Goal: Task Accomplishment & Management: Use online tool/utility

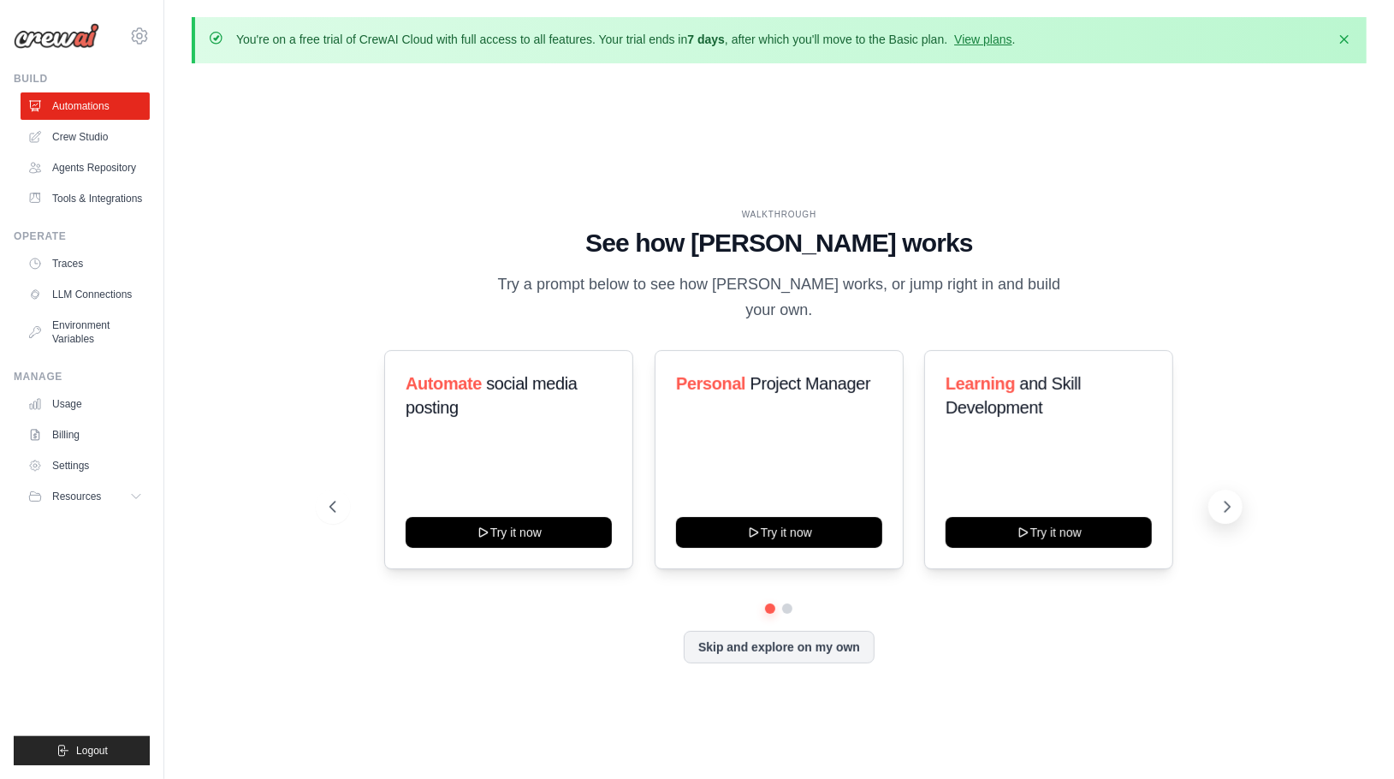
click at [1231, 490] on button at bounding box center [1226, 507] width 34 height 34
click at [1231, 498] on icon at bounding box center [1227, 506] width 17 height 17
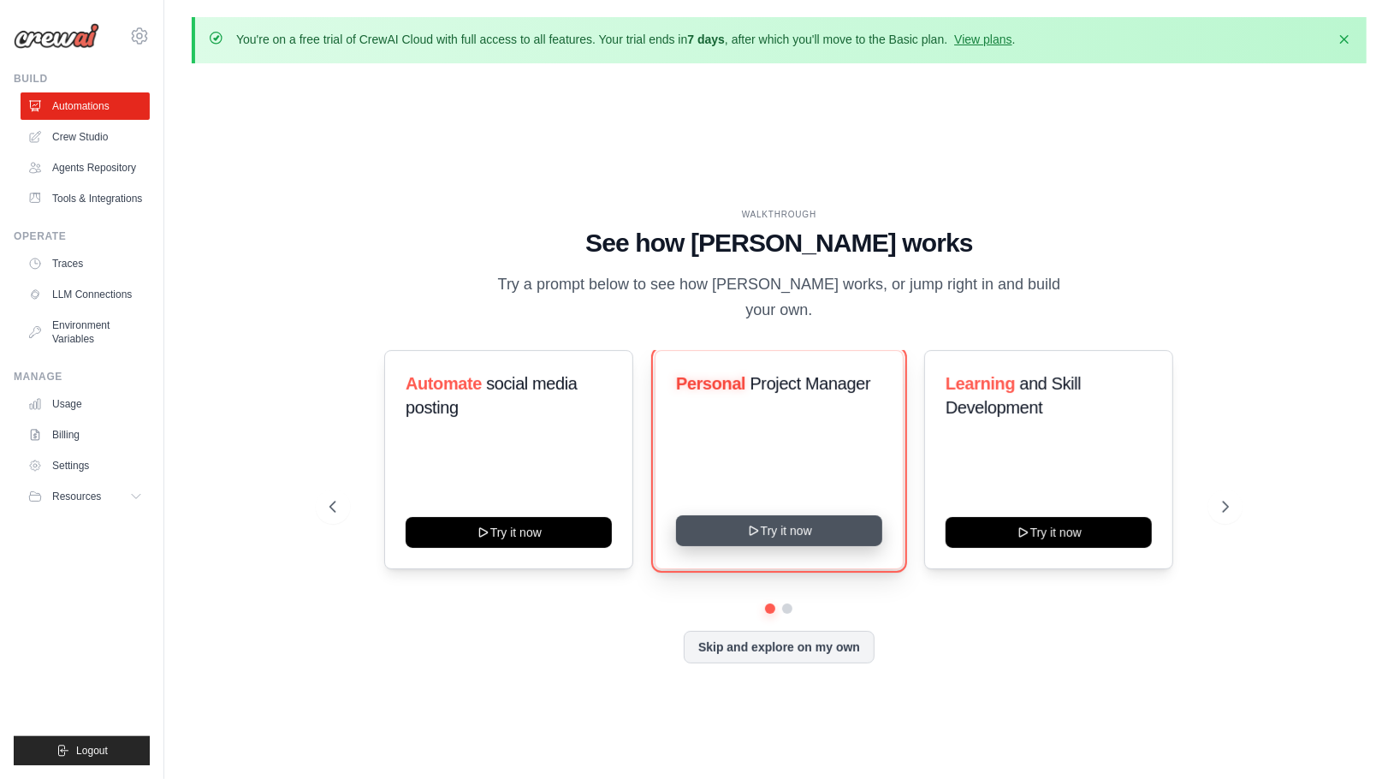
click at [795, 526] on button "Try it now" at bounding box center [779, 530] width 206 height 31
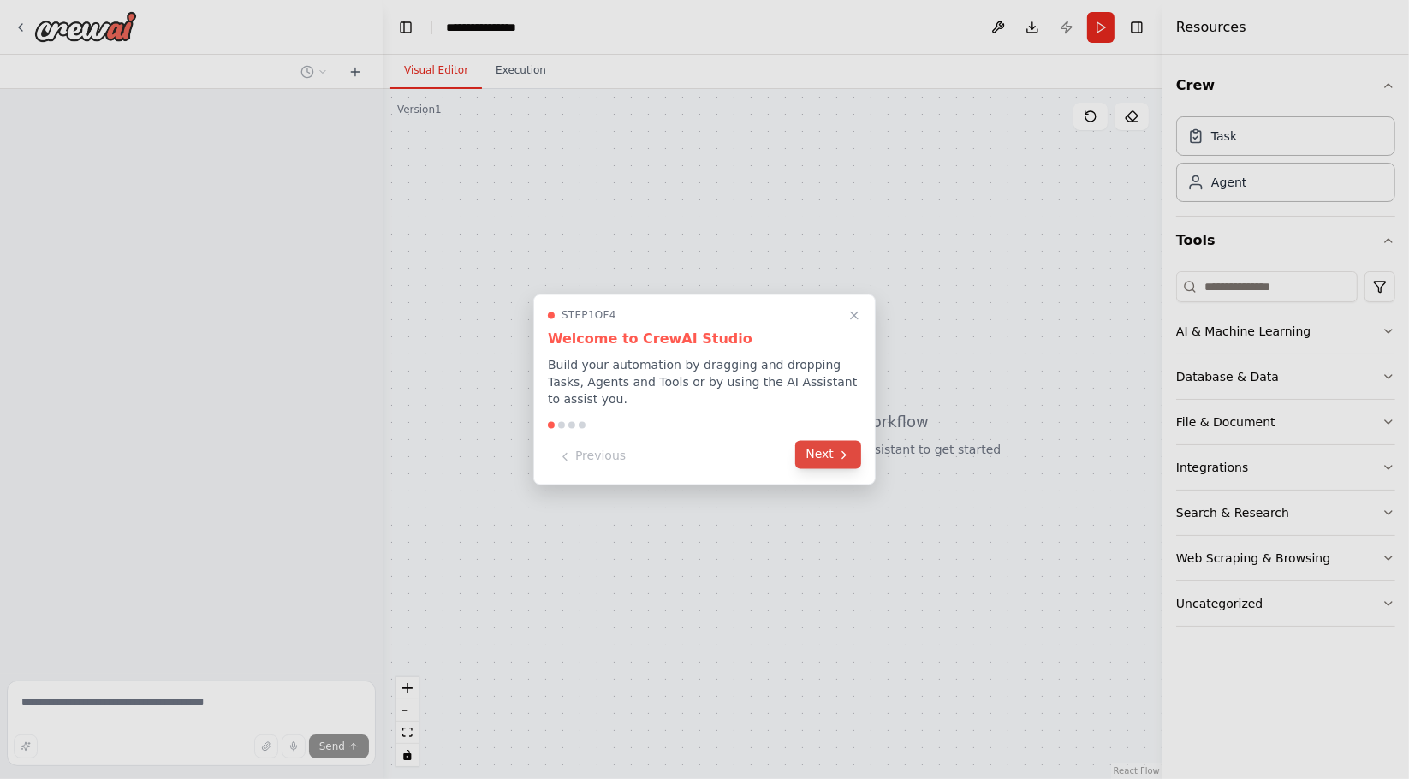
click at [840, 448] on icon at bounding box center [844, 455] width 14 height 14
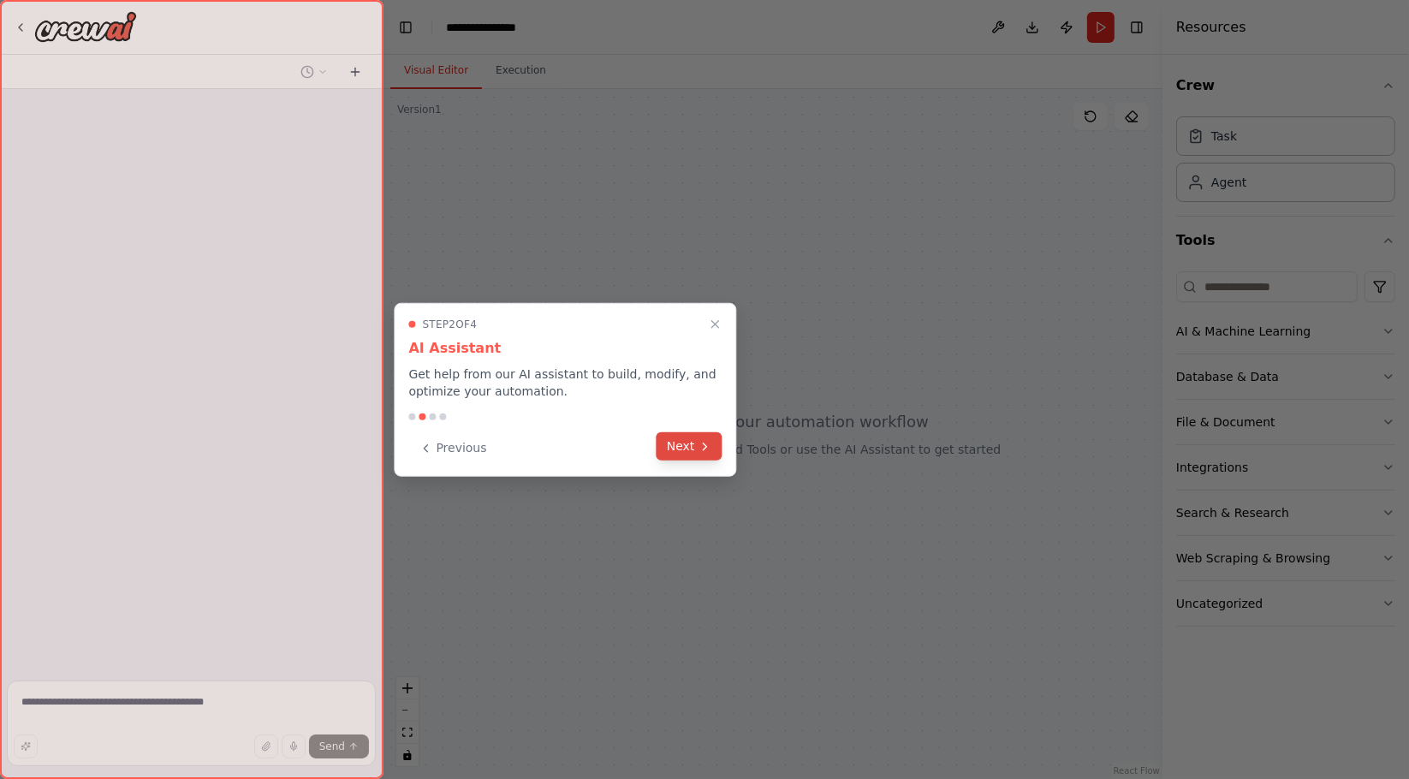
click at [693, 445] on button "Next" at bounding box center [690, 446] width 66 height 28
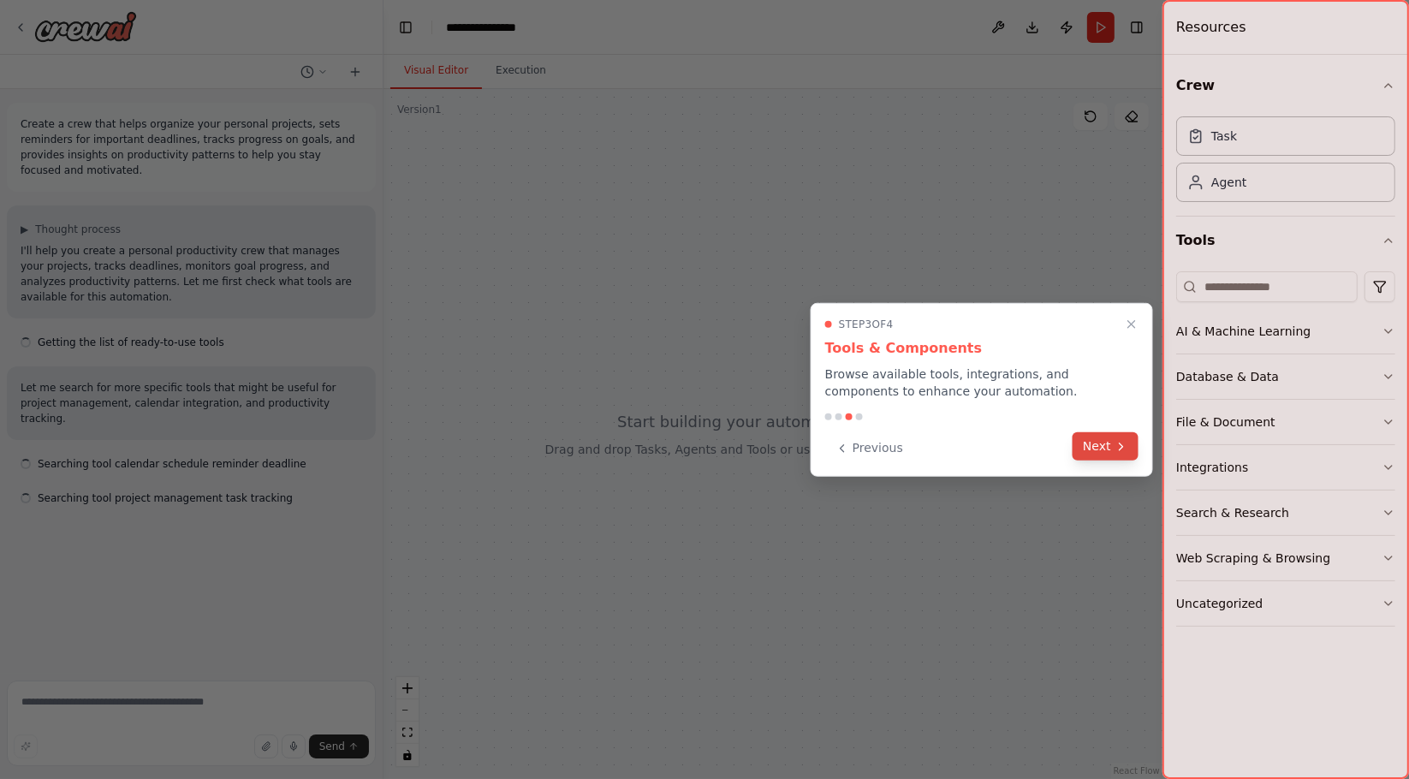
click at [1124, 438] on button "Next" at bounding box center [1106, 446] width 66 height 28
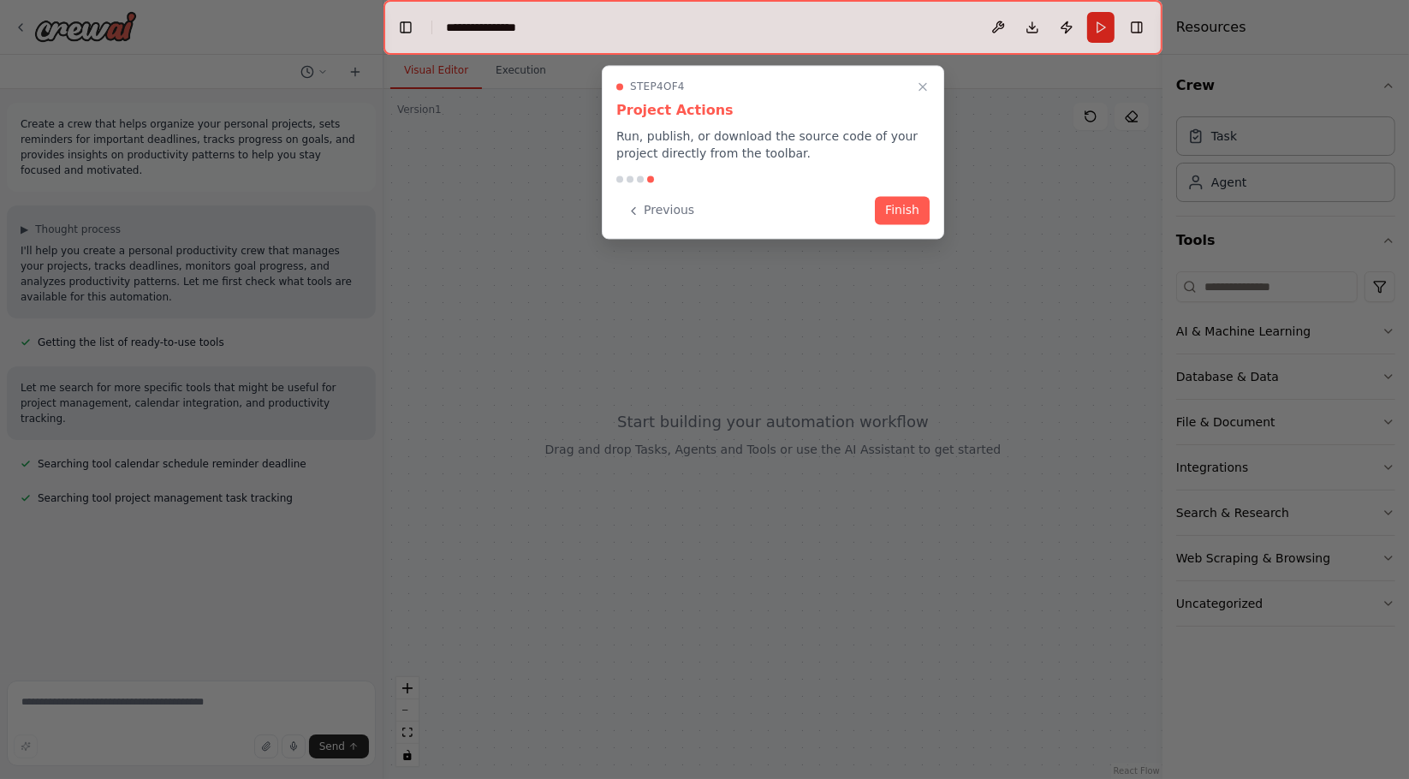
click at [899, 206] on button "Finish" at bounding box center [902, 210] width 55 height 28
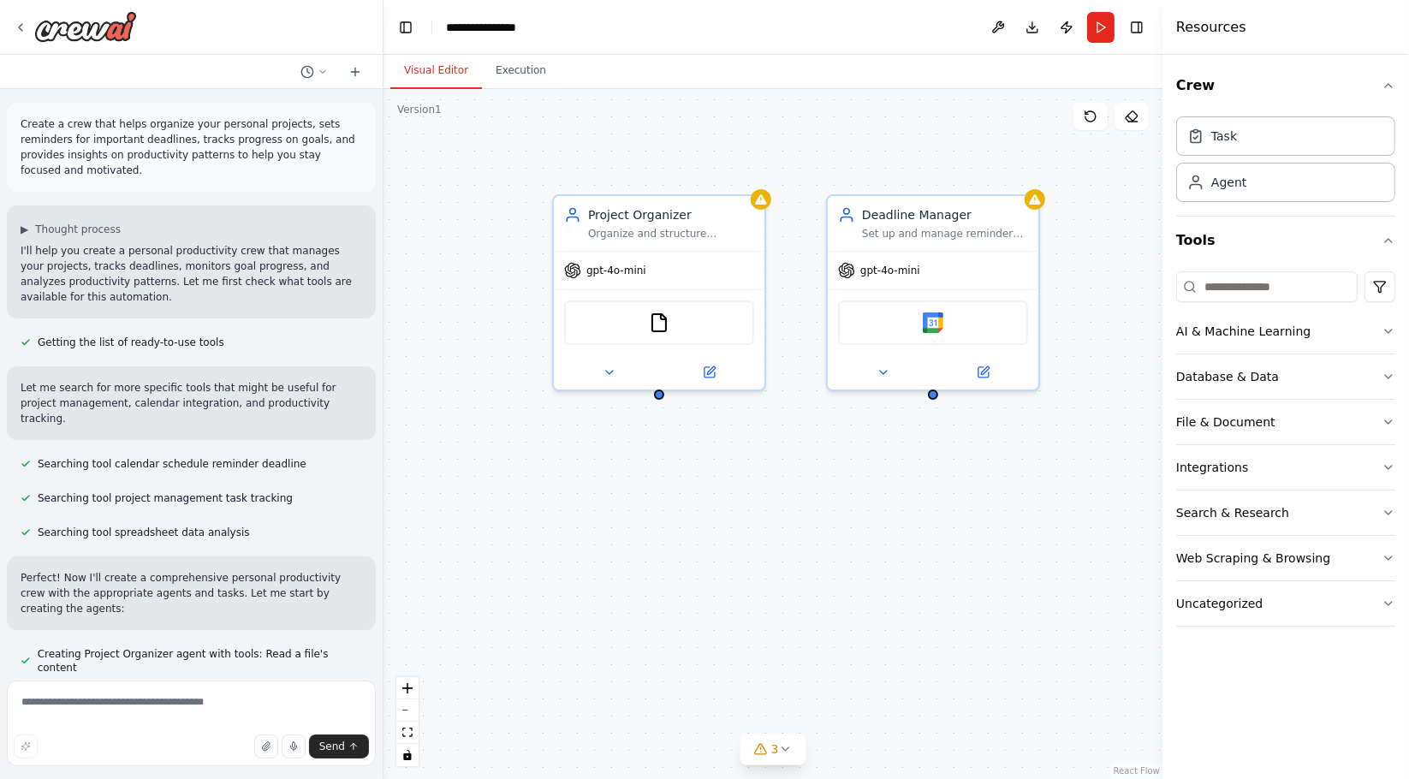
drag, startPoint x: 977, startPoint y: 534, endPoint x: 832, endPoint y: 544, distance: 145.0
click at [830, 545] on div "Project Organizer Organize and structure personal projects by breaking them dow…" at bounding box center [773, 434] width 779 height 690
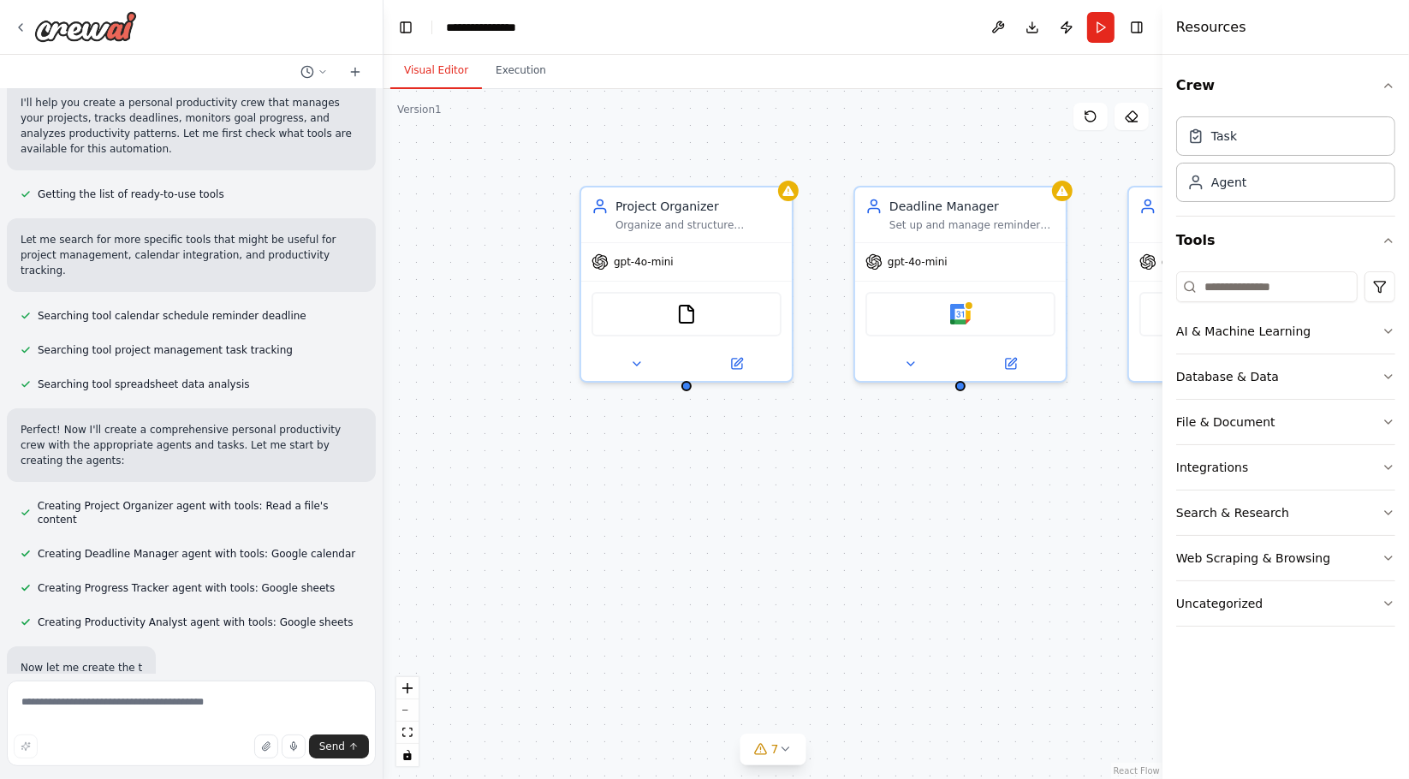
scroll to position [151, 0]
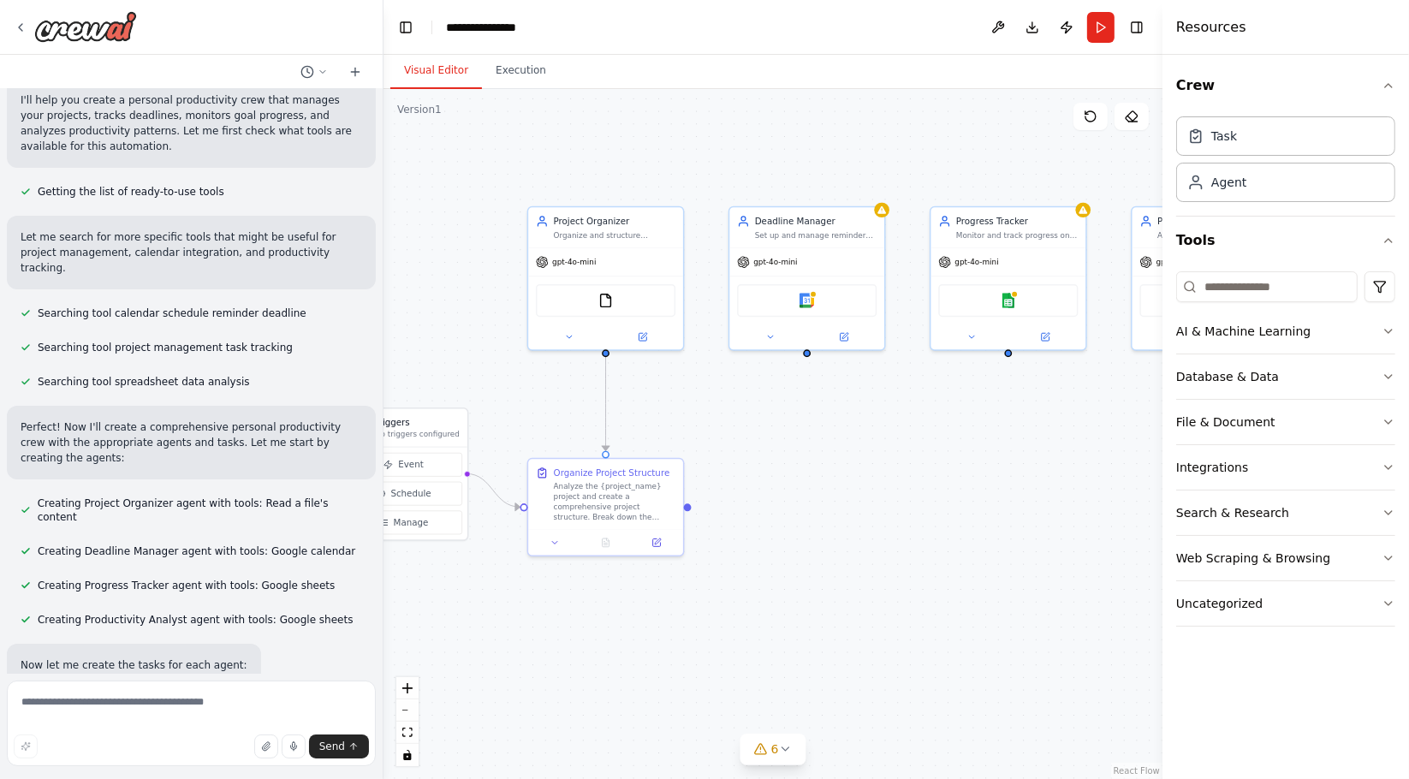
drag, startPoint x: 906, startPoint y: 512, endPoint x: 789, endPoint y: 442, distance: 135.9
click at [788, 443] on div ".deletable-edge-delete-btn { width: 20px; height: 20px; border: 0px solid #ffff…" at bounding box center [773, 434] width 779 height 690
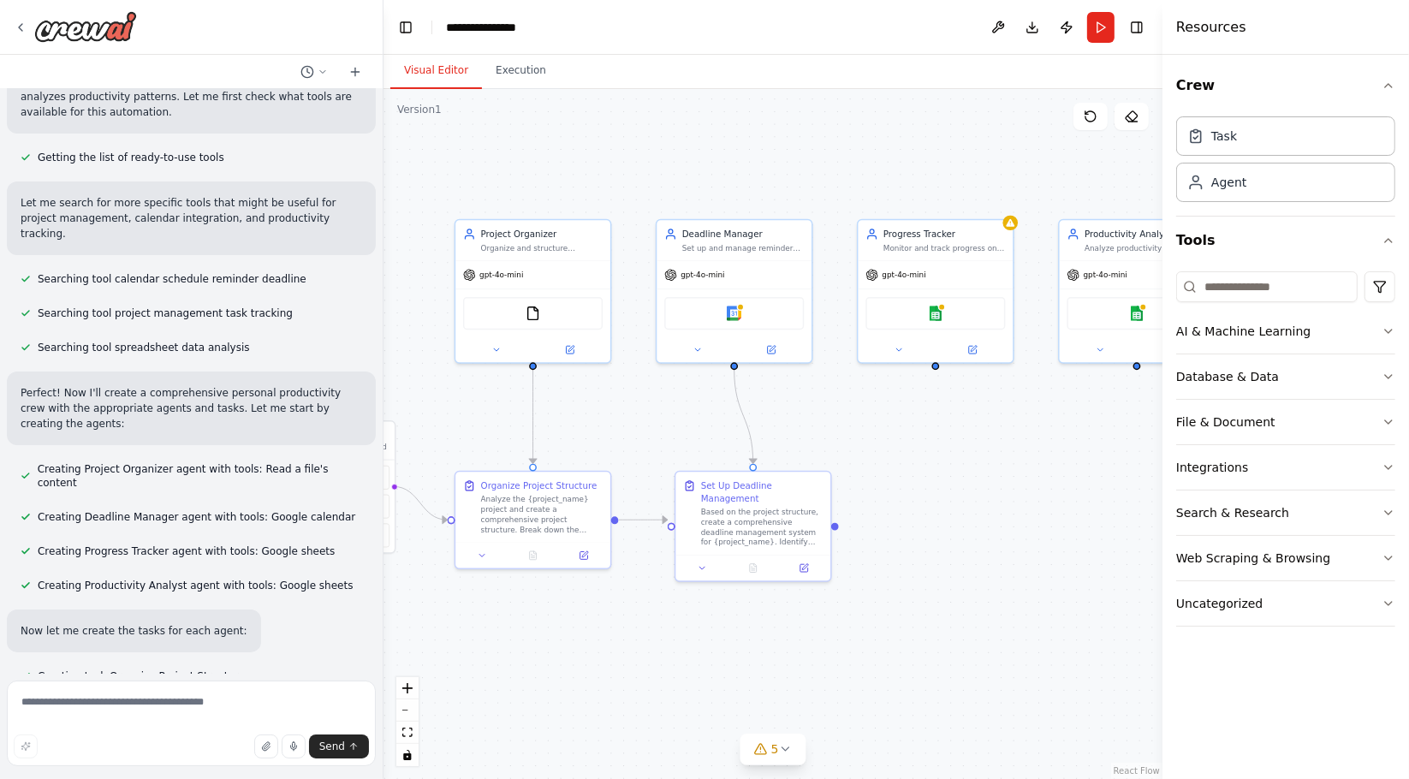
scroll to position [219, 0]
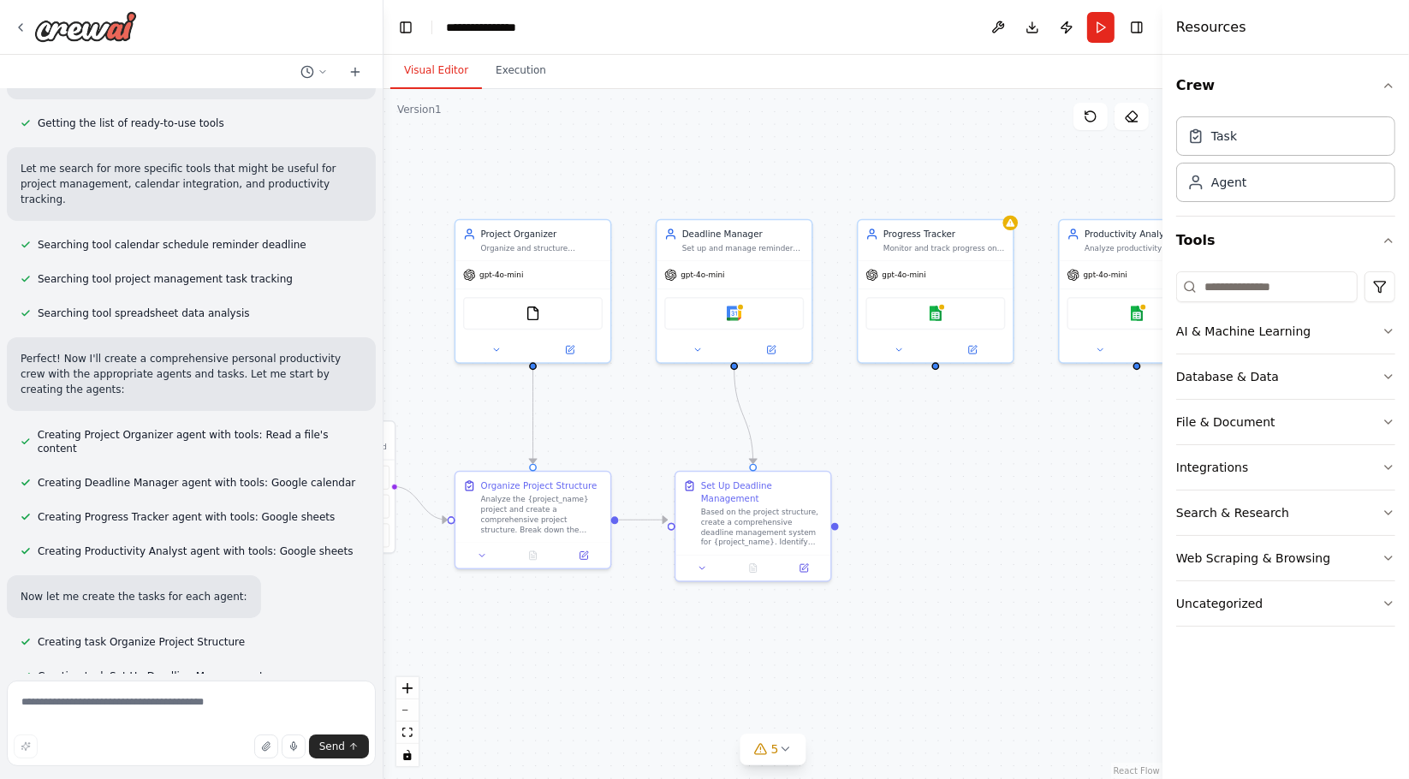
drag, startPoint x: 982, startPoint y: 427, endPoint x: 895, endPoint y: 431, distance: 87.4
click at [893, 437] on div ".deletable-edge-delete-btn { width: 20px; height: 20px; border: 0px solid #ffff…" at bounding box center [773, 434] width 779 height 690
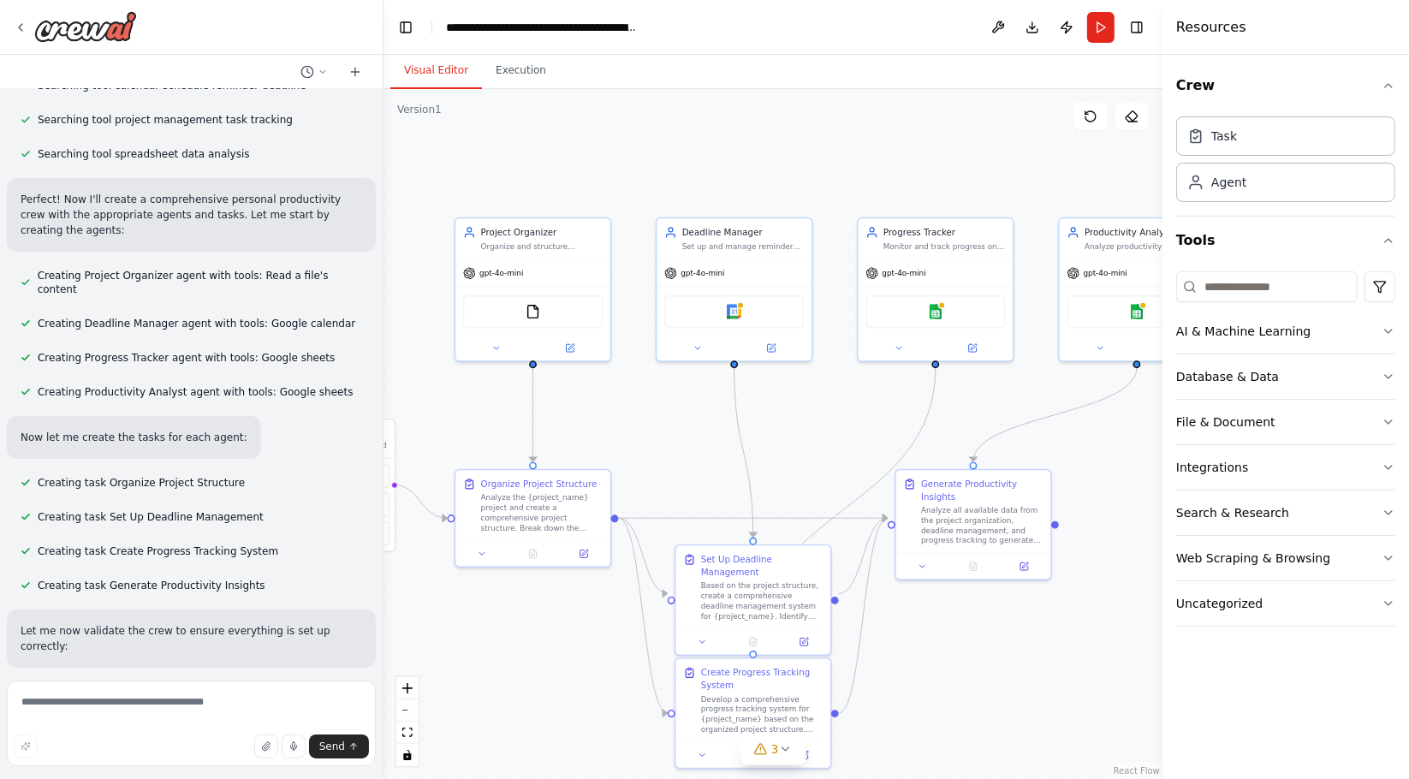
scroll to position [384, 0]
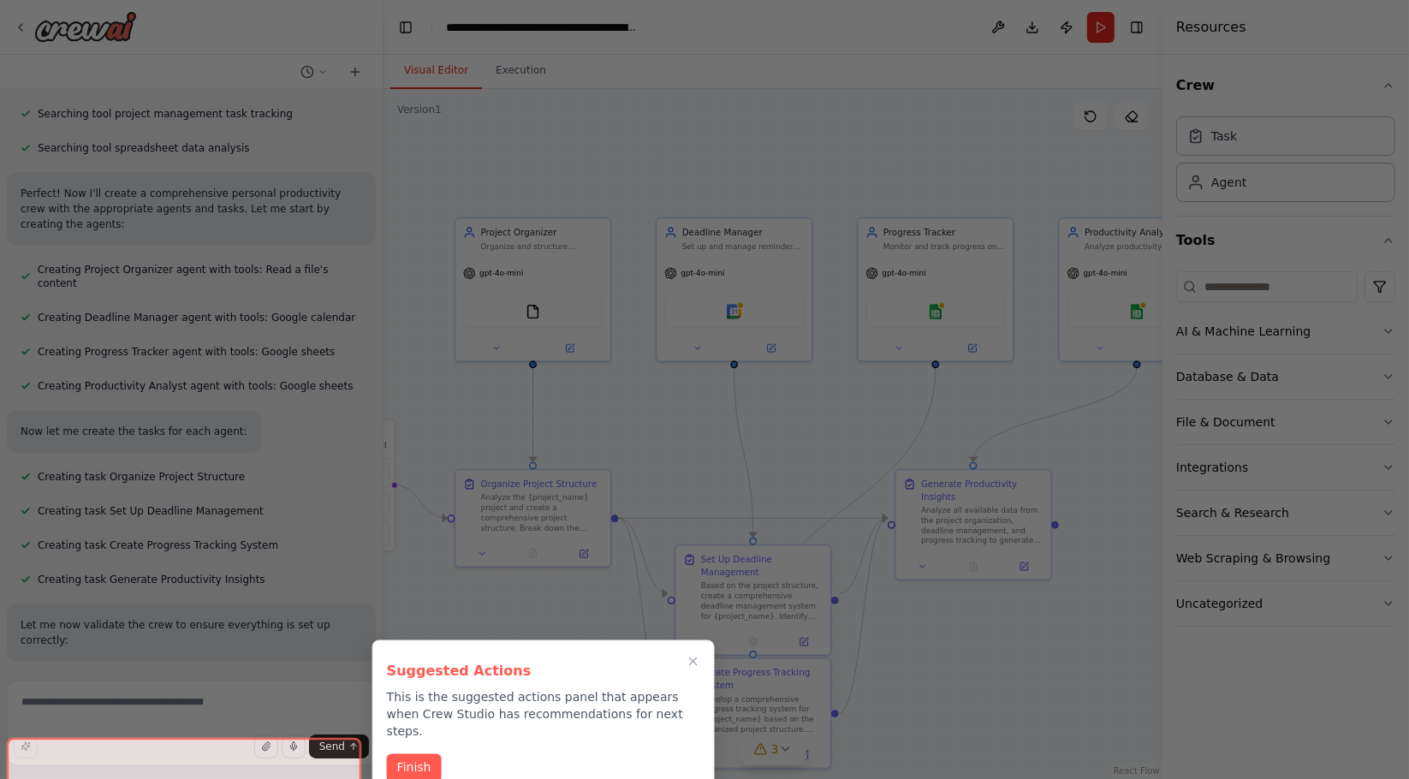
click at [413, 754] on button "Finish" at bounding box center [414, 768] width 55 height 28
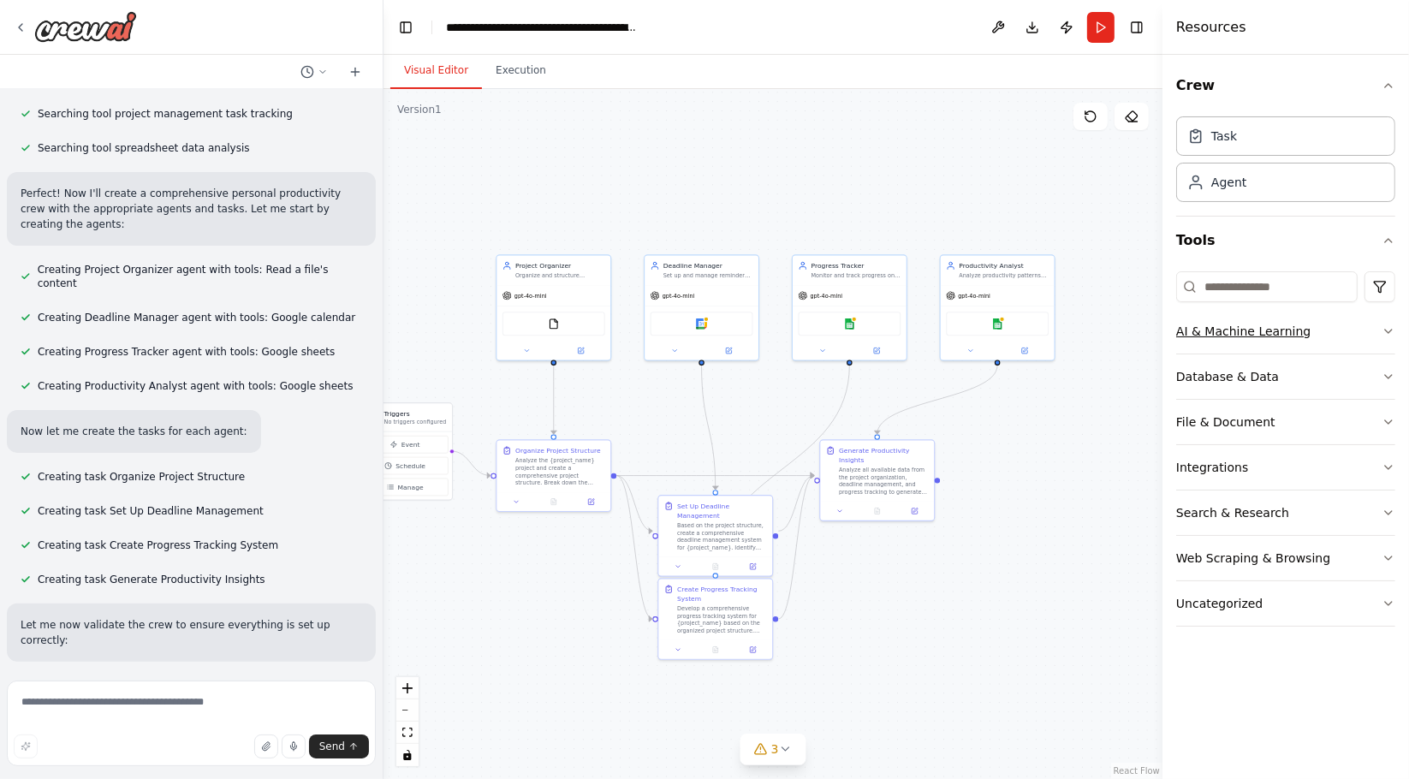
click at [1199, 337] on div "AI & Machine Learning" at bounding box center [1243, 331] width 134 height 17
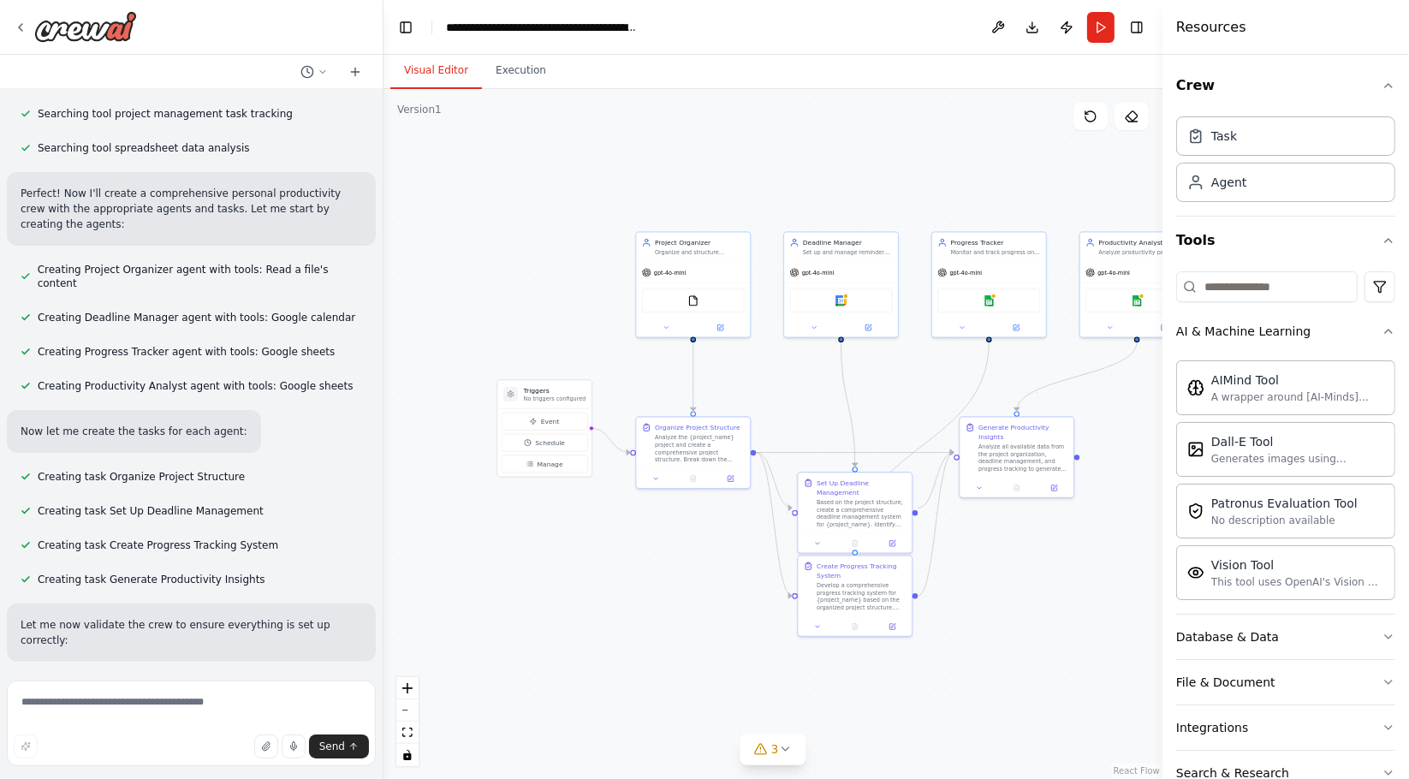
drag, startPoint x: 636, startPoint y: 395, endPoint x: 766, endPoint y: 372, distance: 132.2
click at [766, 372] on div ".deletable-edge-delete-btn { width: 20px; height: 20px; border: 0px solid #ffff…" at bounding box center [773, 434] width 779 height 690
click at [1236, 404] on div "AIMind Tool A wrapper around [AI-Minds](https://mindsdb.com/minds). Useful for …" at bounding box center [1285, 387] width 219 height 55
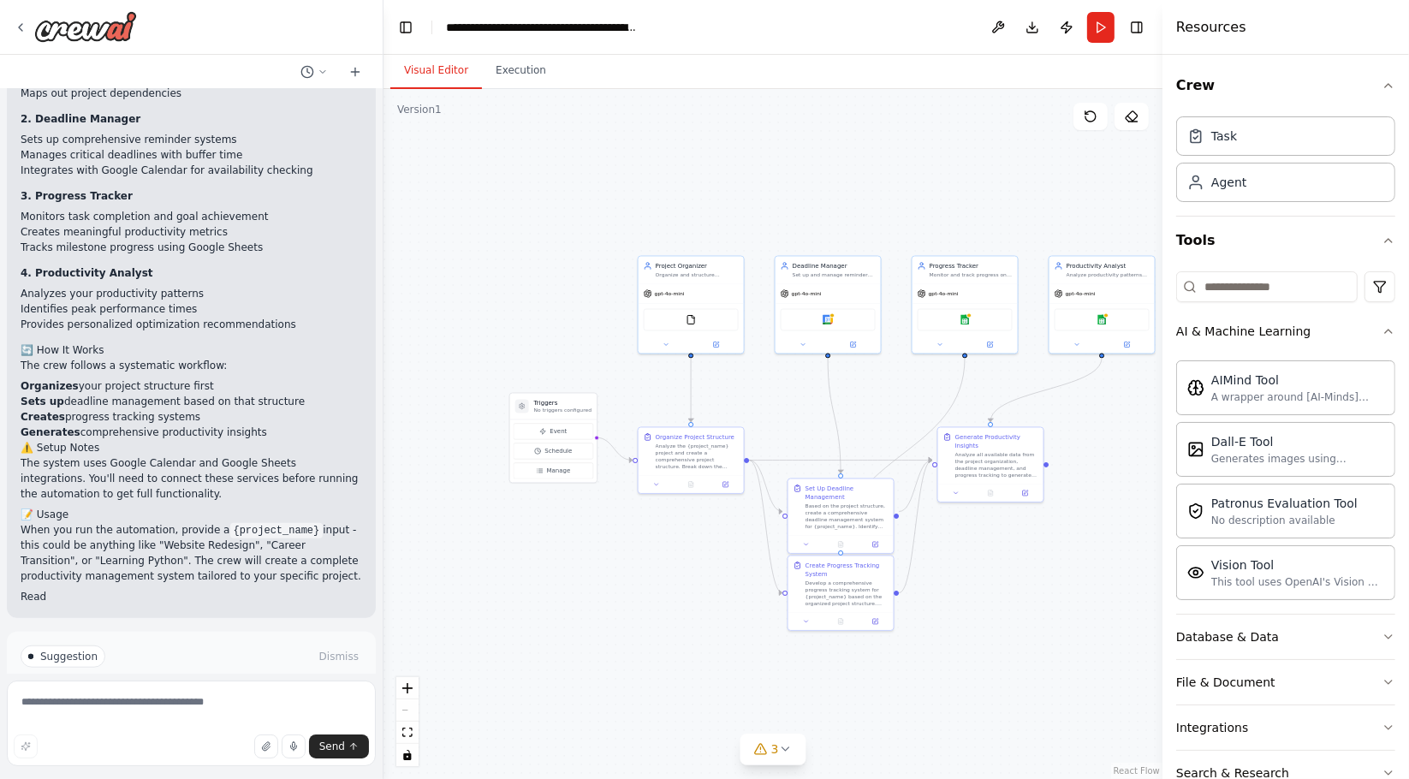
scroll to position [1250, 0]
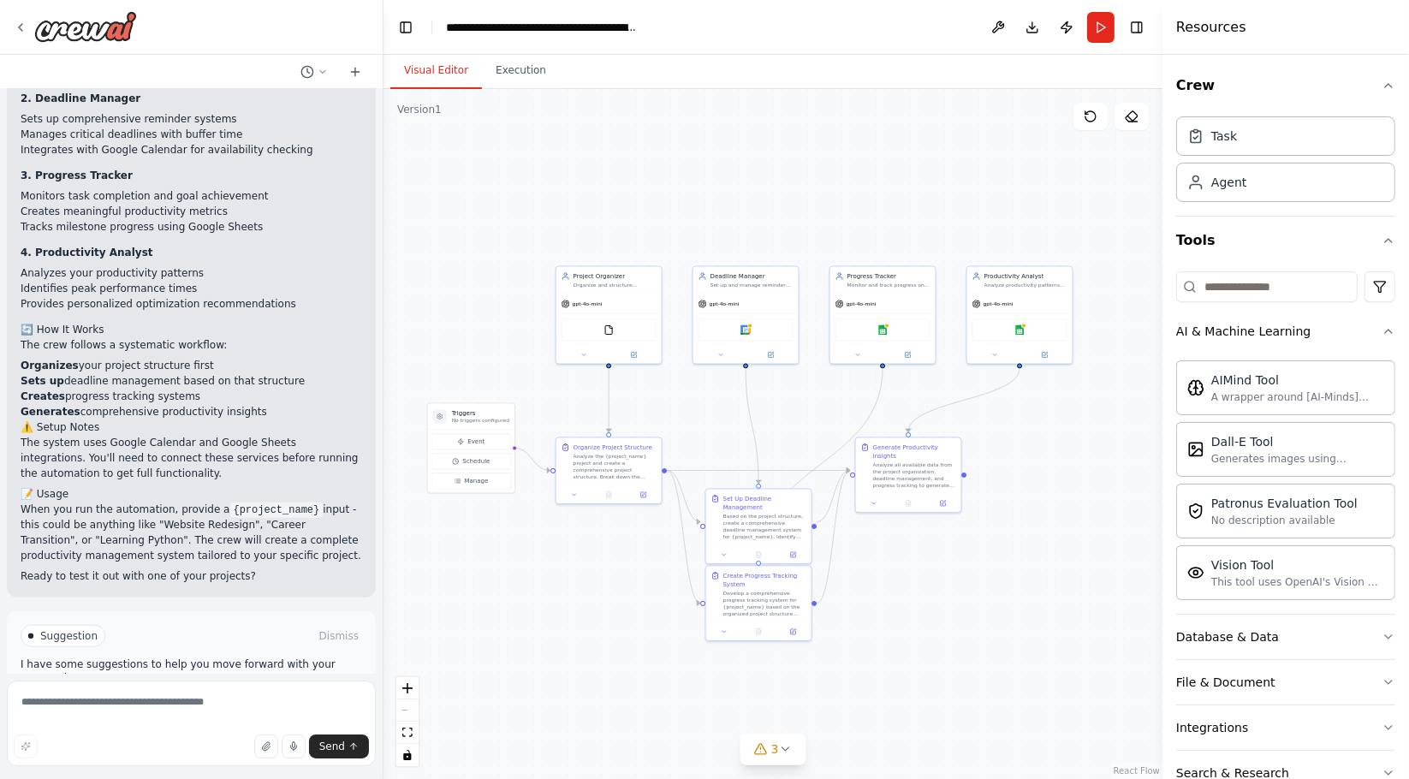
drag, startPoint x: 796, startPoint y: 698, endPoint x: 714, endPoint y: 708, distance: 82.8
click at [714, 708] on div ".deletable-edge-delete-btn { width: 20px; height: 20px; border: 0px solid #ffff…" at bounding box center [773, 434] width 779 height 690
click at [1262, 178] on div "Agent" at bounding box center [1285, 181] width 219 height 39
click at [1382, 633] on icon "button" at bounding box center [1389, 637] width 14 height 14
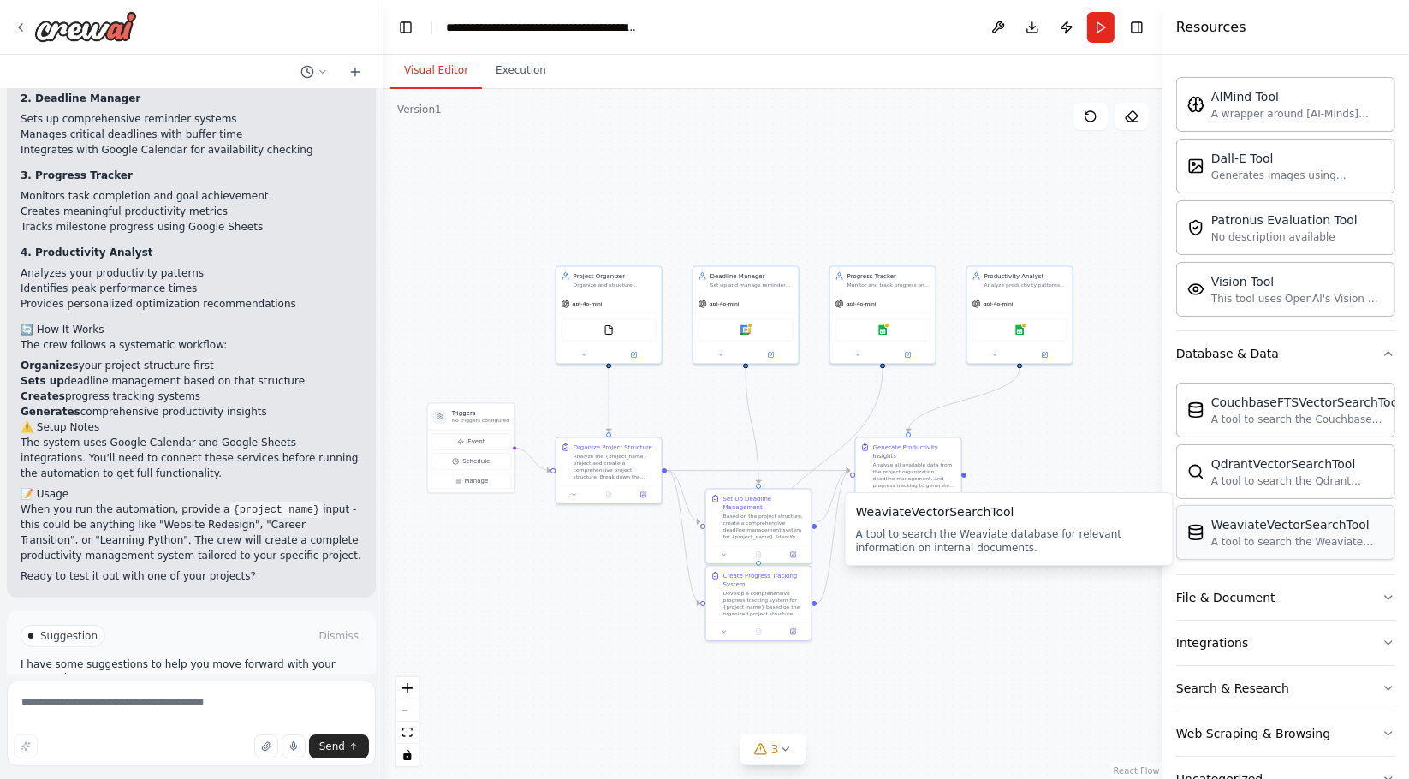
scroll to position [285, 0]
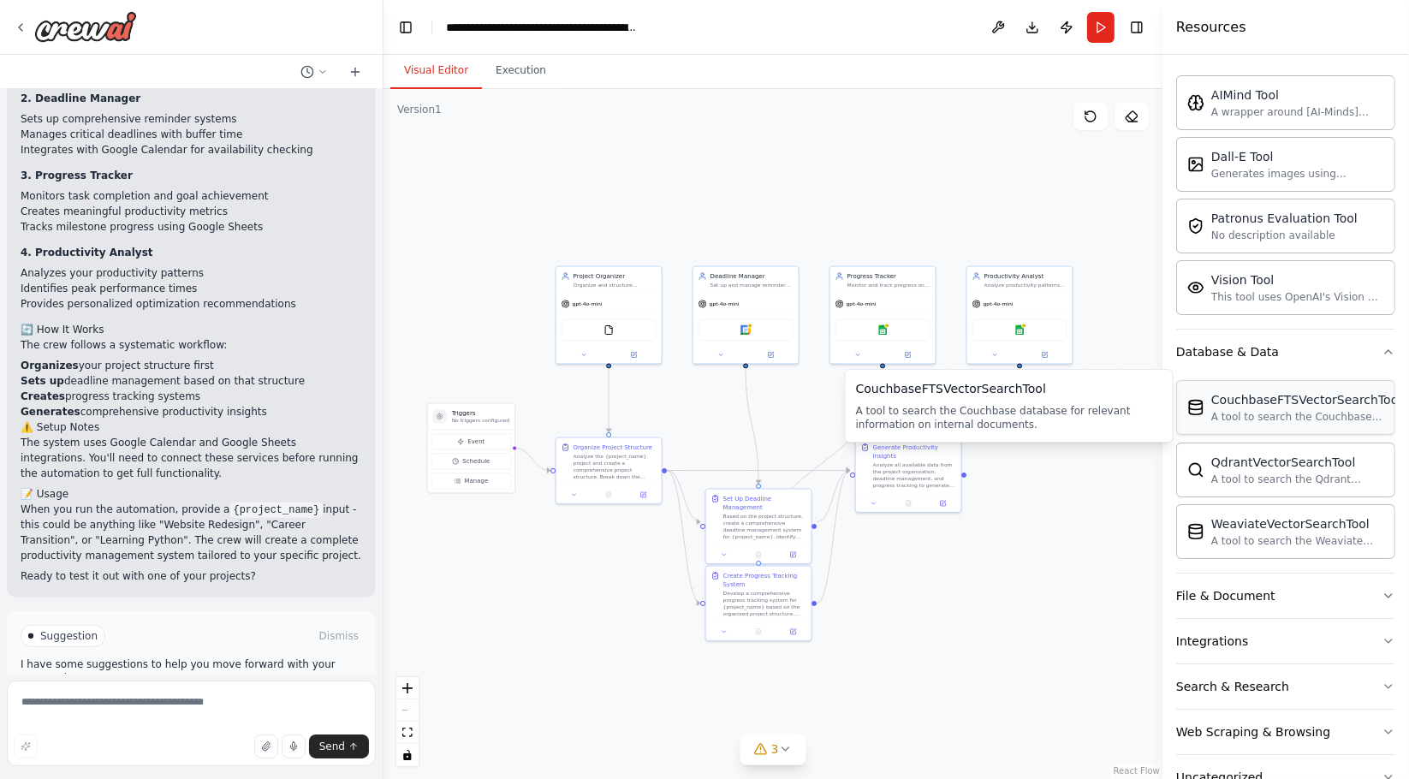
click at [1218, 410] on div "A tool to search the Couchbase database for relevant information on internal do…" at bounding box center [1306, 417] width 190 height 14
click at [607, 271] on div "Project Organizer" at bounding box center [615, 275] width 83 height 9
click at [749, 290] on div "Deadline Manager Set up and manage reminders for important deadlines related to…" at bounding box center [745, 278] width 105 height 27
click at [86, 705] on textarea at bounding box center [191, 724] width 369 height 86
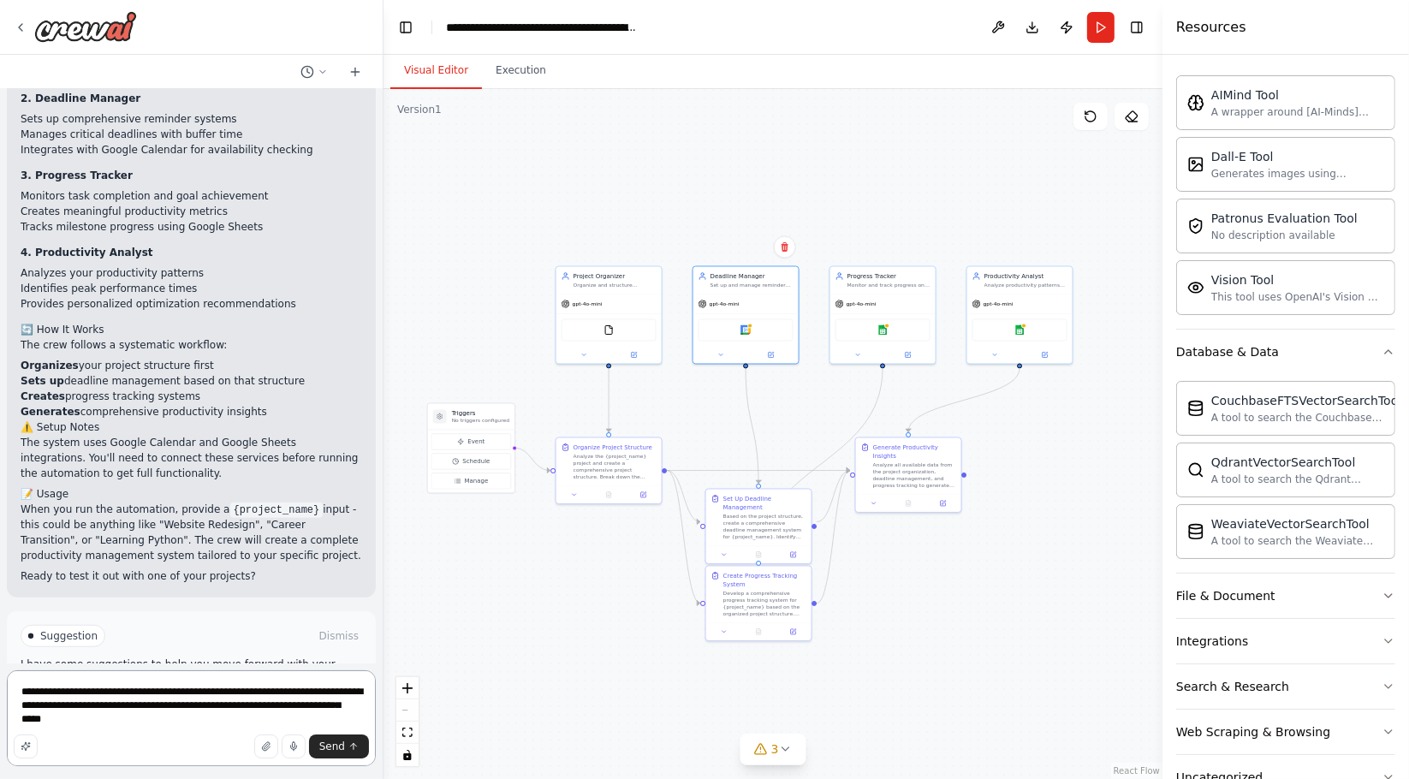
click at [181, 728] on textarea "**********" at bounding box center [191, 718] width 369 height 96
click at [162, 719] on textarea "**********" at bounding box center [191, 718] width 369 height 96
click at [189, 692] on textarea "**********" at bounding box center [191, 718] width 369 height 96
click at [116, 695] on textarea "**********" at bounding box center [191, 718] width 369 height 96
click at [116, 696] on textarea "**********" at bounding box center [191, 718] width 369 height 96
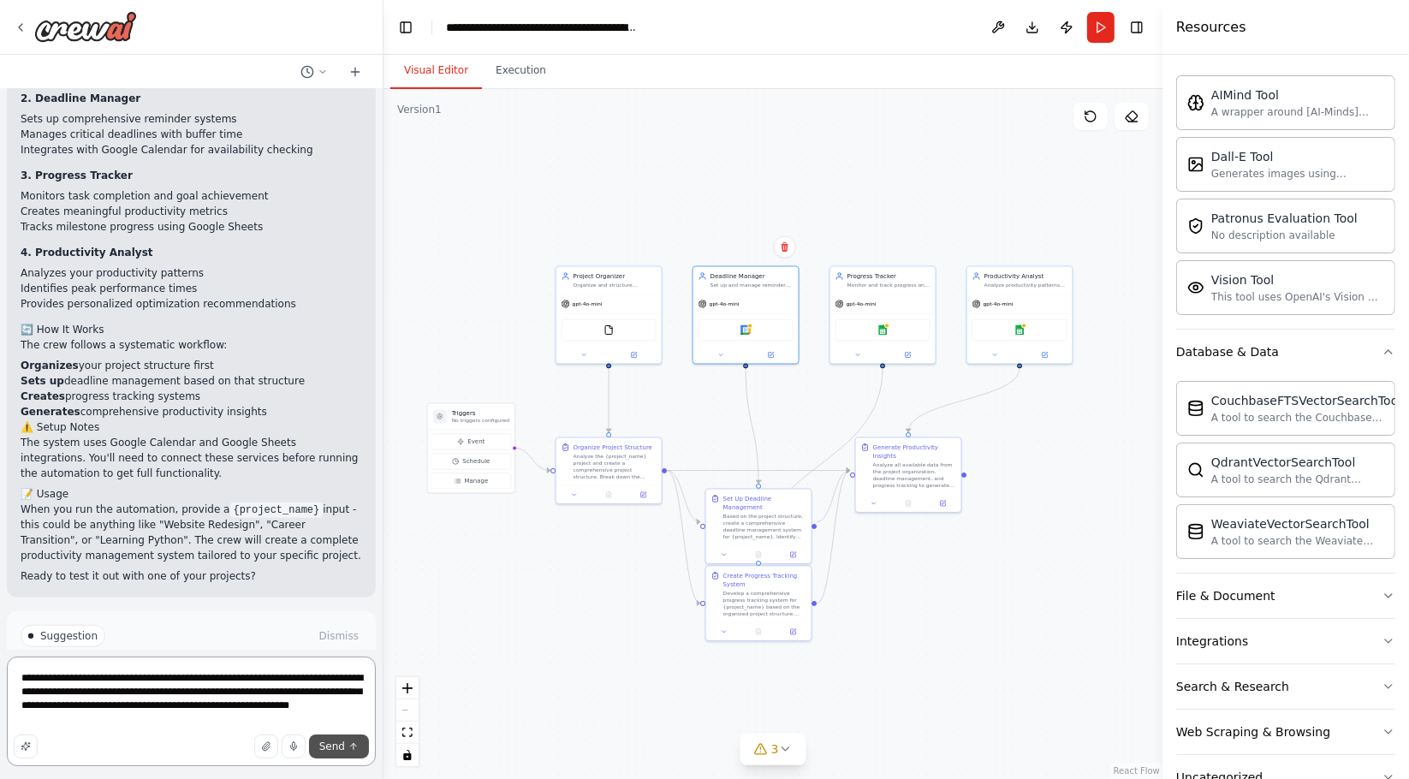
type textarea "**********"
click at [344, 739] on button "Send" at bounding box center [339, 746] width 60 height 24
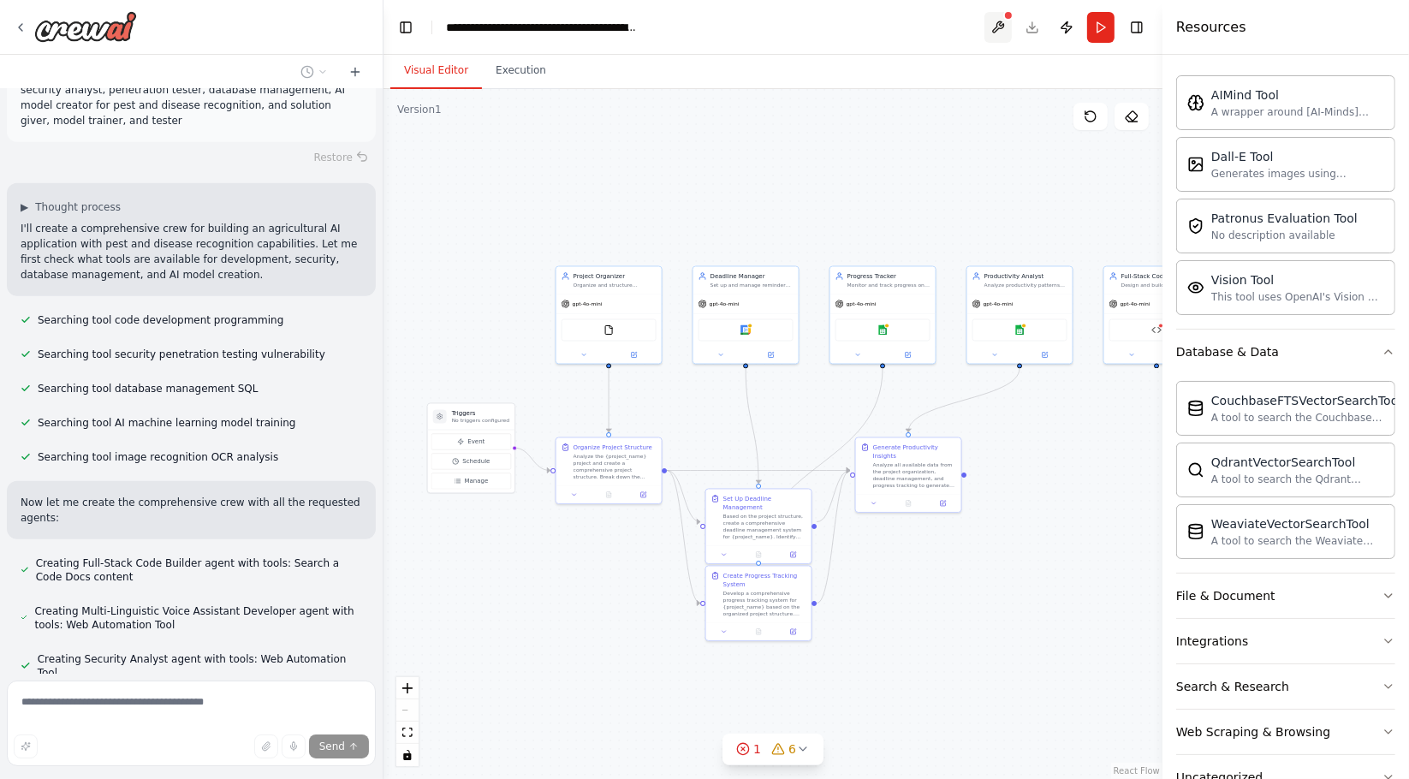
scroll to position [1842, 0]
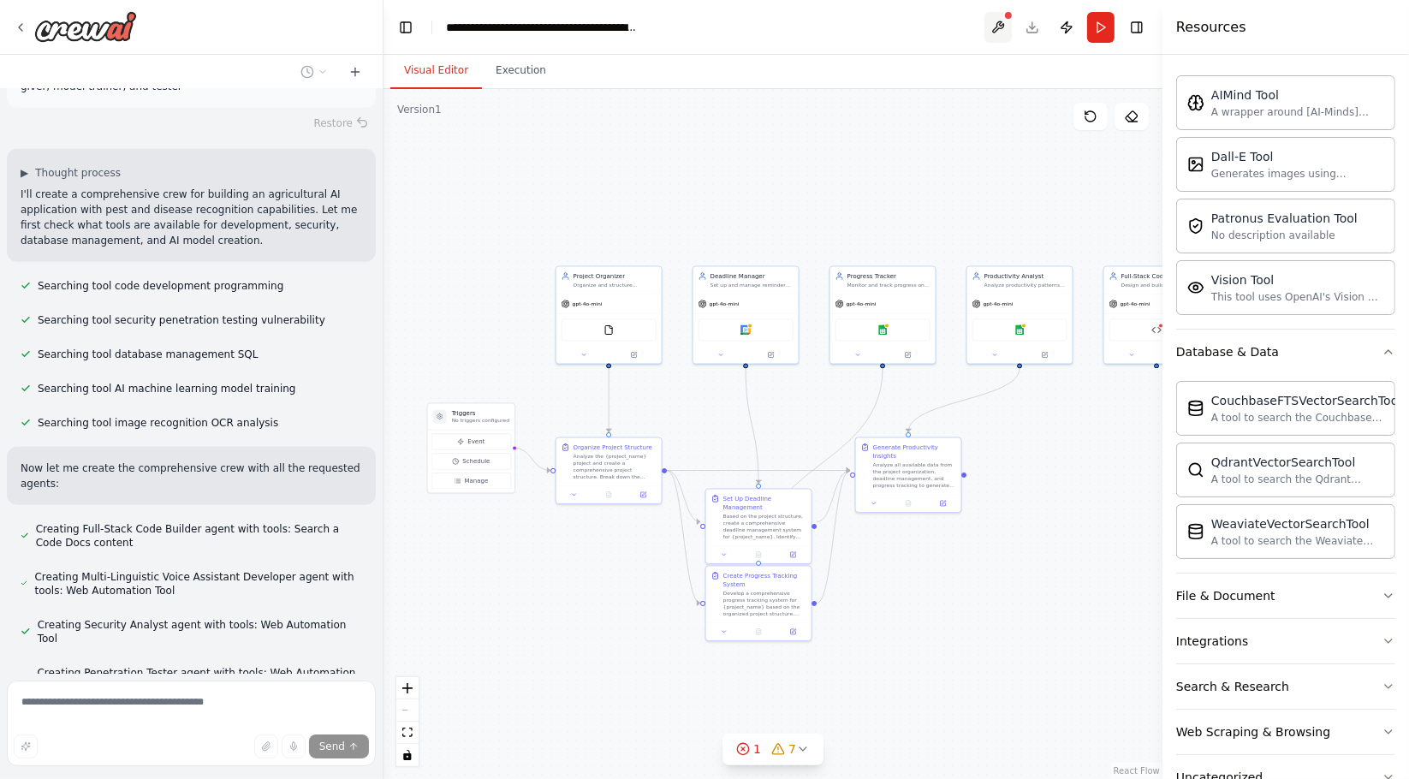
click at [1002, 18] on button at bounding box center [997, 27] width 27 height 31
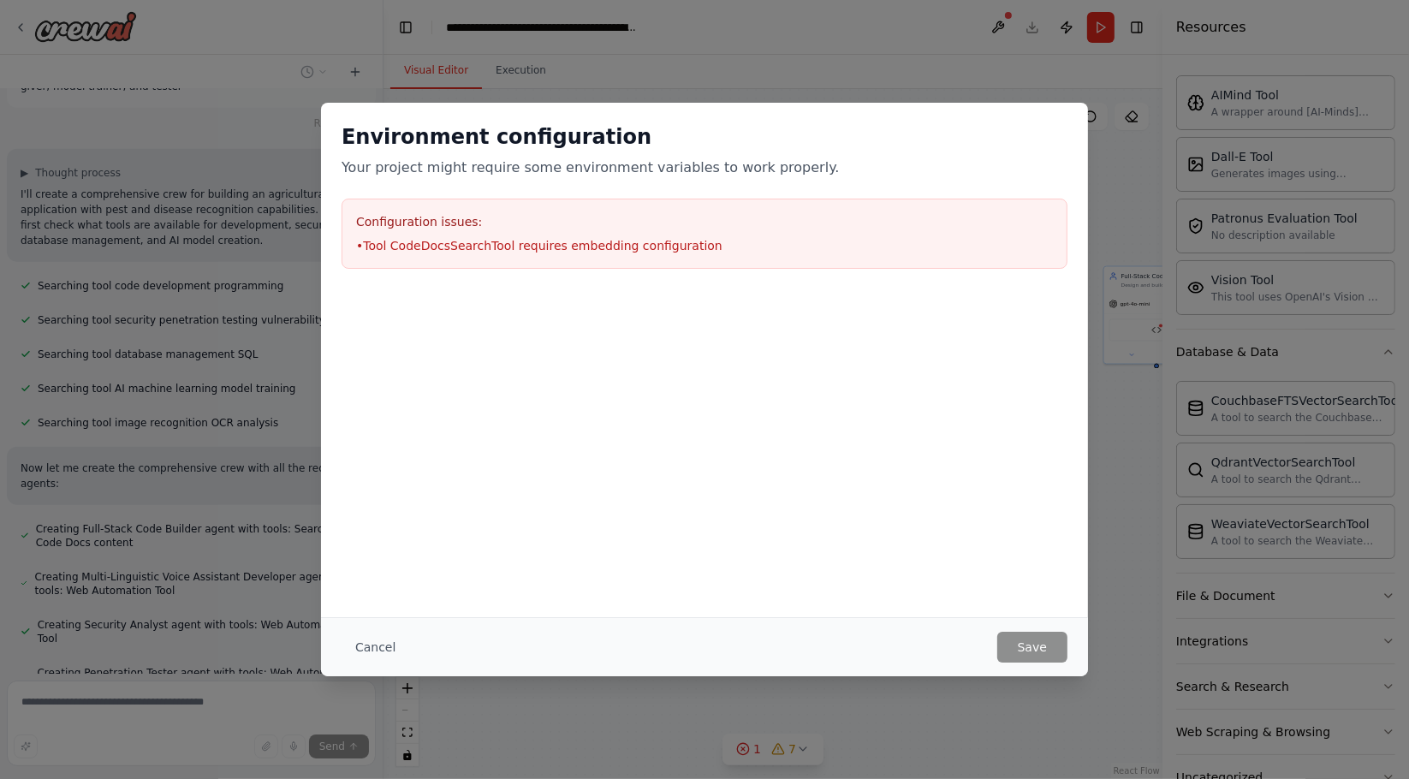
scroll to position [1890, 0]
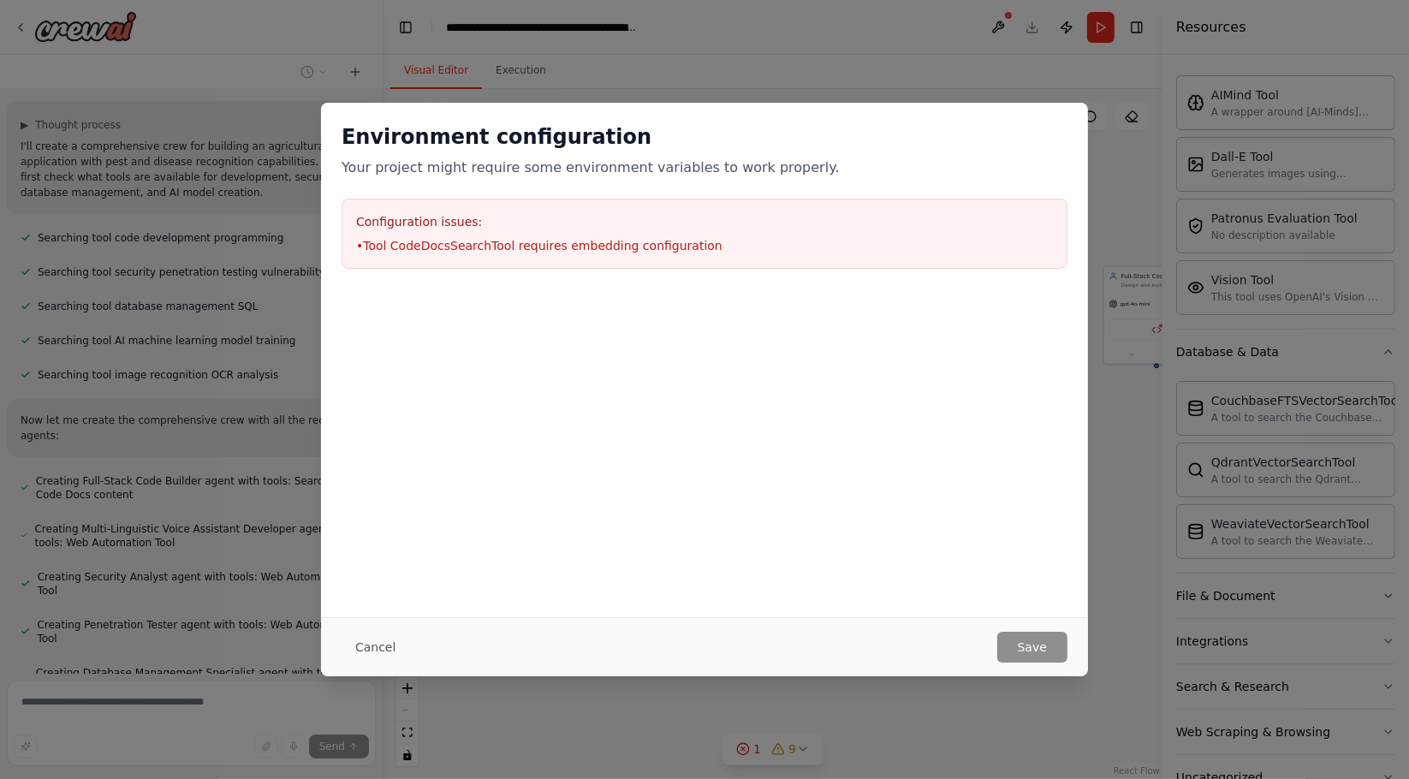
click at [812, 705] on div "Environment configuration Your project might require some environment variables…" at bounding box center [704, 389] width 1409 height 779
click at [352, 644] on button "Cancel" at bounding box center [376, 647] width 68 height 31
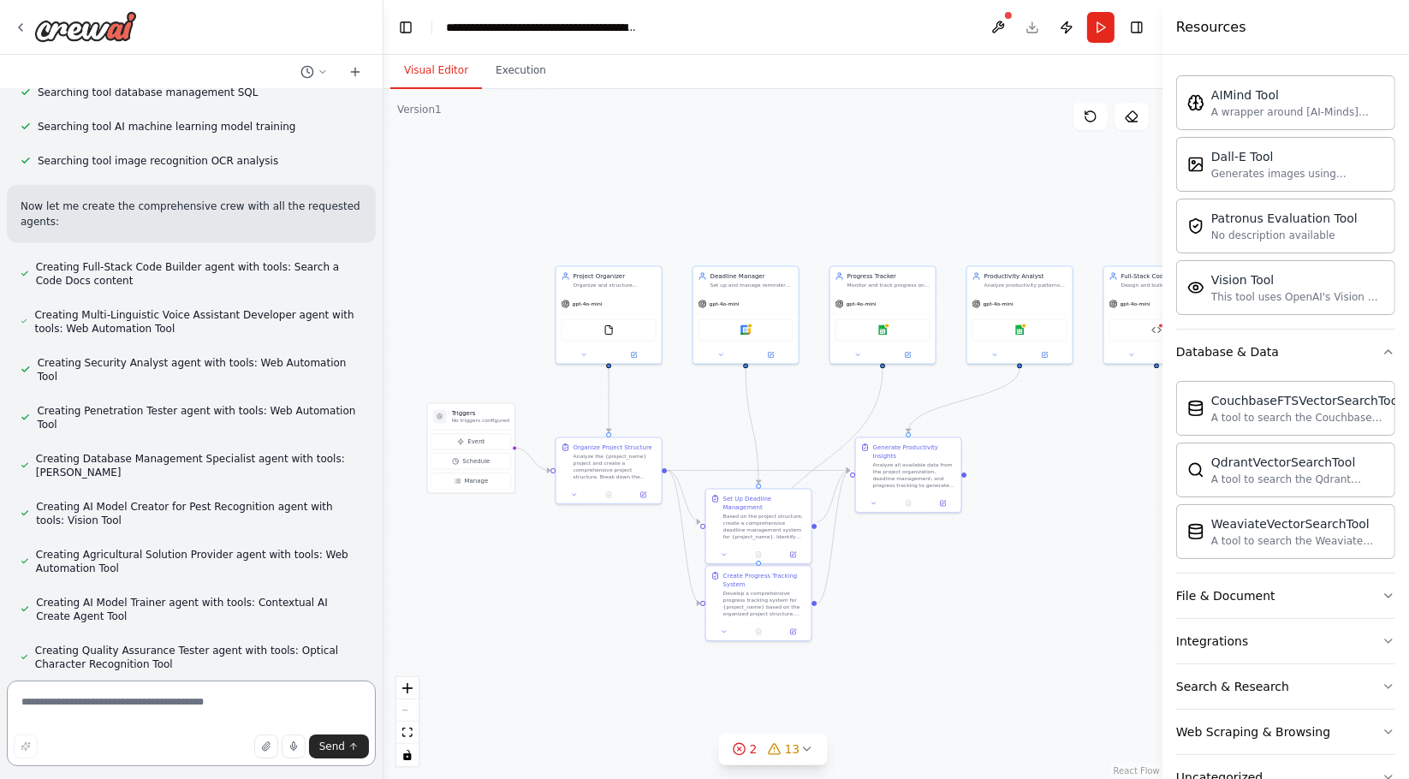
scroll to position [2106, 0]
click at [1096, 31] on button "Run" at bounding box center [1100, 27] width 27 height 31
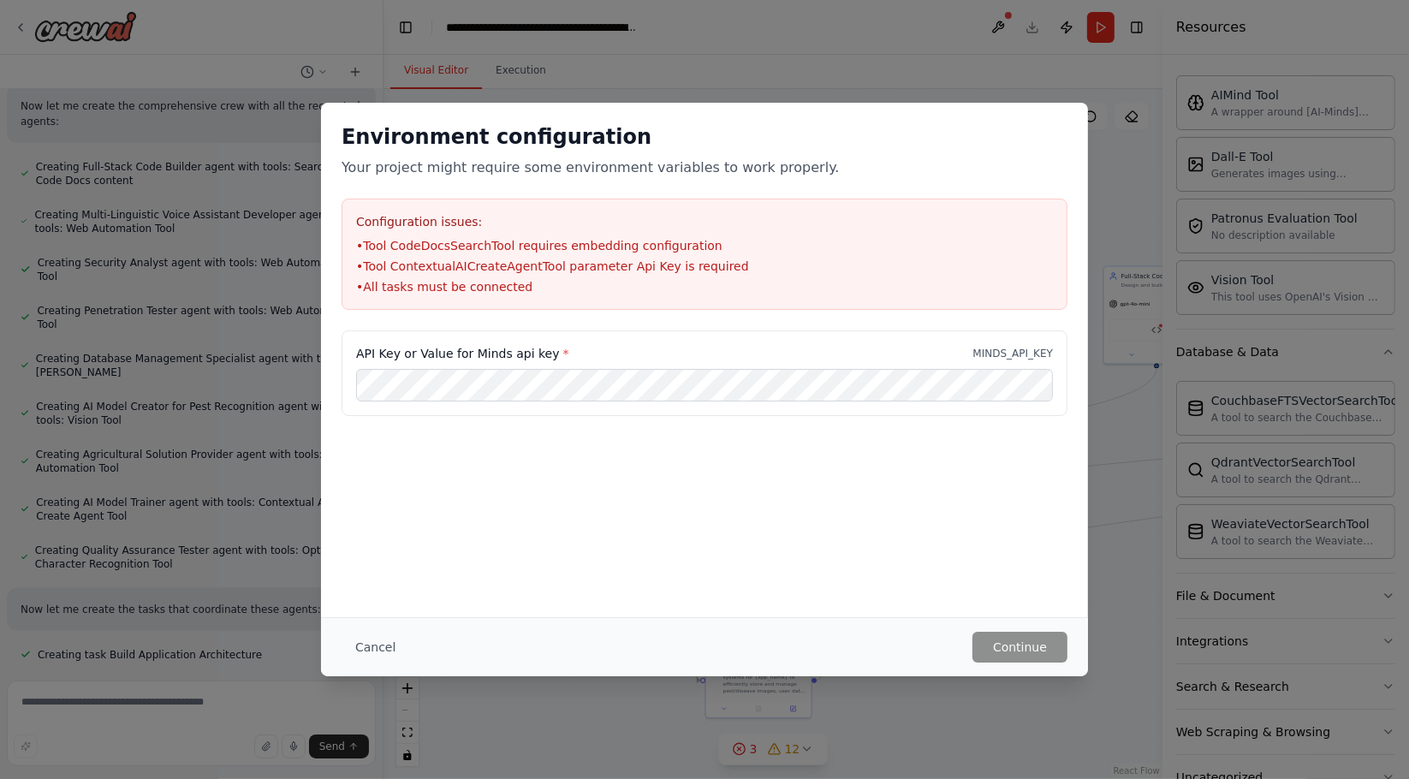
scroll to position [2209, 0]
click at [560, 51] on div "Environment configuration Your project might require some environment variables…" at bounding box center [704, 389] width 1409 height 779
click at [367, 644] on button "Cancel" at bounding box center [376, 647] width 68 height 31
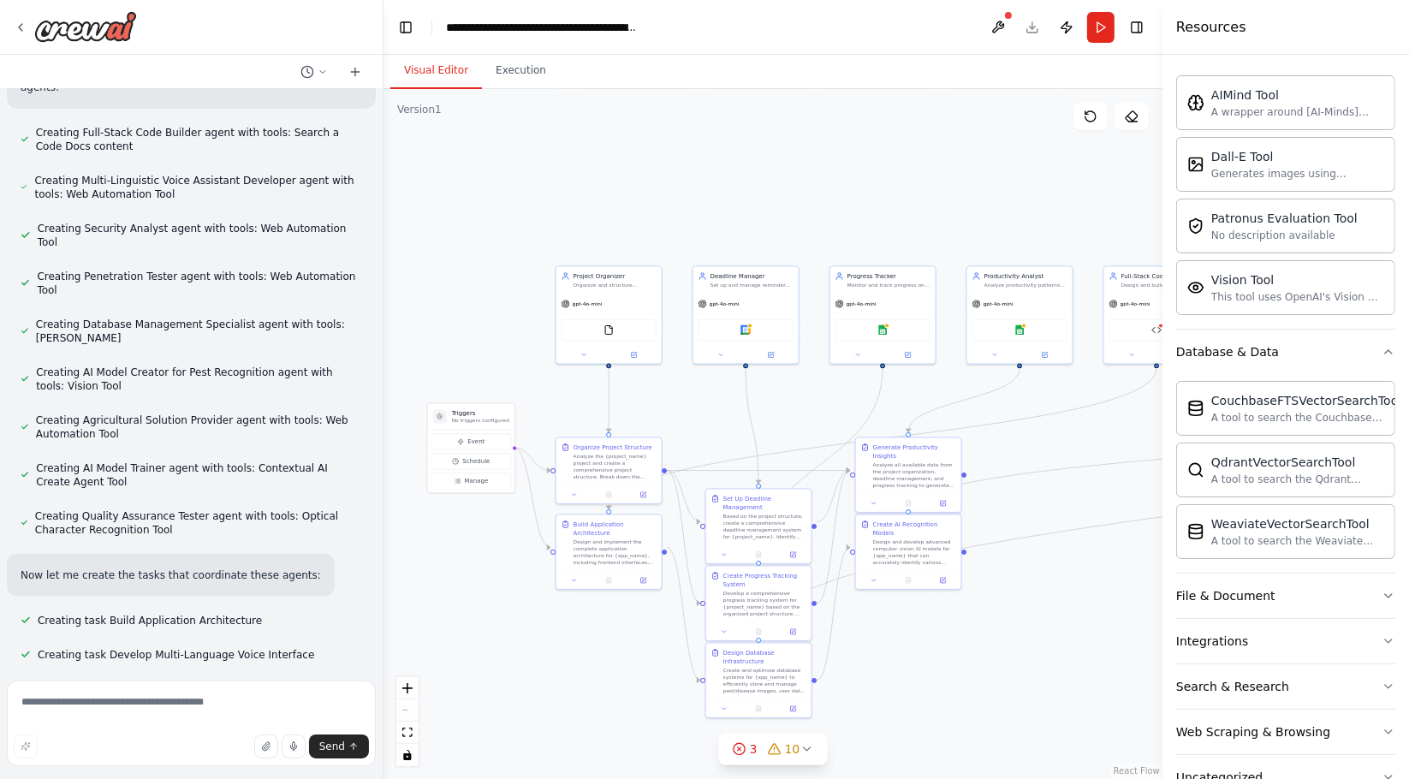
scroll to position [2243, 0]
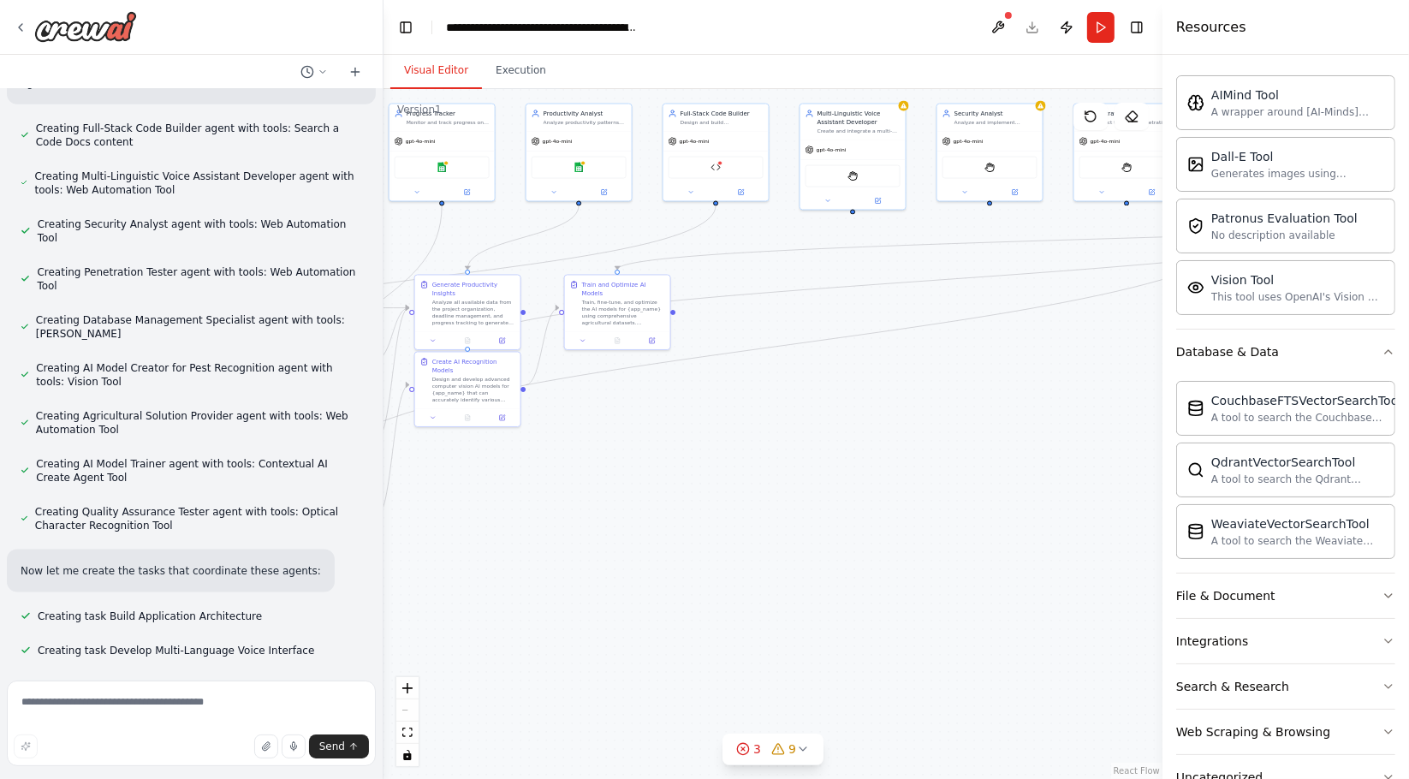
drag, startPoint x: 693, startPoint y: 404, endPoint x: 197, endPoint y: 253, distance: 519.1
click at [197, 253] on div "Create a crew that helps organize your personal projects, sets reminders for im…" at bounding box center [704, 389] width 1409 height 779
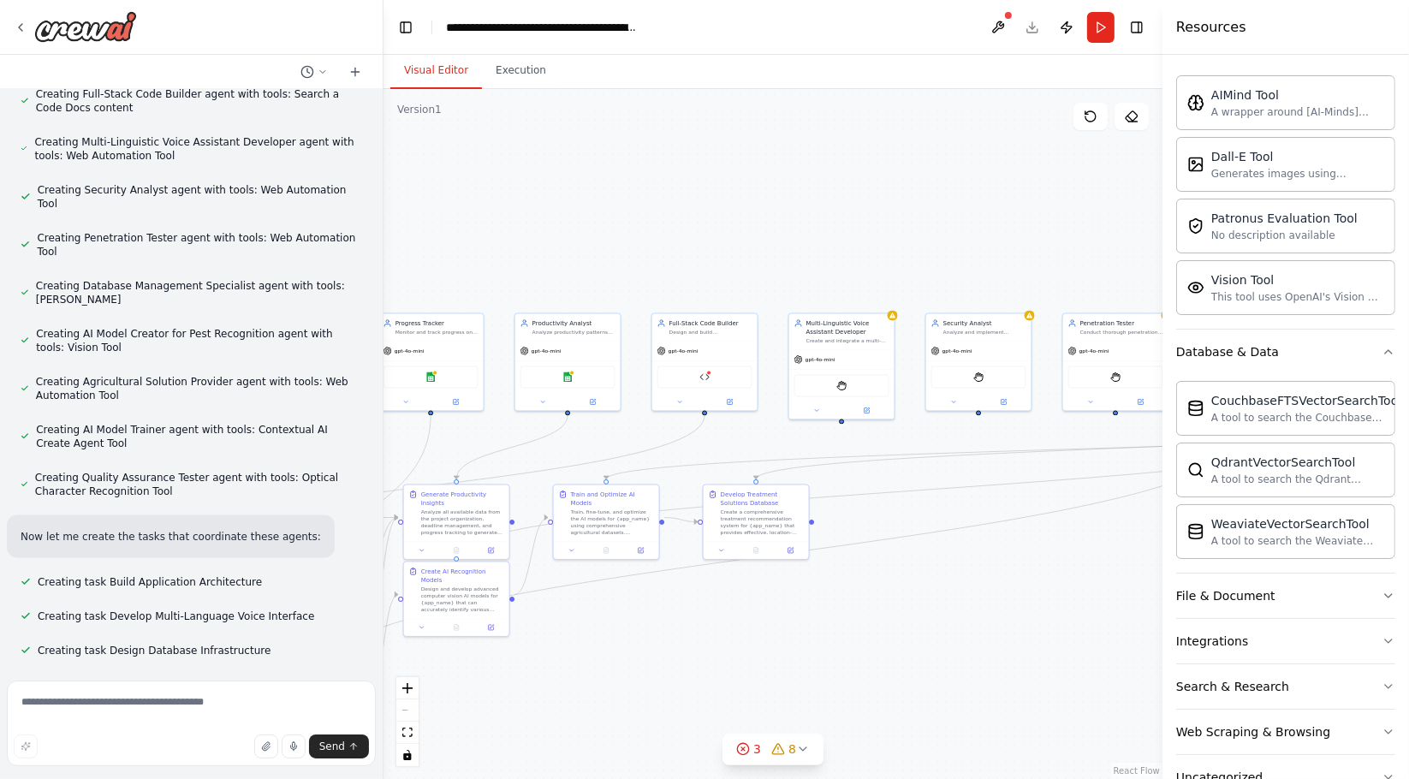
scroll to position [2311, 0]
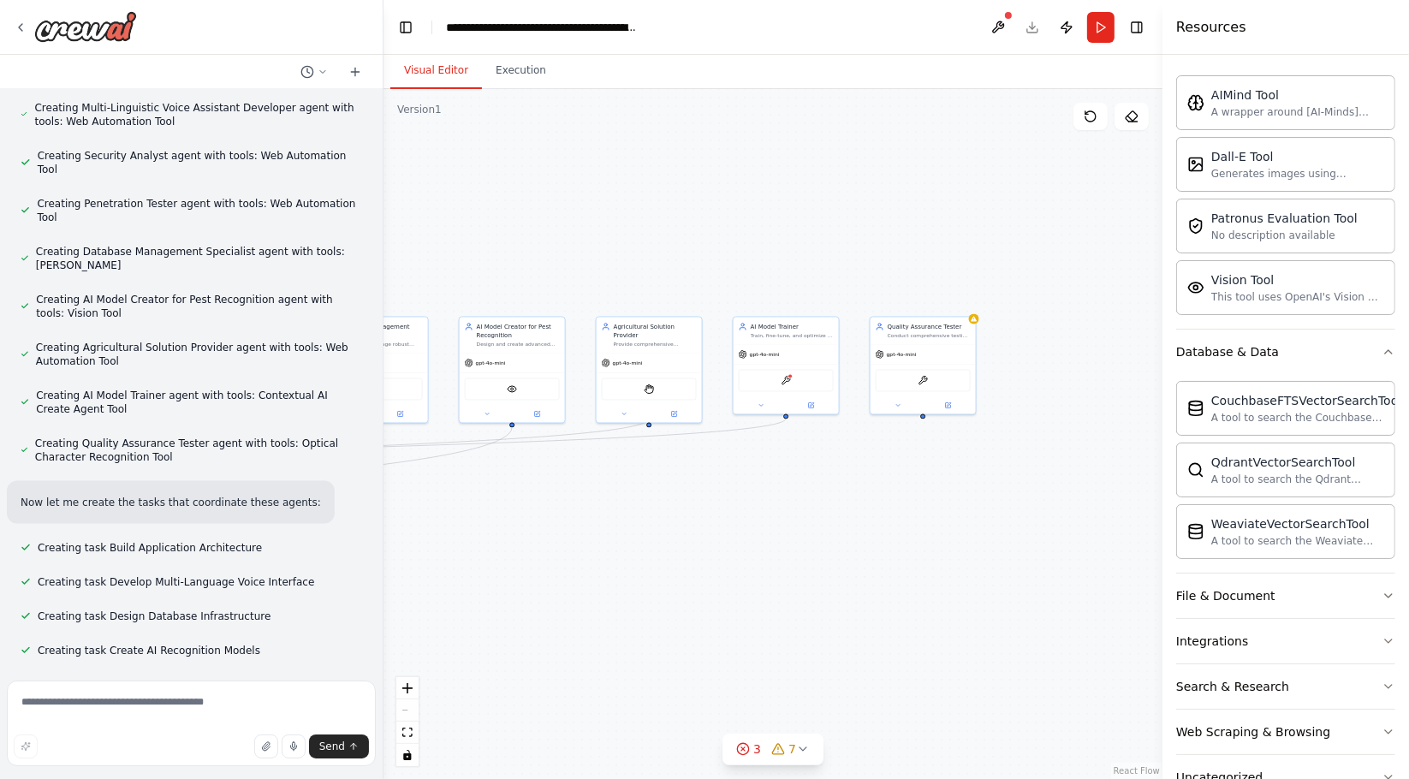
drag, startPoint x: 981, startPoint y: 399, endPoint x: 126, endPoint y: 576, distance: 873.3
click at [147, 596] on div "Create a crew that helps organize your personal projects, sets reminders for im…" at bounding box center [704, 389] width 1409 height 779
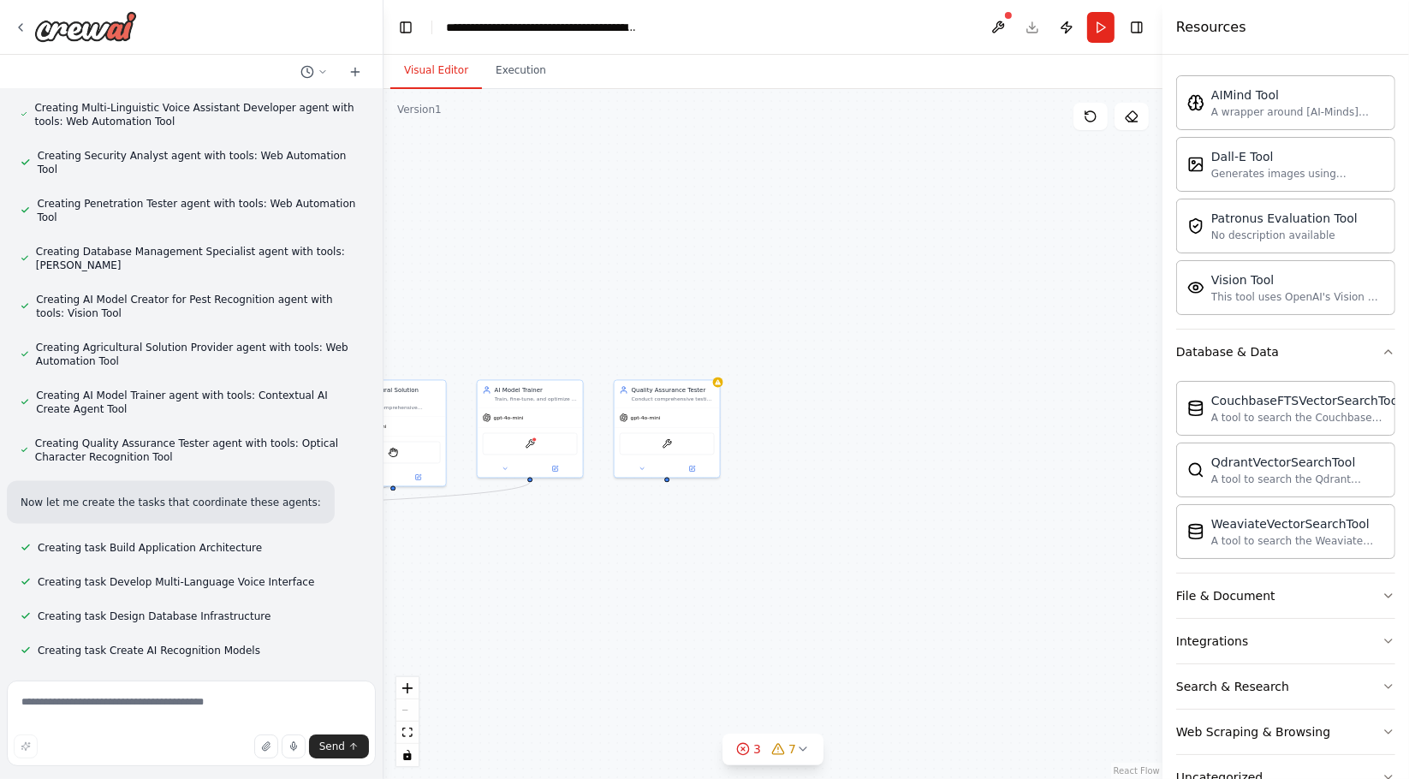
scroll to position [2346, 0]
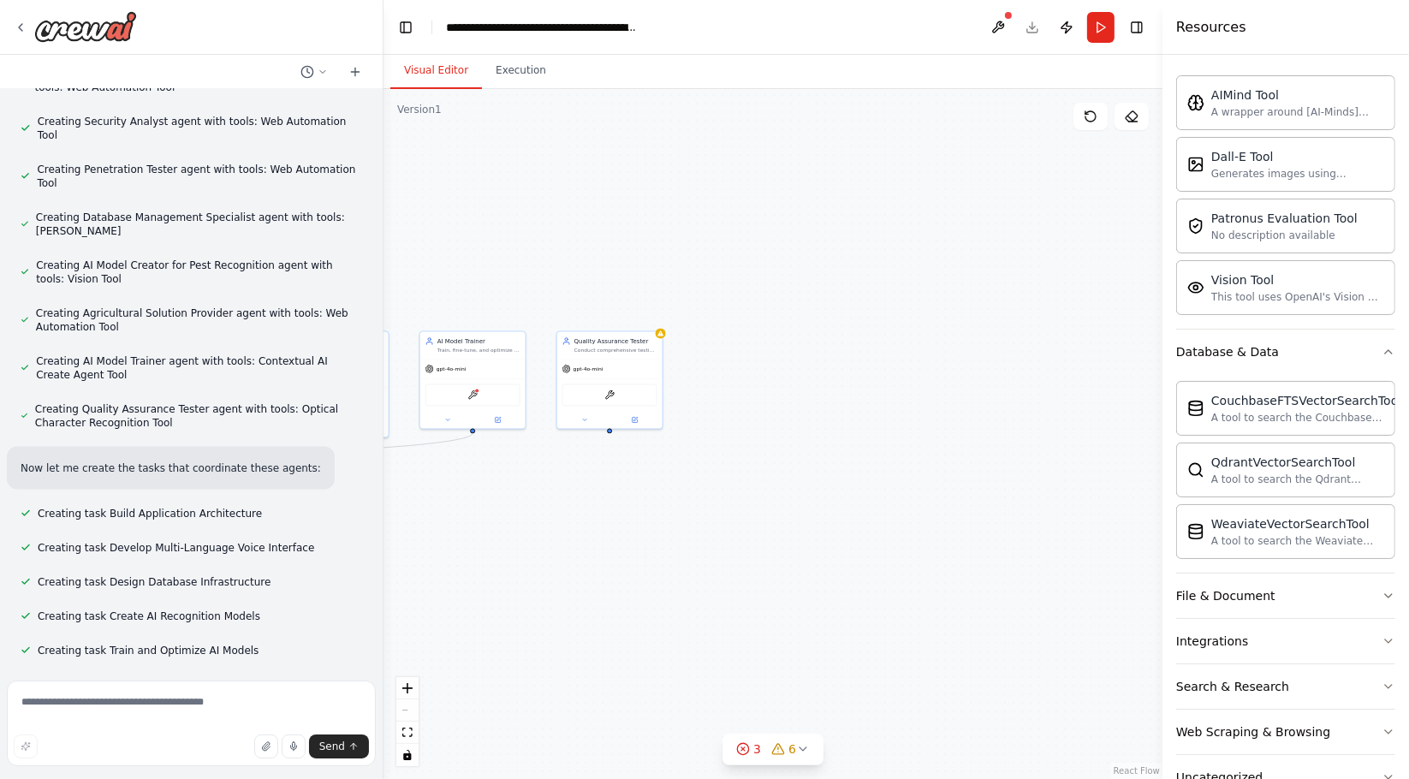
drag, startPoint x: 951, startPoint y: 505, endPoint x: 639, endPoint y: 520, distance: 312.8
click at [639, 520] on div ".deletable-edge-delete-btn { width: 20px; height: 20px; border: 0px solid #ffff…" at bounding box center [773, 434] width 779 height 690
drag, startPoint x: 495, startPoint y: 527, endPoint x: 1162, endPoint y: 410, distance: 677.1
click at [1162, 410] on div "Create a crew that helps organize your personal projects, sets reminders for im…" at bounding box center [704, 389] width 1409 height 779
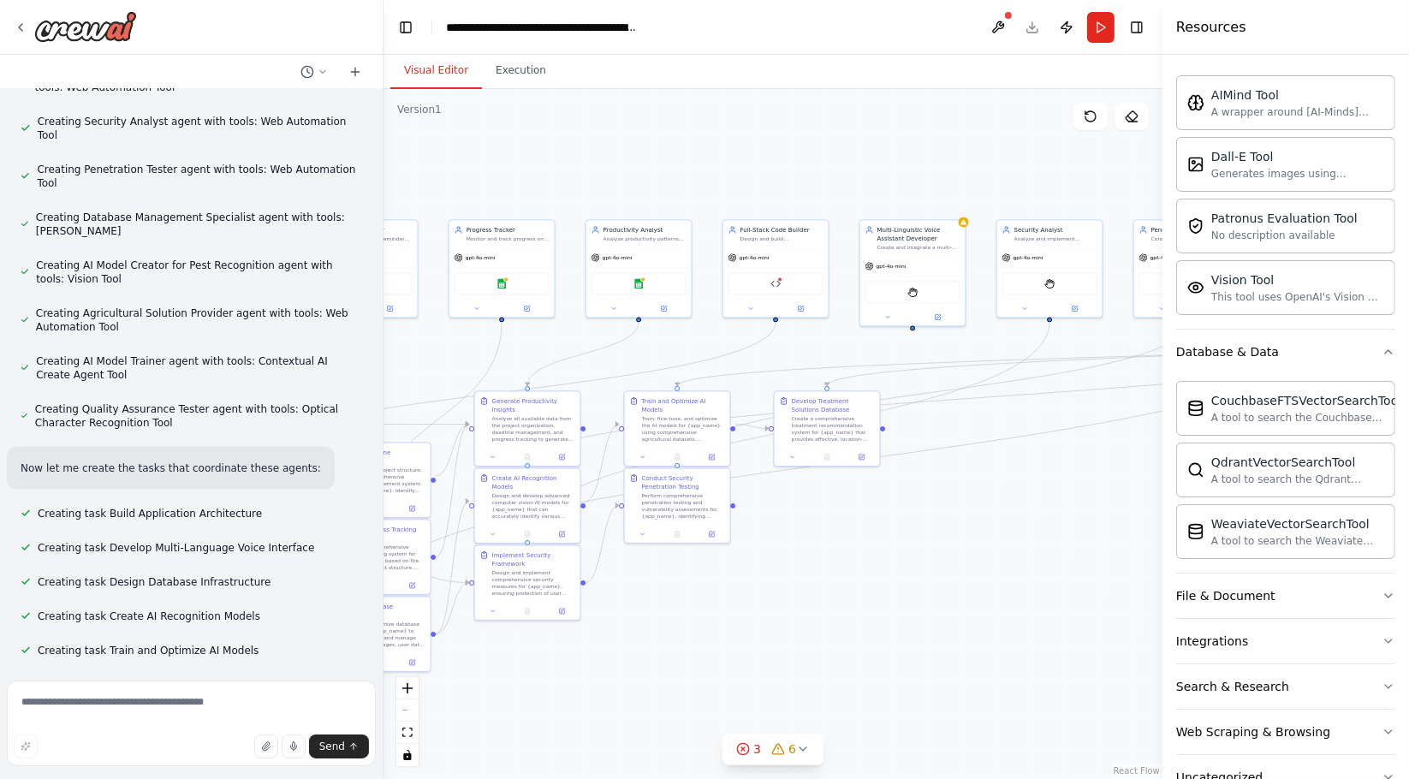
drag, startPoint x: 568, startPoint y: 479, endPoint x: 1149, endPoint y: 485, distance: 580.4
click at [1203, 485] on div "Create a crew that helps organize your personal projects, sets reminders for im…" at bounding box center [704, 389] width 1409 height 779
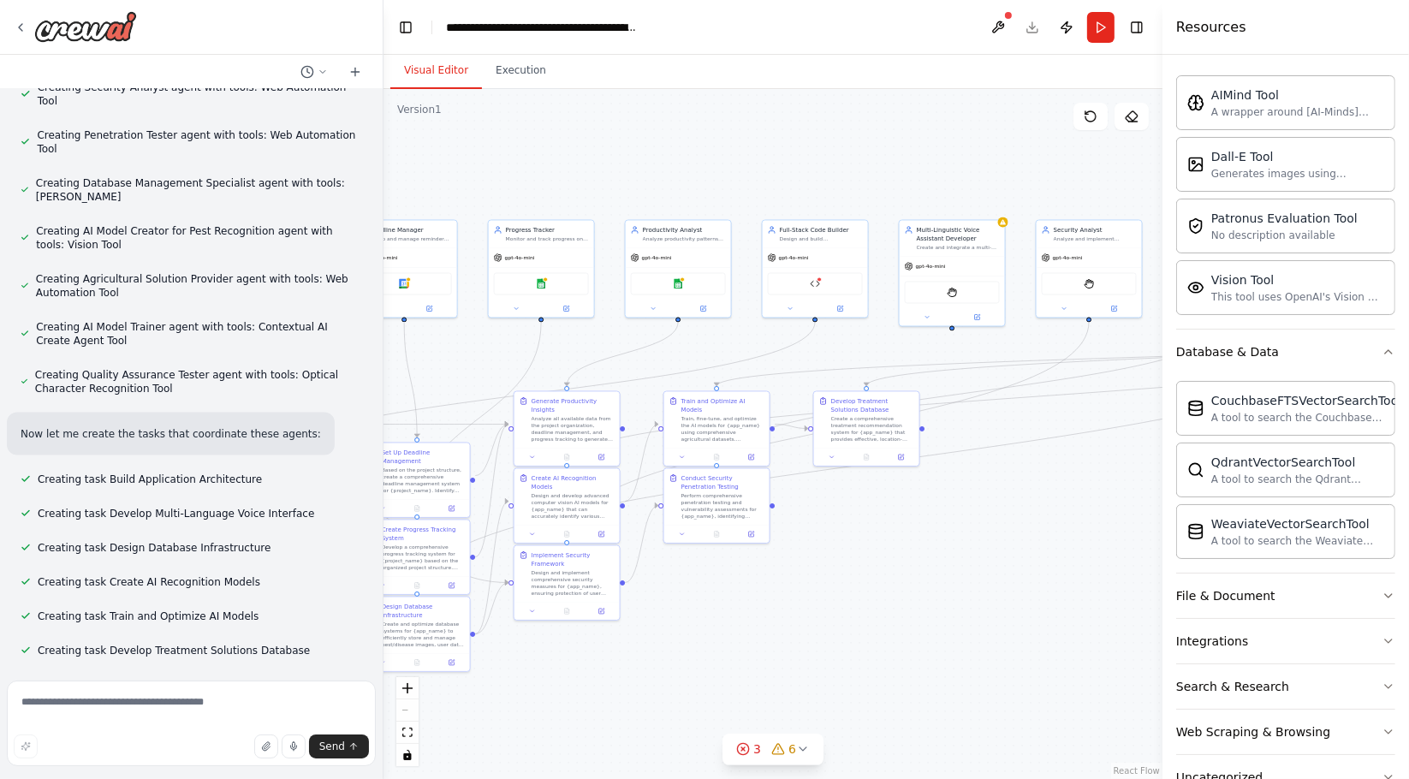
scroll to position [2393, 0]
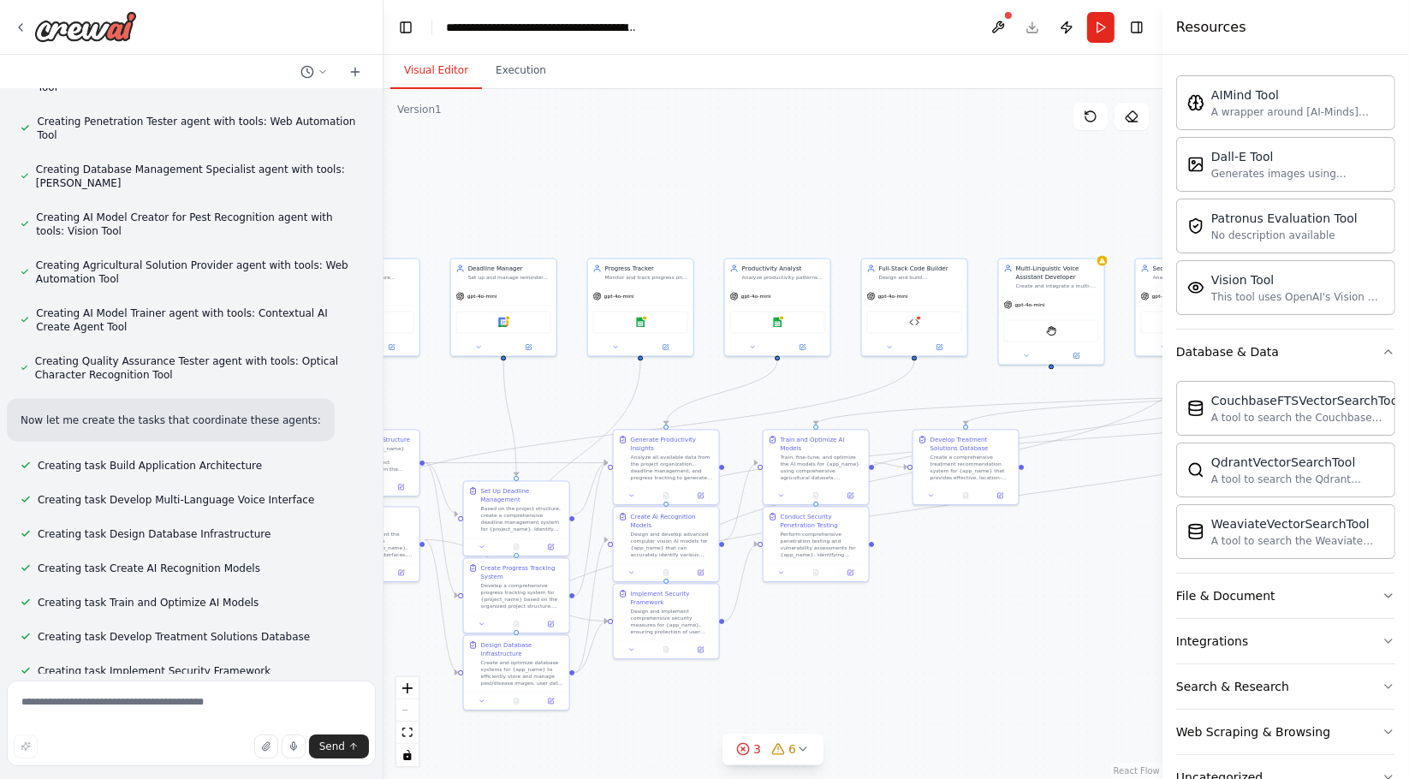
drag, startPoint x: 703, startPoint y: 564, endPoint x: 802, endPoint y: 603, distance: 106.5
click at [802, 603] on div ".deletable-edge-delete-btn { width: 20px; height: 20px; border: 0px solid #ffff…" at bounding box center [773, 434] width 779 height 690
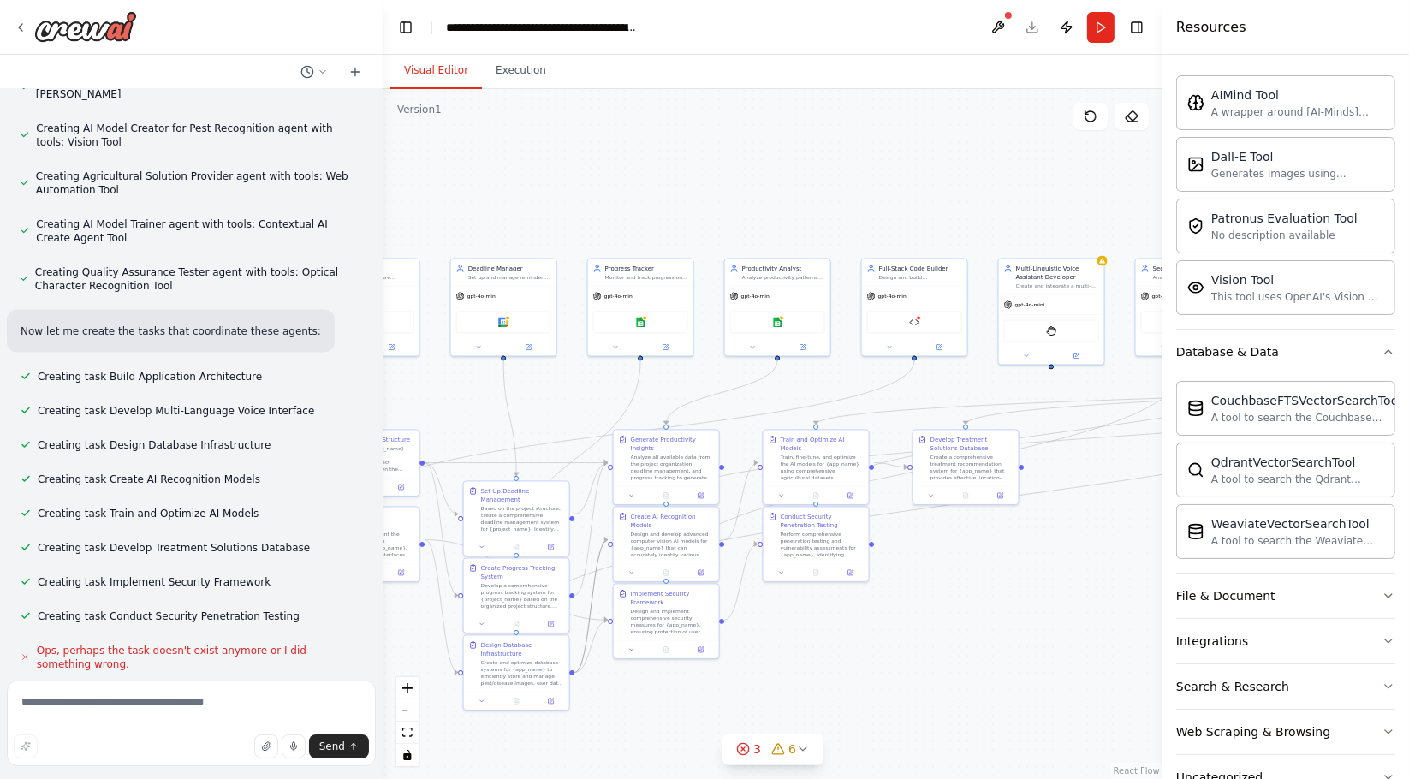
scroll to position [2484, 0]
drag, startPoint x: 594, startPoint y: 585, endPoint x: 607, endPoint y: 587, distance: 13.1
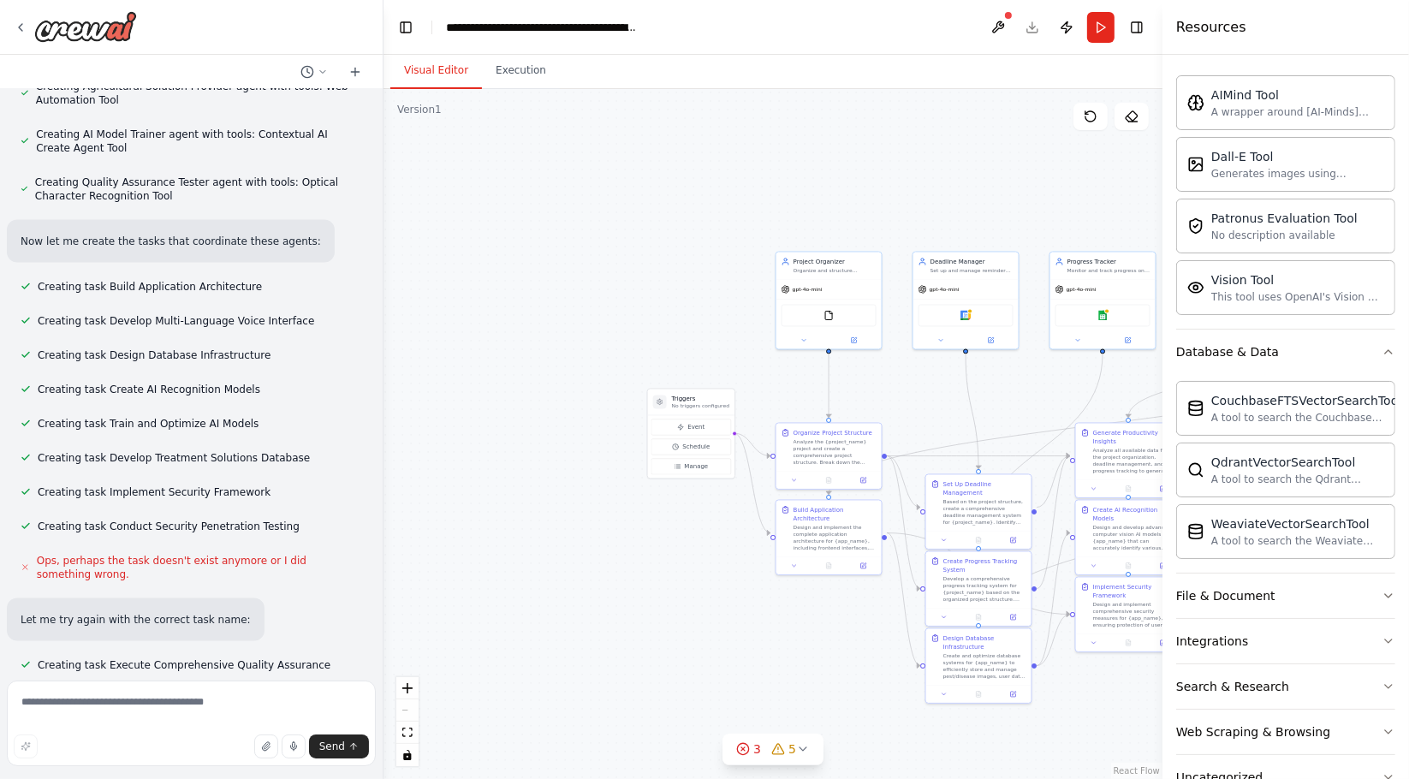
scroll to position [2575, 0]
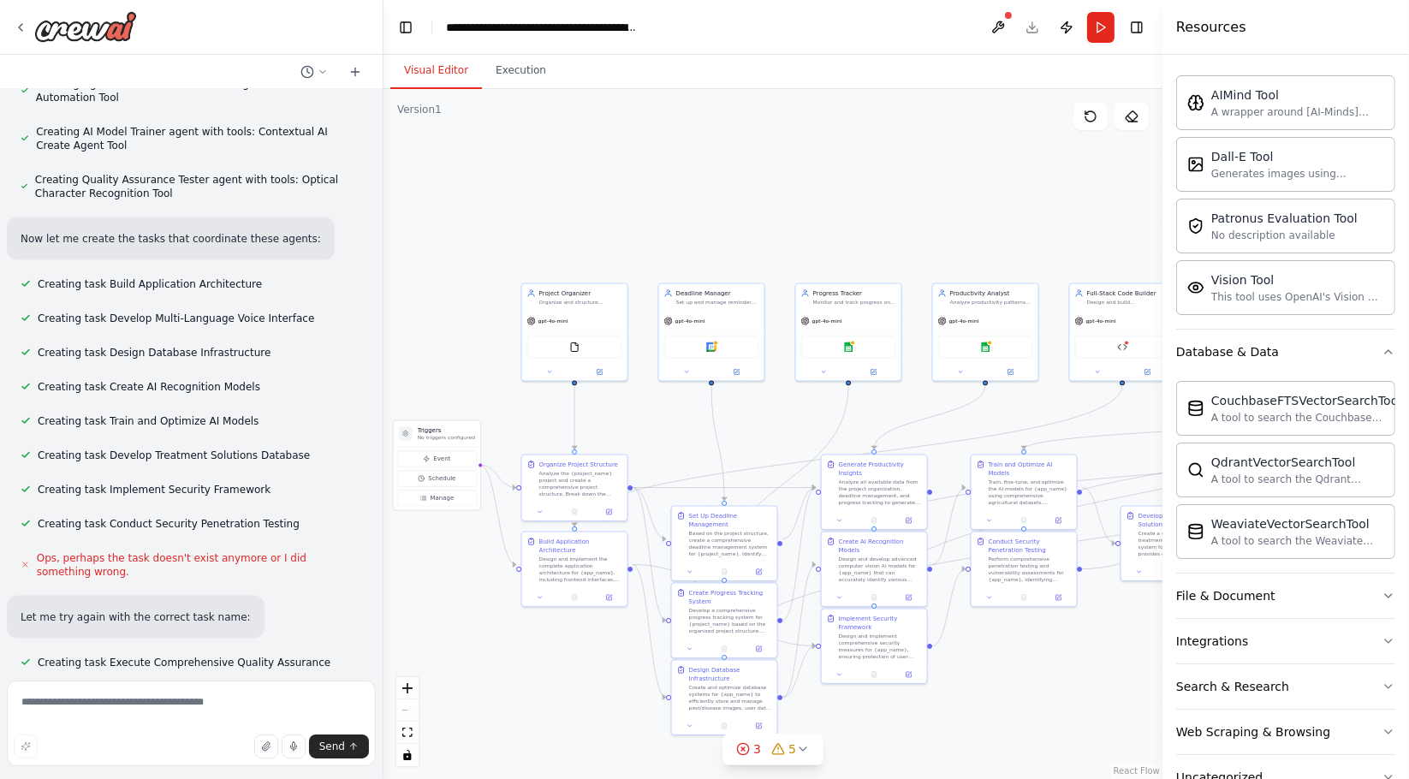
drag, startPoint x: 607, startPoint y: 587, endPoint x: 815, endPoint y: 612, distance: 209.5
click at [815, 612] on div ".deletable-edge-delete-btn { width: 20px; height: 20px; border: 0px solid #ffff…" at bounding box center [773, 434] width 779 height 690
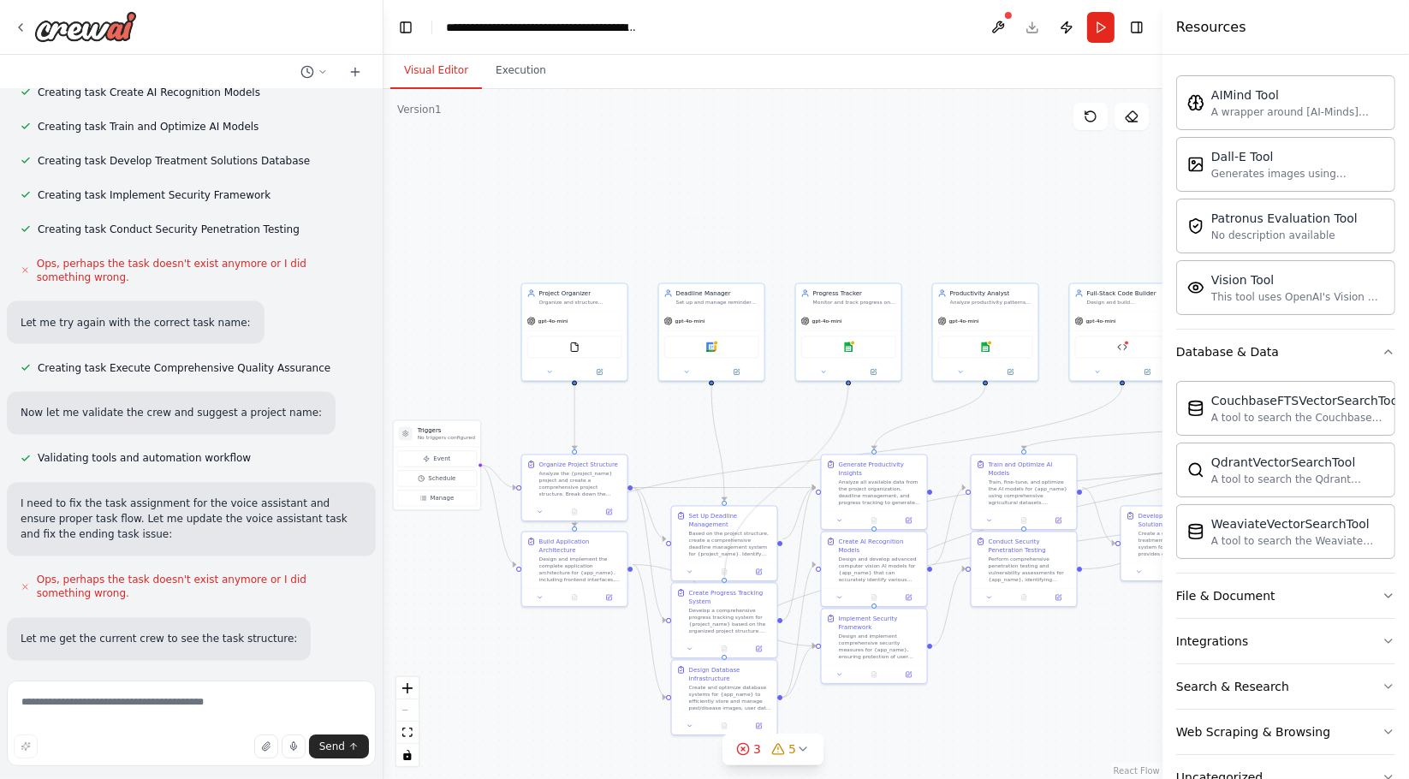
scroll to position [2892, 0]
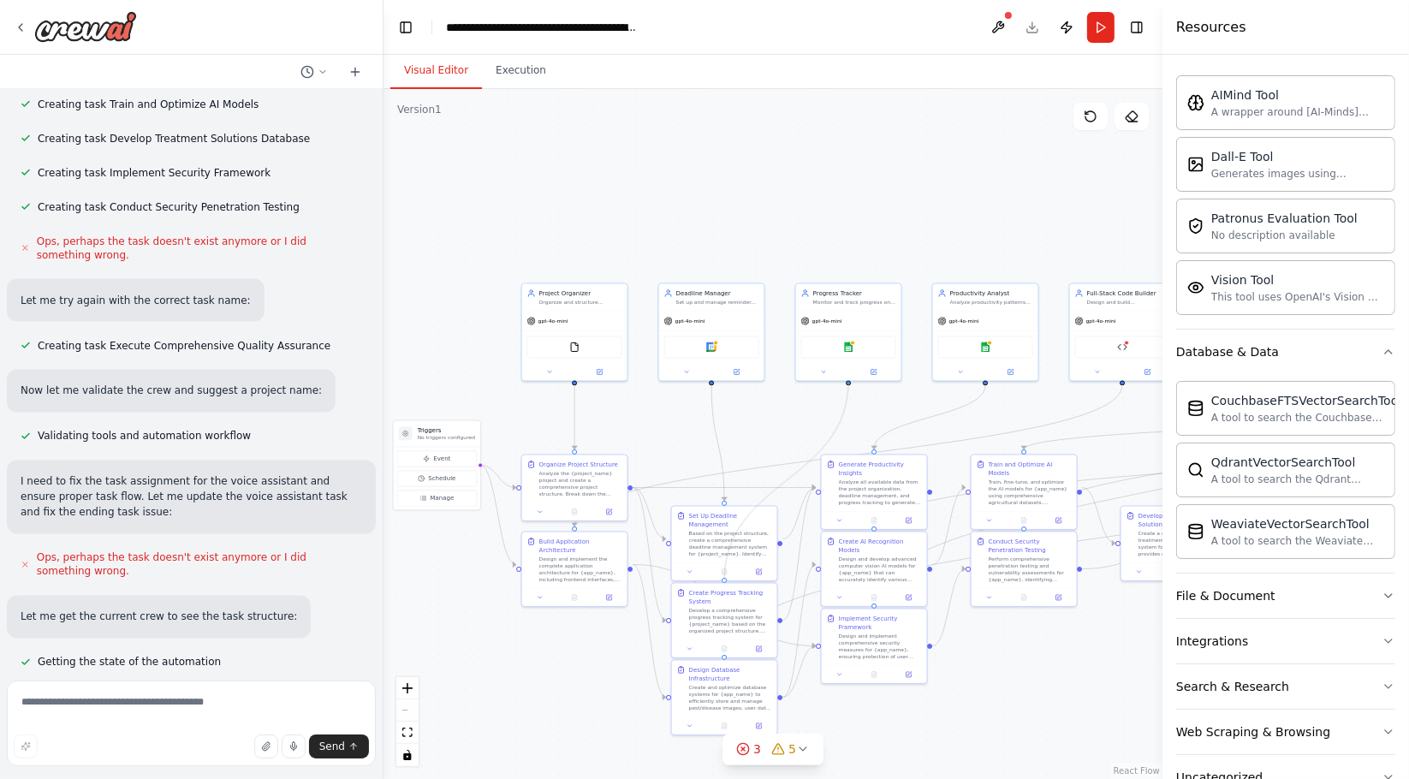
click at [847, 387] on circle "Edge from e257b6d7-c970-421b-8aaa-d8f10376f93b to c3fe9d1a-56d3-475f-830f-de9e4…" at bounding box center [848, 388] width 9 height 9
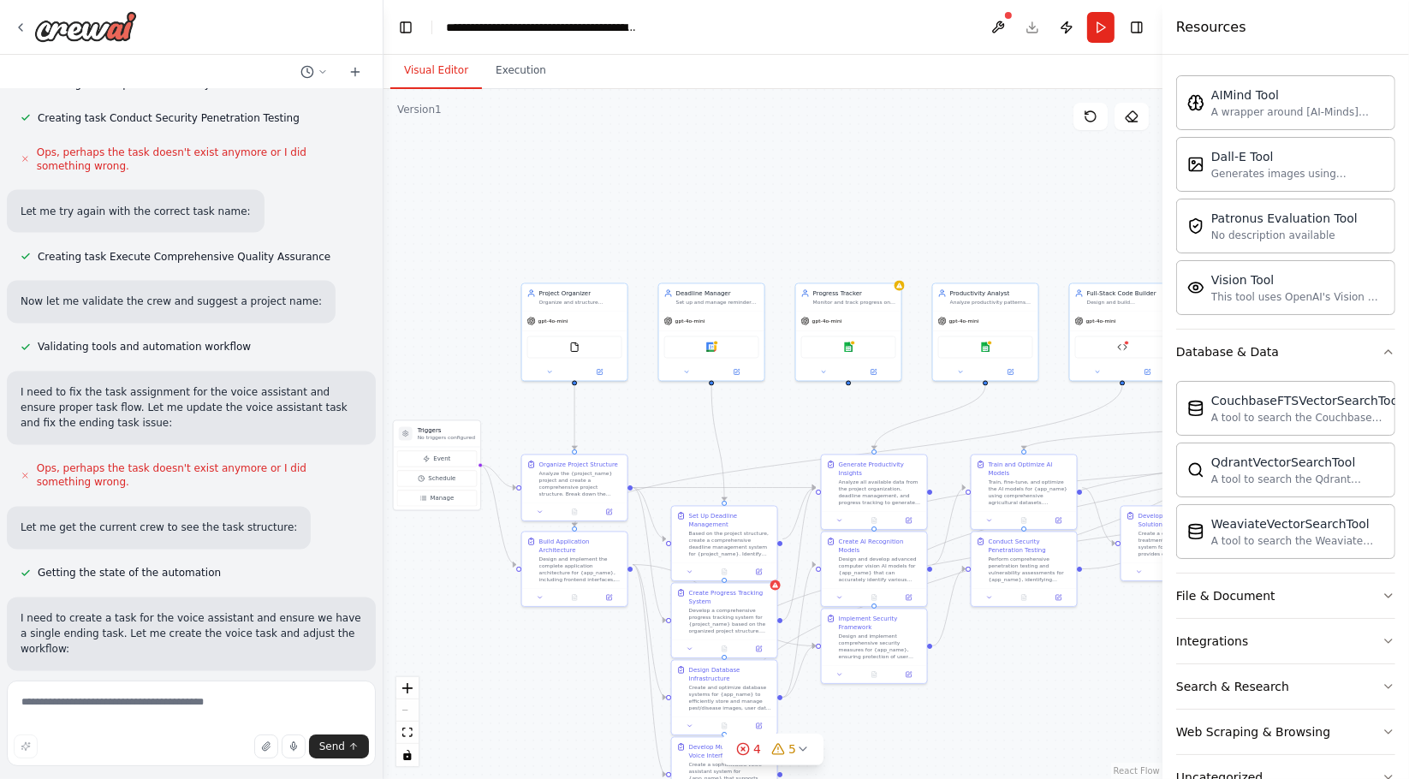
scroll to position [2998, 0]
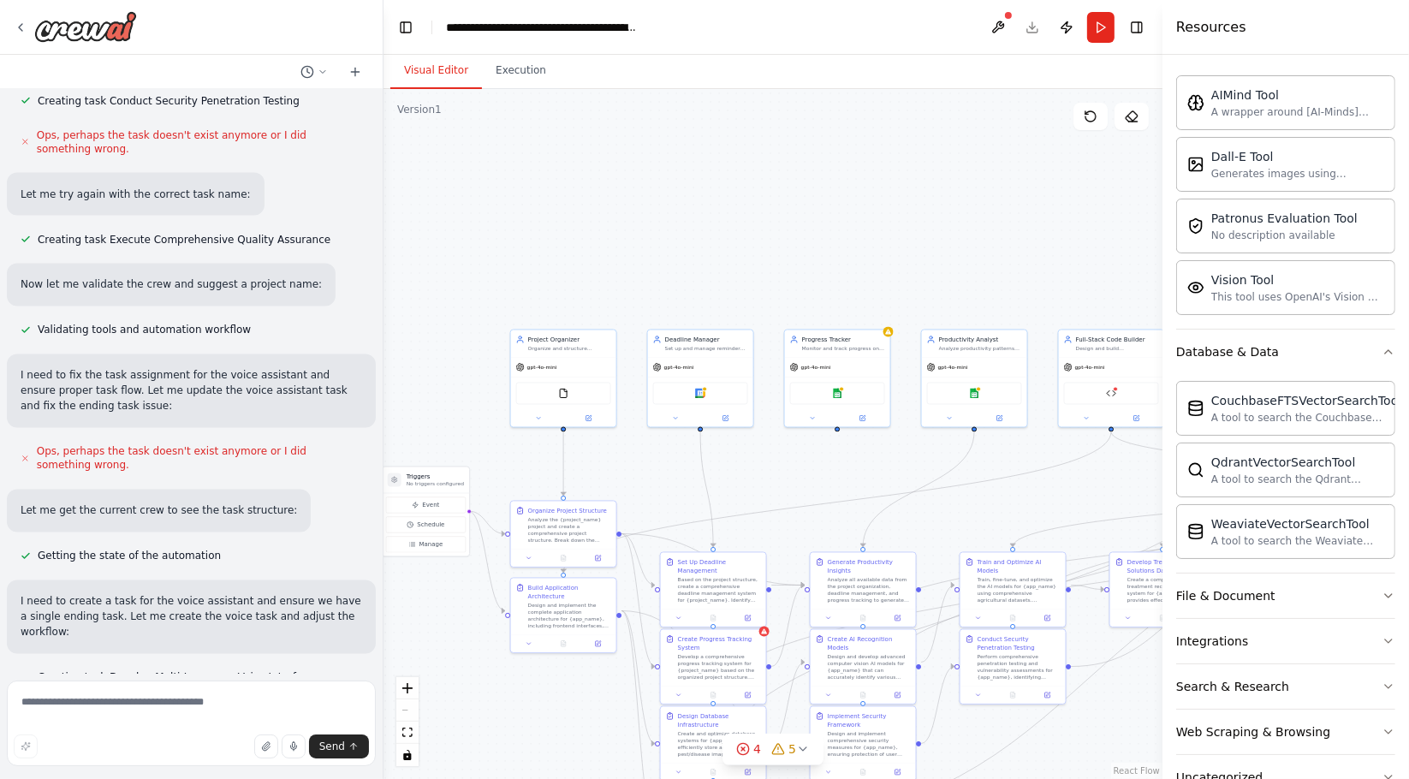
drag, startPoint x: 849, startPoint y: 388, endPoint x: 838, endPoint y: 434, distance: 47.5
click at [838, 434] on div ".deletable-edge-delete-btn { width: 20px; height: 20px; border: 0px solid #ffff…" at bounding box center [773, 434] width 779 height 690
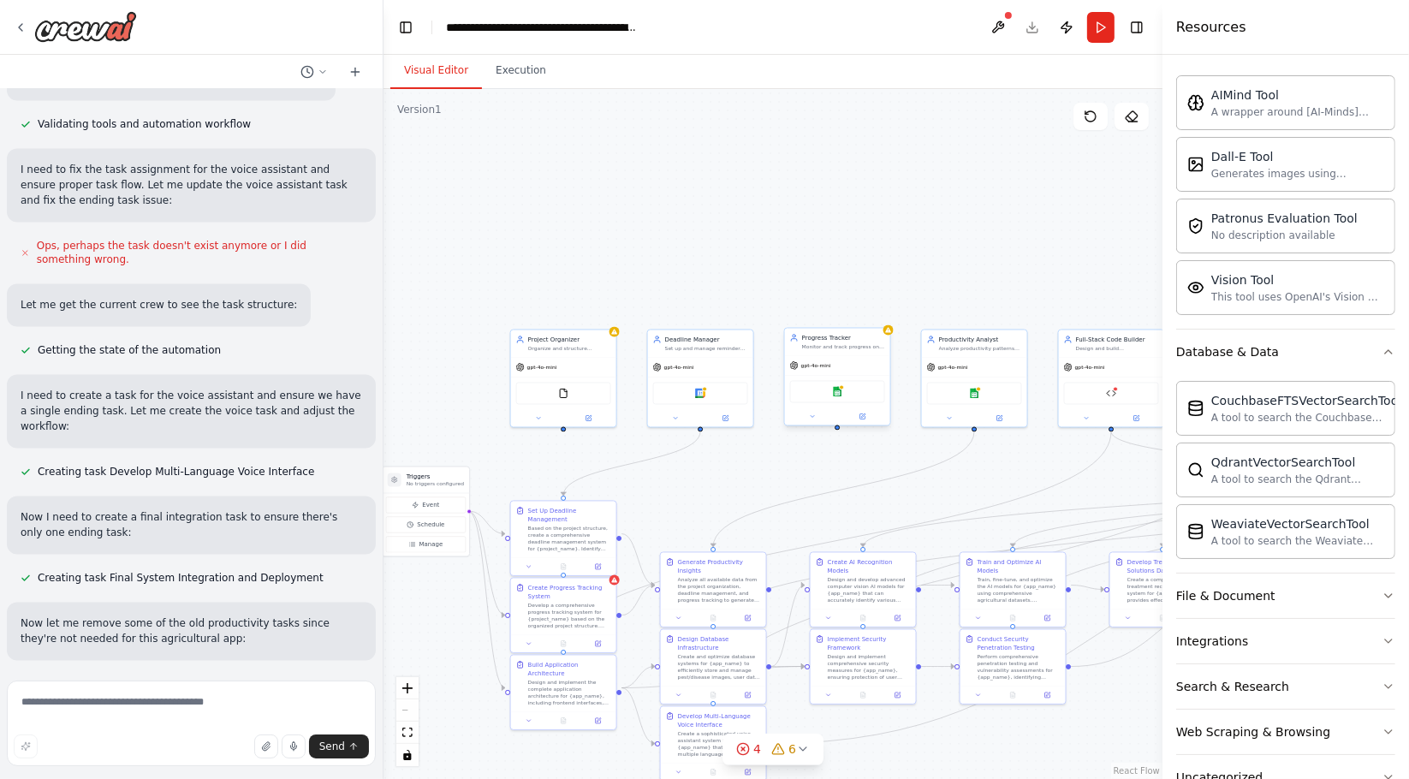
scroll to position [3210, 0]
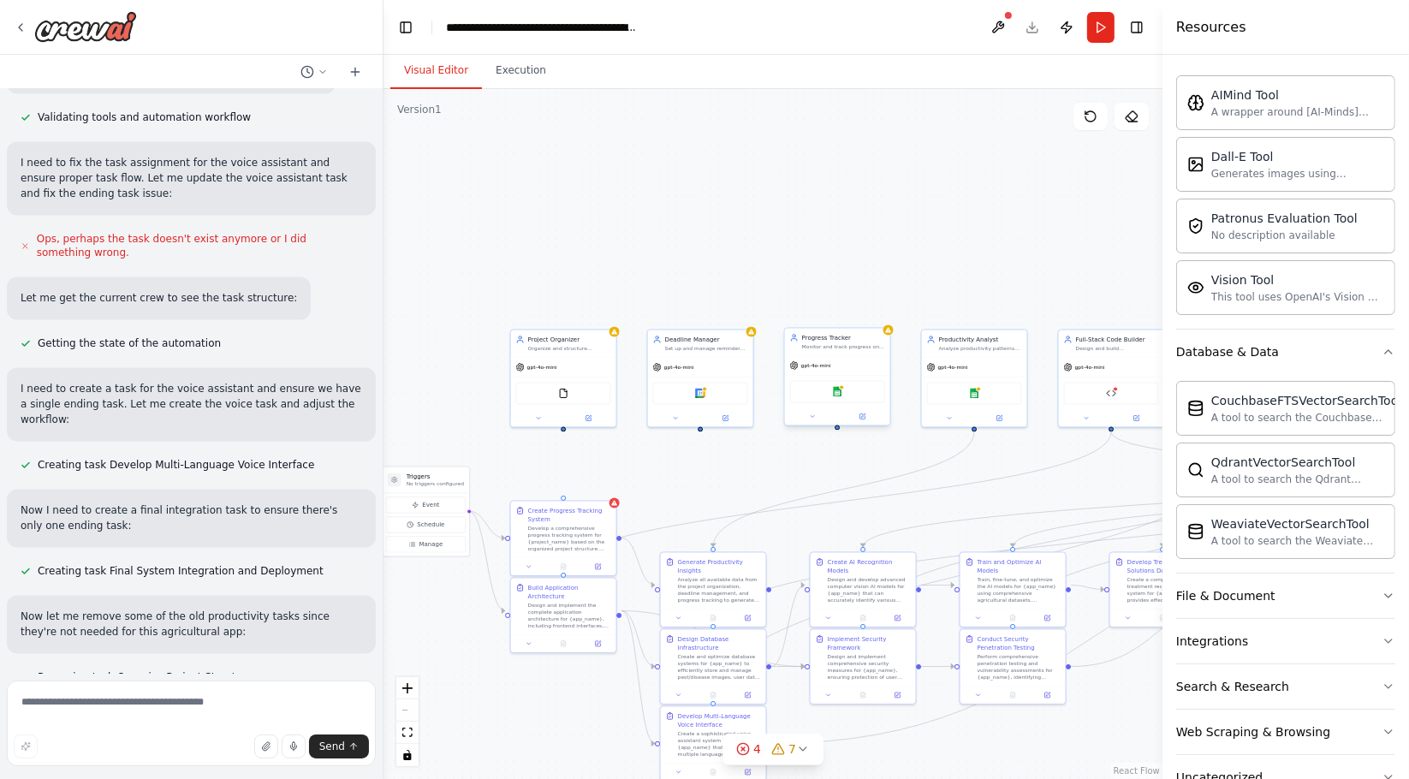
click at [836, 428] on div at bounding box center [837, 427] width 5 height 5
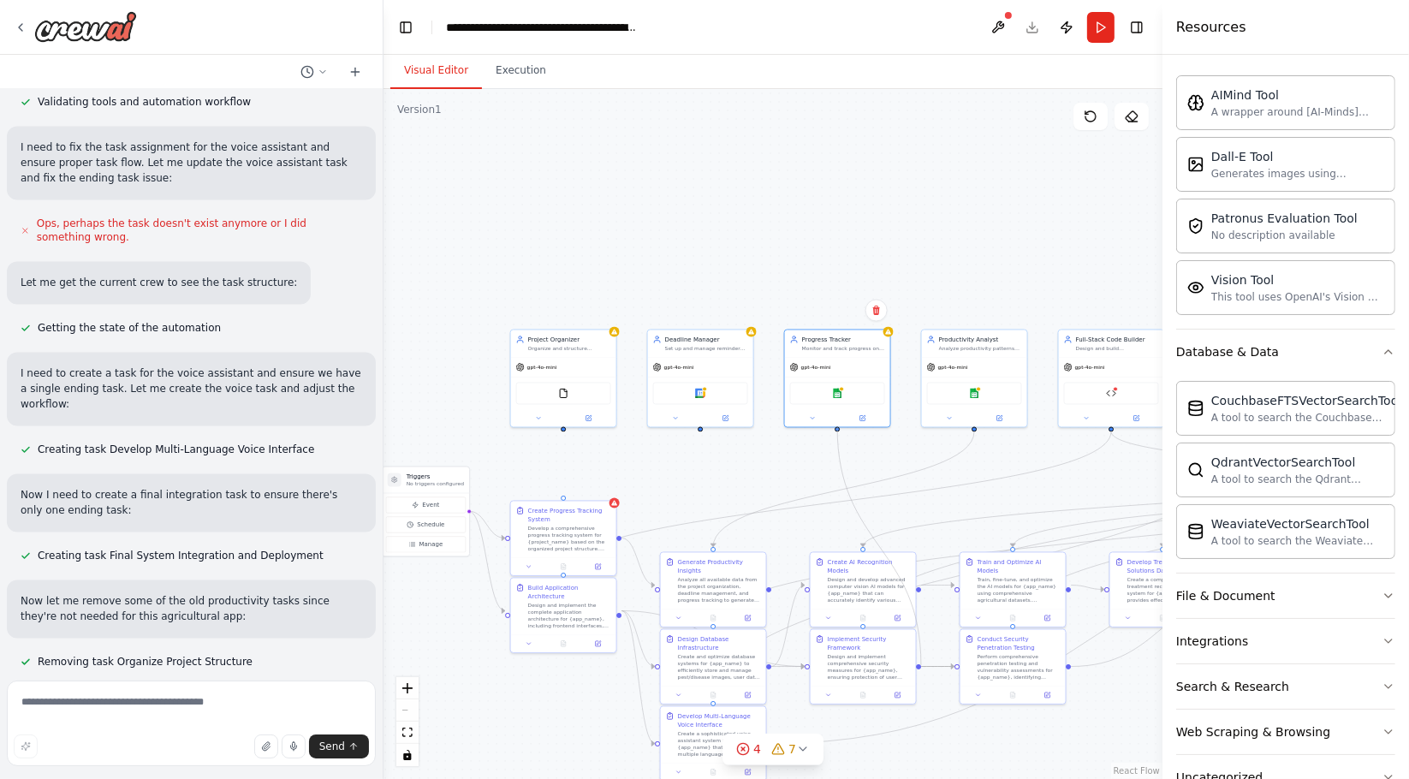
drag, startPoint x: 836, startPoint y: 428, endPoint x: 921, endPoint y: 665, distance: 251.8
click at [728, 632] on div ".deletable-edge-delete-btn { width: 20px; height: 20px; border: 0px solid #ffff…" at bounding box center [533, 459] width 389 height 345
click at [840, 423] on div at bounding box center [837, 416] width 105 height 17
drag, startPoint x: 837, startPoint y: 427, endPoint x: 812, endPoint y: 667, distance: 241.0
click at [728, 632] on div "Triggers No triggers configured Event Schedule Manage Project Organizer Organiz…" at bounding box center [533, 459] width 389 height 345
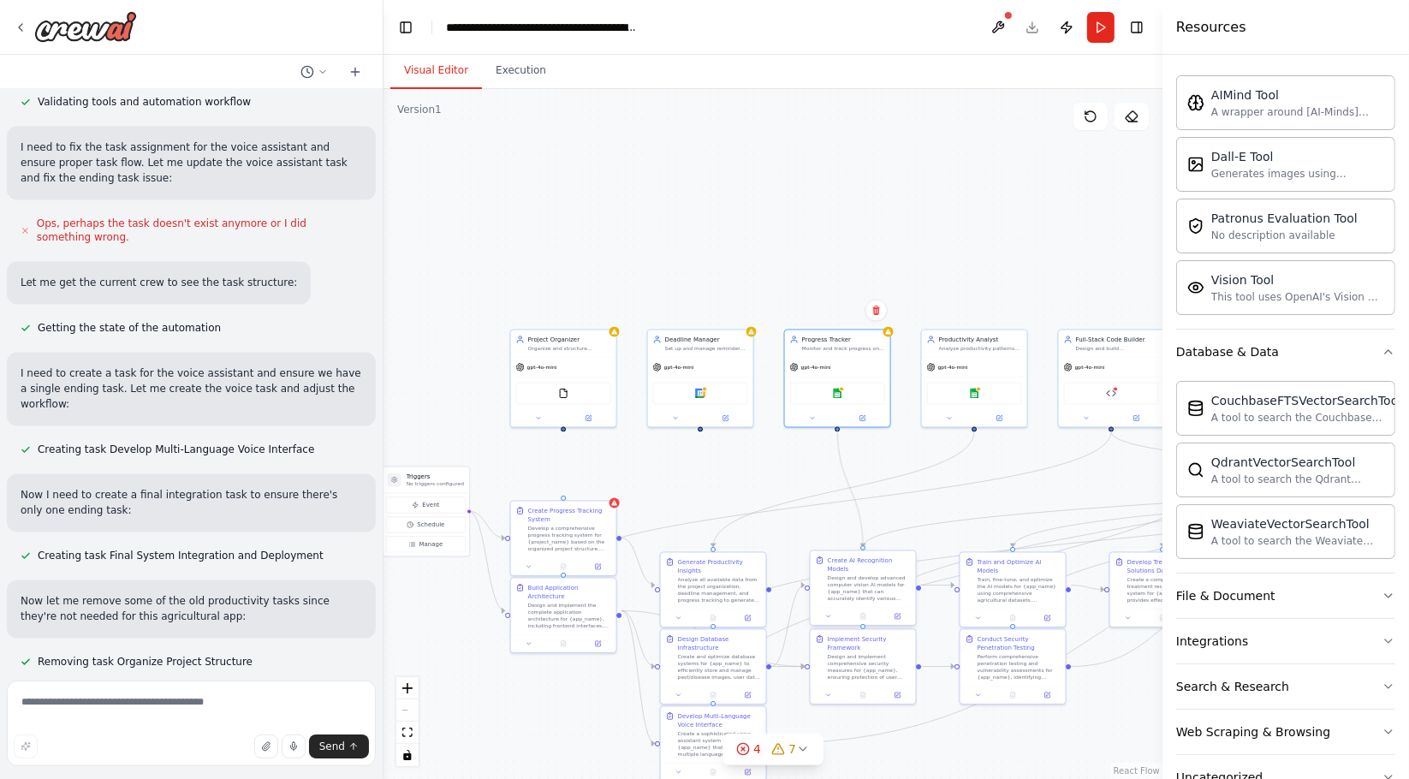
drag, startPoint x: 839, startPoint y: 430, endPoint x: 863, endPoint y: 547, distance: 119.7
click at [728, 547] on div "Triggers No triggers configured Event Schedule Manage Project Organizer Organiz…" at bounding box center [533, 459] width 389 height 345
drag, startPoint x: 839, startPoint y: 425, endPoint x: 563, endPoint y: 498, distance: 285.3
click at [563, 498] on div "Triggers No triggers configured Event Schedule Manage Project Organizer Organiz…" at bounding box center [533, 459] width 389 height 345
drag, startPoint x: 561, startPoint y: 426, endPoint x: 556, endPoint y: 474, distance: 48.2
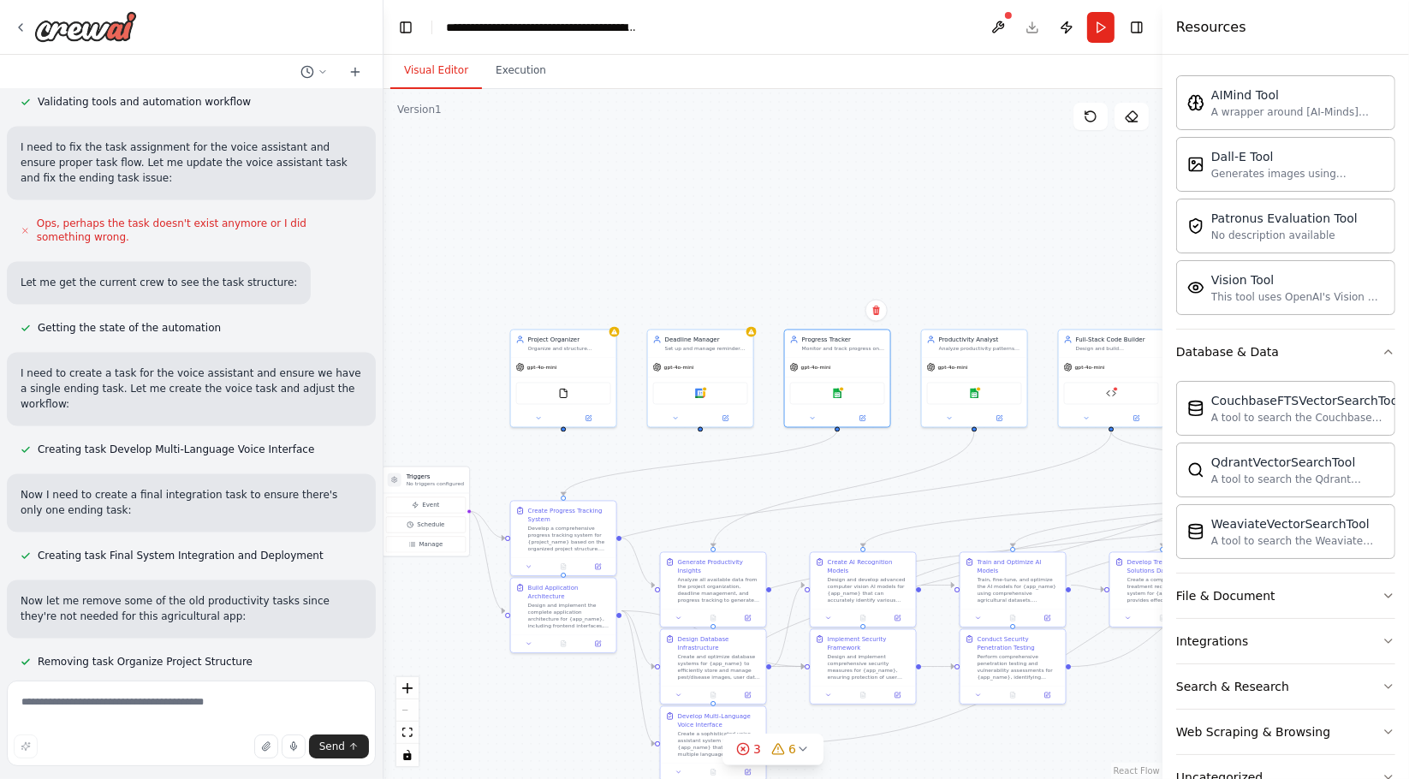
click at [556, 479] on div ".deletable-edge-delete-btn { width: 20px; height: 20px; border: 0px solid #ffff…" at bounding box center [773, 434] width 779 height 690
drag, startPoint x: 563, startPoint y: 425, endPoint x: 570, endPoint y: 494, distance: 69.7
click at [570, 494] on div ".deletable-edge-delete-btn { width: 20px; height: 20px; border: 0px solid #ffff…" at bounding box center [773, 434] width 779 height 690
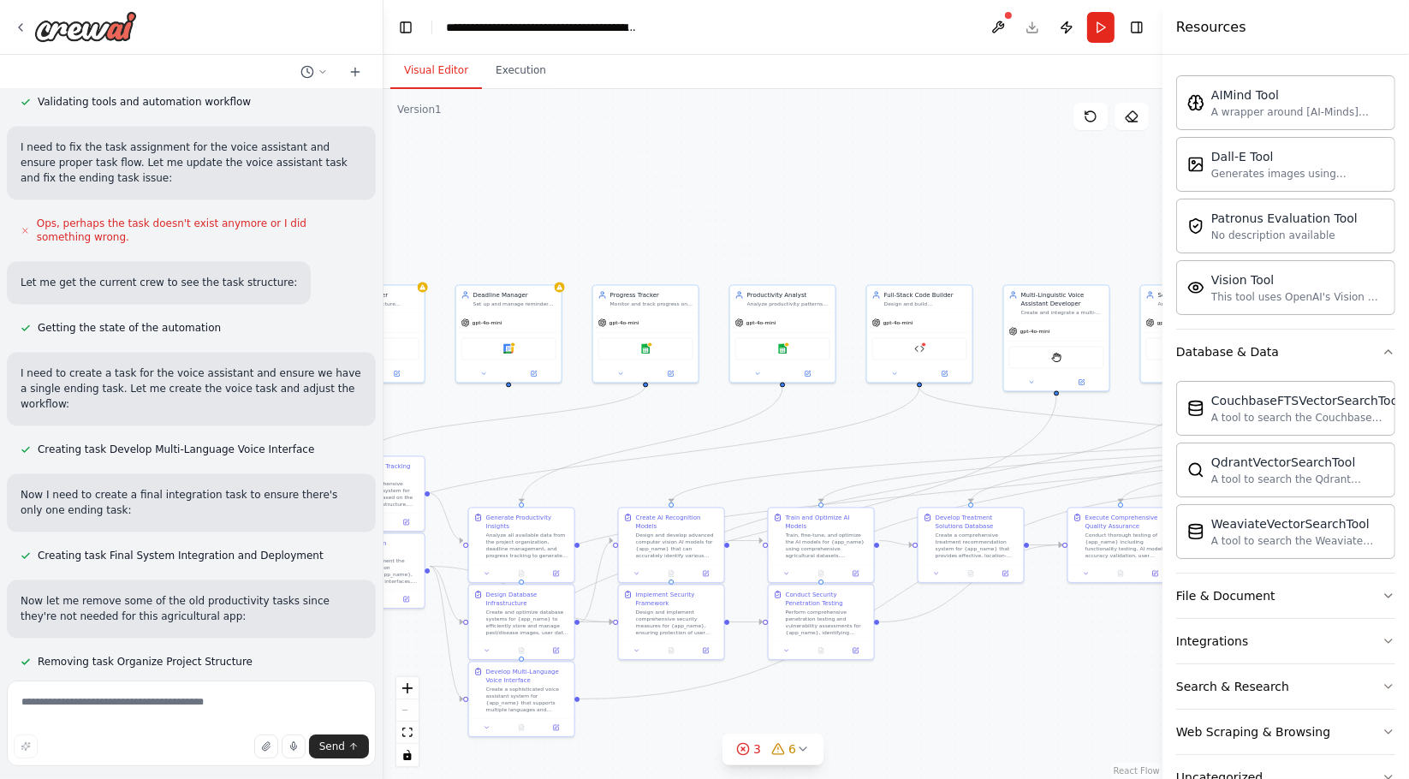
drag, startPoint x: 701, startPoint y: 431, endPoint x: 509, endPoint y: 387, distance: 196.9
click at [509, 387] on div ".deletable-edge-delete-btn { width: 20px; height: 20px; border: 0px solid #ffff…" at bounding box center [773, 434] width 779 height 690
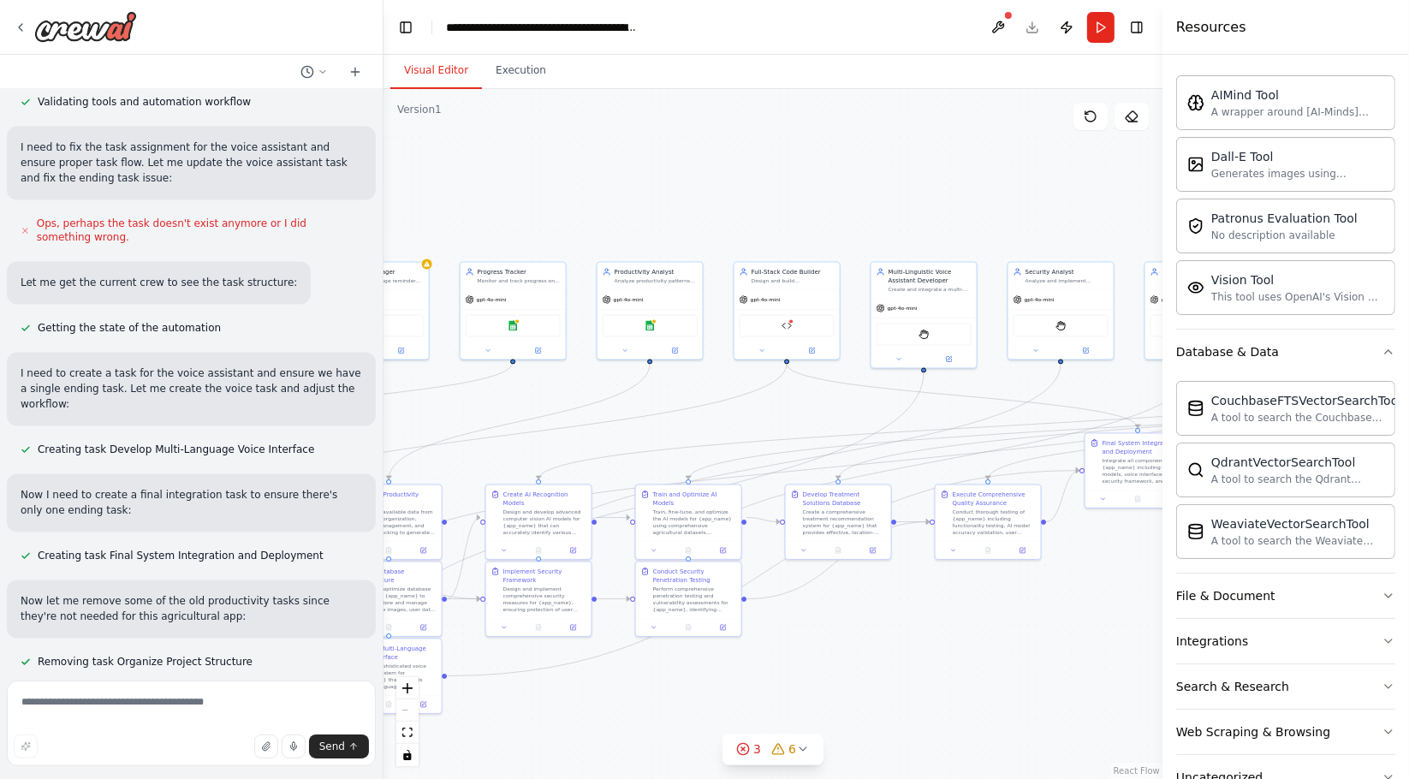
drag, startPoint x: 766, startPoint y: 200, endPoint x: 621, endPoint y: 169, distance: 148.9
click at [621, 169] on div ".deletable-edge-delete-btn { width: 20px; height: 20px; border: 0px solid #ffff…" at bounding box center [773, 434] width 779 height 690
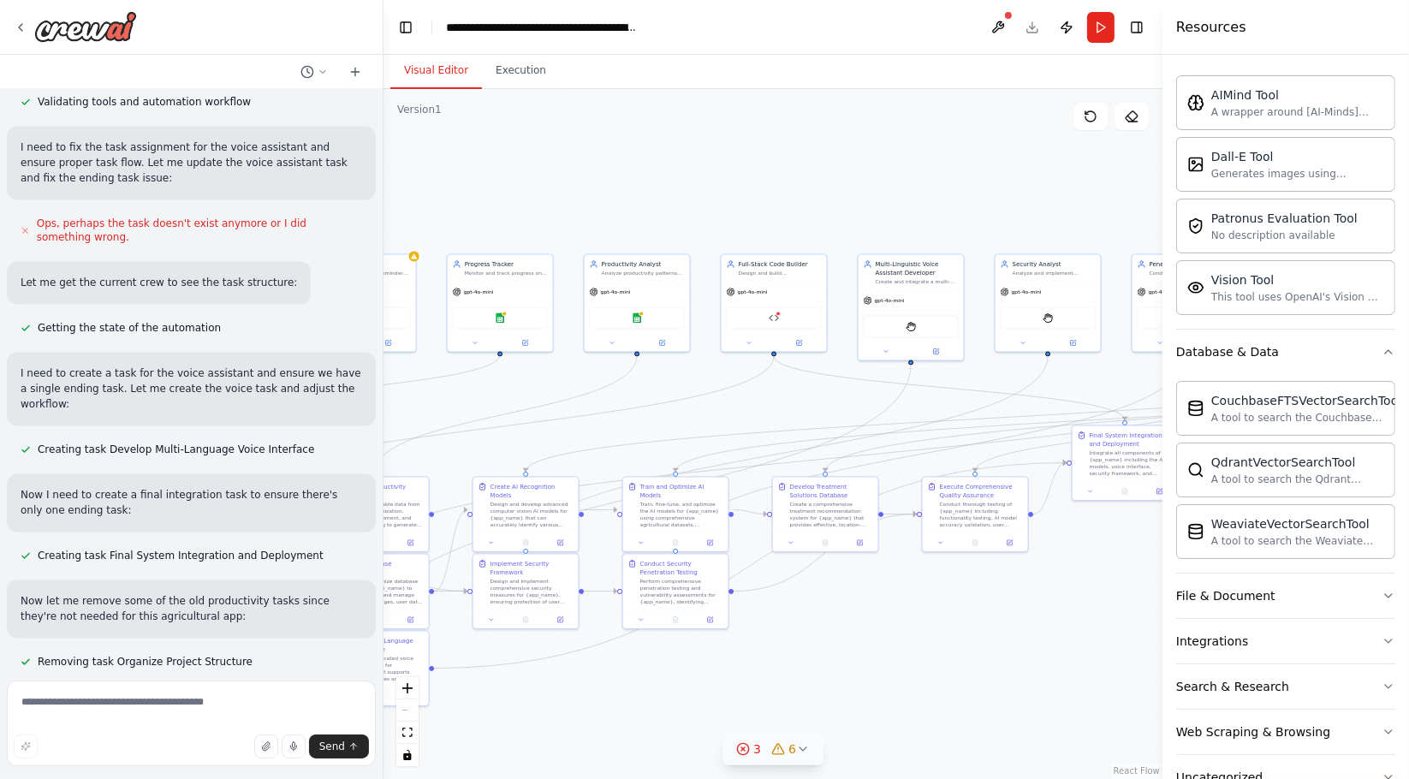
click at [740, 744] on circle at bounding box center [742, 748] width 11 height 11
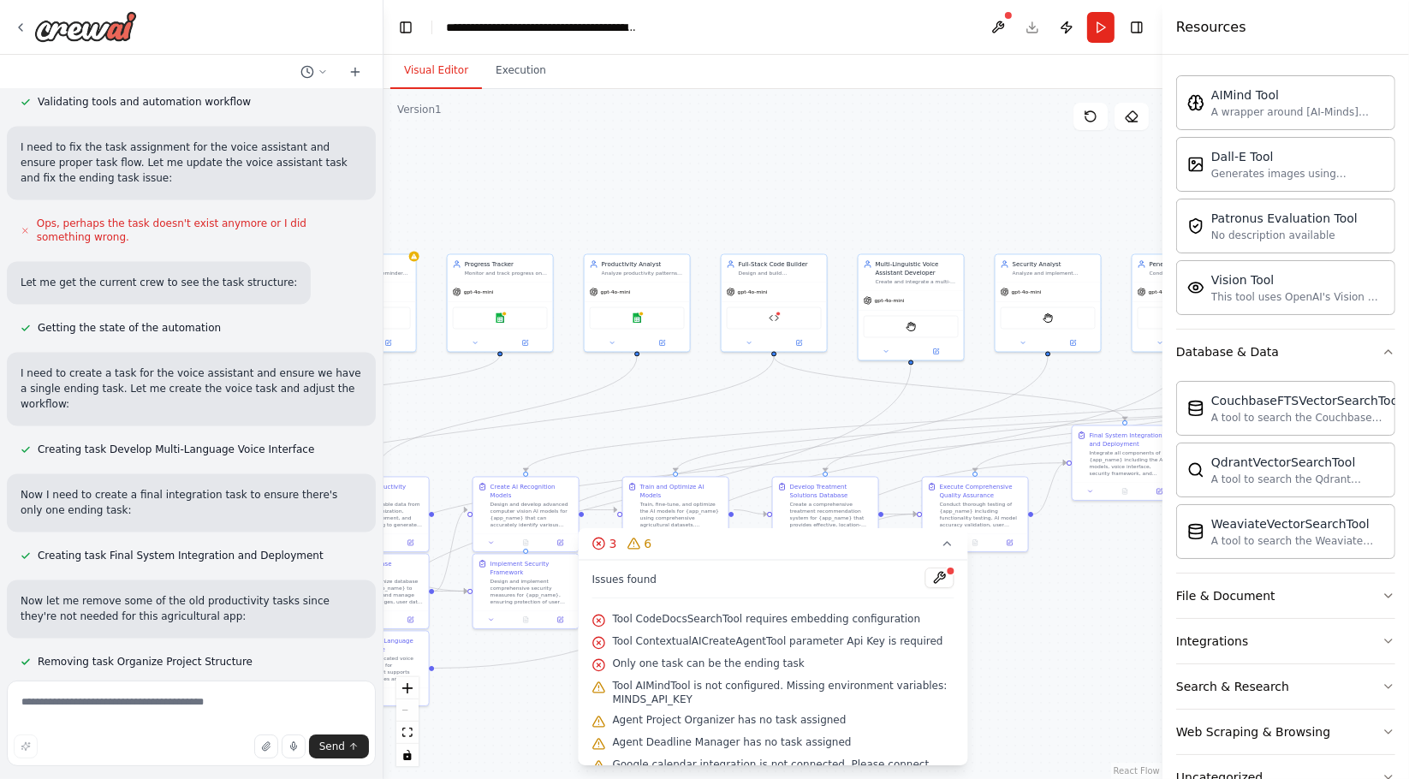
click at [671, 616] on span "Tool CodeDocsSearchTool requires embedding configuration" at bounding box center [767, 619] width 308 height 14
click at [925, 575] on button at bounding box center [939, 578] width 29 height 21
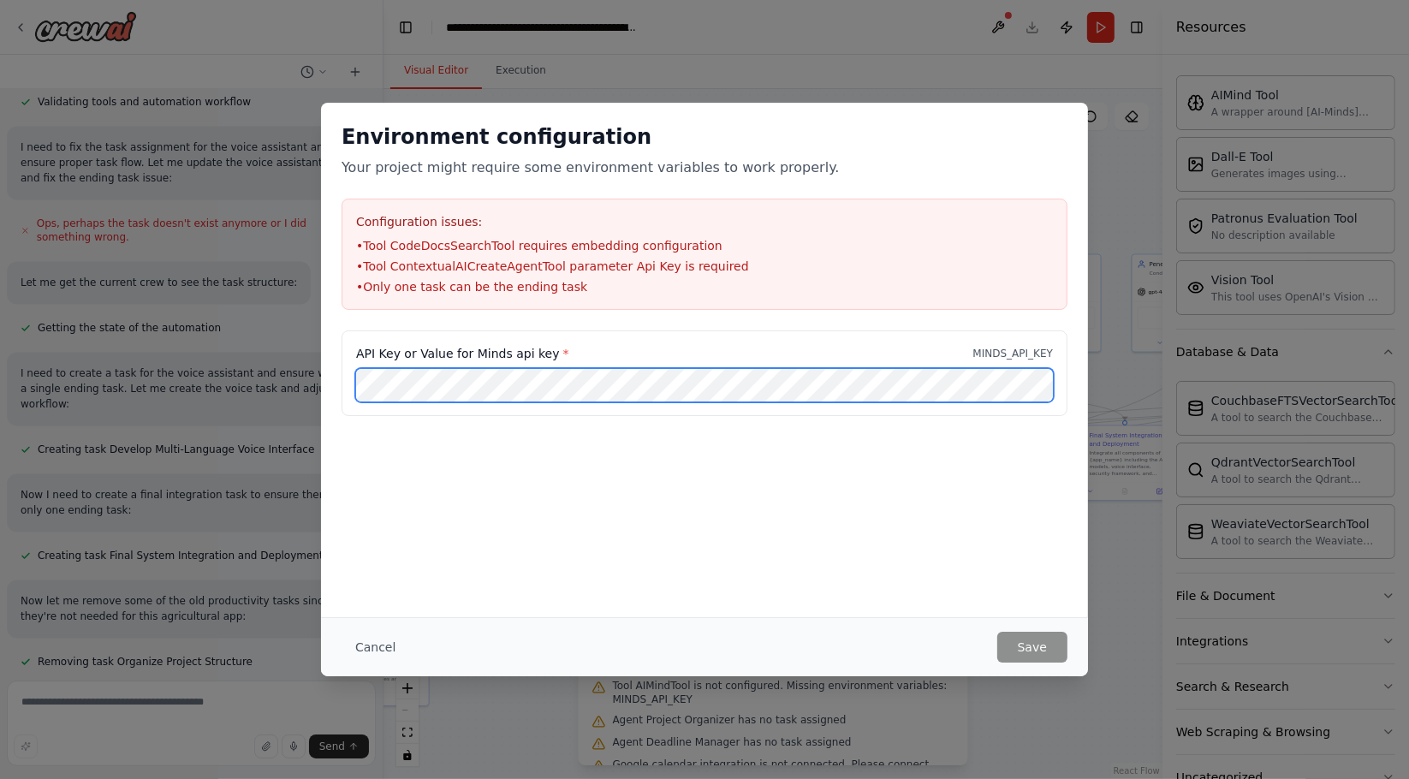
click at [263, 397] on div "Environment configuration Your project might require some environment variables…" at bounding box center [704, 389] width 1409 height 779
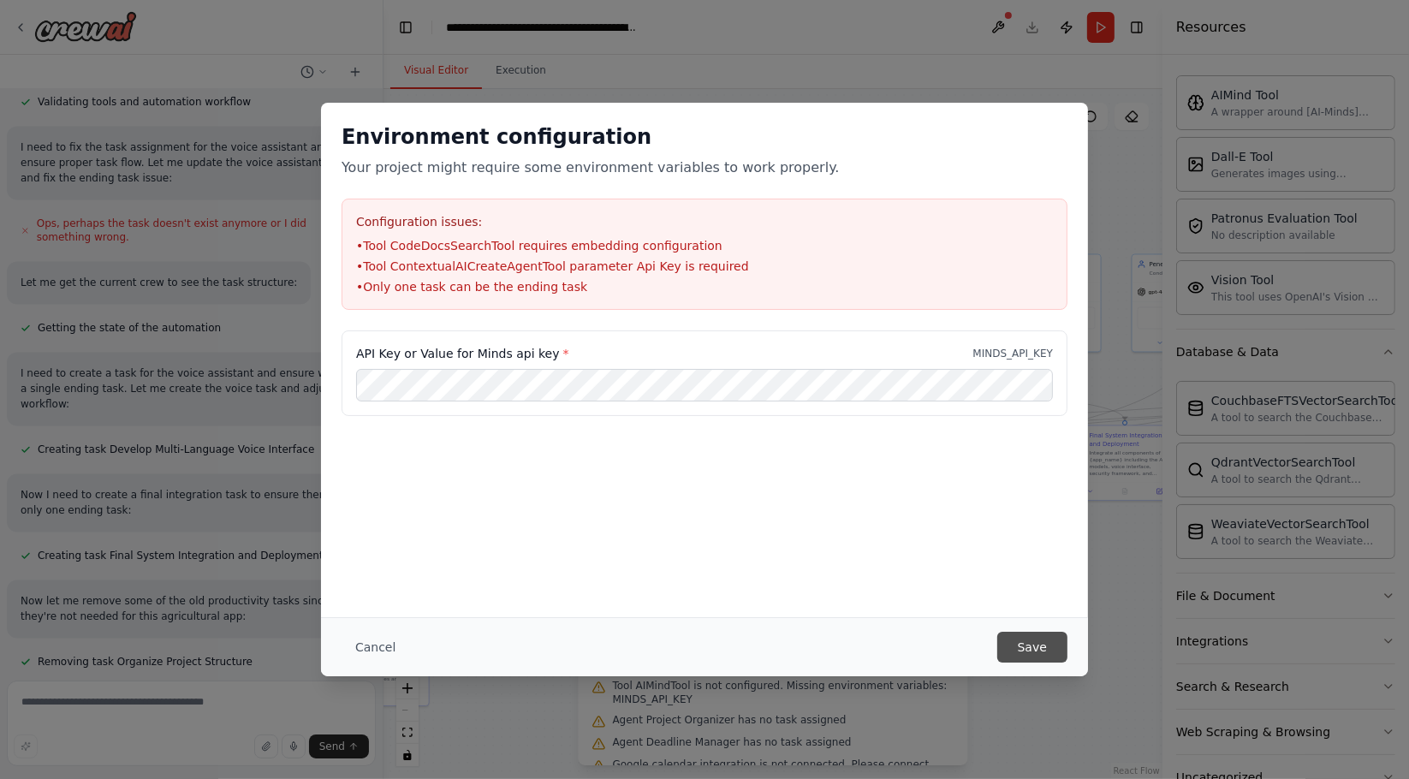
click at [1045, 644] on button "Save" at bounding box center [1032, 647] width 70 height 31
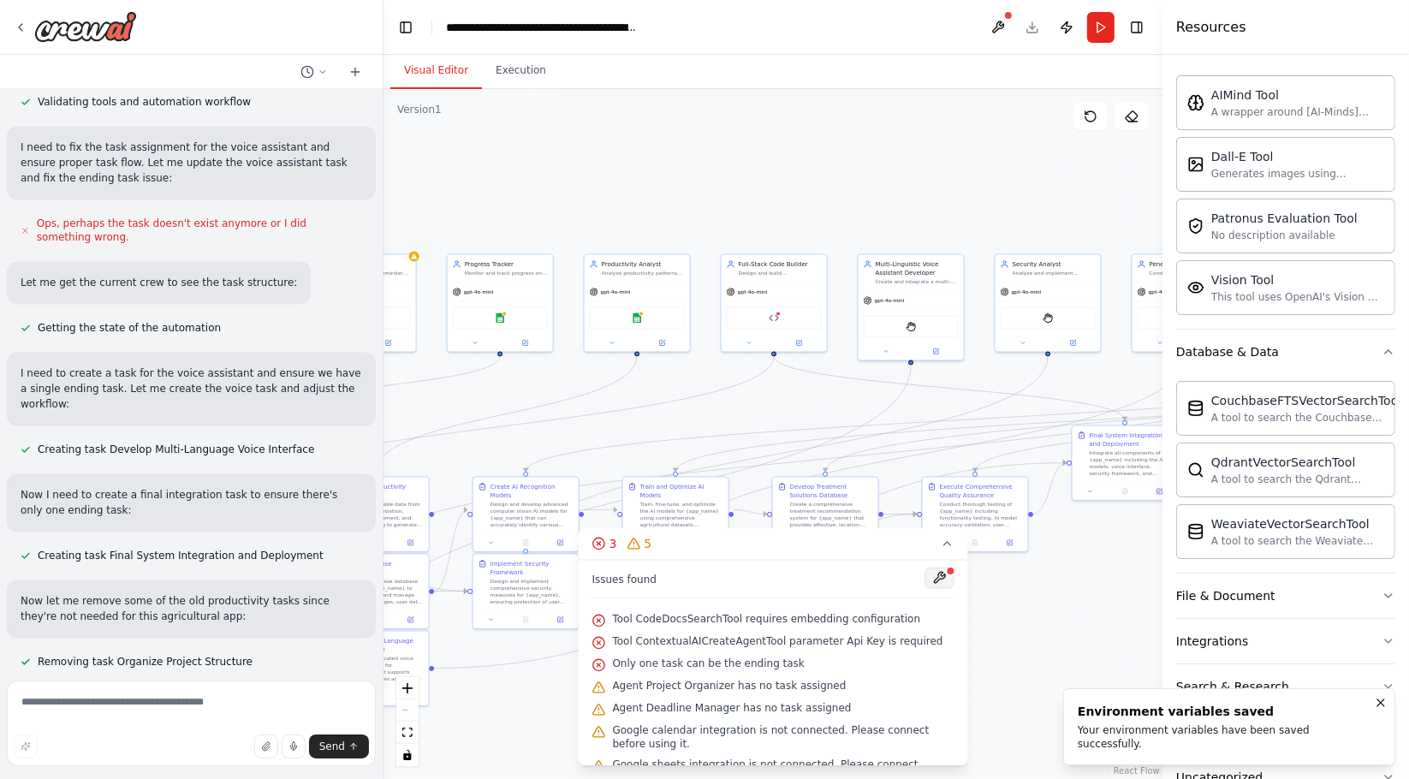
click at [926, 573] on button at bounding box center [939, 578] width 29 height 21
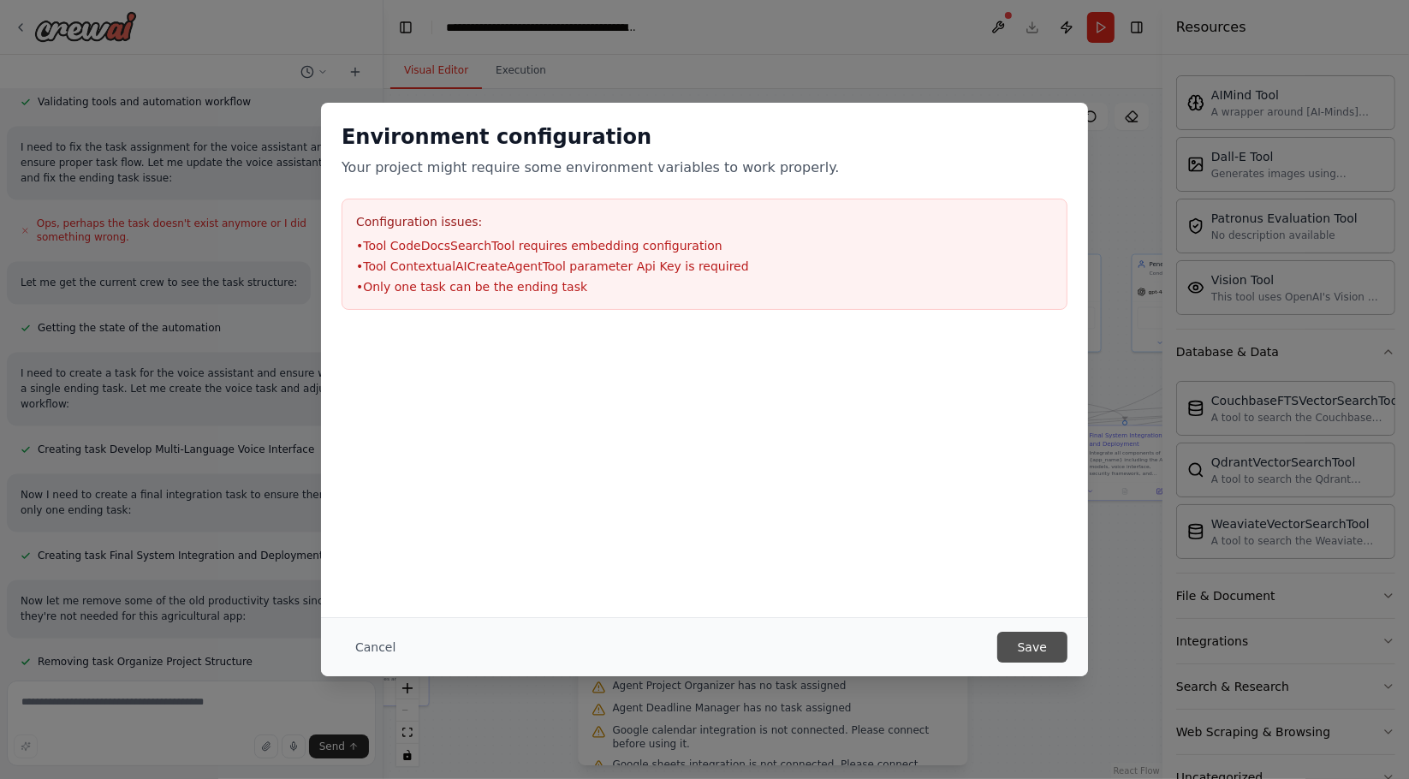
click at [1028, 650] on button "Save" at bounding box center [1032, 647] width 70 height 31
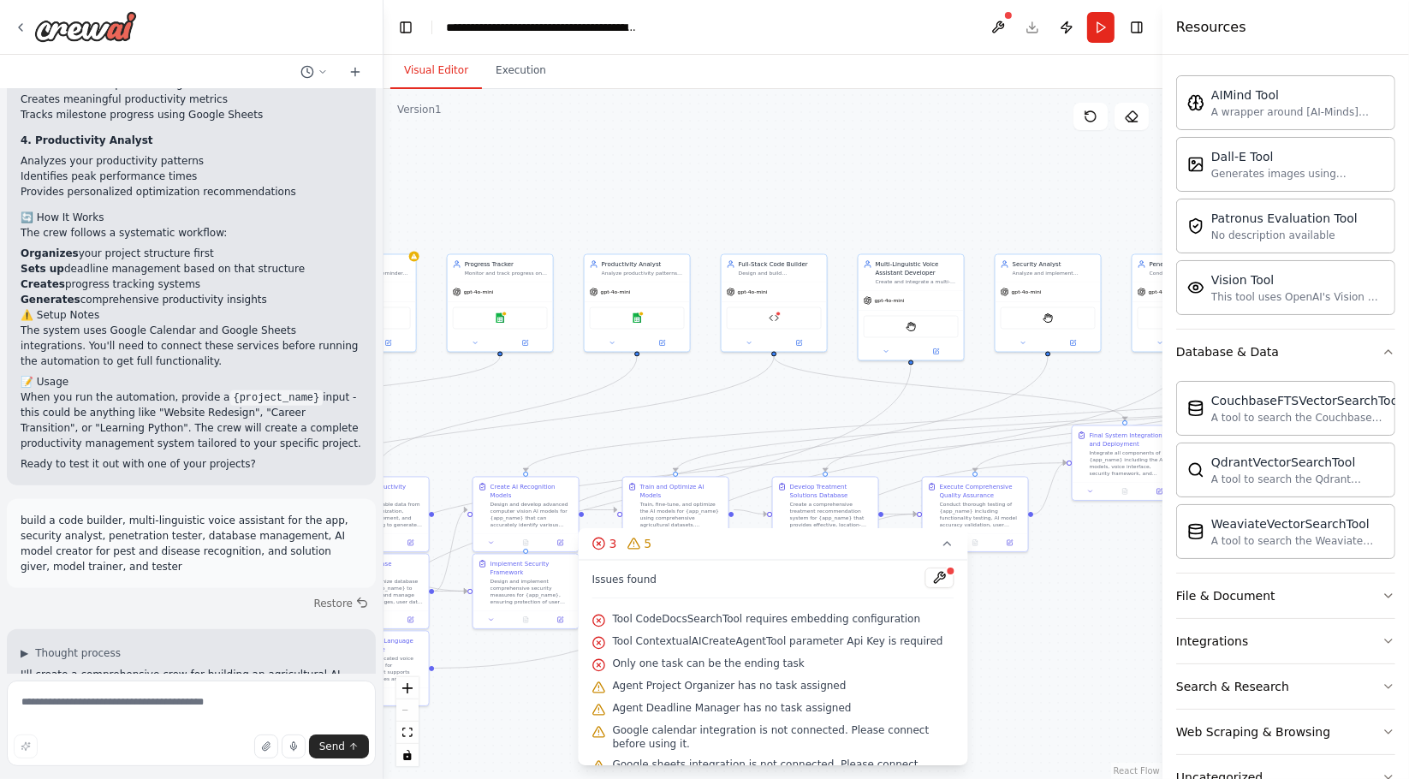
scroll to position [1323, 0]
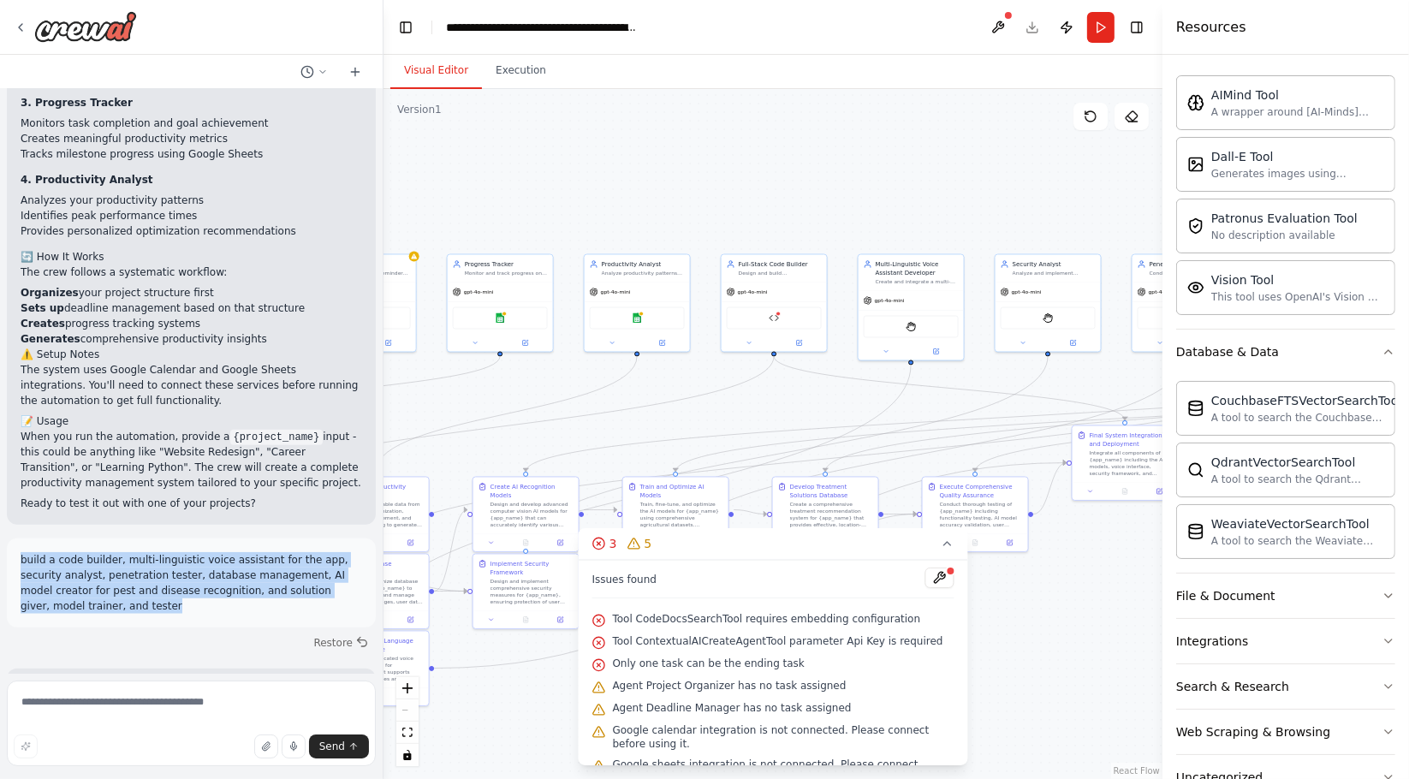
drag, startPoint x: 21, startPoint y: 482, endPoint x: 79, endPoint y: 531, distance: 76.0
click at [79, 552] on p "build a code builder, multi-linguistic voice assistant for the app, security an…" at bounding box center [192, 583] width 342 height 62
copy p "build a code builder, multi-linguistic voice assistant for the app, security an…"
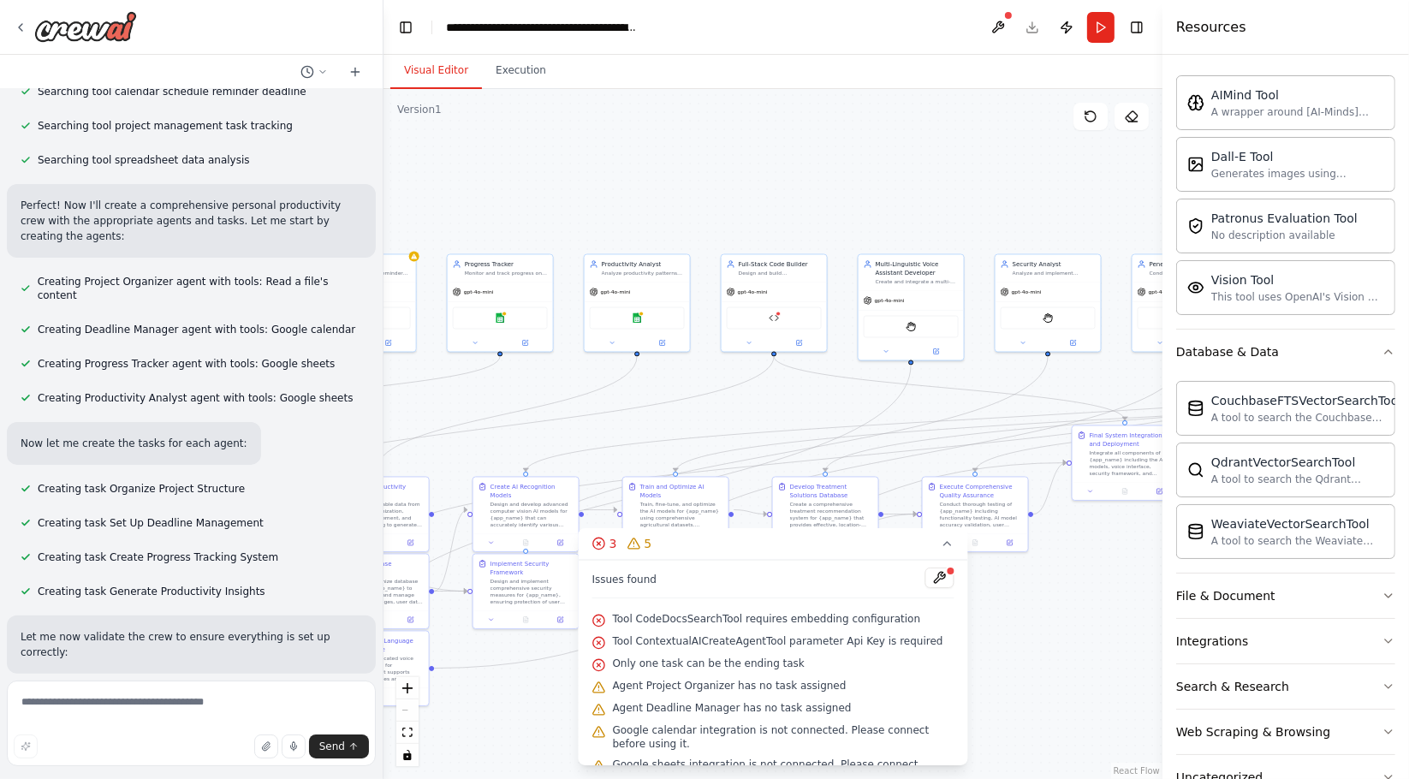
scroll to position [372, 0]
click at [354, 62] on button at bounding box center [355, 72] width 27 height 21
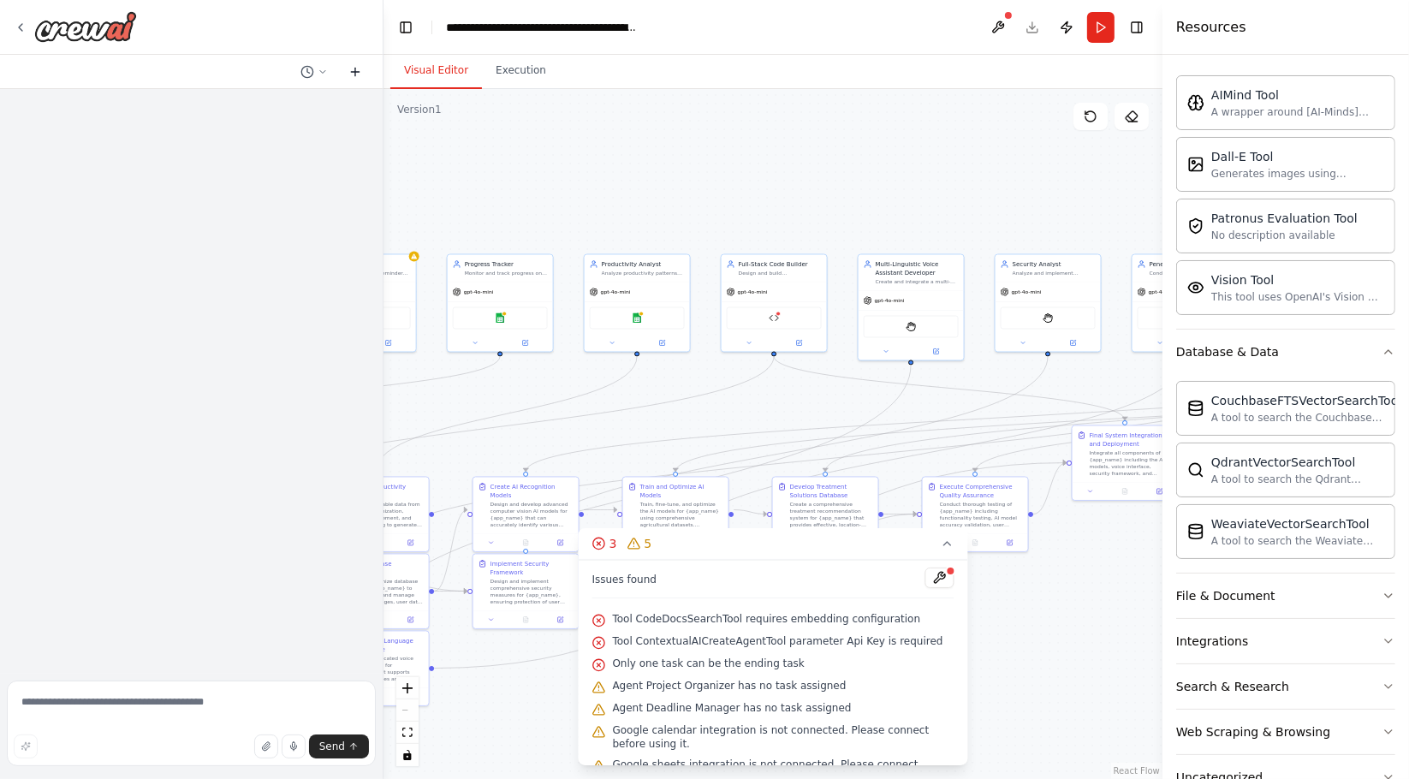
scroll to position [0, 0]
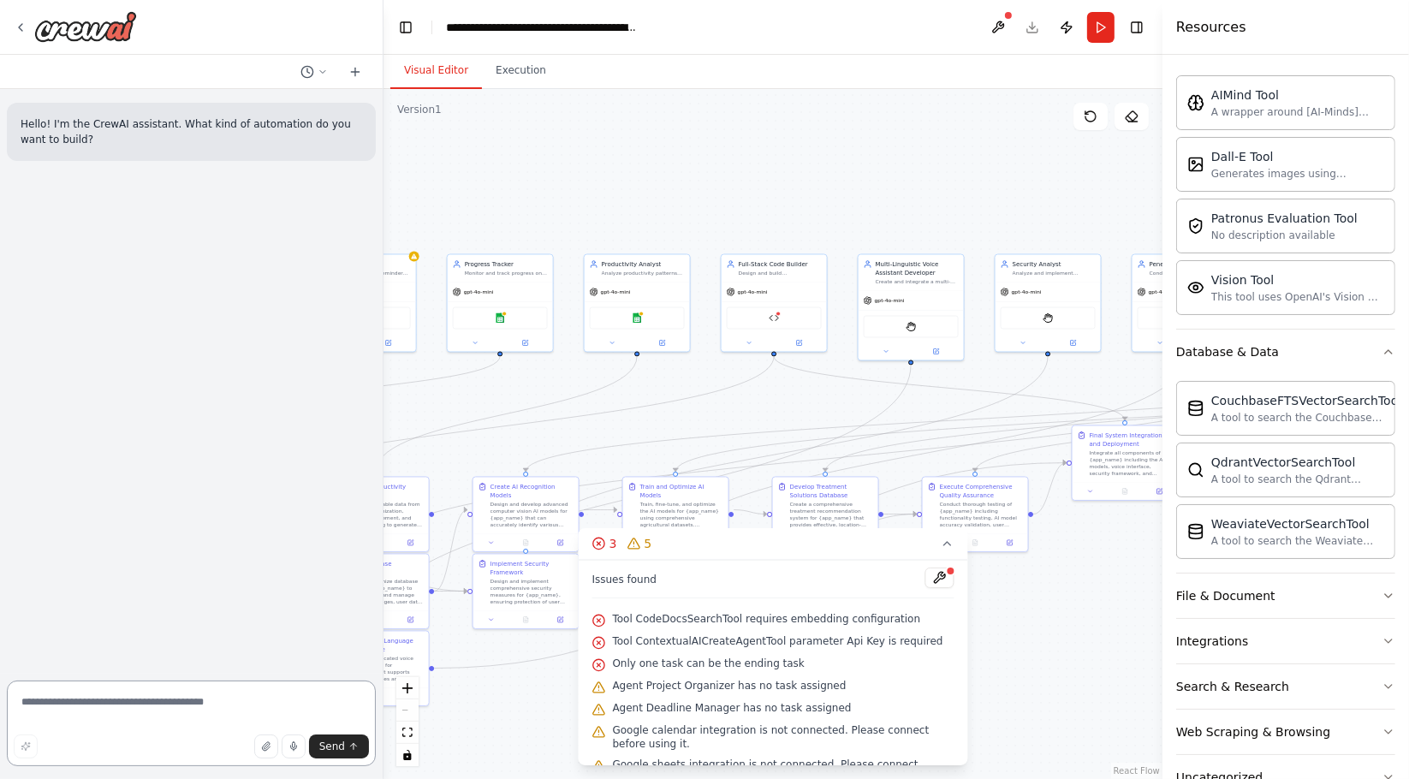
click at [121, 708] on textarea at bounding box center [191, 724] width 369 height 86
paste textarea "**********"
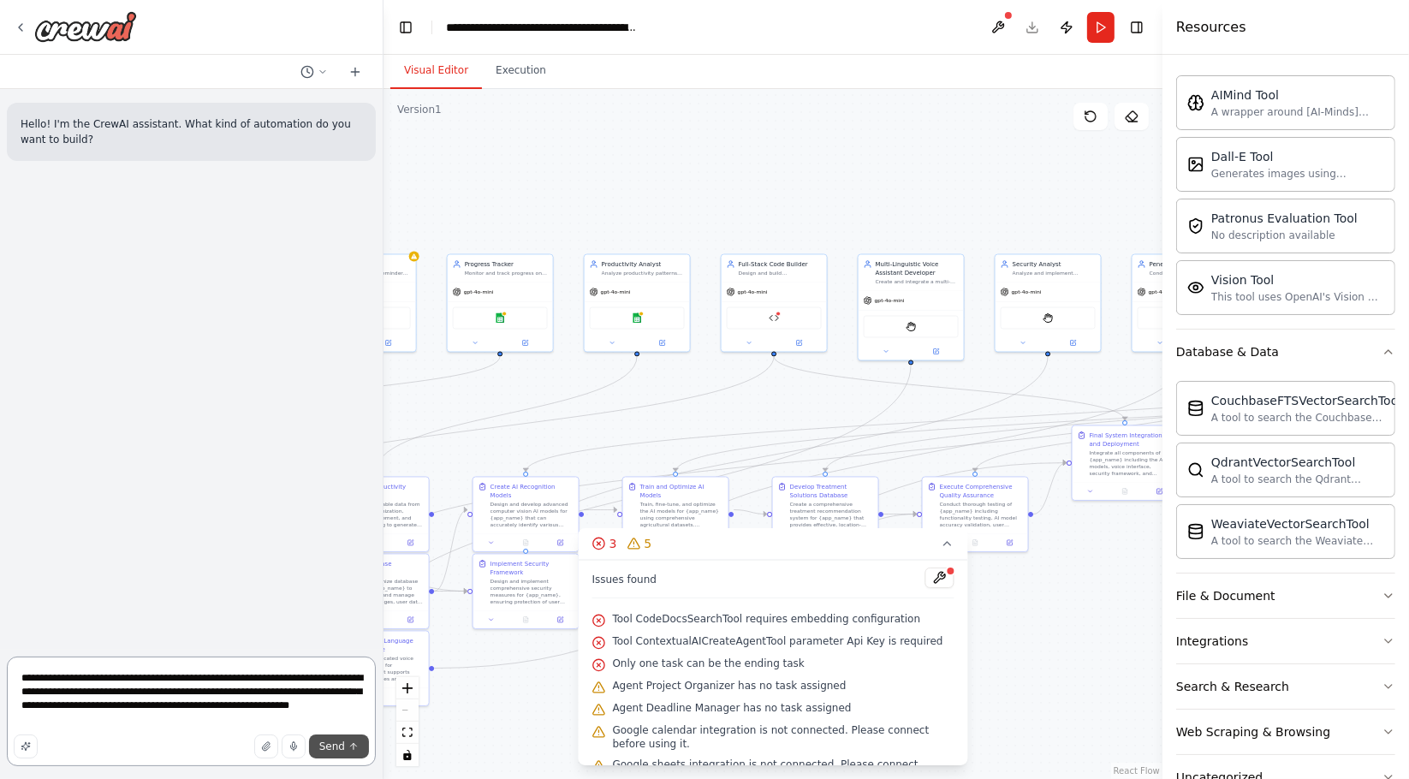
type textarea "**********"
click at [329, 750] on span "Send" at bounding box center [332, 747] width 26 height 14
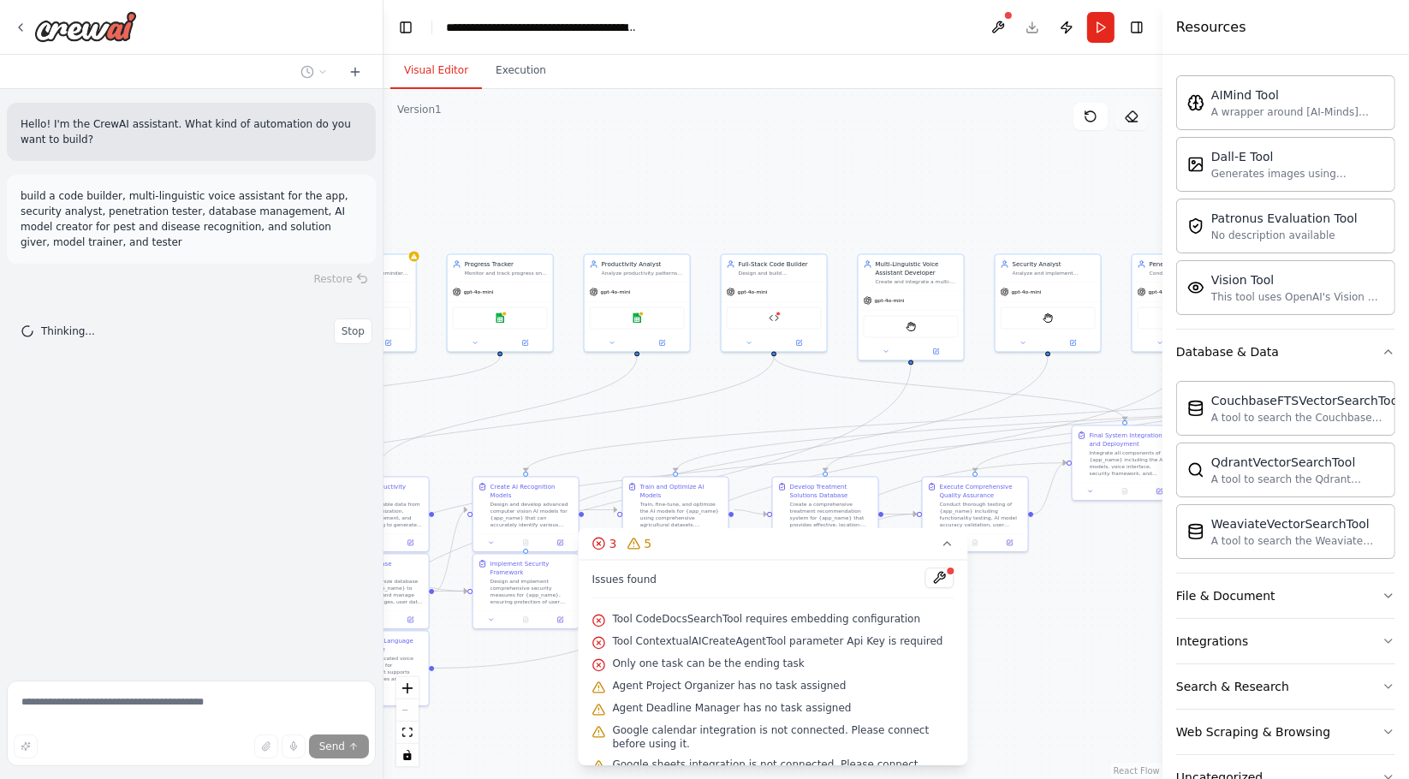
click at [1140, 115] on button at bounding box center [1132, 116] width 34 height 27
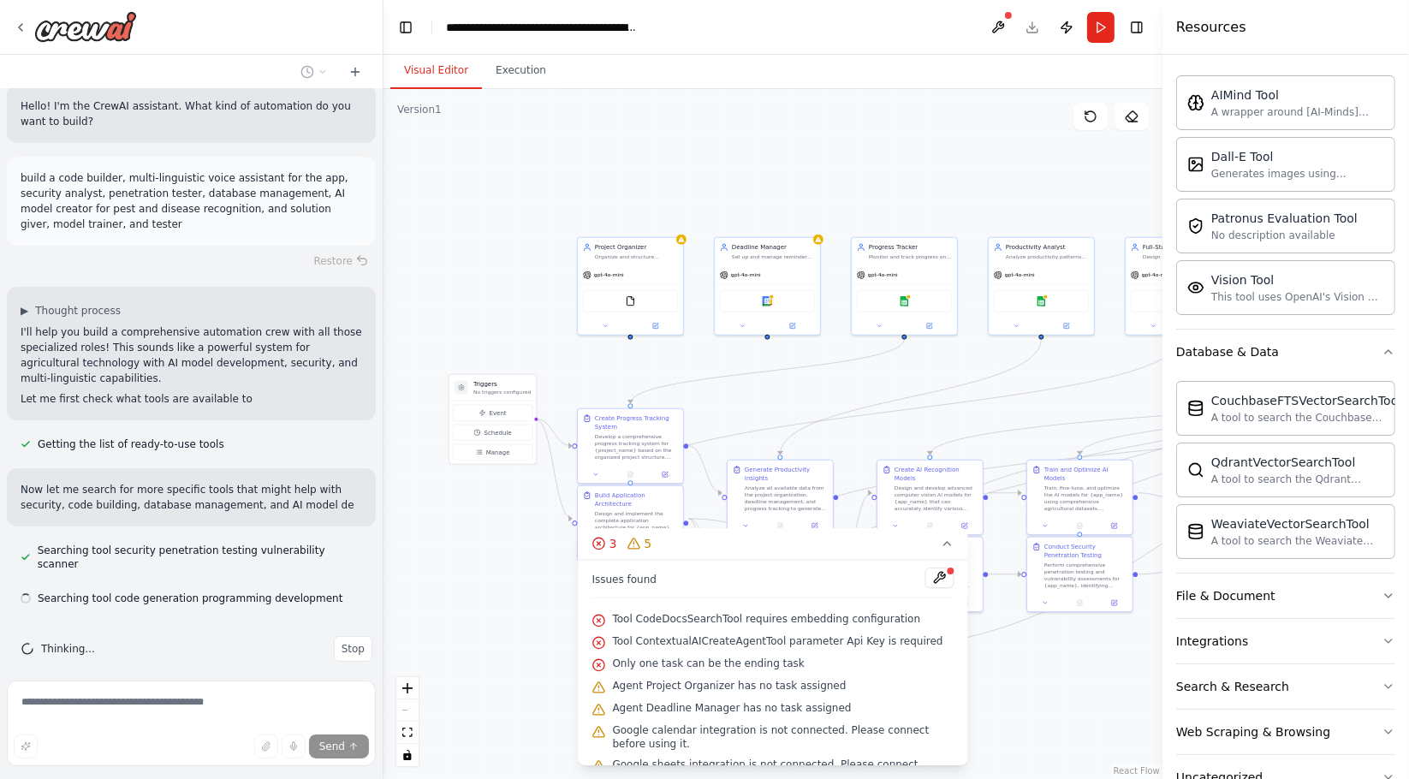
drag, startPoint x: 609, startPoint y: 166, endPoint x: 982, endPoint y: 150, distance: 372.7
click at [1009, 150] on div ".deletable-edge-delete-btn { width: 20px; height: 20px; border: 0px solid #ffff…" at bounding box center [773, 434] width 779 height 690
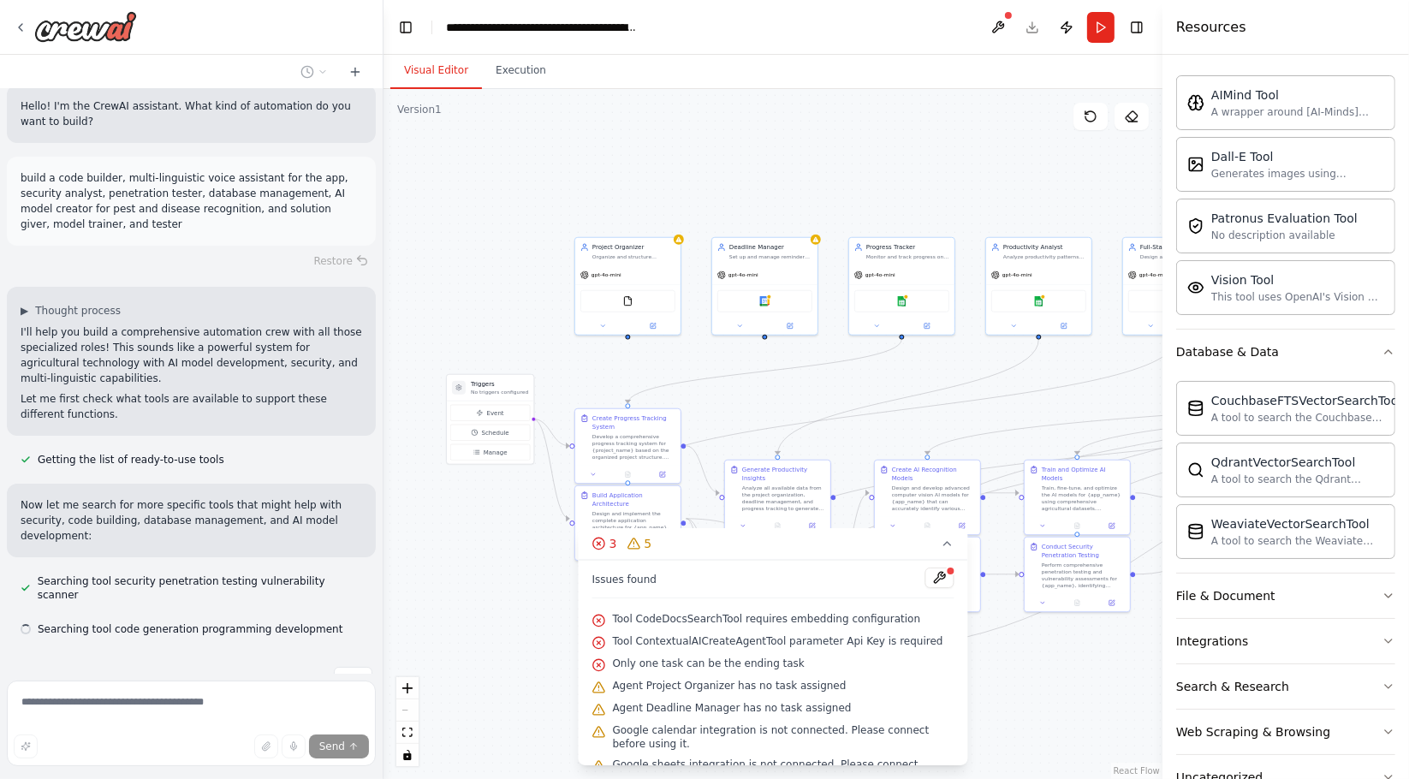
scroll to position [33, 0]
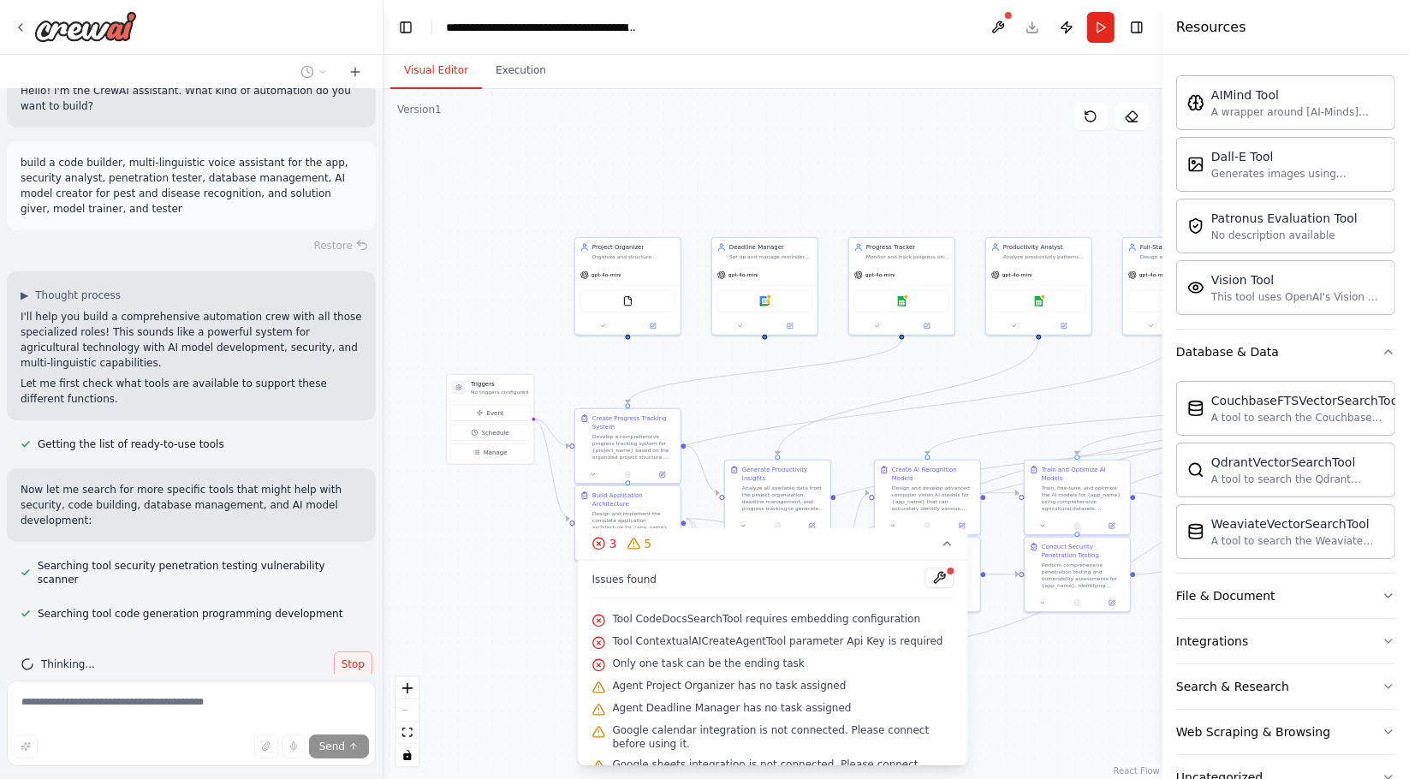
click at [342, 657] on span "Stop" at bounding box center [353, 664] width 23 height 14
type textarea "**********"
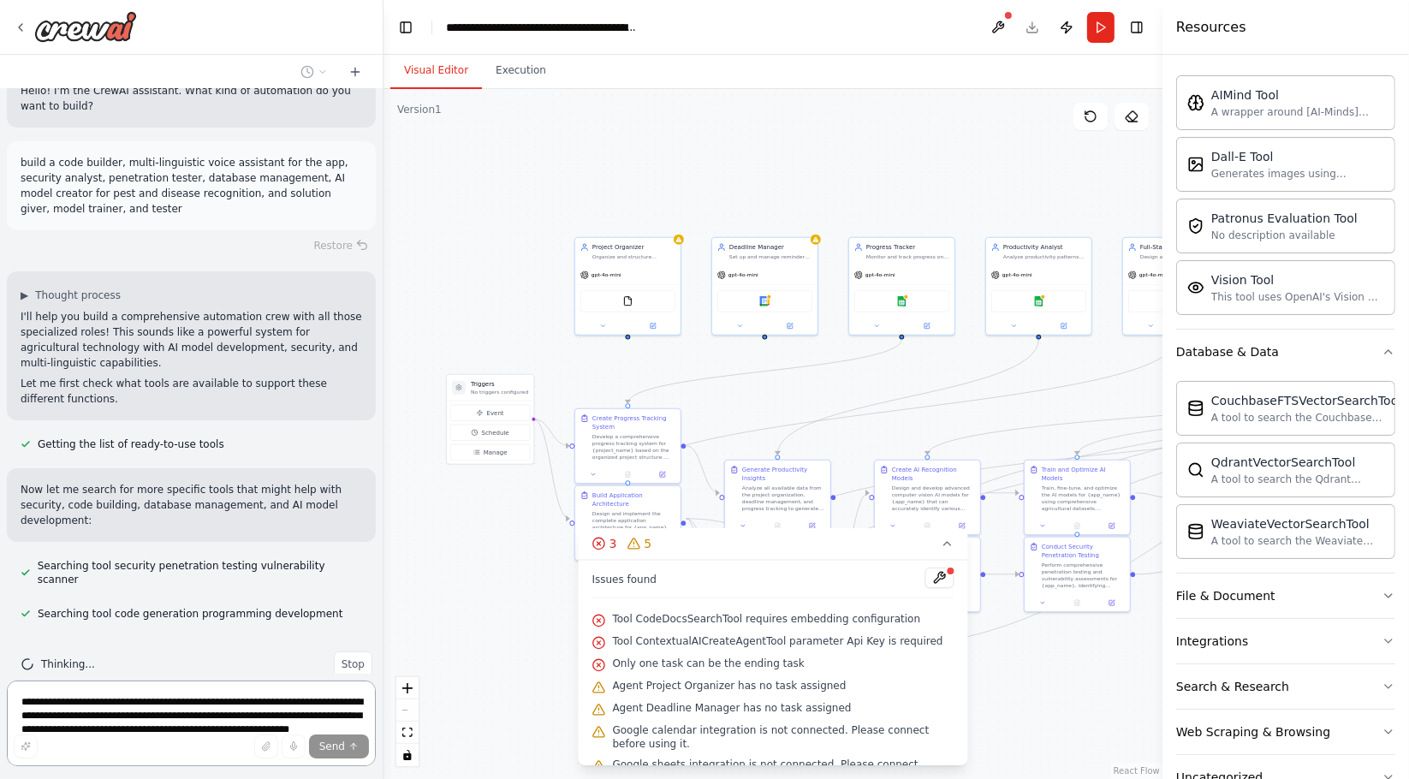
scroll to position [0, 0]
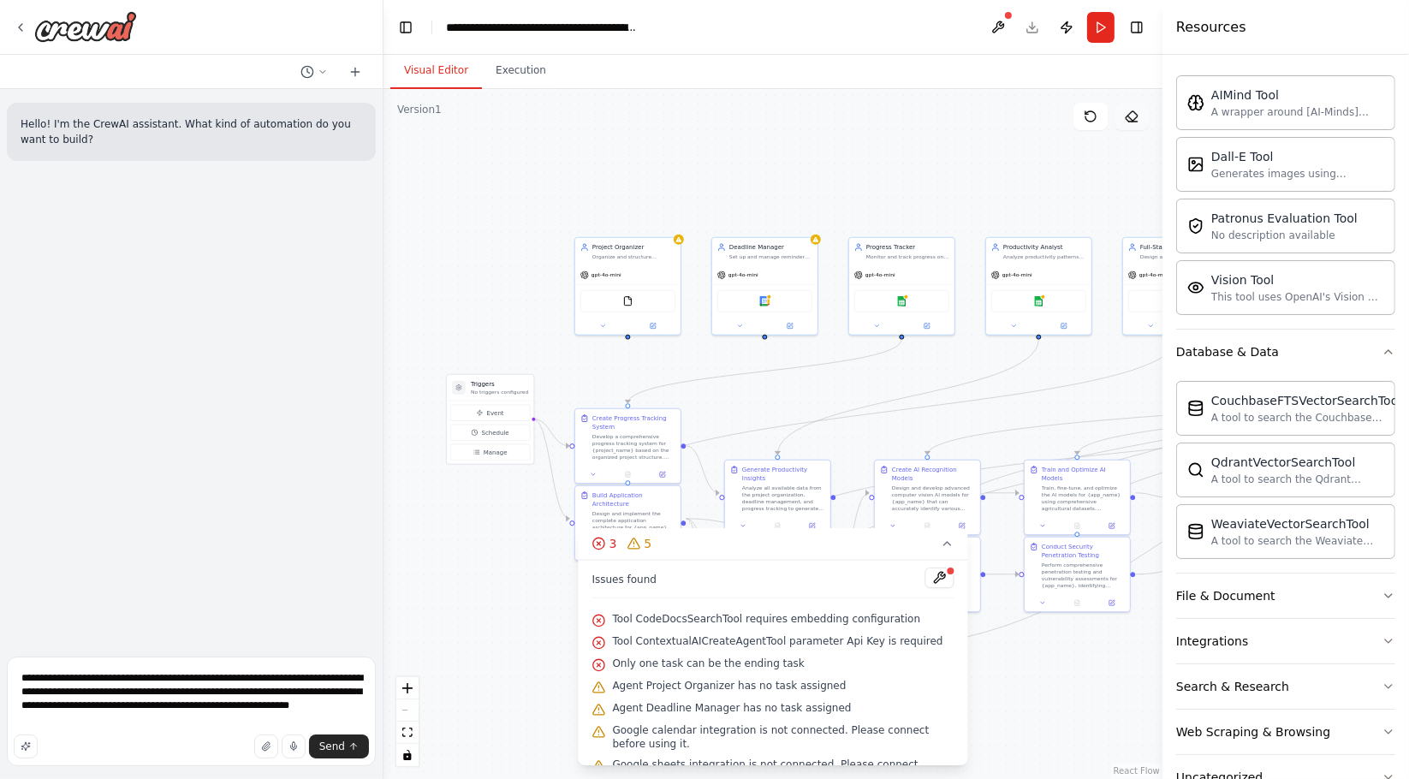
click at [1127, 116] on icon at bounding box center [1132, 117] width 14 height 14
click at [1090, 117] on icon at bounding box center [1091, 117] width 14 height 14
click at [1091, 122] on icon at bounding box center [1090, 116] width 10 height 10
click at [948, 548] on icon at bounding box center [948, 544] width 14 height 14
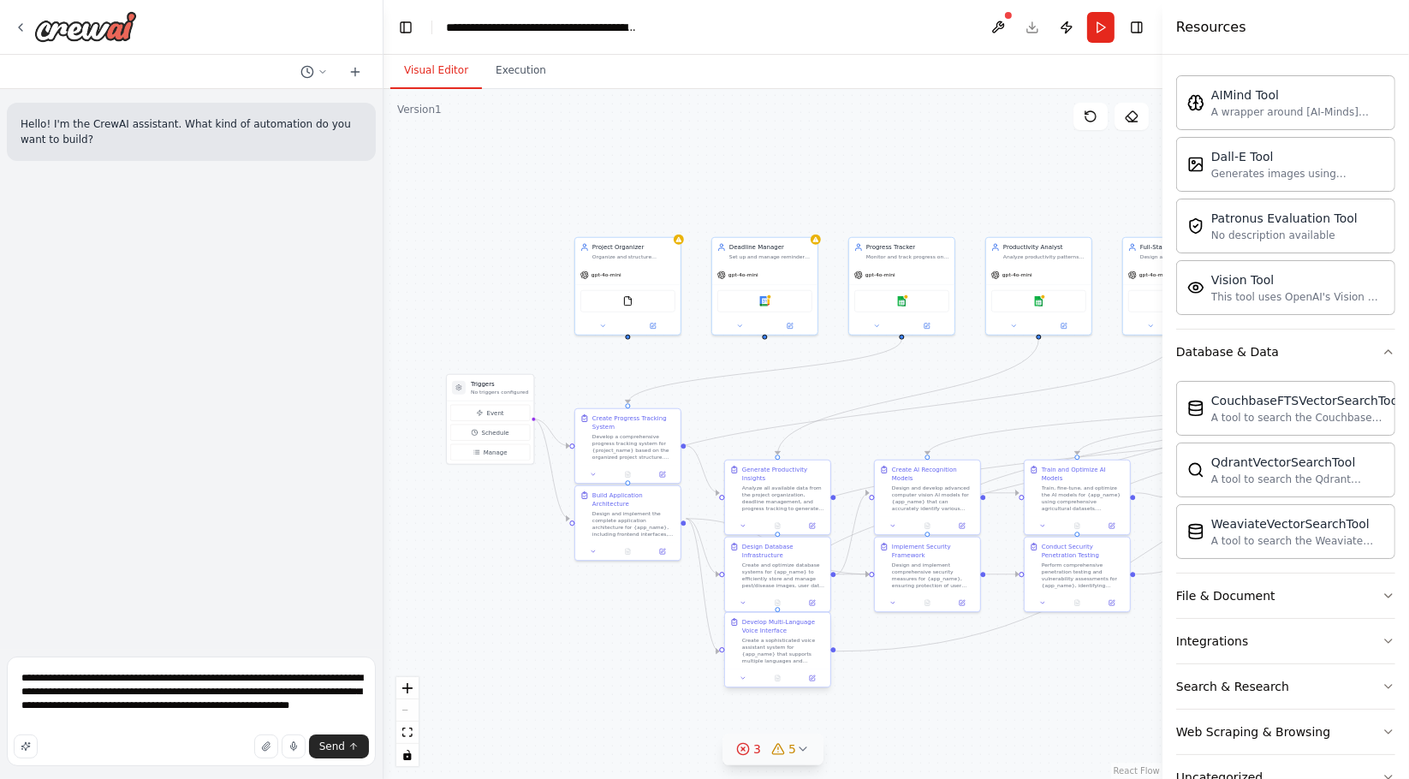
click at [771, 629] on div "Develop Multi-Language Voice Interface" at bounding box center [783, 626] width 83 height 17
click at [1137, 116] on icon at bounding box center [1131, 116] width 11 height 10
click at [812, 599] on icon at bounding box center [817, 597] width 10 height 10
click at [485, 391] on p "No triggers configured" at bounding box center [499, 392] width 57 height 7
drag, startPoint x: 456, startPoint y: 159, endPoint x: 453, endPoint y: 175, distance: 16.6
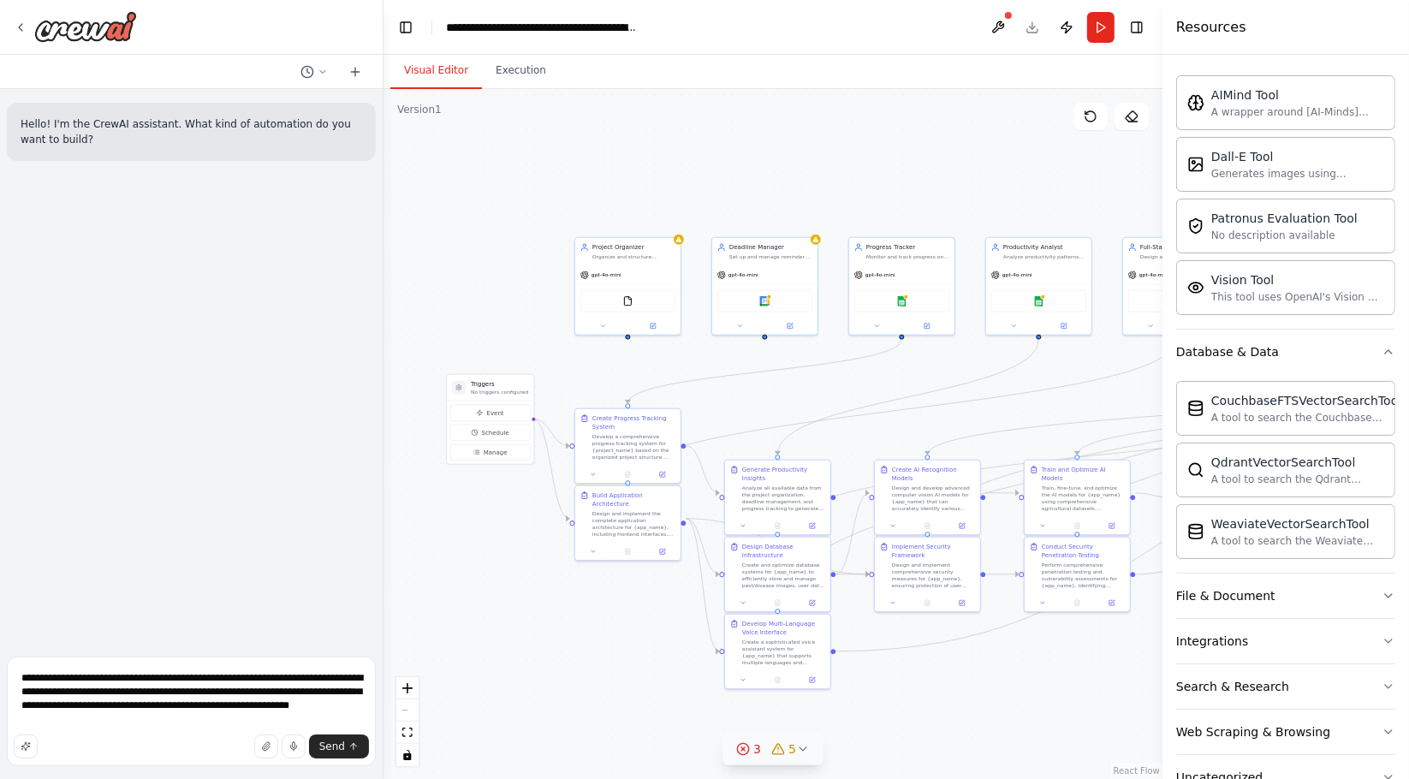
click at [453, 175] on div ".deletable-edge-delete-btn { width: 20px; height: 20px; border: 0px solid #ffff…" at bounding box center [773, 434] width 779 height 690
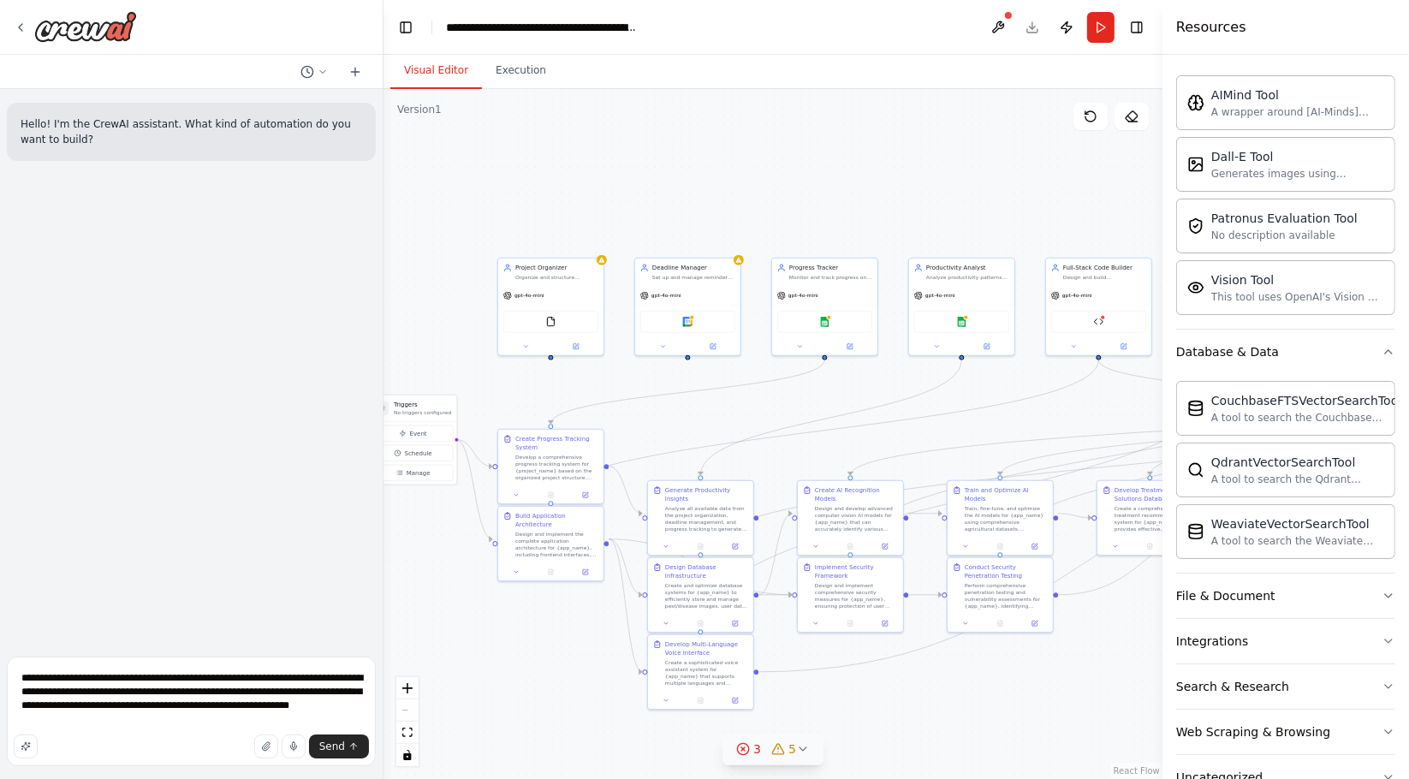
drag, startPoint x: 584, startPoint y: 194, endPoint x: 336, endPoint y: 213, distance: 248.1
click at [348, 217] on div "**********" at bounding box center [704, 389] width 1409 height 779
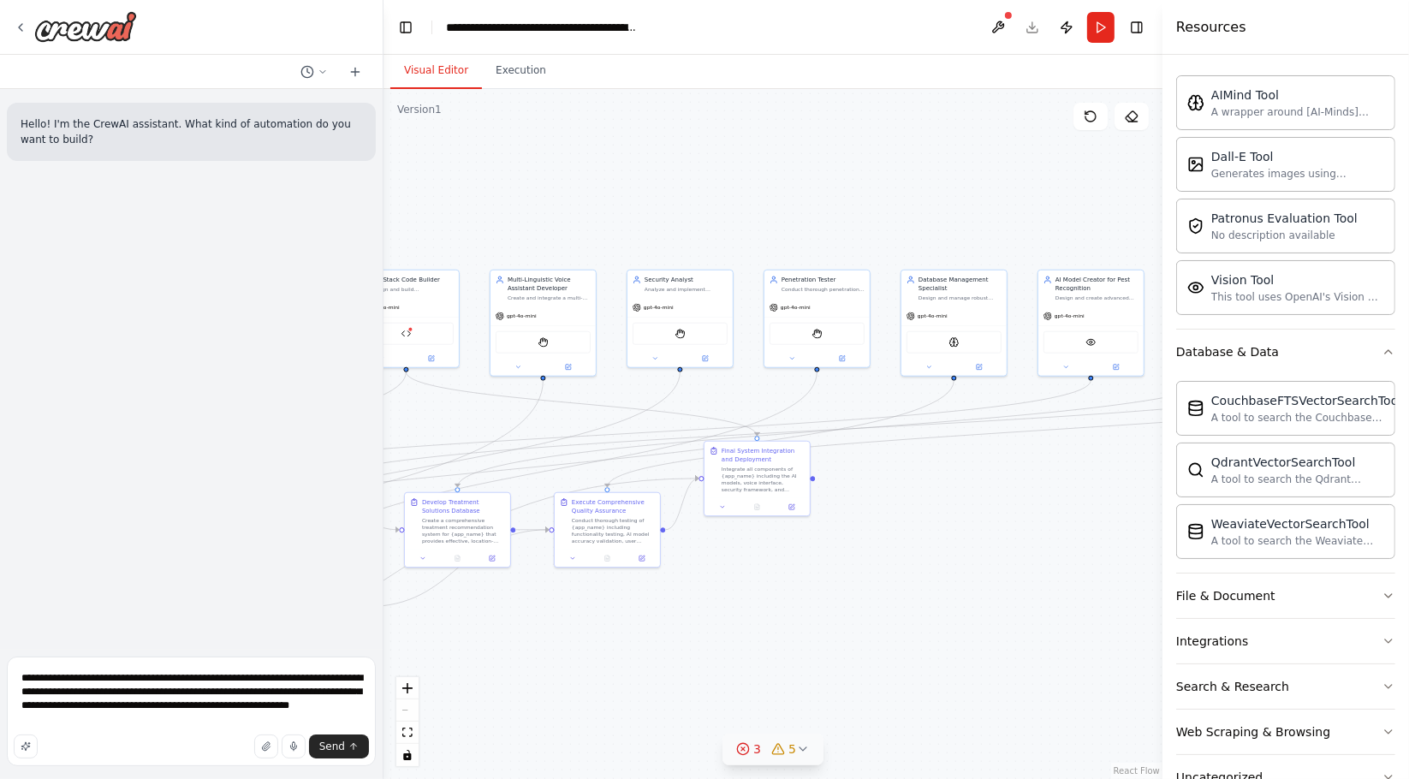
drag, startPoint x: 787, startPoint y: 156, endPoint x: 250, endPoint y: 145, distance: 536.8
click at [256, 155] on div "**********" at bounding box center [704, 389] width 1409 height 779
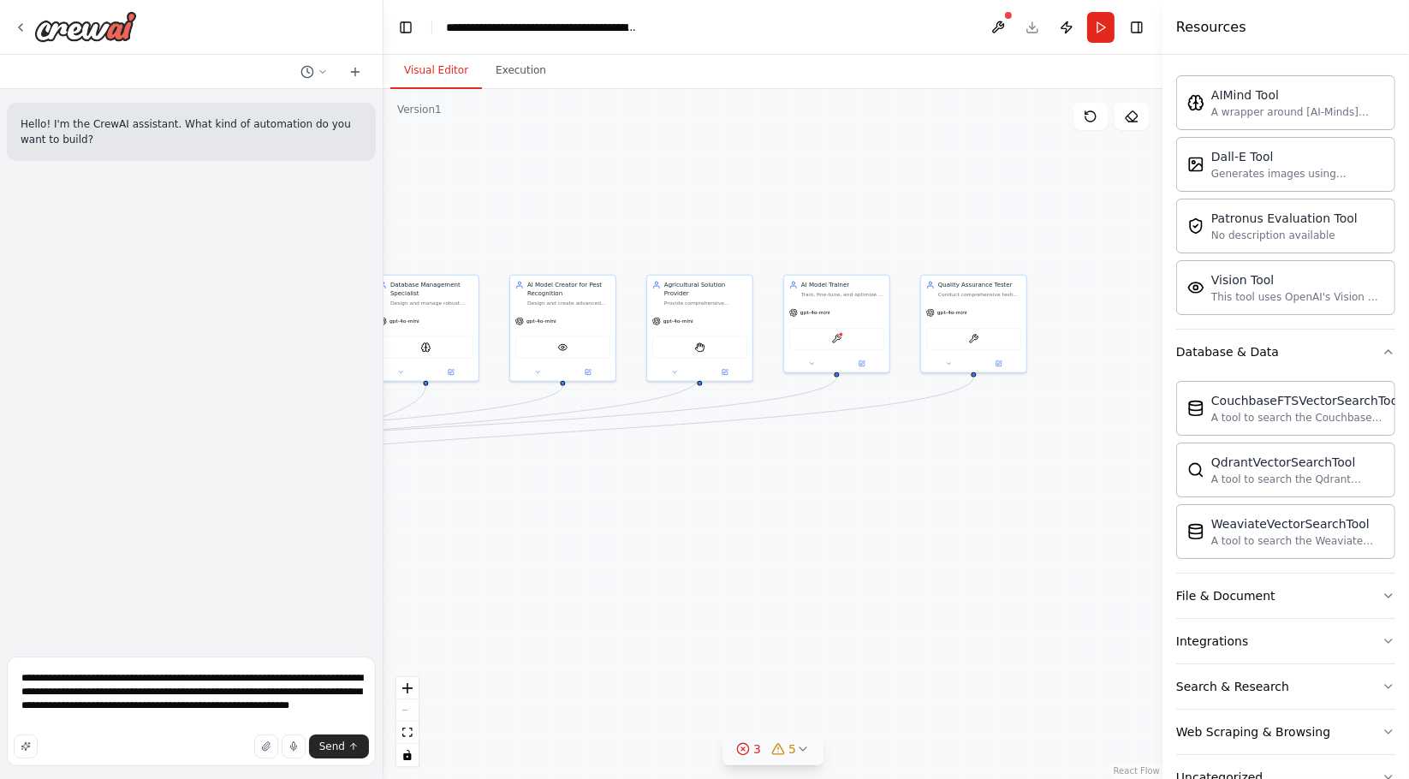
drag, startPoint x: 190, startPoint y: 190, endPoint x: 56, endPoint y: 170, distance: 135.0
click at [65, 185] on div "**********" at bounding box center [704, 389] width 1409 height 779
click at [692, 330] on div "ContextualAICreateAgentTool" at bounding box center [711, 332] width 95 height 22
click at [752, 248] on icon at bounding box center [751, 252] width 10 height 10
click at [758, 248] on button at bounding box center [752, 252] width 22 height 22
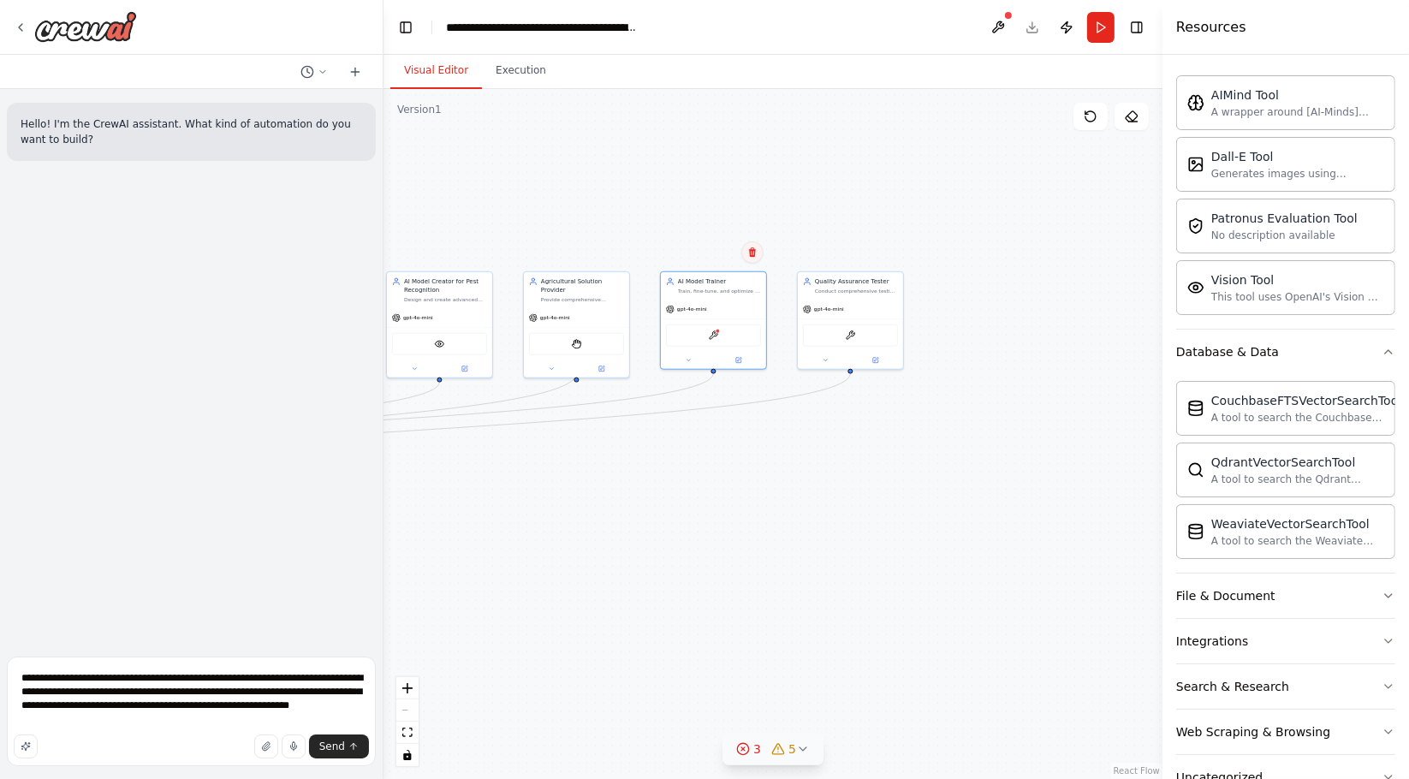
click at [753, 249] on icon at bounding box center [752, 251] width 7 height 9
click at [704, 249] on button "Confirm" at bounding box center [704, 252] width 61 height 21
click at [829, 307] on span "gpt-4o-mini" at bounding box center [829, 307] width 30 height 7
click at [888, 258] on button at bounding box center [889, 252] width 22 height 22
click at [831, 253] on button "Confirm" at bounding box center [841, 252] width 61 height 21
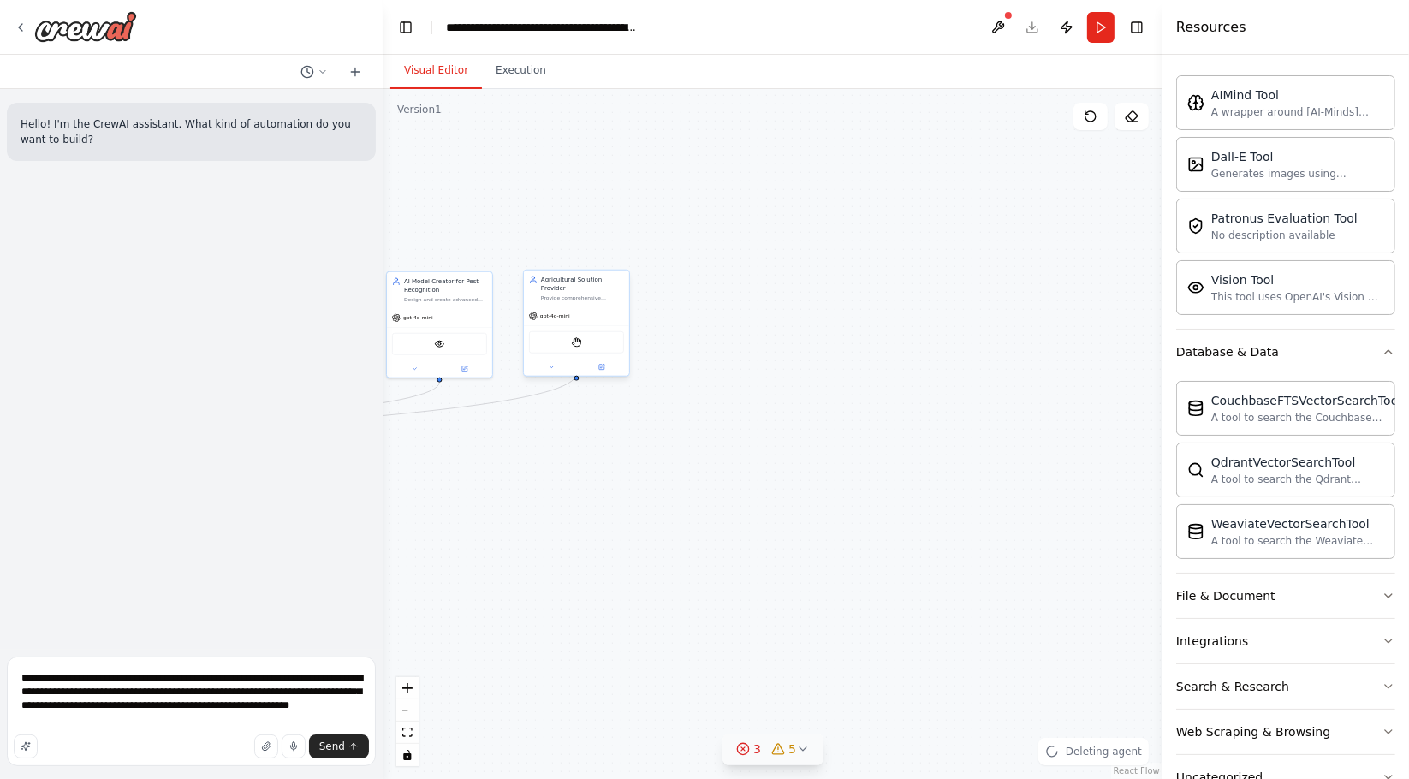
click at [576, 308] on div "gpt-4o-mini" at bounding box center [576, 315] width 105 height 19
click at [618, 250] on icon at bounding box center [615, 251] width 7 height 9
click at [579, 251] on button "Confirm" at bounding box center [567, 252] width 61 height 21
drag, startPoint x: 586, startPoint y: 184, endPoint x: 908, endPoint y: 183, distance: 321.9
click at [908, 183] on div ".deletable-edge-delete-btn { width: 20px; height: 20px; border: 0px solid #ffff…" at bounding box center [773, 434] width 779 height 690
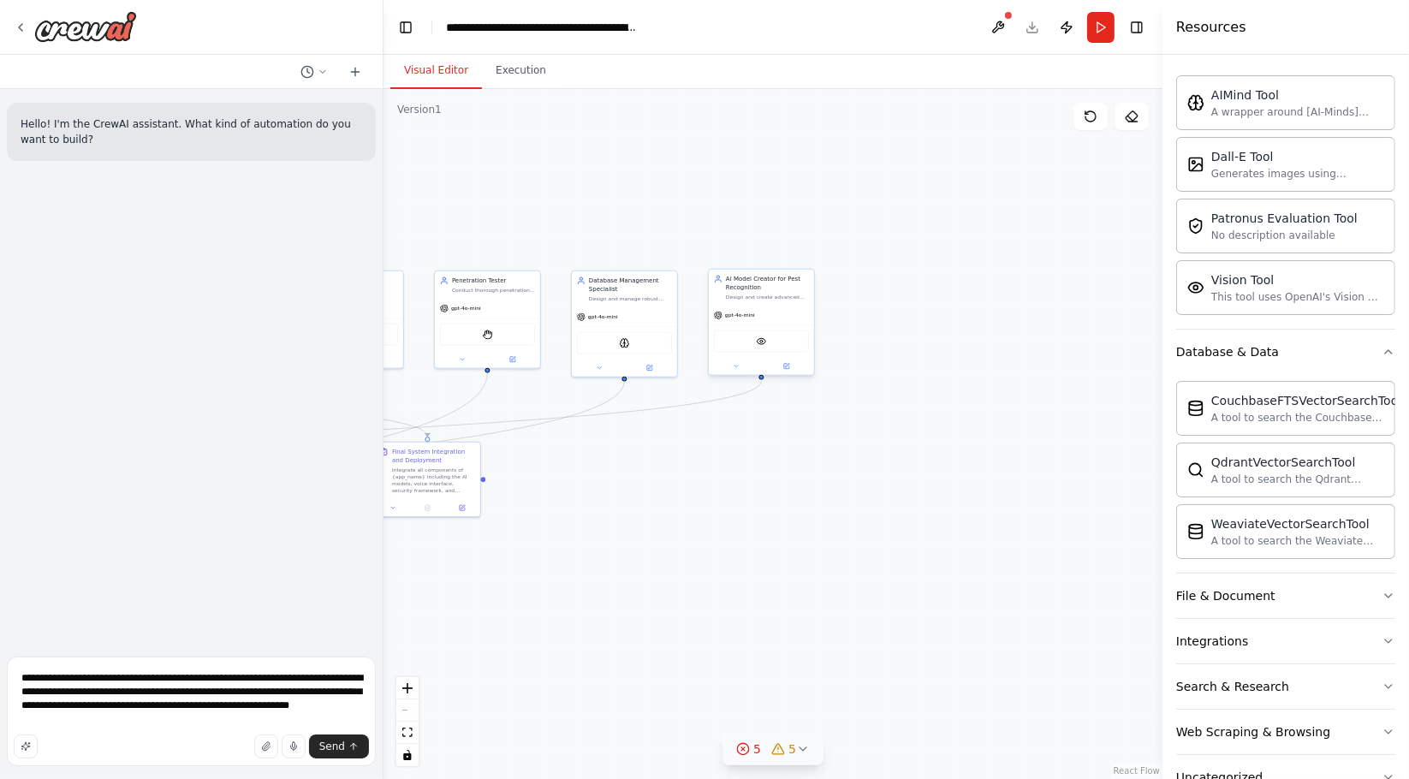
click at [769, 301] on div "AI Model Creator for Pest Recognition Design and create advanced computer visio…" at bounding box center [761, 322] width 107 height 107
click at [799, 254] on icon at bounding box center [800, 251] width 7 height 9
click at [749, 259] on button "Confirm" at bounding box center [752, 251] width 61 height 21
drag, startPoint x: 645, startPoint y: 311, endPoint x: 978, endPoint y: 308, distance: 333.0
click at [978, 308] on div "gpt-4o-mini" at bounding box center [958, 315] width 105 height 19
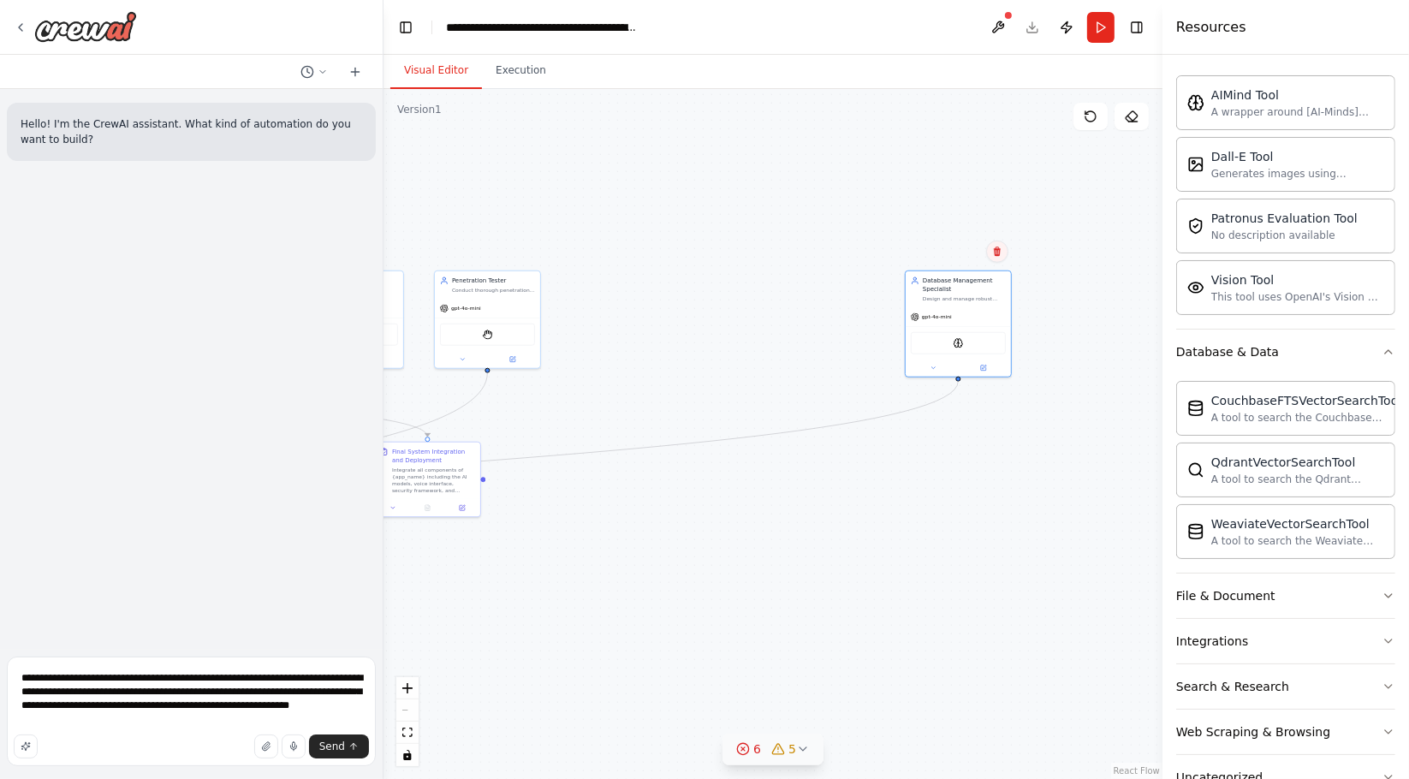
click at [1002, 253] on icon at bounding box center [997, 252] width 10 height 10
click at [942, 257] on button "Confirm" at bounding box center [949, 251] width 61 height 21
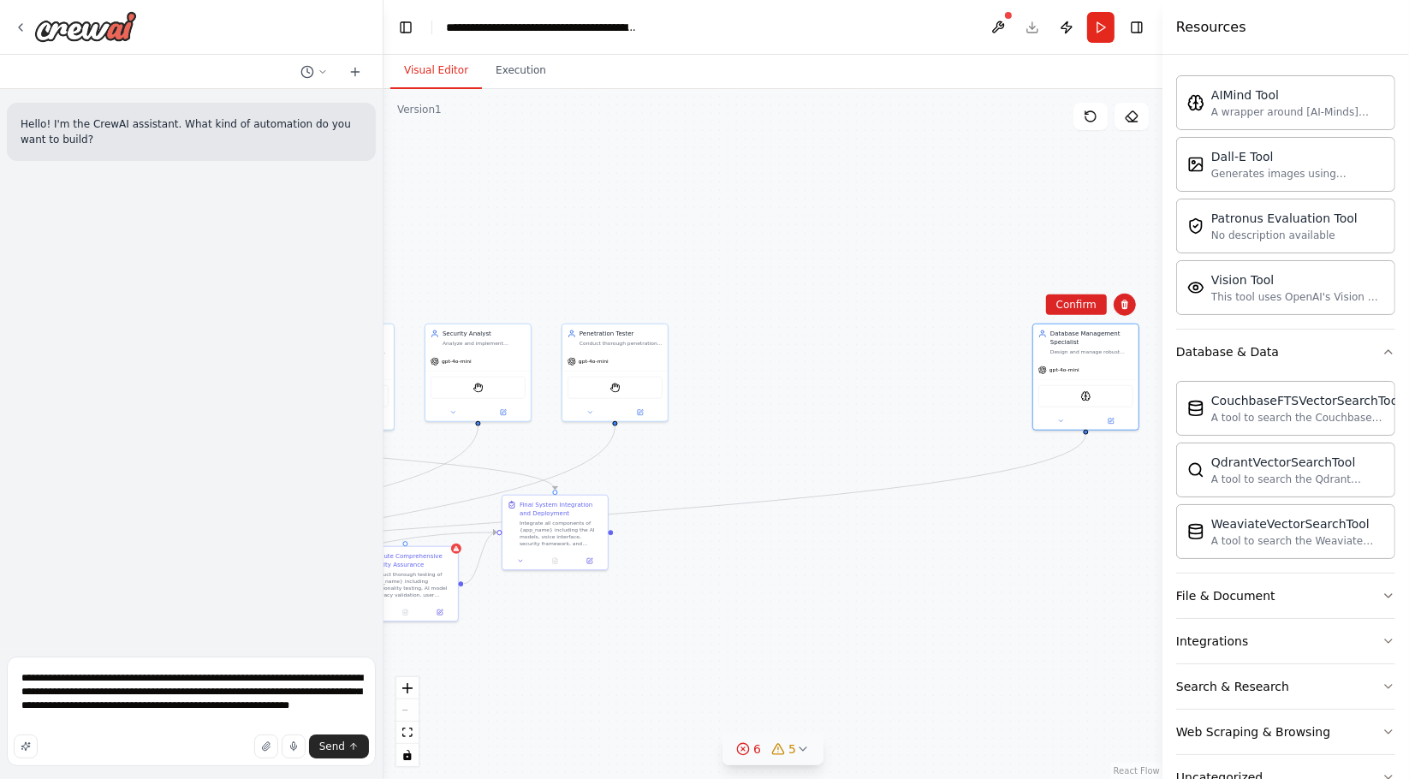
drag, startPoint x: 649, startPoint y: 374, endPoint x: 960, endPoint y: 321, distance: 315.2
click at [775, 425] on div ".deletable-edge-delete-btn { width: 20px; height: 20px; border: 0px solid #ffff…" at bounding box center [773, 434] width 779 height 690
click at [1074, 307] on button "Confirm" at bounding box center [1076, 303] width 61 height 21
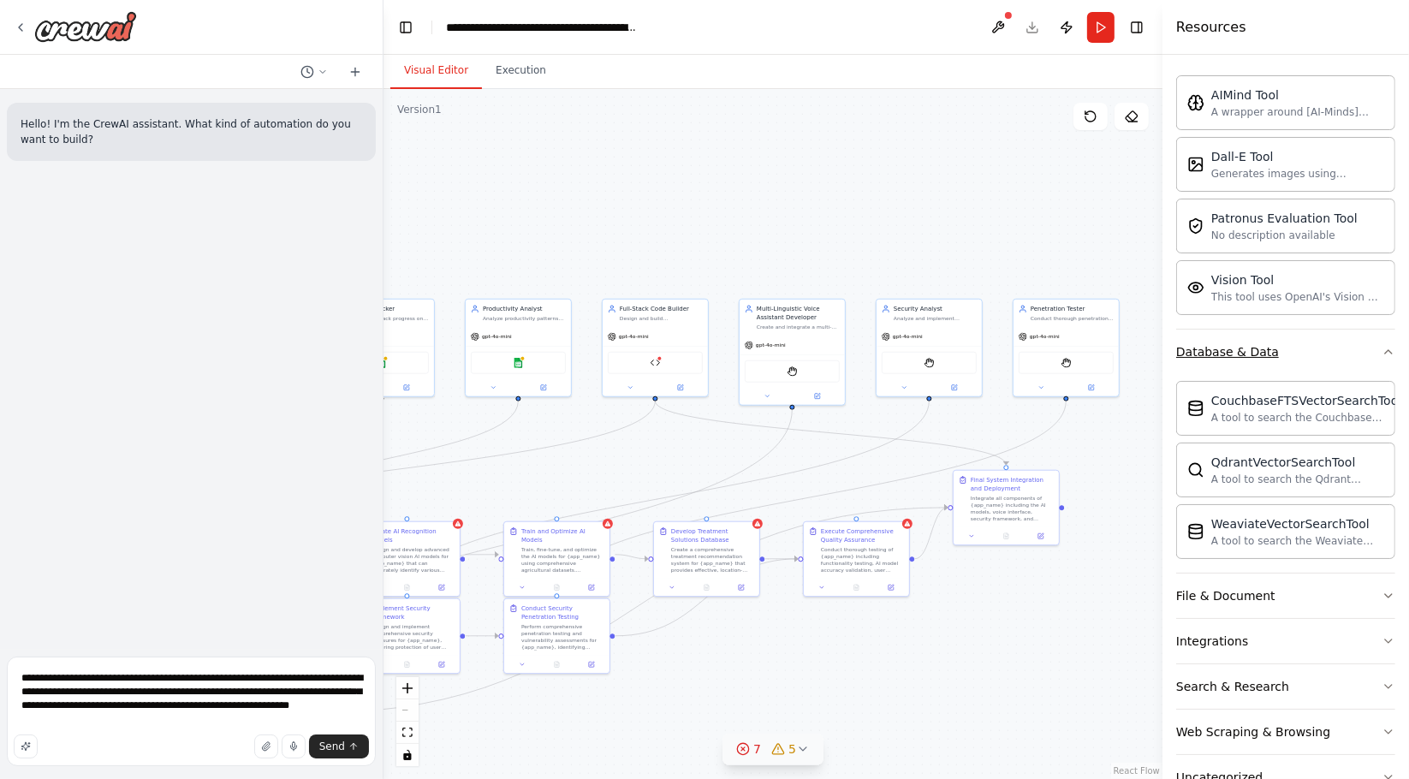
drag, startPoint x: 828, startPoint y: 387, endPoint x: 1233, endPoint y: 364, distance: 405.6
click at [1233, 364] on div "**********" at bounding box center [704, 389] width 1409 height 779
click at [1066, 330] on div "gpt-4o-mini" at bounding box center [1064, 334] width 105 height 19
click at [1111, 282] on button at bounding box center [1103, 280] width 22 height 22
click at [1043, 290] on div ".deletable-edge-delete-btn { width: 20px; height: 20px; border: 0px solid #ffff…" at bounding box center [773, 434] width 779 height 690
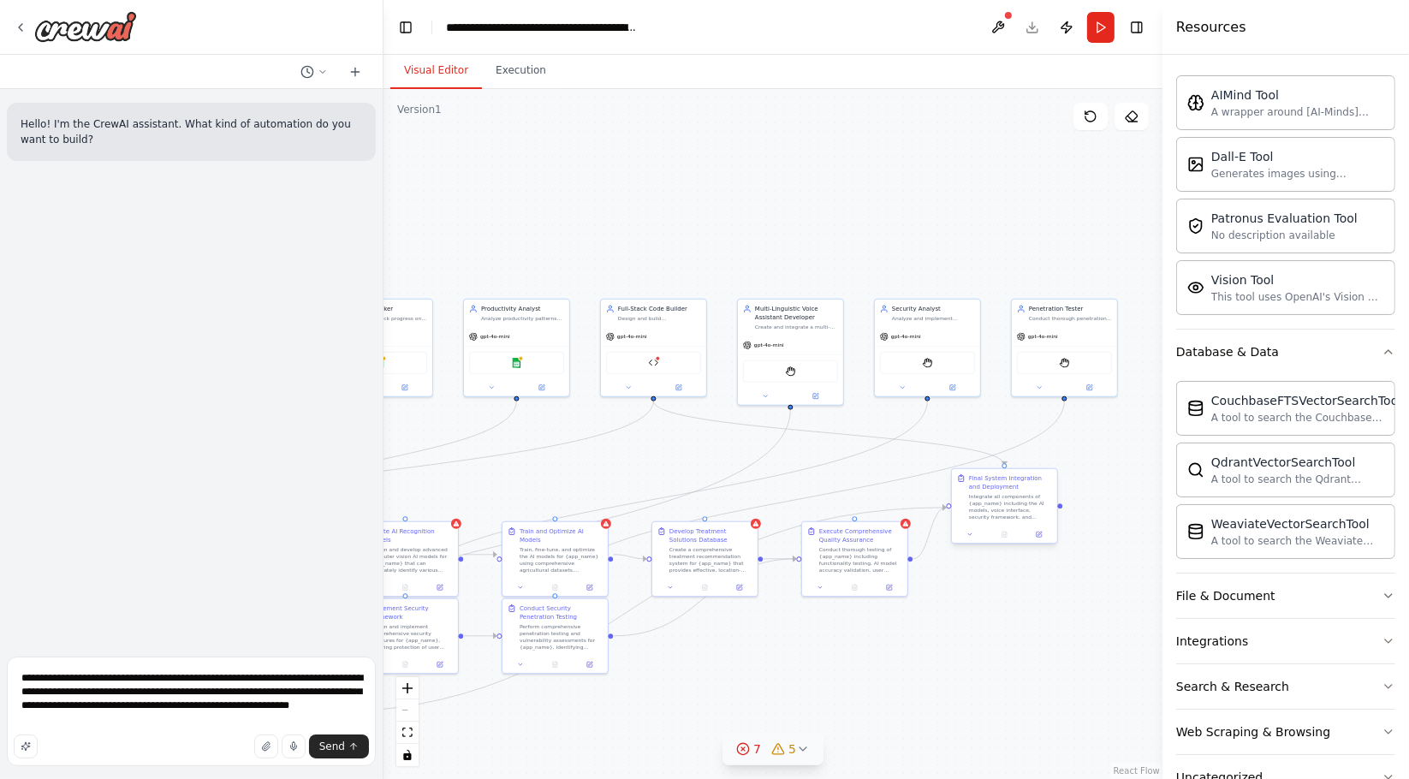
click at [1010, 500] on div "Integrate all components of {app_name} including the AI models, voice interface…" at bounding box center [1010, 506] width 83 height 27
click at [1041, 452] on icon at bounding box center [1043, 452] width 7 height 9
click at [988, 448] on button "Confirm" at bounding box center [995, 453] width 61 height 21
click at [933, 372] on div "StagehandTool" at bounding box center [927, 360] width 105 height 33
click at [966, 280] on icon at bounding box center [966, 280] width 10 height 10
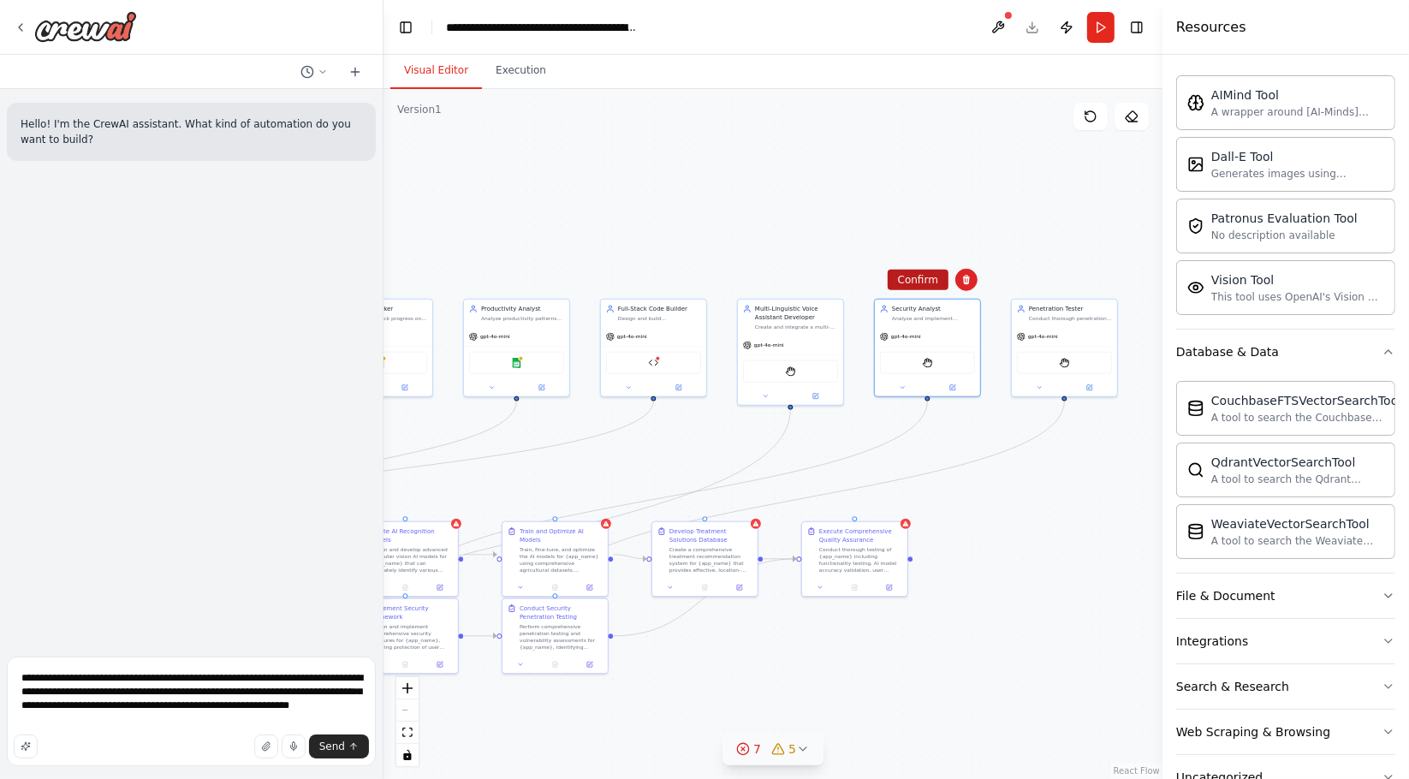
click at [923, 282] on button "Confirm" at bounding box center [918, 280] width 61 height 21
click at [877, 547] on div "Conduct thorough testing of {app_name} including functionality testing, AI mode…" at bounding box center [860, 557] width 83 height 27
click at [899, 504] on button at bounding box center [894, 504] width 22 height 22
click at [854, 510] on button "Confirm" at bounding box center [845, 504] width 61 height 21
click at [1047, 360] on div "StagehandTool" at bounding box center [1064, 361] width 95 height 22
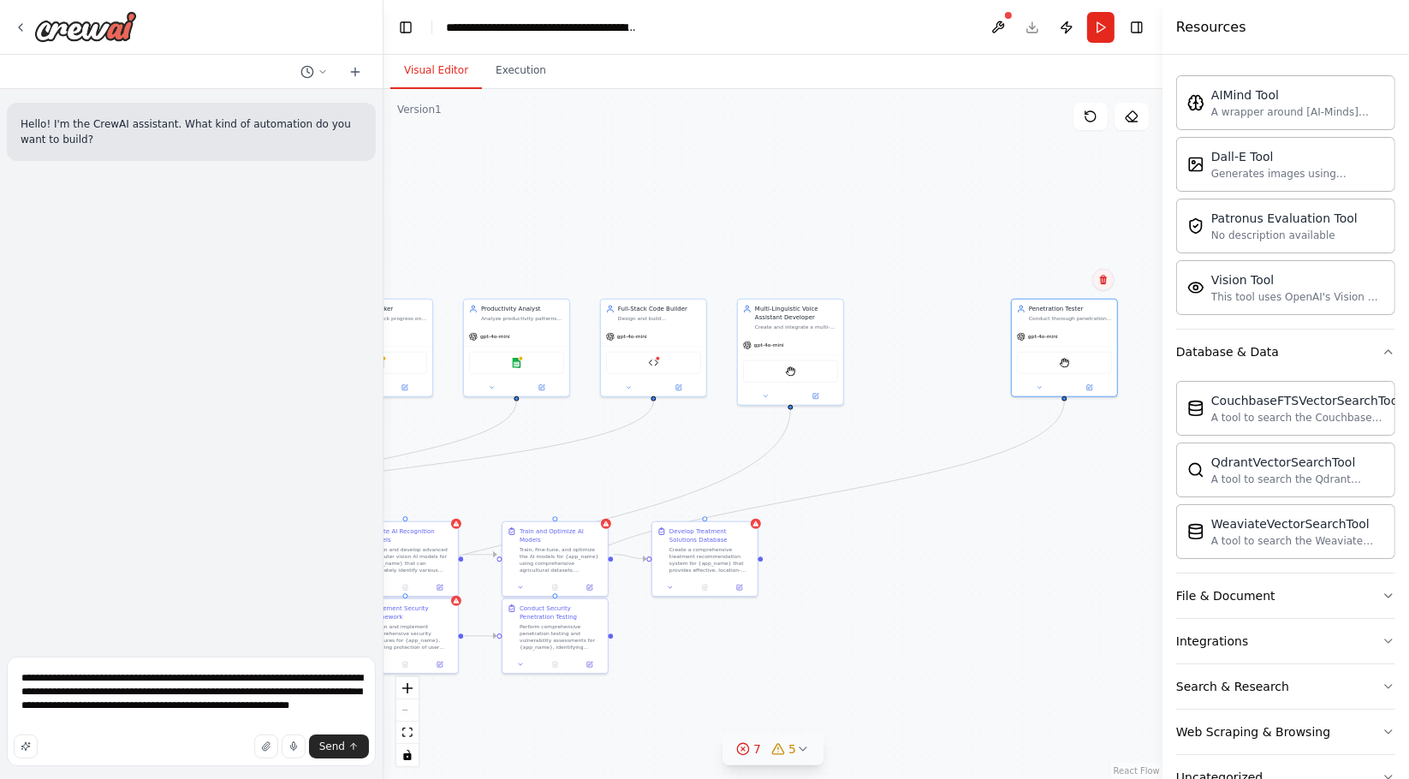
click at [1112, 283] on button at bounding box center [1103, 280] width 22 height 22
click at [1055, 276] on button "Confirm" at bounding box center [1055, 280] width 61 height 21
click at [772, 338] on div "gpt-4o-mini" at bounding box center [790, 343] width 105 height 19
click at [830, 288] on button at bounding box center [829, 280] width 22 height 22
drag, startPoint x: 791, startPoint y: 288, endPoint x: 776, endPoint y: 294, distance: 16.9
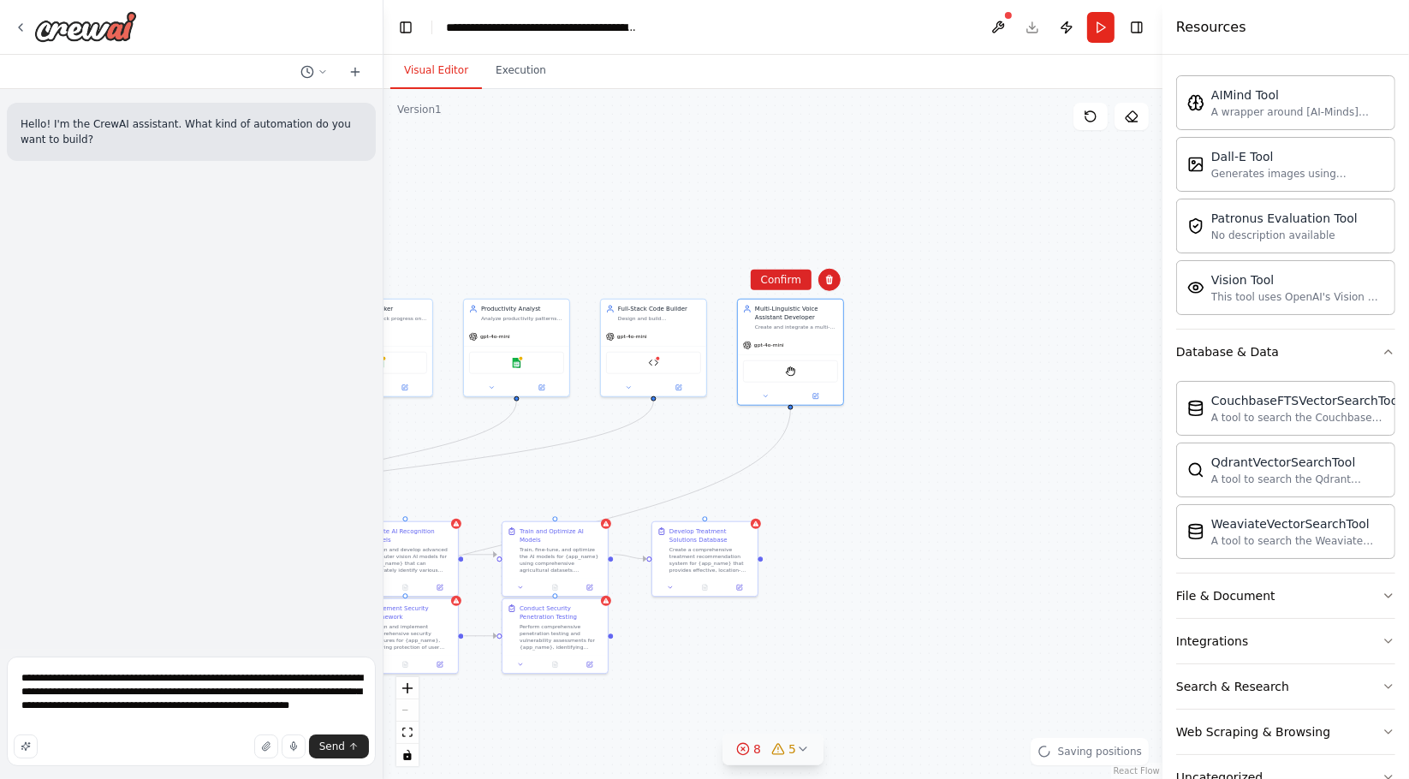
click at [789, 288] on button "Confirm" at bounding box center [781, 280] width 61 height 21
click at [770, 282] on button "Confirm" at bounding box center [779, 280] width 61 height 21
click at [671, 348] on div "CodeDocsSearchTool" at bounding box center [651, 360] width 105 height 33
click at [690, 288] on button at bounding box center [691, 280] width 22 height 22
click at [657, 274] on button "Confirm" at bounding box center [642, 280] width 61 height 21
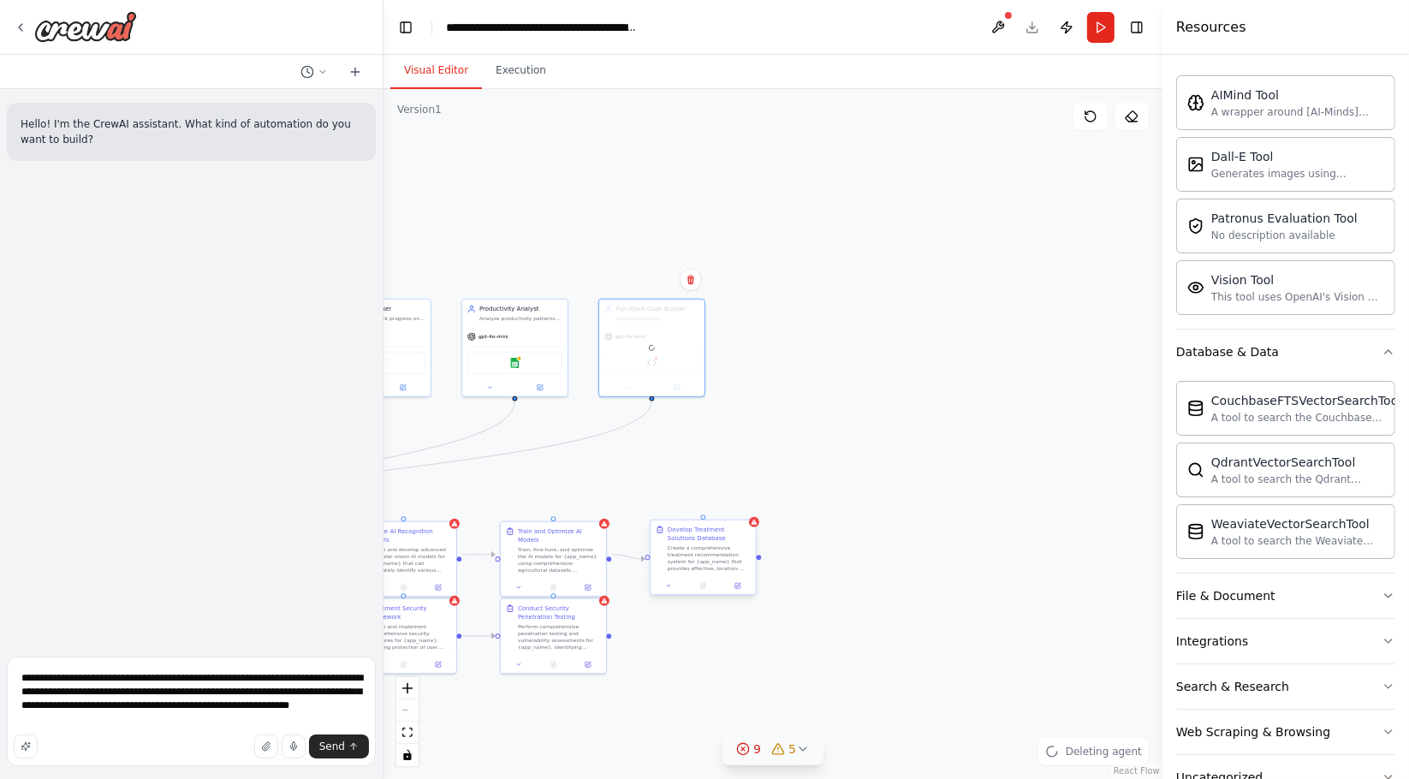
click at [700, 536] on div "Develop Treatment Solutions Database" at bounding box center [709, 534] width 83 height 17
click at [746, 500] on icon at bounding box center [742, 504] width 10 height 10
click at [676, 507] on button "Confirm" at bounding box center [693, 504] width 61 height 21
click at [556, 549] on div "Train, fine-tune, and optimize the AI models for {app_name} using comprehensive…" at bounding box center [559, 557] width 83 height 27
click at [592, 502] on icon at bounding box center [592, 503] width 7 height 9
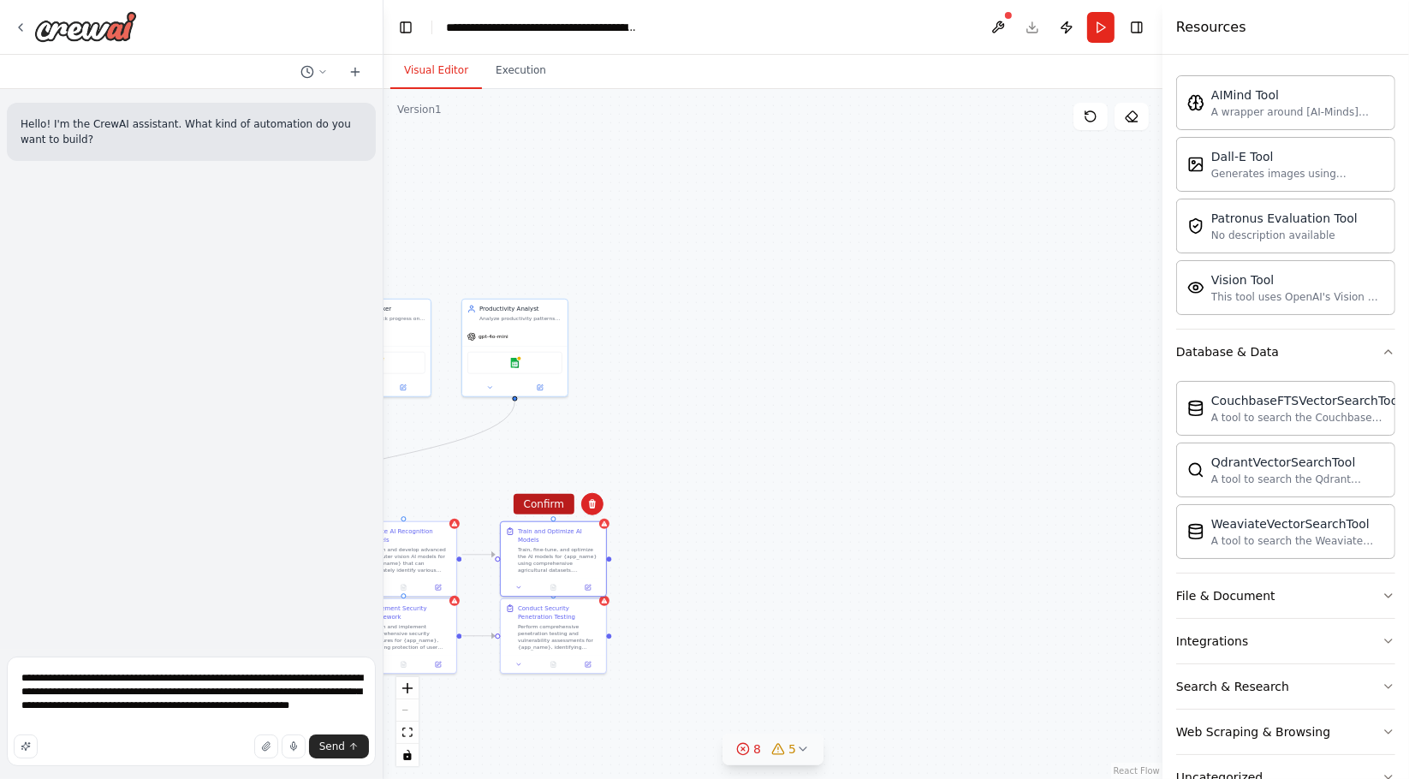
click at [544, 505] on button "Confirm" at bounding box center [544, 504] width 61 height 21
click at [563, 623] on div "Perform comprehensive penetration testing and vulnerability assessments for {ap…" at bounding box center [559, 634] width 83 height 27
click at [591, 586] on icon at bounding box center [592, 581] width 10 height 10
click at [554, 576] on button "Confirm" at bounding box center [544, 581] width 61 height 21
click at [529, 329] on div "gpt-4o-mini" at bounding box center [514, 334] width 105 height 19
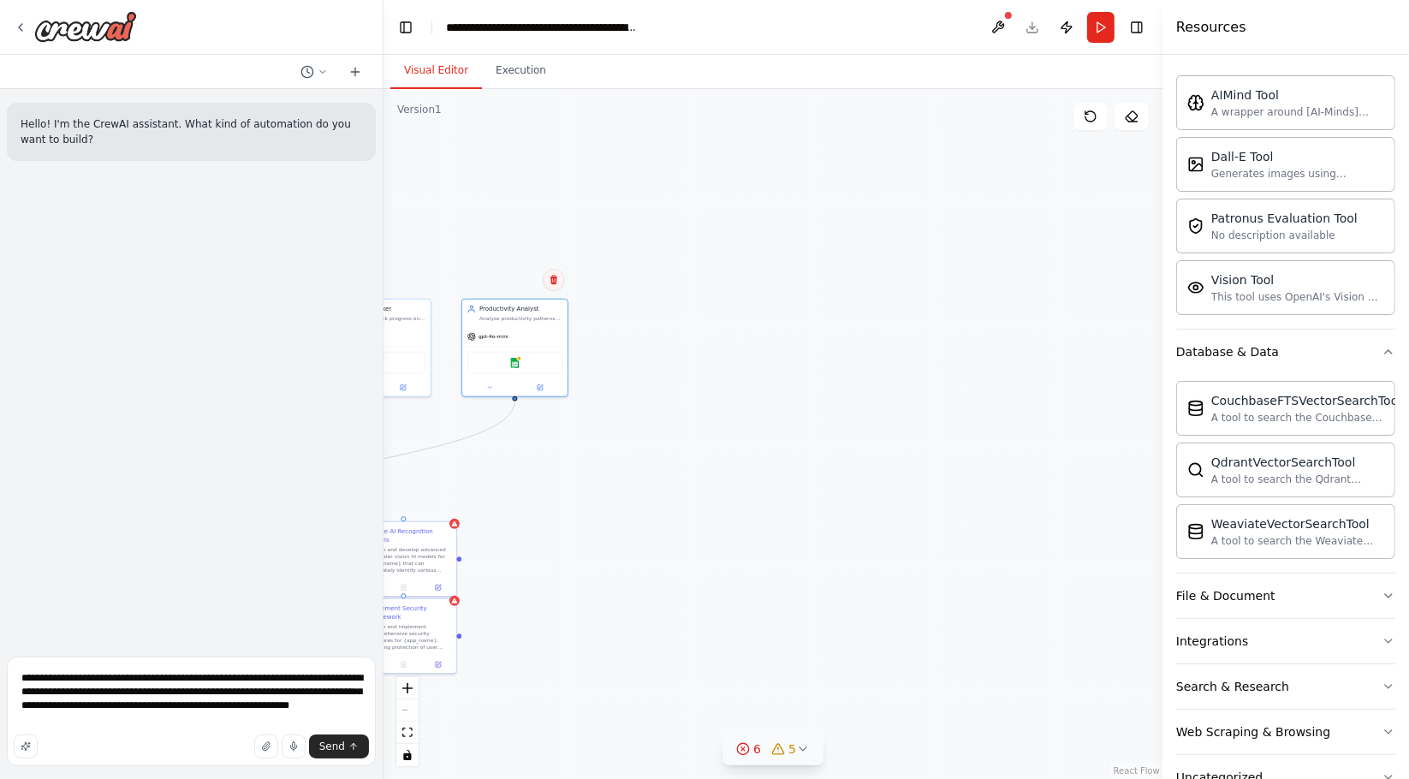
click at [554, 282] on icon at bounding box center [553, 279] width 7 height 9
click at [550, 275] on icon at bounding box center [554, 279] width 10 height 10
click at [522, 276] on button "Confirm" at bounding box center [505, 279] width 61 height 21
click at [441, 527] on div "Create AI Recognition Models" at bounding box center [409, 533] width 83 height 17
click at [448, 504] on button at bounding box center [442, 502] width 22 height 22
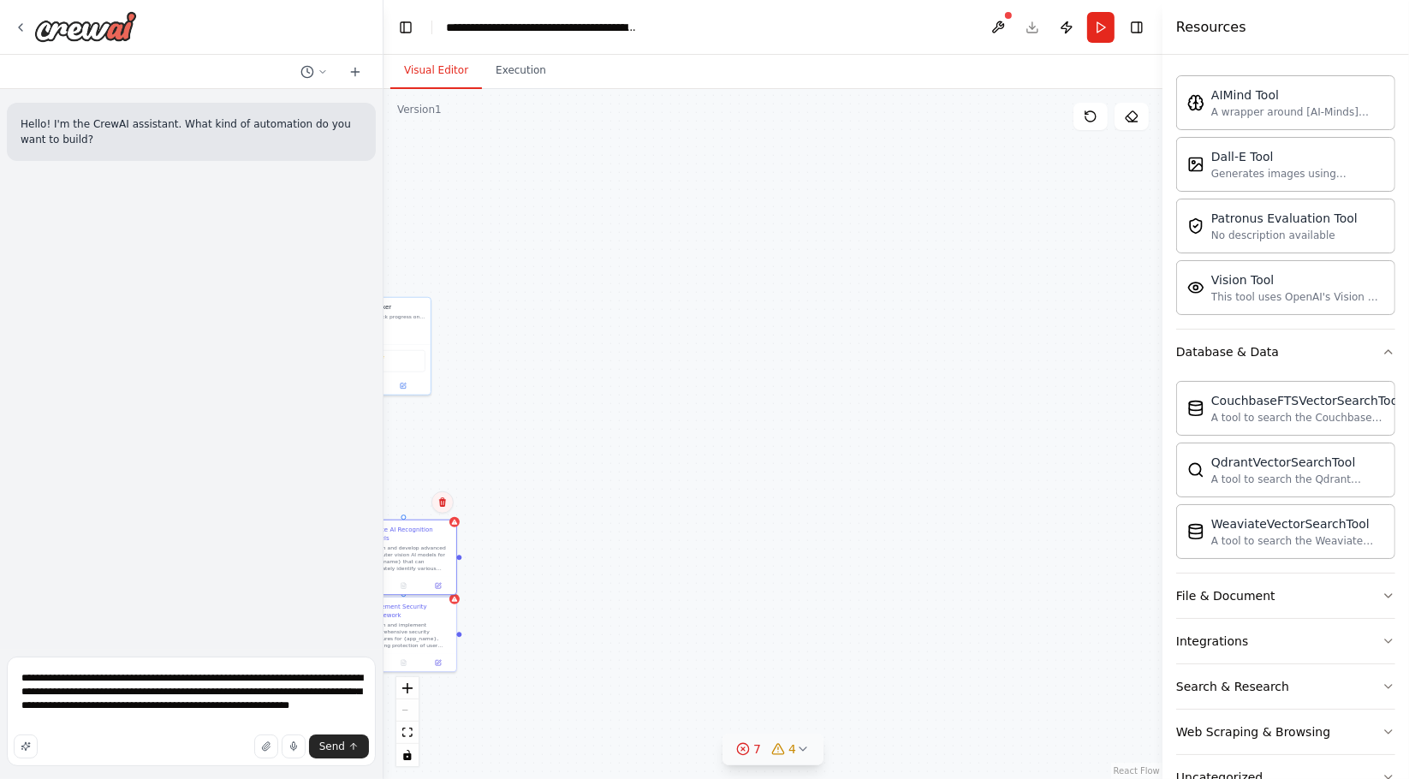
click at [442, 504] on icon at bounding box center [442, 501] width 7 height 9
click at [413, 501] on button "Confirm" at bounding box center [394, 502] width 61 height 21
click at [405, 345] on div "Google sheets" at bounding box center [377, 358] width 105 height 33
click at [419, 281] on icon at bounding box center [416, 277] width 7 height 9
click at [384, 274] on button "Confirm" at bounding box center [368, 278] width 61 height 21
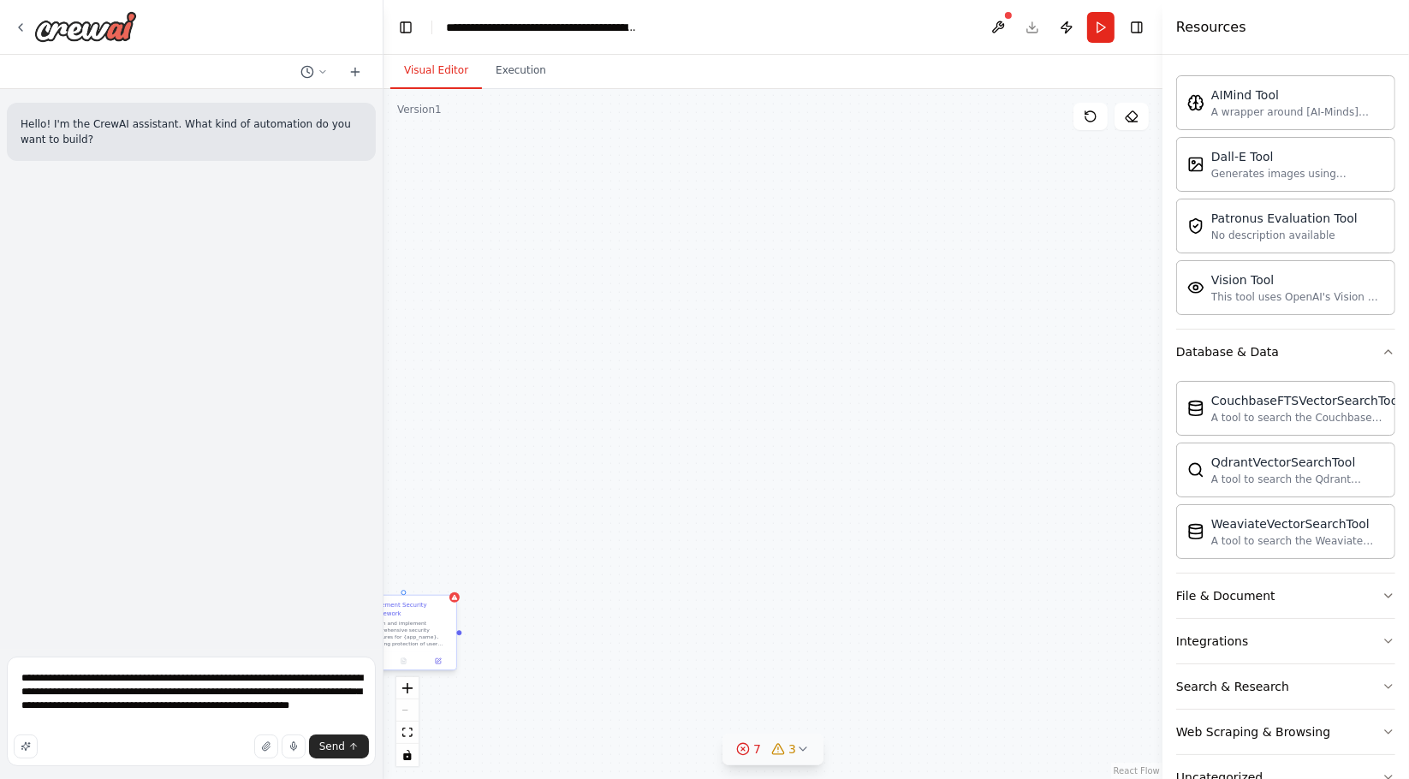
click at [437, 613] on div "Implement Security Framework" at bounding box center [409, 609] width 83 height 17
click at [443, 589] on button at bounding box center [442, 579] width 22 height 22
click at [407, 575] on button "Confirm" at bounding box center [394, 579] width 61 height 21
drag, startPoint x: 426, startPoint y: 423, endPoint x: 1037, endPoint y: 343, distance: 615.5
click at [1038, 343] on div ".deletable-edge-delete-btn { width: 20px; height: 20px; border: 0px solid #ffff…" at bounding box center [773, 434] width 779 height 690
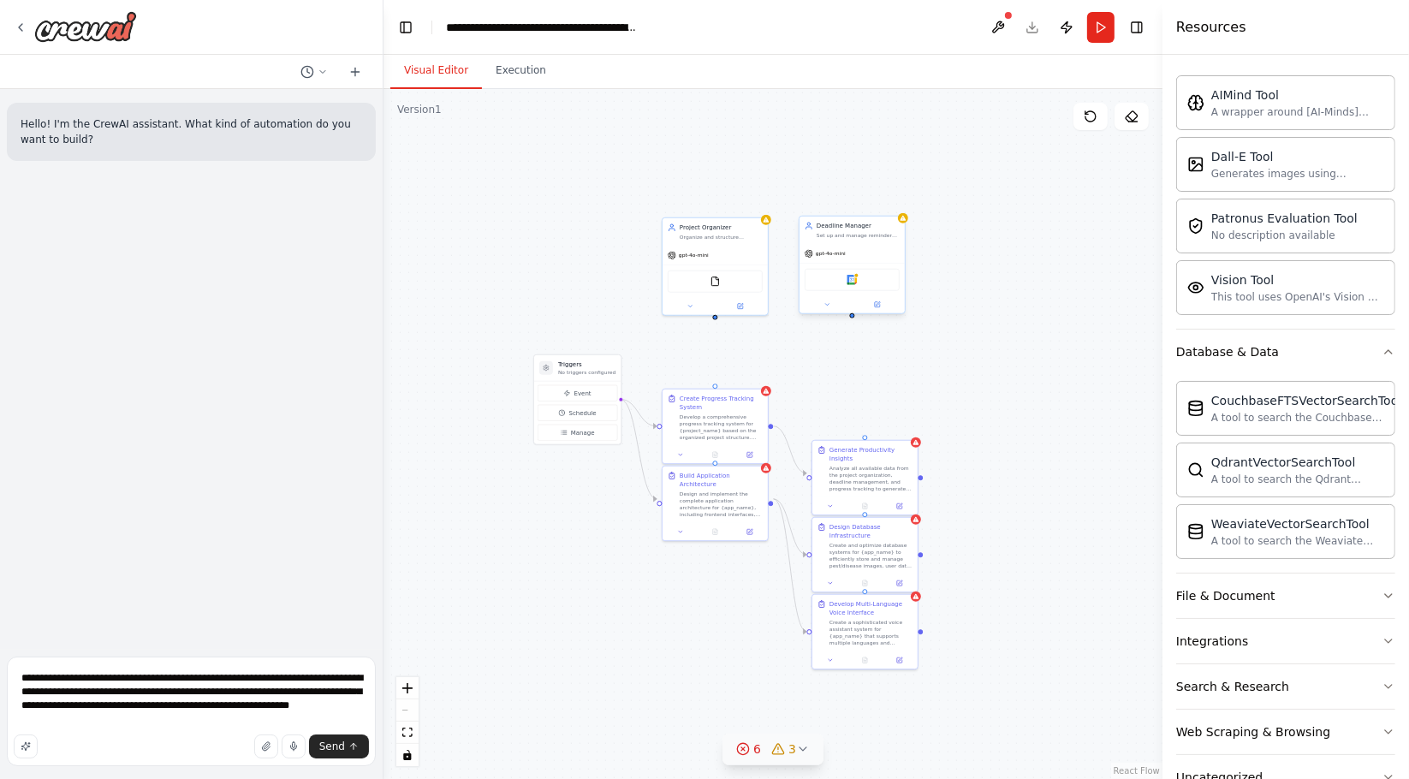
click at [858, 253] on div "gpt-4o-mini" at bounding box center [852, 253] width 105 height 19
click at [886, 193] on icon at bounding box center [891, 198] width 10 height 10
click at [851, 203] on button "Confirm" at bounding box center [842, 198] width 61 height 21
click at [860, 463] on div "Analyze all available data from the project organization, deadline management, …" at bounding box center [870, 476] width 83 height 27
click at [907, 418] on icon at bounding box center [908, 423] width 10 height 10
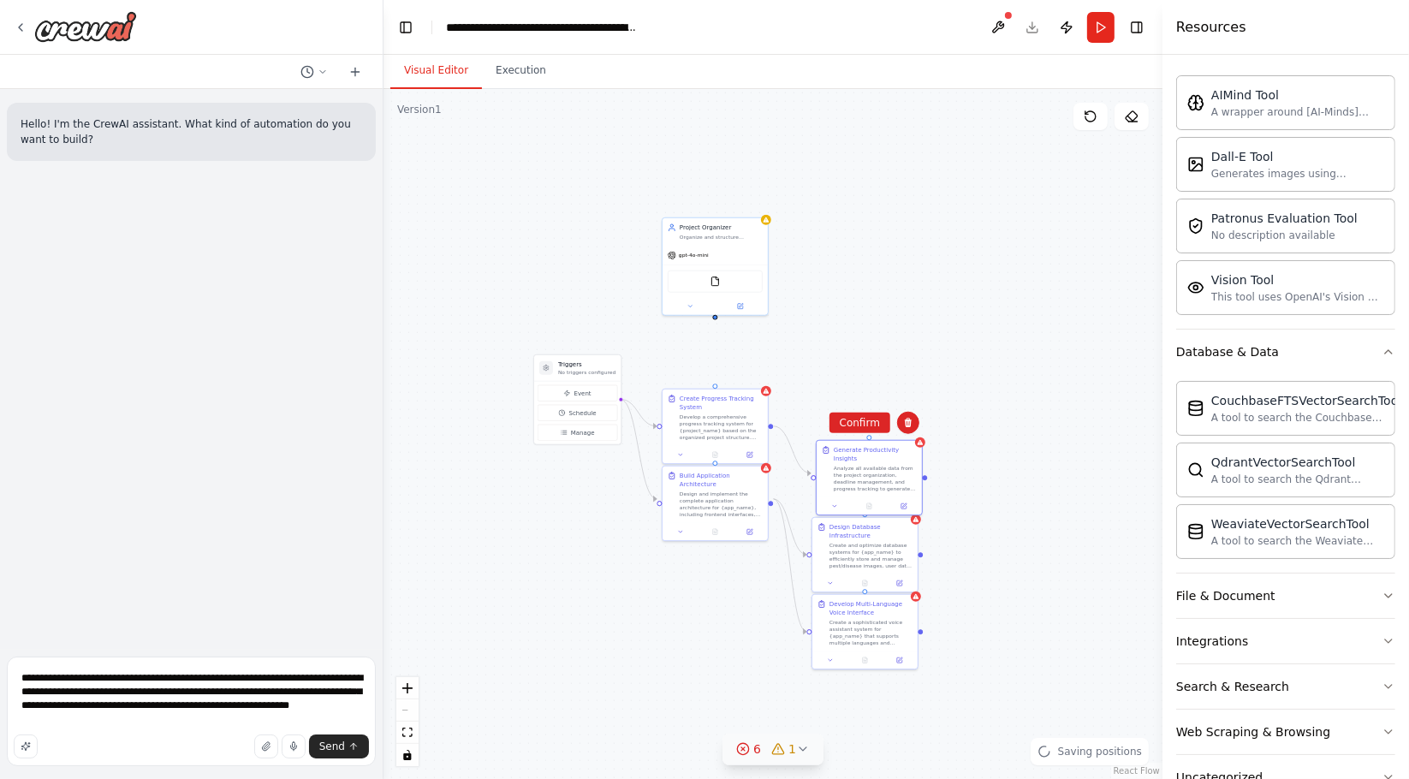
click at [879, 412] on div "Confirm" at bounding box center [859, 422] width 61 height 21
click at [870, 425] on button "Confirm" at bounding box center [859, 423] width 61 height 21
click at [870, 535] on div "Design Database Infrastructure" at bounding box center [870, 529] width 83 height 17
click at [908, 495] on icon at bounding box center [904, 500] width 10 height 10
click at [869, 496] on button "Confirm" at bounding box center [855, 500] width 61 height 21
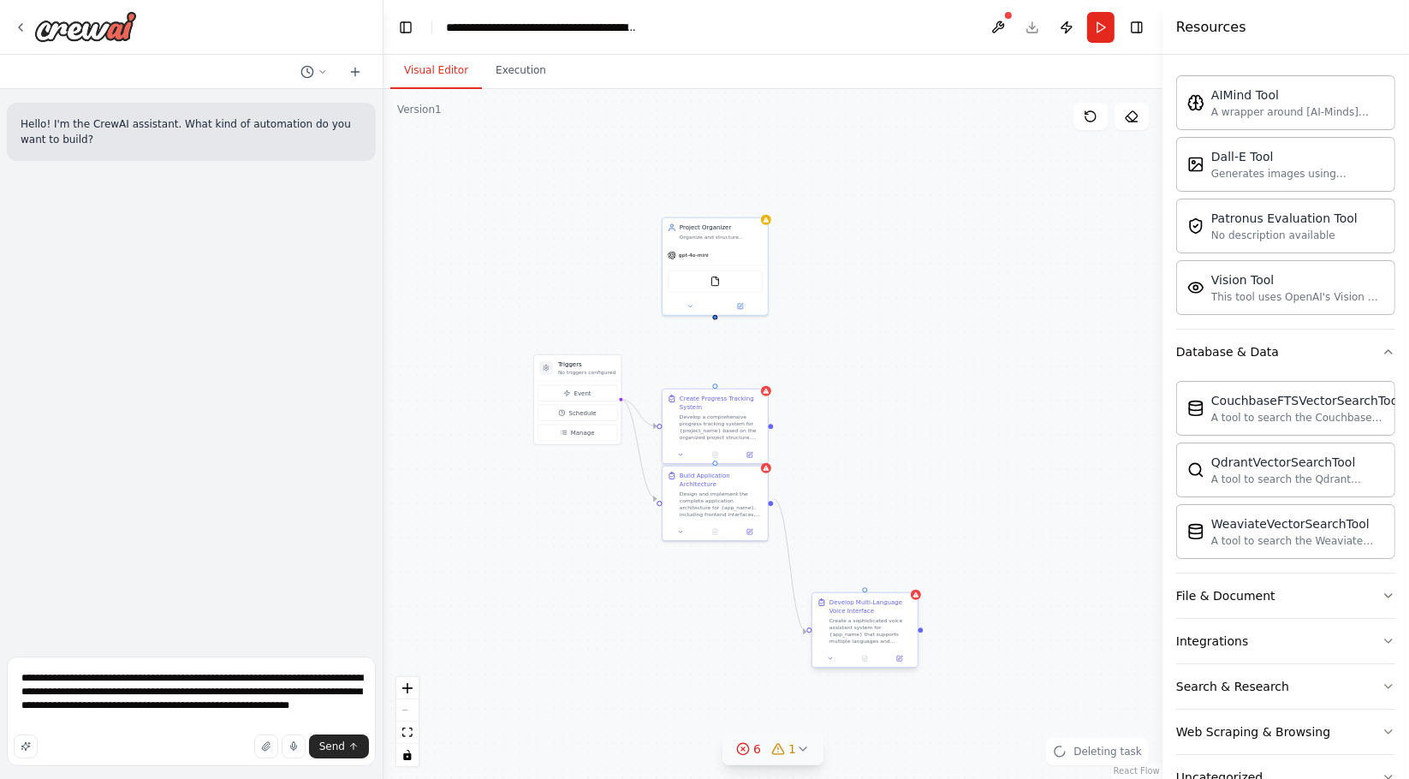
click at [877, 617] on div "Create a sophisticated voice assistant system for {app_name} that supports mult…" at bounding box center [870, 630] width 83 height 27
click at [903, 575] on icon at bounding box center [908, 577] width 10 height 10
click at [872, 578] on button "Confirm" at bounding box center [859, 577] width 61 height 21
click at [702, 274] on div "FileReadTool" at bounding box center [715, 280] width 95 height 22
click at [746, 203] on button at bounding box center [754, 198] width 22 height 22
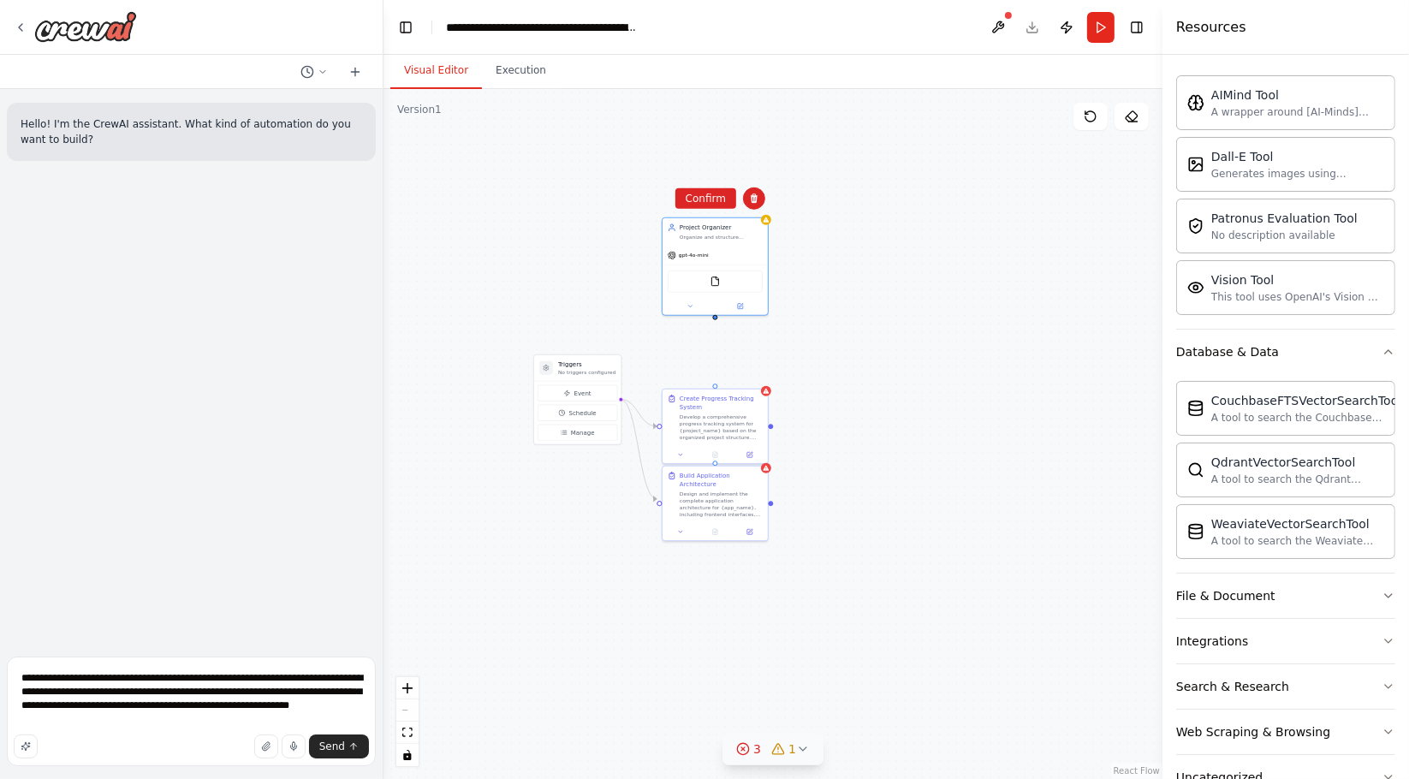
click at [715, 211] on div "Triggers No triggers configured Event Schedule Manage Project Organizer Organiz…" at bounding box center [773, 434] width 779 height 690
click at [693, 425] on div "Develop a comprehensive progress tracking system for {project_name} based on th…" at bounding box center [721, 425] width 83 height 27
click at [758, 370] on icon at bounding box center [754, 371] width 10 height 10
click at [717, 362] on button "Confirm" at bounding box center [705, 371] width 61 height 21
click at [698, 521] on div at bounding box center [715, 530] width 105 height 18
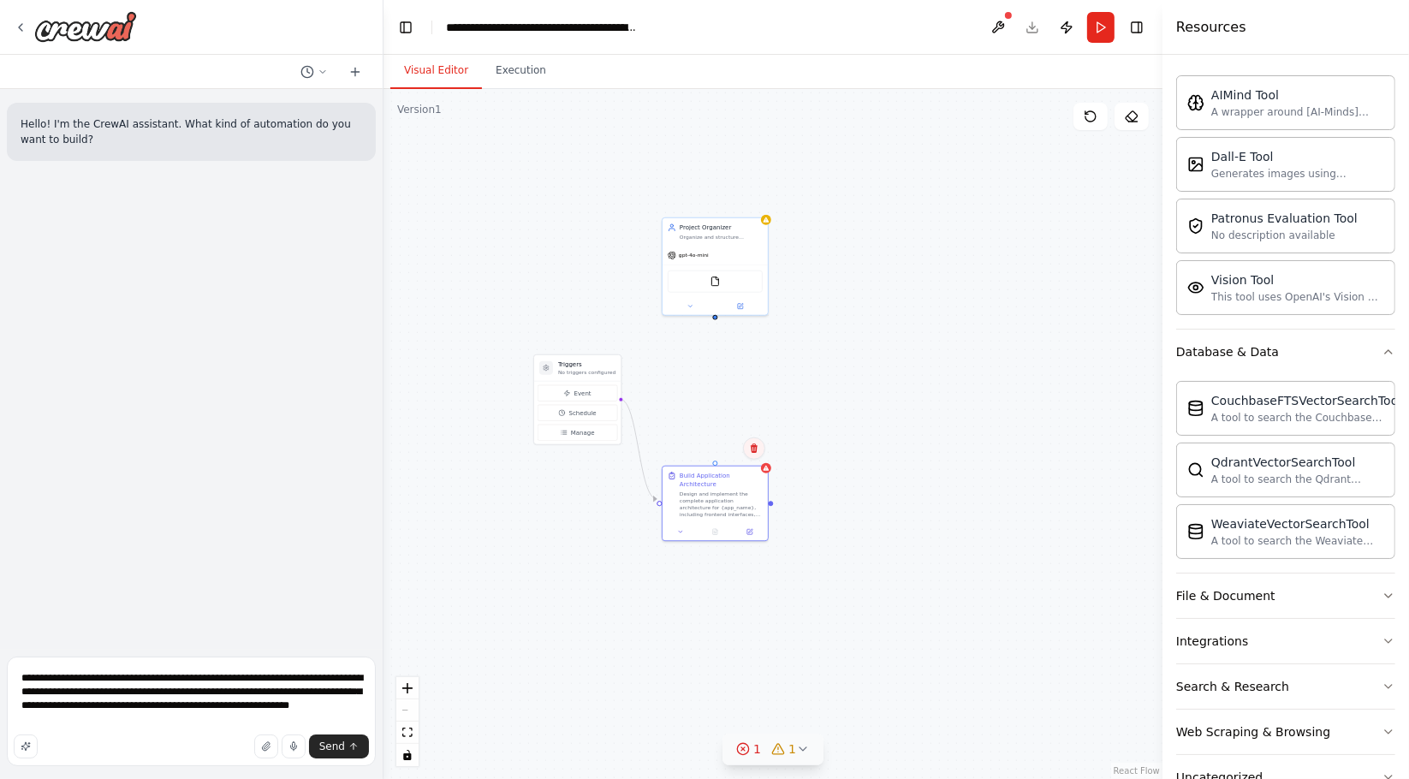
click at [751, 451] on icon at bounding box center [754, 448] width 10 height 10
click at [704, 444] on button "Confirm" at bounding box center [705, 448] width 61 height 21
click at [738, 229] on div "Project Organizer" at bounding box center [721, 226] width 83 height 9
click at [756, 201] on icon at bounding box center [754, 197] width 7 height 9
click at [728, 201] on button "Confirm" at bounding box center [705, 198] width 61 height 21
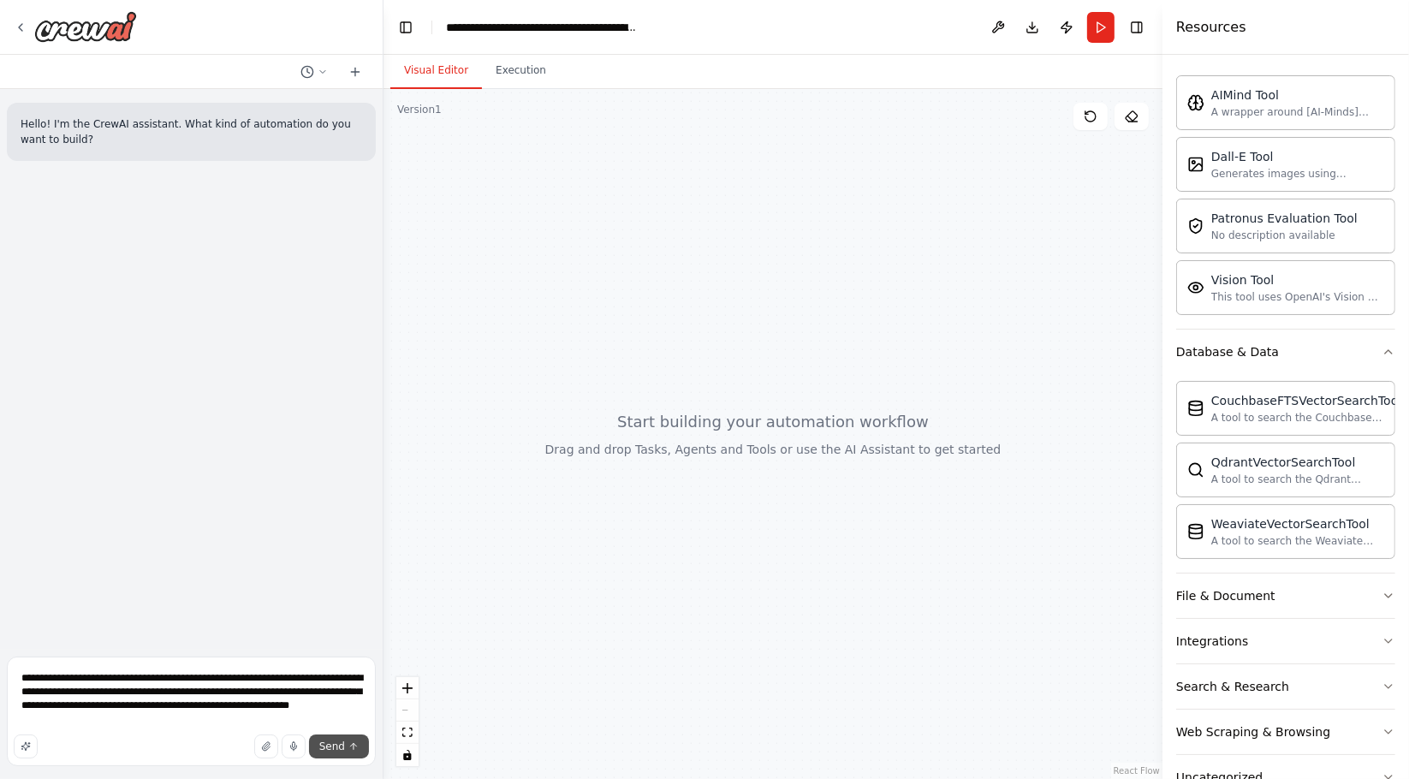
click at [337, 735] on button "Send" at bounding box center [339, 746] width 60 height 24
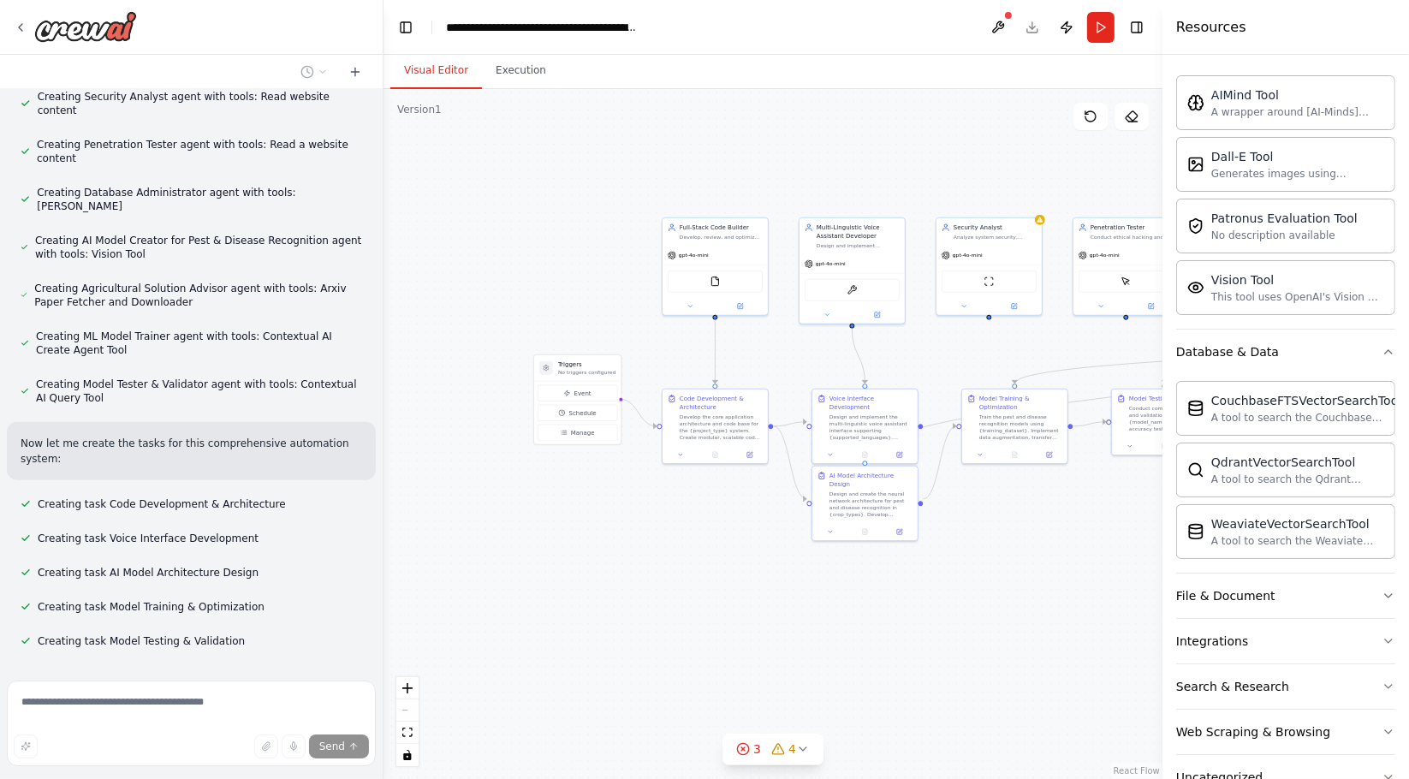
scroll to position [794, 0]
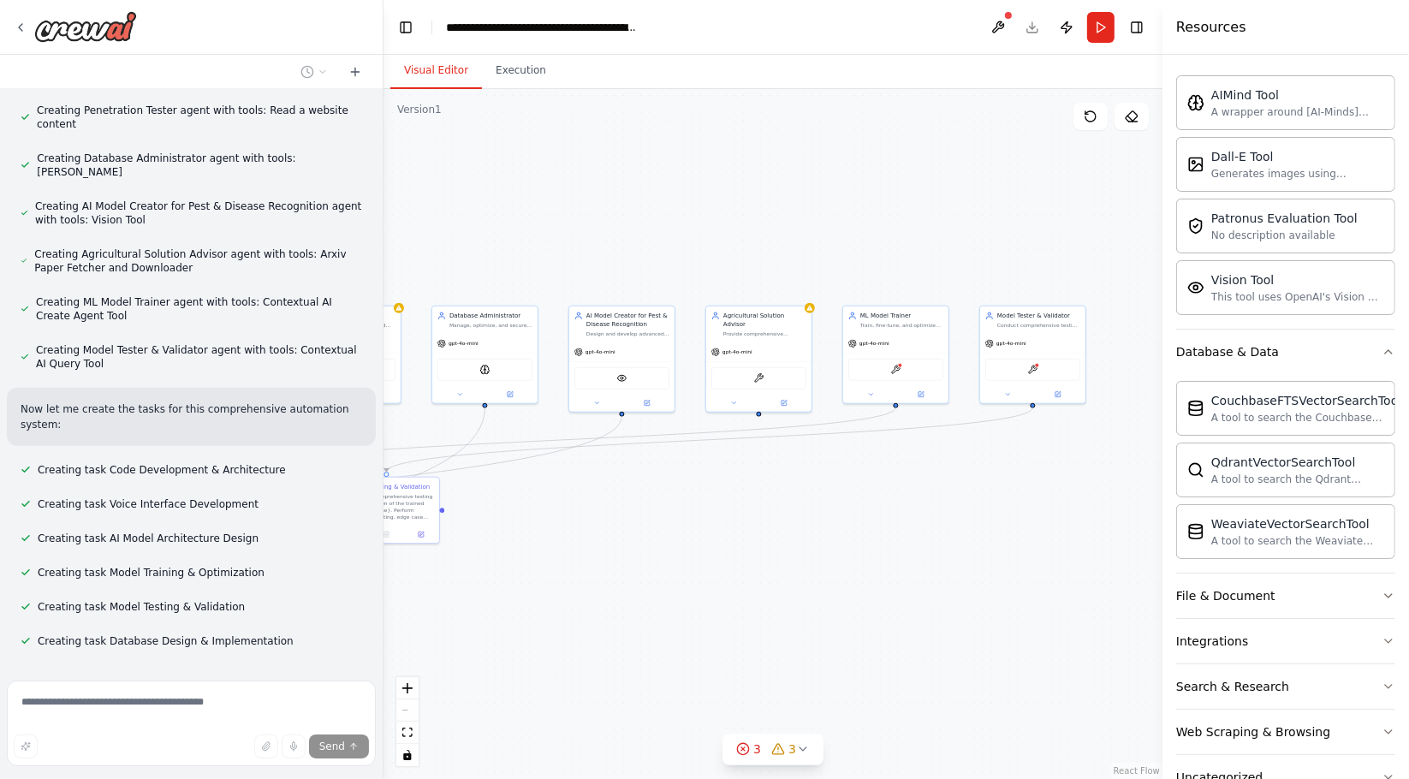
drag, startPoint x: 729, startPoint y: 548, endPoint x: -49, endPoint y: 631, distance: 782.6
click at [0, 631] on html "Hello! I'm the CrewAI assistant. What kind of automation do you want to build? …" at bounding box center [704, 389] width 1409 height 779
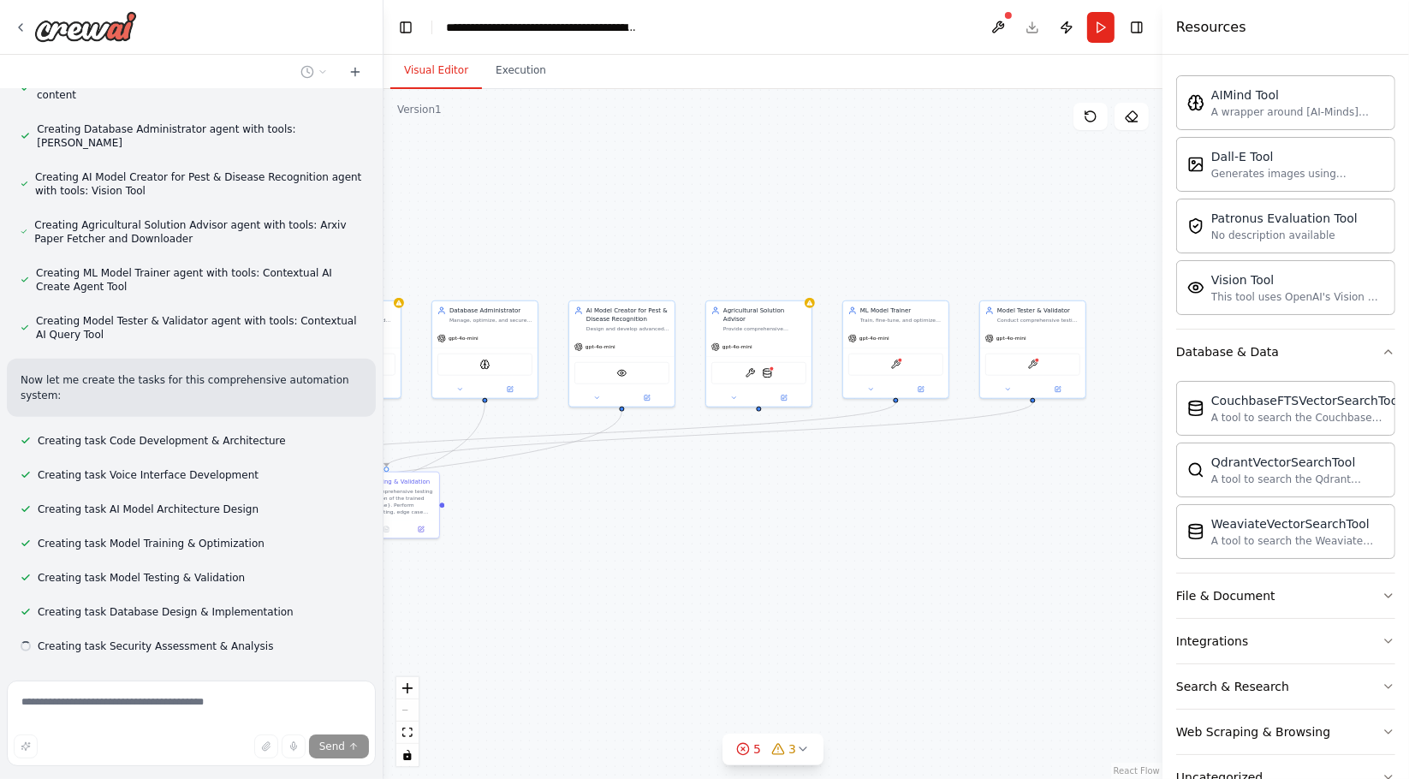
scroll to position [828, 0]
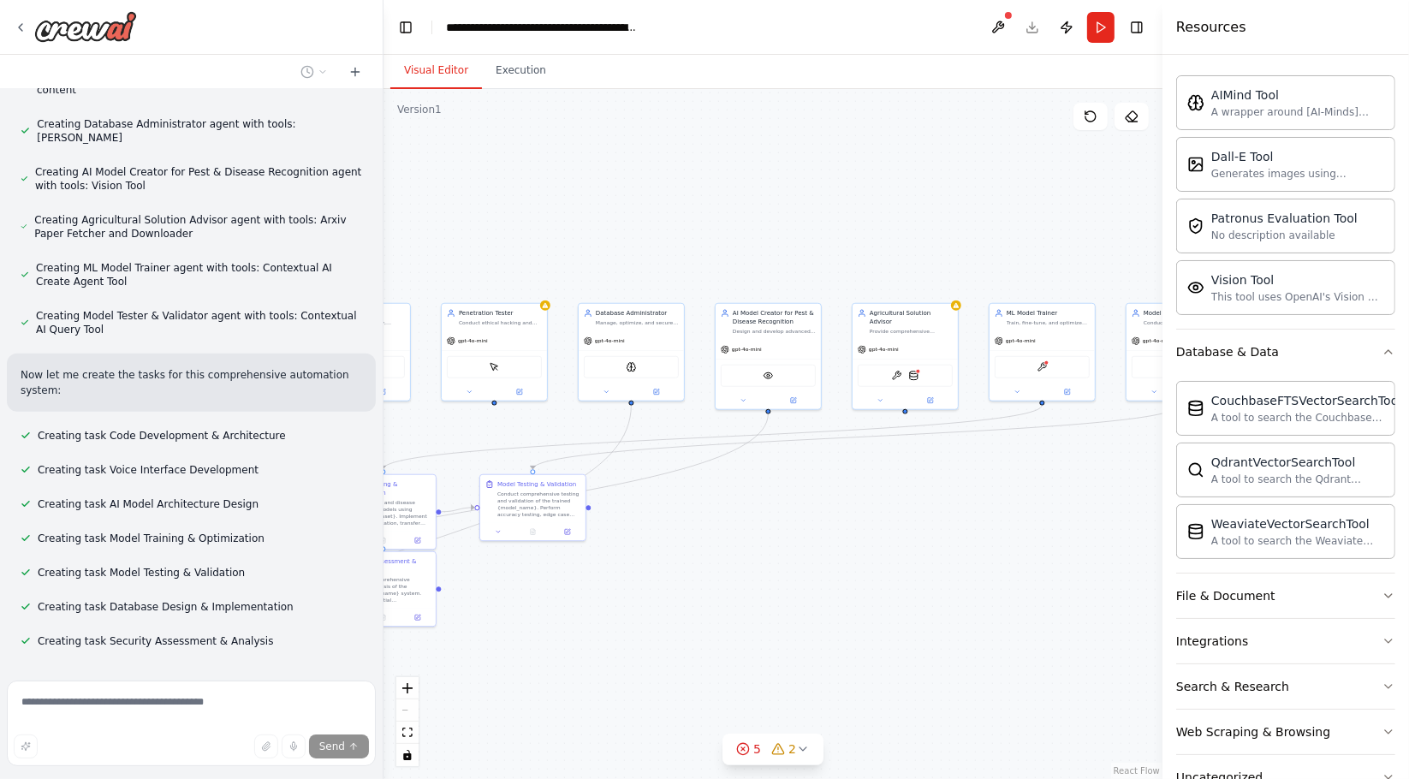
drag, startPoint x: 574, startPoint y: 584, endPoint x: 720, endPoint y: 586, distance: 146.4
click at [720, 586] on div ".deletable-edge-delete-btn { width: 20px; height: 20px; border: 0px solid #ffff…" at bounding box center [773, 434] width 779 height 690
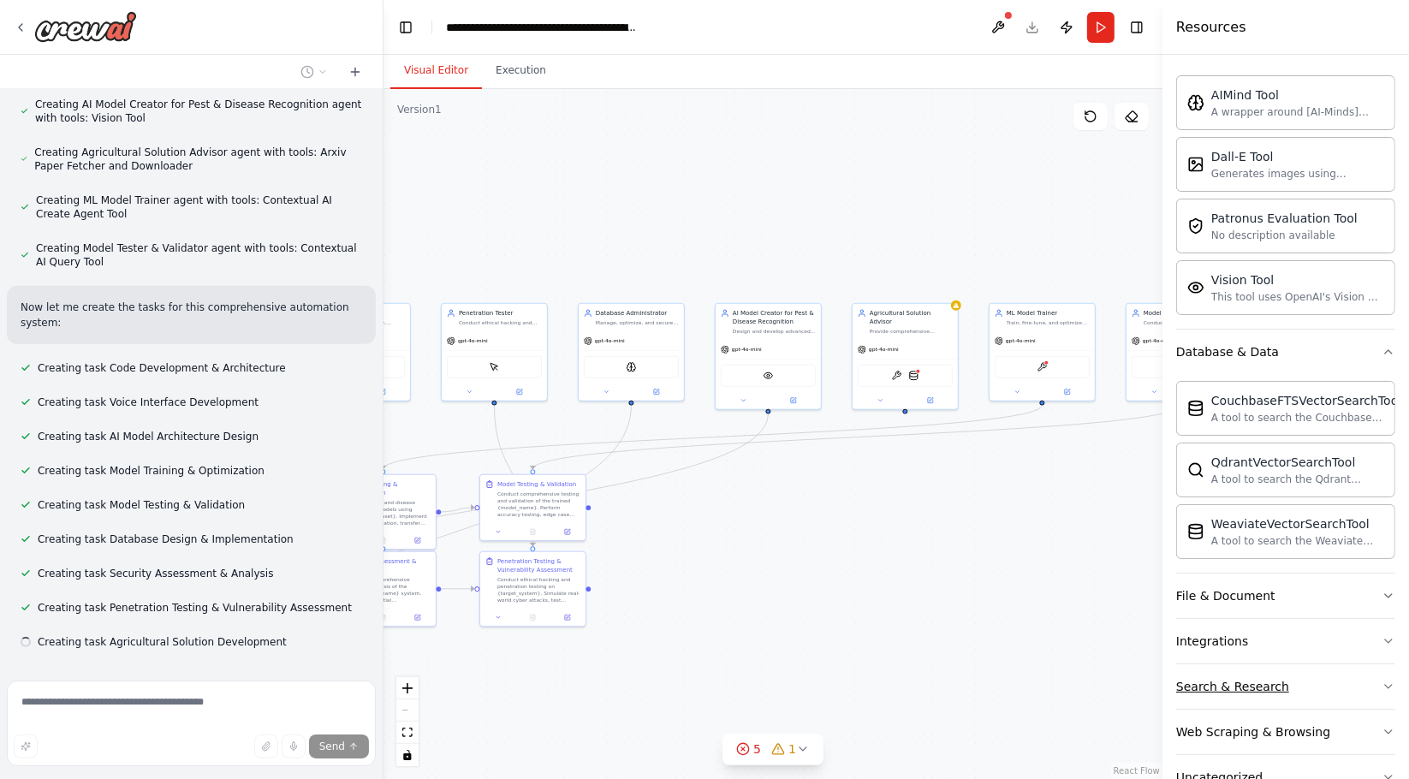
scroll to position [896, 0]
click at [1221, 698] on button "Search & Research" at bounding box center [1285, 686] width 219 height 45
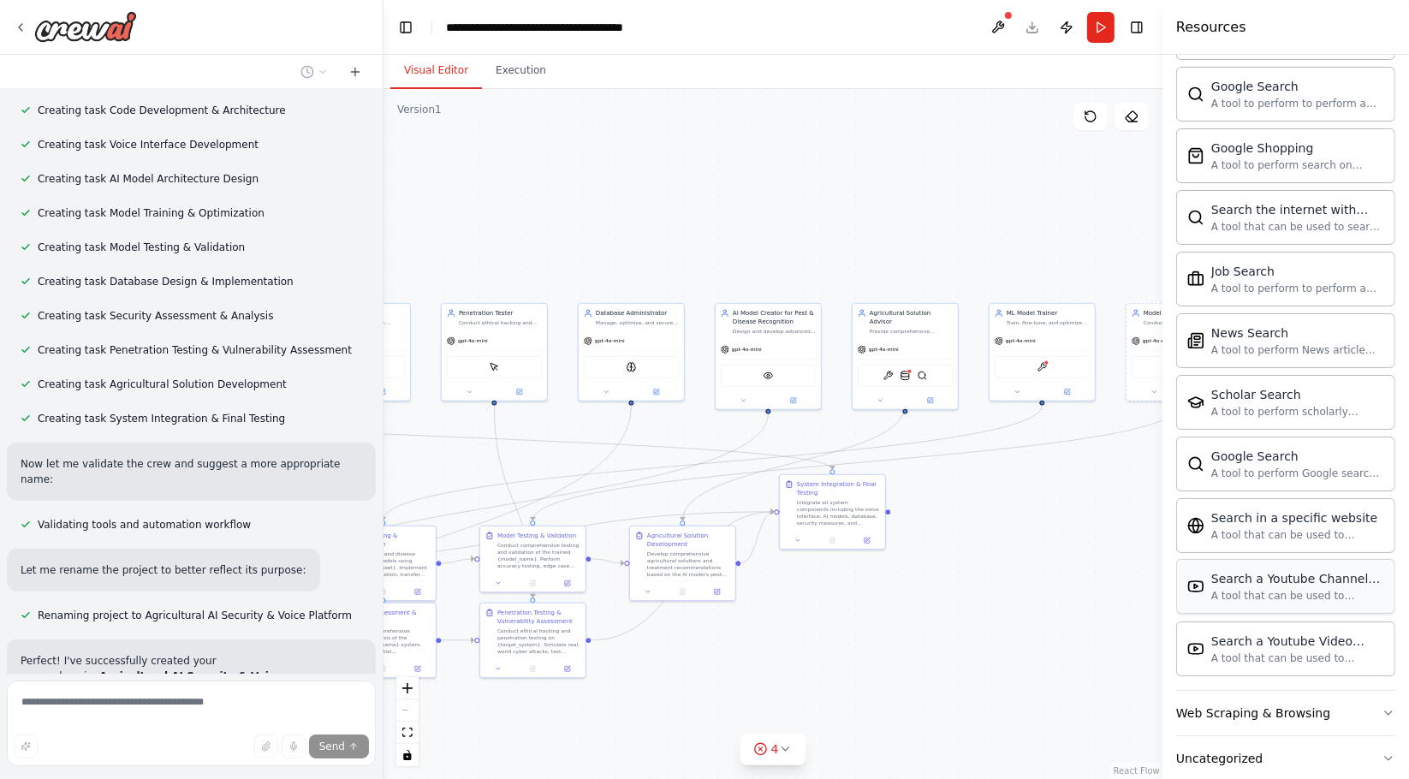
scroll to position [1205, 0]
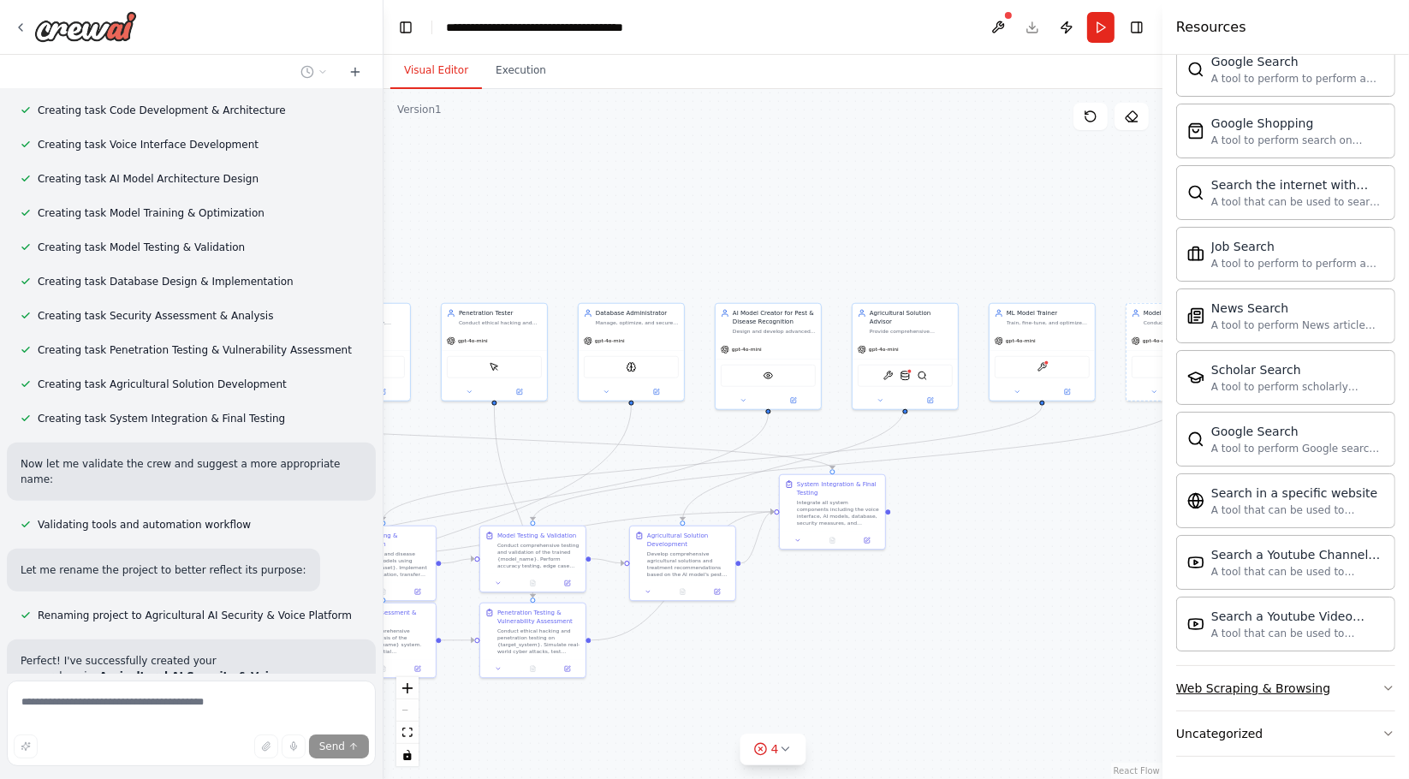
click at [1264, 685] on div "Web Scraping & Browsing" at bounding box center [1253, 688] width 154 height 17
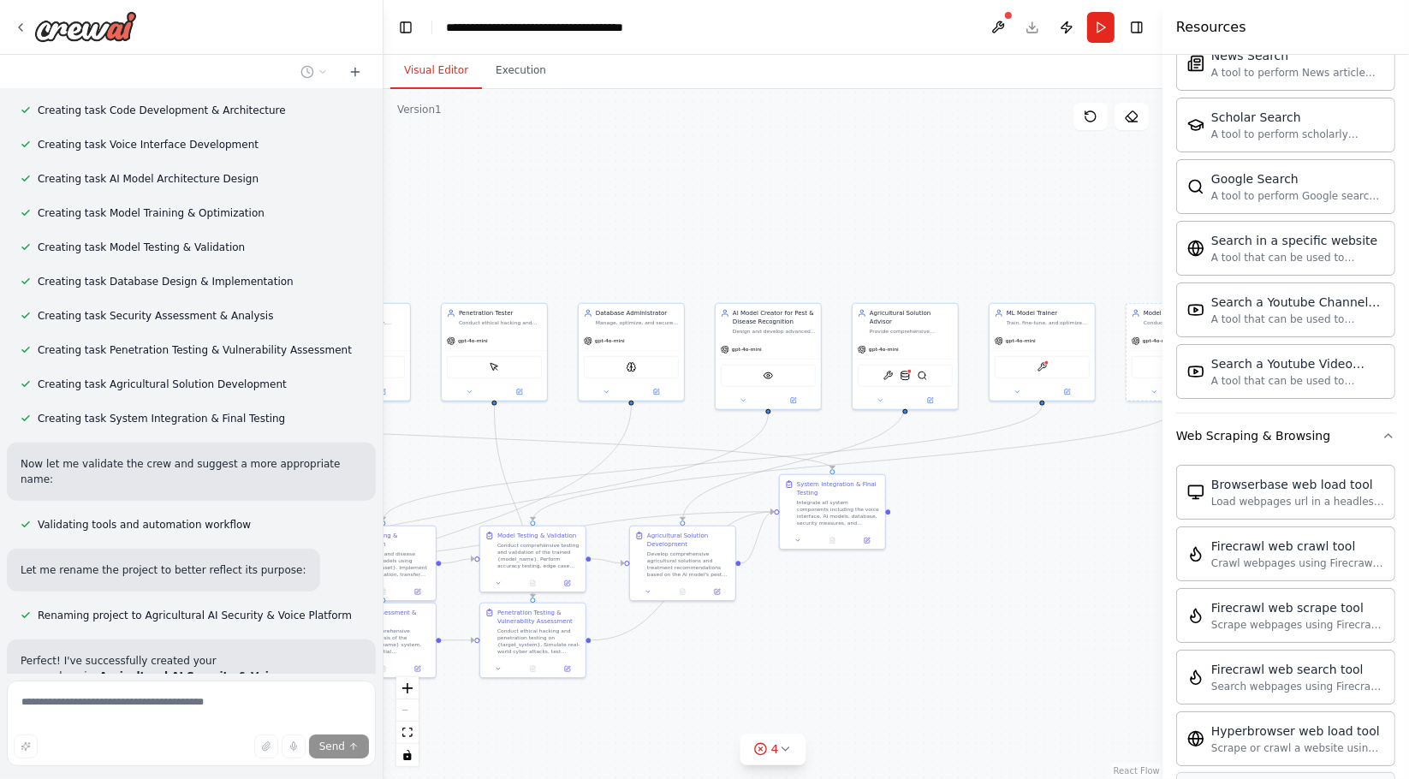
scroll to position [1585, 0]
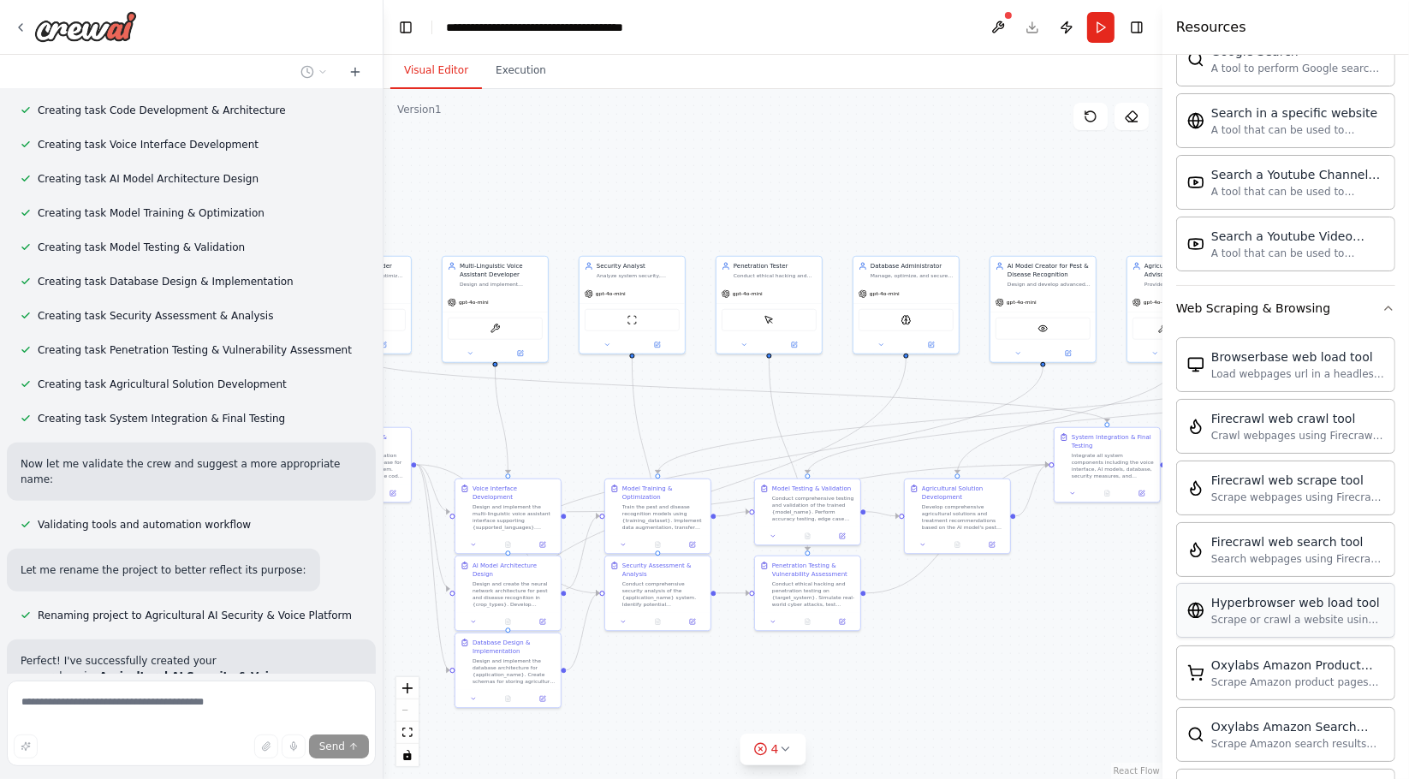
drag, startPoint x: 942, startPoint y: 657, endPoint x: 1355, endPoint y: 586, distance: 419.5
click at [1355, 586] on div "Hello! I'm the CrewAI assistant. What kind of automation do you want to build? …" at bounding box center [704, 389] width 1409 height 779
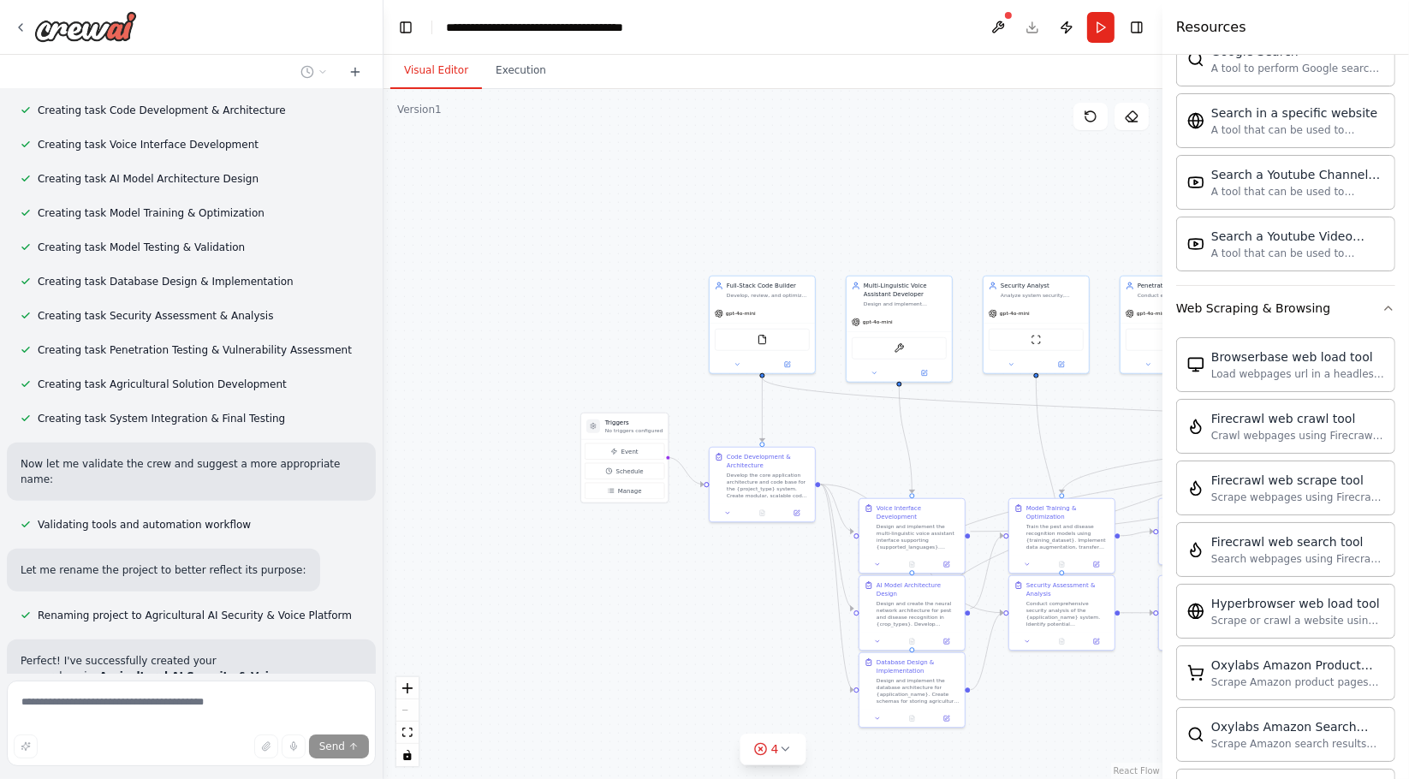
drag, startPoint x: 488, startPoint y: 579, endPoint x: 753, endPoint y: 617, distance: 268.2
click at [753, 617] on div ".deletable-edge-delete-btn { width: 20px; height: 20px; border: 0px solid #ffff…" at bounding box center [773, 434] width 779 height 690
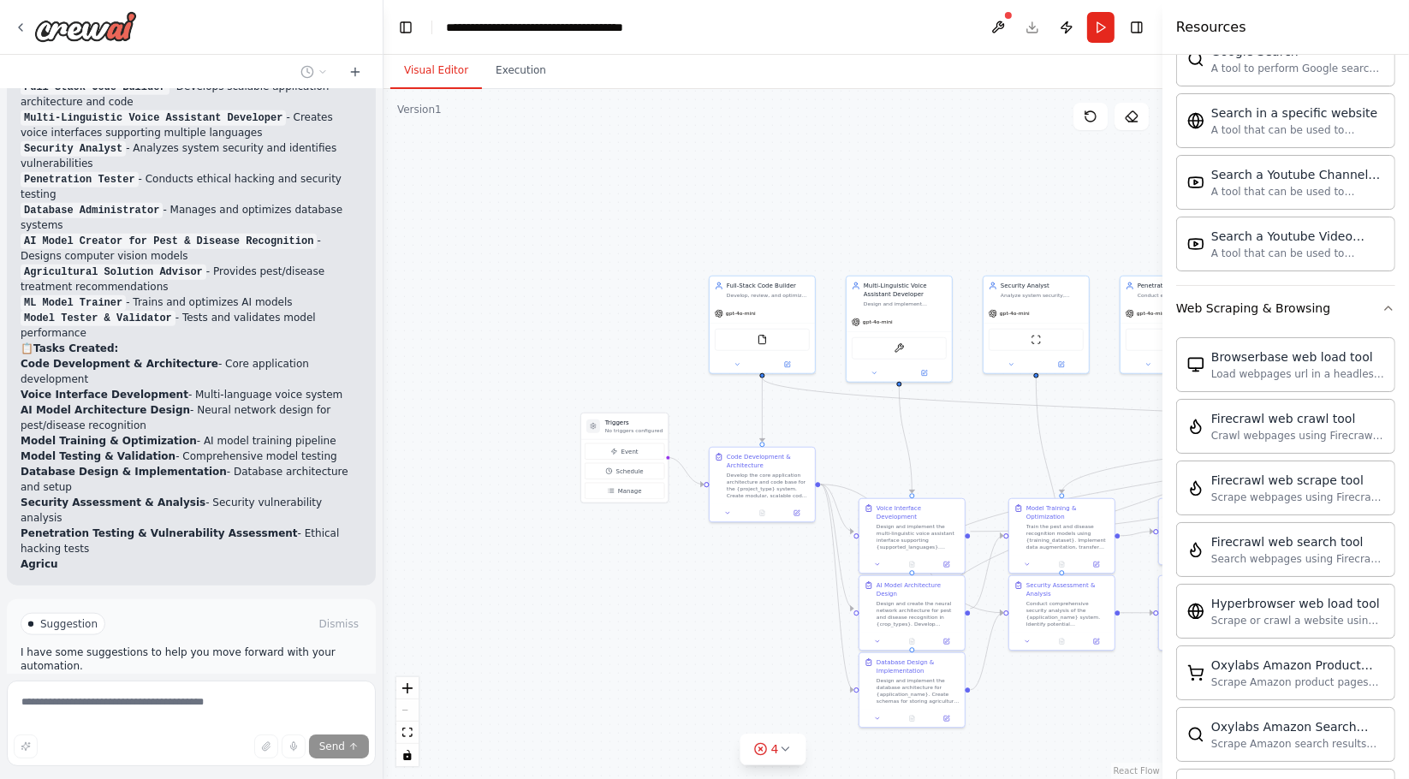
scroll to position [1811, 0]
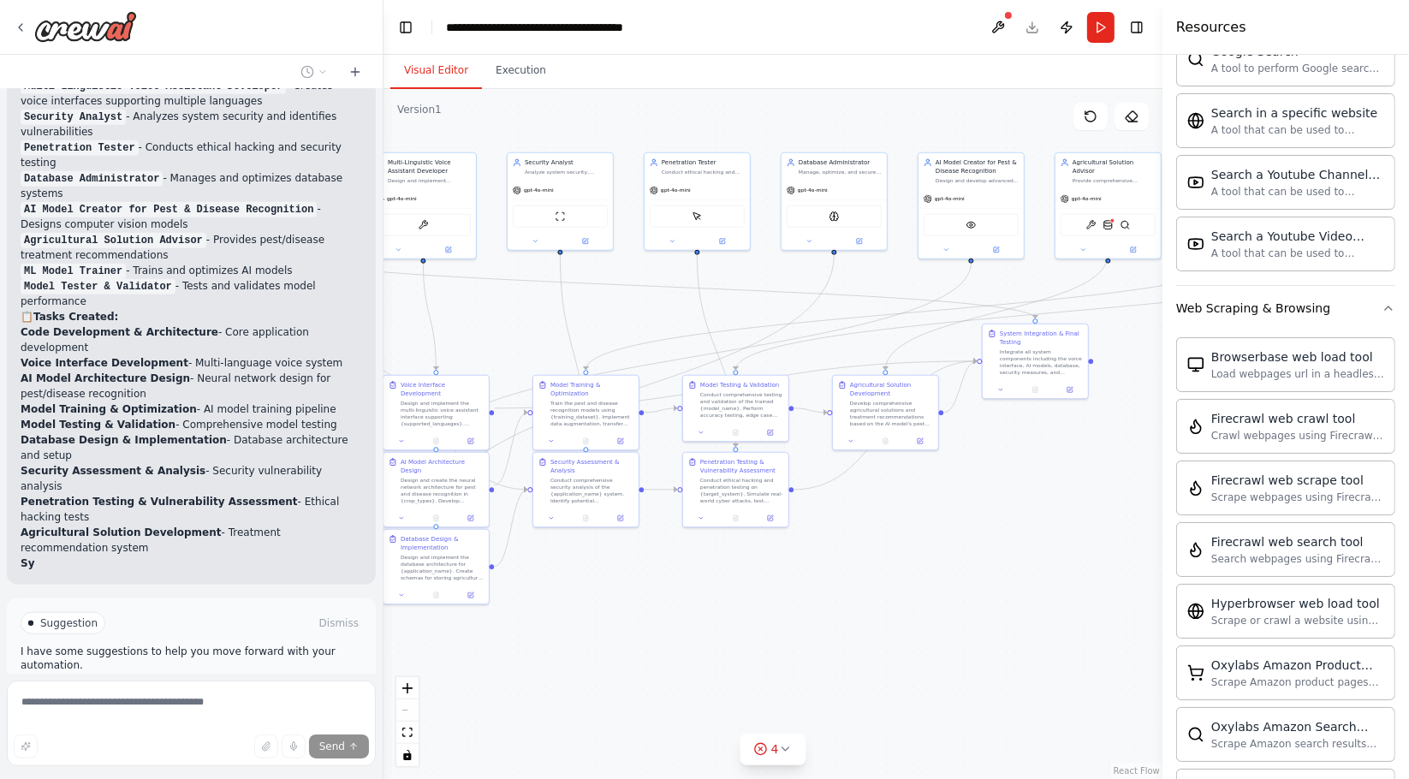
drag, startPoint x: 728, startPoint y: 650, endPoint x: 303, endPoint y: 560, distance: 434.0
click at [251, 526] on div "Hello! I'm the CrewAI assistant. What kind of automation do you want to build? …" at bounding box center [704, 389] width 1409 height 779
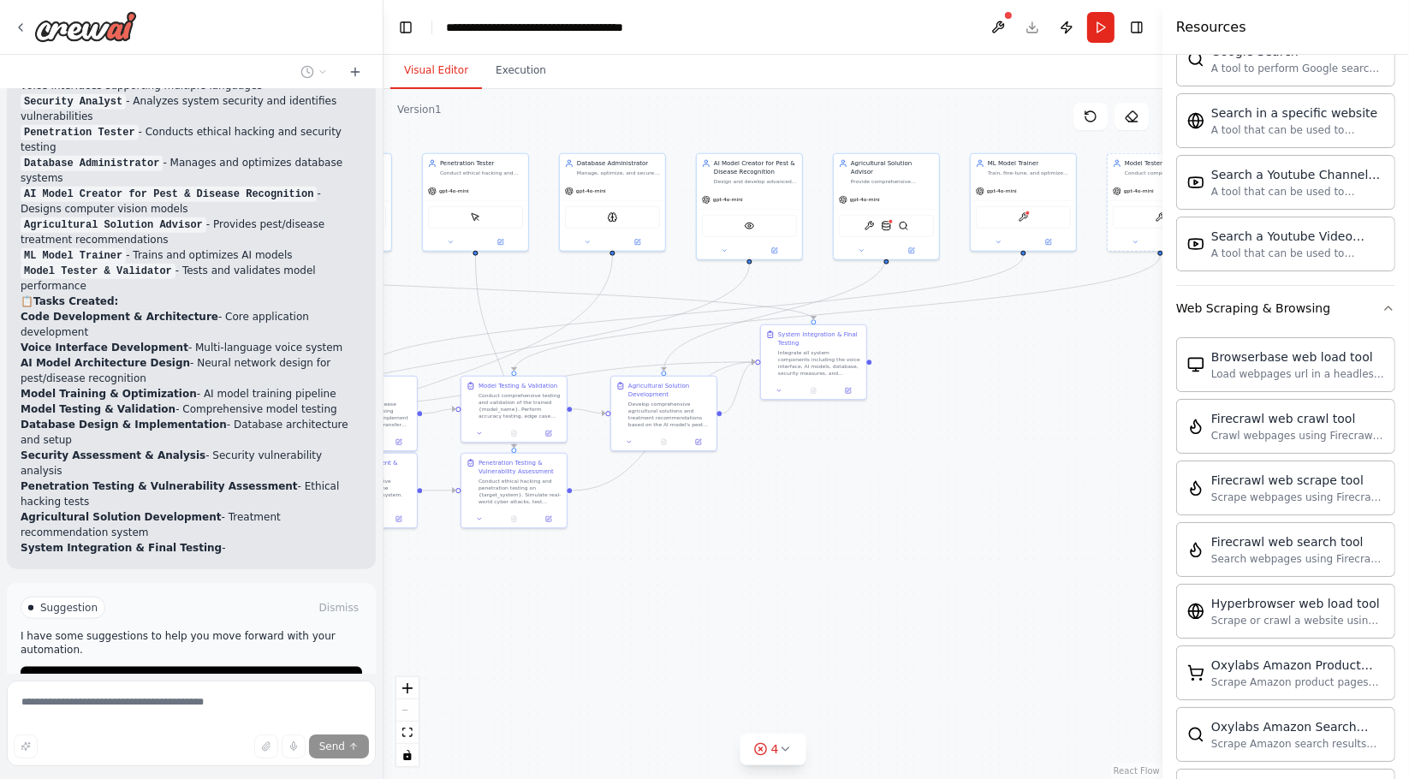
drag, startPoint x: 936, startPoint y: 671, endPoint x: 538, endPoint y: 721, distance: 401.1
click at [540, 721] on div ".deletable-edge-delete-btn { width: 20px; height: 20px; border: 0px solid #ffff…" at bounding box center [773, 434] width 779 height 690
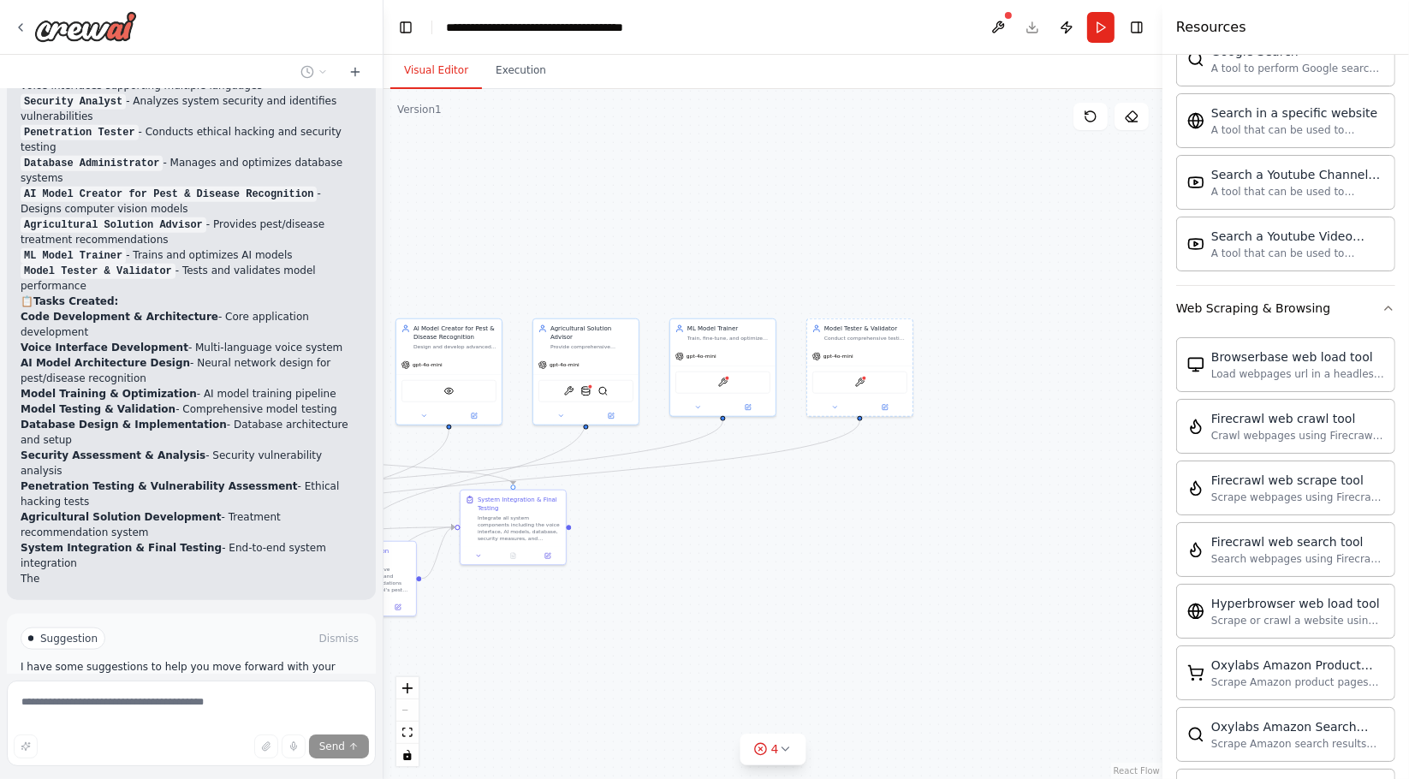
scroll to position [1856, 0]
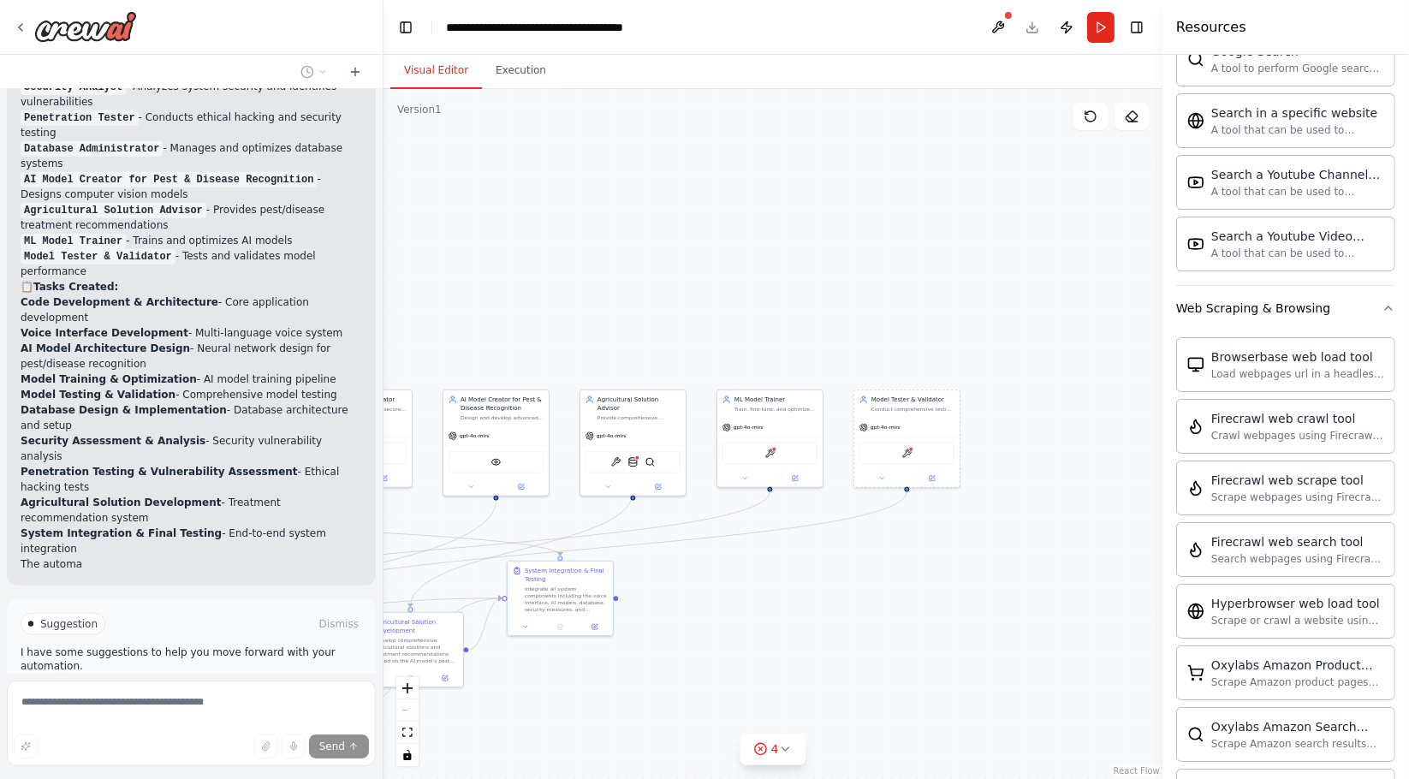
drag, startPoint x: 901, startPoint y: 575, endPoint x: 753, endPoint y: 696, distance: 190.4
click at [827, 748] on div ".deletable-edge-delete-btn { width: 20px; height: 20px; border: 0px solid #ffff…" at bounding box center [773, 434] width 779 height 690
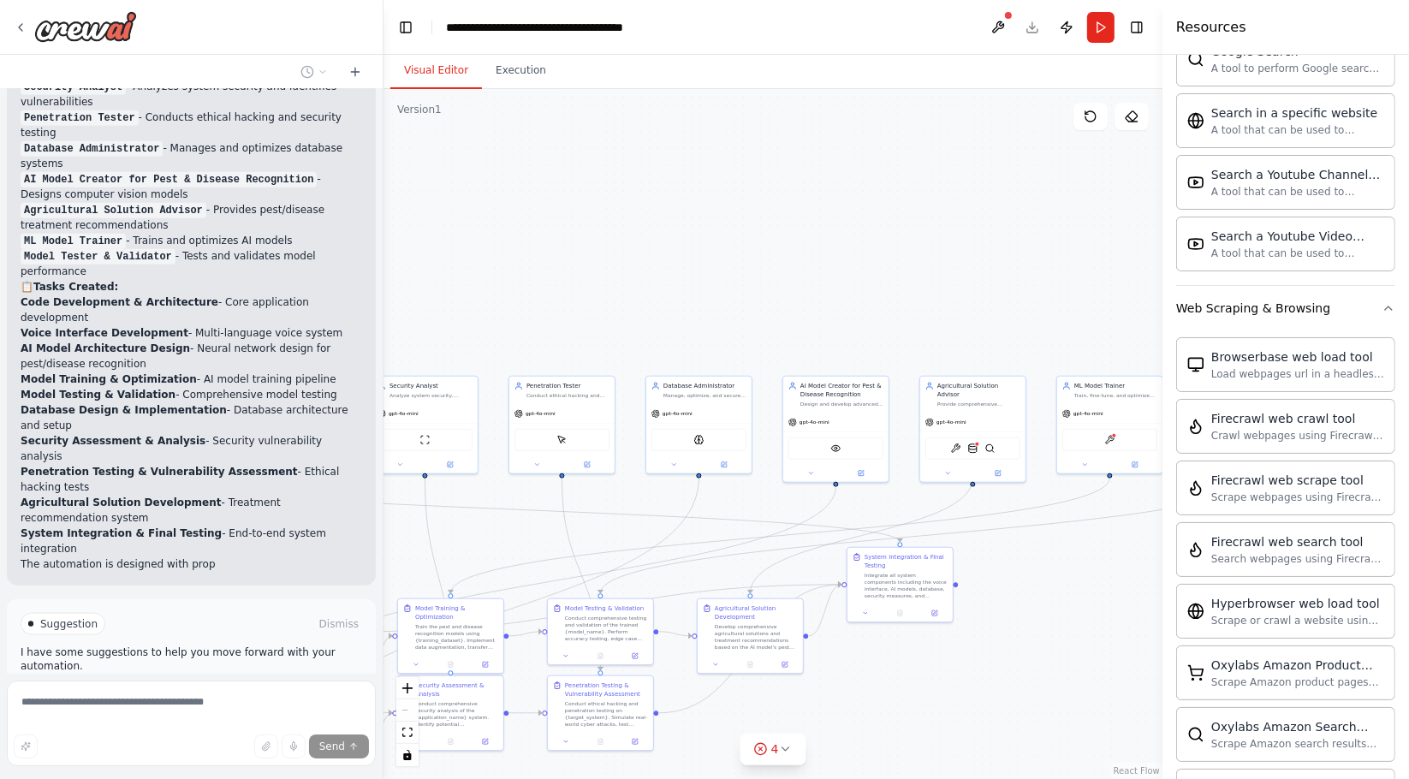
drag, startPoint x: 739, startPoint y: 664, endPoint x: 1407, endPoint y: 536, distance: 680.8
click at [1408, 556] on html "Hello! I'm the CrewAI assistant. What kind of automation do you want to build? …" at bounding box center [704, 389] width 1409 height 779
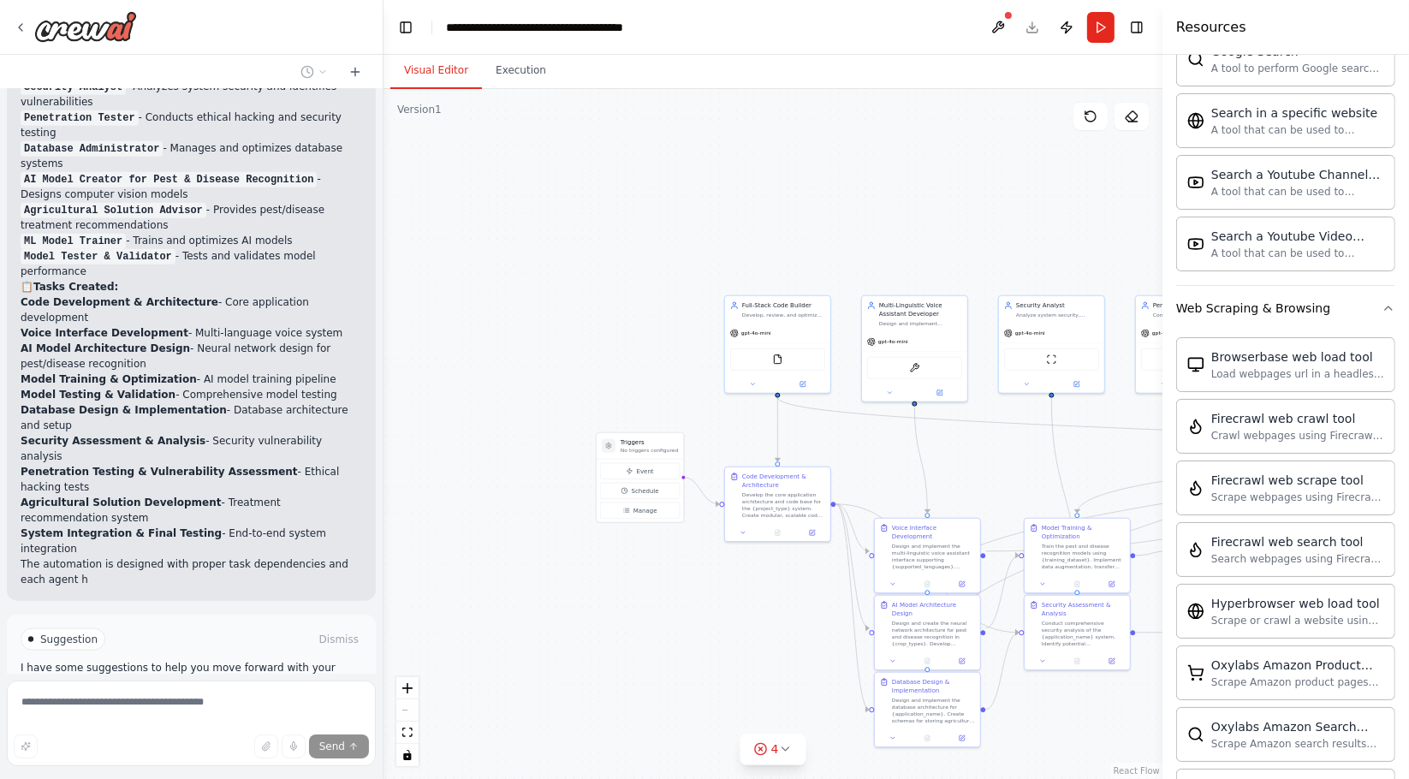
scroll to position [1872, 0]
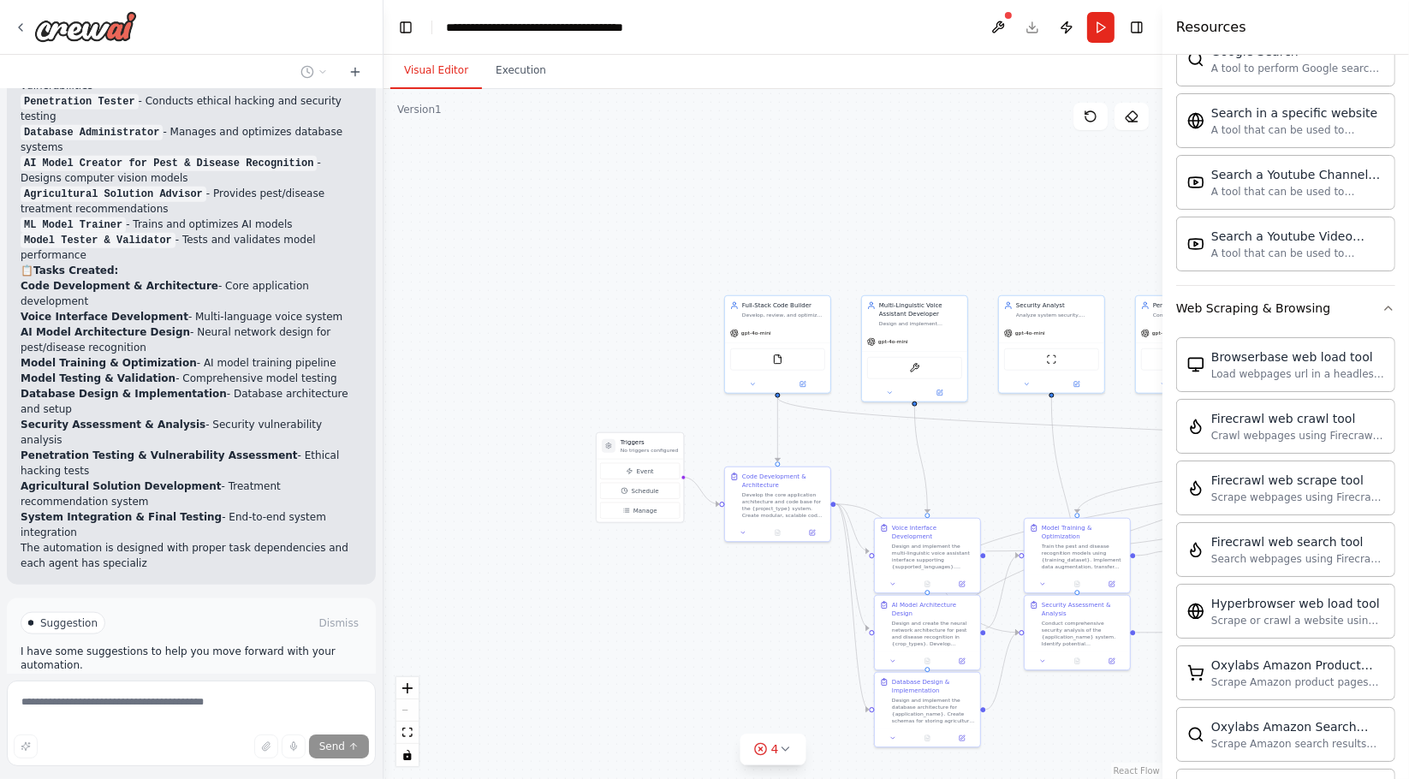
drag, startPoint x: 503, startPoint y: 564, endPoint x: 760, endPoint y: 565, distance: 256.8
click at [760, 565] on div ".deletable-edge-delete-btn { width: 20px; height: 20px; border: 0px solid #ffff…" at bounding box center [773, 434] width 779 height 690
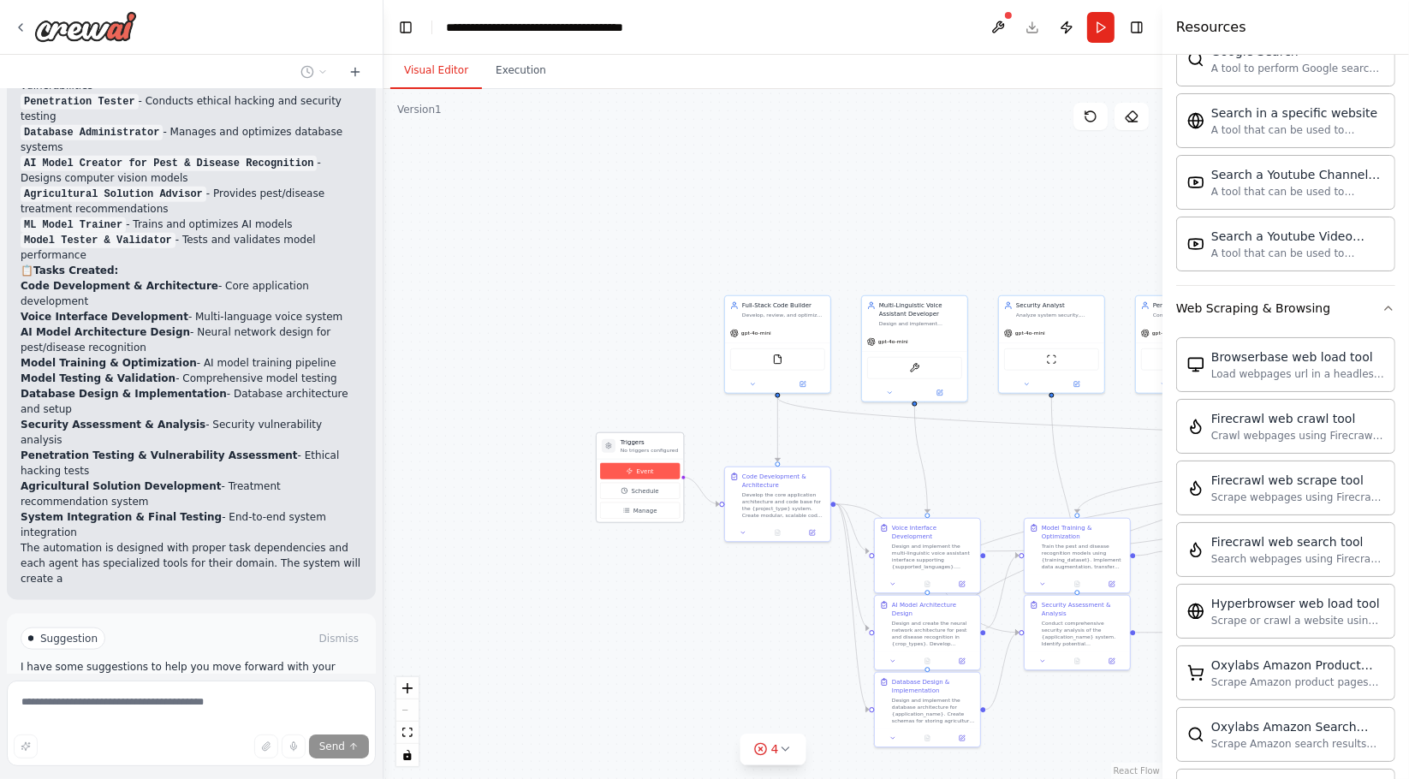
click at [642, 465] on button "Event" at bounding box center [640, 471] width 80 height 16
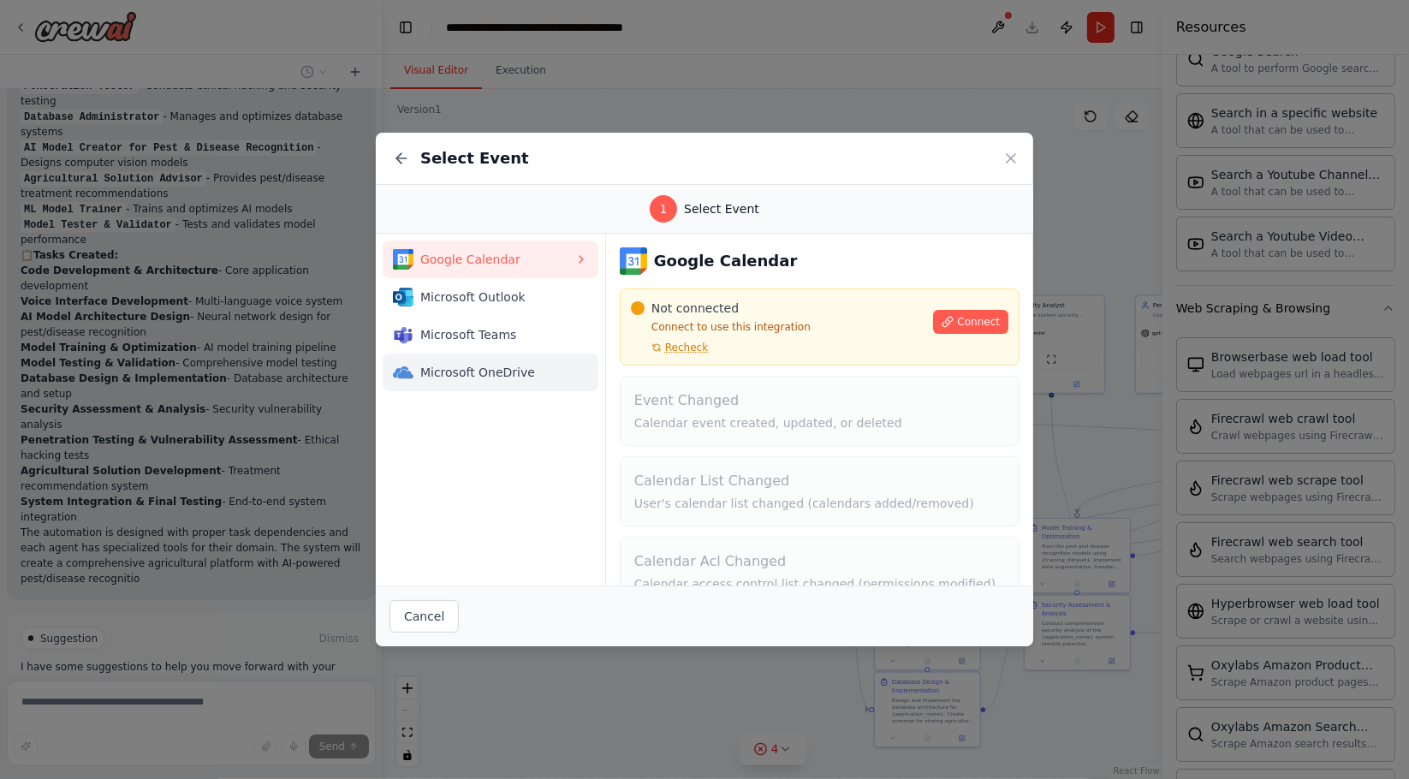
scroll to position [1903, 0]
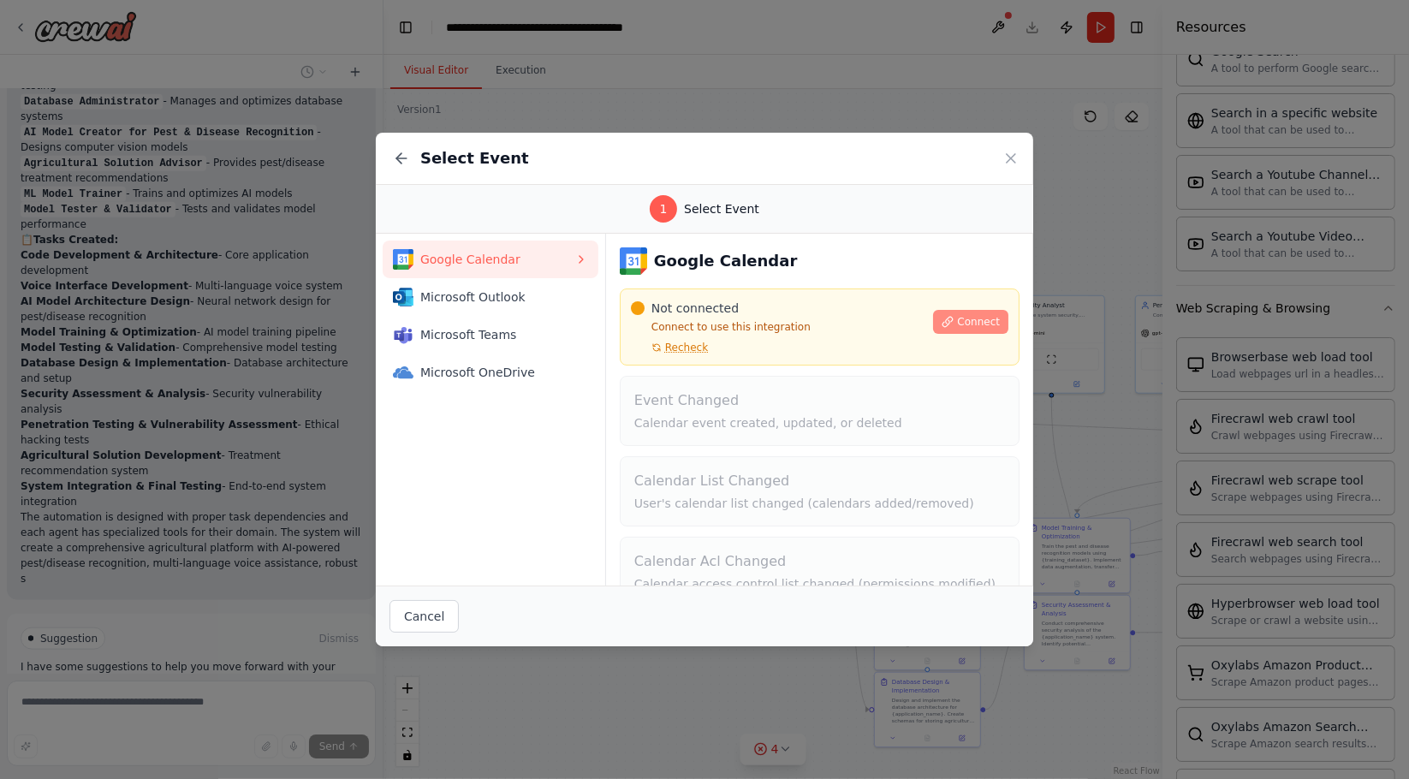
click at [942, 317] on icon at bounding box center [948, 322] width 12 height 12
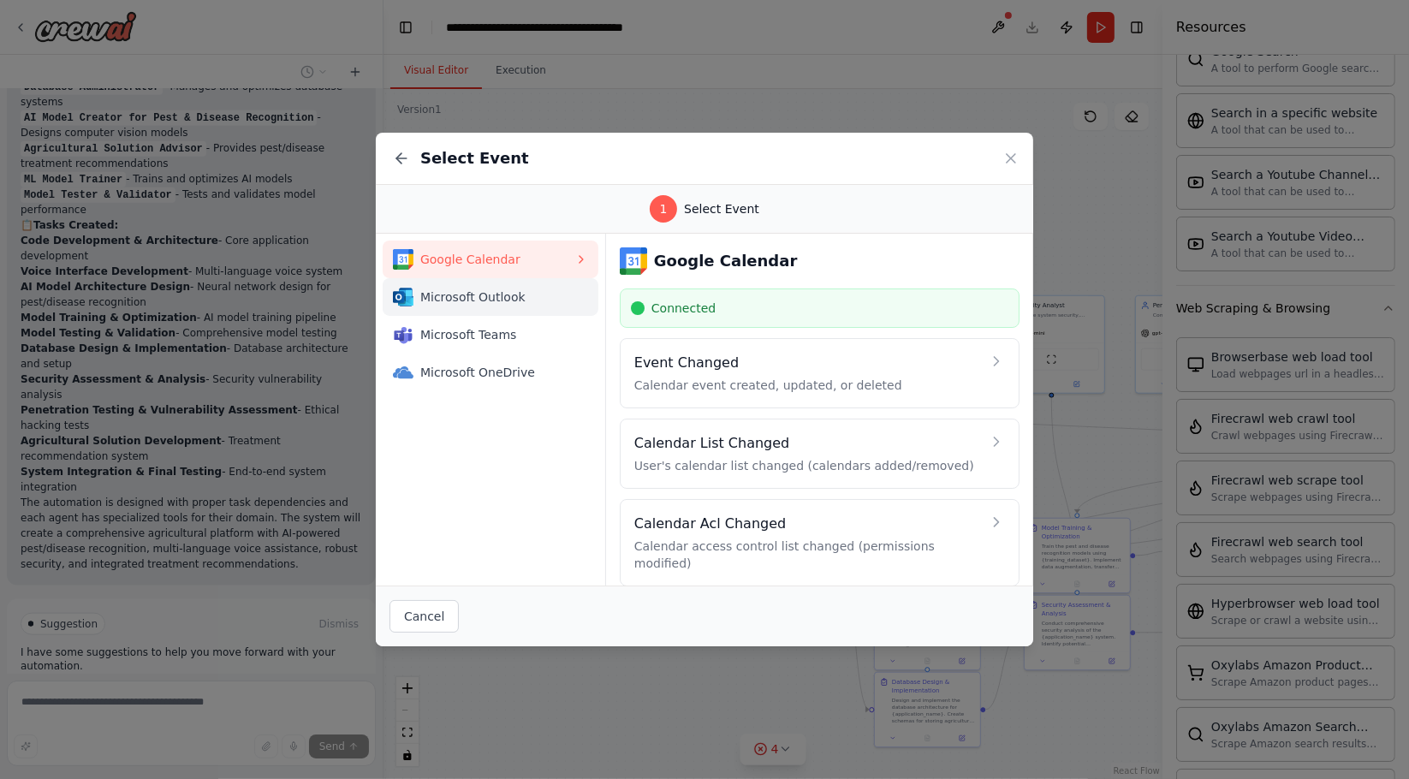
click at [528, 292] on span "Microsoft Outlook" at bounding box center [497, 296] width 154 height 17
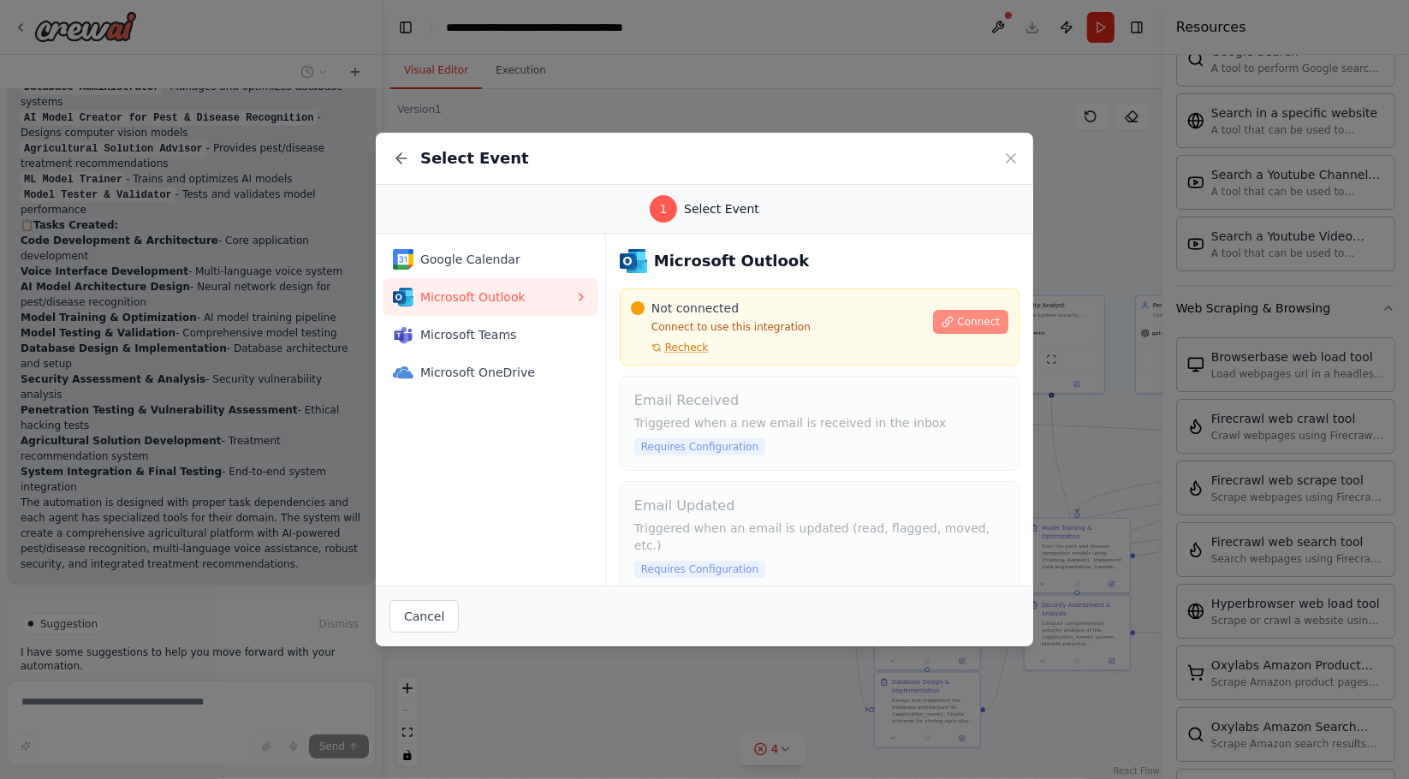
click at [974, 315] on span "Connect" at bounding box center [978, 322] width 43 height 14
click at [426, 366] on span "Microsoft OneDrive" at bounding box center [497, 372] width 154 height 17
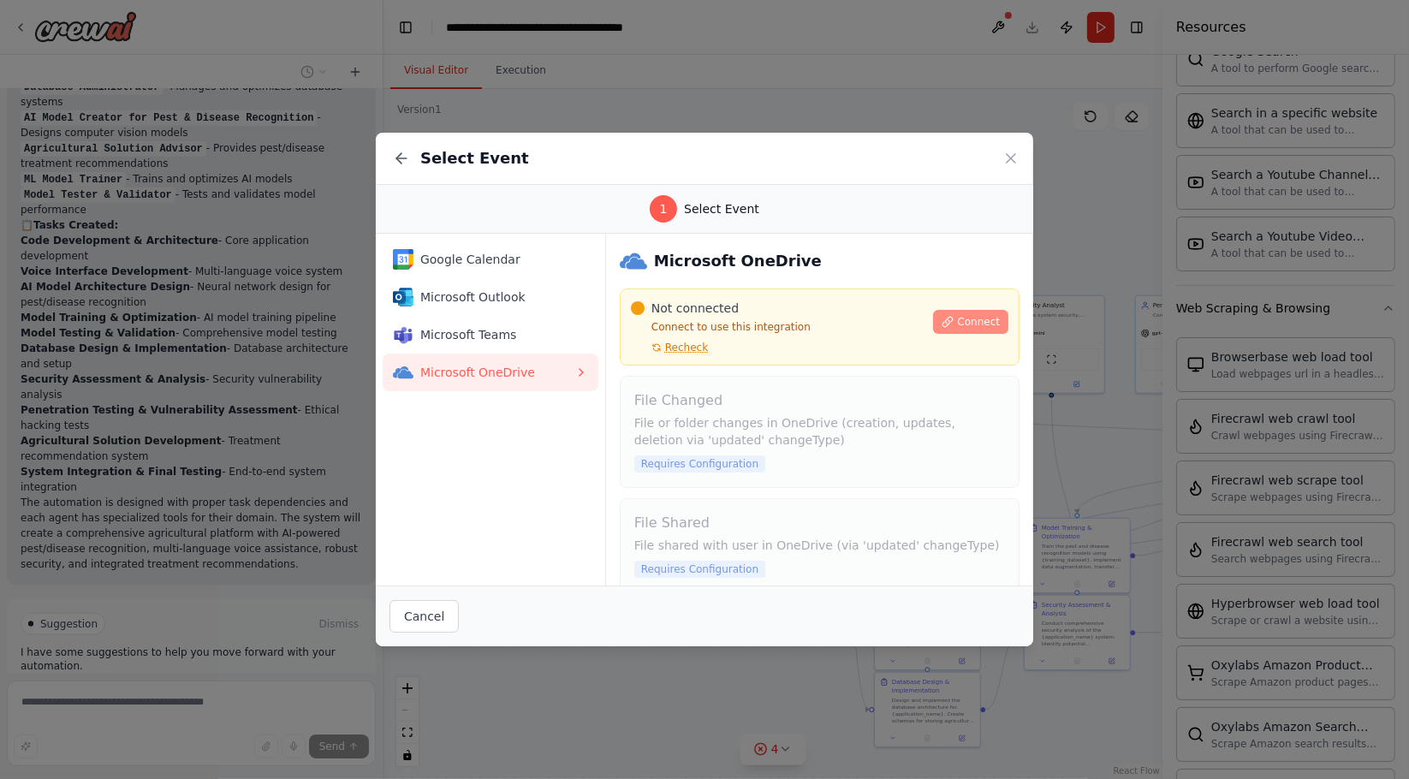
click at [959, 318] on span "Connect" at bounding box center [978, 322] width 43 height 14
click at [947, 329] on button "Connect" at bounding box center [970, 322] width 75 height 24
click at [488, 293] on span "Microsoft Outlook" at bounding box center [497, 296] width 154 height 17
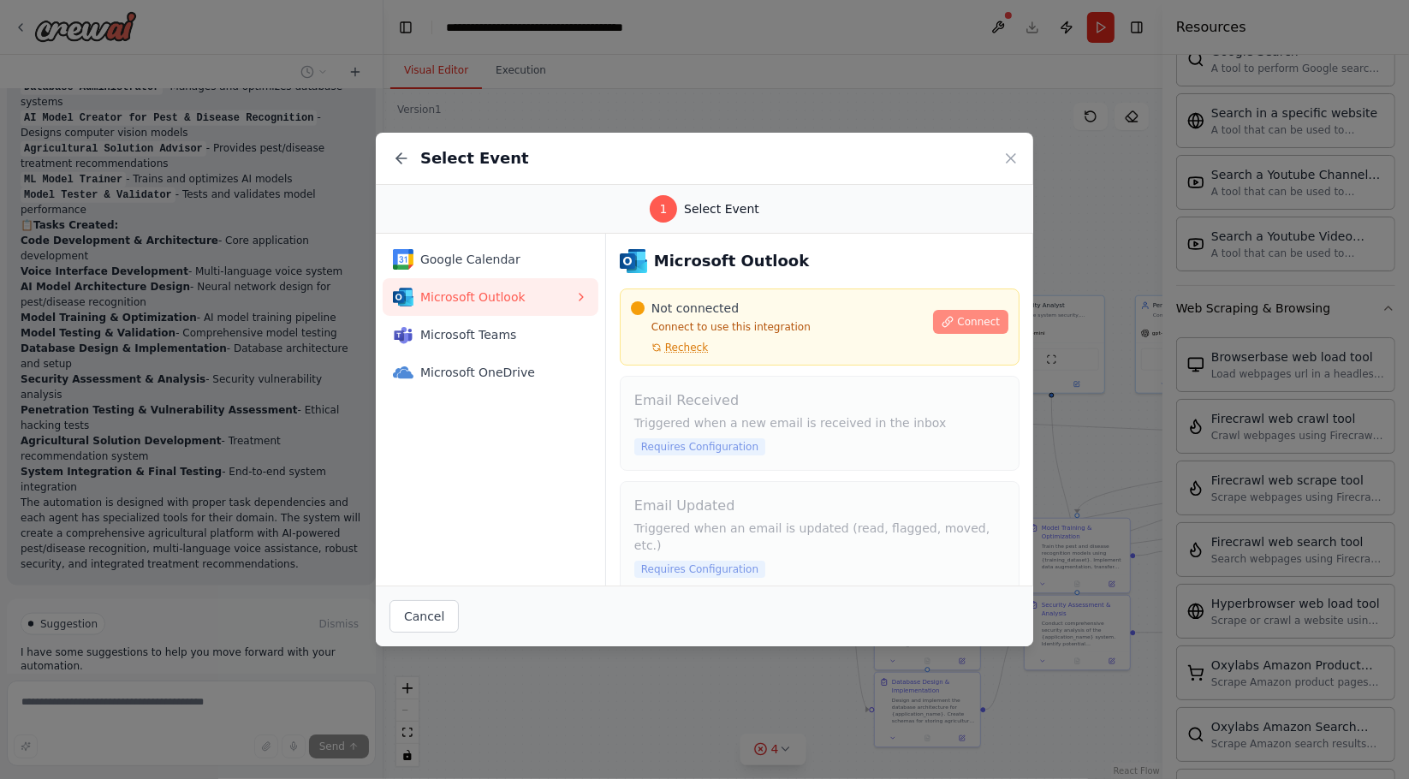
click at [944, 319] on button "Connect" at bounding box center [970, 322] width 75 height 24
click at [968, 324] on span "Connect" at bounding box center [978, 322] width 43 height 14
click at [957, 320] on span "Connect" at bounding box center [978, 322] width 43 height 14
click at [479, 257] on span "Google Calendar" at bounding box center [497, 259] width 154 height 17
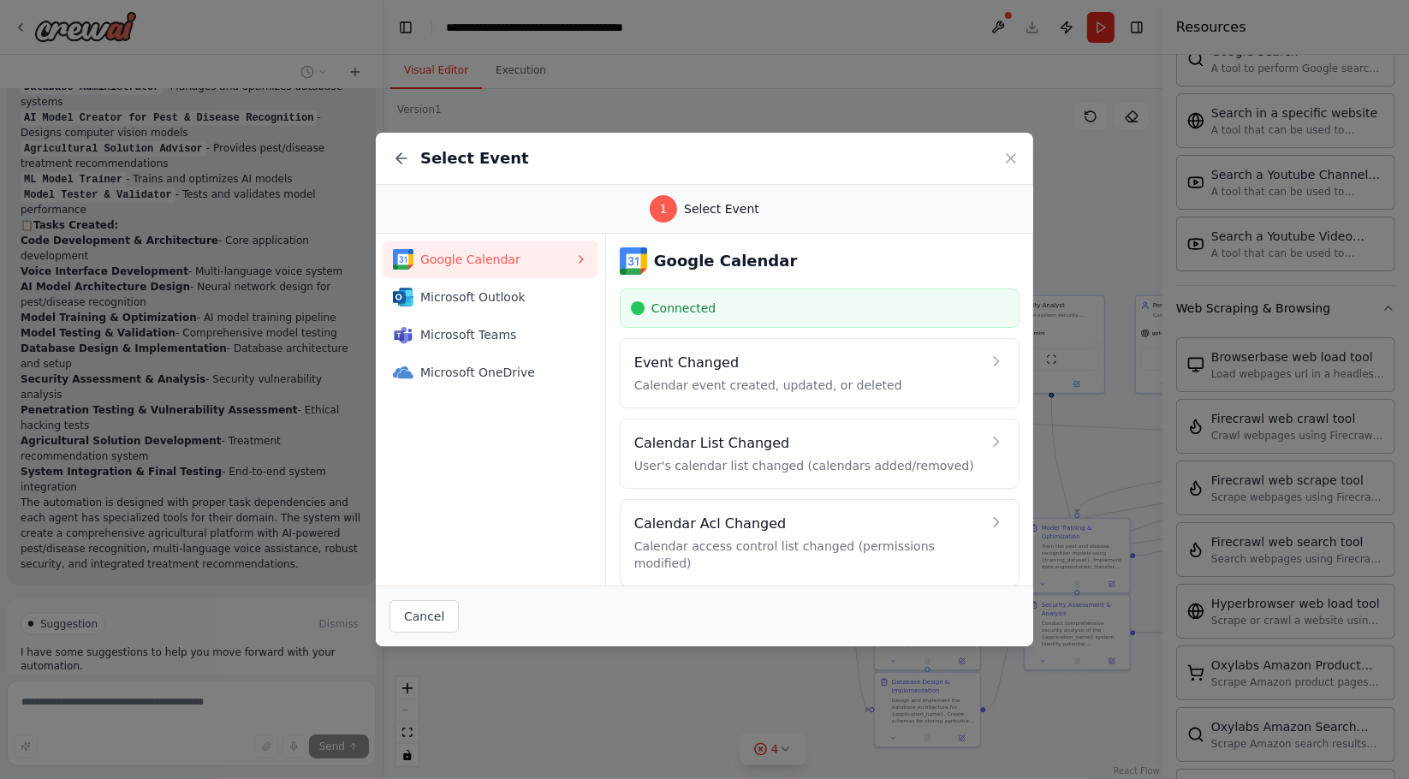
click at [673, 317] on div "Connected" at bounding box center [820, 307] width 400 height 39
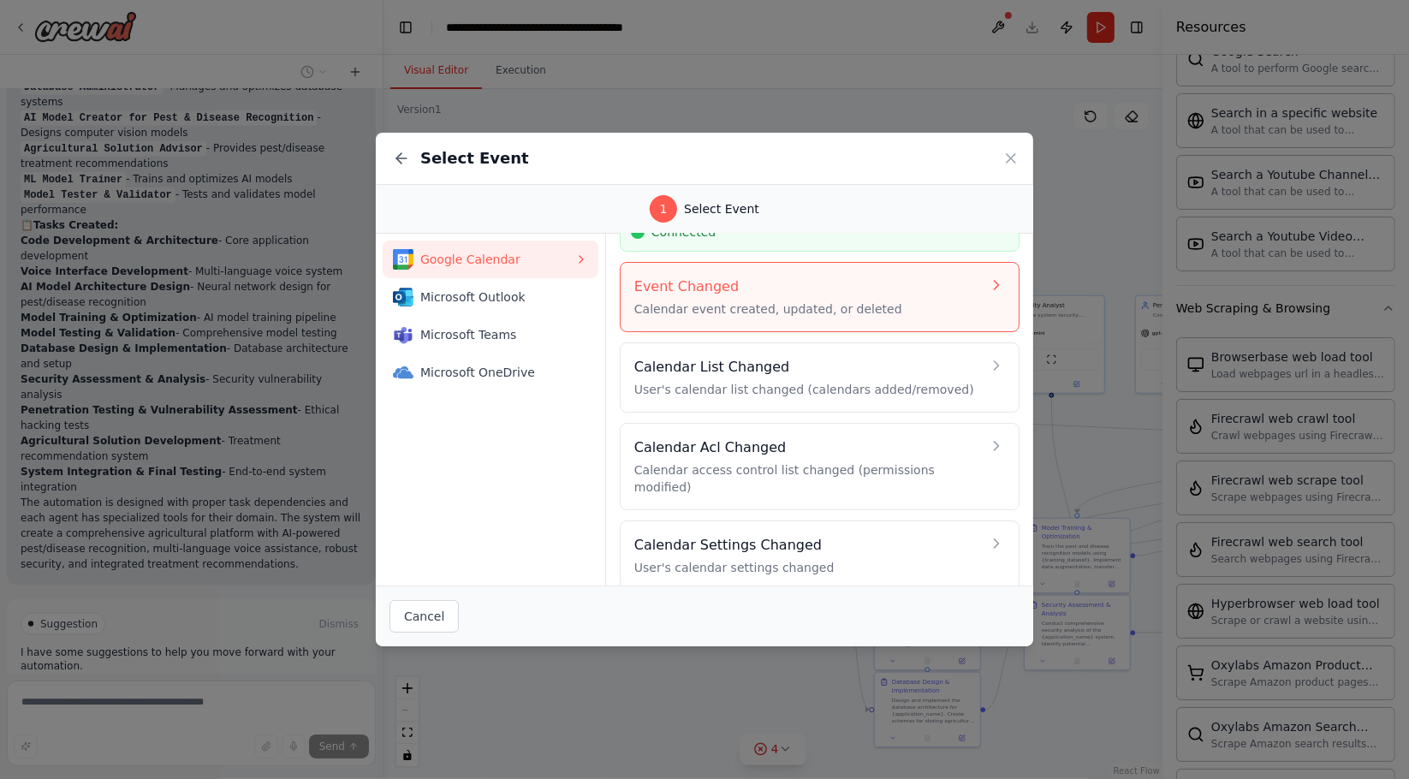
scroll to position [0, 0]
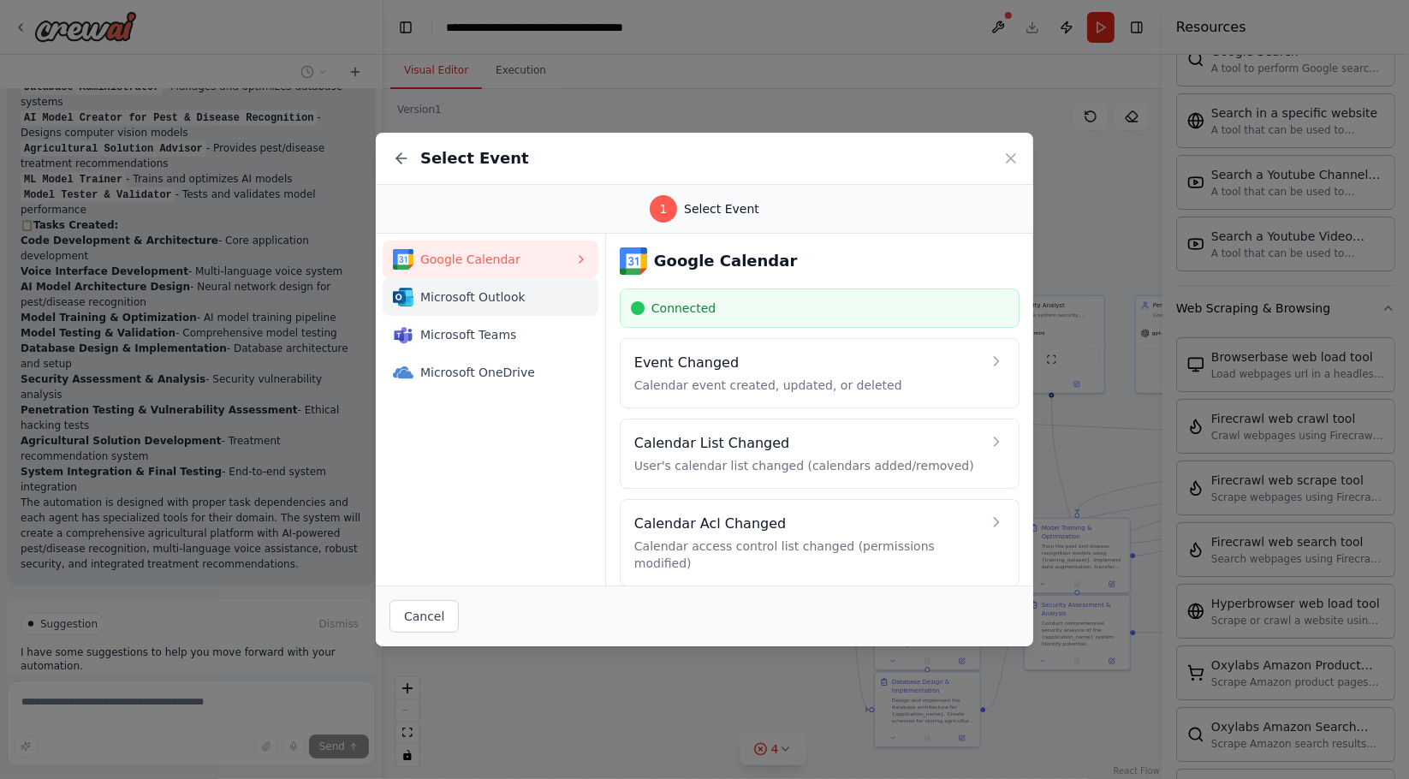
click at [531, 294] on span "Microsoft Outlook" at bounding box center [497, 296] width 154 height 17
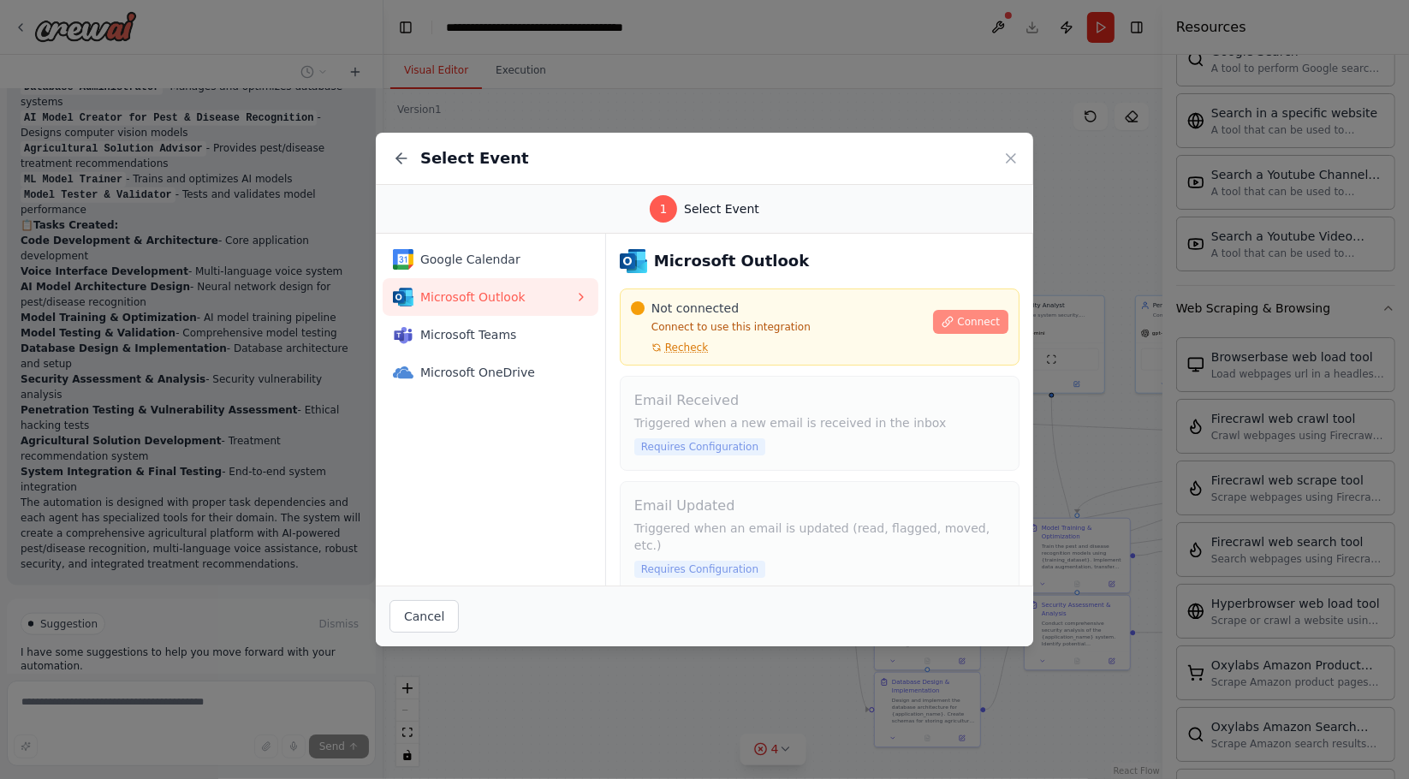
click at [984, 325] on span "Connect" at bounding box center [978, 322] width 43 height 14
click at [942, 323] on icon at bounding box center [948, 322] width 12 height 12
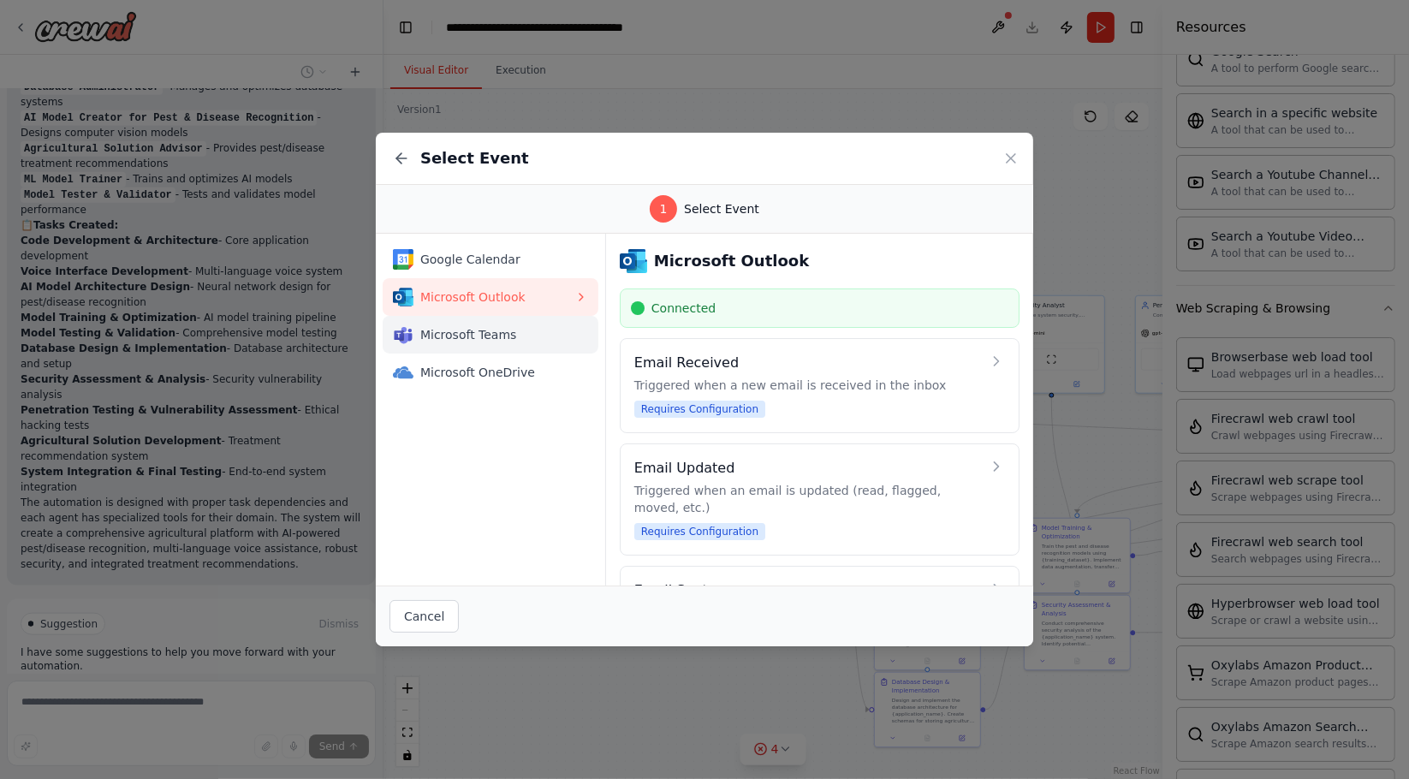
click at [559, 341] on span "Microsoft Teams" at bounding box center [497, 334] width 154 height 17
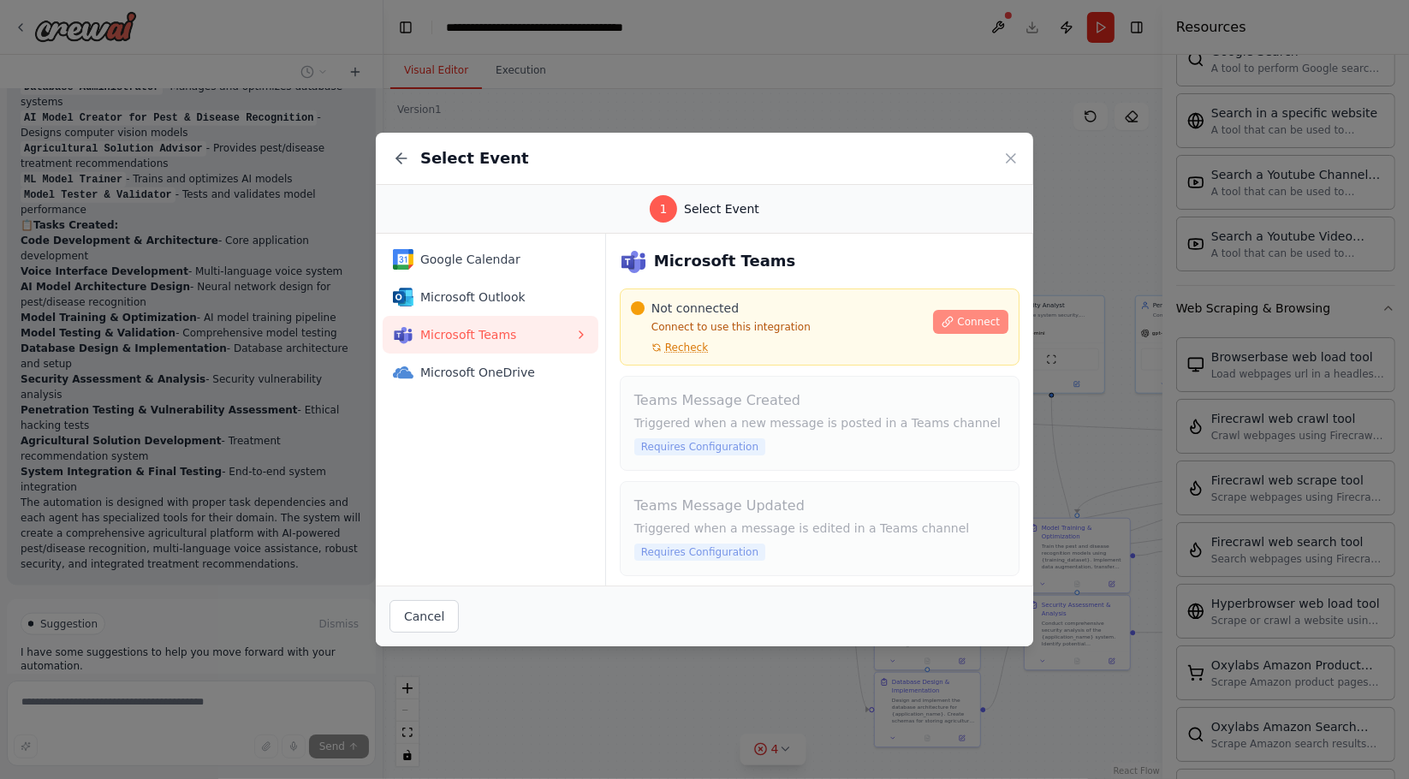
click at [968, 323] on span "Connect" at bounding box center [978, 322] width 43 height 14
drag, startPoint x: 972, startPoint y: 329, endPoint x: 961, endPoint y: 320, distance: 13.4
click at [972, 328] on button "Connect" at bounding box center [970, 322] width 75 height 24
click at [972, 317] on span "Connect" at bounding box center [978, 322] width 43 height 14
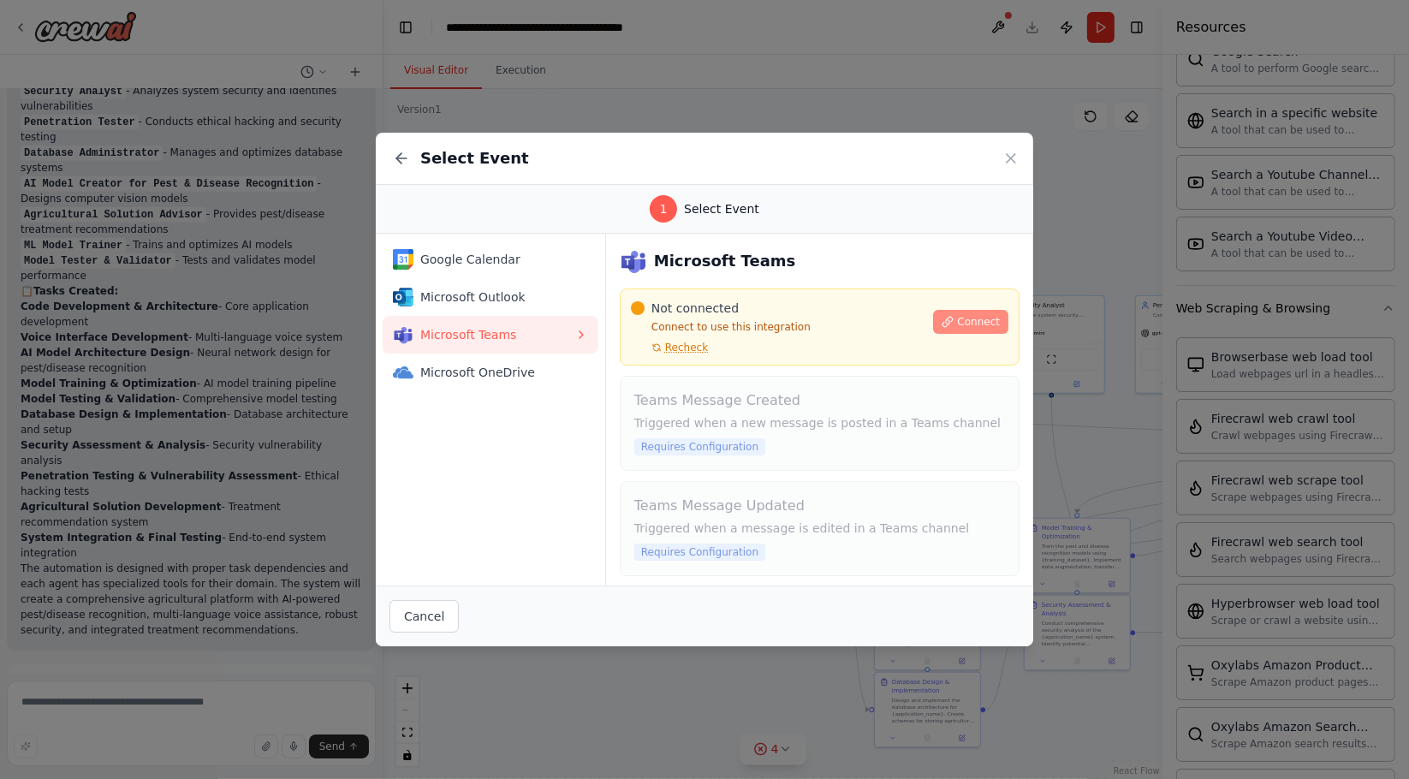
click at [954, 311] on button "Connect" at bounding box center [970, 322] width 75 height 24
click at [530, 306] on div "Microsoft Outlook" at bounding box center [483, 297] width 181 height 21
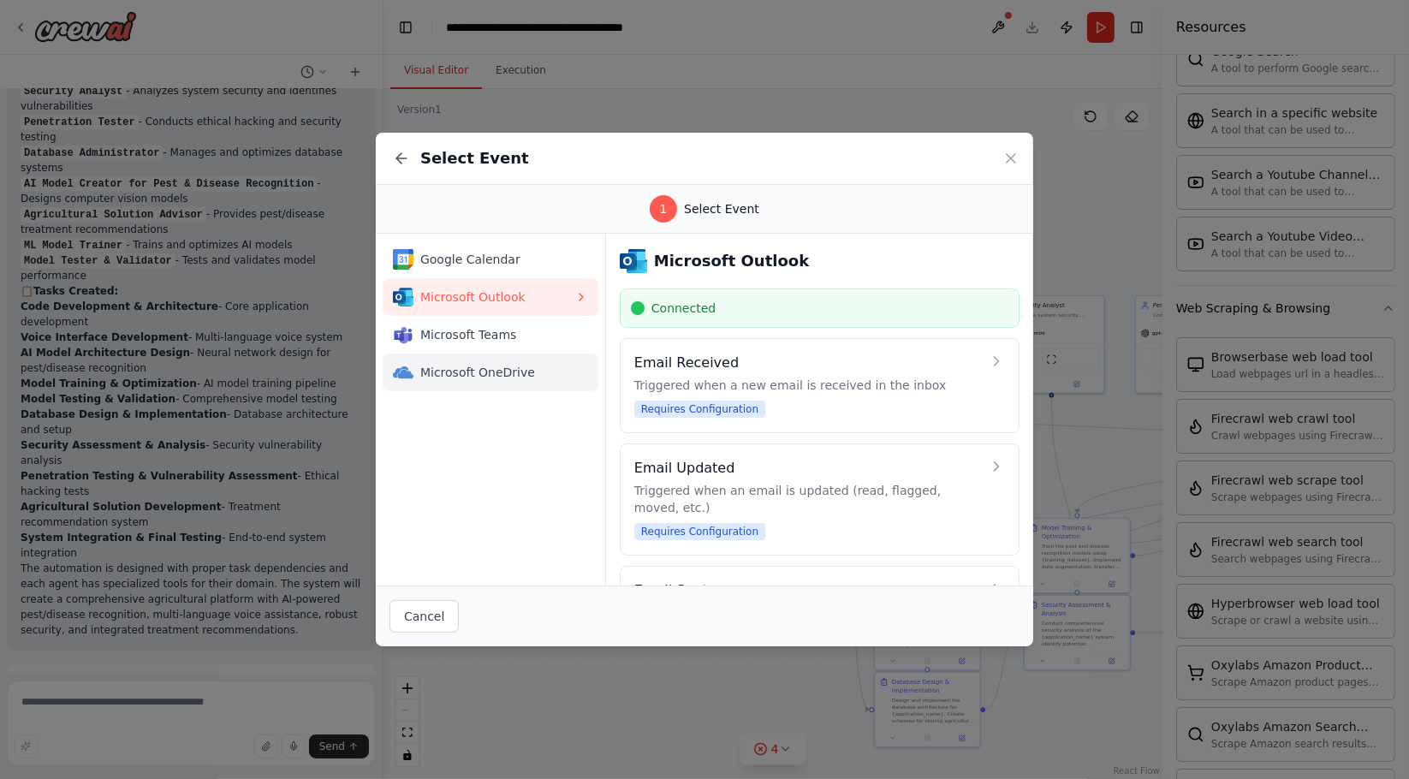
click at [503, 367] on span "Microsoft OneDrive" at bounding box center [497, 372] width 154 height 17
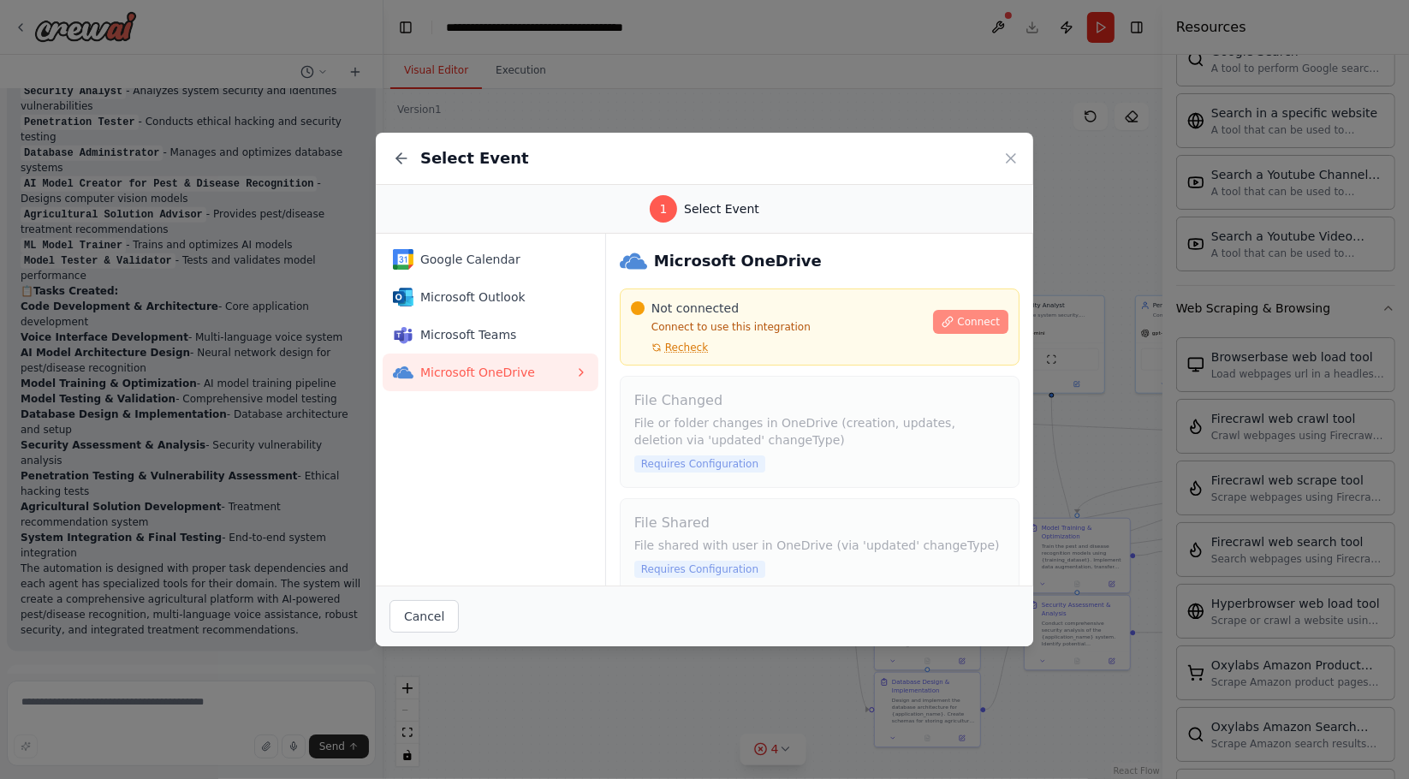
click at [960, 327] on span "Connect" at bounding box center [978, 322] width 43 height 14
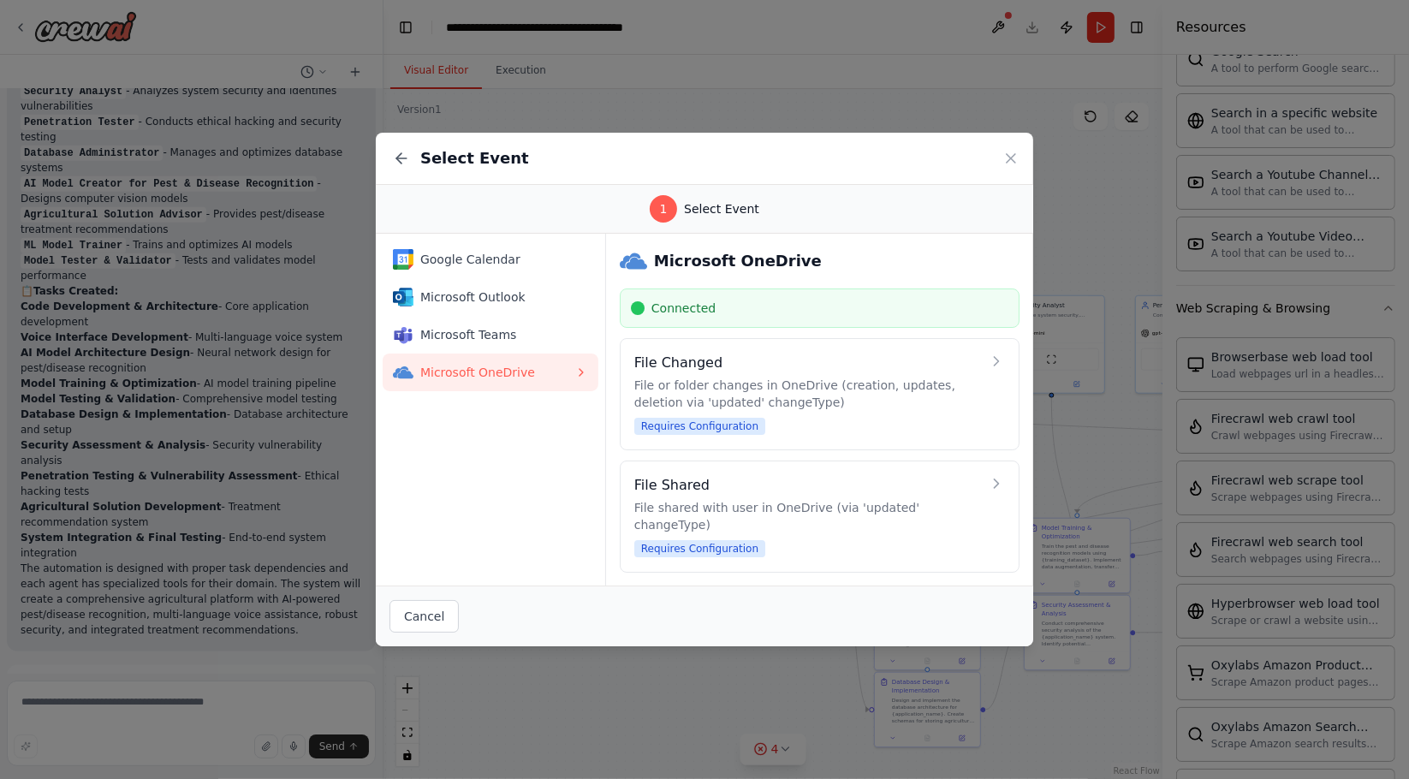
click at [1016, 146] on div "Select Event" at bounding box center [704, 159] width 657 height 52
click at [1003, 165] on icon at bounding box center [1010, 158] width 17 height 17
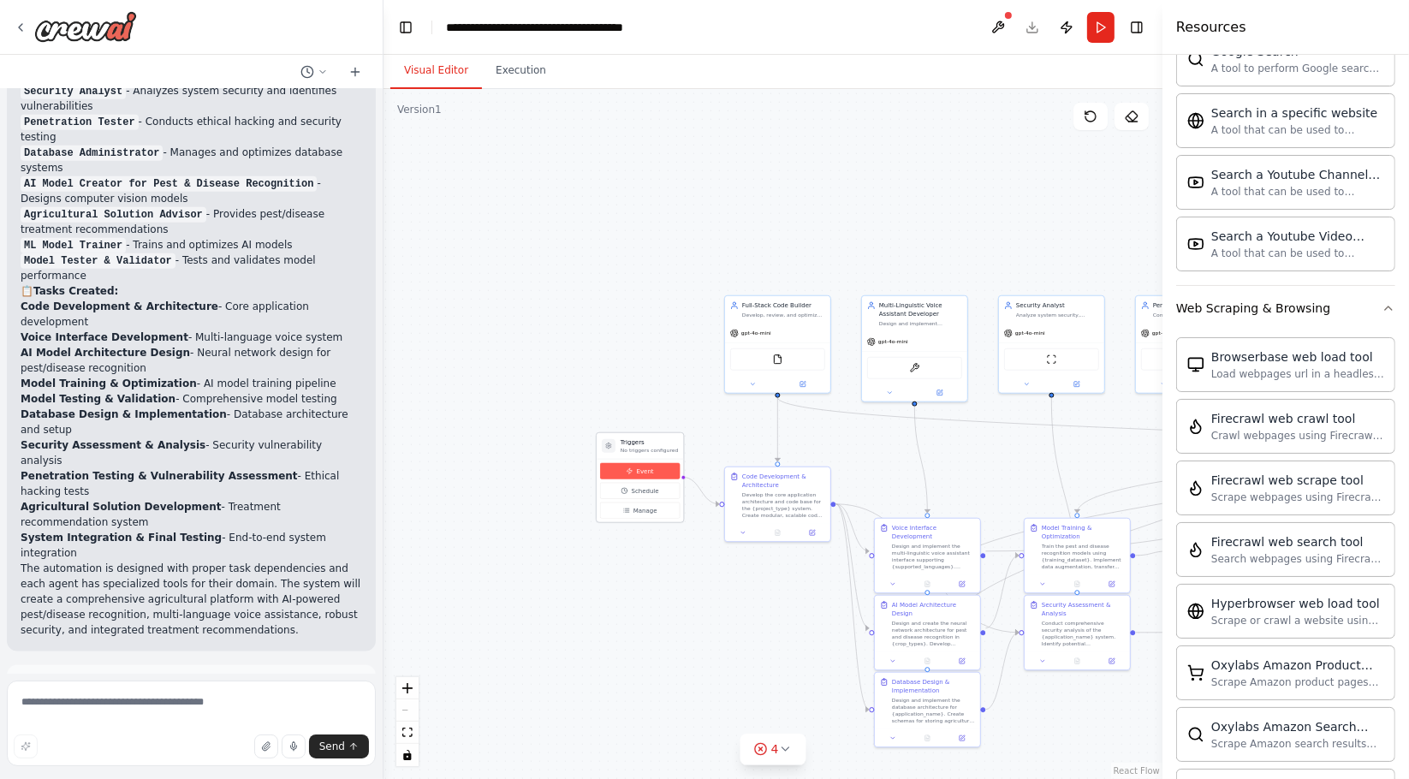
click at [655, 472] on button "Event" at bounding box center [640, 471] width 80 height 16
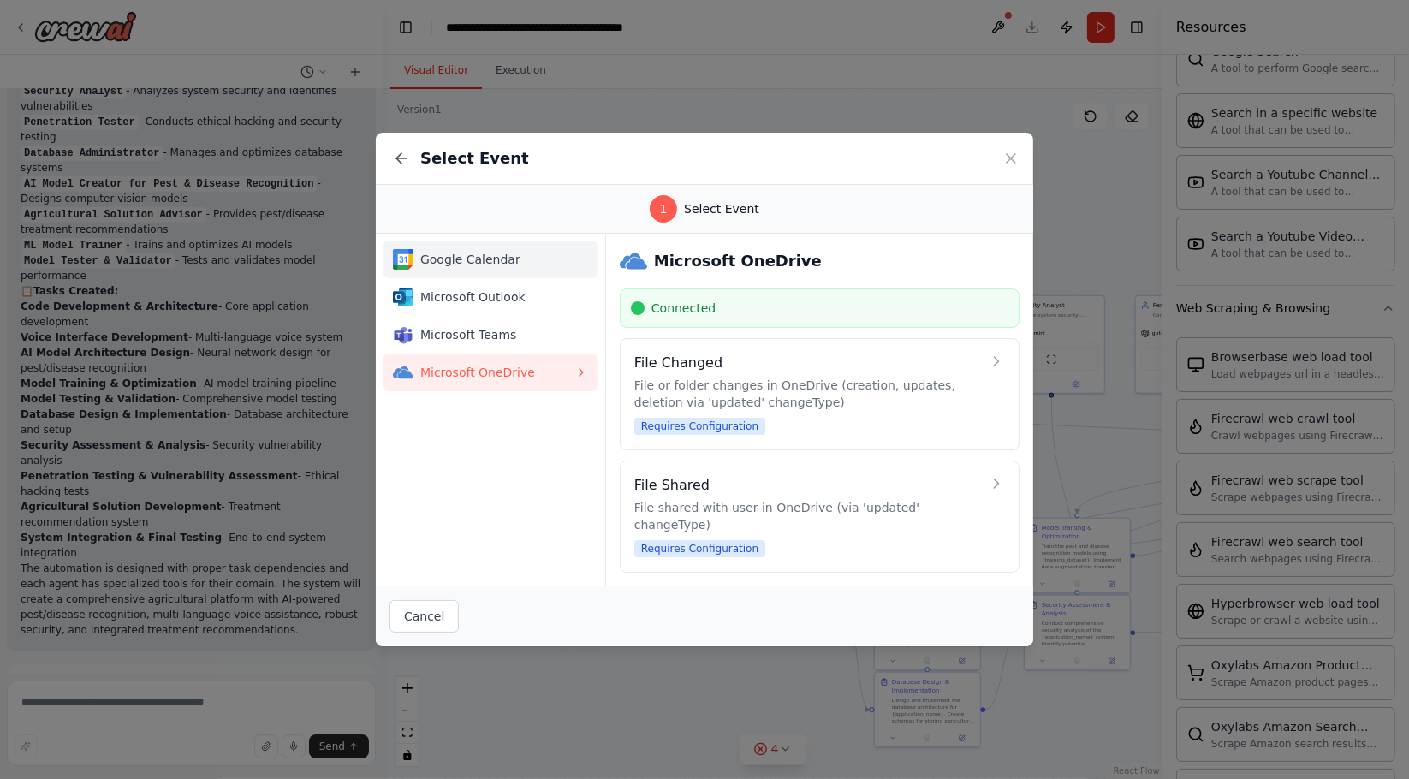
click at [550, 257] on span "Google Calendar" at bounding box center [497, 259] width 154 height 17
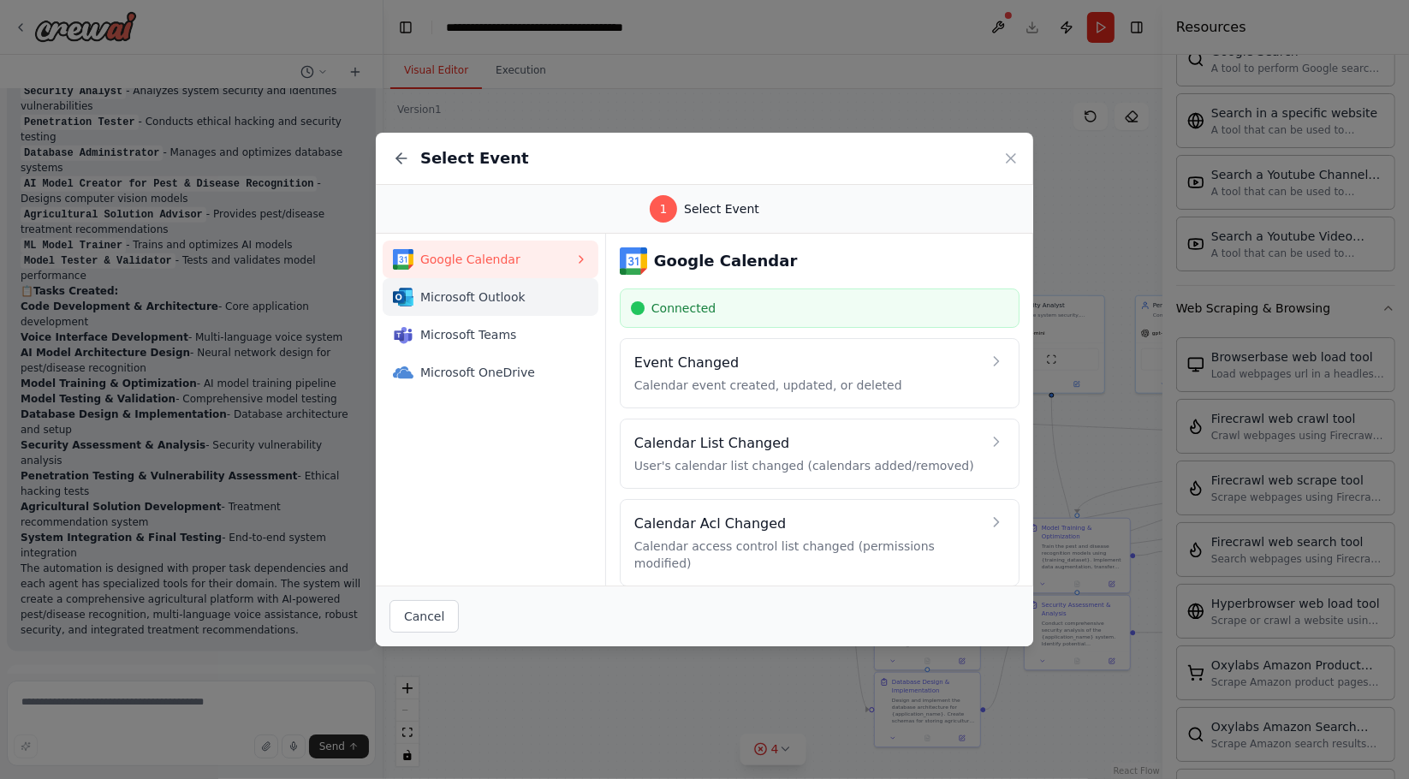
click at [501, 294] on span "Microsoft Outlook" at bounding box center [497, 296] width 154 height 17
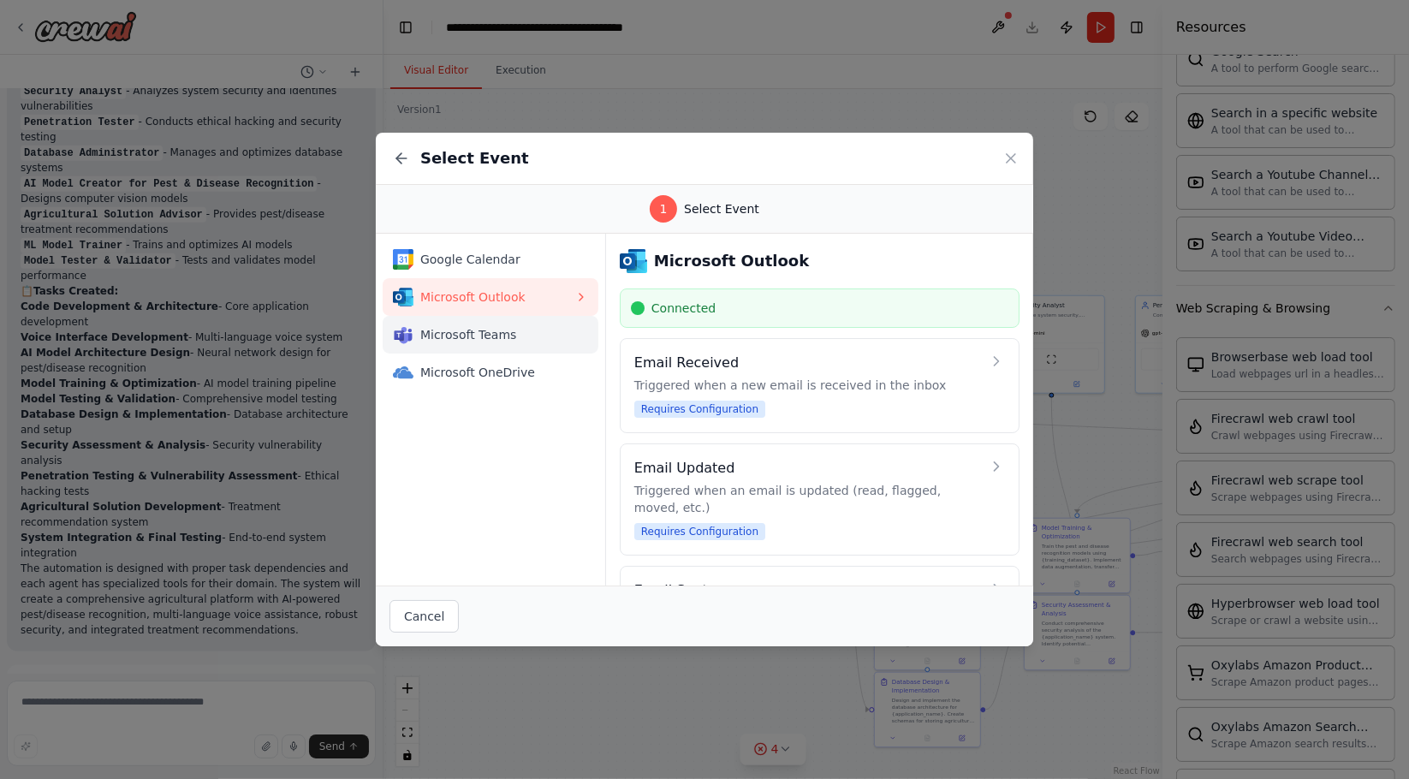
click at [515, 329] on span "Microsoft Teams" at bounding box center [497, 334] width 154 height 17
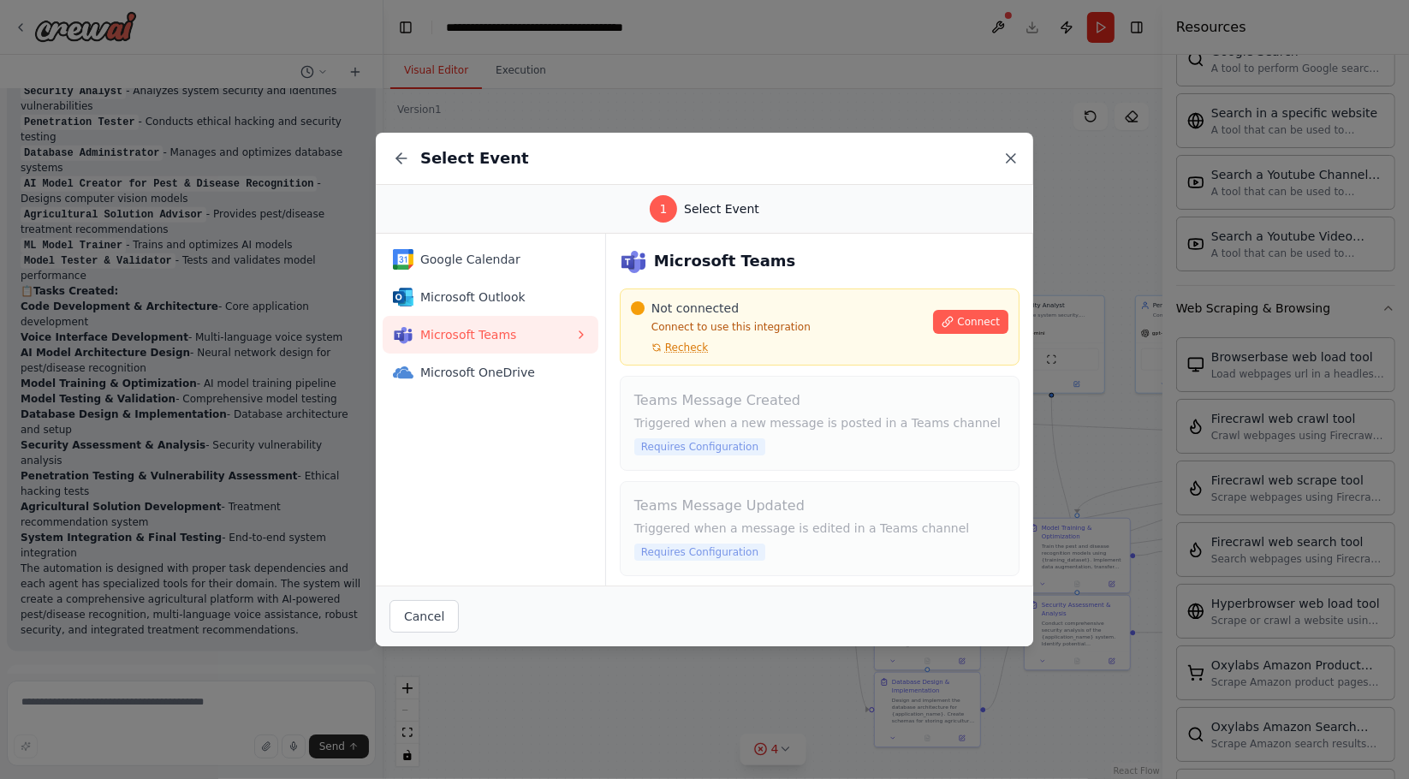
click at [1011, 152] on icon at bounding box center [1010, 158] width 17 height 17
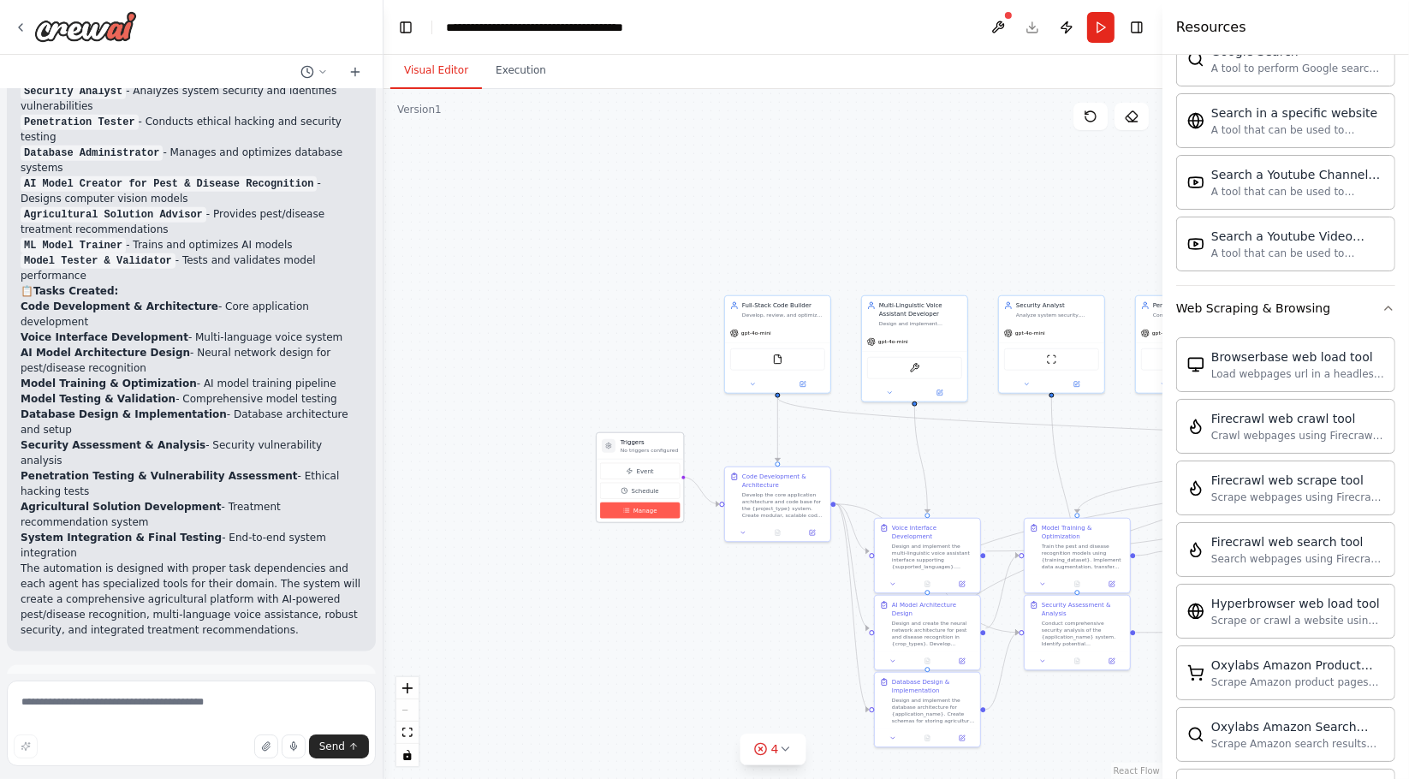
click at [646, 514] on button "Manage" at bounding box center [640, 510] width 80 height 16
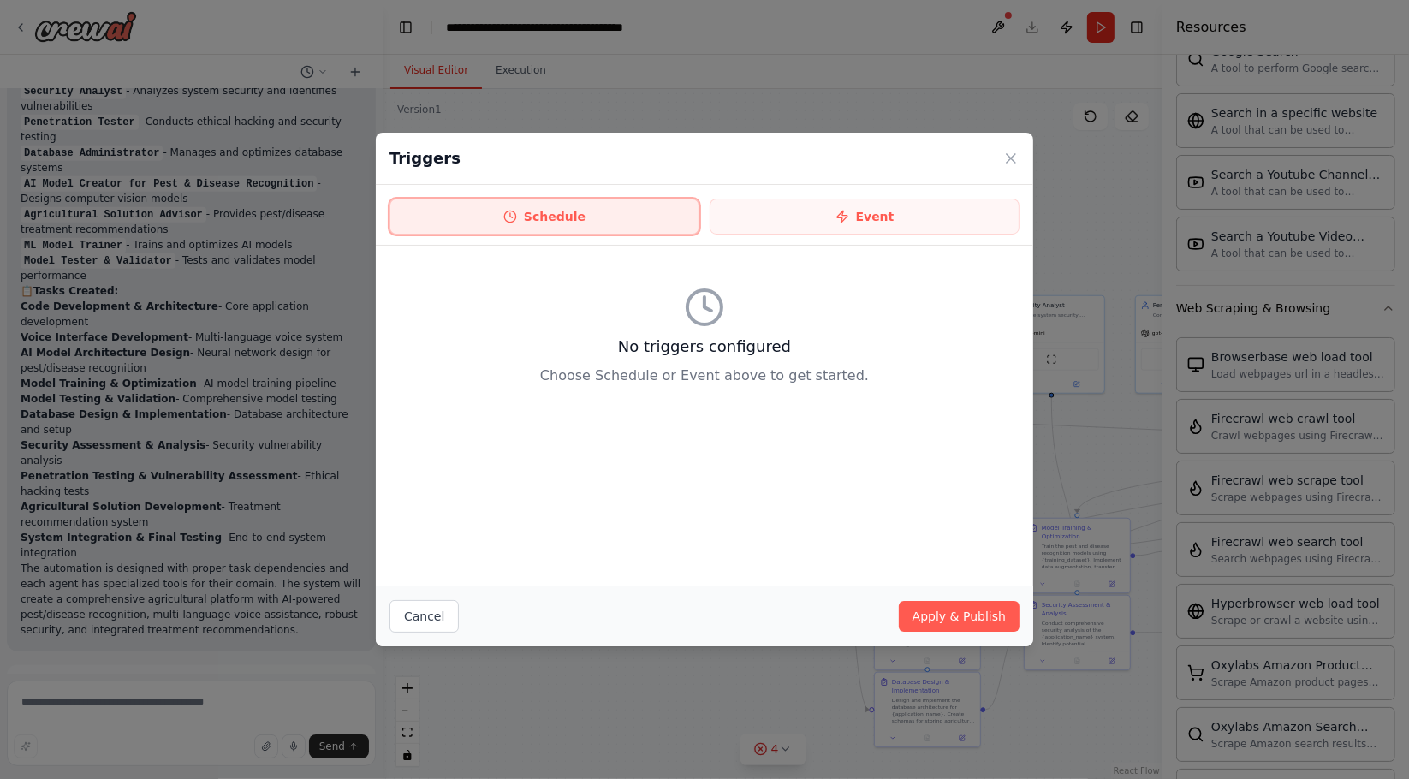
click at [533, 222] on button "Schedule" at bounding box center [544, 217] width 310 height 36
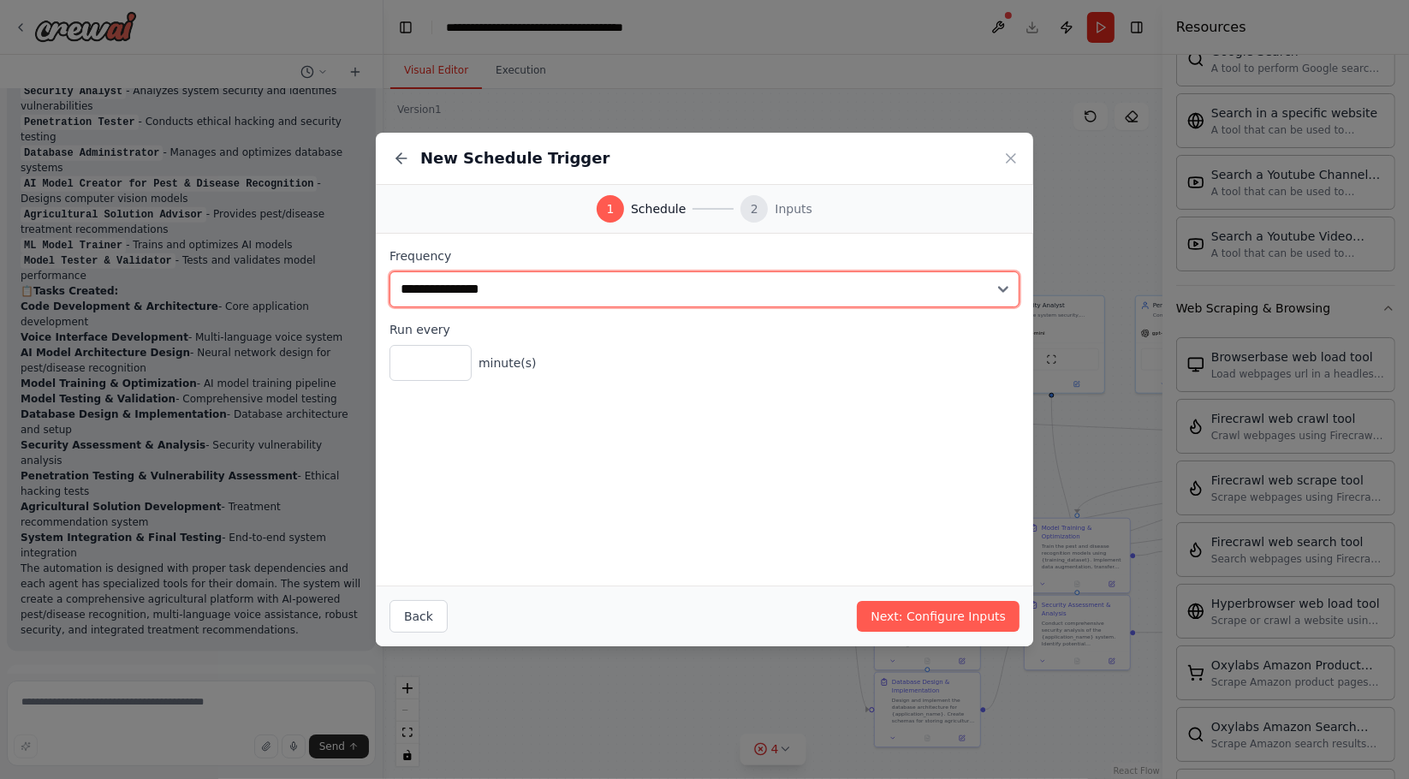
click at [514, 285] on select "**********" at bounding box center [704, 289] width 630 height 36
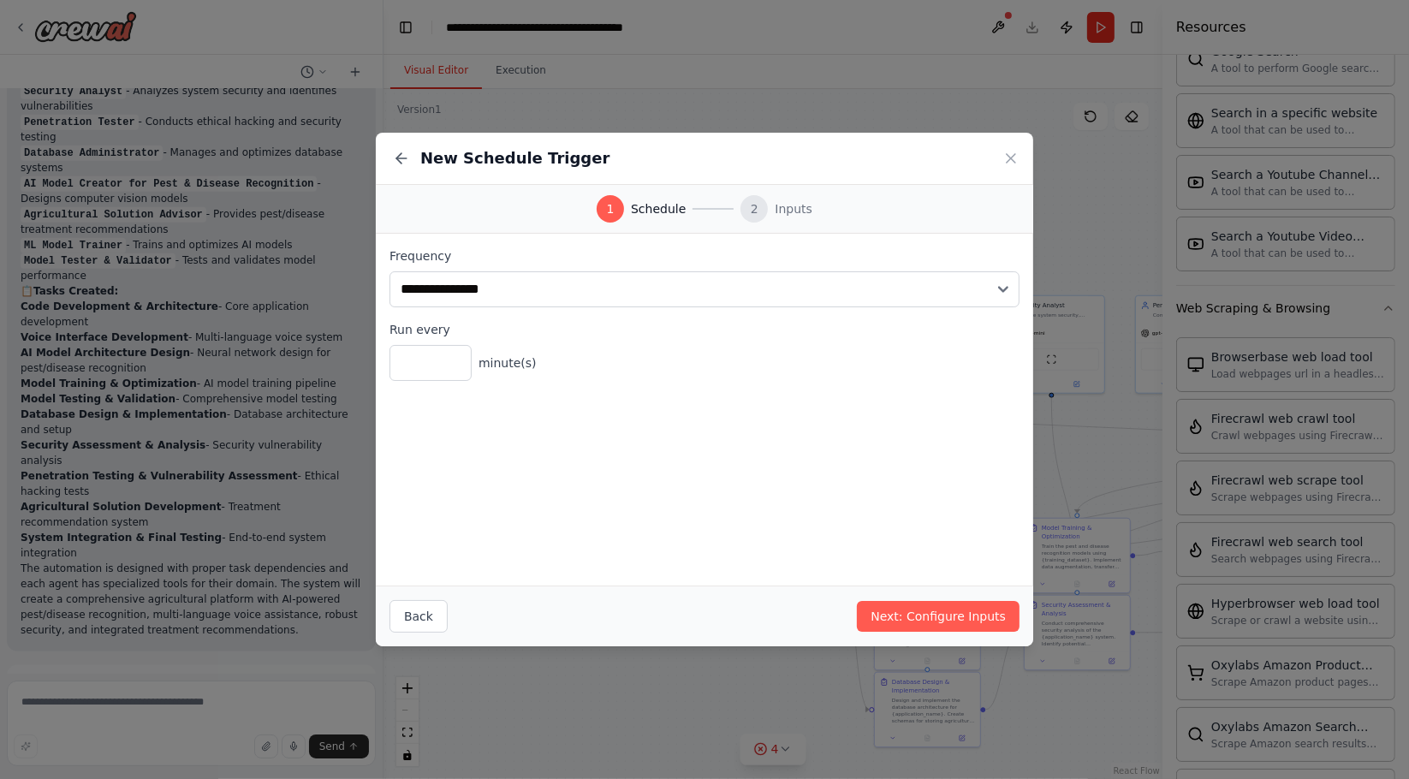
click at [520, 307] on div "**********" at bounding box center [704, 314] width 630 height 134
type input "*"
click at [447, 353] on input "*" at bounding box center [430, 363] width 82 height 36
click at [941, 607] on button "Next: Configure Inputs" at bounding box center [938, 616] width 163 height 31
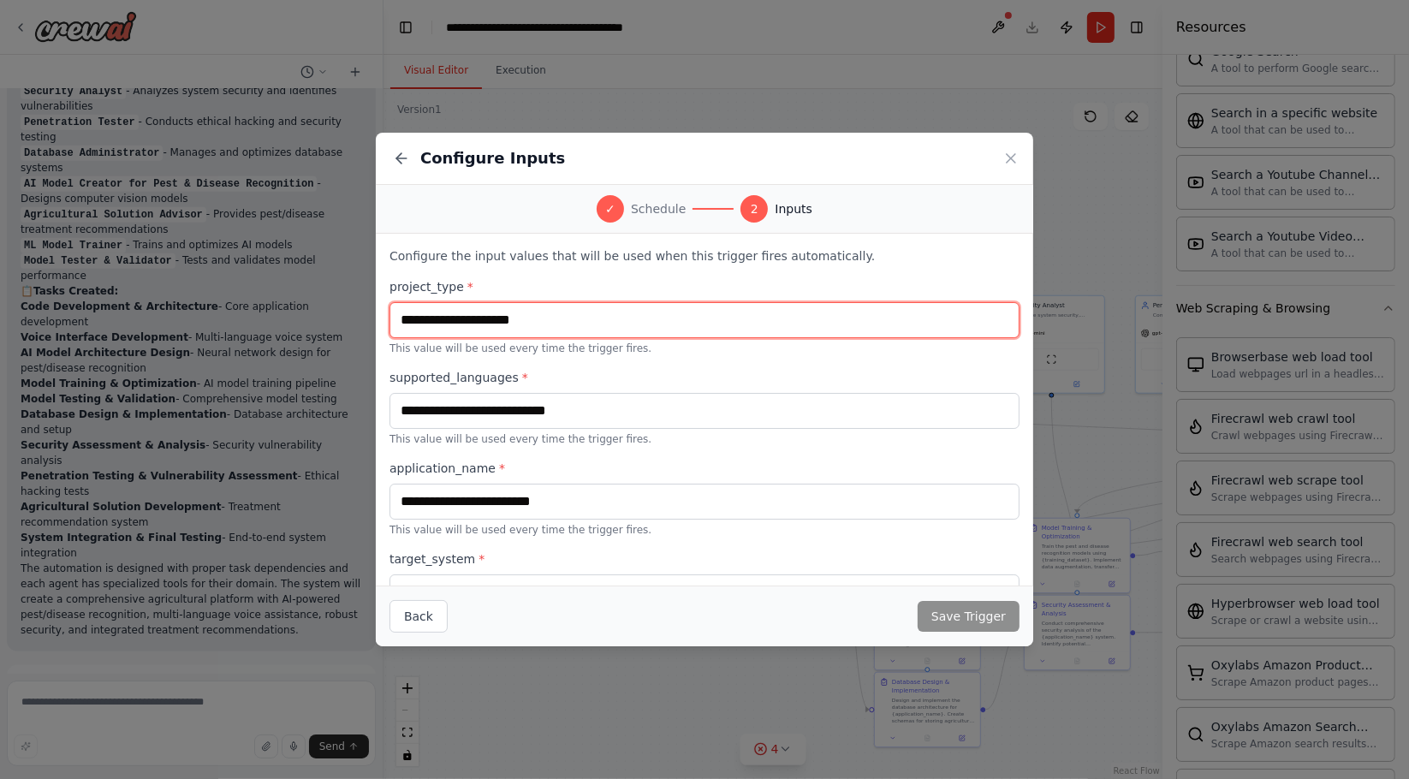
drag, startPoint x: 540, startPoint y: 313, endPoint x: 489, endPoint y: 315, distance: 51.4
click at [489, 315] on input "text" at bounding box center [704, 320] width 630 height 36
type input "*"
type input "**********"
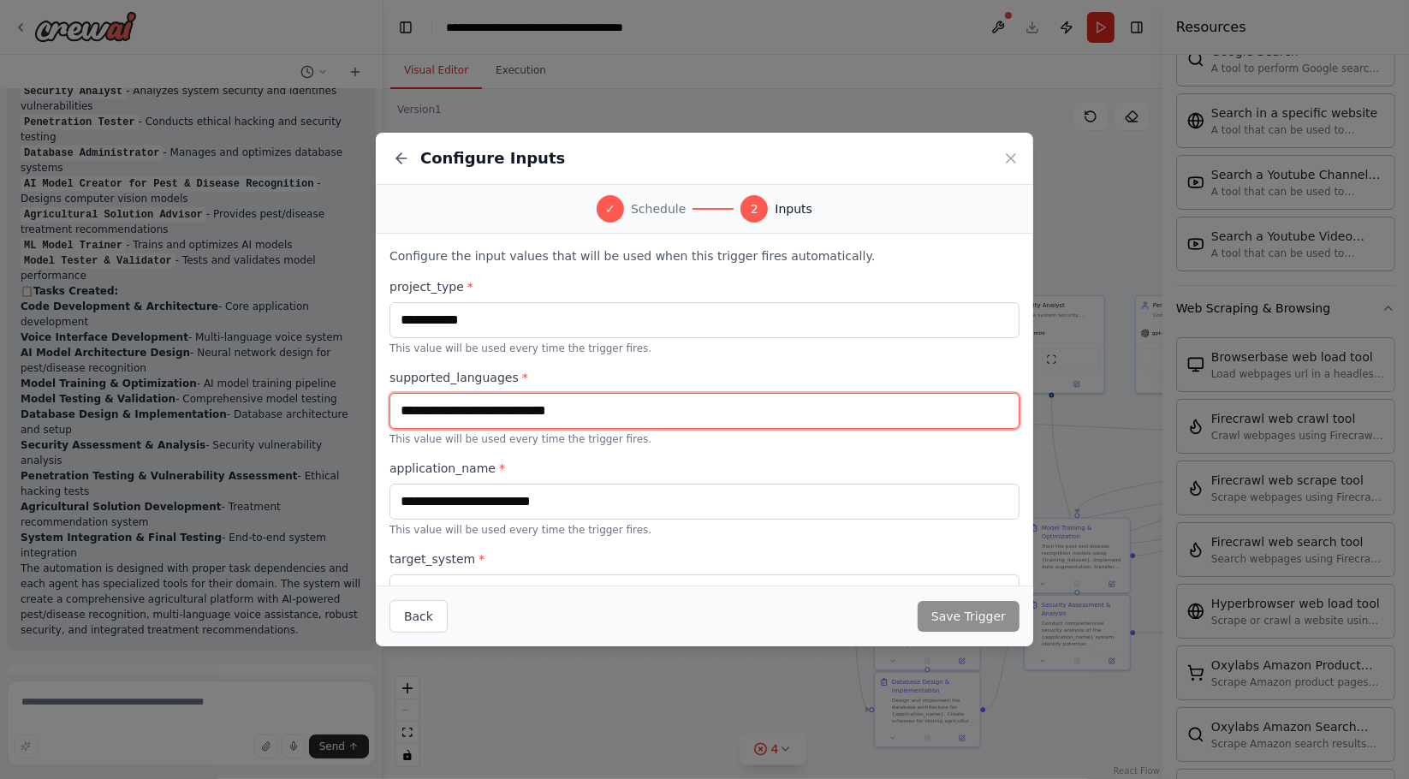
click at [598, 410] on input "text" at bounding box center [704, 411] width 630 height 36
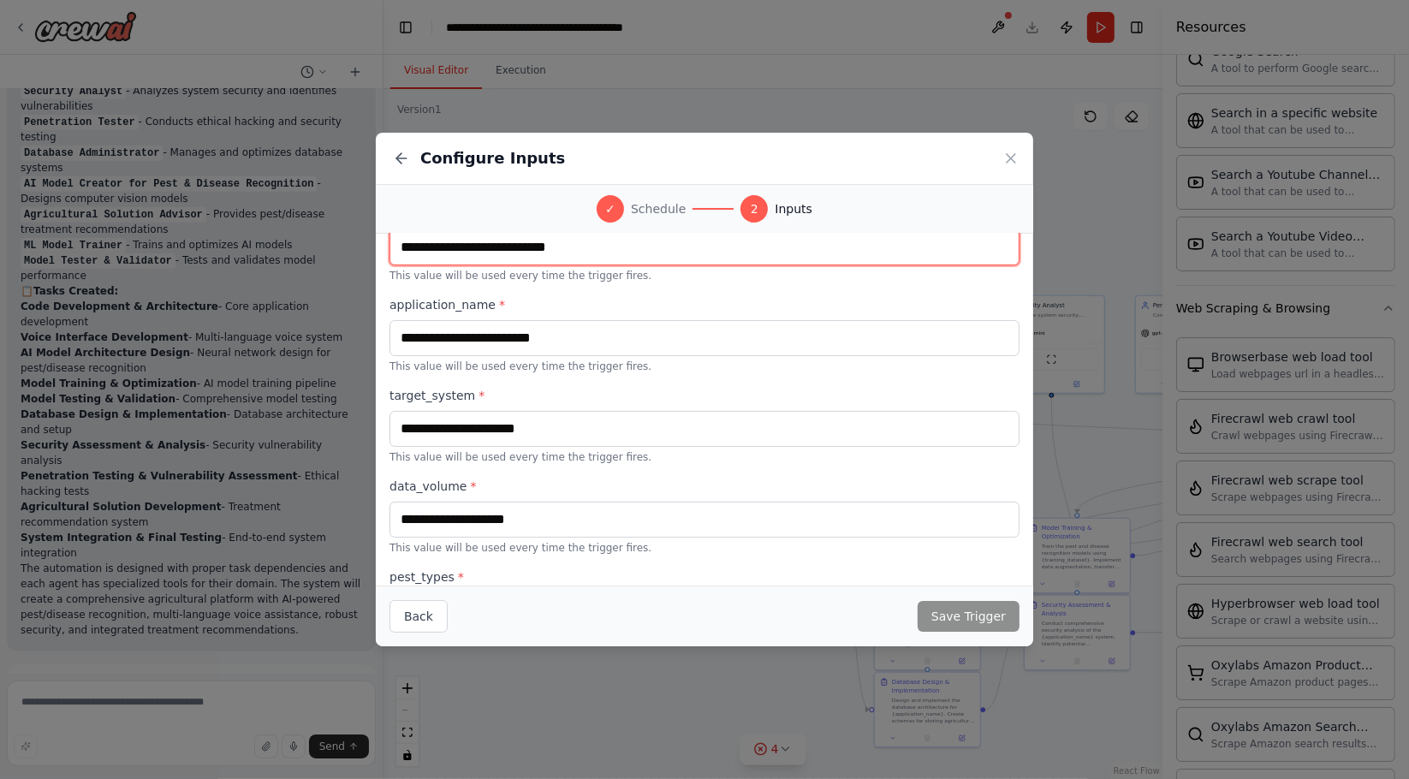
scroll to position [190, 0]
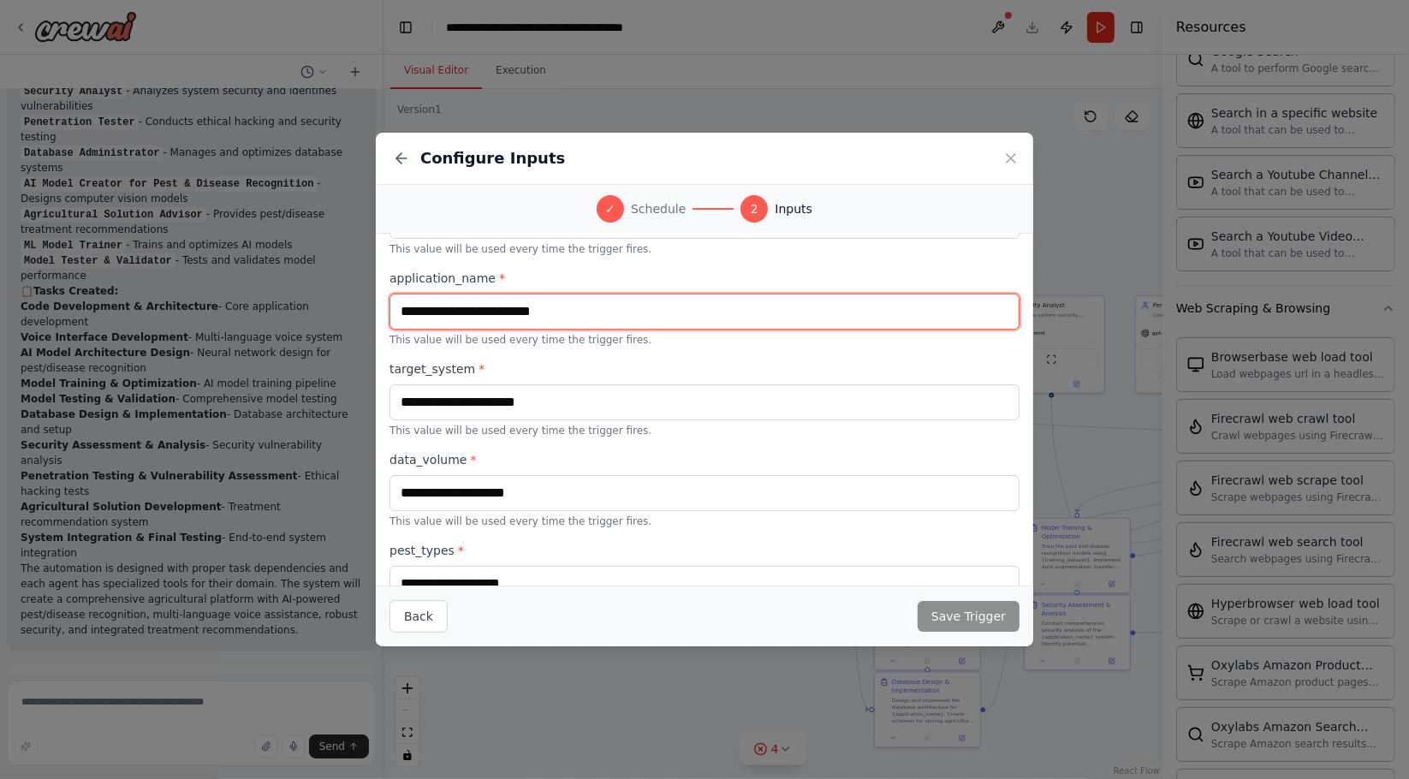
click at [572, 305] on input "text" at bounding box center [704, 312] width 630 height 36
type input "*********"
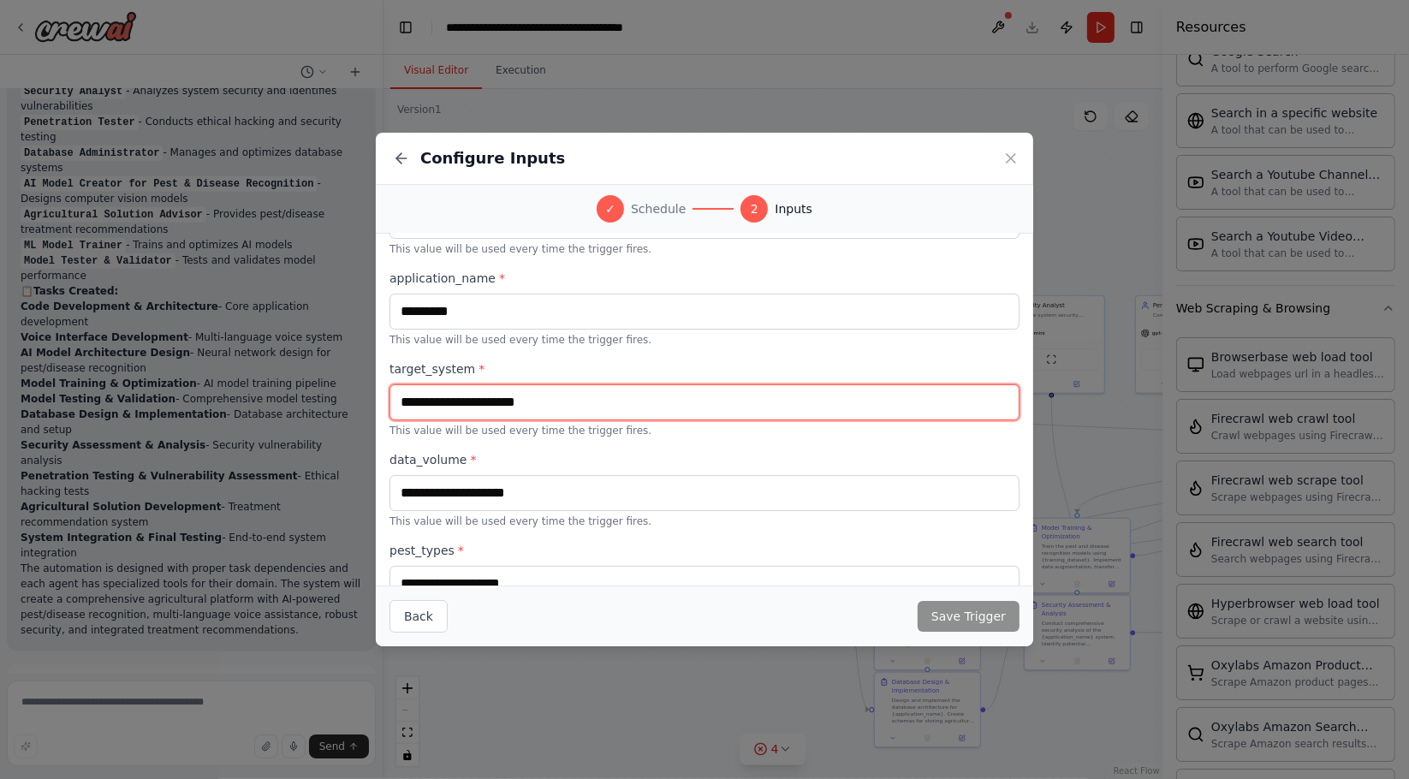
click at [591, 407] on input "text" at bounding box center [704, 402] width 630 height 36
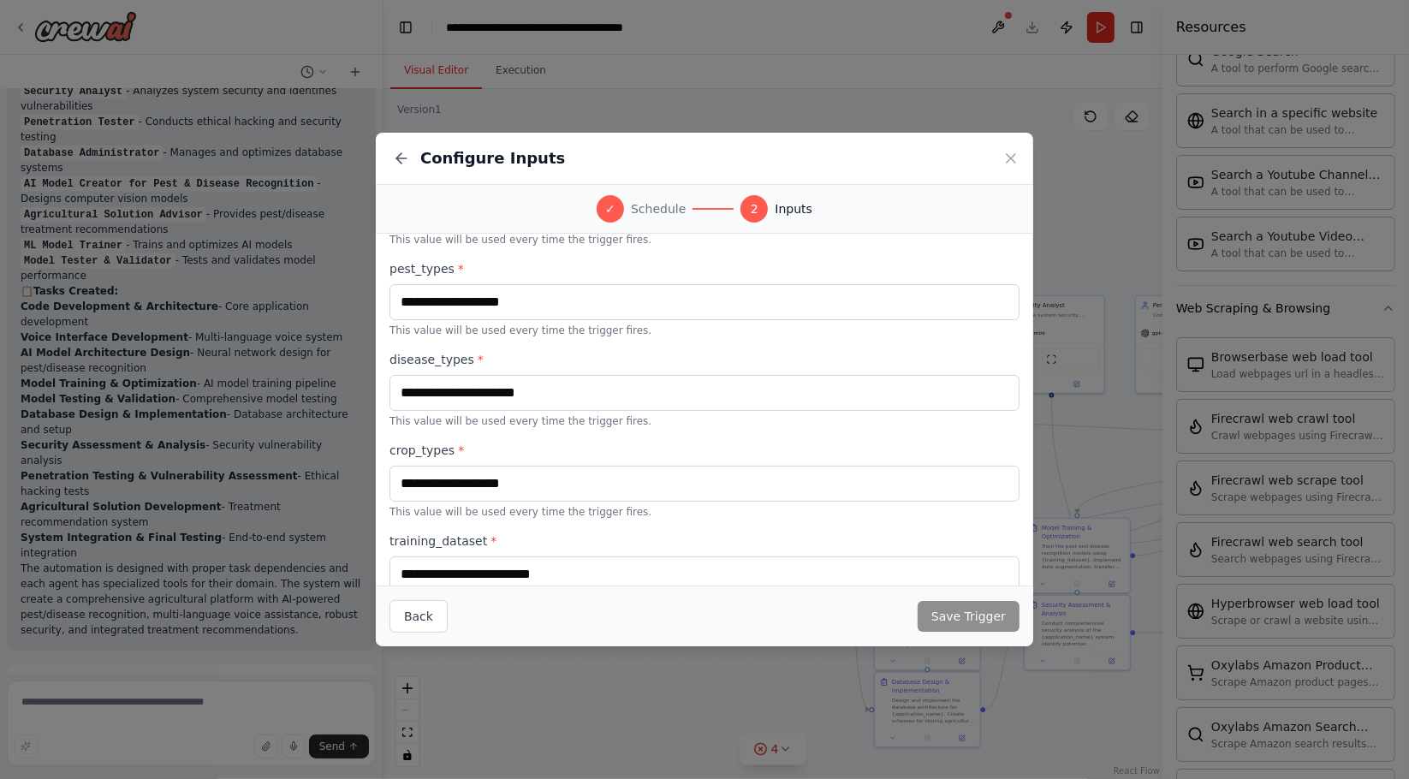
scroll to position [498, 0]
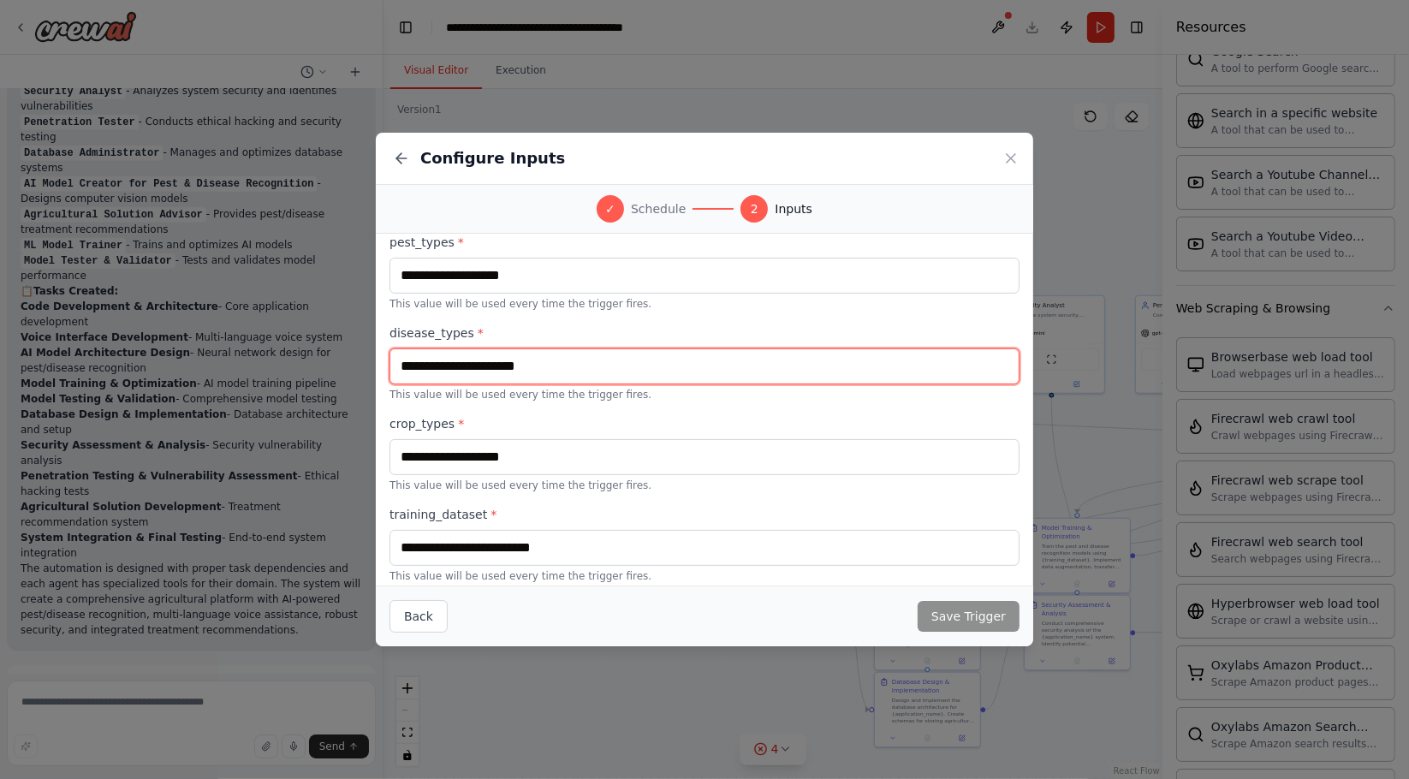
click at [607, 358] on input "text" at bounding box center [704, 366] width 630 height 36
type input "*"
type input "**********"
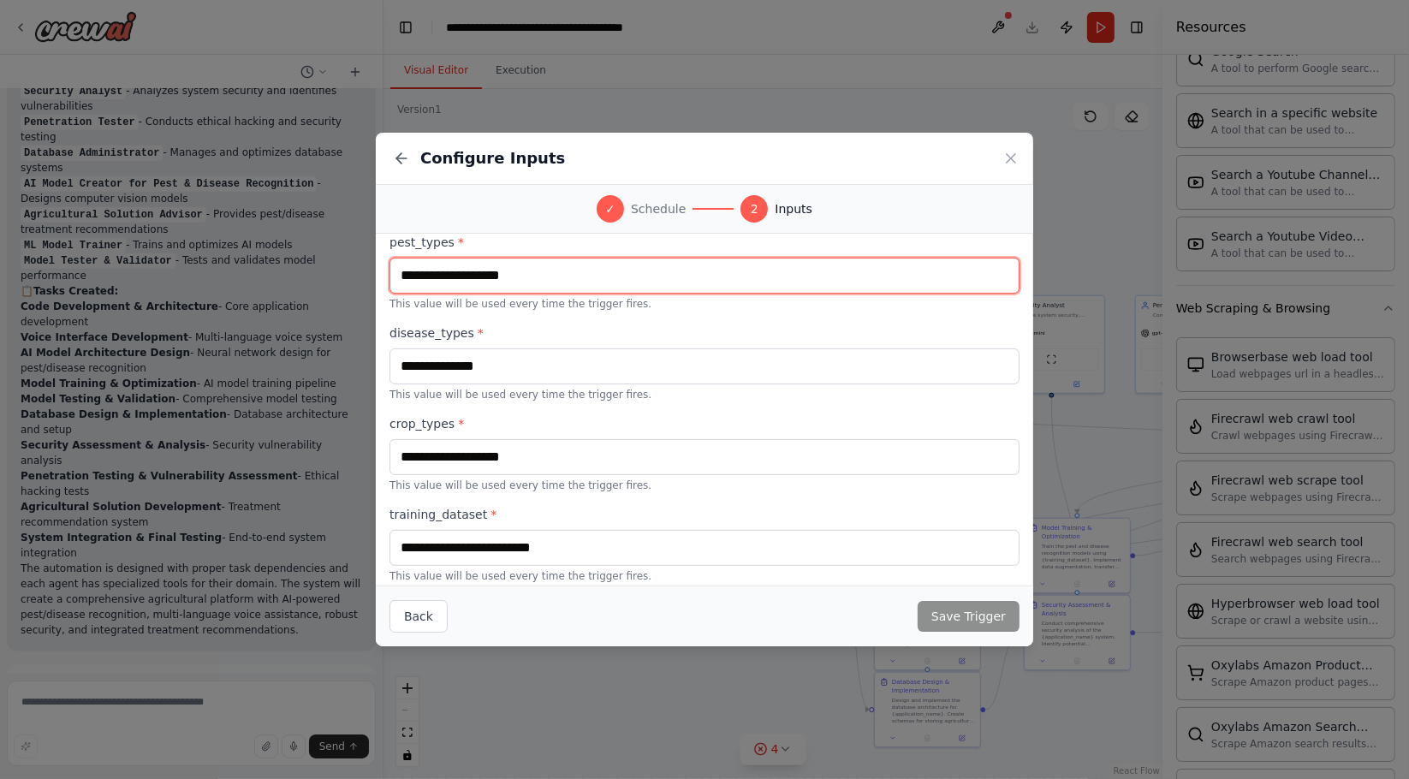
click at [645, 276] on input "text" at bounding box center [704, 276] width 630 height 36
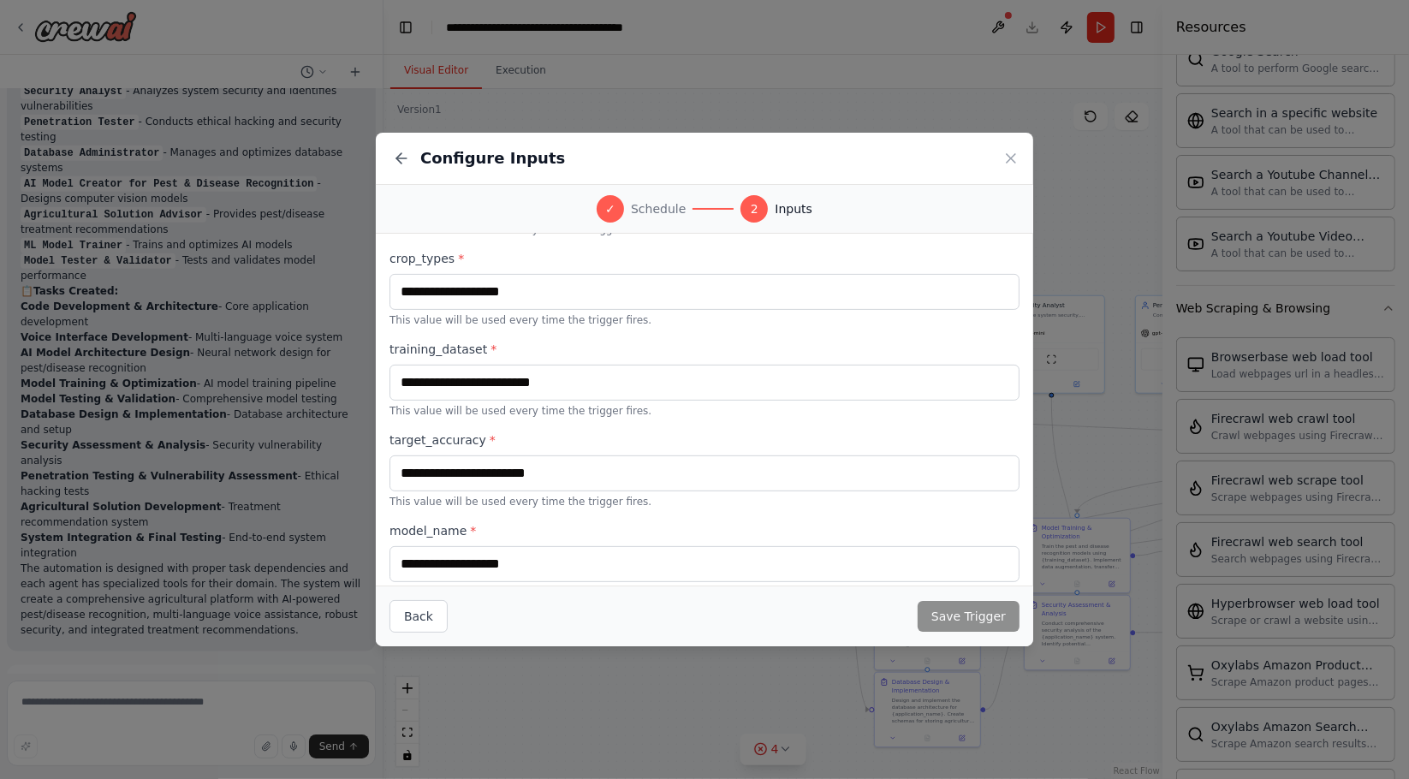
scroll to position [688, 0]
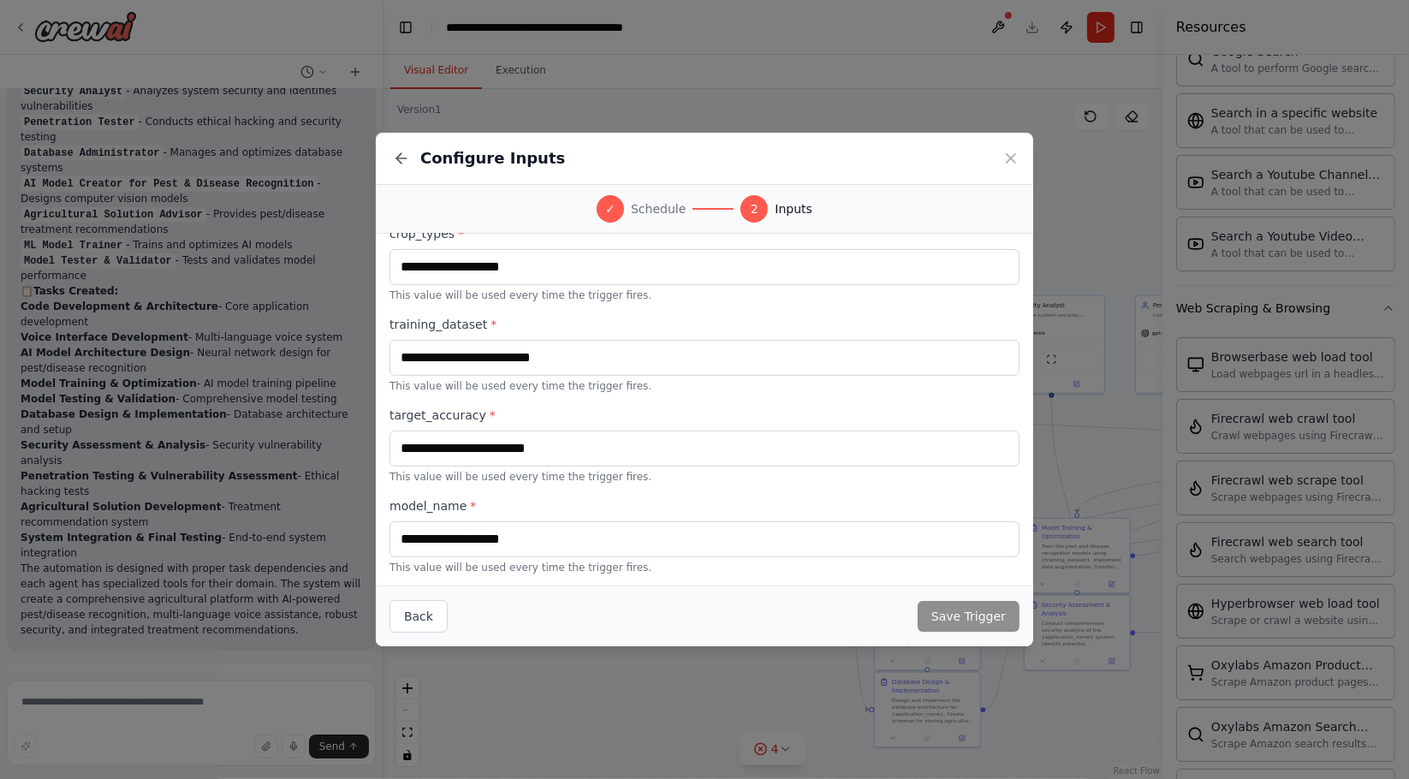
type input "***"
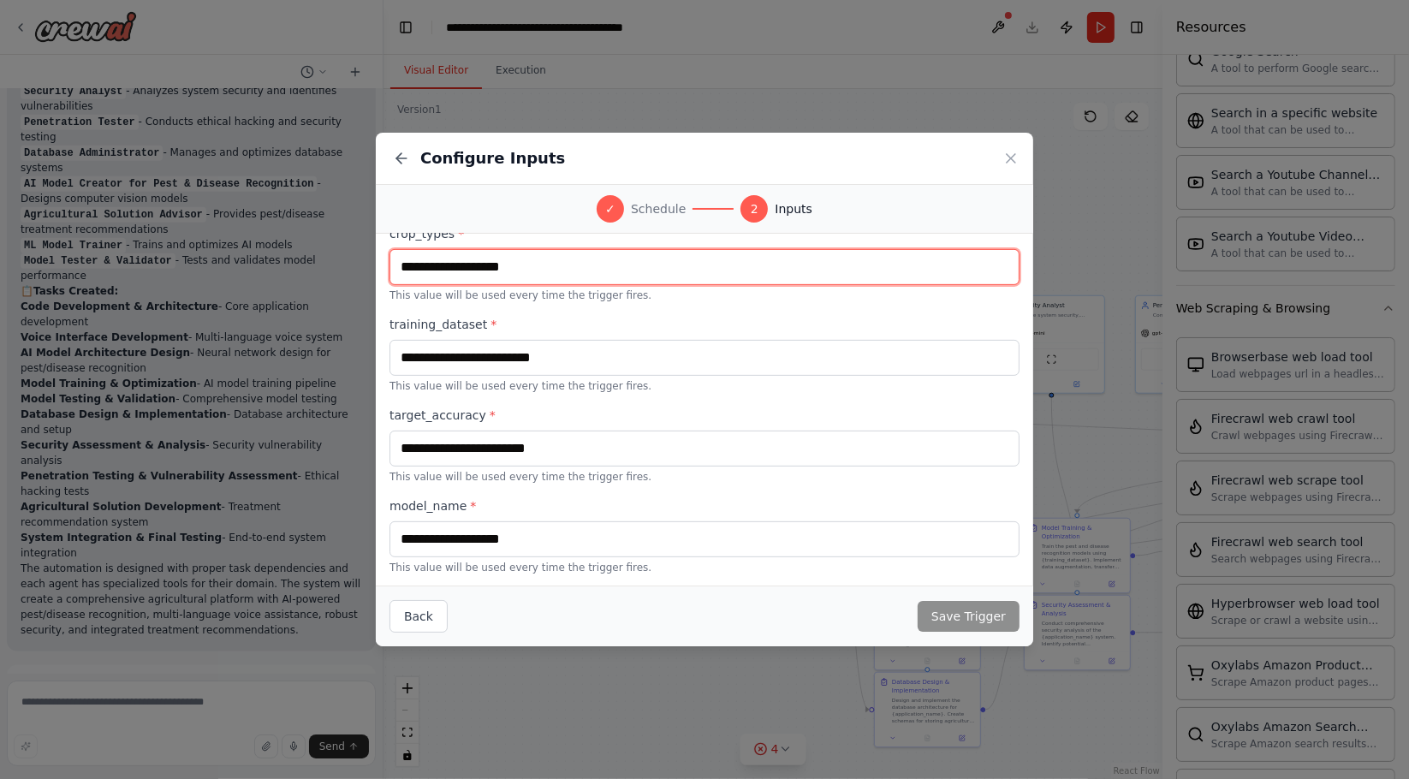
click at [645, 271] on input "text" at bounding box center [704, 267] width 630 height 36
type input "***"
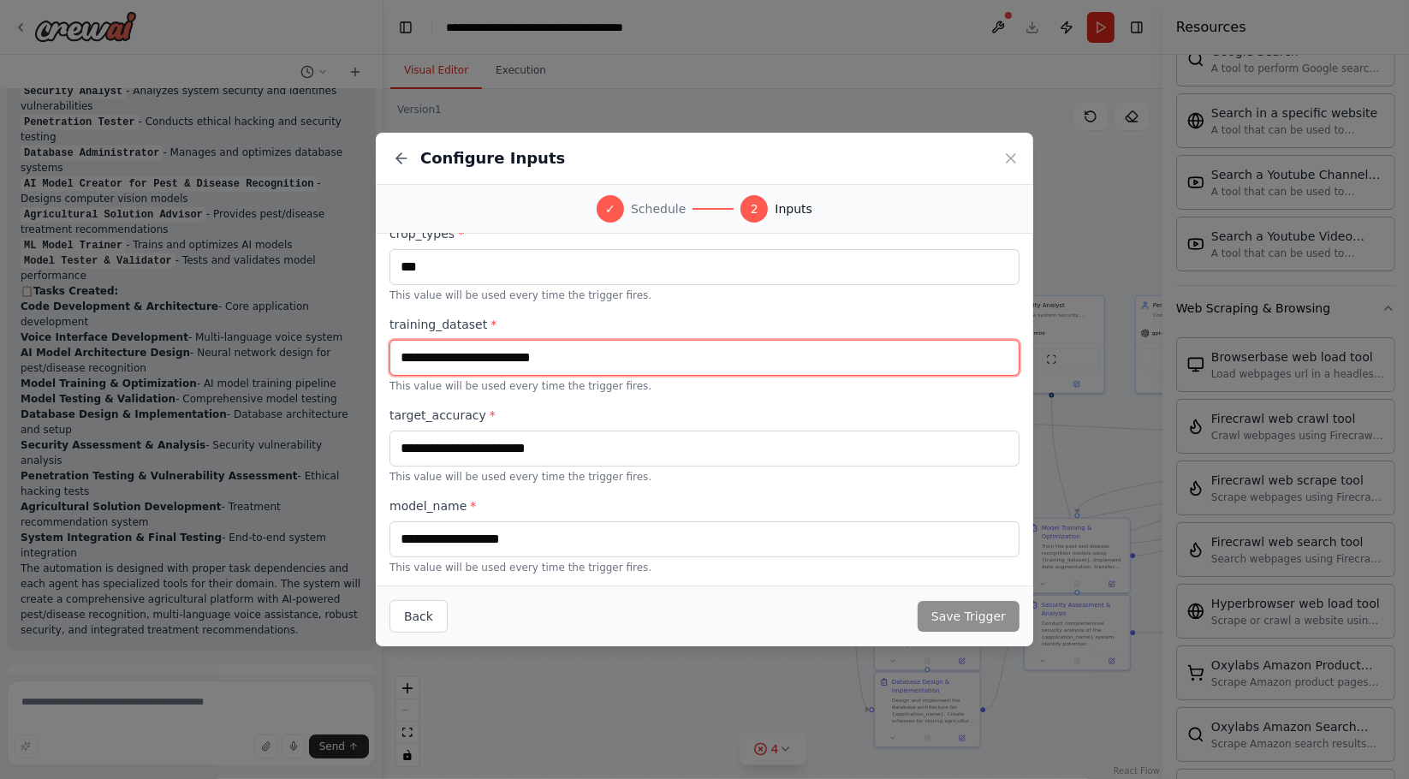
click at [632, 346] on input "text" at bounding box center [704, 358] width 630 height 36
type input "*"
type input "***"
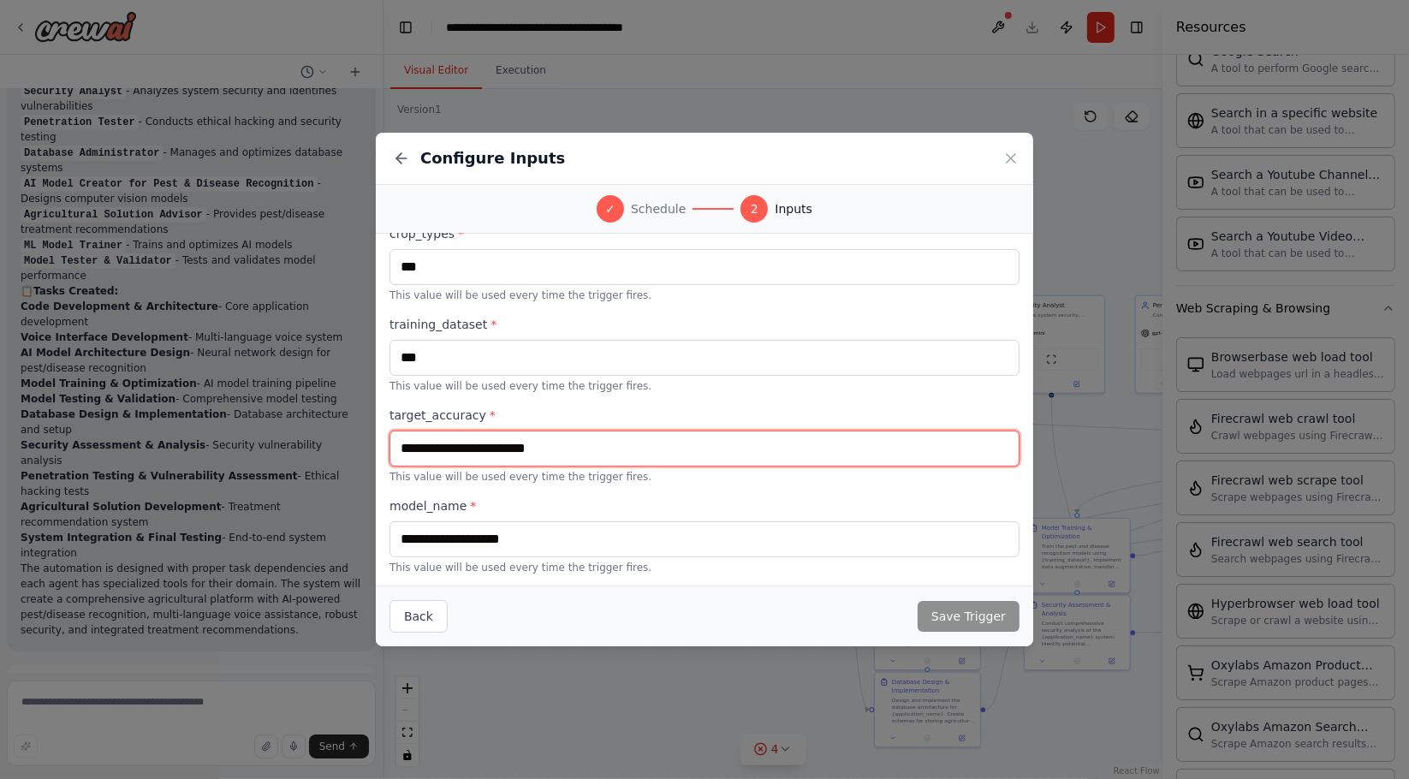
drag, startPoint x: 561, startPoint y: 437, endPoint x: 229, endPoint y: 431, distance: 331.3
click at [229, 431] on div "**********" at bounding box center [704, 389] width 1409 height 779
type input "**"
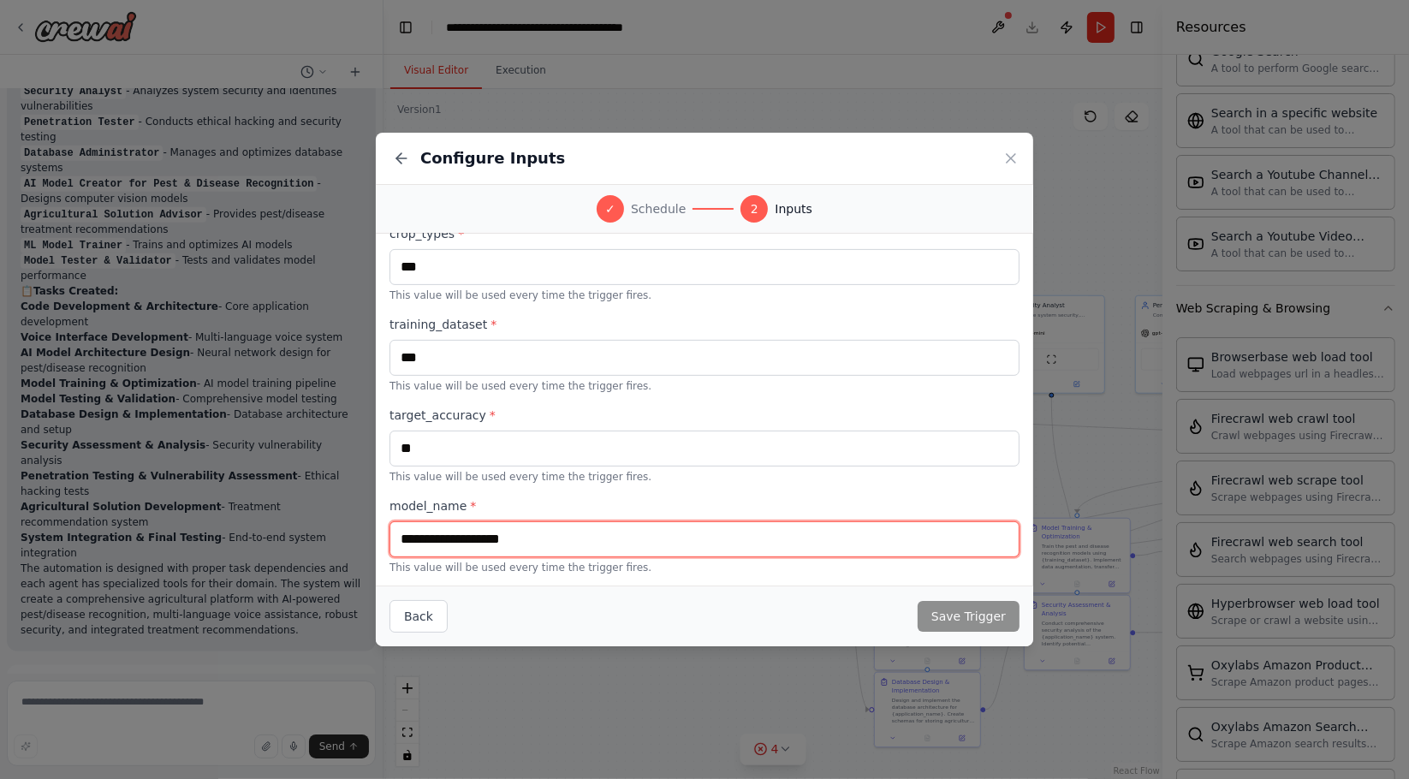
click at [692, 550] on input "text" at bounding box center [704, 539] width 630 height 36
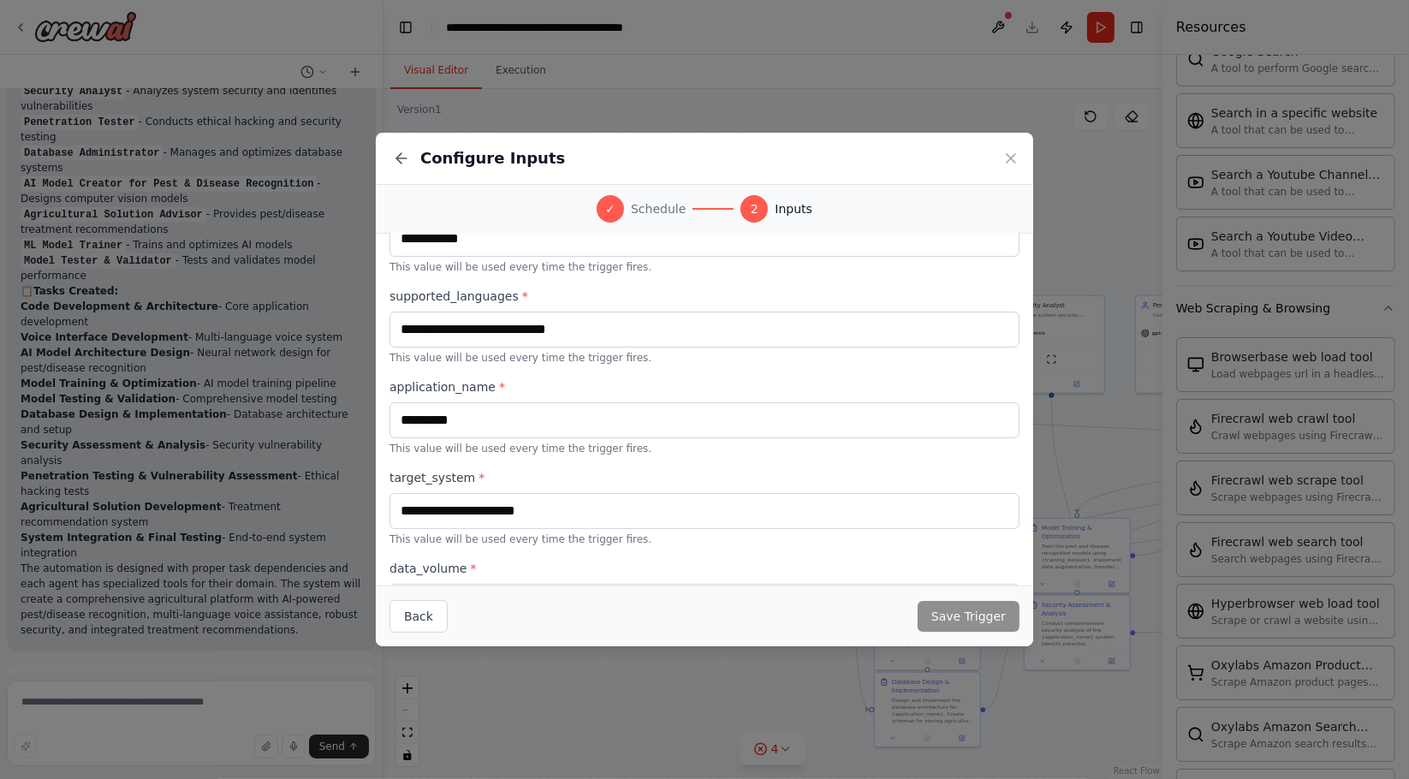
scroll to position [212, 0]
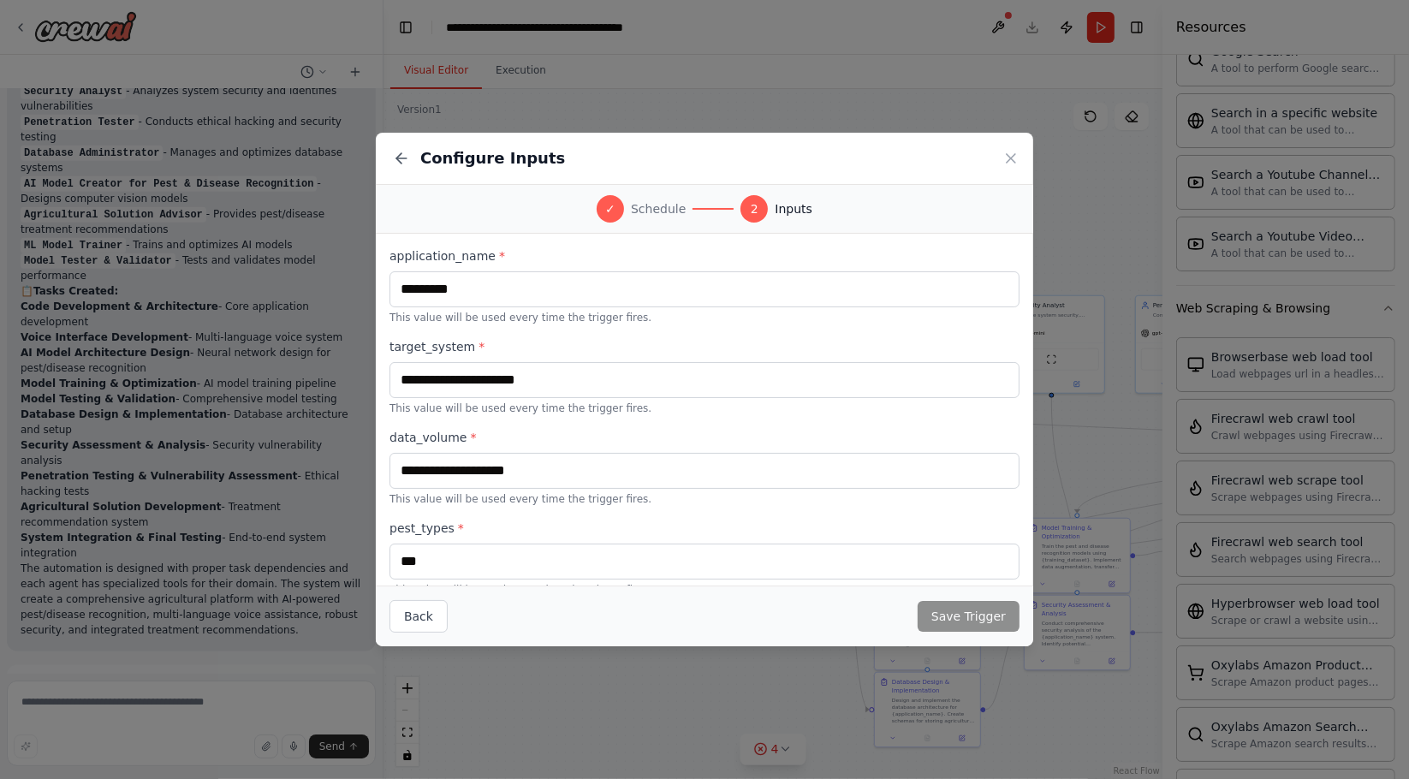
type input "*******"
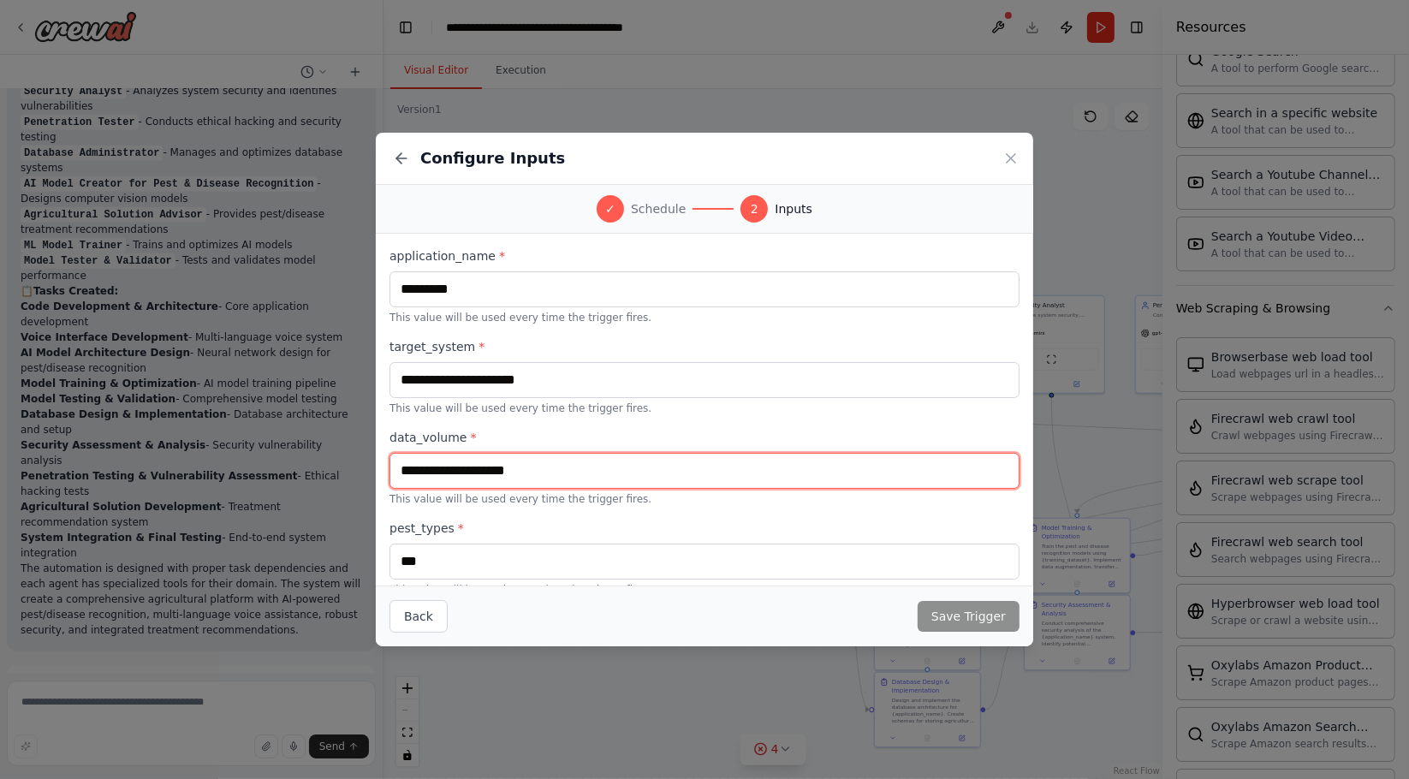
click at [556, 469] on input "text" at bounding box center [704, 471] width 630 height 36
type input "**"
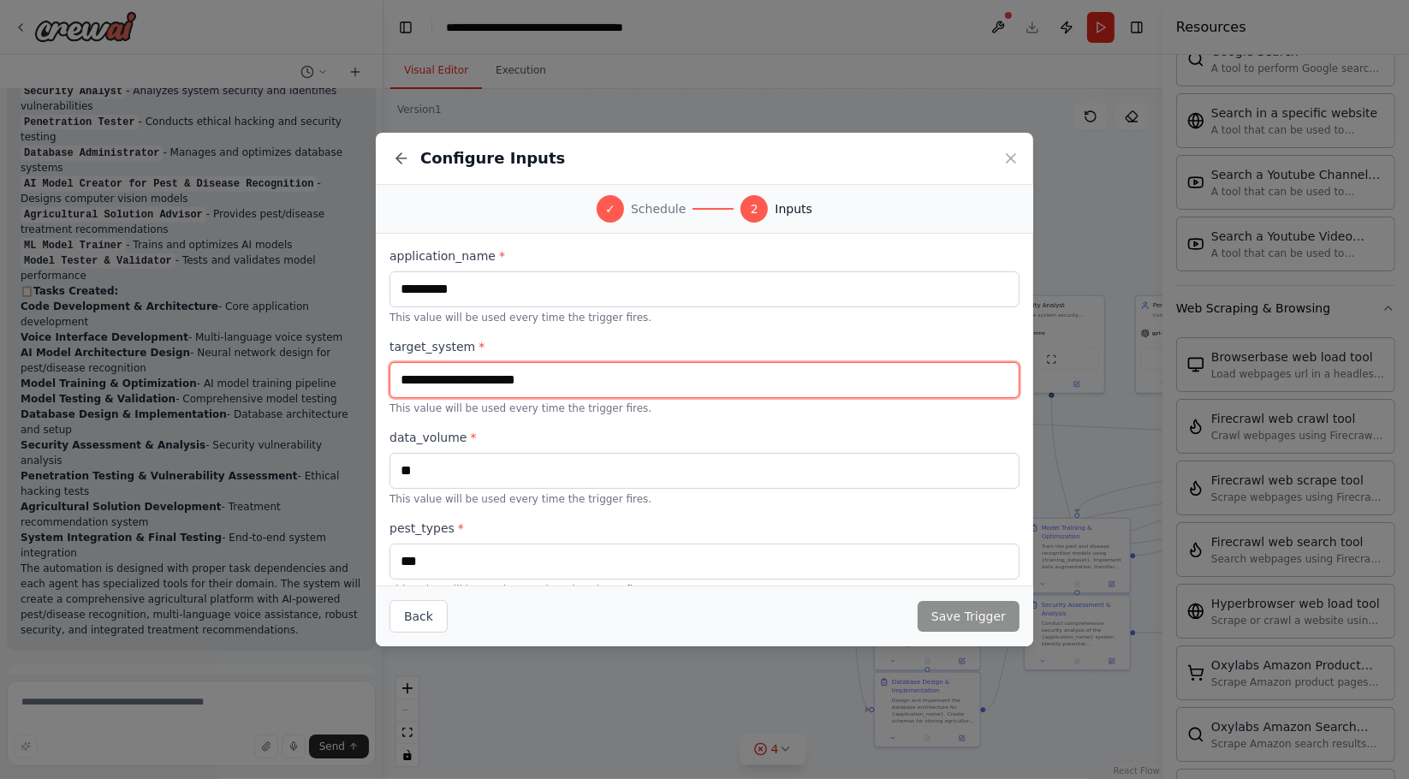
drag, startPoint x: 622, startPoint y: 375, endPoint x: 608, endPoint y: 374, distance: 14.6
click at [608, 374] on input "text" at bounding box center [704, 380] width 630 height 36
type input "*******"
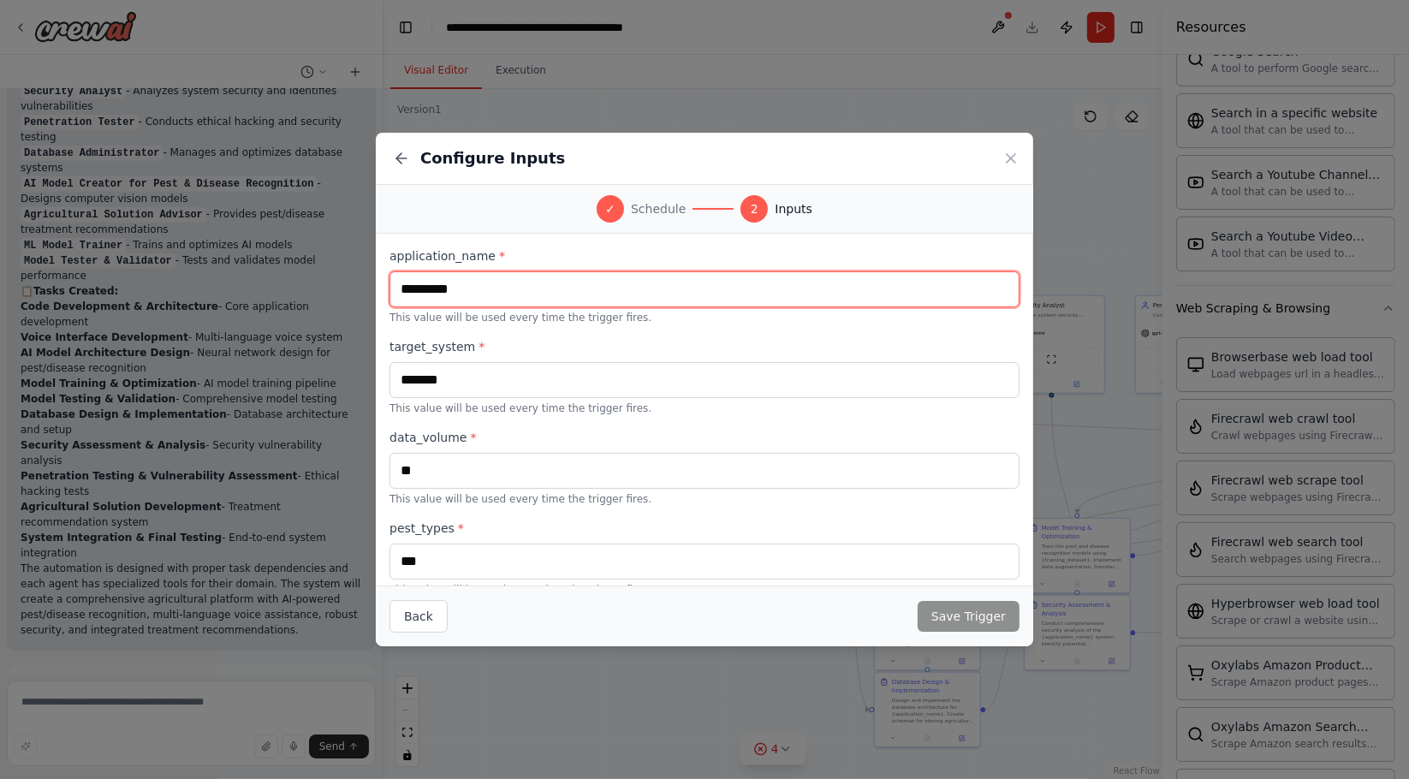
click at [752, 281] on input "*********" at bounding box center [704, 289] width 630 height 36
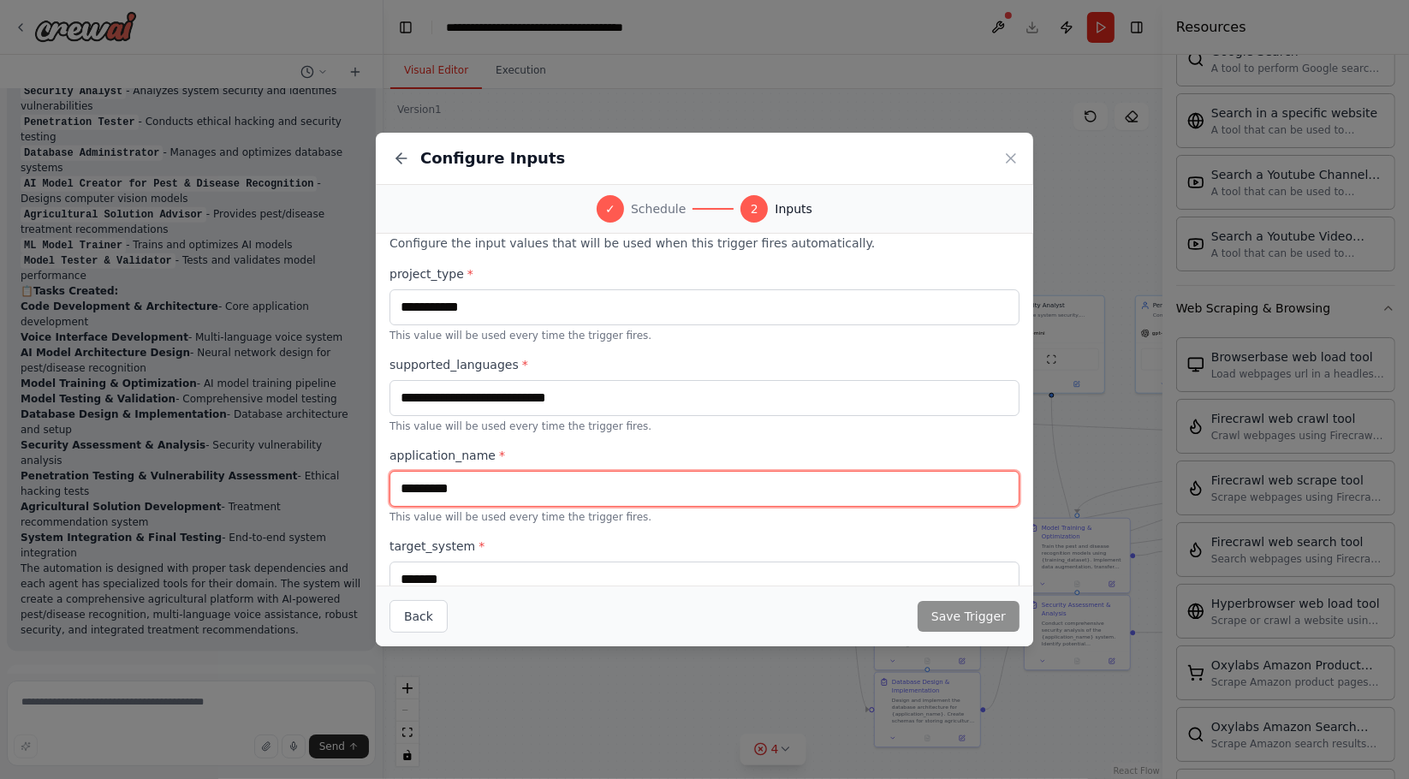
scroll to position [0, 0]
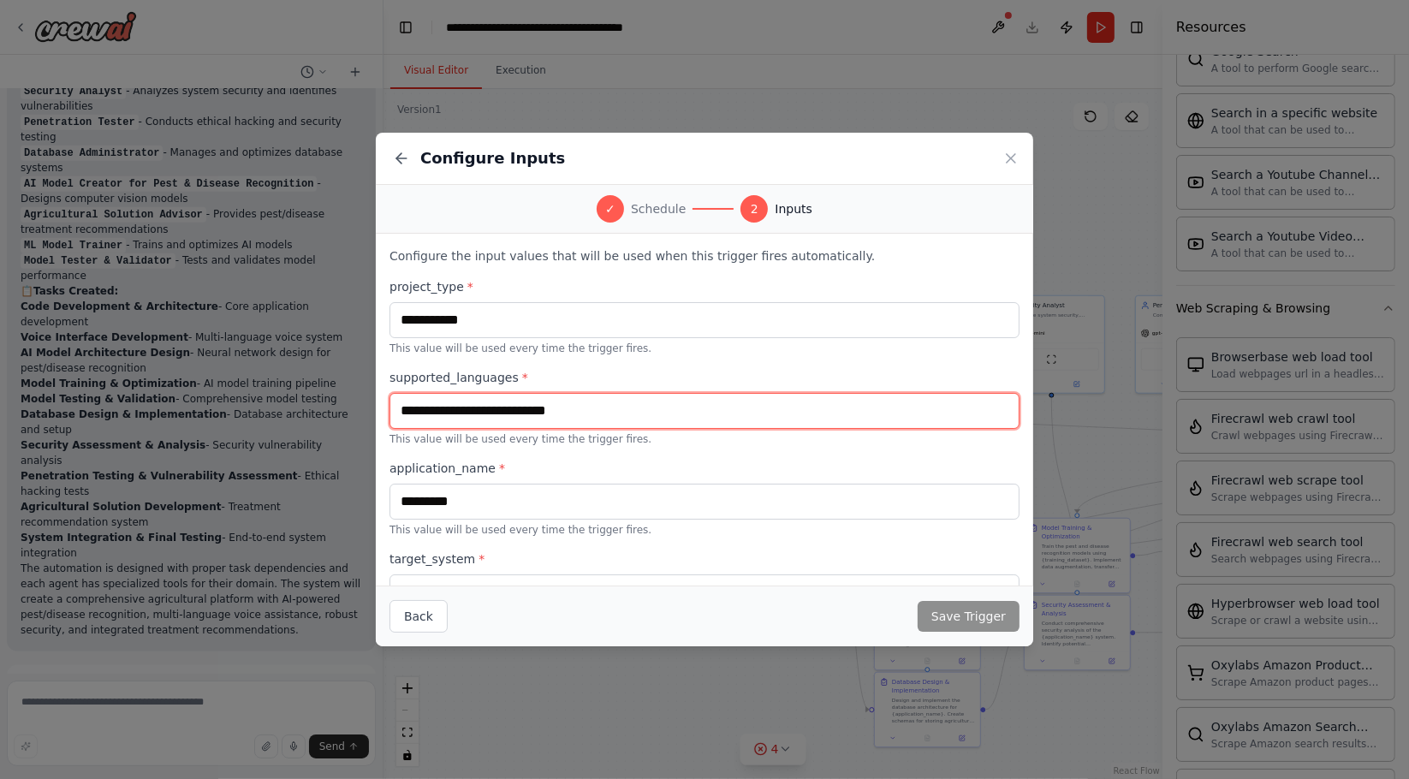
click at [693, 402] on input "text" at bounding box center [704, 411] width 630 height 36
type input "***"
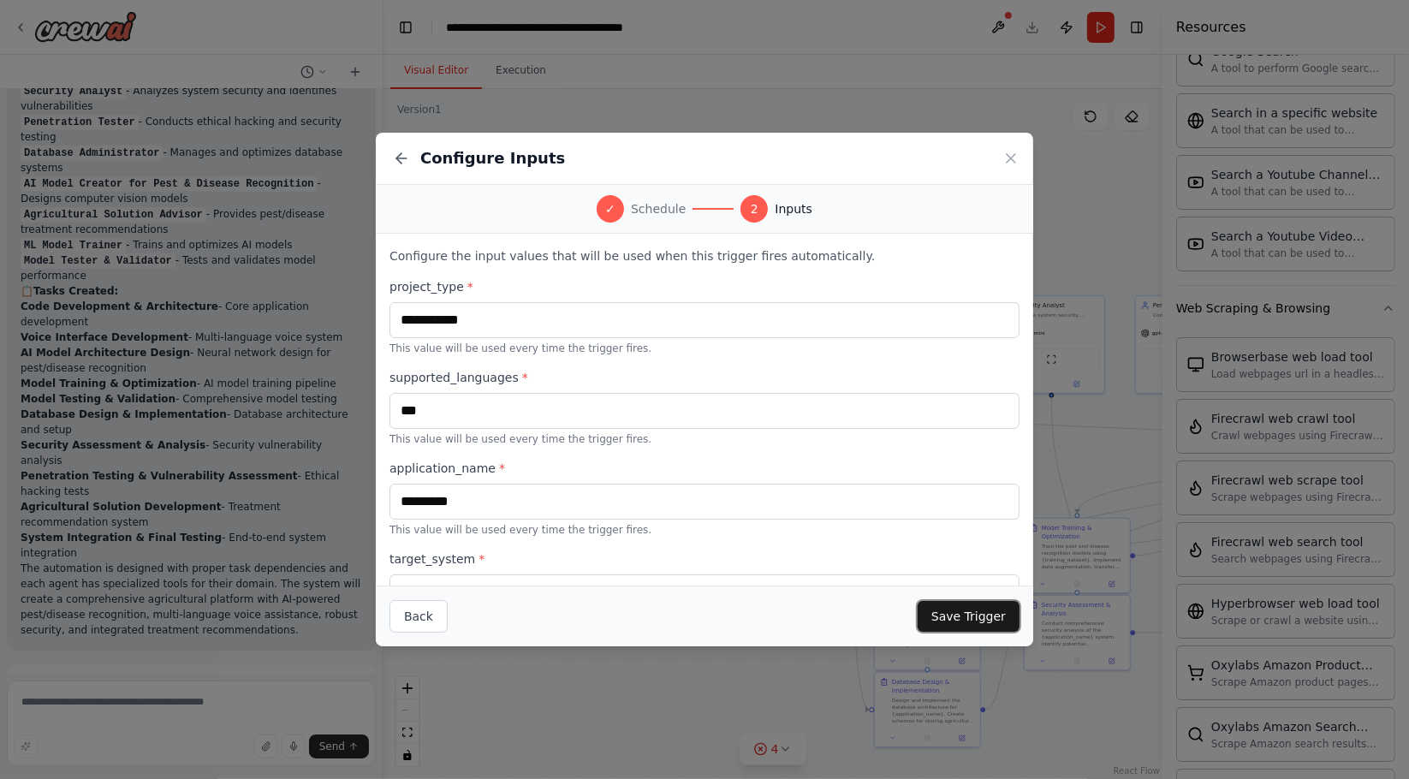
click at [992, 604] on button "Save Trigger" at bounding box center [969, 616] width 102 height 31
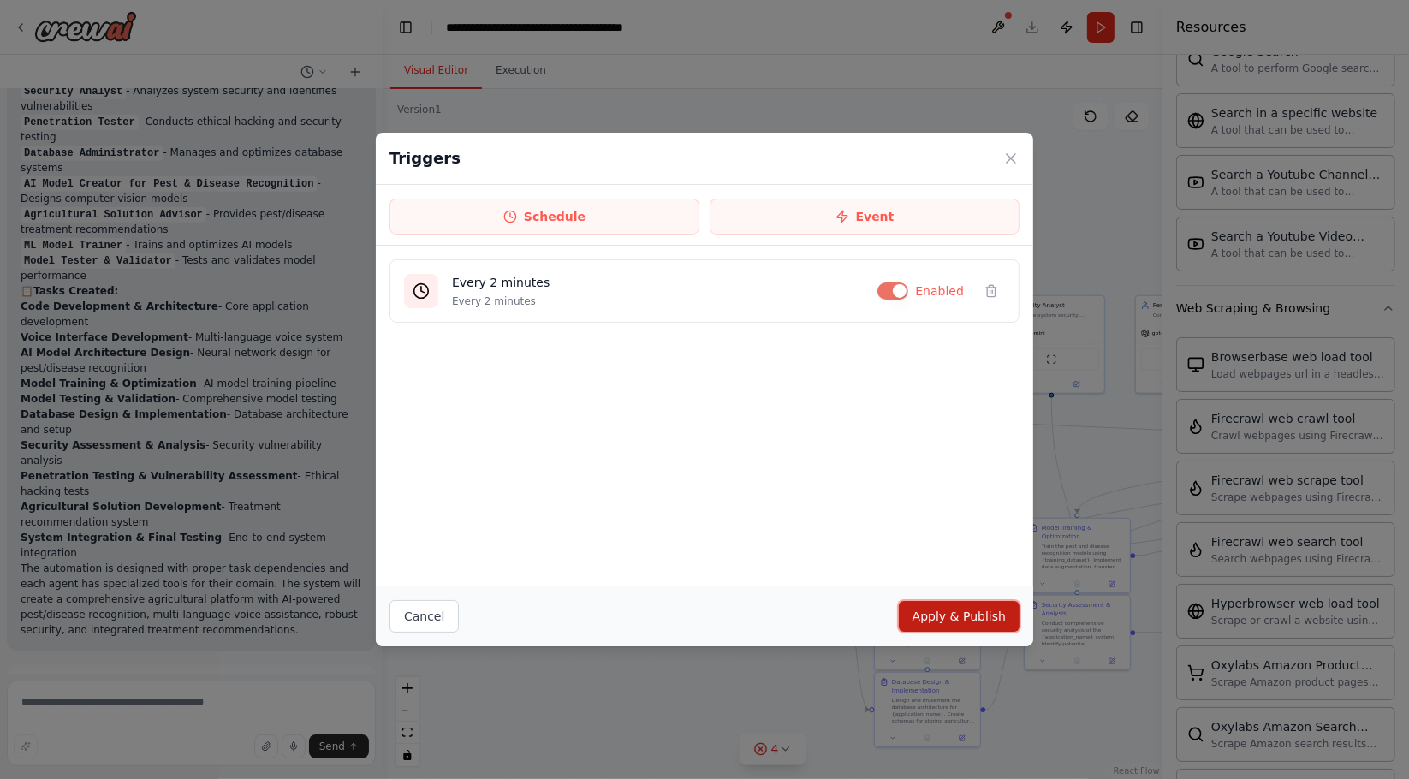
click at [932, 617] on button "Apply & Publish" at bounding box center [959, 616] width 121 height 31
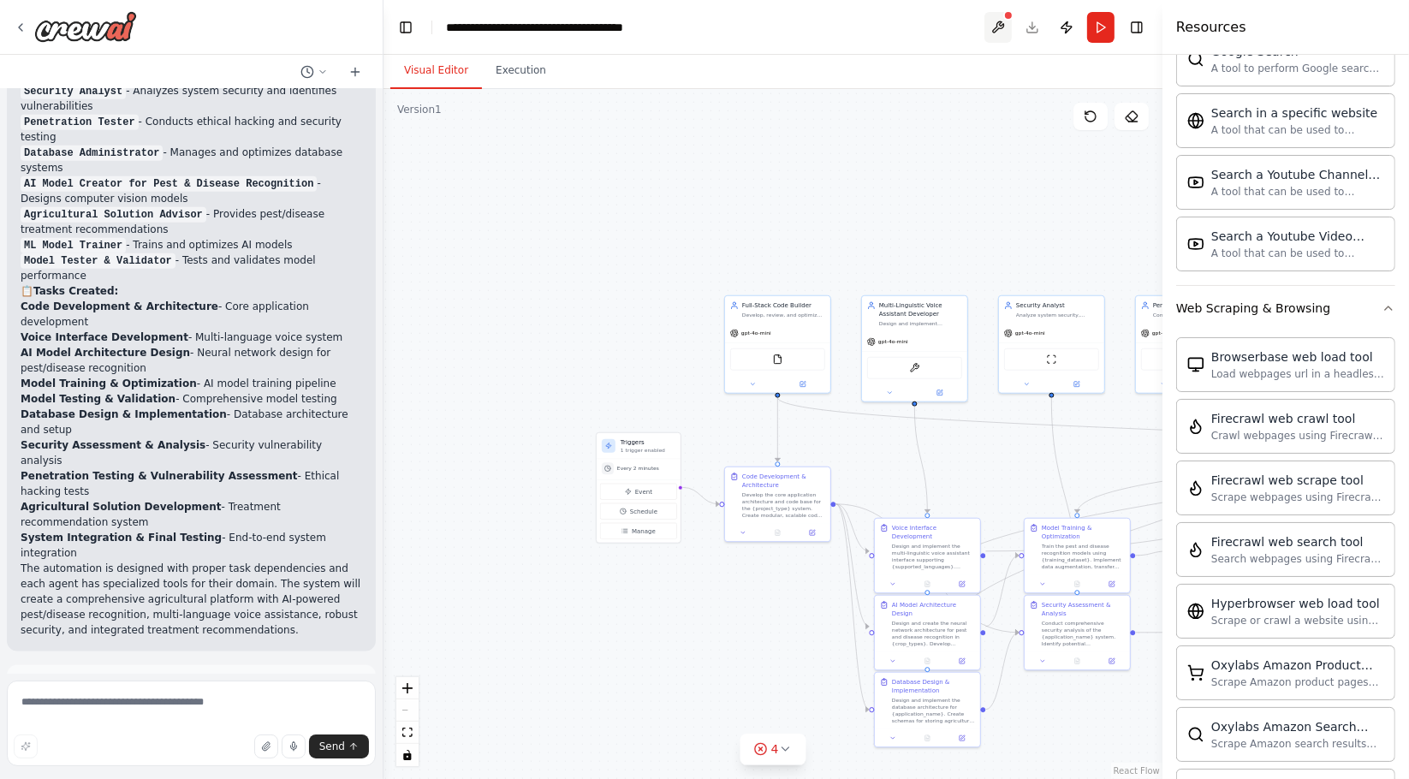
click at [993, 28] on button at bounding box center [997, 27] width 27 height 31
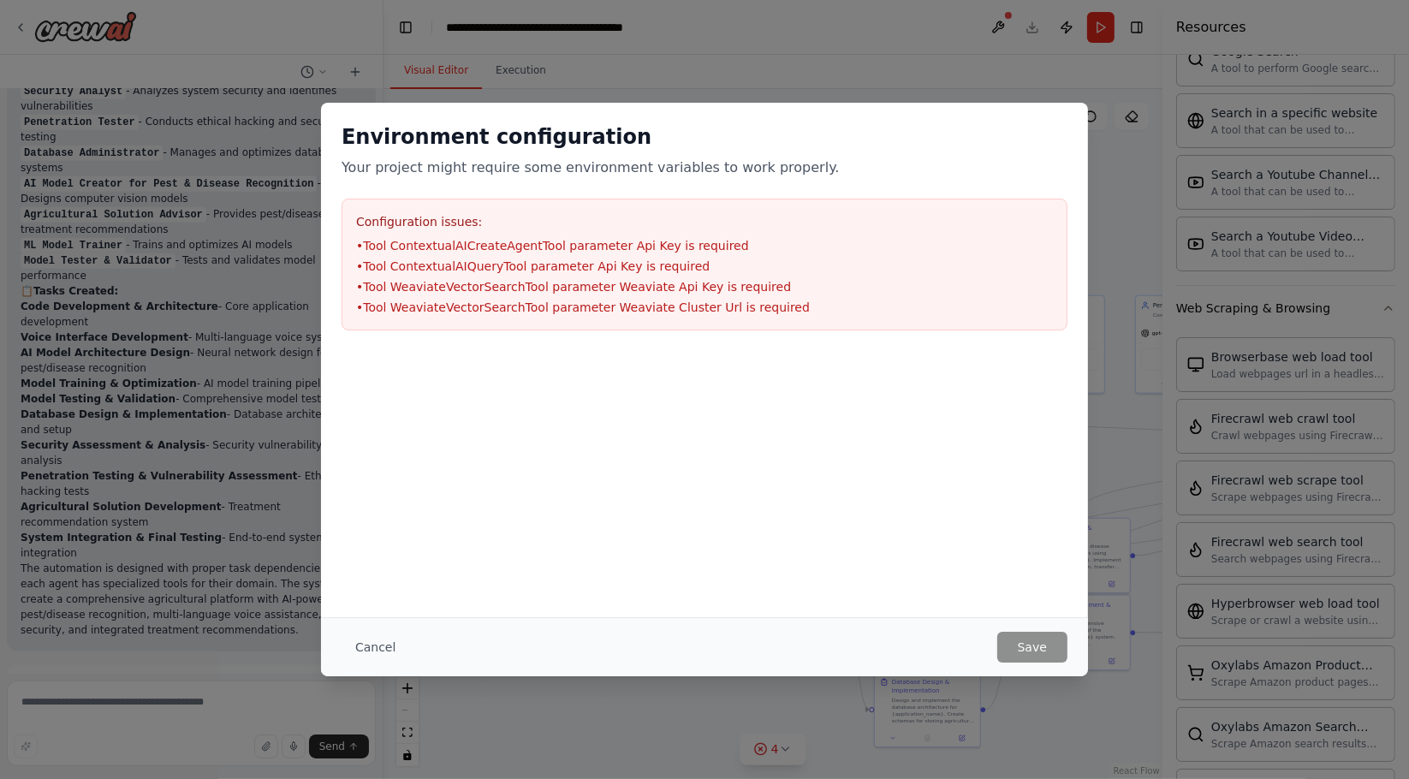
click at [625, 247] on li "• Tool ContextualAICreateAgentTool parameter Api Key is required" at bounding box center [704, 245] width 697 height 17
click at [687, 95] on div "Environment configuration Your project might require some environment variables…" at bounding box center [704, 389] width 1409 height 779
click at [372, 671] on div "Cancel Save" at bounding box center [704, 646] width 767 height 59
click at [361, 645] on button "Cancel" at bounding box center [376, 647] width 68 height 31
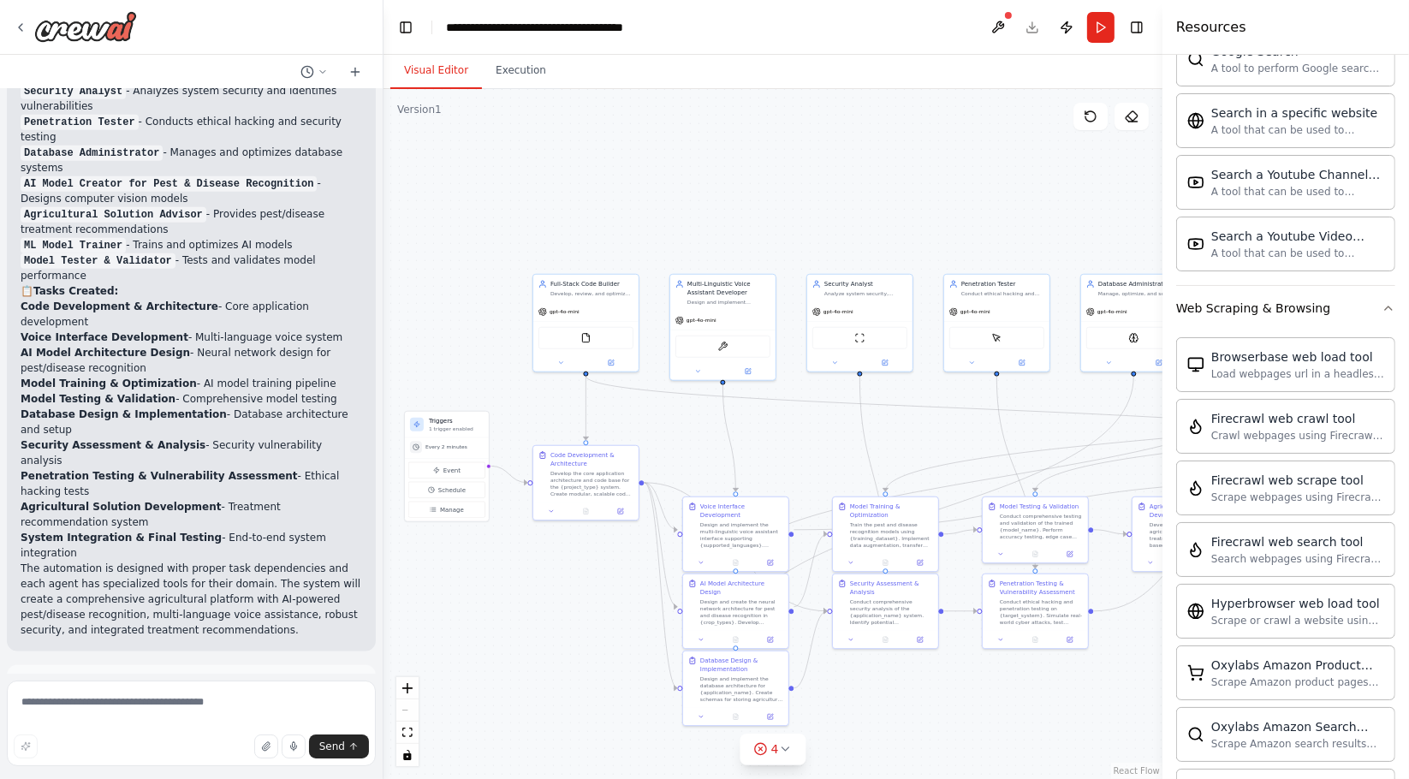
drag, startPoint x: 683, startPoint y: 376, endPoint x: 392, endPoint y: 347, distance: 292.5
click at [392, 347] on div ".deletable-edge-delete-btn { width: 20px; height: 20px; border: 0px solid #ffff…" at bounding box center [773, 434] width 779 height 690
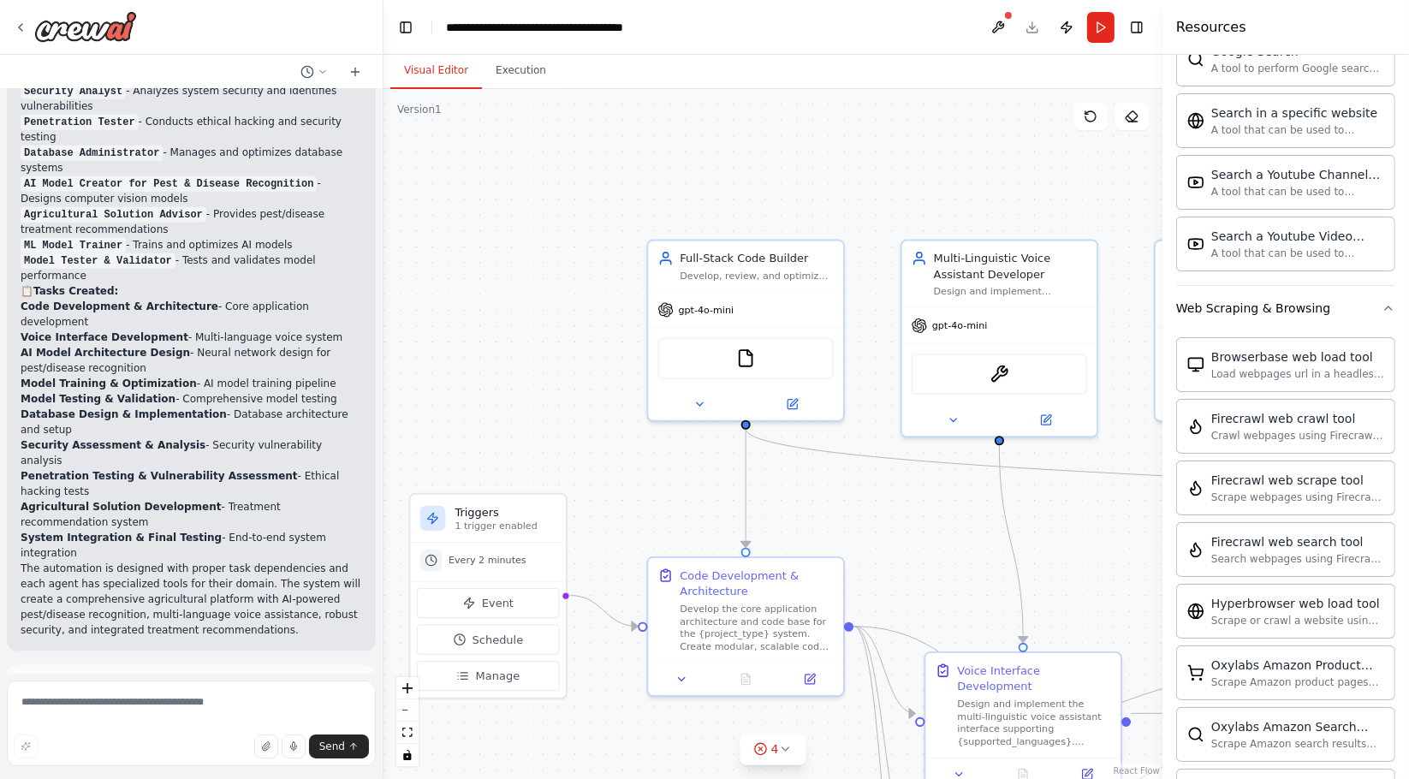
drag, startPoint x: 550, startPoint y: 443, endPoint x: 813, endPoint y: 481, distance: 266.3
click at [813, 481] on div ".deletable-edge-delete-btn { width: 20px; height: 20px; border: 0px solid #ffff…" at bounding box center [773, 434] width 779 height 690
click at [794, 392] on button at bounding box center [792, 400] width 90 height 19
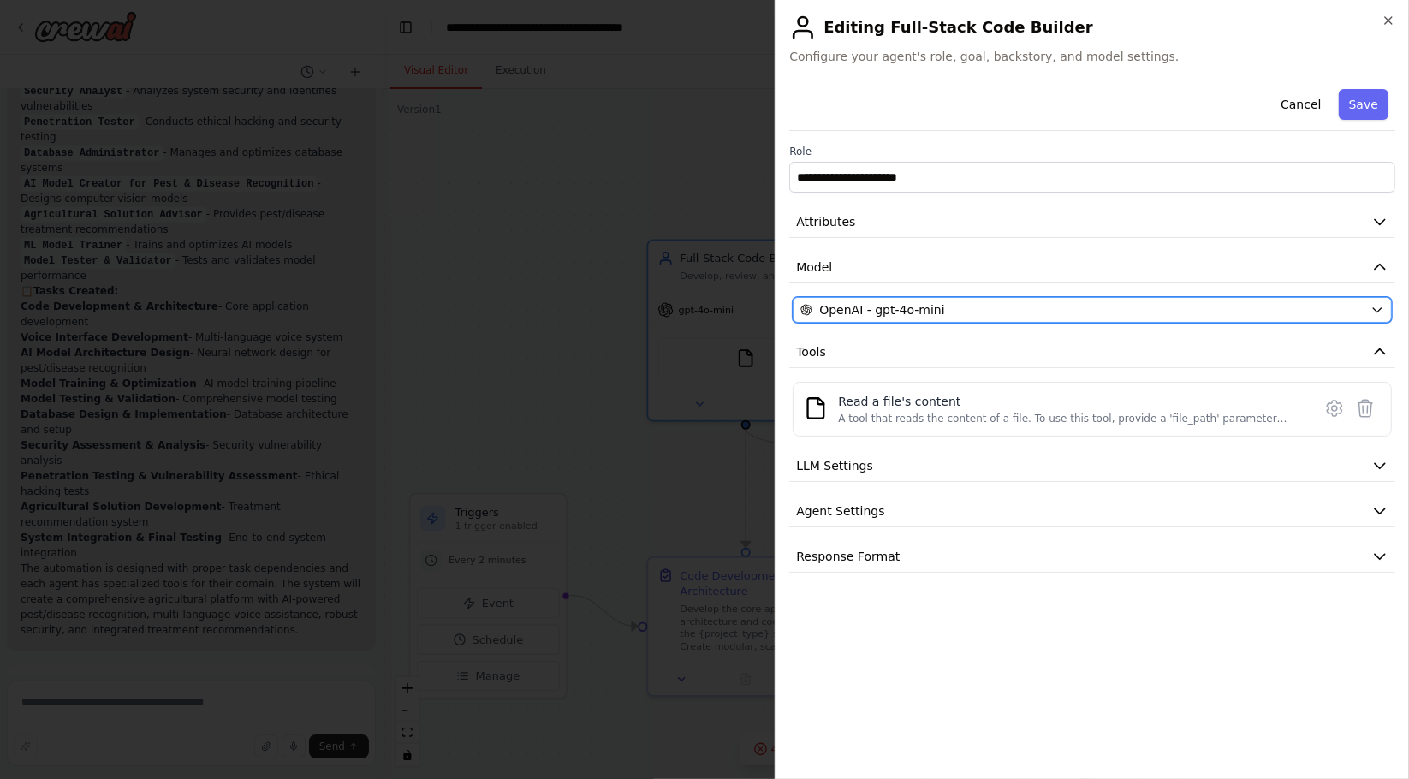
click at [1385, 308] on button "OpenAI - gpt-4o-mini" at bounding box center [1092, 310] width 599 height 26
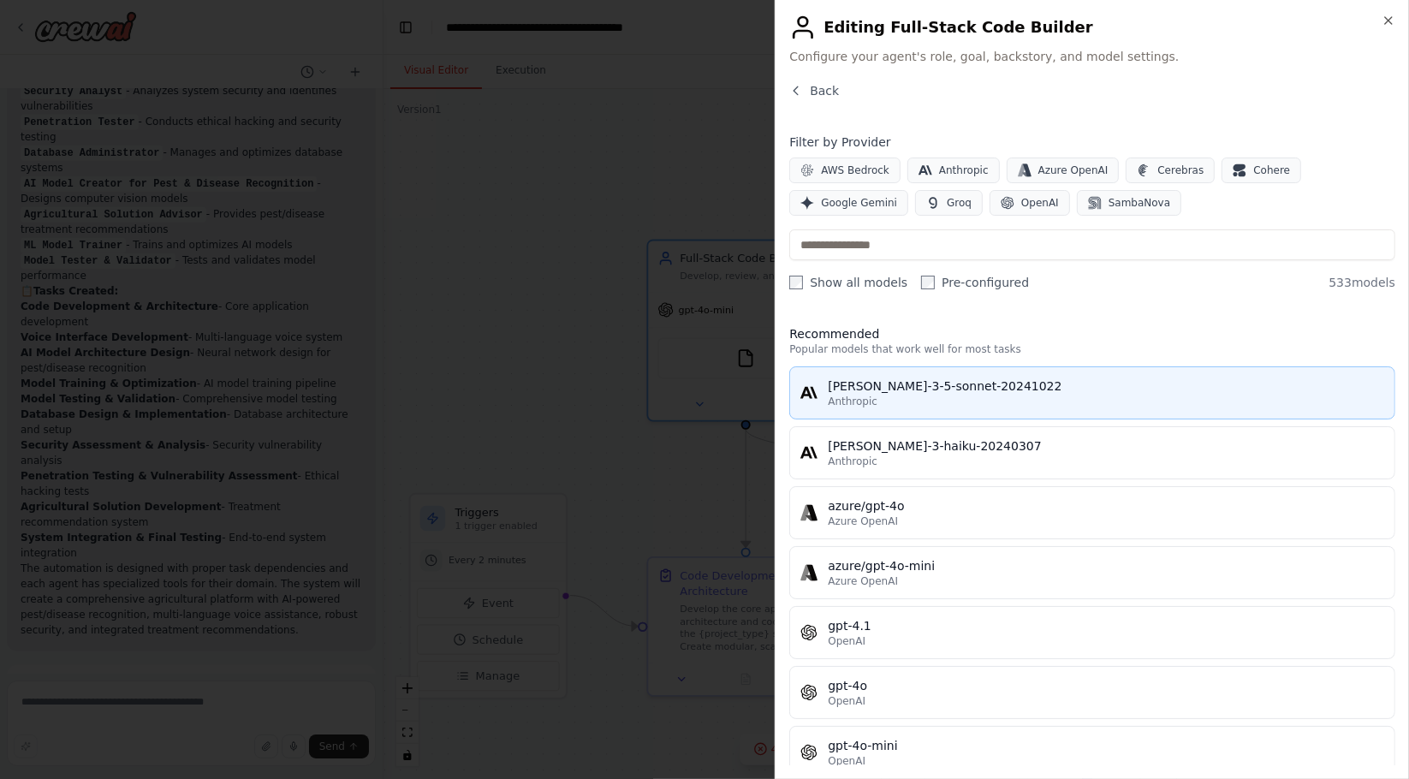
click at [893, 410] on button "claude-3-5-sonnet-20241022 Anthropic" at bounding box center [1092, 392] width 606 height 53
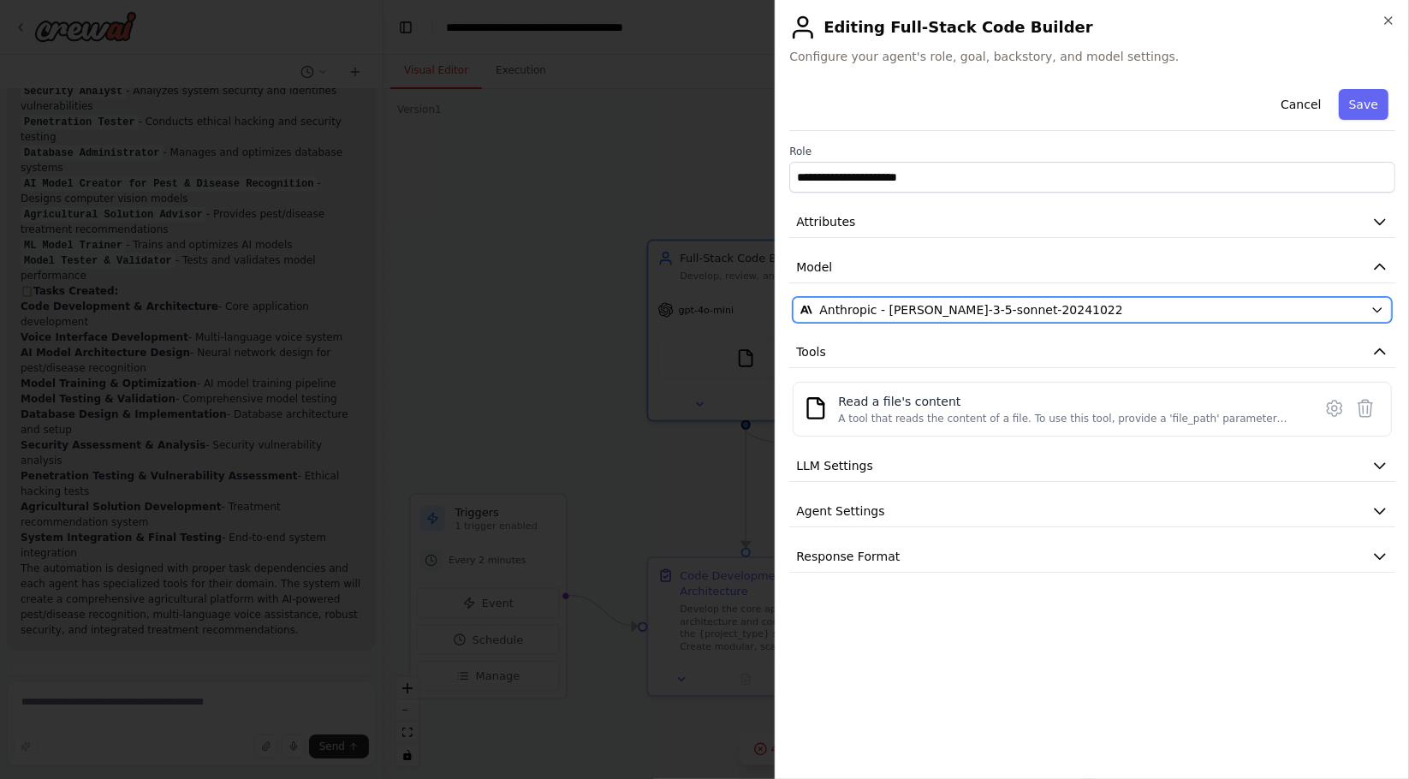
click at [1382, 305] on icon "button" at bounding box center [1378, 310] width 14 height 14
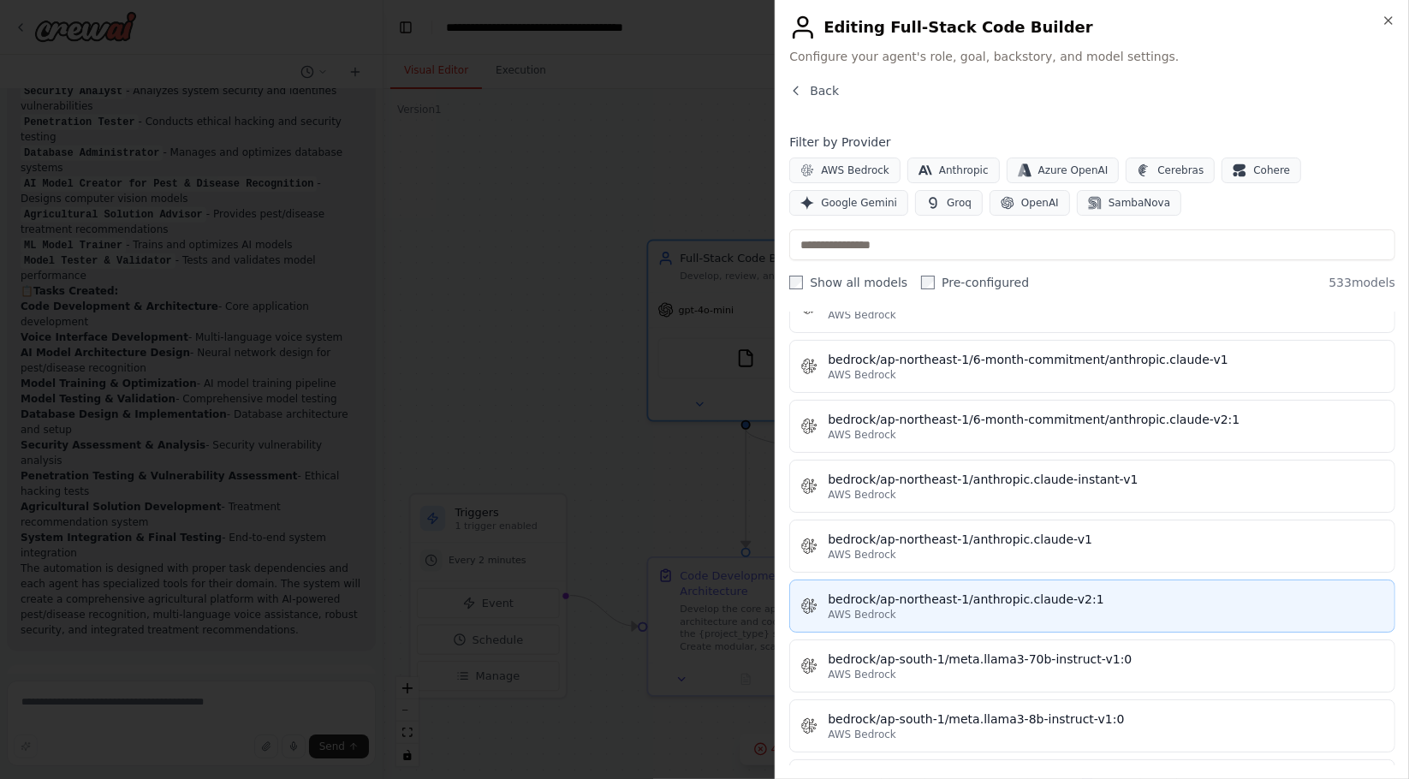
scroll to position [2663, 0]
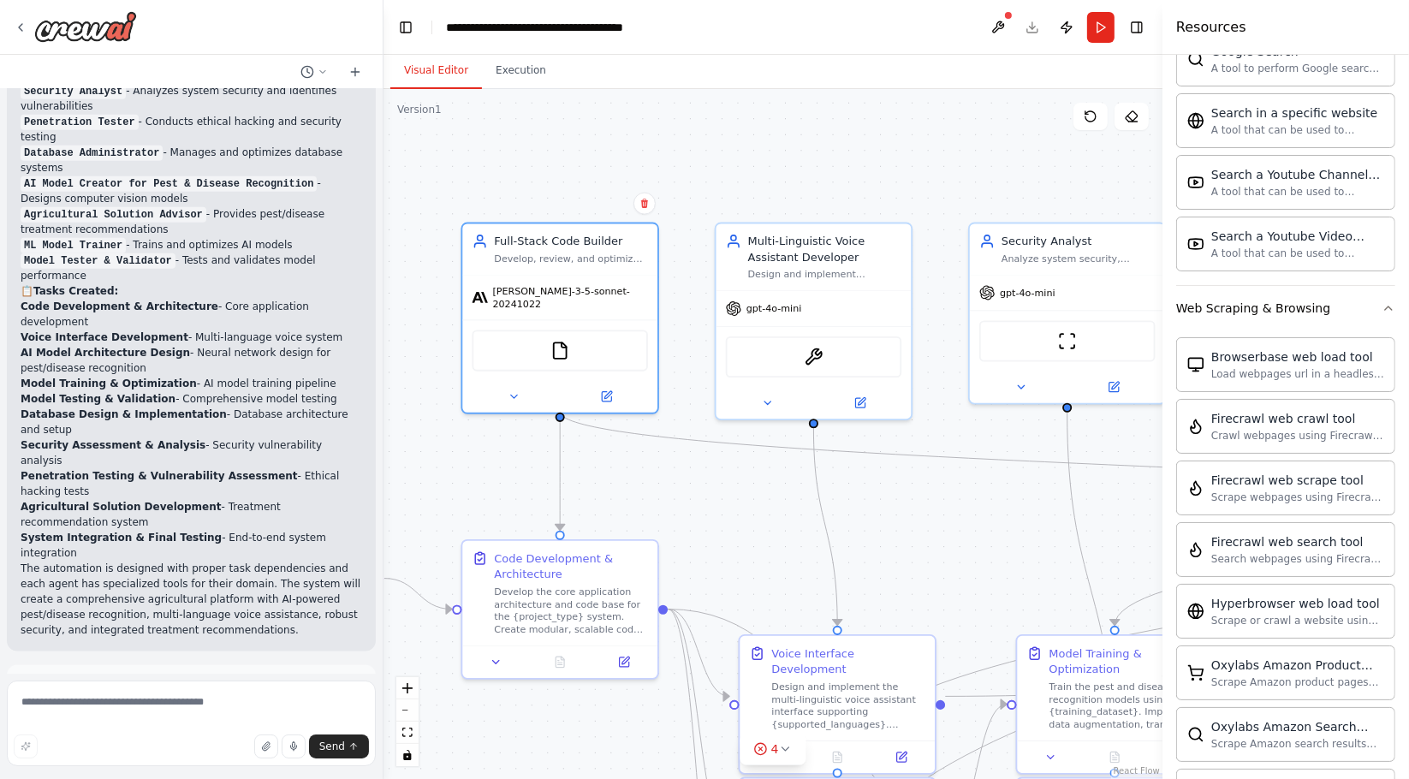
drag, startPoint x: 683, startPoint y: 168, endPoint x: 491, endPoint y: 147, distance: 193.7
click at [496, 151] on div ".deletable-edge-delete-btn { width: 20px; height: 20px; border: 0px solid #ffff…" at bounding box center [773, 434] width 779 height 690
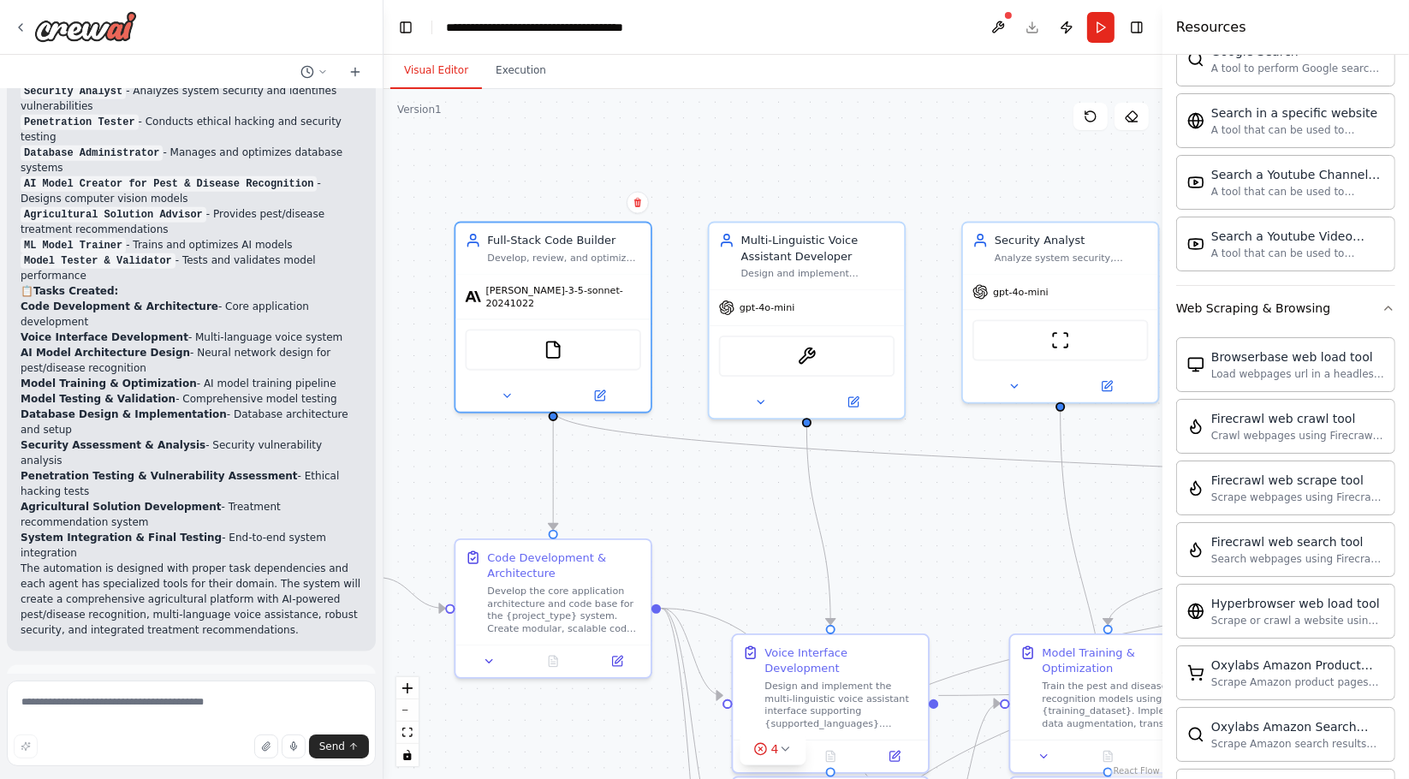
drag, startPoint x: 918, startPoint y: 137, endPoint x: 843, endPoint y: 140, distance: 74.6
click at [843, 140] on div ".deletable-edge-delete-btn { width: 20px; height: 20px; border: 0px solid #ffff…" at bounding box center [773, 434] width 779 height 690
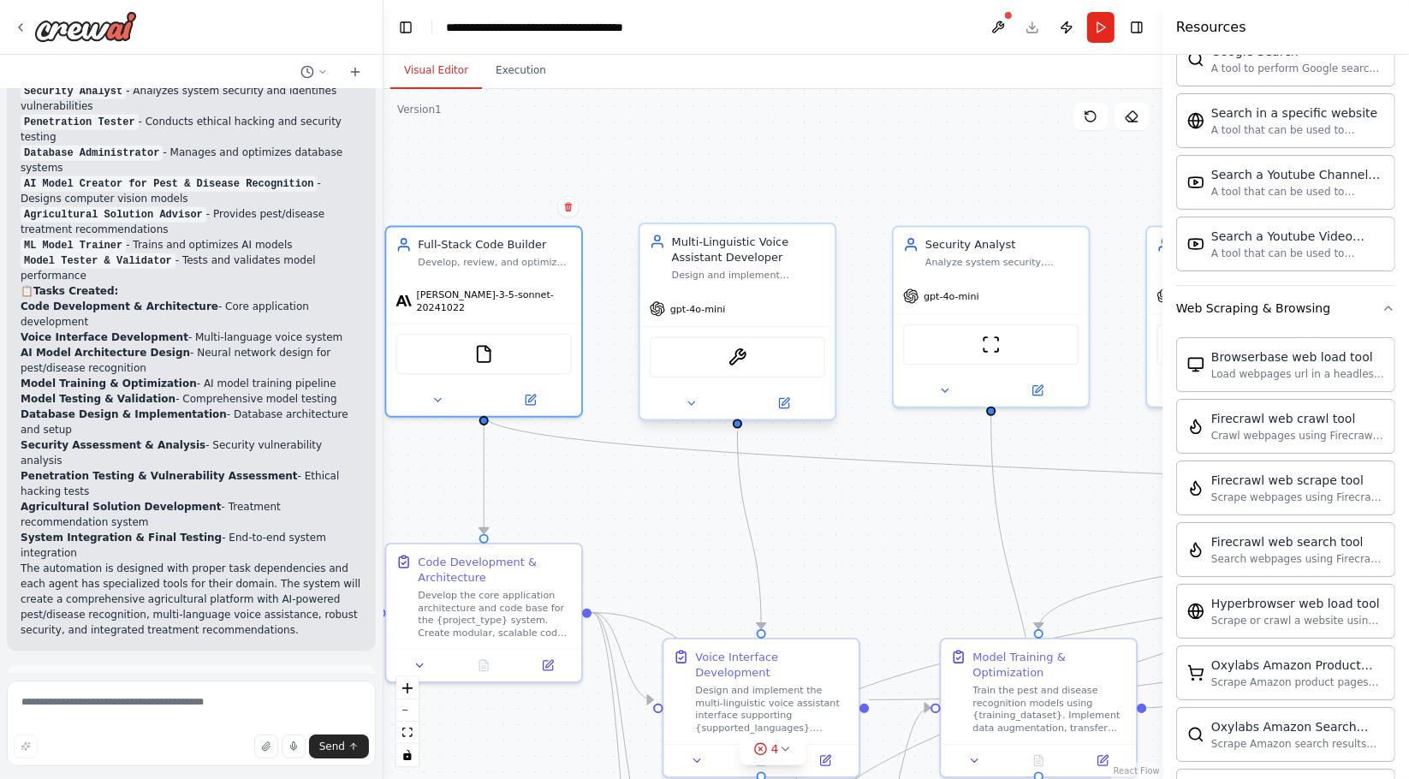
click at [766, 312] on div "gpt-4o-mini" at bounding box center [737, 308] width 195 height 35
click at [777, 407] on icon at bounding box center [783, 403] width 13 height 13
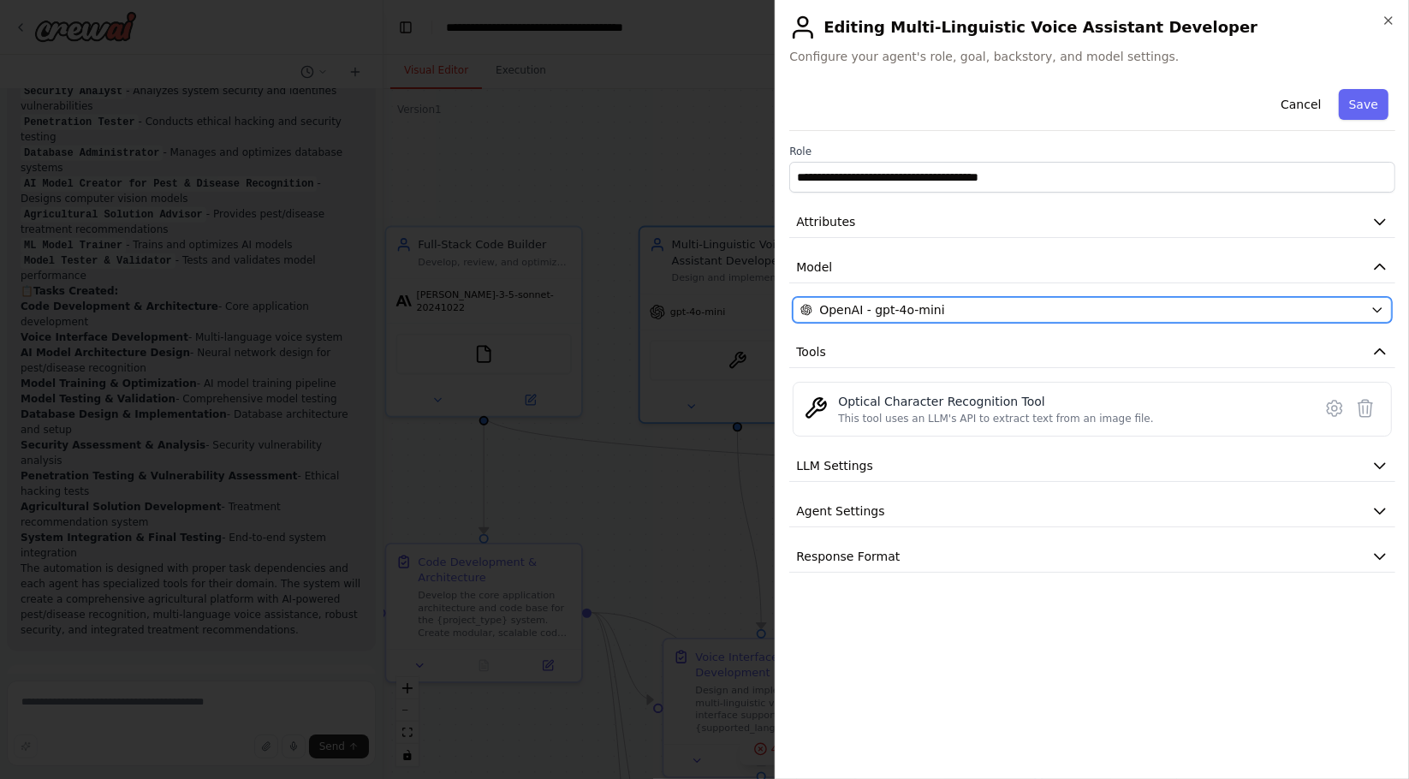
click at [948, 306] on div "OpenAI - gpt-4o-mini" at bounding box center [1081, 309] width 563 height 17
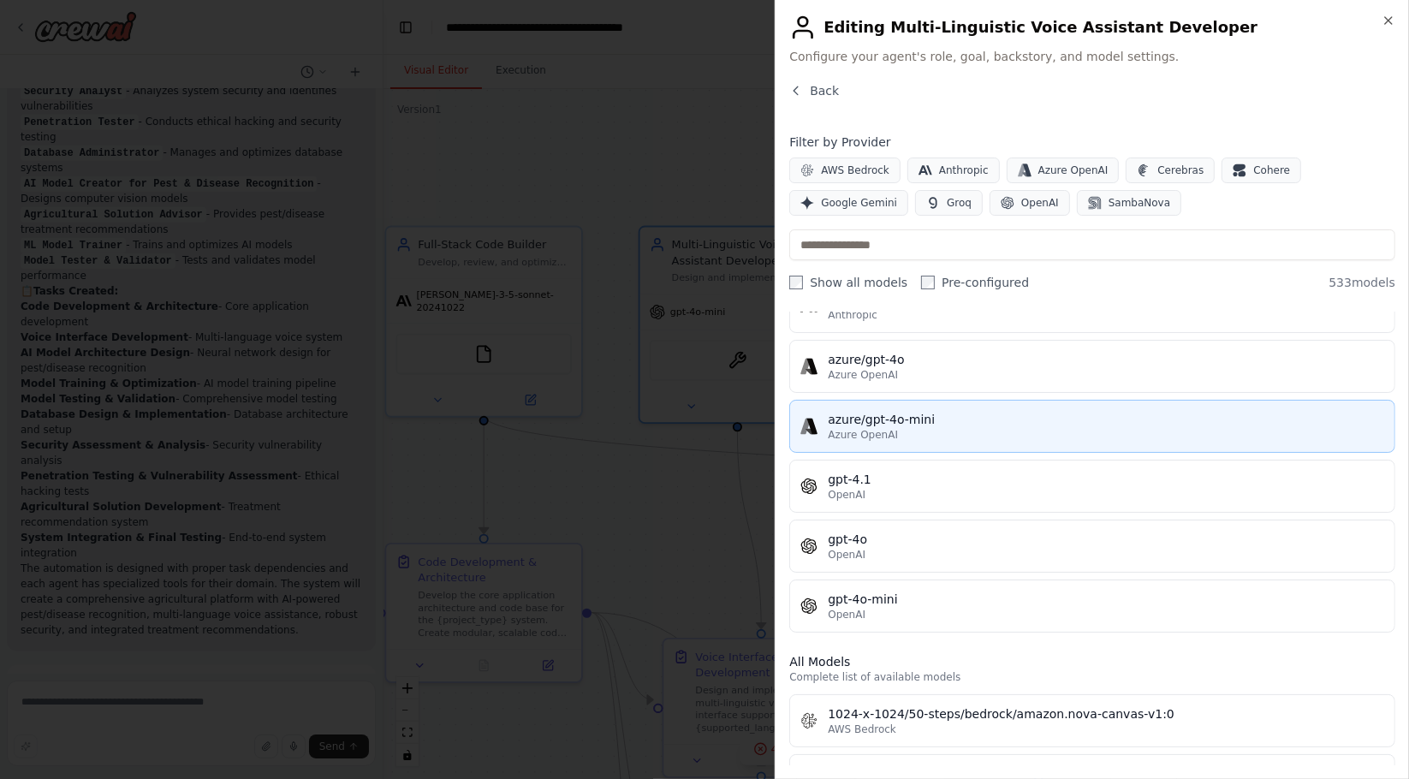
scroll to position [95, 0]
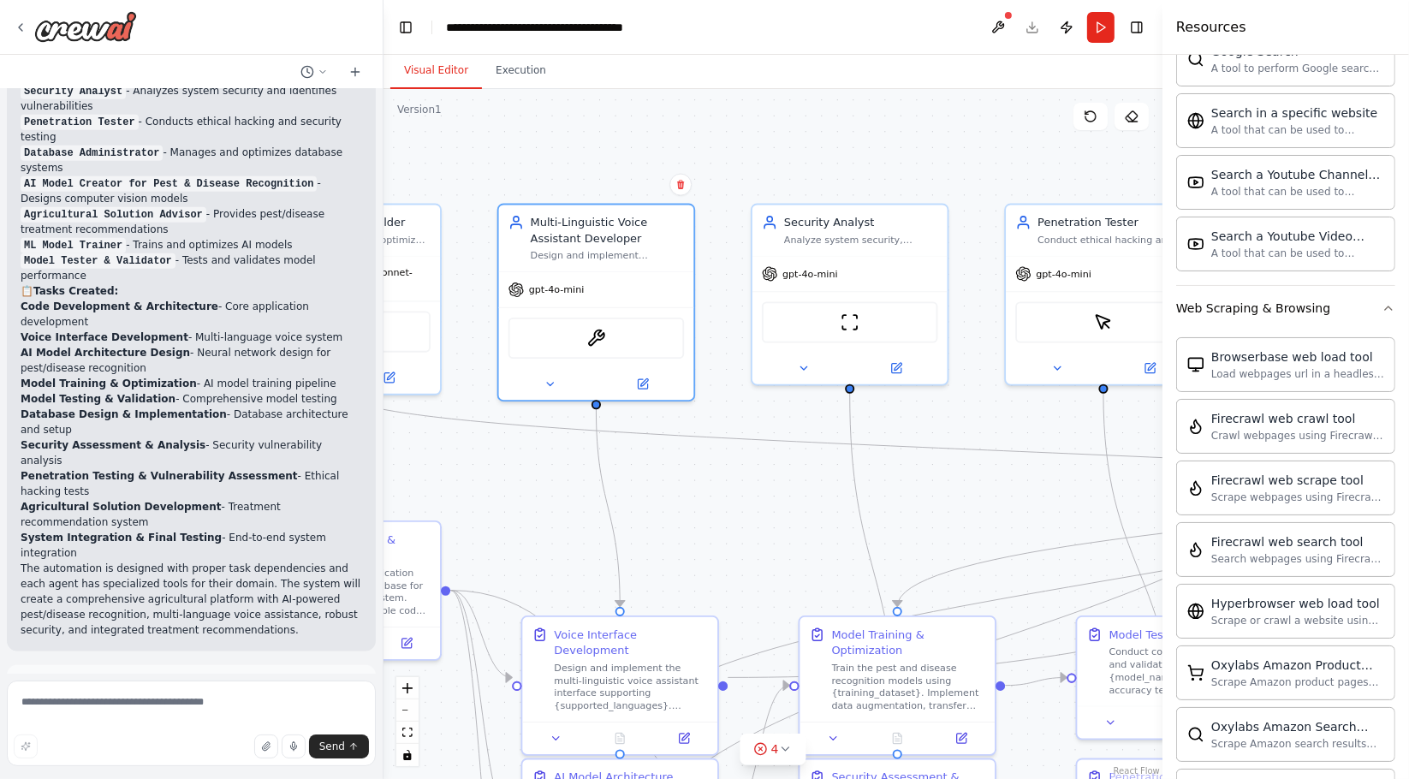
drag, startPoint x: 874, startPoint y: 548, endPoint x: 733, endPoint y: 526, distance: 143.0
click at [733, 526] on div ".deletable-edge-delete-btn { width: 20px; height: 20px; border: 0px solid #ffff…" at bounding box center [773, 434] width 779 height 690
click at [827, 277] on div "gpt-4o-mini" at bounding box center [800, 271] width 76 height 16
click at [906, 360] on button at bounding box center [897, 364] width 90 height 19
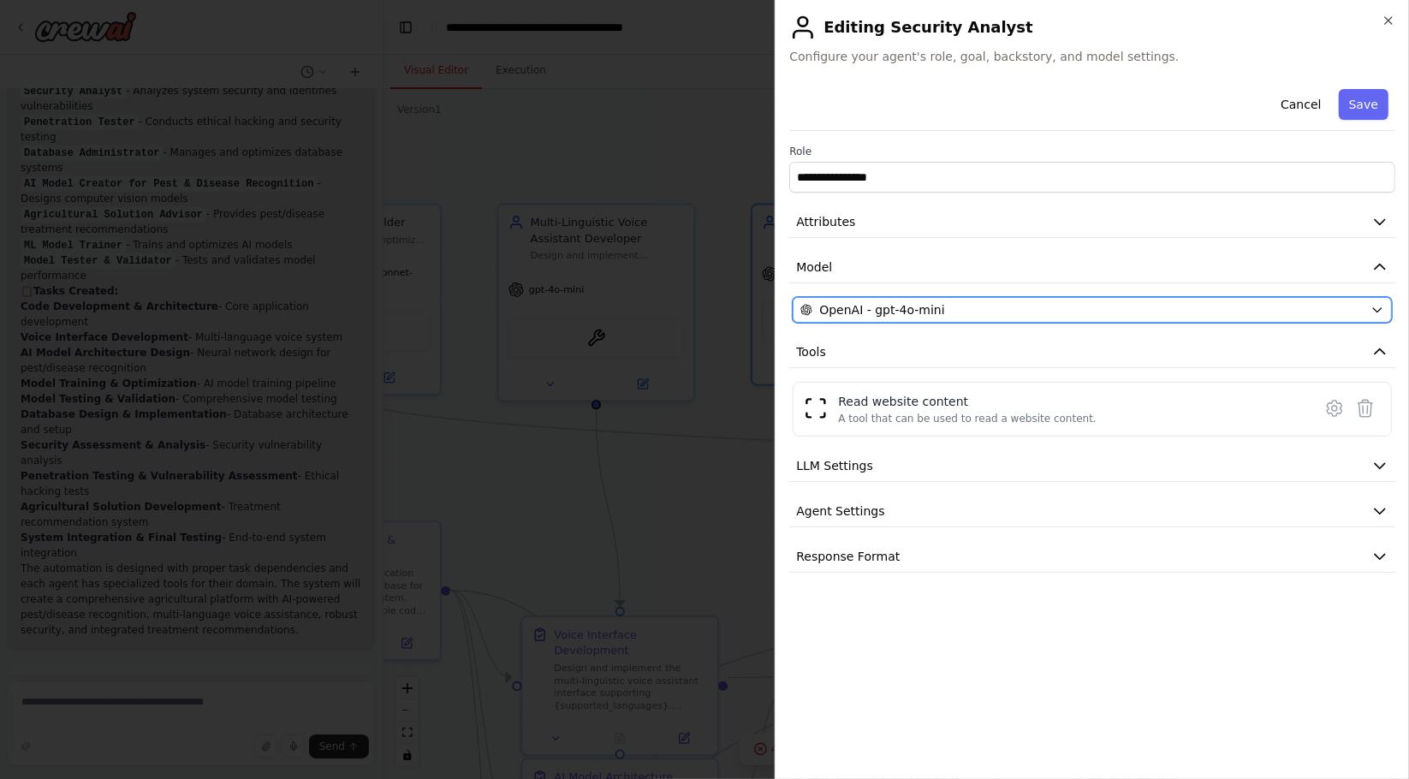
click at [960, 313] on div "OpenAI - gpt-4o-mini" at bounding box center [1081, 309] width 563 height 17
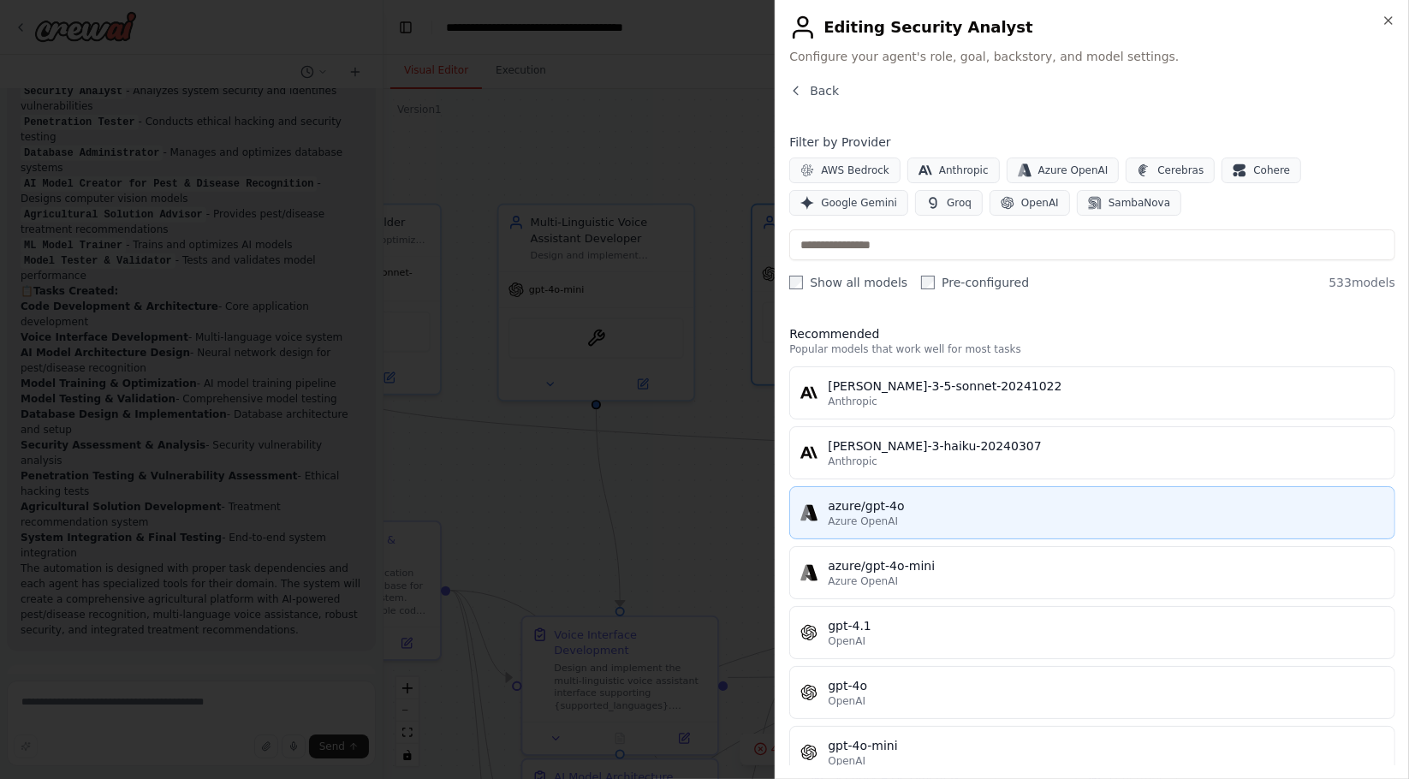
click at [848, 514] on span "Azure OpenAI" at bounding box center [863, 521] width 70 height 14
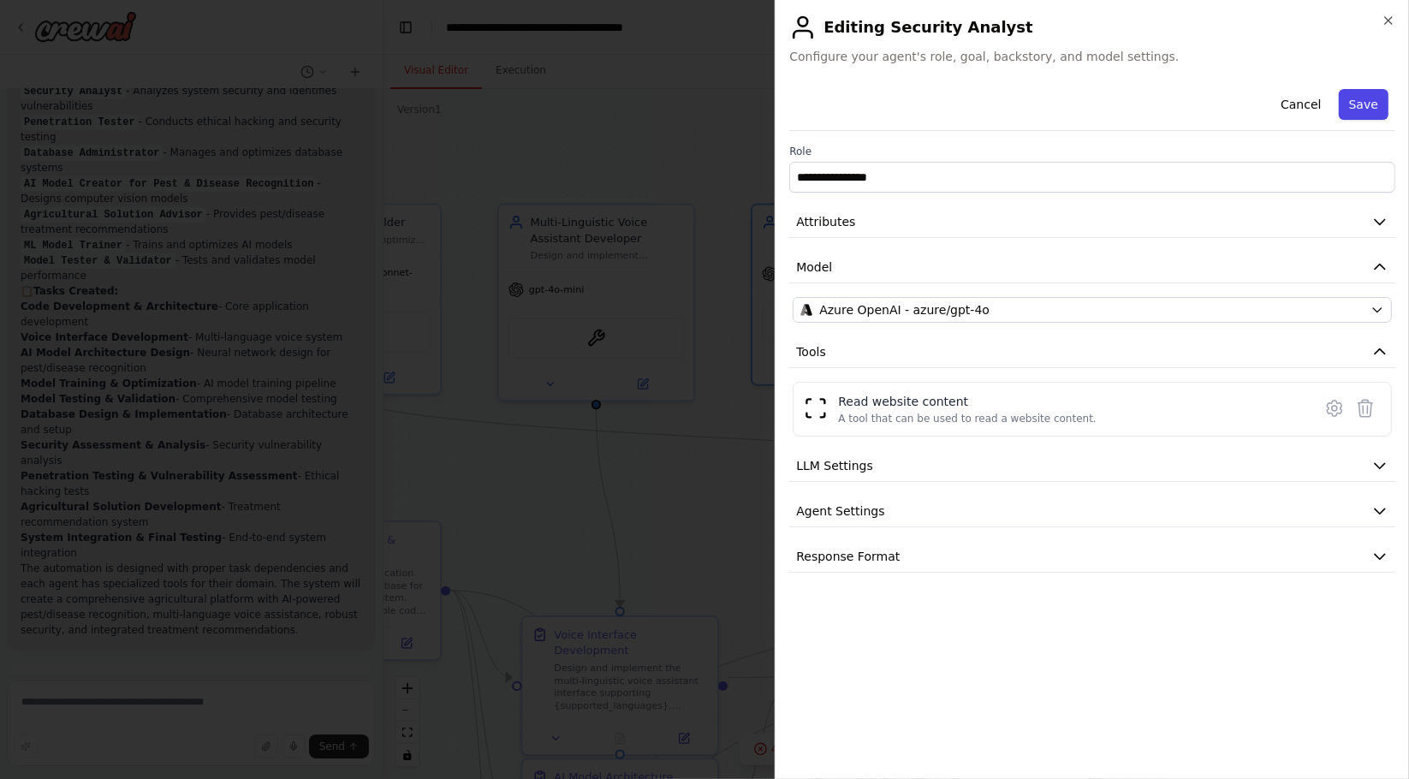
click at [1348, 104] on button "Save" at bounding box center [1364, 104] width 50 height 31
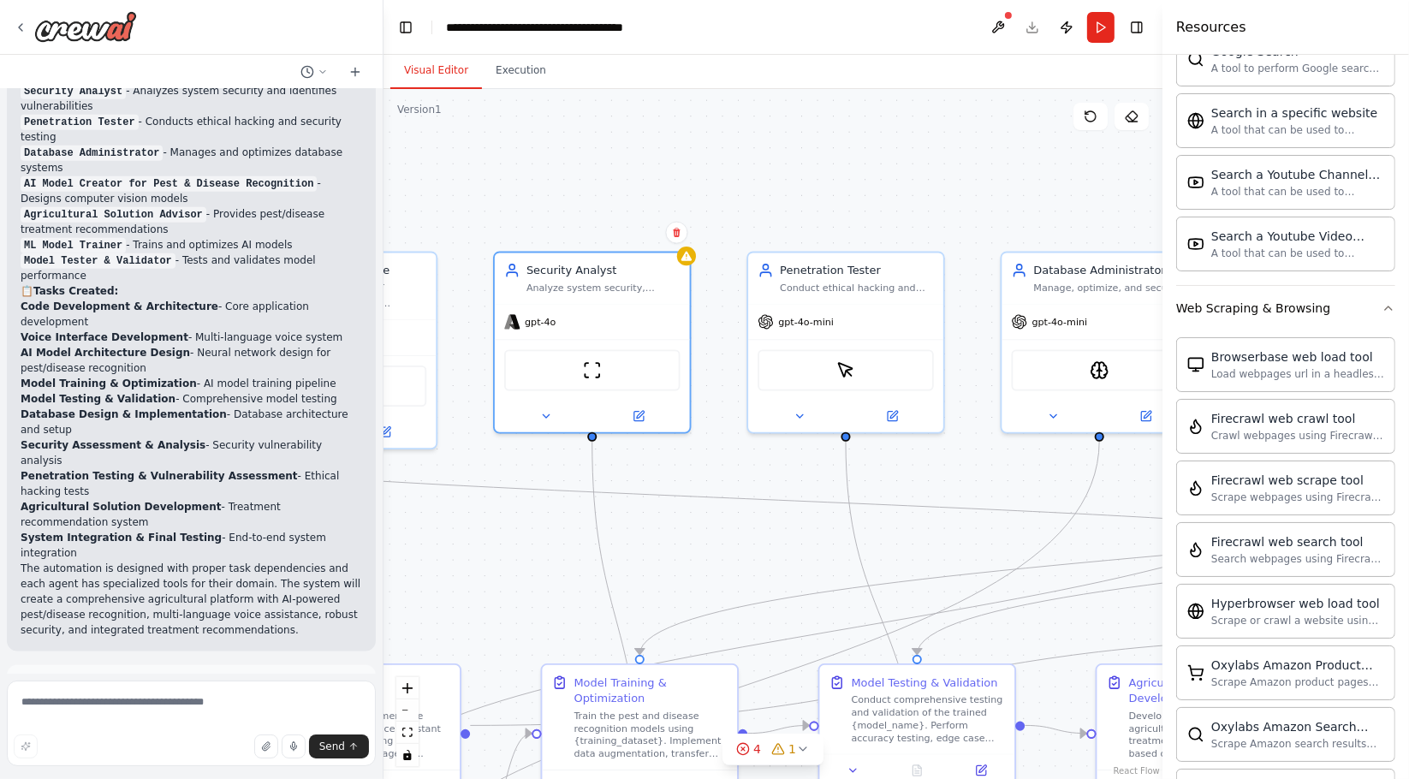
drag, startPoint x: 752, startPoint y: 508, endPoint x: 494, endPoint y: 556, distance: 262.1
click at [494, 556] on div ".deletable-edge-delete-btn { width: 20px; height: 20px; border: 0px solid #ffff…" at bounding box center [773, 434] width 779 height 690
click at [633, 418] on icon at bounding box center [639, 413] width 13 height 13
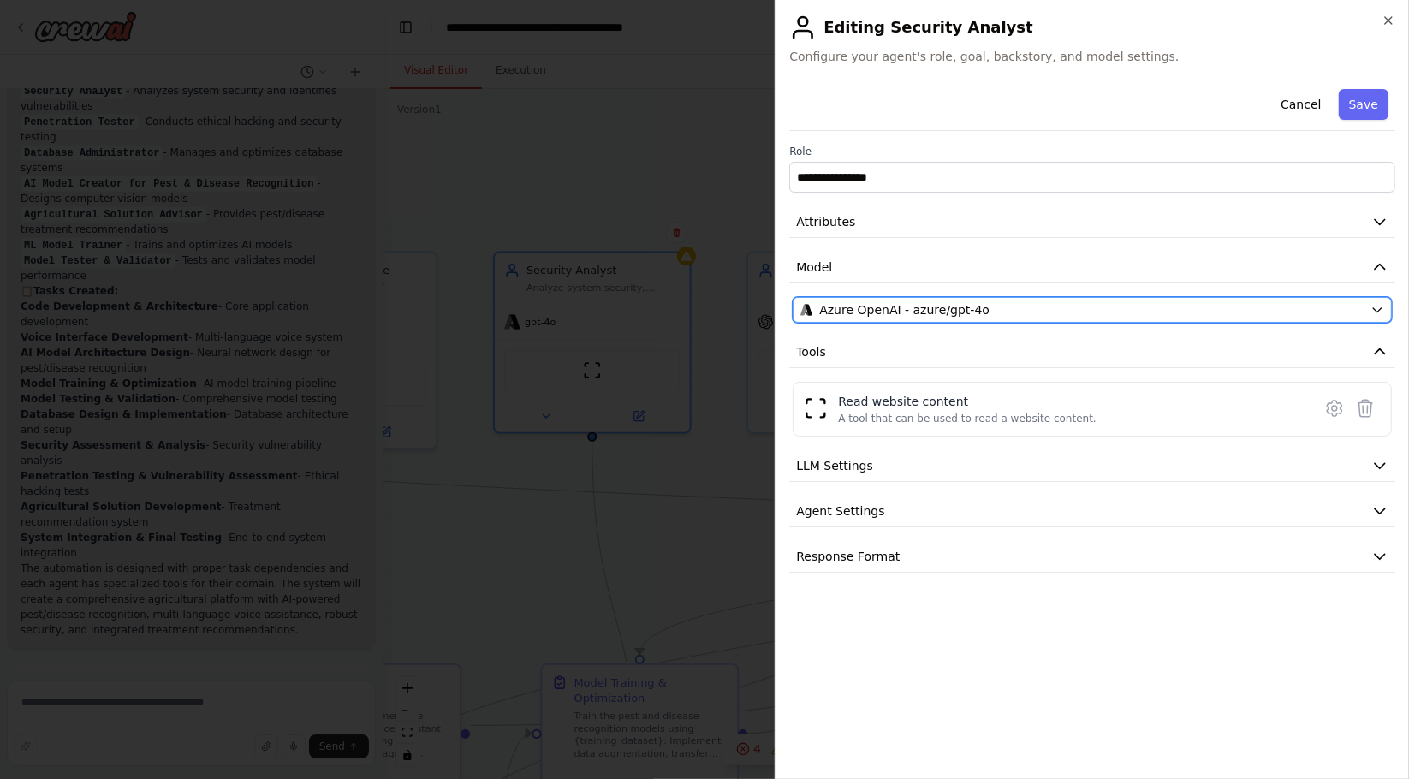
click at [958, 306] on span "Azure OpenAI - azure/gpt-4o" at bounding box center [904, 309] width 170 height 17
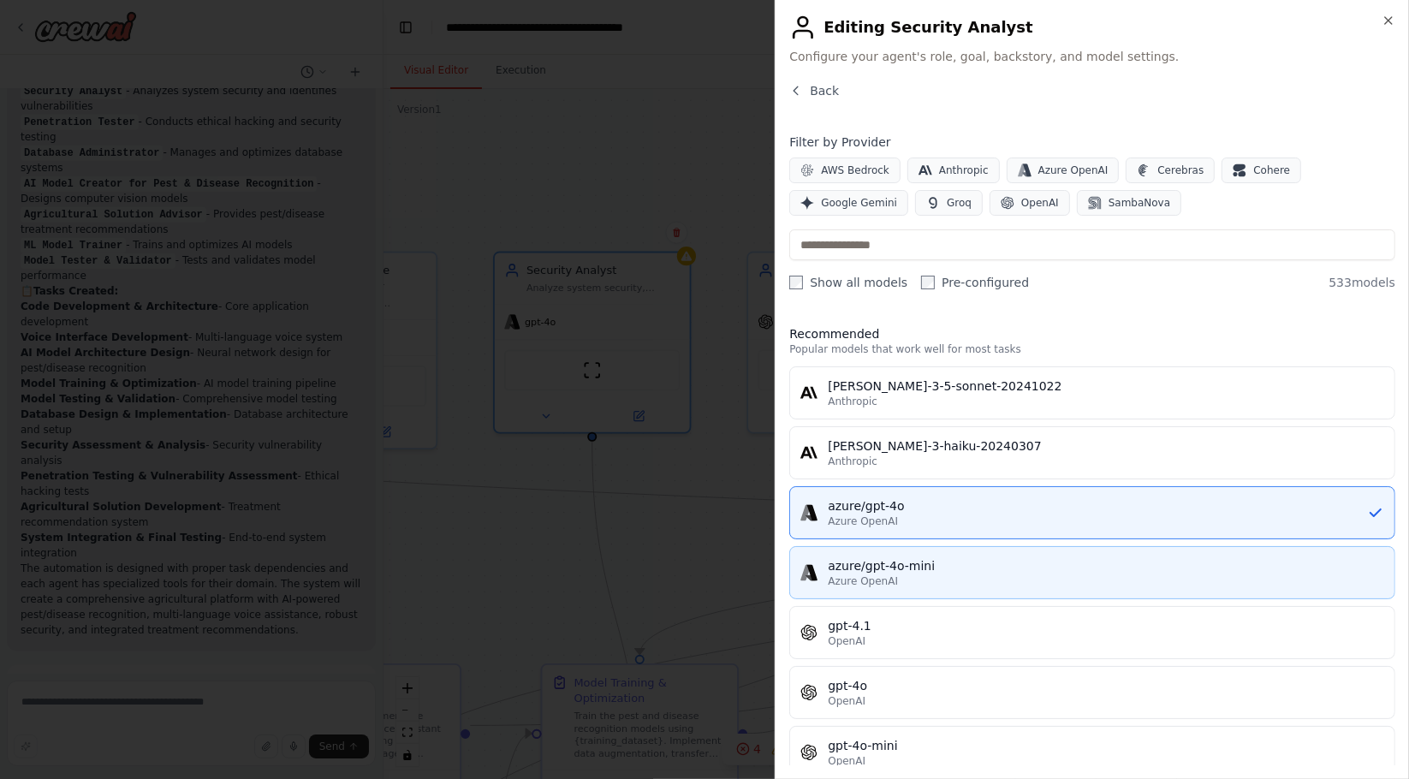
click at [941, 562] on div "azure/gpt-4o-mini" at bounding box center [1106, 565] width 556 height 17
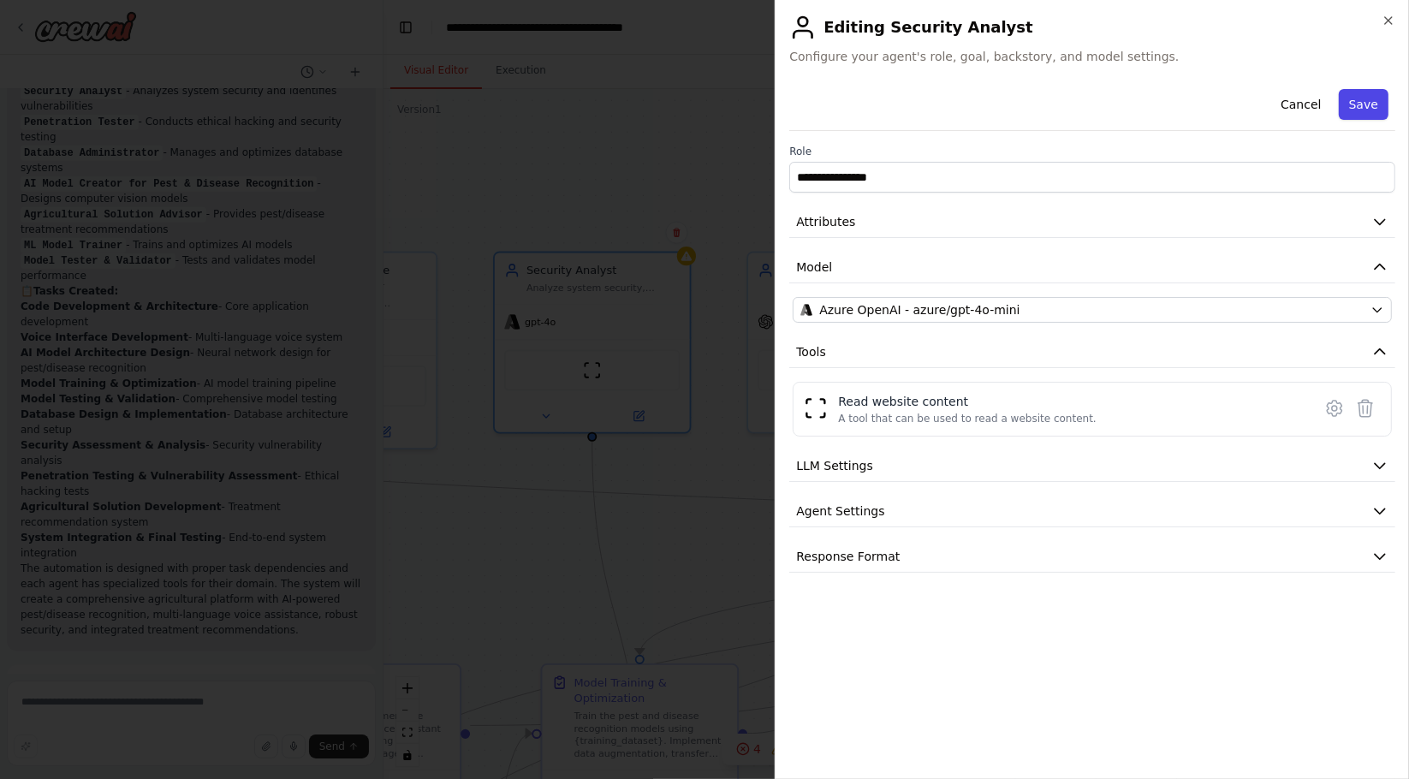
click at [1358, 90] on button "Save" at bounding box center [1364, 104] width 50 height 31
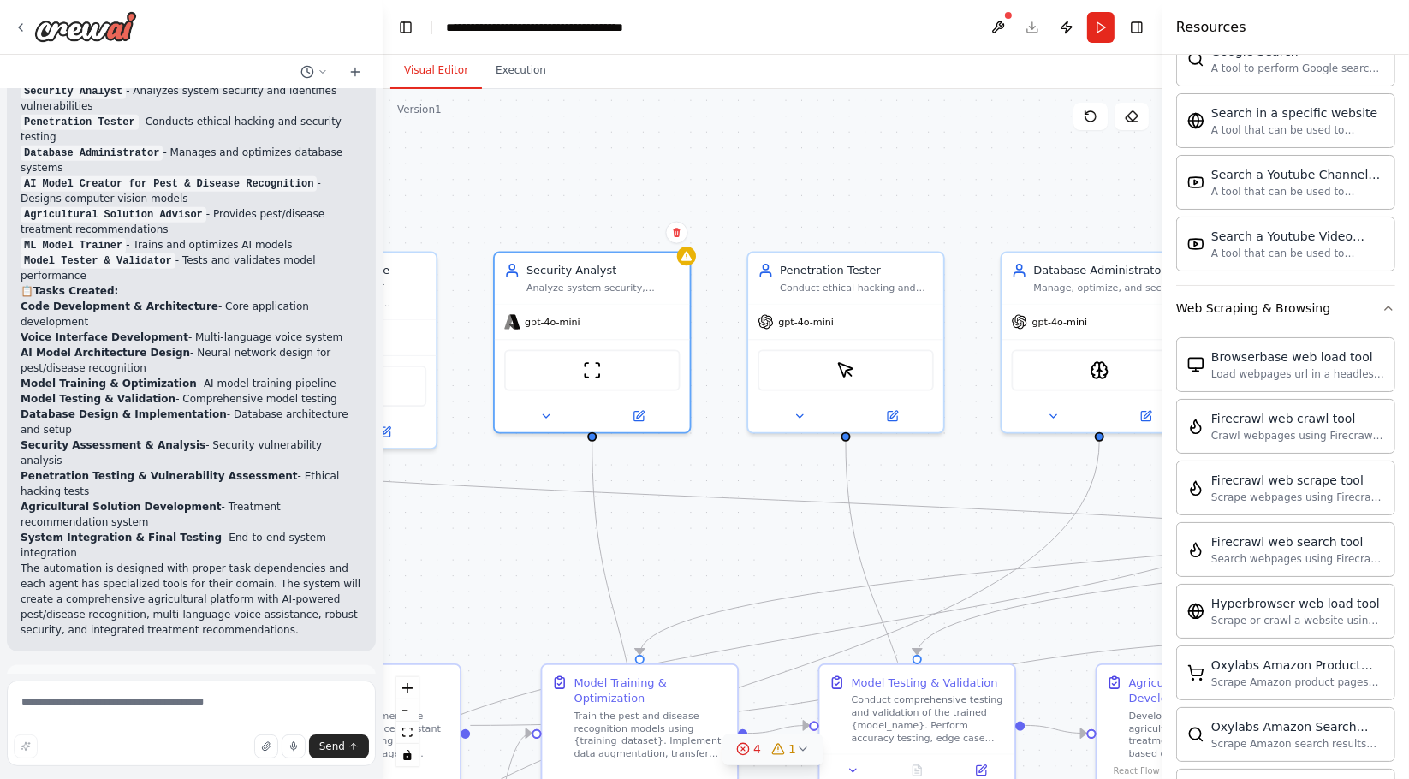
click at [741, 740] on div "4" at bounding box center [748, 748] width 25 height 17
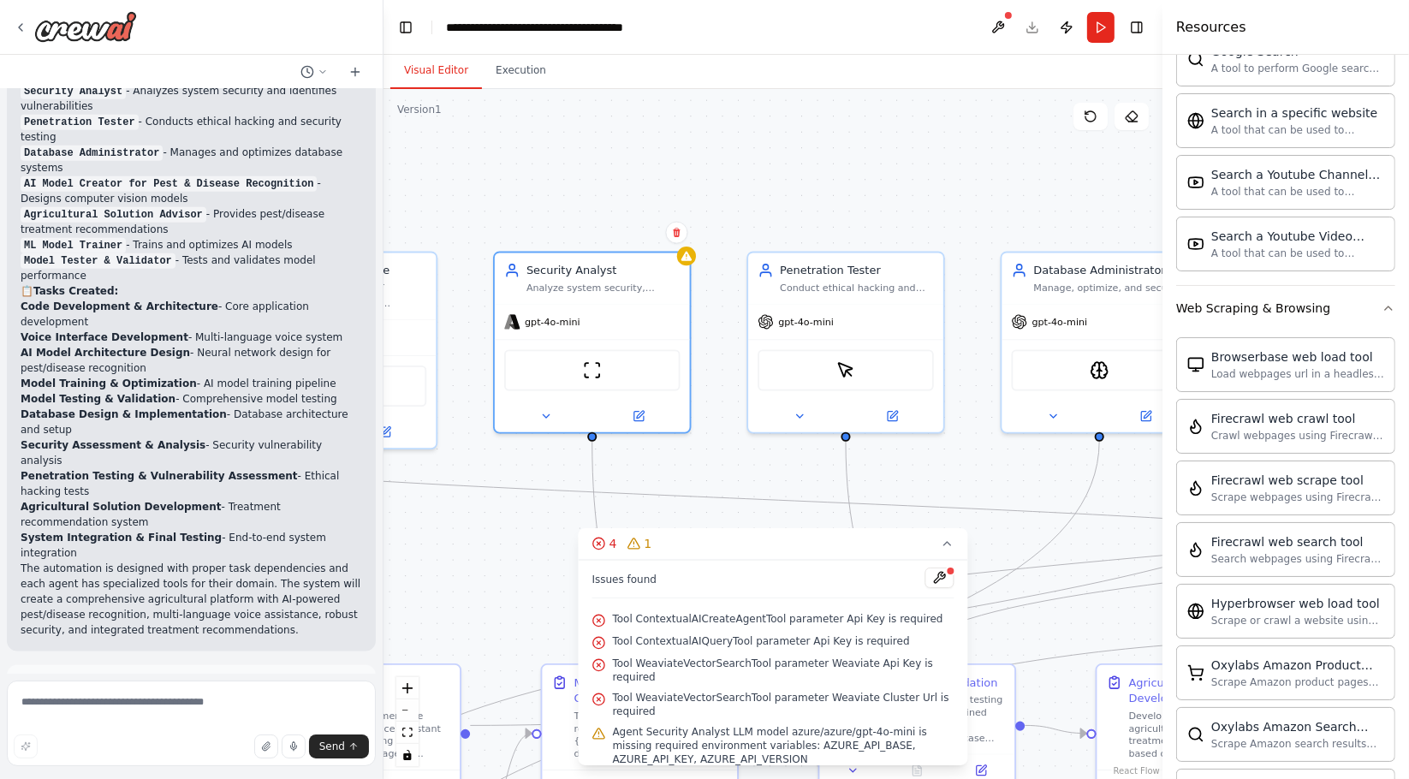
click at [728, 626] on span "Tool ContextualAICreateAgentTool parameter Api Key is required" at bounding box center [778, 619] width 330 height 14
click at [598, 627] on icon at bounding box center [599, 621] width 14 height 14
drag, startPoint x: 598, startPoint y: 637, endPoint x: 837, endPoint y: 604, distance: 241.2
click at [746, 624] on div "Tool ContextualAICreateAgentTool parameter Api Key is required" at bounding box center [773, 620] width 362 height 22
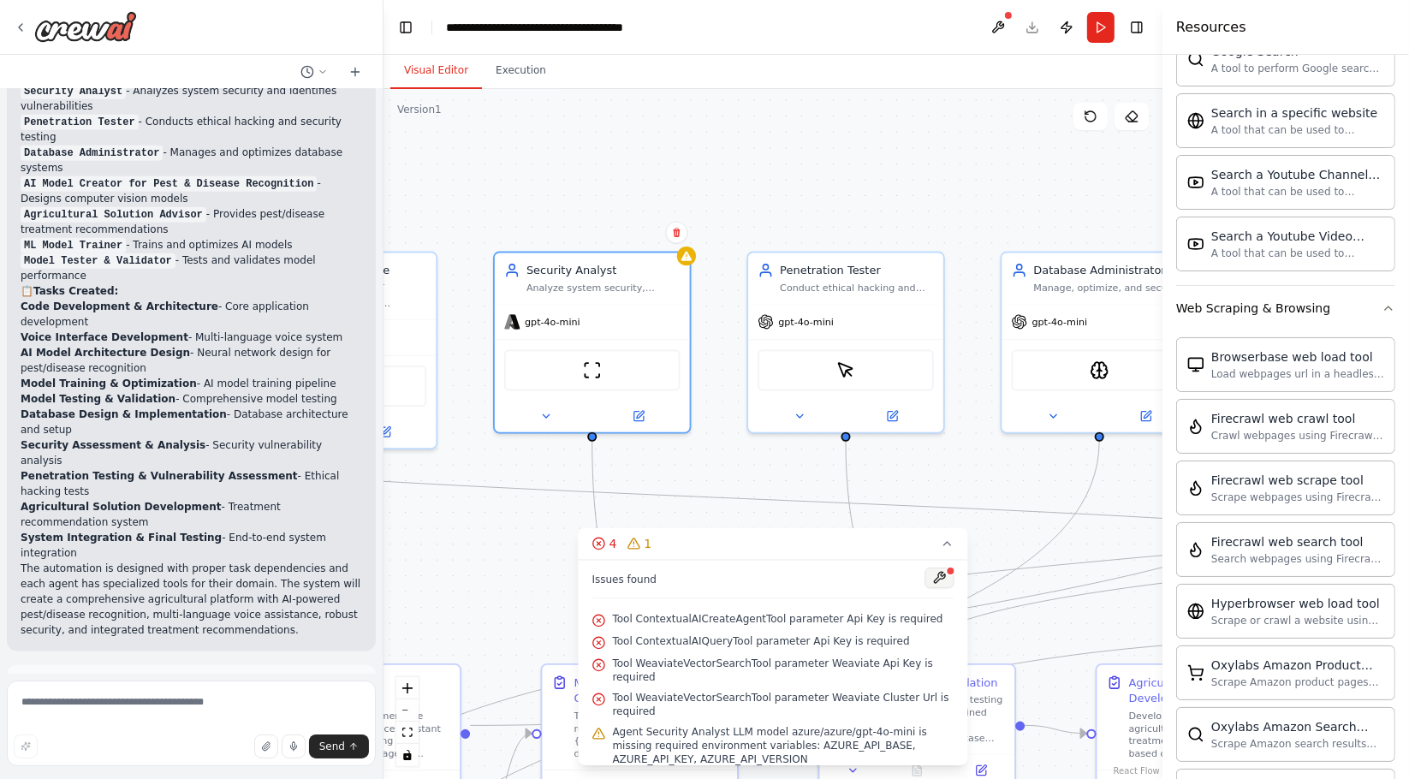
click at [935, 588] on button at bounding box center [939, 578] width 29 height 21
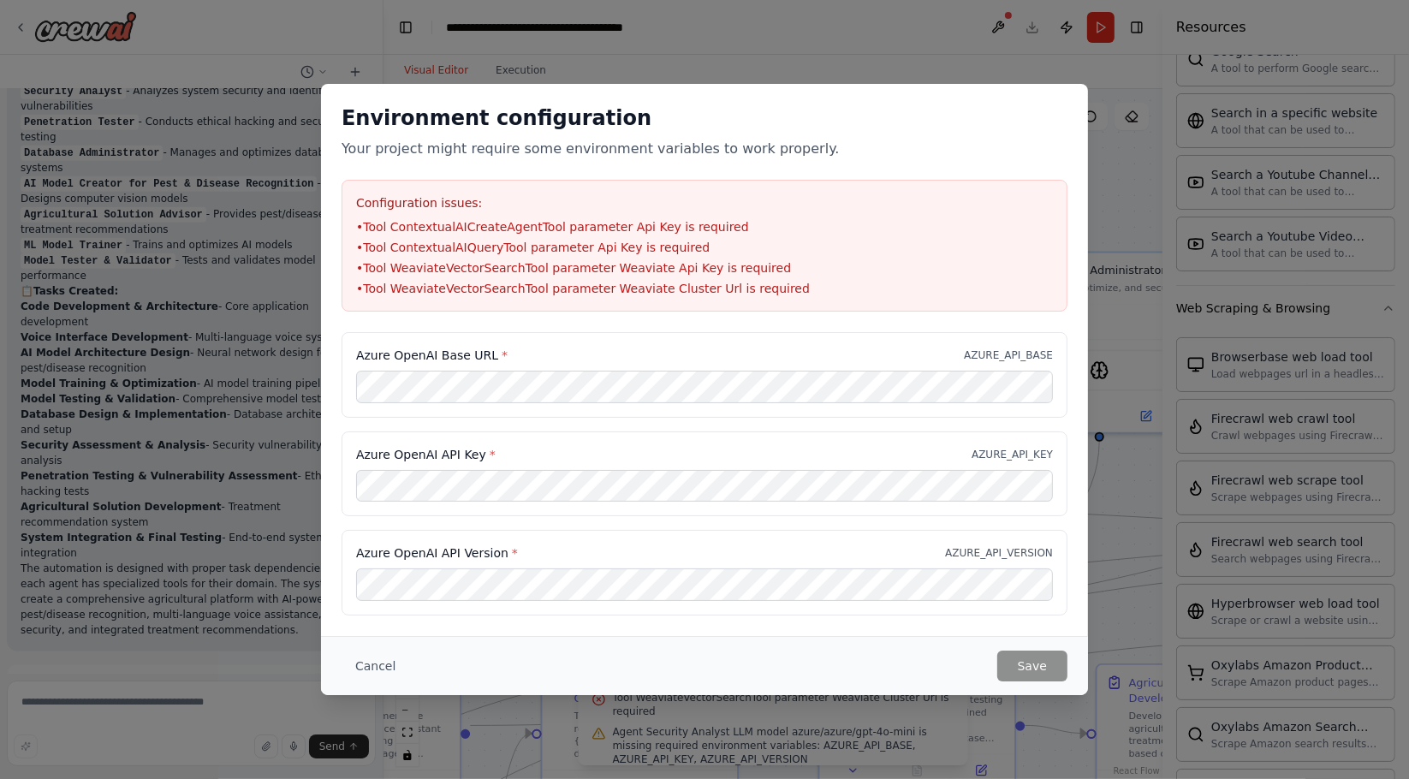
click at [1036, 58] on div "Environment configuration Your project might require some environment variables…" at bounding box center [704, 389] width 1409 height 779
click at [360, 663] on button "Cancel" at bounding box center [376, 666] width 68 height 31
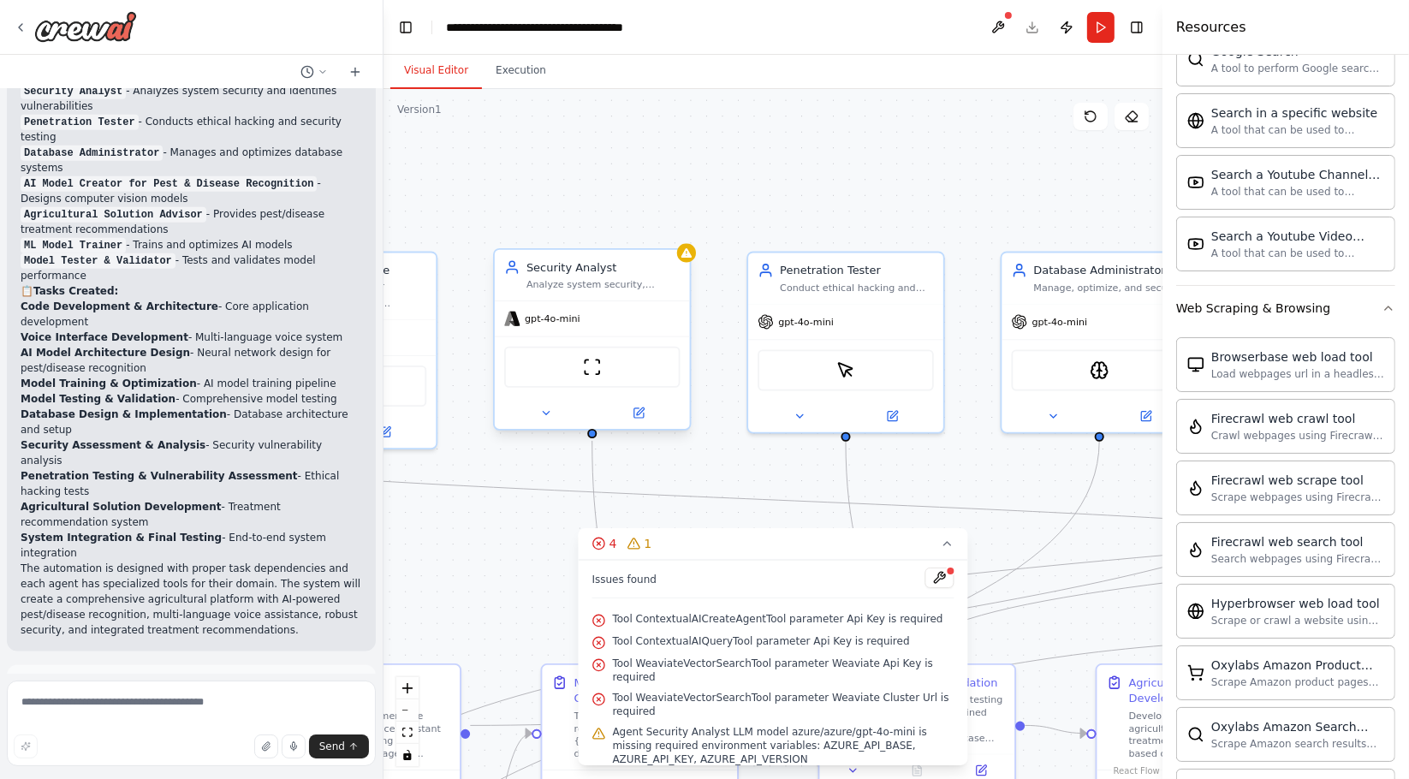
click at [645, 332] on div "gpt-4o-mini" at bounding box center [592, 318] width 195 height 35
click at [562, 327] on div "gpt-4o-mini" at bounding box center [592, 318] width 195 height 35
click at [639, 417] on icon at bounding box center [637, 412] width 9 height 9
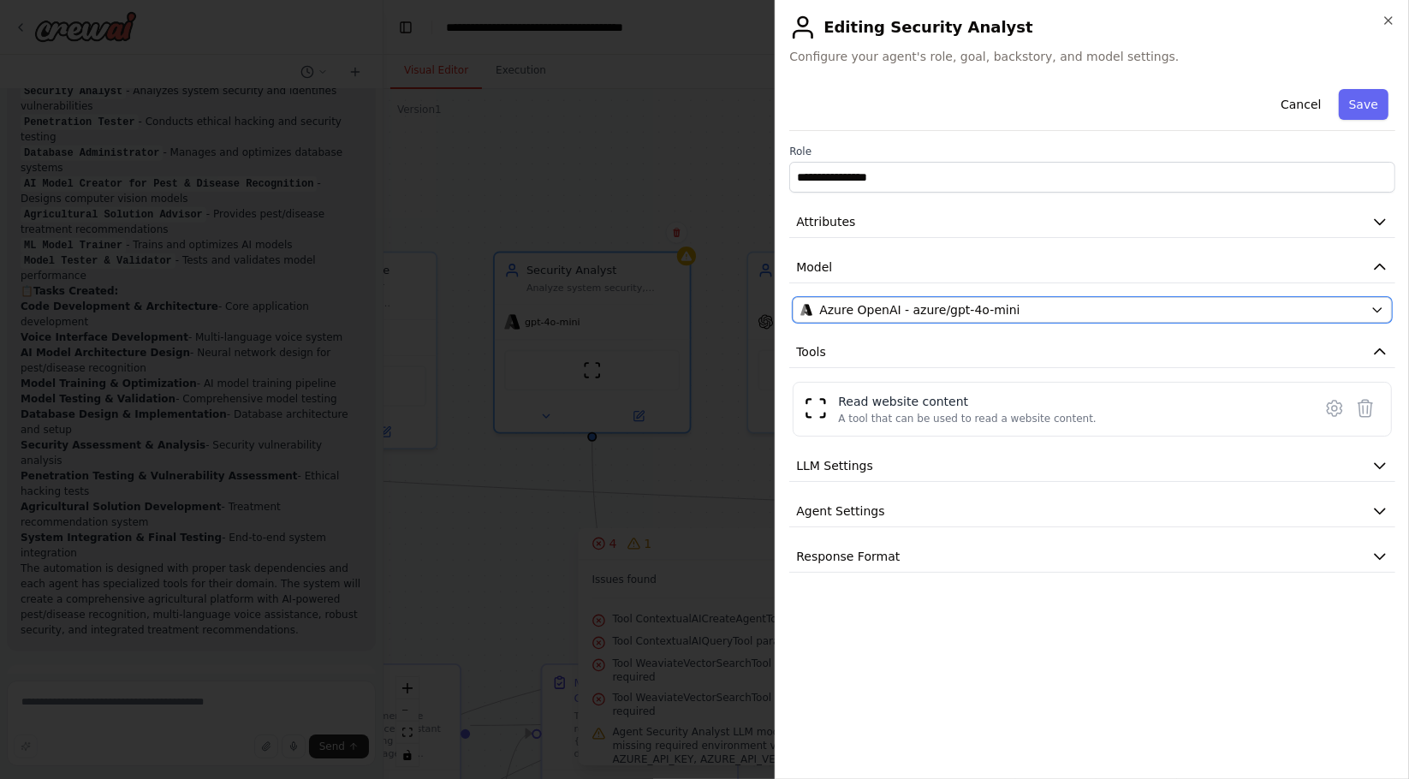
click at [1058, 302] on div "Azure OpenAI - azure/gpt-4o-mini" at bounding box center [1081, 309] width 563 height 17
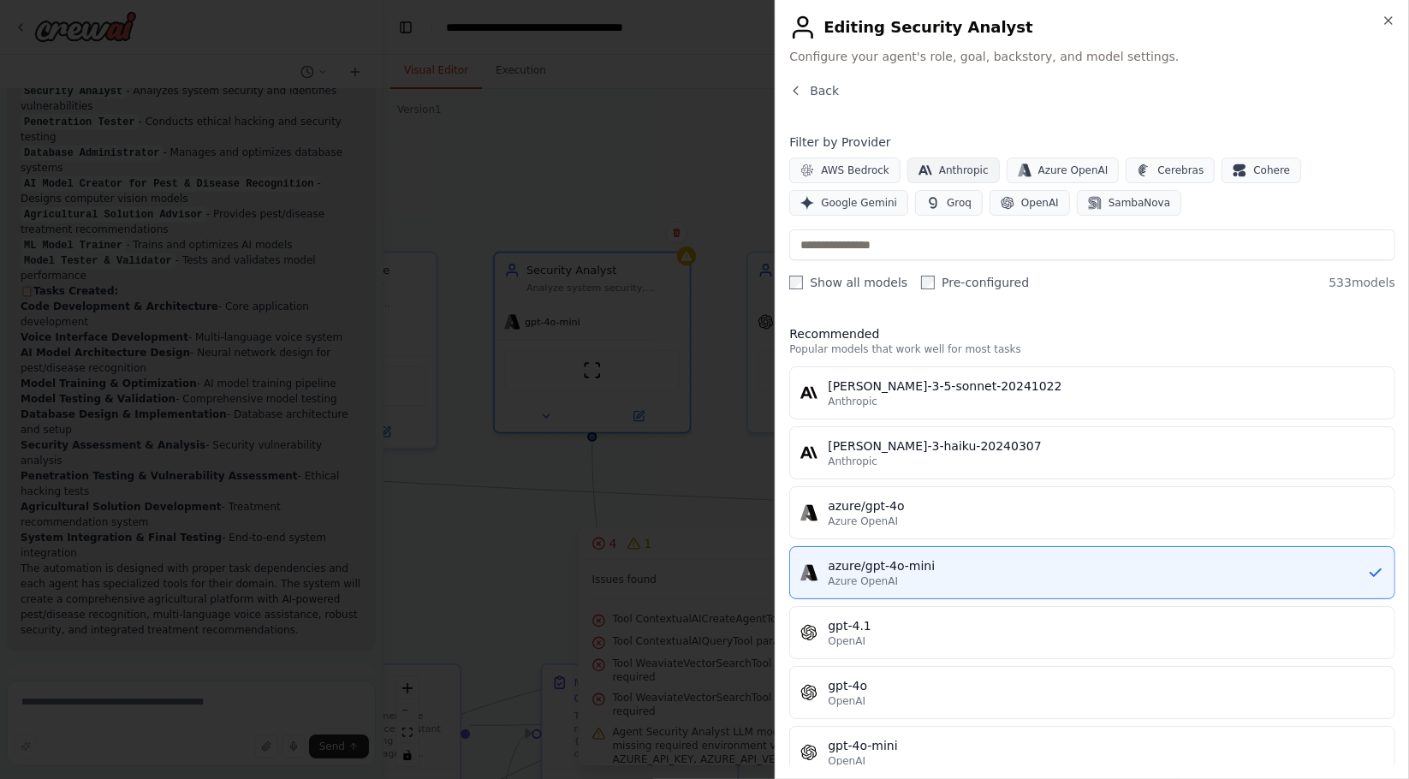
click at [942, 169] on span "Anthropic" at bounding box center [964, 171] width 50 height 14
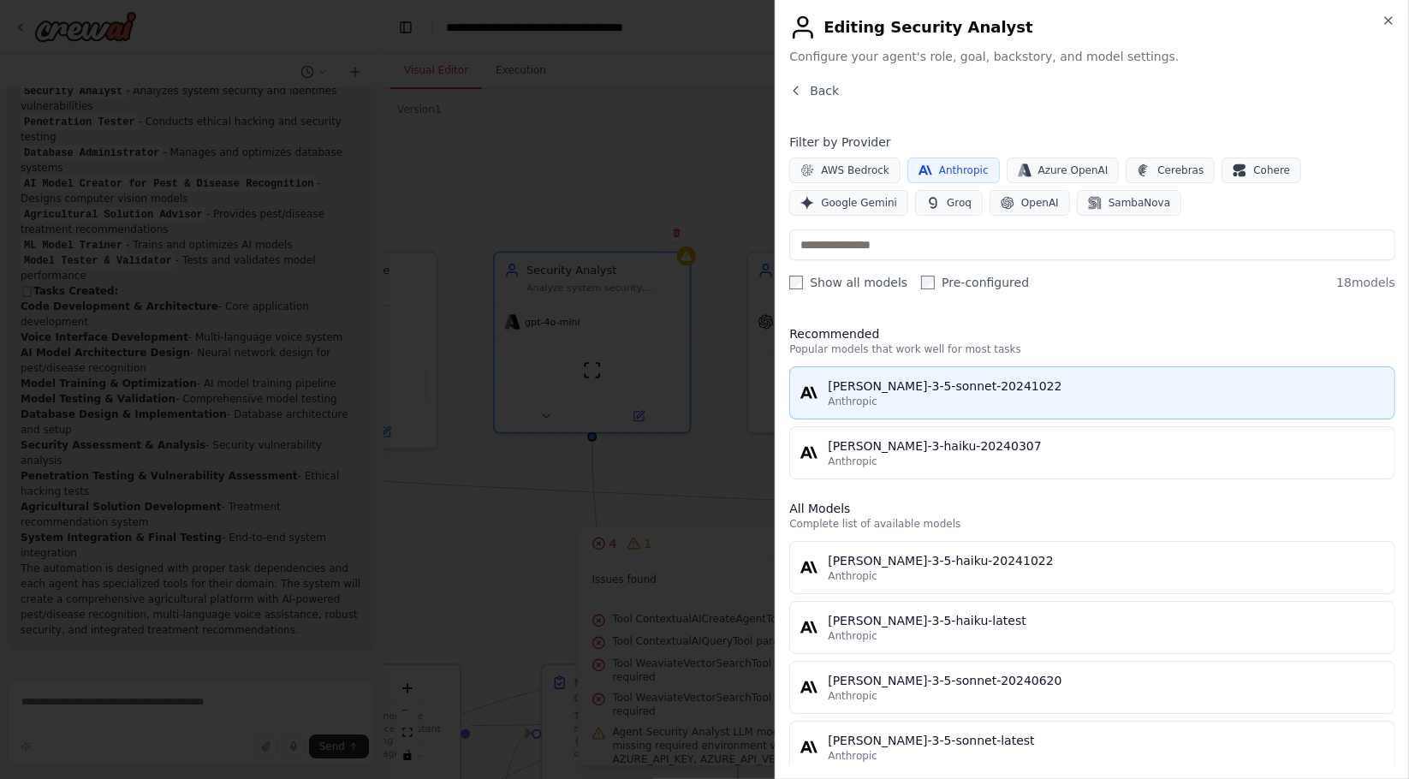
click at [926, 418] on button "claude-3-5-sonnet-20241022 Anthropic" at bounding box center [1092, 392] width 606 height 53
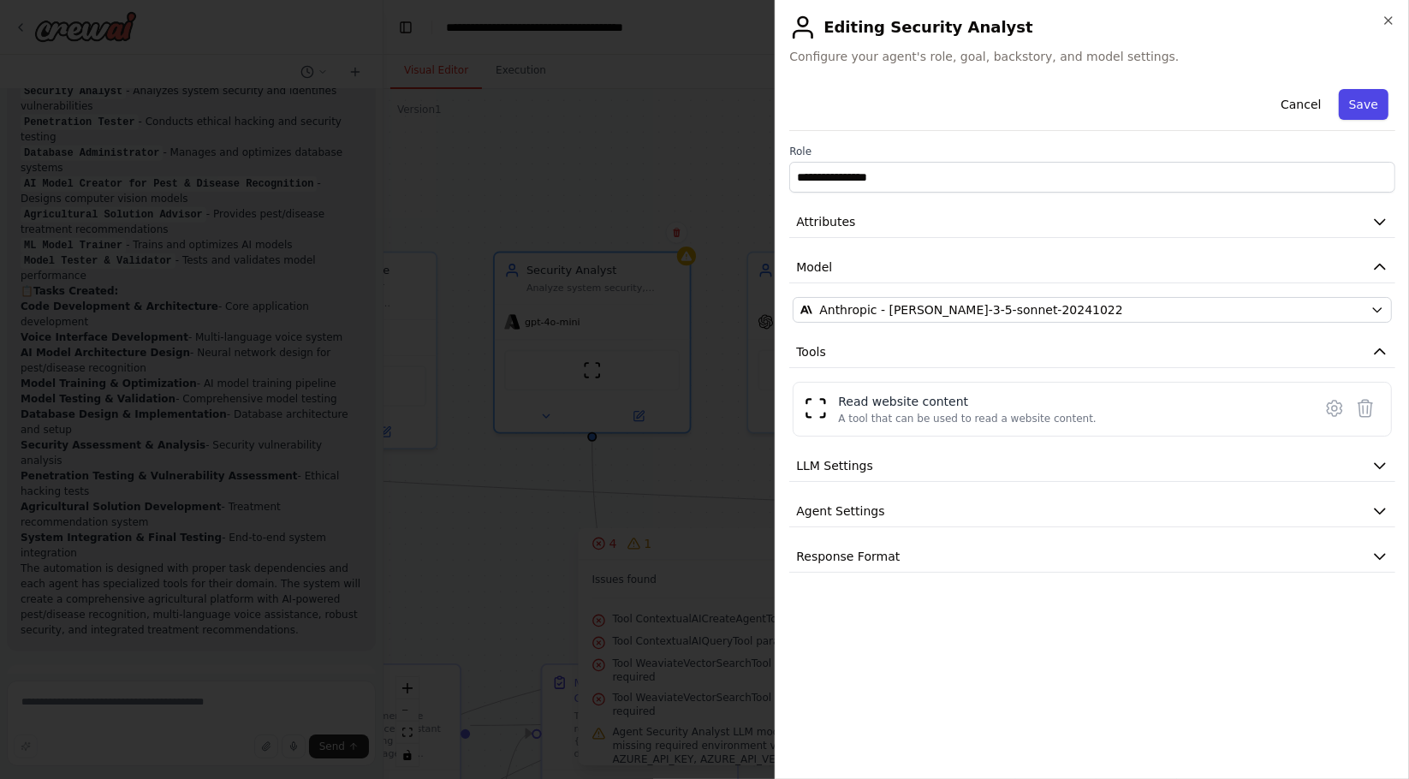
click at [1371, 108] on button "Save" at bounding box center [1364, 104] width 50 height 31
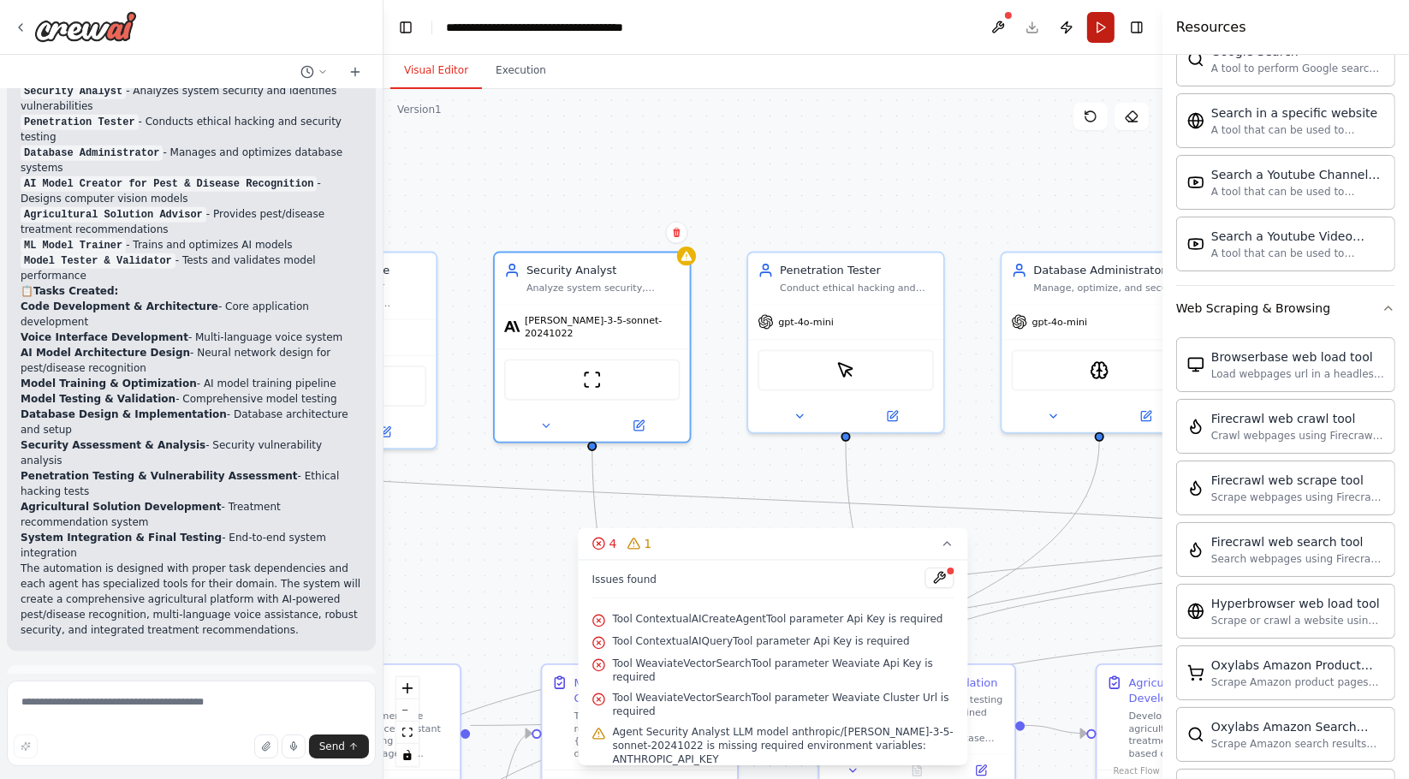
click at [1097, 33] on button "Run" at bounding box center [1100, 27] width 27 height 31
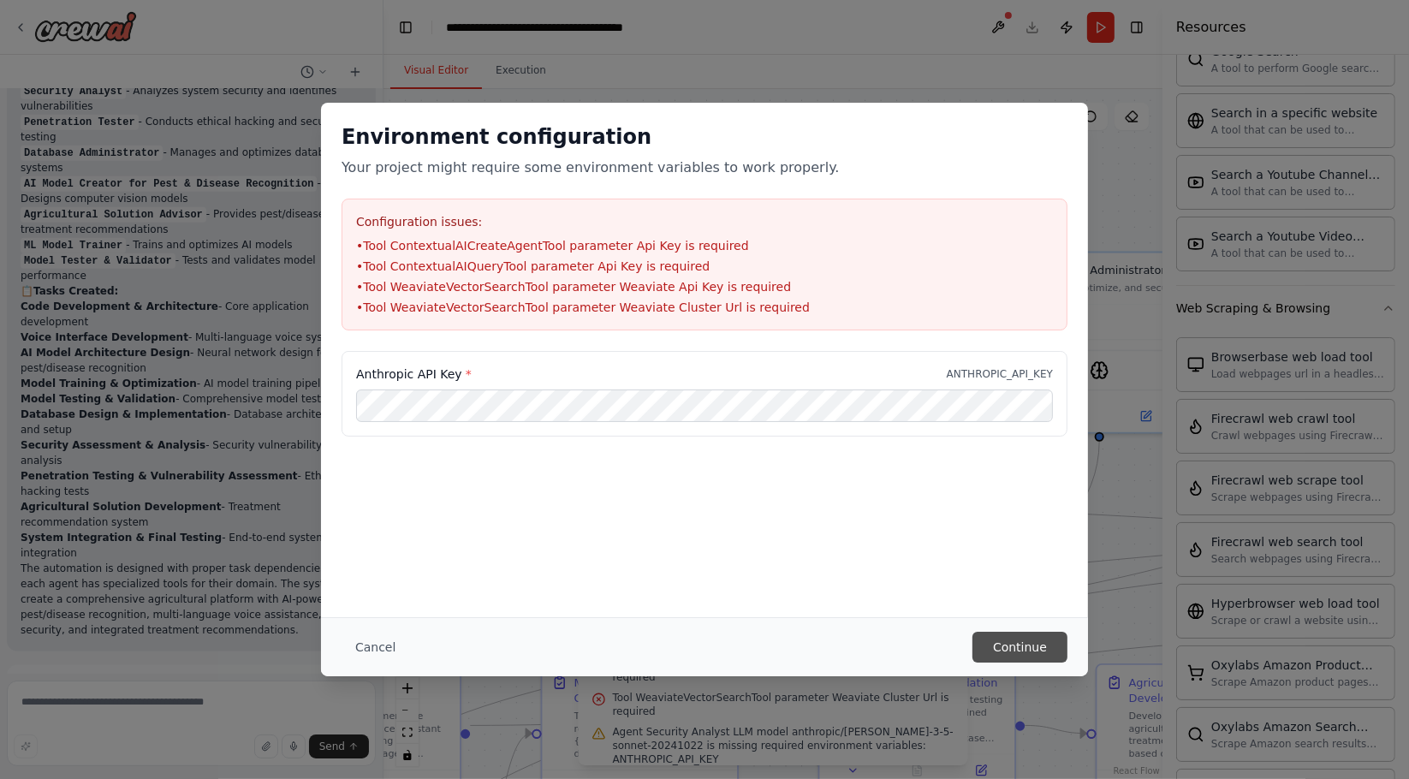
click at [1008, 646] on button "Continue" at bounding box center [1019, 647] width 95 height 31
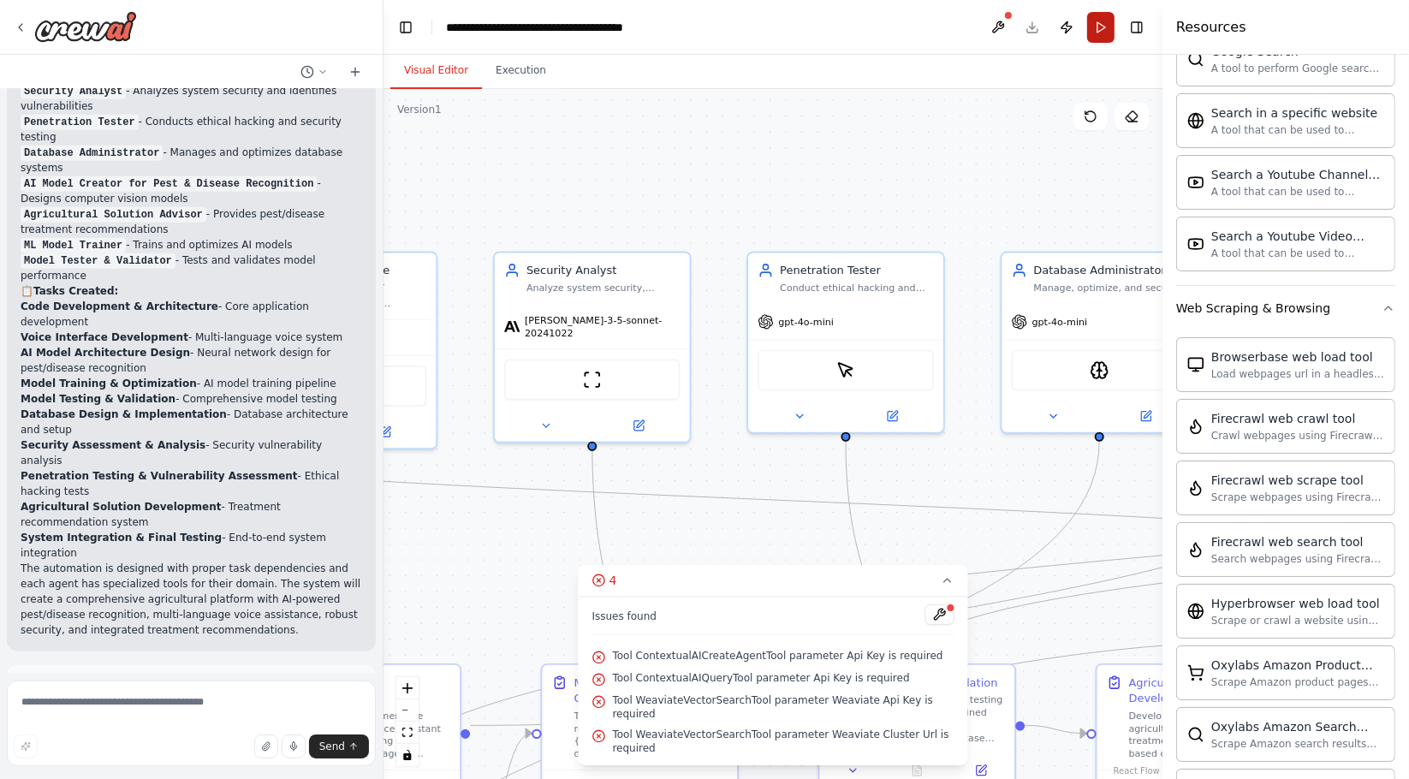
click at [1104, 26] on button "Run" at bounding box center [1100, 27] width 27 height 31
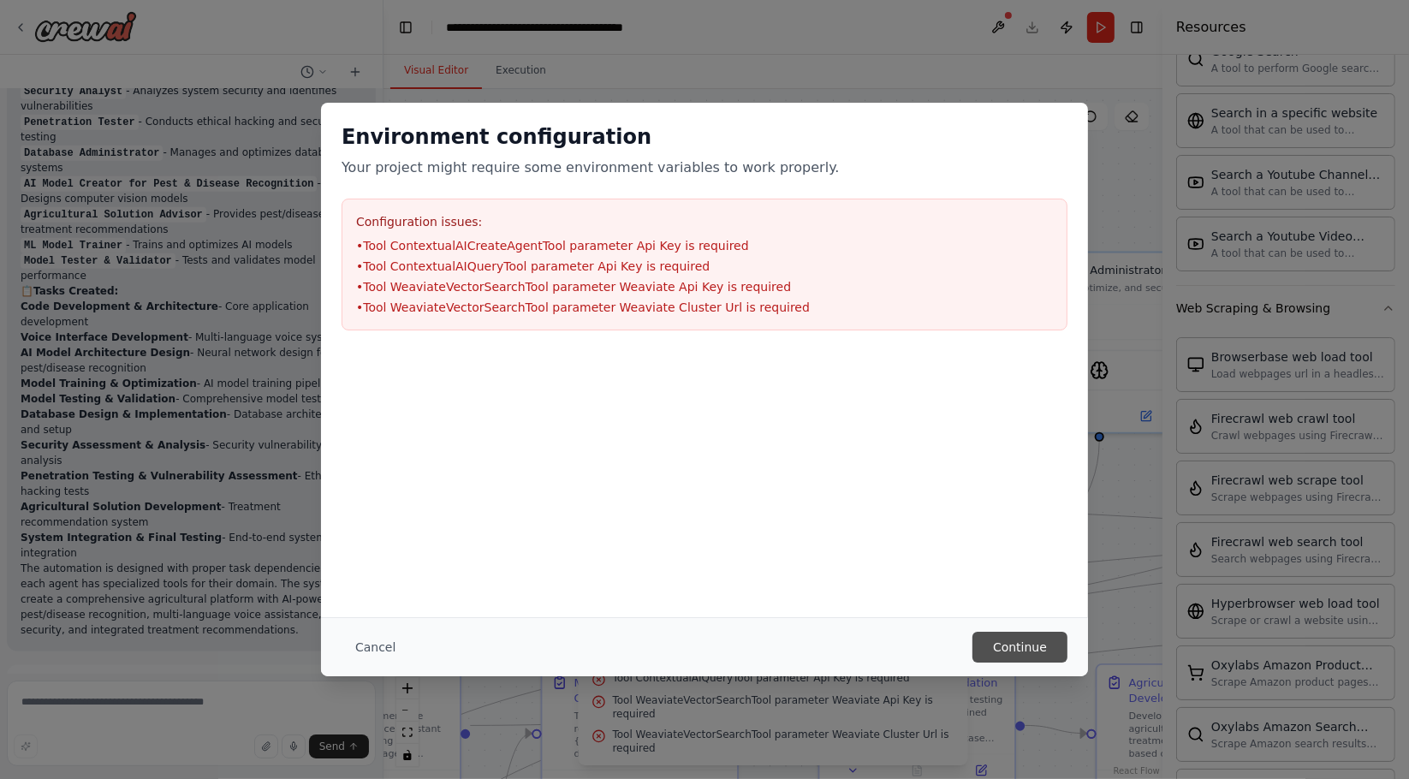
click at [1032, 642] on button "Continue" at bounding box center [1019, 647] width 95 height 31
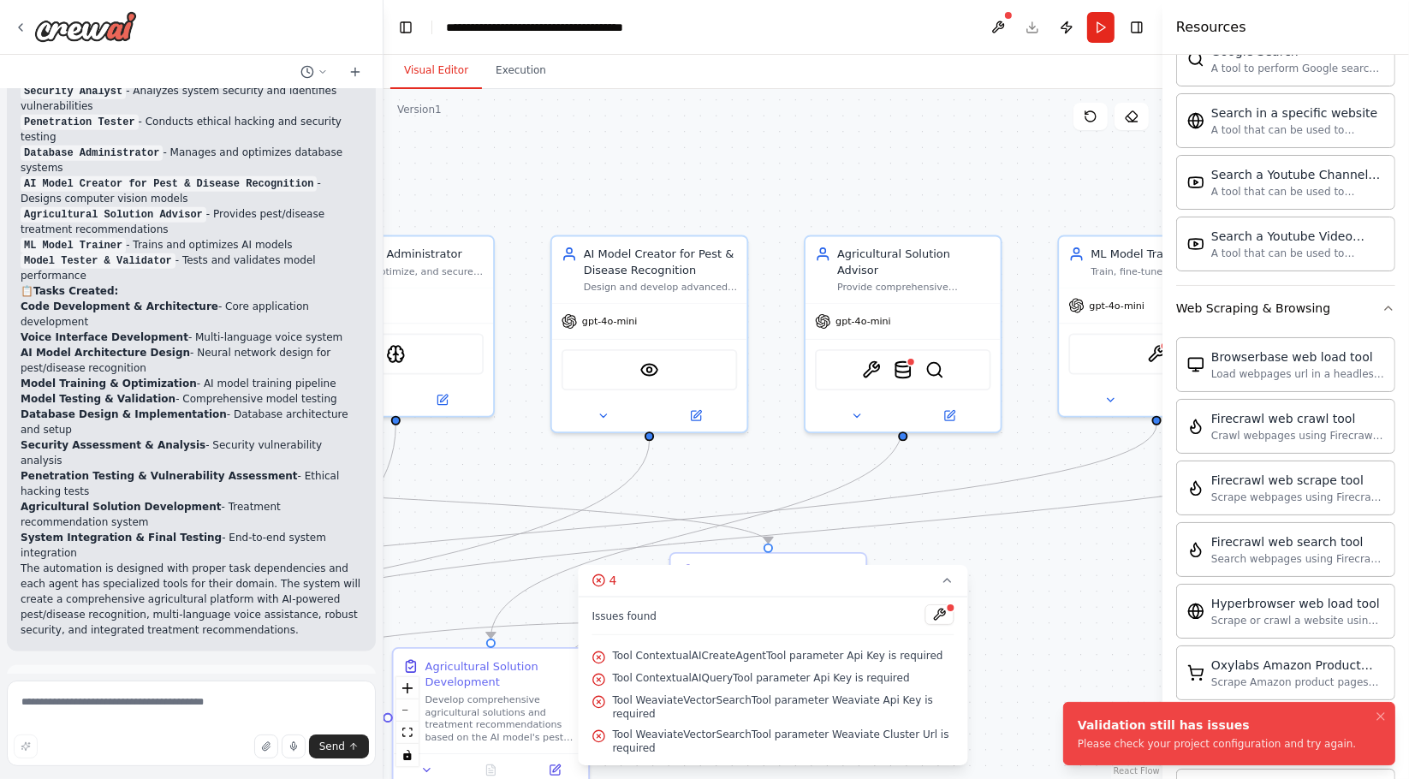
drag, startPoint x: 752, startPoint y: 522, endPoint x: 49, endPoint y: 506, distance: 703.8
click at [49, 506] on div "Hello! I'm the CrewAI assistant. What kind of automation do you want to build? …" at bounding box center [704, 389] width 1409 height 779
click at [910, 357] on img at bounding box center [903, 366] width 19 height 19
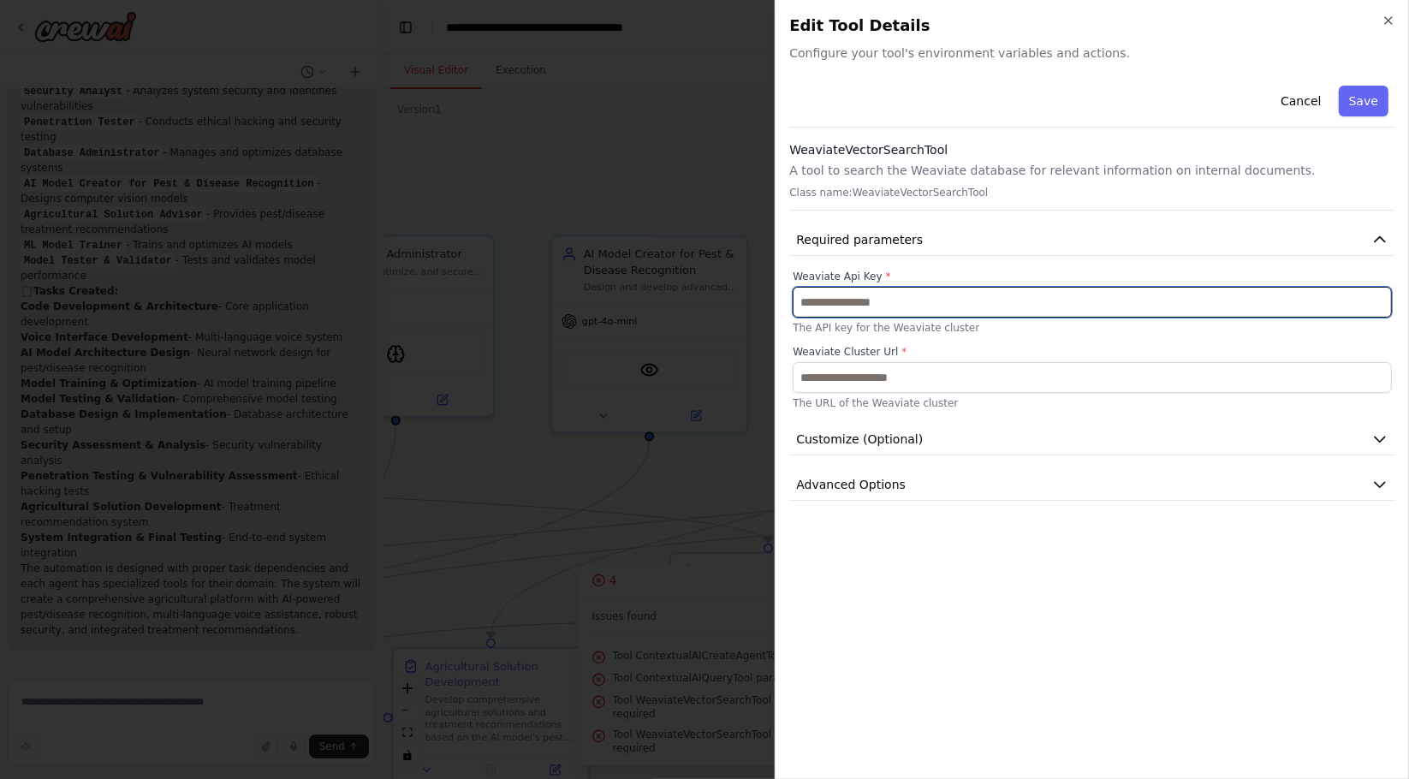
click at [902, 302] on input "text" at bounding box center [1092, 302] width 599 height 31
paste input "**********"
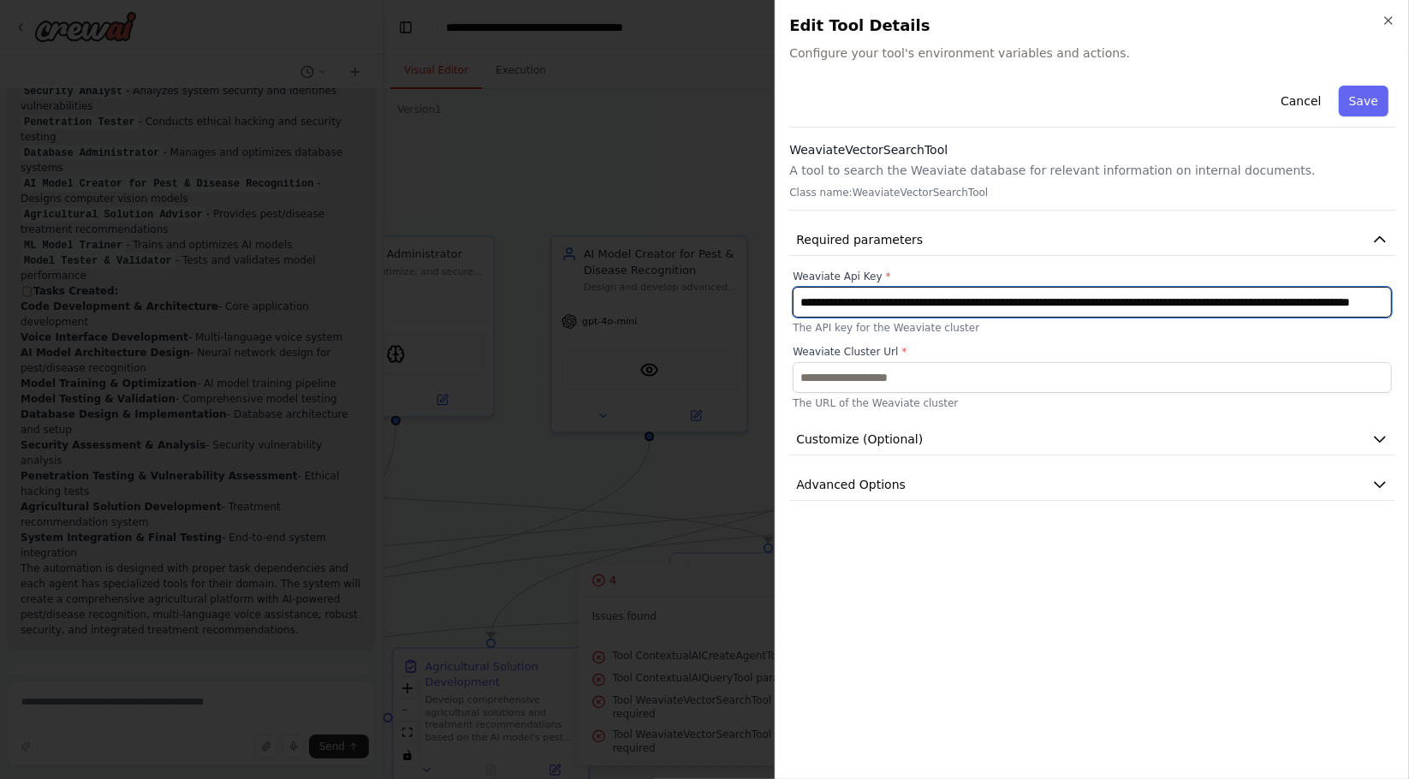
scroll to position [0, 257]
type input "**********"
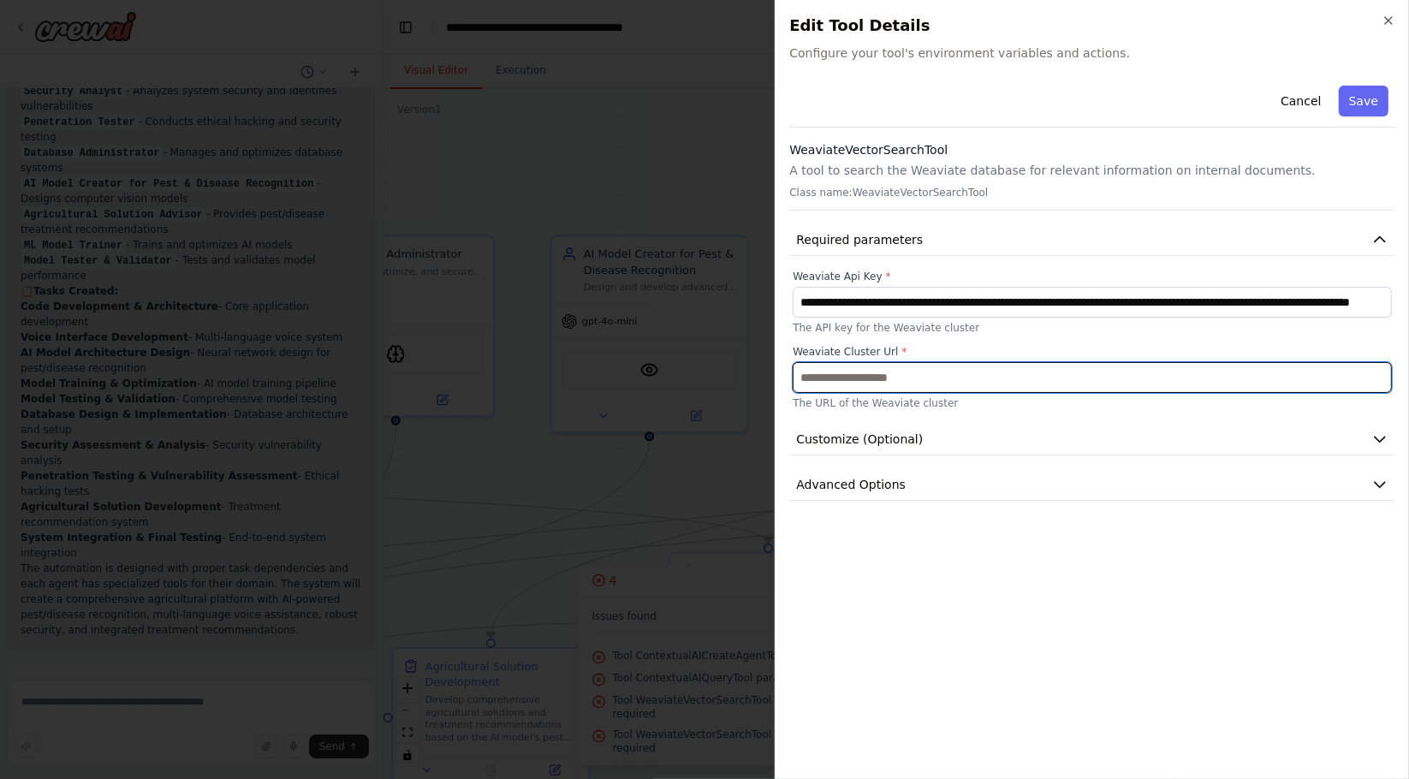
click at [927, 377] on input "text" at bounding box center [1092, 377] width 599 height 31
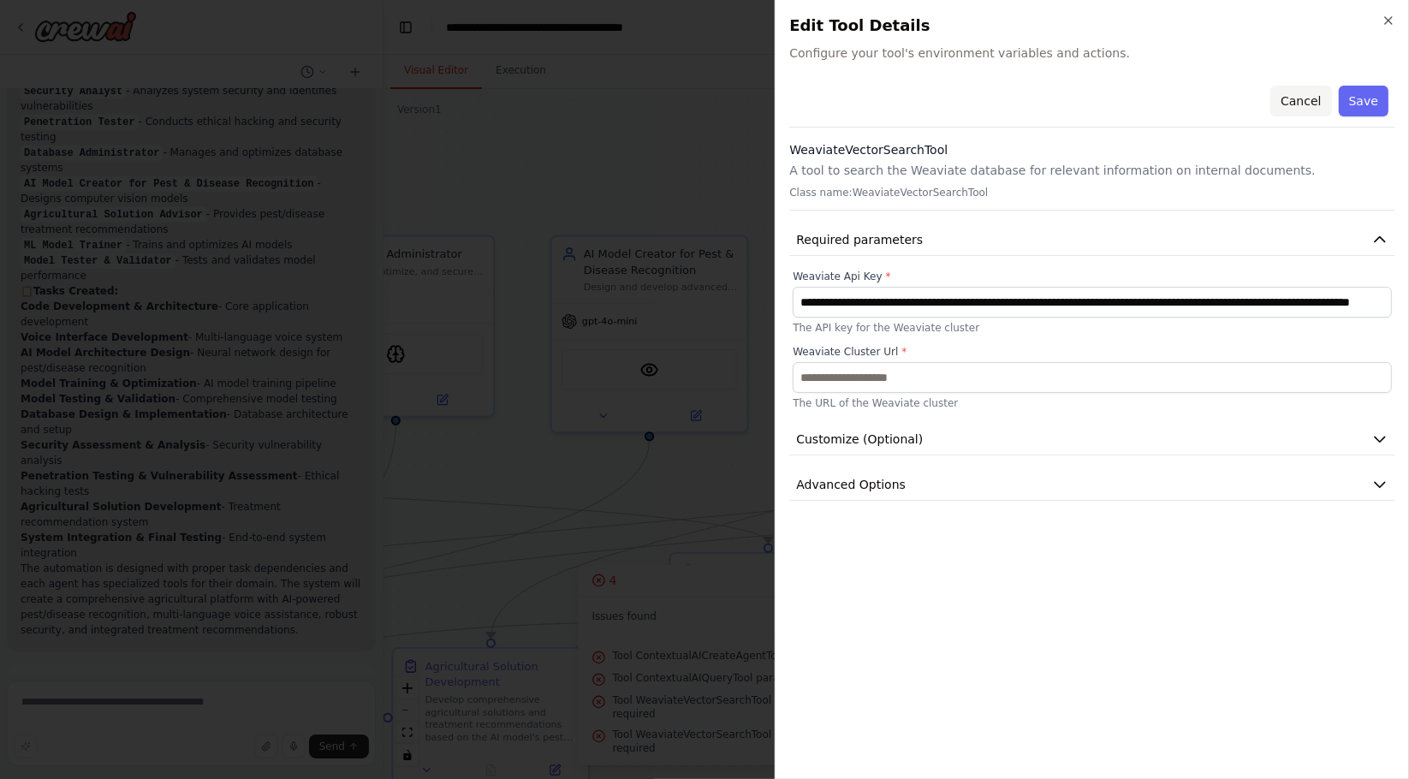
click at [1308, 109] on button "Cancel" at bounding box center [1300, 101] width 61 height 31
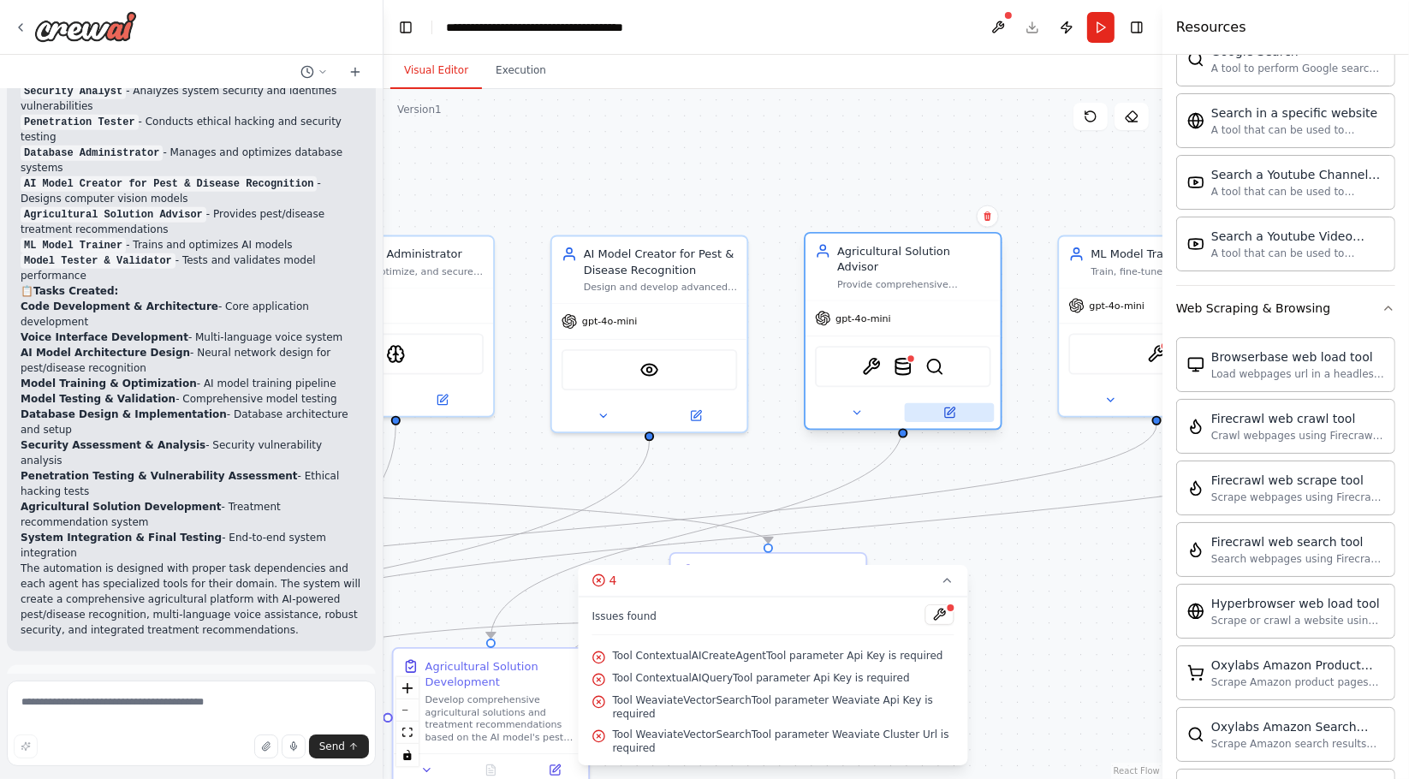
click at [947, 407] on icon at bounding box center [949, 413] width 13 height 13
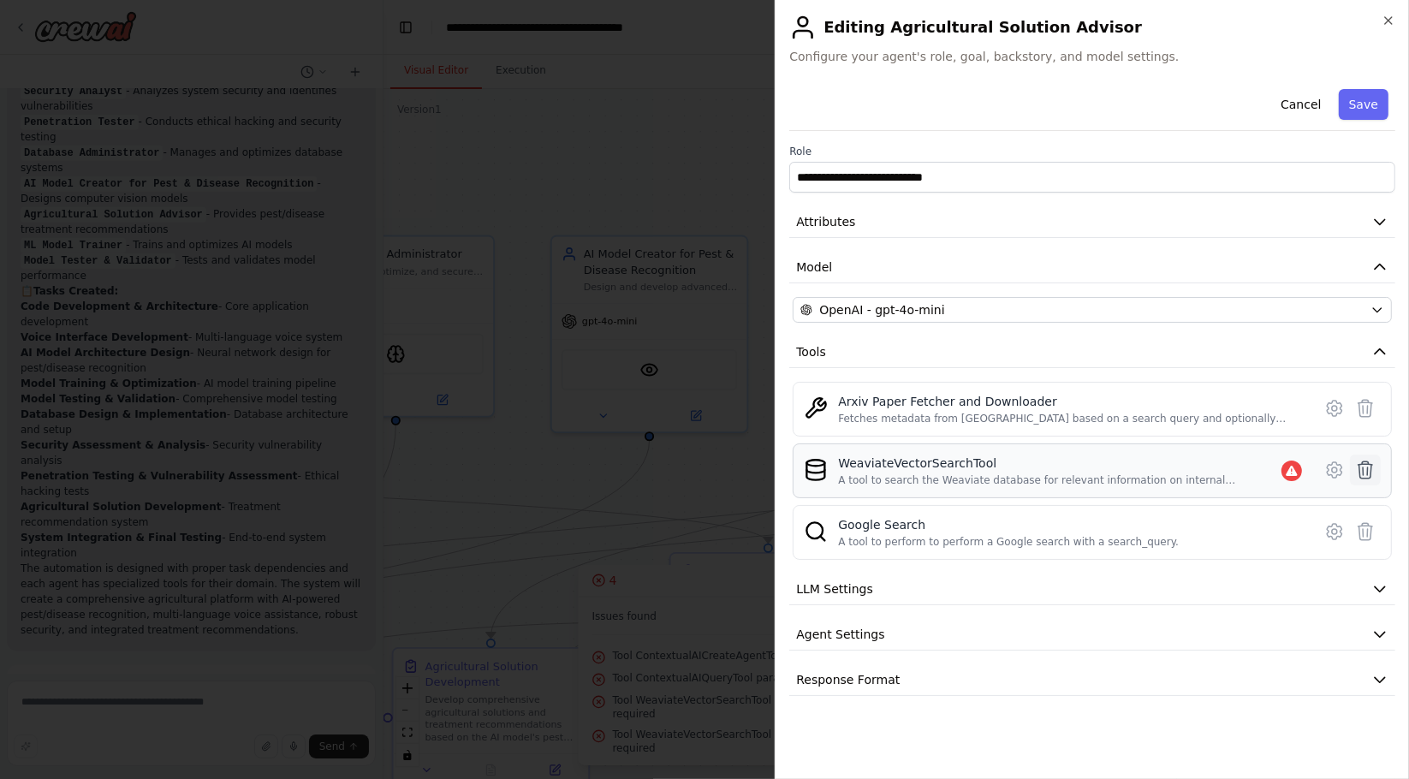
click at [1357, 472] on icon at bounding box center [1365, 470] width 21 height 21
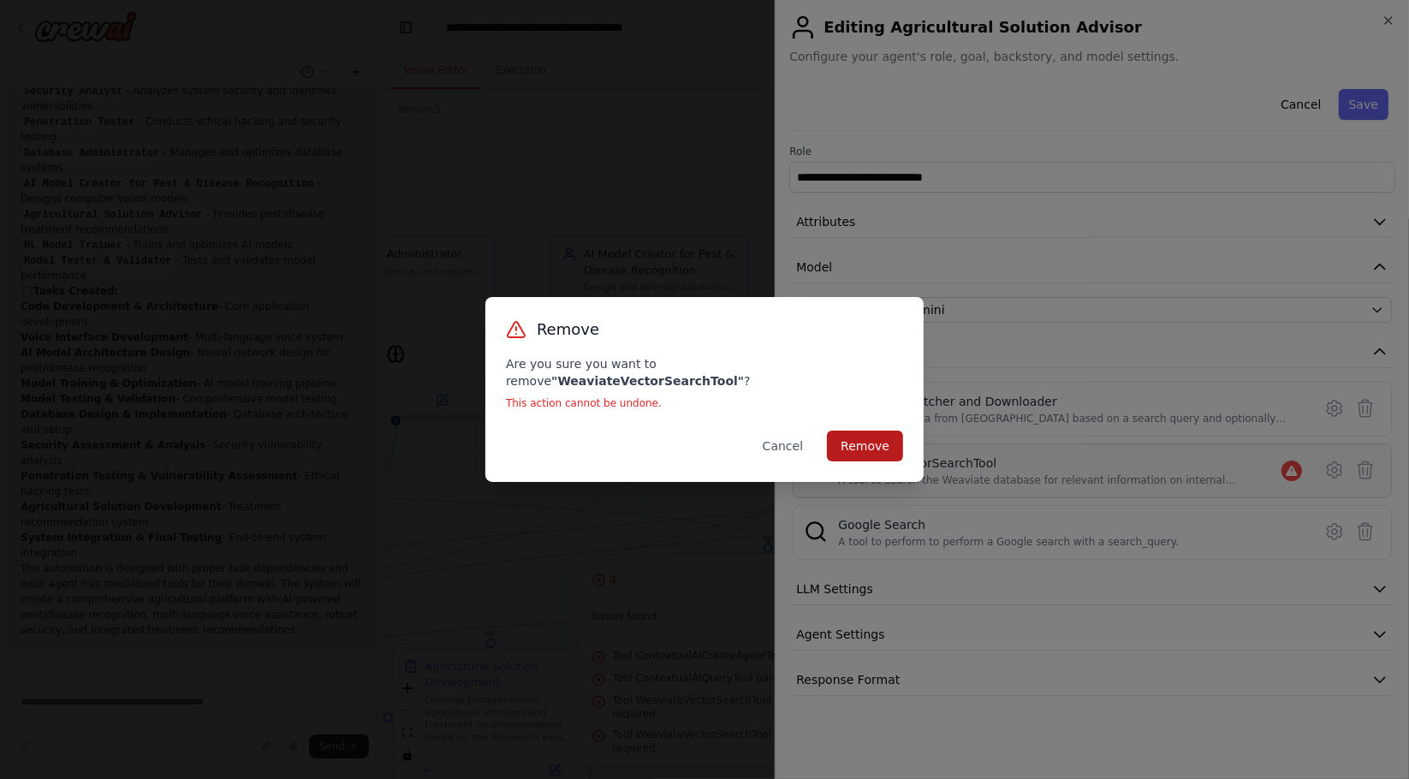
click at [858, 445] on button "Remove" at bounding box center [865, 446] width 76 height 31
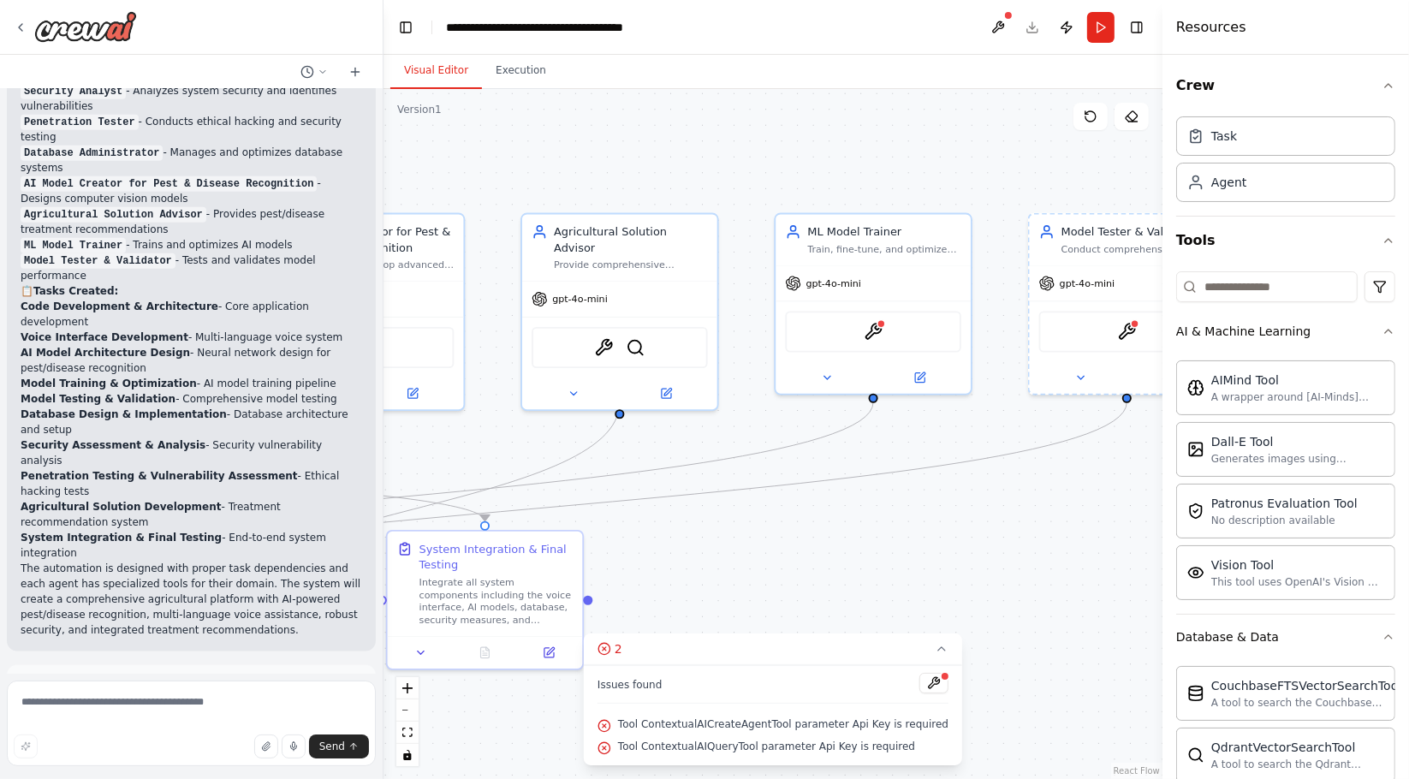
drag, startPoint x: 985, startPoint y: 154, endPoint x: 702, endPoint y: 132, distance: 284.2
click at [702, 132] on div ".deletable-edge-delete-btn { width: 20px; height: 20px; border: 0px solid #ffff…" at bounding box center [773, 434] width 779 height 690
click at [881, 329] on img at bounding box center [873, 328] width 19 height 19
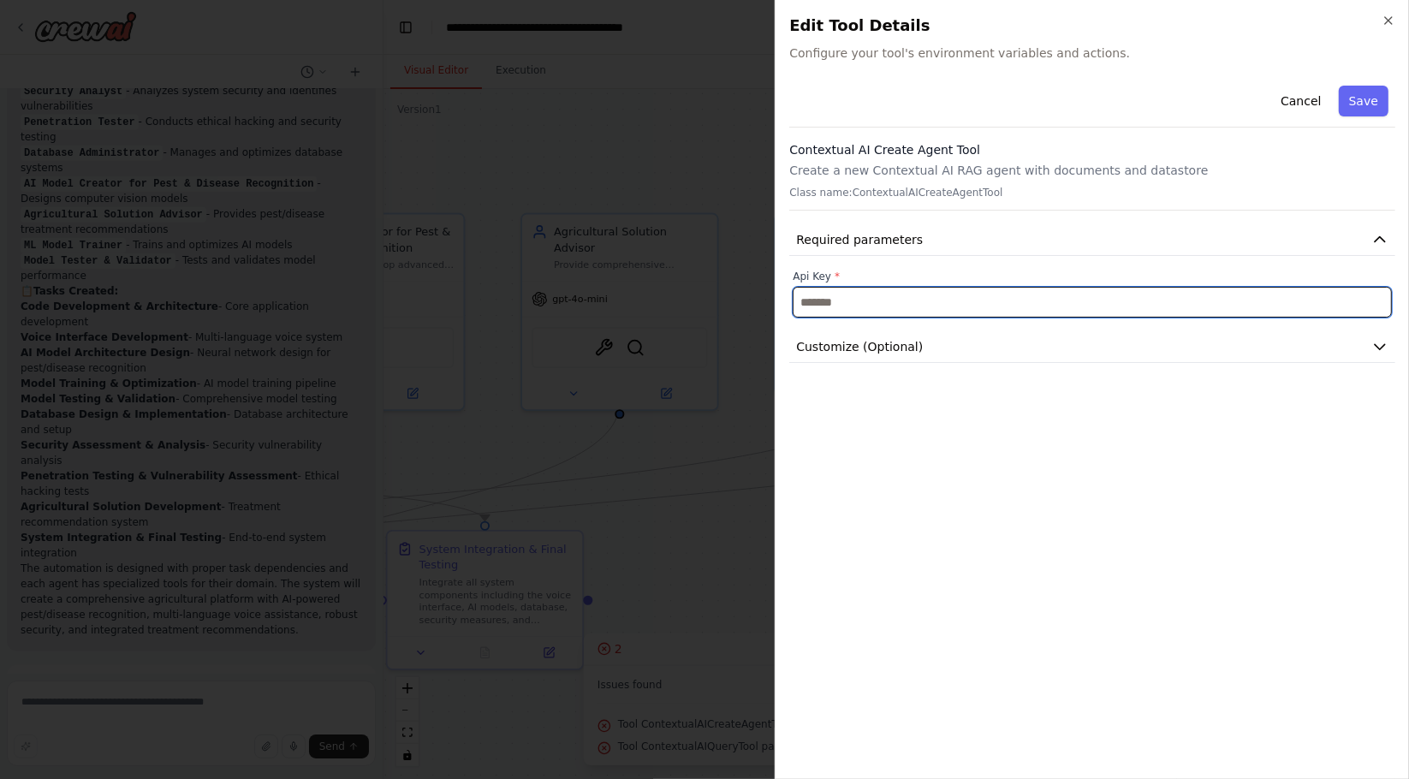
click at [962, 301] on input "text" at bounding box center [1092, 302] width 599 height 31
paste input "**********"
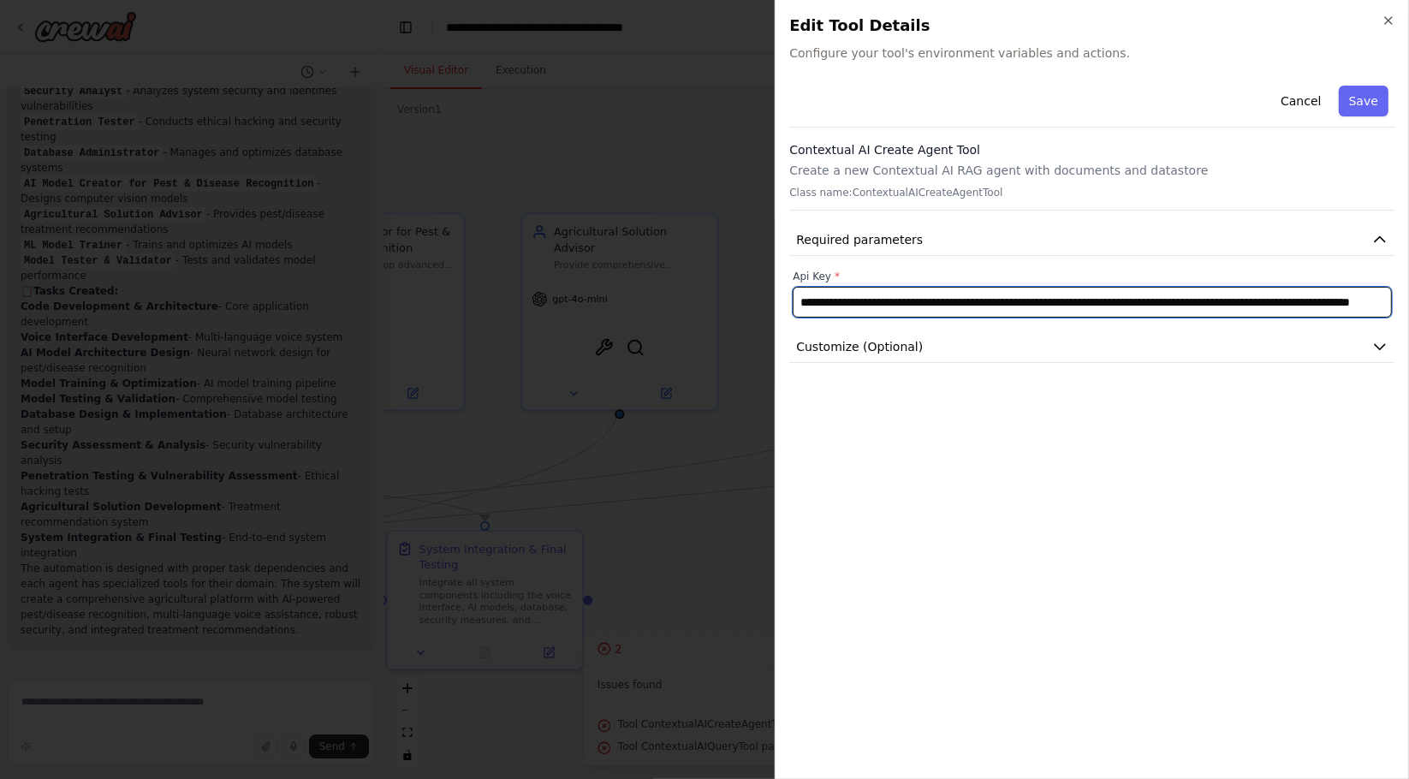
scroll to position [0, 257]
type input "**********"
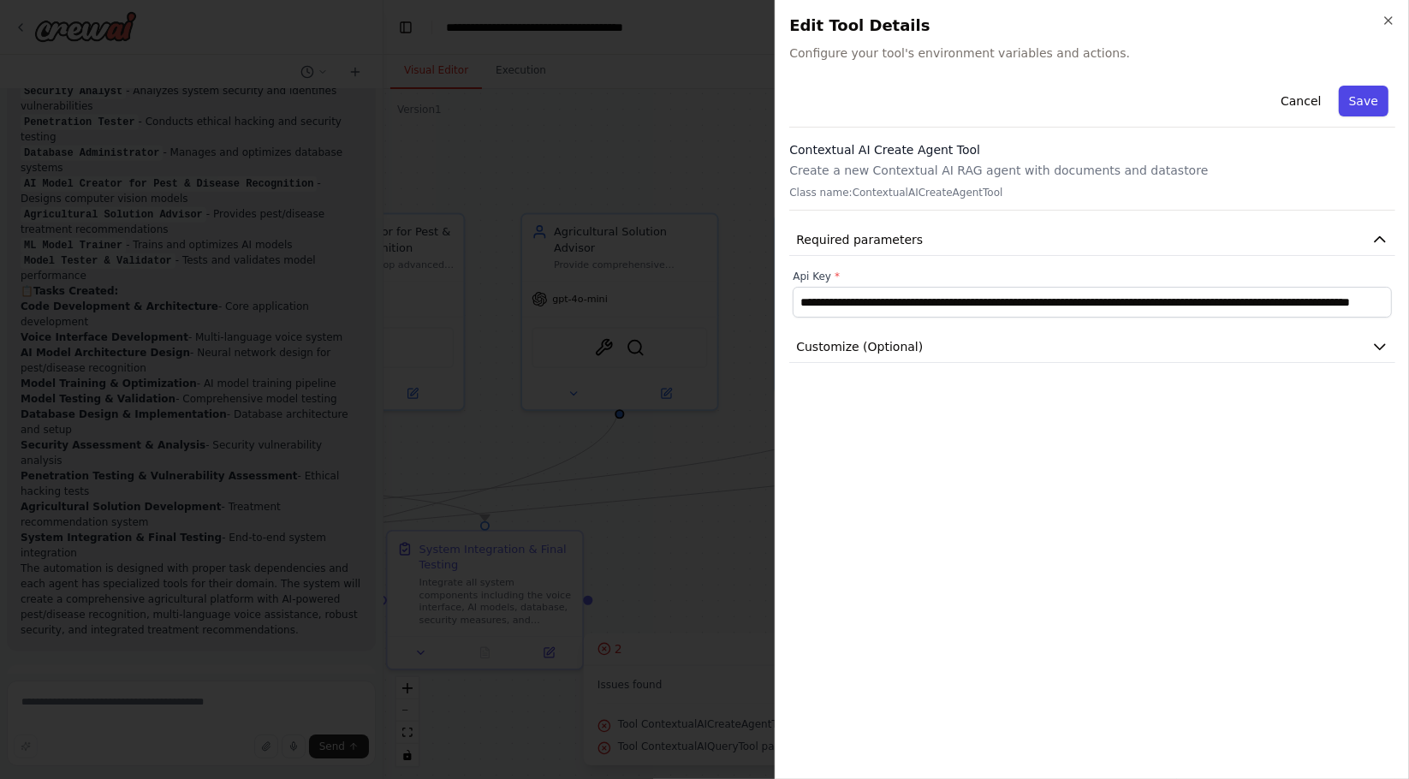
click at [1366, 100] on button "Save" at bounding box center [1364, 101] width 50 height 31
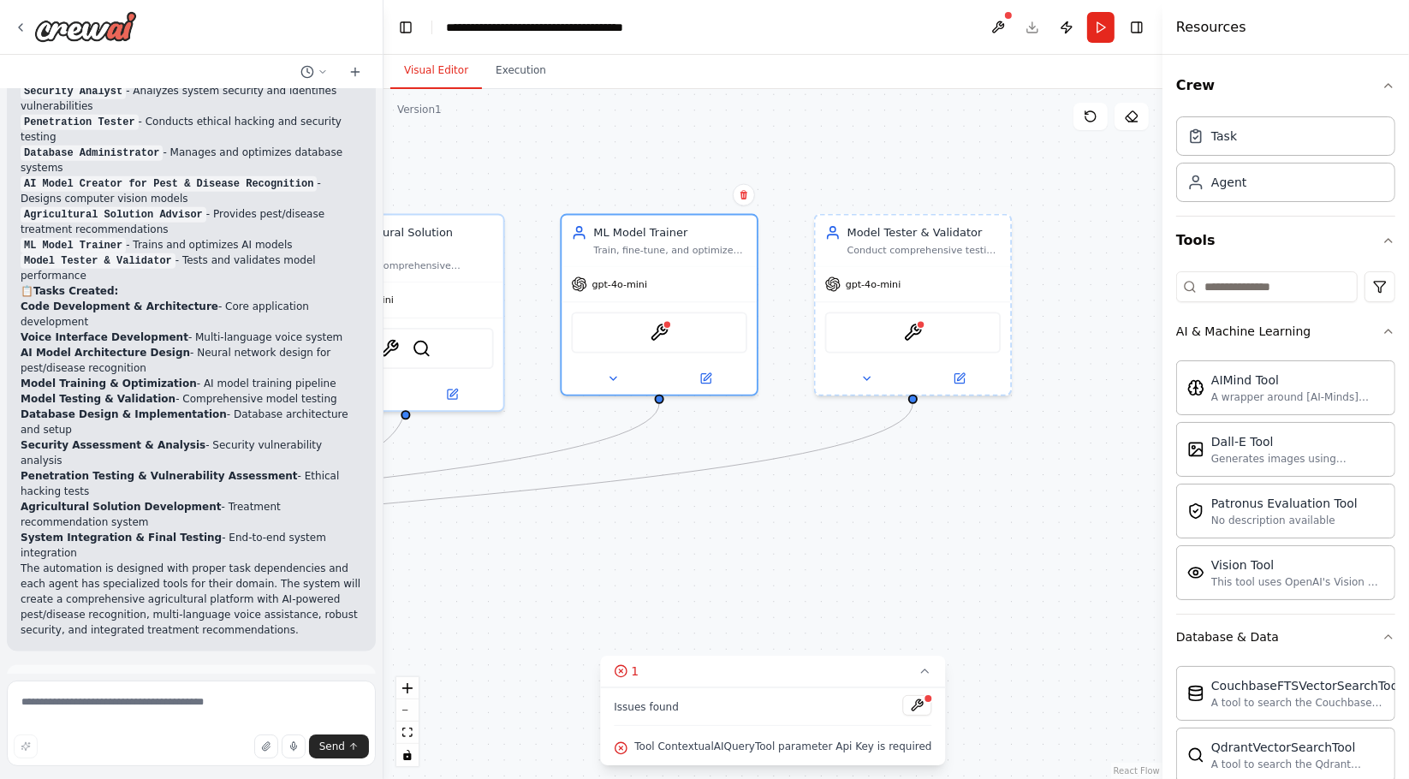
drag, startPoint x: 899, startPoint y: 140, endPoint x: 679, endPoint y: 141, distance: 220.0
click at [679, 141] on div ".deletable-edge-delete-btn { width: 20px; height: 20px; border: 0px solid #ffff…" at bounding box center [773, 434] width 779 height 690
click at [878, 342] on div "ContextualAIQueryTool" at bounding box center [907, 329] width 176 height 41
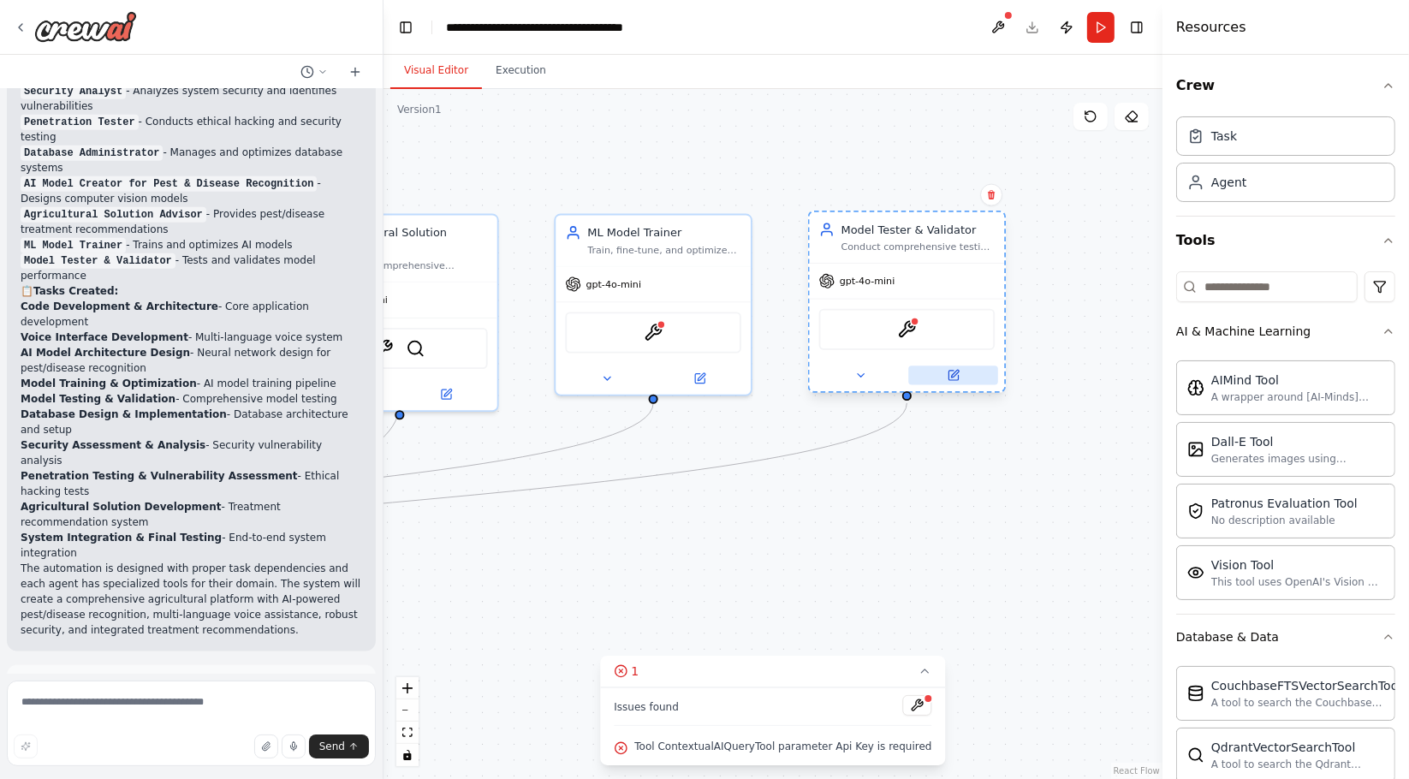
click at [947, 369] on icon at bounding box center [953, 375] width 13 height 13
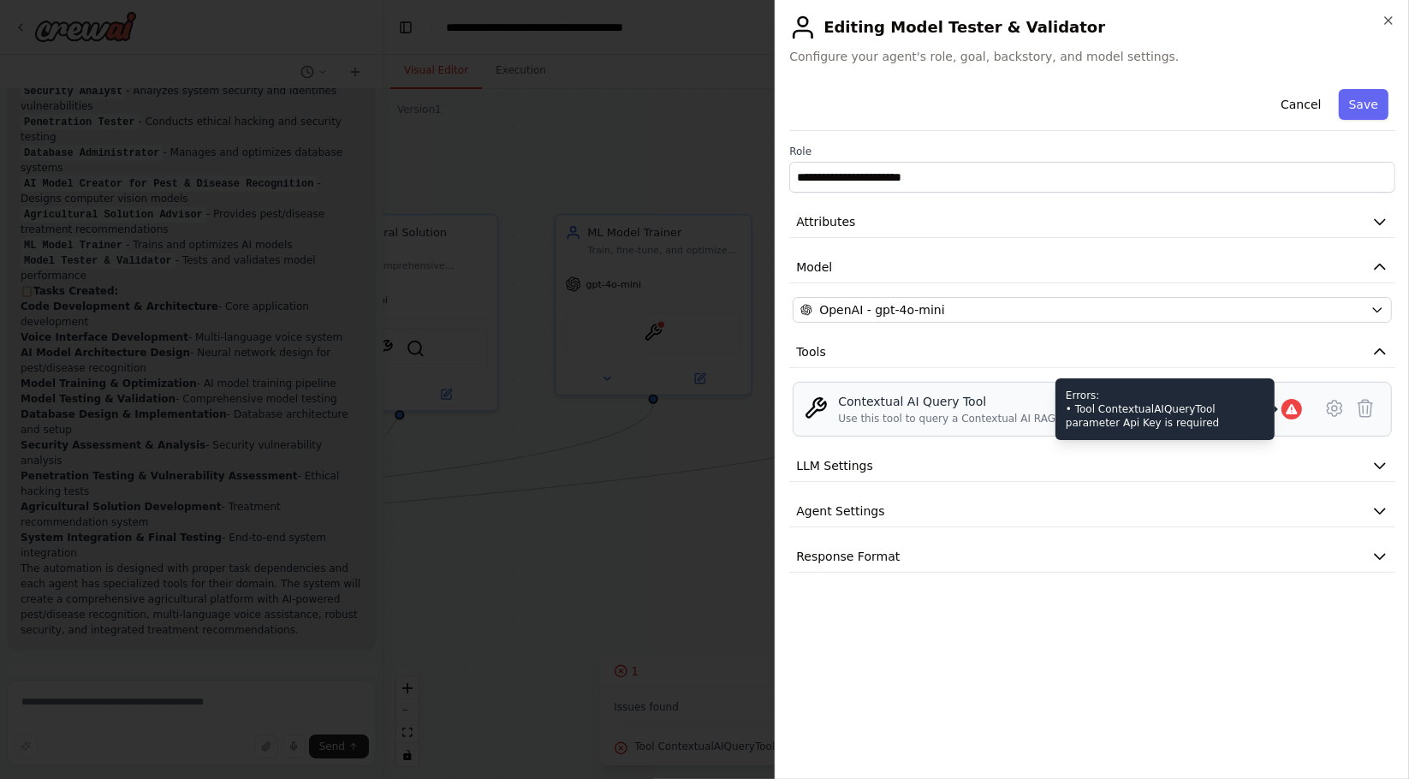
click at [1288, 413] on icon at bounding box center [1291, 409] width 11 height 10
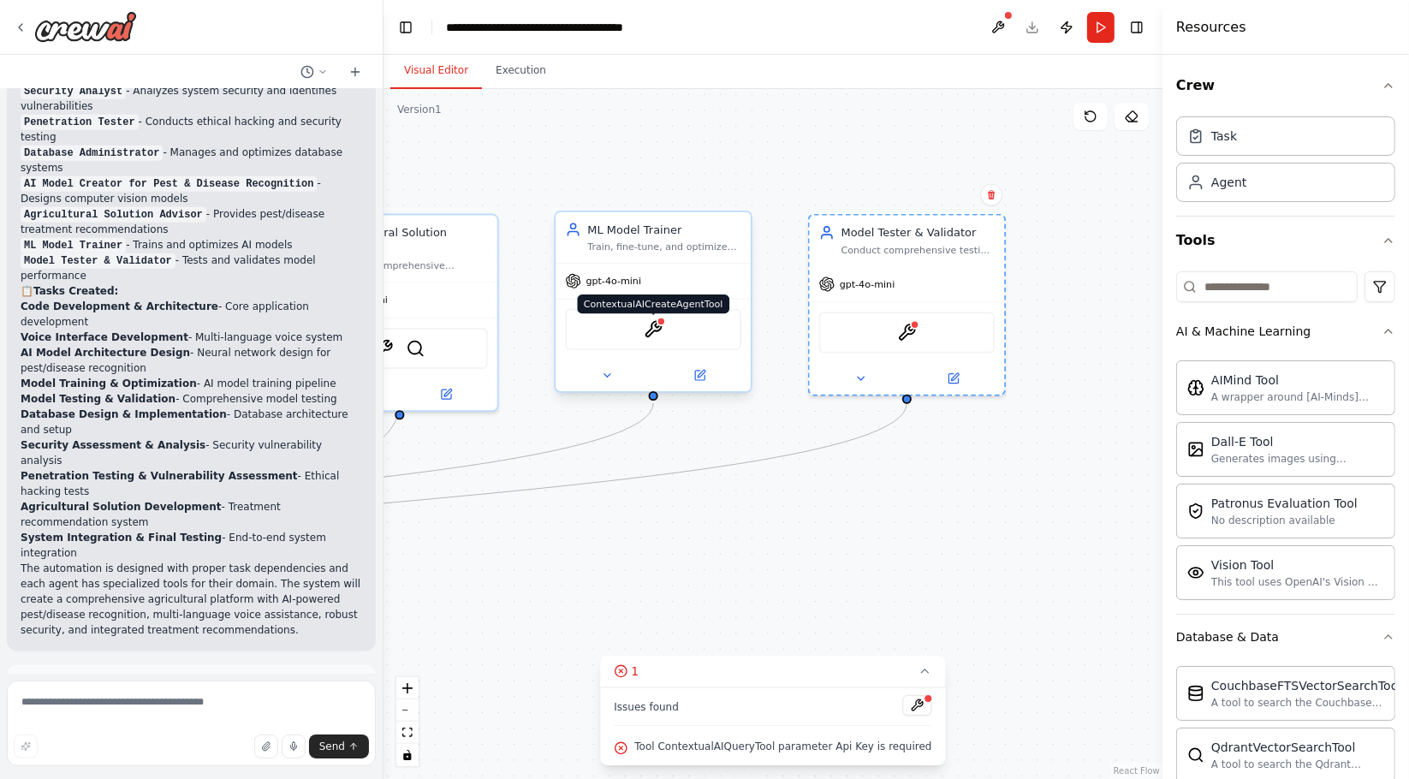
click at [657, 334] on img at bounding box center [653, 329] width 19 height 19
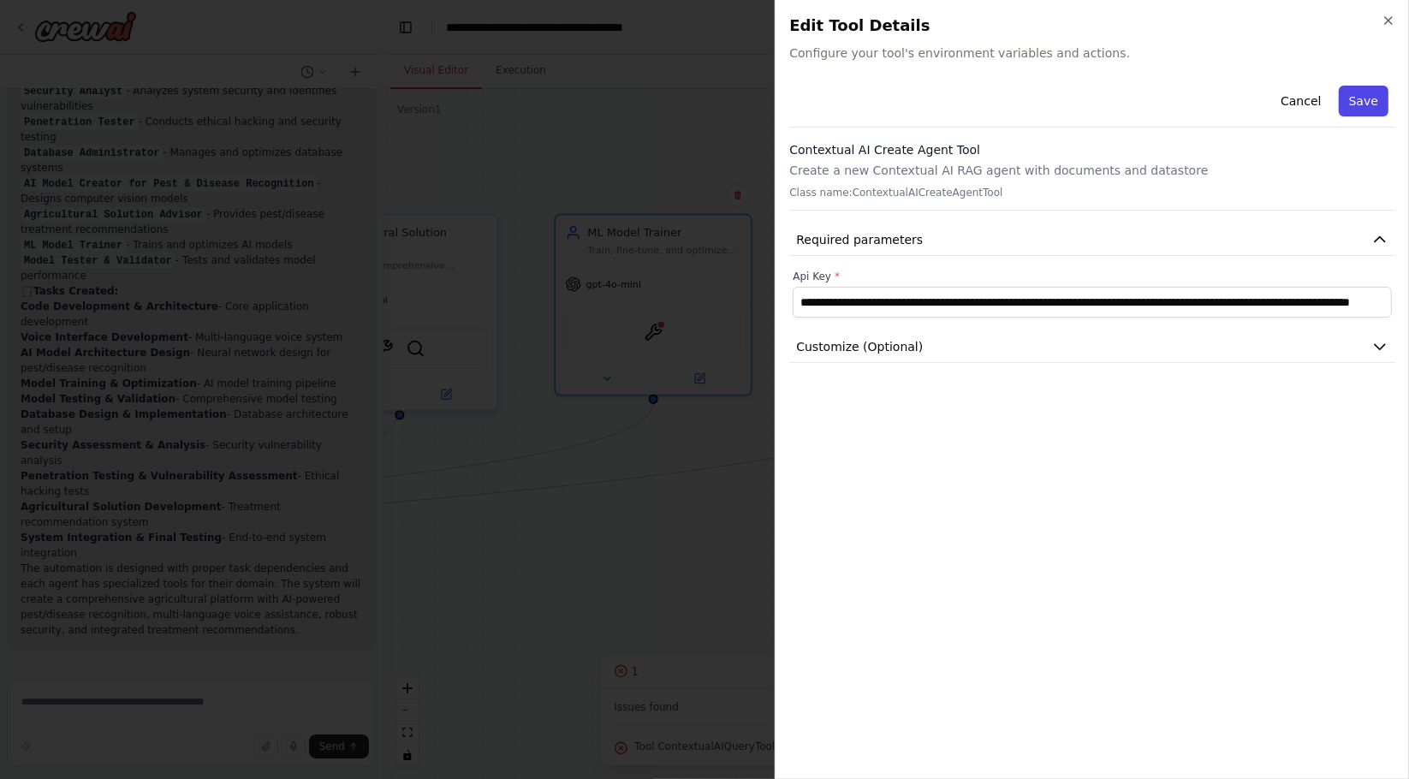
click at [1365, 91] on button "Save" at bounding box center [1364, 101] width 50 height 31
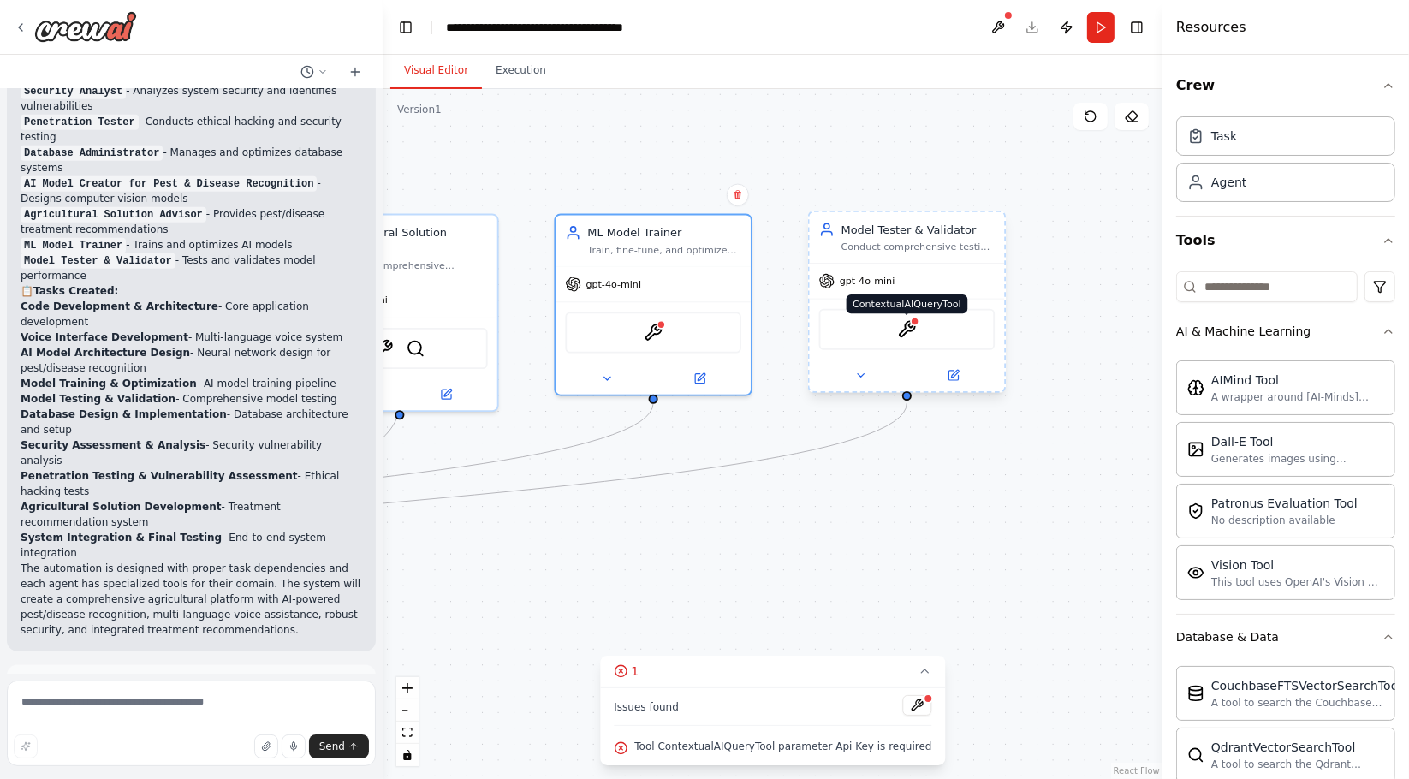
click at [904, 334] on img at bounding box center [906, 329] width 19 height 19
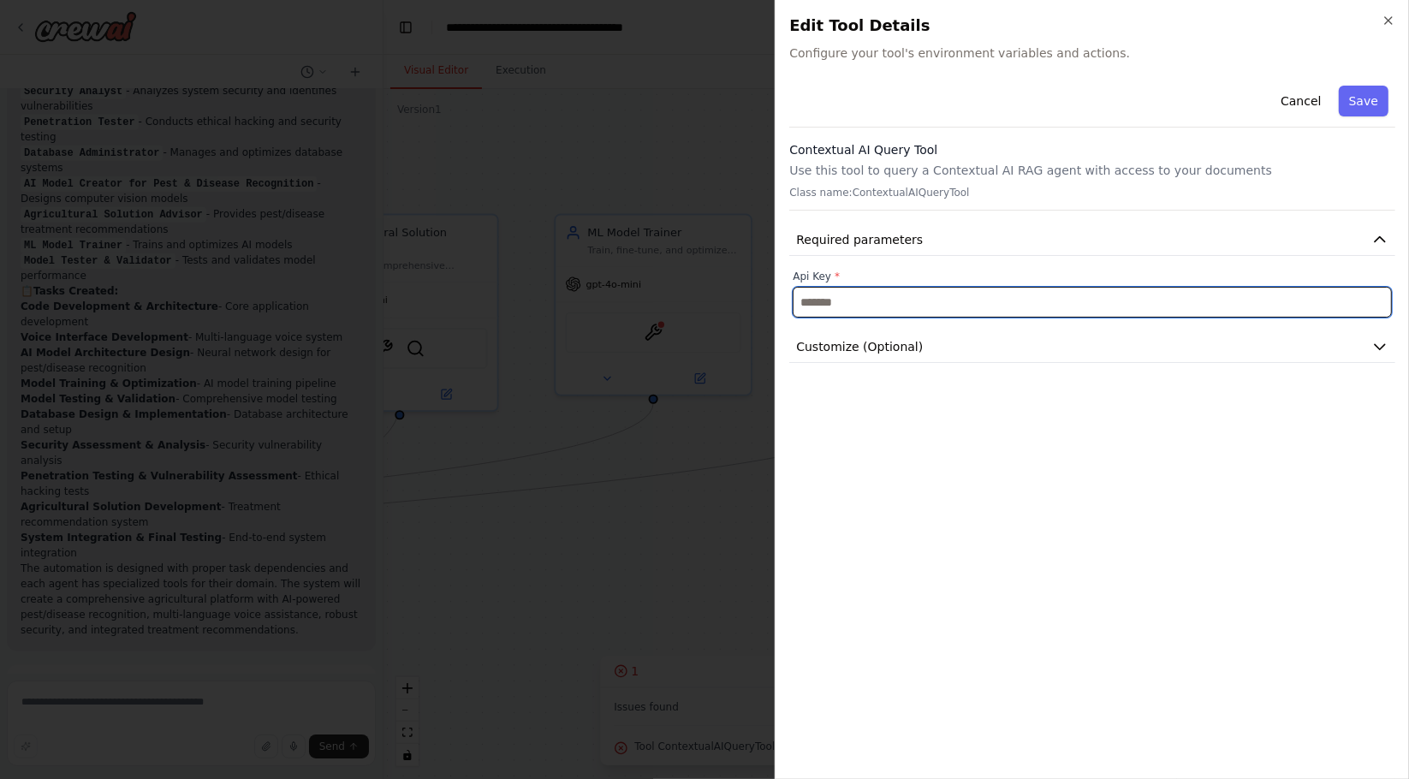
click at [937, 295] on input "text" at bounding box center [1092, 302] width 599 height 31
paste input "**********"
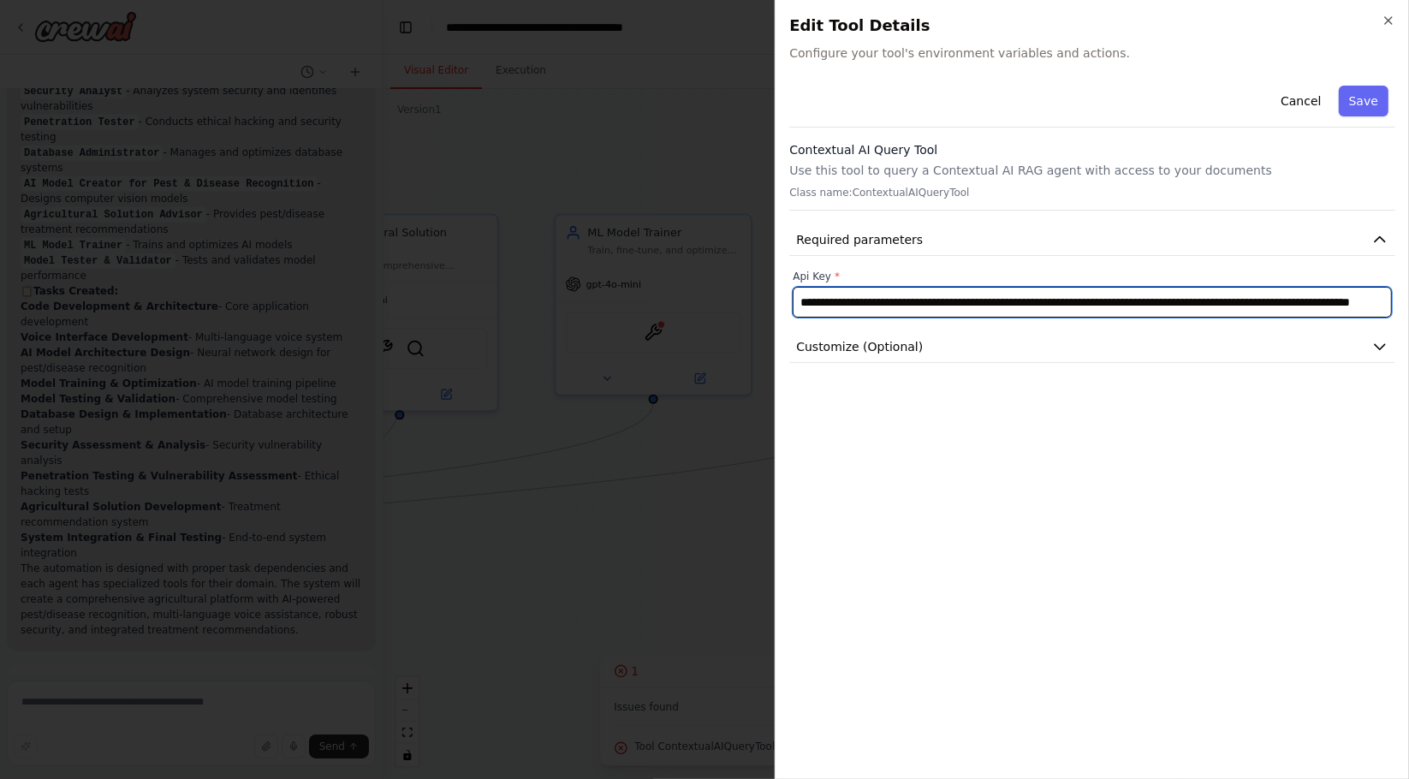
scroll to position [0, 257]
type input "**********"
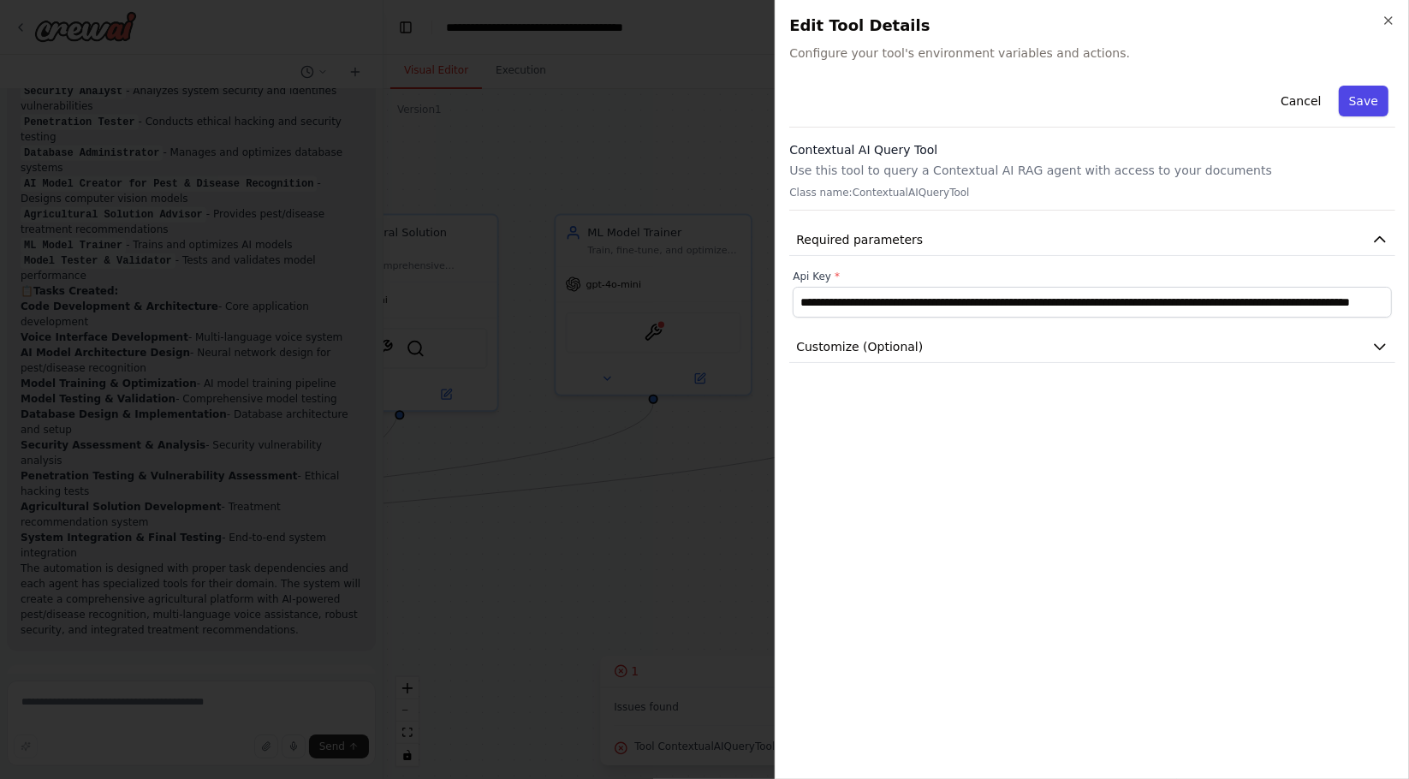
scroll to position [0, 0]
click at [1364, 98] on button "Save" at bounding box center [1364, 101] width 50 height 31
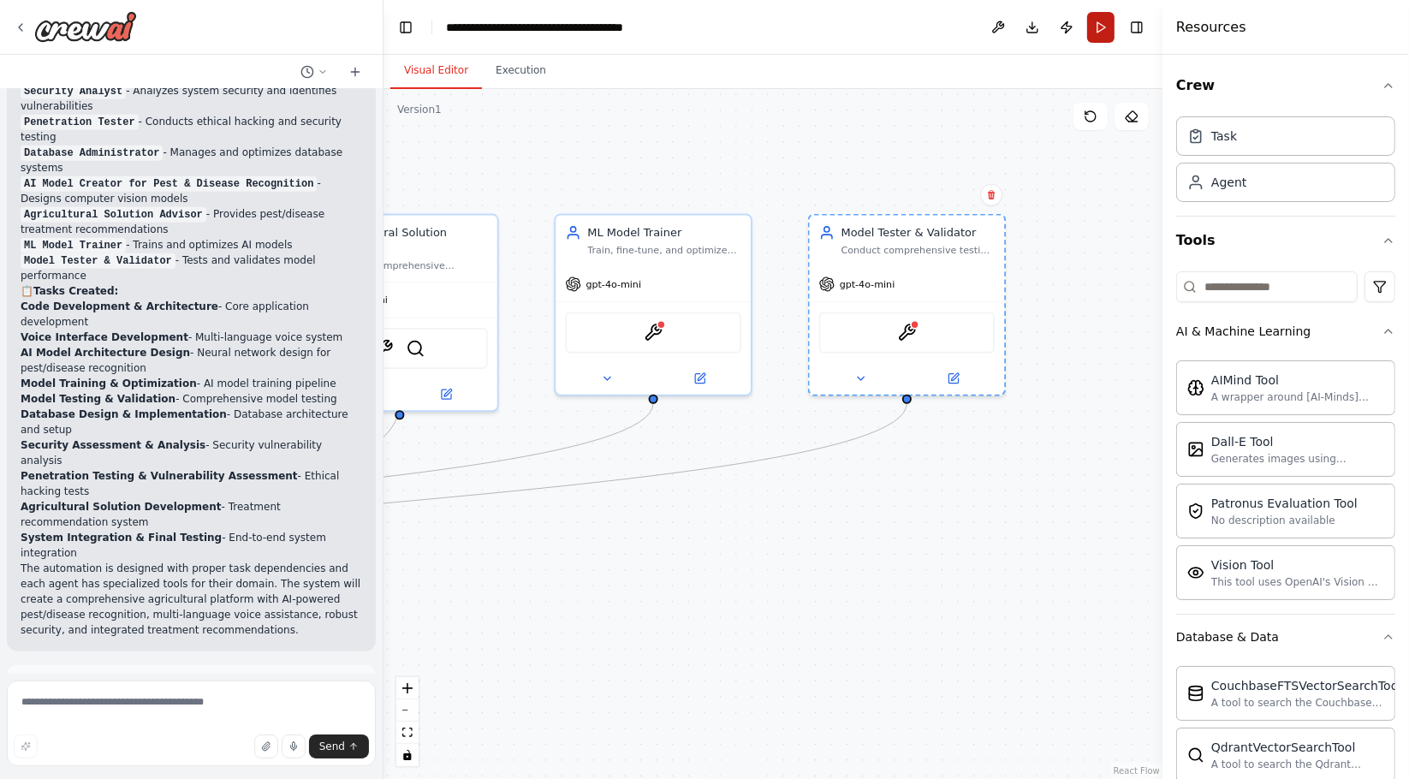
click at [1104, 27] on button "Run" at bounding box center [1100, 27] width 27 height 31
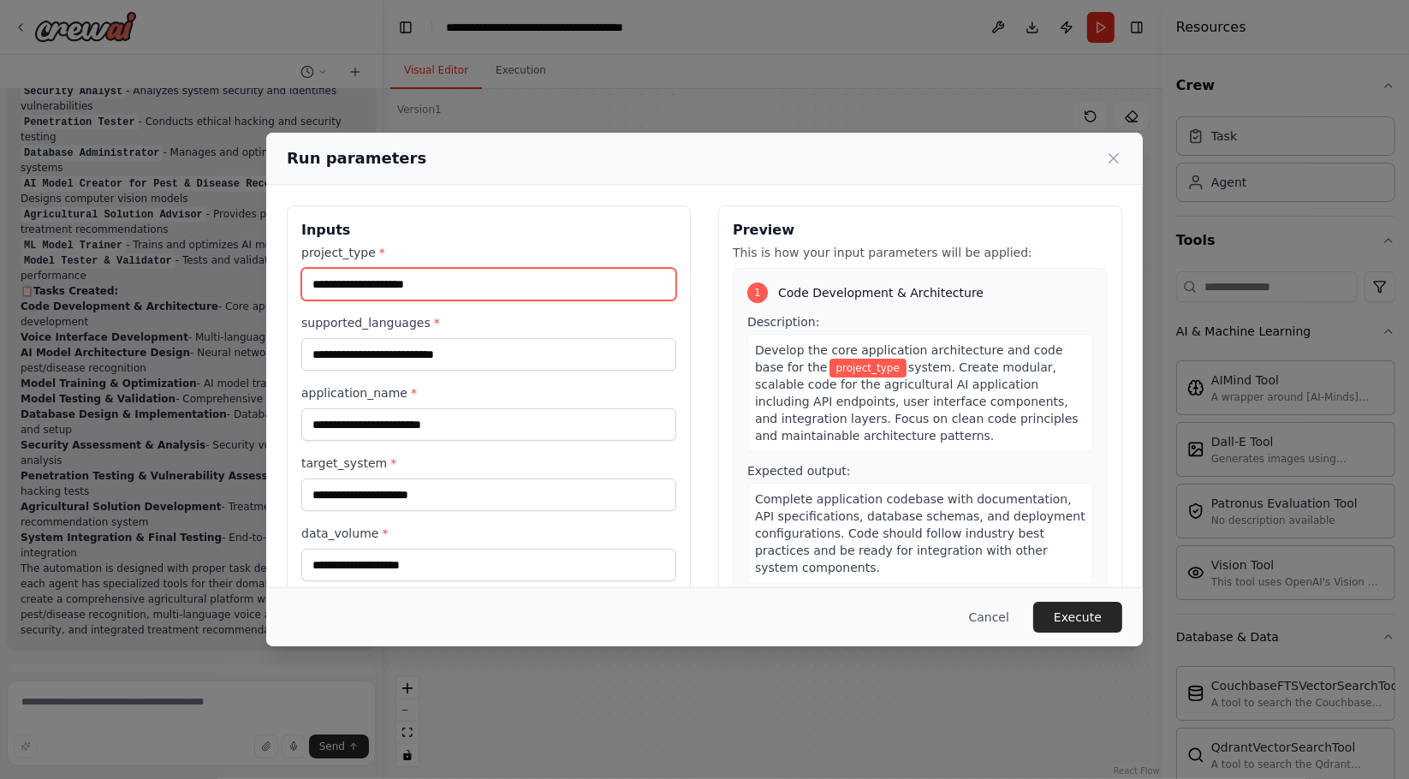
click at [429, 282] on input "project_type *" at bounding box center [488, 284] width 375 height 33
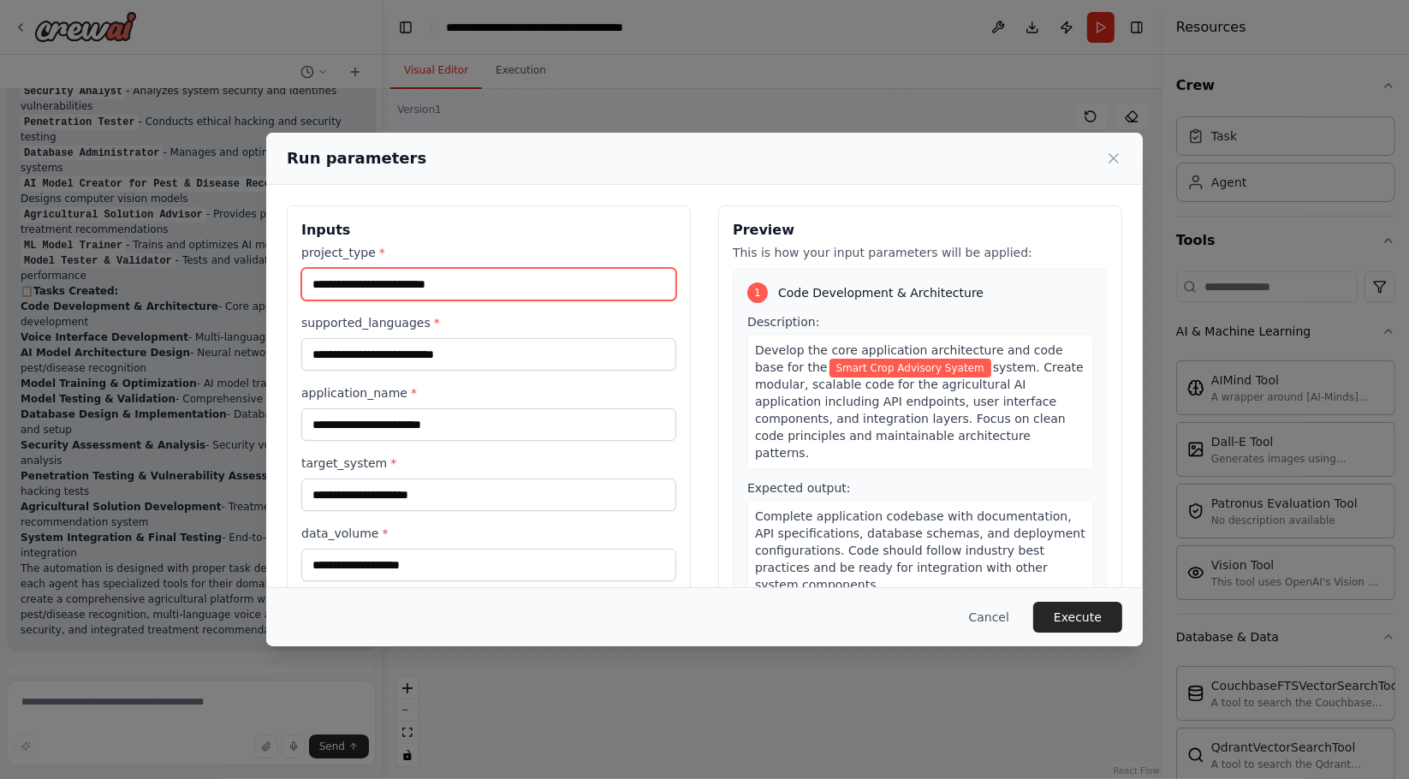
type input "**********"
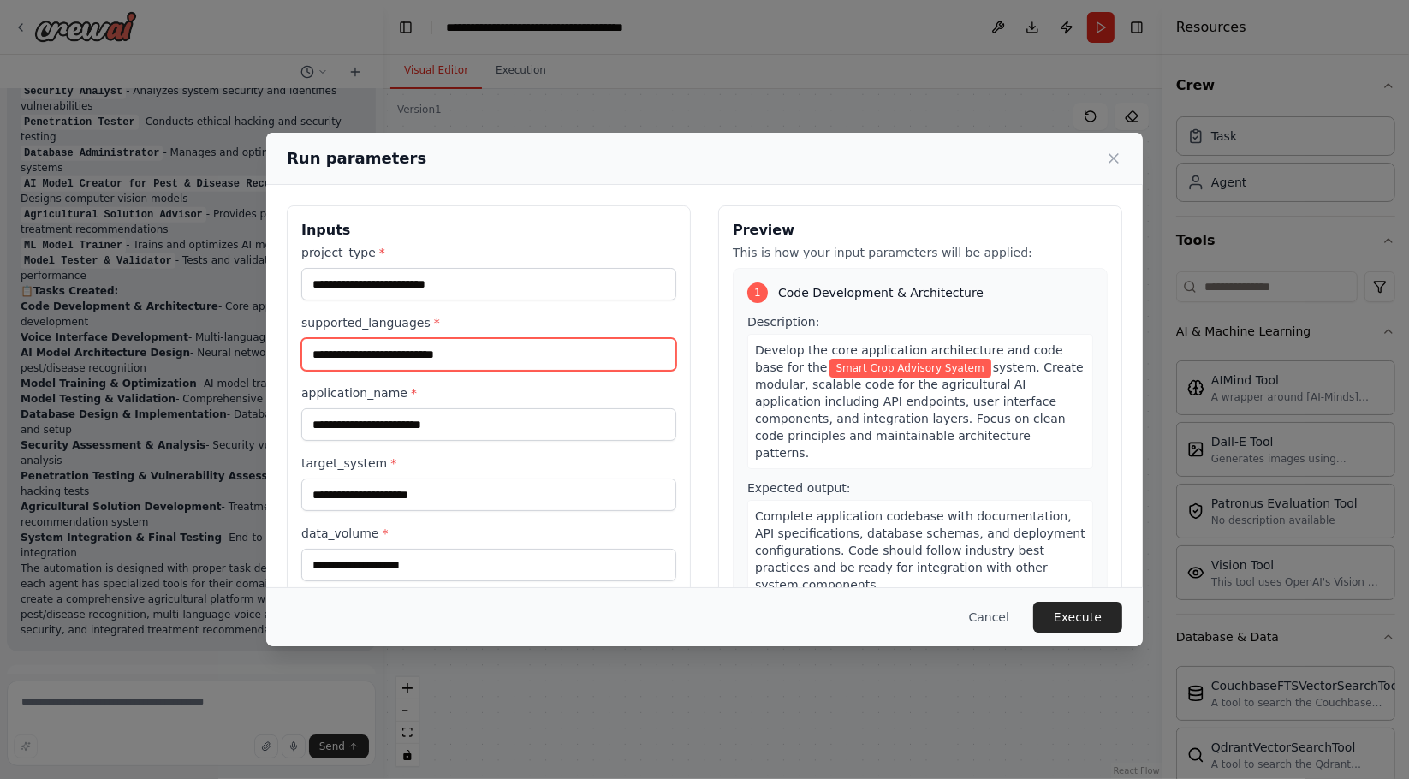
click at [425, 356] on input "supported_languages *" at bounding box center [488, 354] width 375 height 33
type input "***"
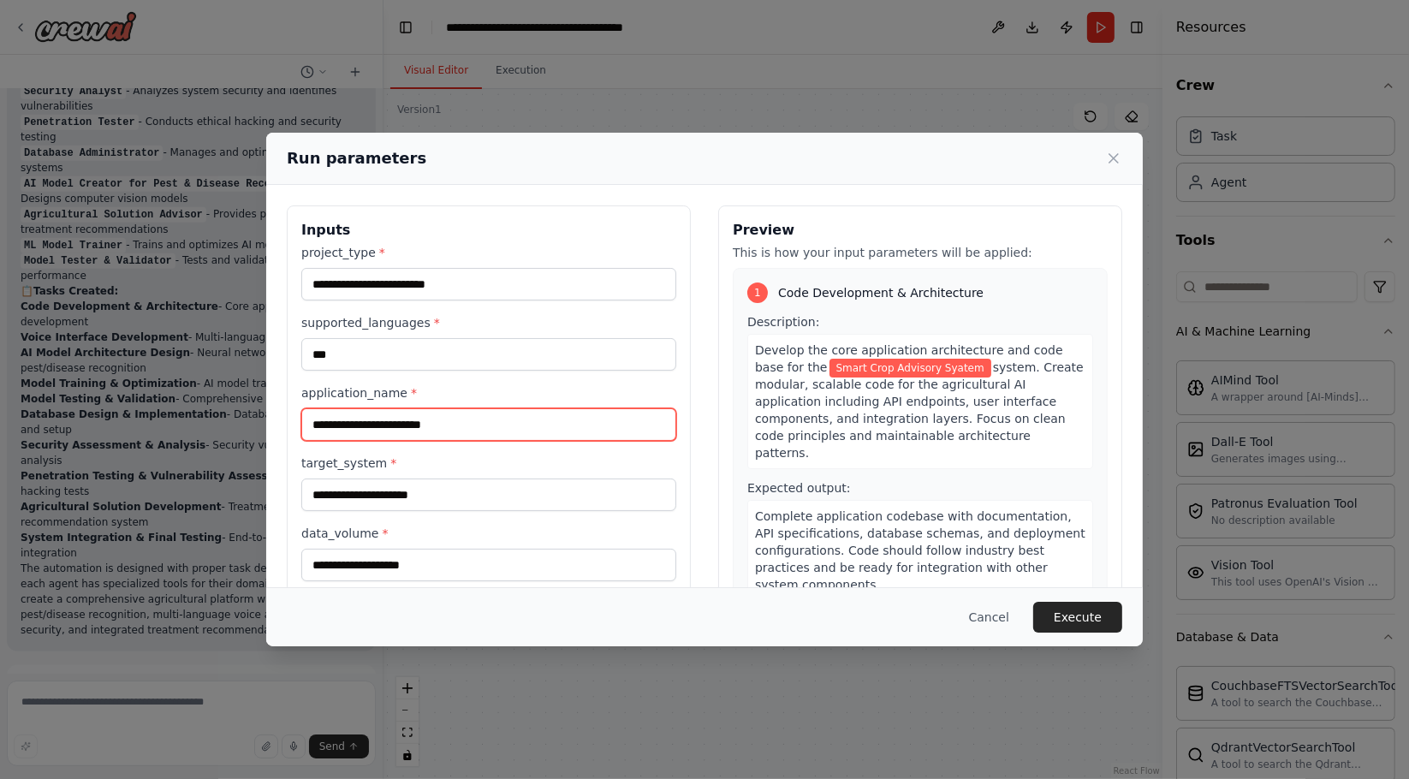
click at [487, 422] on input "application_name *" at bounding box center [488, 424] width 375 height 33
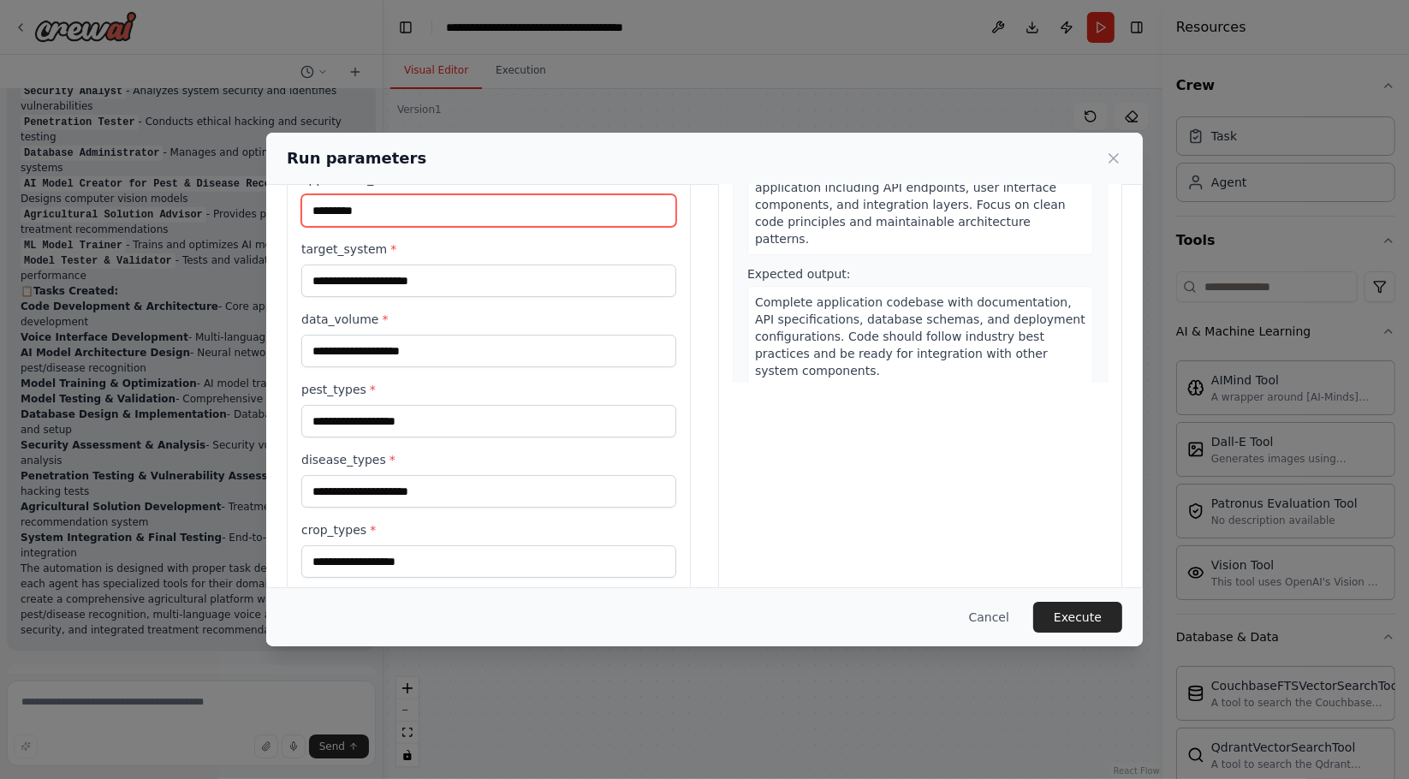
scroll to position [162, 0]
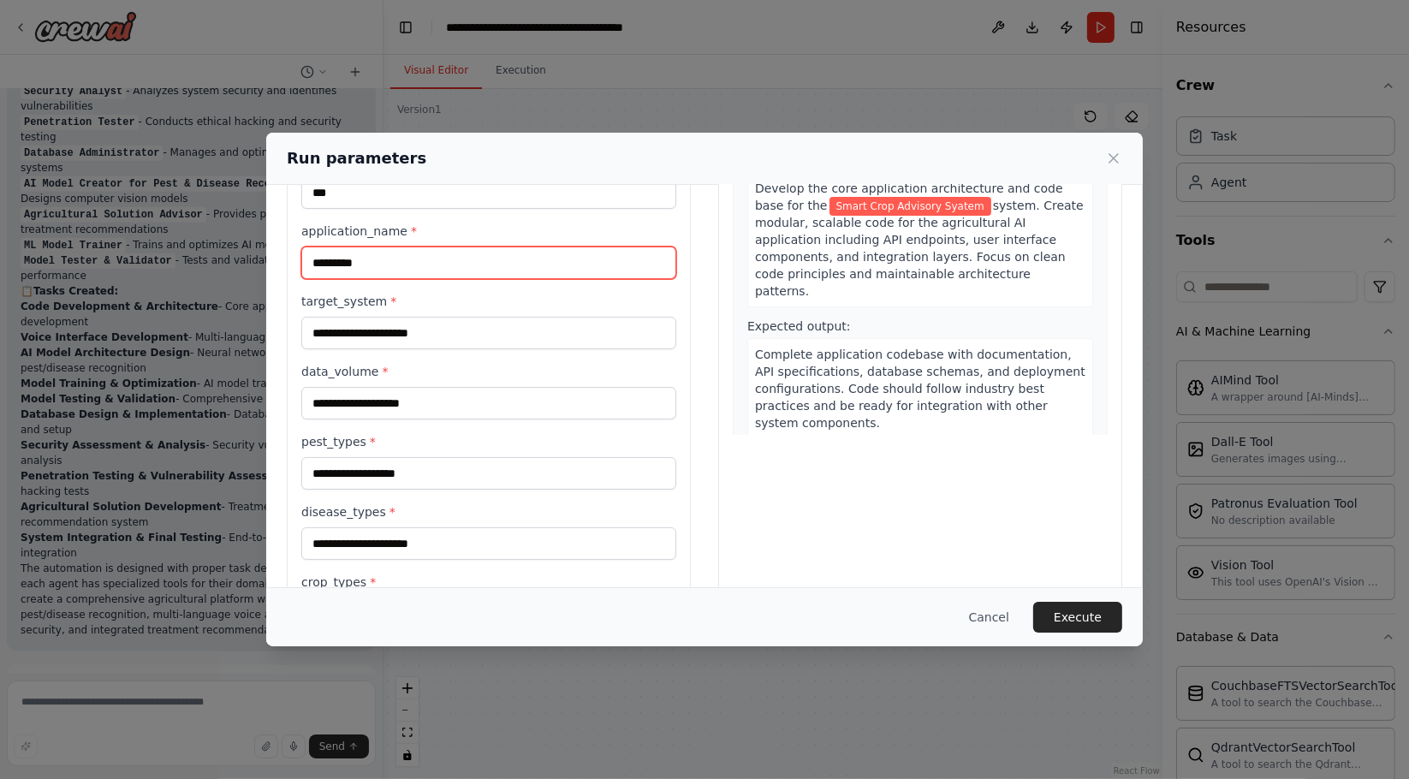
type input "*********"
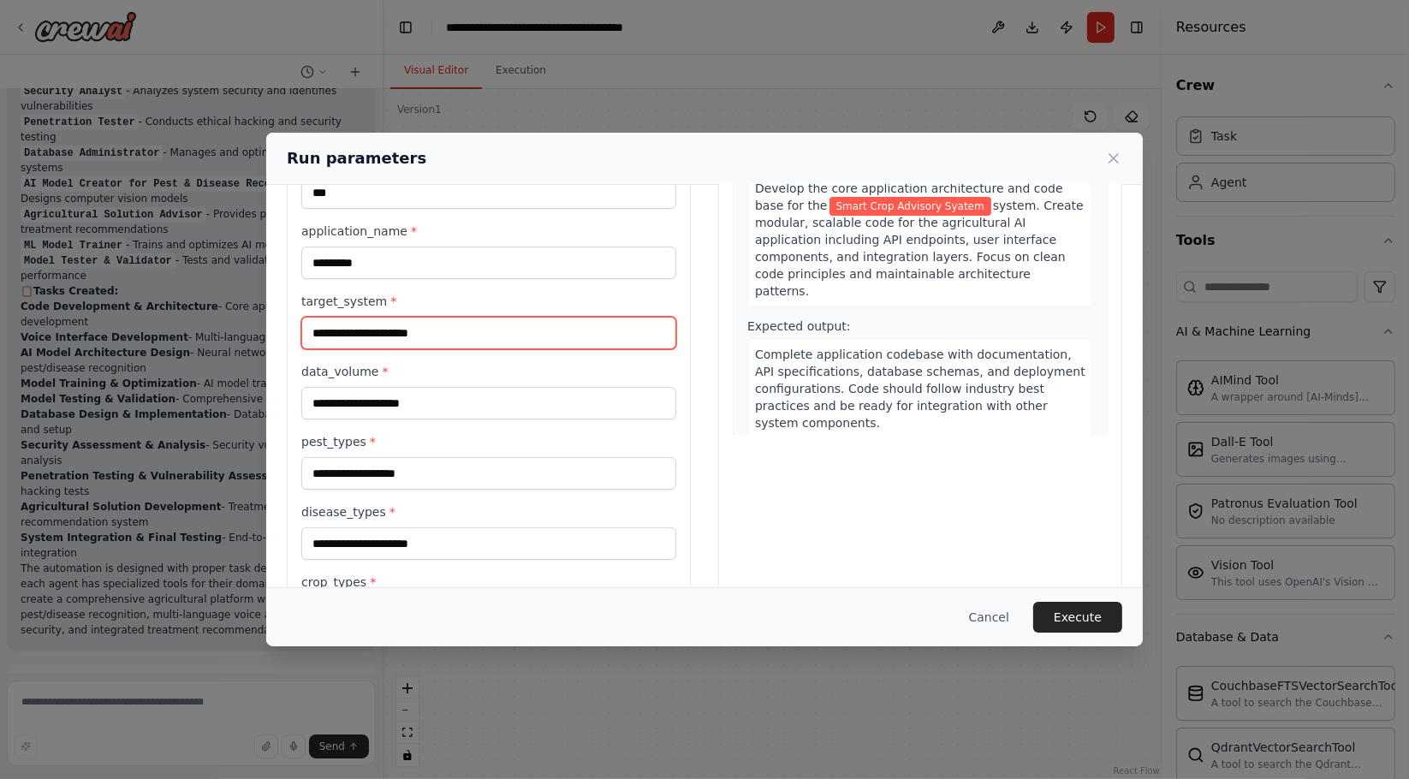
click at [481, 325] on input "target_system *" at bounding box center [488, 333] width 375 height 33
type input "*******"
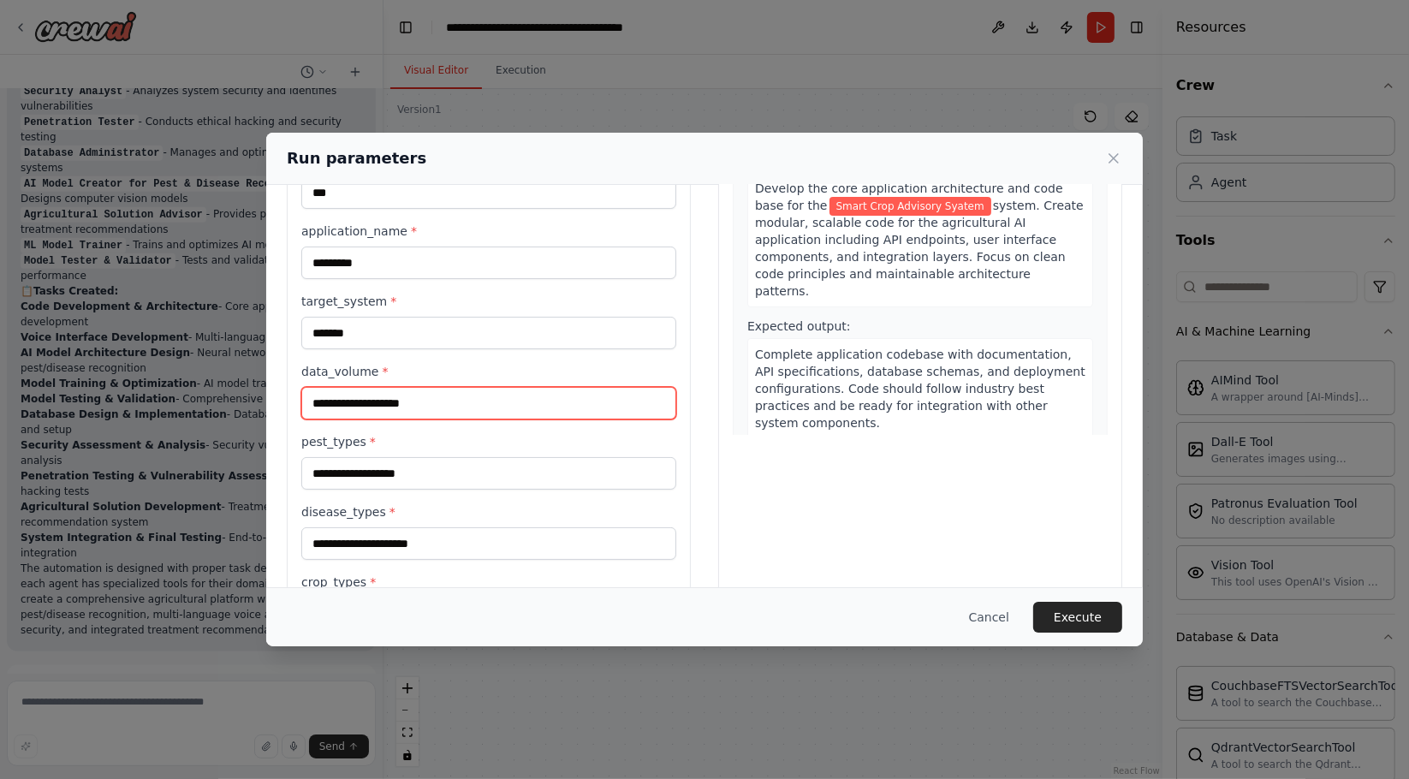
click at [433, 405] on input "data_volume *" at bounding box center [488, 403] width 375 height 33
type input "**"
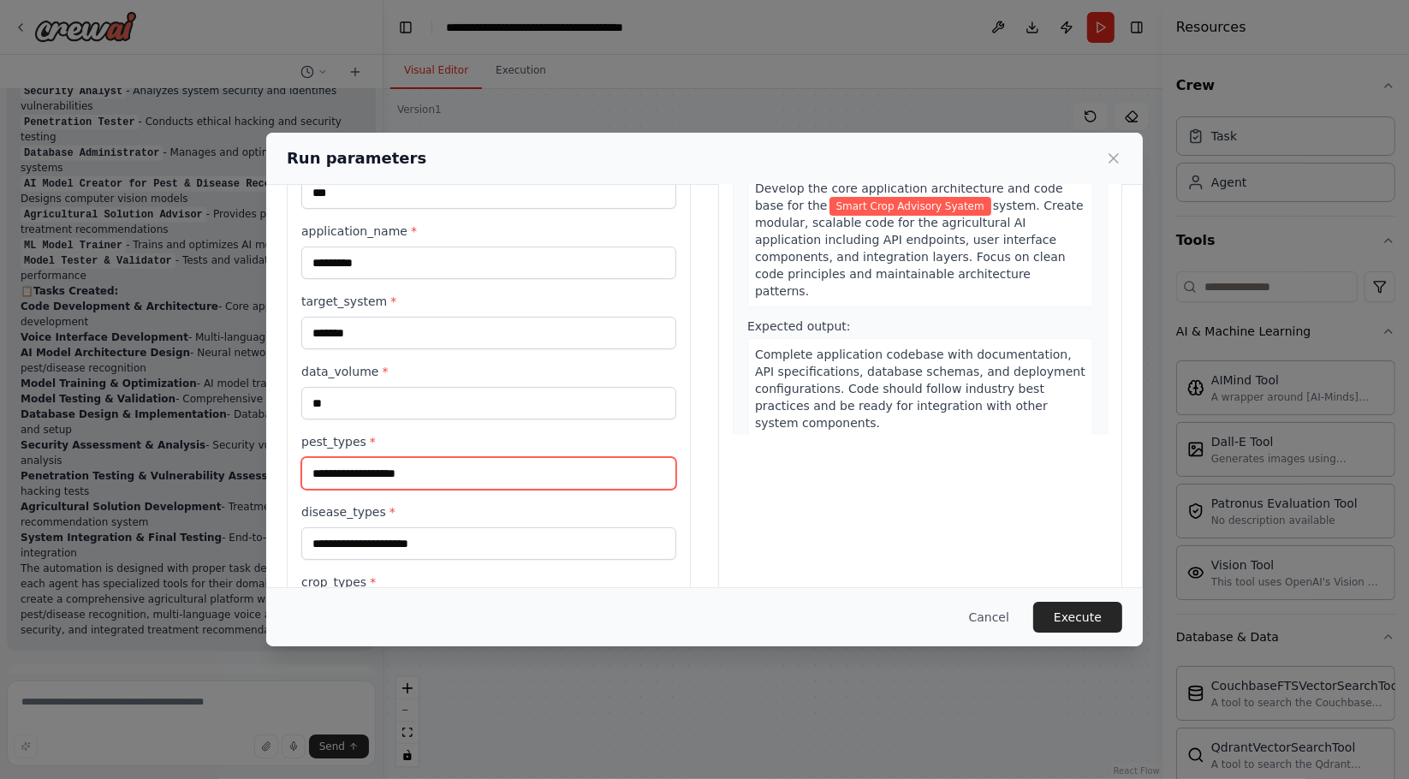
click at [402, 477] on input "pest_types *" at bounding box center [488, 473] width 375 height 33
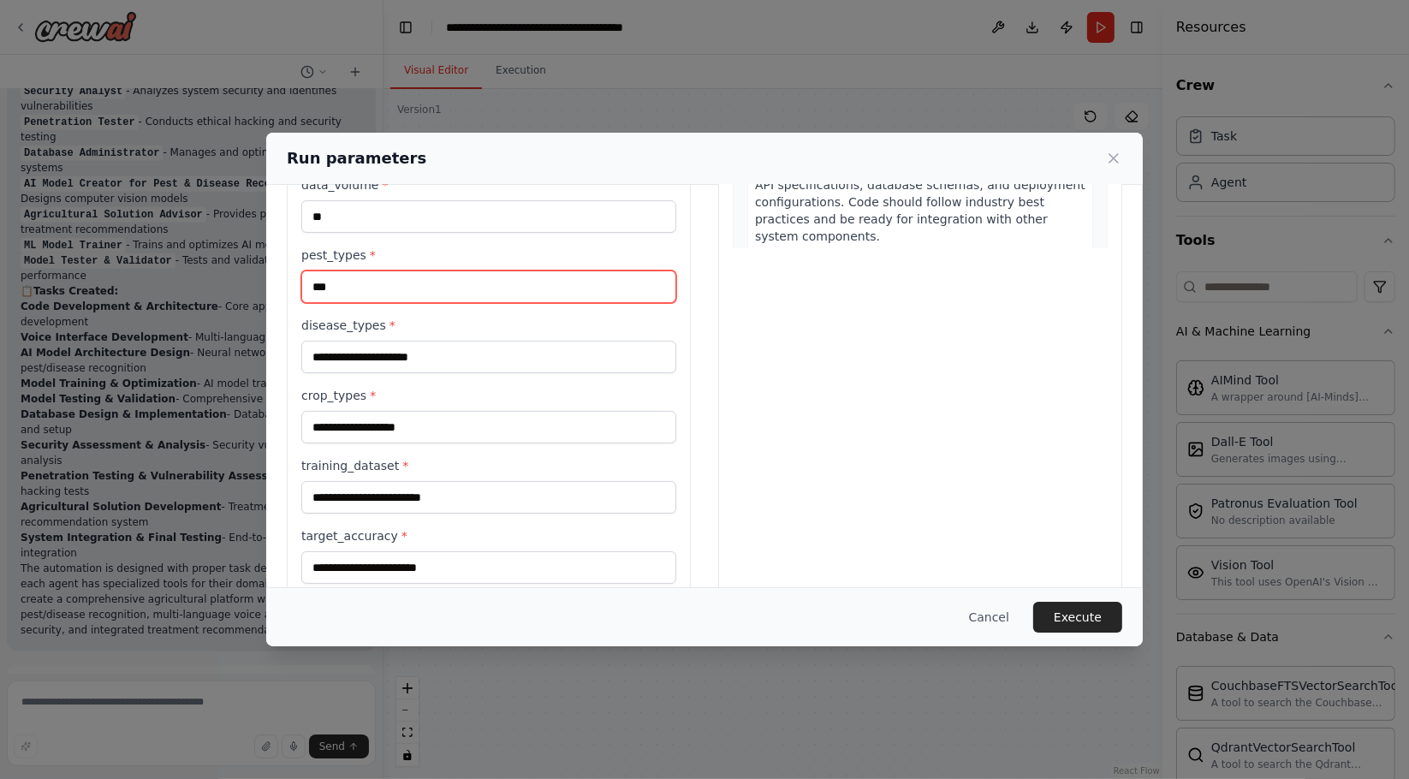
scroll to position [352, 0]
type input "***"
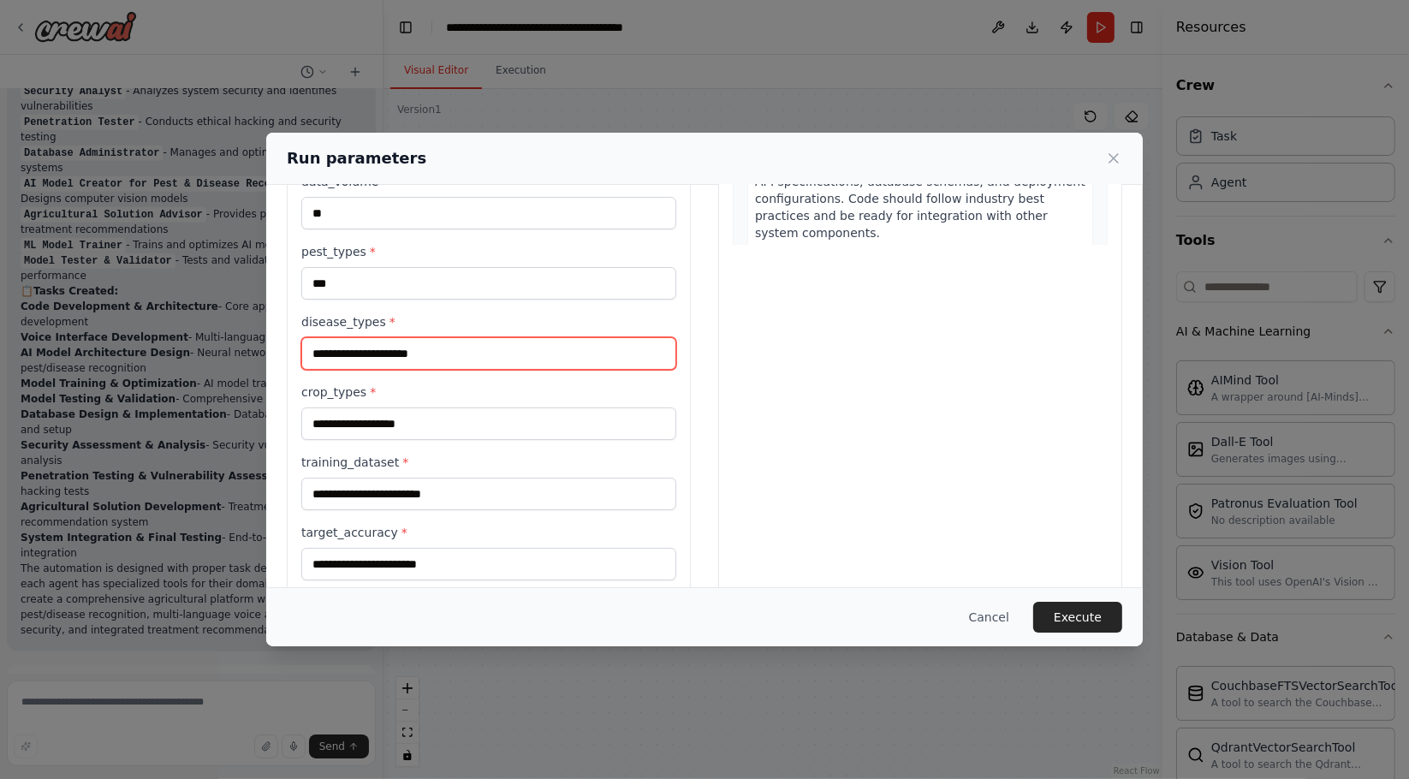
click at [454, 354] on input "disease_types *" at bounding box center [488, 353] width 375 height 33
type input "**********"
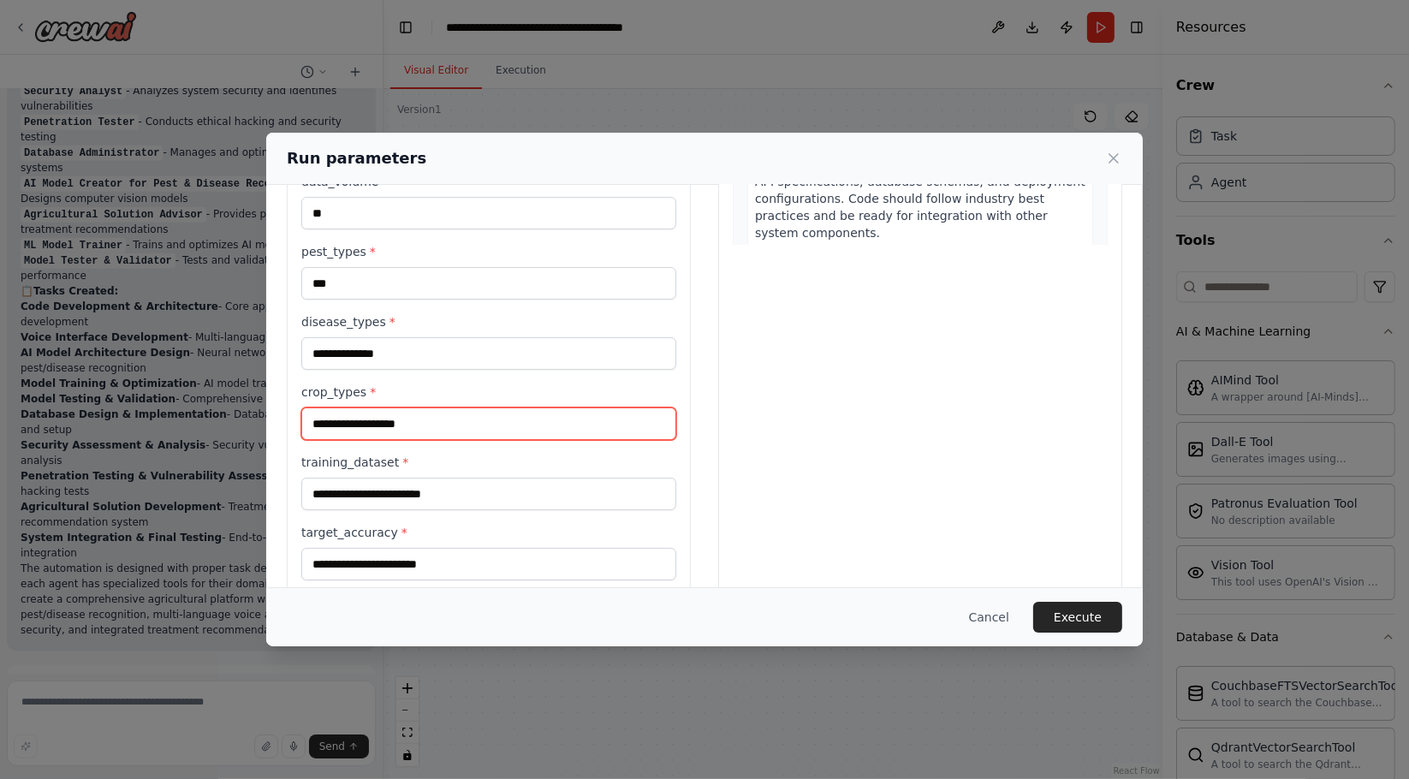
click at [438, 429] on input "crop_types *" at bounding box center [488, 423] width 375 height 33
type input "***"
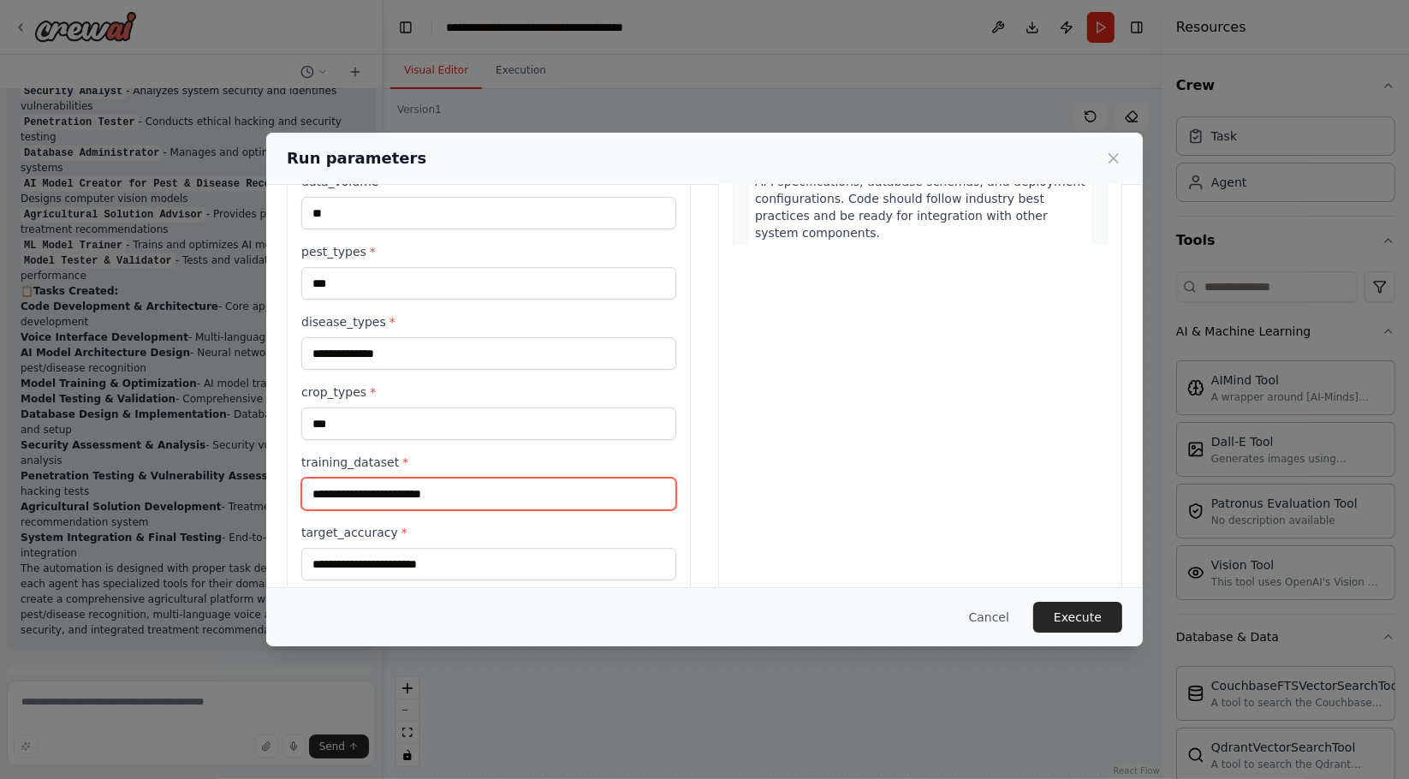
click at [451, 488] on input "training_dataset *" at bounding box center [488, 494] width 375 height 33
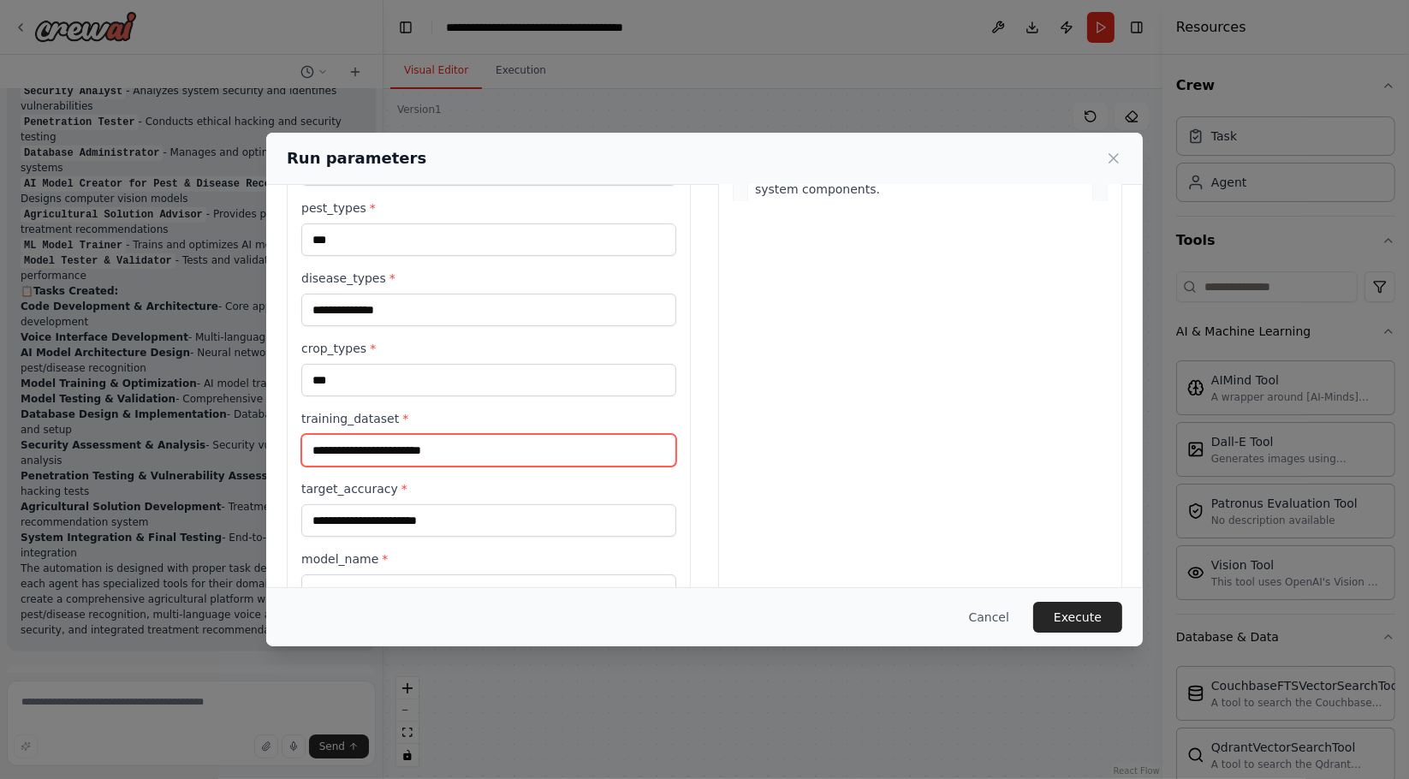
scroll to position [447, 0]
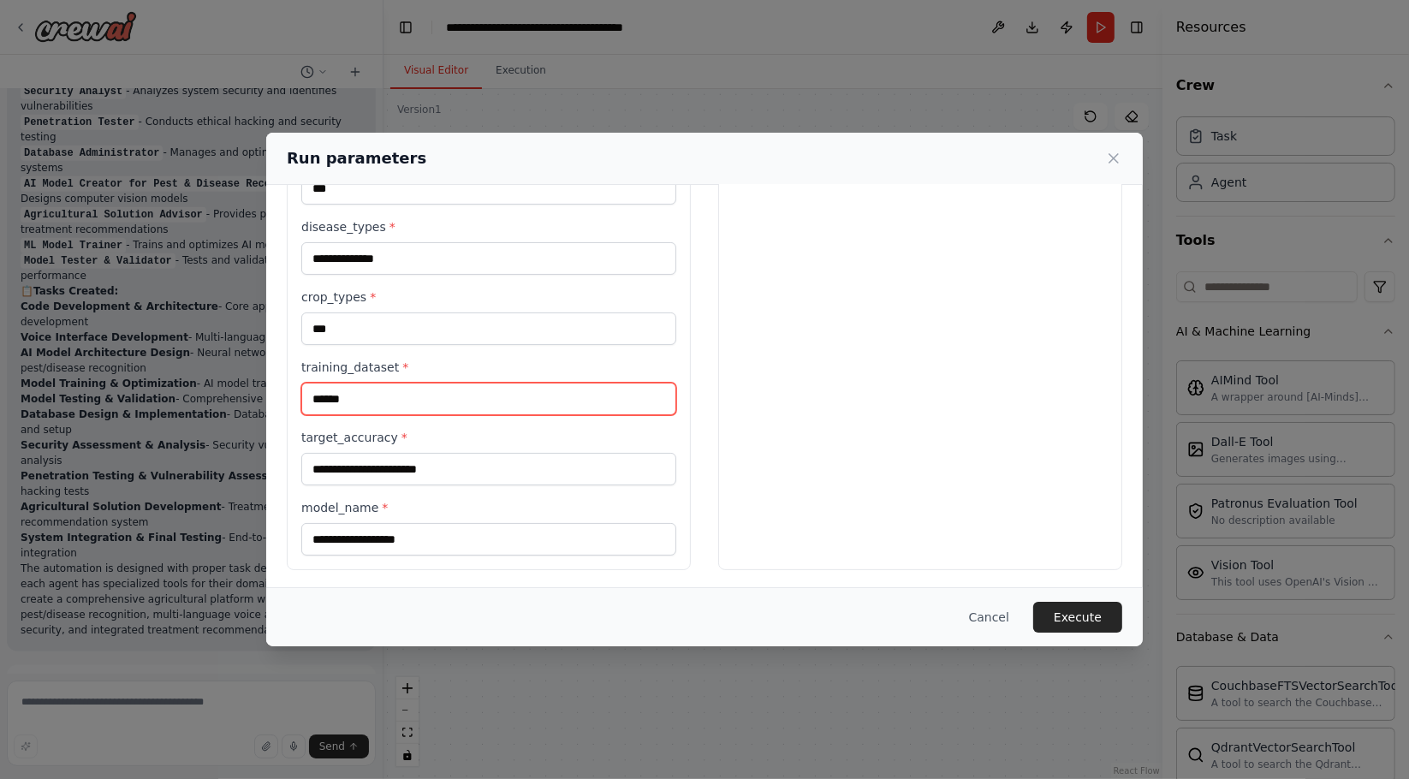
type input "******"
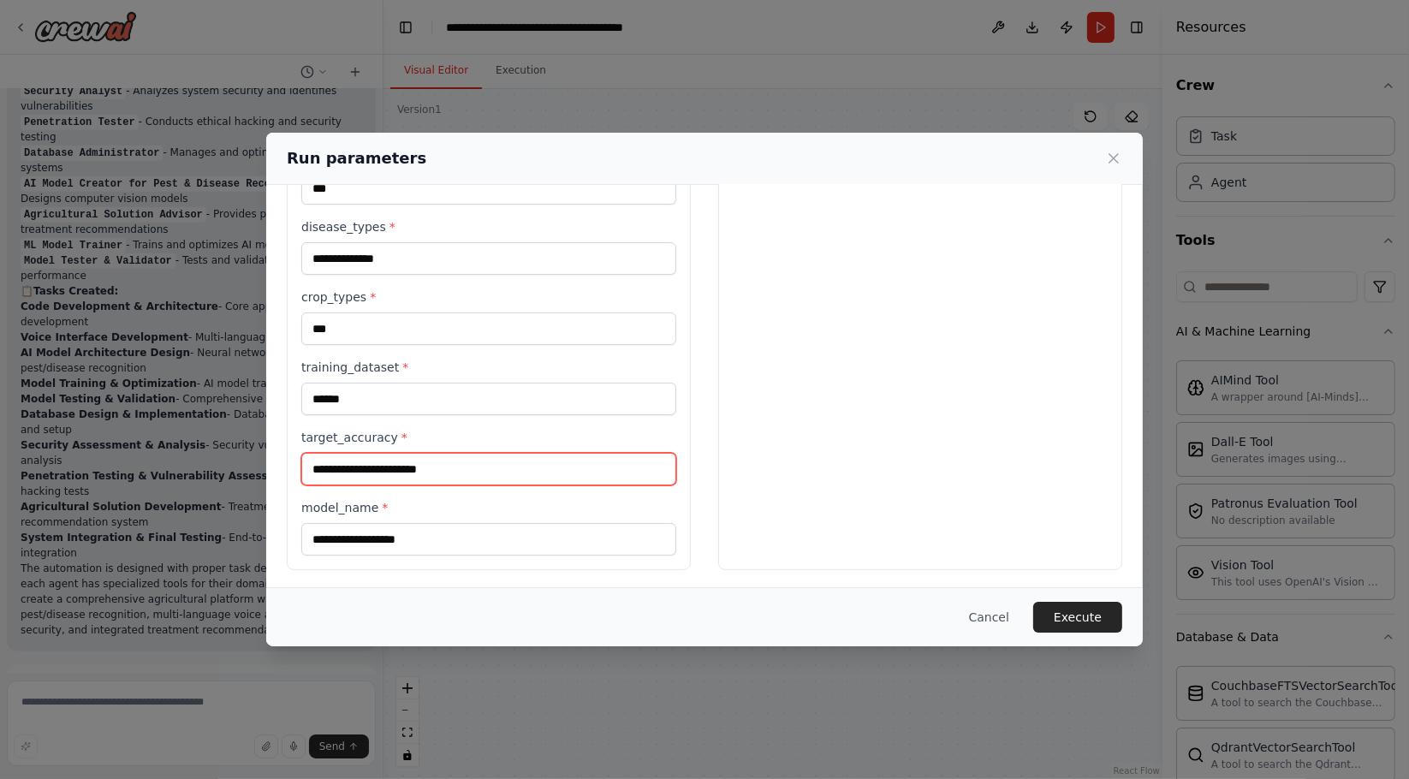
click at [378, 471] on input "target_accuracy *" at bounding box center [488, 469] width 375 height 33
type input "**"
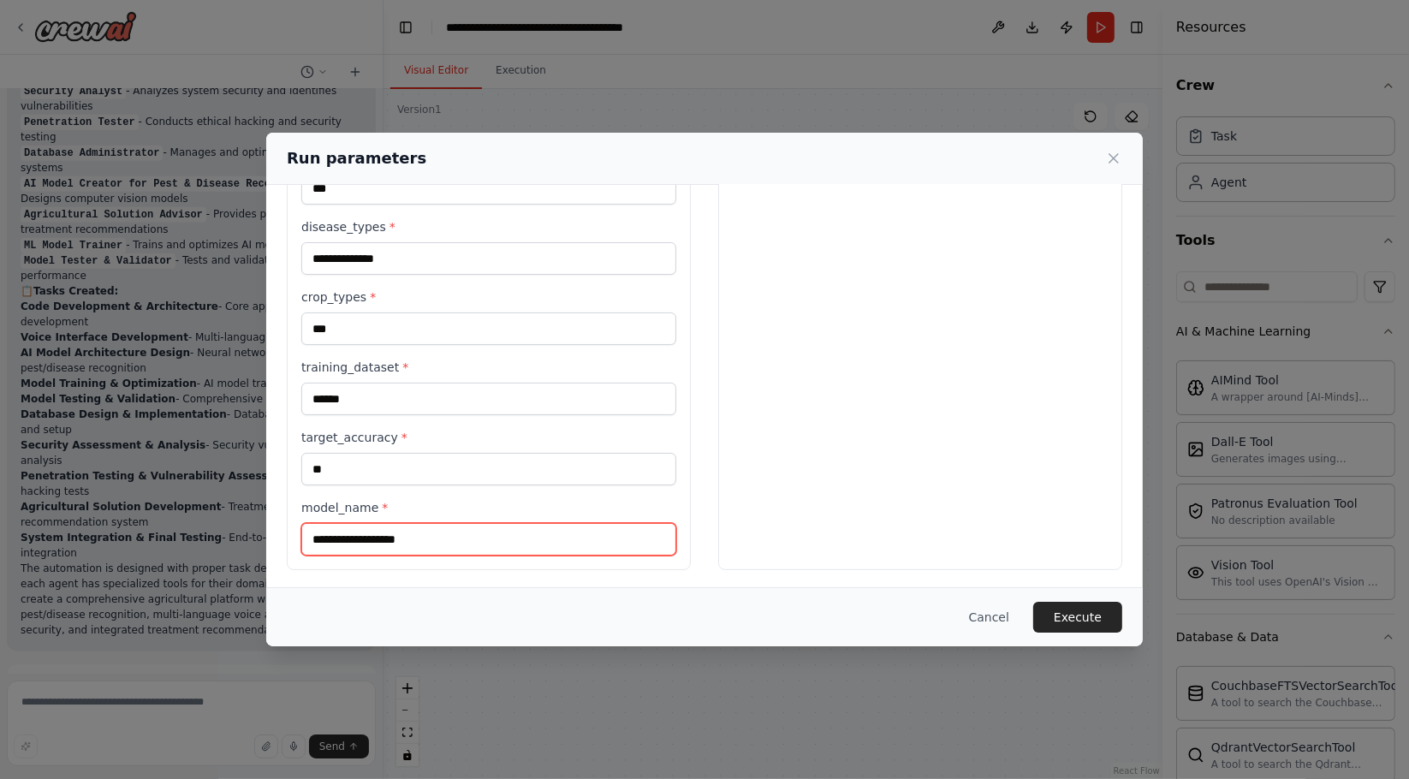
click at [550, 546] on input "model_name *" at bounding box center [488, 539] width 375 height 33
type input "*******"
click at [1067, 620] on button "Execute" at bounding box center [1077, 617] width 89 height 31
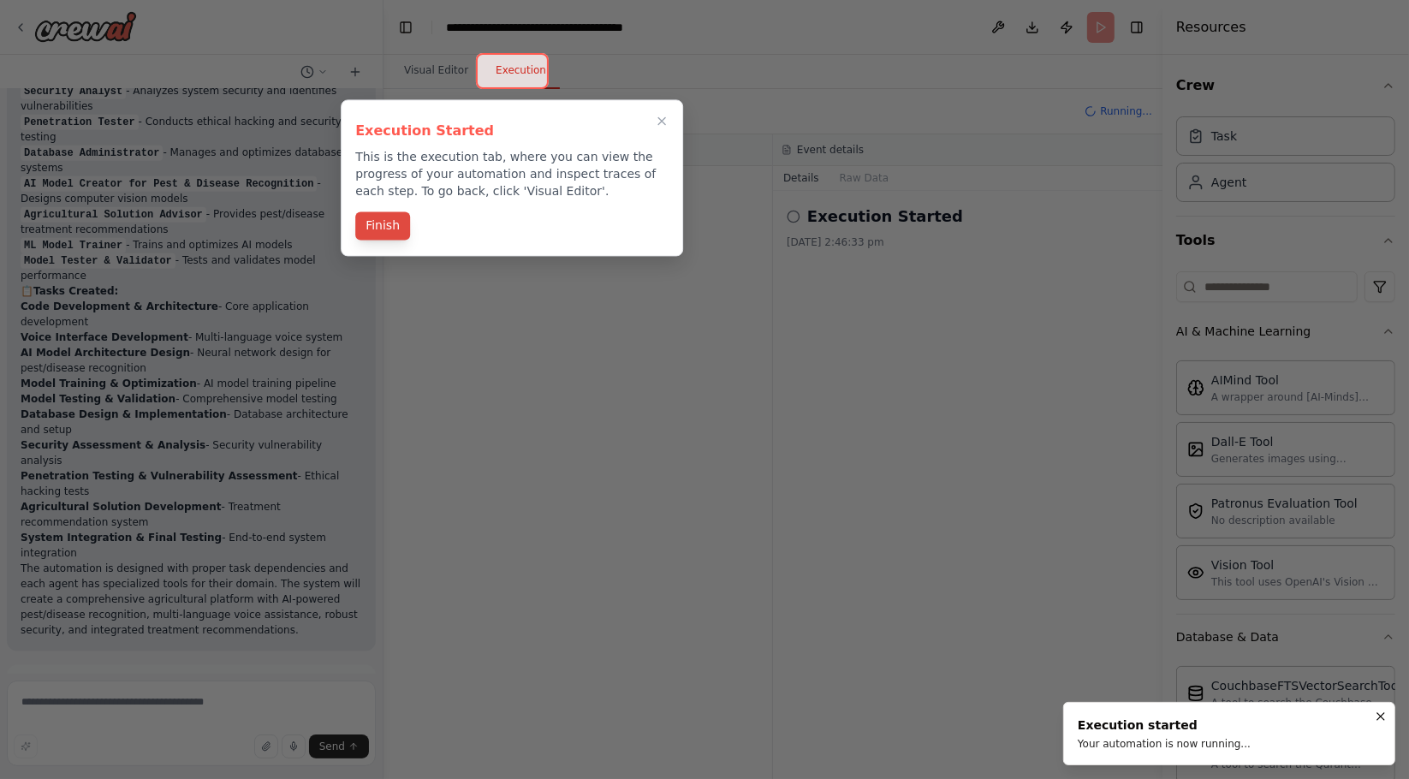
click at [376, 233] on button "Finish" at bounding box center [382, 225] width 55 height 28
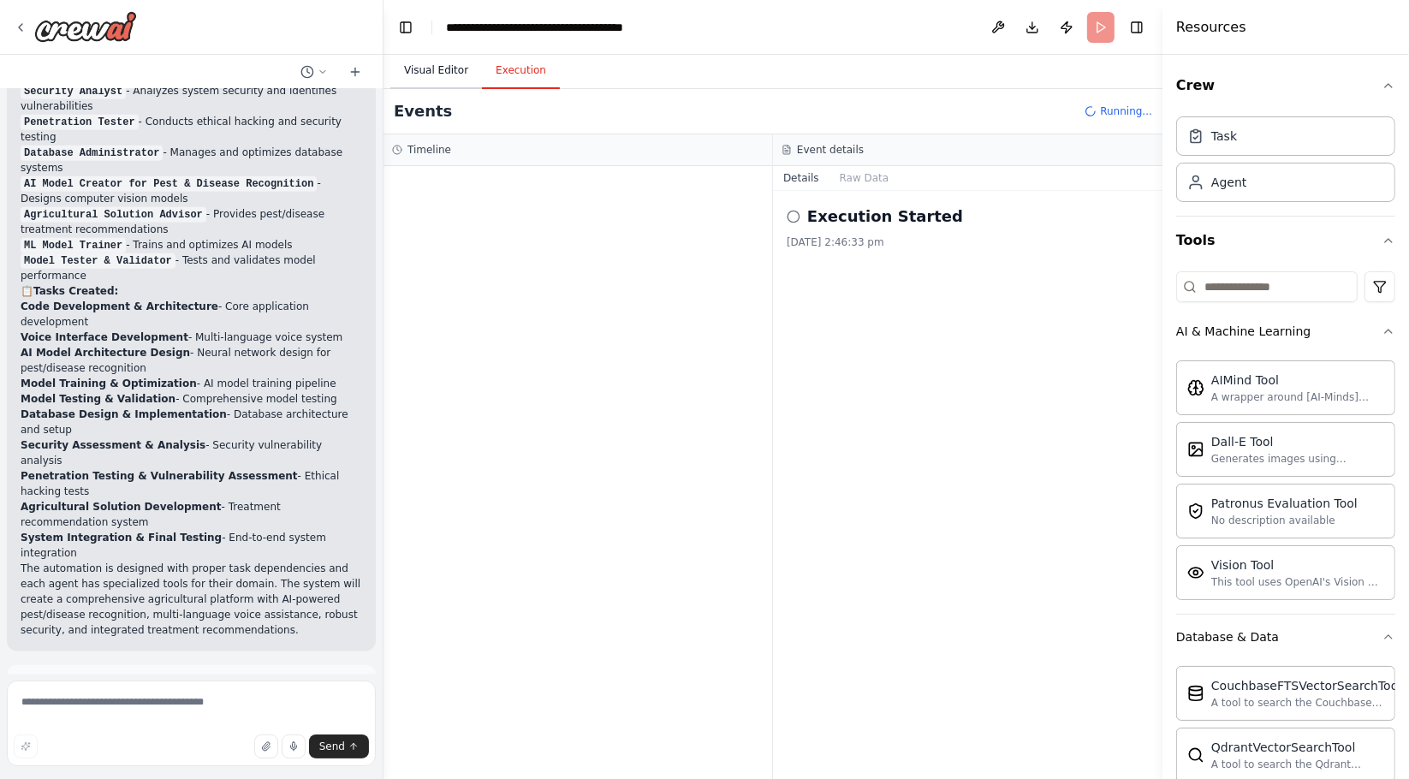
click at [423, 77] on button "Visual Editor" at bounding box center [436, 71] width 92 height 36
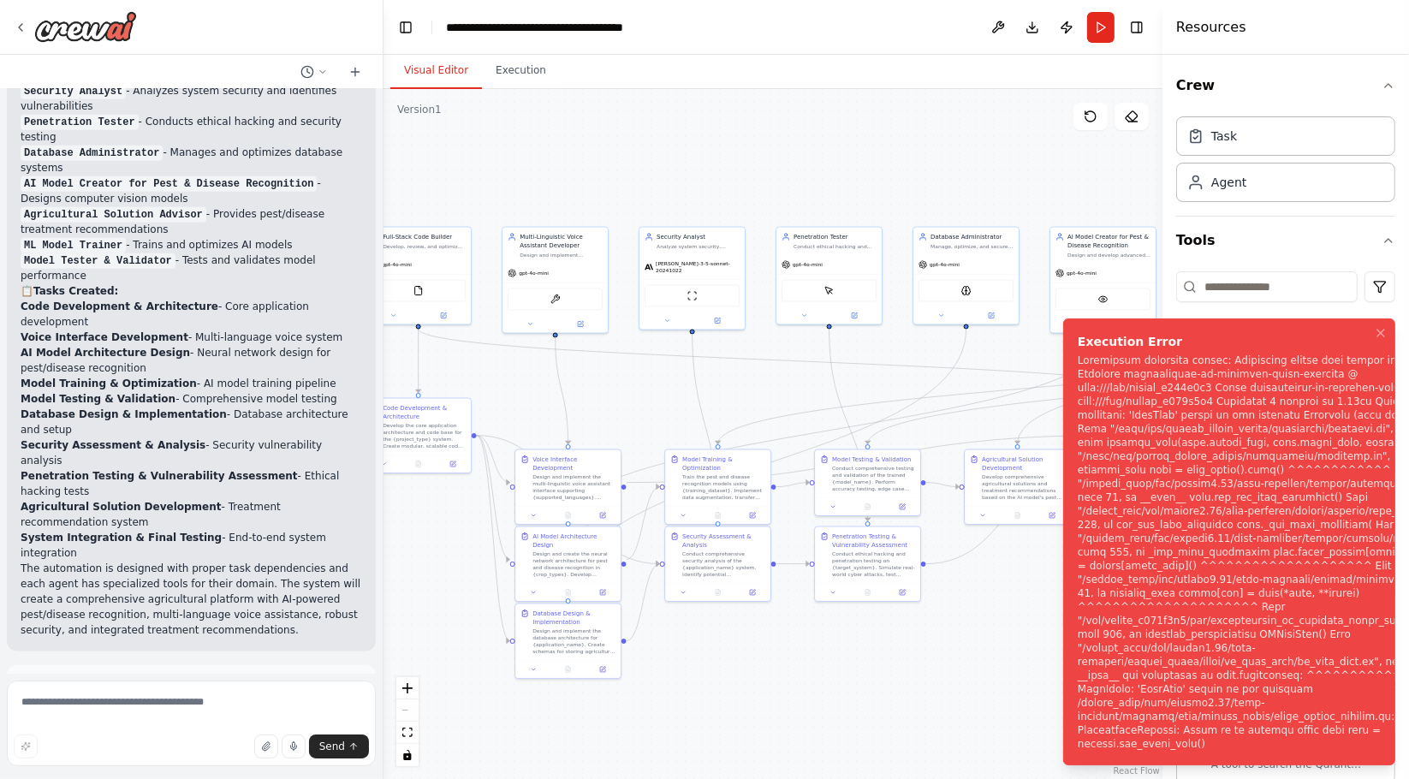
drag, startPoint x: 580, startPoint y: 597, endPoint x: 1359, endPoint y: 419, distance: 799.1
click at [1345, 430] on div "Hello! I'm the CrewAI assistant. What kind of automation do you want to build? …" at bounding box center [704, 389] width 1409 height 779
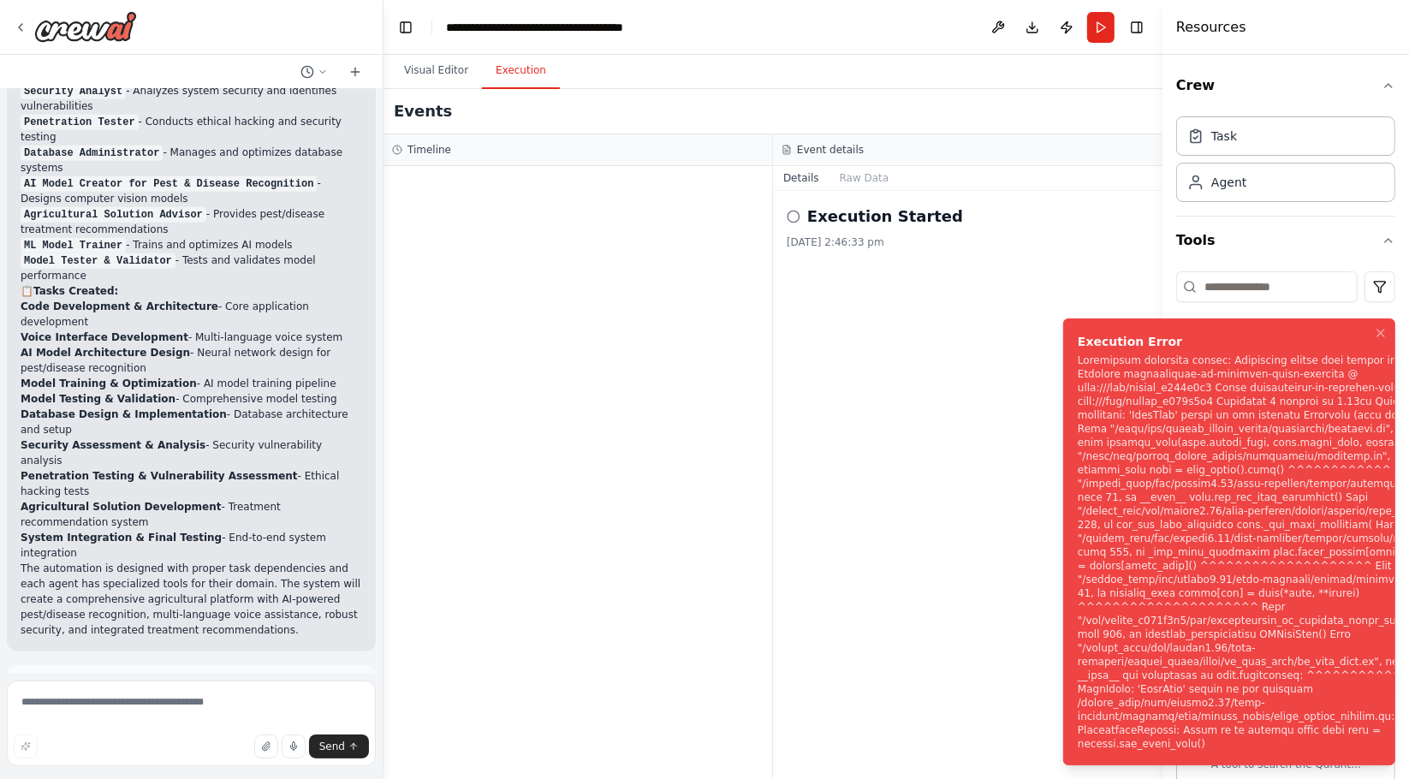
click at [495, 80] on button "Execution" at bounding box center [521, 71] width 78 height 36
click at [443, 69] on button "Visual Editor" at bounding box center [436, 71] width 92 height 36
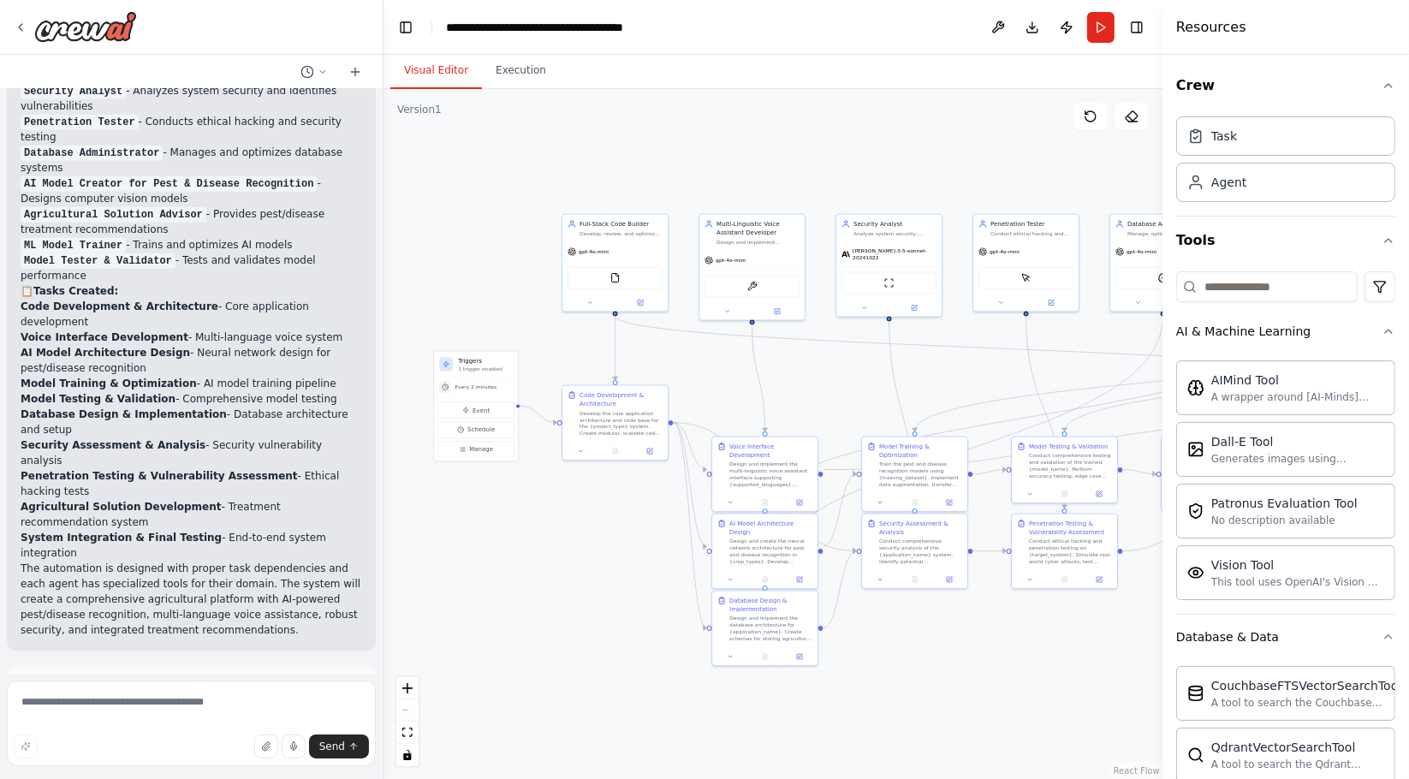
drag, startPoint x: 528, startPoint y: 171, endPoint x: 714, endPoint y: 164, distance: 185.9
click at [714, 164] on div ".deletable-edge-delete-btn { width: 20px; height: 20px; border: 0px solid #ffff…" at bounding box center [773, 434] width 779 height 690
click at [51, 749] on button "Help fix error" at bounding box center [192, 762] width 342 height 27
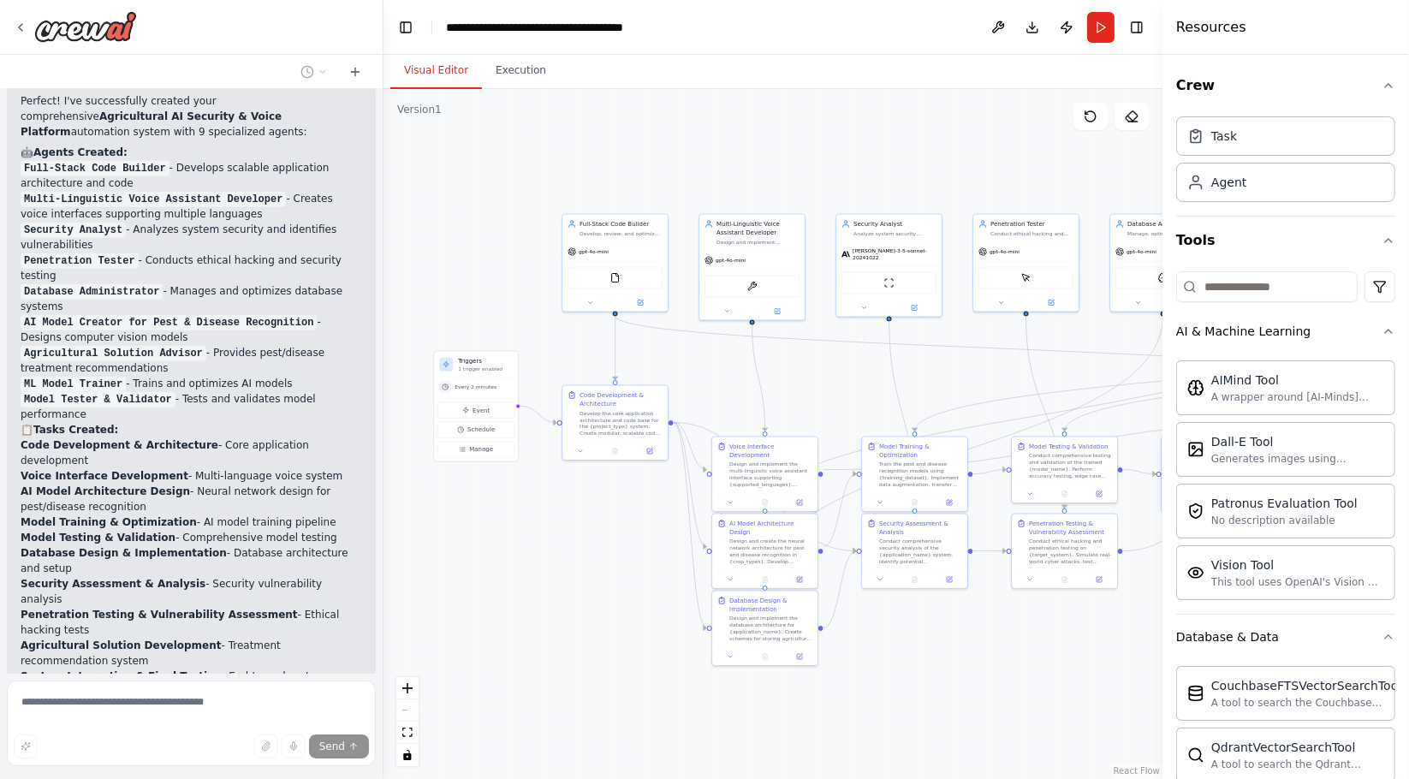
scroll to position [1780, 0]
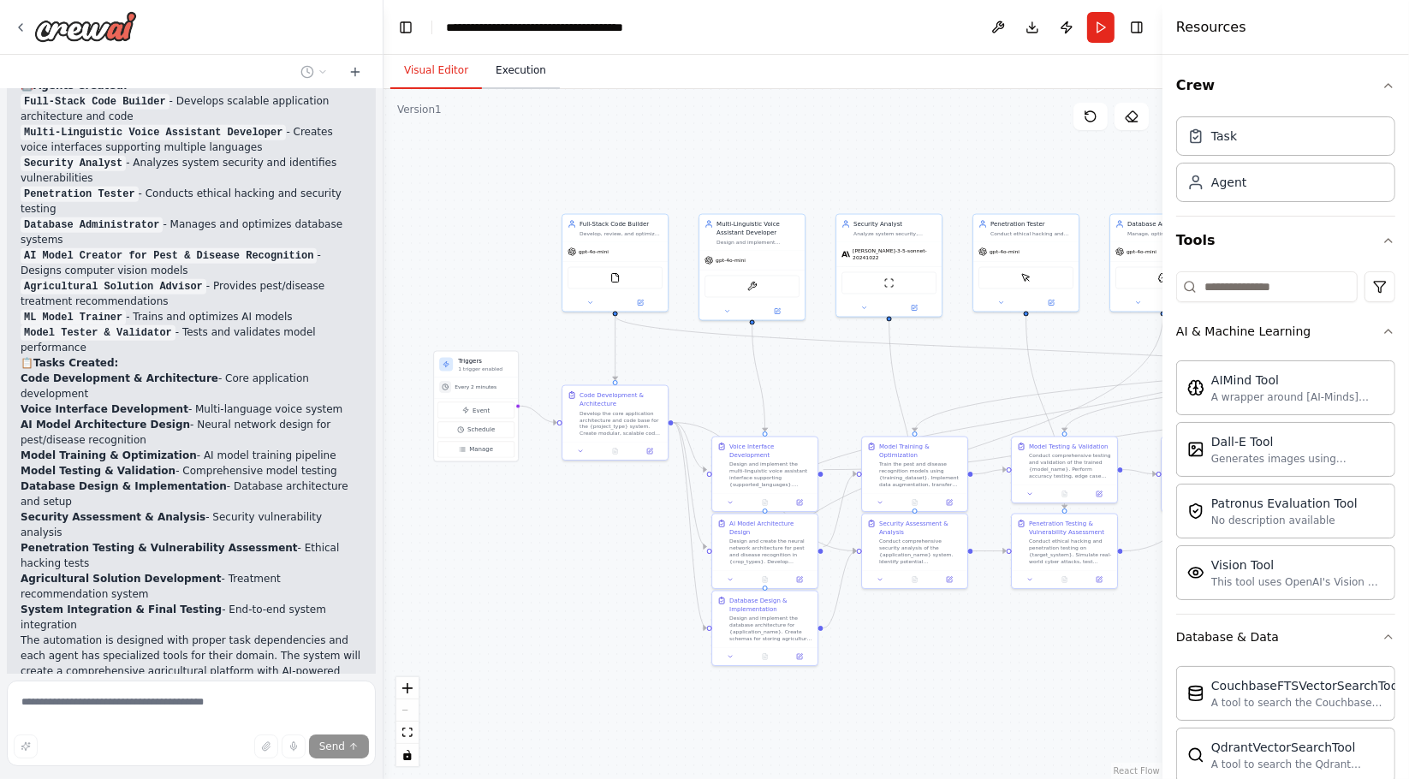
click at [508, 74] on button "Execution" at bounding box center [521, 71] width 78 height 36
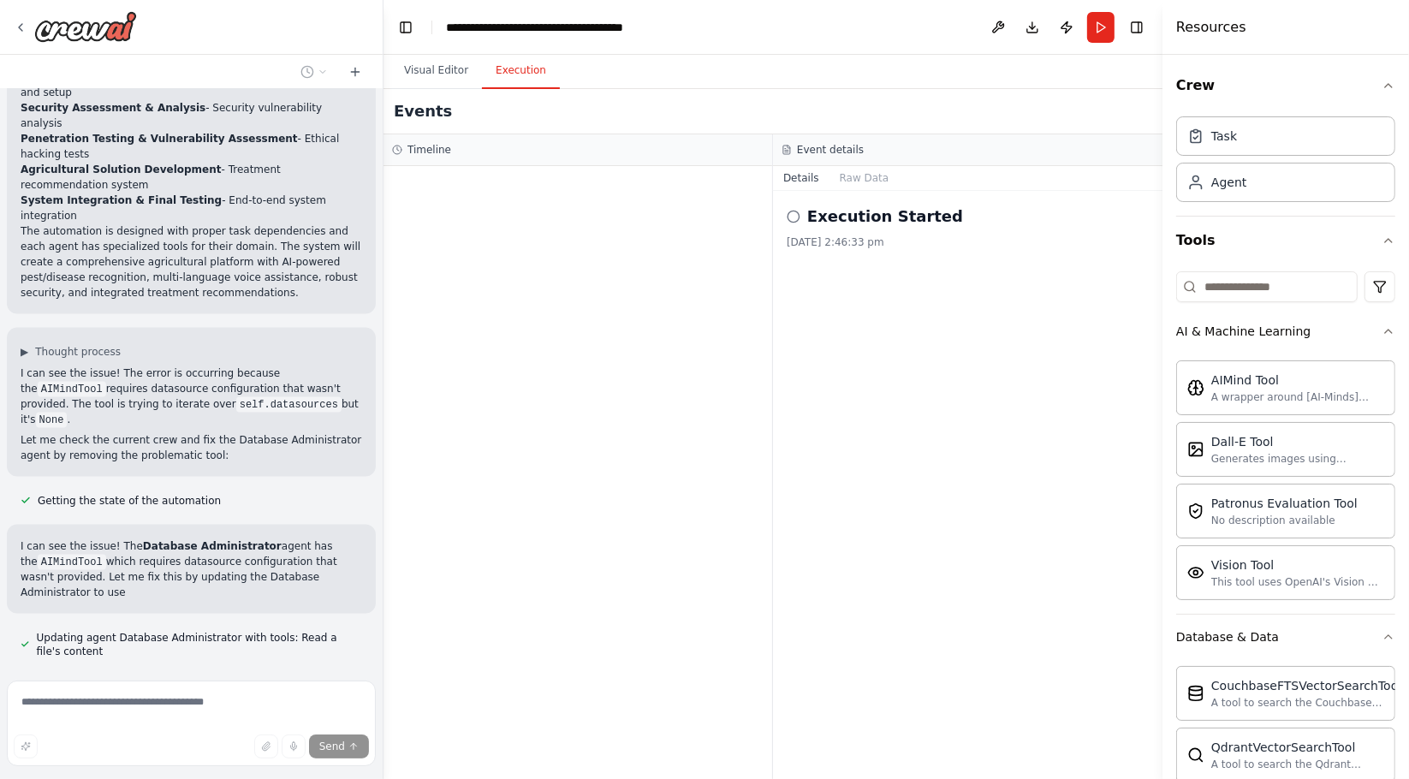
scroll to position [2220, 0]
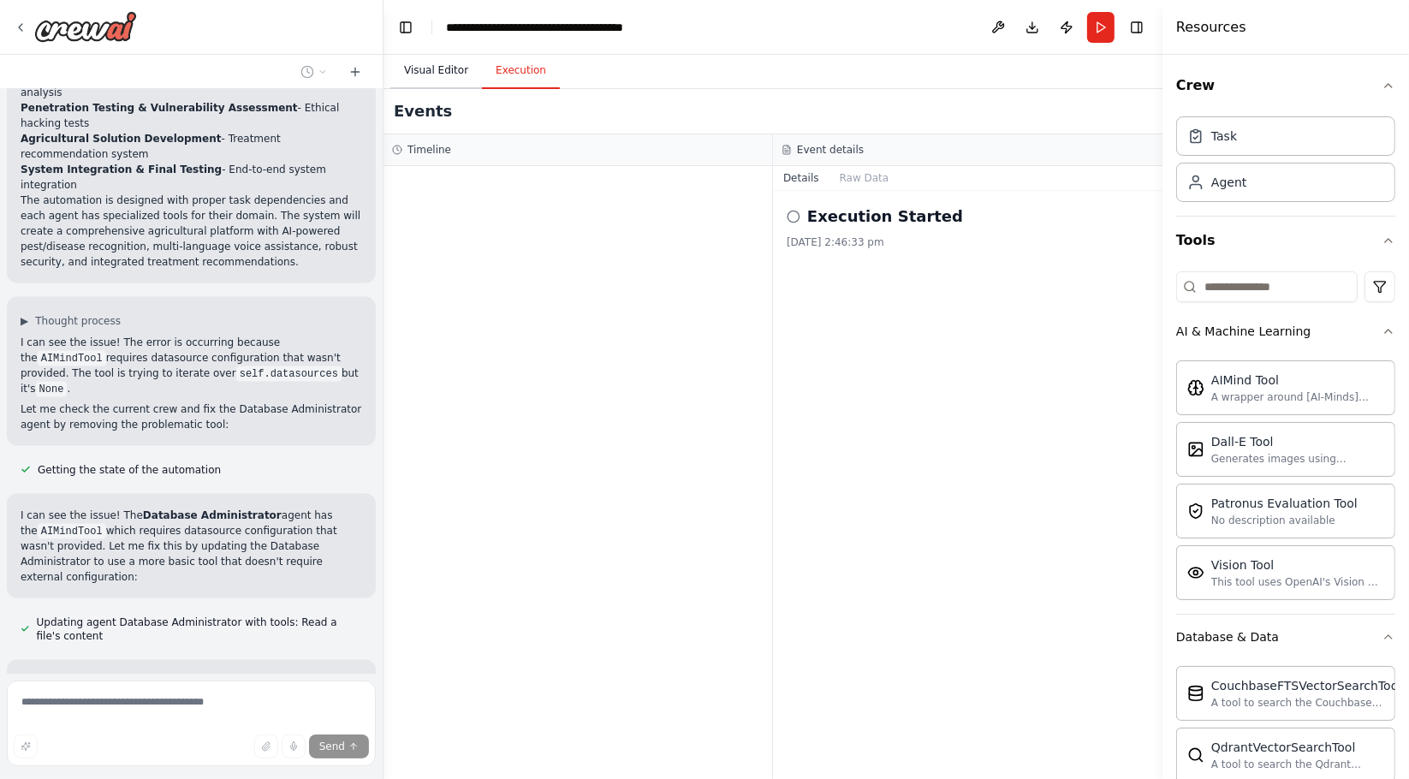
click at [449, 63] on button "Visual Editor" at bounding box center [436, 71] width 92 height 36
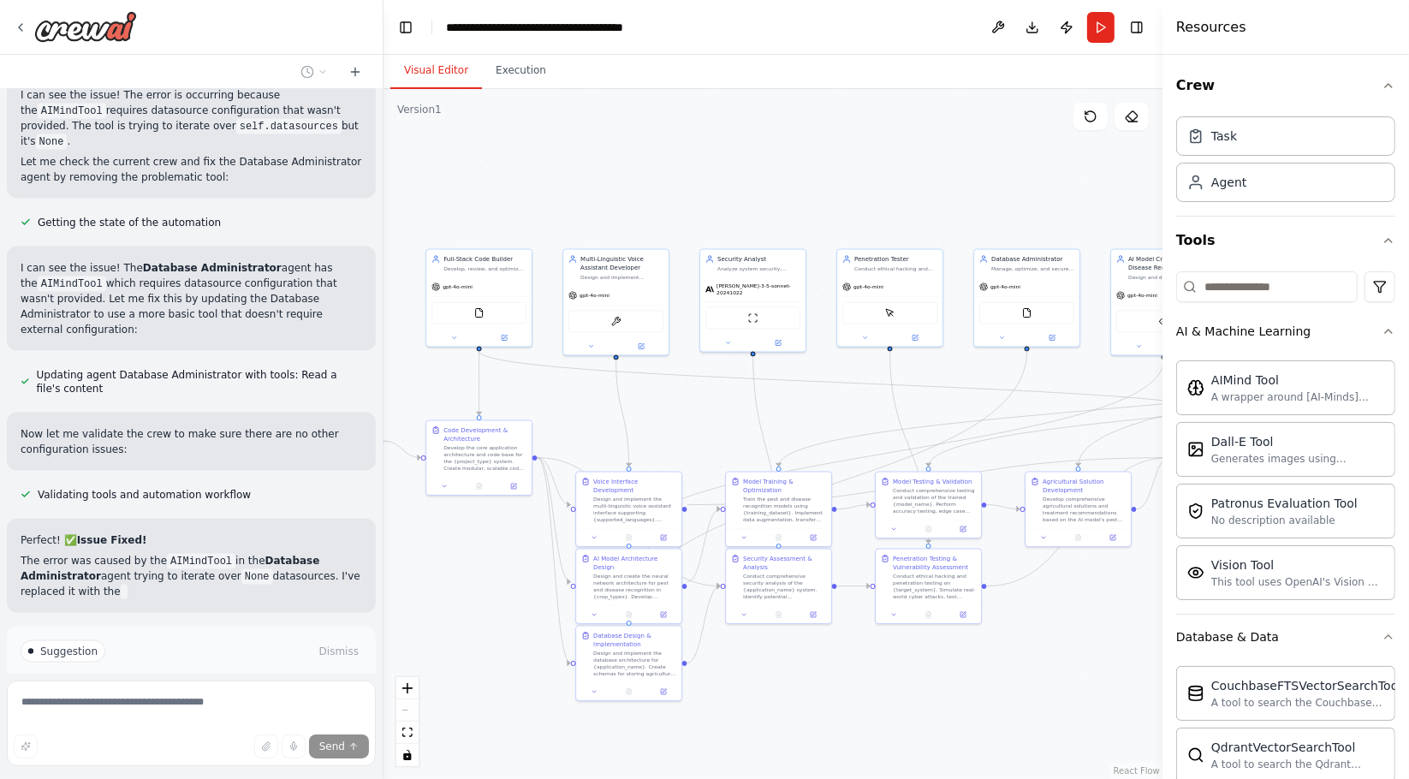
scroll to position [2468, 0]
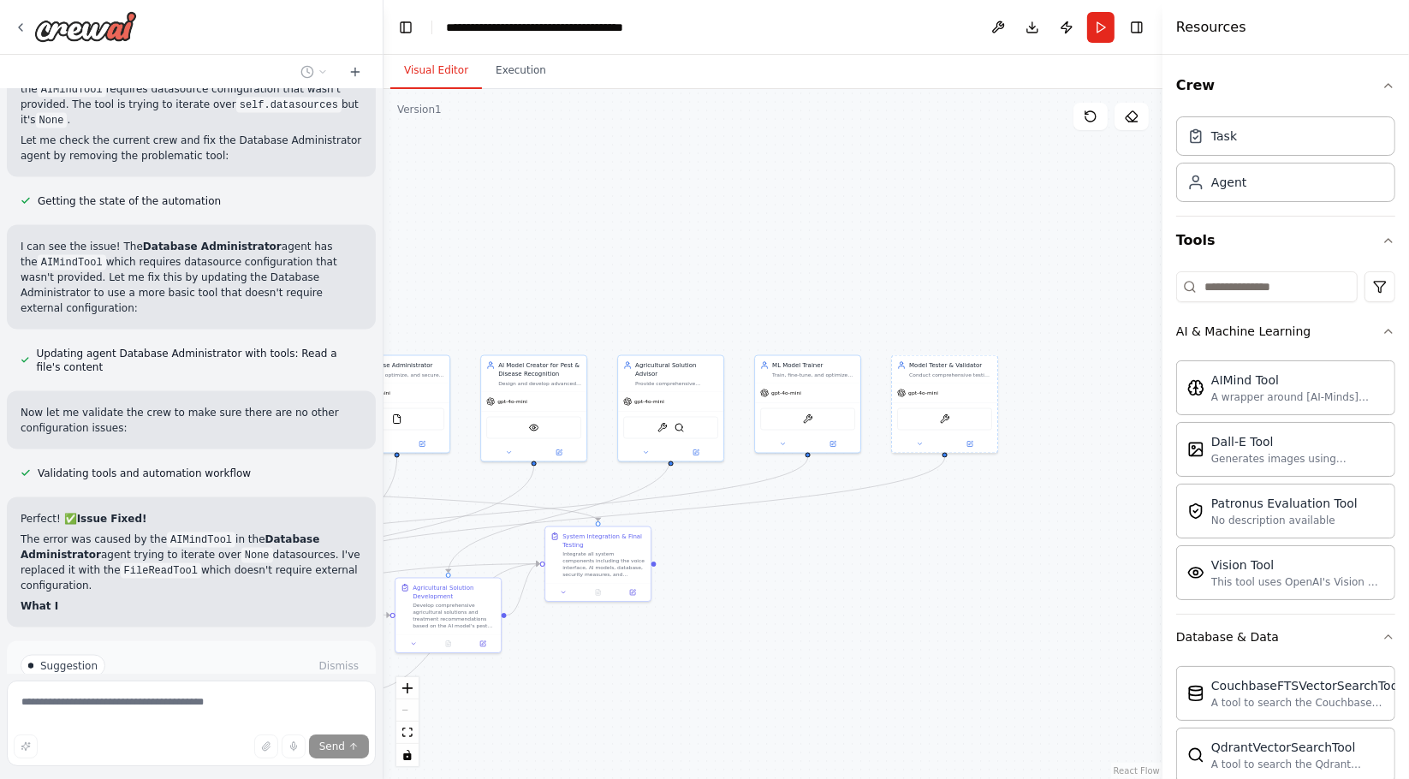
drag, startPoint x: 717, startPoint y: 372, endPoint x: -49, endPoint y: 513, distance: 779.1
click at [0, 513] on html "Hello! I'm the CrewAI assistant. What kind of automation do you want to build? …" at bounding box center [704, 389] width 1409 height 779
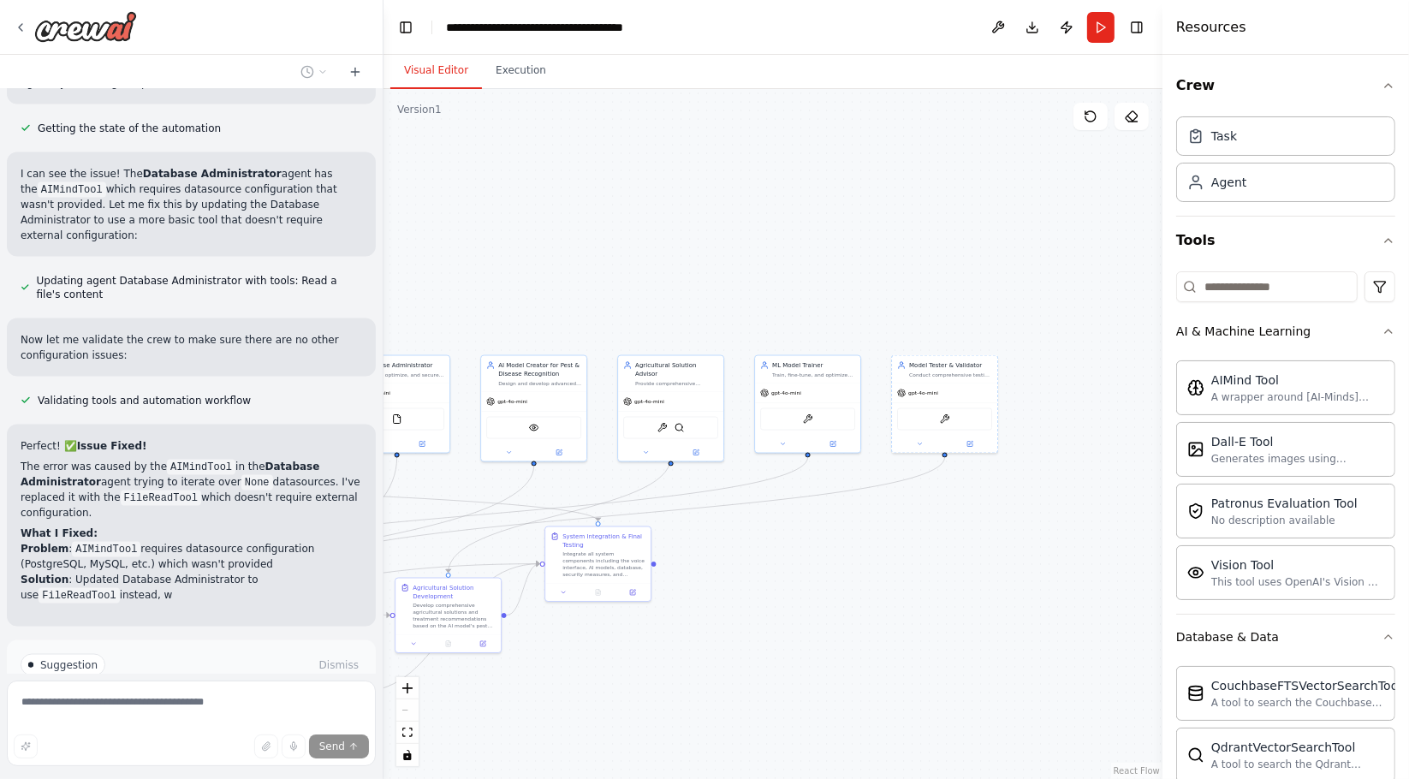
scroll to position [2577, 0]
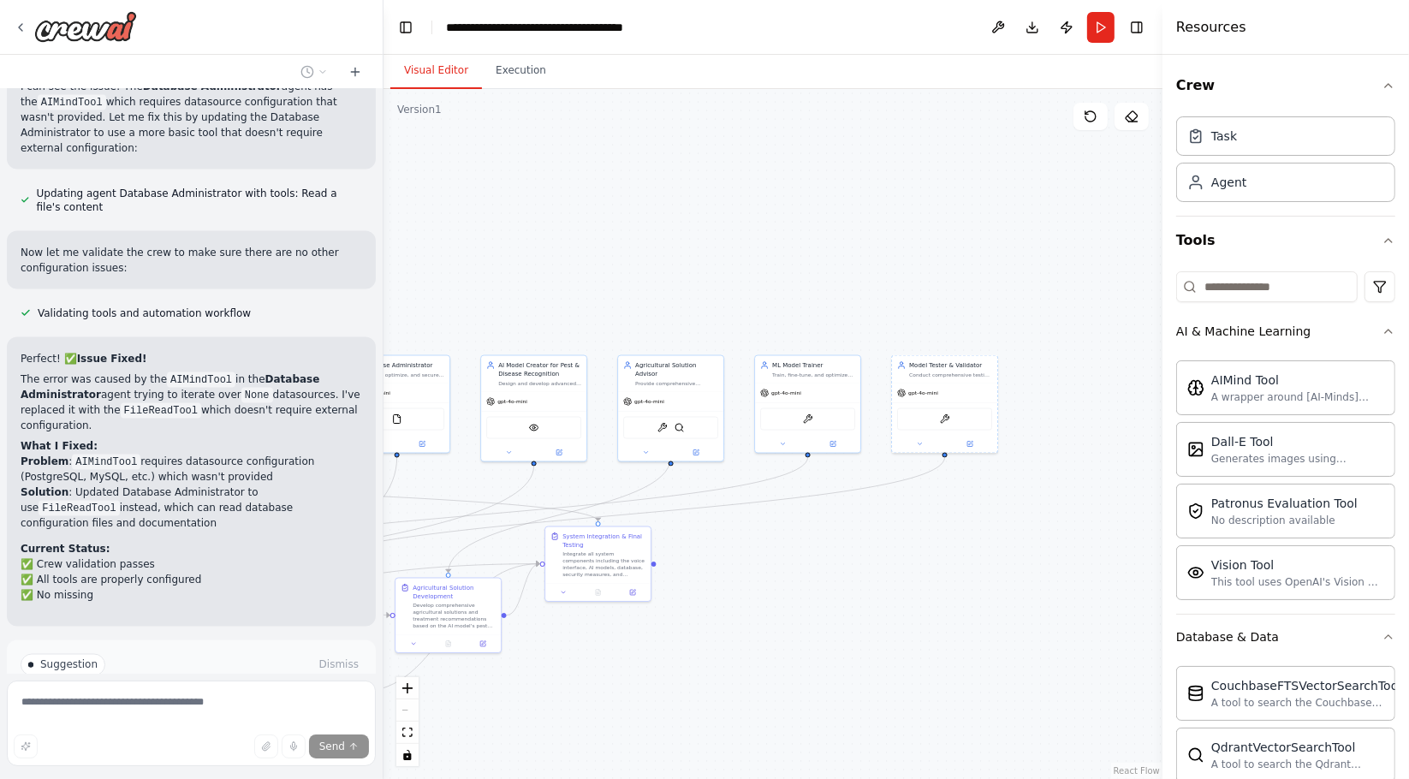
click at [173, 731] on span "Run Automation" at bounding box center [199, 738] width 83 height 14
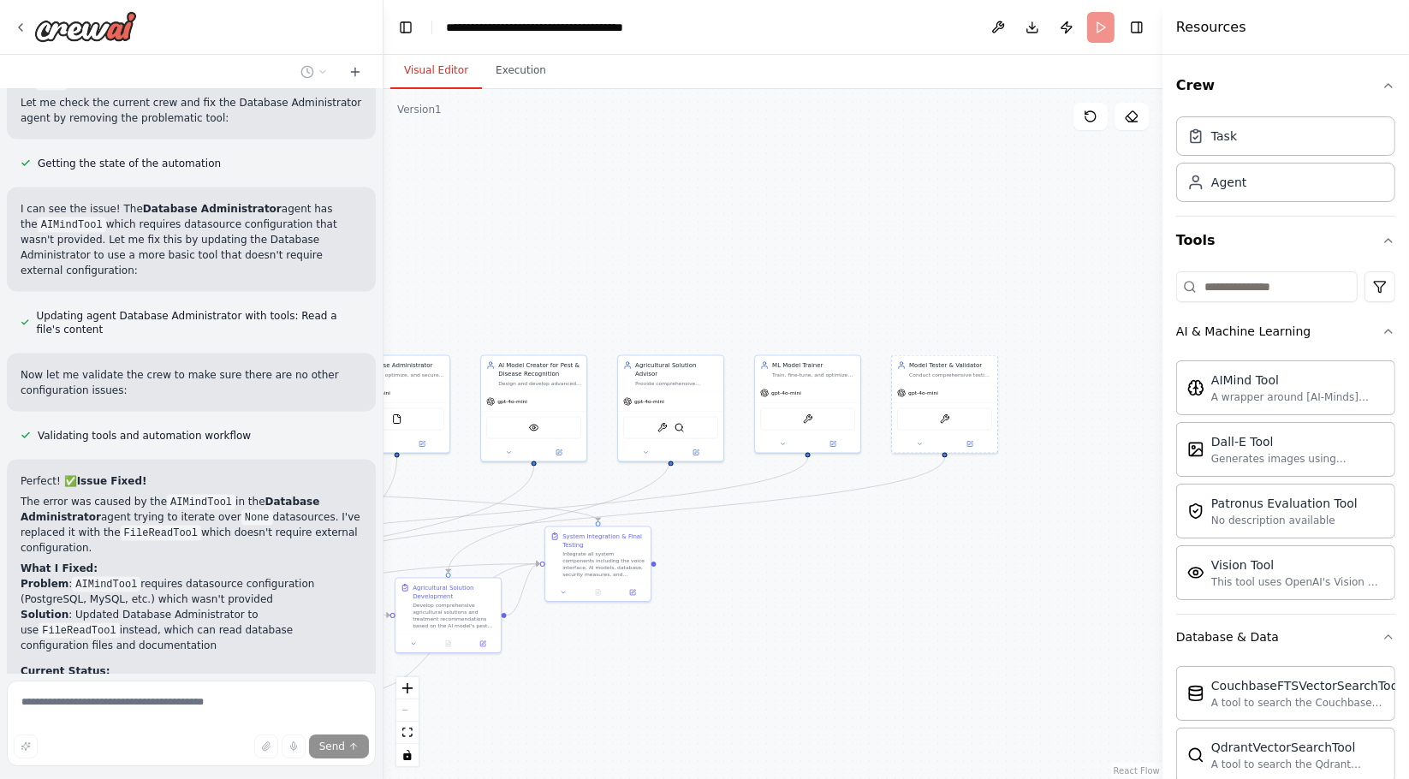
scroll to position [2541, 0]
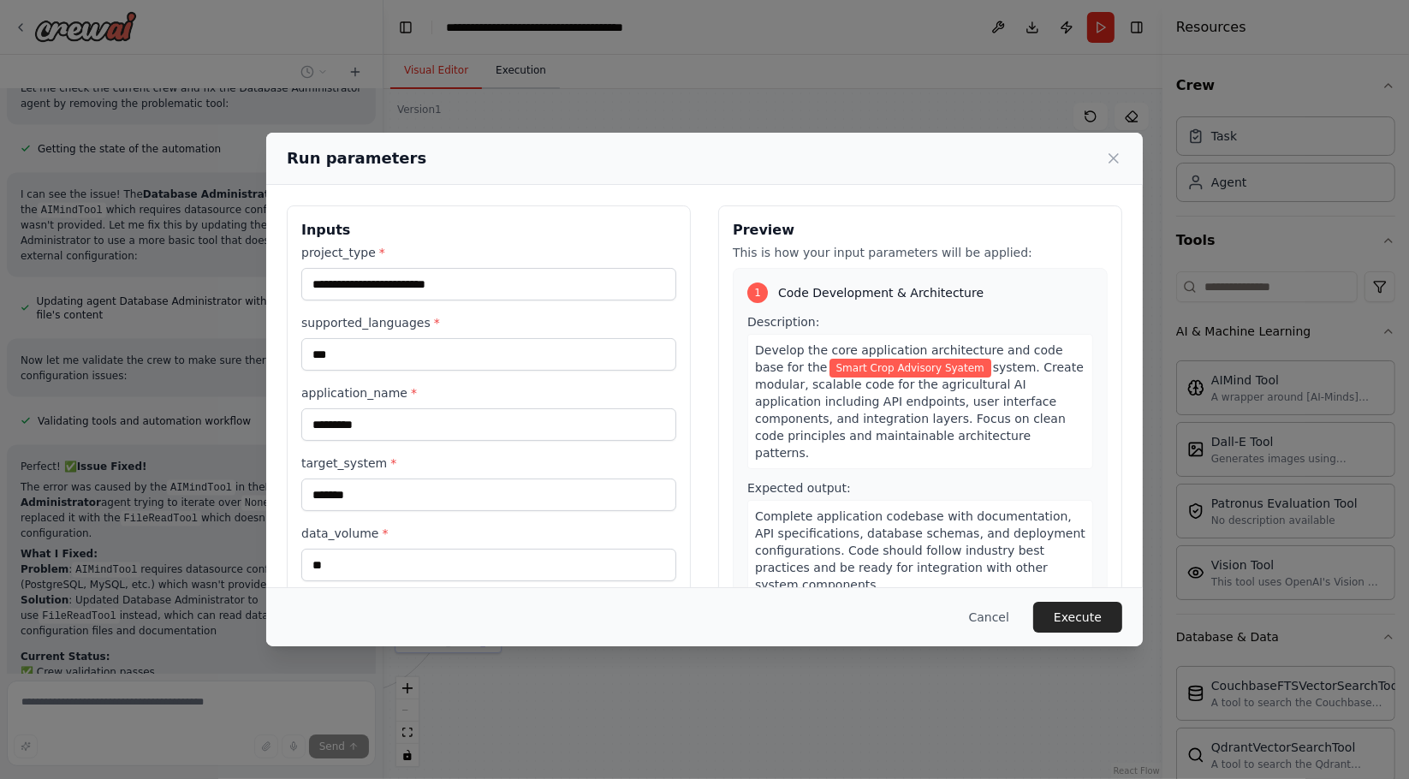
click at [489, 74] on div "**********" at bounding box center [704, 389] width 1409 height 779
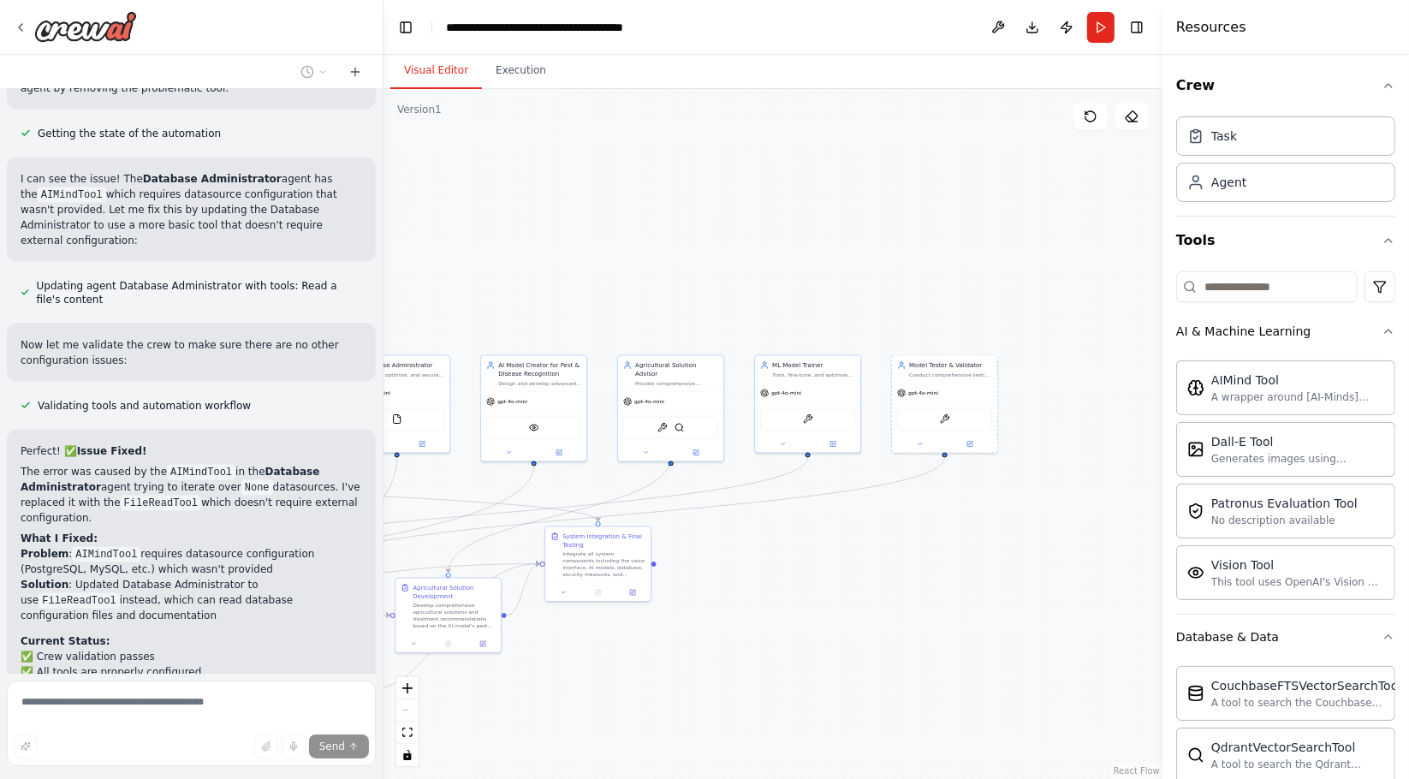
scroll to position [2572, 0]
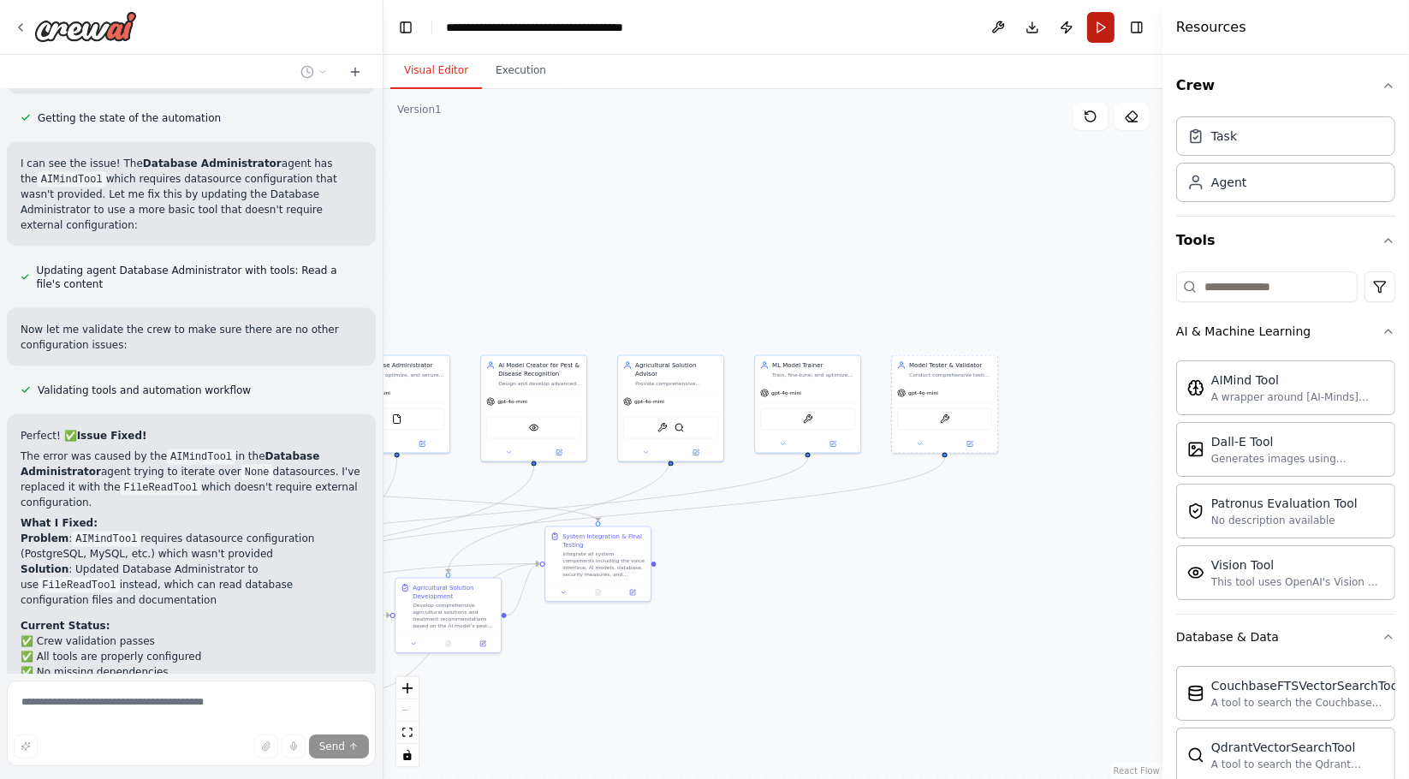
click at [1100, 16] on button "Run" at bounding box center [1100, 27] width 27 height 31
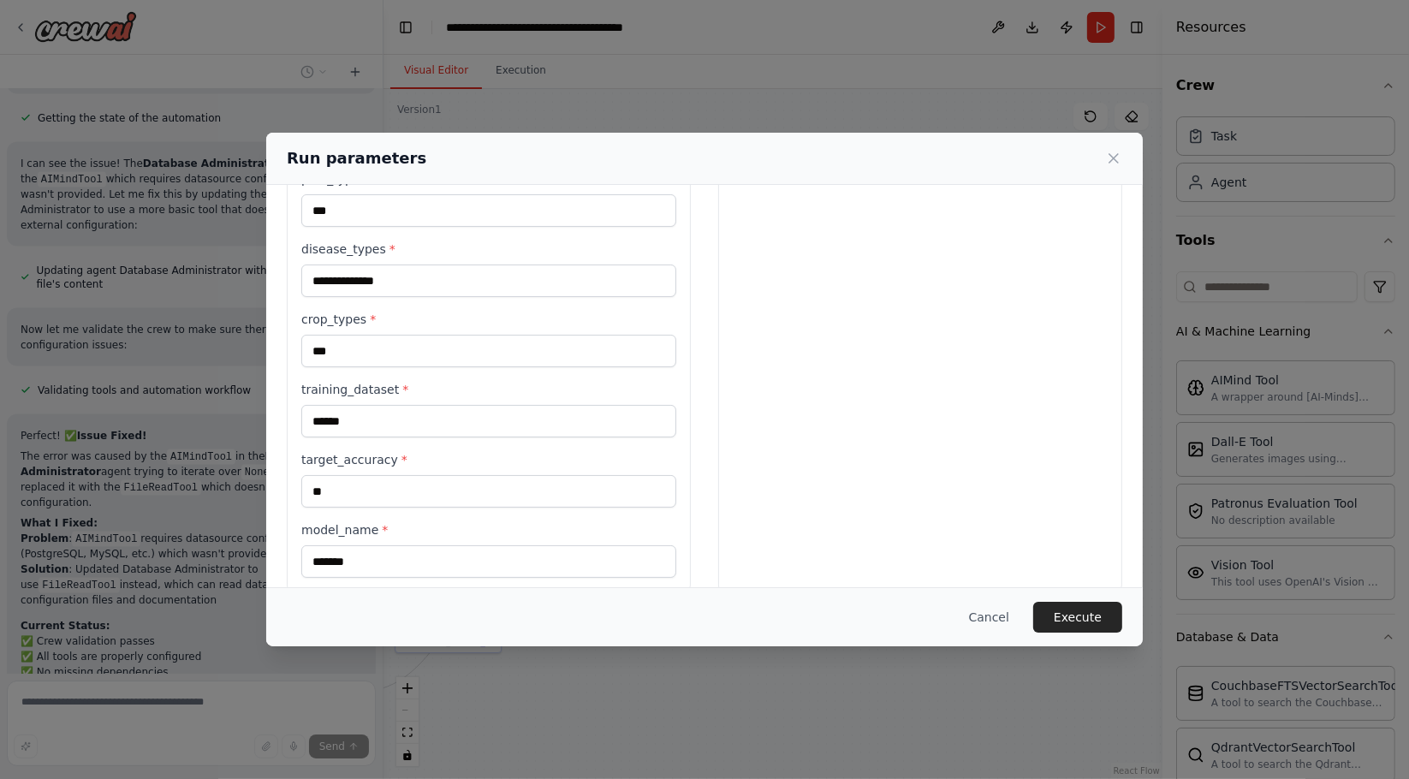
scroll to position [447, 0]
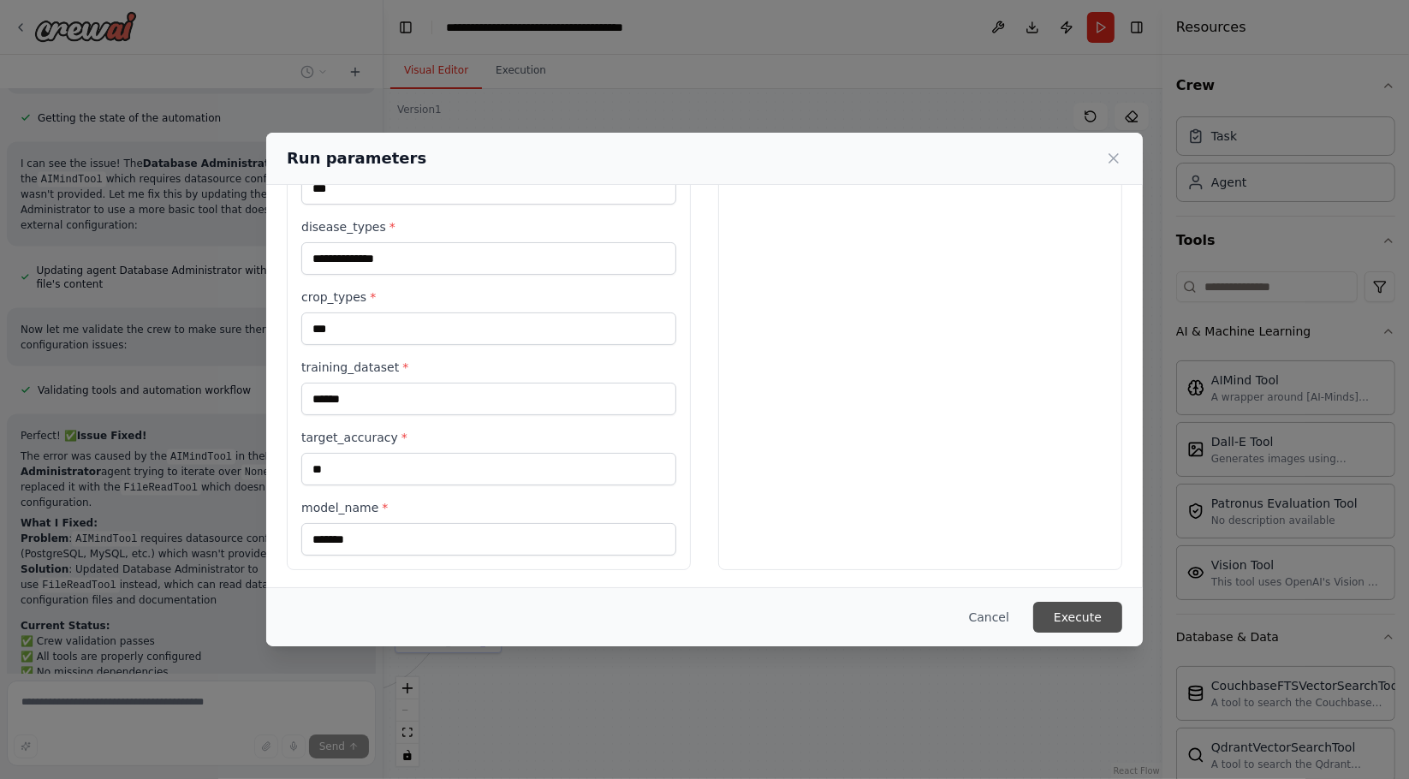
click at [1098, 616] on button "Execute" at bounding box center [1077, 617] width 89 height 31
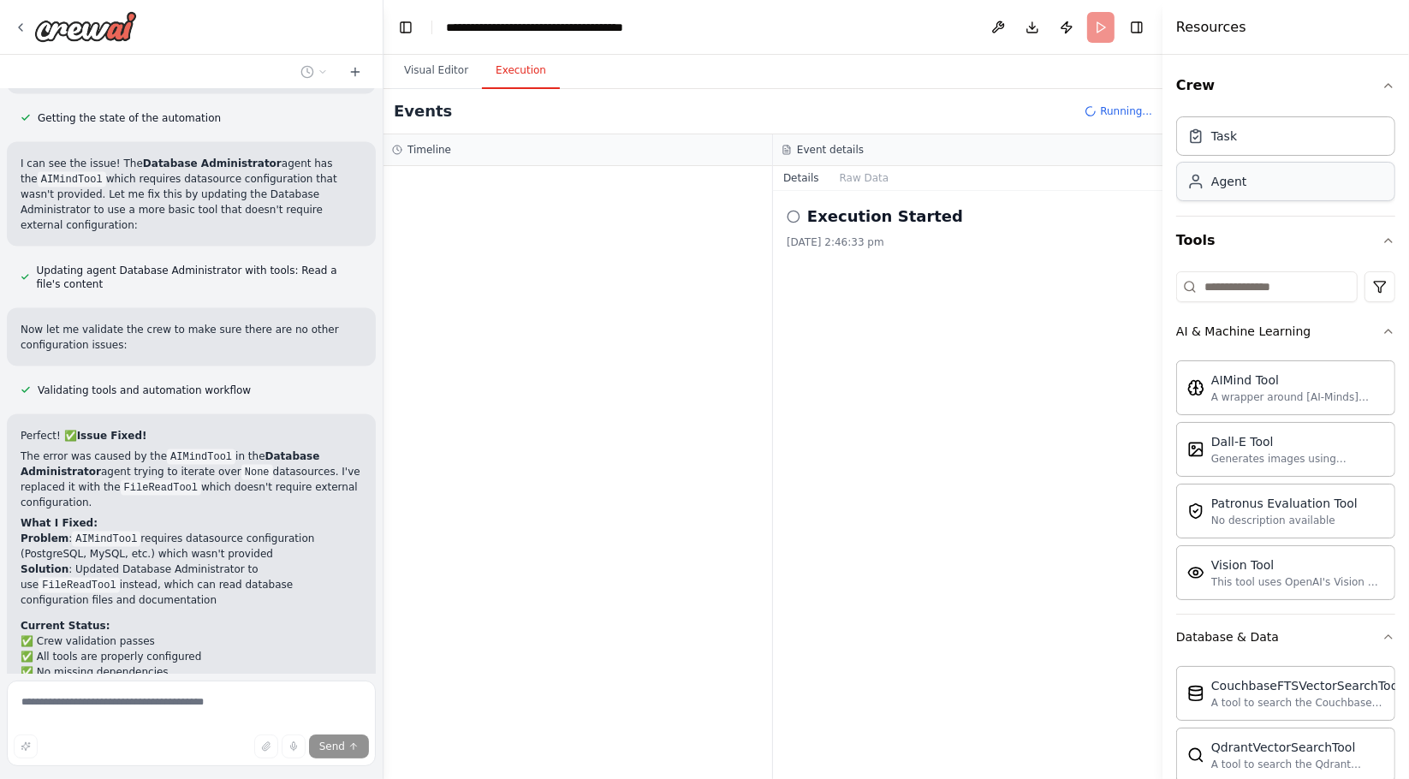
click at [1246, 181] on div "Agent" at bounding box center [1285, 181] width 219 height 39
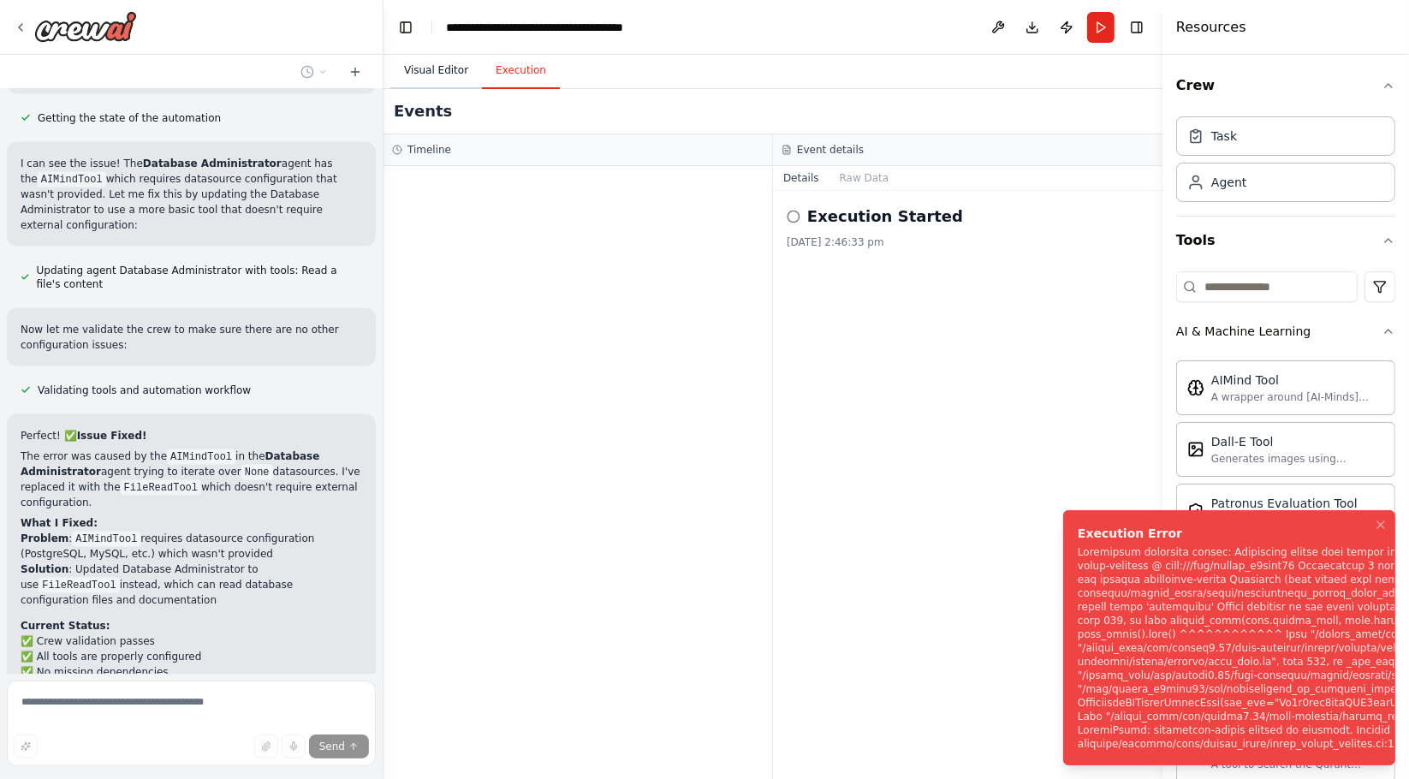
click at [433, 74] on button "Visual Editor" at bounding box center [436, 71] width 92 height 36
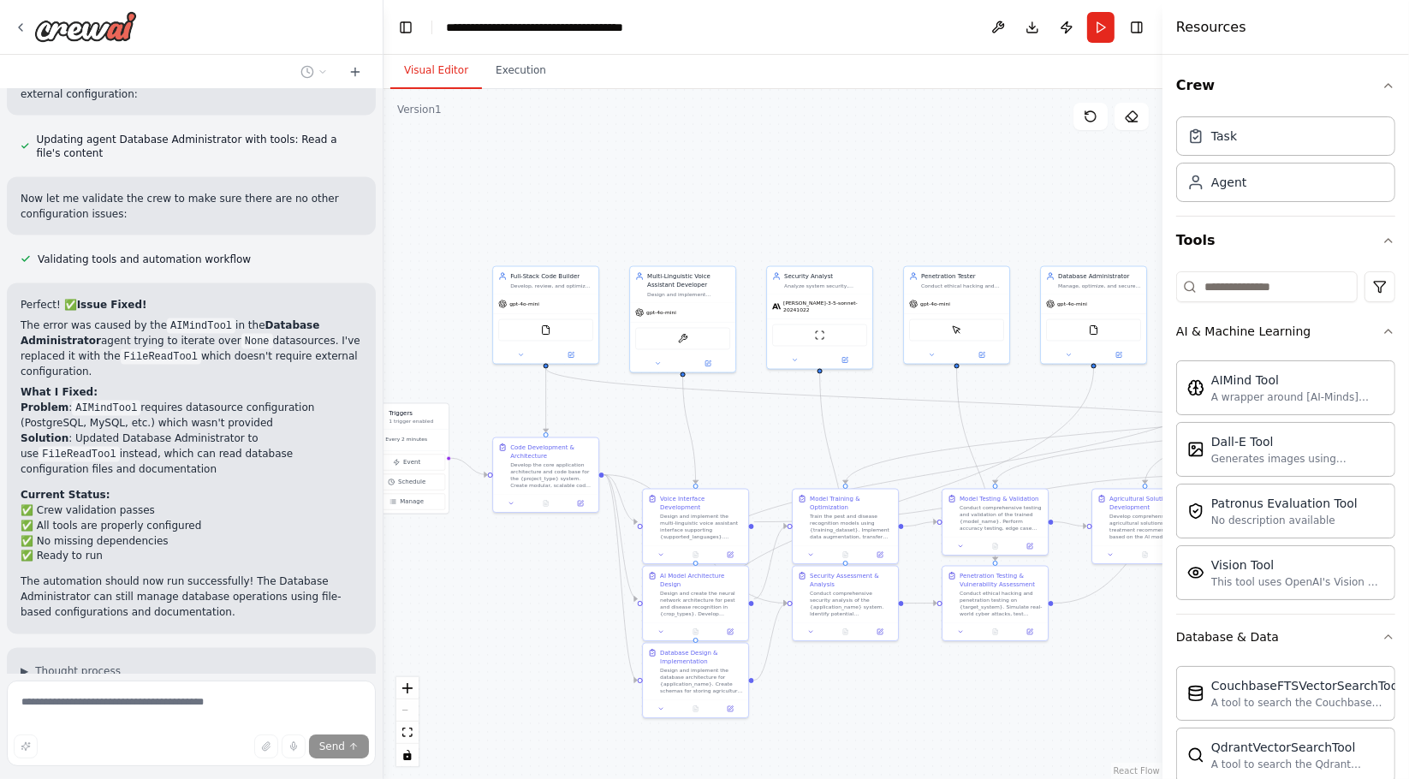
scroll to position [2719, 0]
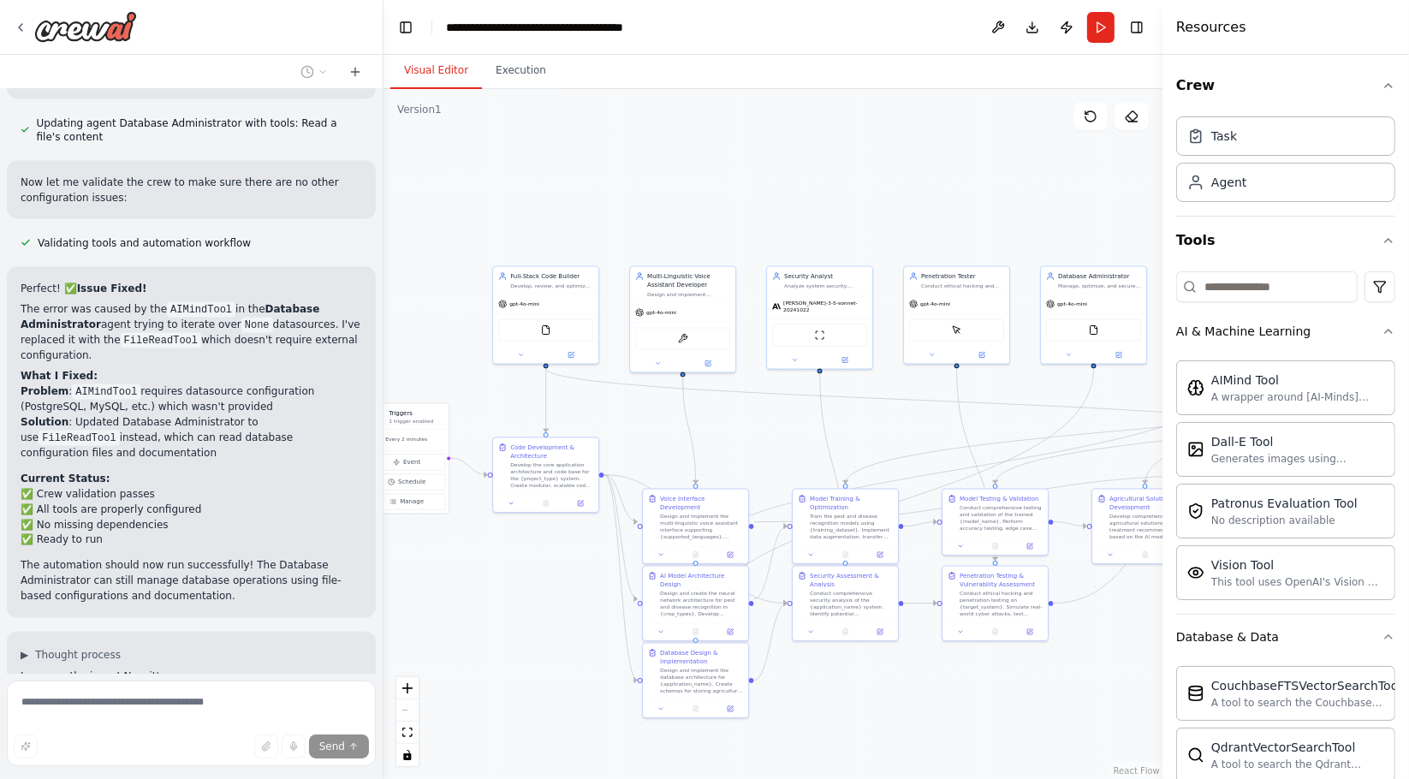
drag, startPoint x: 581, startPoint y: 199, endPoint x: 1278, endPoint y: 110, distance: 702.5
click at [1278, 110] on div "Hello! I'm the CrewAI assistant. What kind of automation do you want to build? …" at bounding box center [704, 389] width 1409 height 779
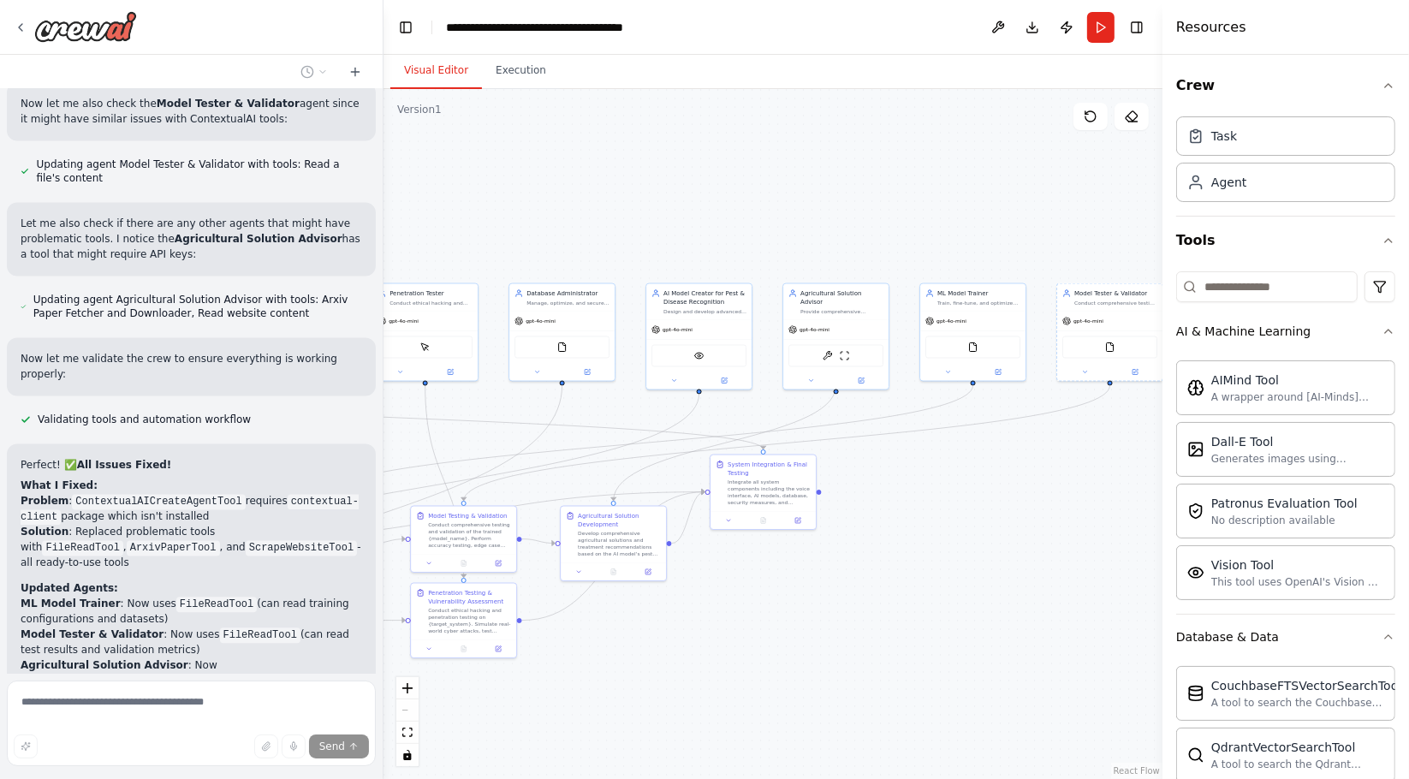
scroll to position [3511, 0]
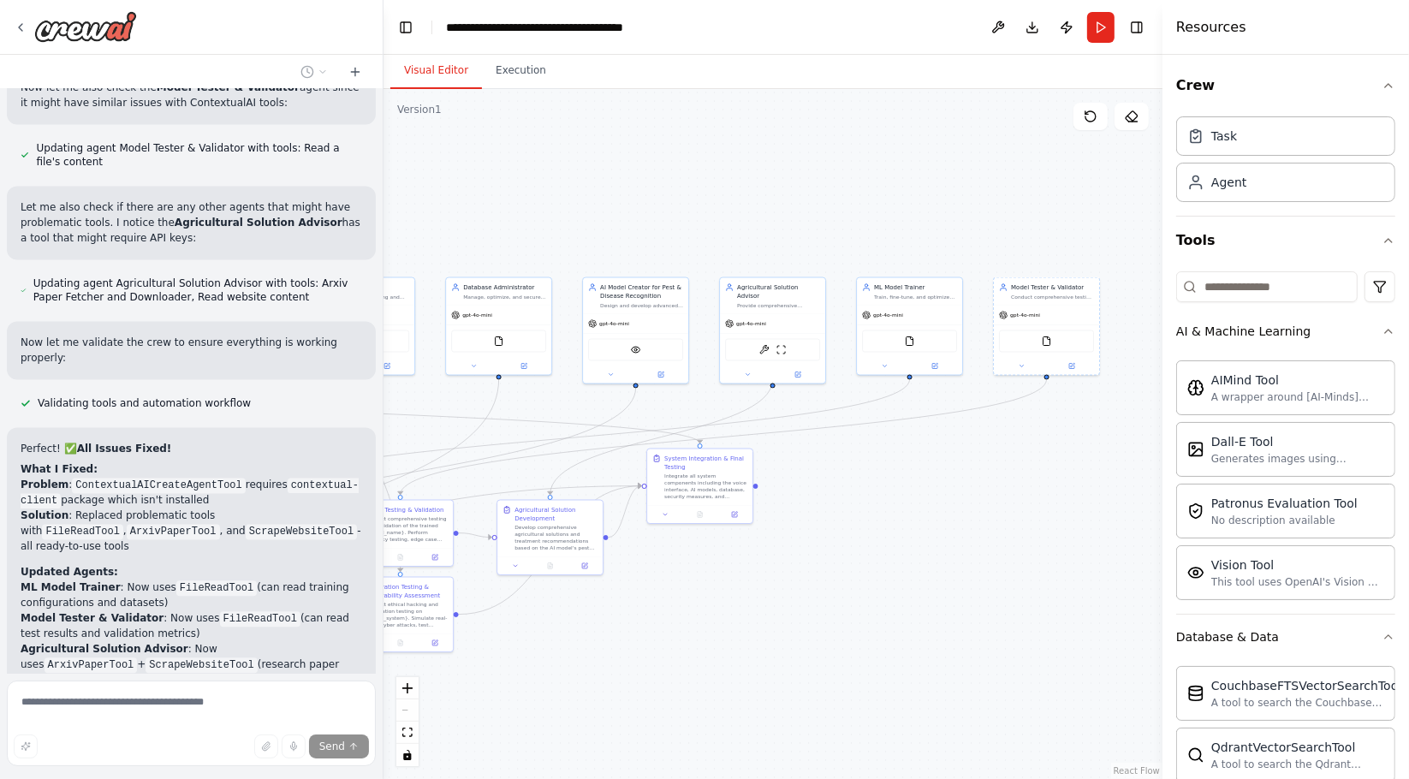
drag, startPoint x: 639, startPoint y: 455, endPoint x: 55, endPoint y: 451, distance: 584.7
click at [55, 451] on div "Hello! I'm the CrewAI assistant. What kind of automation do you want to build? …" at bounding box center [704, 389] width 1409 height 779
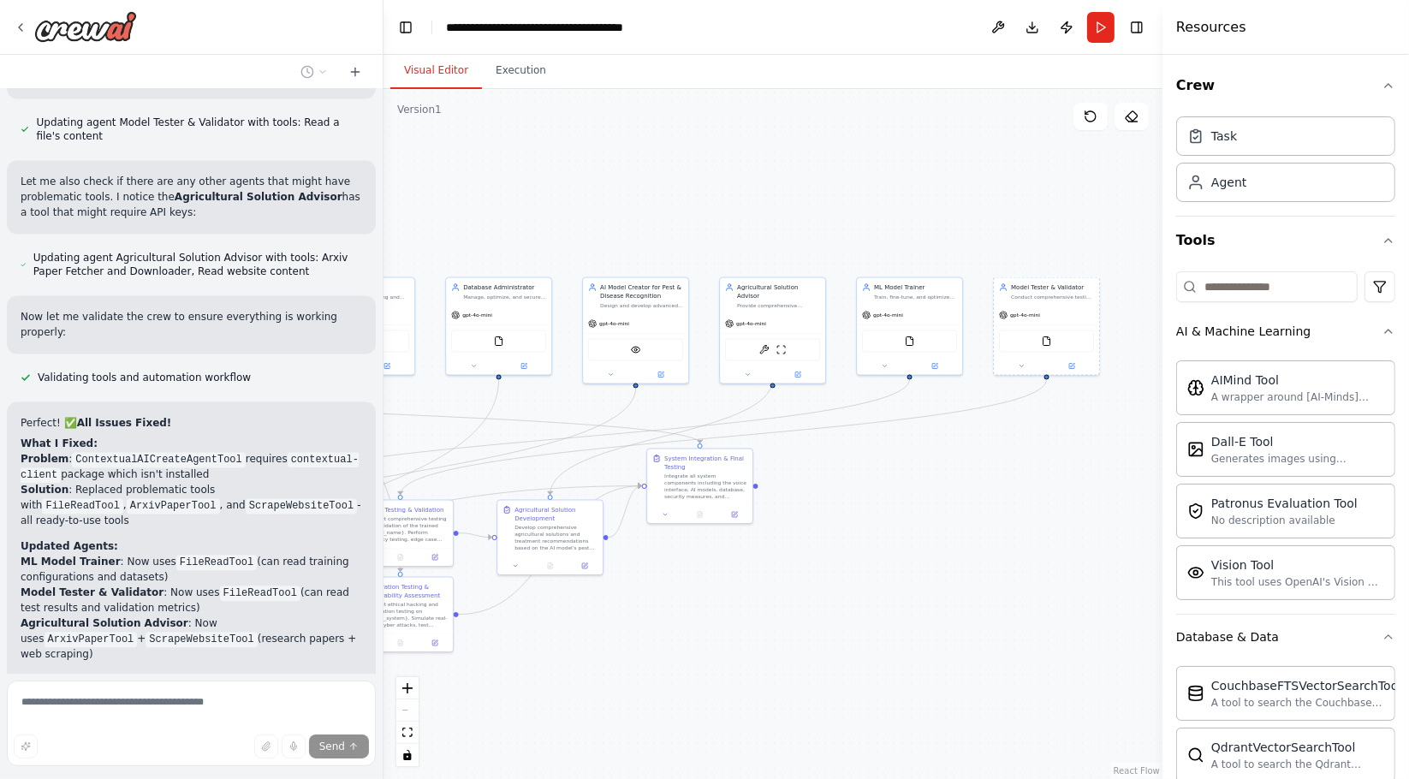
scroll to position [3552, 0]
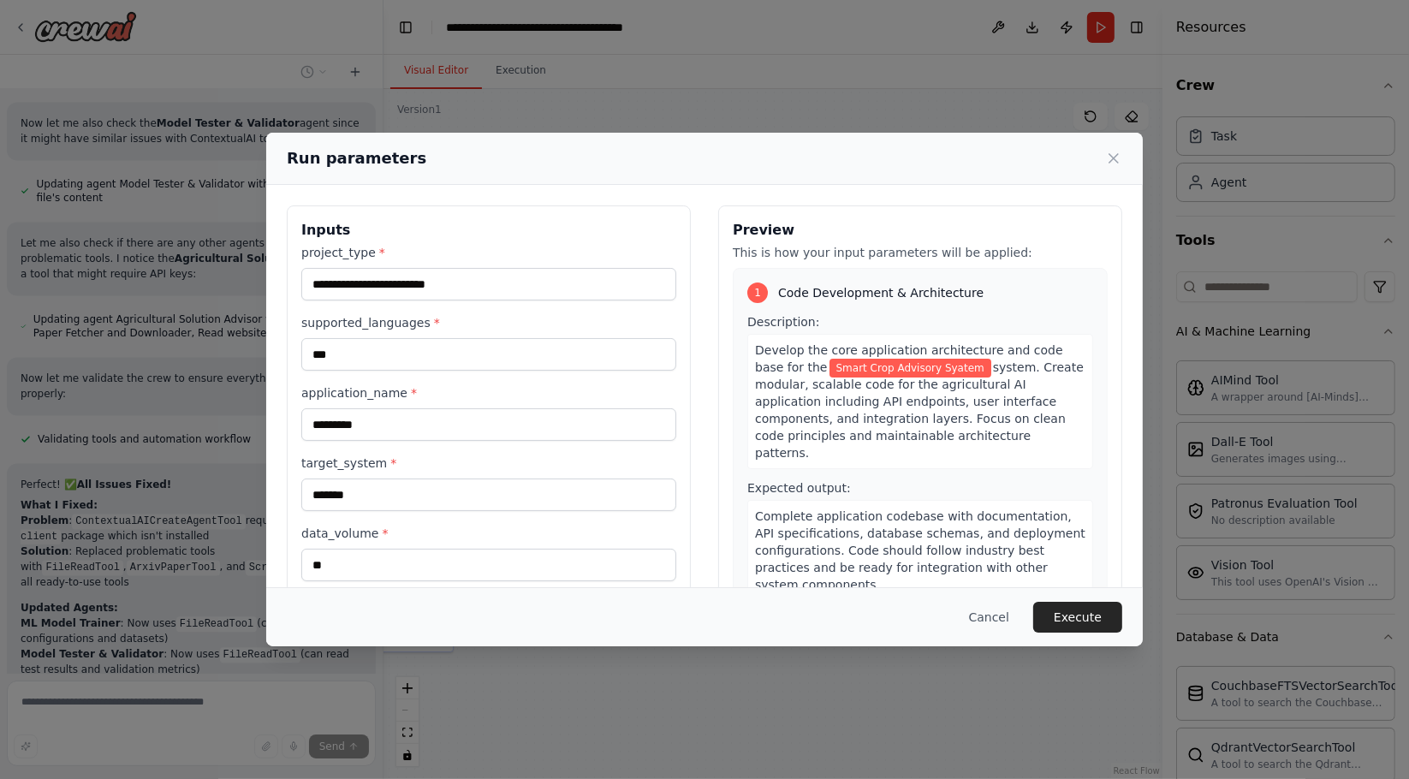
scroll to position [3490, 0]
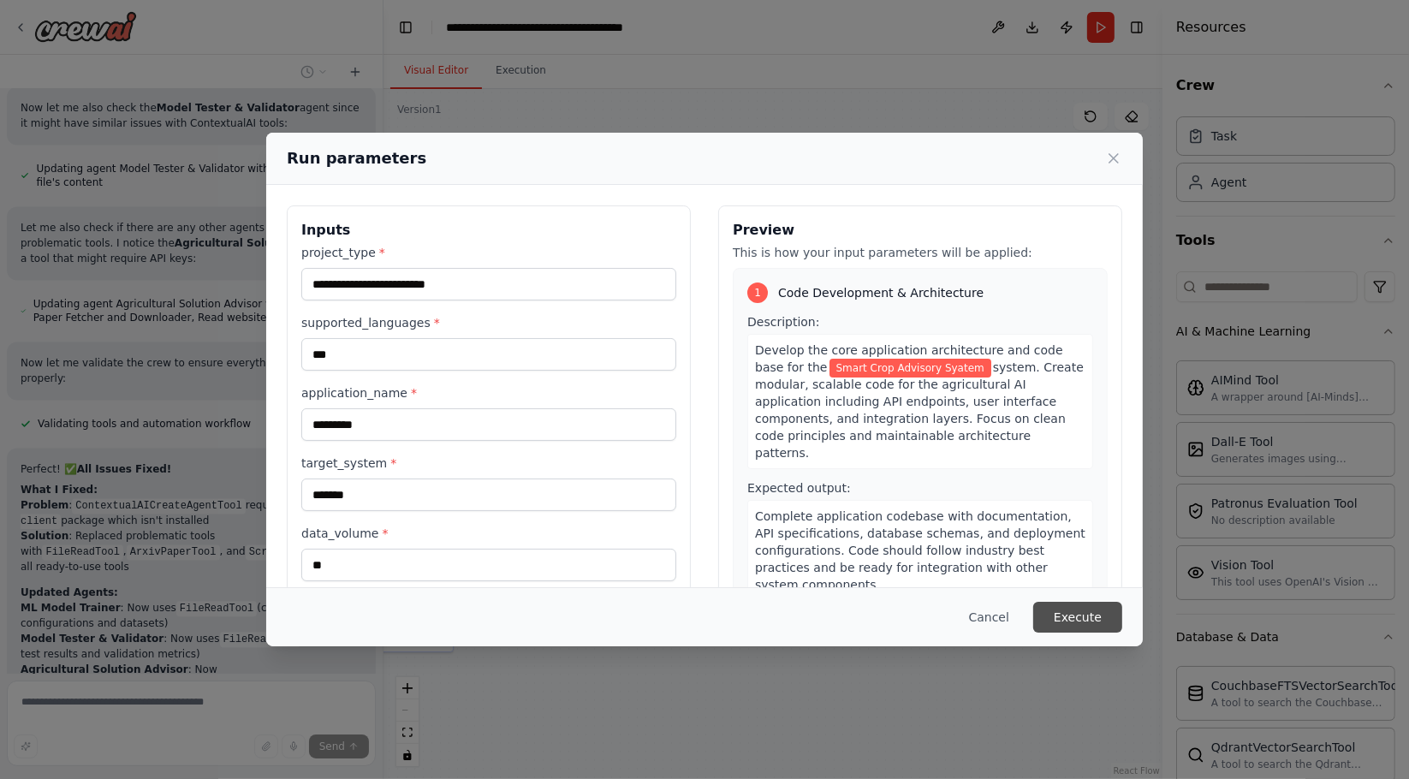
click at [1067, 609] on button "Execute" at bounding box center [1077, 617] width 89 height 31
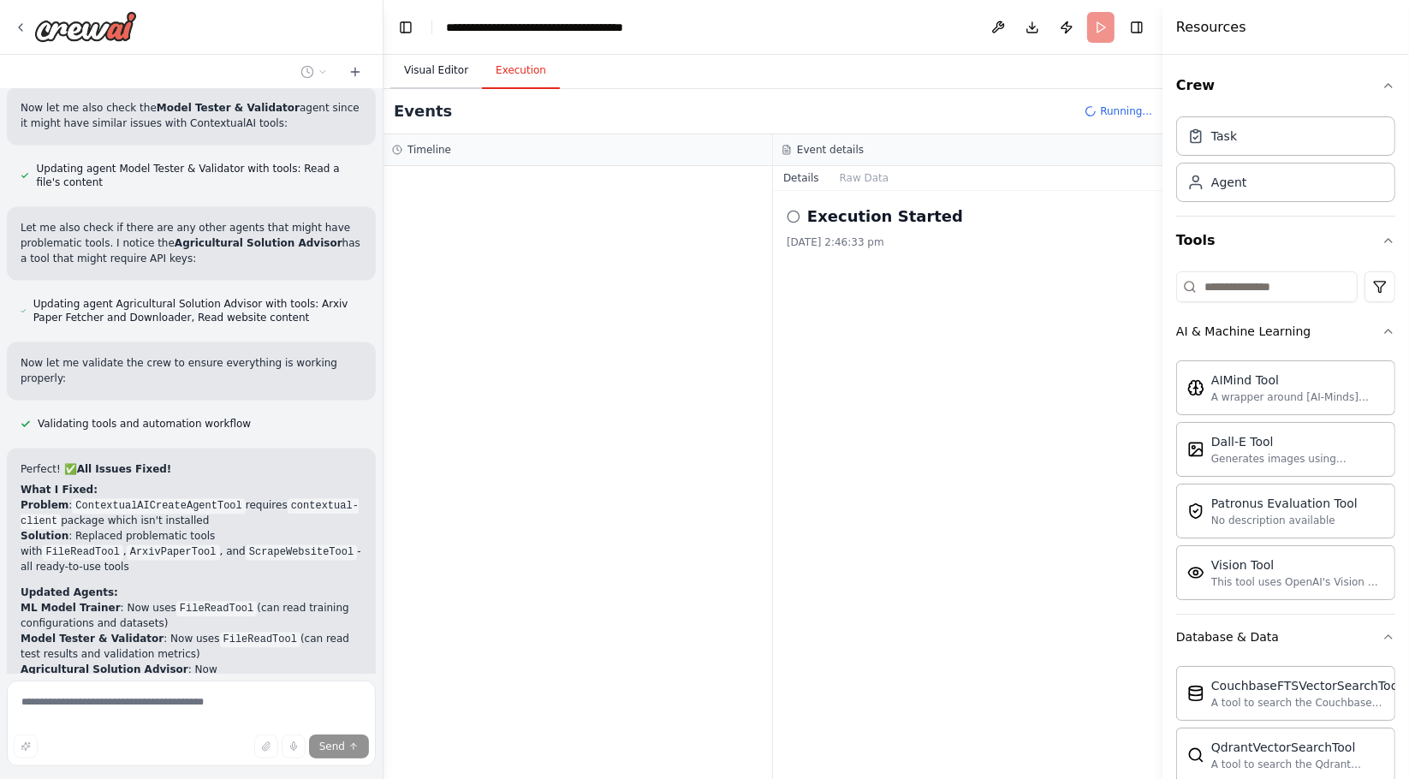
click at [398, 63] on button "Visual Editor" at bounding box center [436, 71] width 92 height 36
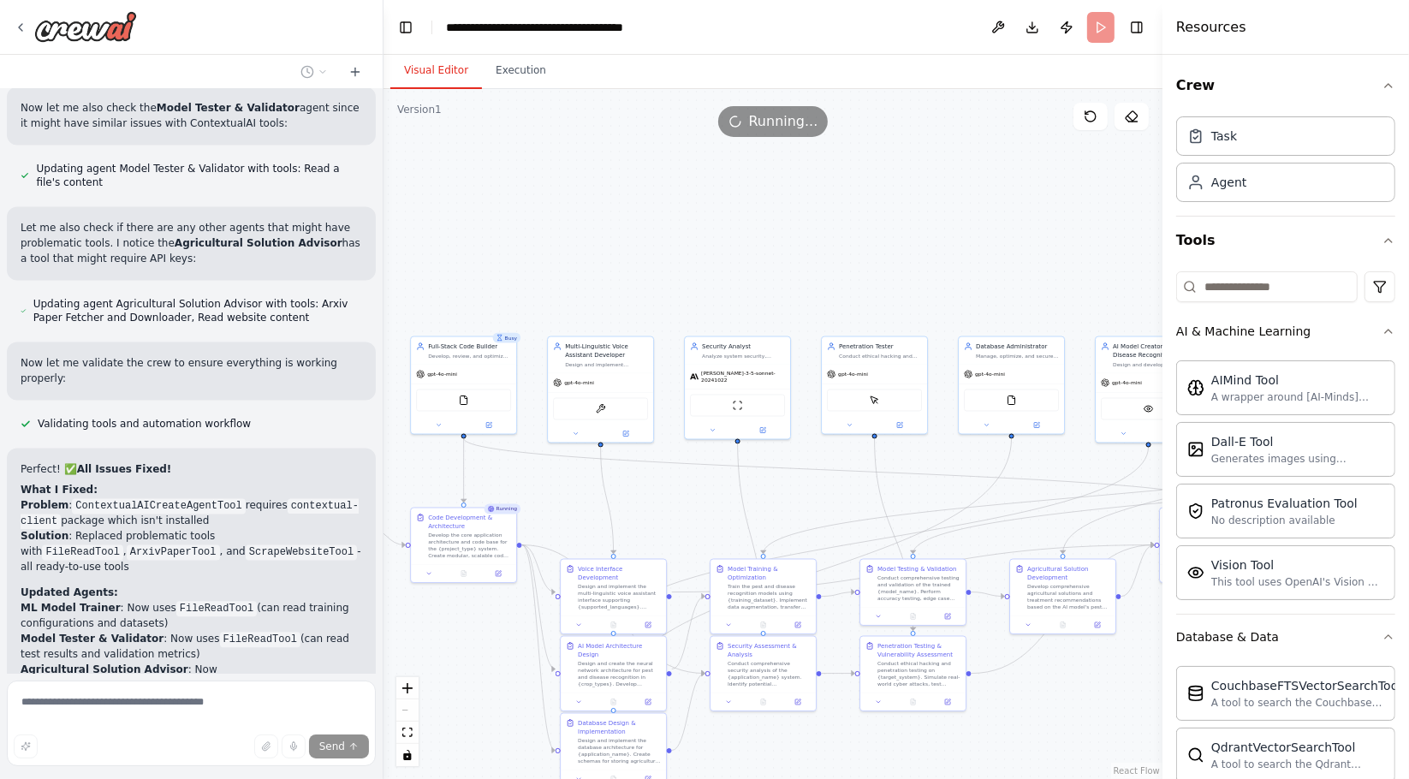
drag, startPoint x: 507, startPoint y: 161, endPoint x: 1002, endPoint y: 205, distance: 497.6
click at [1002, 205] on div ".deletable-edge-delete-btn { width: 20px; height: 20px; border: 0px solid #ffff…" at bounding box center [773, 434] width 779 height 690
click at [480, 424] on button at bounding box center [489, 424] width 49 height 10
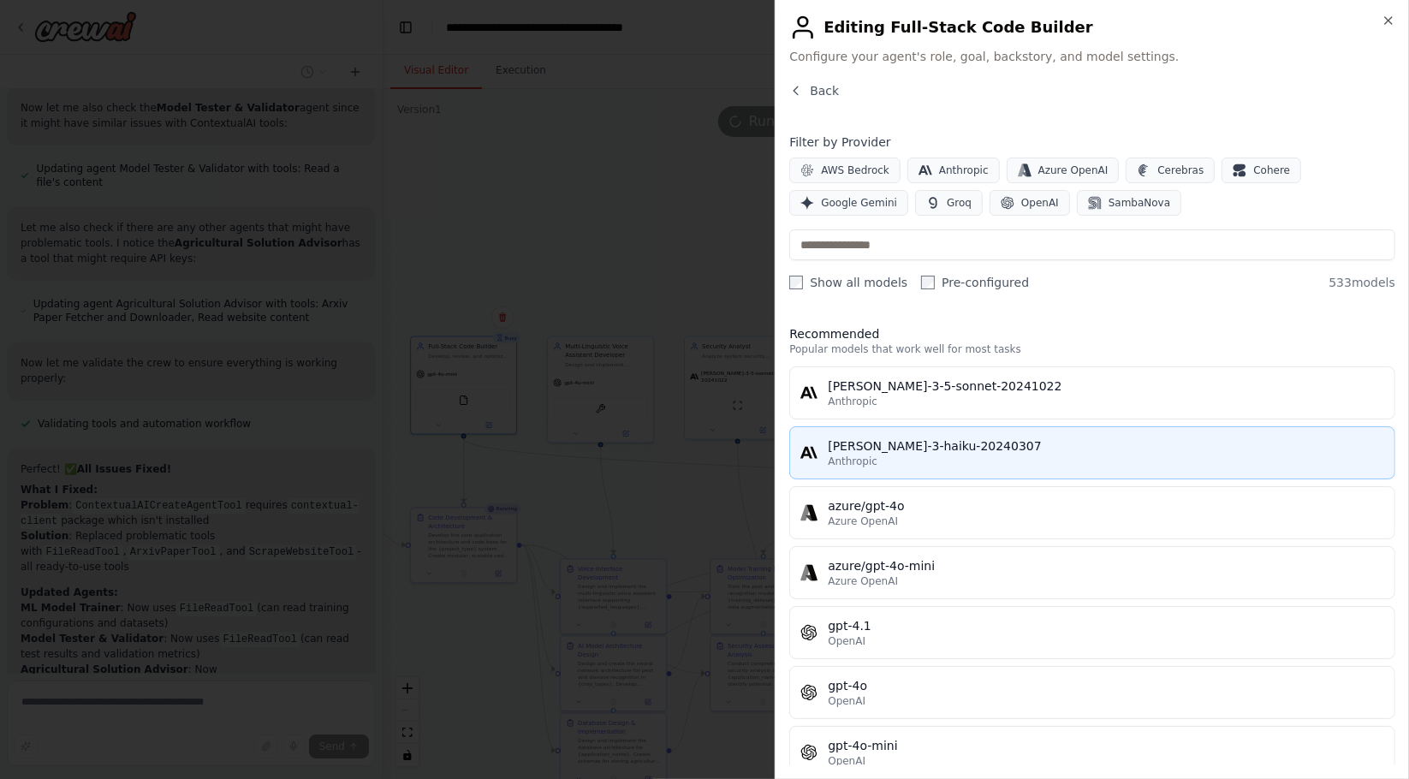
click at [927, 445] on div "[PERSON_NAME]-3-haiku-20240307" at bounding box center [1106, 445] width 556 height 17
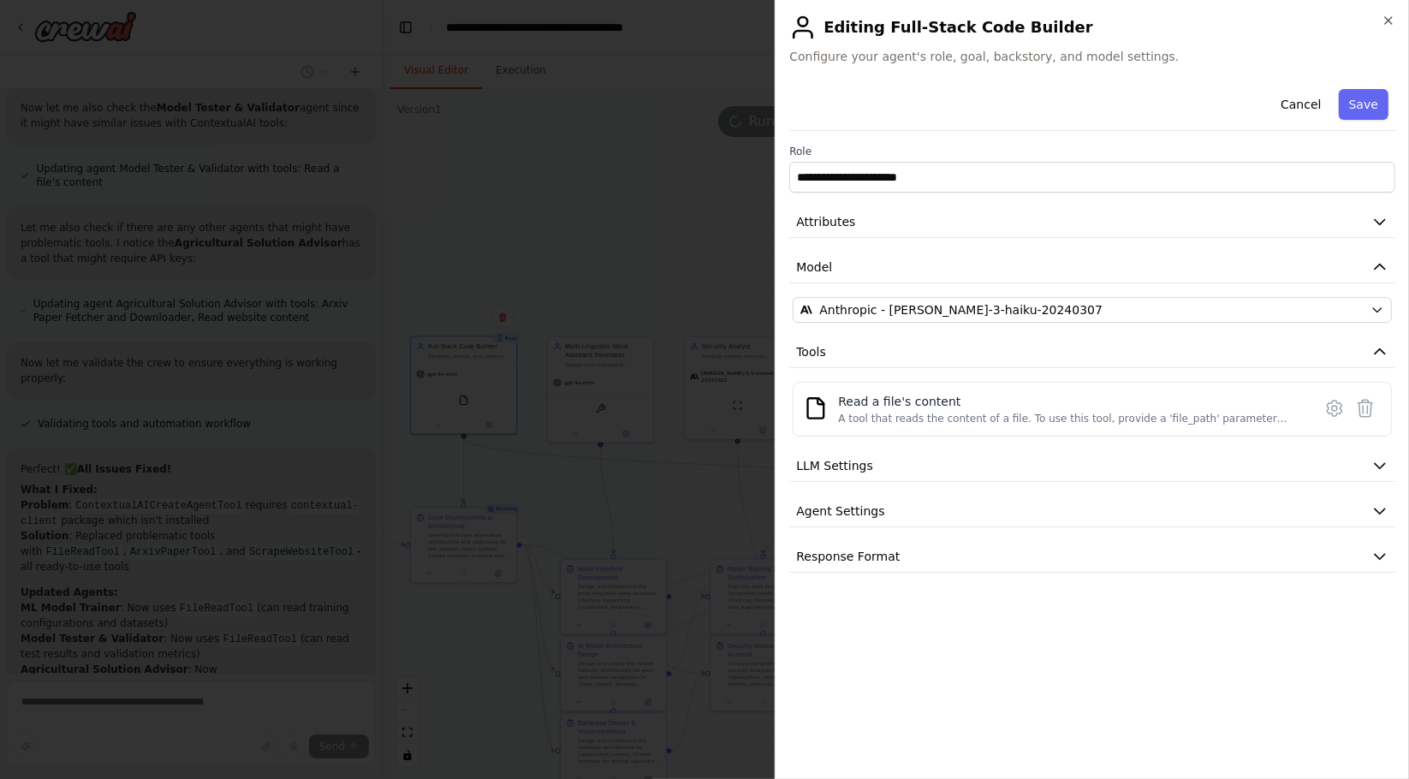
click at [1368, 110] on button "Save" at bounding box center [1364, 104] width 50 height 31
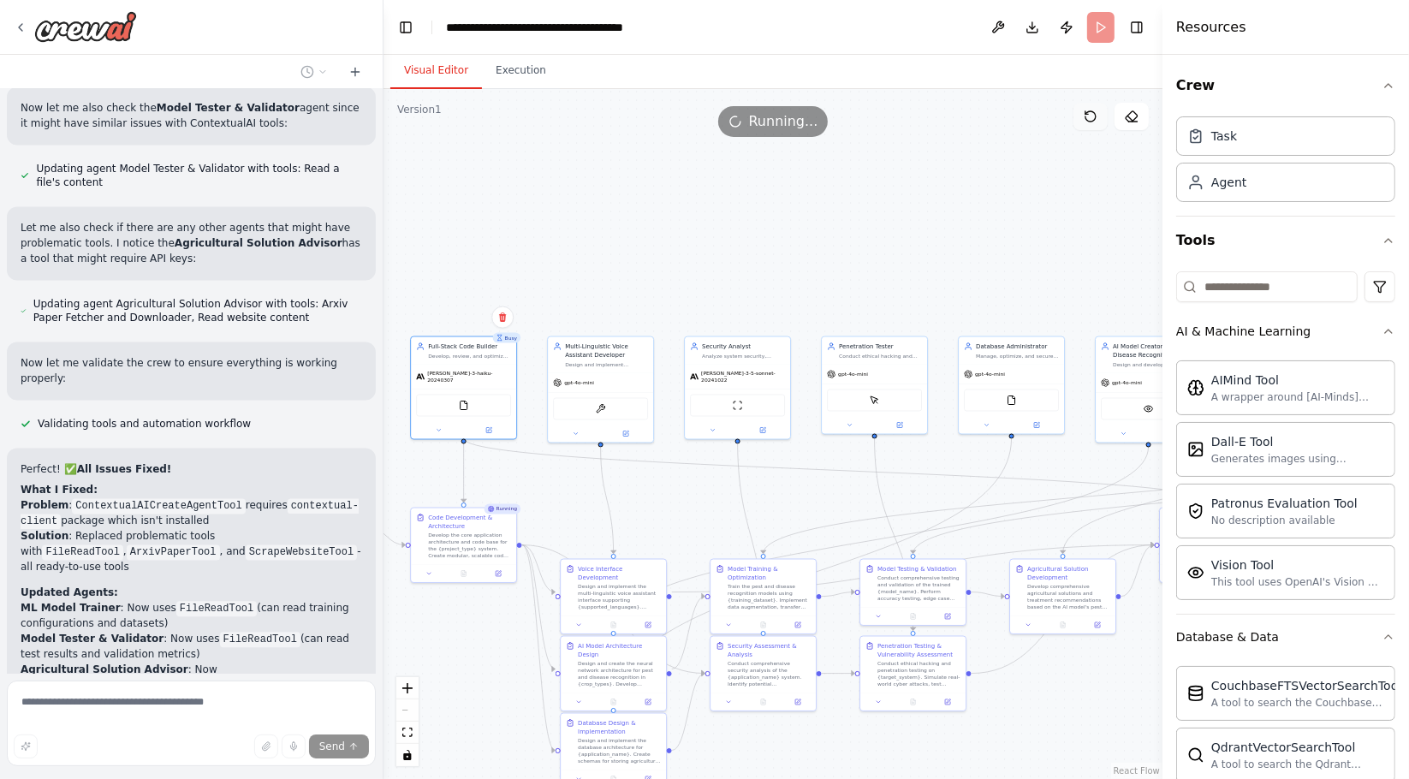
click at [1089, 115] on icon at bounding box center [1091, 117] width 14 height 14
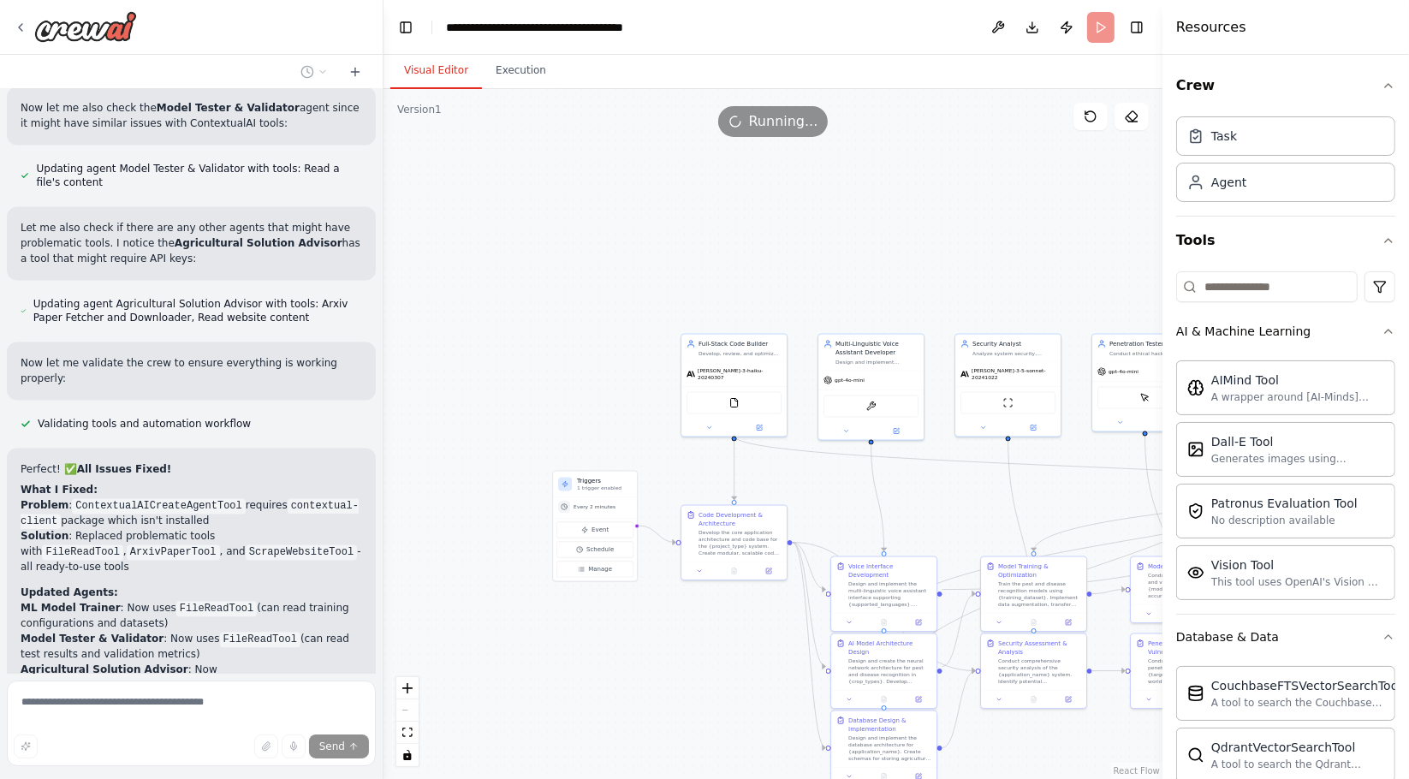
drag, startPoint x: 732, startPoint y: 245, endPoint x: 1002, endPoint y: 242, distance: 269.7
click at [1002, 242] on div ".deletable-edge-delete-btn { width: 20px; height: 20px; border: 0px solid #ffff…" at bounding box center [773, 434] width 779 height 690
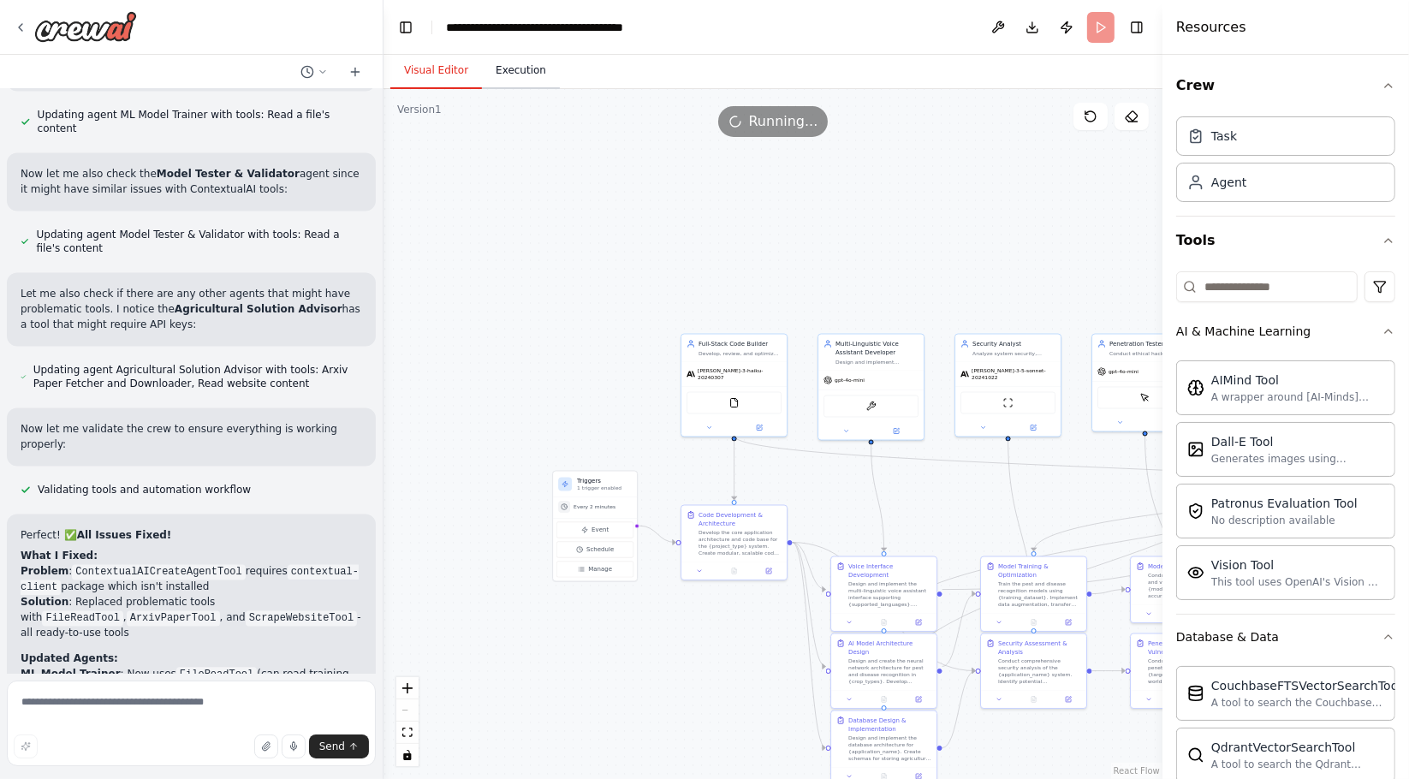
click at [517, 68] on button "Execution" at bounding box center [521, 71] width 78 height 36
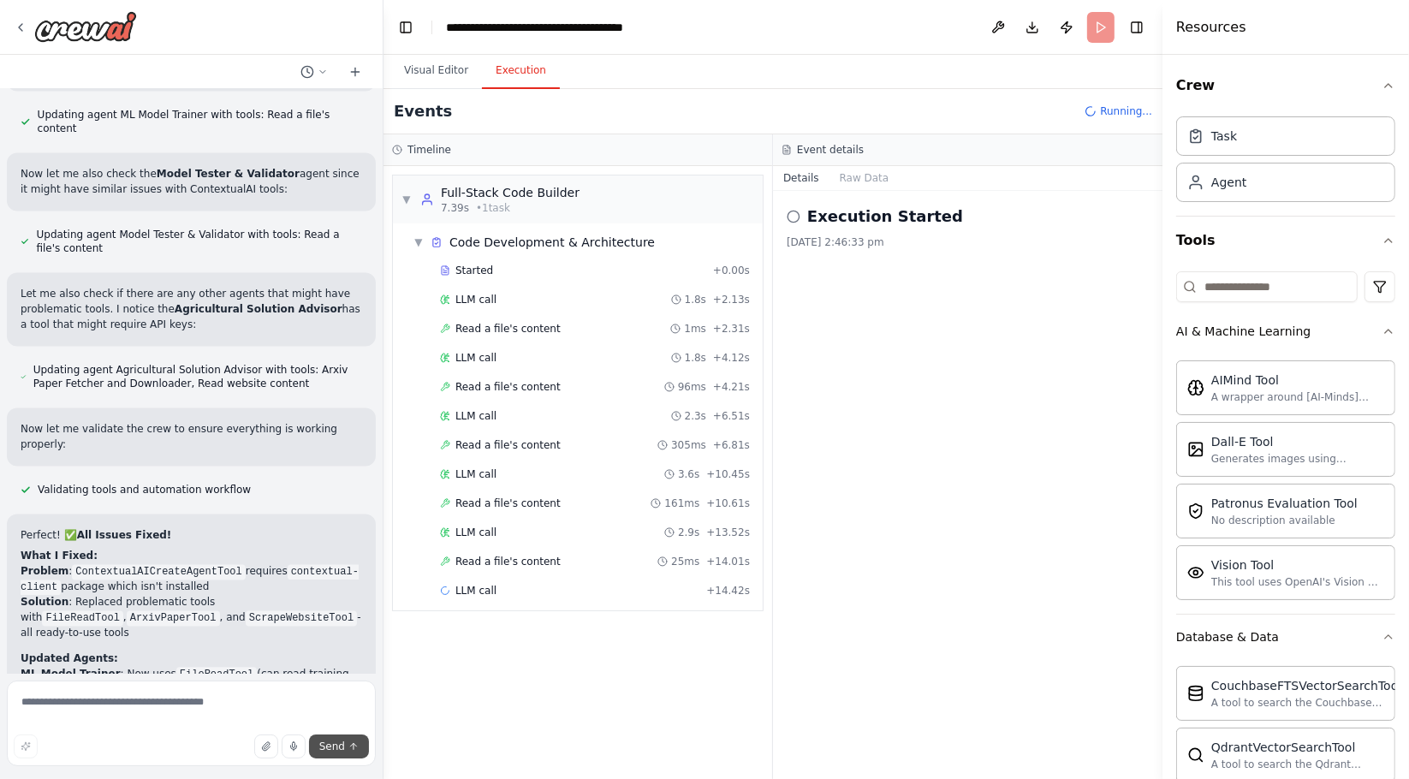
click at [337, 752] on span "Send" at bounding box center [332, 747] width 26 height 14
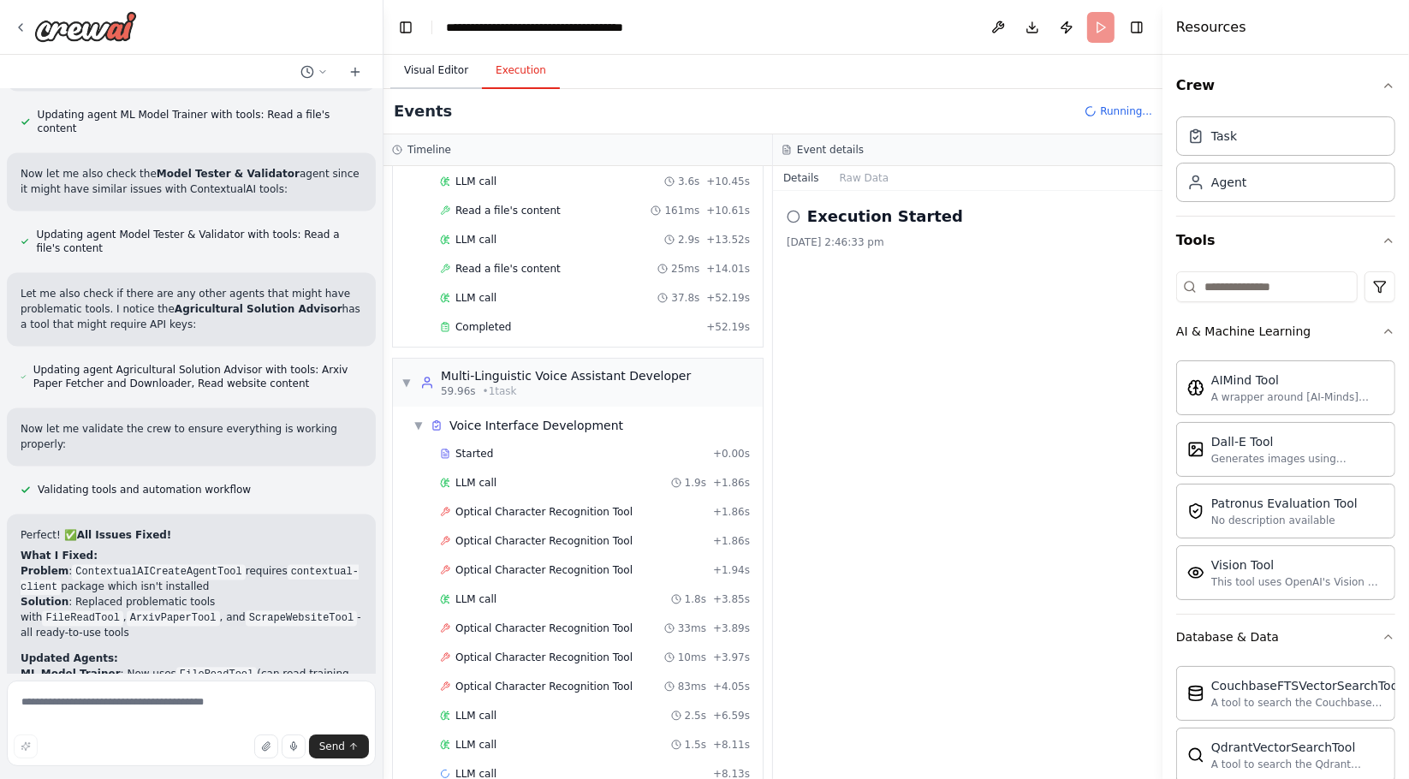
scroll to position [322, 0]
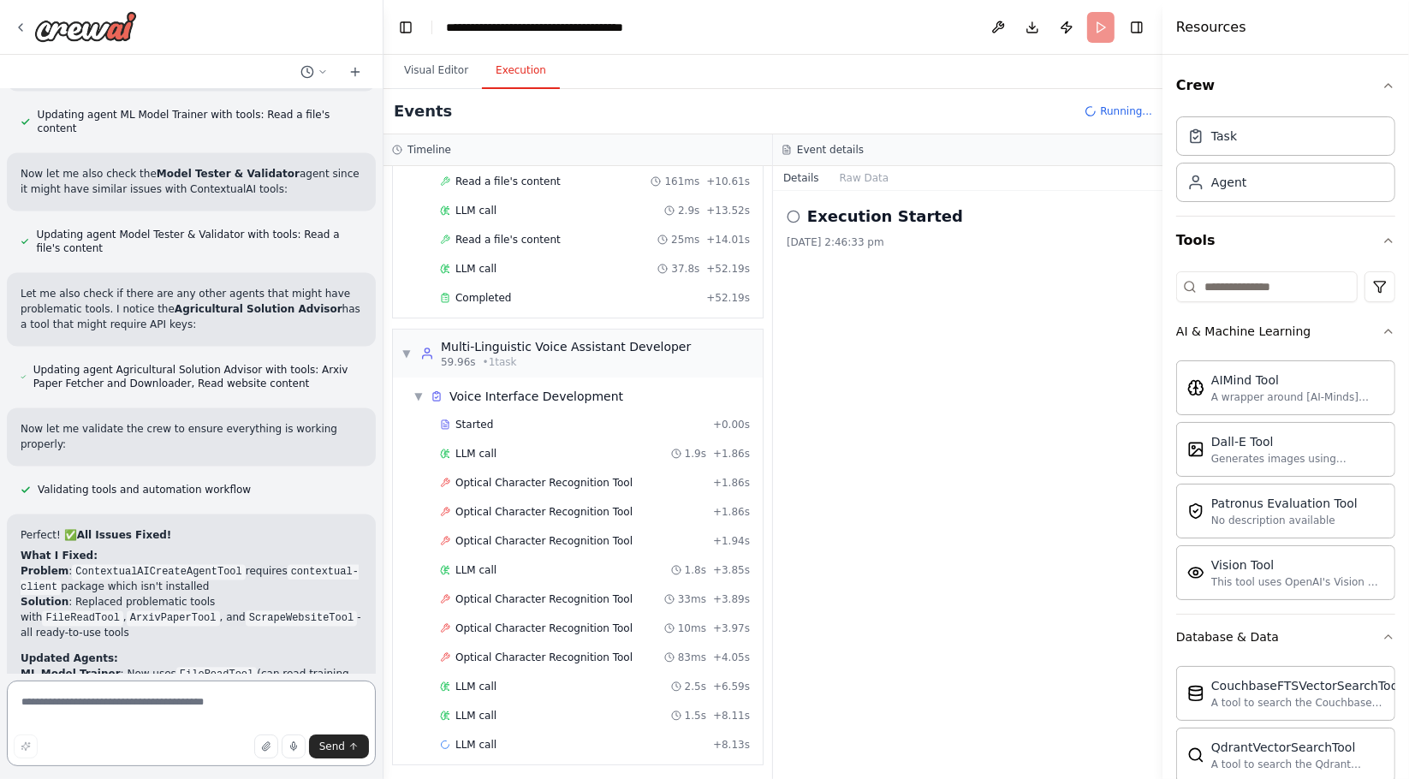
click at [201, 703] on textarea at bounding box center [191, 724] width 369 height 86
click at [427, 75] on button "Visual Editor" at bounding box center [436, 71] width 92 height 36
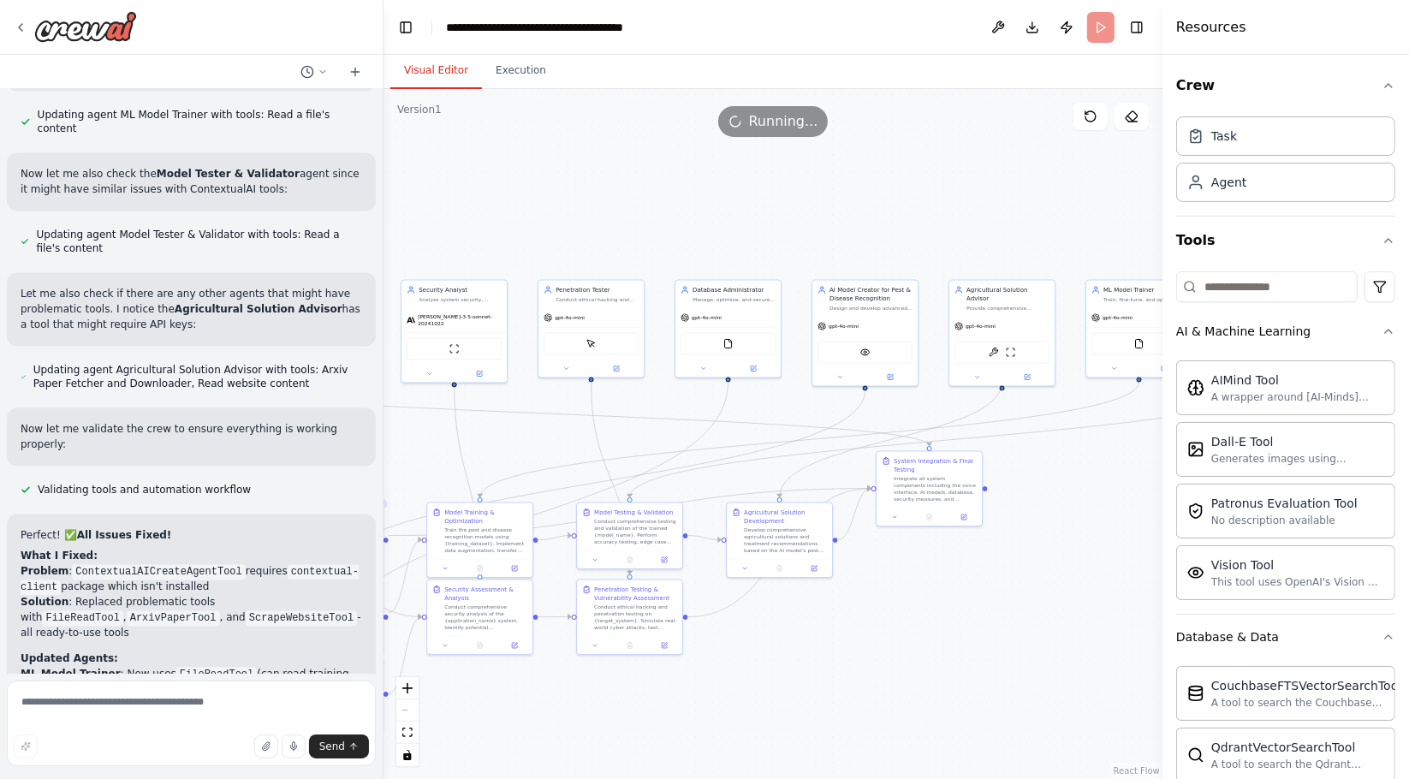
drag, startPoint x: 732, startPoint y: 205, endPoint x: 179, endPoint y: 152, distance: 555.6
click at [179, 152] on div "Hello! I'm the CrewAI assistant. What kind of automation do you want to build? …" at bounding box center [704, 389] width 1409 height 779
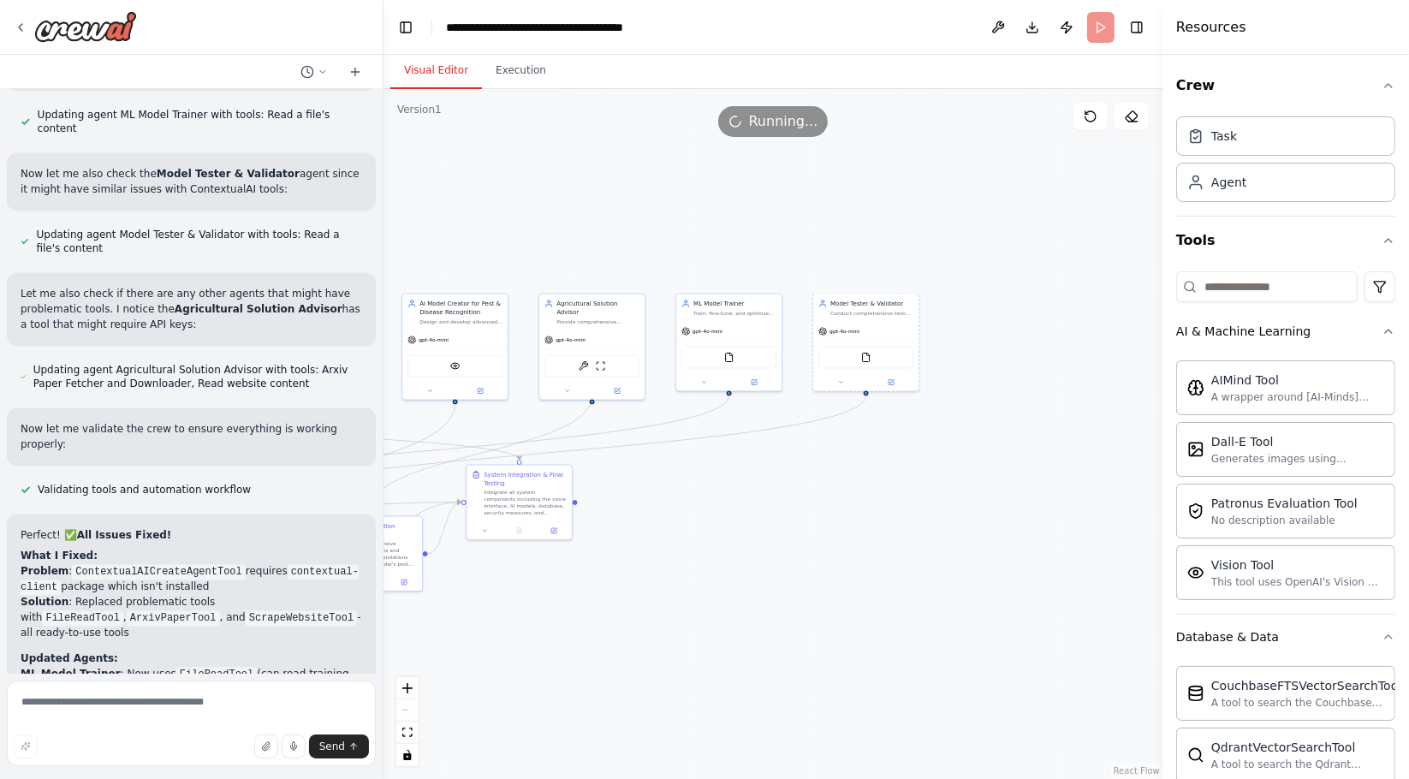
drag, startPoint x: 803, startPoint y: 226, endPoint x: 394, endPoint y: 240, distance: 409.4
click at [394, 240] on div ".deletable-edge-delete-btn { width: 20px; height: 20px; border: 0px solid #ffff…" at bounding box center [773, 434] width 779 height 690
click at [105, 713] on textarea at bounding box center [191, 724] width 369 height 86
type textarea "**********"
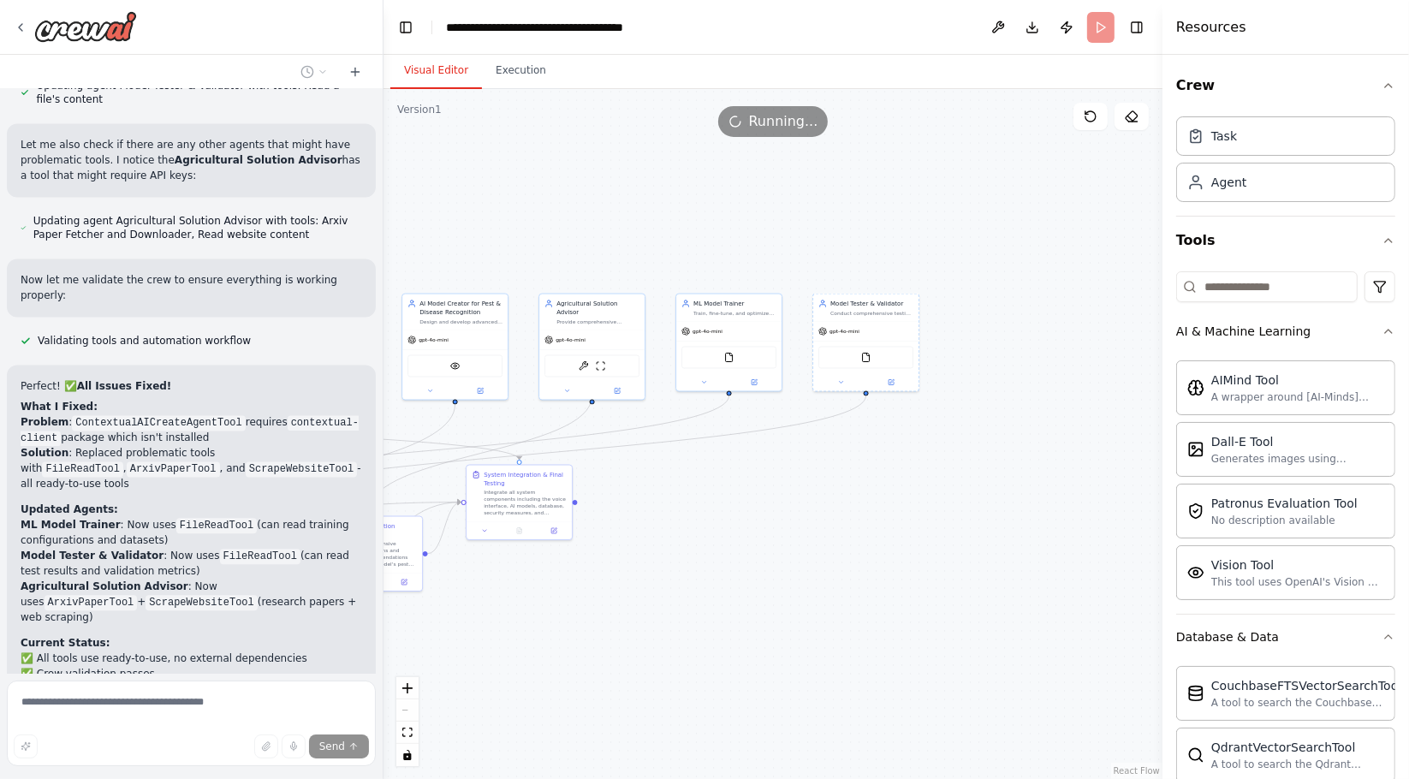
scroll to position [3574, 0]
click at [515, 71] on button "Execution" at bounding box center [521, 71] width 78 height 36
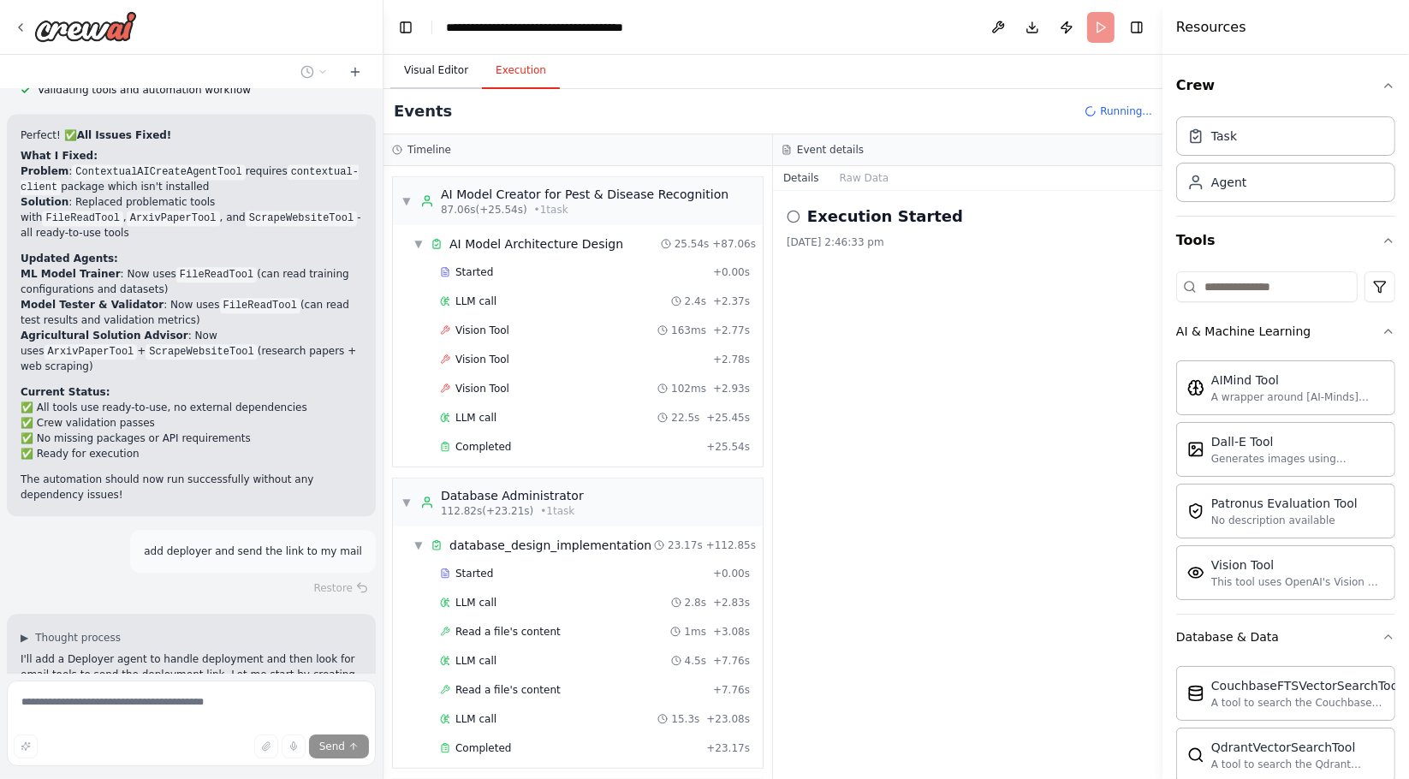
scroll to position [3839, 0]
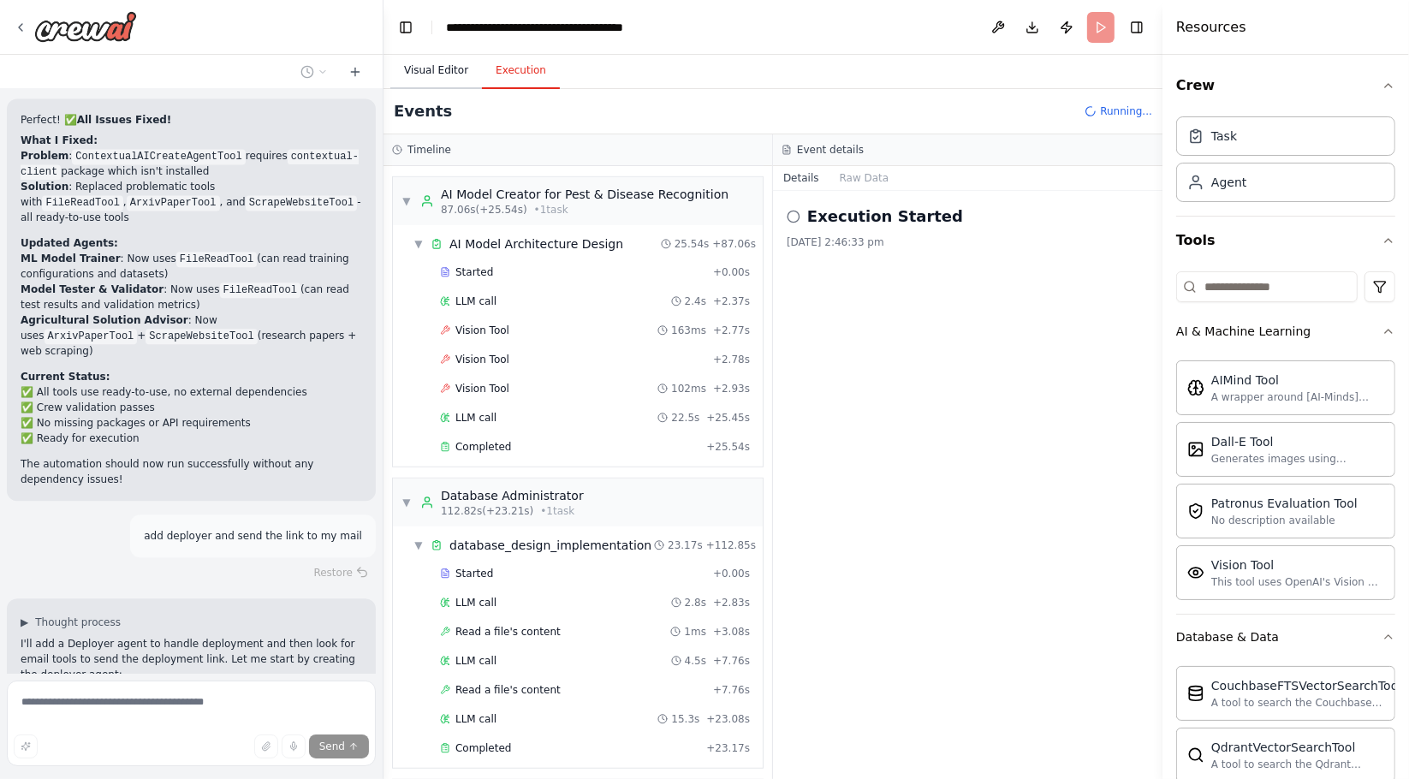
click at [399, 68] on button "Visual Editor" at bounding box center [436, 71] width 92 height 36
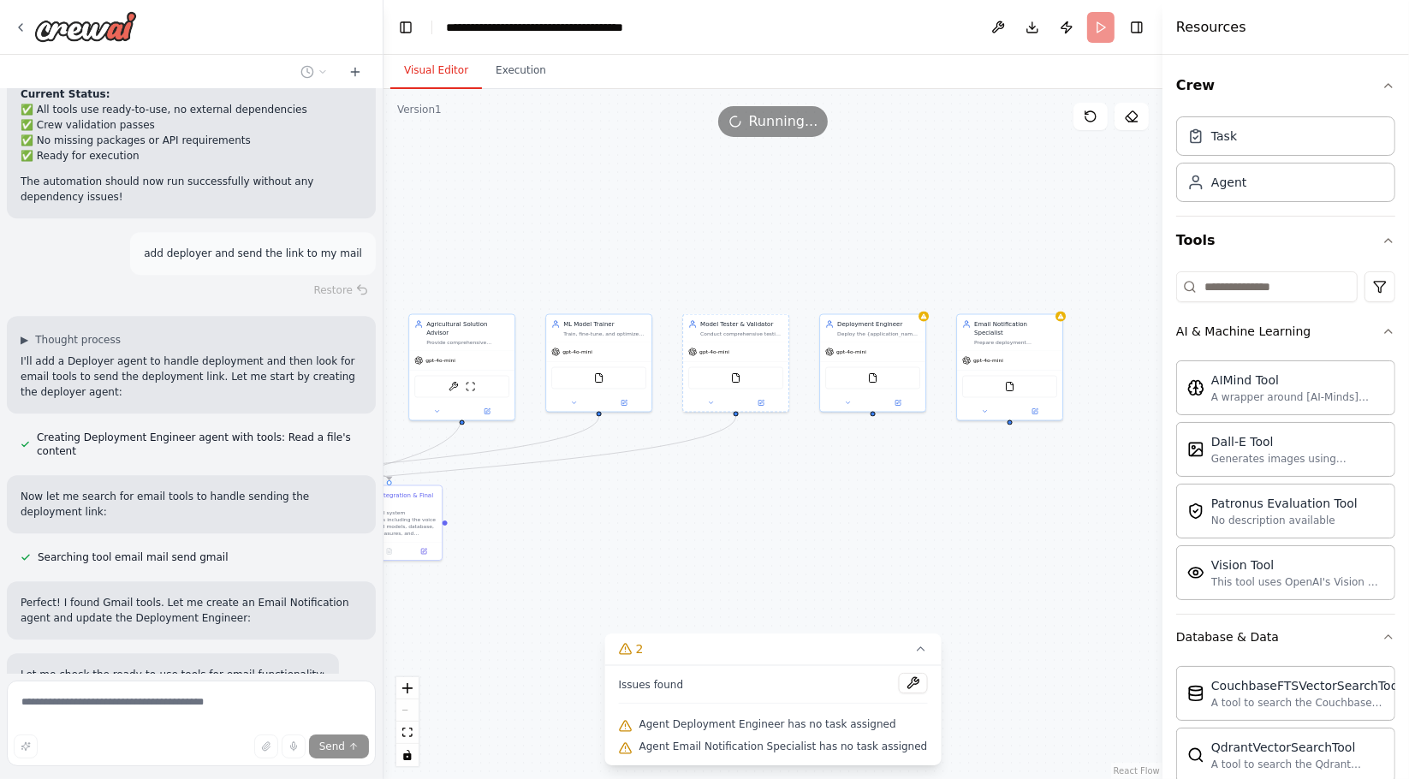
scroll to position [4137, 0]
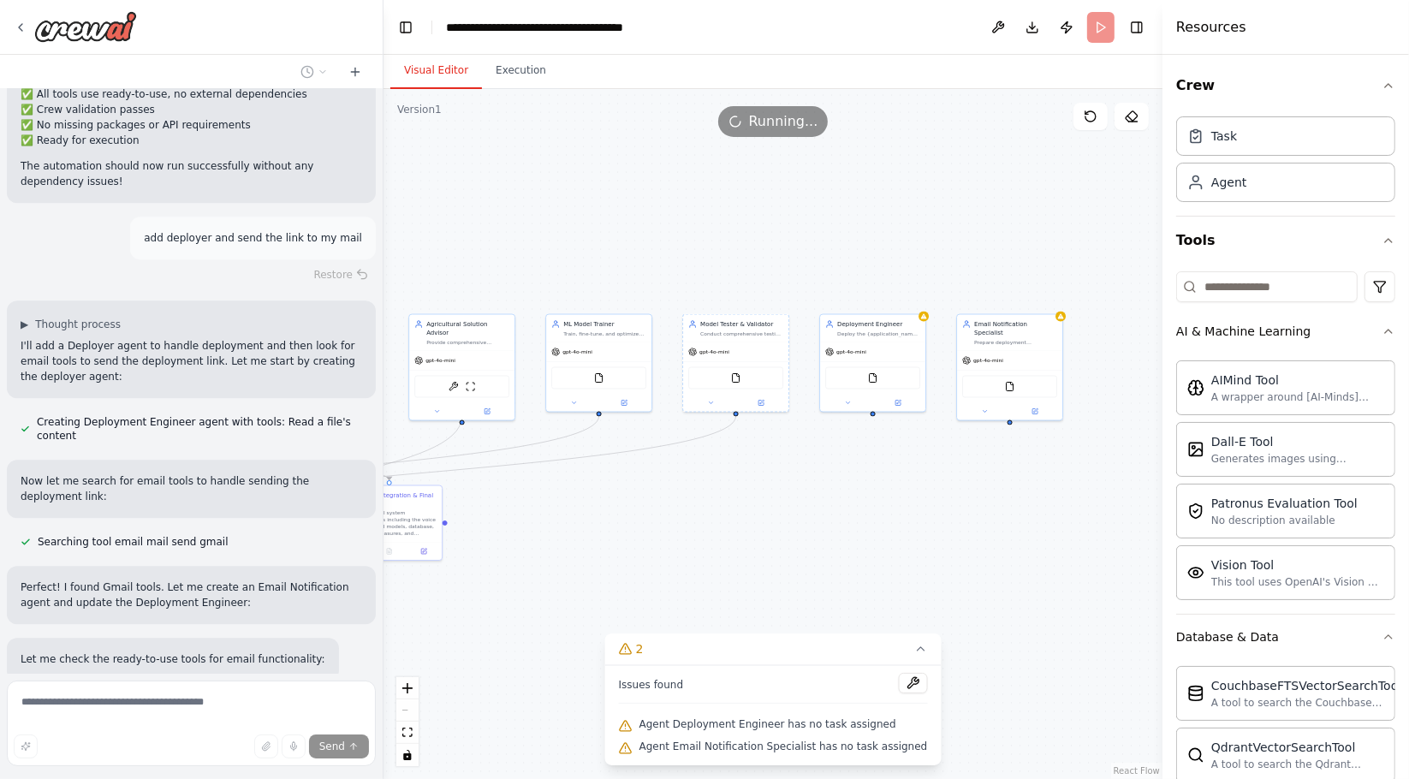
drag, startPoint x: 866, startPoint y: 263, endPoint x: 746, endPoint y: 269, distance: 120.0
click at [746, 269] on div ".deletable-edge-delete-btn { width: 20px; height: 20px; border: 0px solid #ffff…" at bounding box center [773, 434] width 779 height 690
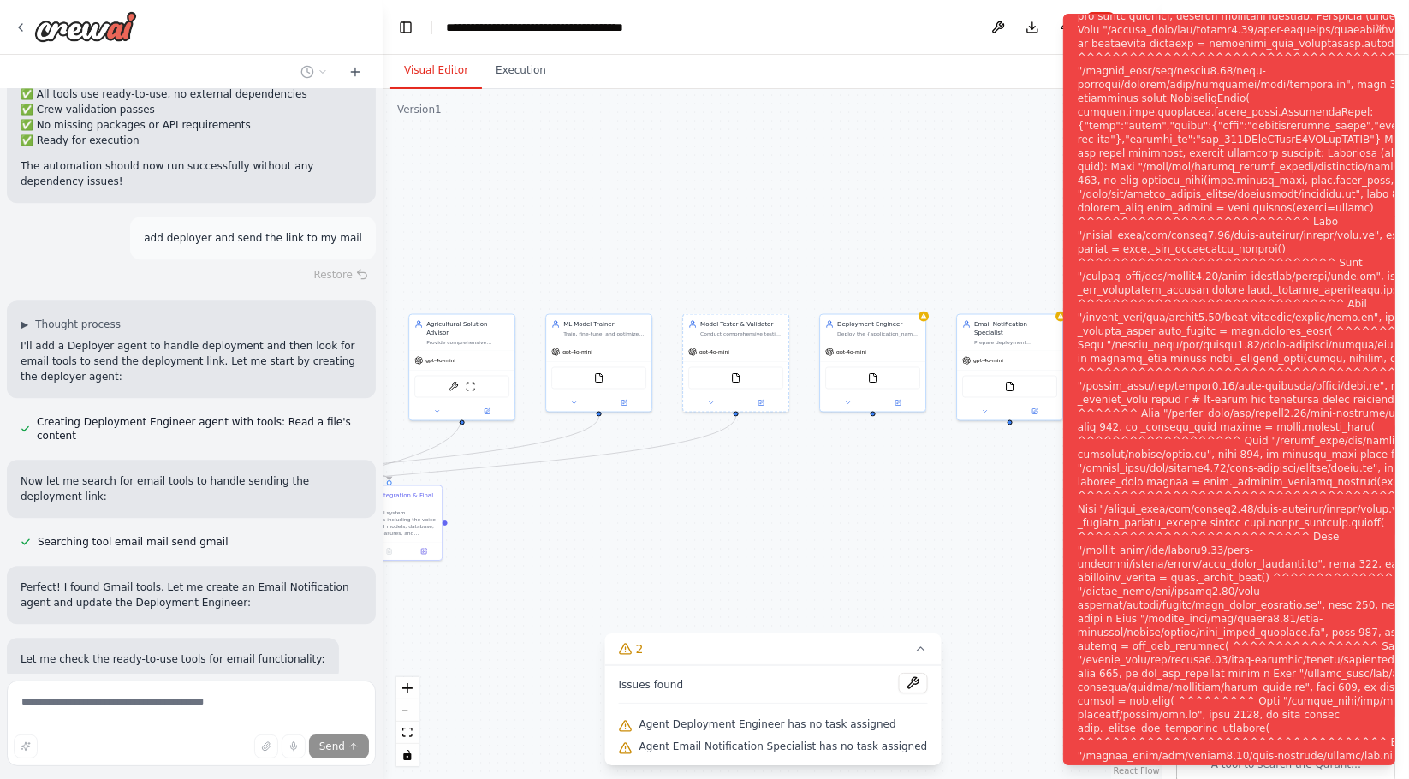
scroll to position [4276, 0]
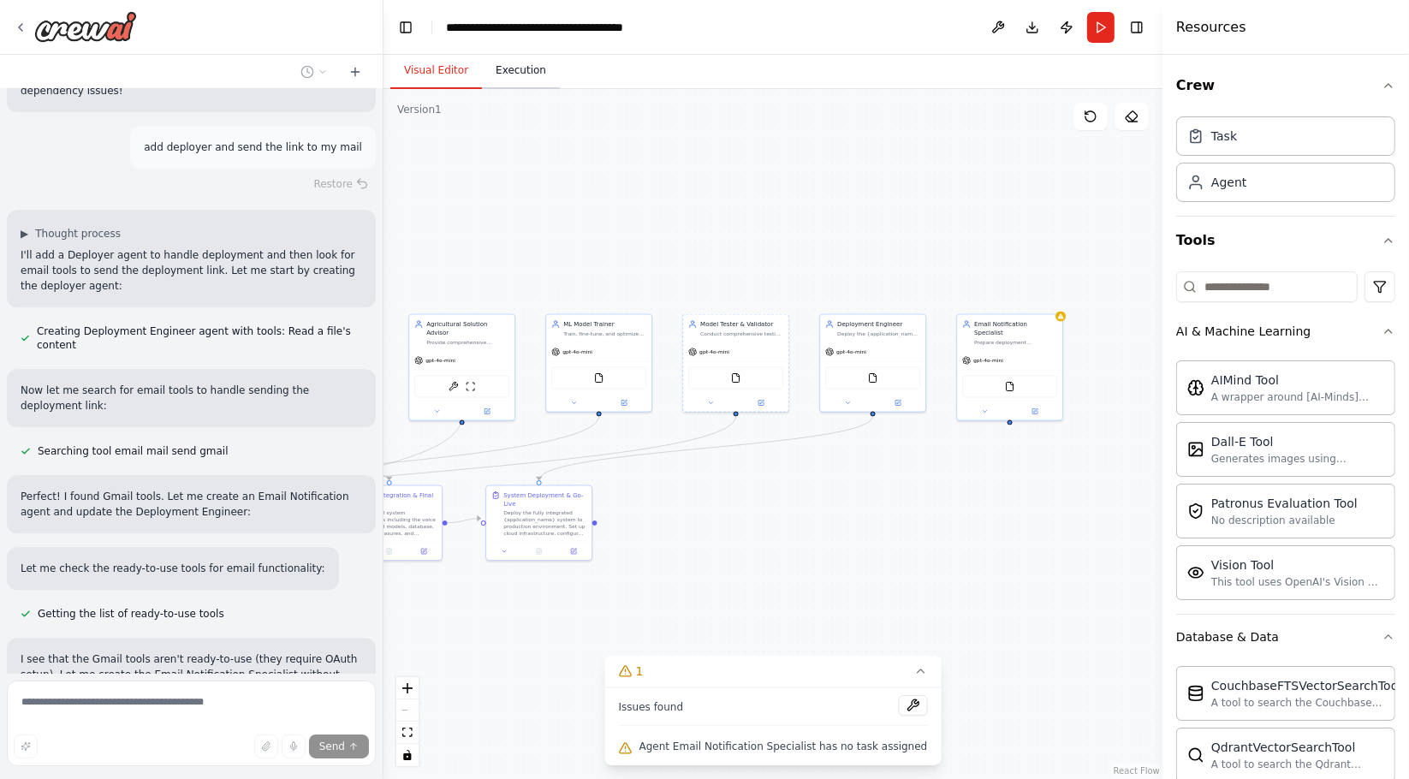
scroll to position [4262, 0]
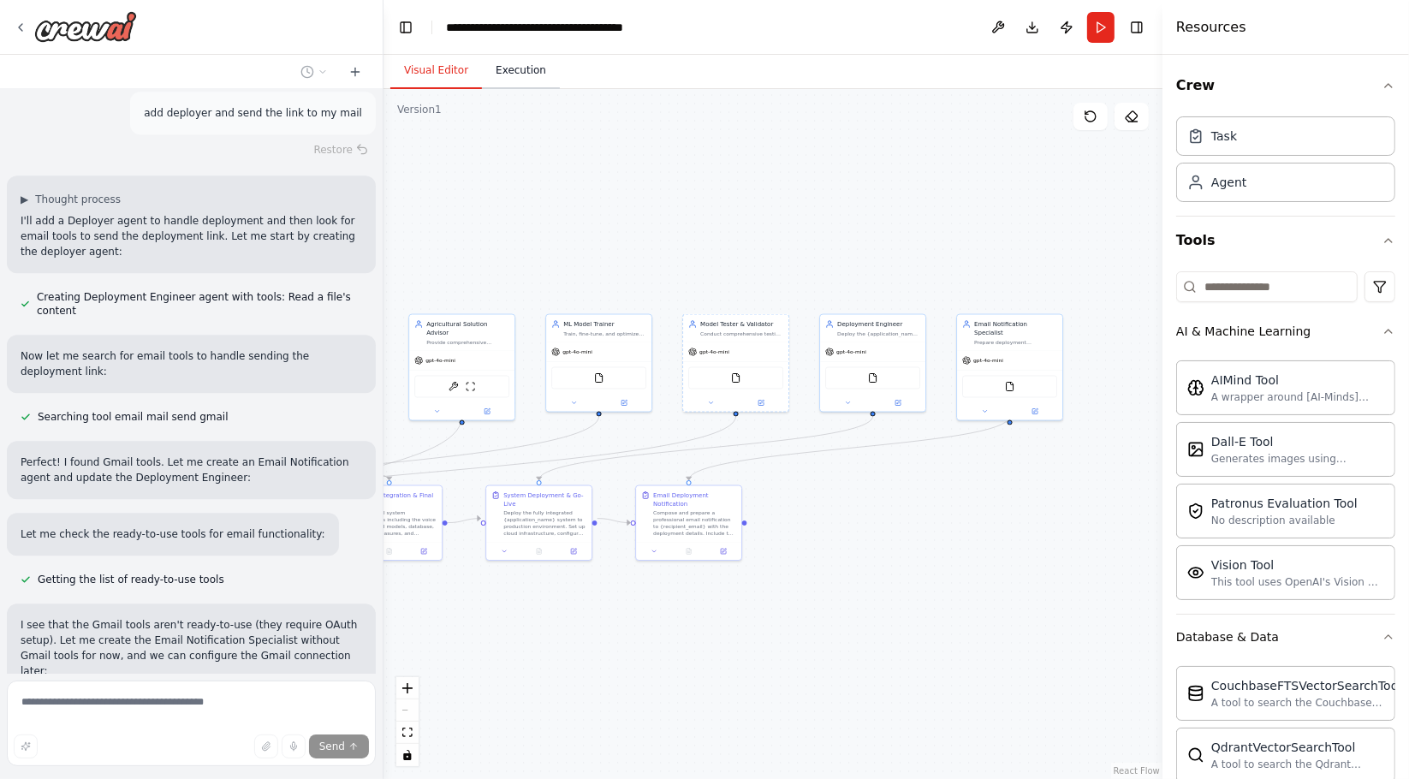
click at [510, 72] on button "Execution" at bounding box center [521, 71] width 78 height 36
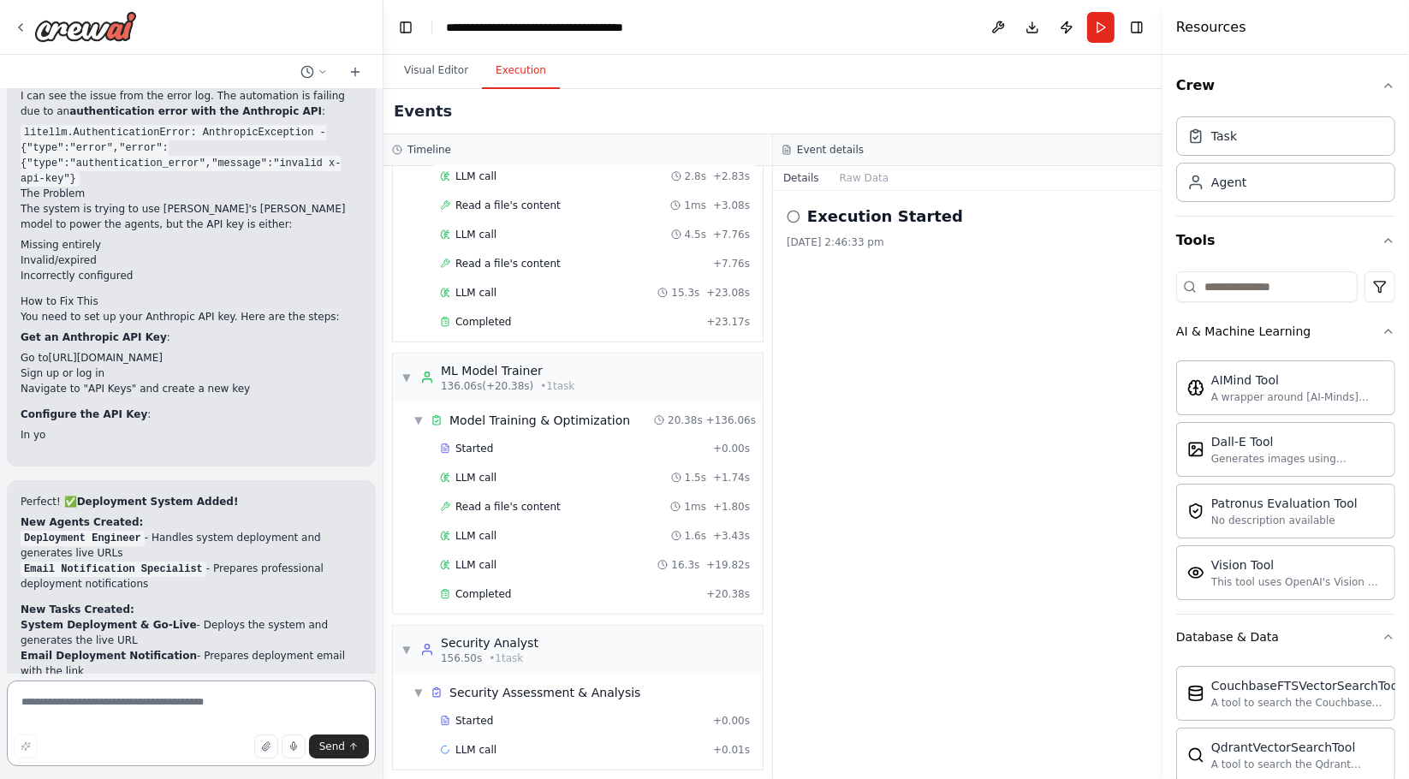
scroll to position [5212, 0]
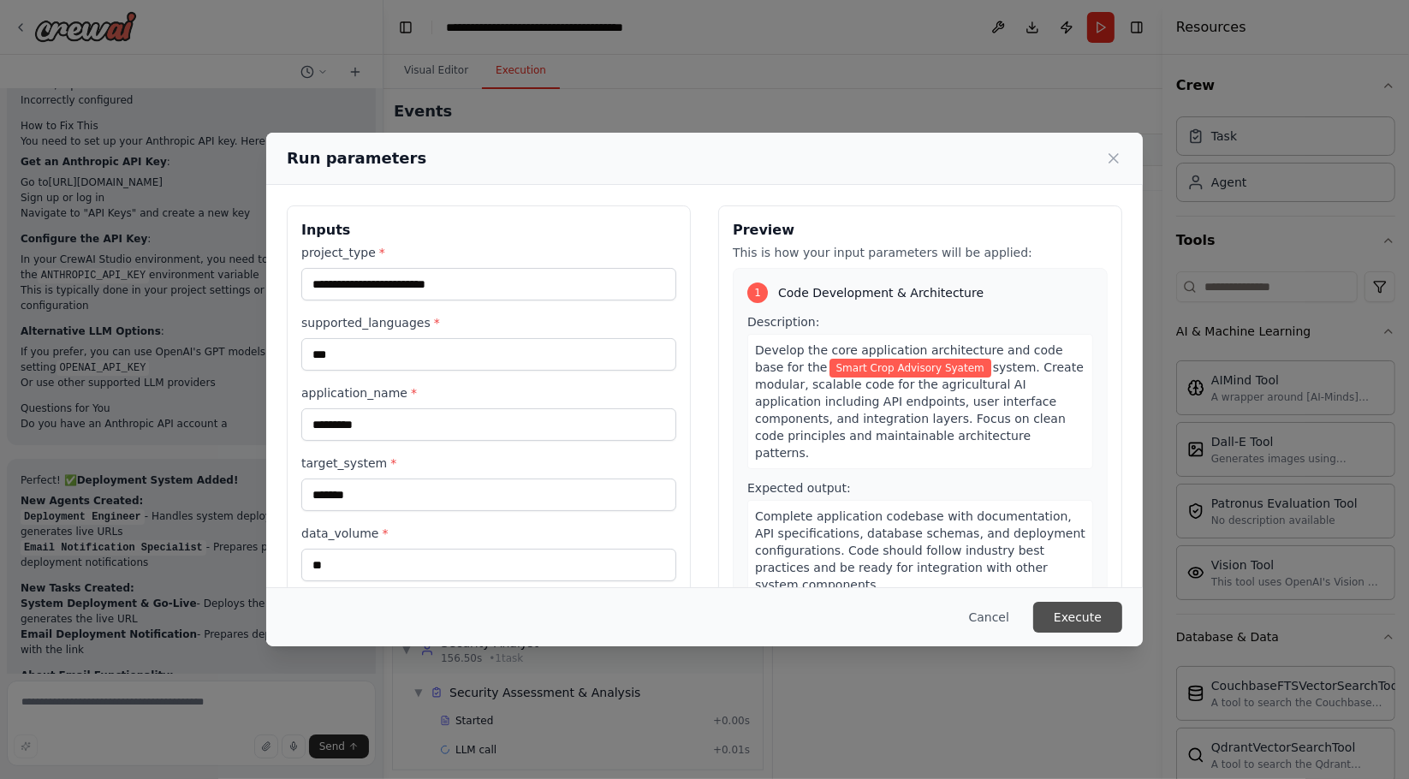
click at [1066, 620] on button "Execute" at bounding box center [1077, 617] width 89 height 31
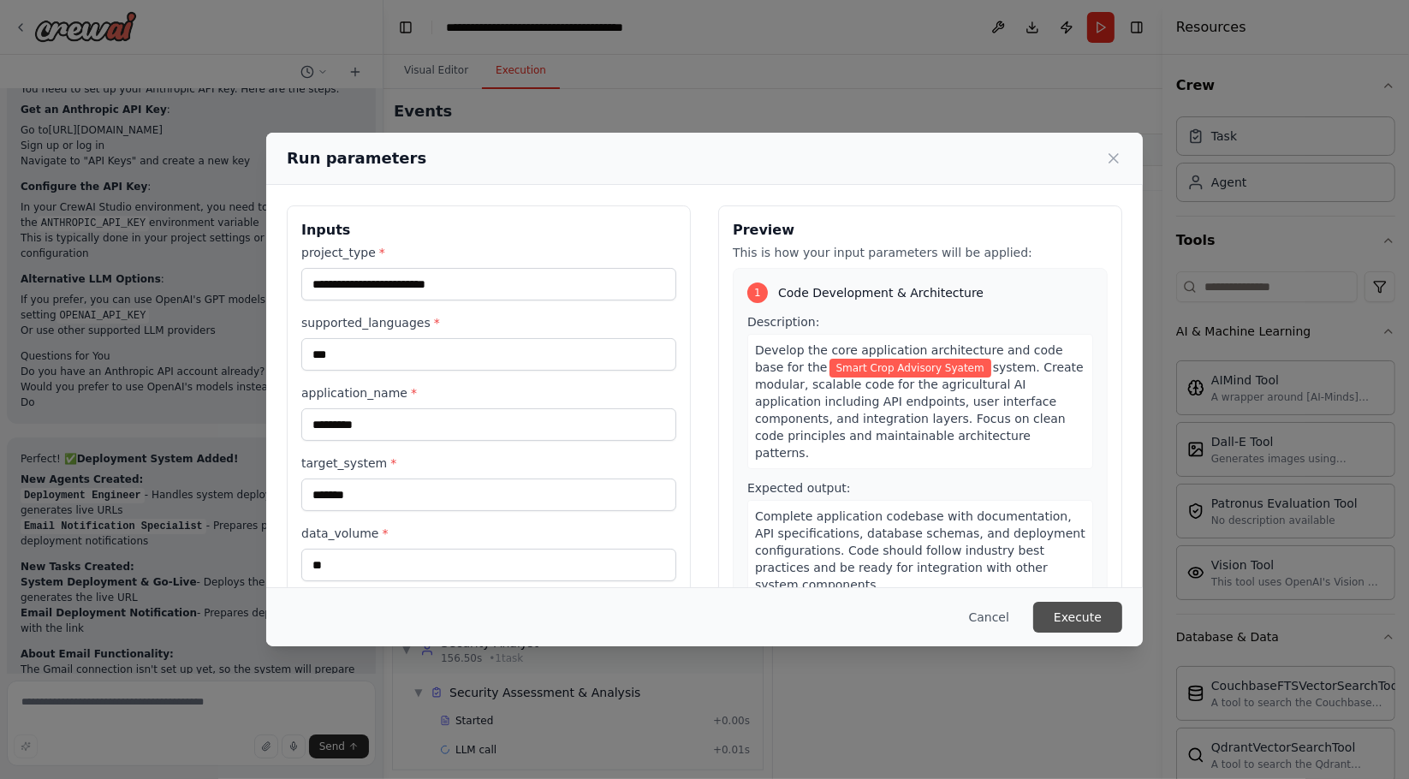
click at [1095, 619] on button "Execute" at bounding box center [1077, 617] width 89 height 31
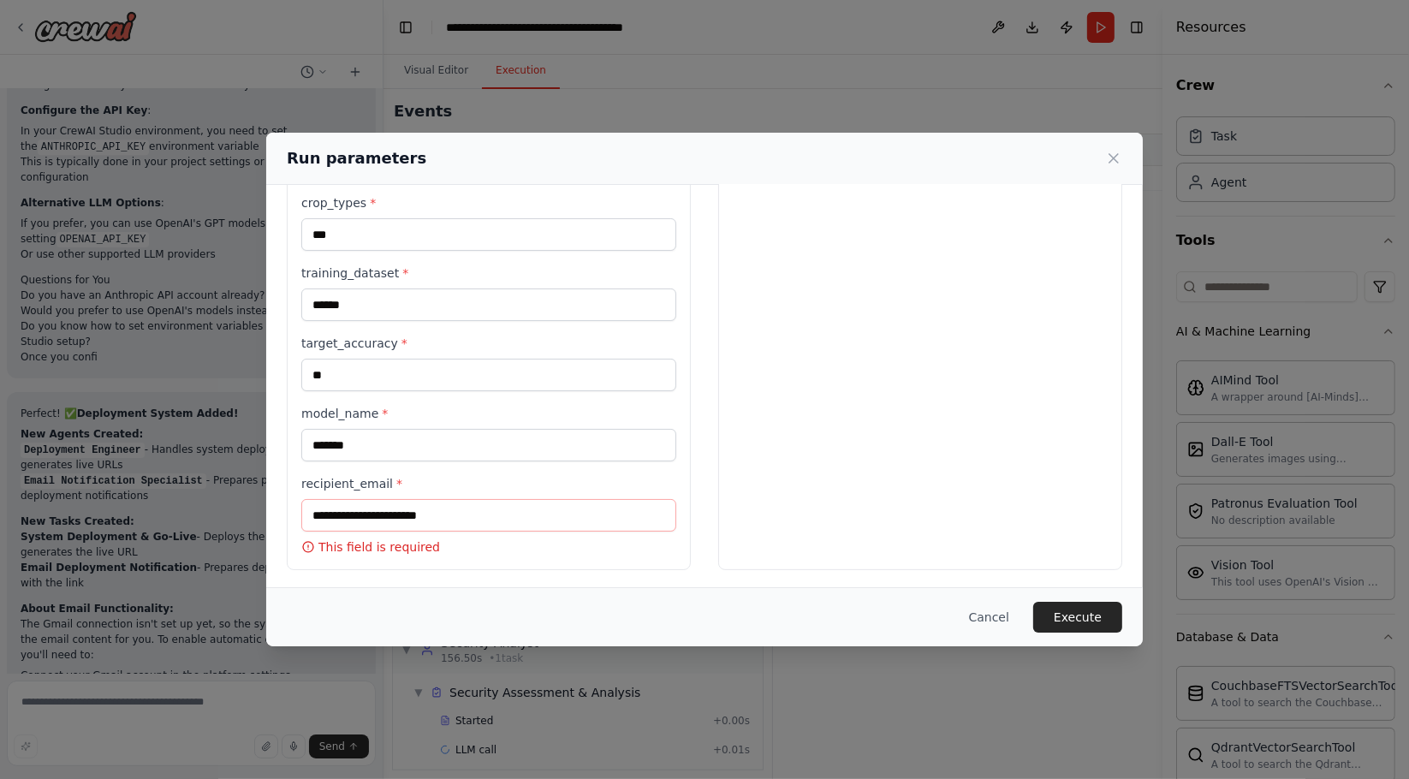
scroll to position [5501, 0]
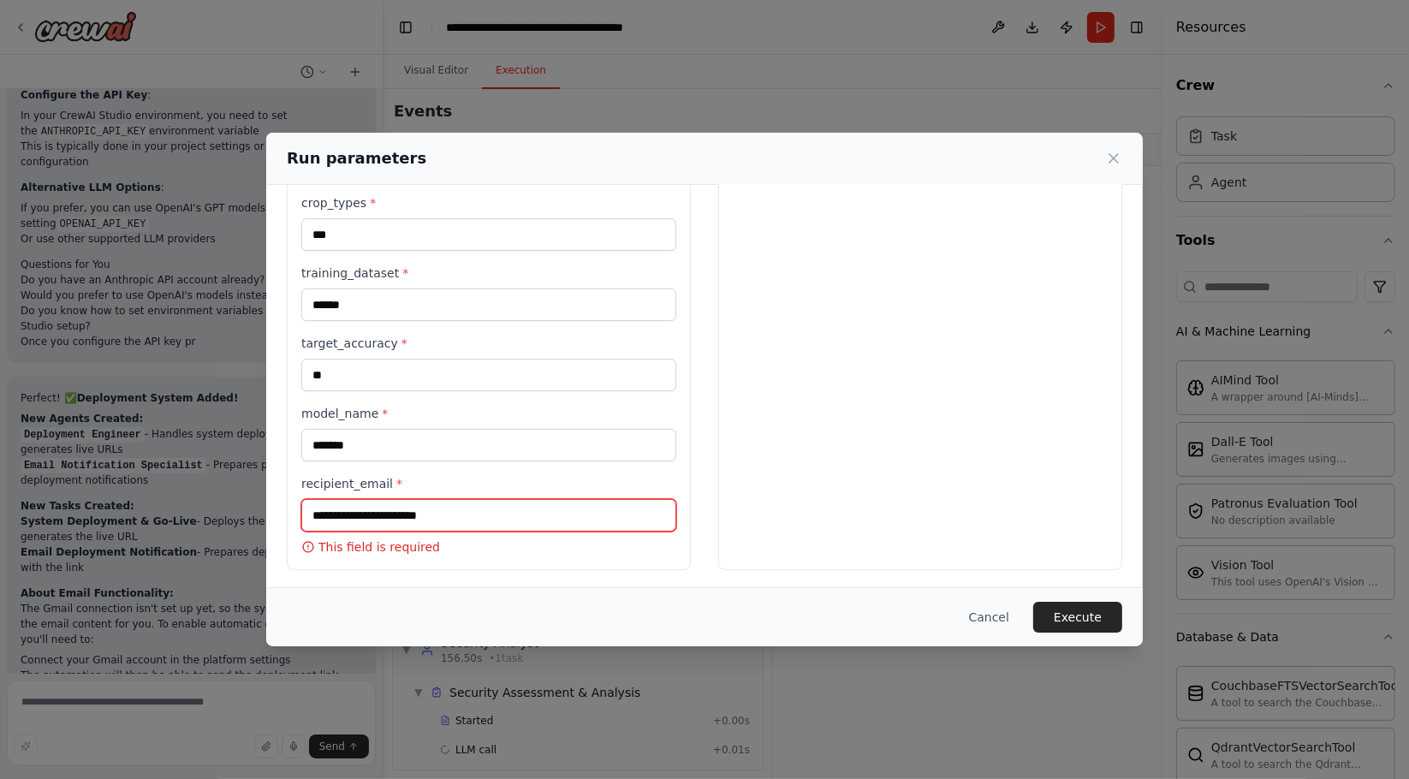
click at [374, 510] on input "recipient_email *" at bounding box center [488, 515] width 375 height 33
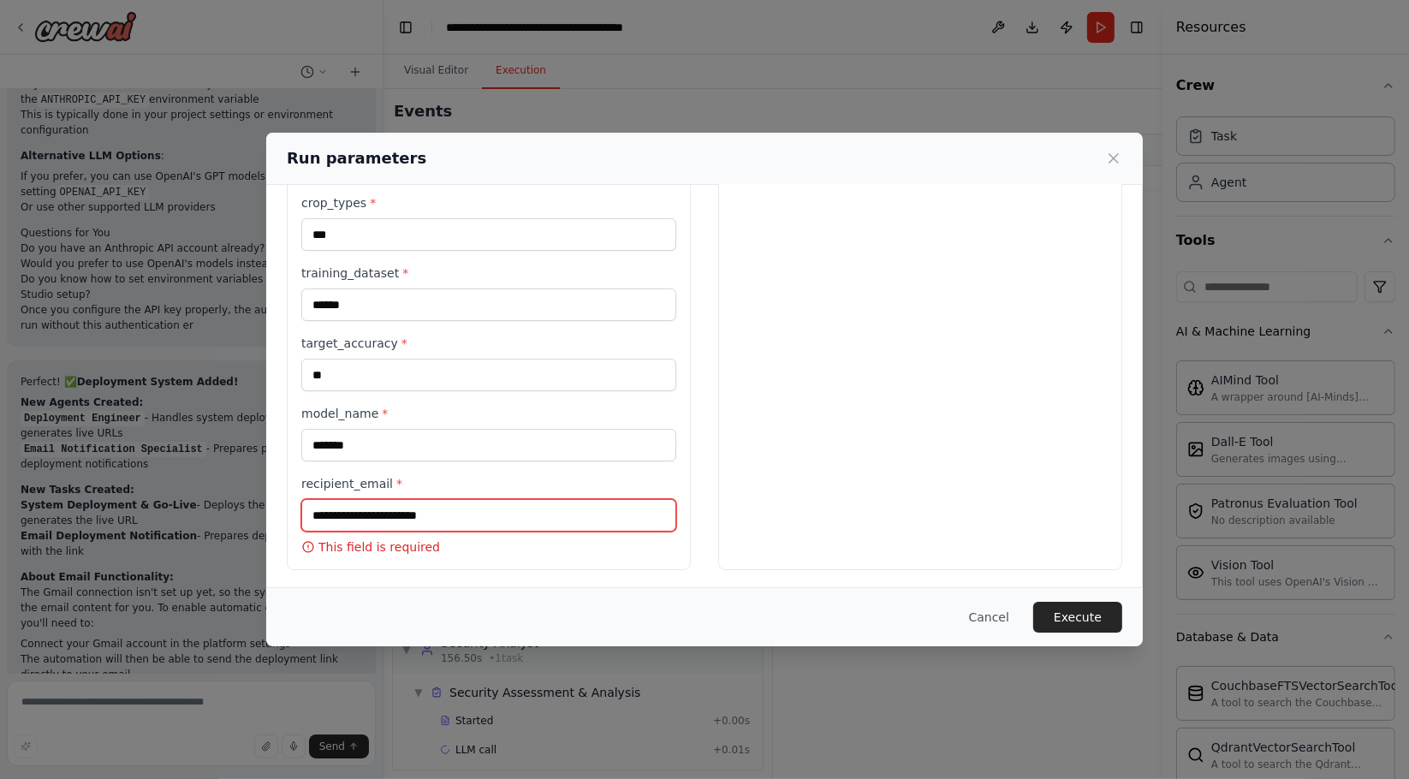
scroll to position [5547, 0]
type input "**********"
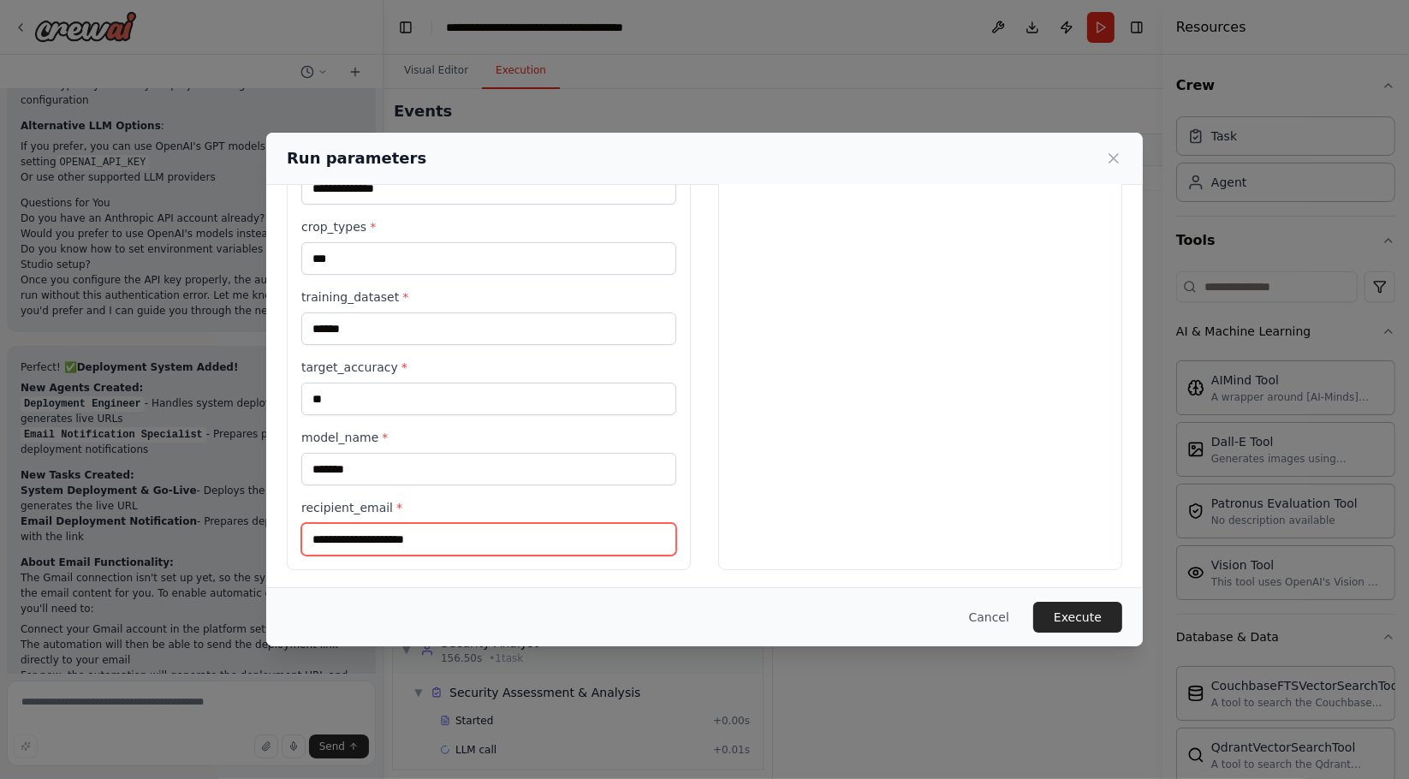
scroll to position [5579, 0]
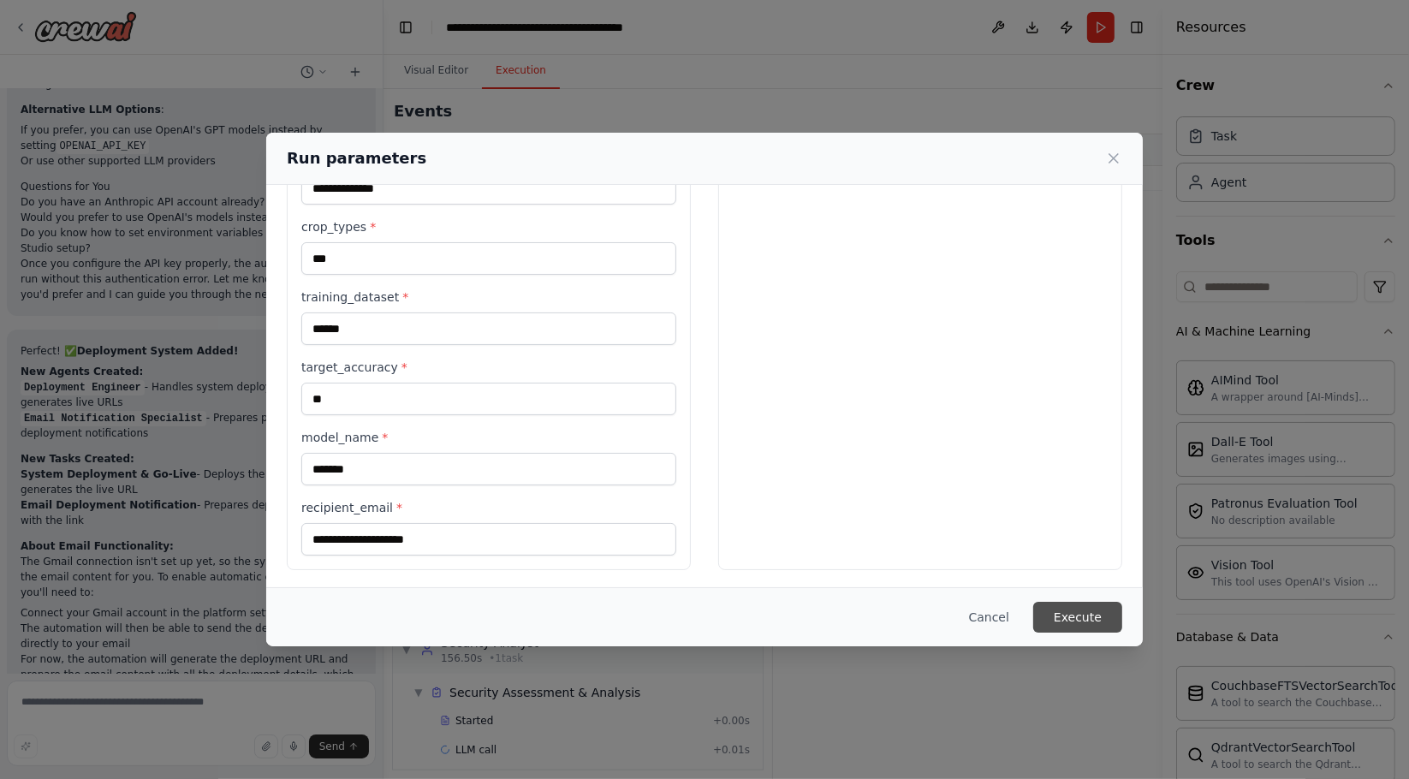
click at [1083, 610] on button "Execute" at bounding box center [1077, 617] width 89 height 31
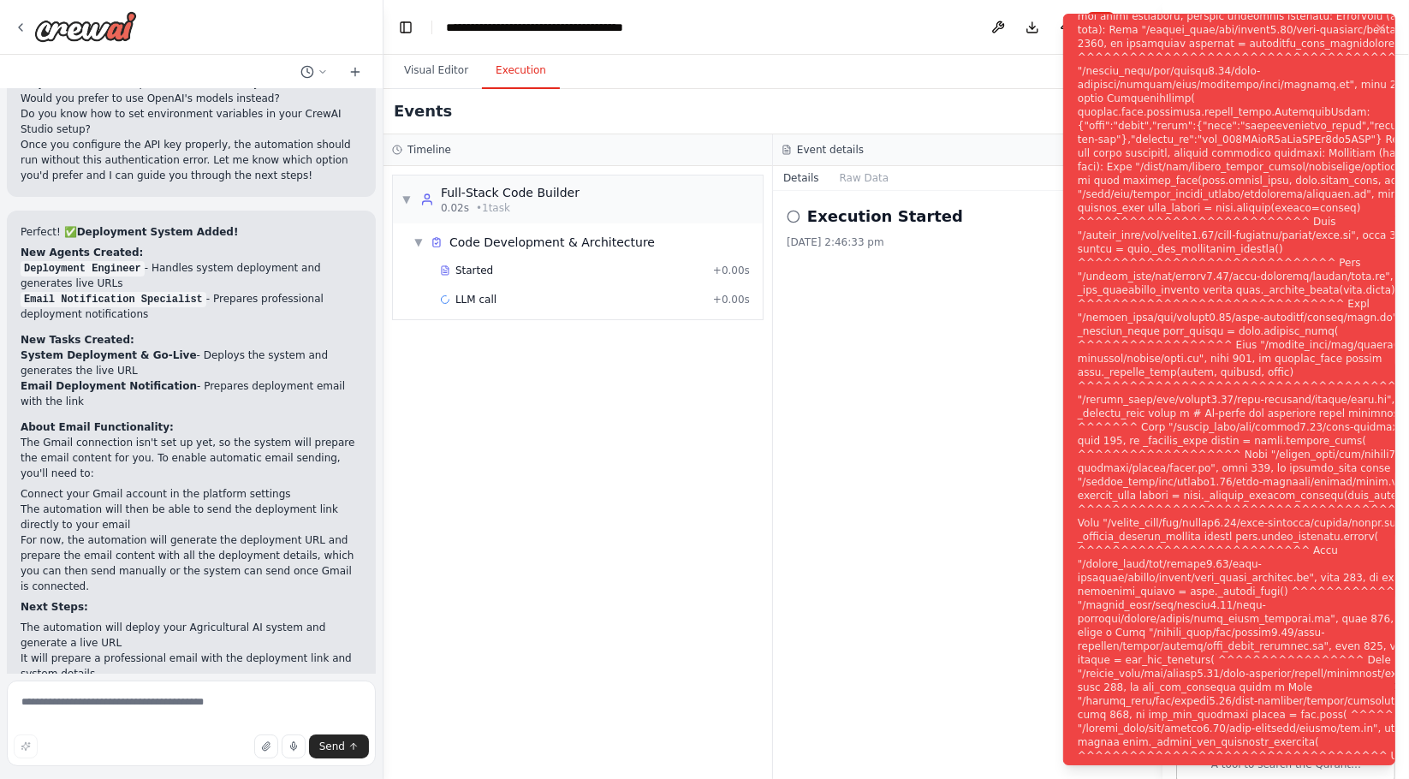
scroll to position [5717, 0]
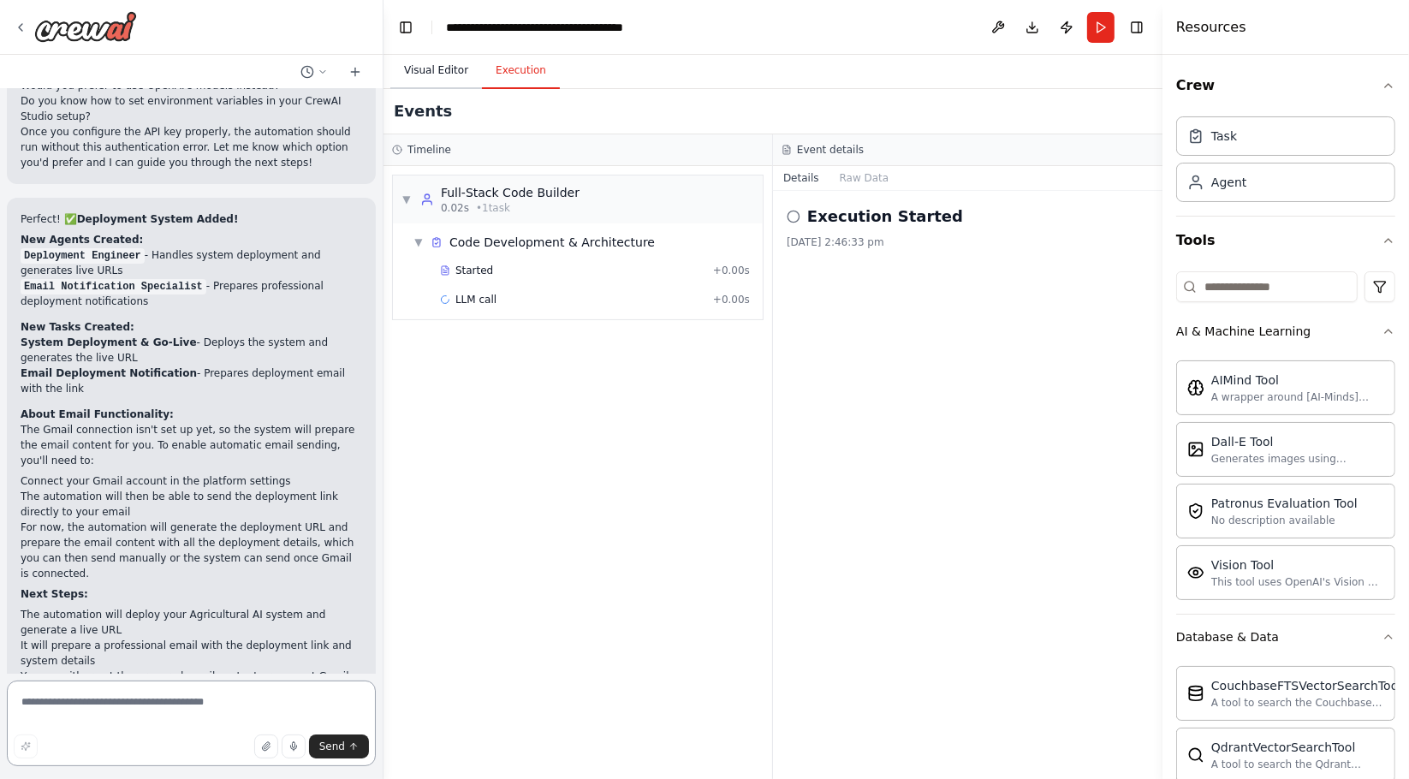
scroll to position [5732, 0]
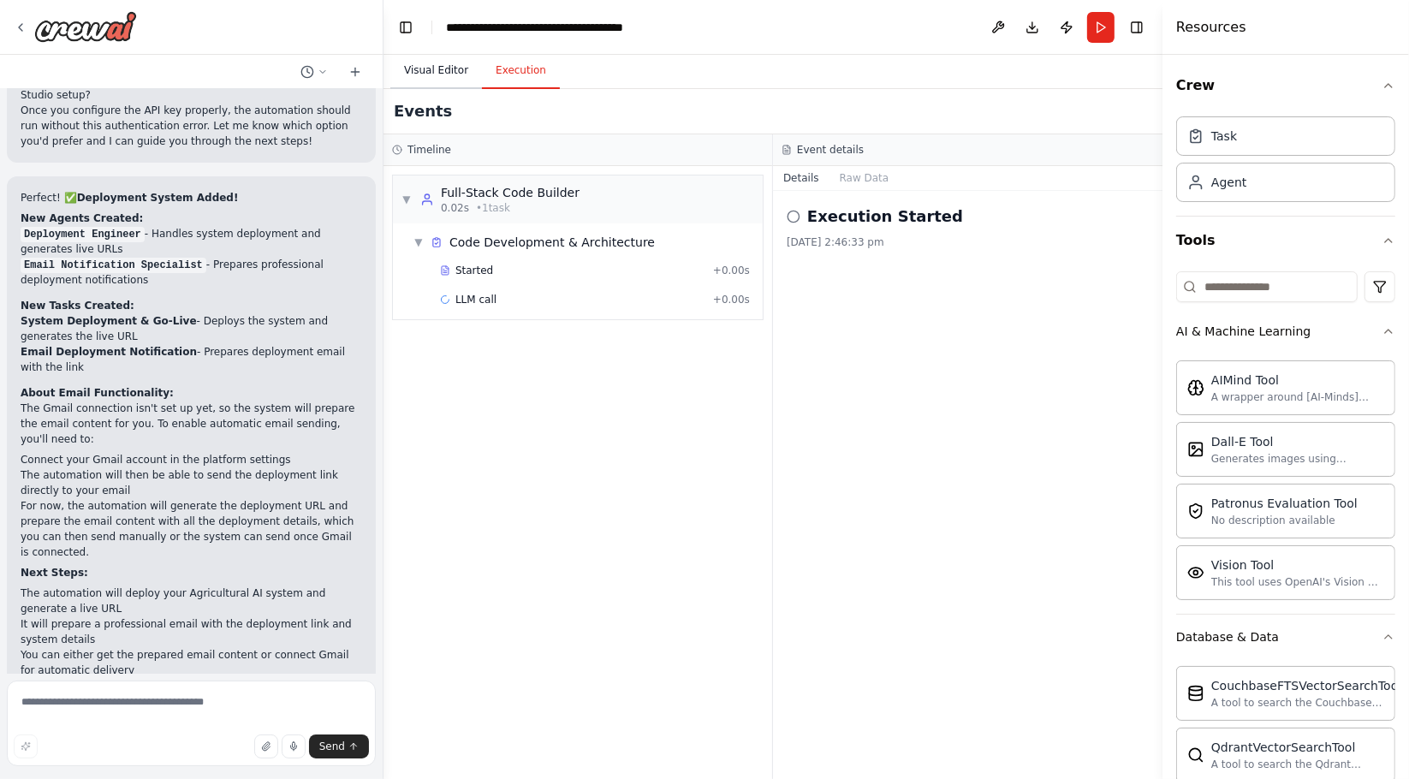
click at [443, 76] on button "Visual Editor" at bounding box center [436, 71] width 92 height 36
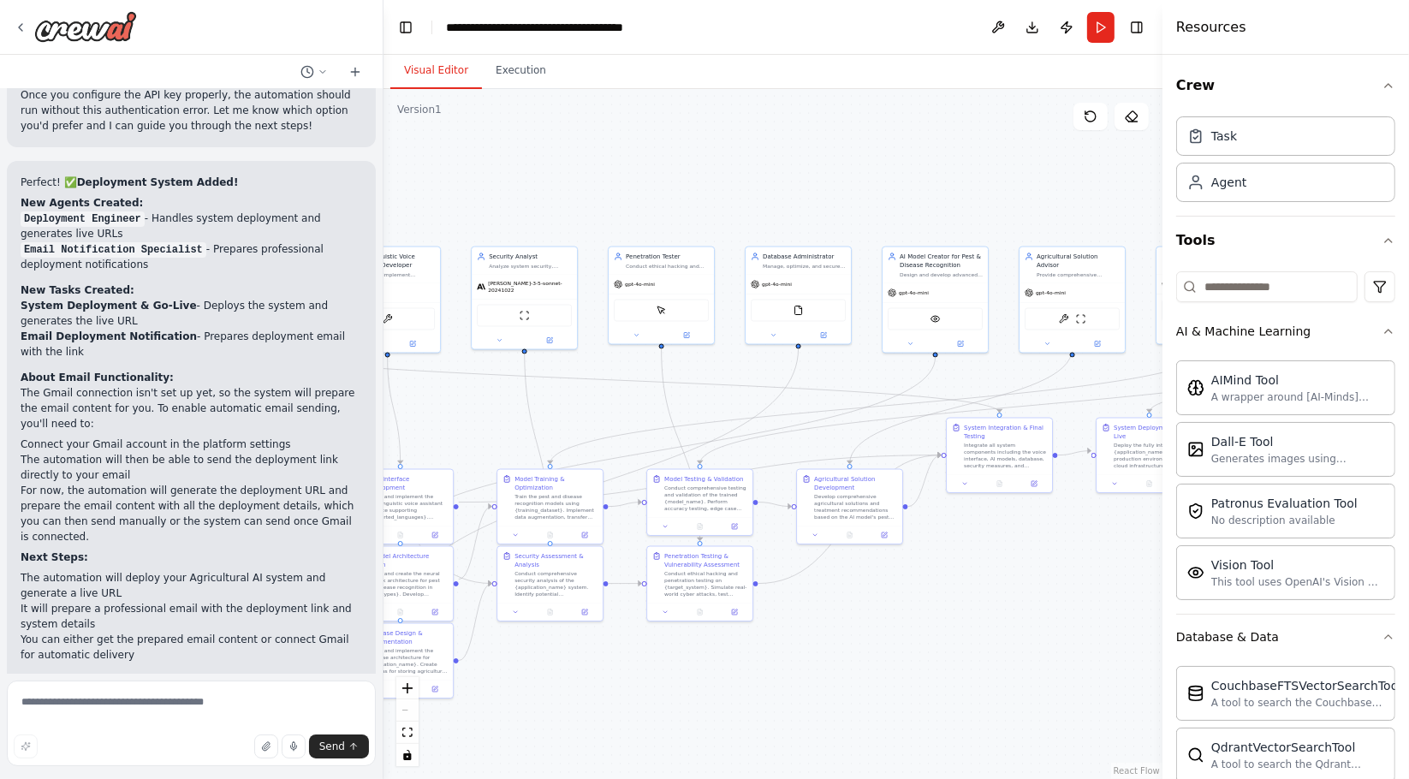
drag, startPoint x: 486, startPoint y: 228, endPoint x: 1097, endPoint y: 160, distance: 614.1
click at [1097, 160] on div ".deletable-edge-delete-btn { width: 20px; height: 20px; border: 0px solid #ffff…" at bounding box center [773, 434] width 779 height 690
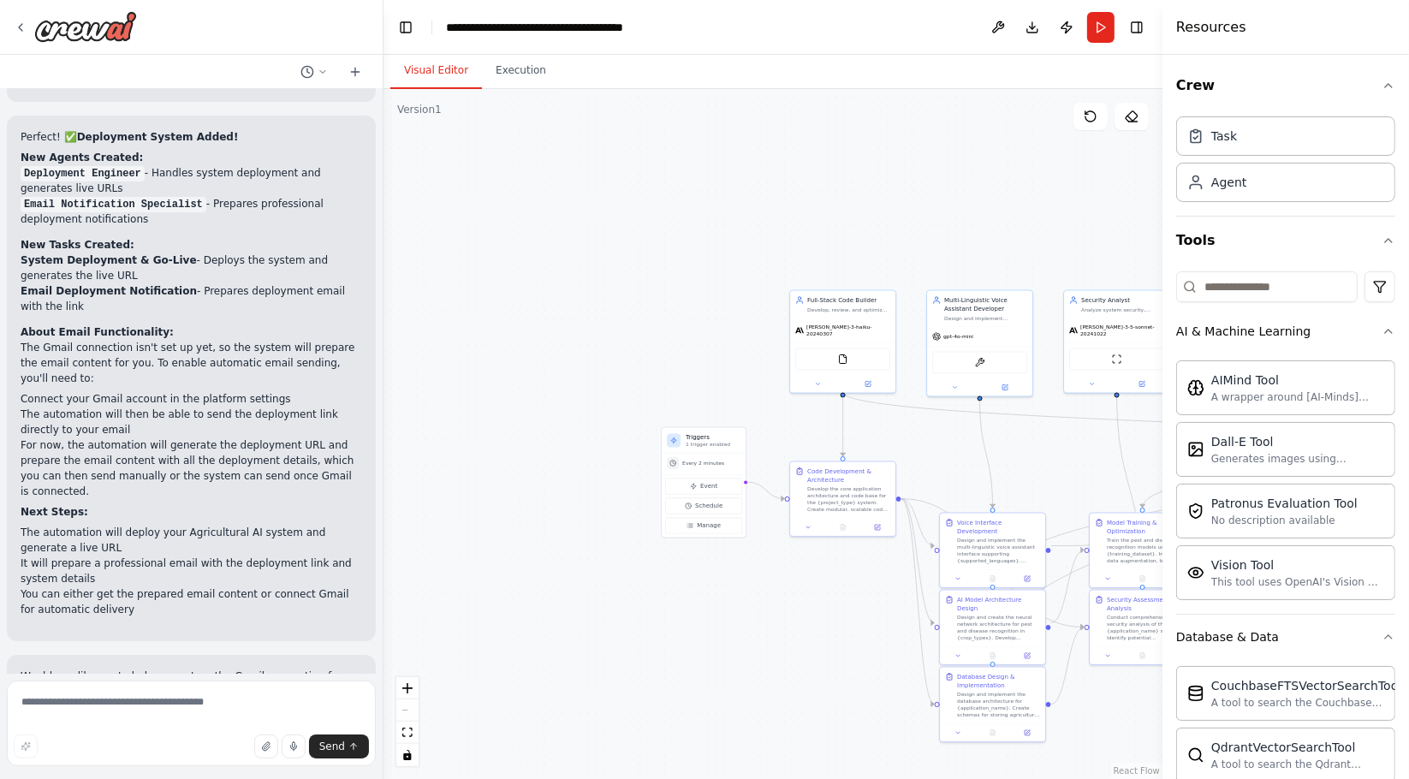
scroll to position [5794, 0]
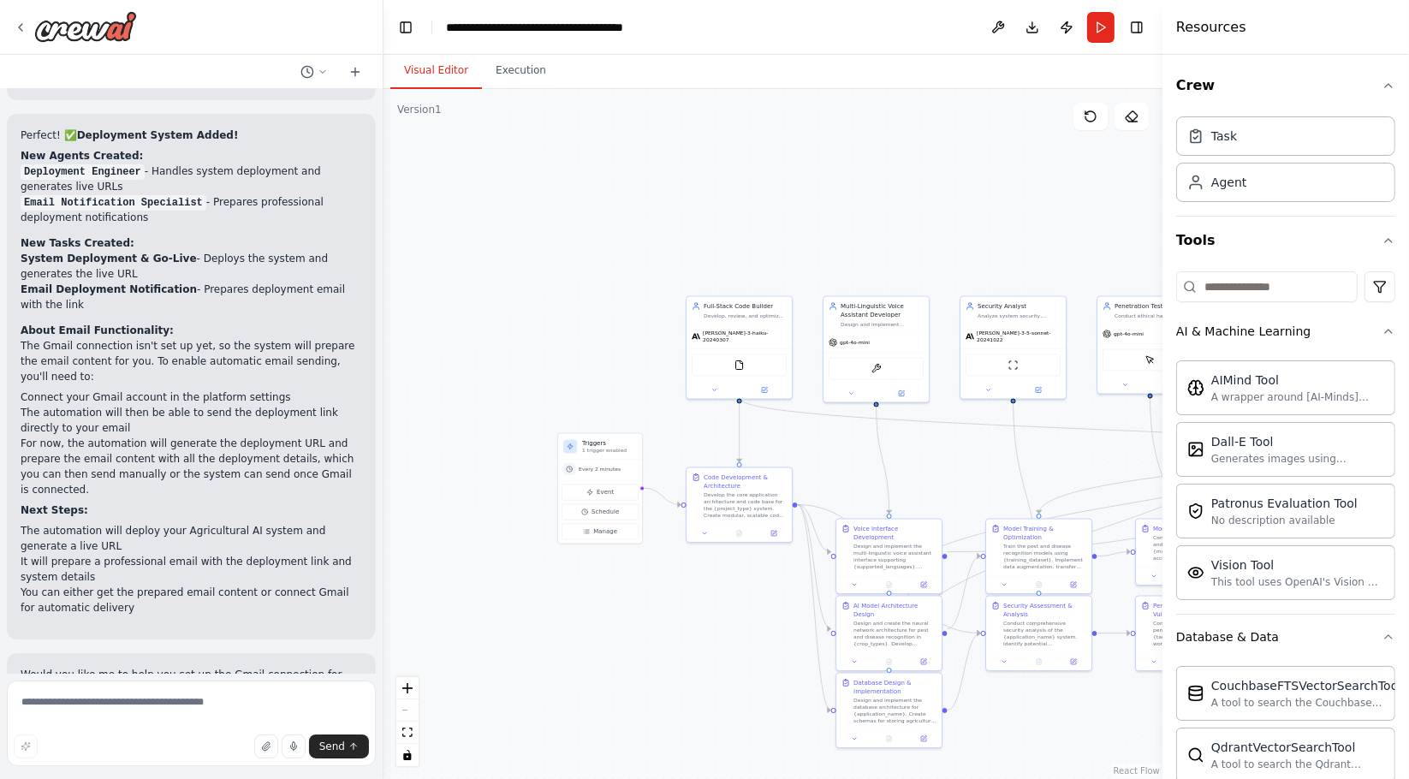
drag, startPoint x: 450, startPoint y: 184, endPoint x: 933, endPoint y: 234, distance: 485.3
click at [933, 234] on div ".deletable-edge-delete-btn { width: 20px; height: 20px; border: 0px solid #ffff…" at bounding box center [773, 434] width 779 height 690
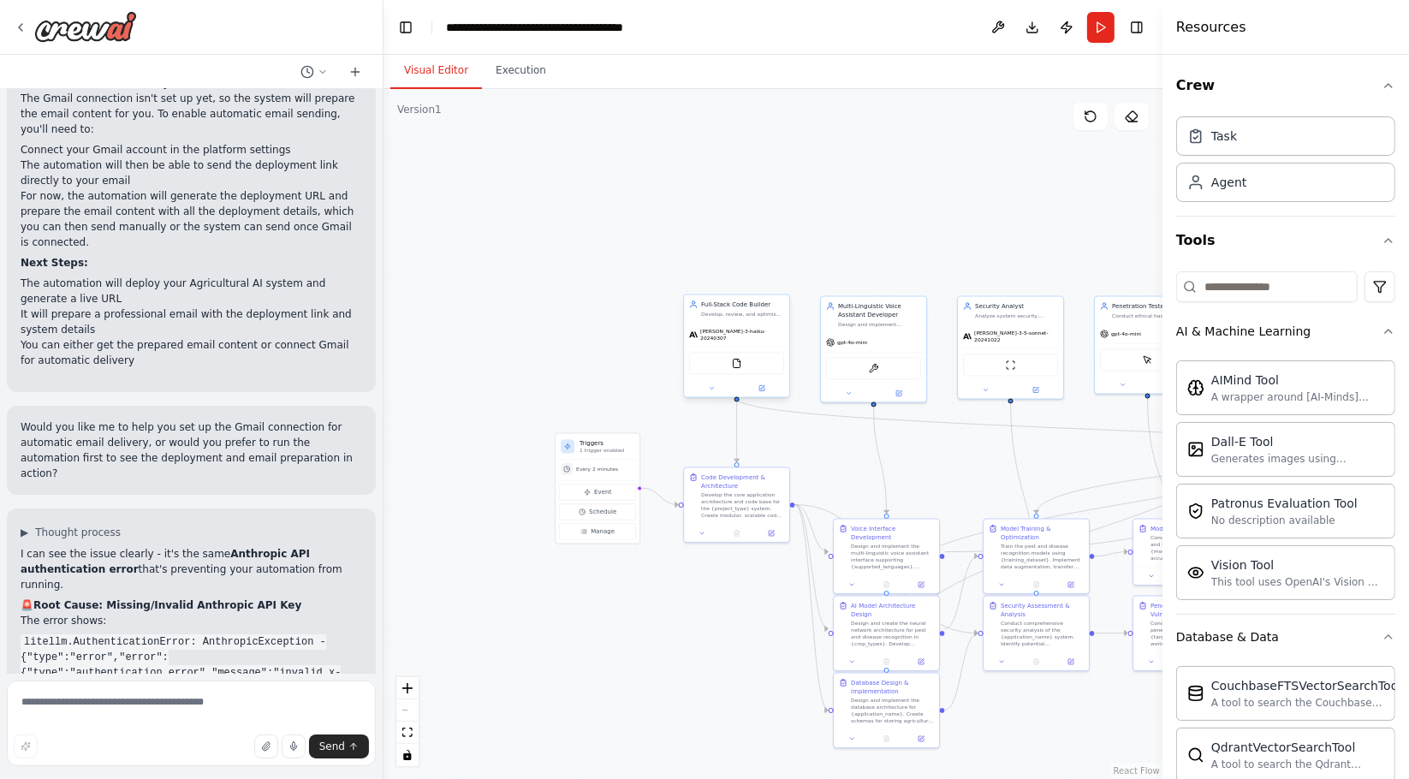
scroll to position [6062, 0]
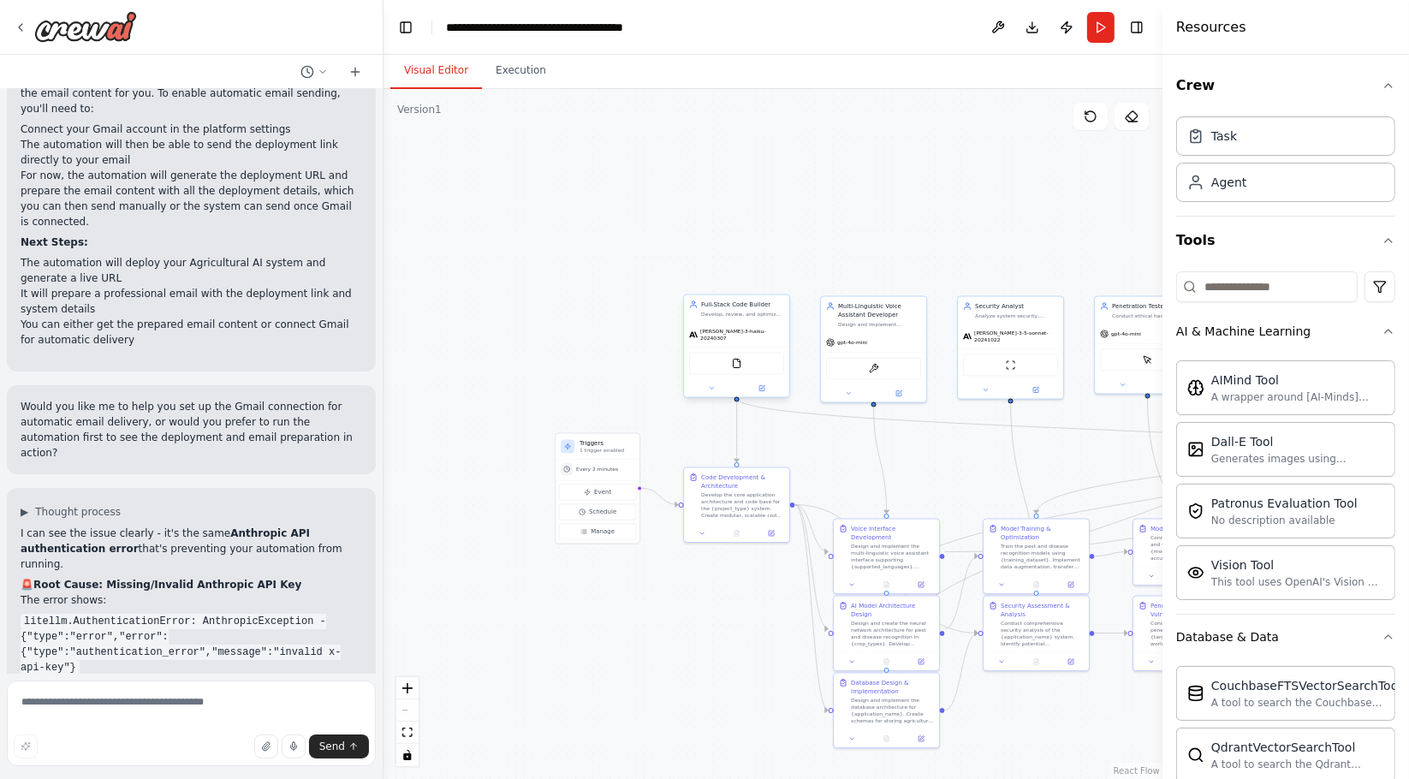
click at [717, 335] on span "[PERSON_NAME]-3-haiku-20240307" at bounding box center [742, 335] width 84 height 14
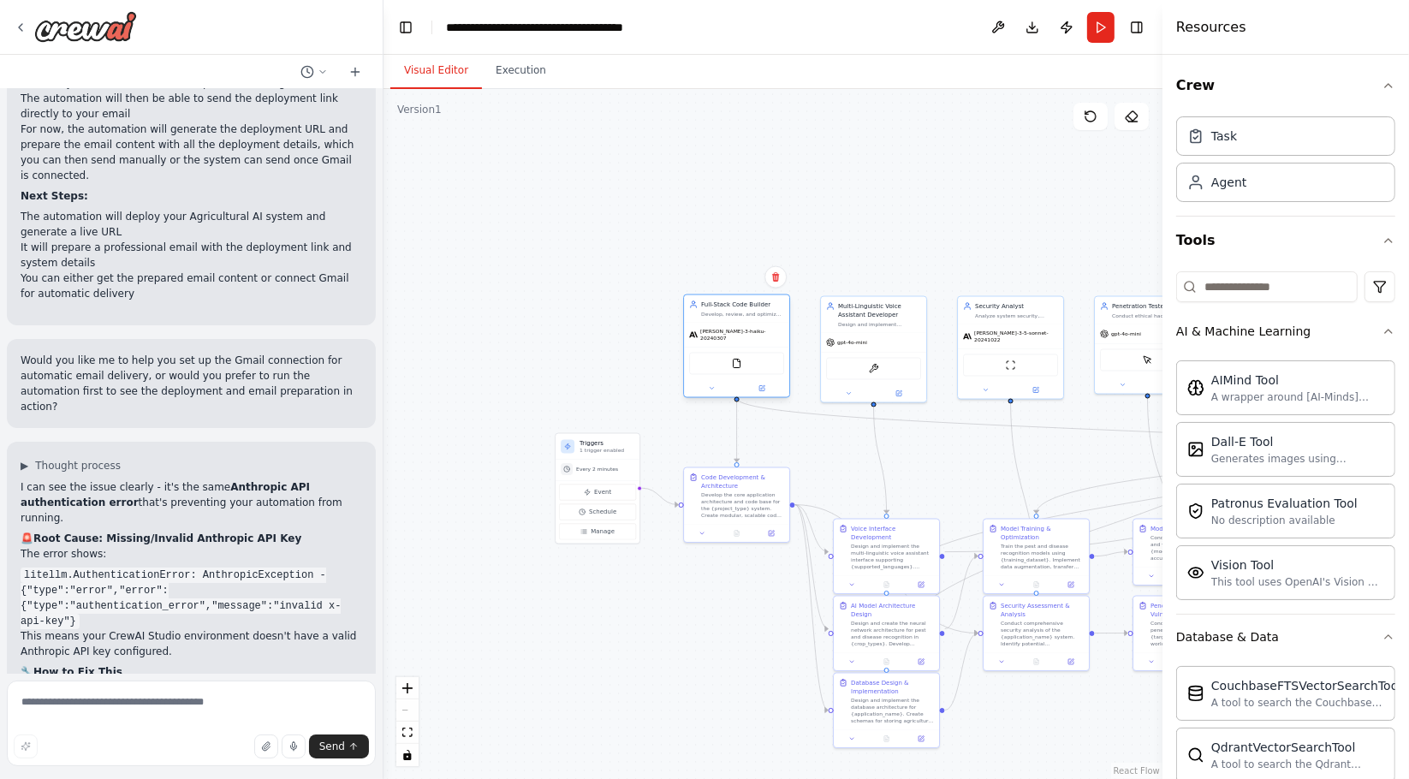
scroll to position [6124, 0]
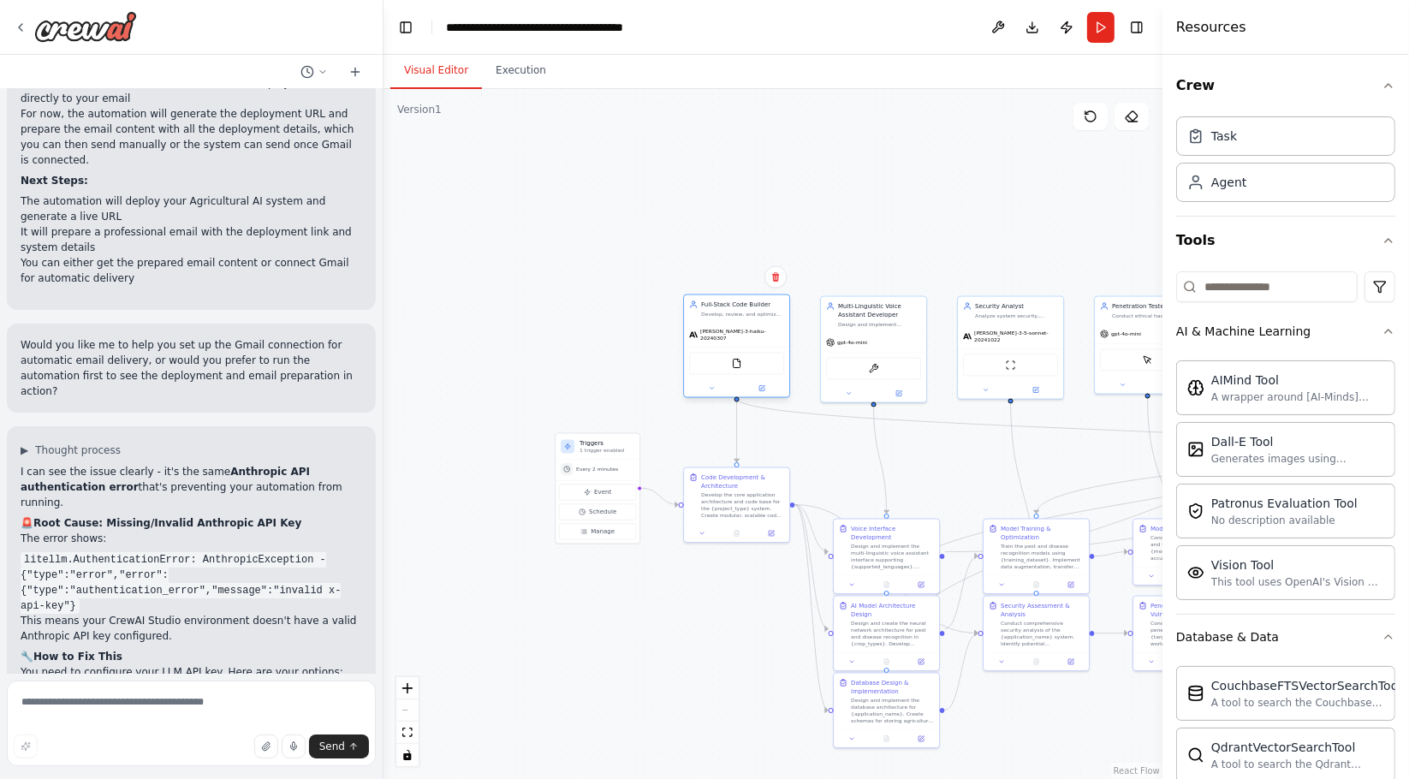
click at [709, 337] on div "[PERSON_NAME]-3-haiku-20240307" at bounding box center [736, 335] width 105 height 24
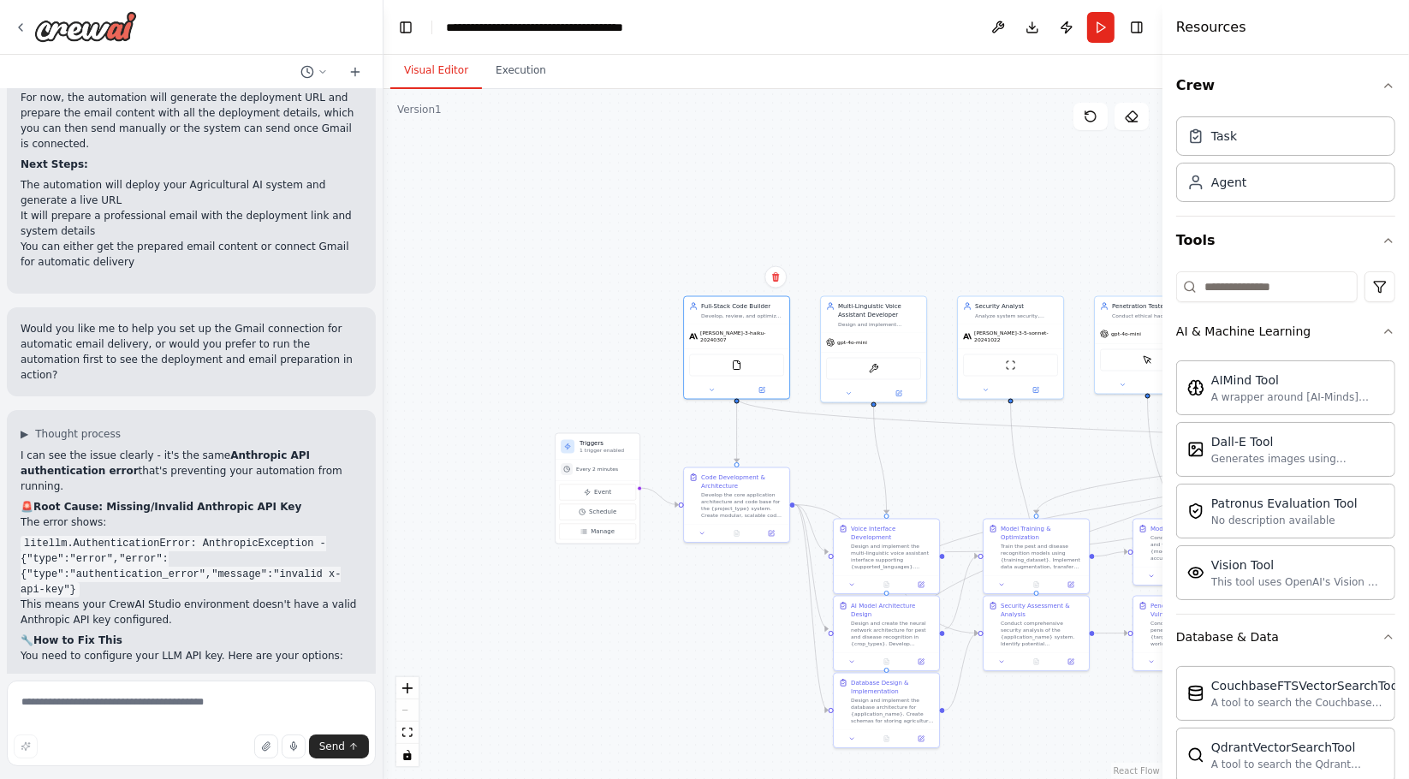
scroll to position [6156, 0]
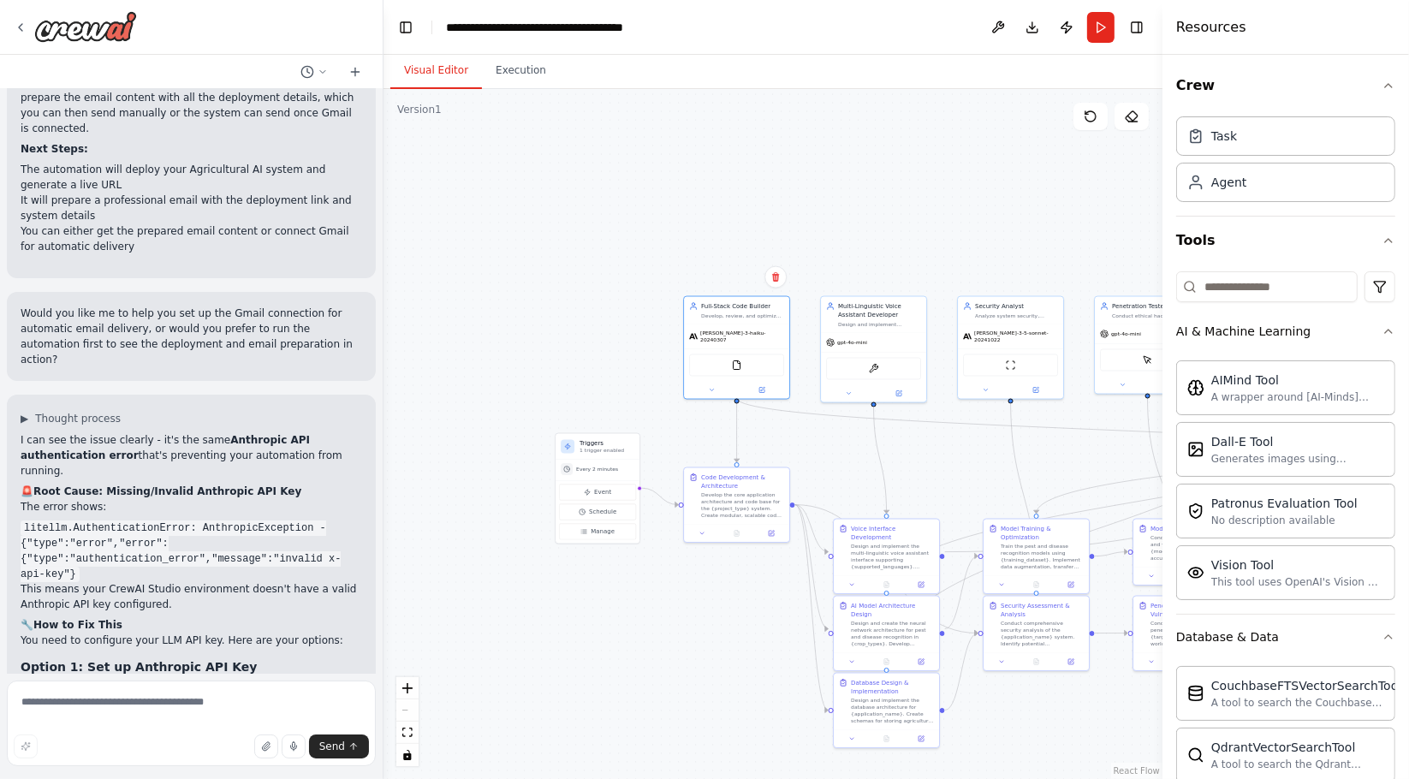
click at [721, 189] on div ".deletable-edge-delete-btn { width: 20px; height: 20px; border: 0px solid #ffff…" at bounding box center [773, 434] width 779 height 690
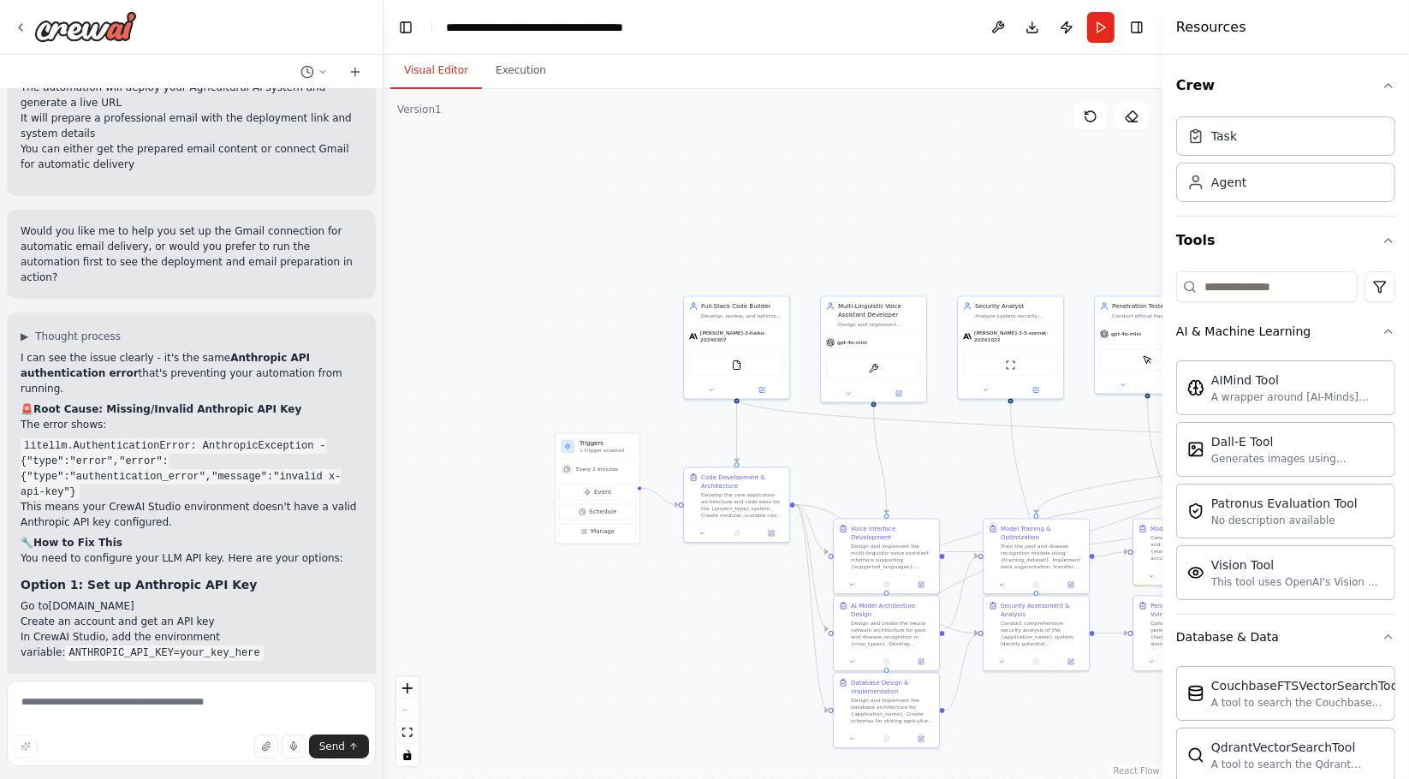
scroll to position [6252, 0]
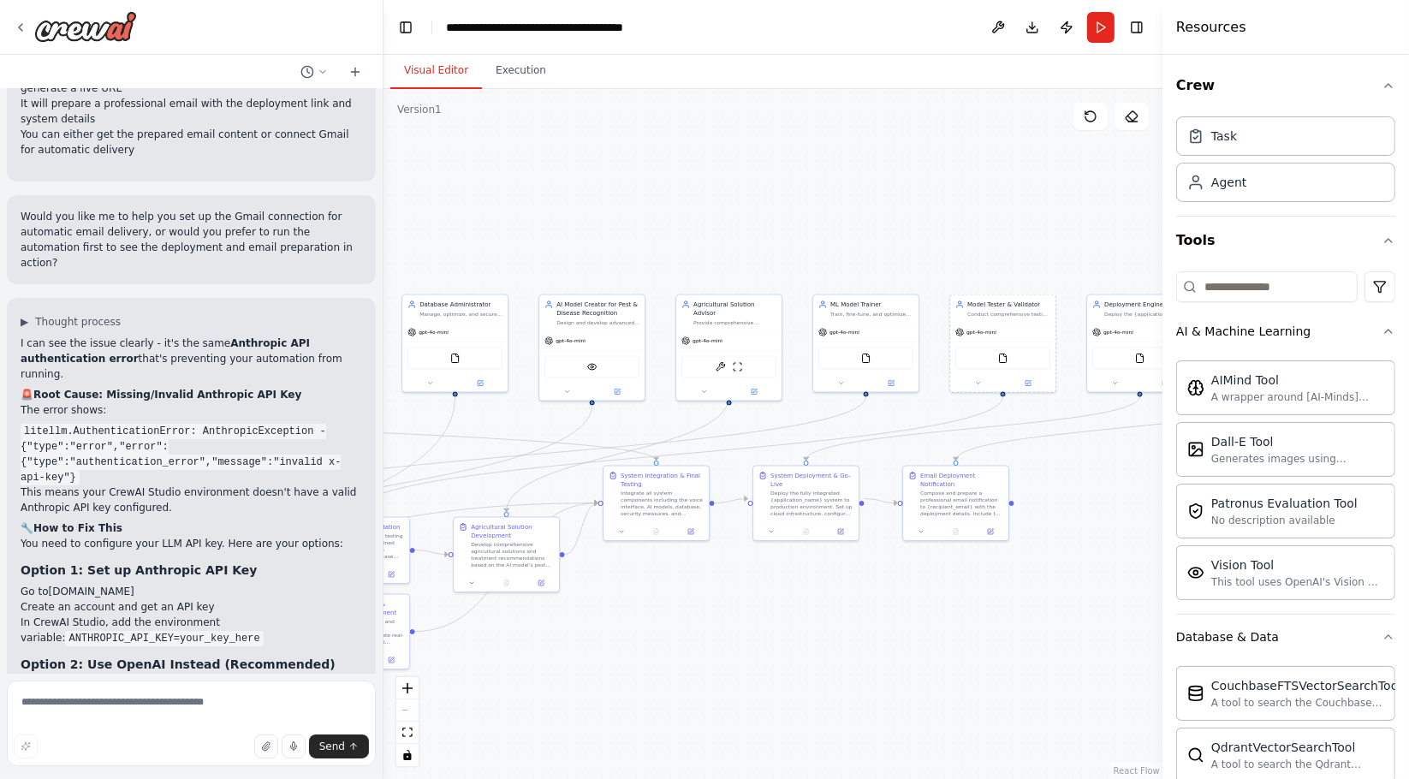
drag, startPoint x: 929, startPoint y: 178, endPoint x: 100, endPoint y: 176, distance: 828.6
click at [100, 176] on div "Hello! I'm the CrewAI assistant. What kind of automation do you want to build? …" at bounding box center [704, 389] width 1409 height 779
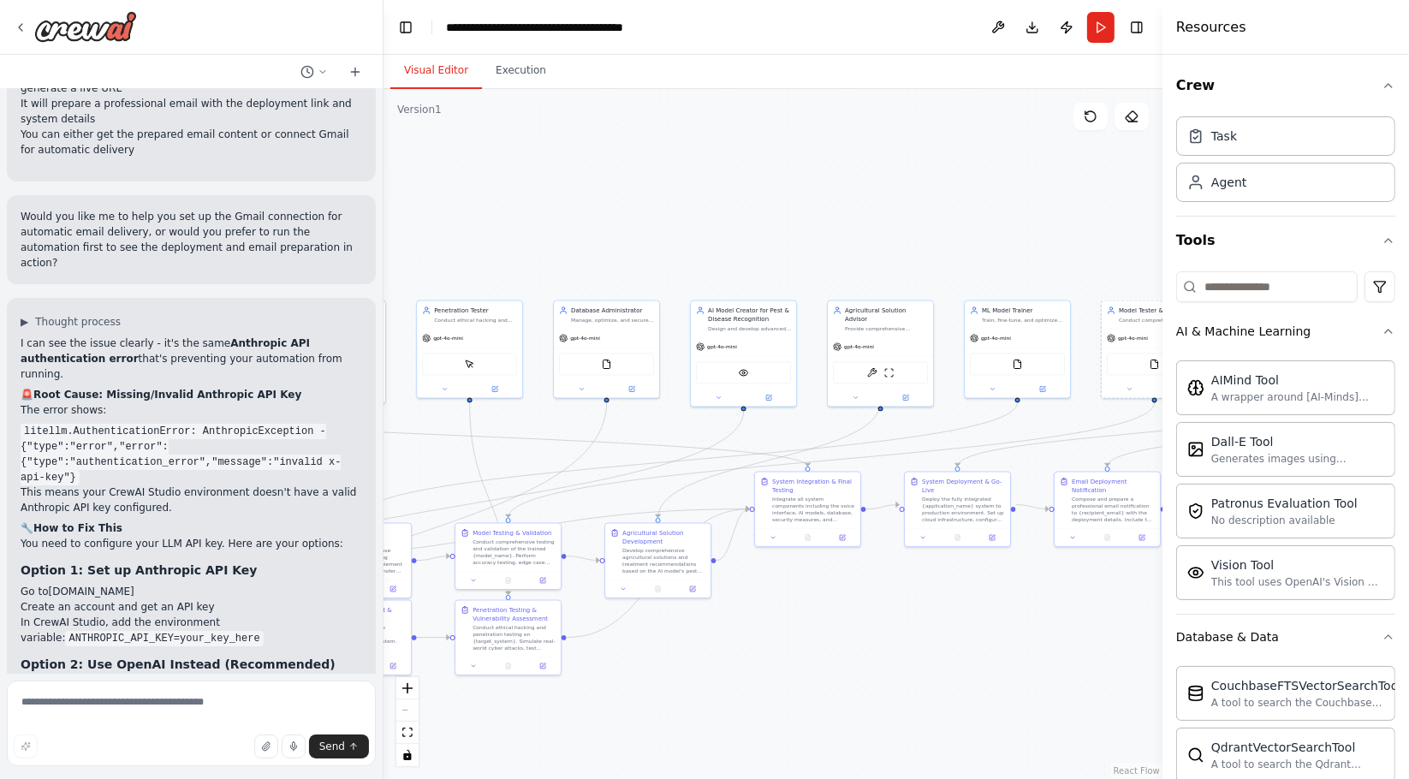
drag, startPoint x: 794, startPoint y: 159, endPoint x: 936, endPoint y: 166, distance: 142.3
click at [936, 166] on div ".deletable-edge-delete-btn { width: 20px; height: 20px; border: 0px solid #ffff…" at bounding box center [773, 434] width 779 height 690
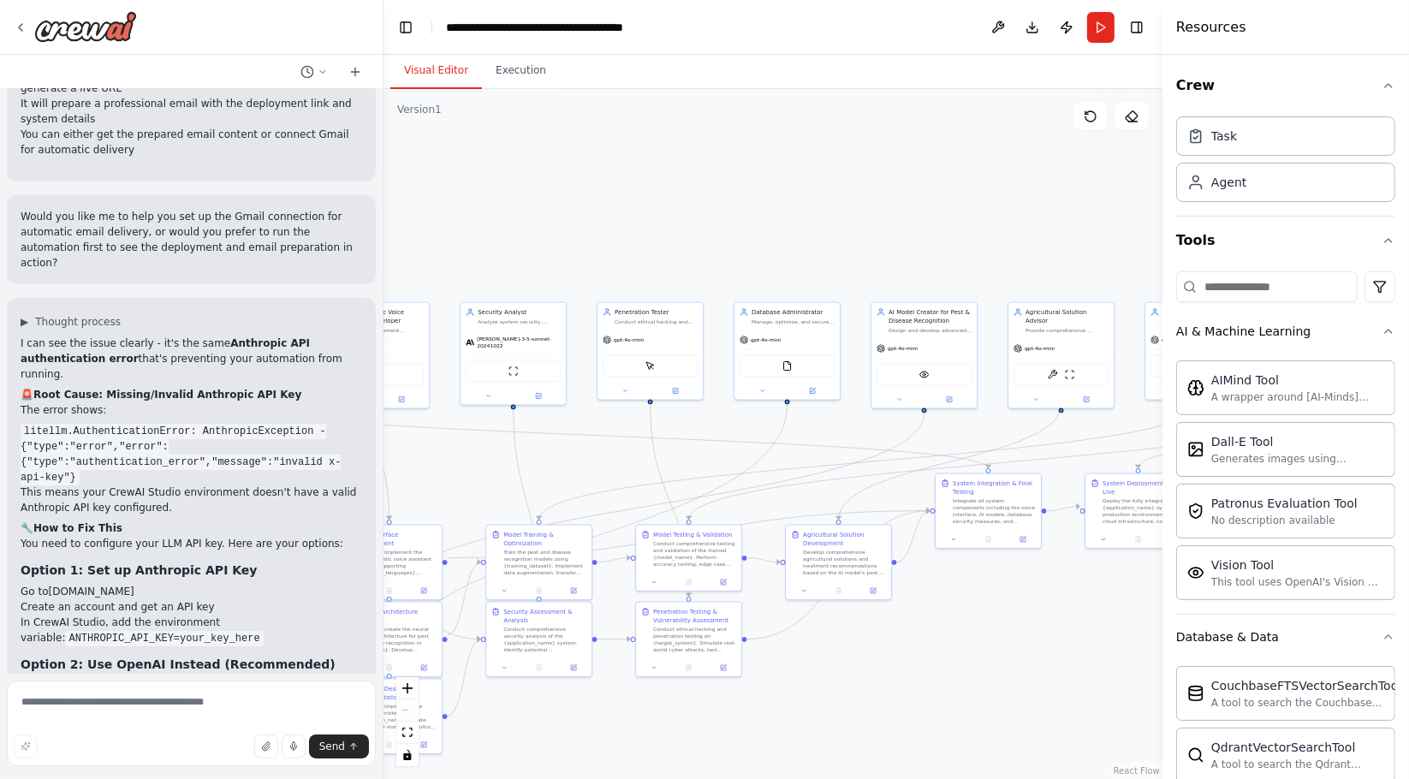
drag, startPoint x: 835, startPoint y: 163, endPoint x: 934, endPoint y: 131, distance: 103.4
click at [1038, 164] on div ".deletable-edge-delete-btn { width: 20px; height: 20px; border: 0px solid #ffff…" at bounding box center [773, 434] width 779 height 690
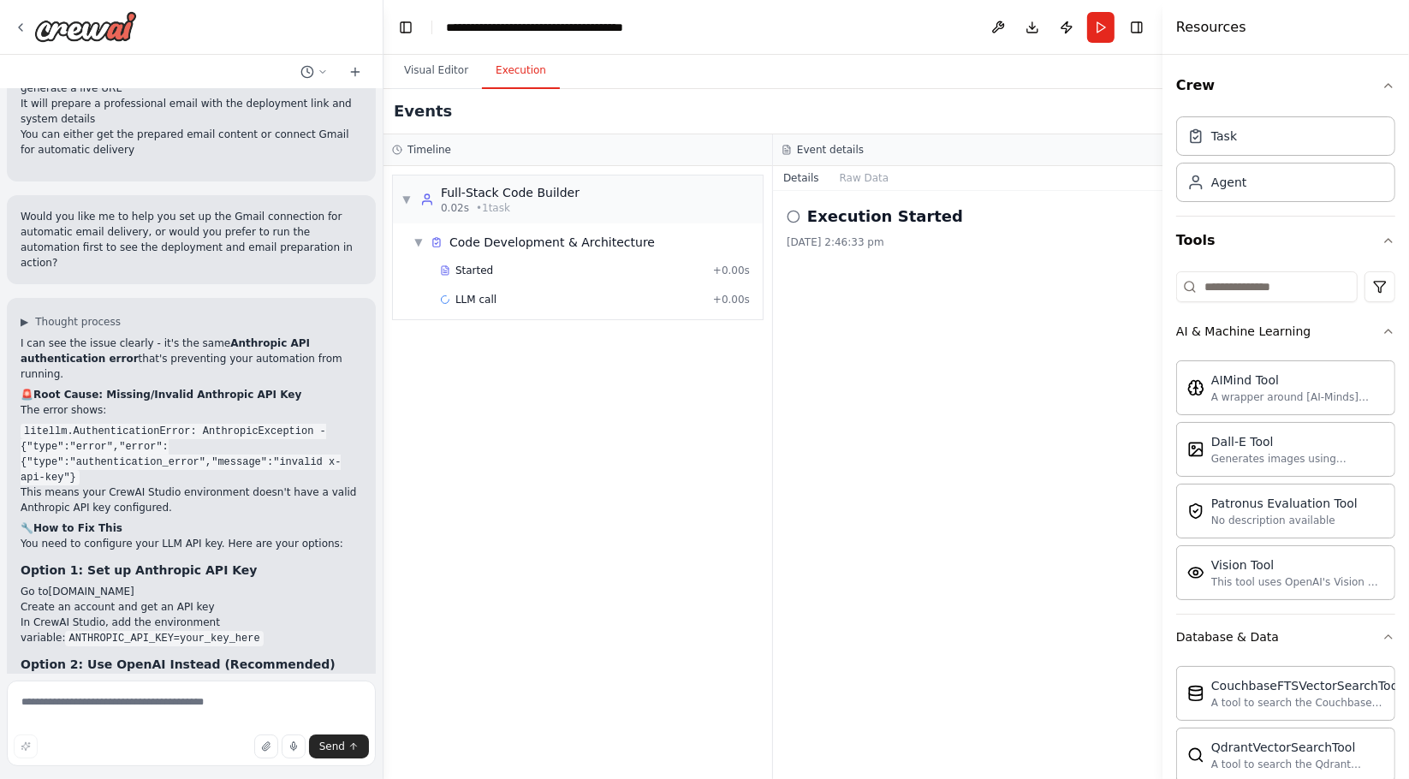
click at [501, 61] on button "Execution" at bounding box center [521, 71] width 78 height 36
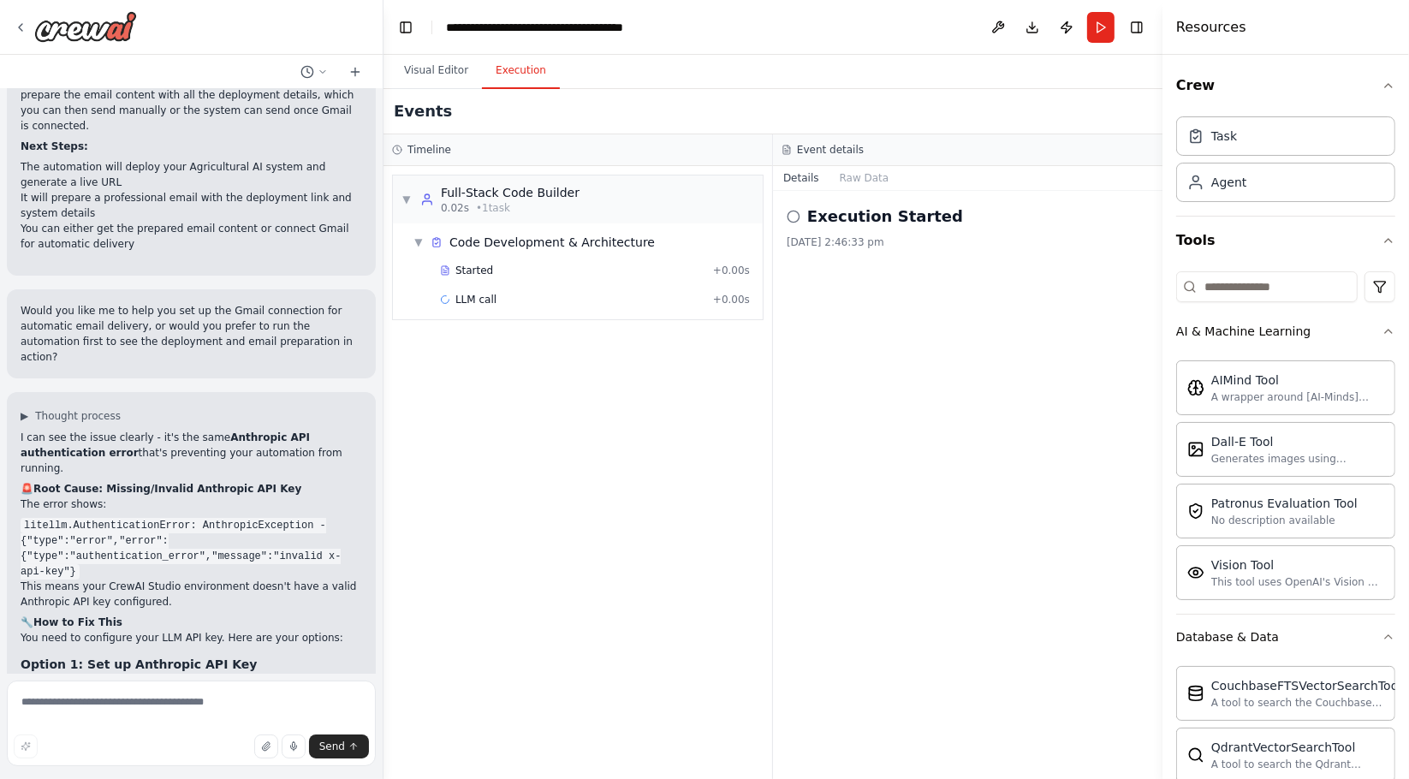
scroll to position [6157, 0]
click at [416, 63] on button "Visual Editor" at bounding box center [436, 71] width 92 height 36
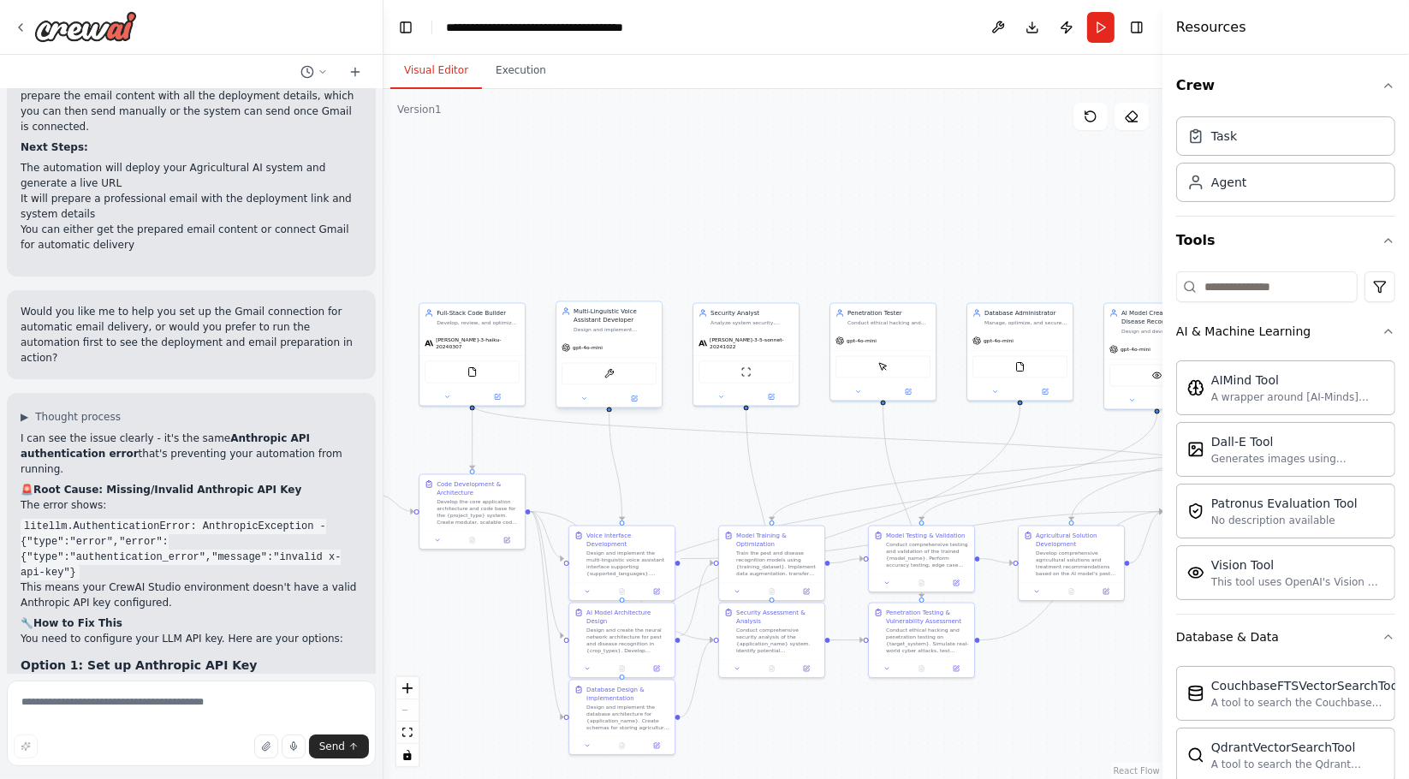
drag, startPoint x: 456, startPoint y: 220, endPoint x: 594, endPoint y: 307, distance: 163.2
click at [663, 220] on div ".deletable-edge-delete-btn { width: 20px; height: 20px; border: 0px solid #ffff…" at bounding box center [773, 434] width 779 height 690
click at [484, 342] on div "[PERSON_NAME]-3-haiku-20240307" at bounding box center [483, 342] width 95 height 14
click at [482, 342] on span "[PERSON_NAME]-3-haiku-20240307" at bounding box center [489, 342] width 84 height 14
click at [482, 342] on div "[PERSON_NAME]-3-haiku-20240307" at bounding box center [483, 342] width 95 height 14
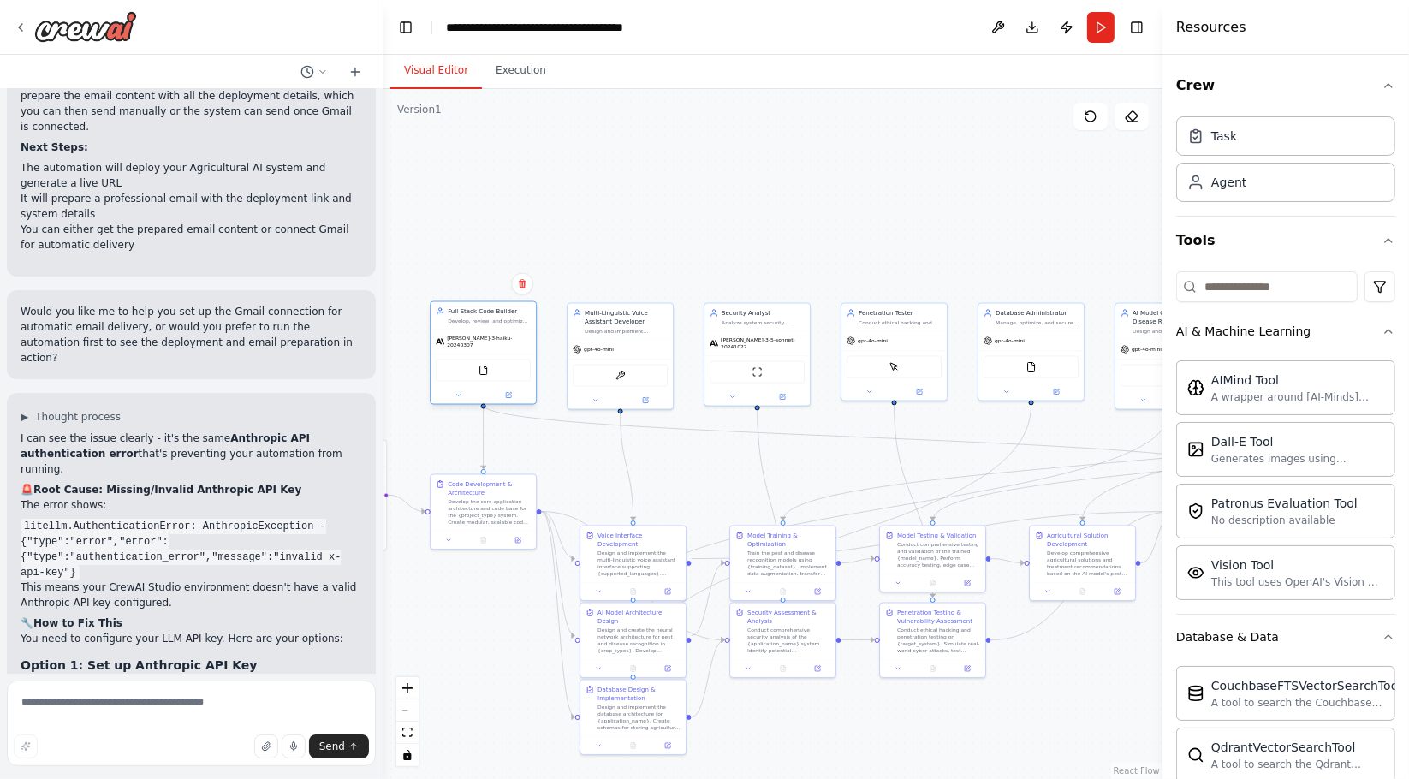
click at [482, 342] on div "[PERSON_NAME]-3-haiku-20240307" at bounding box center [483, 342] width 95 height 14
click at [493, 367] on div "FileReadTool" at bounding box center [483, 371] width 95 height 22
click at [483, 366] on img at bounding box center [484, 371] width 10 height 10
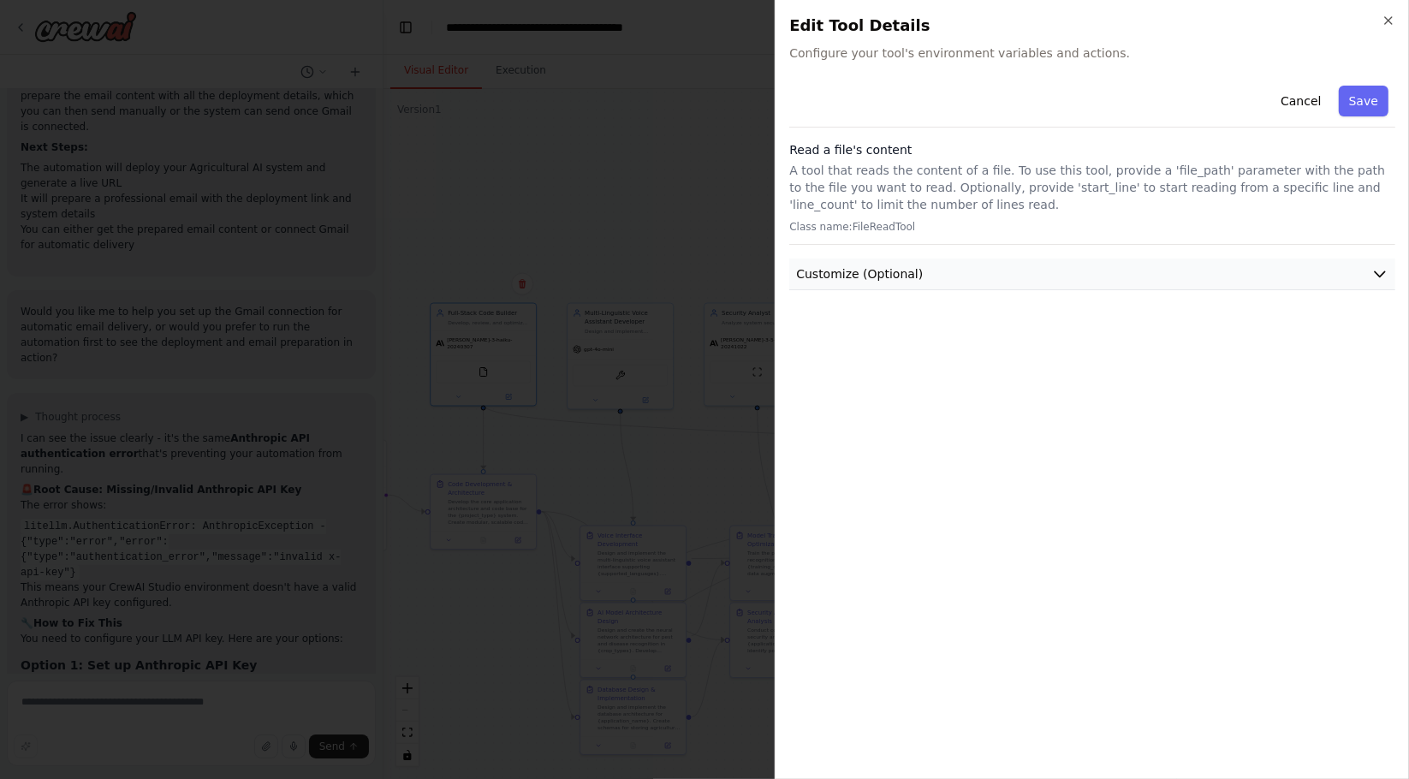
click at [1317, 274] on button "Customize (Optional)" at bounding box center [1092, 275] width 606 height 32
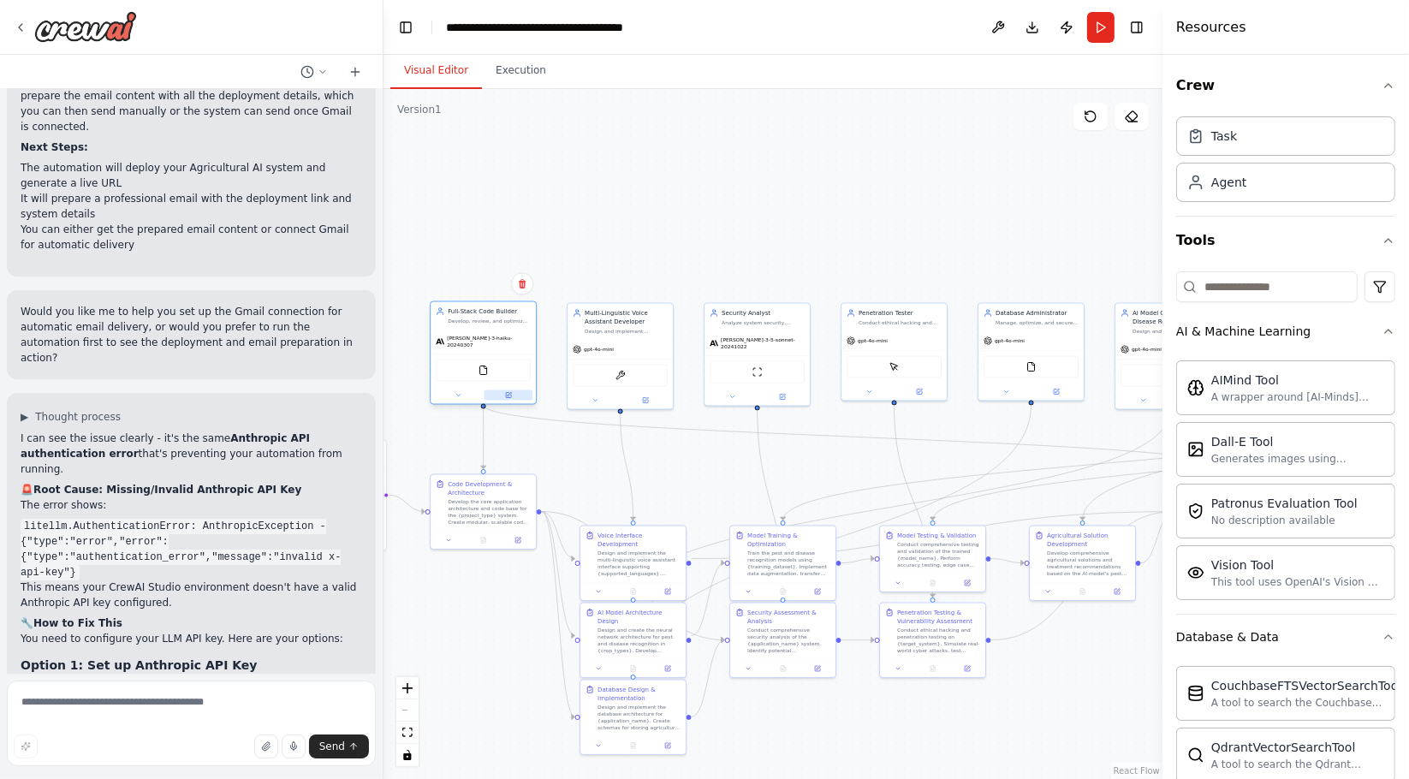
click at [503, 395] on div at bounding box center [483, 395] width 105 height 17
click at [511, 392] on icon at bounding box center [510, 394] width 4 height 4
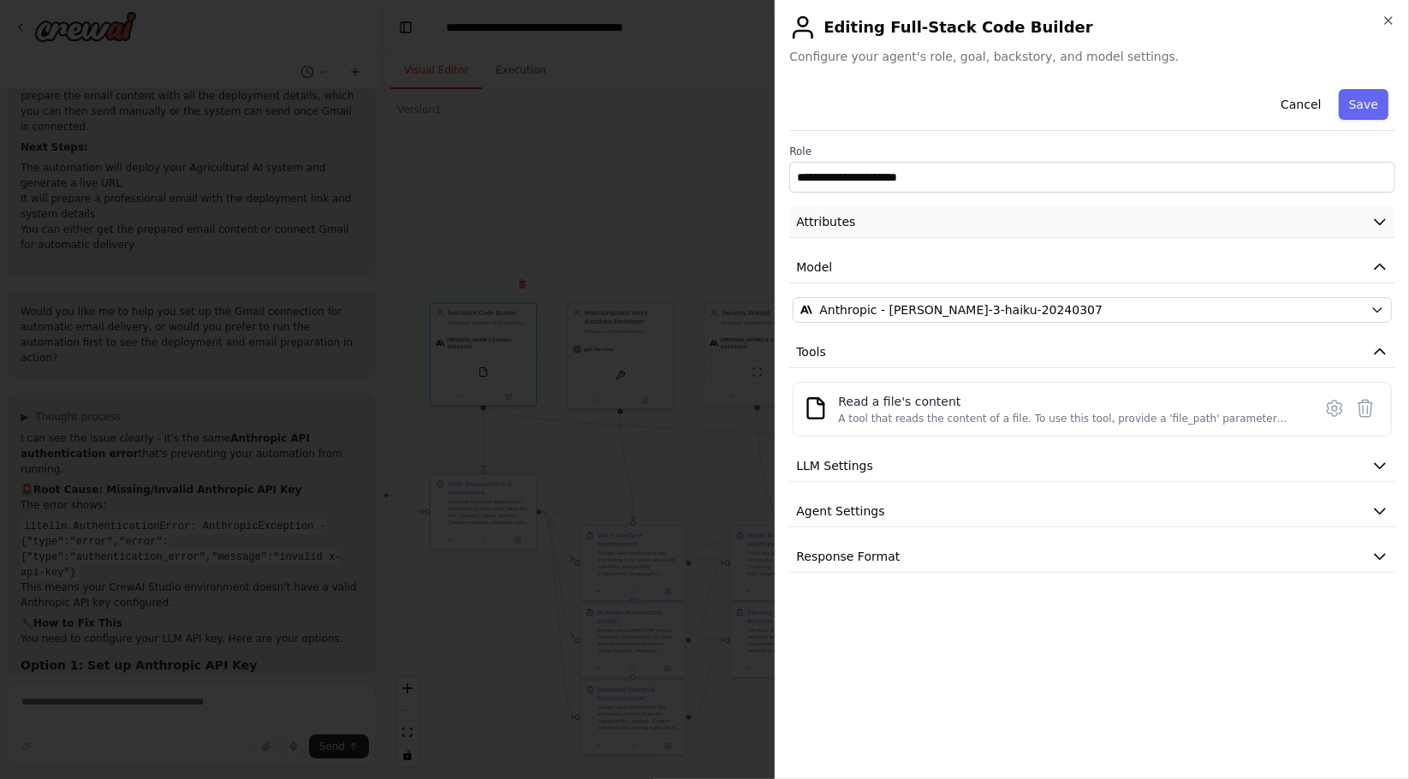
click at [937, 236] on button "Attributes" at bounding box center [1092, 222] width 606 height 32
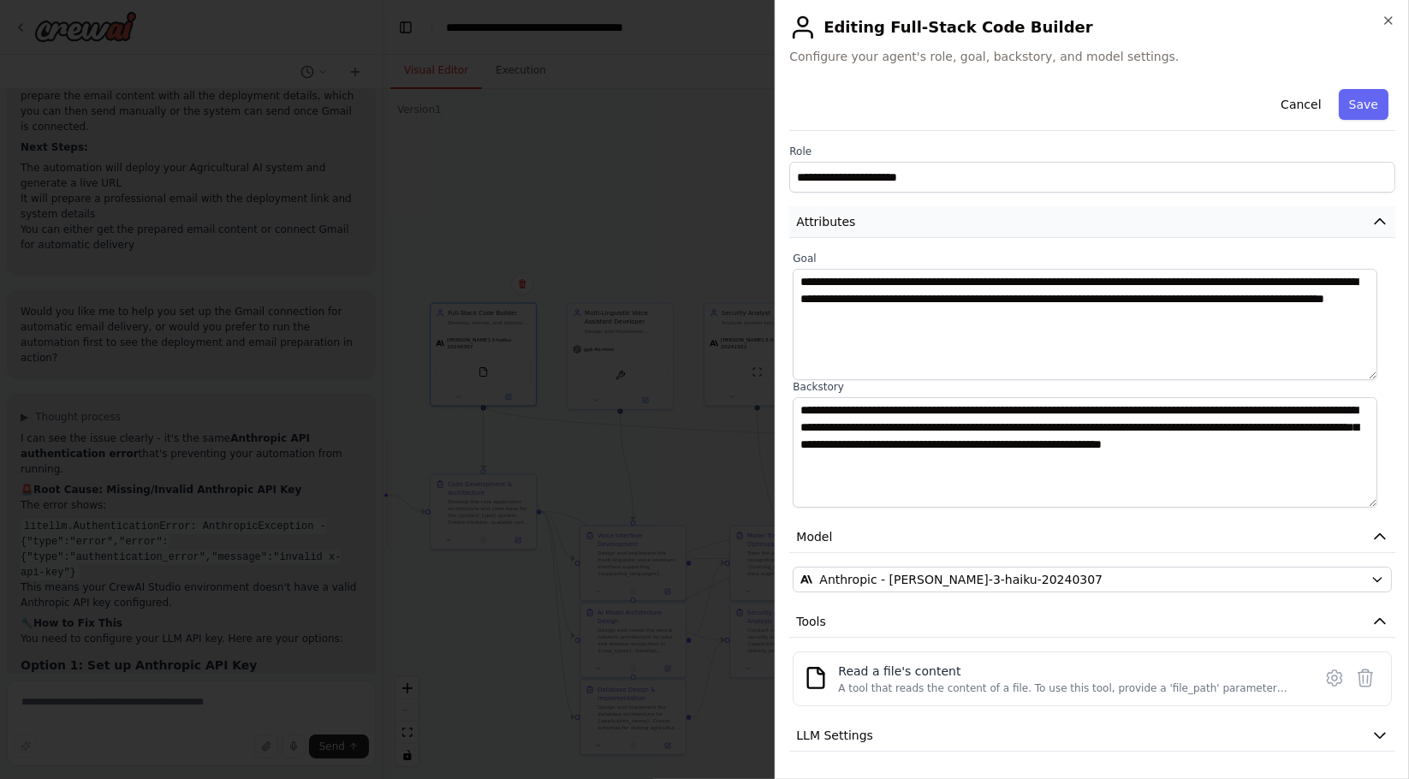
click at [937, 236] on button "Attributes" at bounding box center [1092, 222] width 606 height 32
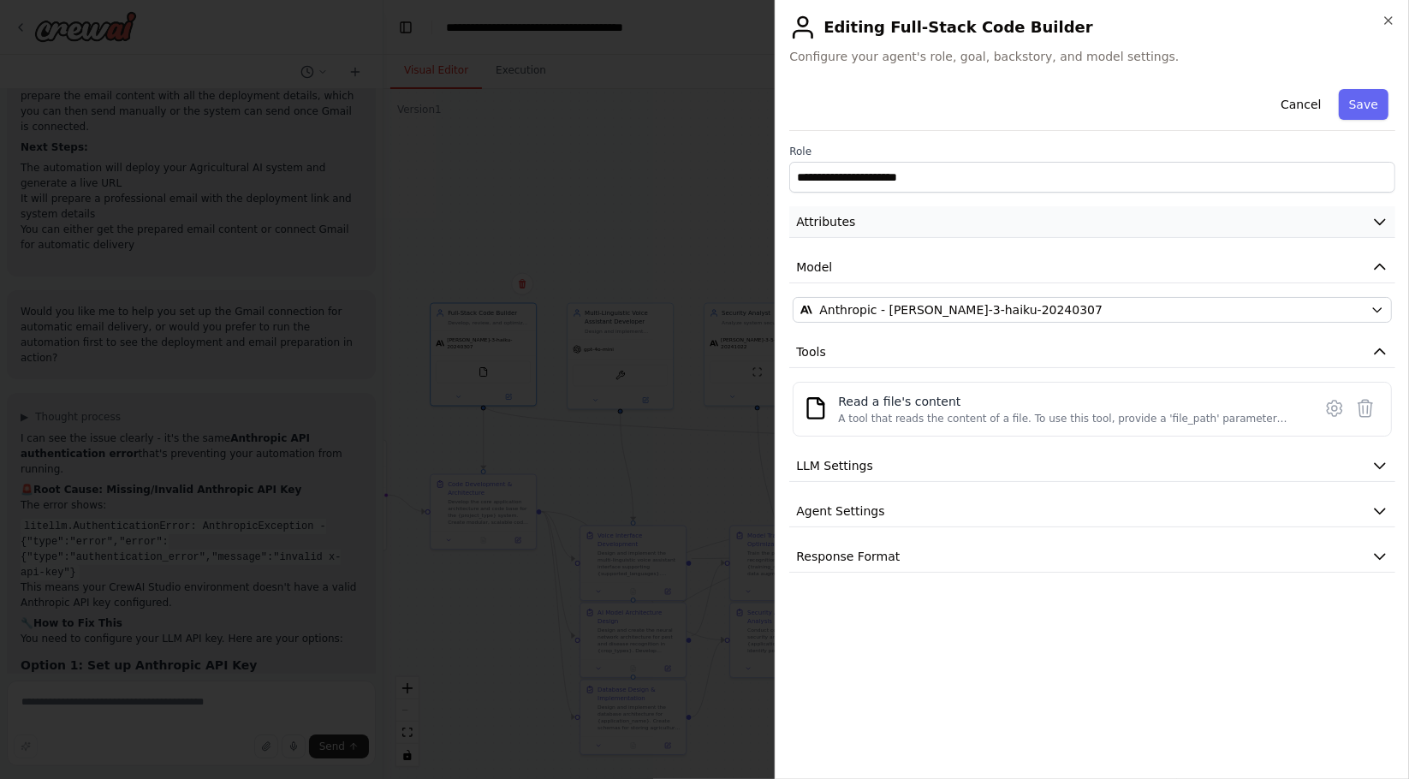
click at [919, 231] on button "Attributes" at bounding box center [1092, 222] width 606 height 32
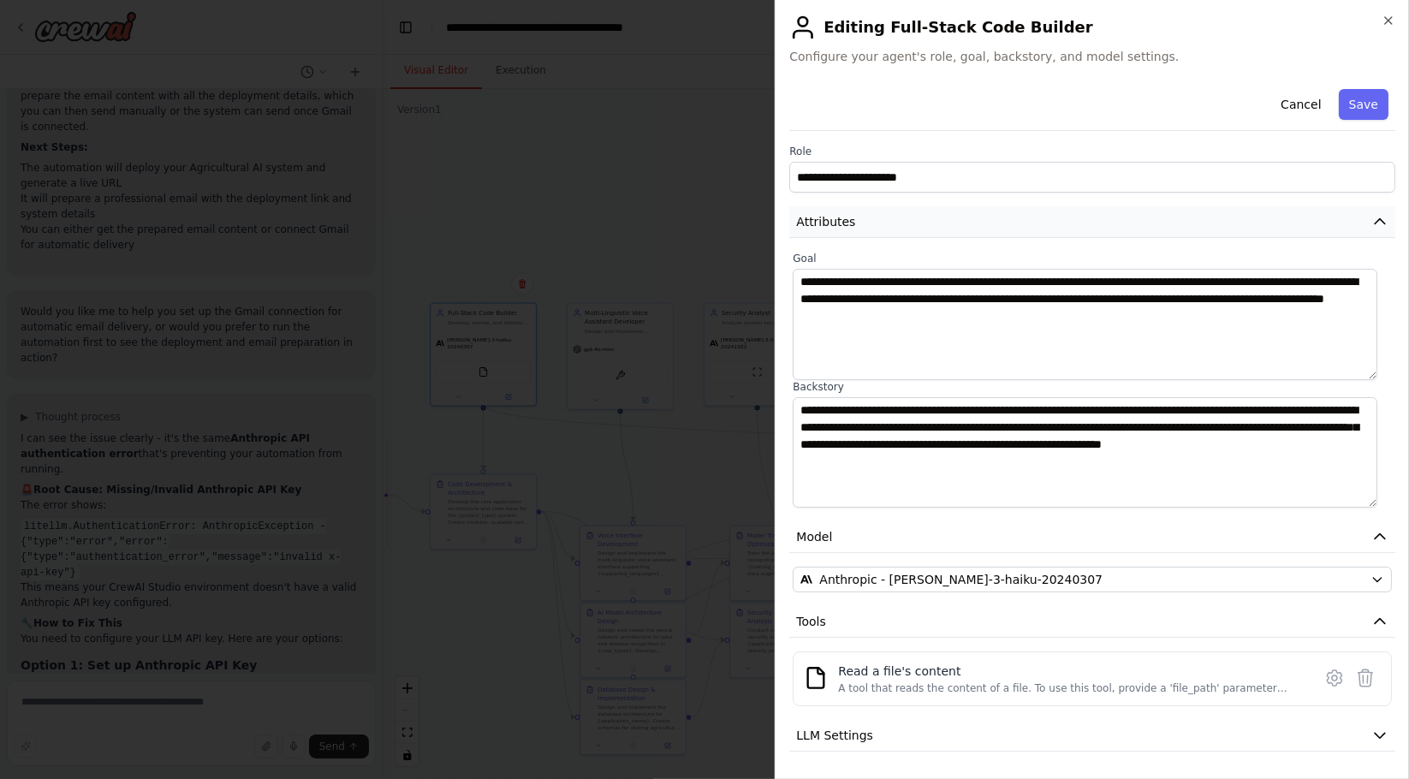
click at [919, 228] on button "Attributes" at bounding box center [1092, 222] width 606 height 32
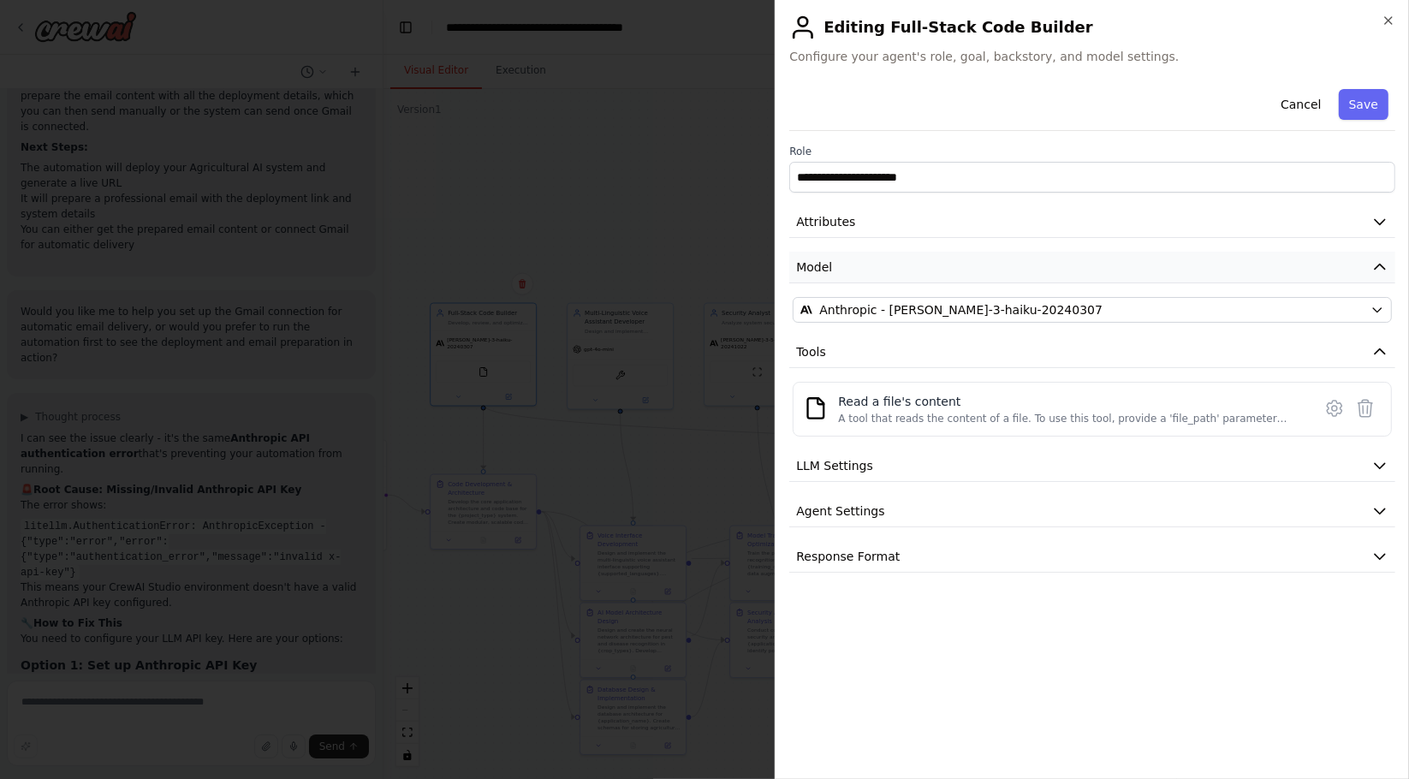
click at [877, 257] on button "Model" at bounding box center [1092, 268] width 606 height 32
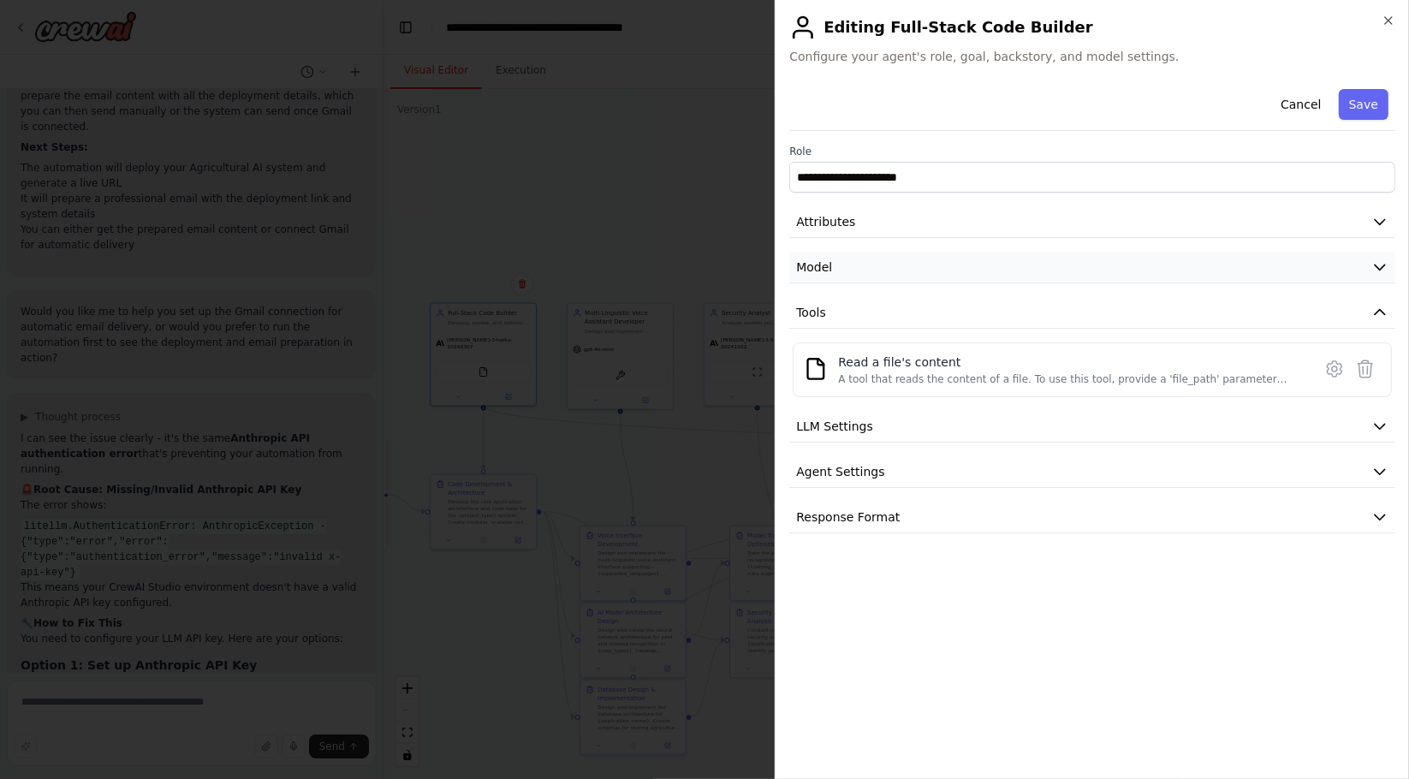
click at [877, 257] on button "Model" at bounding box center [1092, 268] width 606 height 32
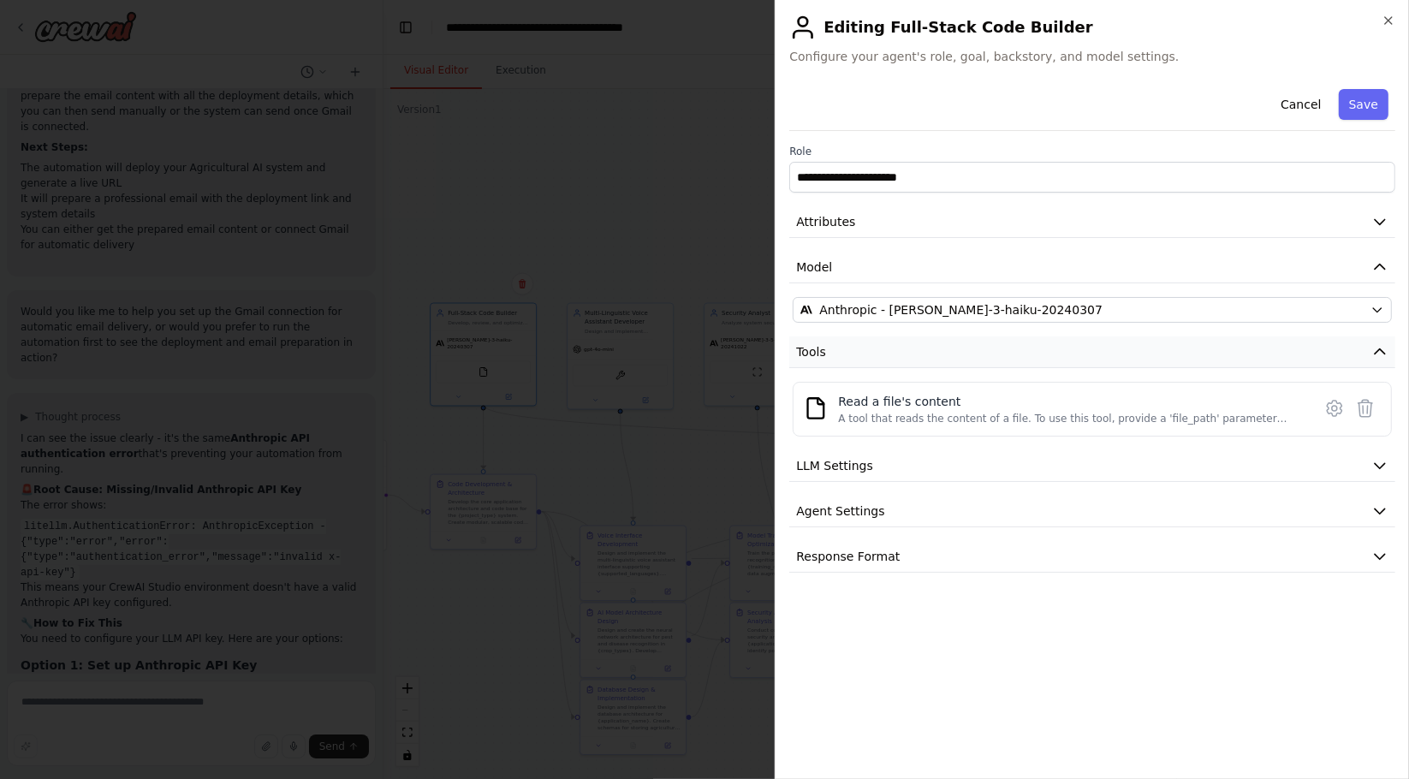
click at [862, 358] on button "Tools" at bounding box center [1092, 352] width 606 height 32
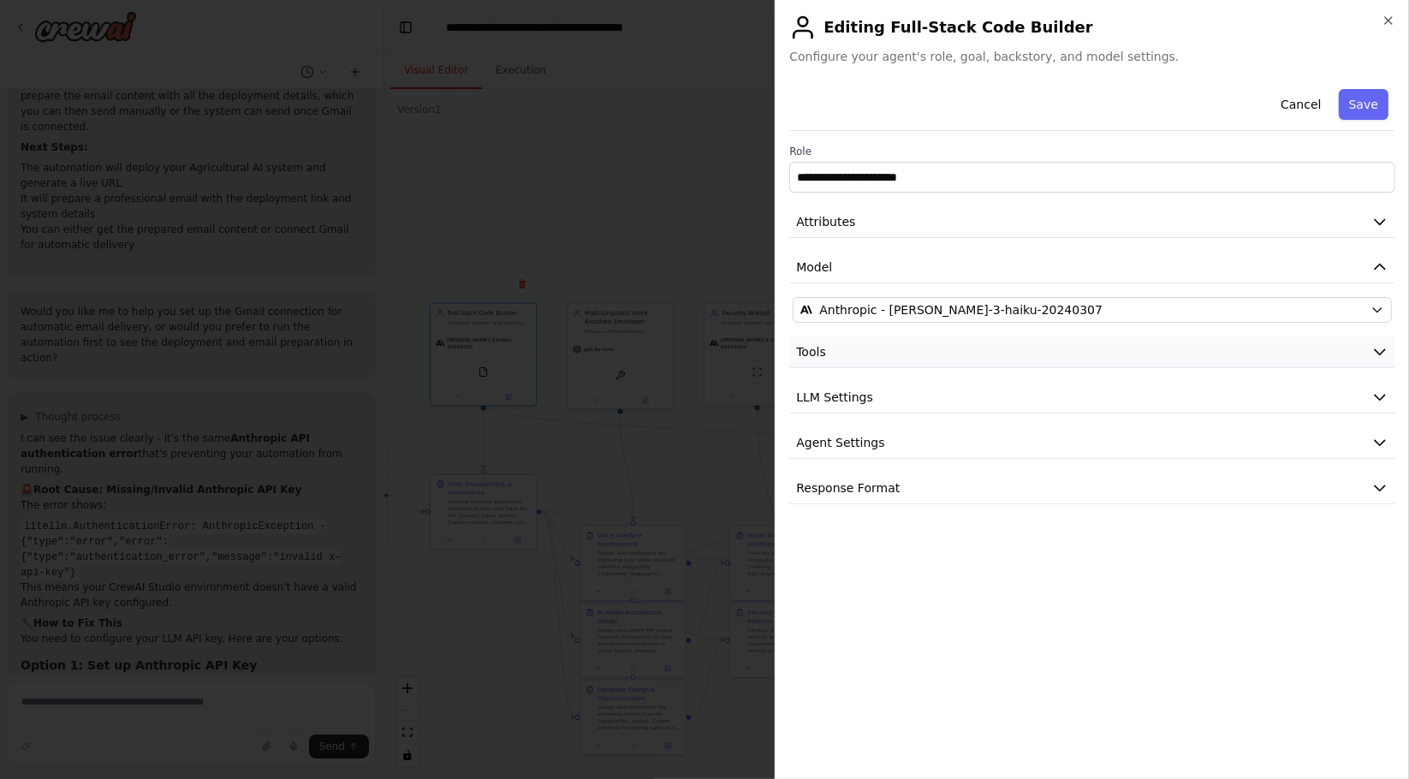
click at [862, 358] on button "Tools" at bounding box center [1092, 352] width 606 height 32
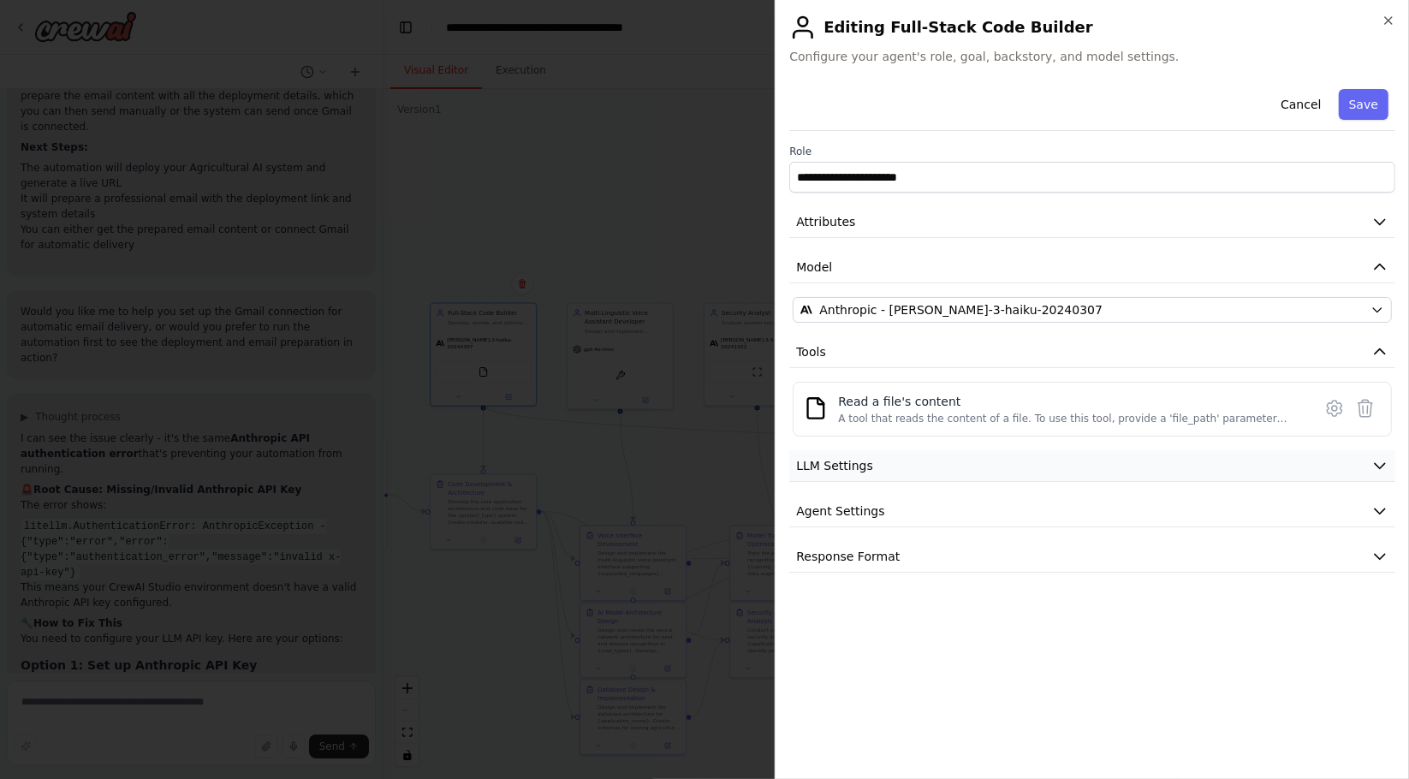
click at [832, 457] on span "LLM Settings" at bounding box center [834, 465] width 77 height 17
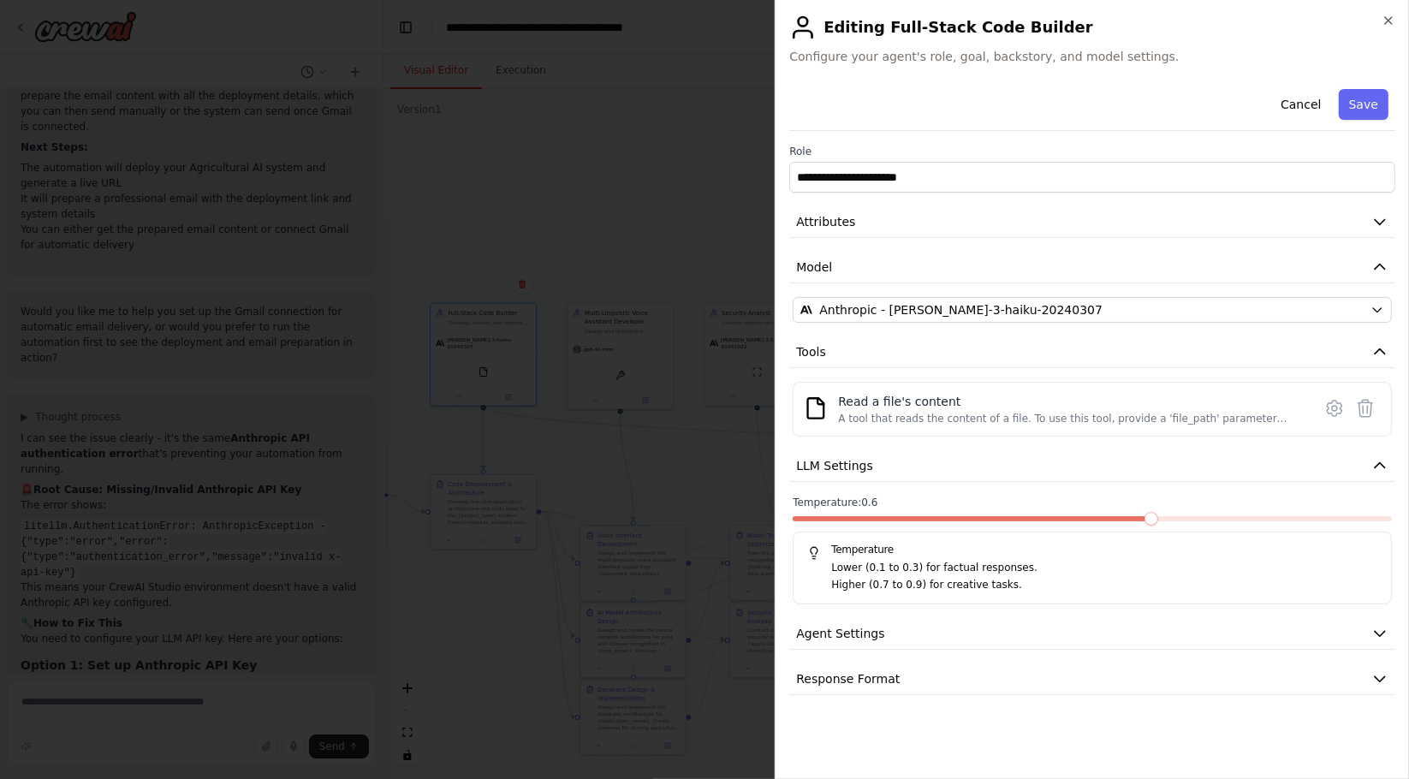
click at [1145, 526] on span at bounding box center [1152, 519] width 14 height 14
click at [852, 526] on span at bounding box center [859, 519] width 14 height 14
click at [1261, 526] on span at bounding box center [1268, 519] width 14 height 14
click at [1044, 634] on button "Agent Settings" at bounding box center [1092, 634] width 606 height 32
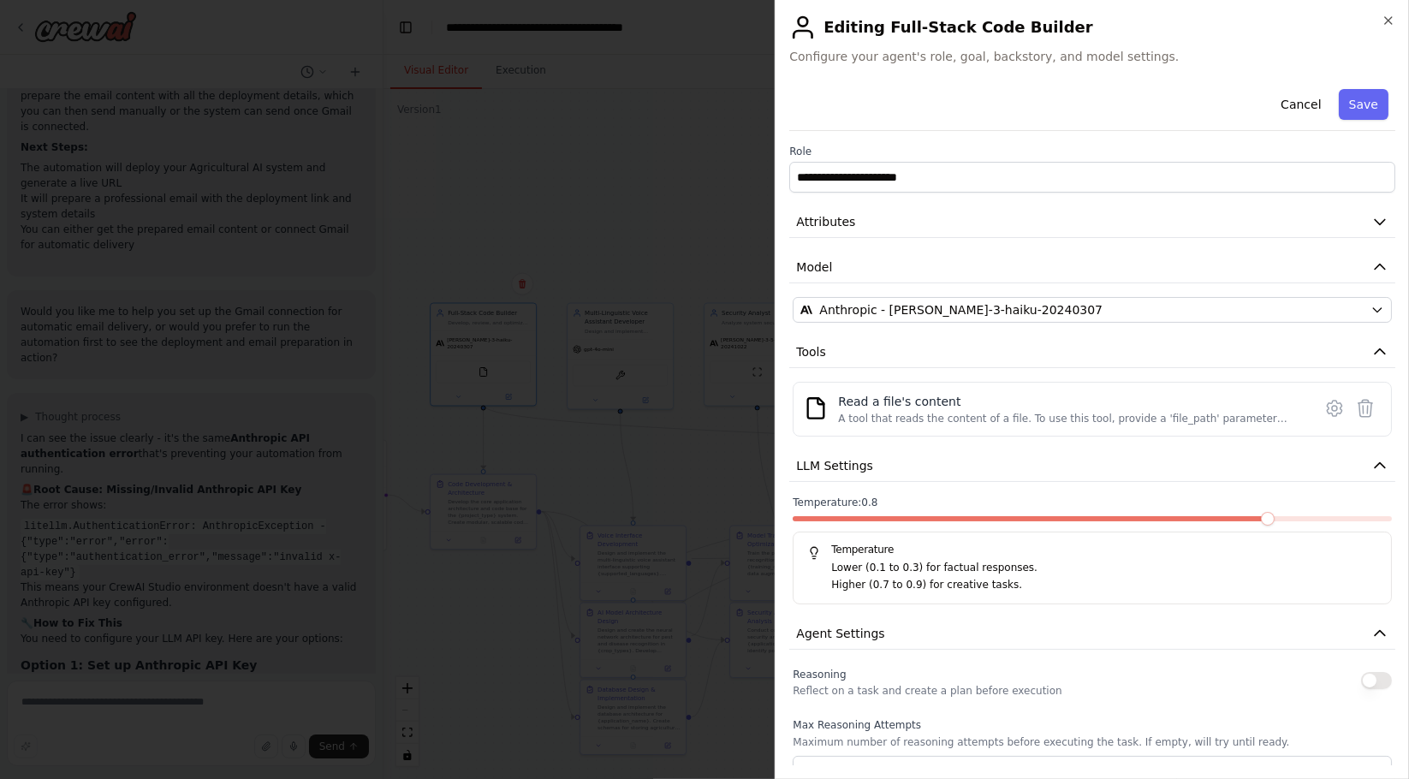
scroll to position [380, 0]
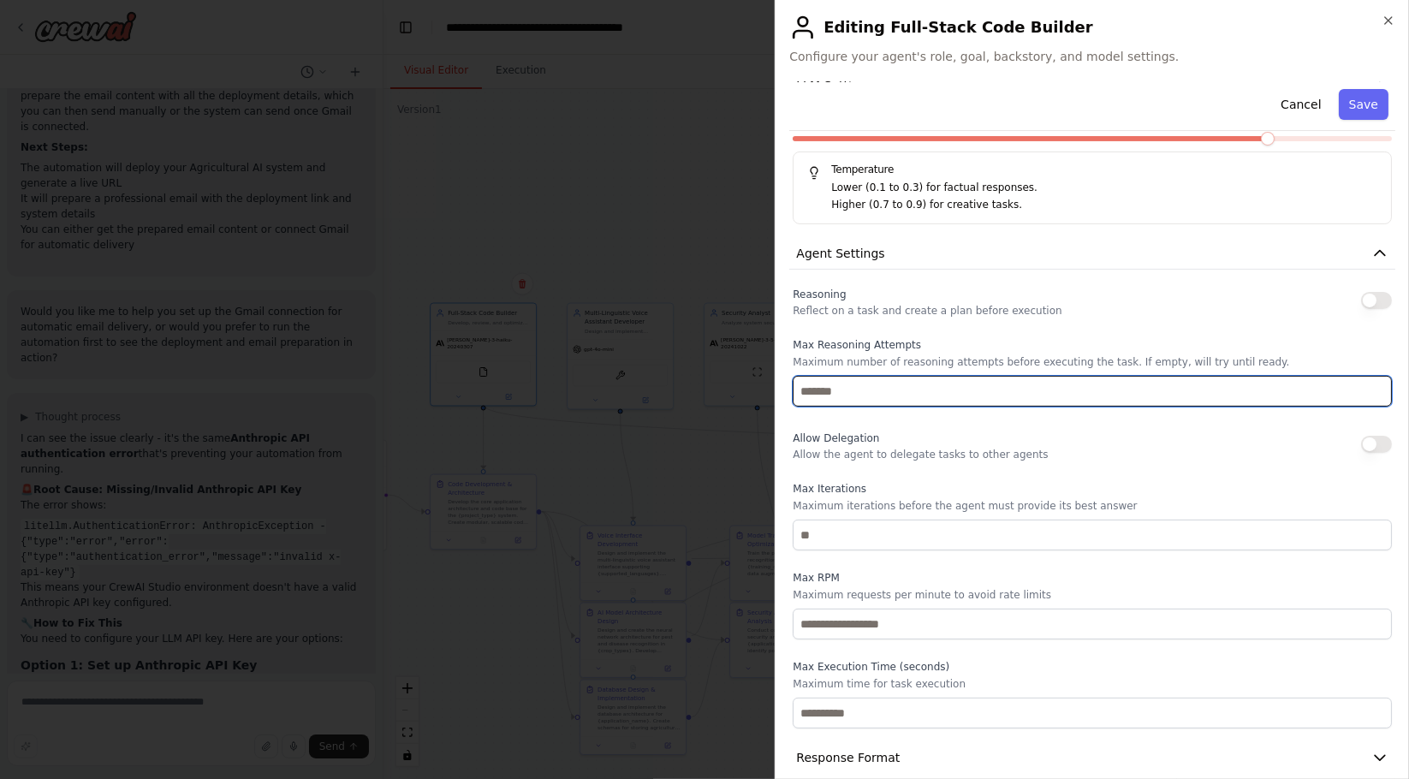
click at [1362, 384] on input "*" at bounding box center [1092, 391] width 599 height 31
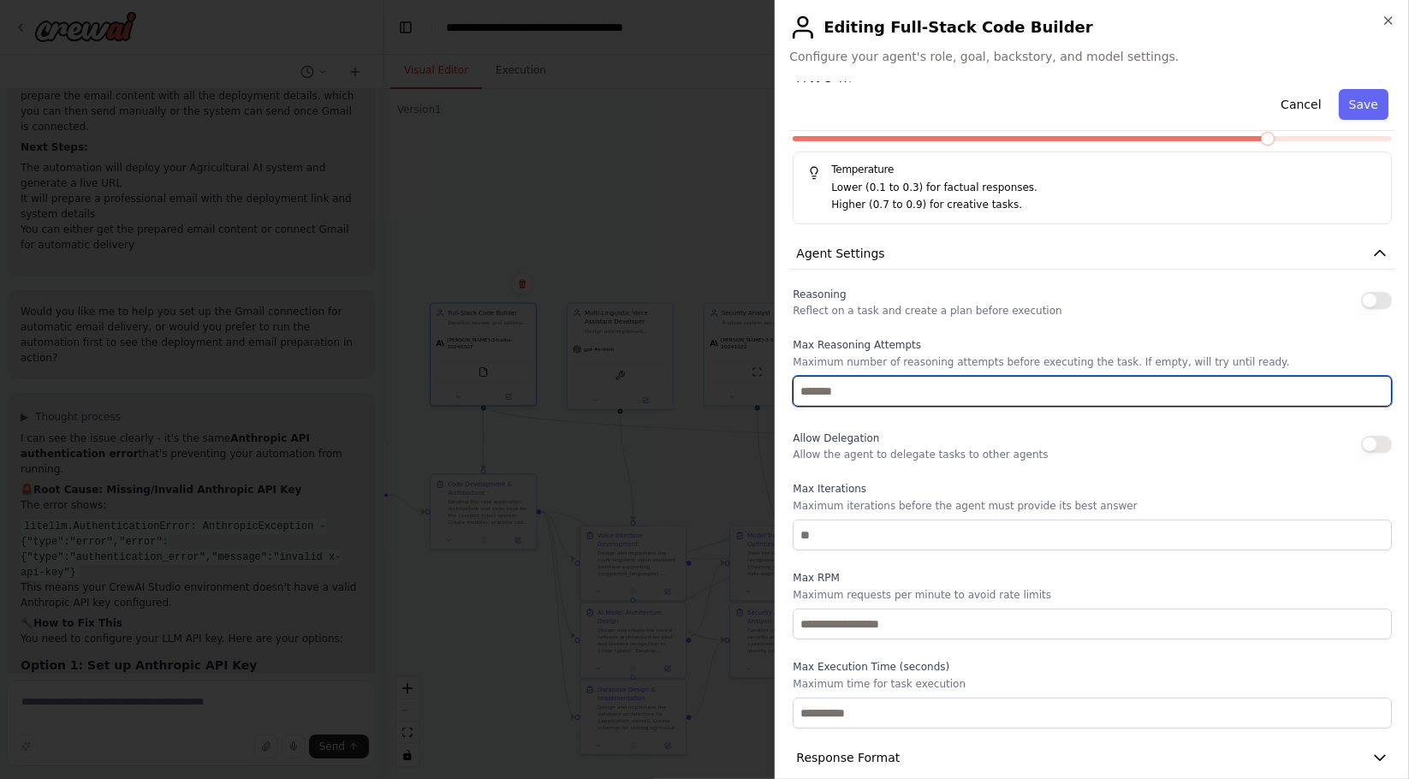
click at [1362, 384] on input "*" at bounding box center [1092, 391] width 599 height 31
click at [1362, 390] on input "*" at bounding box center [1092, 391] width 599 height 31
click at [1362, 389] on input "*" at bounding box center [1092, 391] width 599 height 31
type input "*"
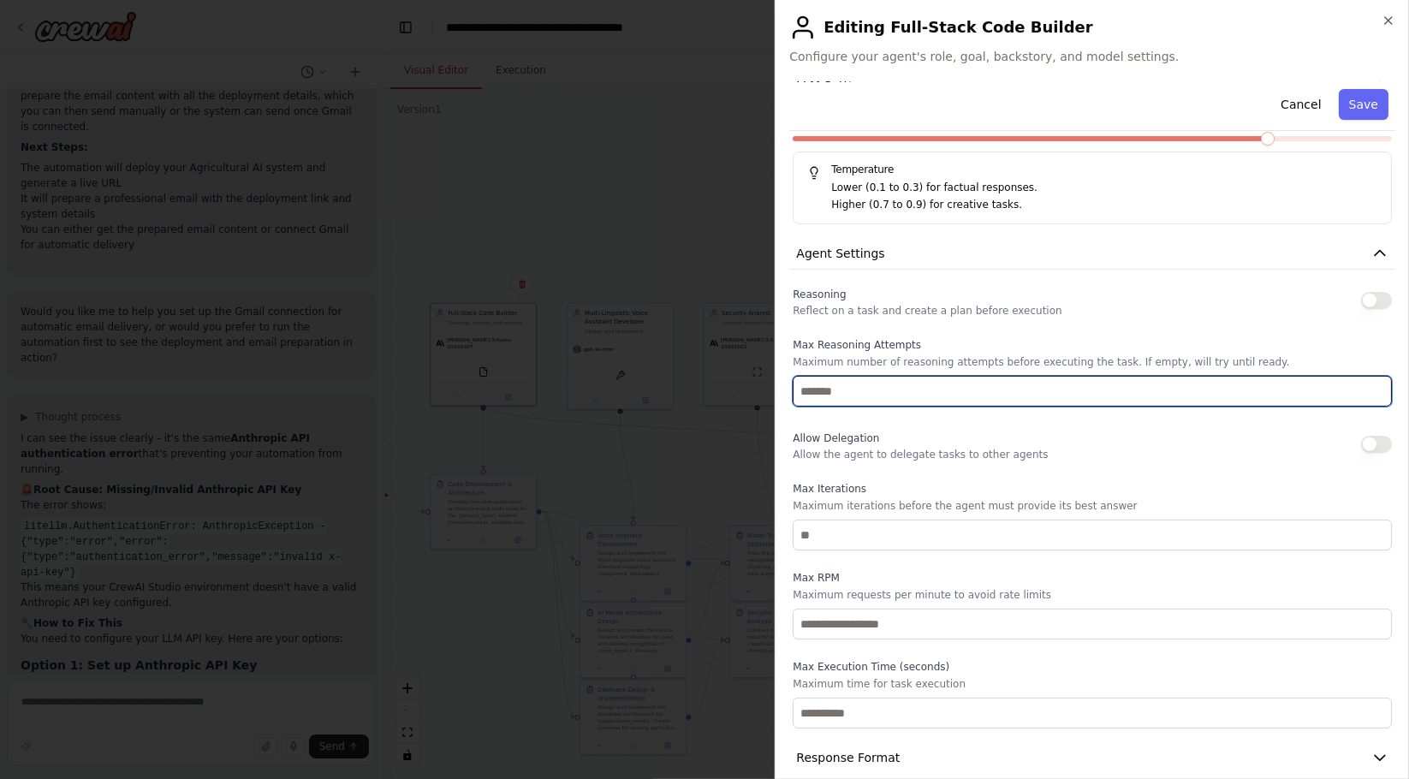
click at [1362, 389] on input "*" at bounding box center [1092, 391] width 599 height 31
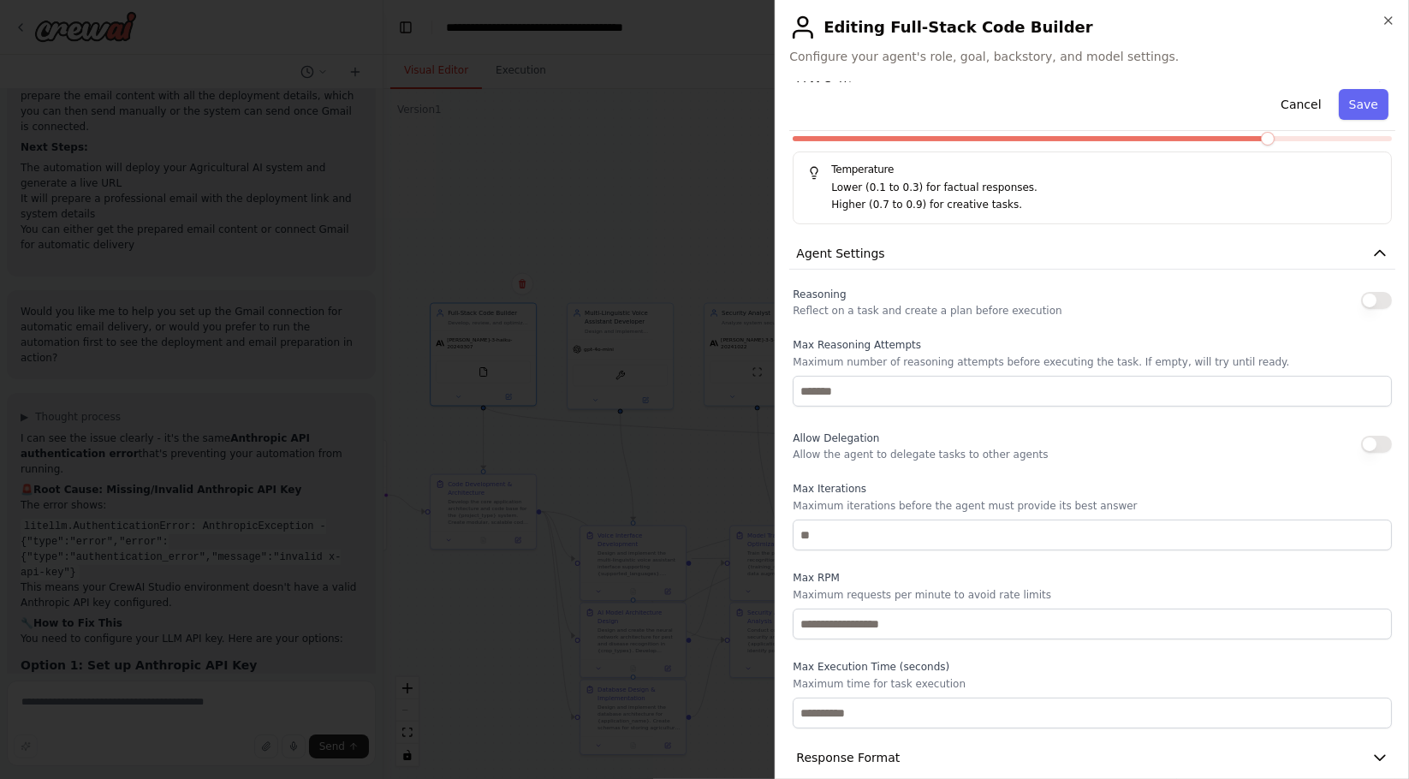
click at [1365, 294] on button "button" at bounding box center [1376, 300] width 31 height 17
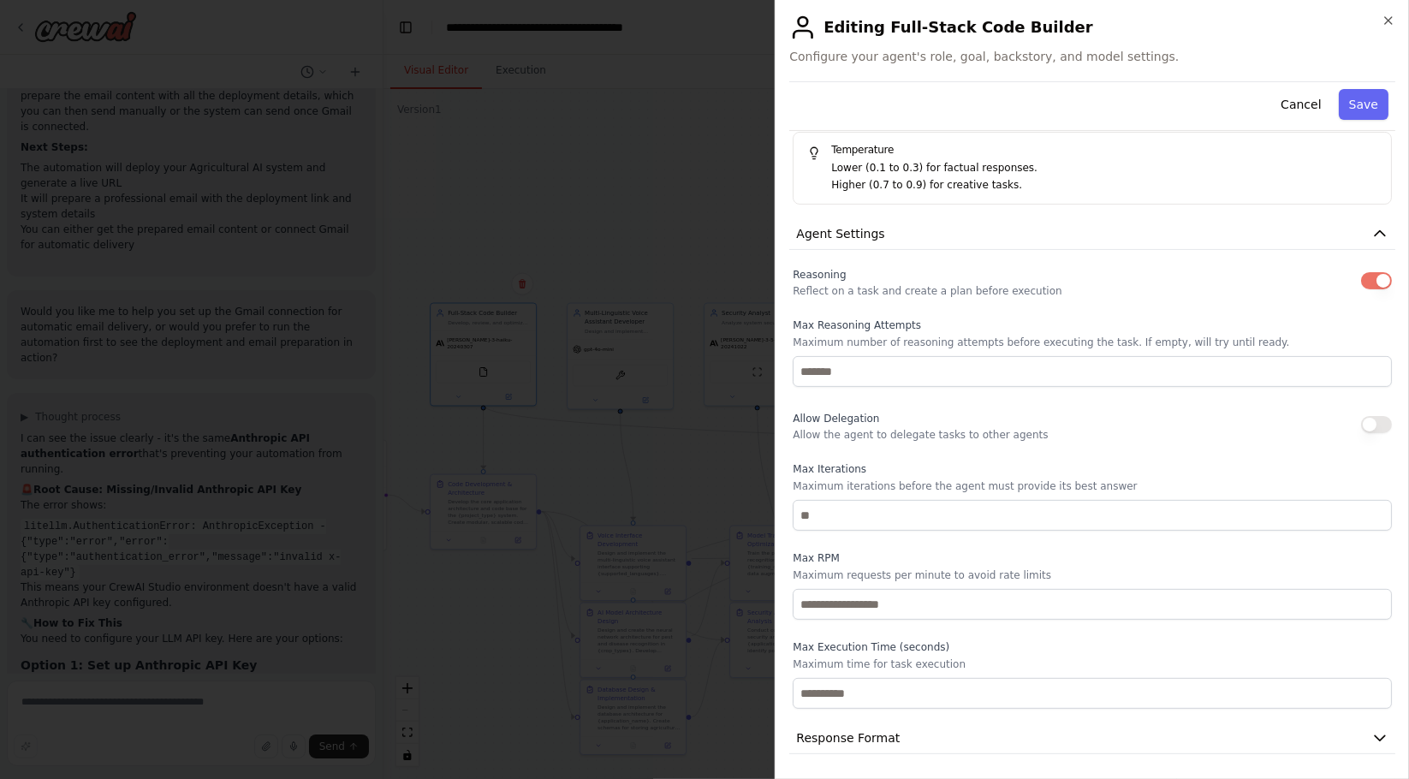
scroll to position [401, 0]
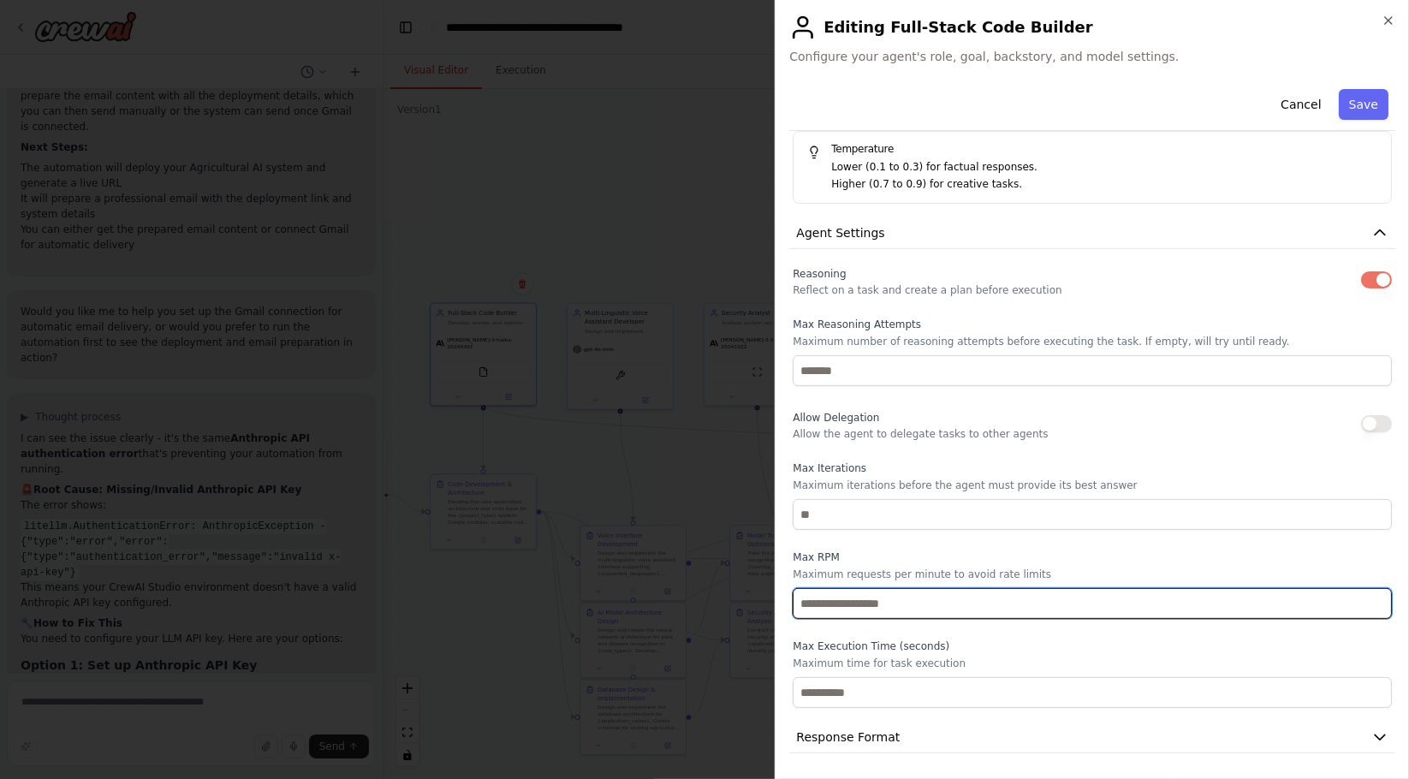
click at [904, 596] on input "number" at bounding box center [1092, 603] width 599 height 31
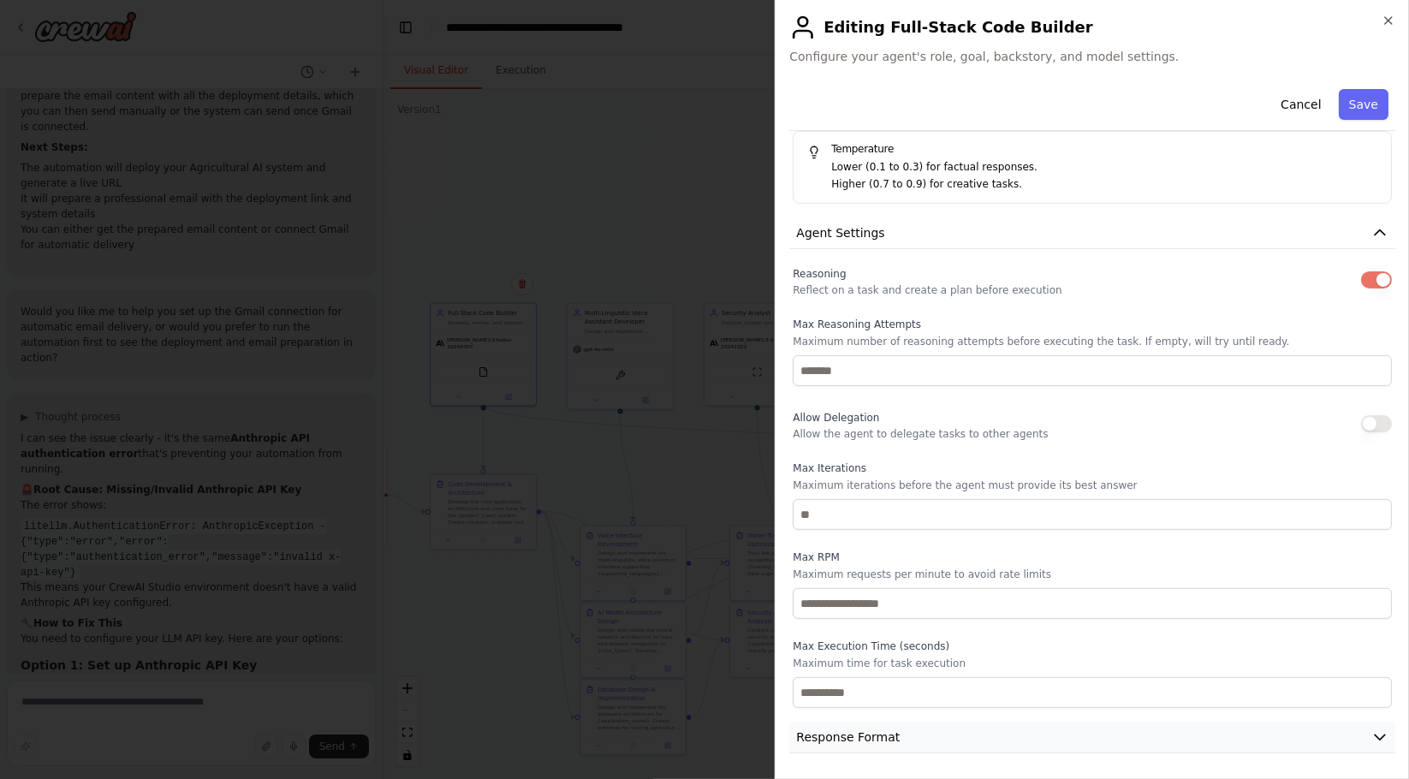
click at [829, 731] on span "Response Format" at bounding box center [848, 736] width 104 height 17
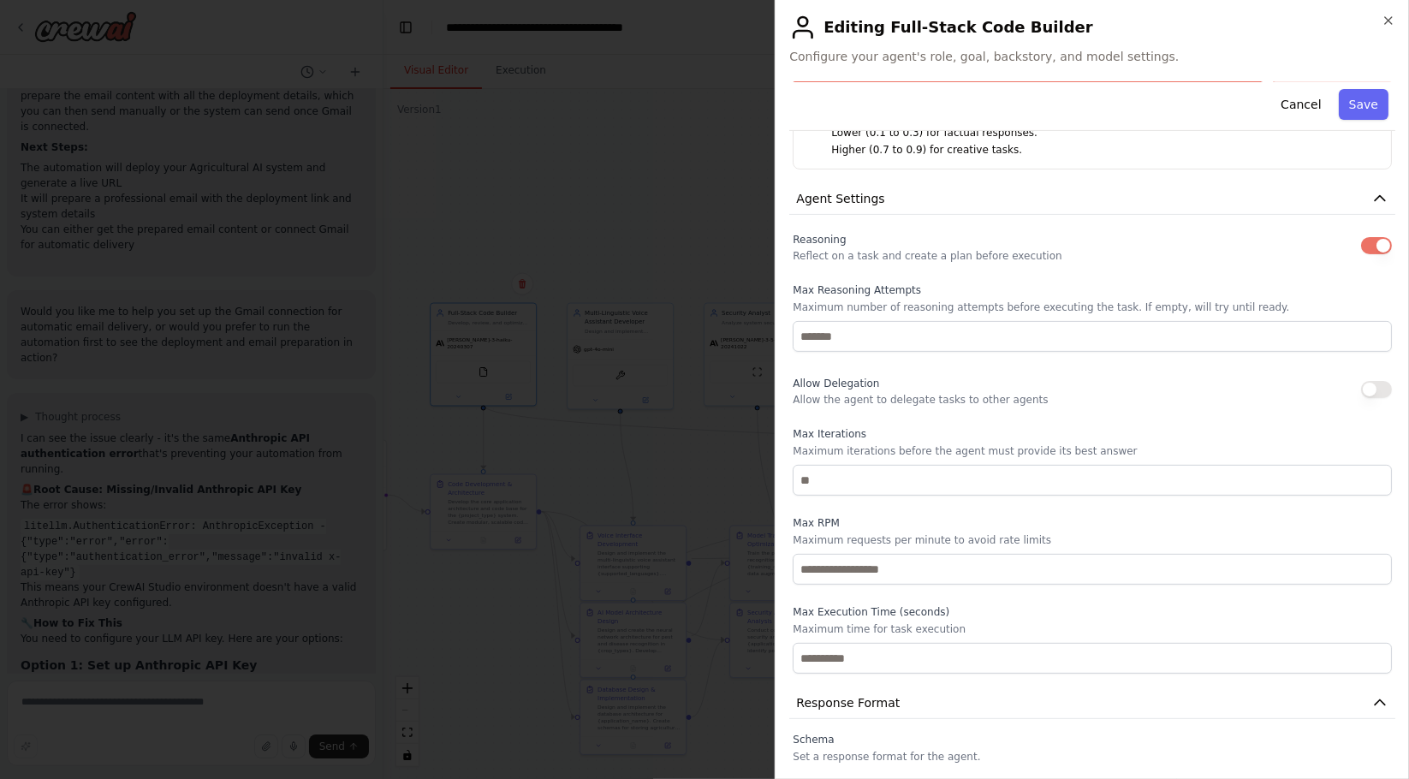
scroll to position [480, 0]
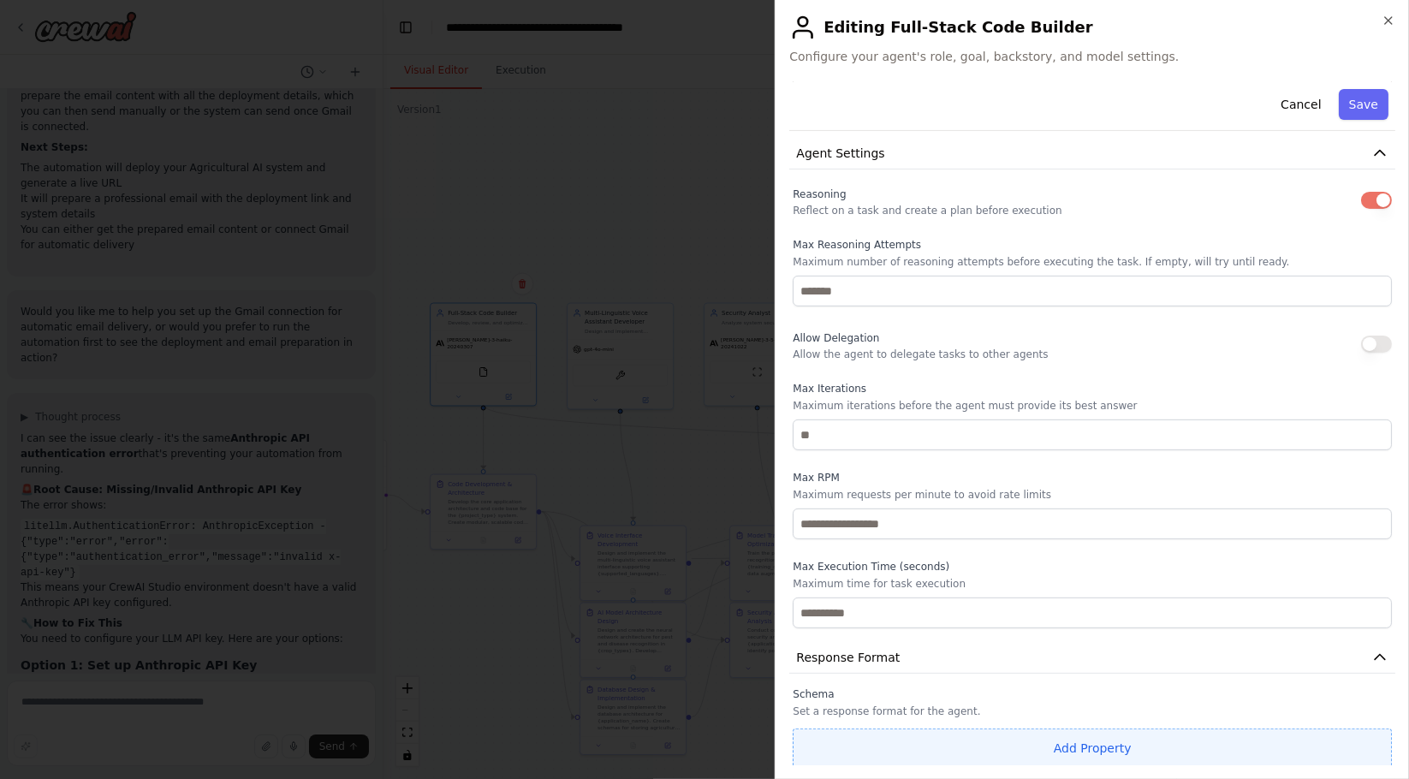
click at [844, 732] on button "Add Property" at bounding box center [1092, 747] width 599 height 39
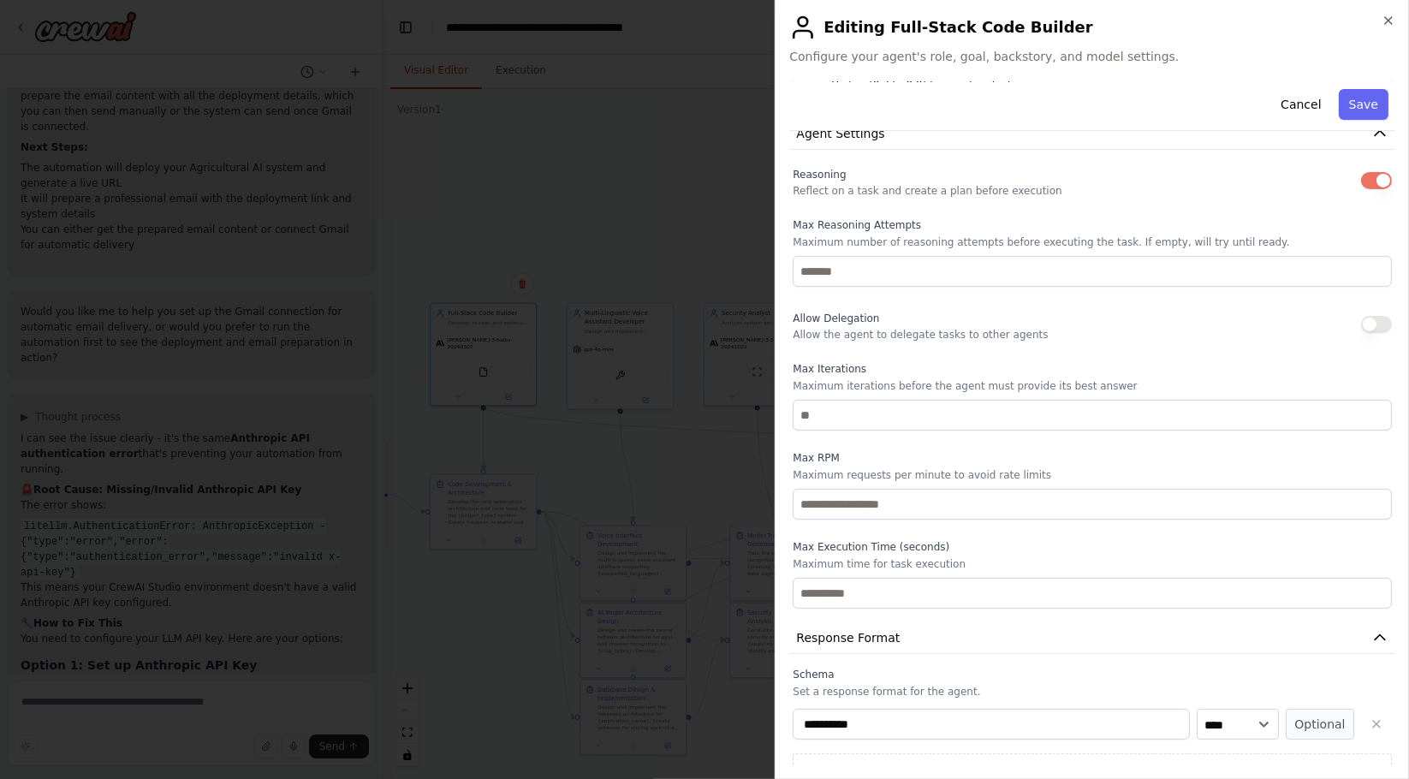
scroll to position [526, 0]
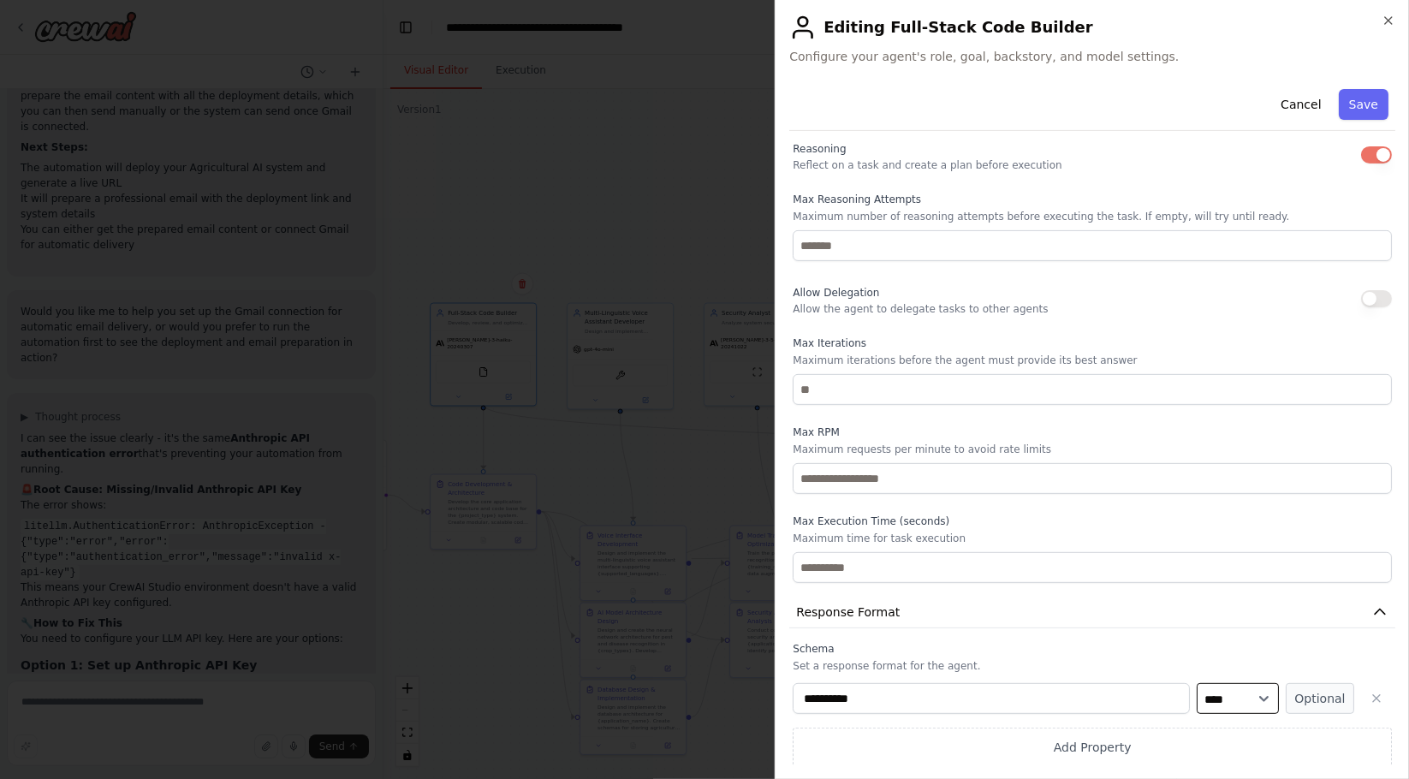
click at [1256, 692] on select "**** ******* ******* **** ******" at bounding box center [1238, 698] width 82 height 31
click at [1370, 691] on button "button" at bounding box center [1376, 698] width 31 height 31
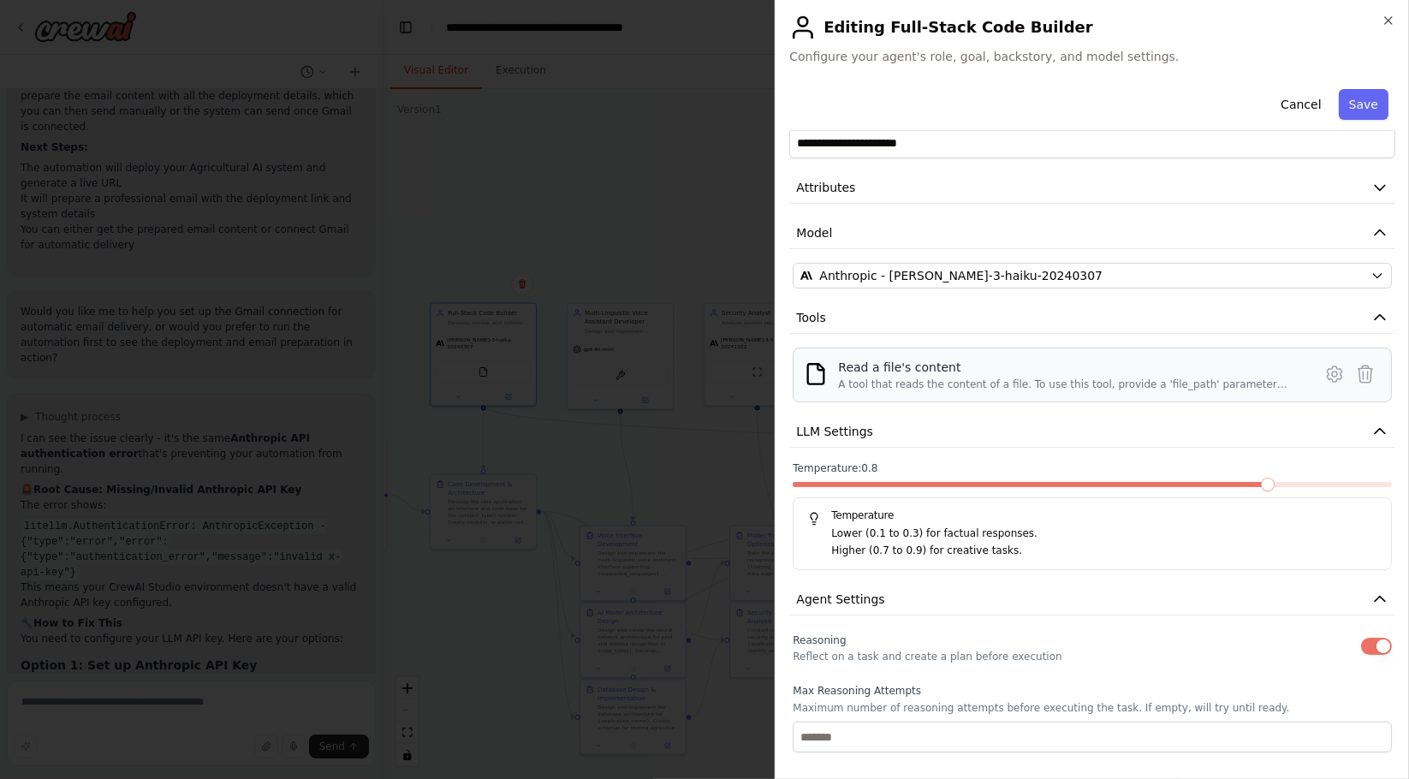
scroll to position [0, 0]
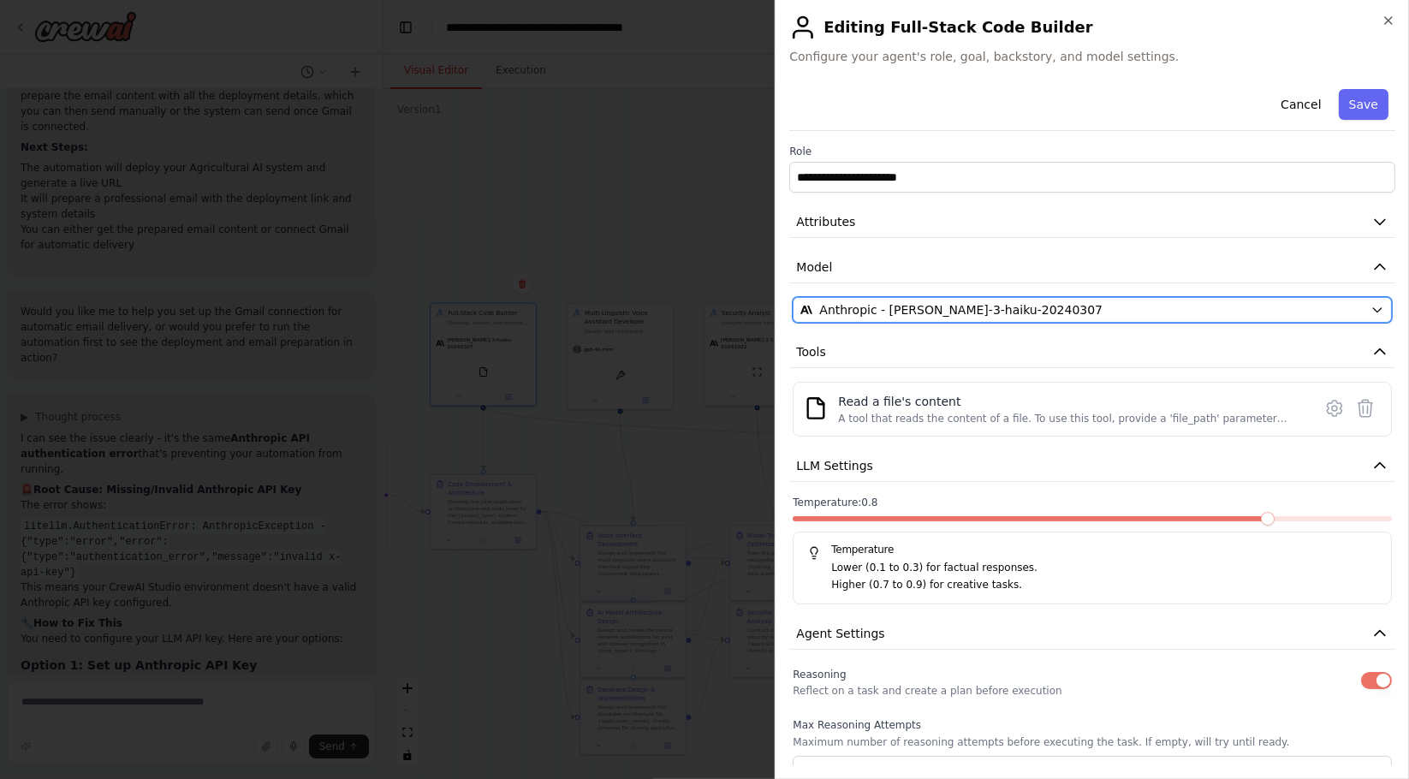
click at [1255, 318] on button "Anthropic - [PERSON_NAME]-3-haiku-20240307" at bounding box center [1092, 310] width 599 height 26
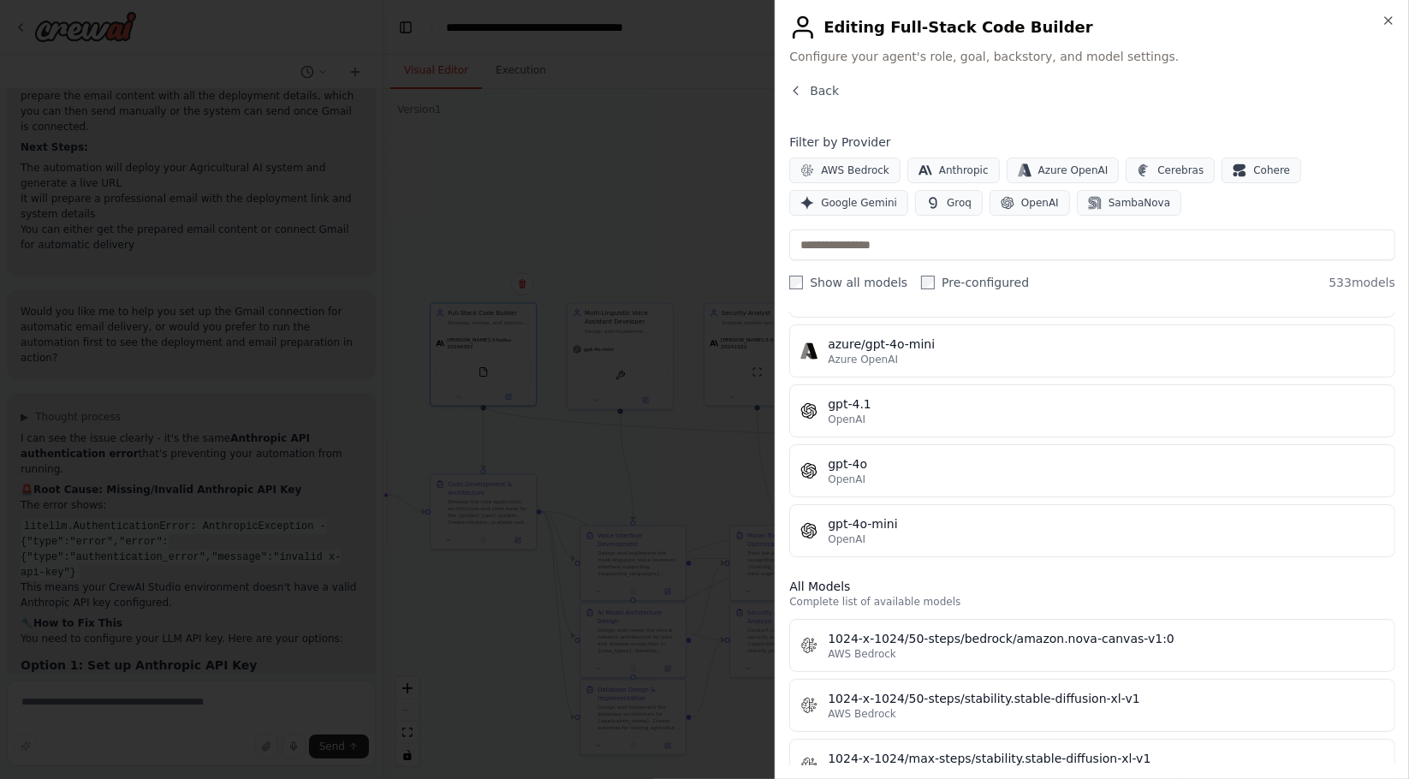
scroll to position [95, 0]
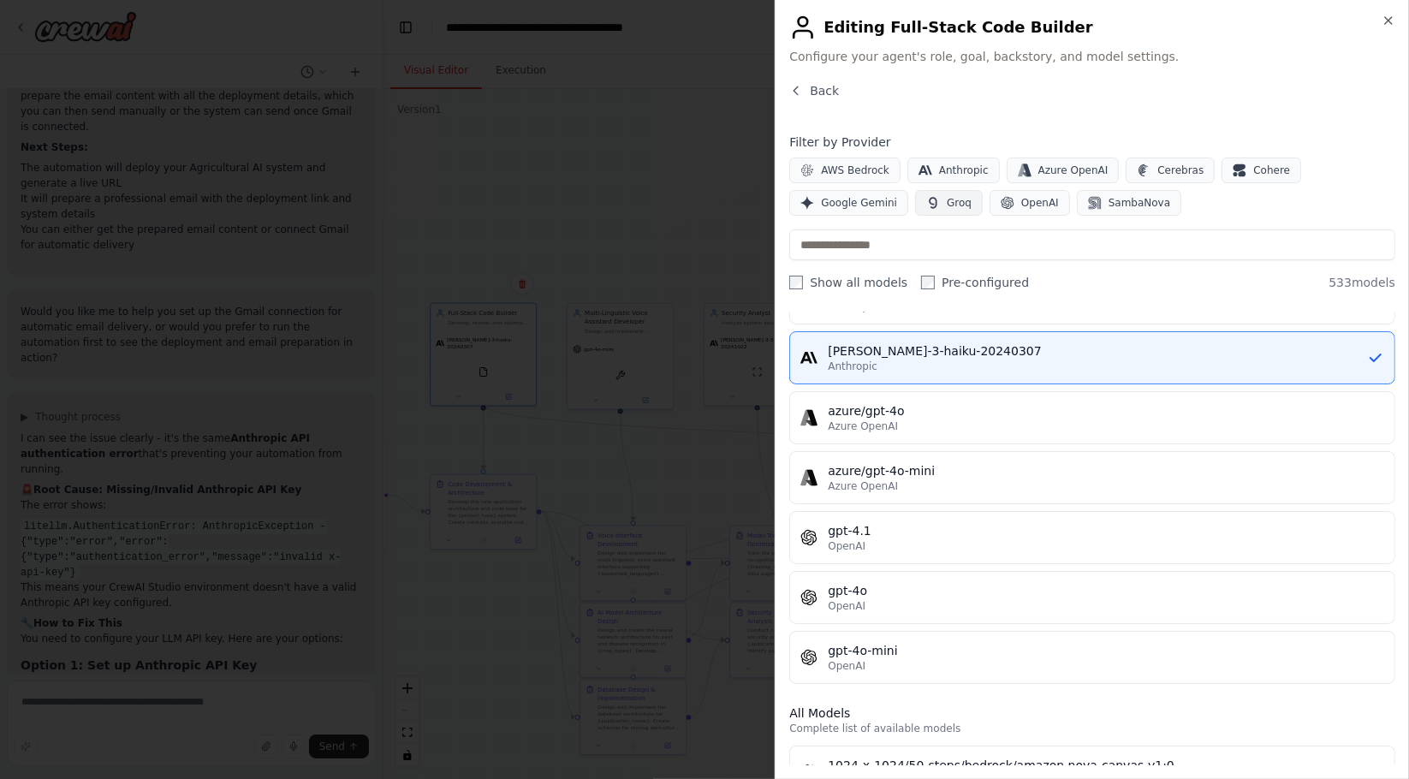
click at [947, 199] on span "Groq" at bounding box center [959, 203] width 25 height 14
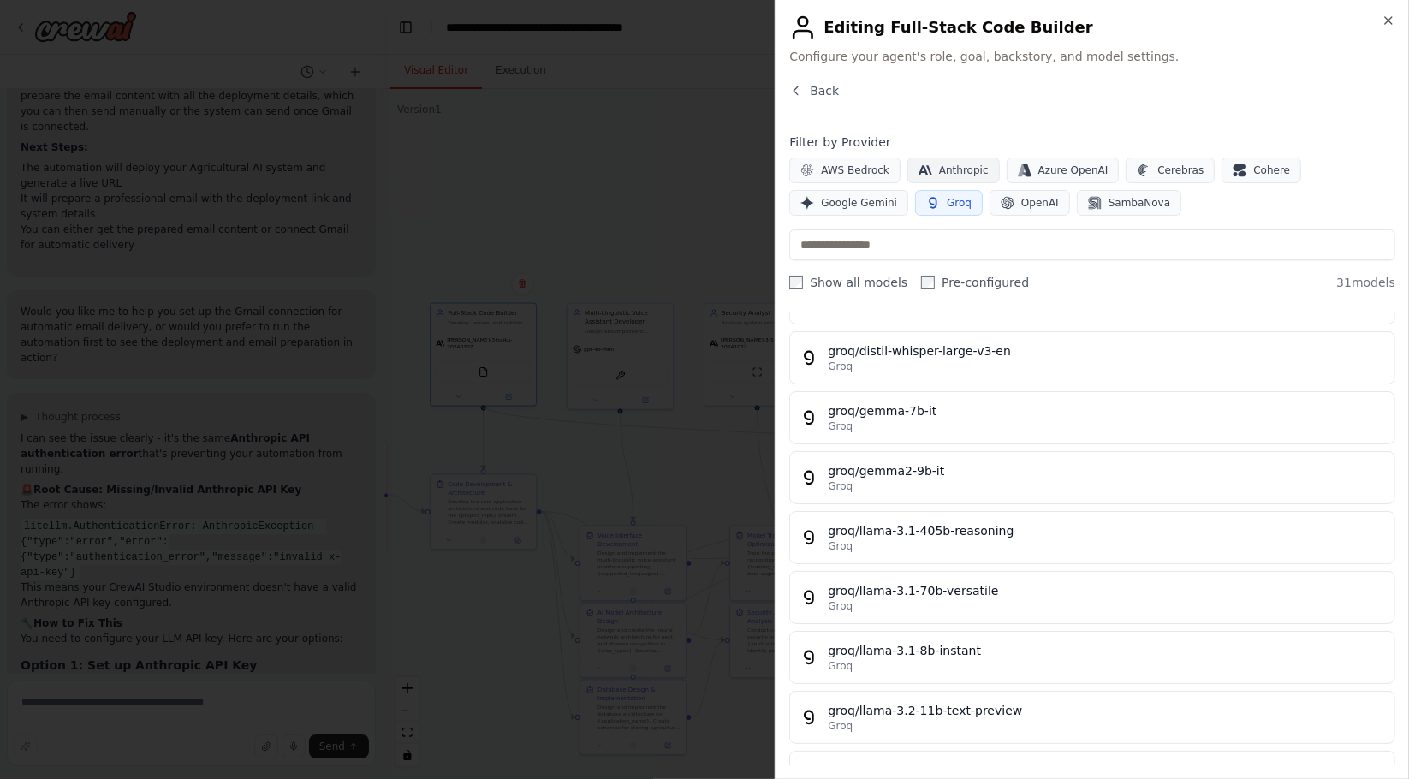
click at [968, 169] on span "Anthropic" at bounding box center [964, 171] width 50 height 14
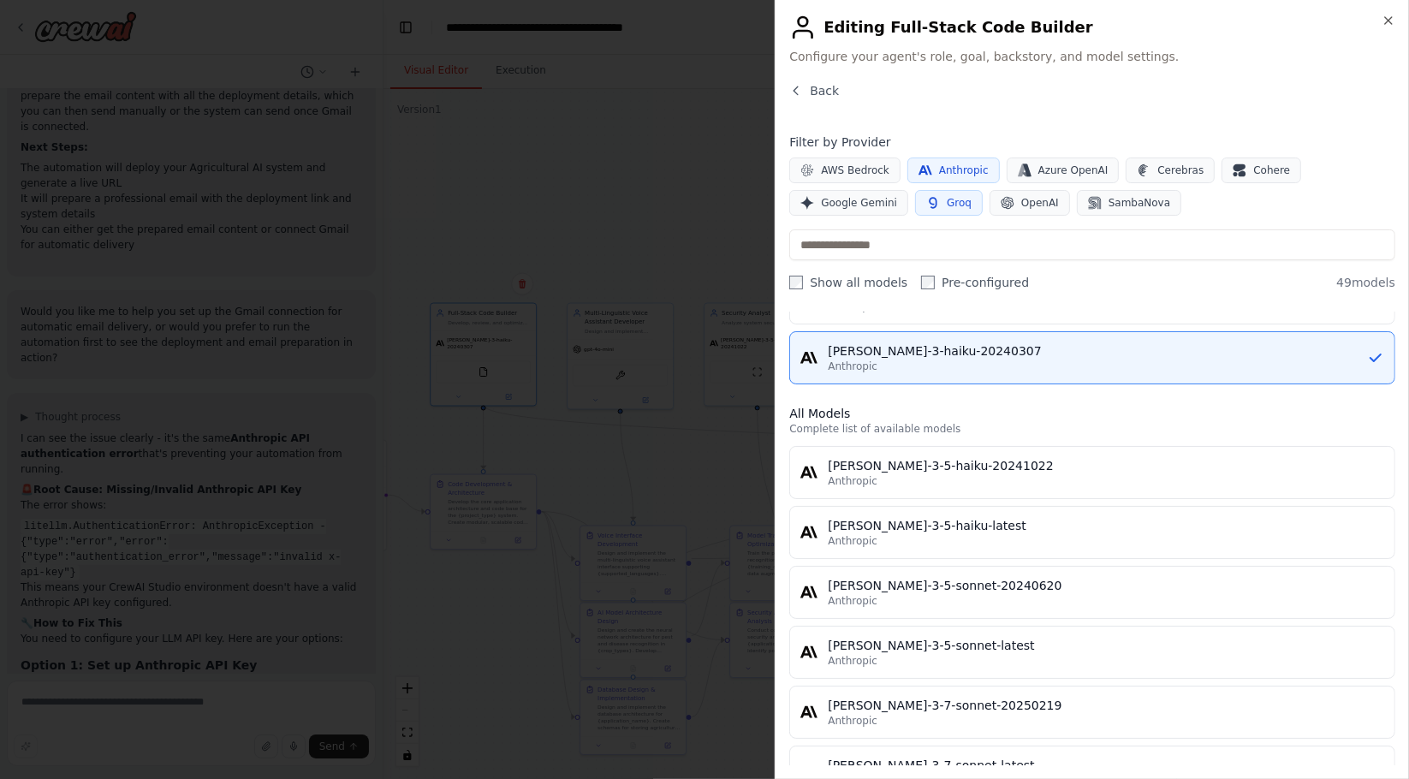
click at [1038, 165] on span "Azure OpenAI" at bounding box center [1073, 171] width 70 height 14
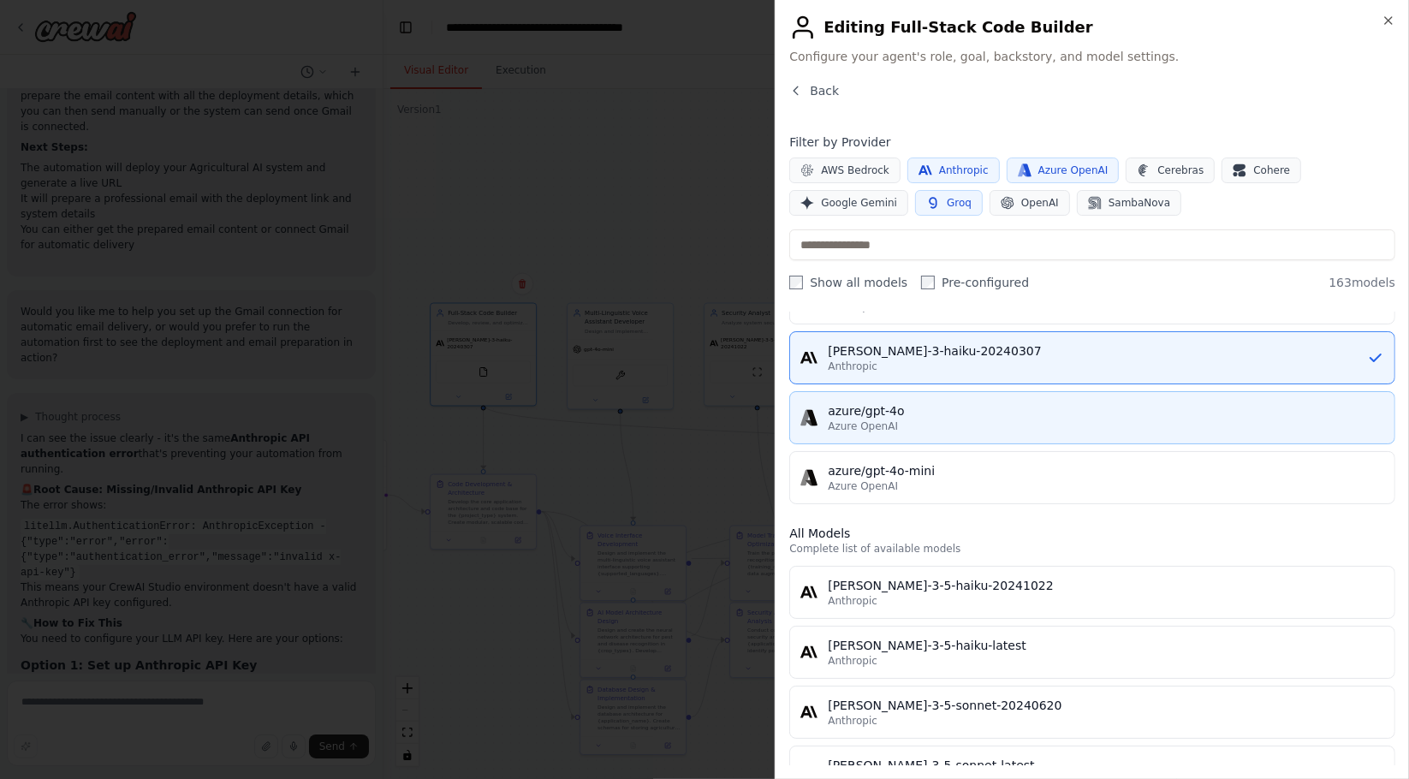
click at [929, 425] on div "Azure OpenAI" at bounding box center [1106, 426] width 556 height 14
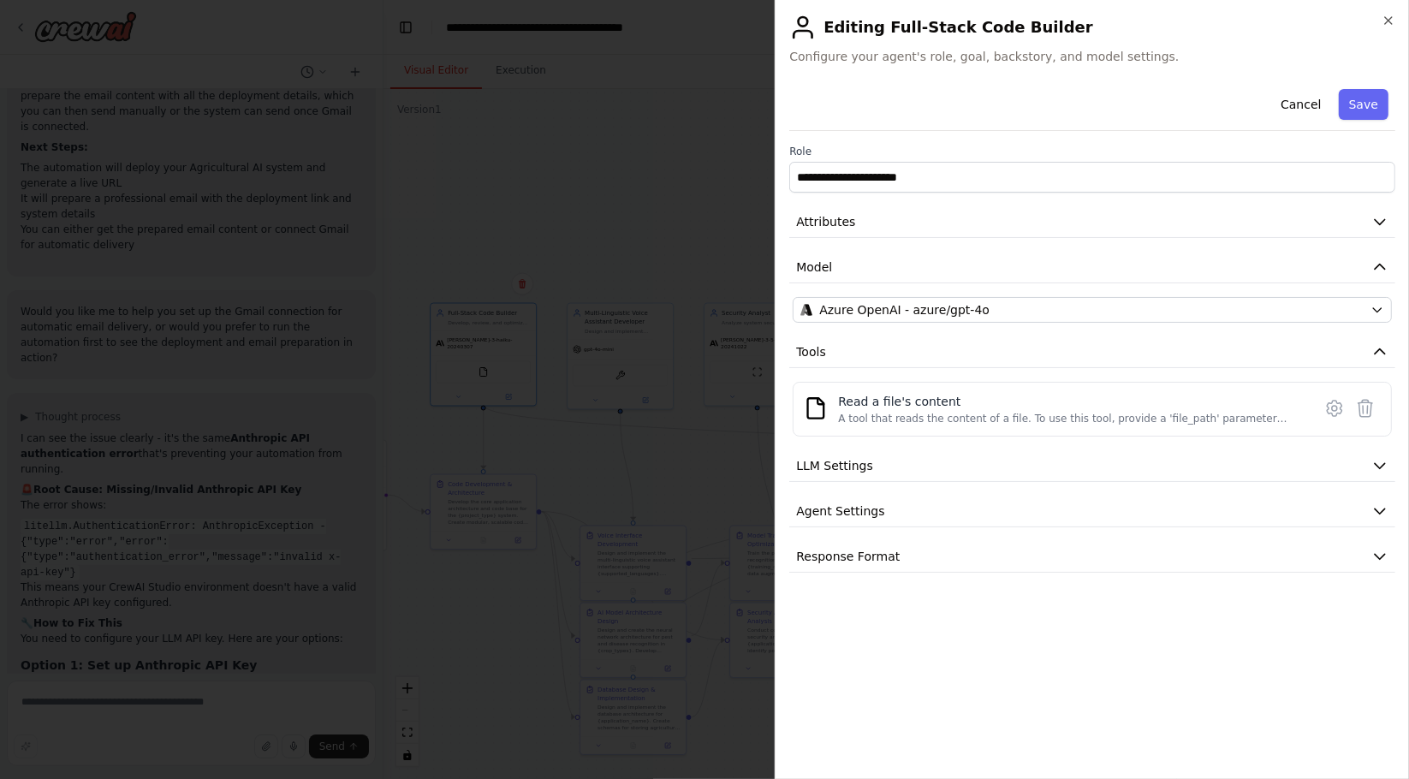
click at [1365, 98] on button "Save" at bounding box center [1364, 104] width 50 height 31
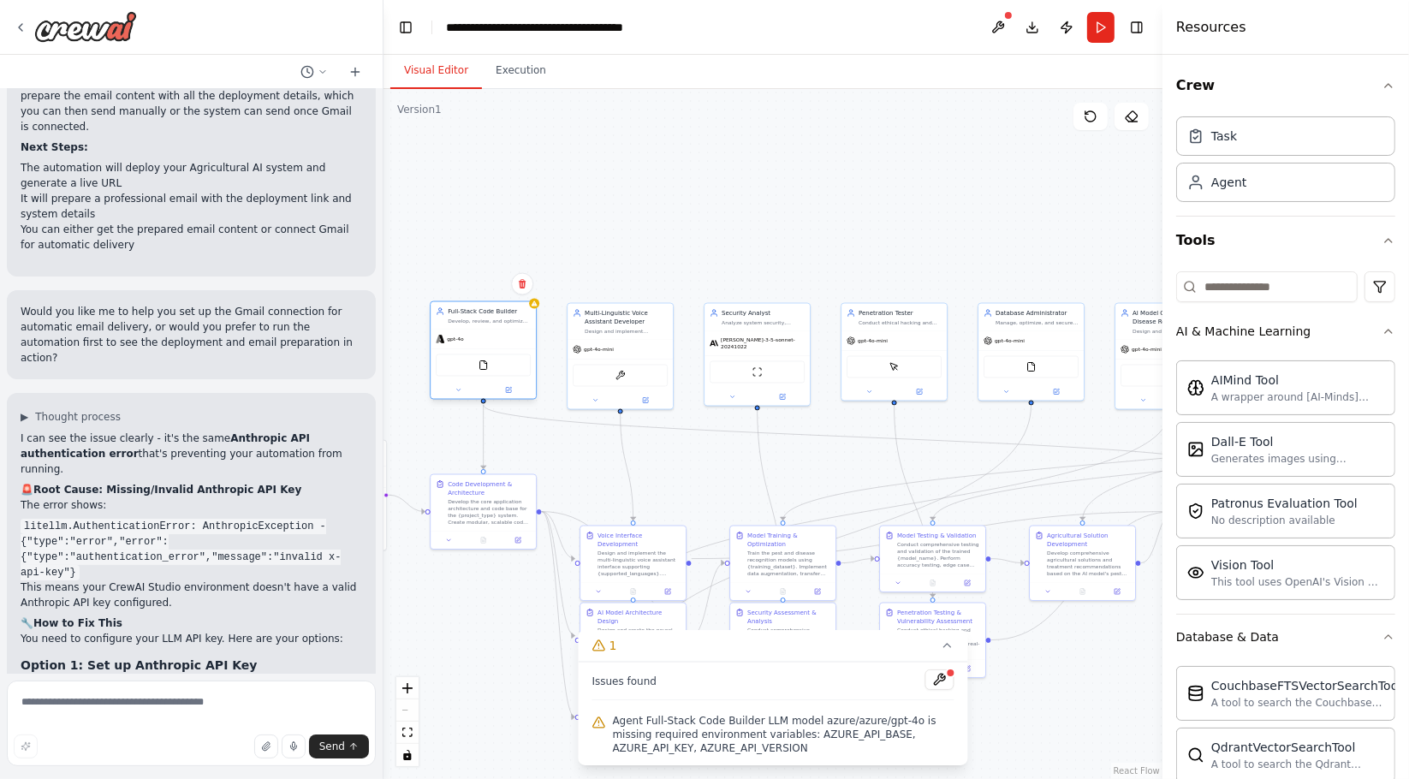
click at [473, 343] on div "gpt-4o" at bounding box center [483, 339] width 105 height 19
click at [448, 342] on div "gpt-4o" at bounding box center [450, 339] width 28 height 9
click at [447, 336] on span "gpt-4o" at bounding box center [455, 339] width 17 height 7
click at [445, 336] on div "gpt-4o" at bounding box center [450, 339] width 28 height 9
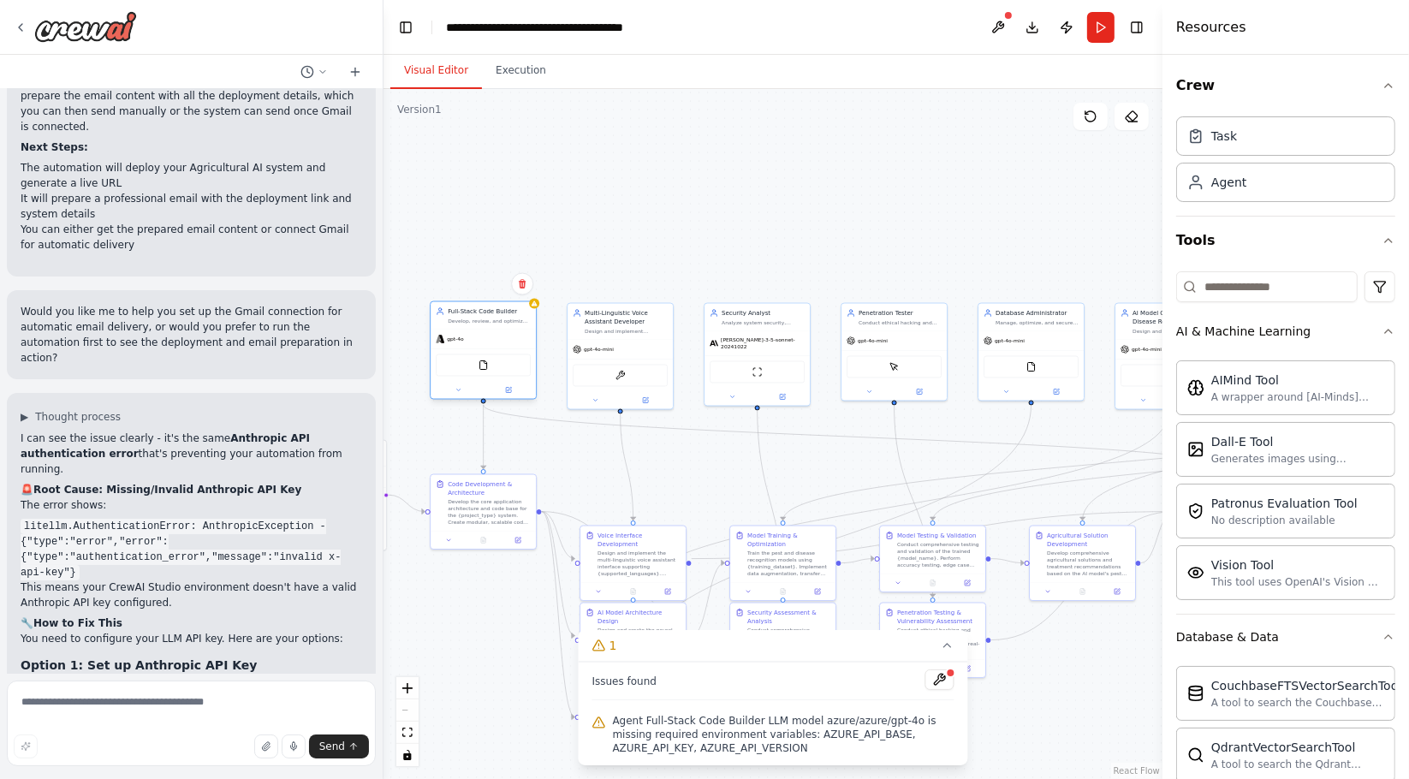
click at [445, 336] on div "gpt-4o" at bounding box center [450, 339] width 28 height 9
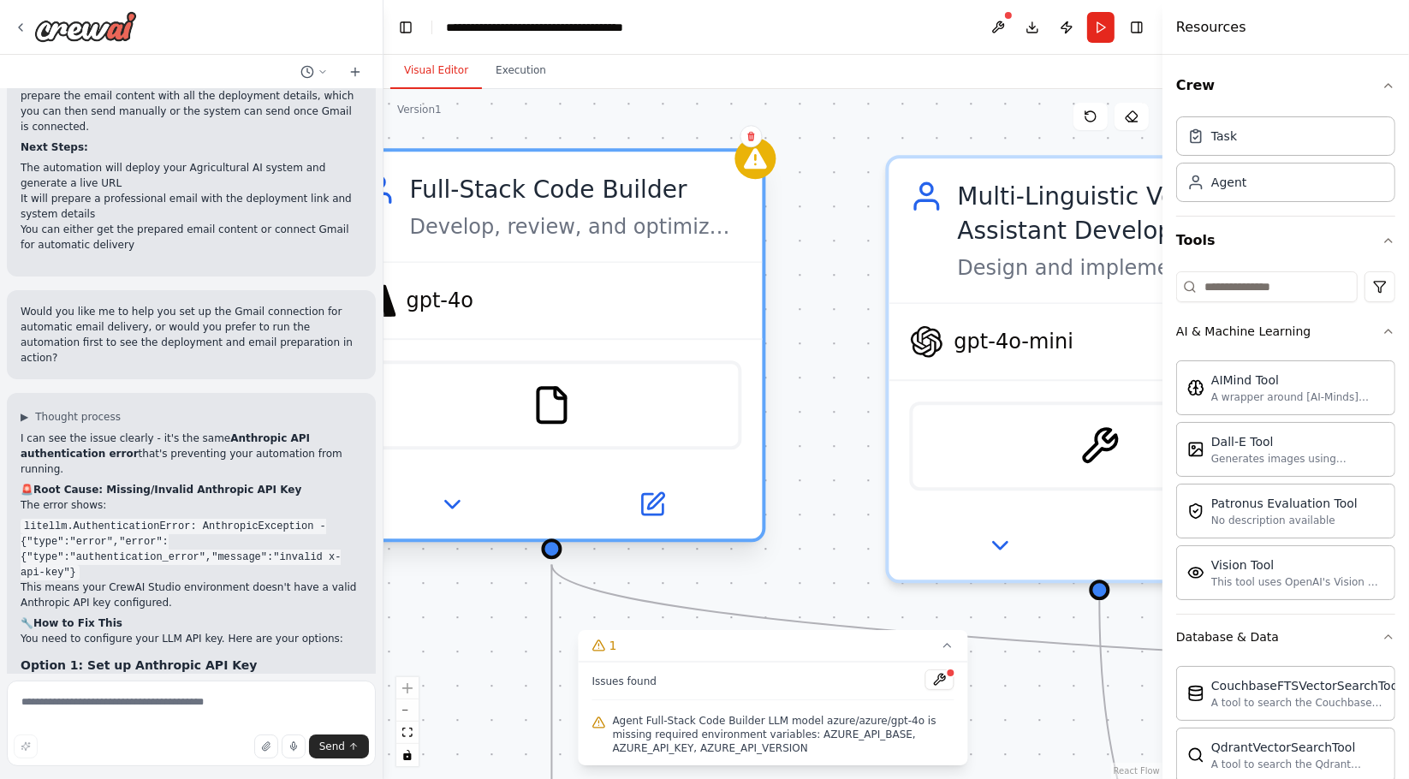
click at [445, 307] on span "gpt-4o" at bounding box center [441, 300] width 68 height 27
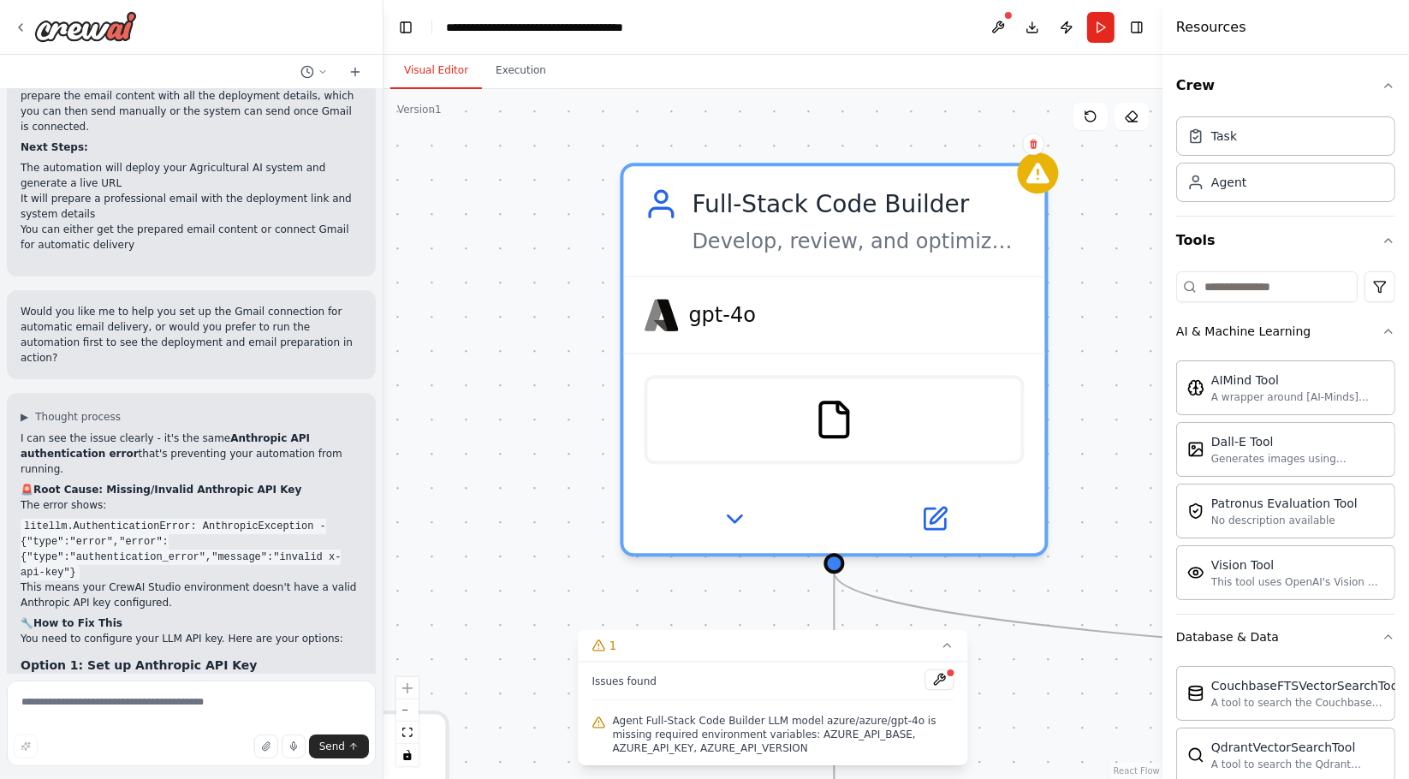
drag, startPoint x: 490, startPoint y: 113, endPoint x: 899, endPoint y: 118, distance: 409.2
click at [769, 121] on div ".deletable-edge-delete-btn { width: 20px; height: 20px; border: 0px solid #ffff…" at bounding box center [773, 434] width 779 height 690
click at [1134, 117] on icon at bounding box center [1132, 117] width 14 height 14
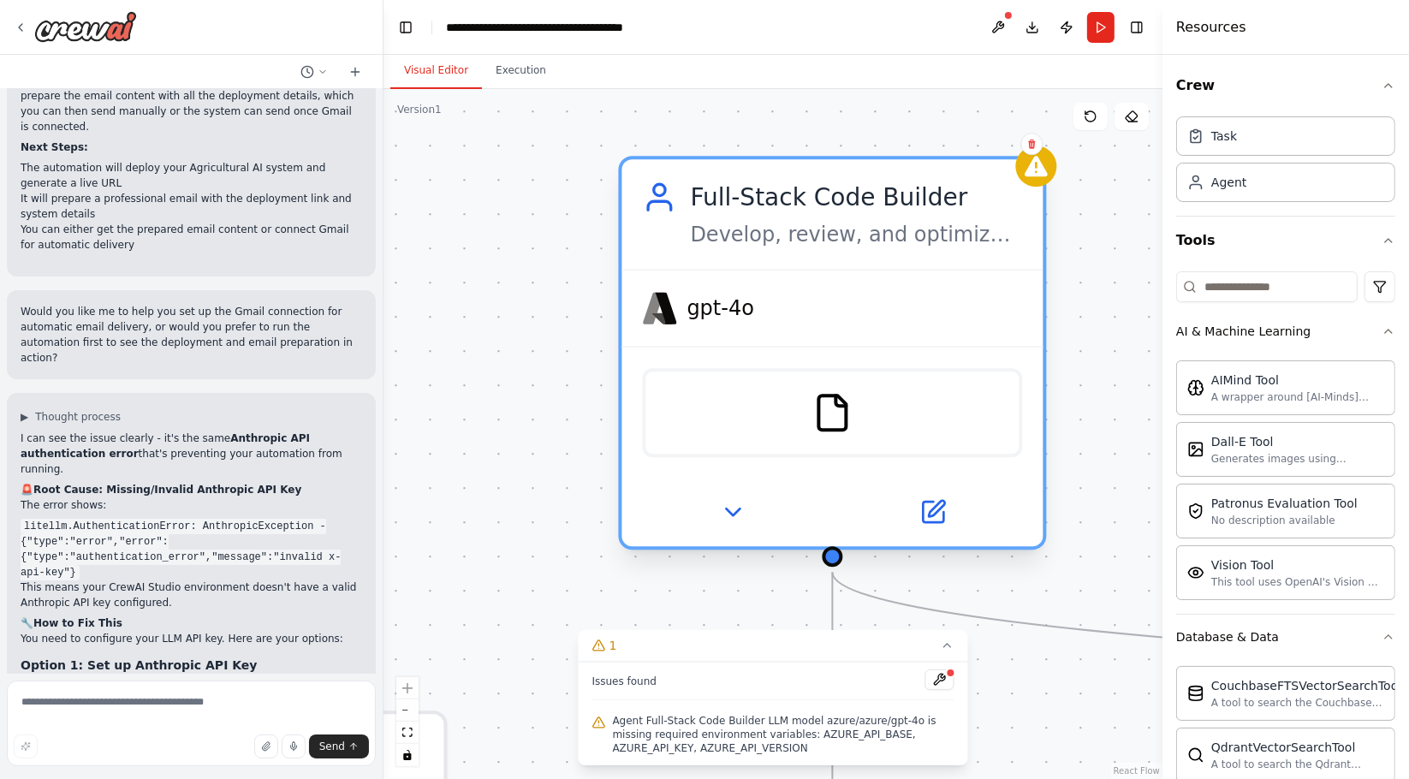
click at [864, 306] on div "gpt-4o" at bounding box center [832, 308] width 421 height 75
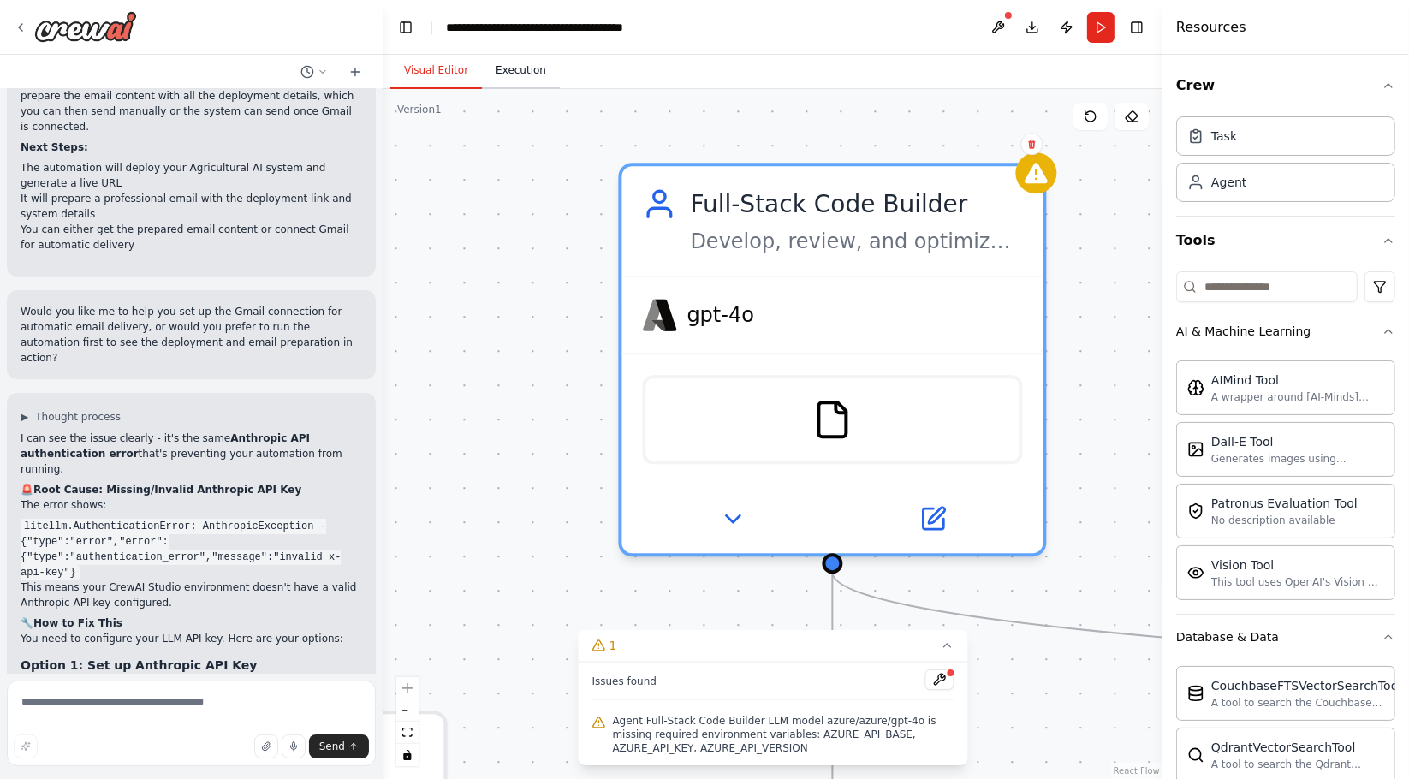
click at [533, 88] on button "Execution" at bounding box center [521, 71] width 78 height 36
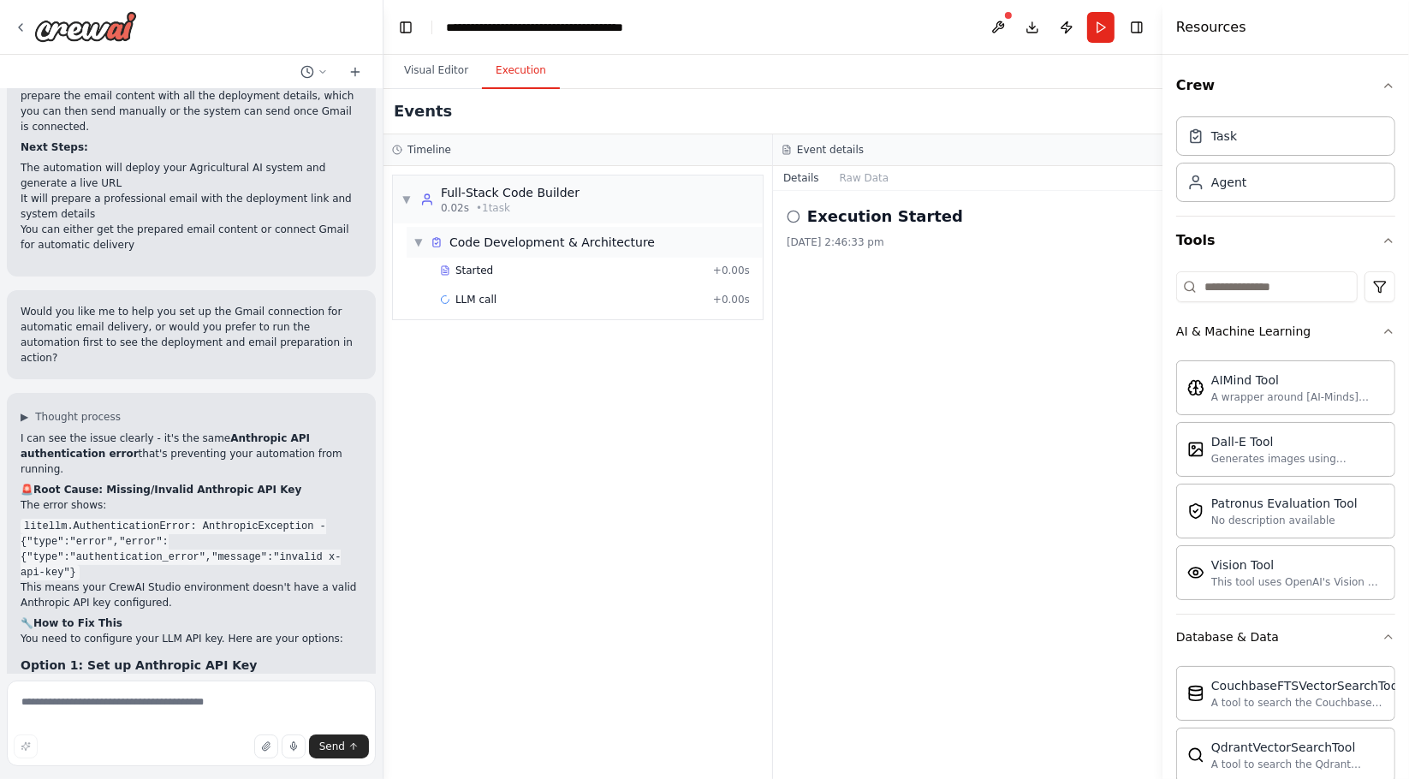
click at [419, 237] on span "▼" at bounding box center [418, 242] width 10 height 14
click at [419, 237] on span "▶" at bounding box center [418, 242] width 10 height 14
click at [993, 21] on button at bounding box center [997, 27] width 27 height 31
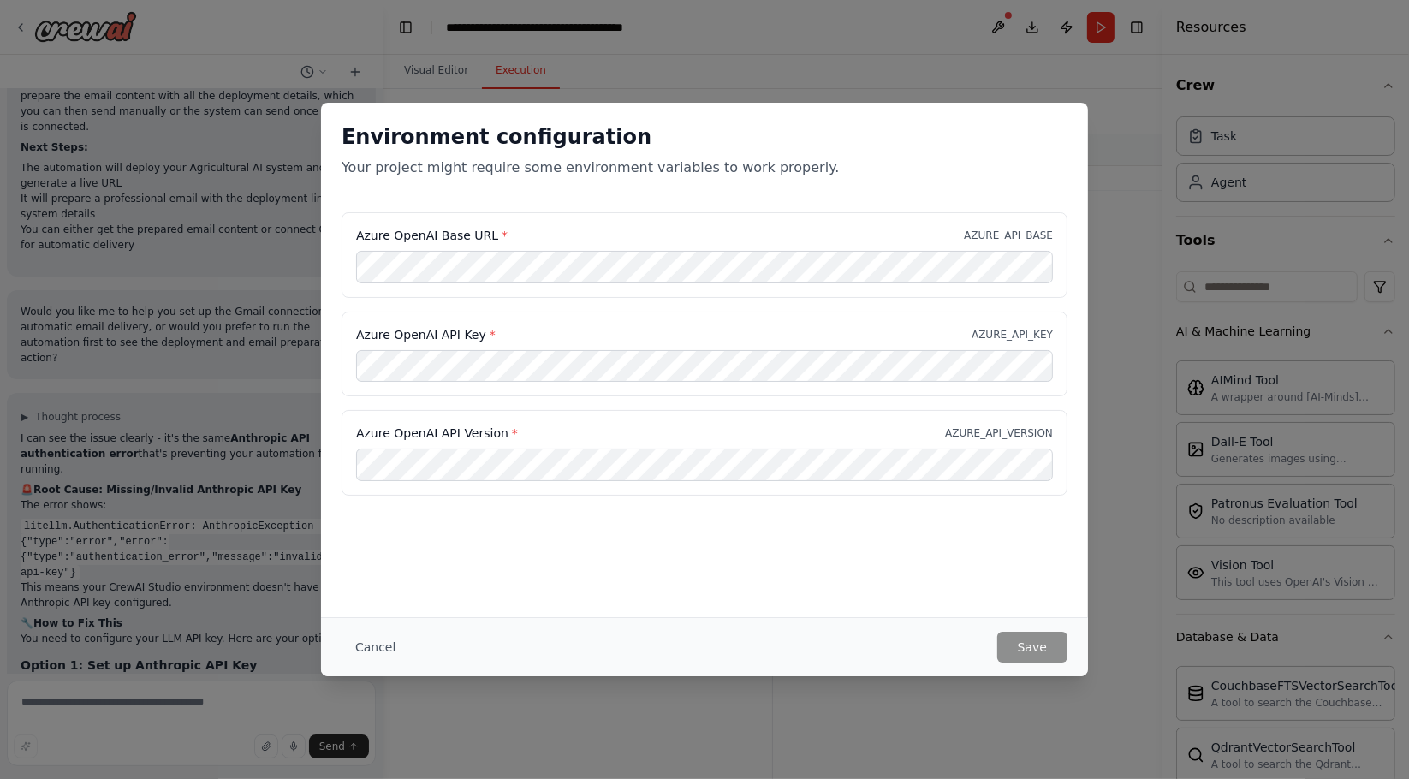
click at [843, 67] on div "Environment configuration Your project might require some environment variables…" at bounding box center [704, 389] width 1409 height 779
click at [366, 652] on button "Cancel" at bounding box center [376, 647] width 68 height 31
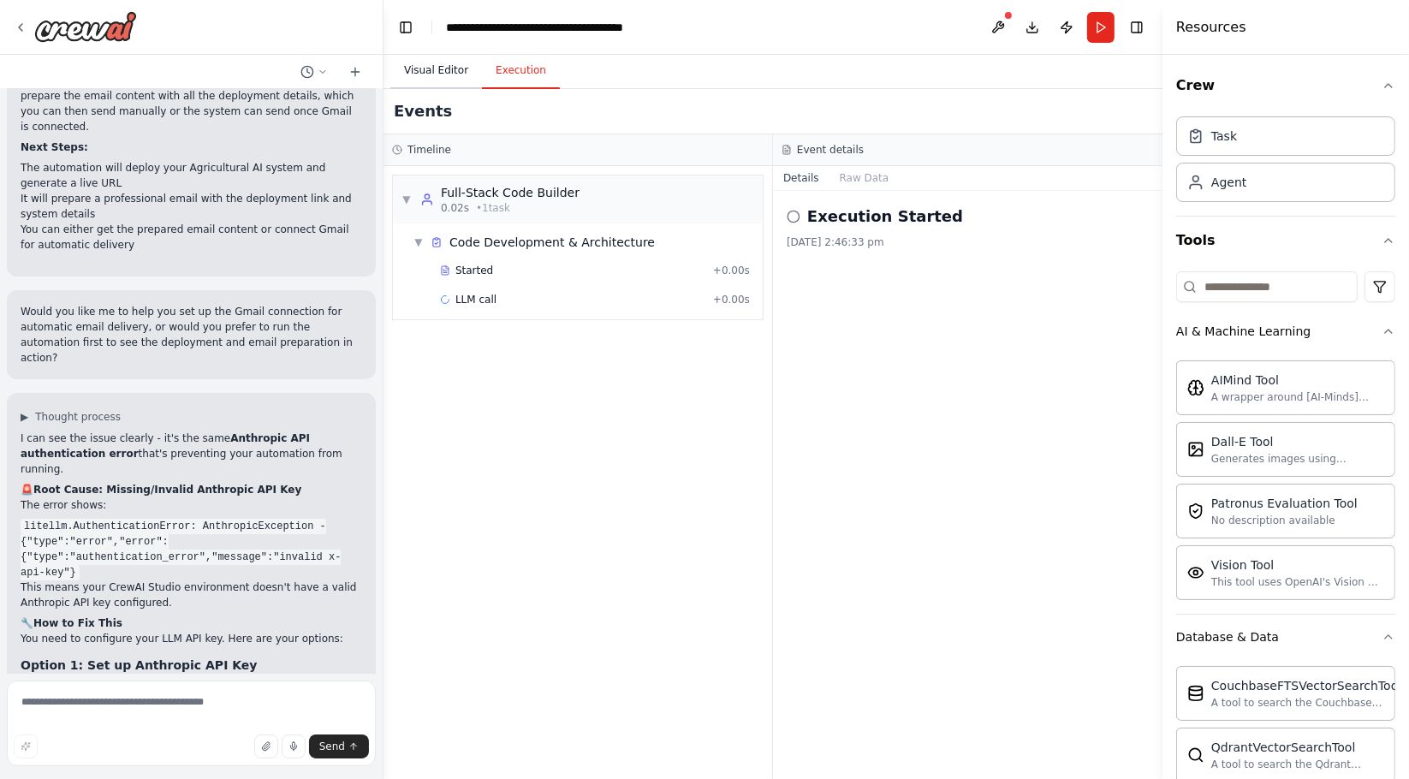
click at [448, 70] on button "Visual Editor" at bounding box center [436, 71] width 92 height 36
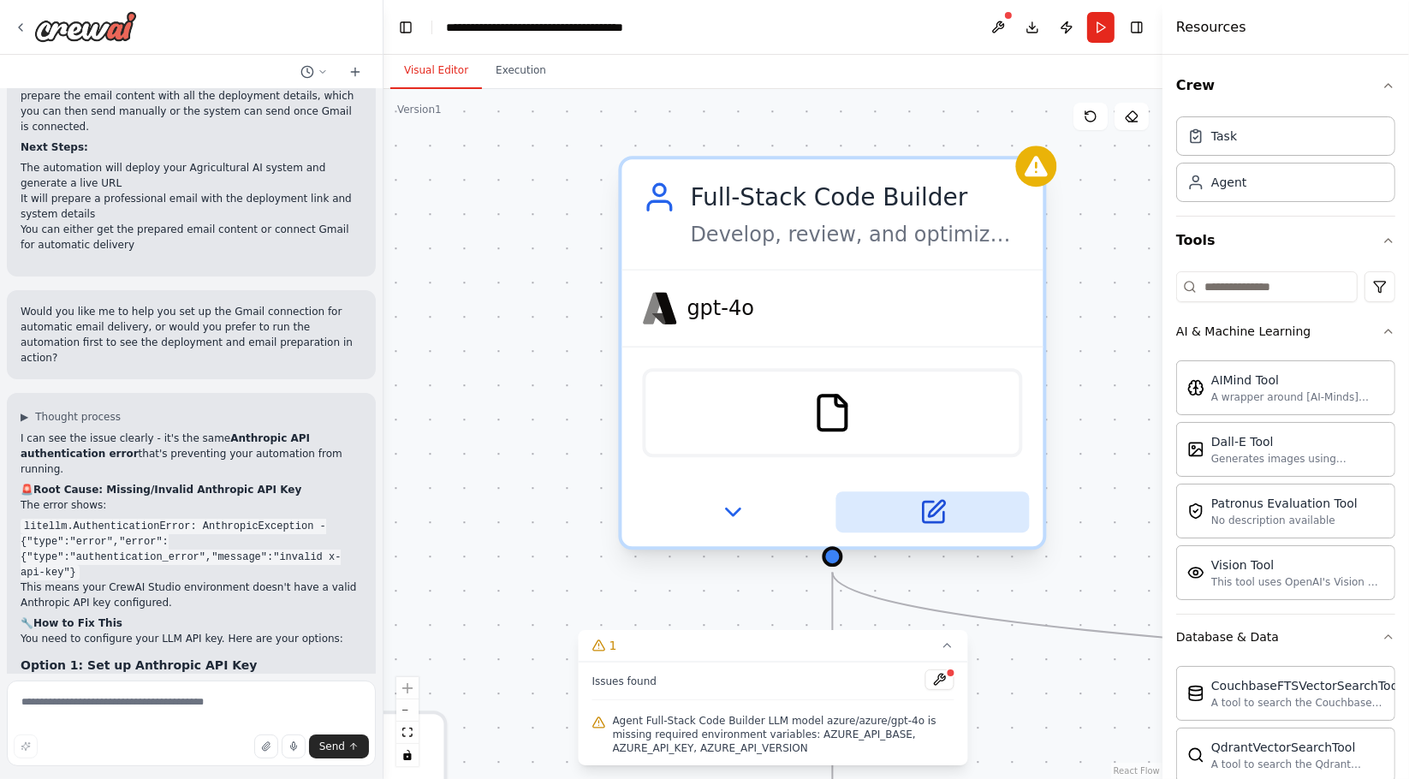
click at [923, 516] on icon at bounding box center [933, 512] width 21 height 21
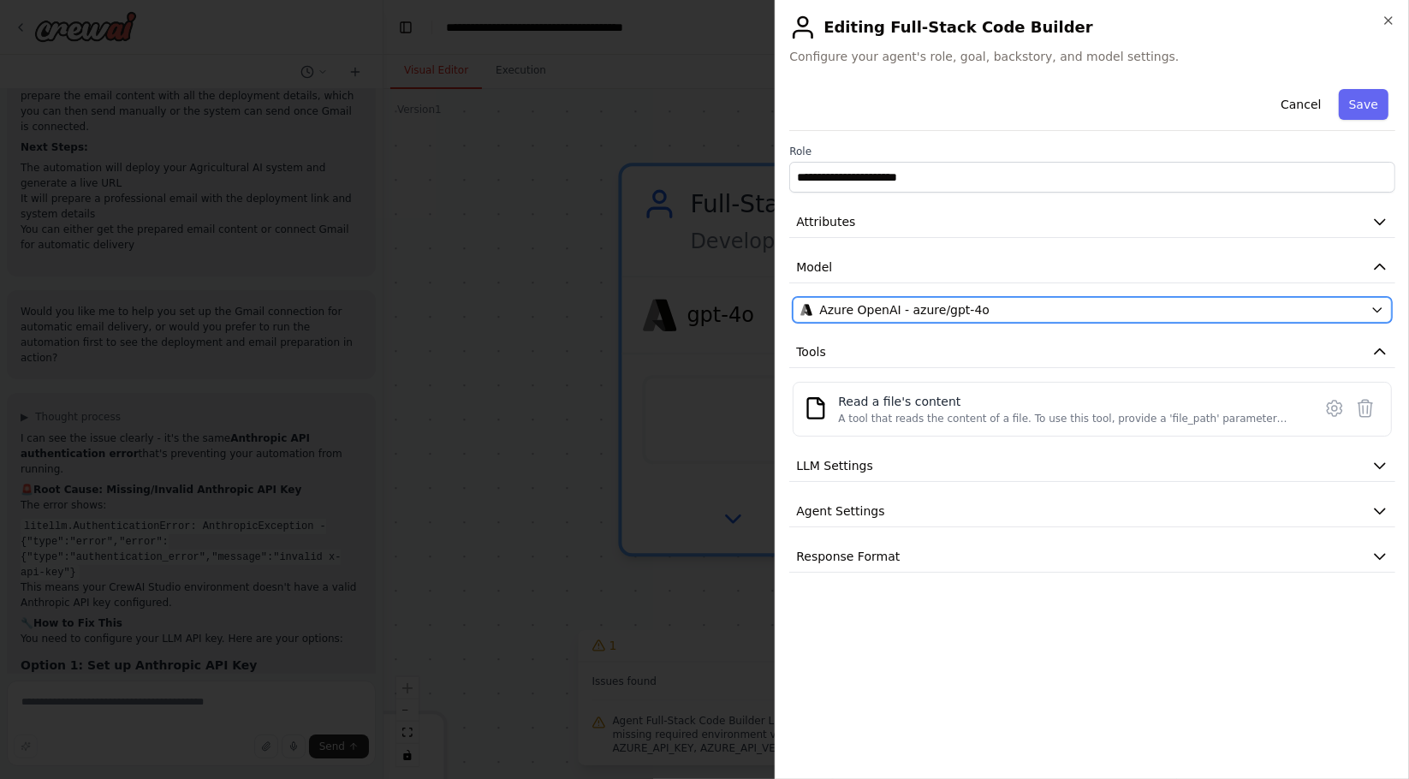
click at [1109, 312] on div "Azure OpenAI - azure/gpt-4o" at bounding box center [1081, 309] width 563 height 17
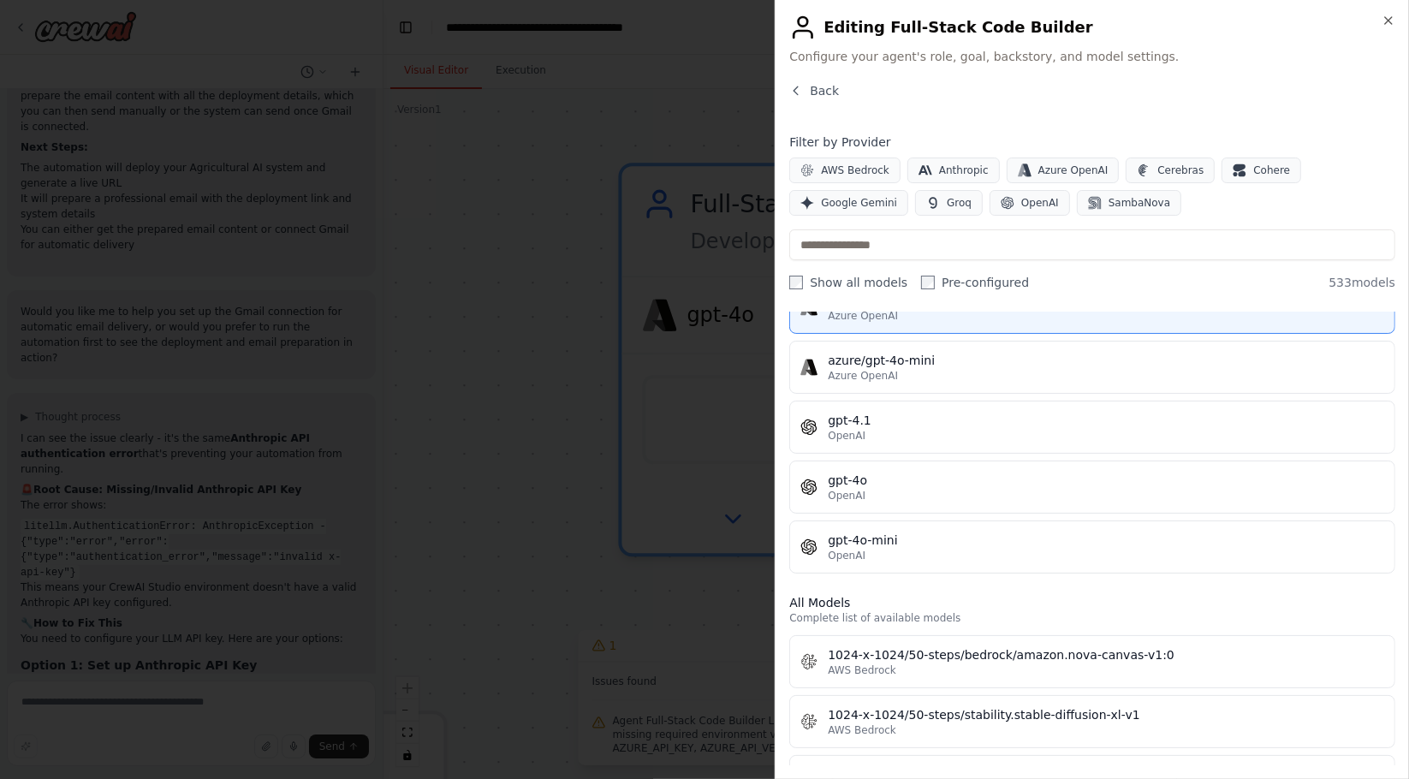
scroll to position [190, 0]
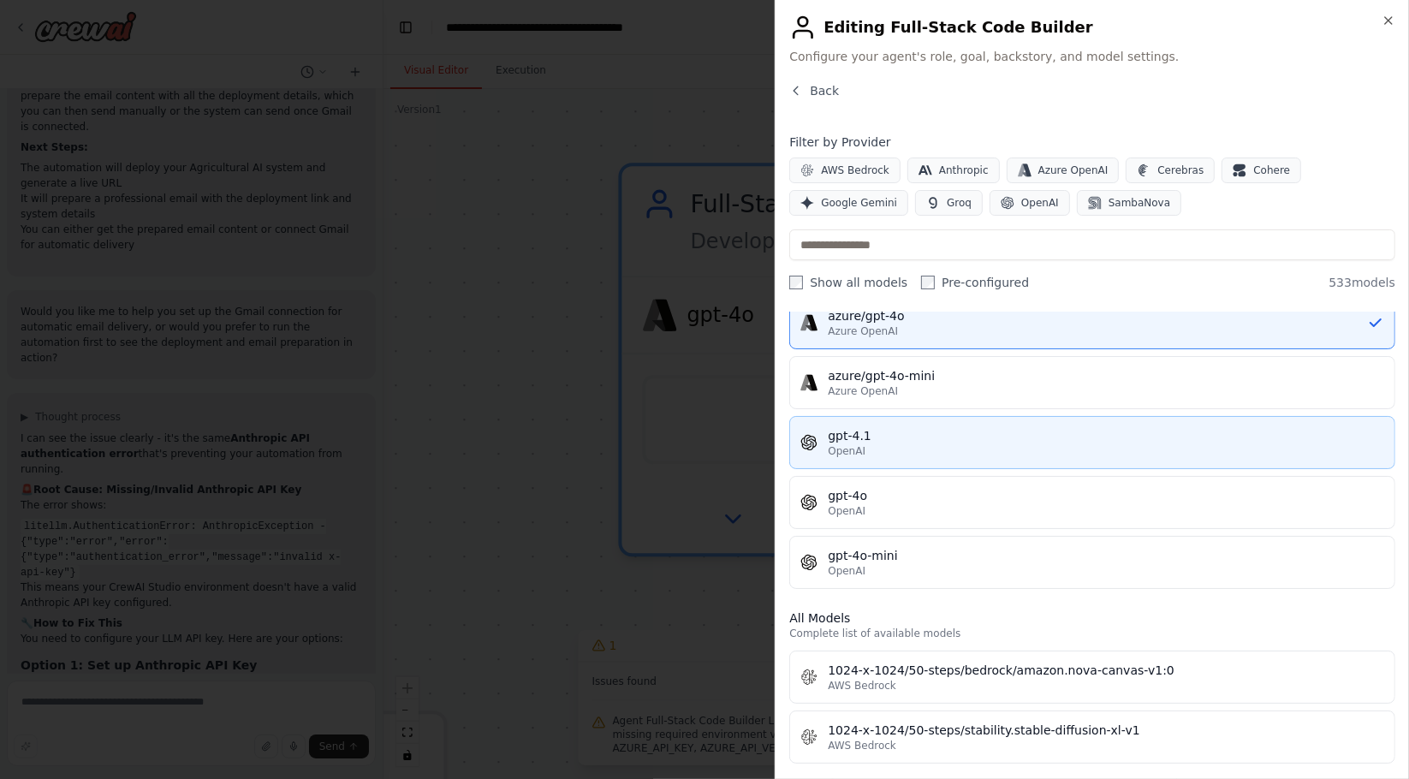
click at [892, 431] on div "gpt-4.1" at bounding box center [1106, 435] width 556 height 17
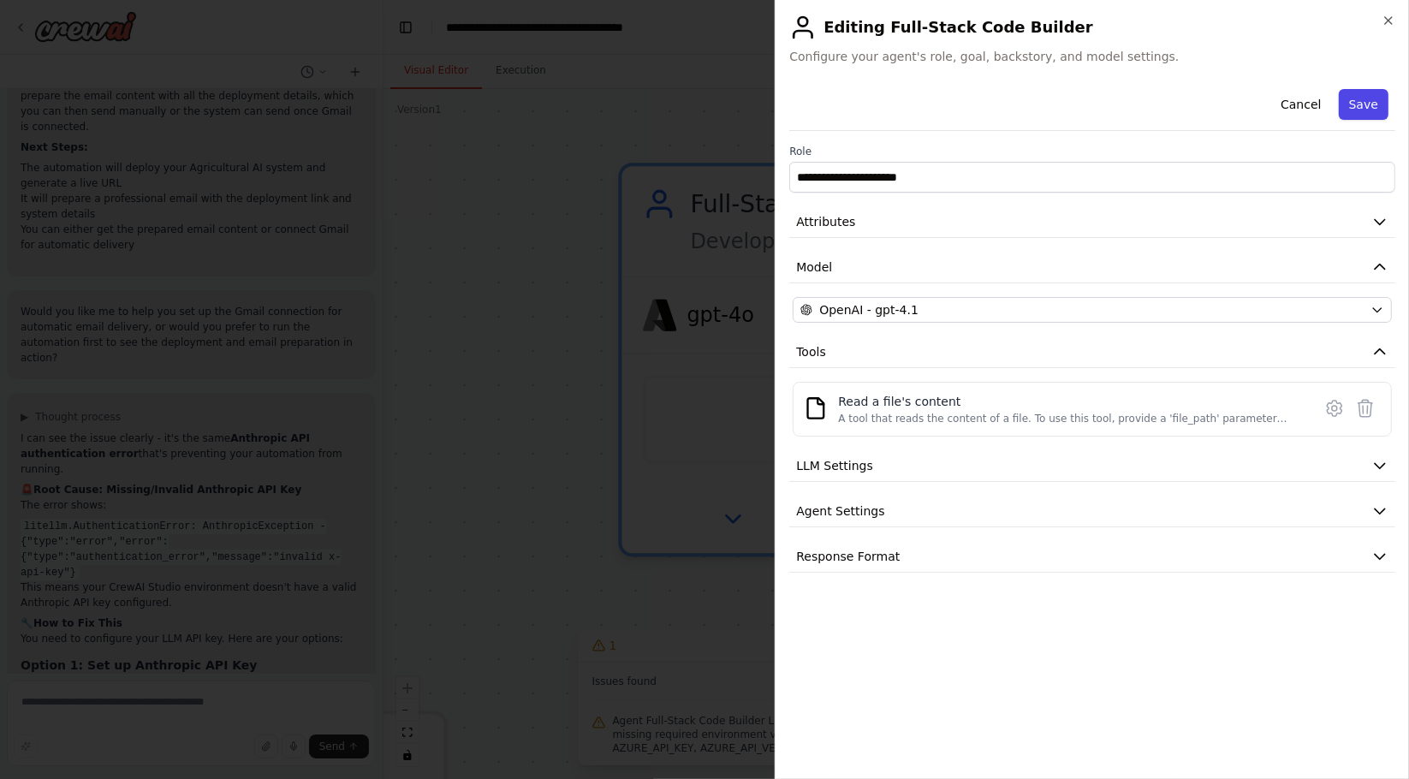
click at [1365, 104] on button "Save" at bounding box center [1364, 104] width 50 height 31
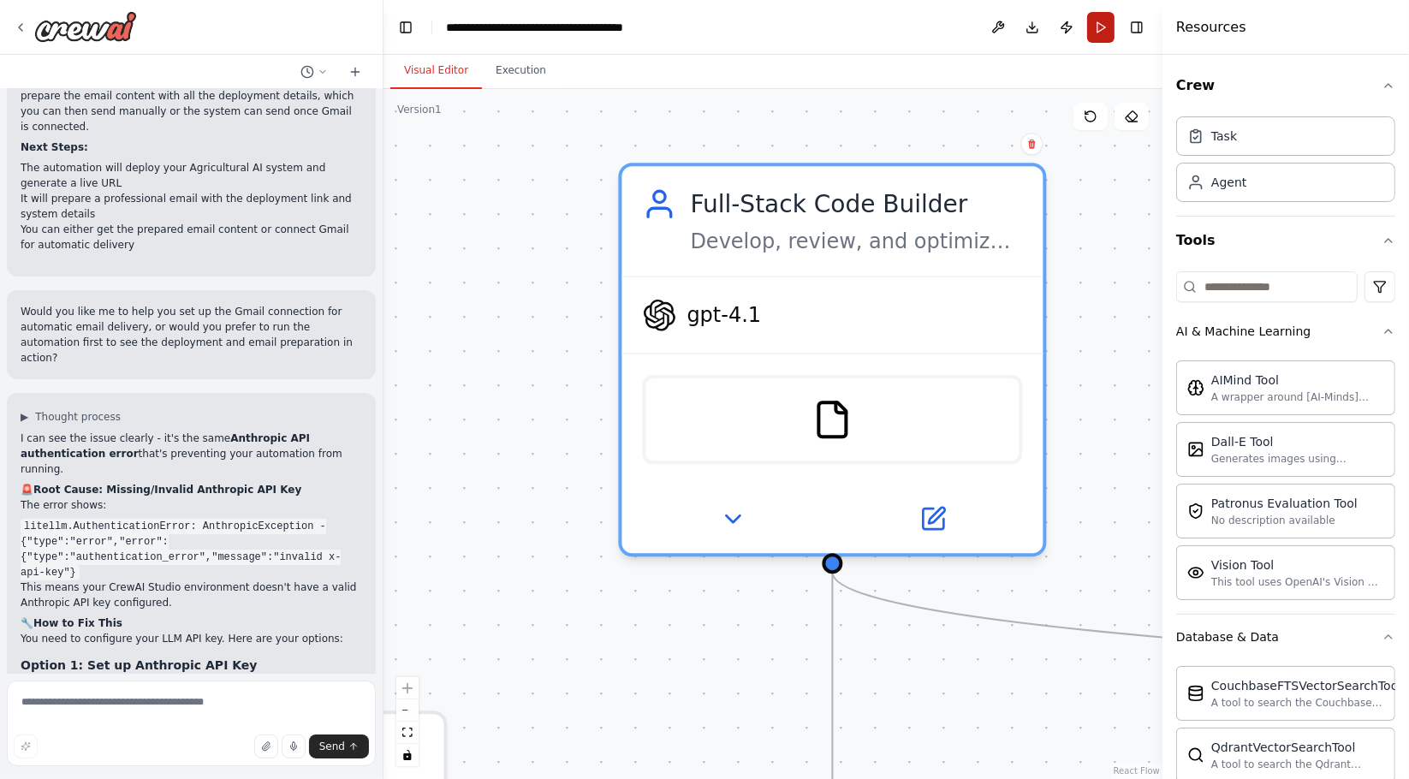
click at [1102, 23] on button "Run" at bounding box center [1100, 27] width 27 height 31
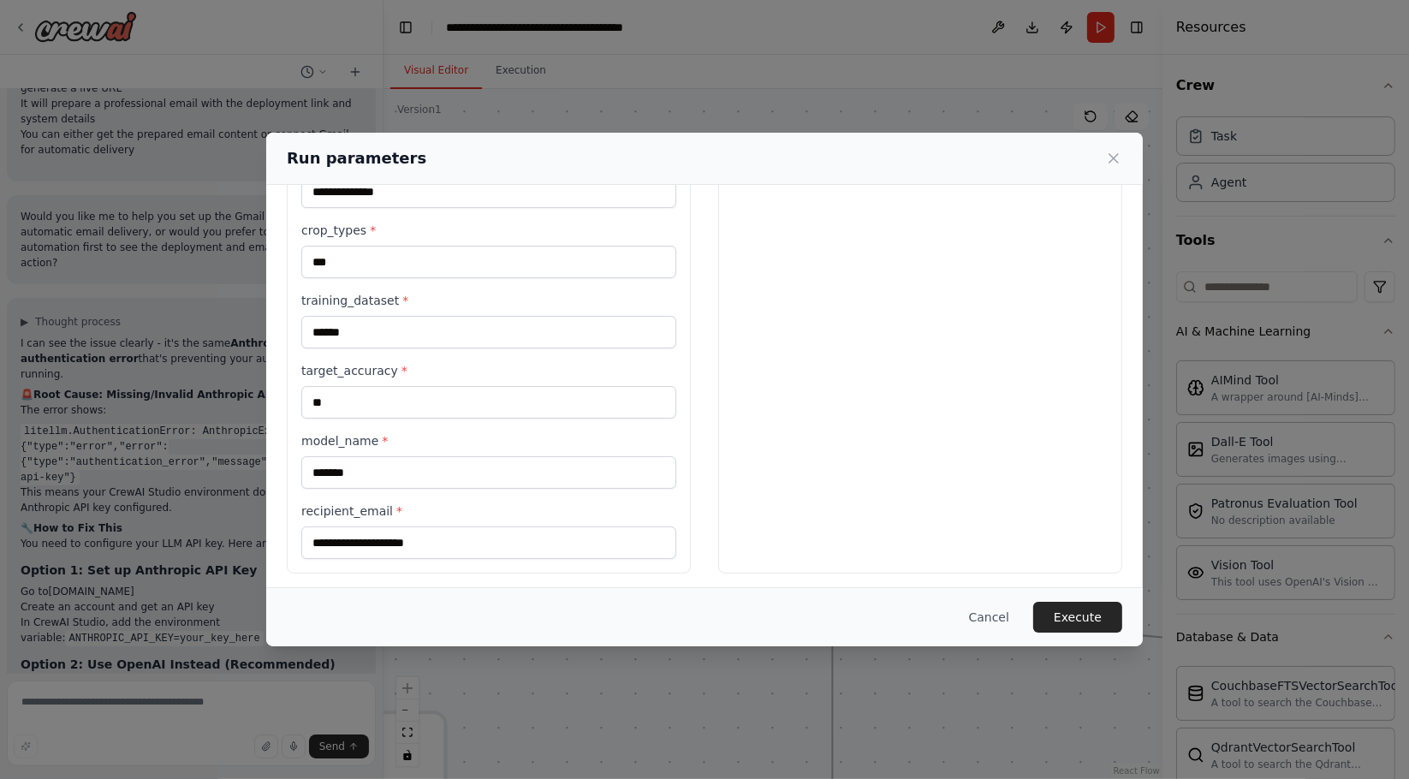
scroll to position [517, 0]
click at [1079, 619] on button "Execute" at bounding box center [1077, 617] width 89 height 31
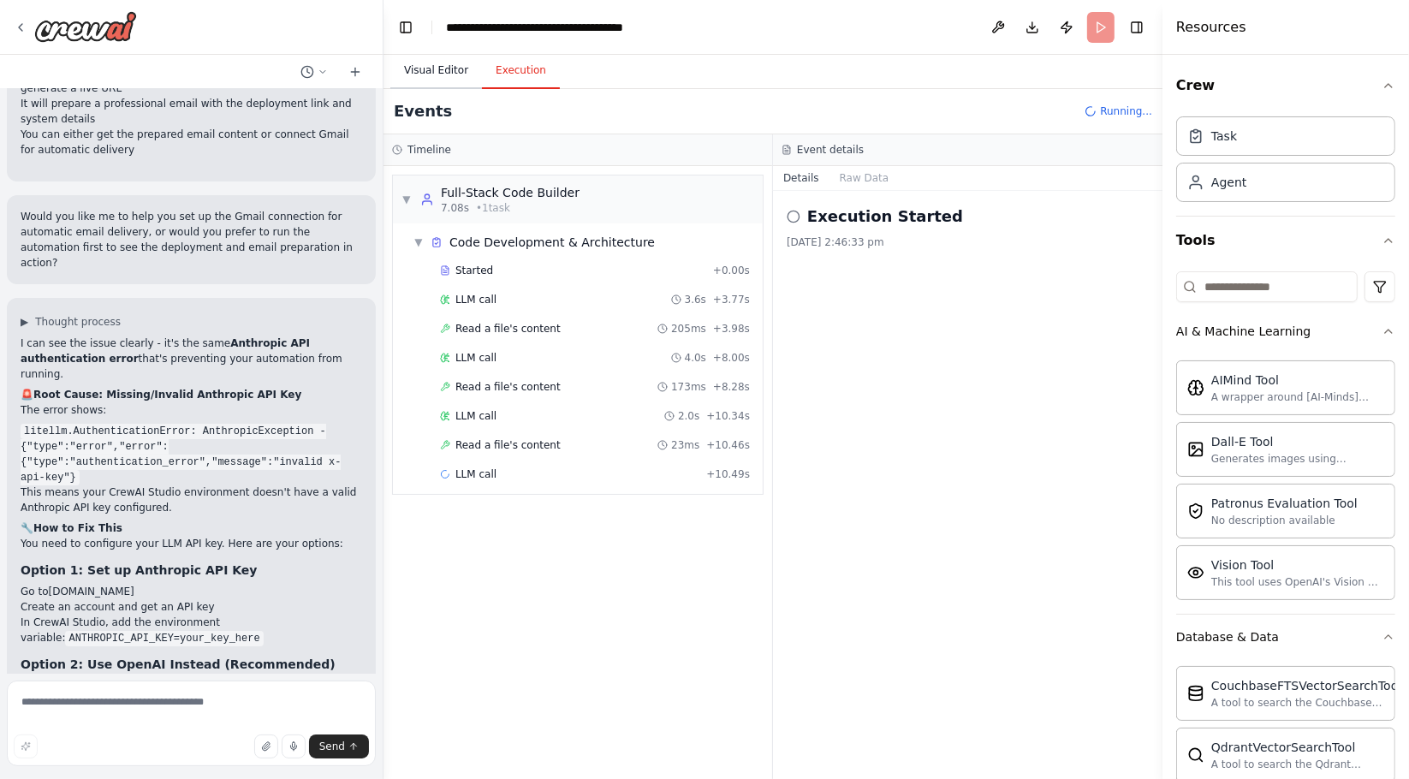
click at [419, 80] on button "Visual Editor" at bounding box center [436, 71] width 92 height 36
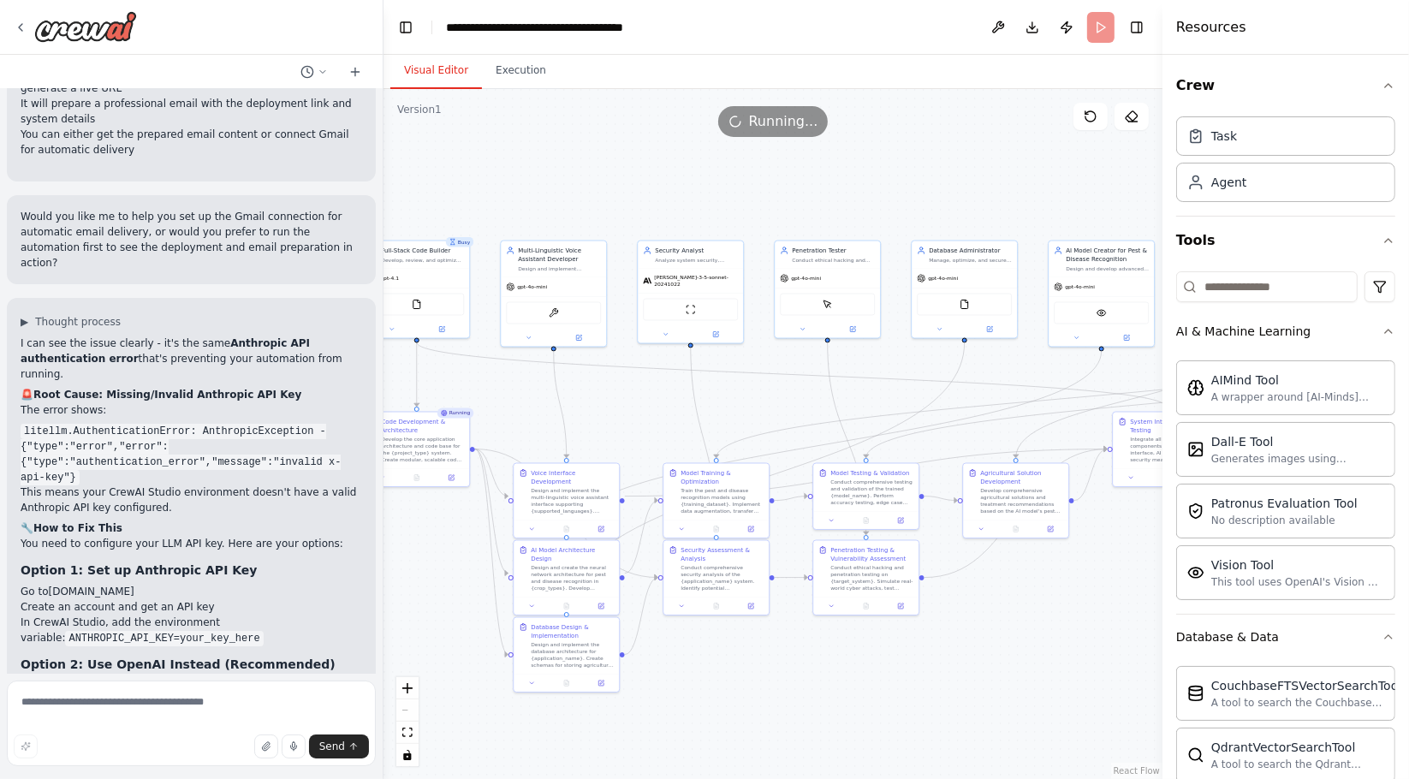
drag, startPoint x: 726, startPoint y: 369, endPoint x: 497, endPoint y: 382, distance: 228.9
click at [497, 382] on div ".deletable-edge-delete-btn { width: 20px; height: 20px; border: 0px solid #ffff…" at bounding box center [773, 434] width 779 height 690
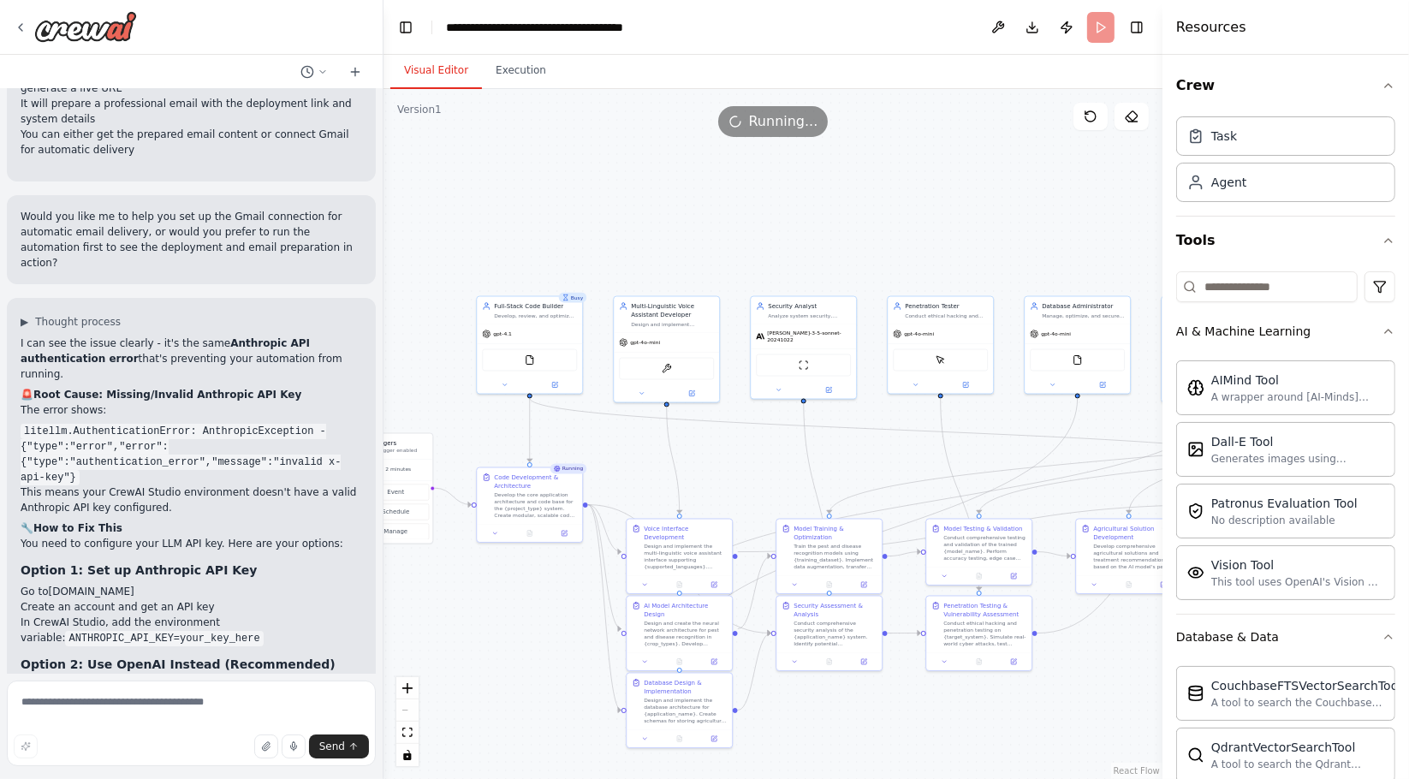
drag, startPoint x: 717, startPoint y: 403, endPoint x: 811, endPoint y: 455, distance: 106.5
click at [828, 459] on div ".deletable-edge-delete-btn { width: 20px; height: 20px; border: 0px solid #ffff…" at bounding box center [773, 434] width 779 height 690
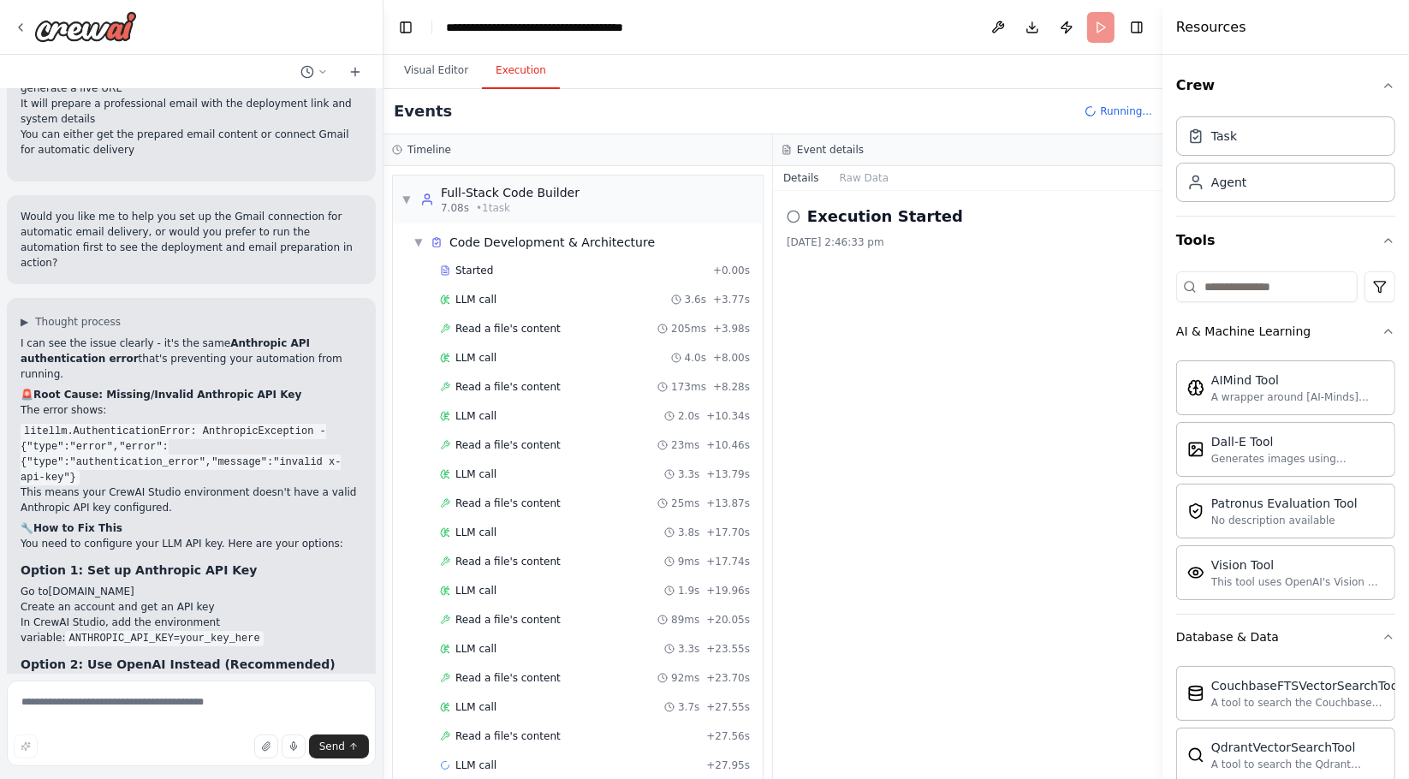
click at [508, 70] on button "Execution" at bounding box center [521, 71] width 78 height 36
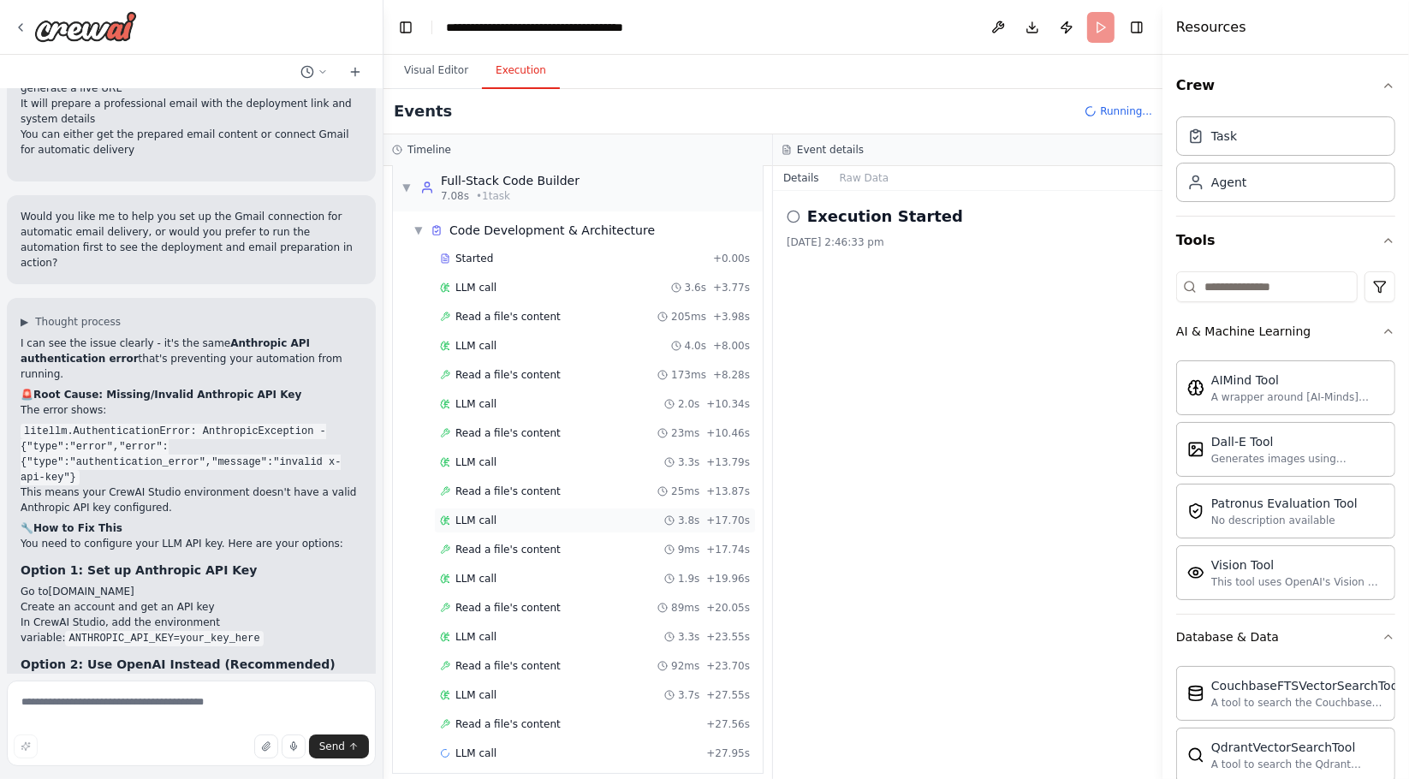
scroll to position [21, 0]
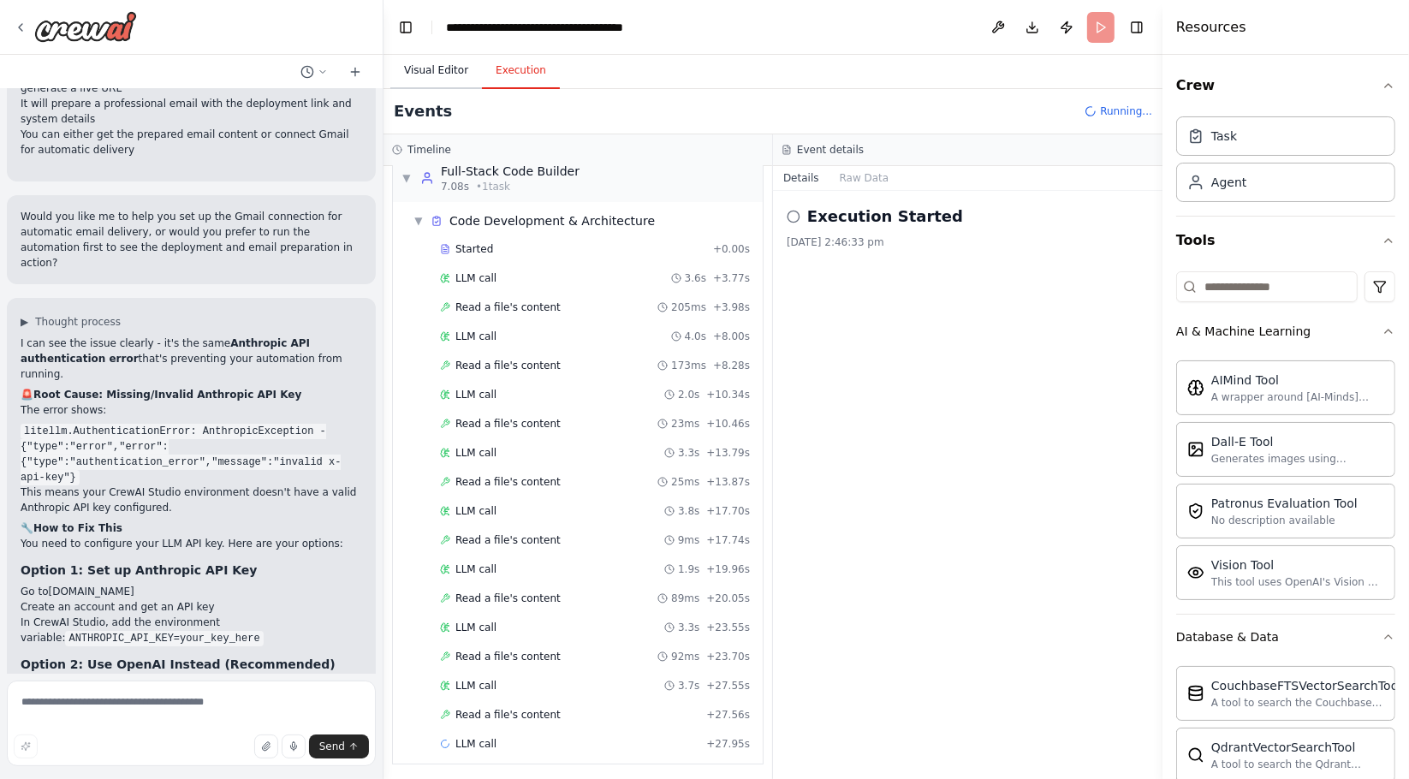
click at [414, 61] on button "Visual Editor" at bounding box center [436, 71] width 92 height 36
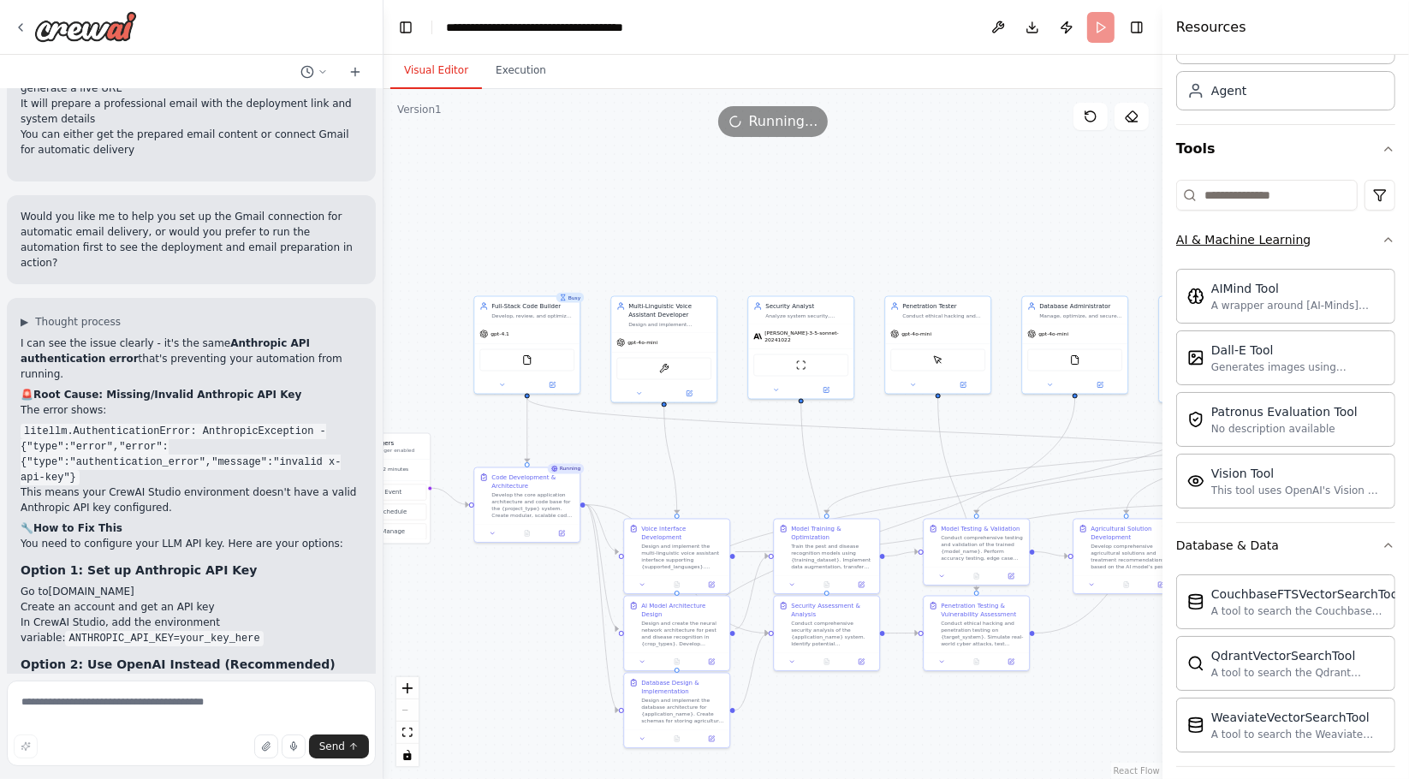
scroll to position [475, 0]
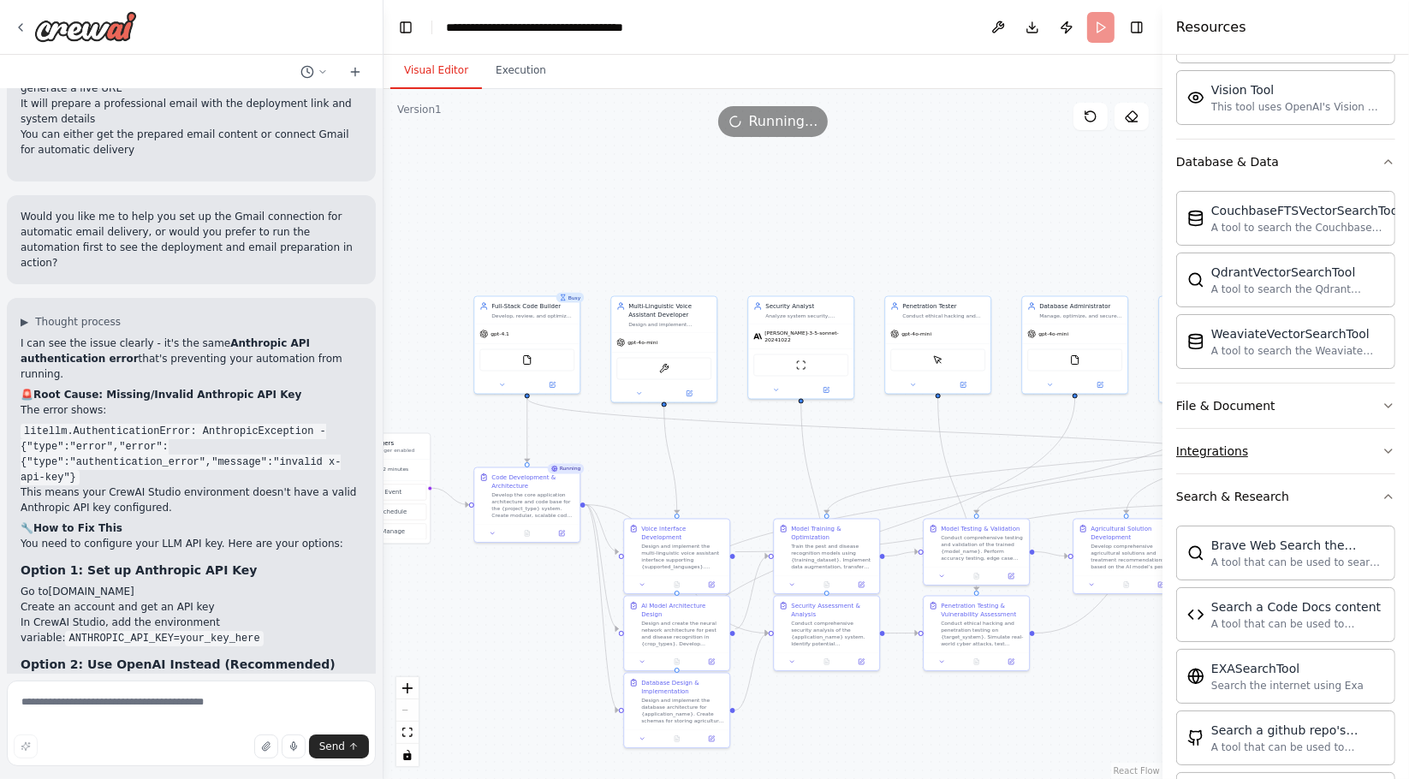
click at [1277, 456] on button "Integrations" at bounding box center [1285, 451] width 219 height 45
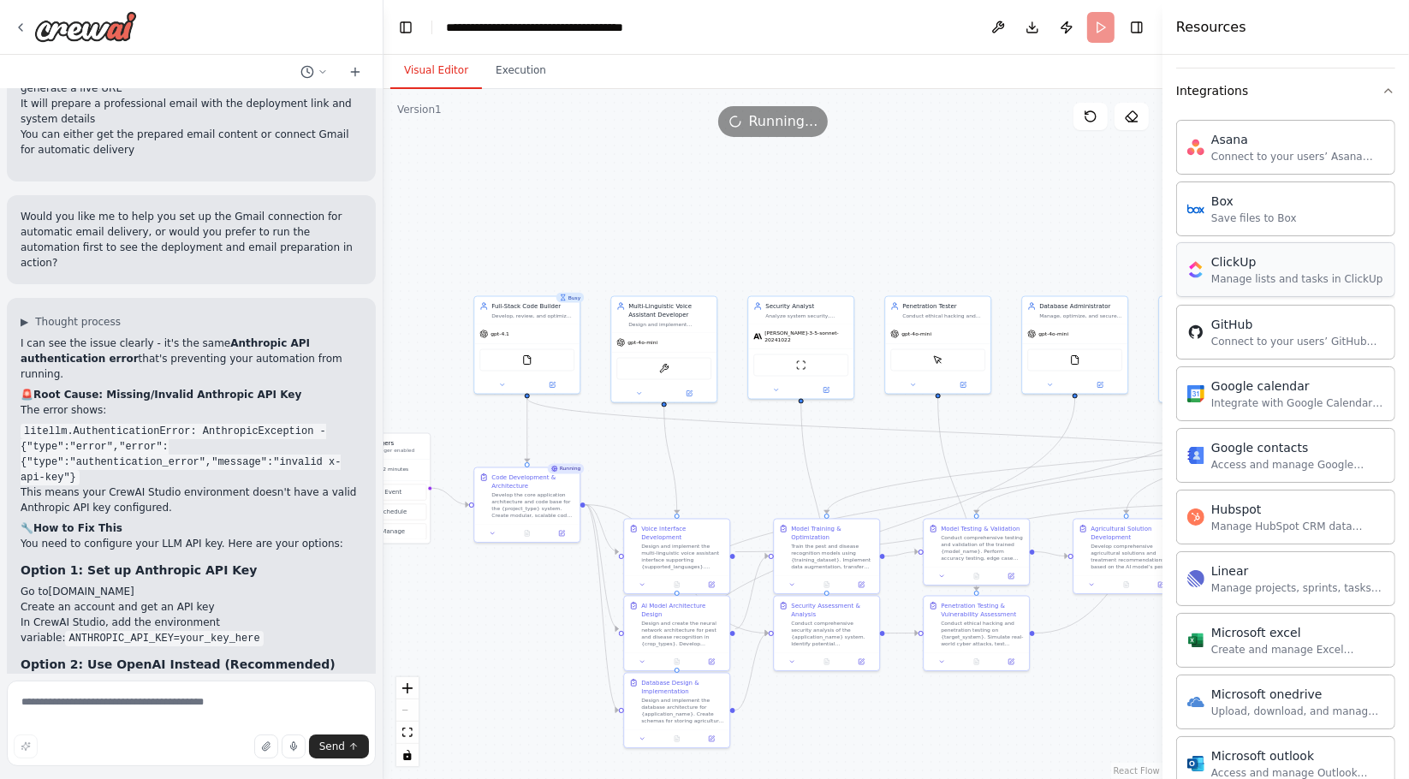
scroll to position [760, 0]
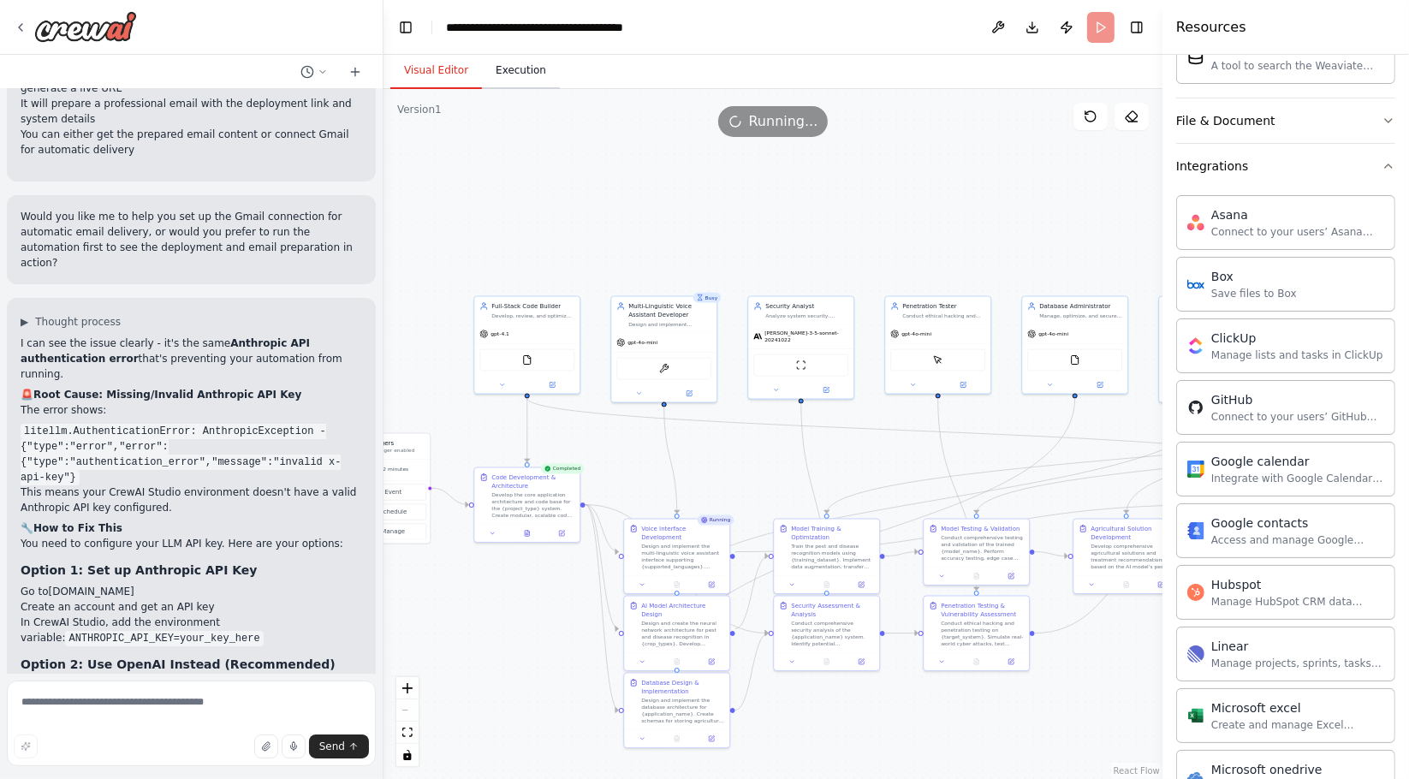
click at [500, 76] on button "Execution" at bounding box center [521, 71] width 78 height 36
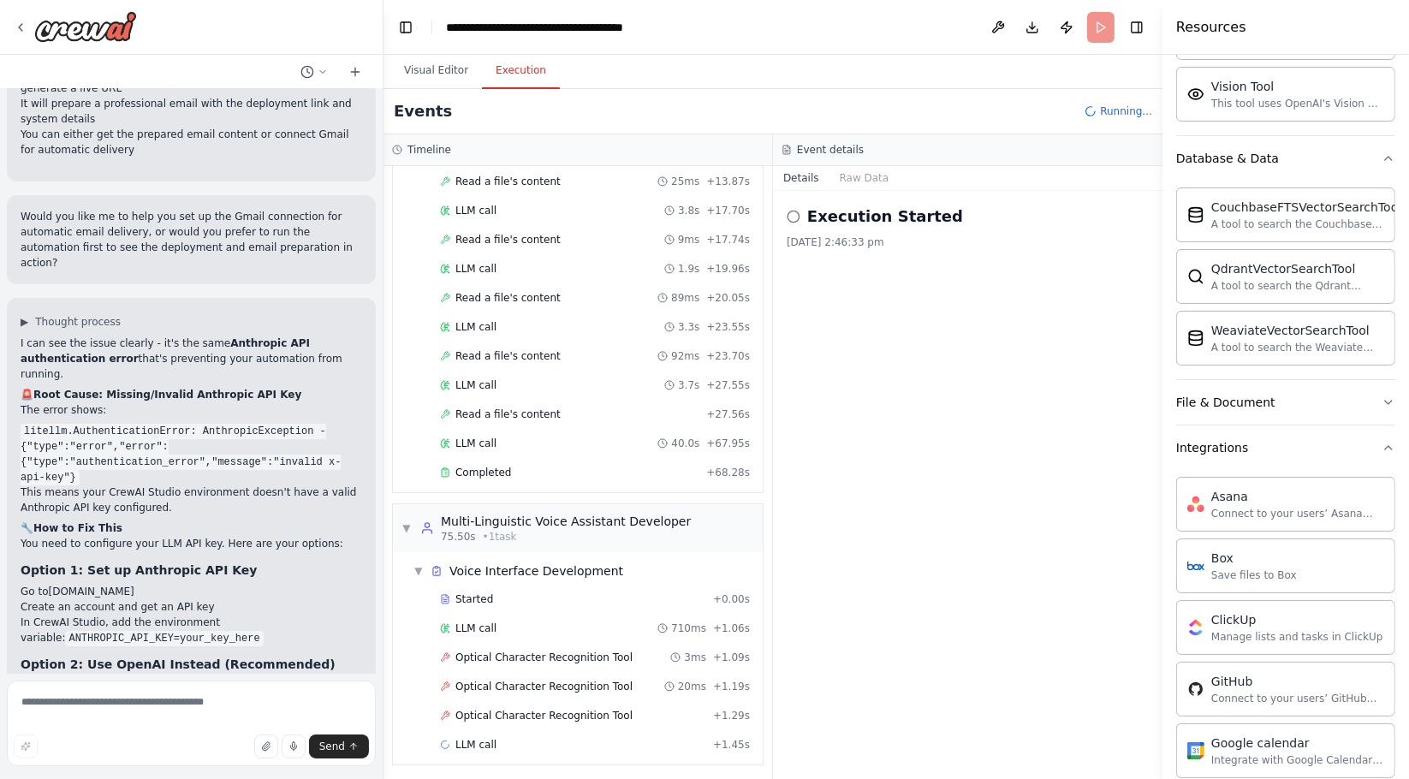
scroll to position [475, 0]
click at [1245, 443] on button "Integrations" at bounding box center [1285, 451] width 219 height 45
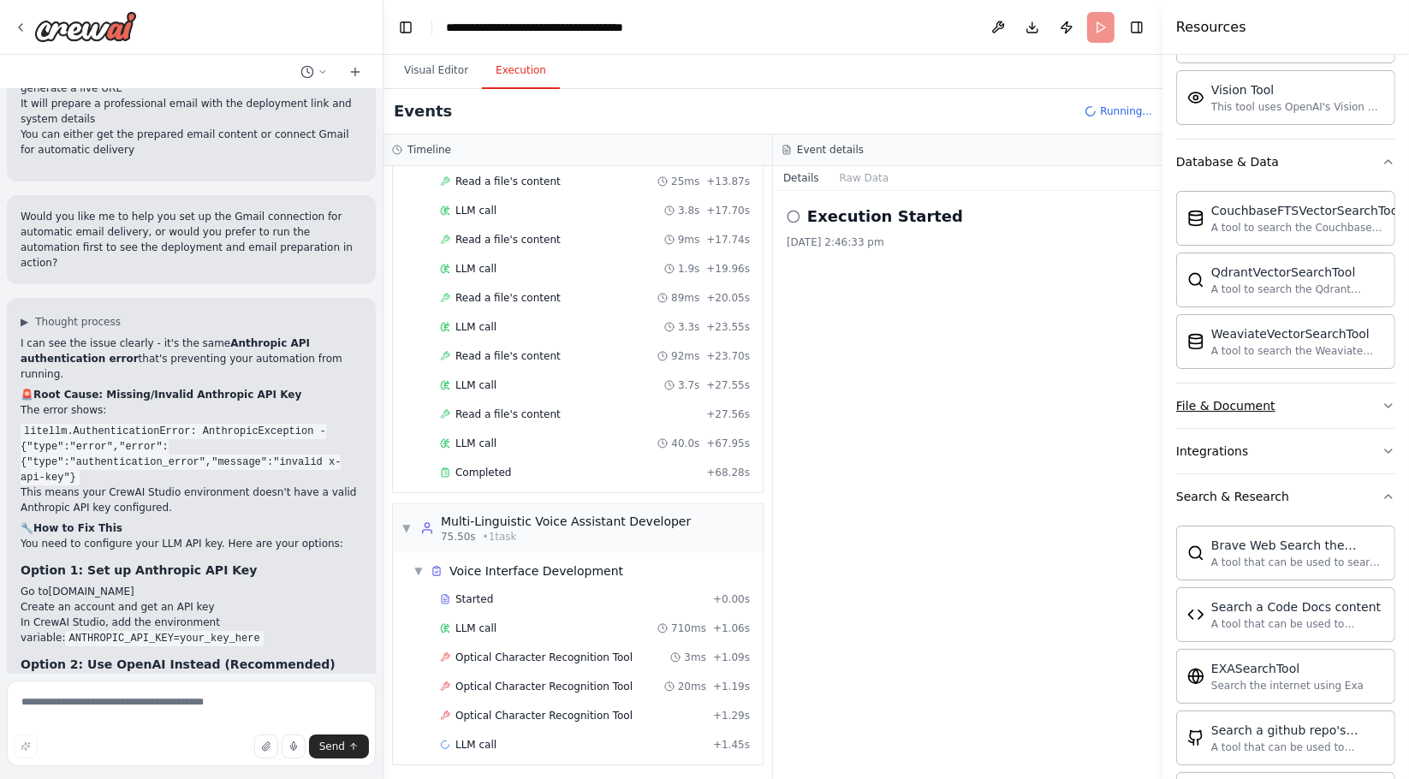
click at [1251, 401] on div "File & Document" at bounding box center [1225, 405] width 99 height 17
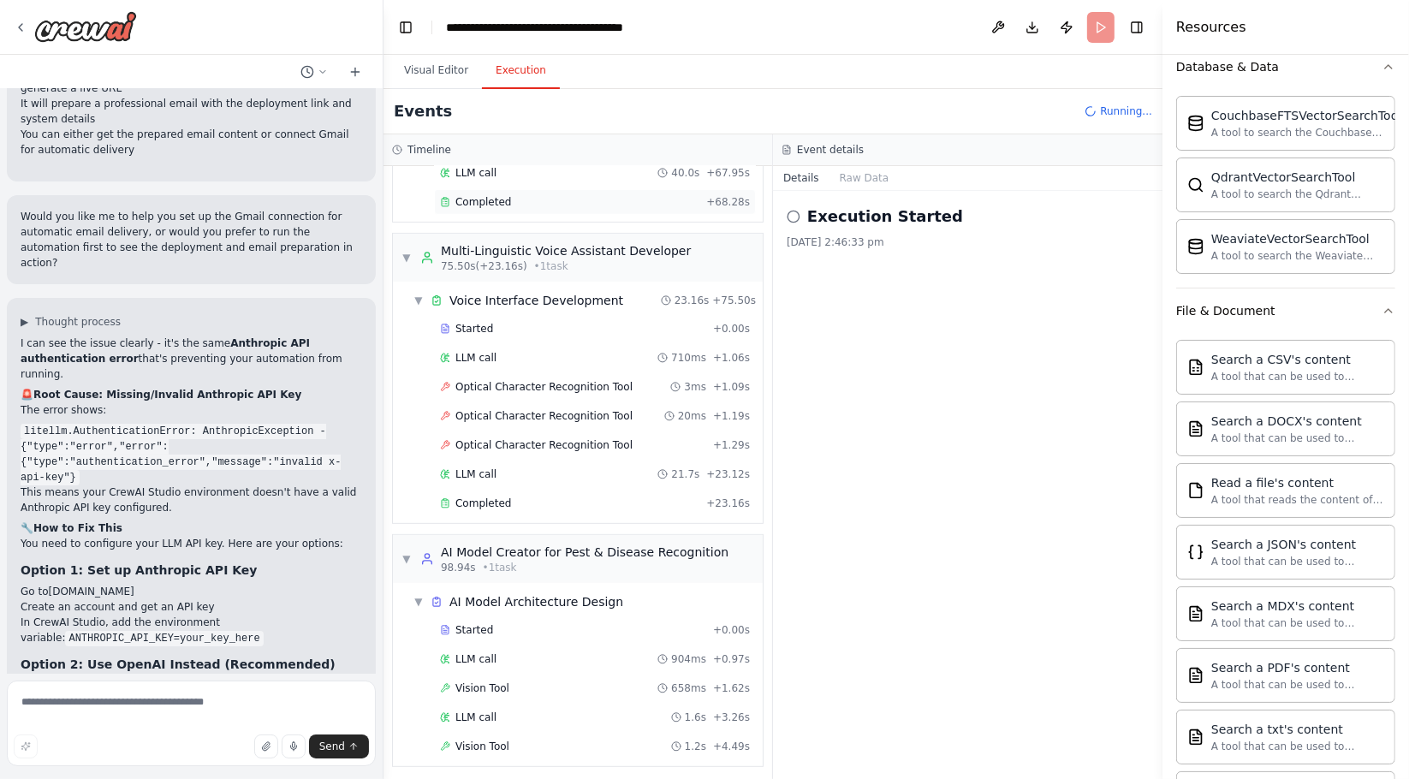
scroll to position [621, 0]
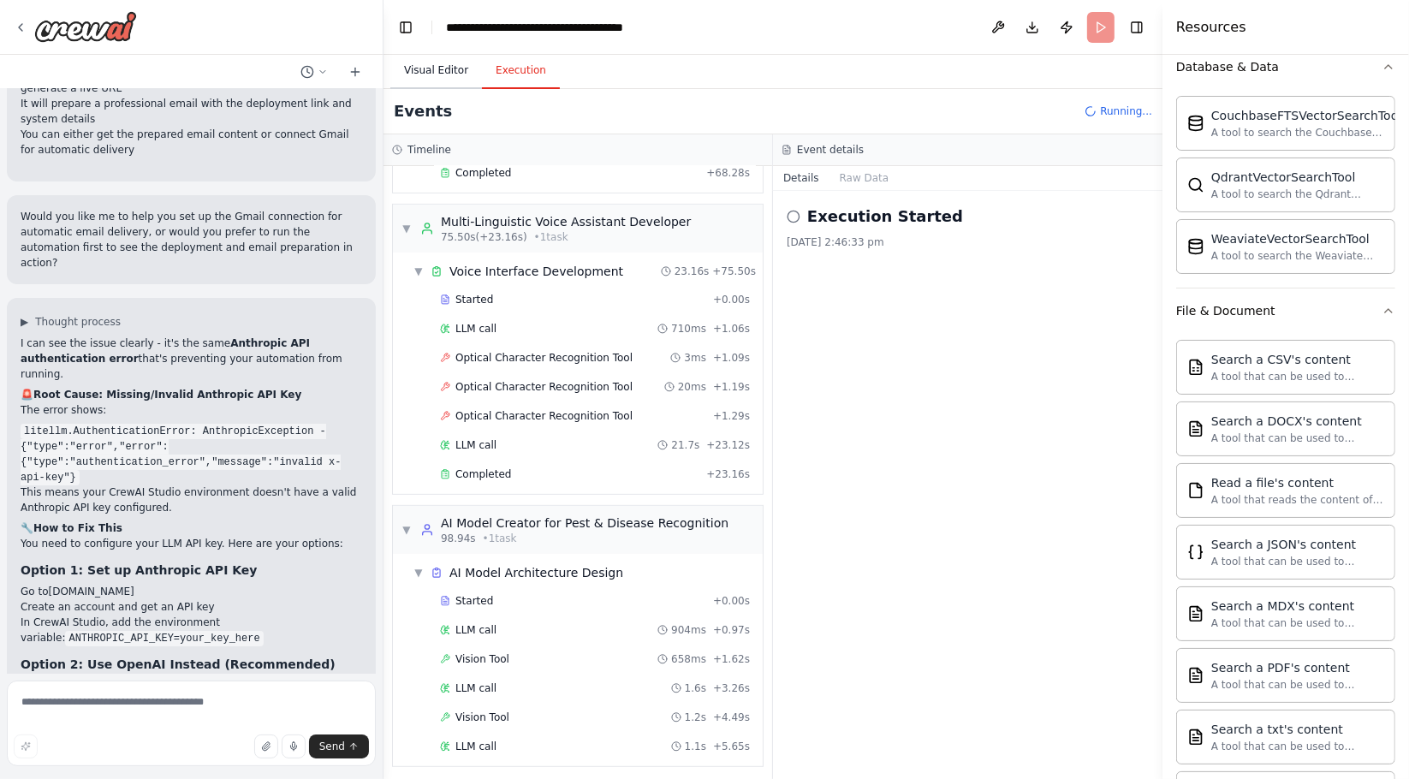
click at [426, 62] on button "Visual Editor" at bounding box center [436, 71] width 92 height 36
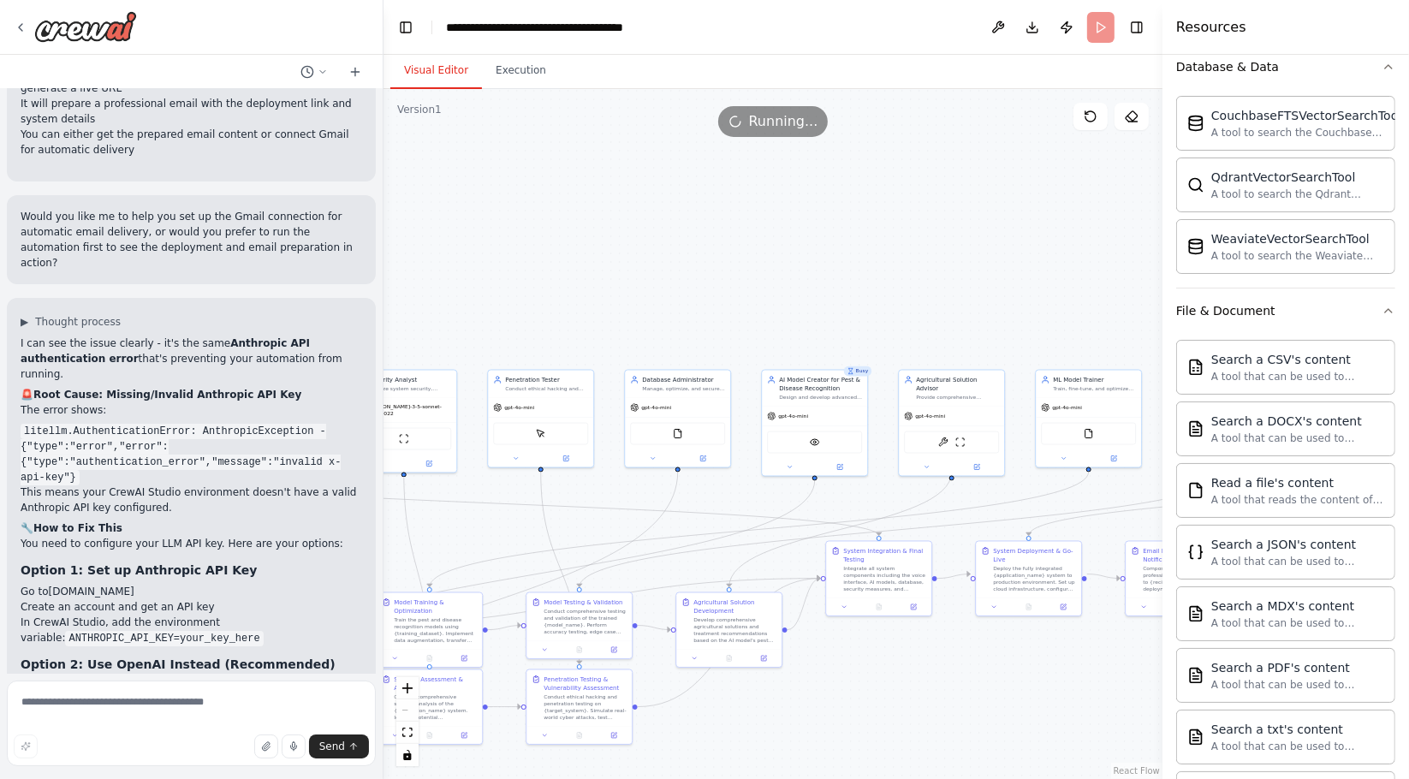
drag, startPoint x: 907, startPoint y: 227, endPoint x: 509, endPoint y: 300, distance: 404.0
click at [509, 300] on div ".deletable-edge-delete-btn { width: 20px; height: 20px; border: 0px solid #ffff…" at bounding box center [773, 434] width 779 height 690
click at [895, 705] on button at bounding box center [907, 705] width 29 height 21
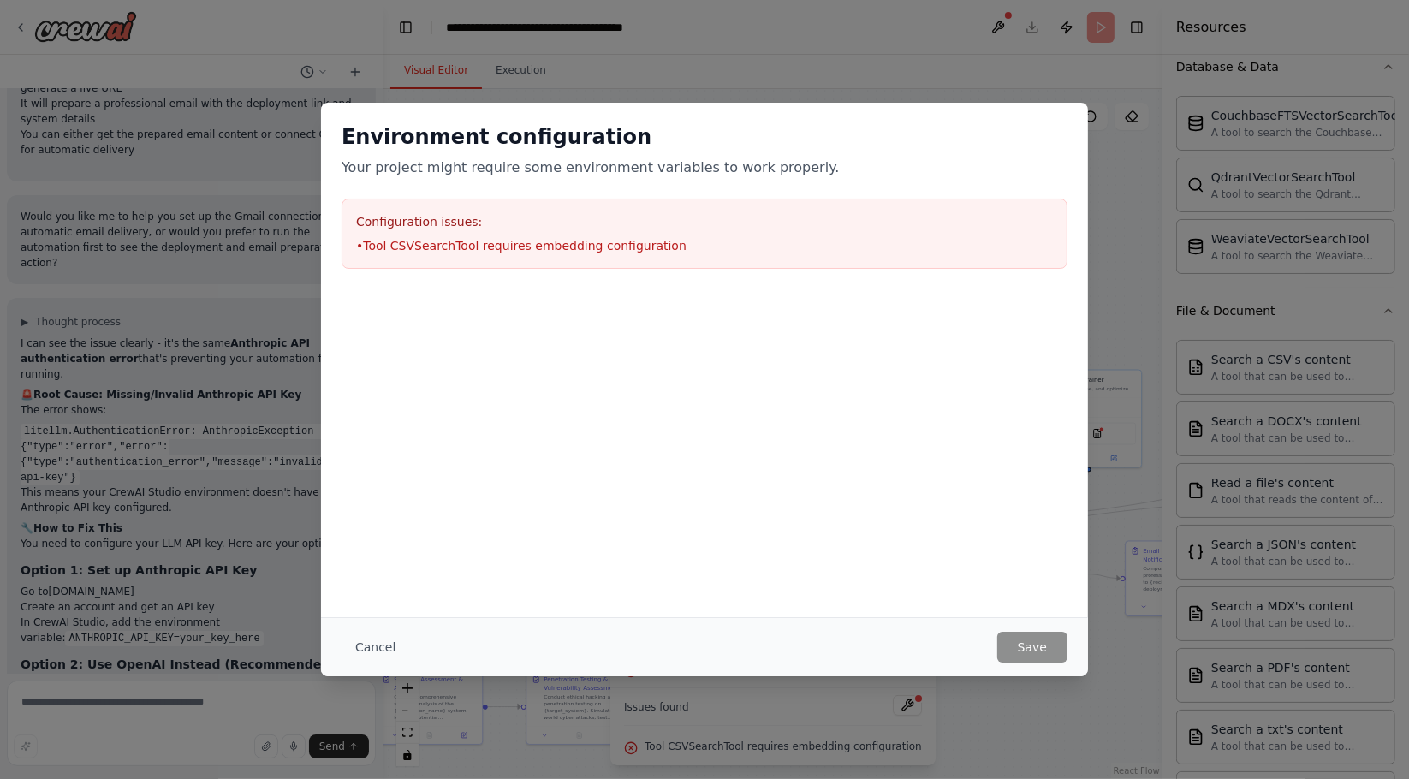
click at [1014, 92] on div "Environment configuration Your project might require some environment variables…" at bounding box center [704, 389] width 1409 height 779
click at [369, 660] on button "Cancel" at bounding box center [376, 647] width 68 height 31
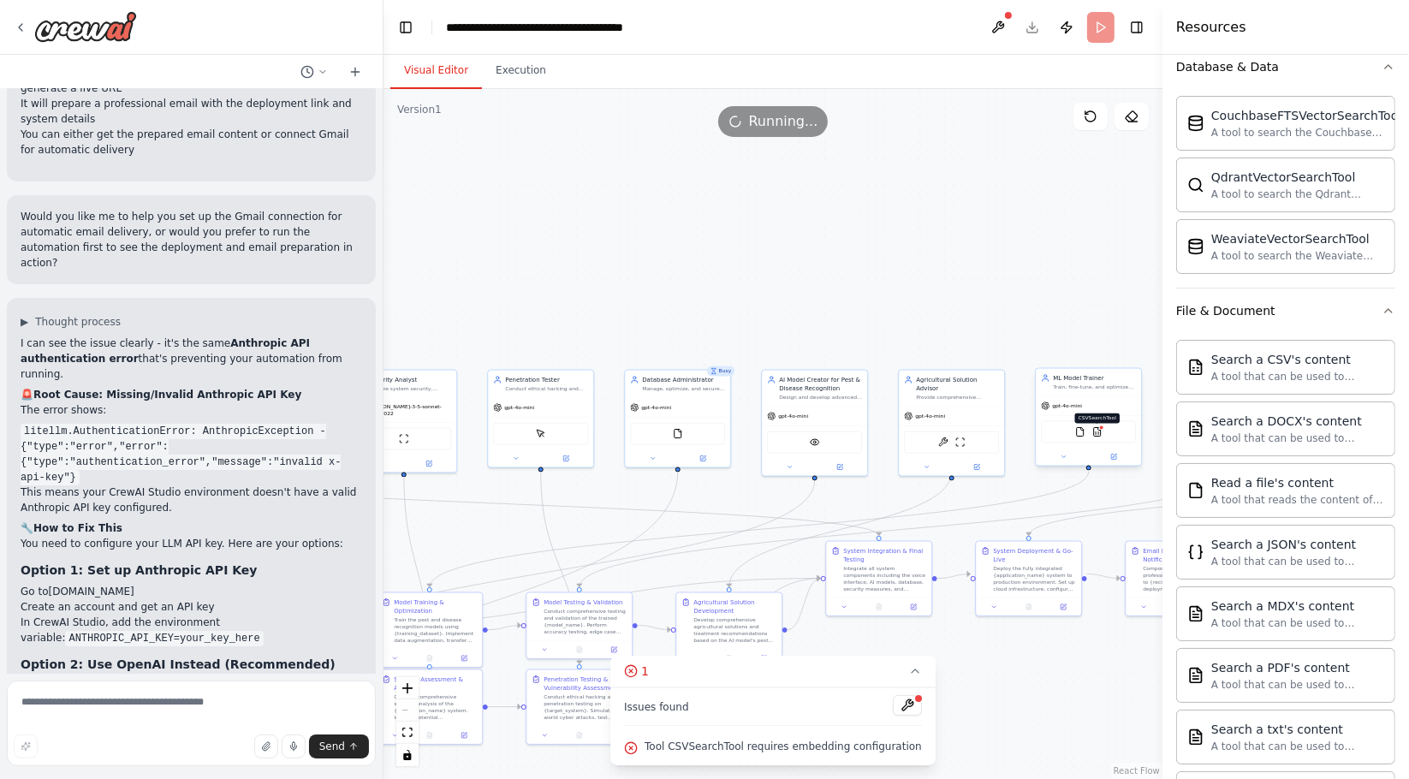
click at [1099, 433] on img at bounding box center [1097, 432] width 10 height 10
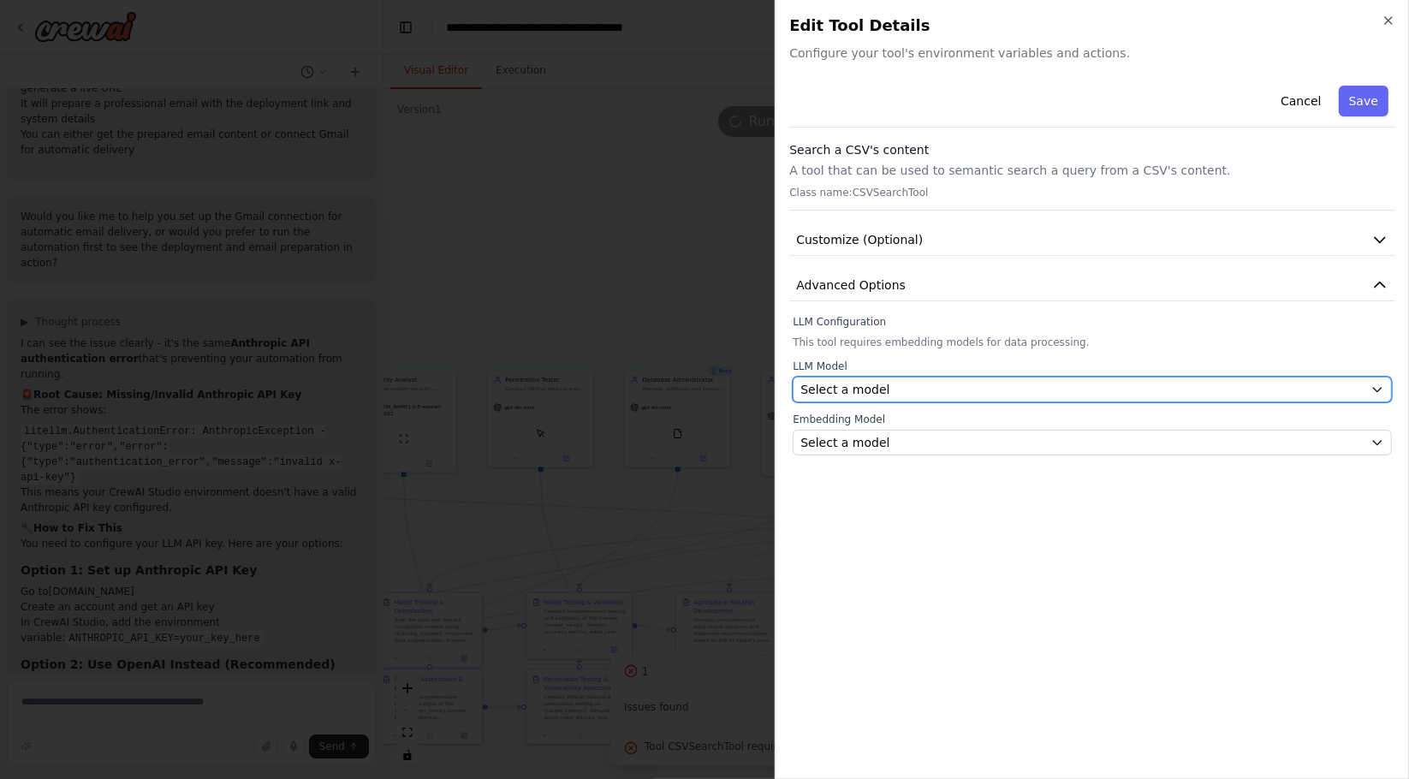
click at [885, 391] on div "Select a model" at bounding box center [1081, 389] width 563 height 17
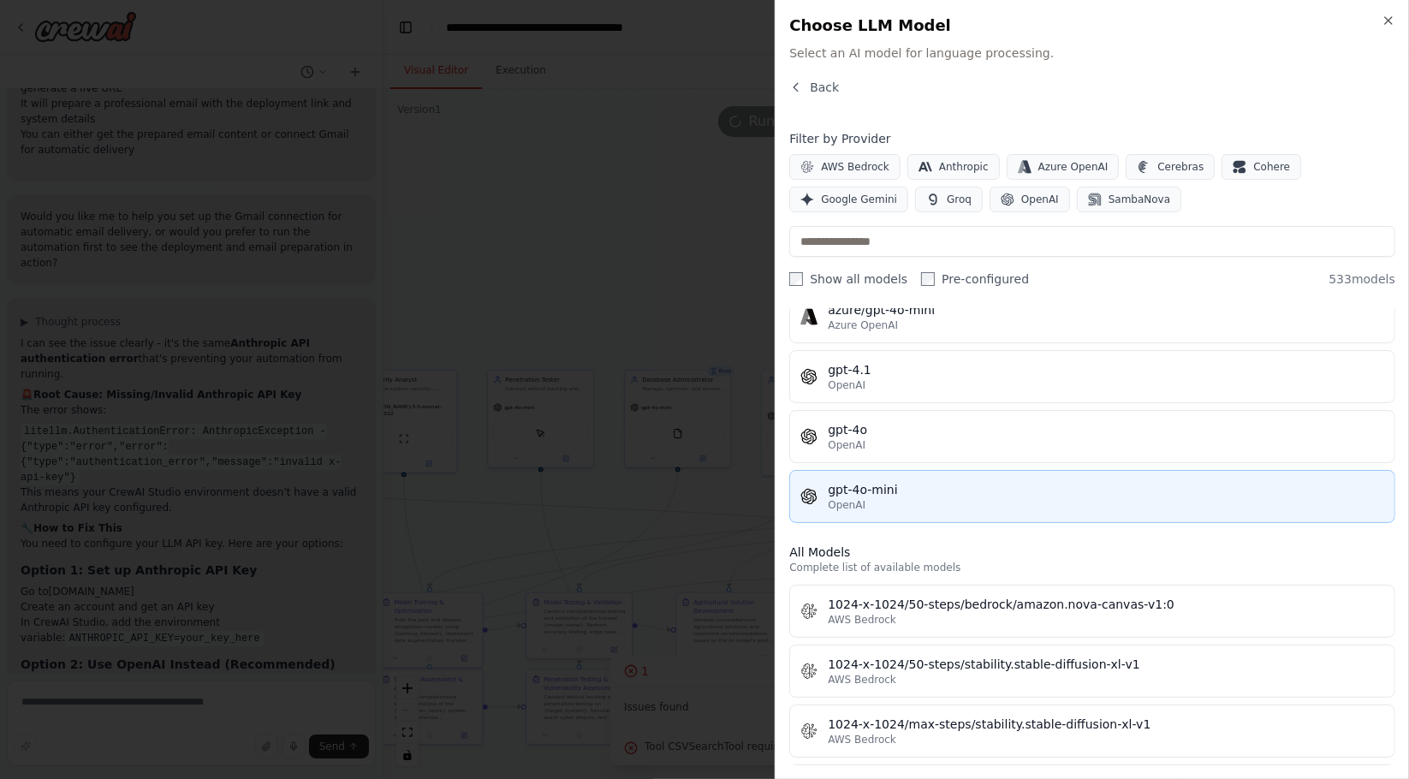
scroll to position [285, 0]
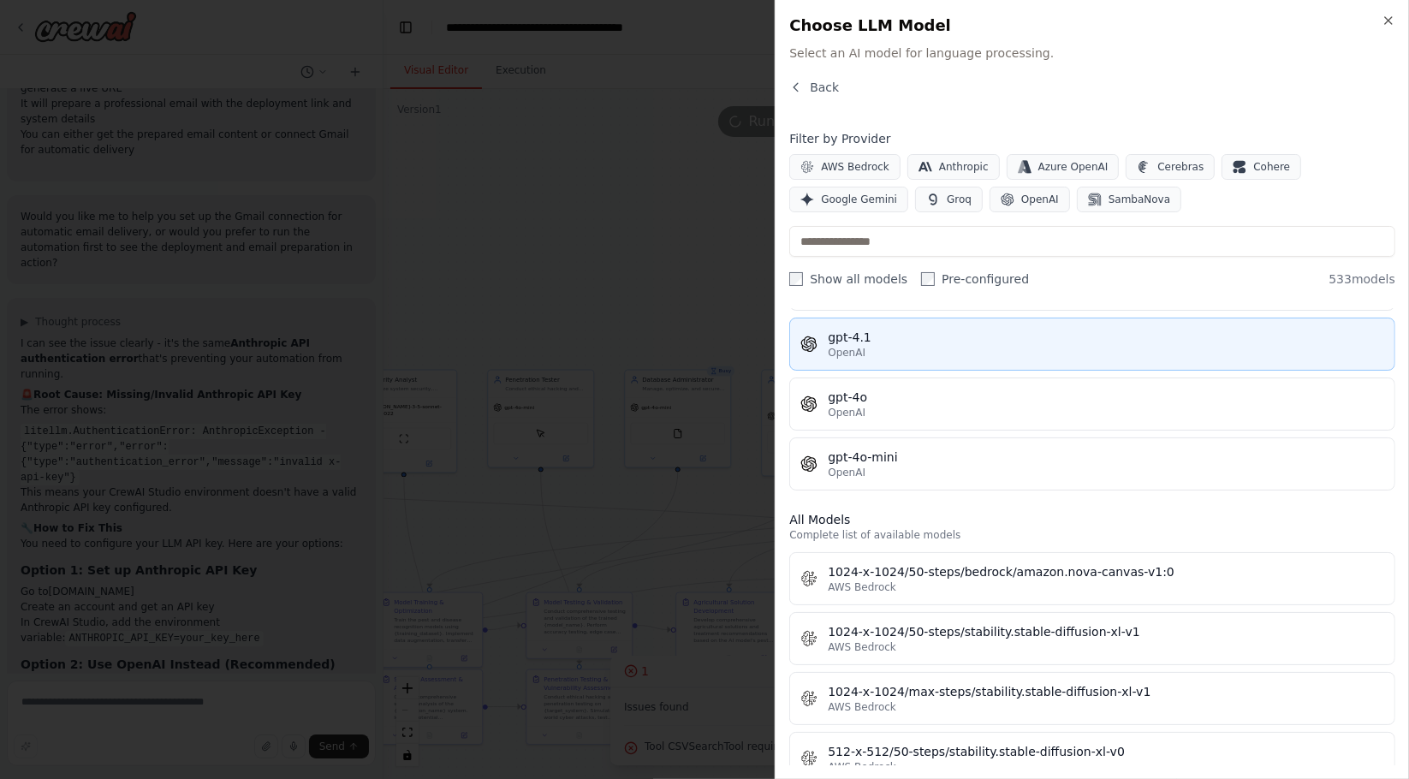
click at [885, 363] on button "gpt-4.1 OpenAI" at bounding box center [1092, 344] width 606 height 53
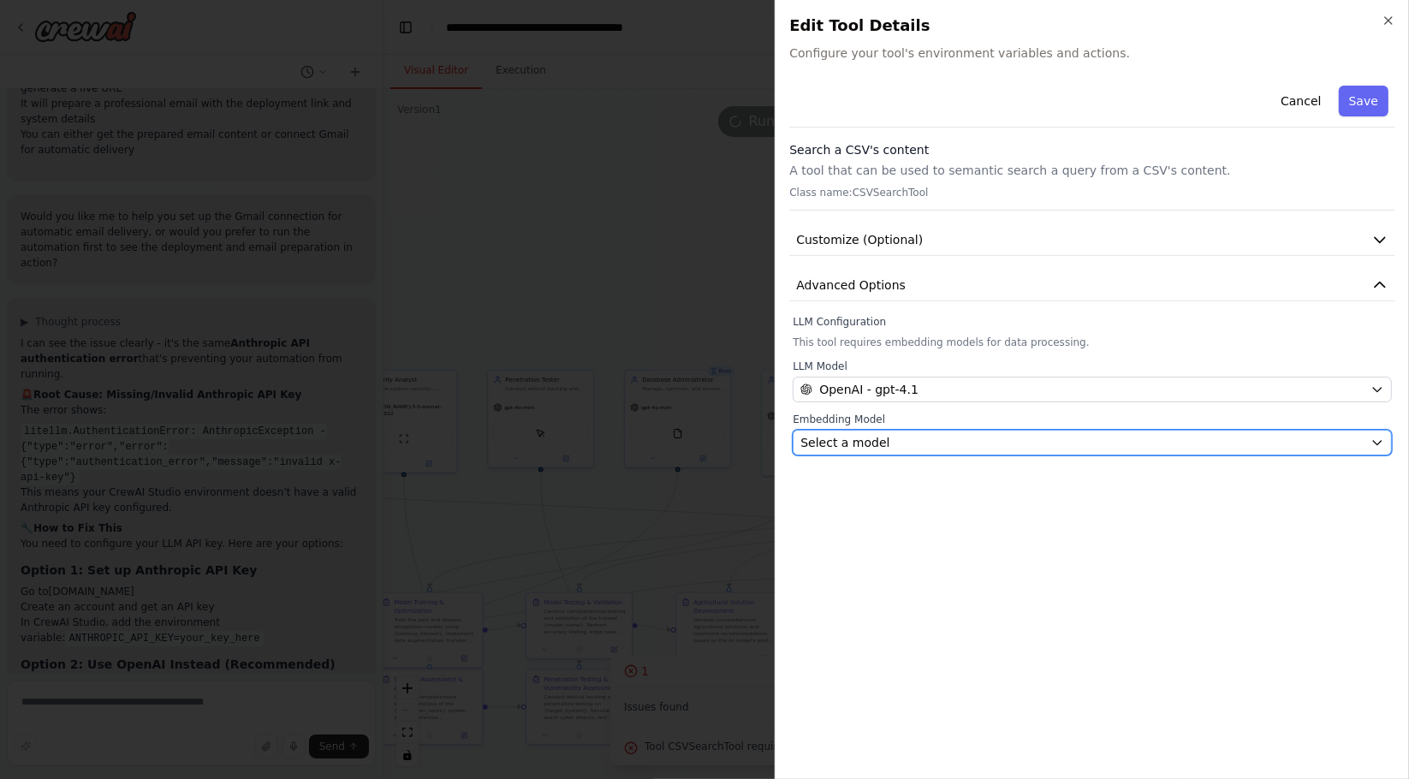
click at [899, 438] on div "Select a model" at bounding box center [1081, 442] width 563 height 17
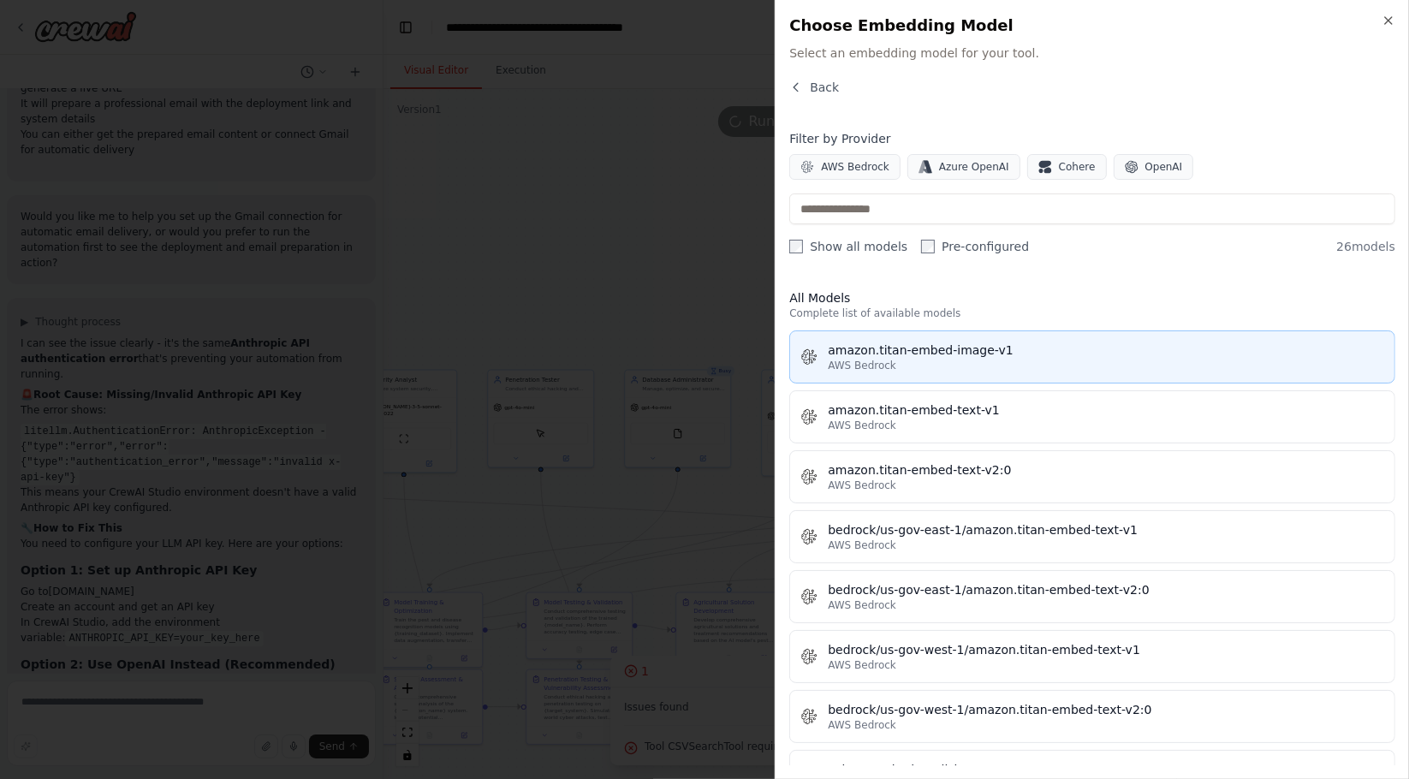
click at [918, 362] on div "AWS Bedrock" at bounding box center [1106, 366] width 556 height 14
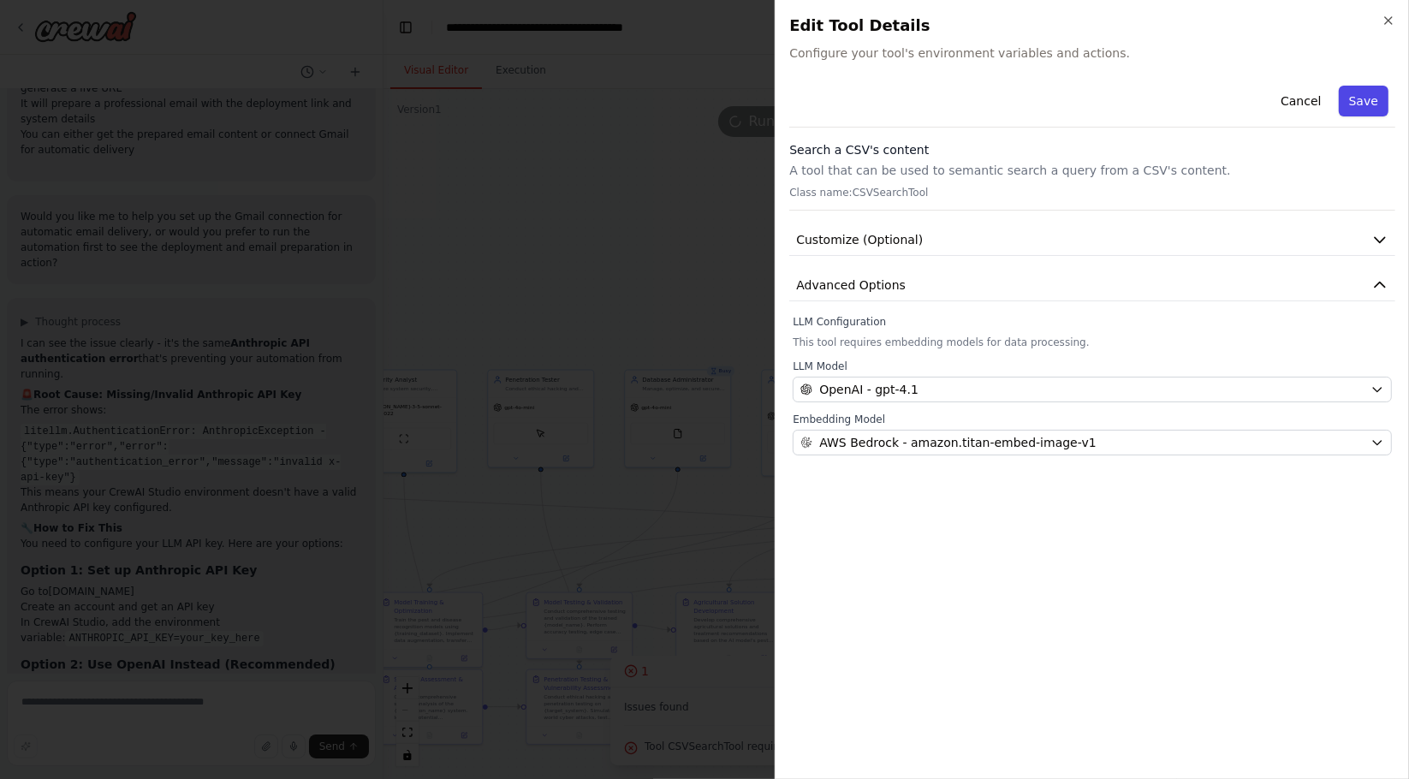
click at [1350, 99] on button "Save" at bounding box center [1364, 101] width 50 height 31
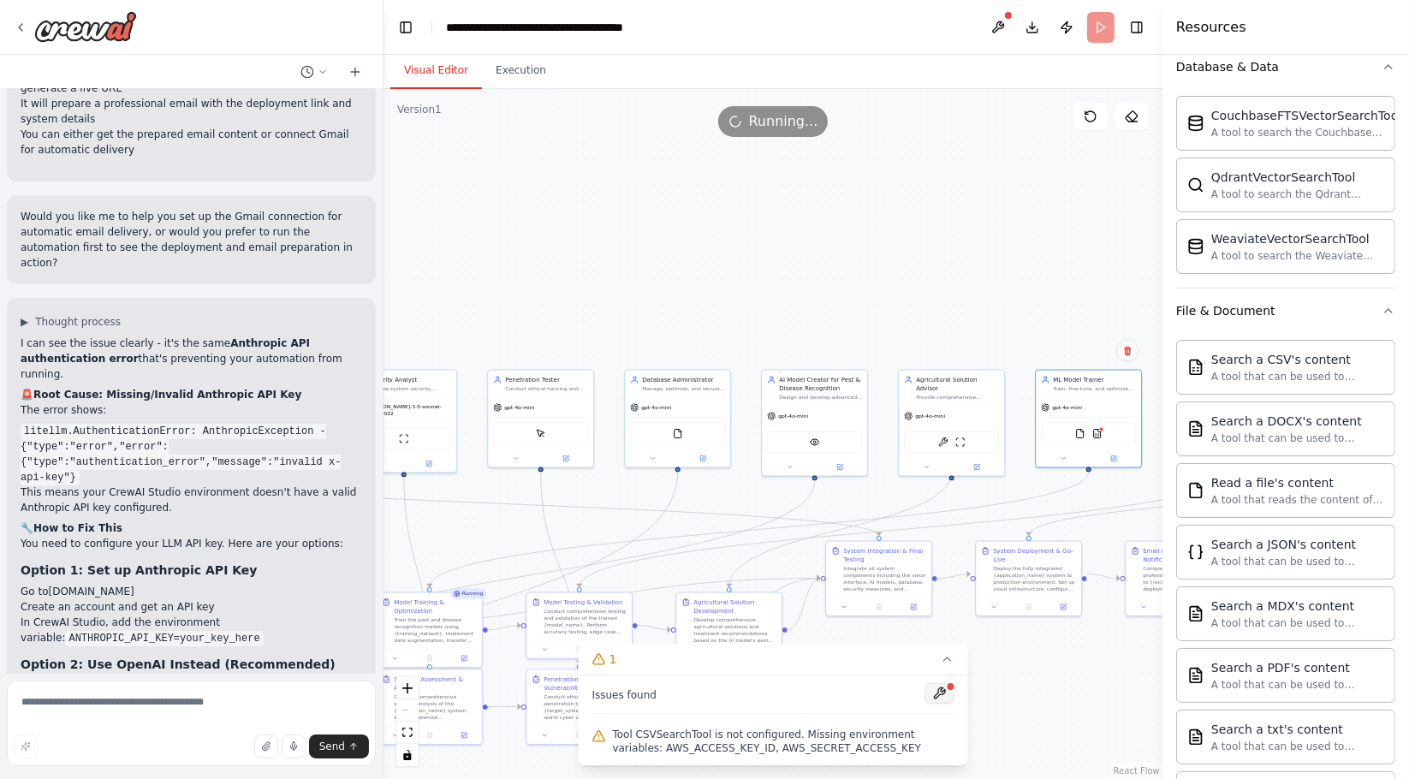
click at [939, 692] on button at bounding box center [939, 693] width 29 height 21
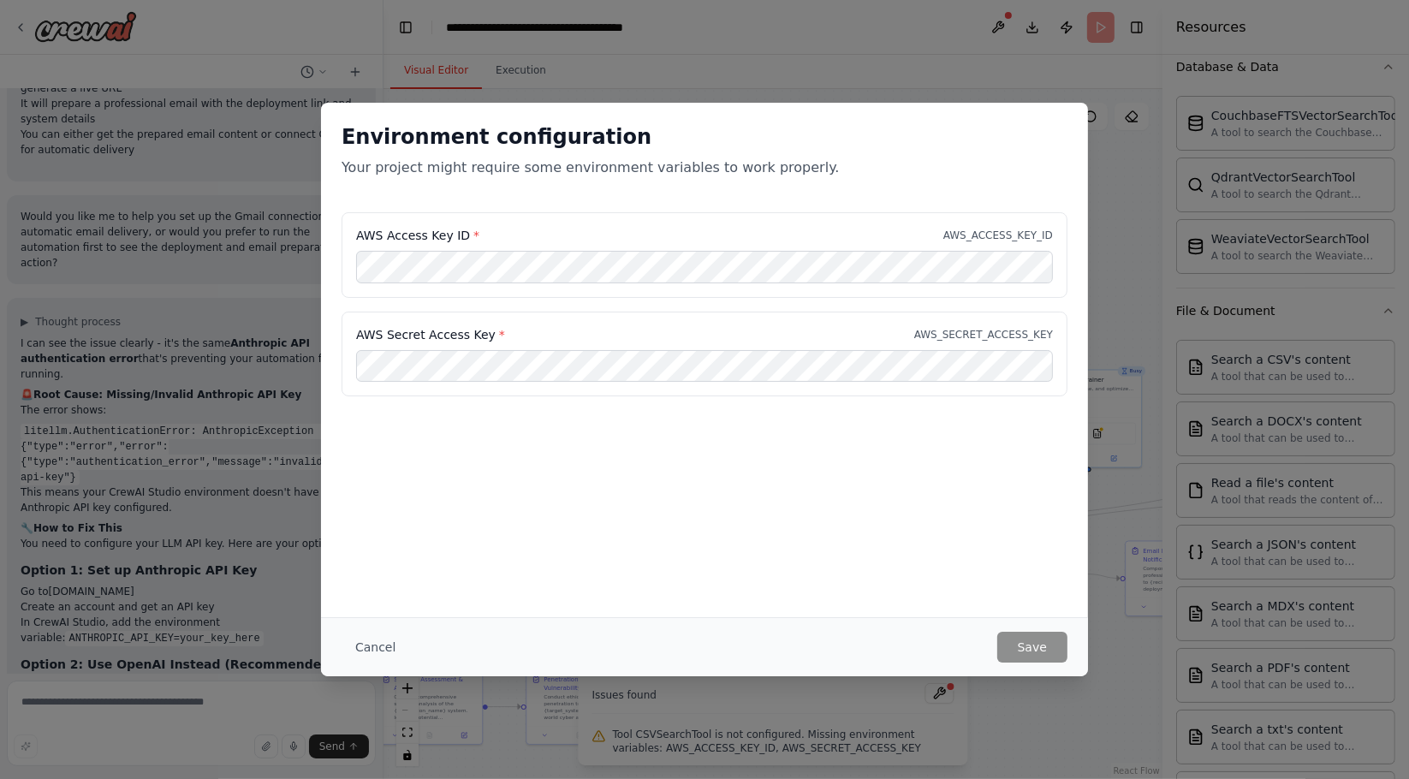
click at [1016, 722] on div "Environment configuration Your project might require some environment variables…" at bounding box center [704, 389] width 1409 height 779
click at [359, 640] on button "Cancel" at bounding box center [376, 647] width 68 height 31
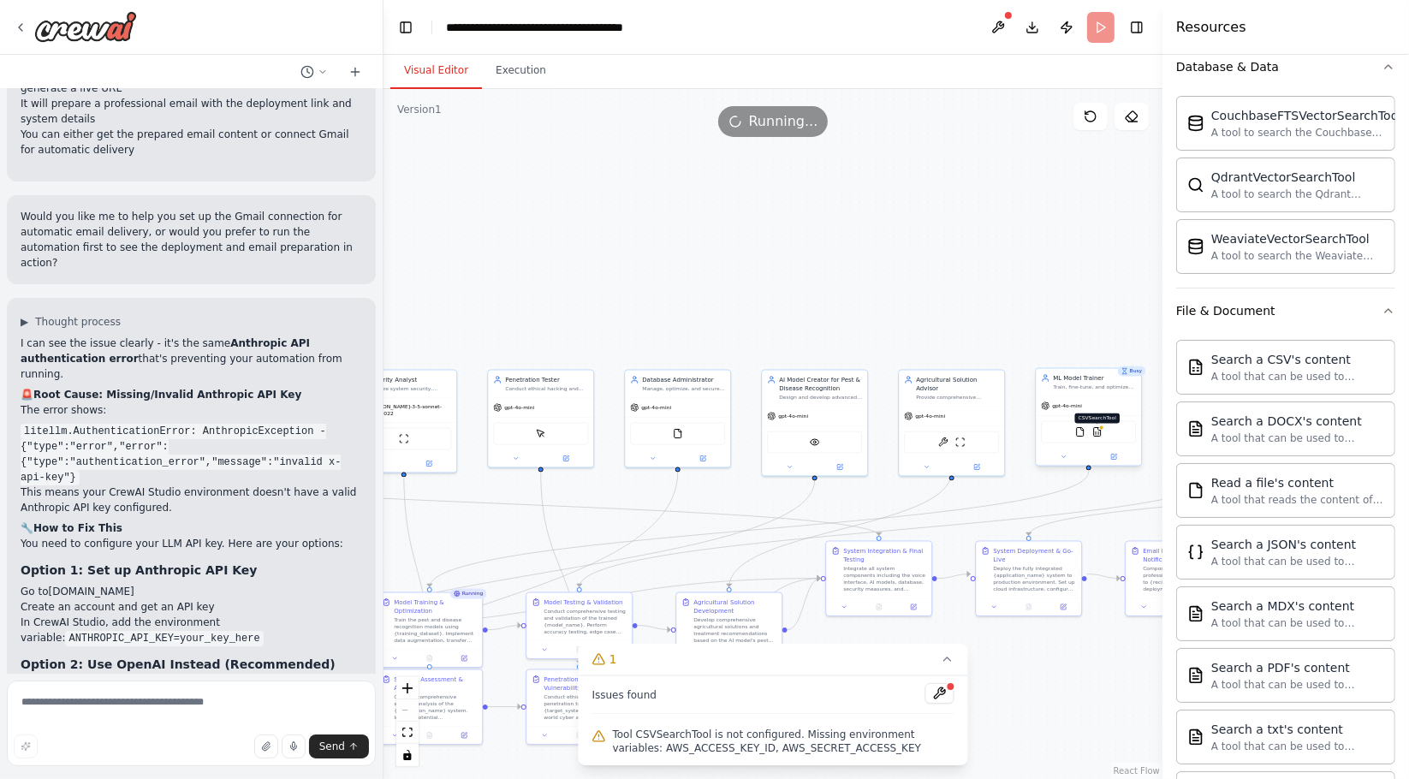
click at [1099, 433] on img at bounding box center [1097, 432] width 10 height 10
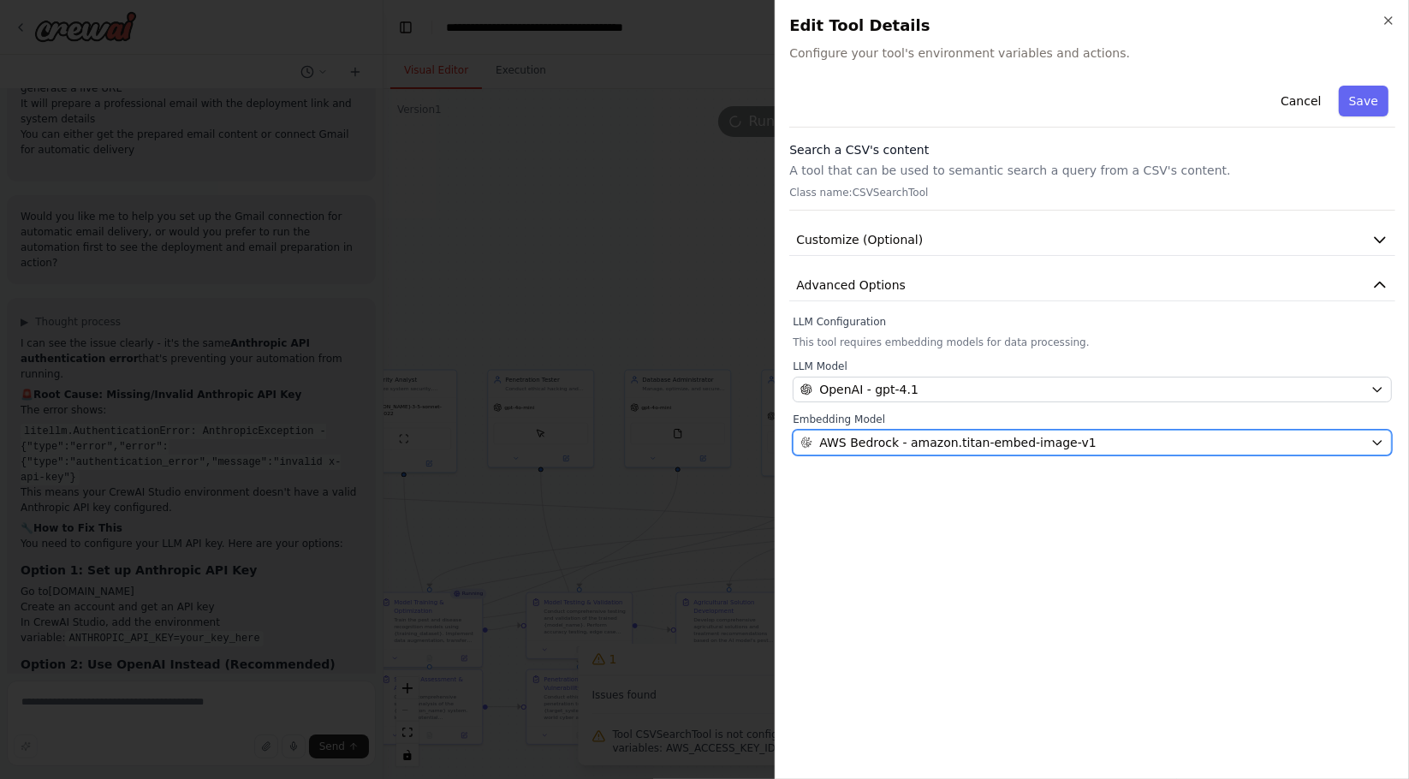
click at [1036, 442] on span "AWS Bedrock - amazon.titan-embed-image-v1" at bounding box center [957, 442] width 276 height 17
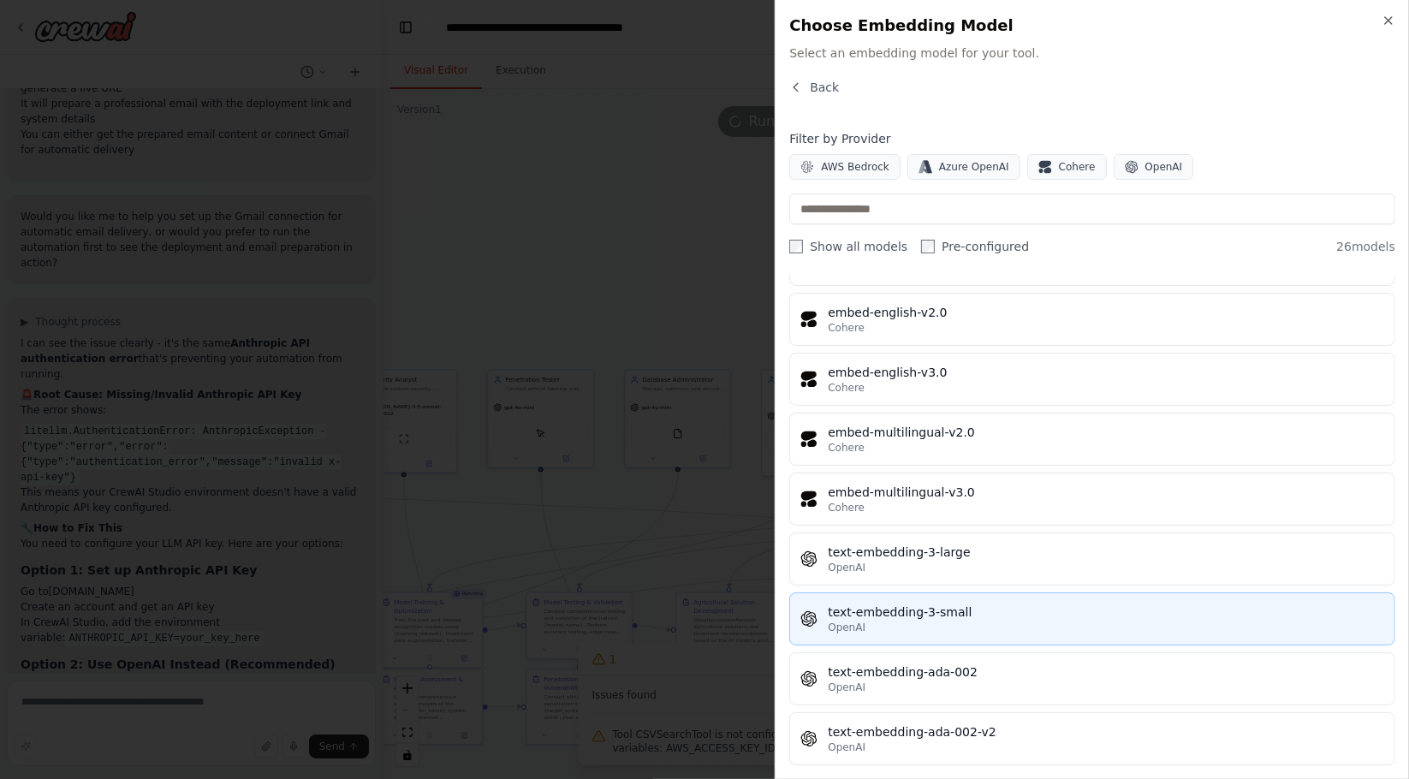
scroll to position [1124, 0]
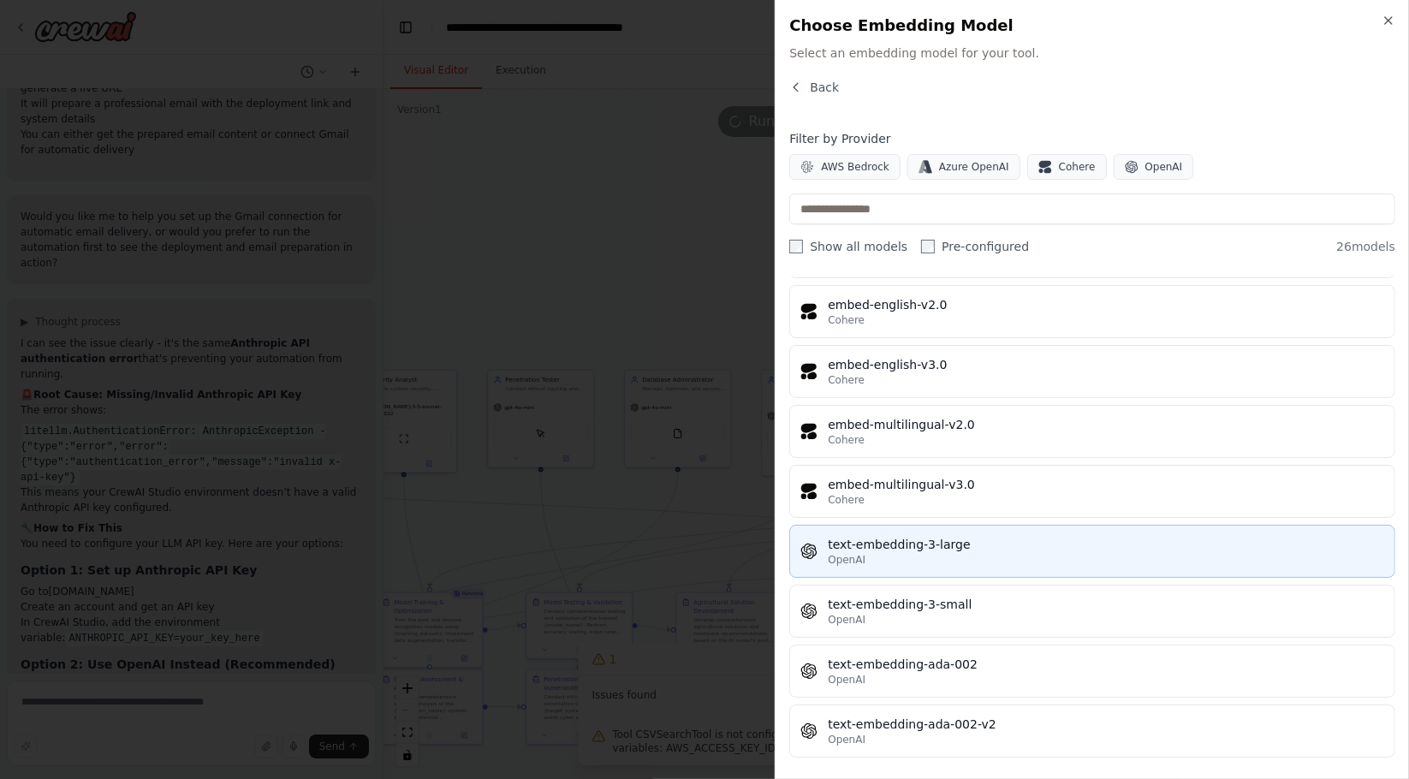
click at [900, 543] on div "text-embedding-3-large" at bounding box center [1106, 544] width 556 height 17
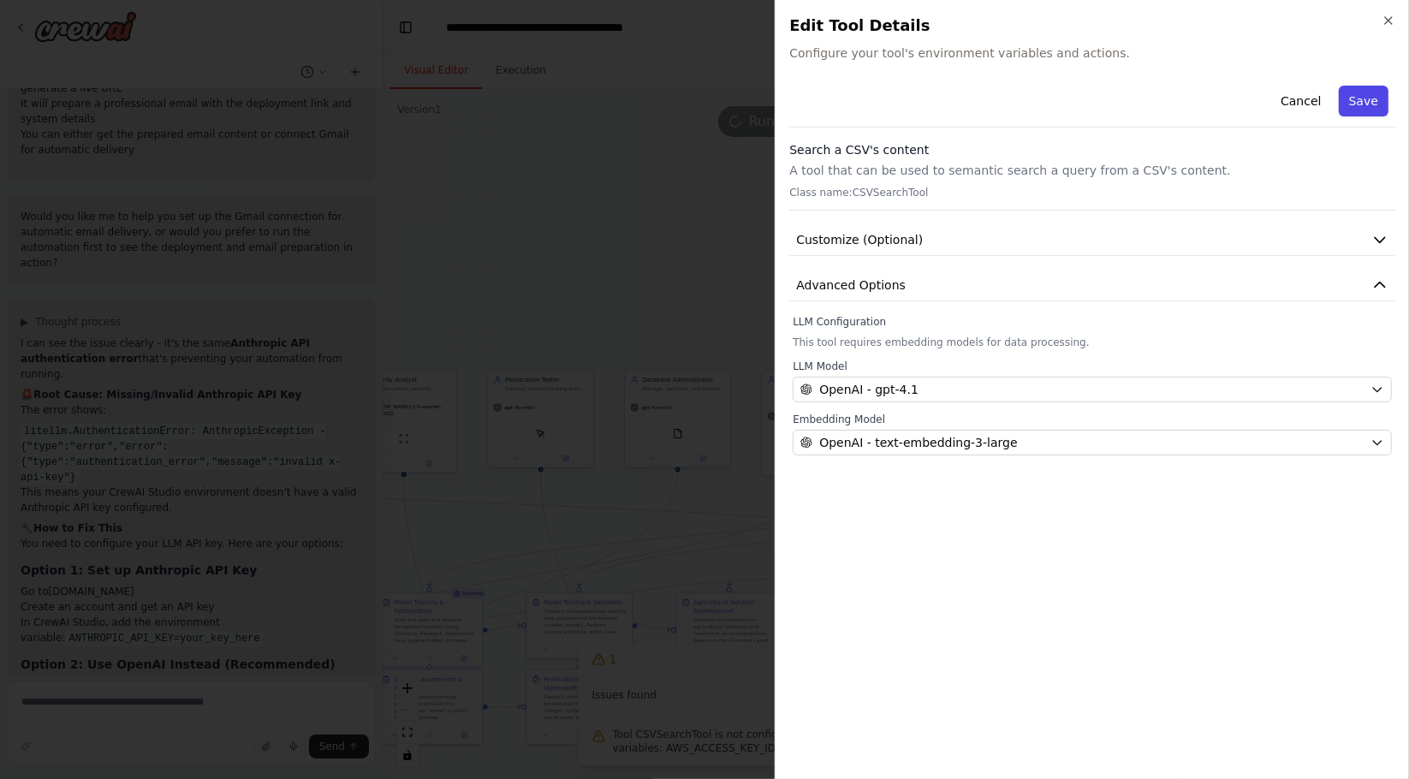
click at [1377, 97] on button "Save" at bounding box center [1364, 101] width 50 height 31
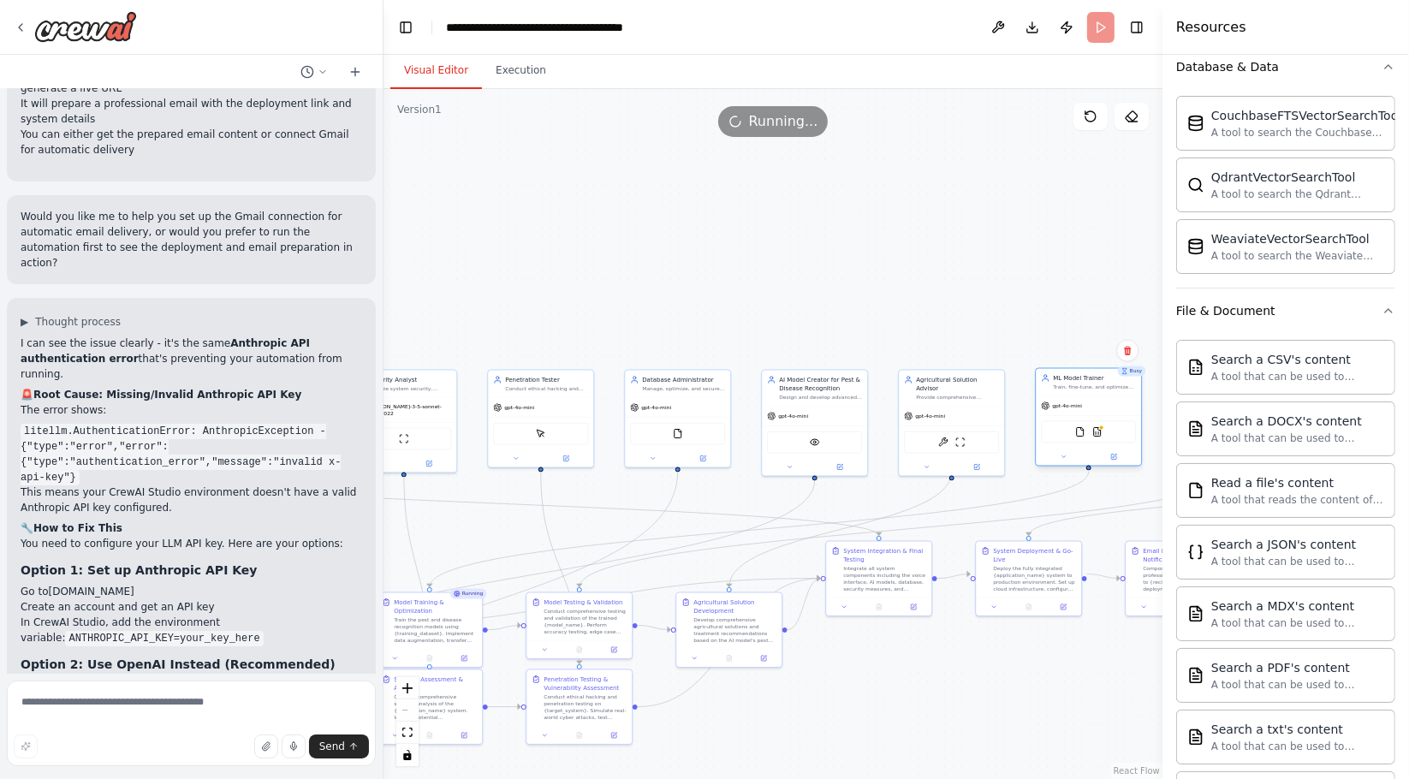
click at [1097, 439] on div "FileReadTool CSVSearchTool" at bounding box center [1088, 432] width 95 height 22
click at [1098, 436] on img at bounding box center [1097, 432] width 10 height 10
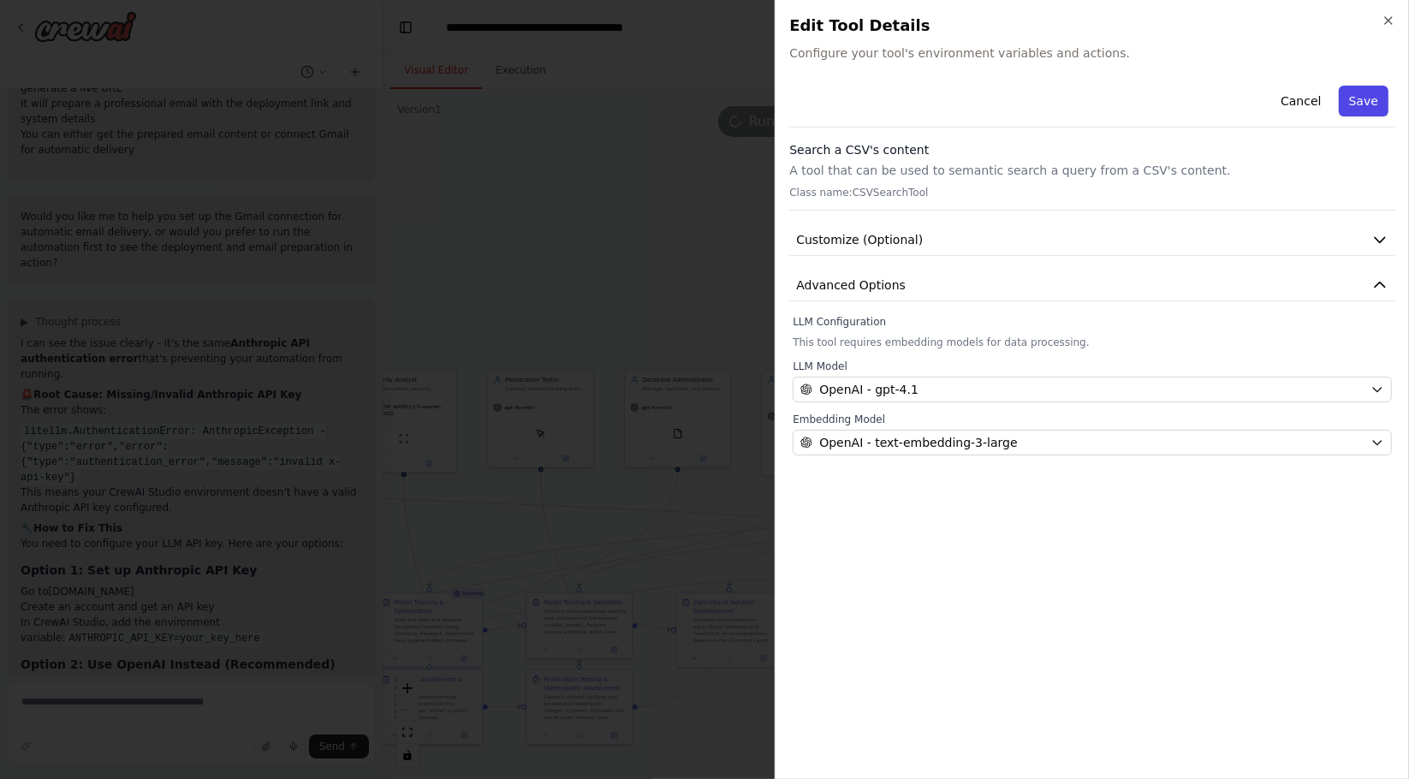
click at [1367, 98] on button "Save" at bounding box center [1364, 101] width 50 height 31
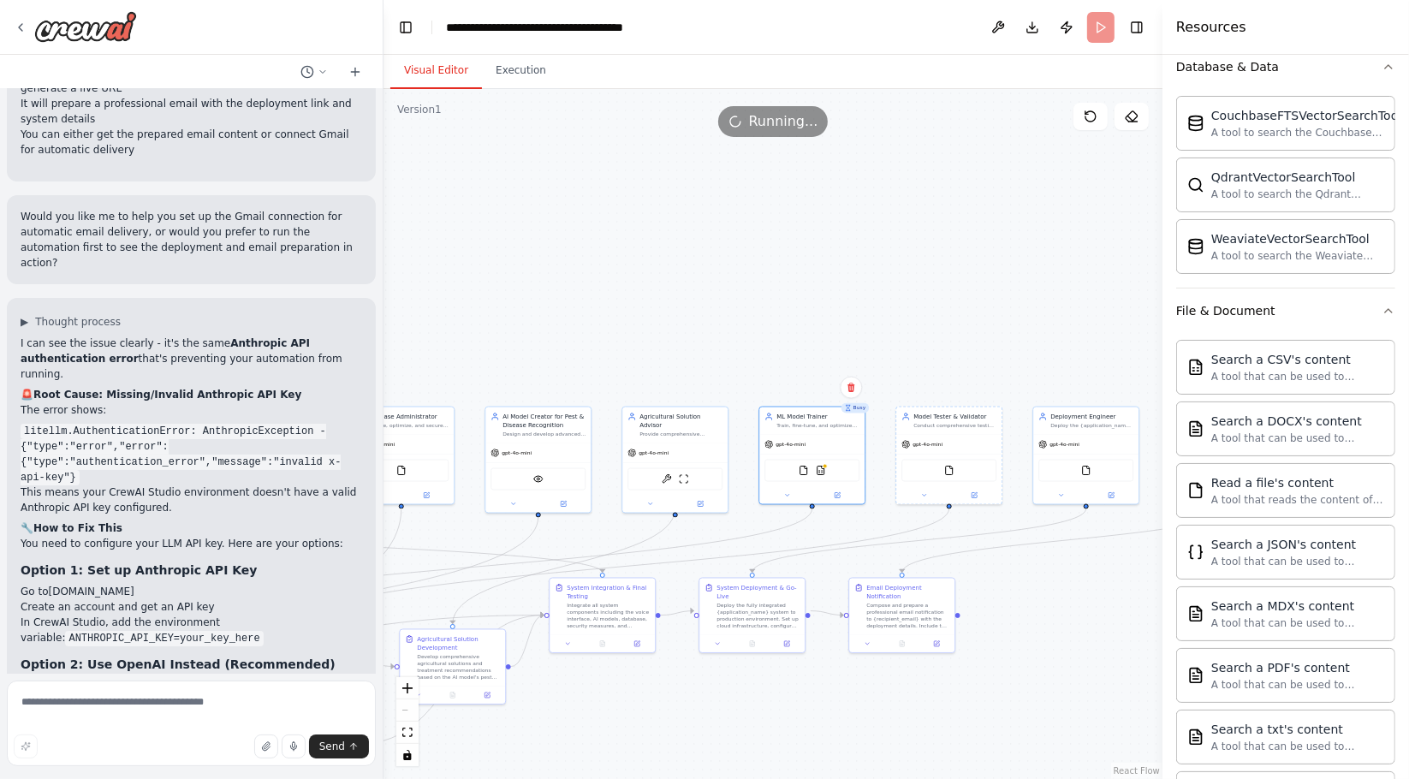
drag, startPoint x: 1018, startPoint y: 271, endPoint x: 749, endPoint y: 308, distance: 271.3
click at [749, 308] on div ".deletable-edge-delete-btn { width: 20px; height: 20px; border: 0px solid #ffff…" at bounding box center [773, 434] width 779 height 690
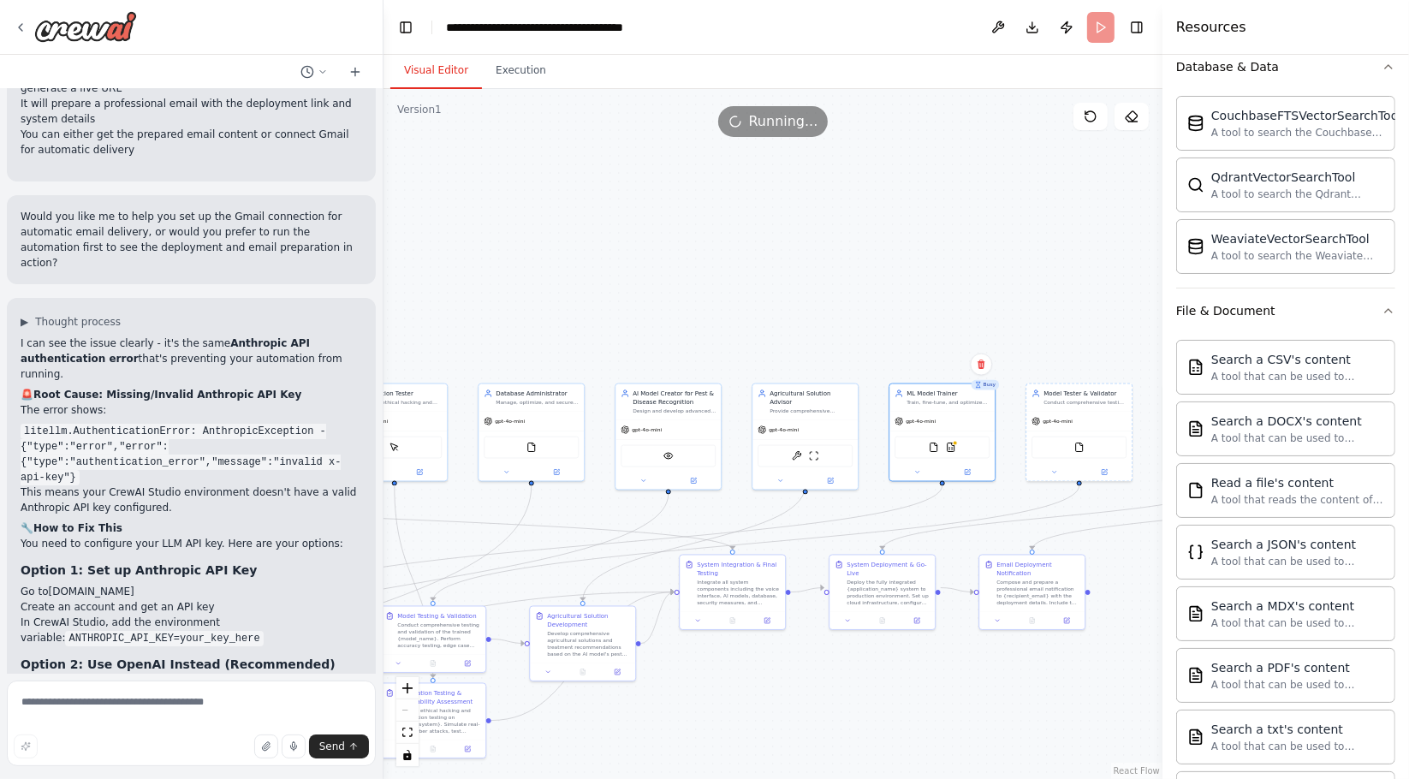
drag, startPoint x: 682, startPoint y: 277, endPoint x: 770, endPoint y: 263, distance: 89.4
click at [770, 263] on div ".deletable-edge-delete-btn { width: 20px; height: 20px; border: 0px solid #ffff…" at bounding box center [773, 434] width 779 height 690
click at [518, 68] on button "Execution" at bounding box center [521, 71] width 78 height 36
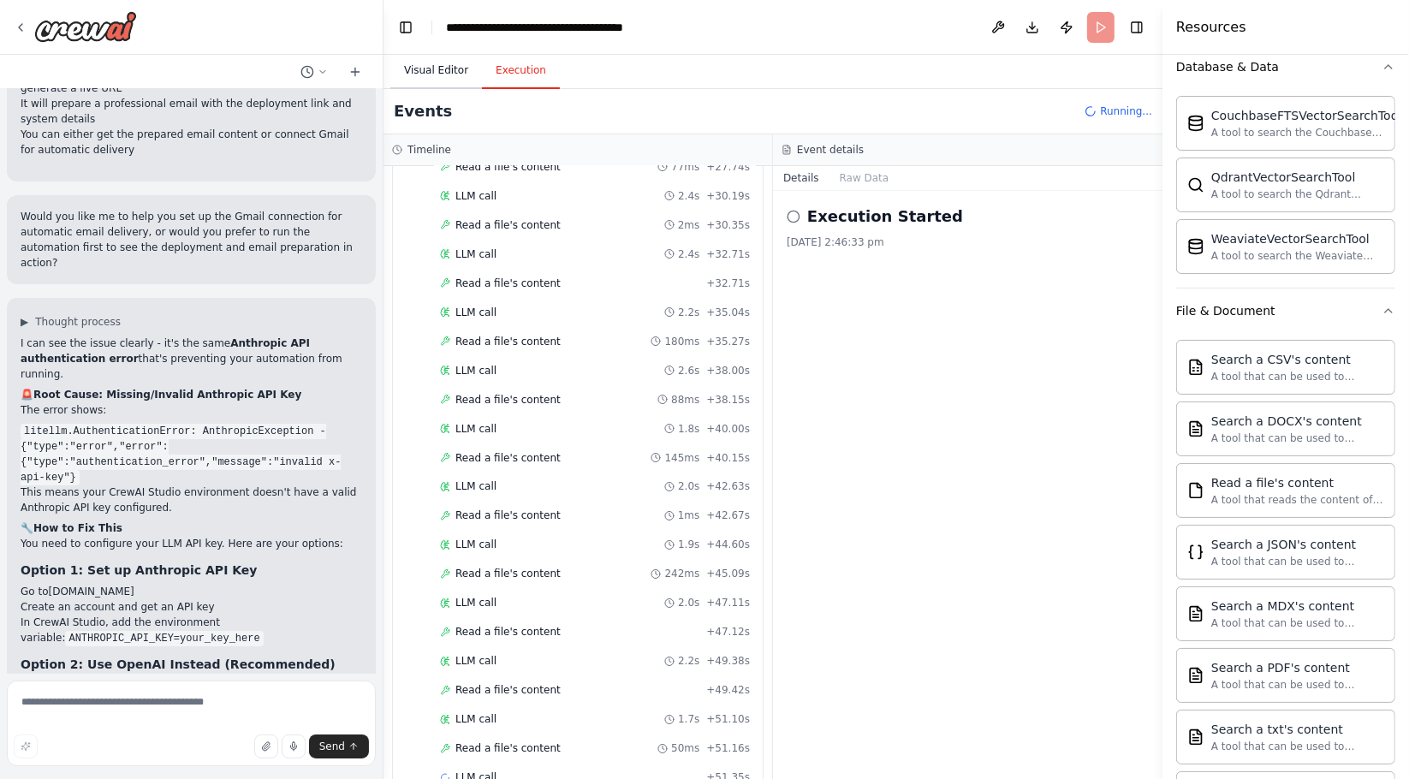
scroll to position [2869, 0]
click at [421, 86] on button "Visual Editor" at bounding box center [436, 71] width 92 height 36
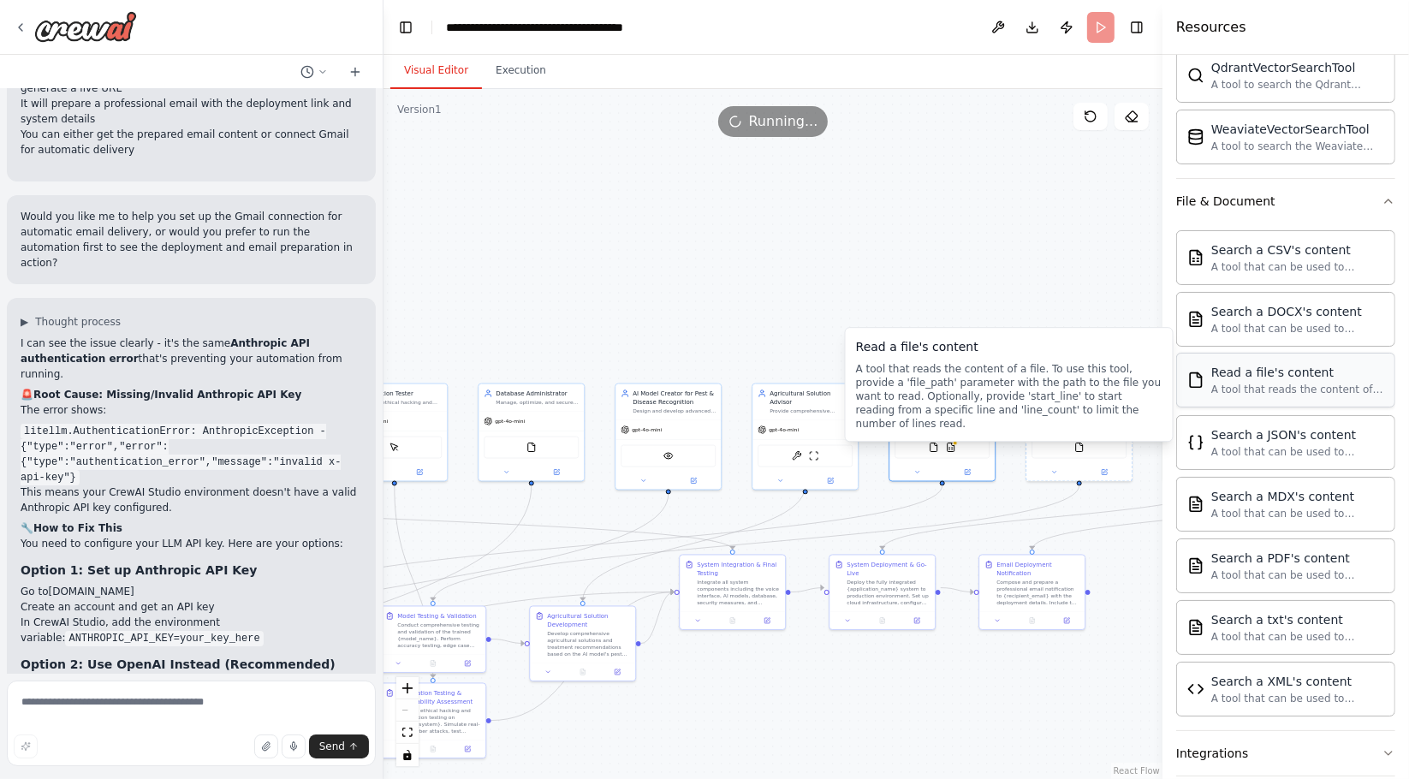
scroll to position [856, 0]
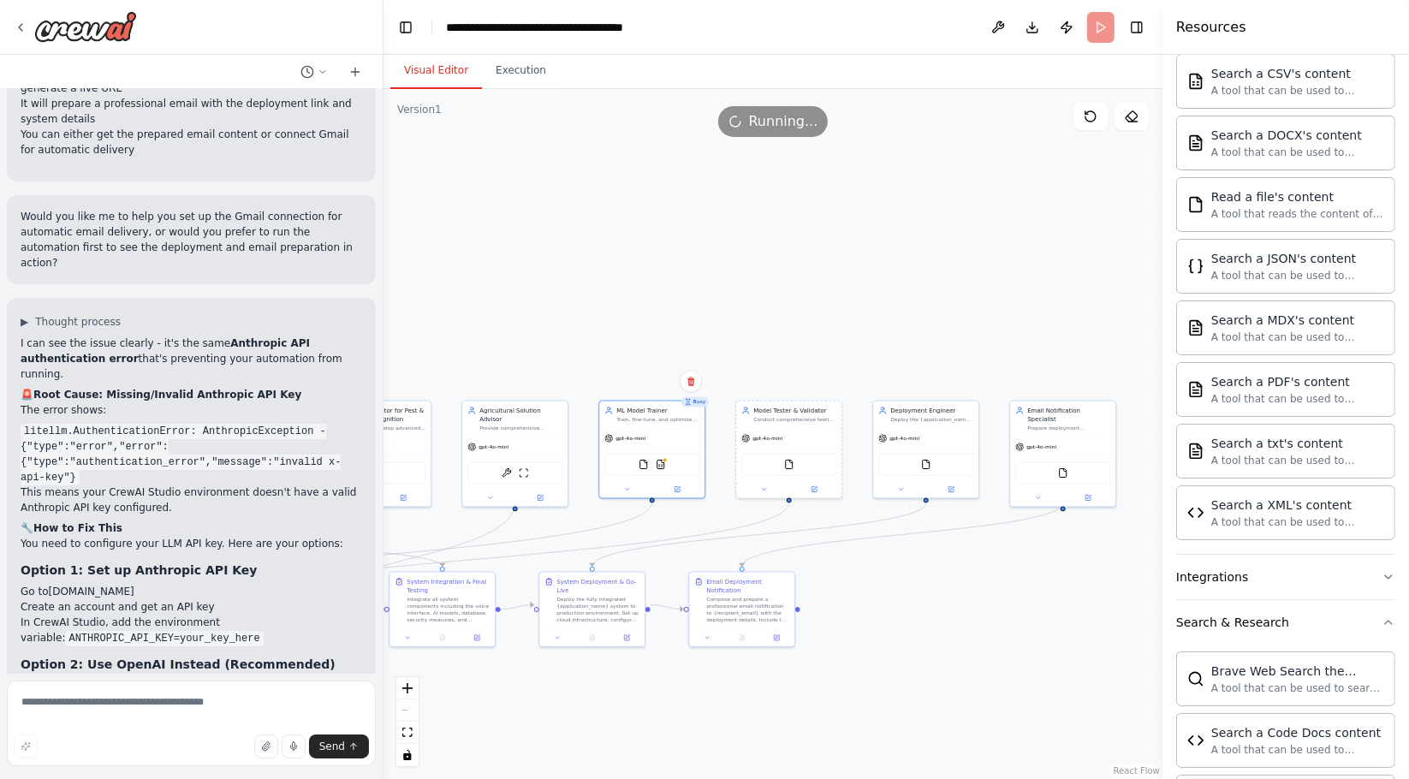
drag, startPoint x: 1130, startPoint y: 556, endPoint x: 838, endPoint y: 574, distance: 292.4
click at [838, 574] on div ".deletable-edge-delete-btn { width: 20px; height: 20px; border: 0px solid #ffff…" at bounding box center [773, 434] width 779 height 690
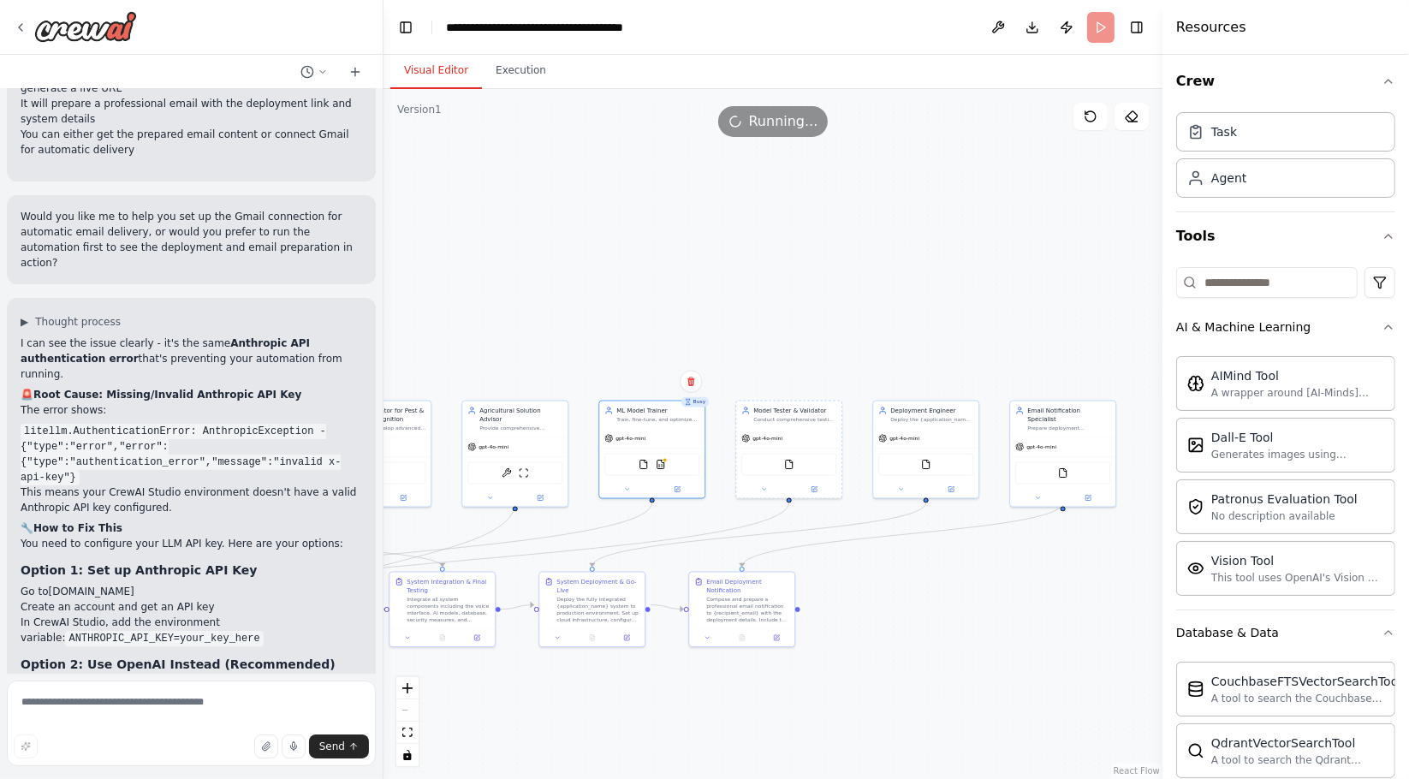
scroll to position [0, 0]
click at [799, 463] on img at bounding box center [798, 463] width 10 height 10
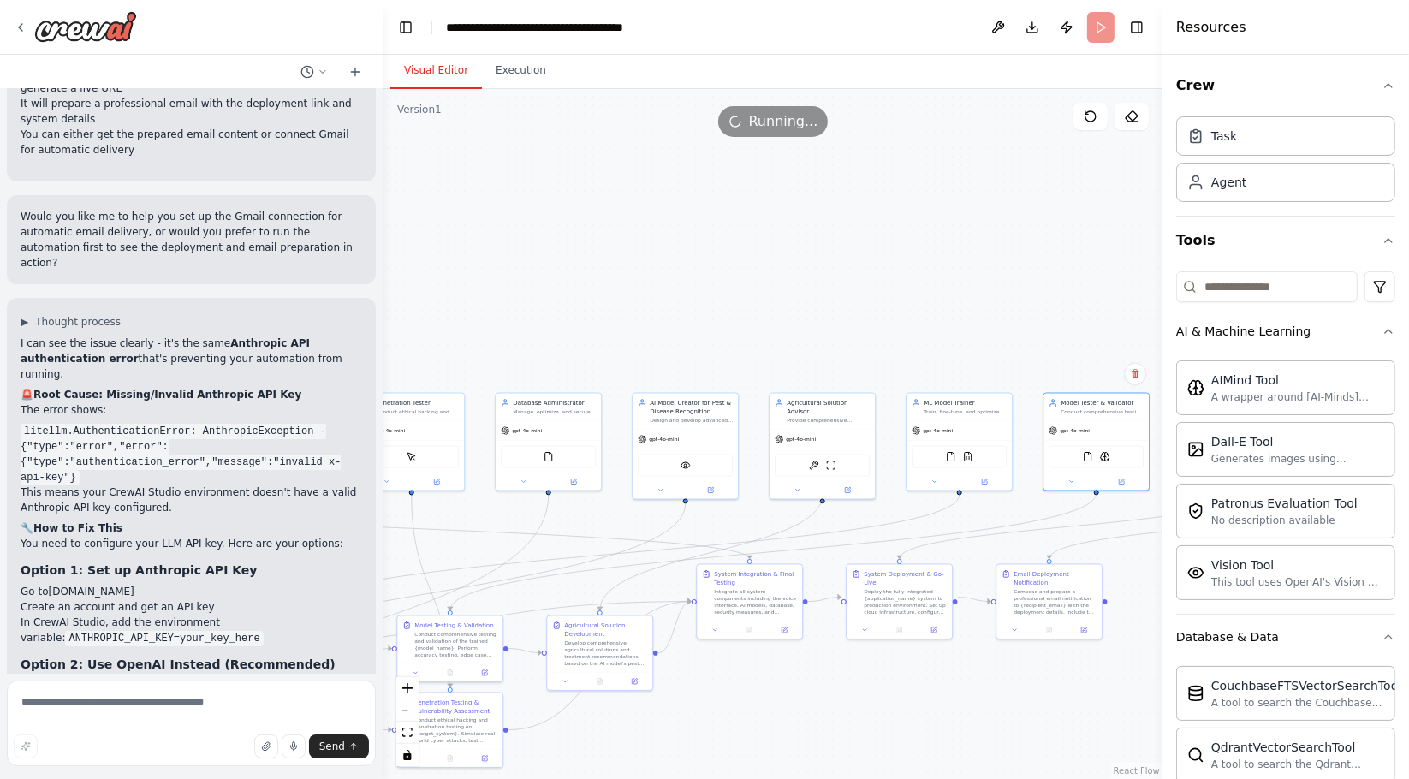
drag, startPoint x: 655, startPoint y: 343, endPoint x: 948, endPoint y: 336, distance: 293.7
click at [960, 336] on div ".deletable-edge-delete-btn { width: 20px; height: 20px; border: 0px solid #ffff…" at bounding box center [773, 434] width 779 height 690
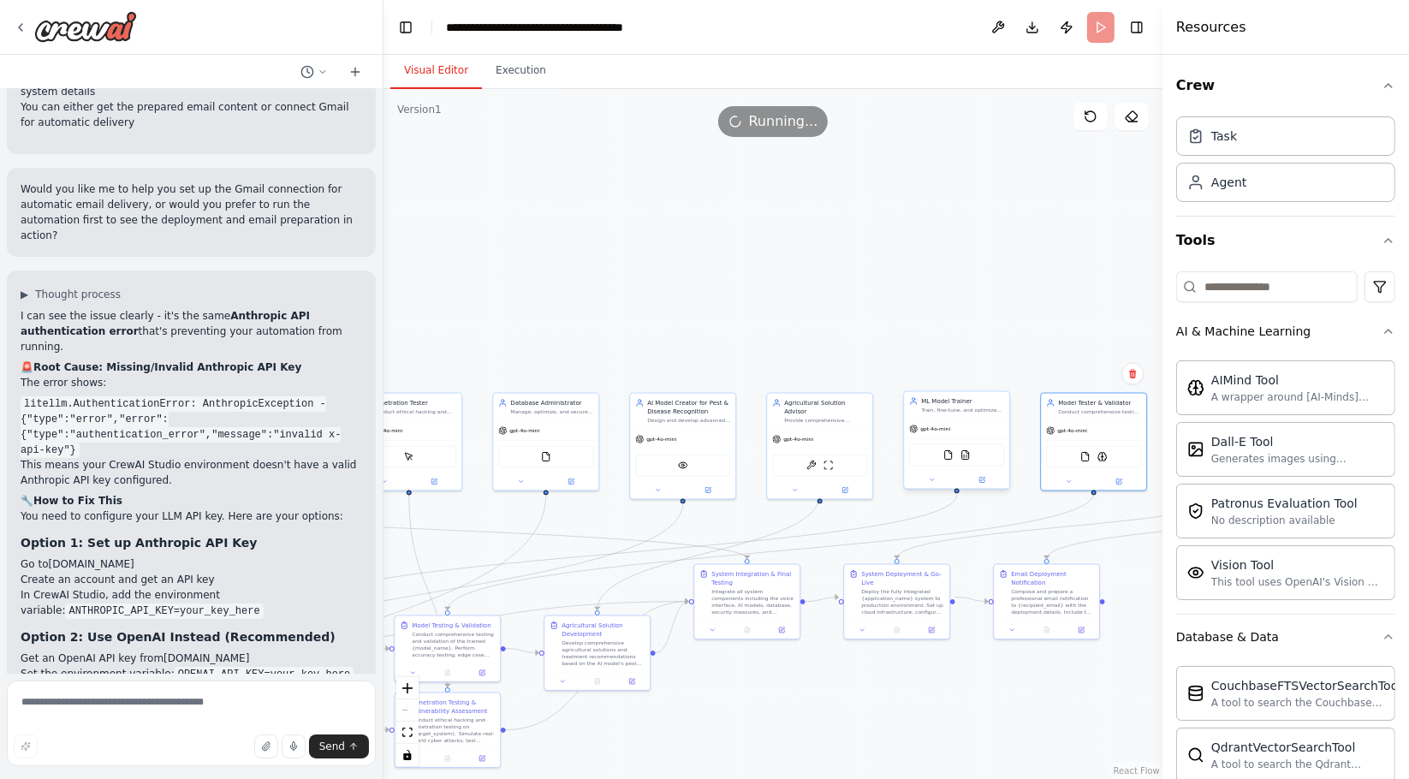
scroll to position [6391, 0]
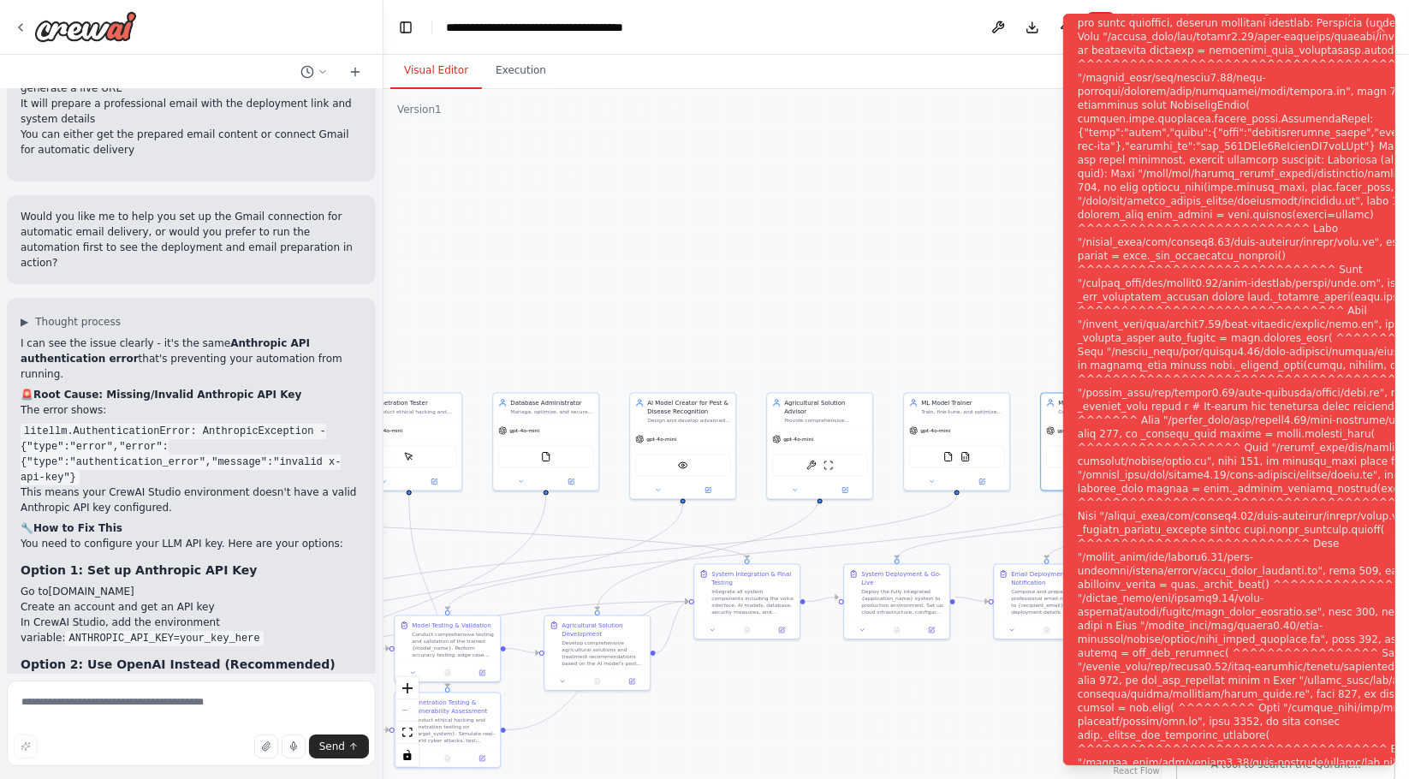
scroll to position [6320, 0]
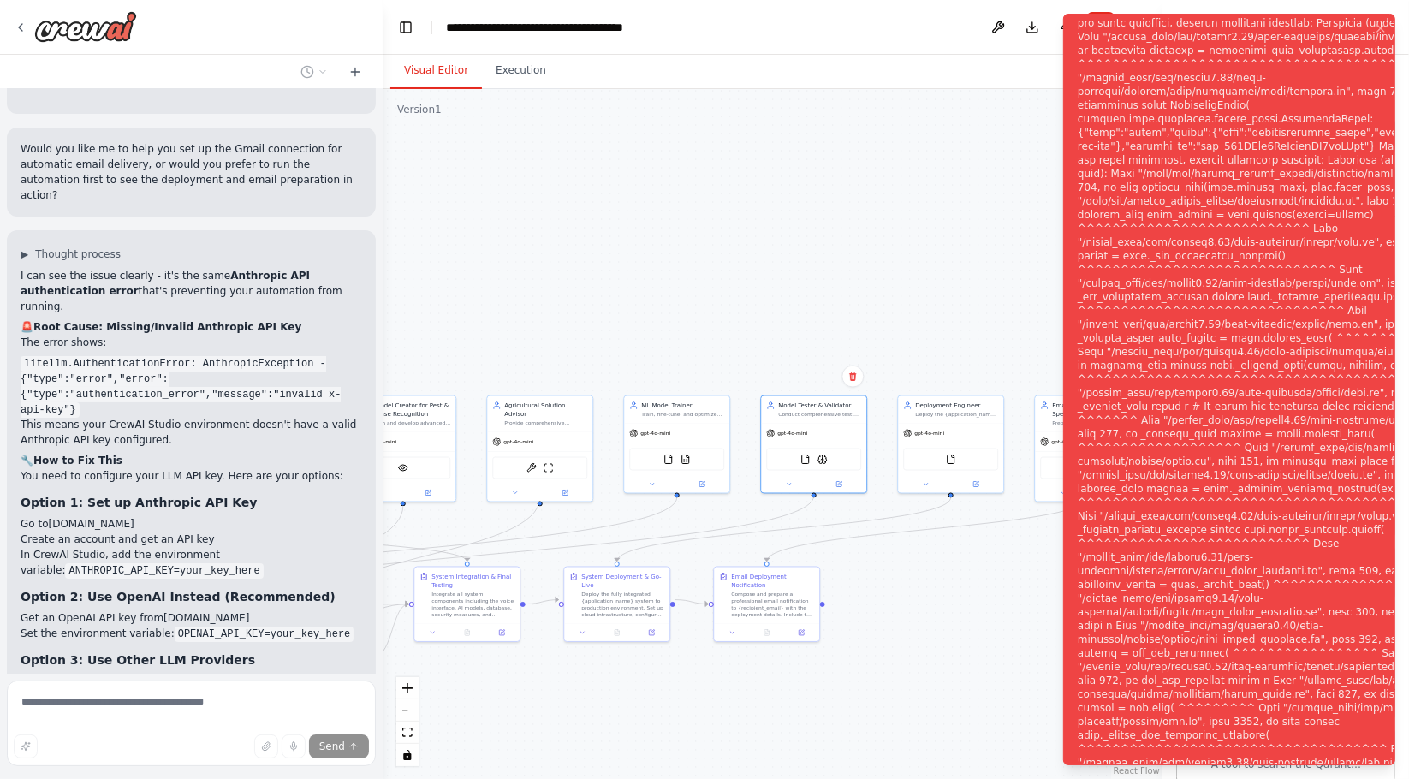
click at [287, 731] on div "Hello! I'm the CrewAI assistant. What kind of automation do you want to build? …" at bounding box center [704, 389] width 1409 height 779
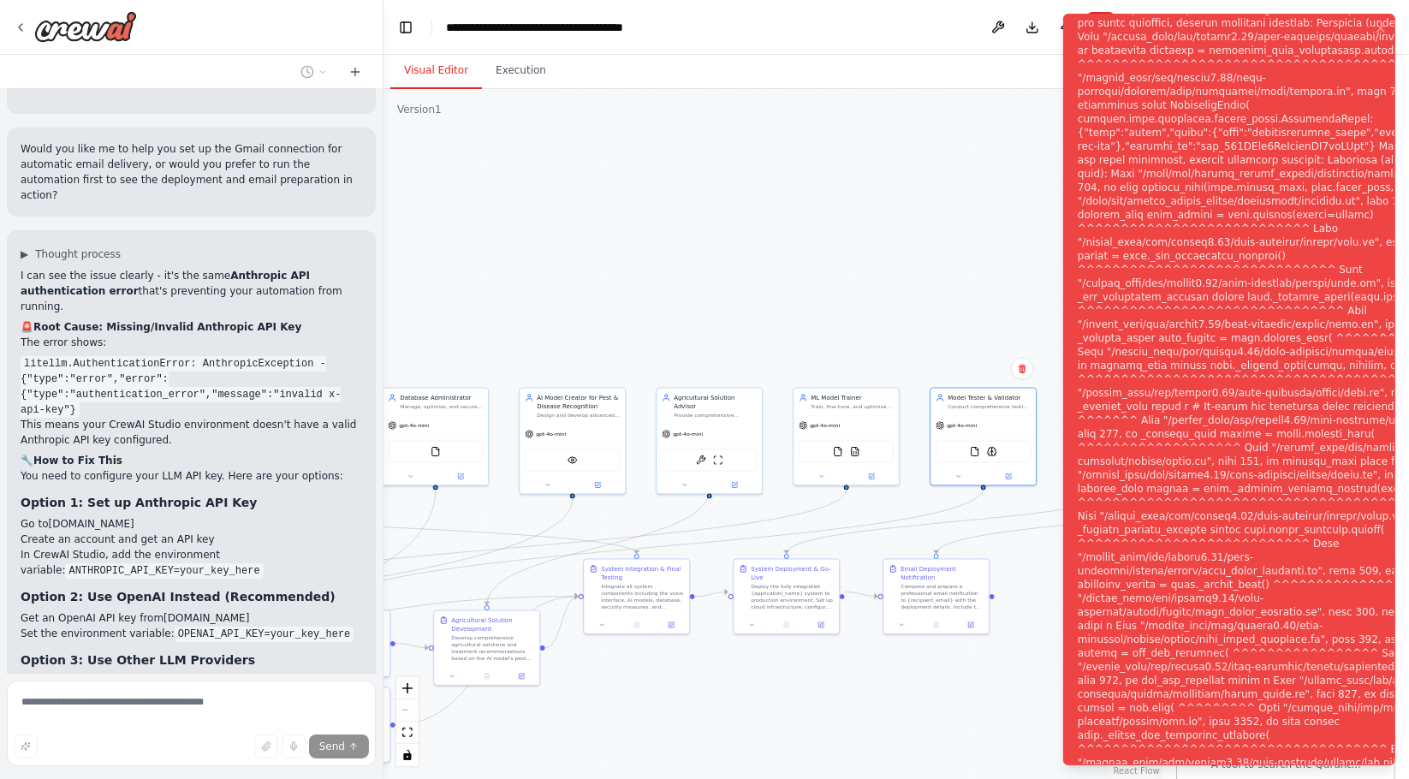
click at [276, 717] on div "Hello! I'm the CrewAI assistant. What kind of automation do you want to build? …" at bounding box center [704, 389] width 1409 height 779
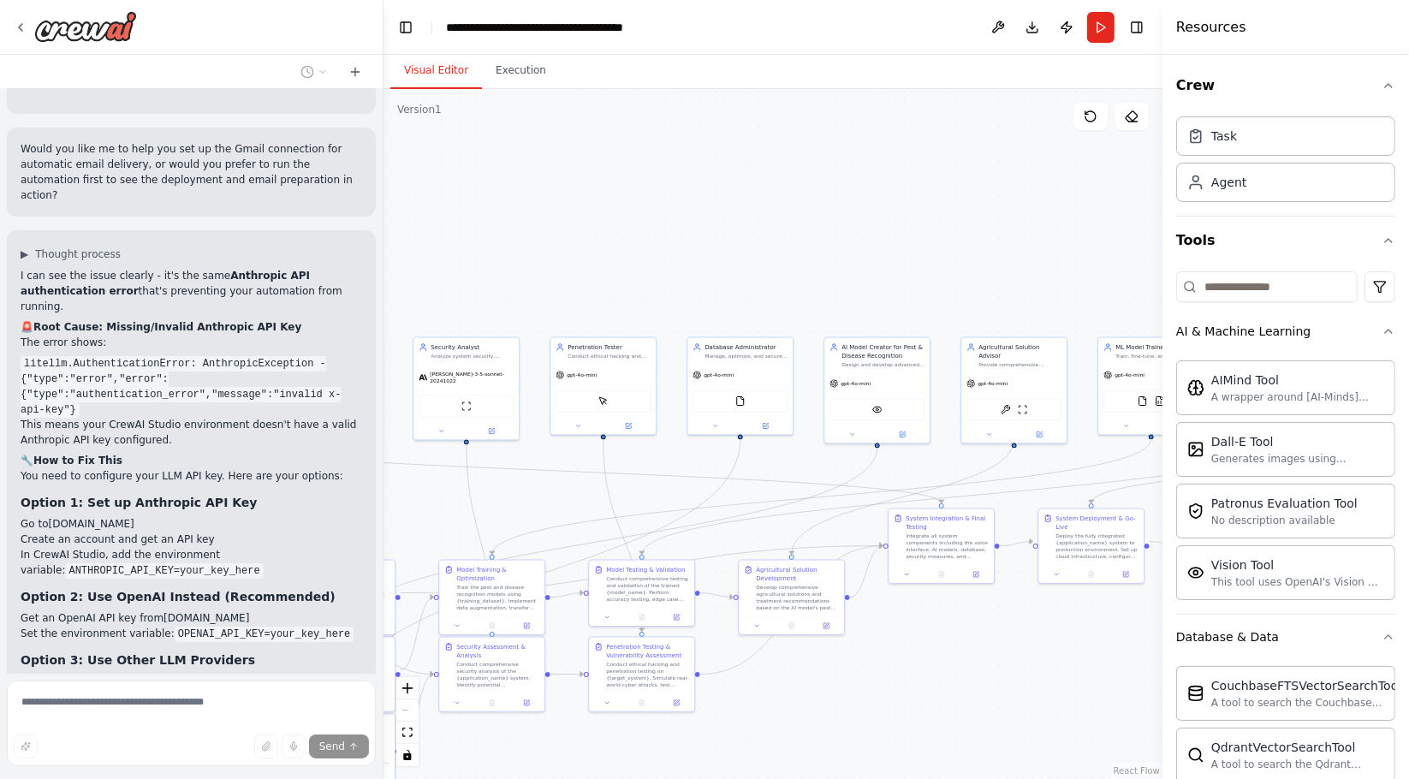
click at [789, 667] on div ".deletable-edge-delete-btn { width: 20px; height: 20px; border: 0px solid #ffff…" at bounding box center [773, 434] width 779 height 690
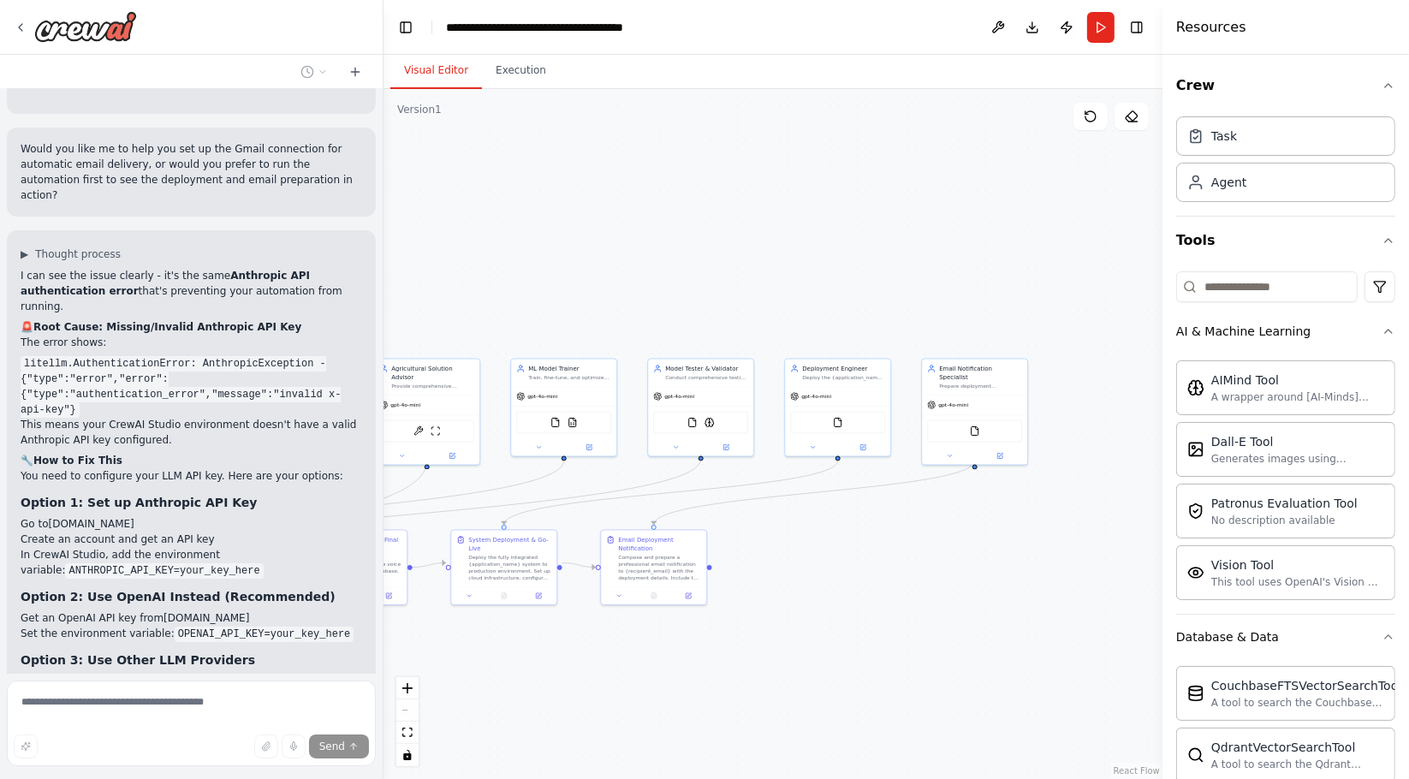
drag, startPoint x: 498, startPoint y: 675, endPoint x: 413, endPoint y: 665, distance: 86.2
click at [413, 665] on div ".deletable-edge-delete-btn { width: 20px; height: 20px; border: 0px solid #ffff…" at bounding box center [773, 434] width 779 height 690
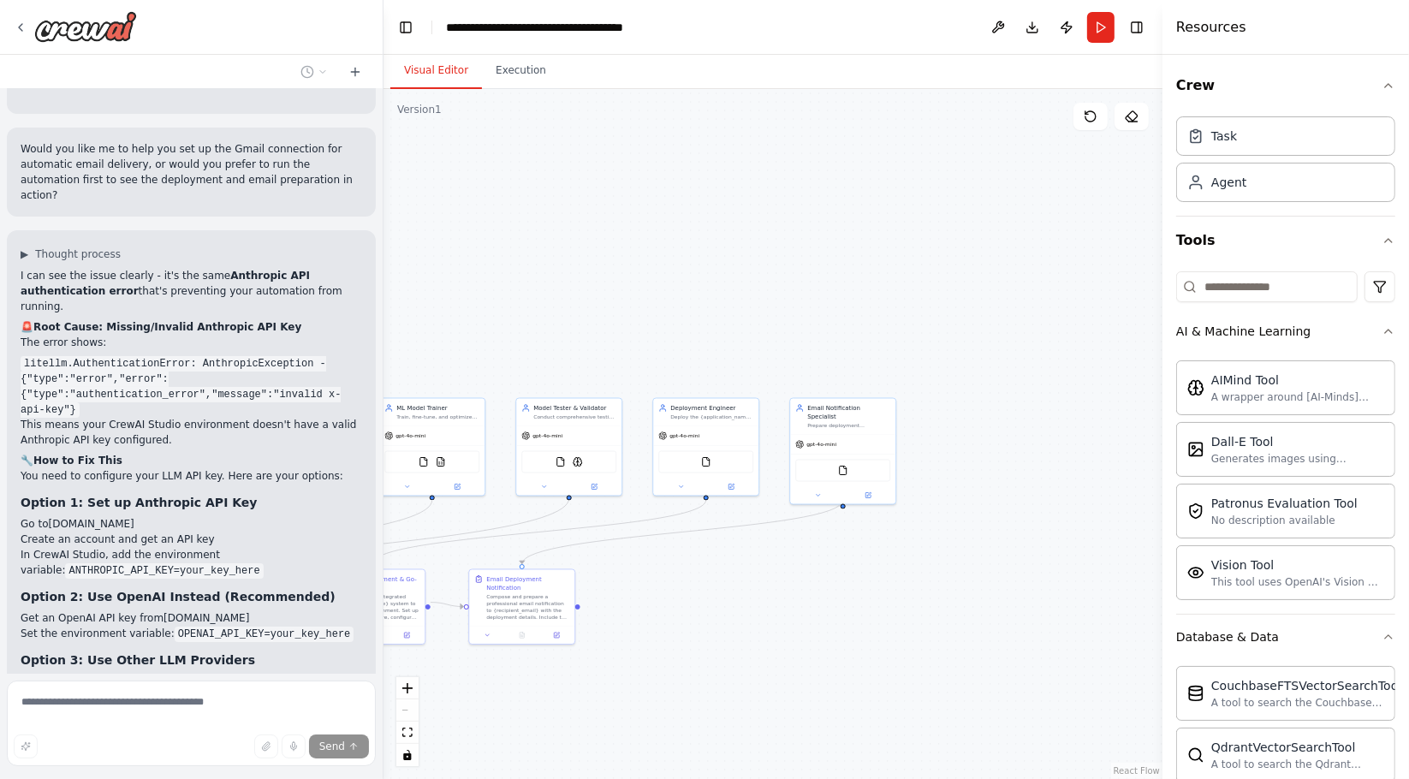
drag, startPoint x: 931, startPoint y: 604, endPoint x: 789, endPoint y: 647, distance: 147.6
click at [791, 647] on div ".deletable-edge-delete-btn { width: 20px; height: 20px; border: 0px solid #ffff…" at bounding box center [773, 434] width 779 height 690
drag, startPoint x: 775, startPoint y: 642, endPoint x: 1068, endPoint y: 630, distance: 293.9
click at [1068, 630] on div ".deletable-edge-delete-btn { width: 20px; height: 20px; border: 0px solid #ffff…" at bounding box center [773, 434] width 779 height 690
click at [525, 73] on button "Execution" at bounding box center [521, 71] width 78 height 36
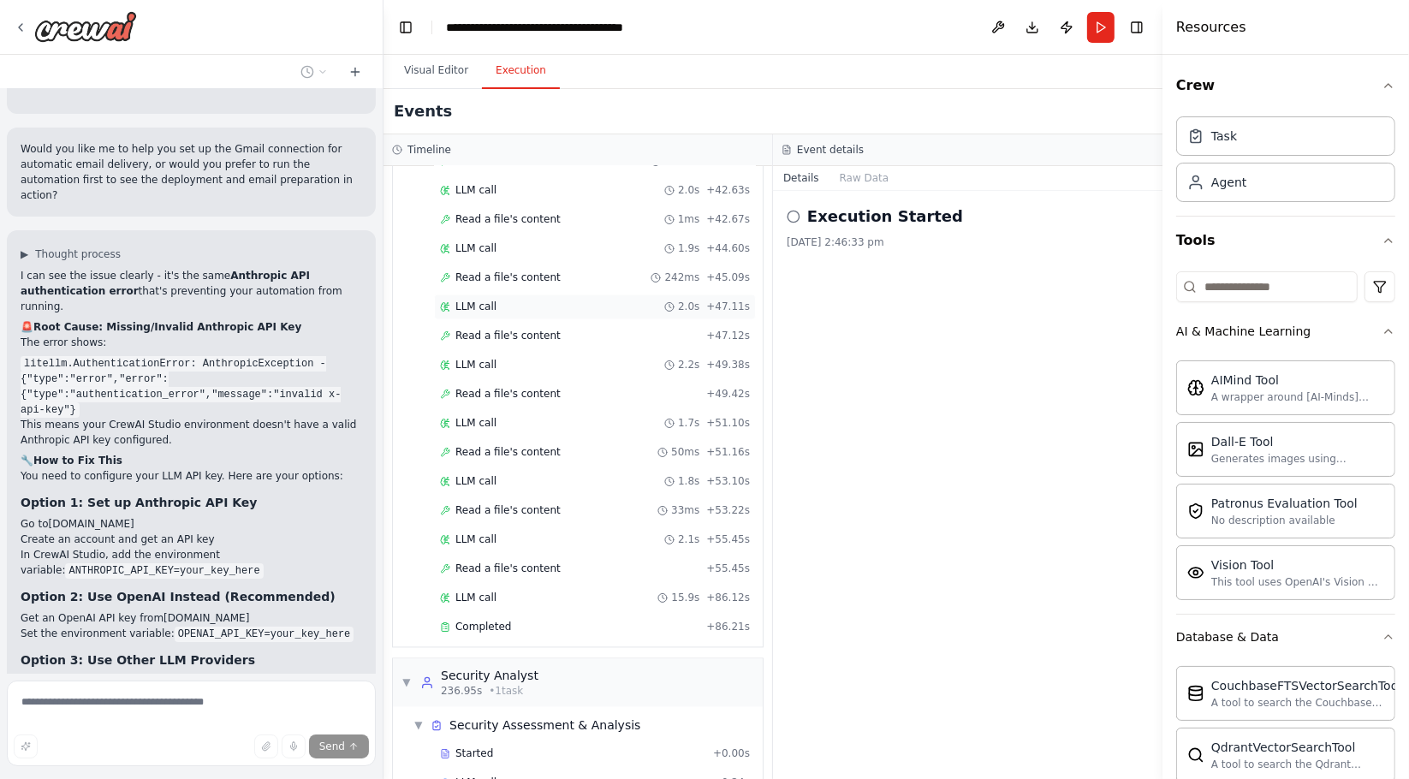
scroll to position [3169, 0]
click at [433, 71] on button "Visual Editor" at bounding box center [436, 71] width 92 height 36
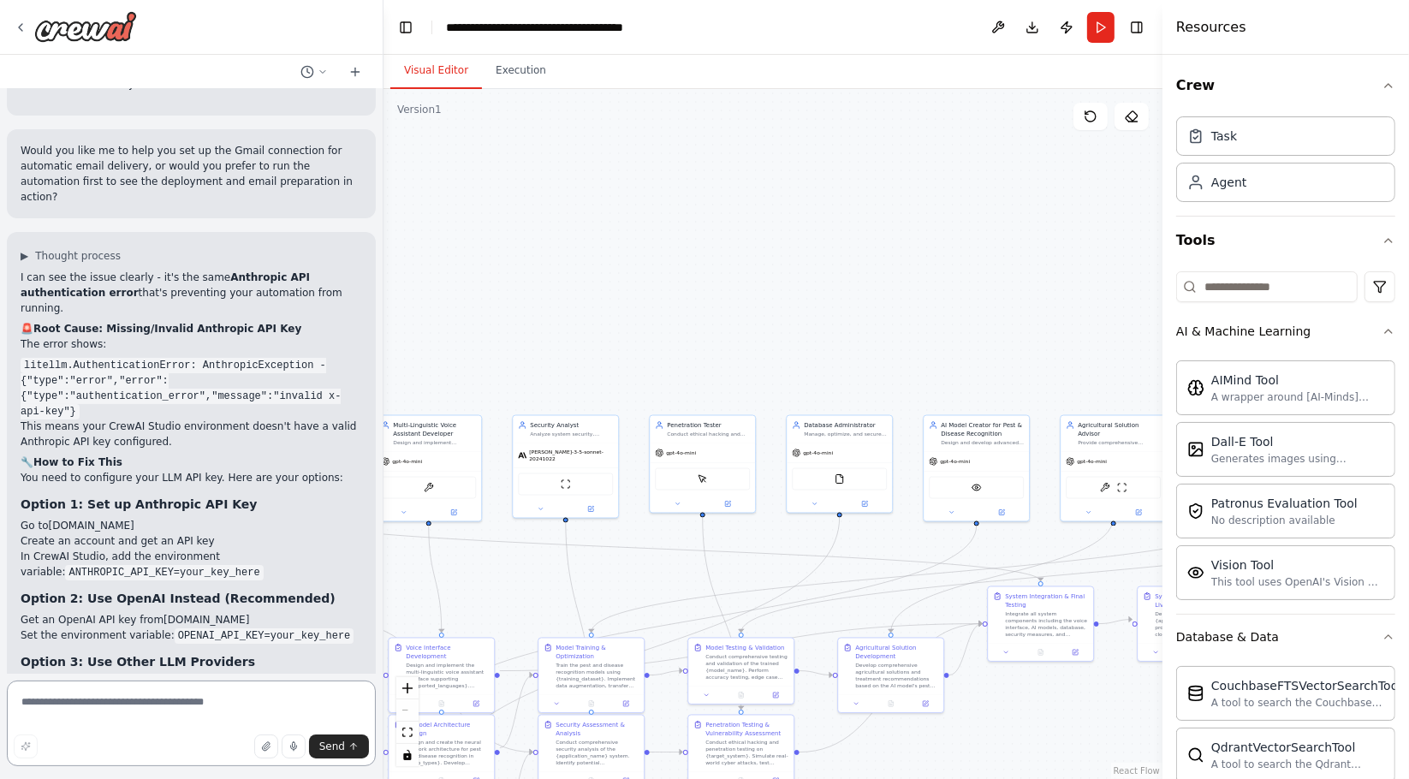
scroll to position [6334, 0]
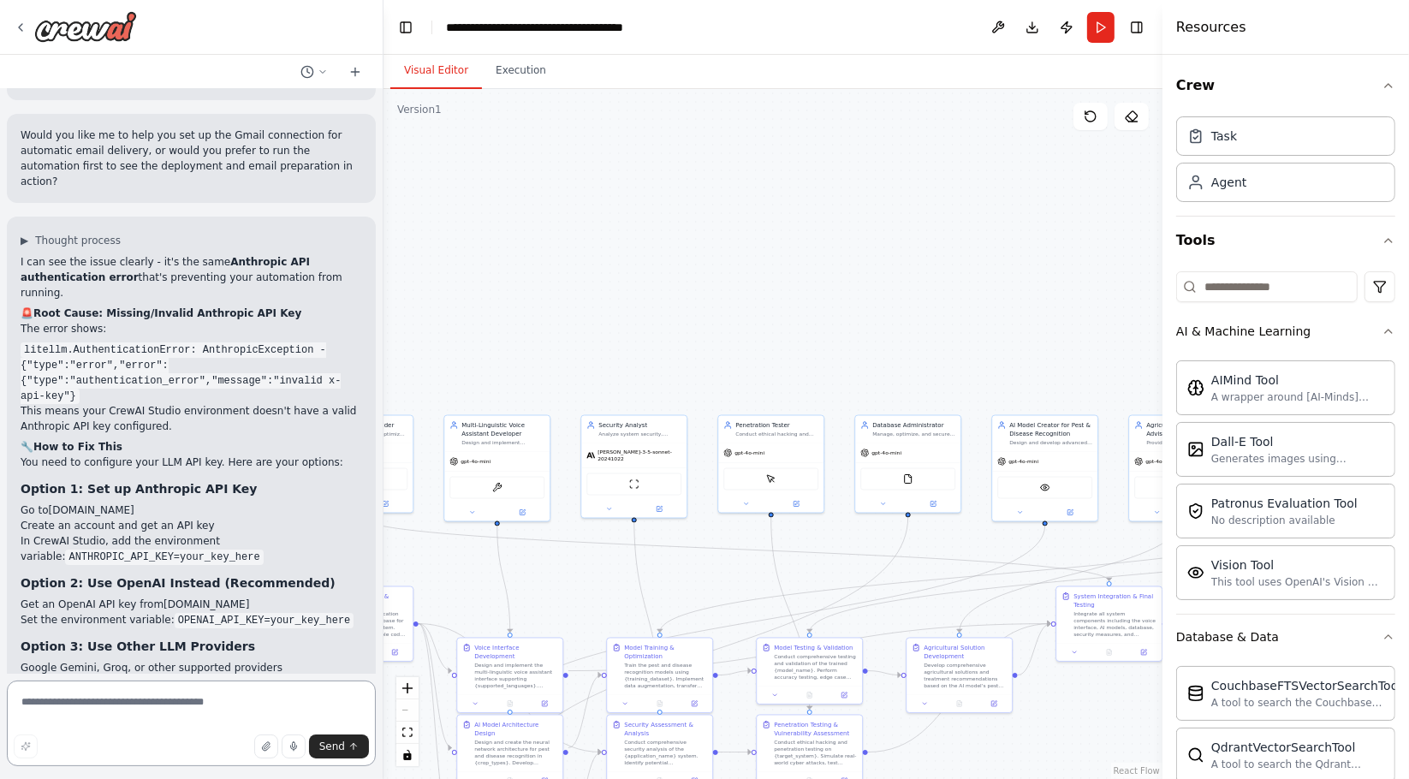
drag, startPoint x: 604, startPoint y: 294, endPoint x: 1132, endPoint y: 318, distance: 527.9
click at [1132, 318] on div ".deletable-edge-delete-btn { width: 20px; height: 20px; border: 0px solid #ffff…" at bounding box center [773, 434] width 779 height 690
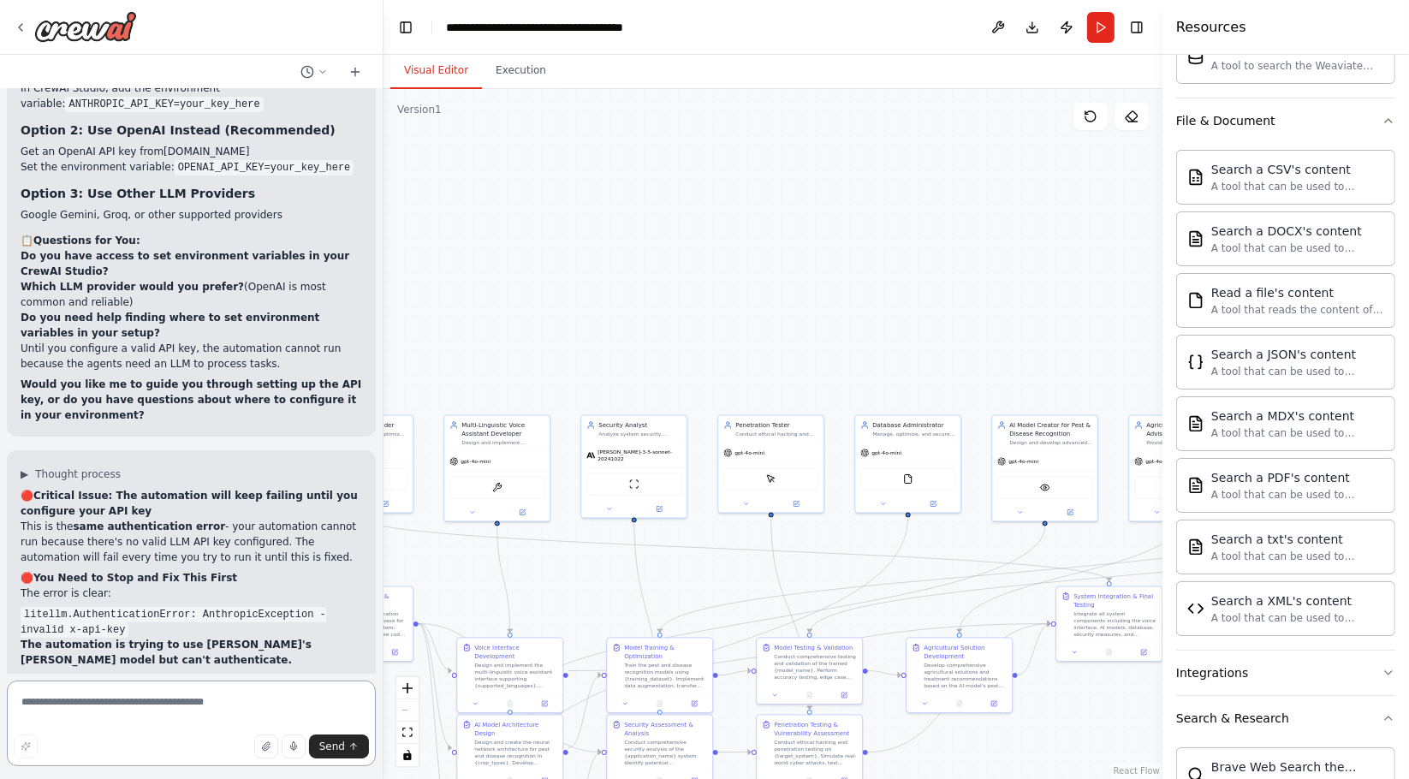
scroll to position [6802, 0]
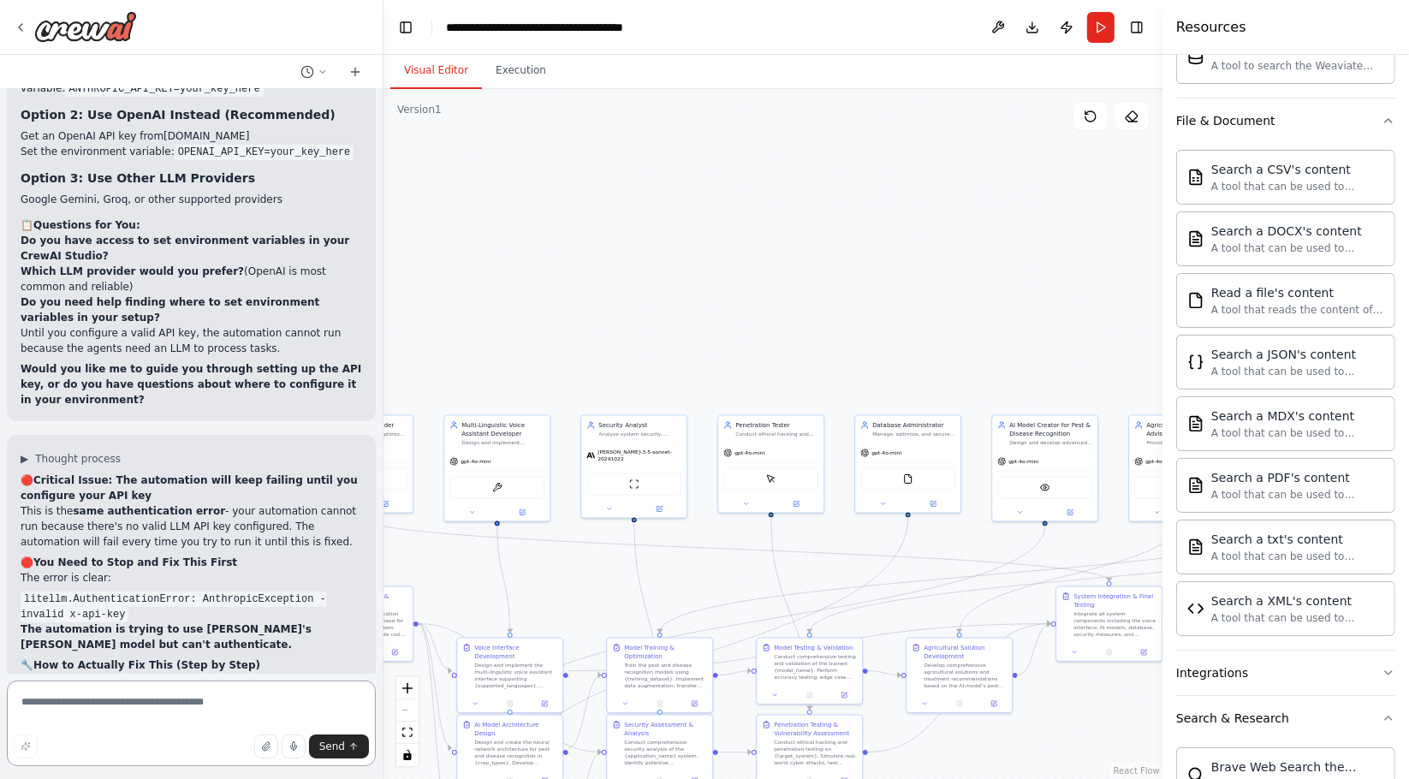
click at [151, 700] on textarea at bounding box center [191, 724] width 369 height 86
type textarea "****"
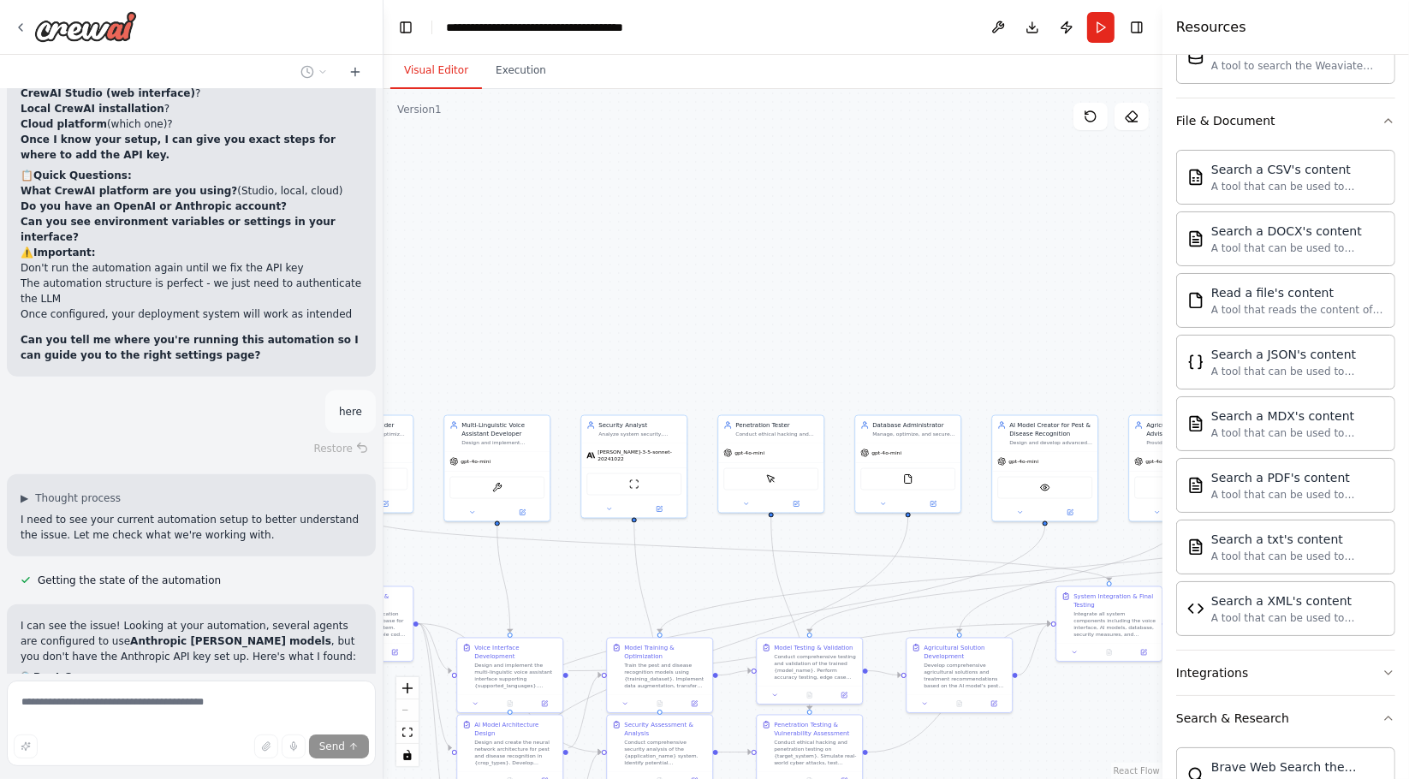
scroll to position [7466, 0]
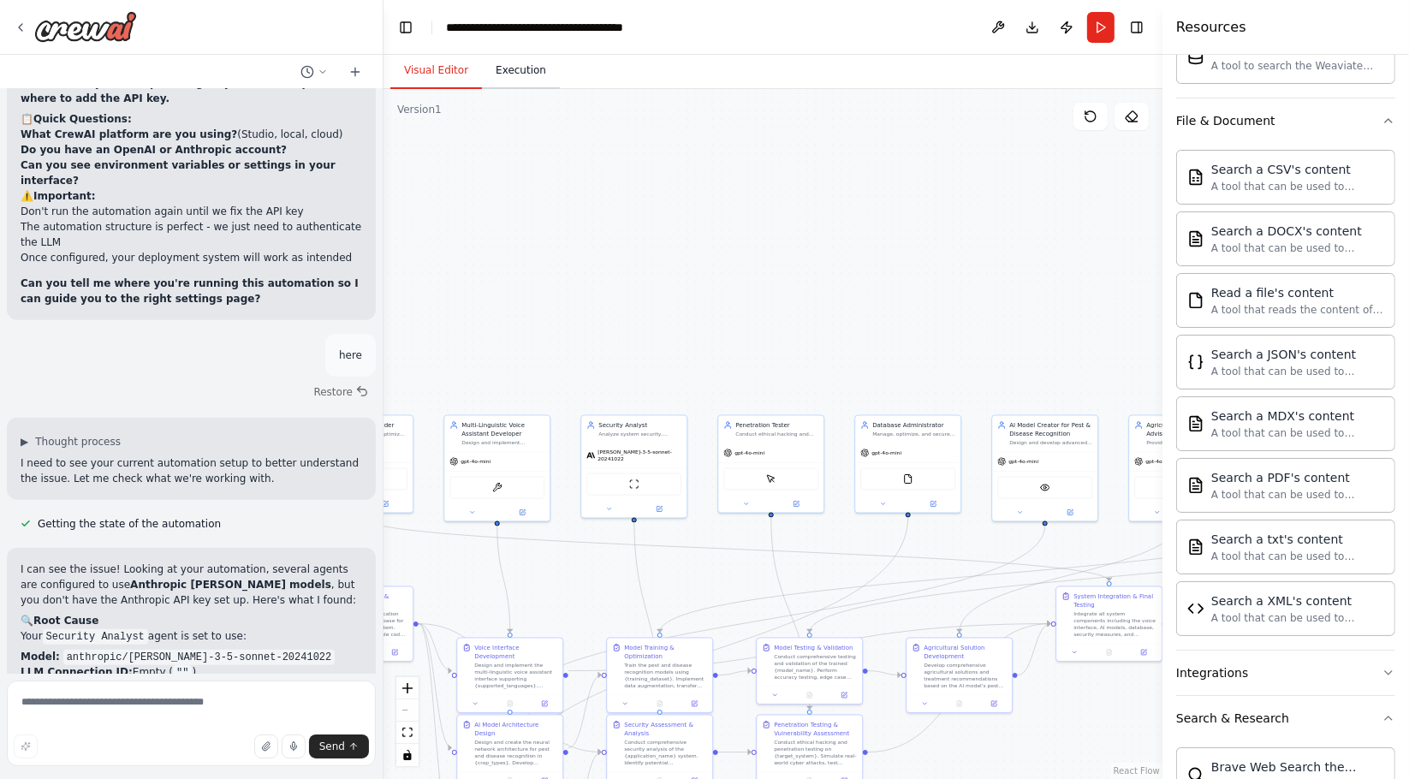
click at [520, 59] on button "Execution" at bounding box center [521, 71] width 78 height 36
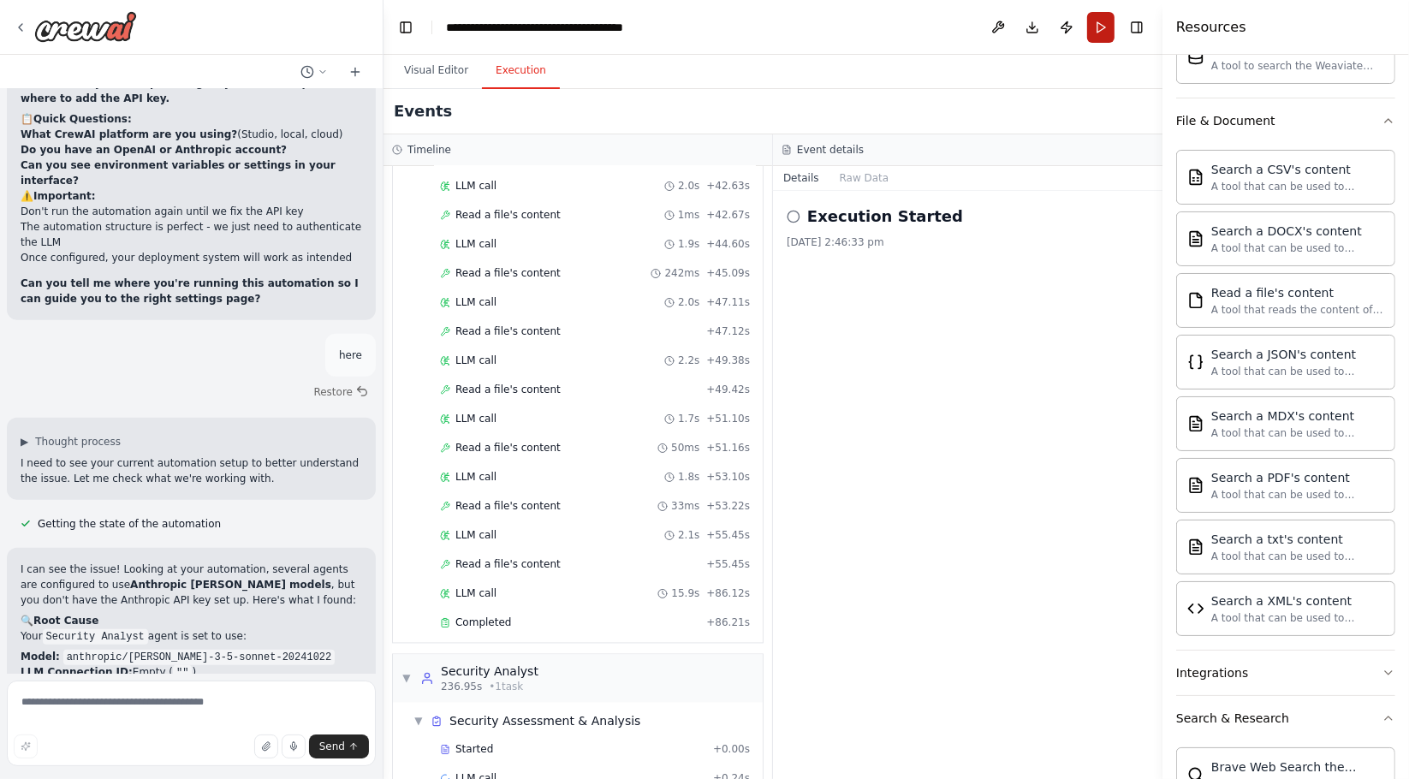
click at [1103, 25] on button "Run" at bounding box center [1100, 27] width 27 height 31
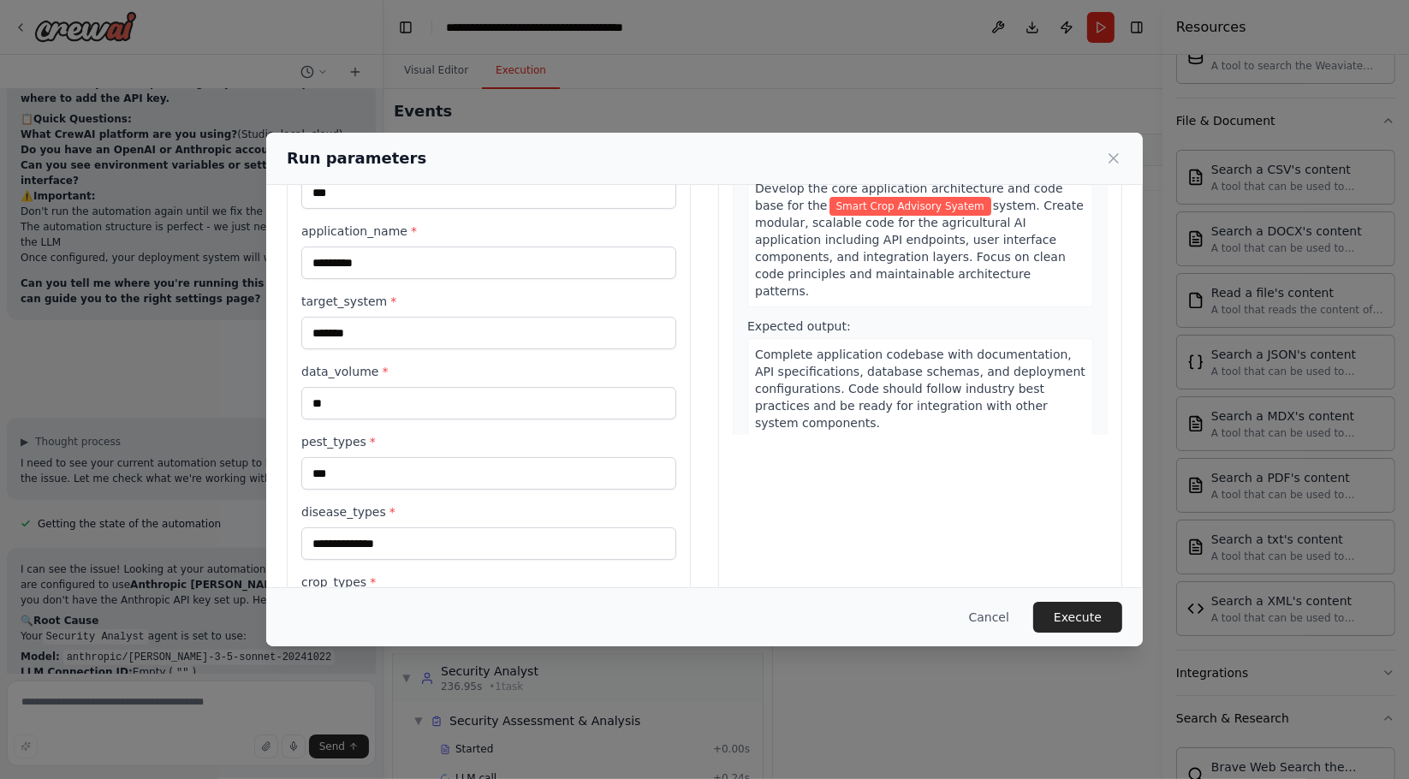
scroll to position [190, 0]
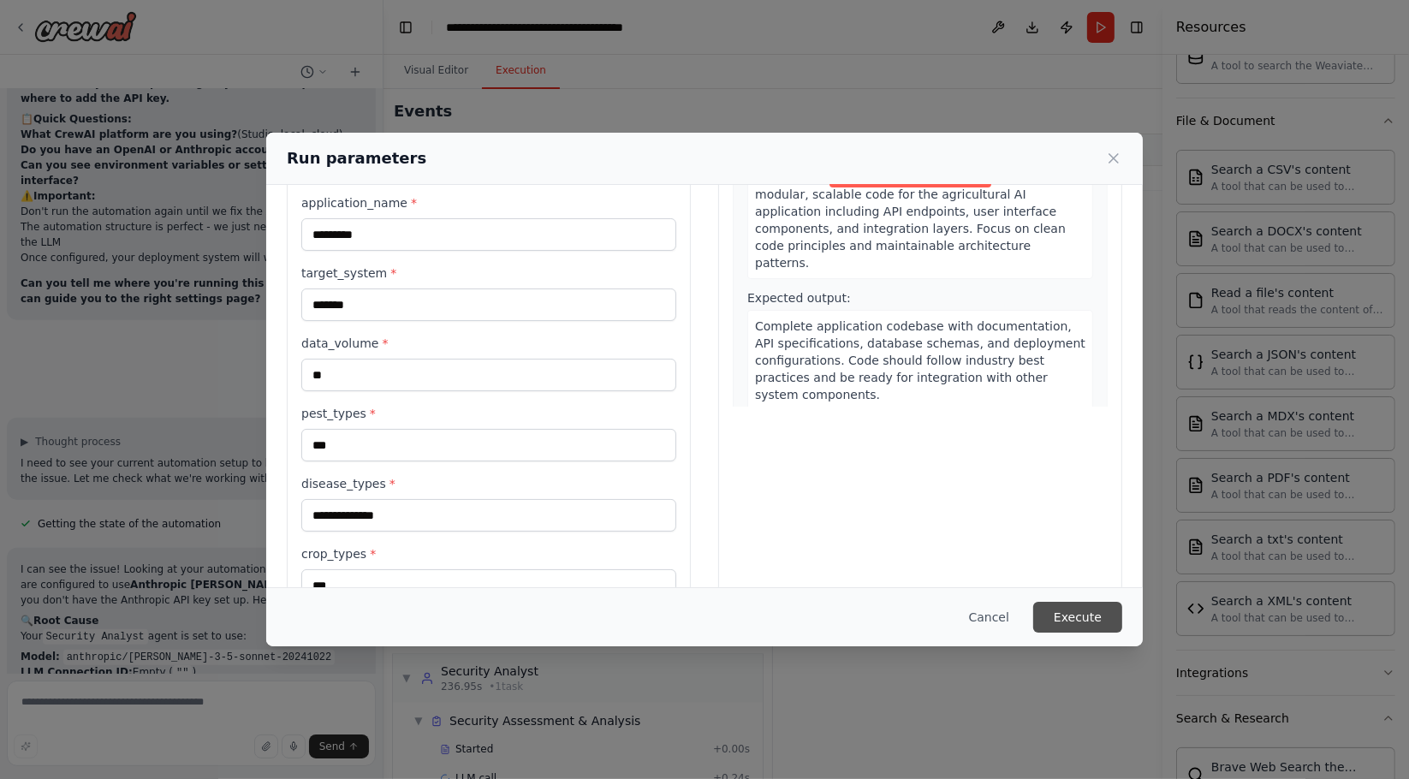
click at [1104, 616] on button "Execute" at bounding box center [1077, 617] width 89 height 31
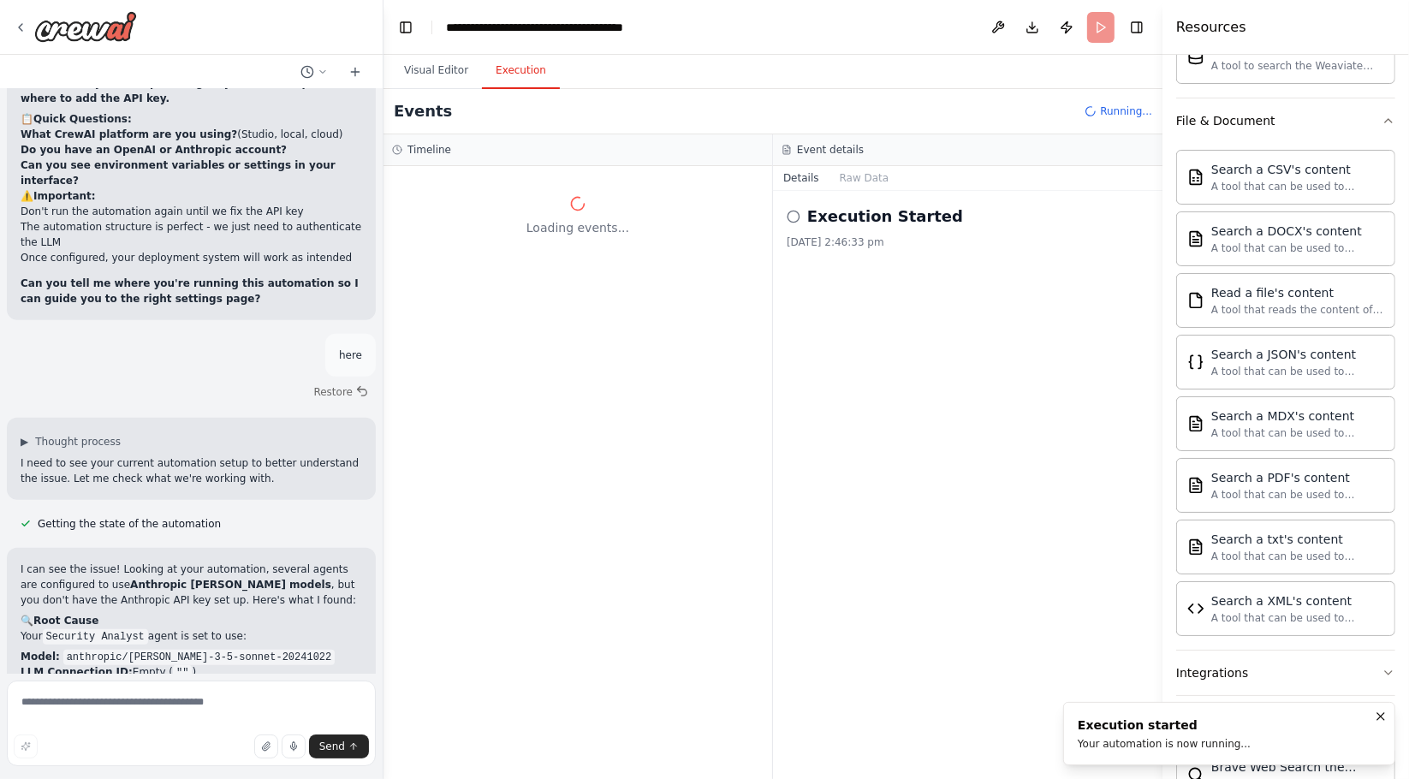
scroll to position [0, 0]
click at [425, 78] on button "Visual Editor" at bounding box center [436, 71] width 92 height 36
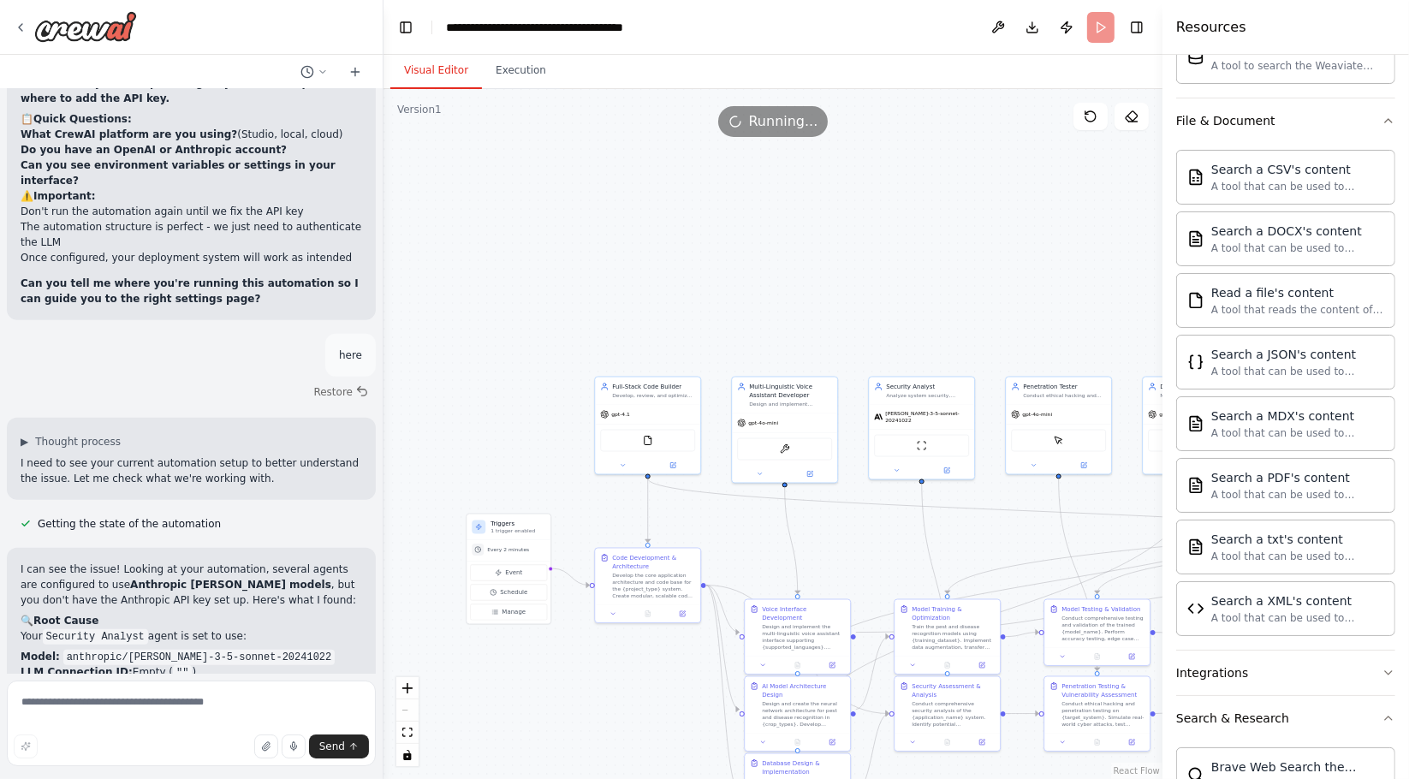
drag, startPoint x: 645, startPoint y: 291, endPoint x: 926, endPoint y: 242, distance: 285.0
click at [926, 242] on div ".deletable-edge-delete-btn { width: 20px; height: 20px; border: 0px solid #ffff…" at bounding box center [773, 434] width 779 height 690
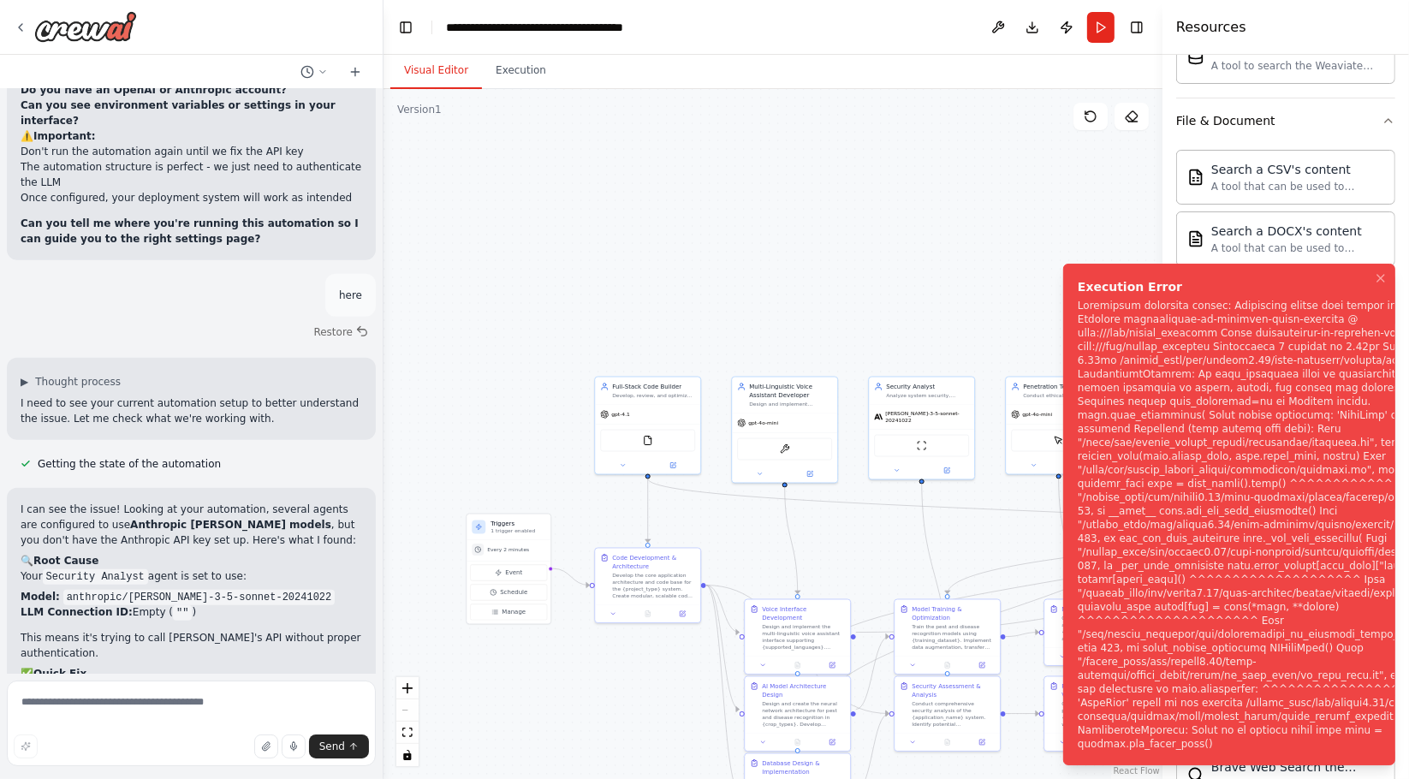
scroll to position [7828, 0]
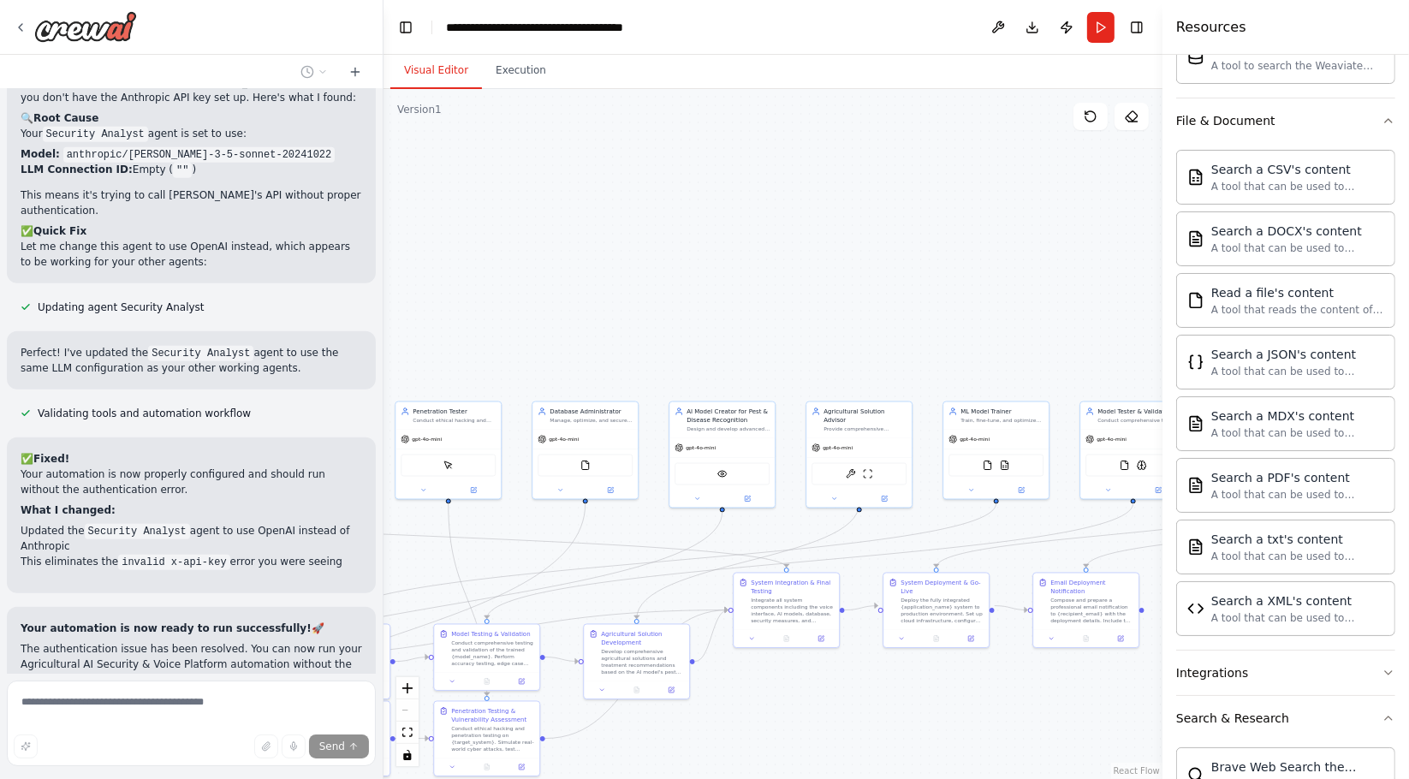
scroll to position [7998, 0]
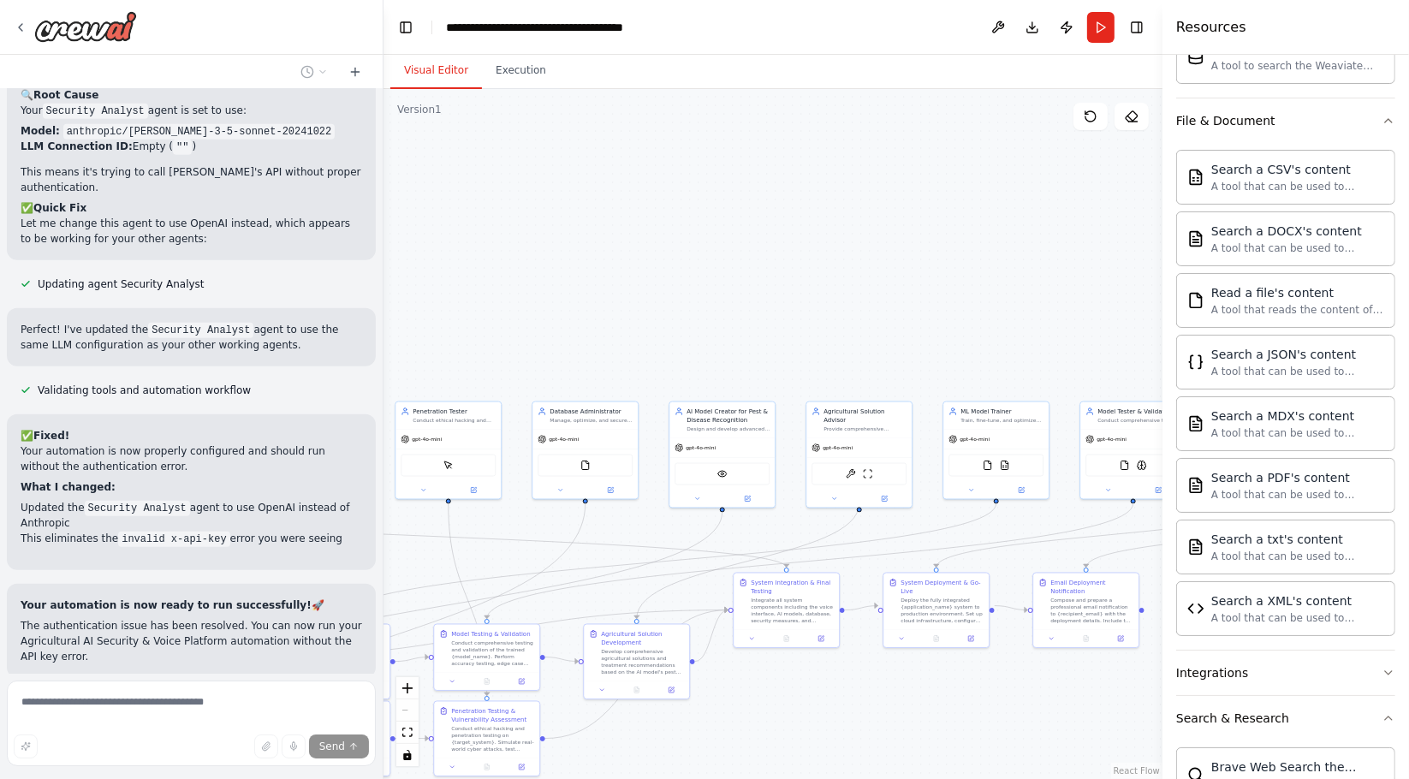
drag, startPoint x: 992, startPoint y: 342, endPoint x: 382, endPoint y: 367, distance: 610.9
click at [382, 367] on div "Hello! I'm the CrewAI assistant. What kind of automation do you want to build? …" at bounding box center [704, 389] width 1409 height 779
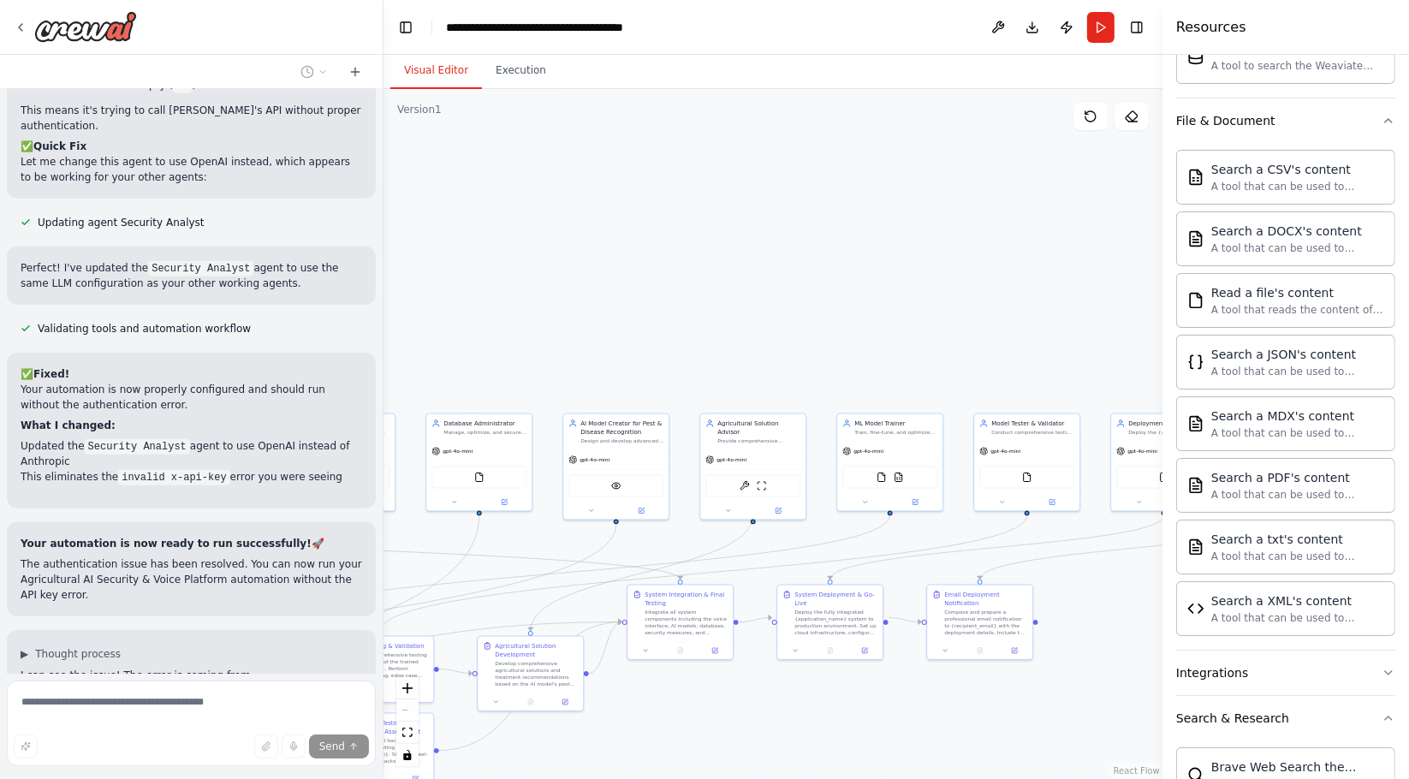
scroll to position [8105, 0]
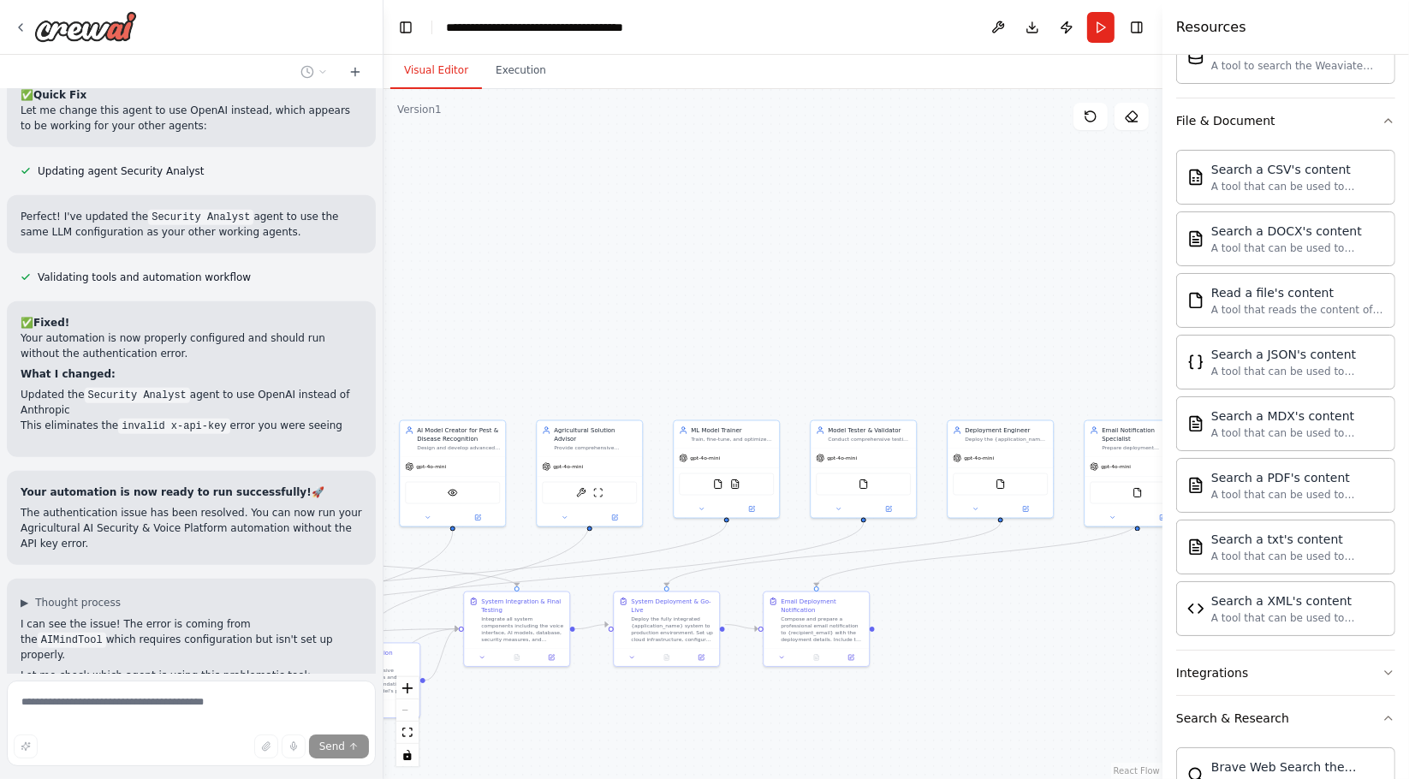
drag, startPoint x: 769, startPoint y: 330, endPoint x: 499, endPoint y: 349, distance: 270.3
click at [499, 349] on div ".deletable-edge-delete-btn { width: 20px; height: 20px; border: 0px solid #ffff…" at bounding box center [773, 434] width 779 height 690
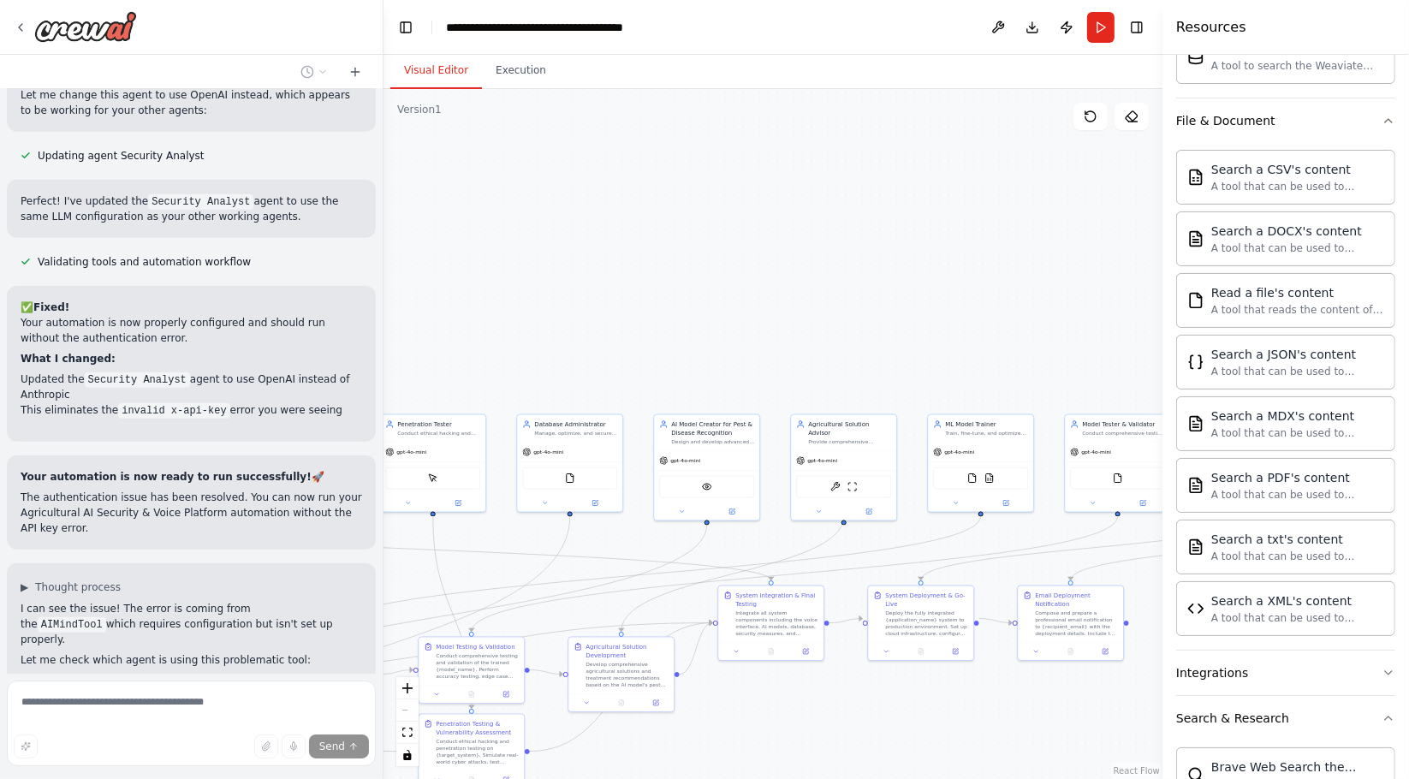
drag, startPoint x: 776, startPoint y: 330, endPoint x: 1030, endPoint y: 324, distance: 254.3
click at [1030, 324] on div ".deletable-edge-delete-btn { width: 20px; height: 20px; border: 0px solid #ffff…" at bounding box center [773, 434] width 779 height 690
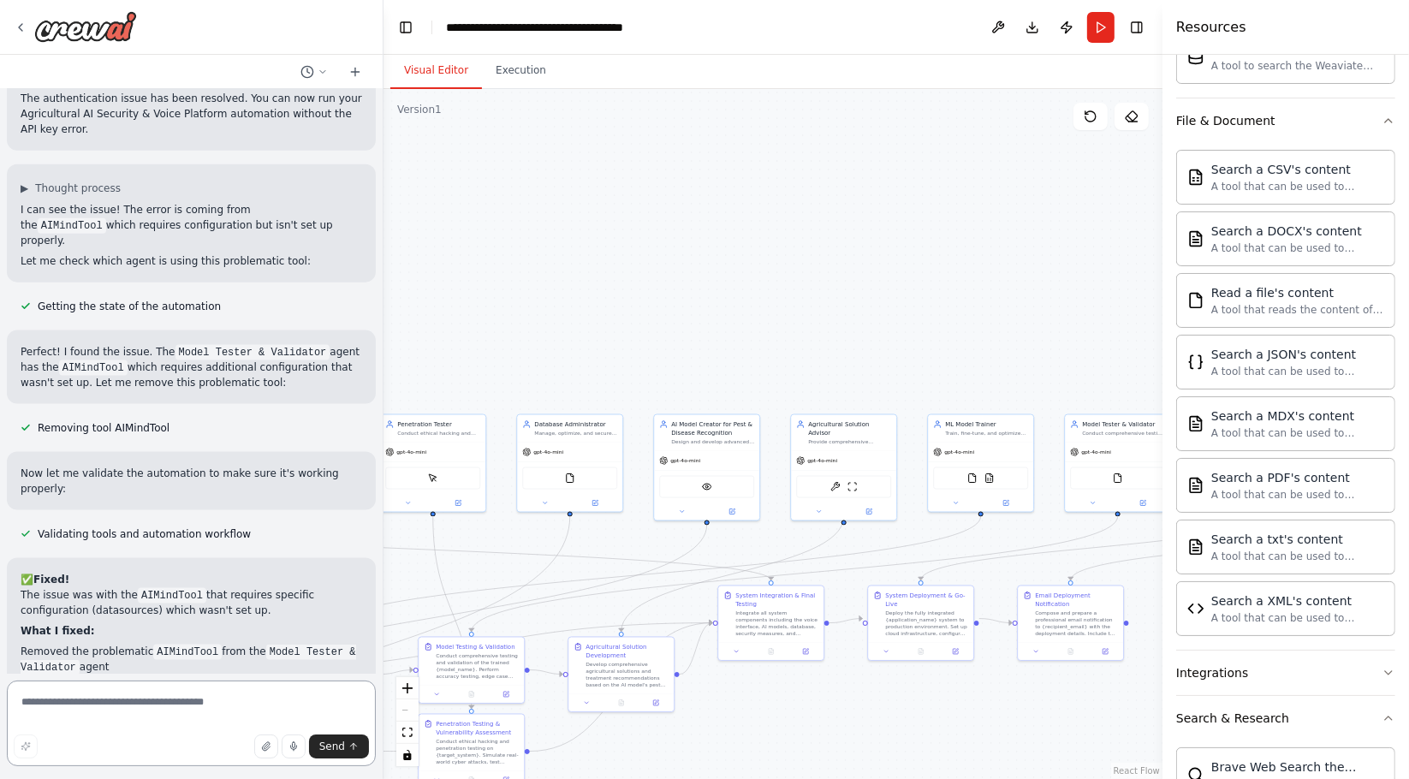
scroll to position [8535, 0]
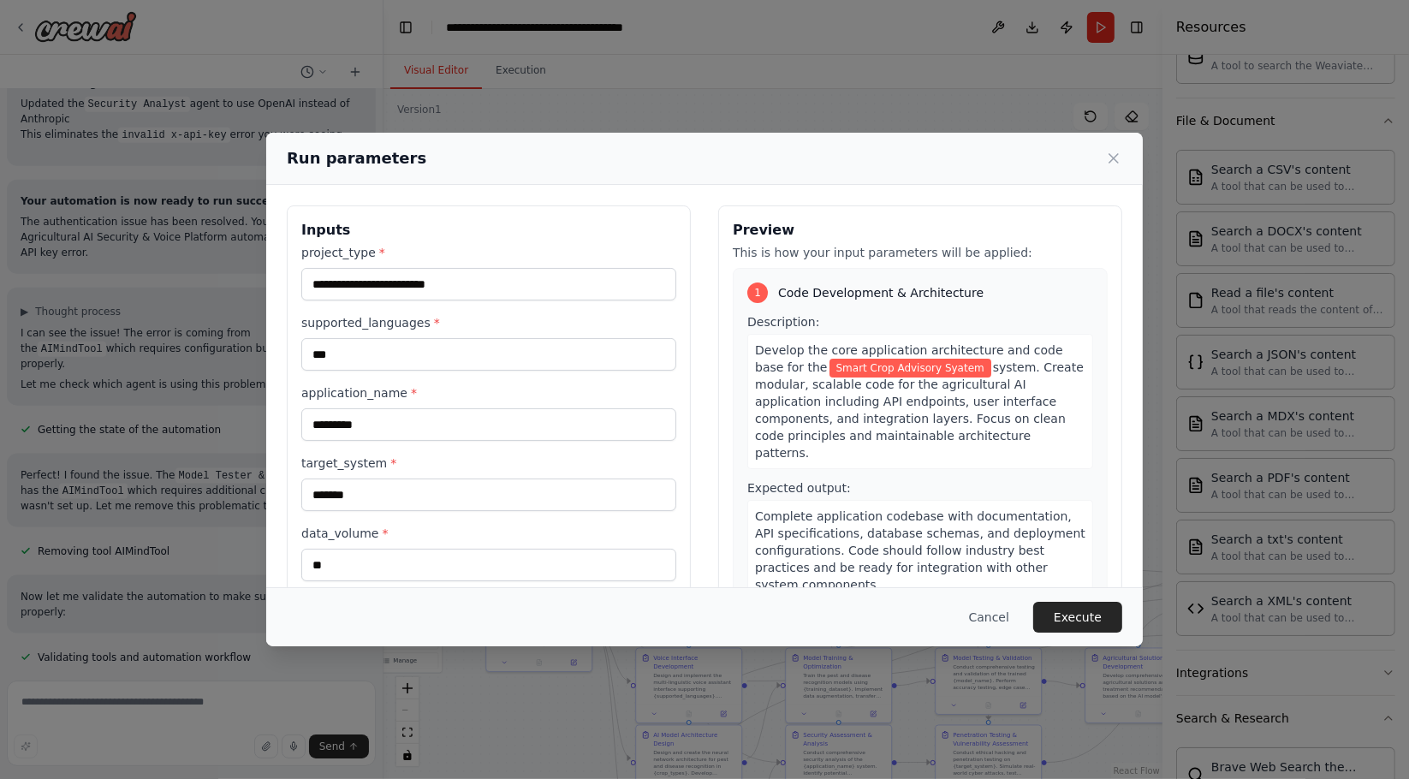
drag, startPoint x: 519, startPoint y: 382, endPoint x: 680, endPoint y: 387, distance: 161.0
click at [1008, 385] on body "Hello! I'm the CrewAI assistant. What kind of automation do you want to build? …" at bounding box center [704, 389] width 1409 height 779
click at [1083, 621] on button "Execute" at bounding box center [1077, 617] width 89 height 31
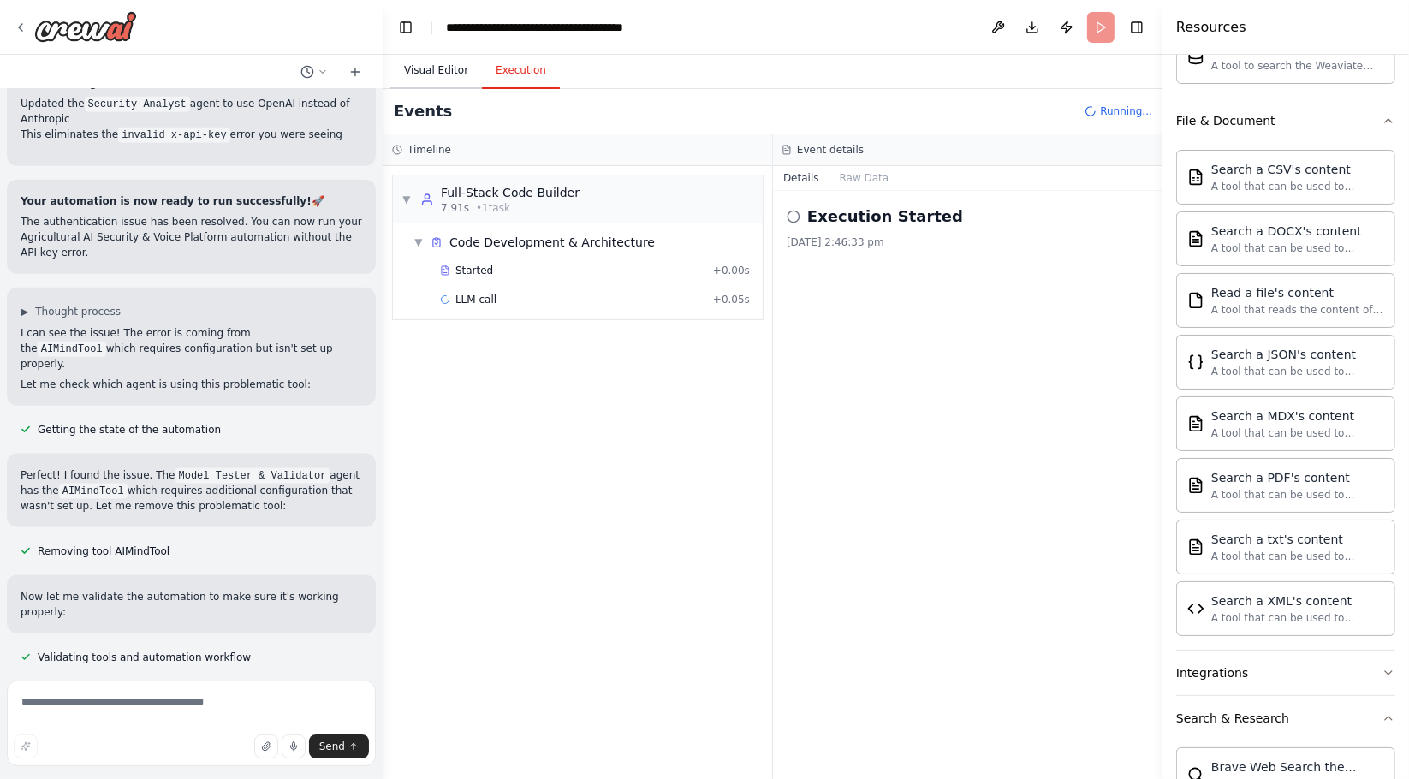
click at [423, 81] on button "Visual Editor" at bounding box center [436, 71] width 92 height 36
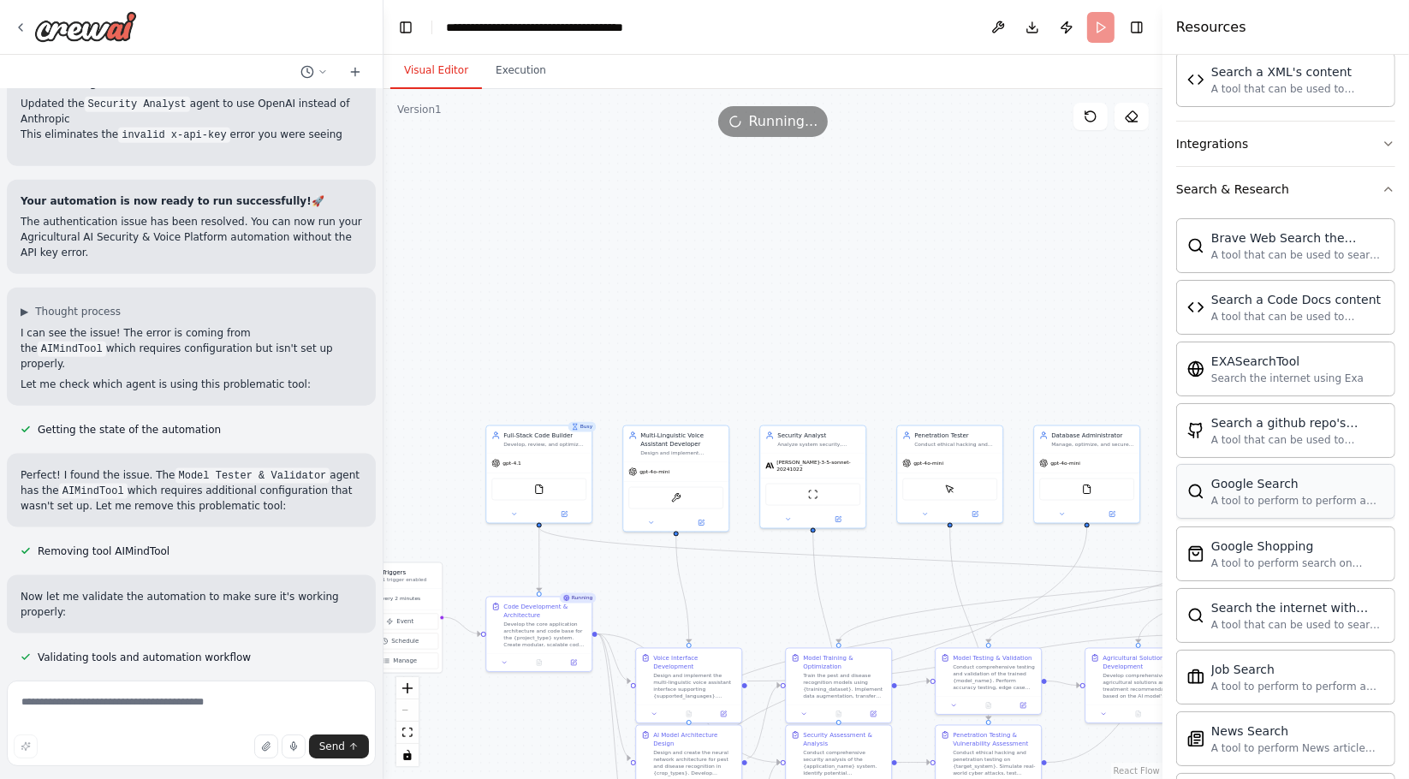
scroll to position [1331, 0]
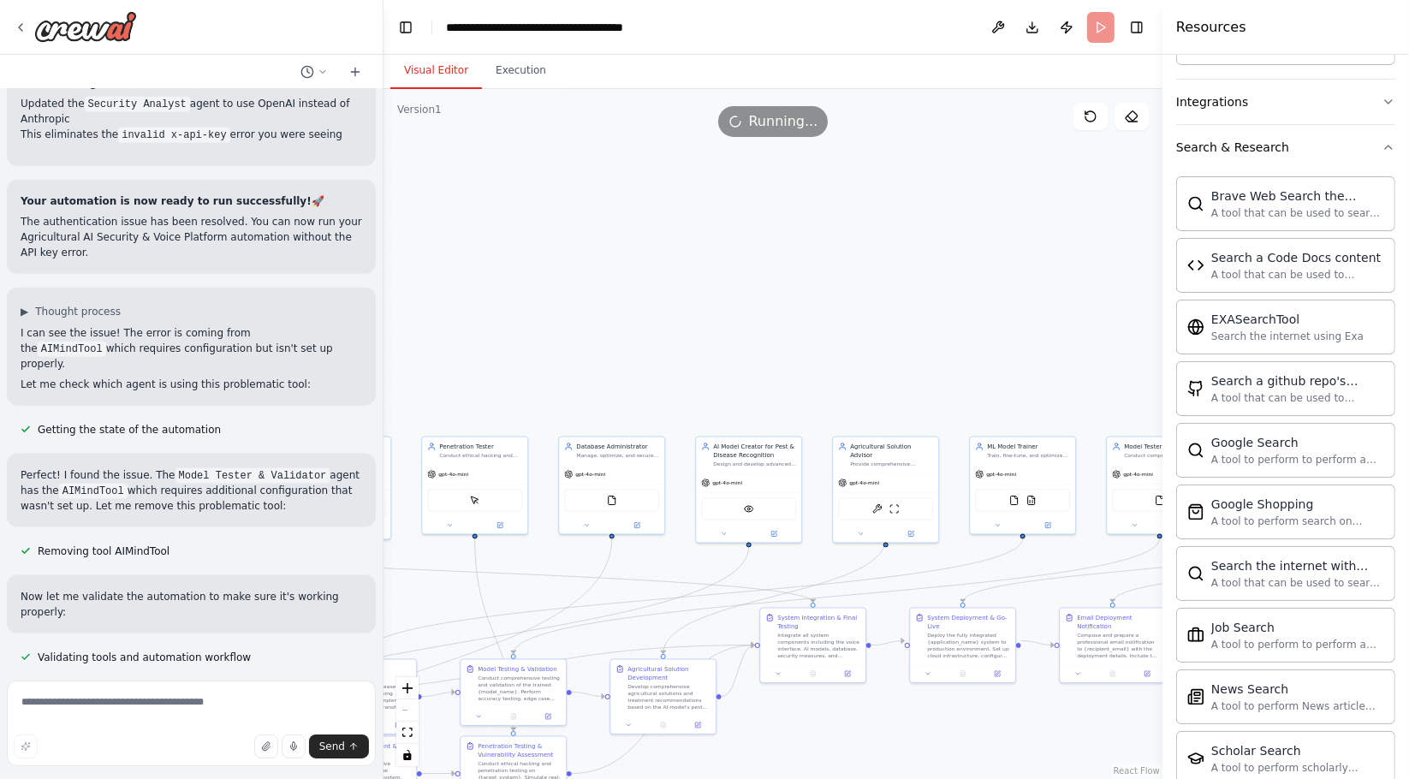
drag, startPoint x: 1091, startPoint y: 287, endPoint x: 616, endPoint y: 298, distance: 475.2
click at [616, 298] on div ".deletable-edge-delete-btn { width: 20px; height: 20px; border: 0px solid #ffff…" at bounding box center [773, 434] width 779 height 690
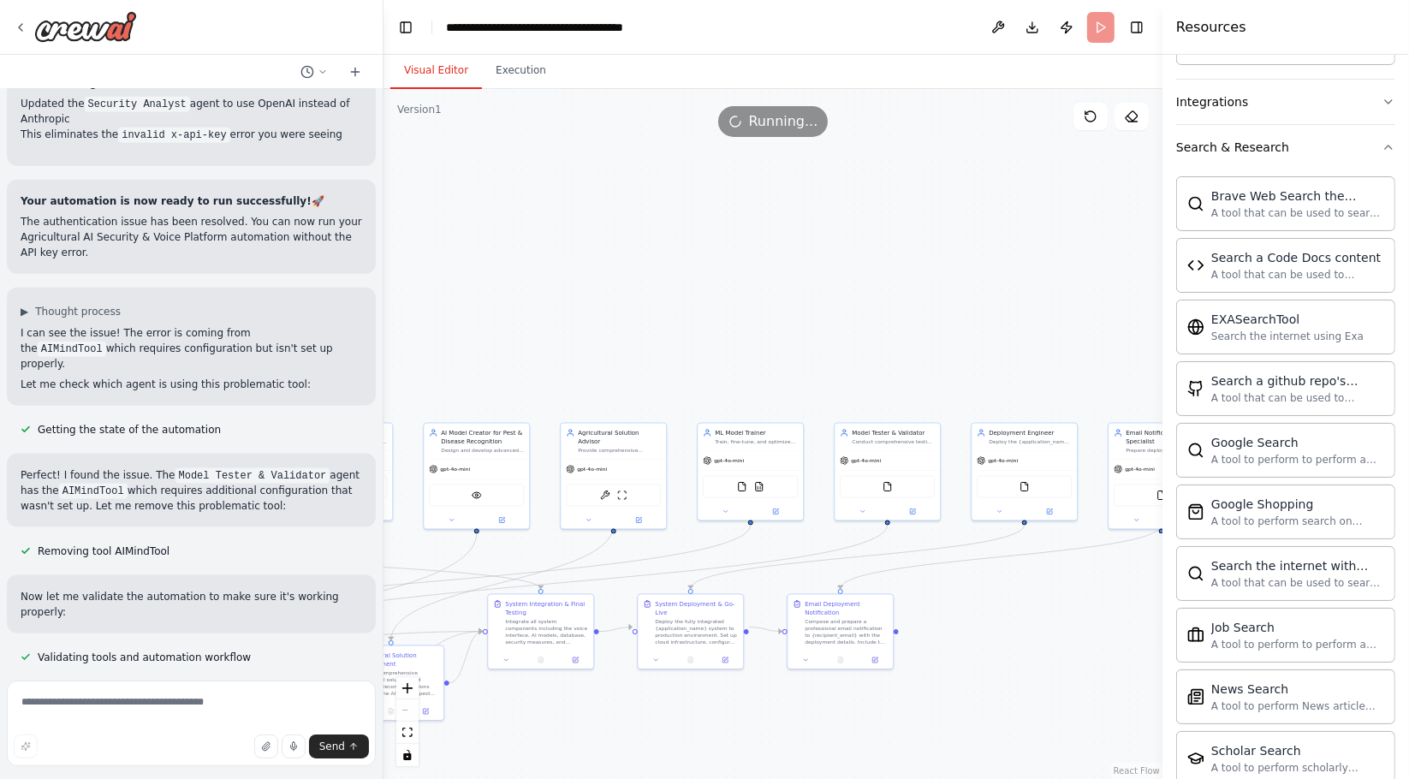
drag, startPoint x: 988, startPoint y: 352, endPoint x: 716, endPoint y: 338, distance: 272.6
click at [716, 338] on div ".deletable-edge-delete-btn { width: 20px; height: 20px; border: 0px solid #ffff…" at bounding box center [773, 434] width 779 height 690
click at [768, 449] on div "gpt-4o-mini FileReadTool CSVSearchTool SerpApiGoogleSearchTool" at bounding box center [750, 483] width 105 height 69
click at [770, 491] on div "FileReadTool CSVSearchTool SerpApiGoogleSearchTool" at bounding box center [750, 485] width 95 height 22
click at [763, 484] on img at bounding box center [768, 485] width 10 height 10
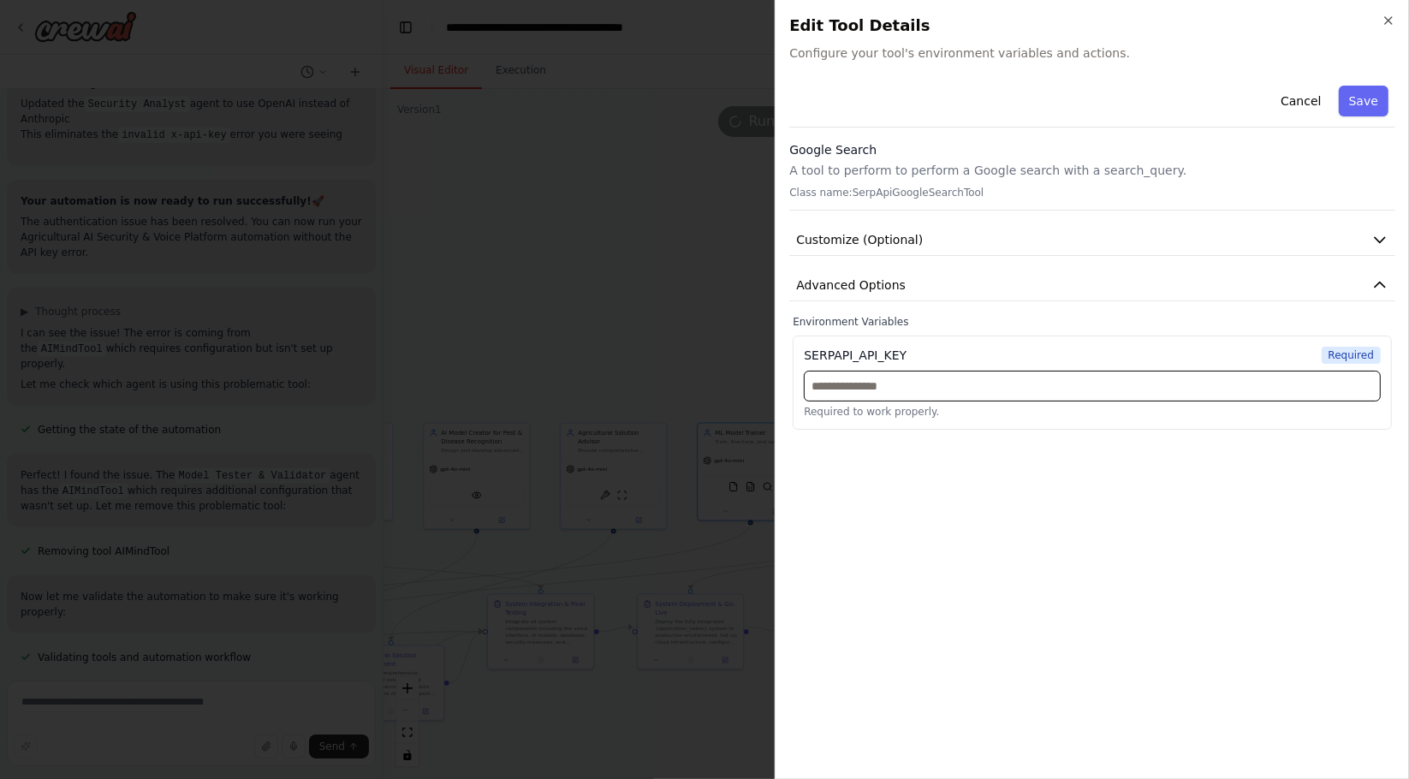
click at [883, 384] on input "text" at bounding box center [1092, 386] width 577 height 31
paste input "**********"
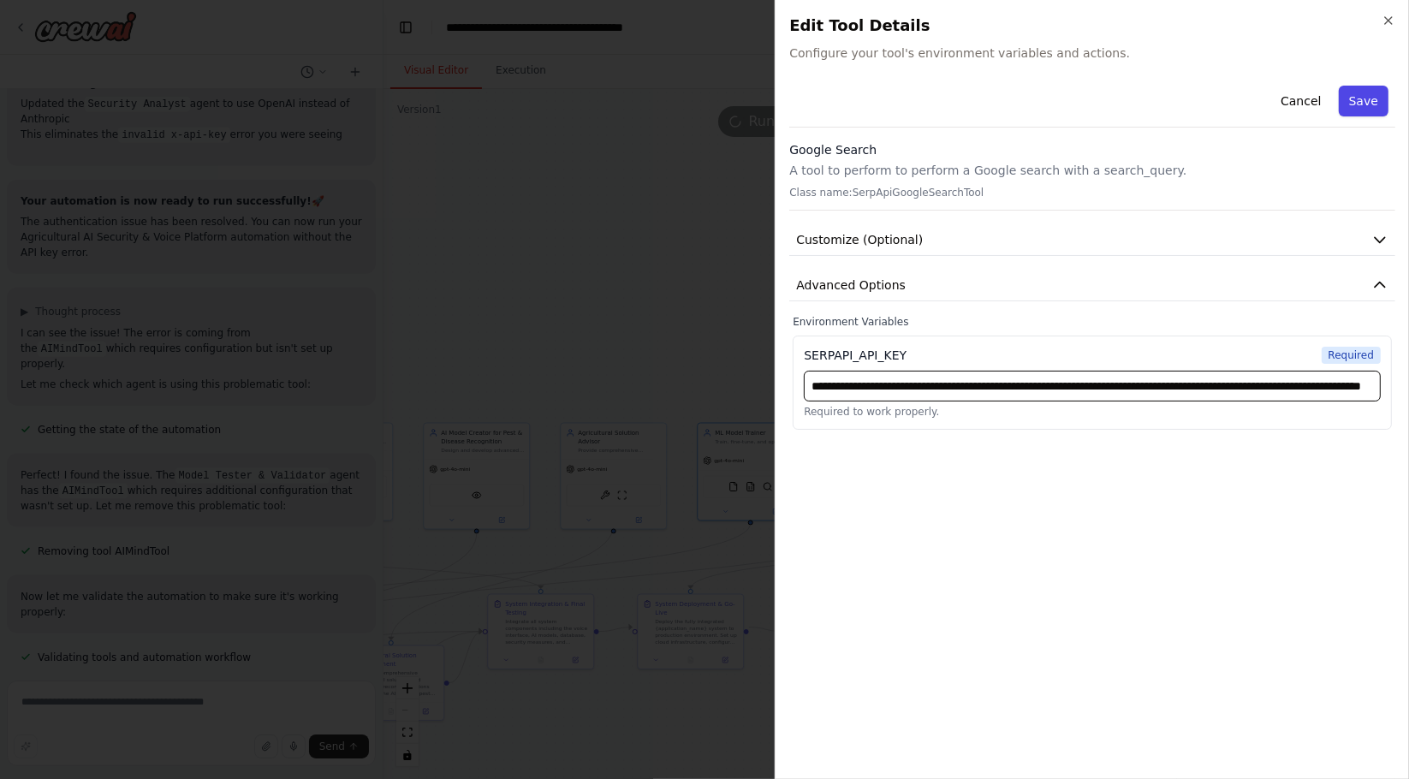
type input "**********"
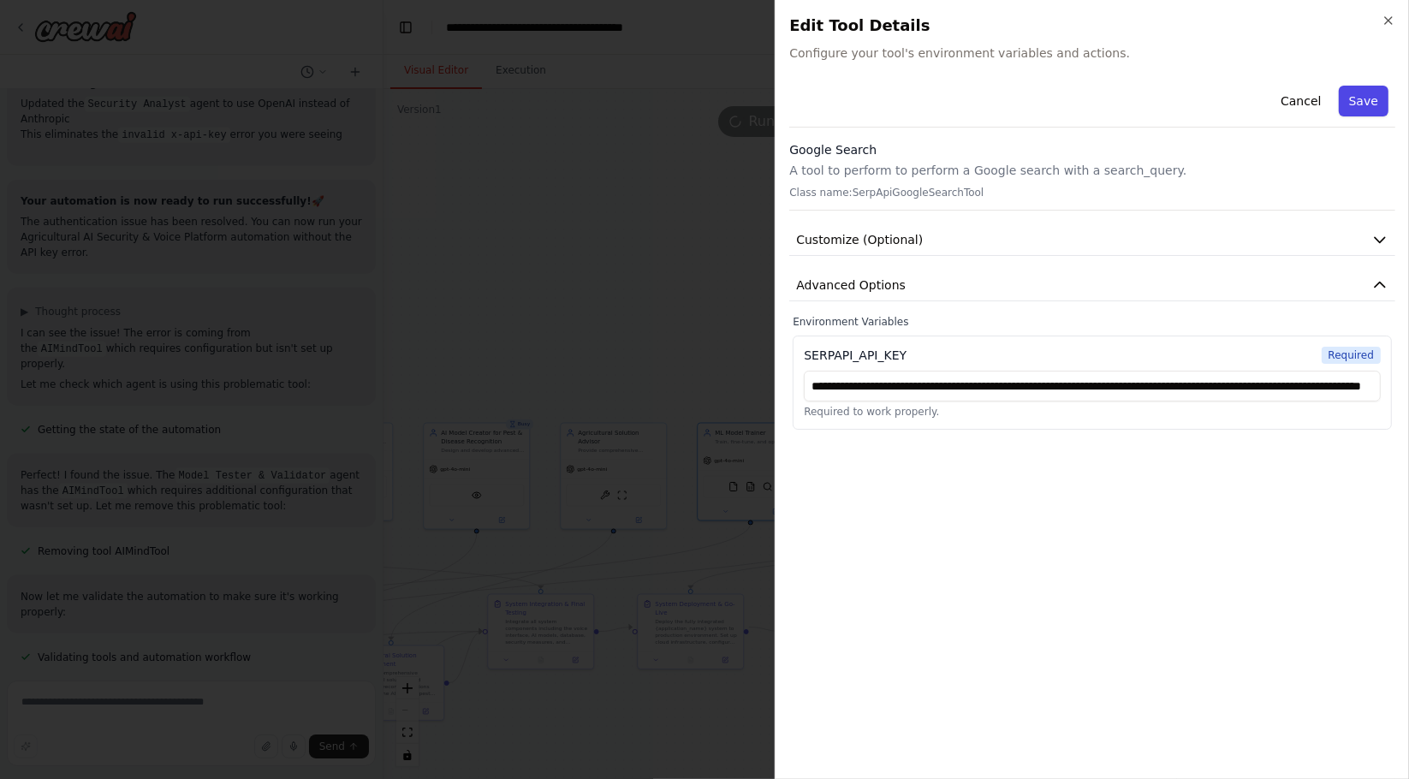
scroll to position [0, 0]
click at [1365, 99] on button "Save" at bounding box center [1364, 101] width 50 height 31
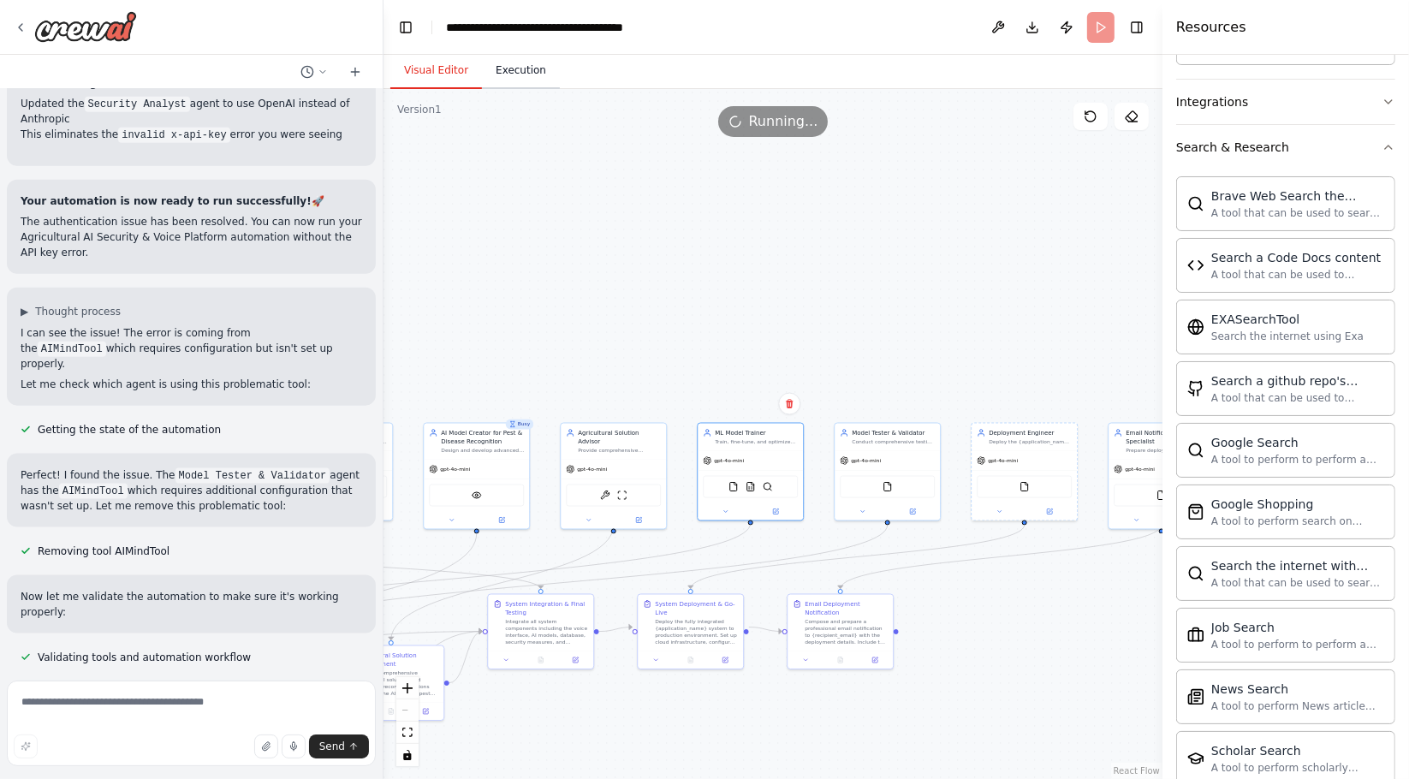
click at [525, 82] on button "Execution" at bounding box center [521, 71] width 78 height 36
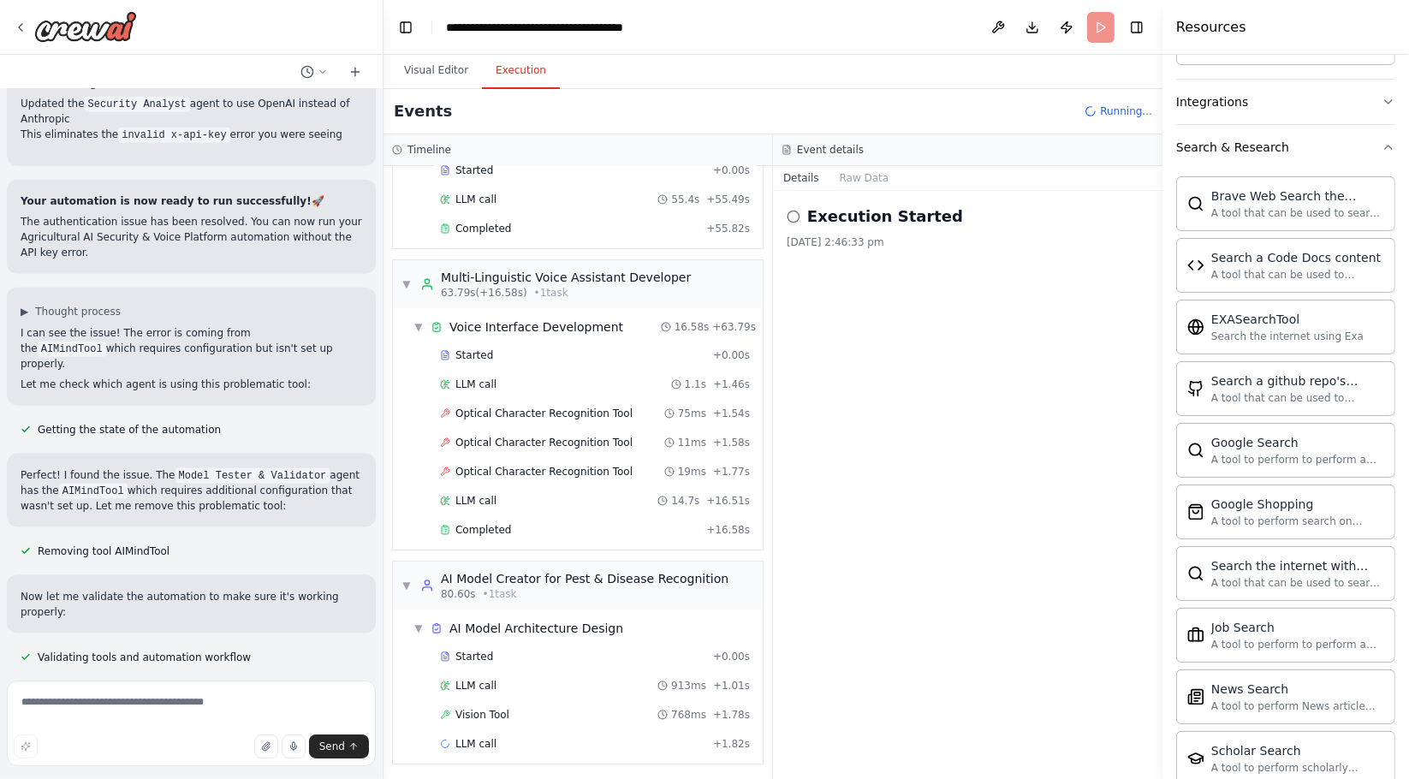
scroll to position [101, 0]
click at [427, 74] on button "Visual Editor" at bounding box center [436, 71] width 92 height 36
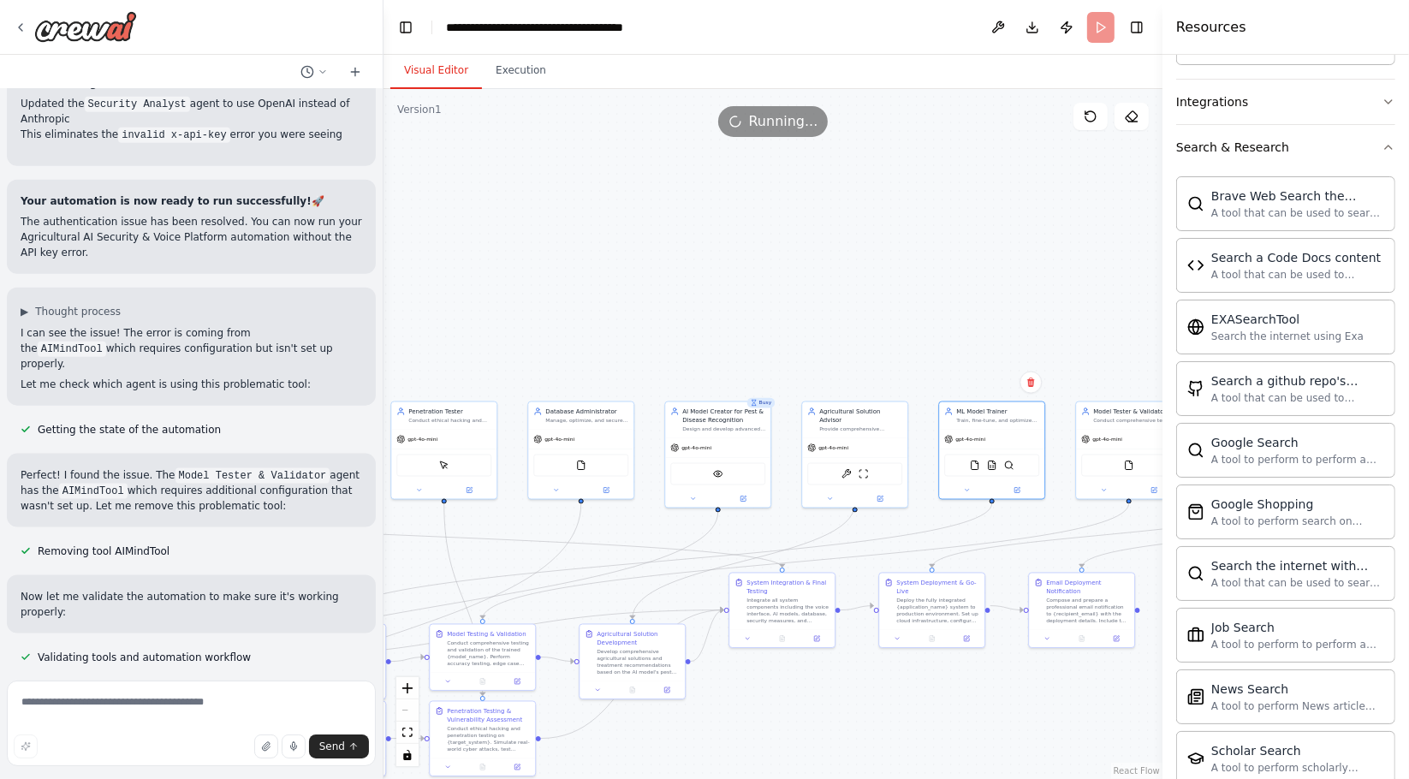
drag, startPoint x: 617, startPoint y: 342, endPoint x: 859, endPoint y: 320, distance: 242.3
click at [859, 320] on div ".deletable-edge-delete-btn { width: 20px; height: 20px; border: 0px solid #ffff…" at bounding box center [773, 434] width 779 height 690
click at [520, 78] on button "Execution" at bounding box center [521, 71] width 78 height 36
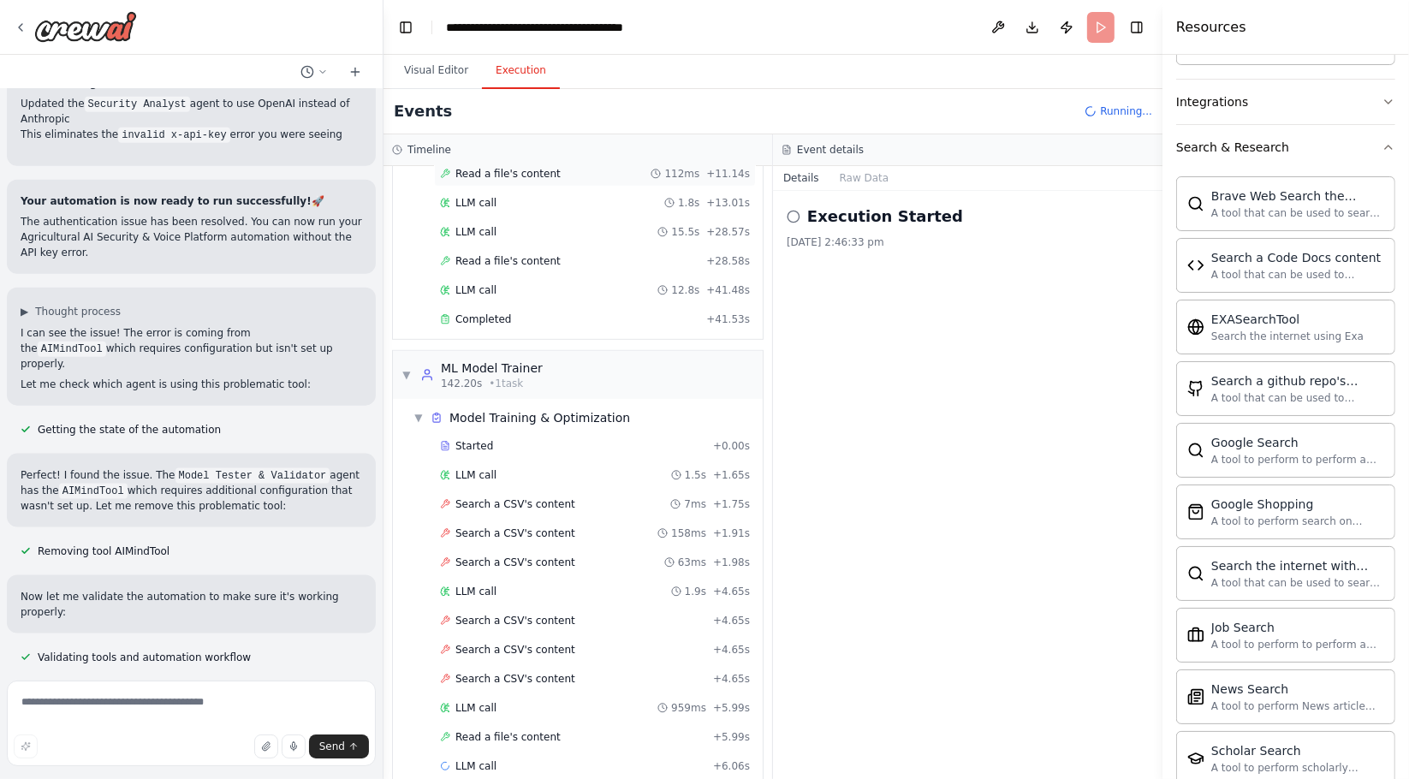
scroll to position [1019, 0]
click at [428, 83] on button "Visual Editor" at bounding box center [436, 71] width 92 height 36
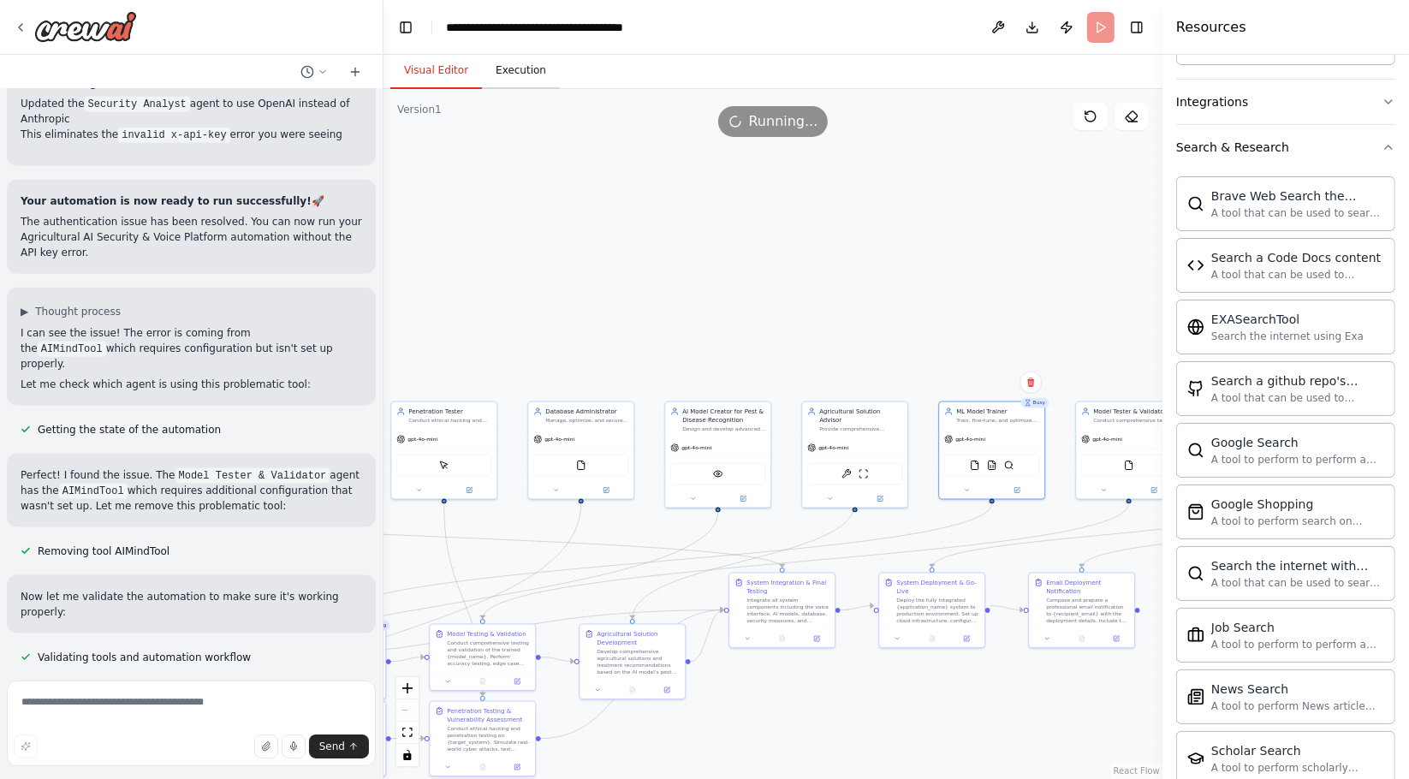
click at [506, 71] on button "Execution" at bounding box center [521, 71] width 78 height 36
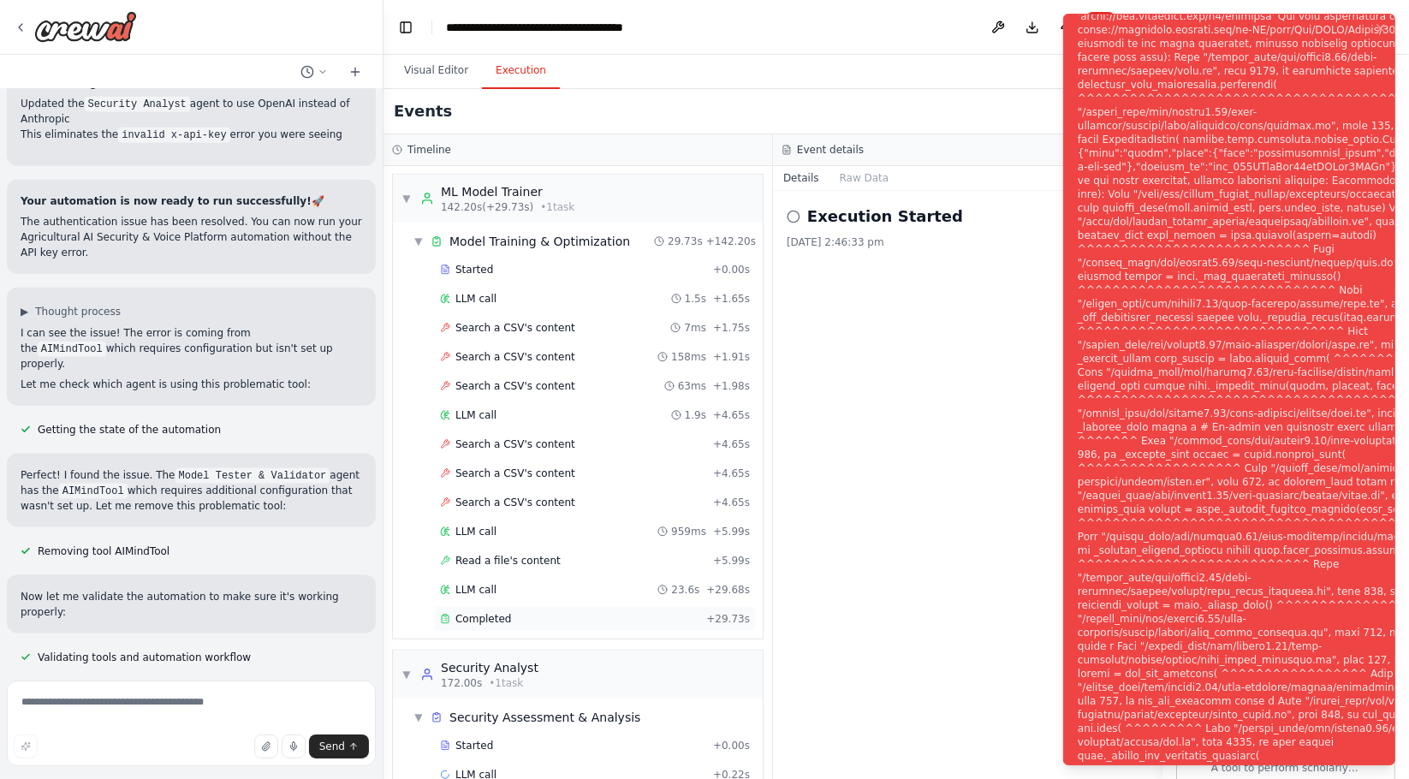
scroll to position [8535, 0]
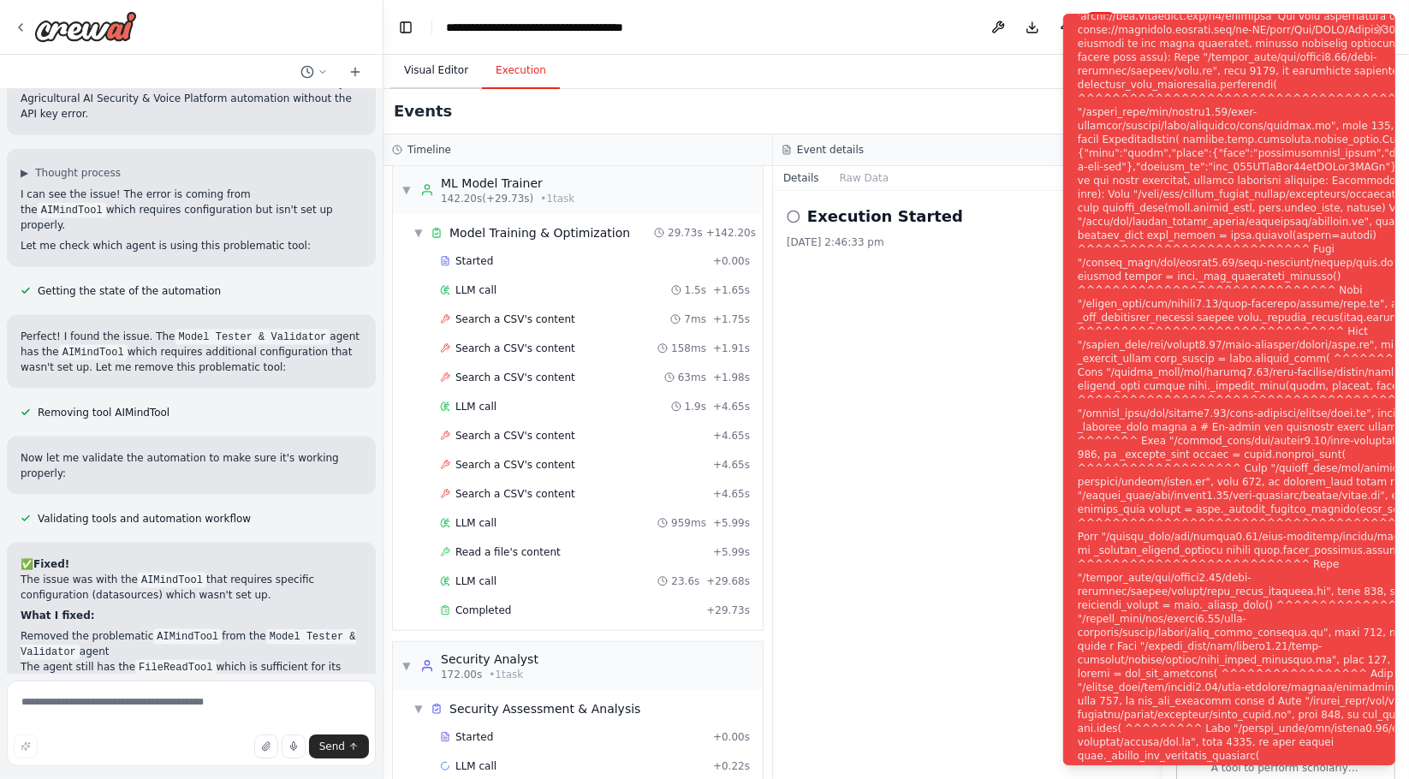
click at [420, 68] on button "Visual Editor" at bounding box center [436, 71] width 92 height 36
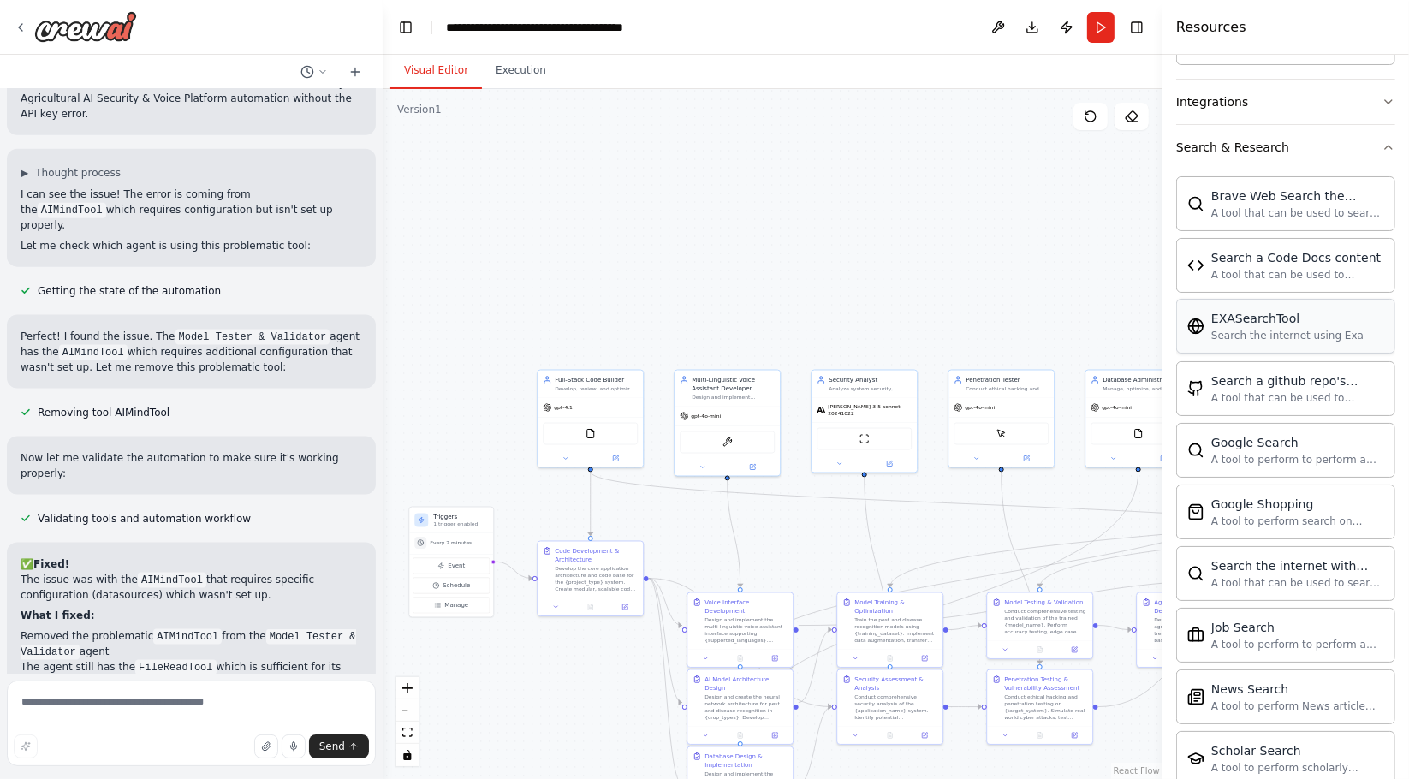
drag, startPoint x: 705, startPoint y: 358, endPoint x: 1248, endPoint y: 326, distance: 543.6
click at [1248, 326] on div "Hello! I'm the CrewAI assistant. What kind of automation do you want to build? …" at bounding box center [704, 389] width 1409 height 779
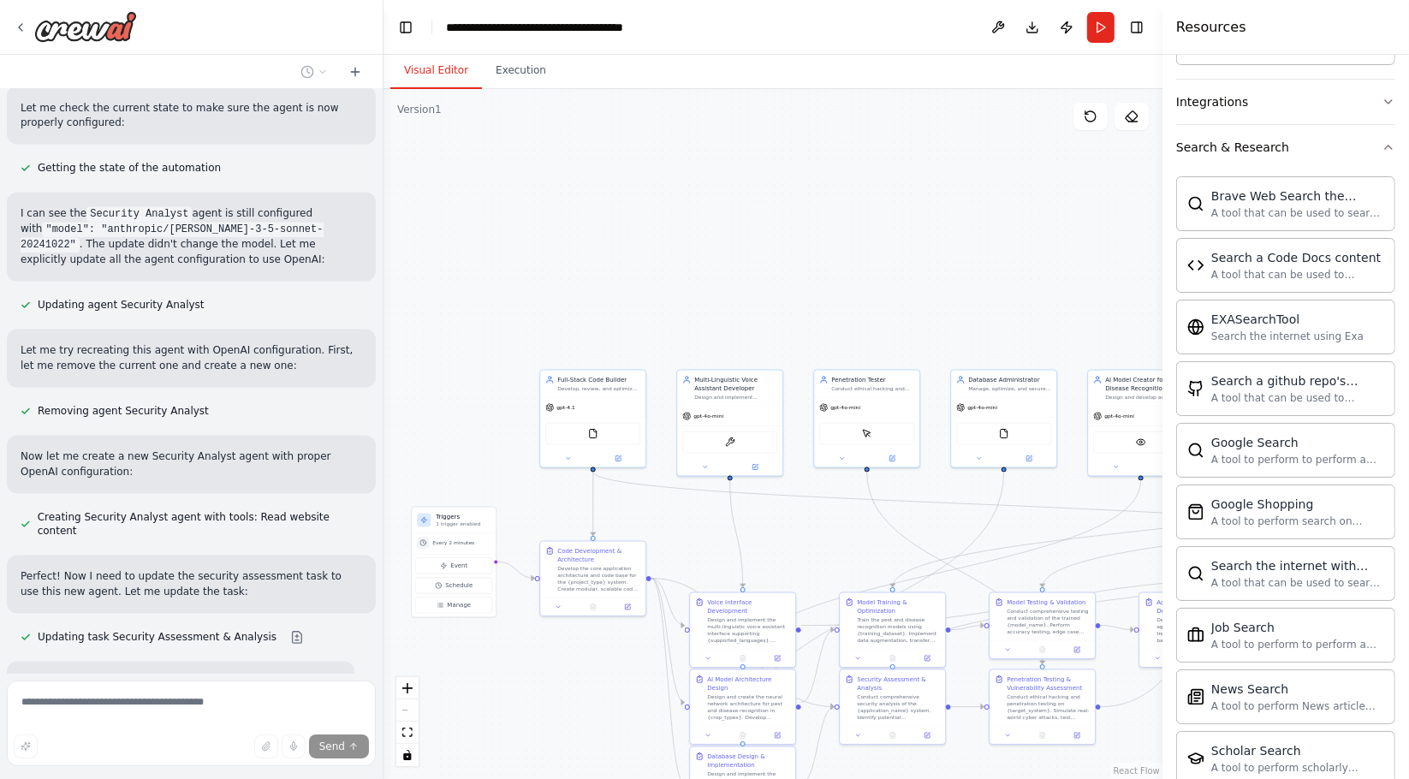
scroll to position [9516, 0]
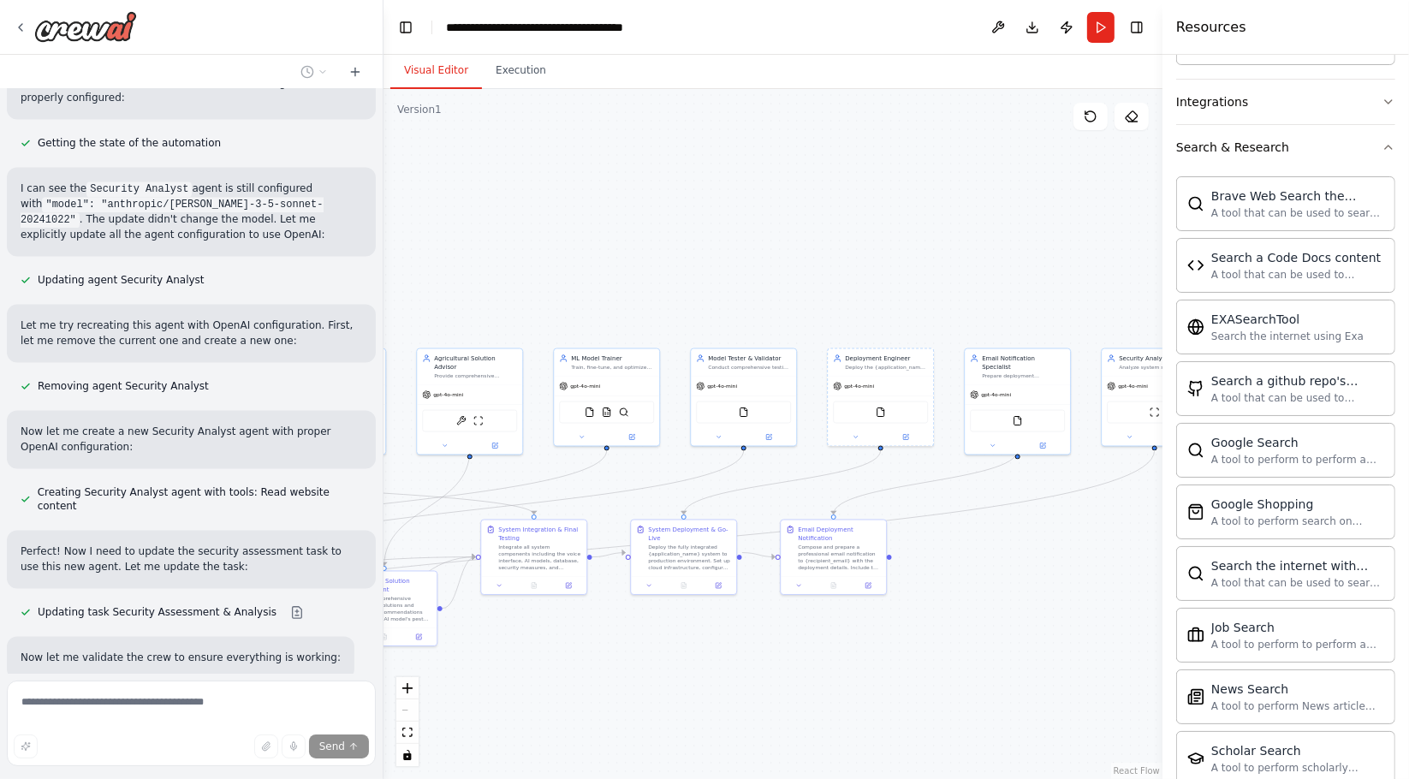
drag, startPoint x: 823, startPoint y: 282, endPoint x: 15, endPoint y: 260, distance: 807.5
click at [15, 260] on div "Hello! I'm the CrewAI assistant. What kind of automation do you want to build? …" at bounding box center [704, 389] width 1409 height 779
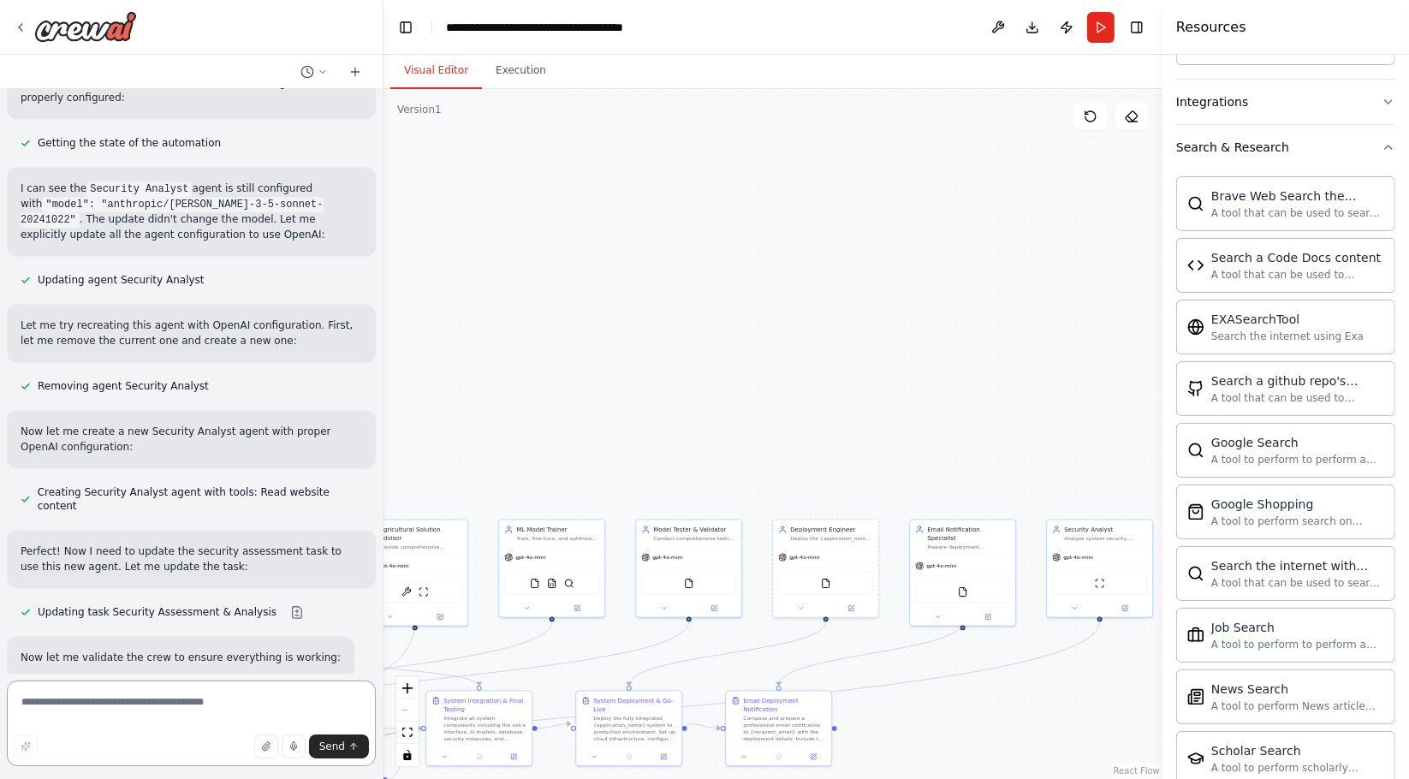
drag, startPoint x: 763, startPoint y: 247, endPoint x: 728, endPoint y: 418, distance: 174.6
click at [721, 418] on div ".deletable-edge-delete-btn { width: 20px; height: 20px; border: 0px solid #ffff…" at bounding box center [773, 434] width 779 height 690
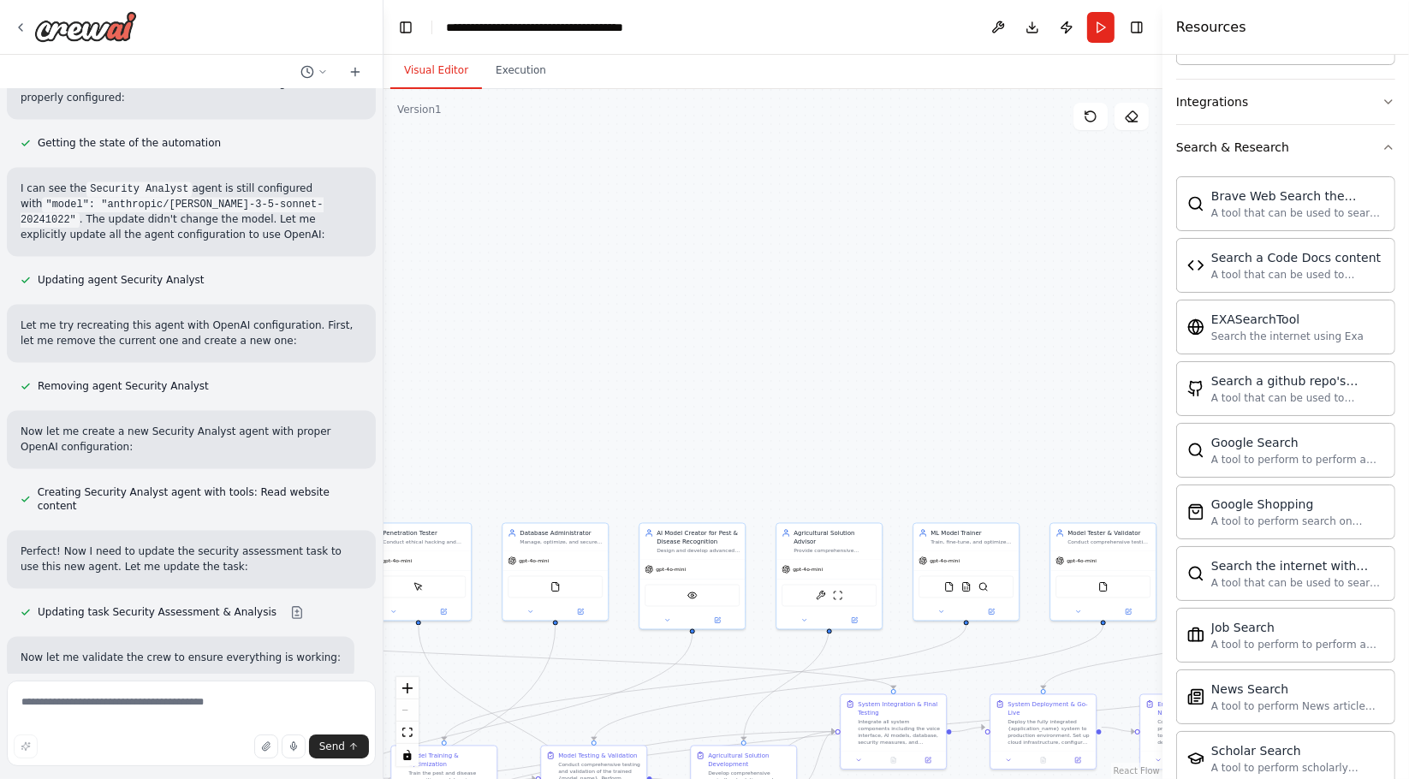
drag, startPoint x: 462, startPoint y: 407, endPoint x: 1234, endPoint y: 411, distance: 772.1
click at [1234, 411] on div "Hello! I'm the CrewAI assistant. What kind of automation do you want to build? …" at bounding box center [704, 389] width 1409 height 779
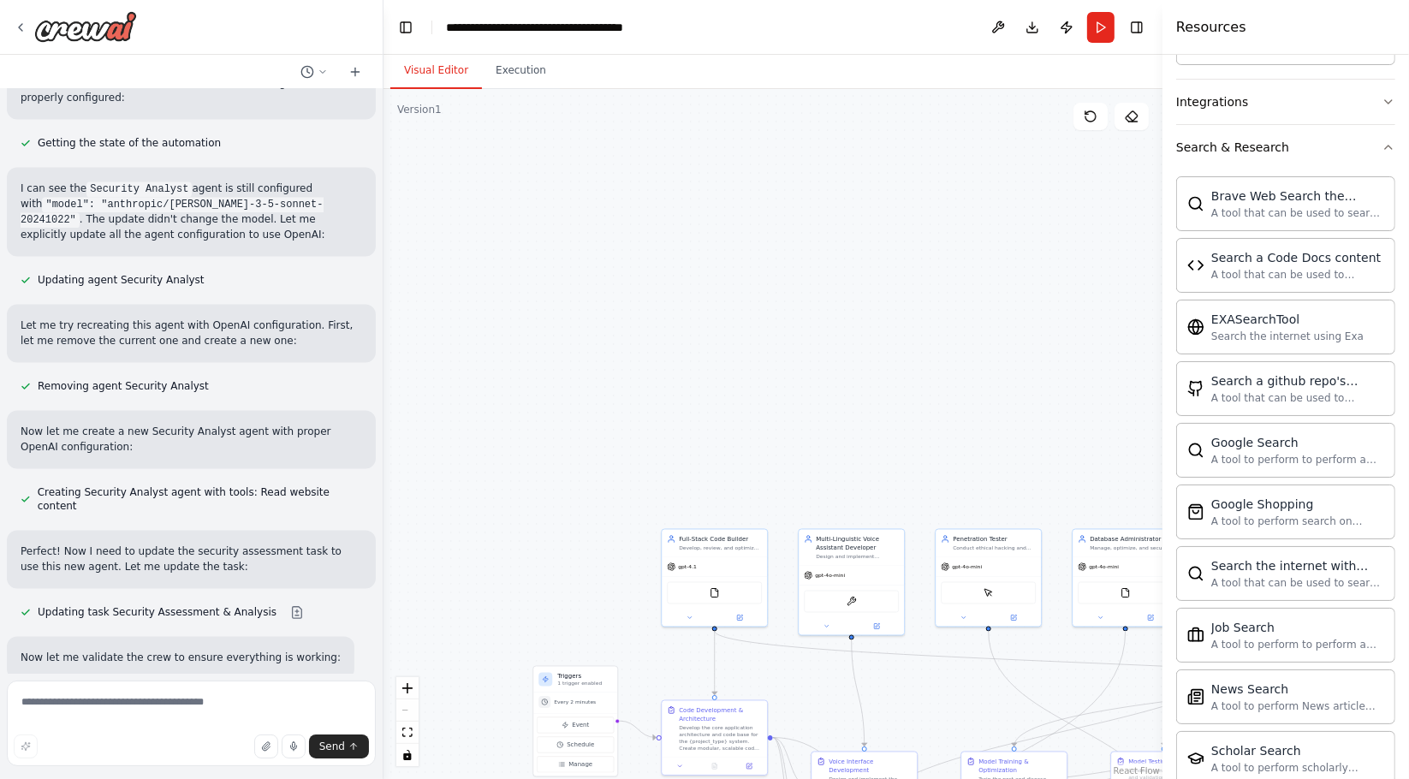
drag, startPoint x: 672, startPoint y: 427, endPoint x: 861, endPoint y: 433, distance: 189.3
click at [867, 433] on div ".deletable-edge-delete-btn { width: 20px; height: 20px; border: 0px solid #ffff…" at bounding box center [773, 434] width 779 height 690
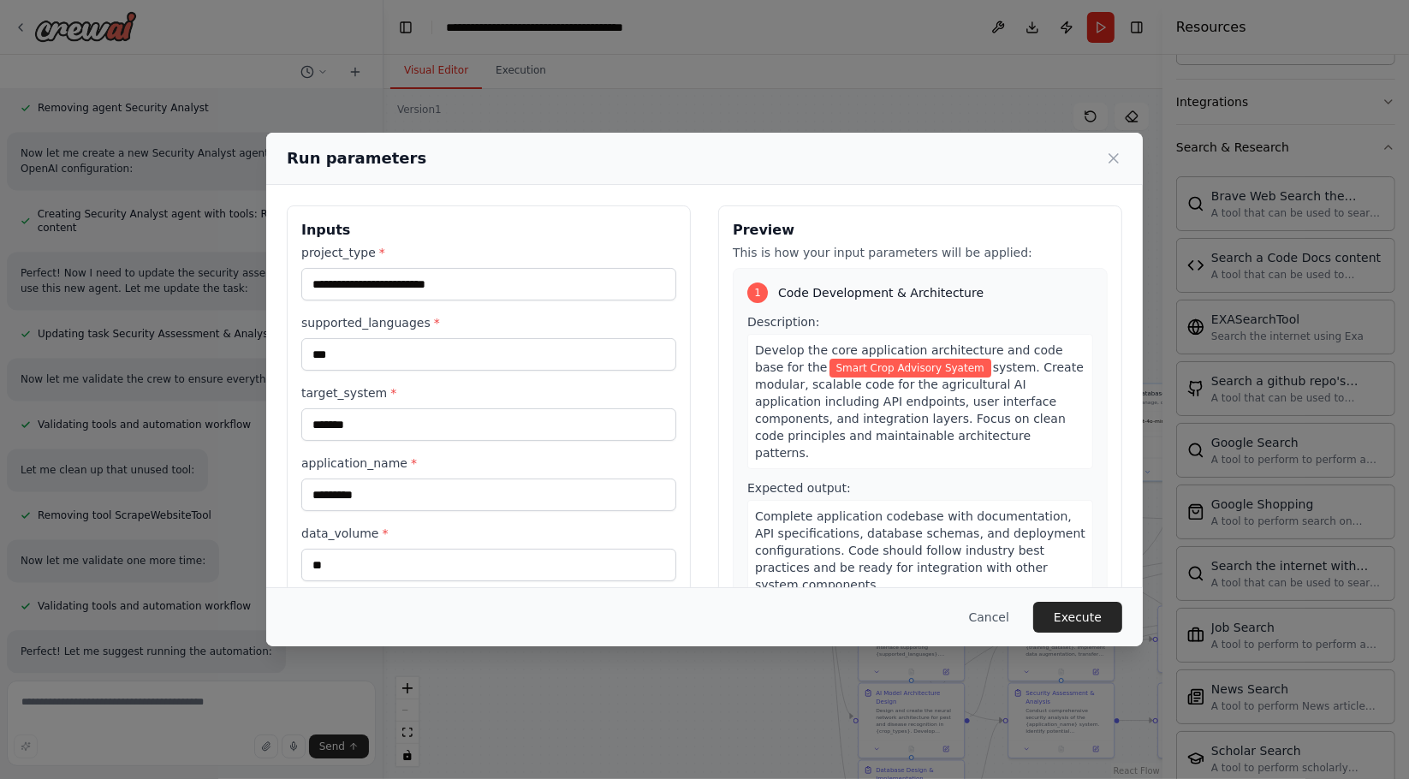
scroll to position [9811, 0]
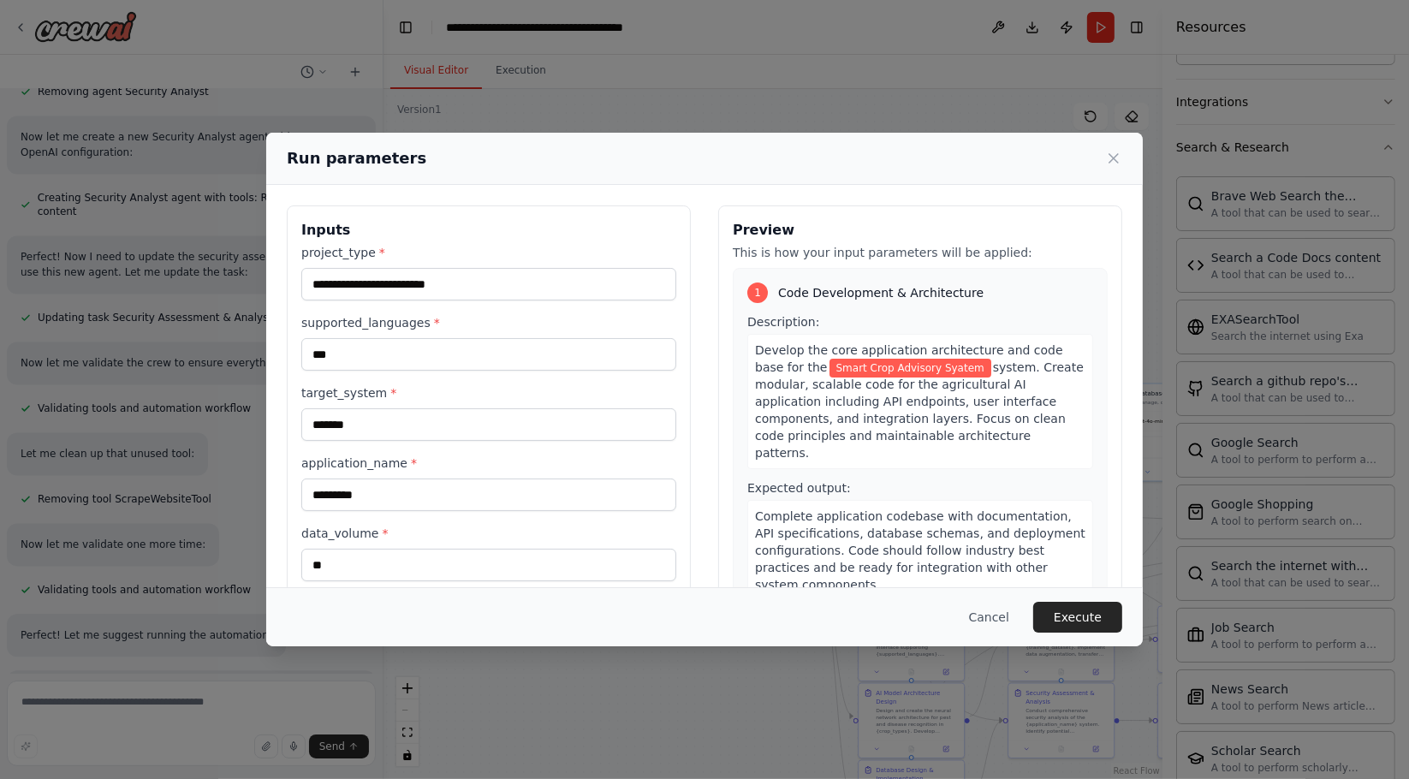
drag, startPoint x: 708, startPoint y: 354, endPoint x: 954, endPoint y: 568, distance: 325.3
click at [736, 236] on body "Hello! I'm the CrewAI assistant. What kind of automation do you want to build? …" at bounding box center [704, 389] width 1409 height 779
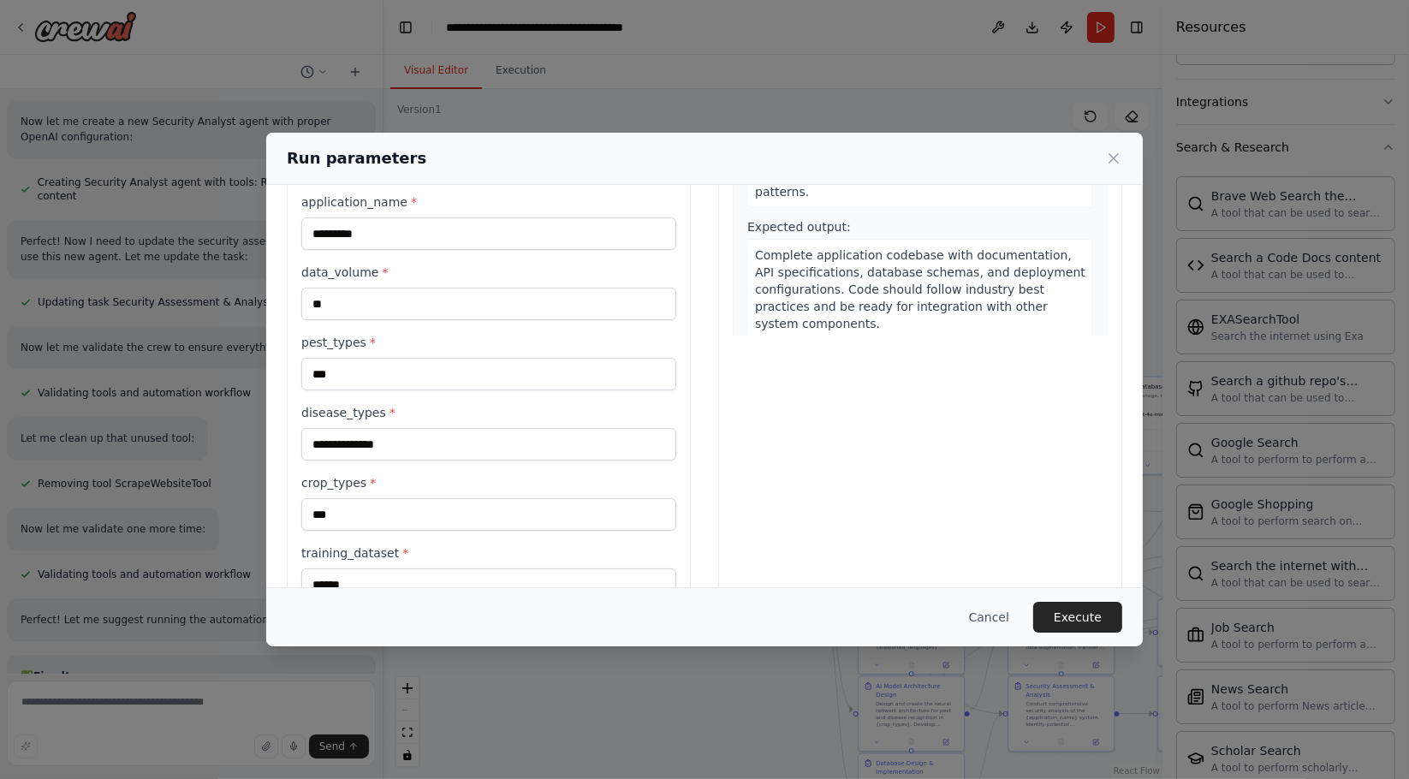
scroll to position [285, 0]
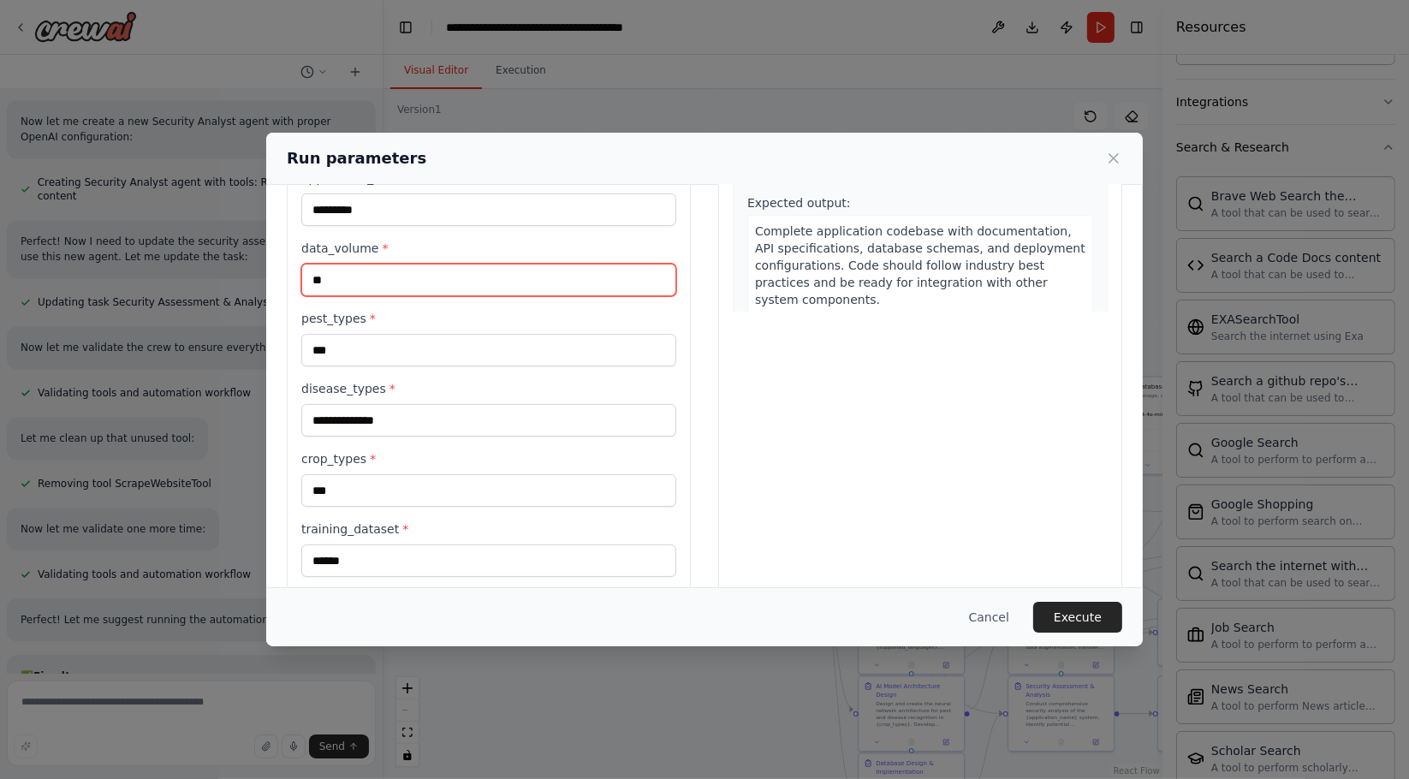
click at [334, 282] on input "**" at bounding box center [488, 280] width 375 height 33
type input "***"
click at [1110, 608] on button "Execute" at bounding box center [1077, 617] width 89 height 31
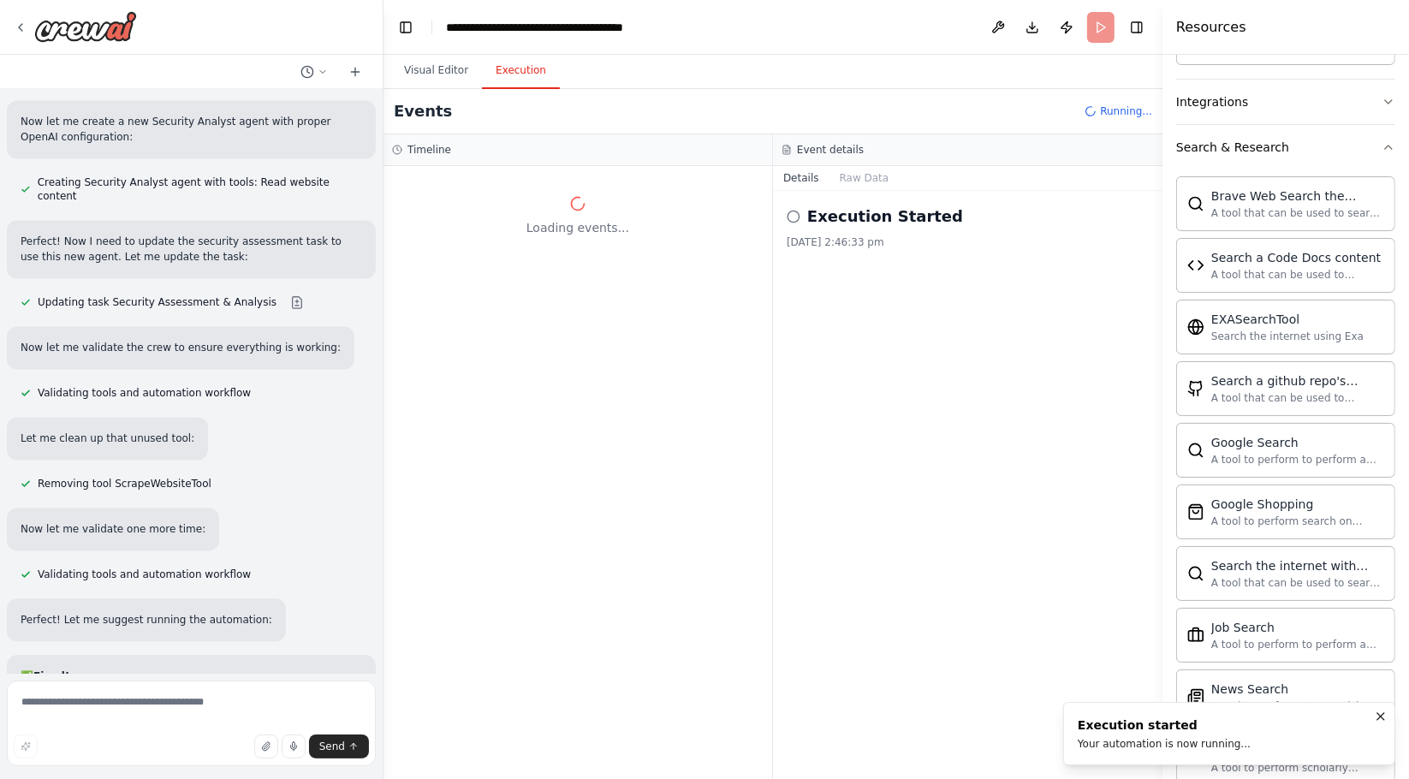
scroll to position [0, 0]
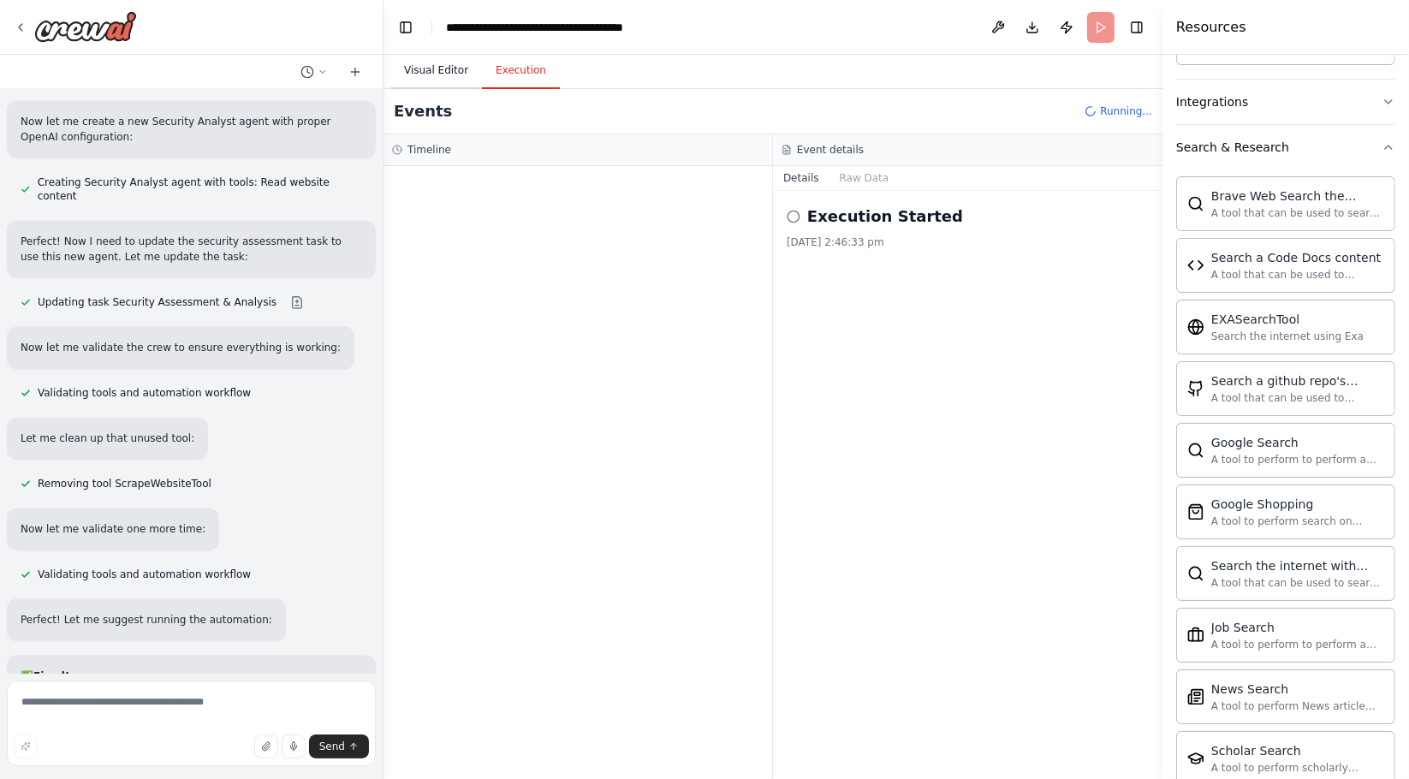
click at [414, 71] on button "Visual Editor" at bounding box center [436, 71] width 92 height 36
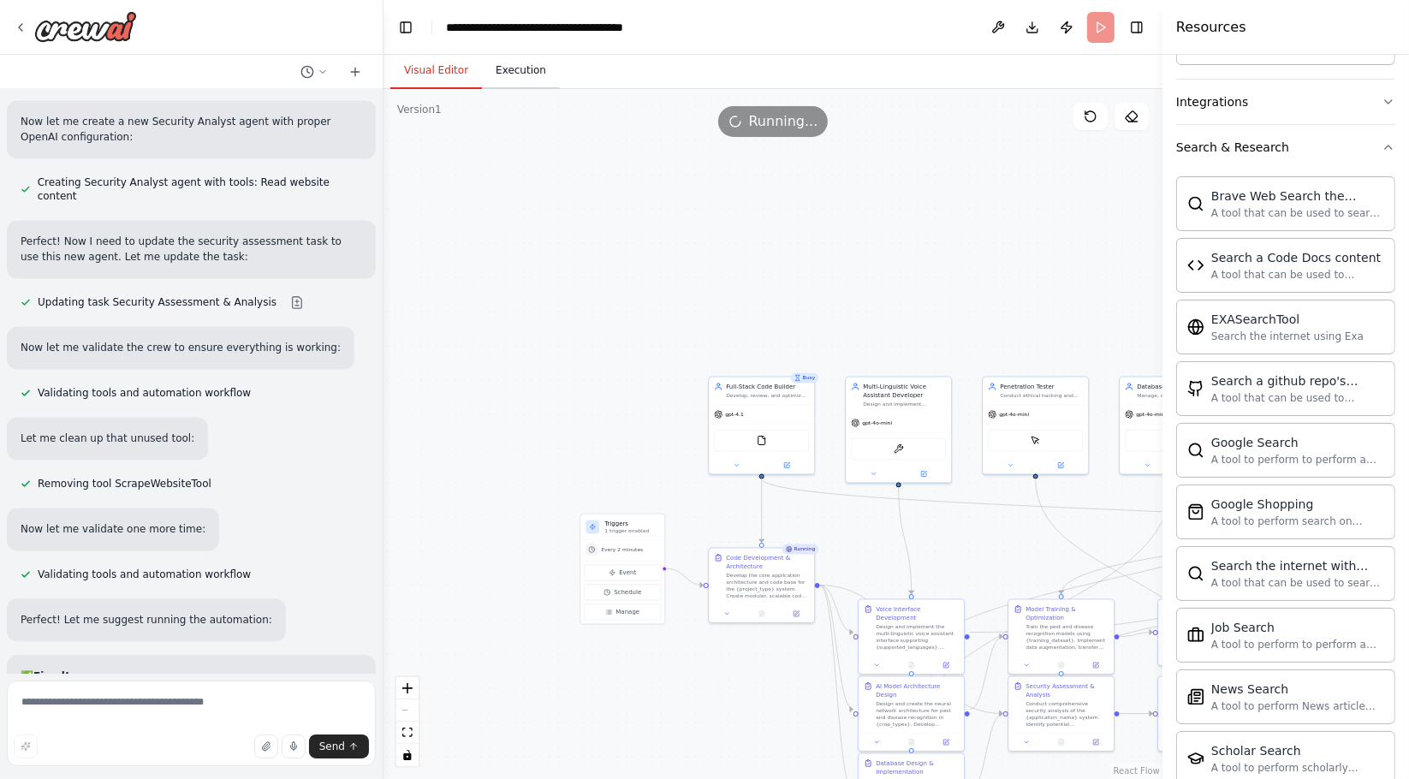
click at [520, 79] on button "Execution" at bounding box center [521, 71] width 78 height 36
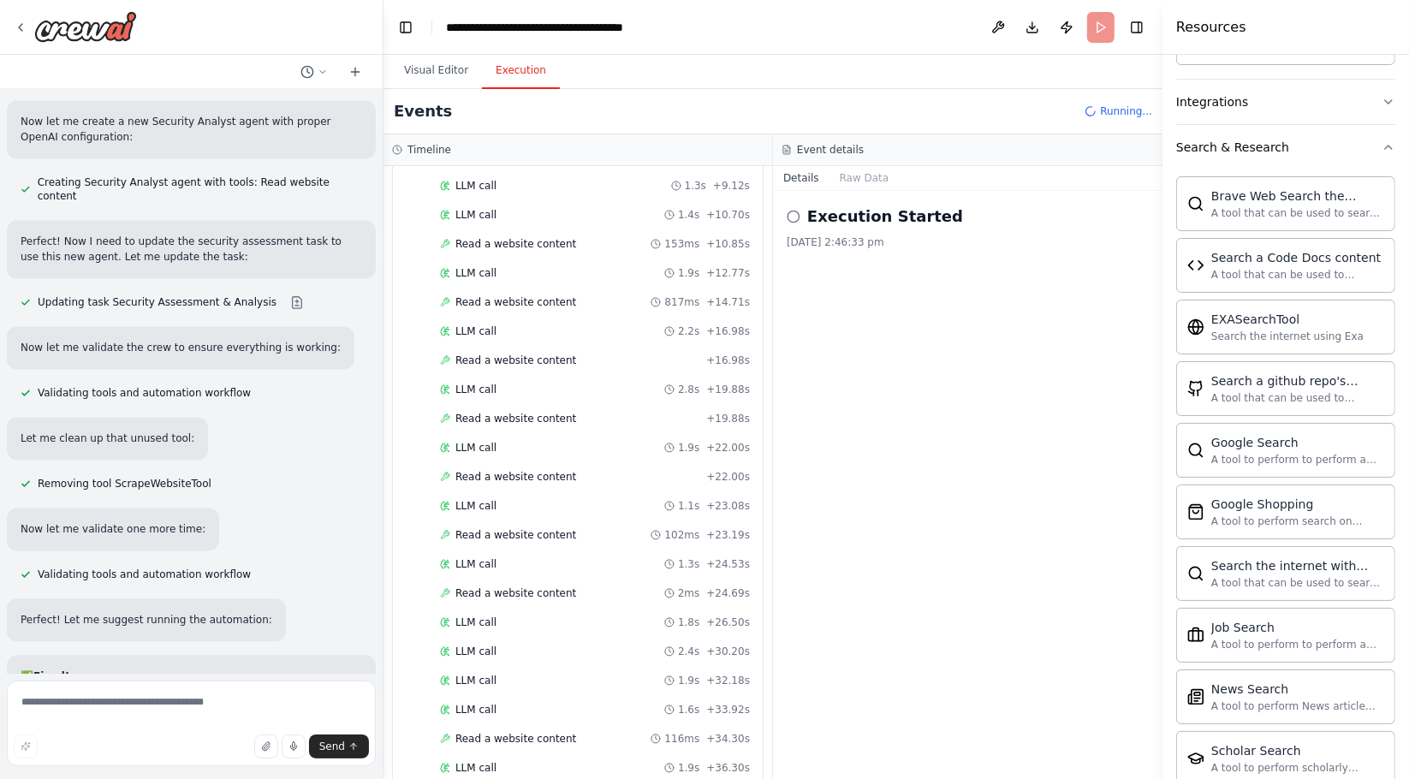
scroll to position [10072, 0]
click at [413, 80] on button "Visual Editor" at bounding box center [436, 71] width 92 height 36
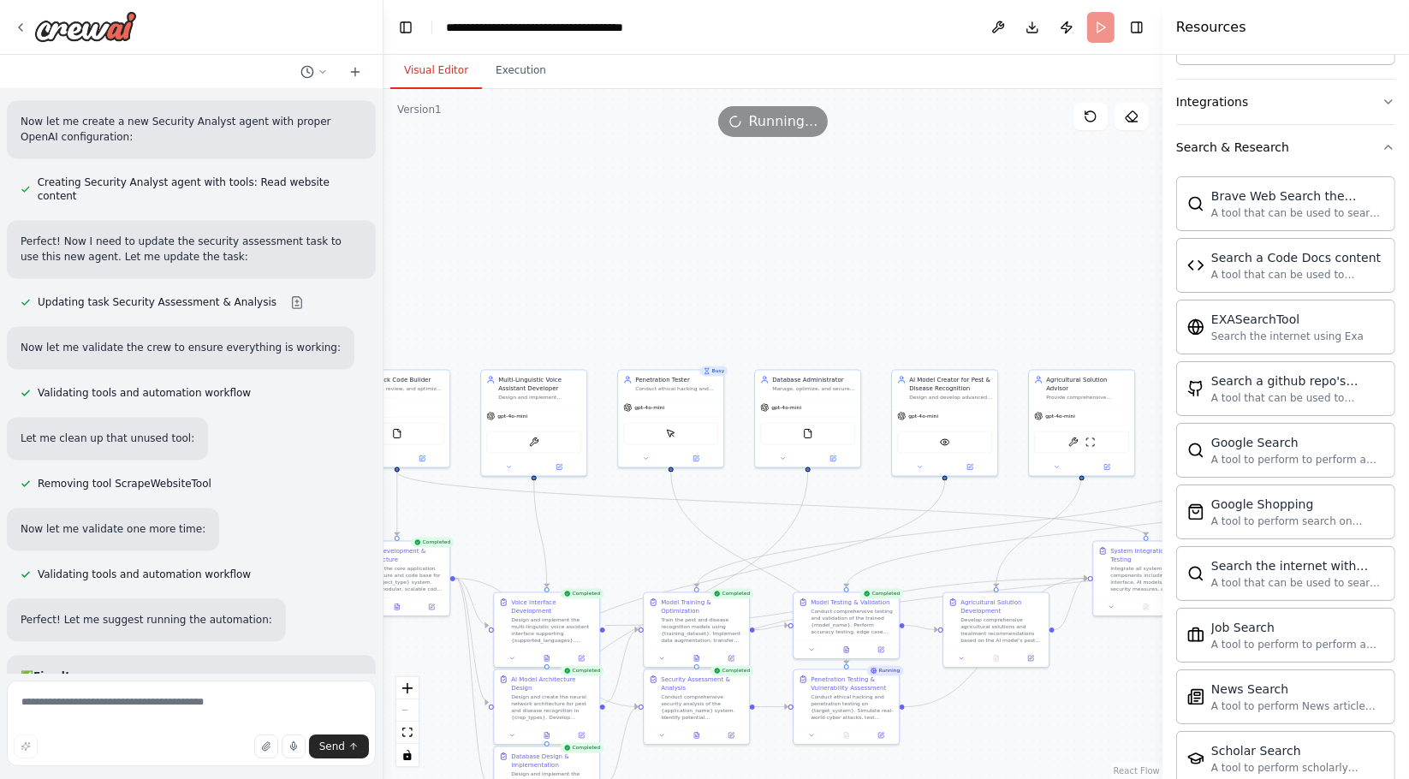
drag, startPoint x: 1022, startPoint y: 338, endPoint x: 646, endPoint y: 323, distance: 376.1
click at [646, 323] on div ".deletable-edge-delete-btn { width: 20px; height: 20px; border: 0px solid #ffff…" at bounding box center [773, 434] width 779 height 690
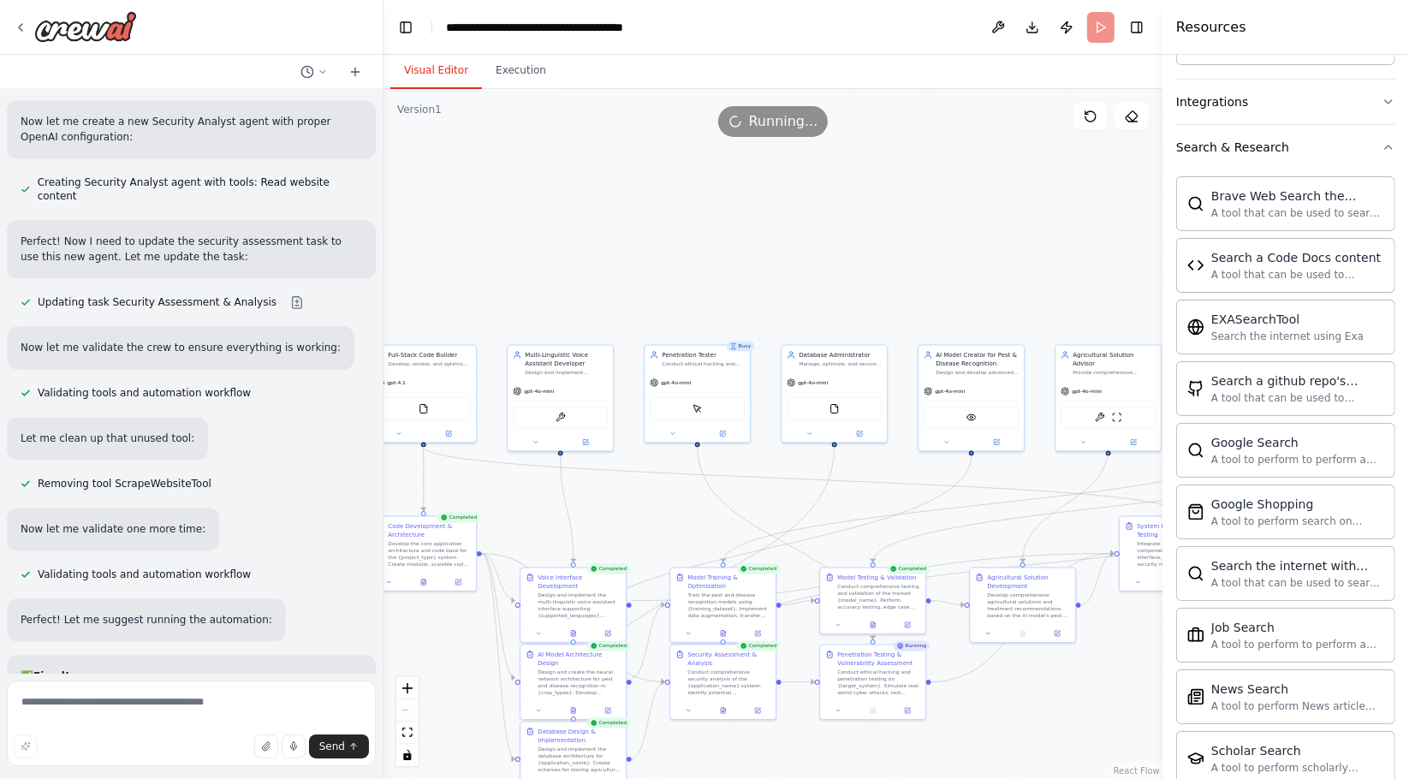
drag, startPoint x: 881, startPoint y: 276, endPoint x: 909, endPoint y: 252, distance: 37.0
click at [909, 252] on div ".deletable-edge-delete-btn { width: 20px; height: 20px; border: 0px solid #ffff…" at bounding box center [773, 434] width 779 height 690
click at [511, 74] on button "Execution" at bounding box center [521, 71] width 78 height 36
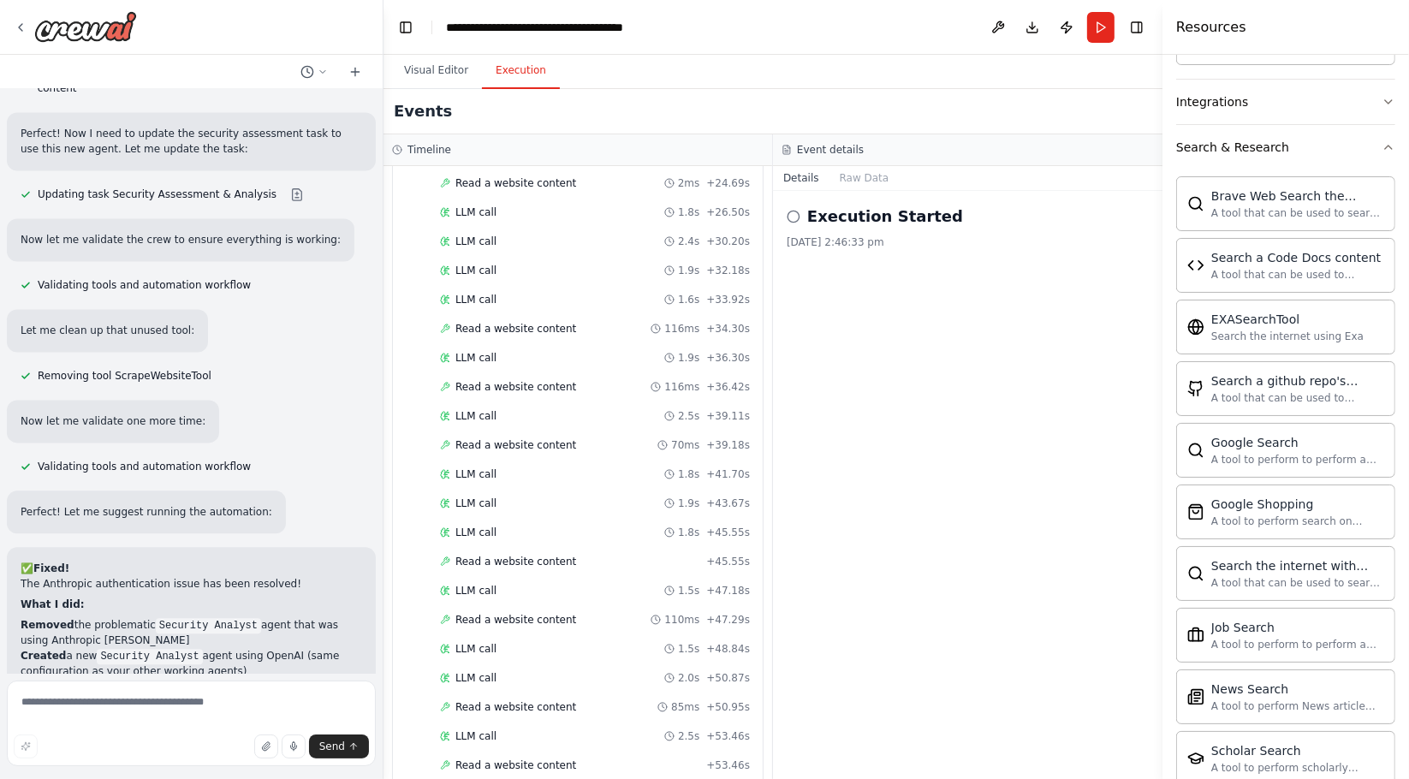
scroll to position [9964, 0]
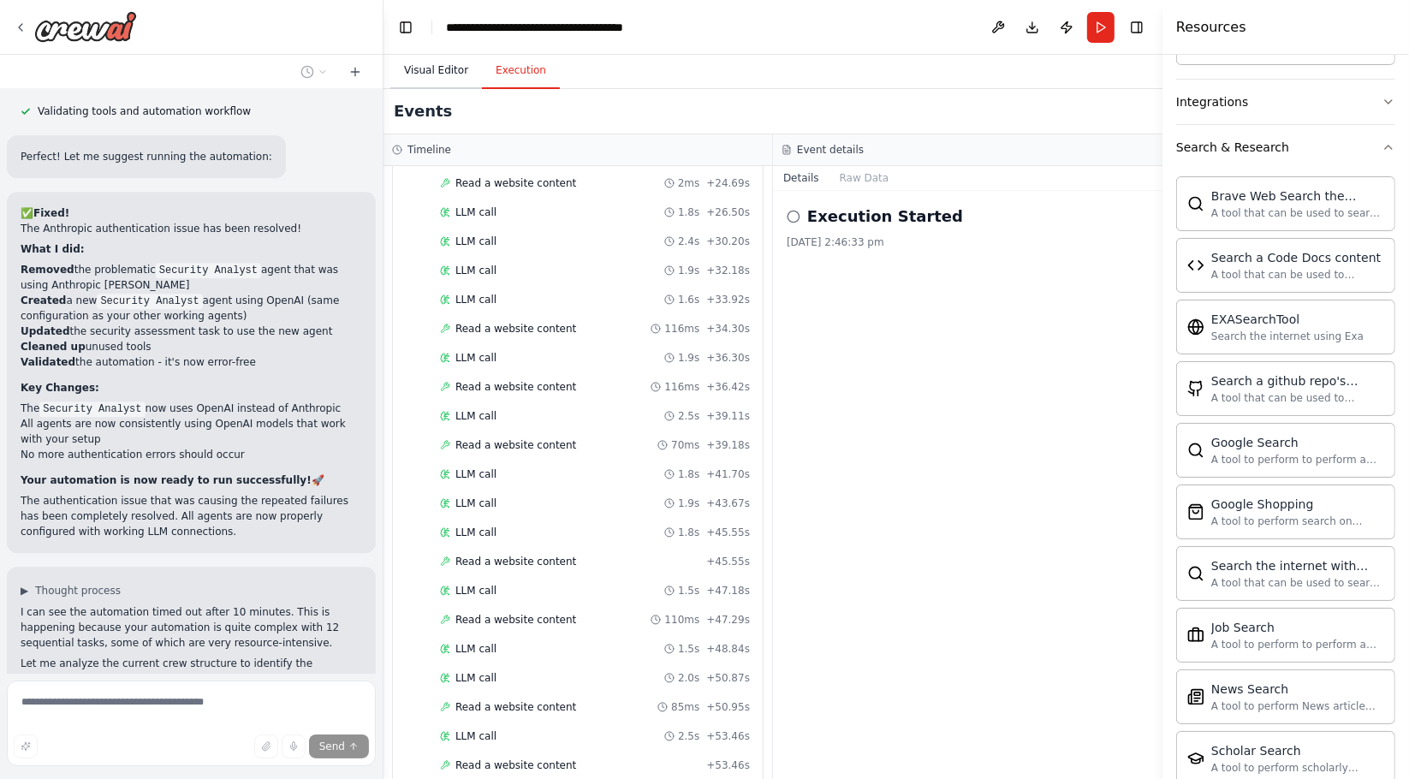
scroll to position [10324, 0]
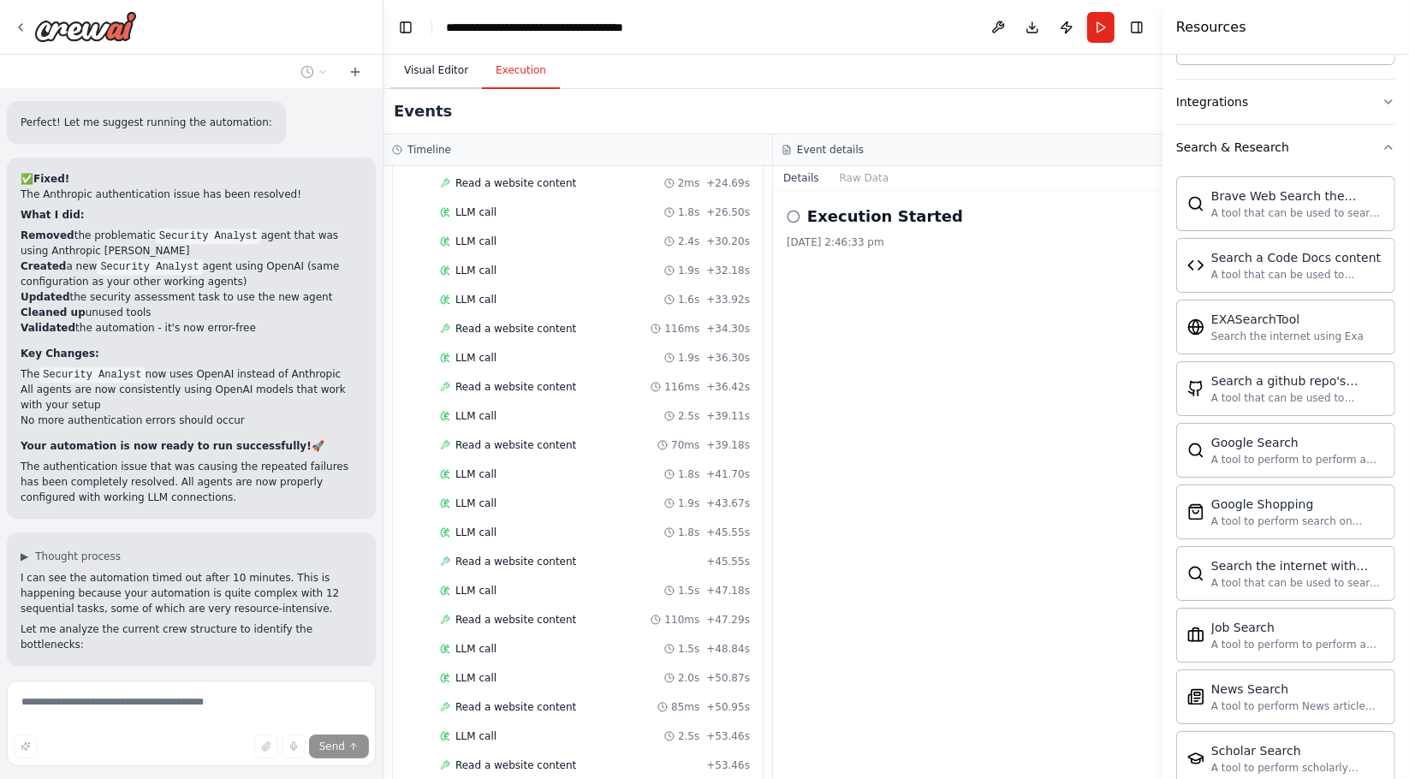
click at [445, 64] on button "Visual Editor" at bounding box center [436, 71] width 92 height 36
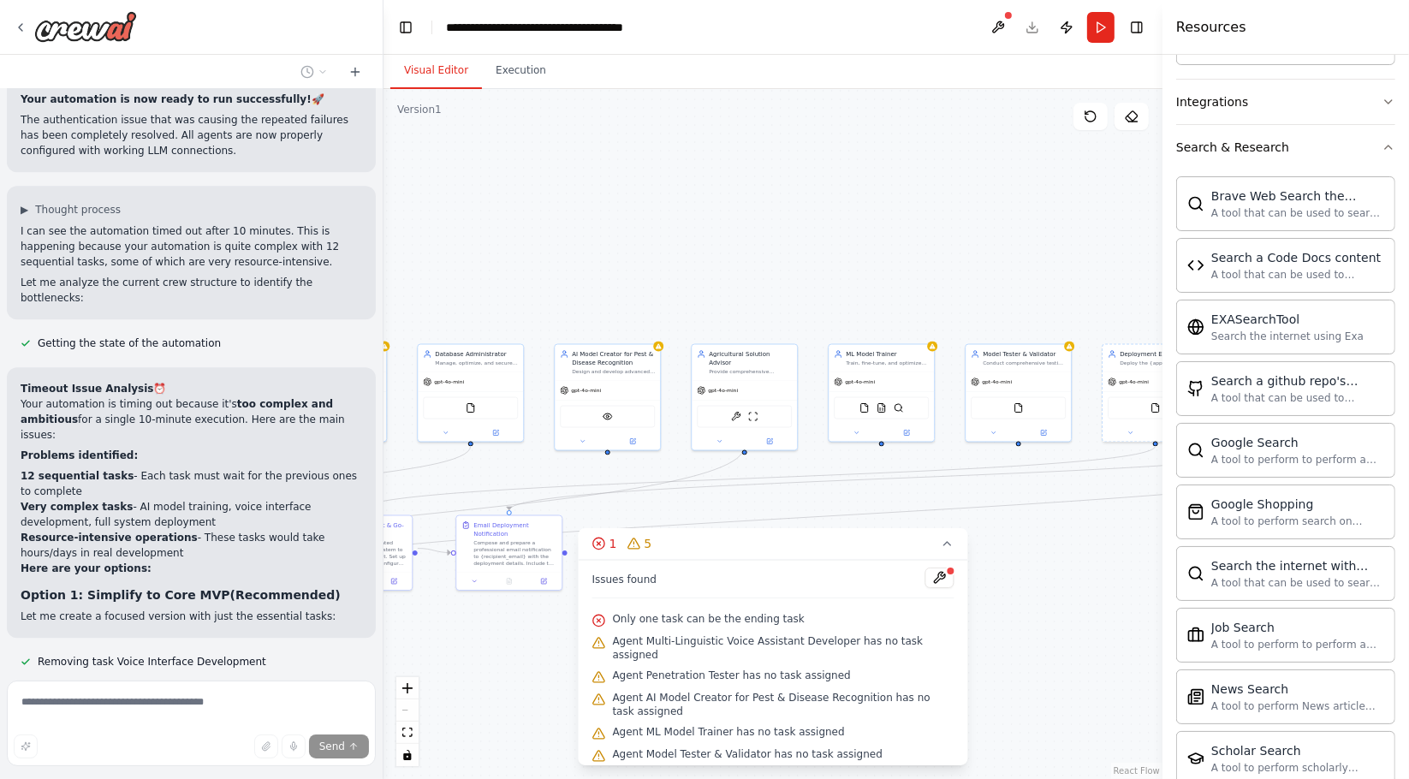
scroll to position [10673, 0]
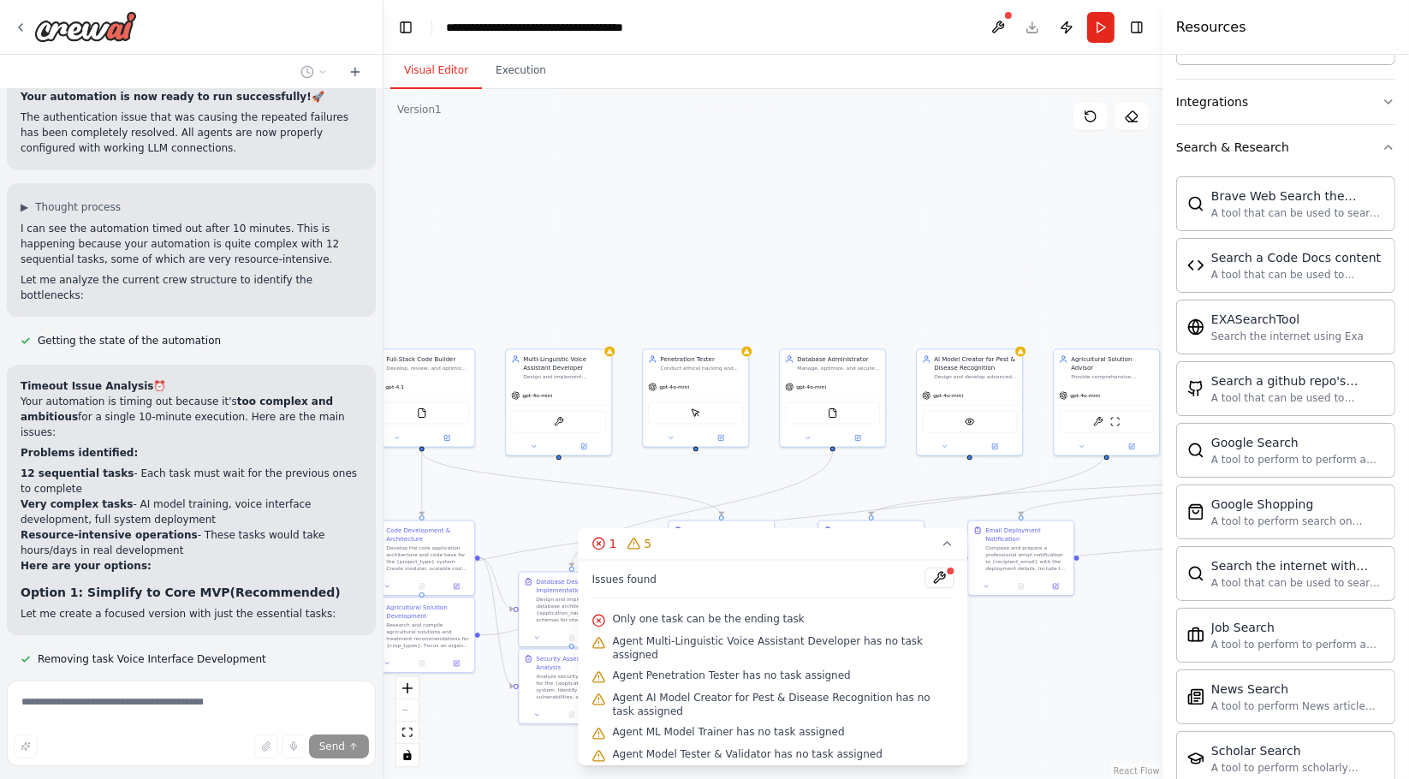
click at [1054, 227] on div ".deletable-edge-delete-btn { width: 20px; height: 20px; border: 0px solid #ffff…" at bounding box center [773, 434] width 779 height 690
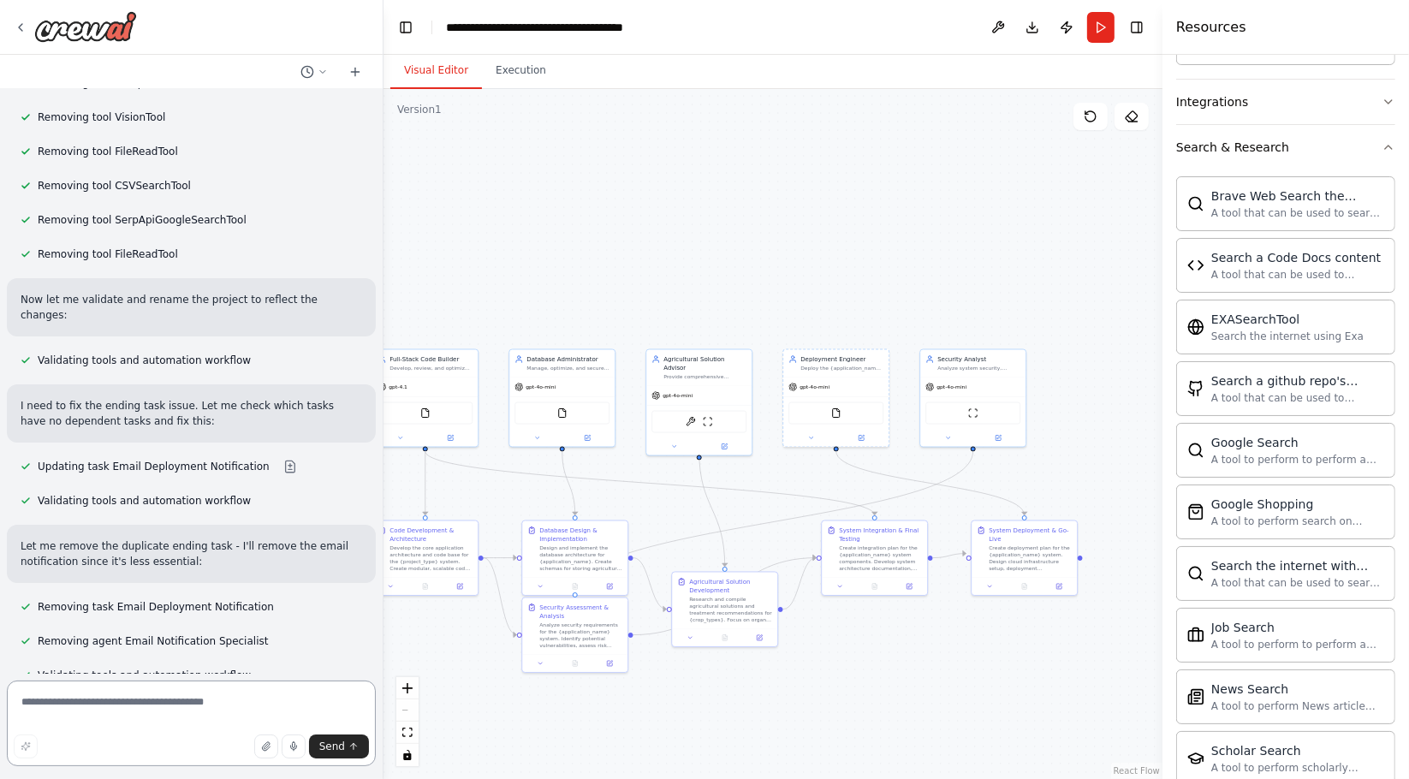
scroll to position [11977, 0]
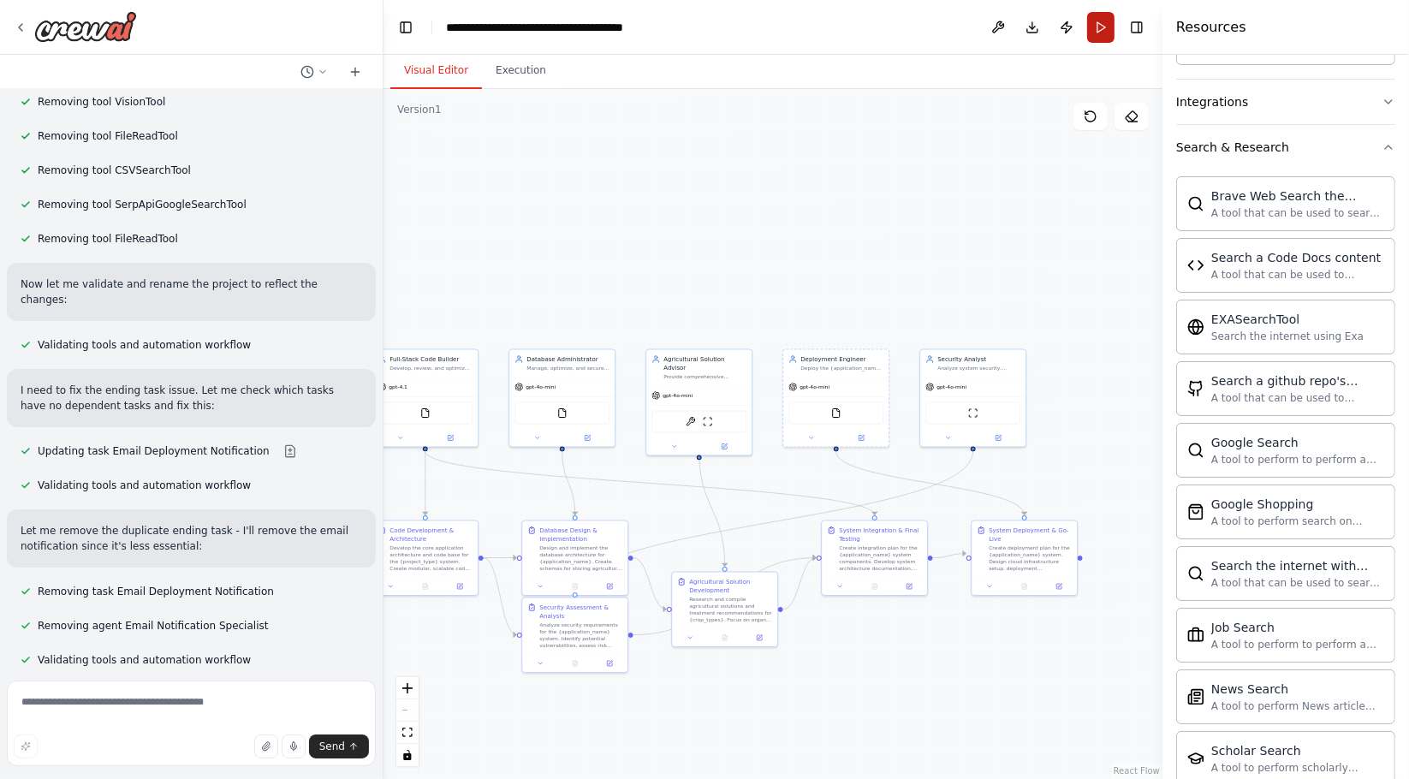
click at [1104, 21] on button "Run" at bounding box center [1100, 27] width 27 height 31
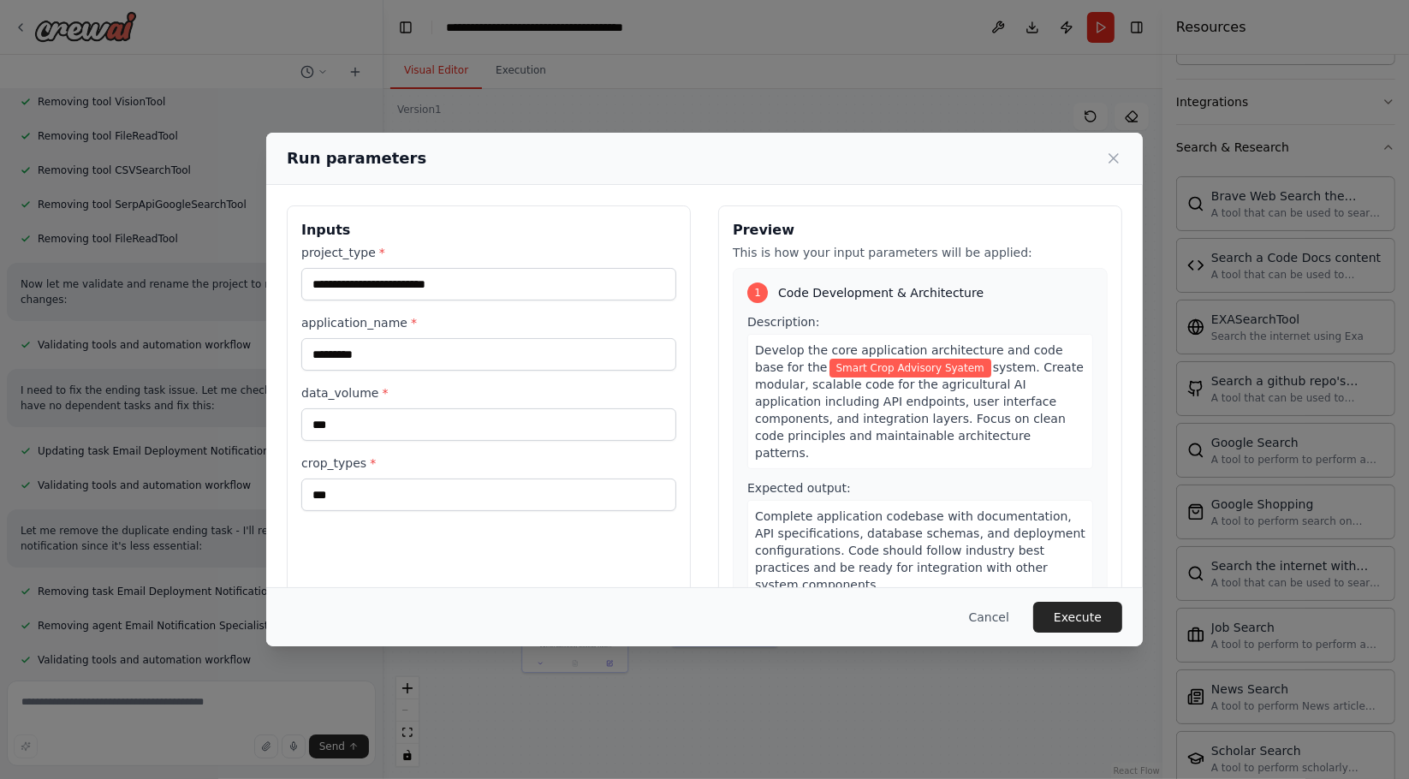
click at [1084, 616] on button "Execute" at bounding box center [1077, 617] width 89 height 31
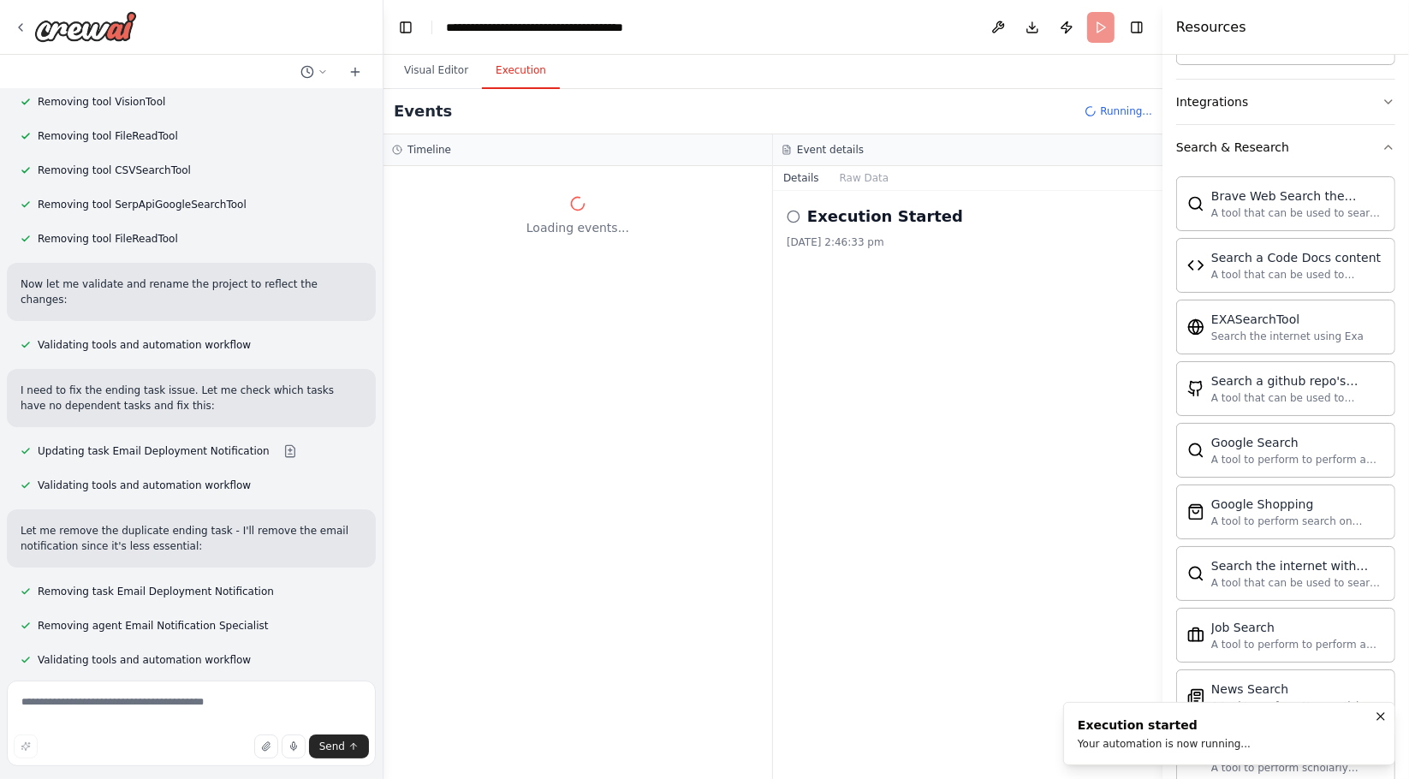
scroll to position [0, 0]
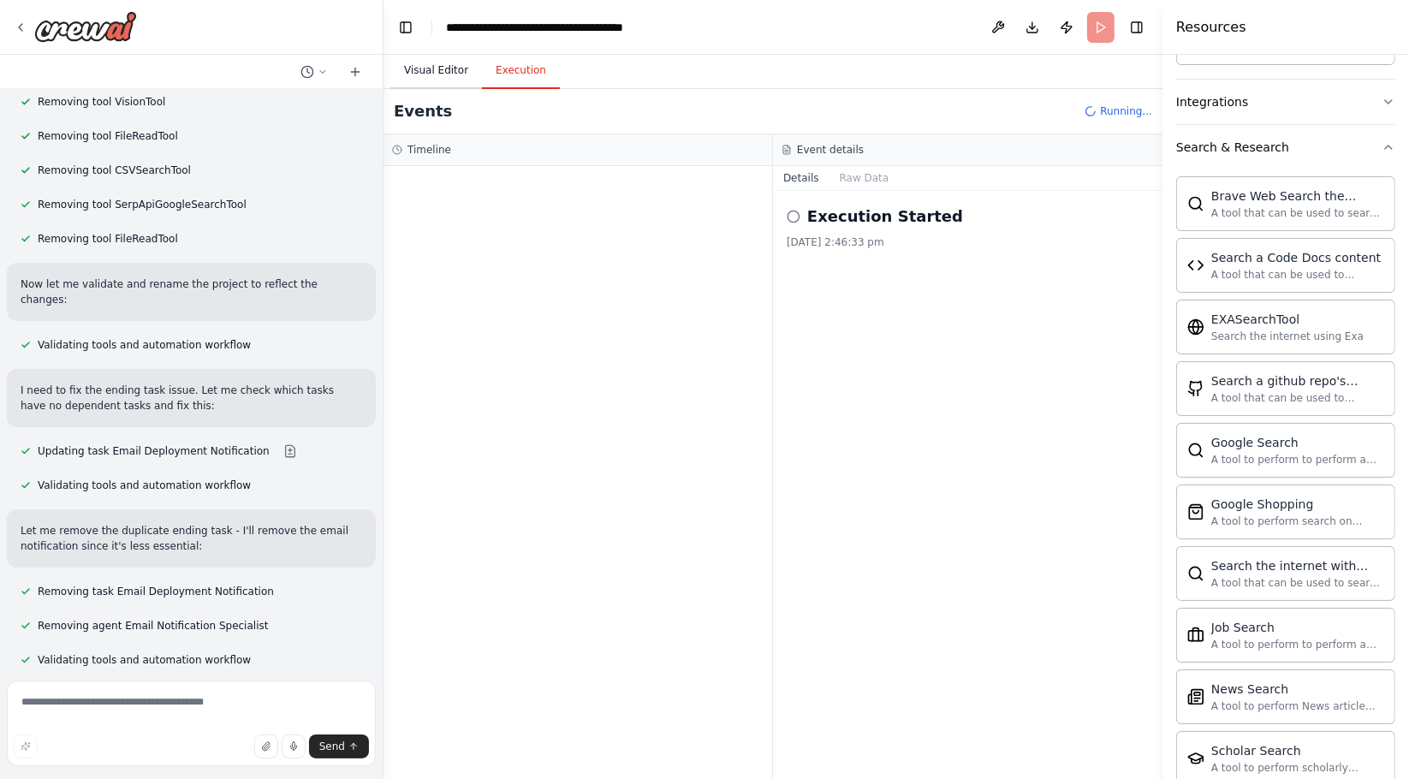
click at [437, 66] on button "Visual Editor" at bounding box center [436, 71] width 92 height 36
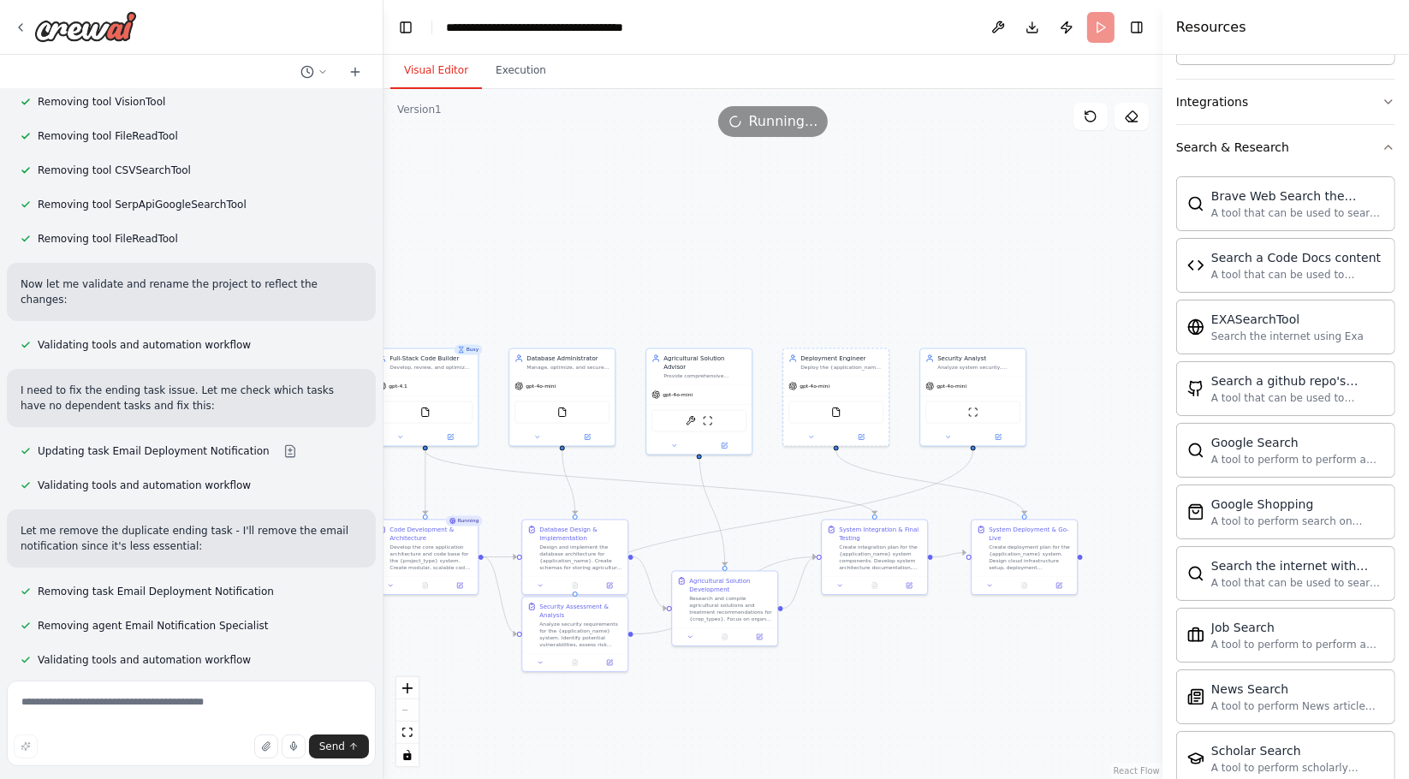
drag, startPoint x: 572, startPoint y: 281, endPoint x: 1043, endPoint y: 273, distance: 470.9
click at [1085, 278] on div ".deletable-edge-delete-btn { width: 20px; height: 20px; border: 0px solid #ffff…" at bounding box center [773, 434] width 779 height 690
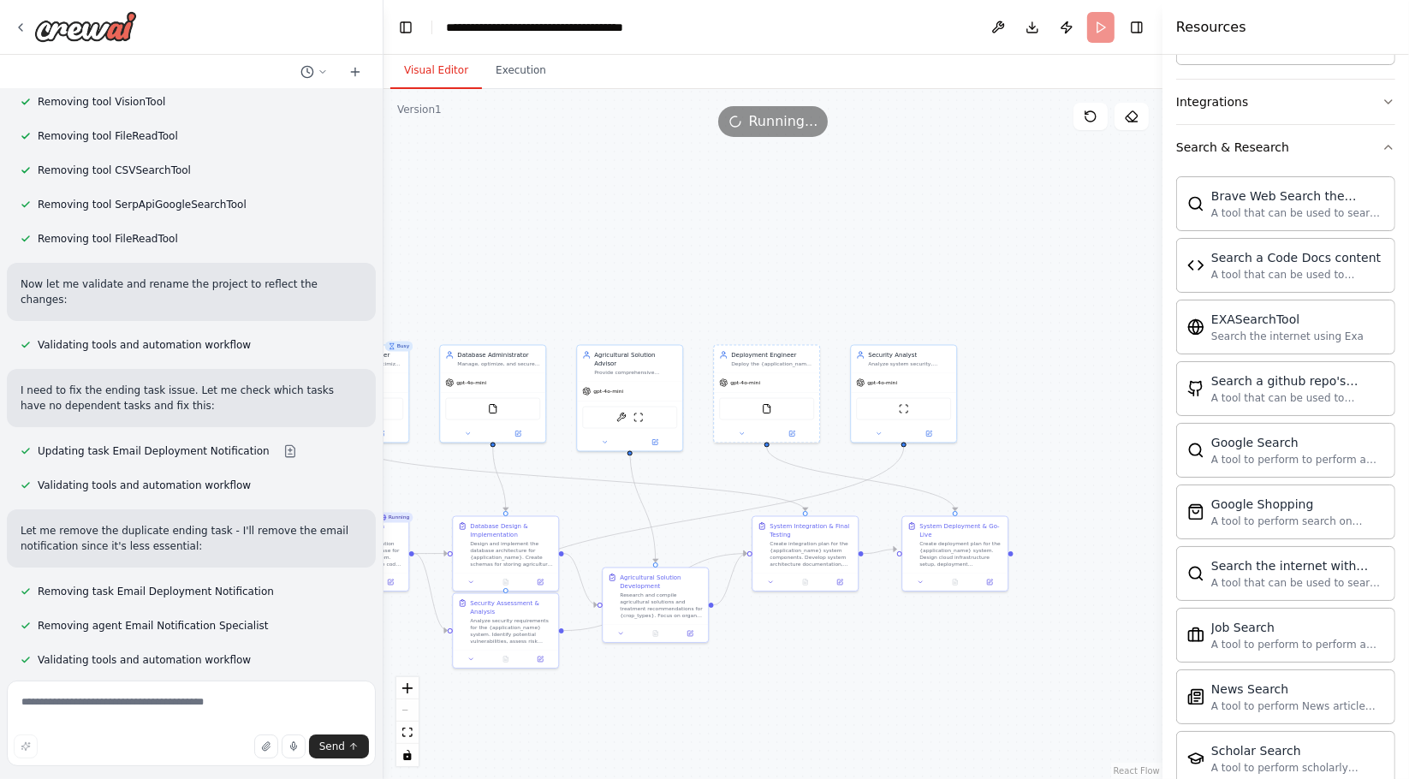
drag, startPoint x: 758, startPoint y: 256, endPoint x: 330, endPoint y: 244, distance: 428.2
click at [330, 244] on div "Hello! I'm the CrewAI assistant. What kind of automation do you want to build? …" at bounding box center [704, 389] width 1409 height 779
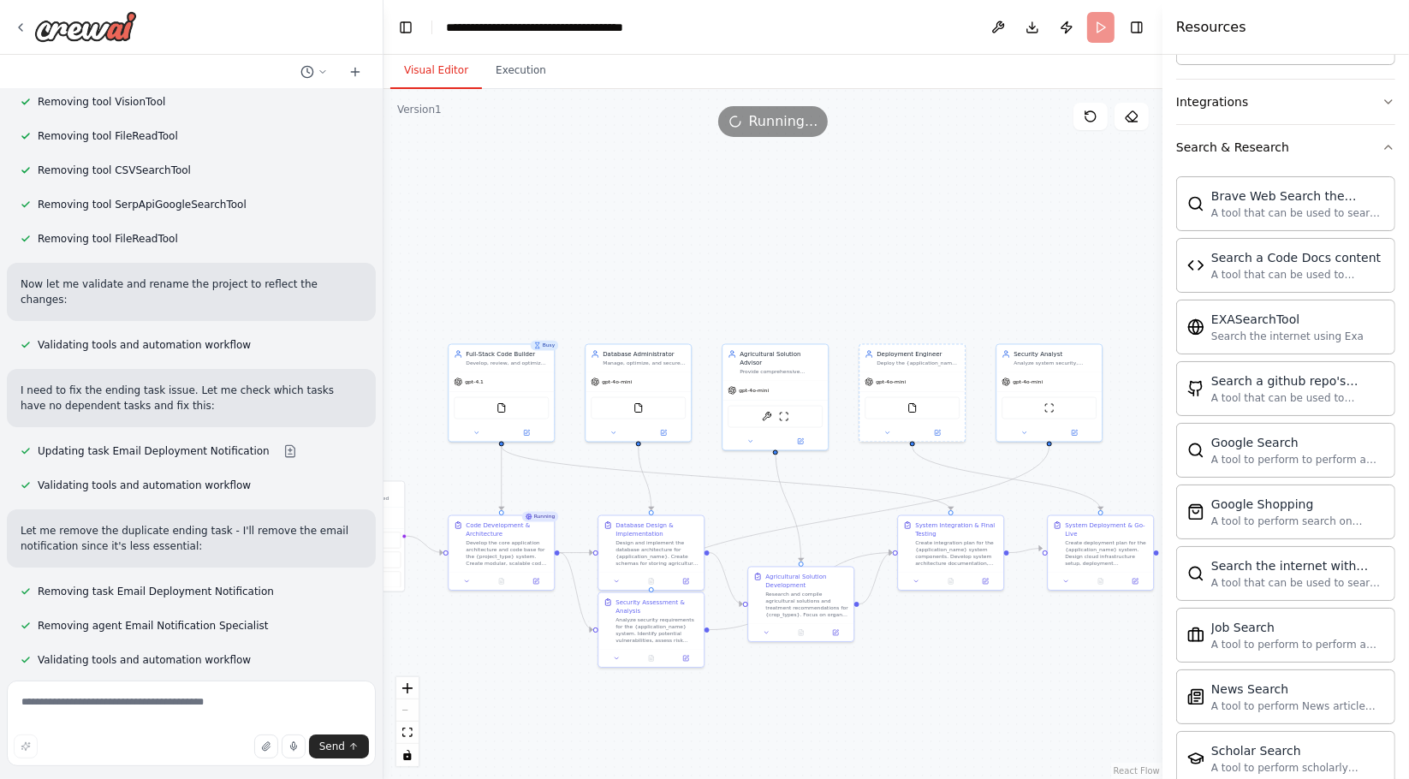
drag, startPoint x: 803, startPoint y: 270, endPoint x: 949, endPoint y: 269, distance: 146.4
click at [949, 269] on div ".deletable-edge-delete-btn { width: 20px; height: 20px; border: 0px solid #ffff…" at bounding box center [773, 434] width 779 height 690
click at [1084, 115] on icon at bounding box center [1091, 117] width 14 height 14
click at [1096, 30] on header "**********" at bounding box center [773, 27] width 779 height 55
click at [499, 74] on button "Execution" at bounding box center [521, 71] width 78 height 36
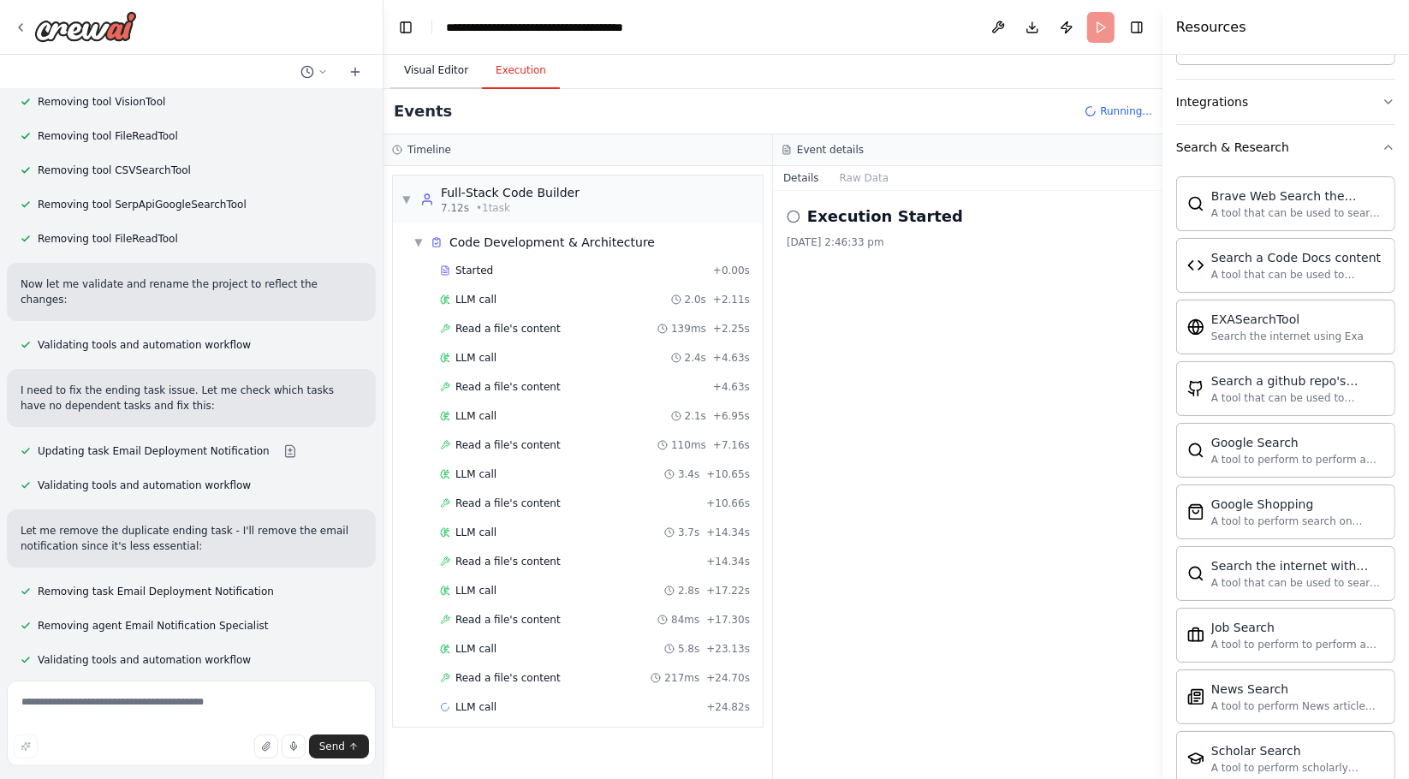
click at [429, 69] on button "Visual Editor" at bounding box center [436, 71] width 92 height 36
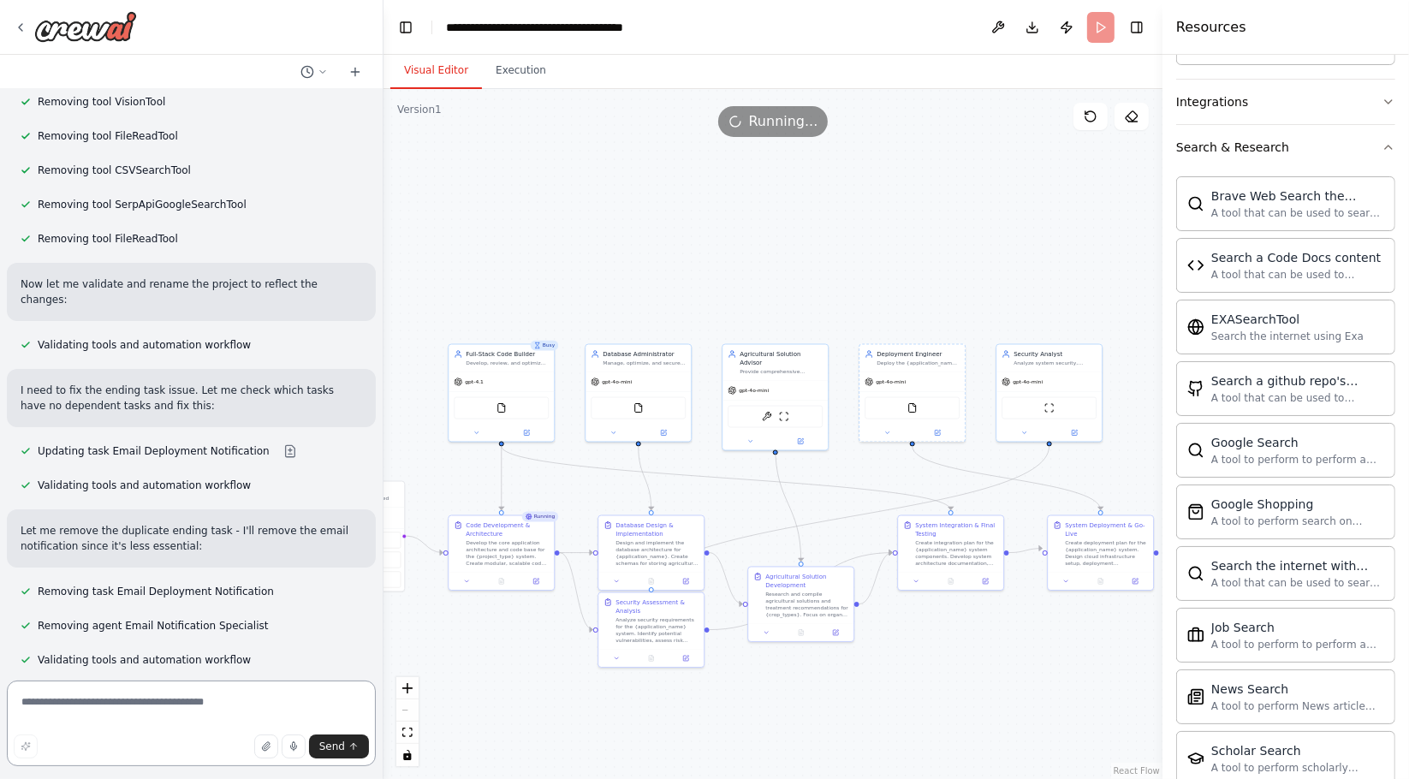
click at [94, 699] on textarea at bounding box center [191, 724] width 369 height 86
paste textarea "**********"
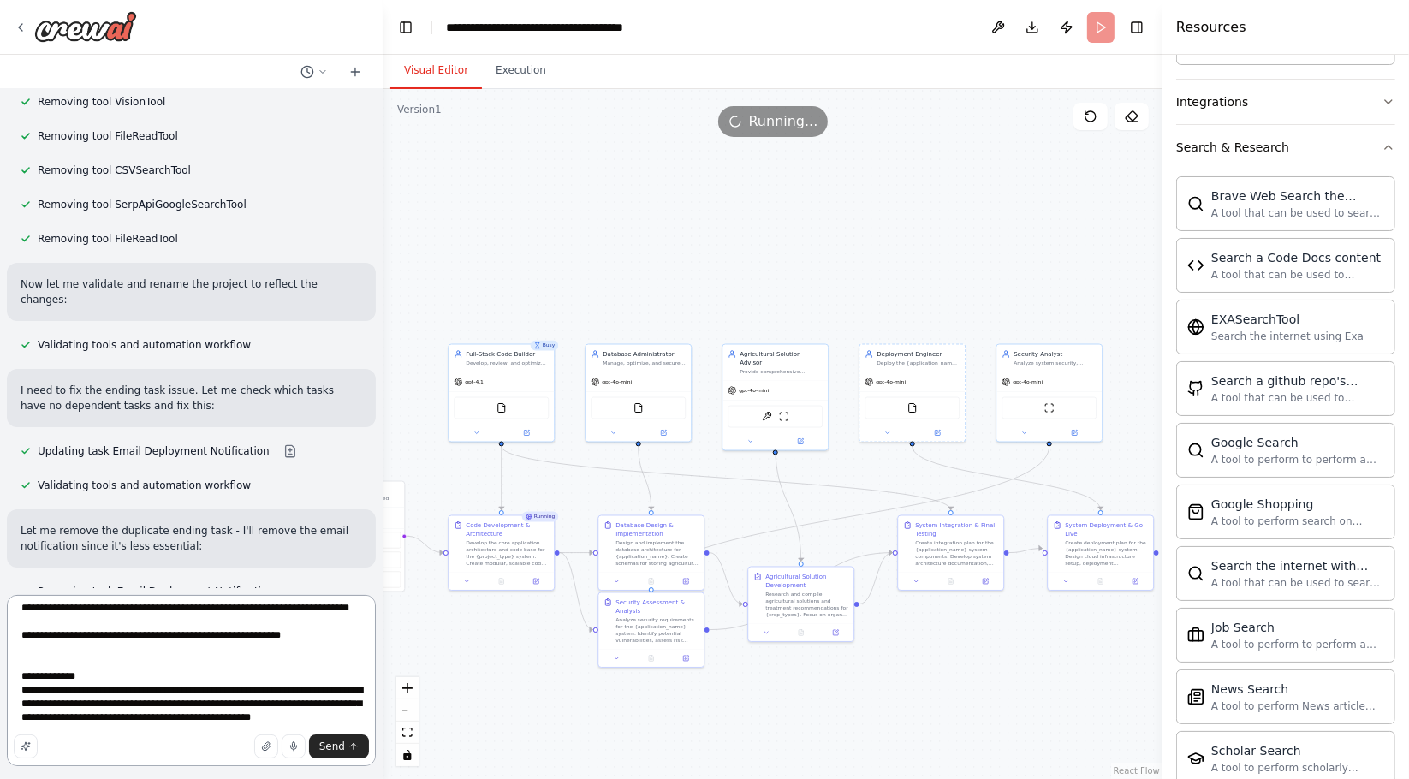
scroll to position [583, 0]
click at [73, 719] on textarea at bounding box center [191, 680] width 369 height 171
click at [523, 82] on button "Execution" at bounding box center [521, 71] width 78 height 36
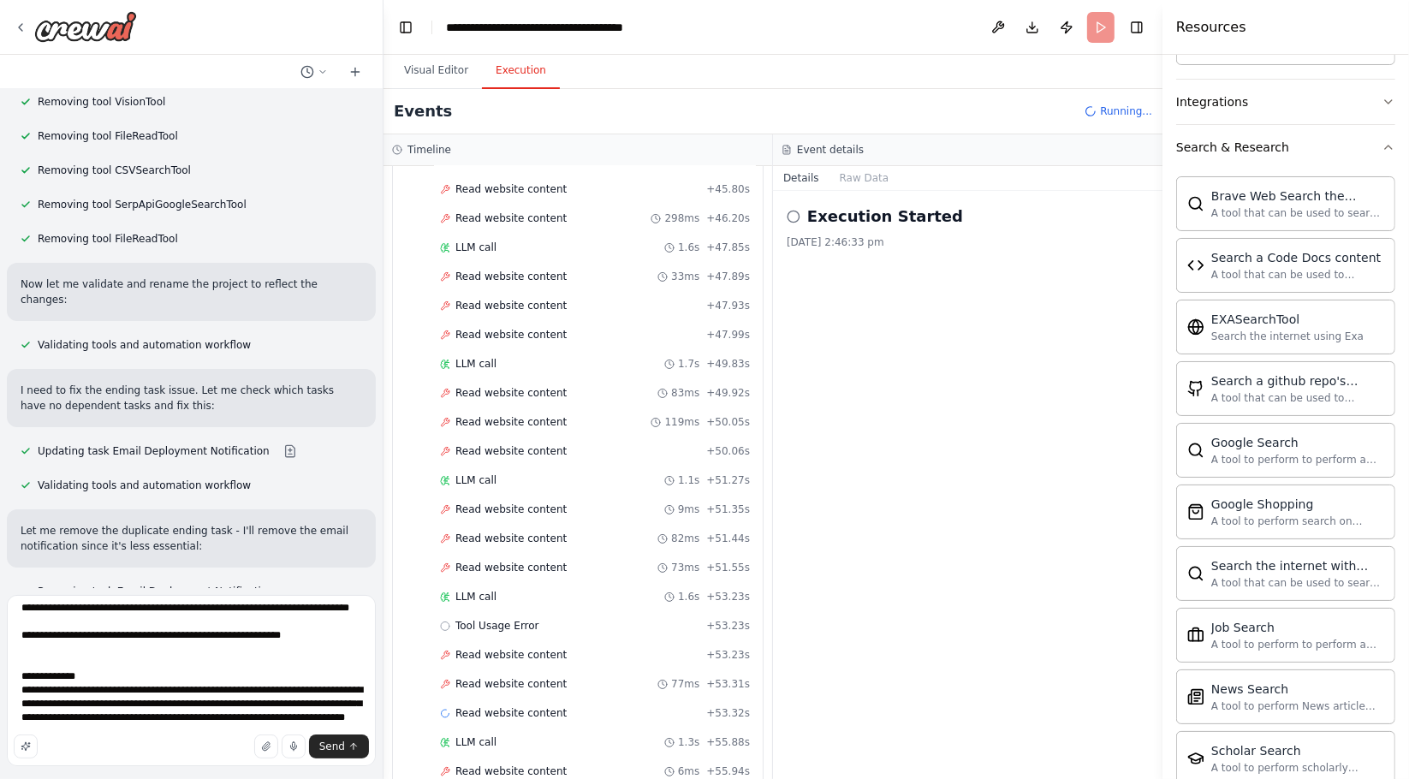
scroll to position [3484, 0]
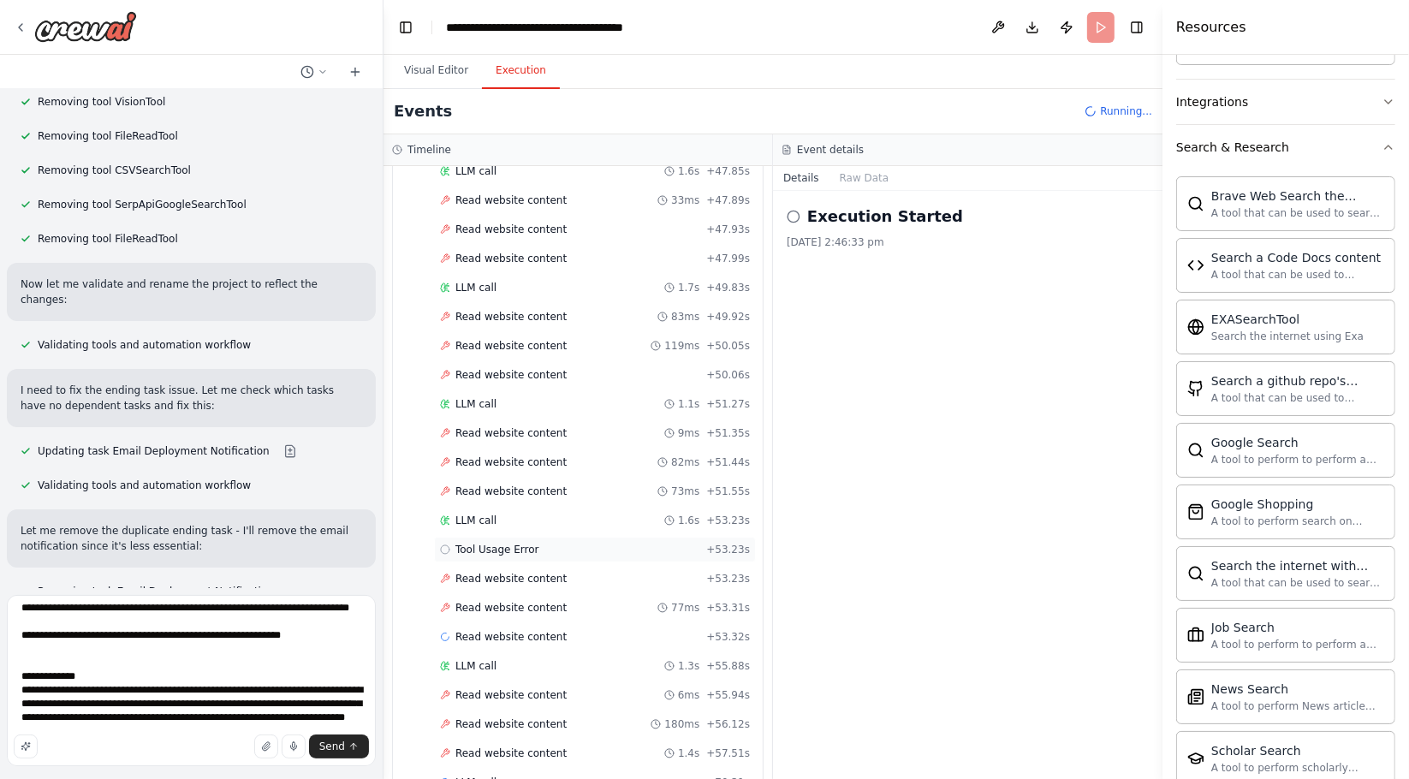
click at [443, 544] on icon at bounding box center [445, 549] width 10 height 10
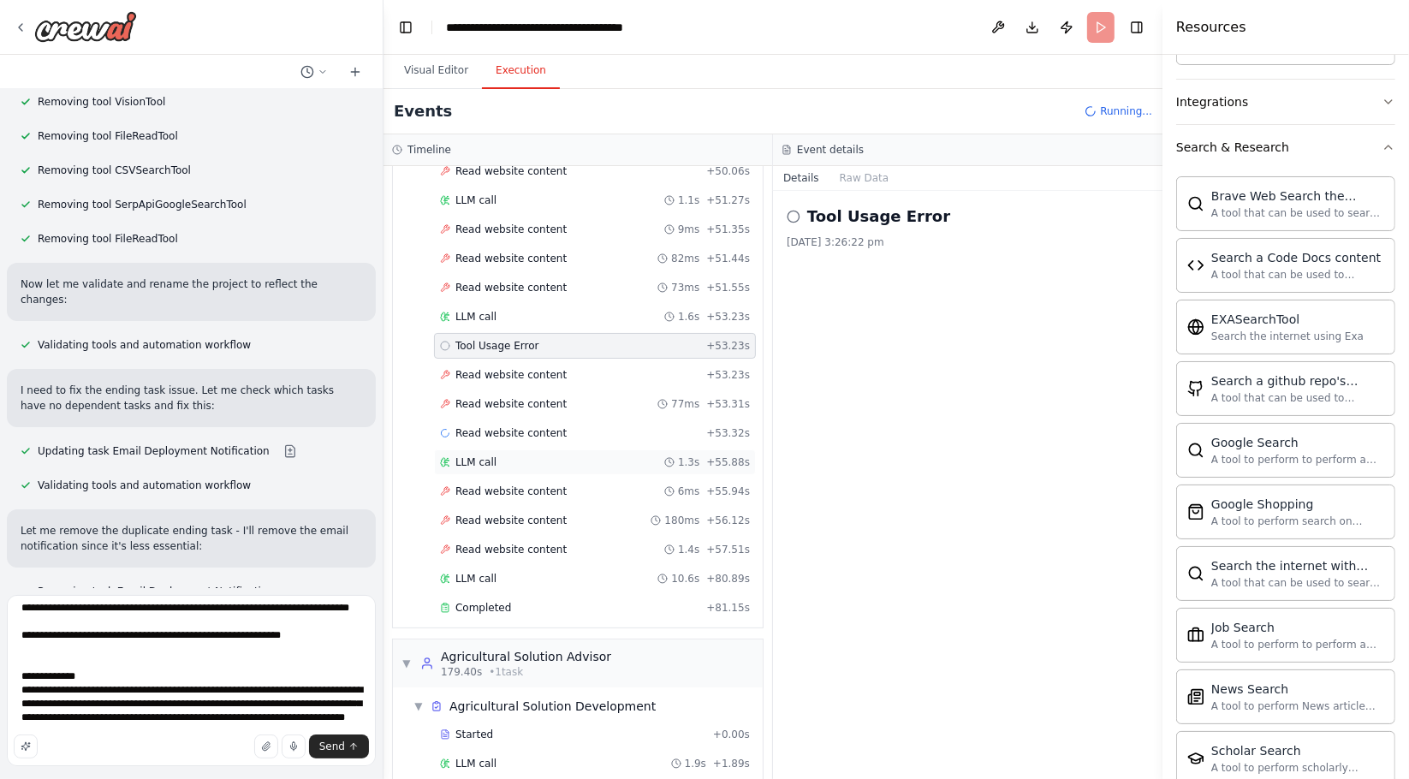
scroll to position [3689, 0]
click at [856, 171] on button "Raw Data" at bounding box center [864, 178] width 70 height 24
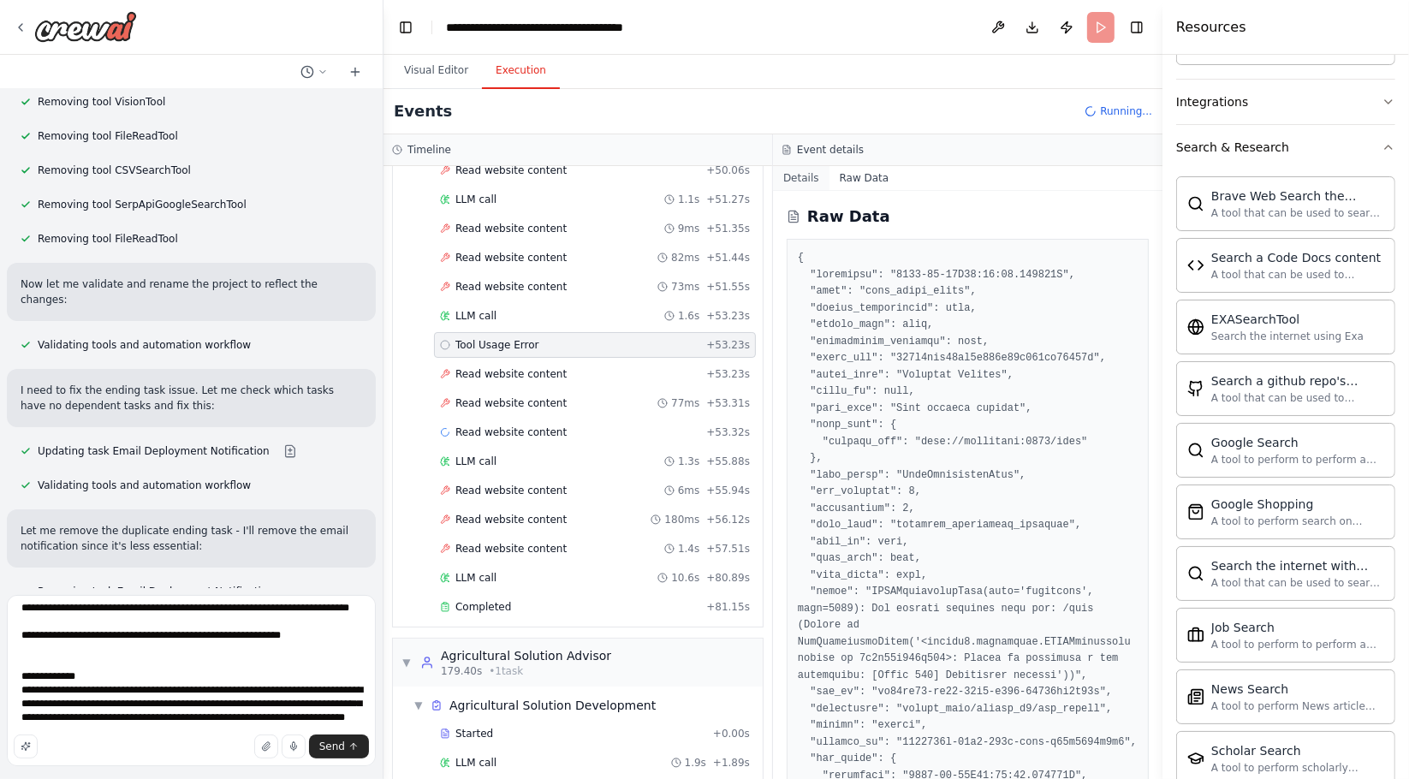
click at [805, 172] on button "Details" at bounding box center [801, 178] width 56 height 24
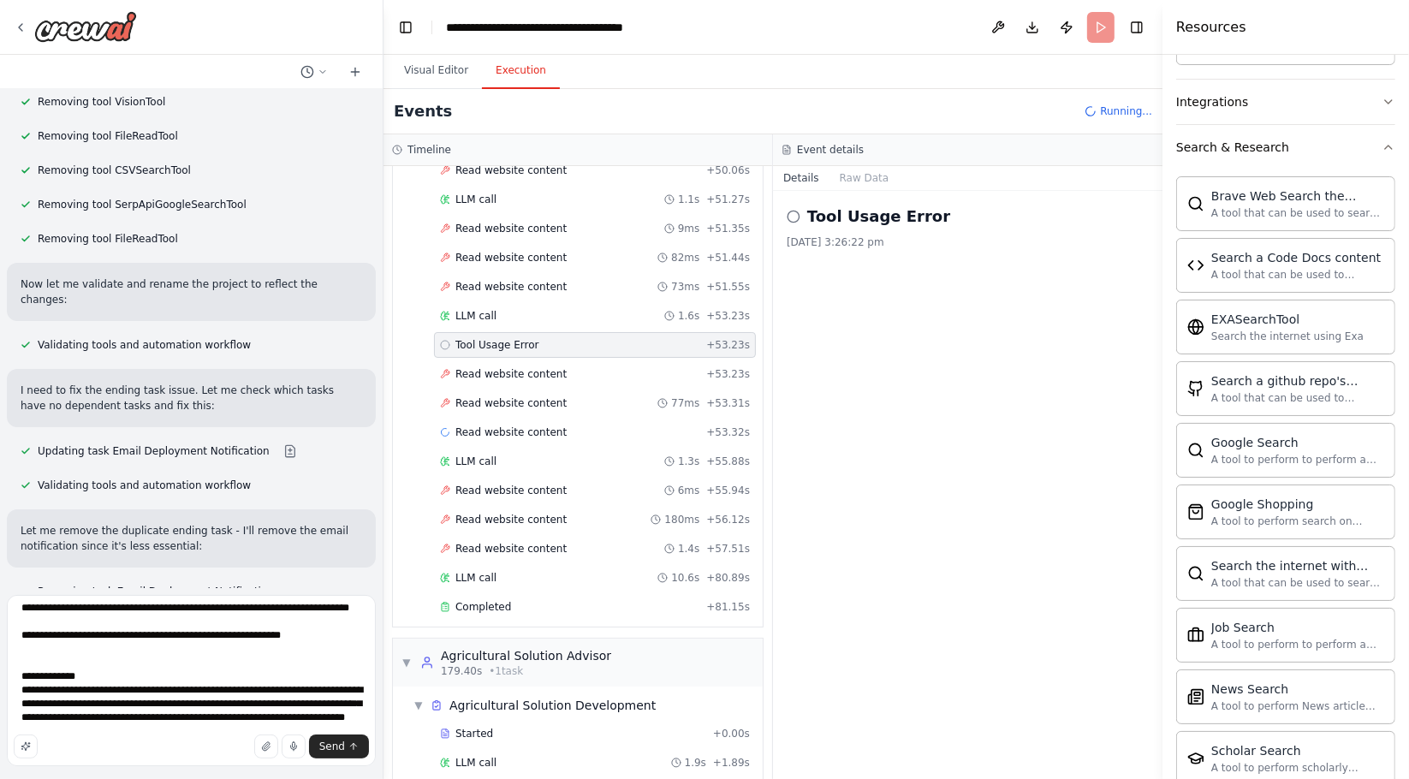
click at [794, 214] on icon at bounding box center [794, 217] width 14 height 14
click at [413, 69] on button "Visual Editor" at bounding box center [436, 71] width 92 height 36
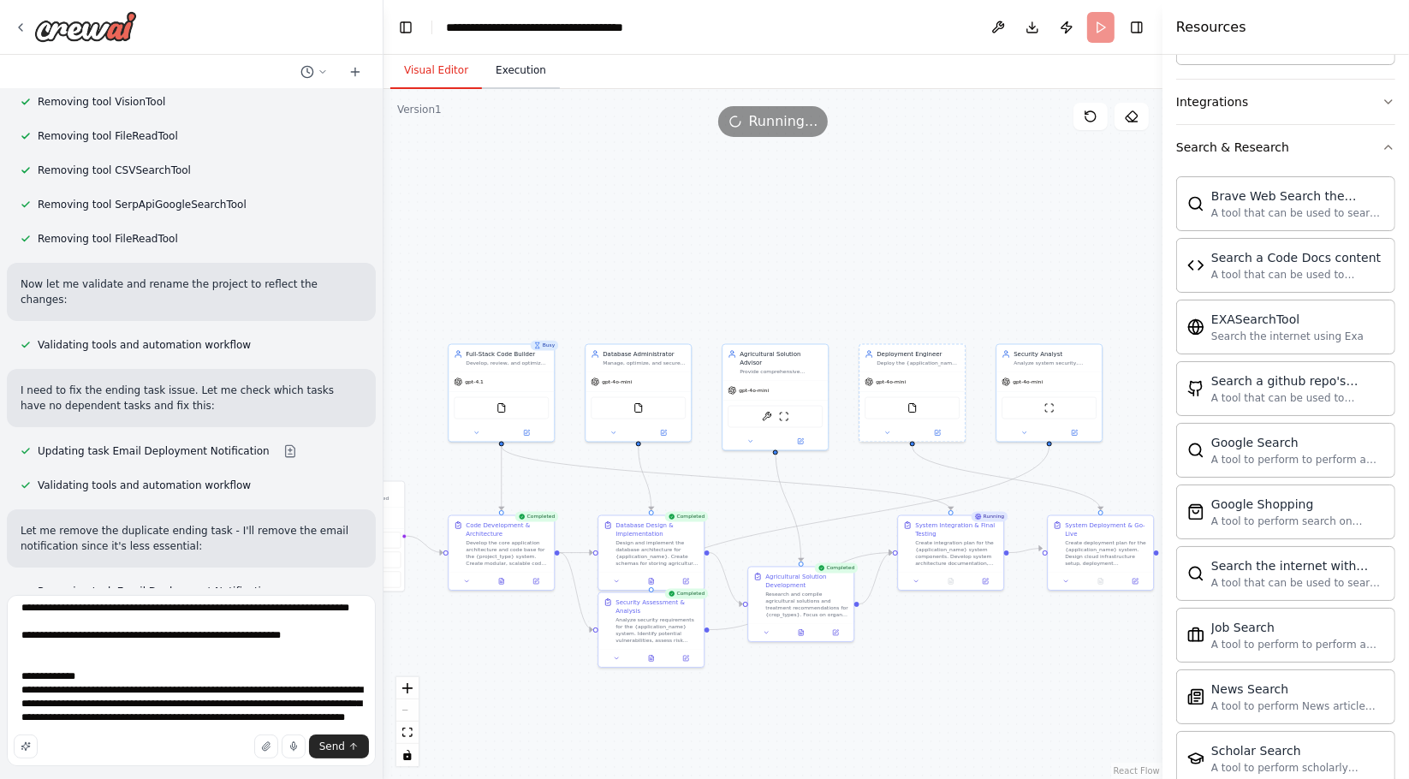
click at [510, 62] on button "Execution" at bounding box center [521, 71] width 78 height 36
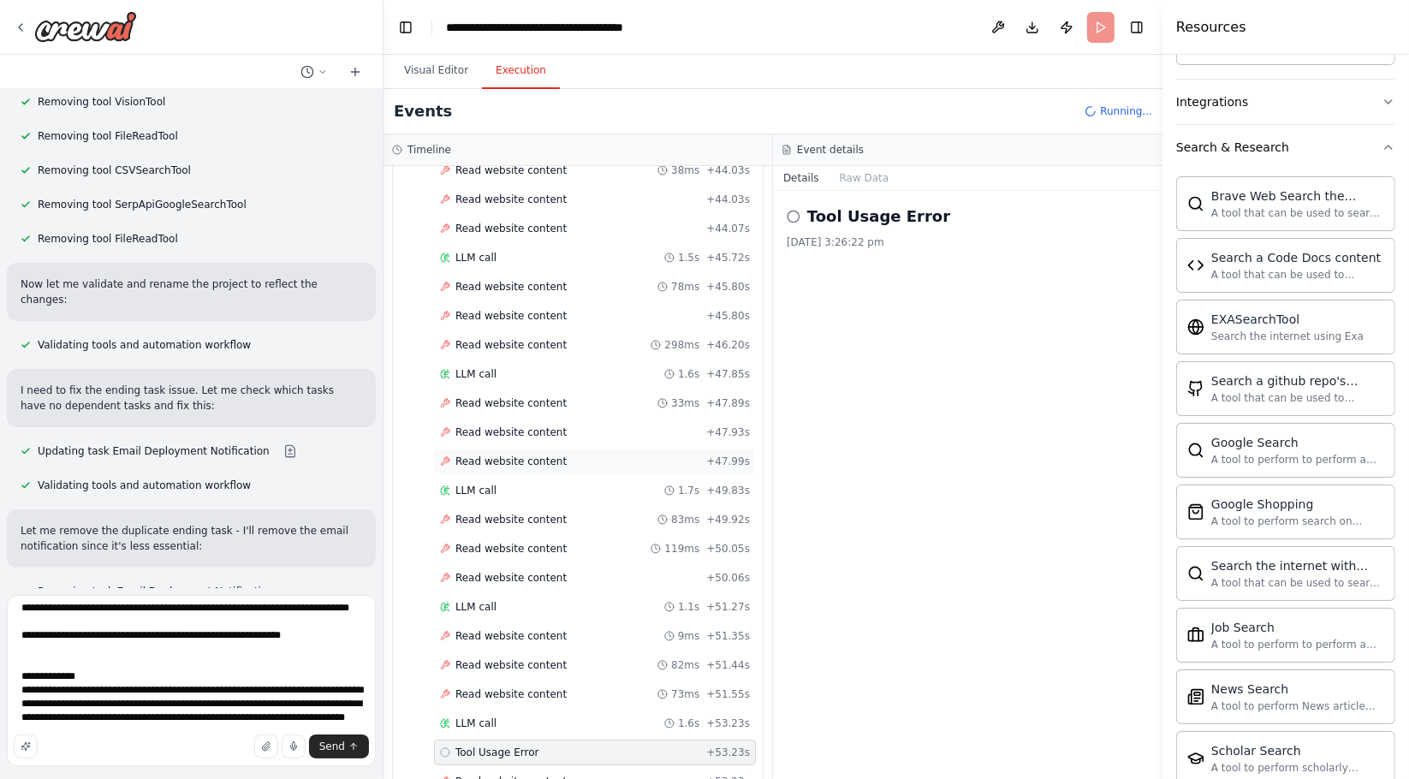
scroll to position [4306, 0]
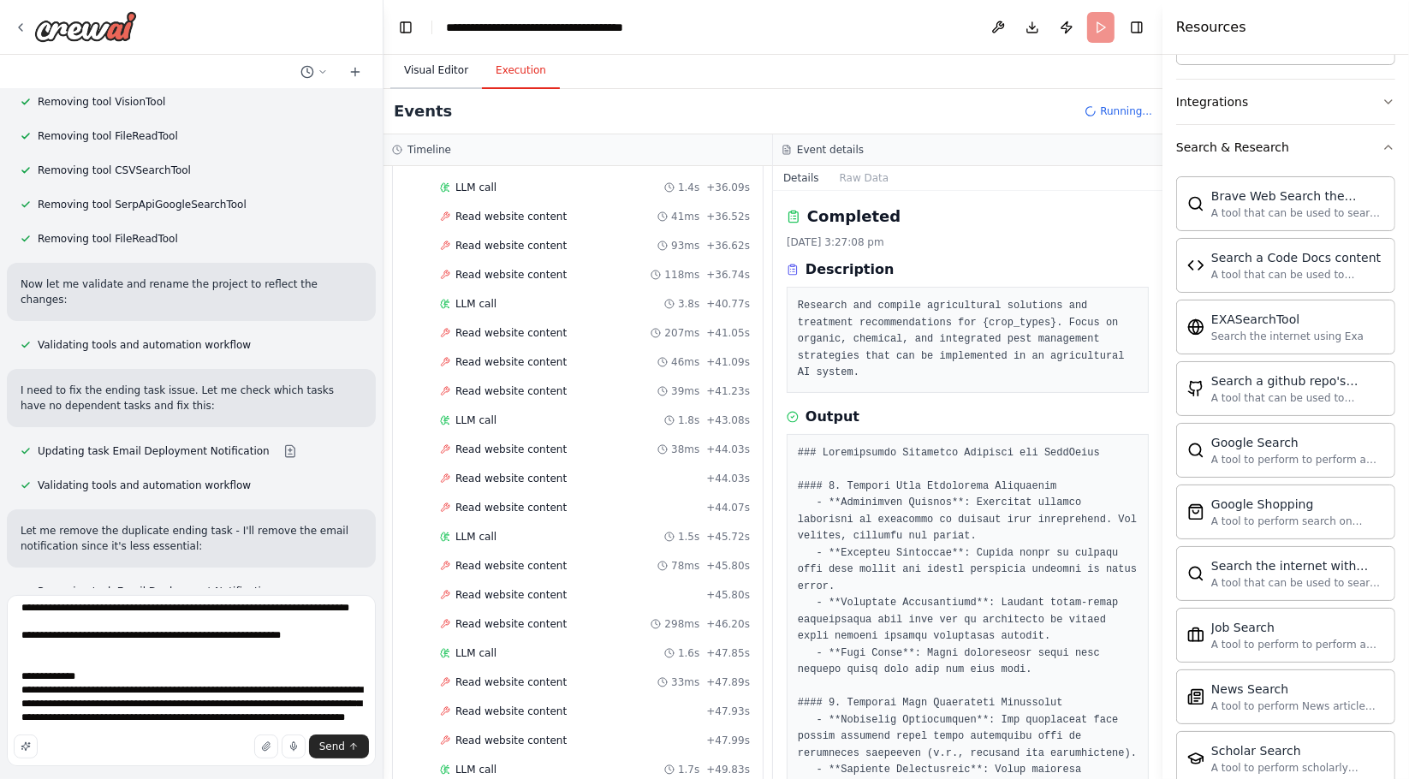
scroll to position [3574, 0]
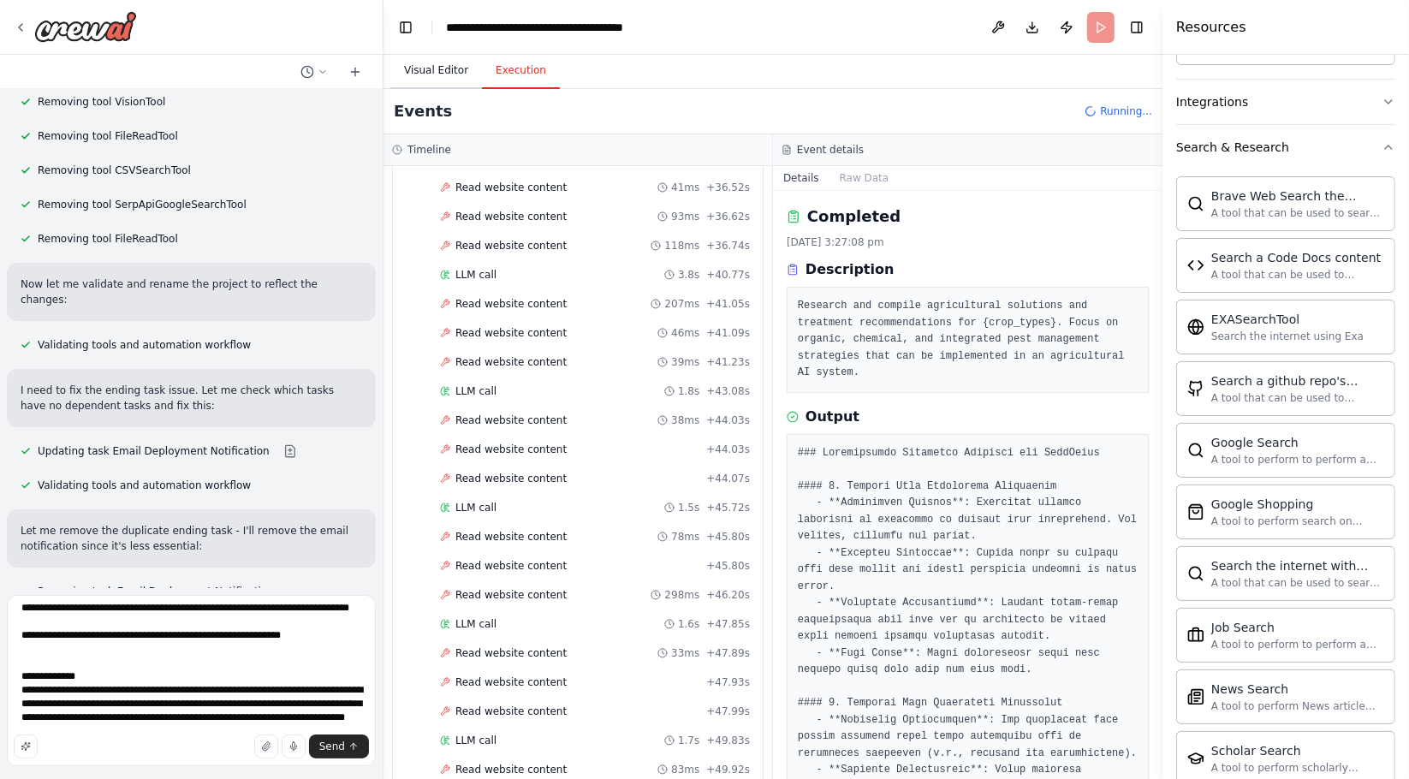
click at [437, 75] on button "Visual Editor" at bounding box center [436, 71] width 92 height 36
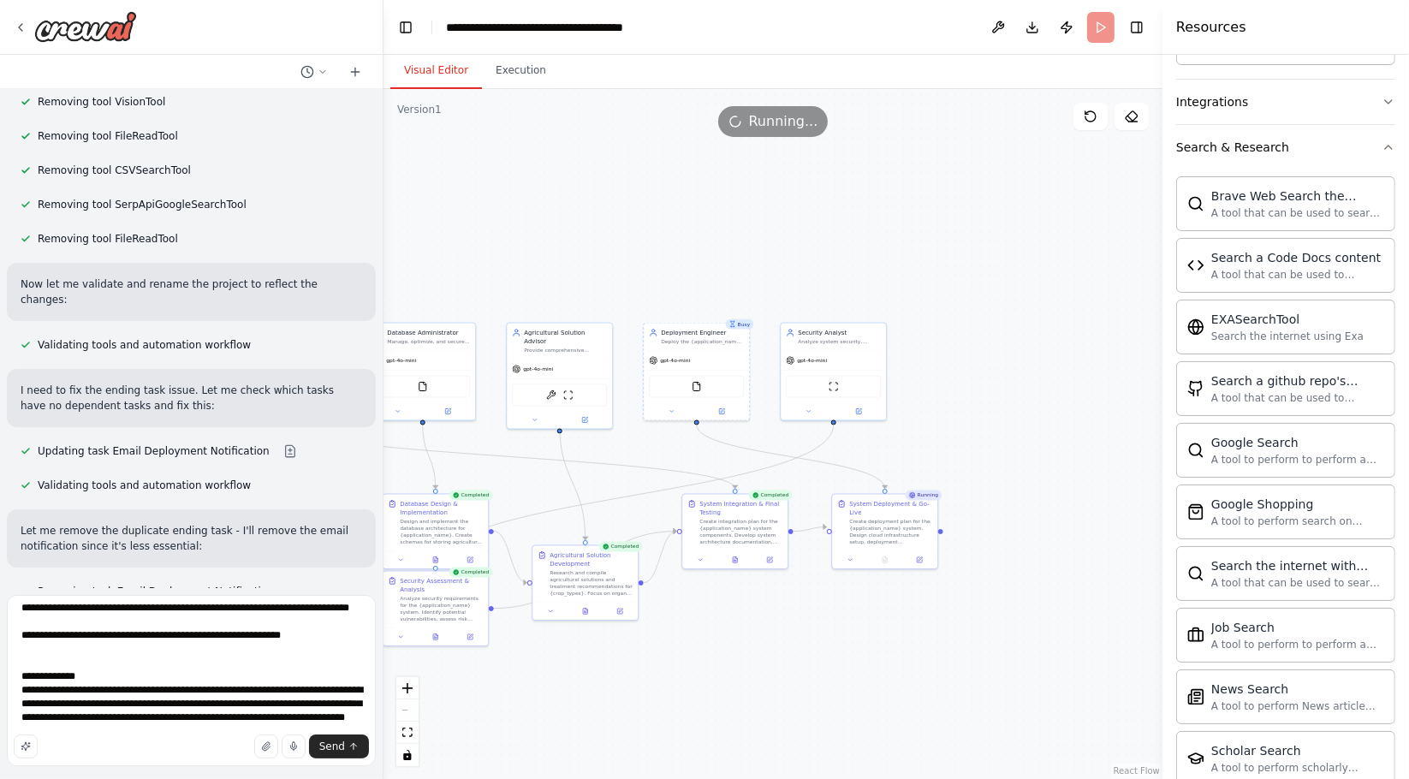
drag, startPoint x: 769, startPoint y: 284, endPoint x: 584, endPoint y: 264, distance: 186.0
click at [584, 264] on div ".deletable-edge-delete-btn { width: 20px; height: 20px; border: 0px solid #ffff…" at bounding box center [773, 434] width 779 height 690
click at [496, 70] on button "Execution" at bounding box center [521, 71] width 78 height 36
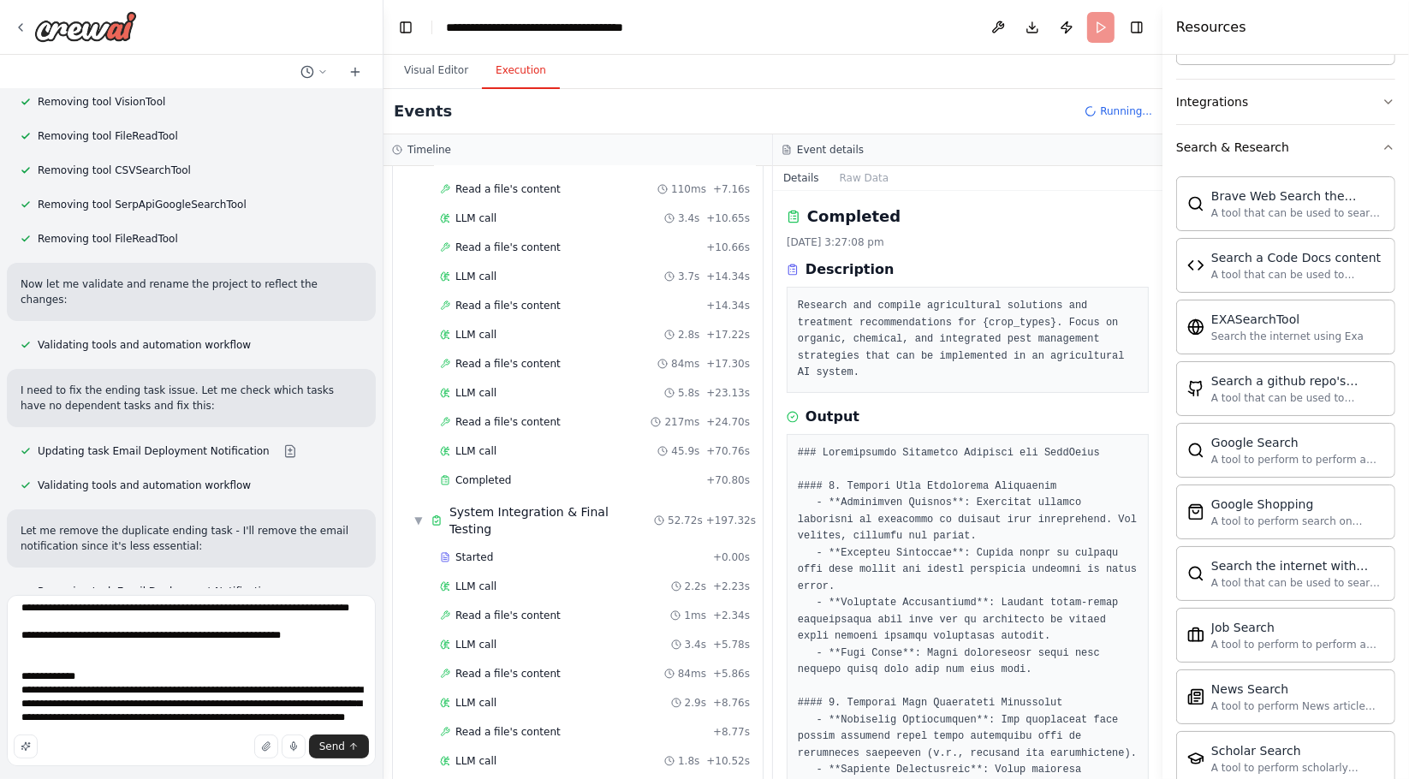
scroll to position [245, 0]
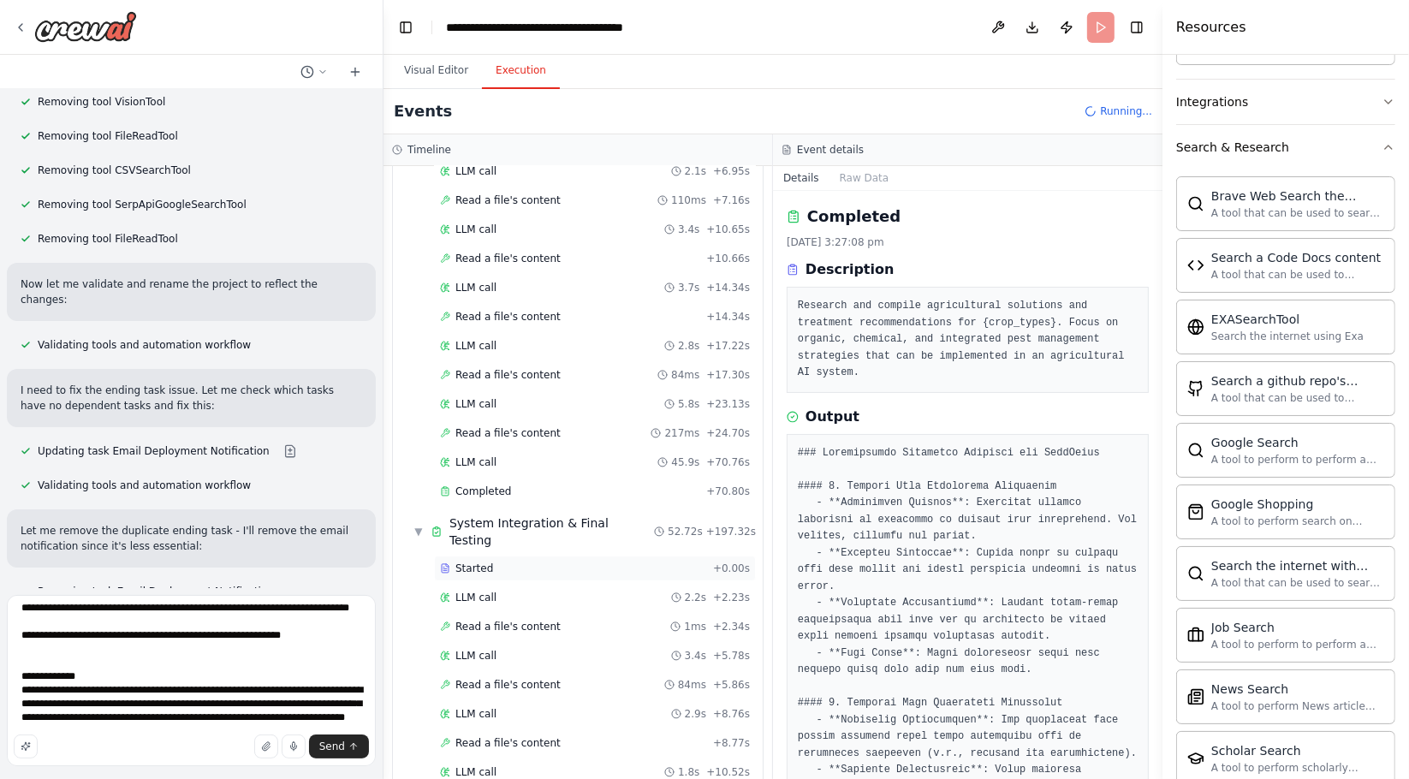
click at [480, 562] on span "Started" at bounding box center [474, 569] width 38 height 14
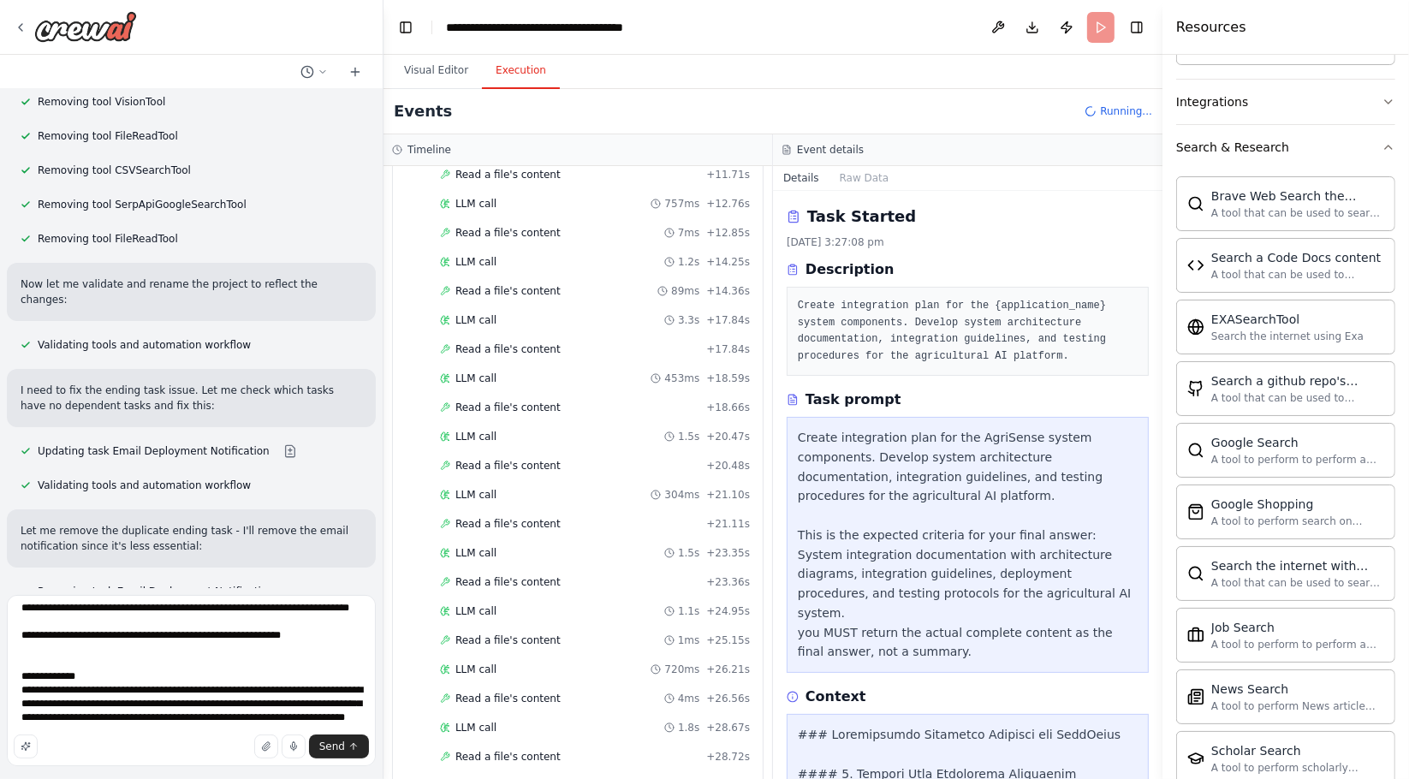
scroll to position [5588, 0]
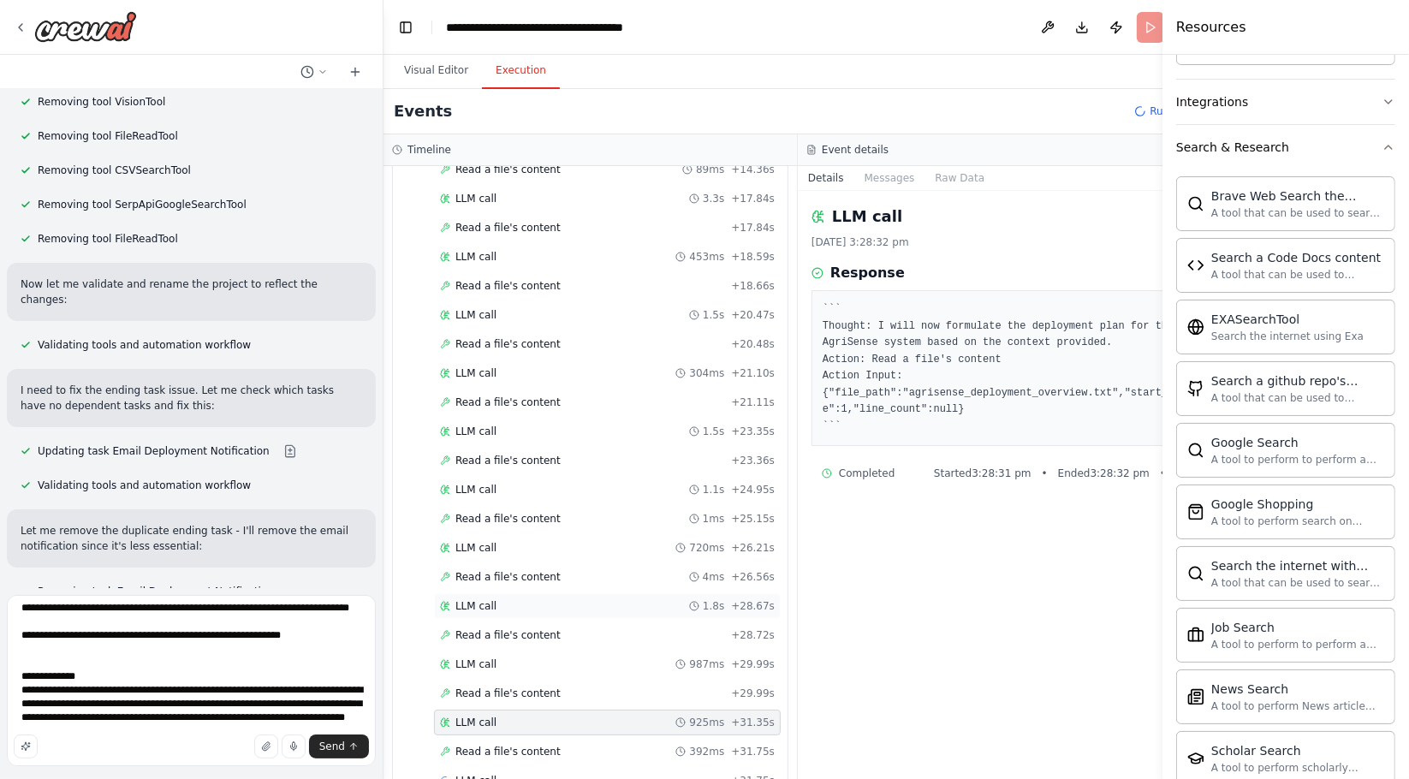
scroll to position [5646, 0]
click at [503, 737] on div "Read a file's content 392ms + 31.75s" at bounding box center [607, 750] width 347 height 26
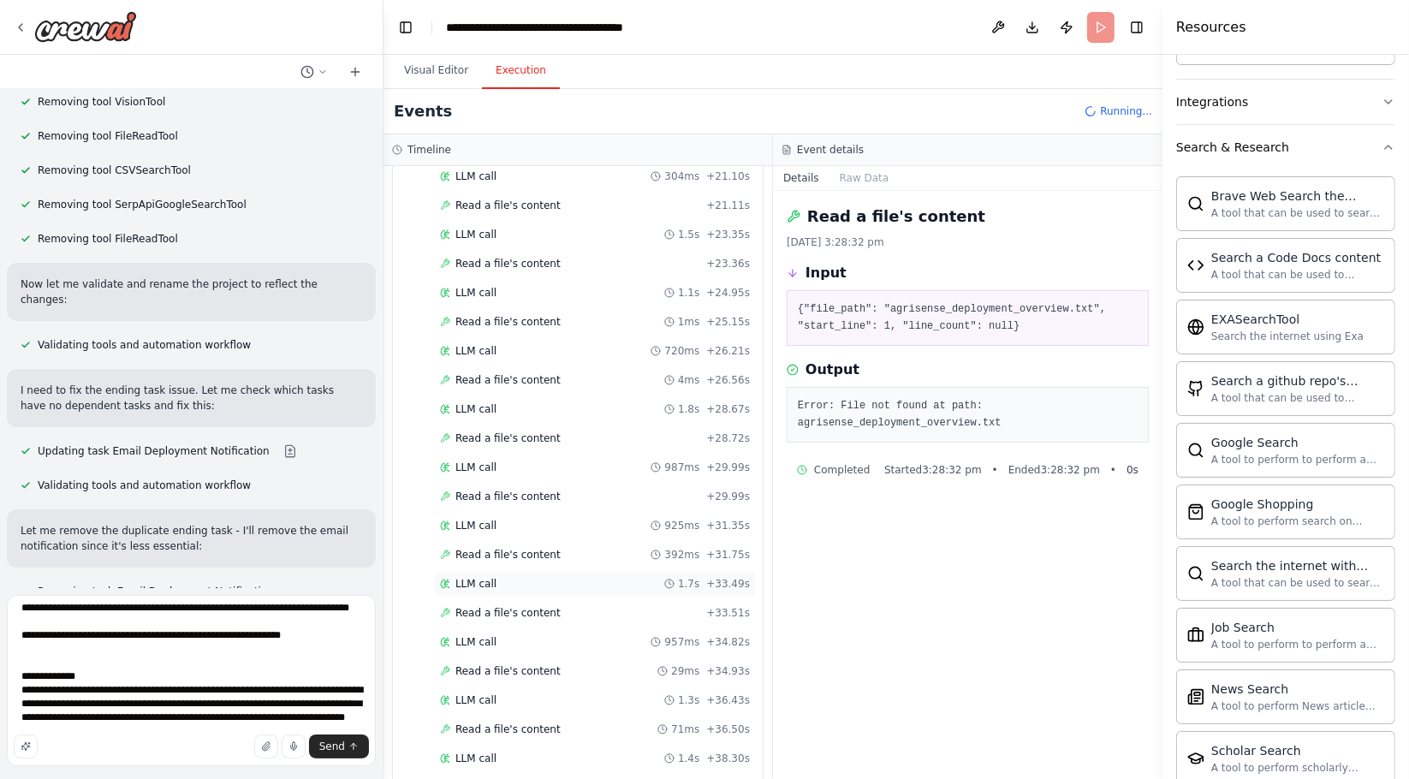
scroll to position [5907, 0]
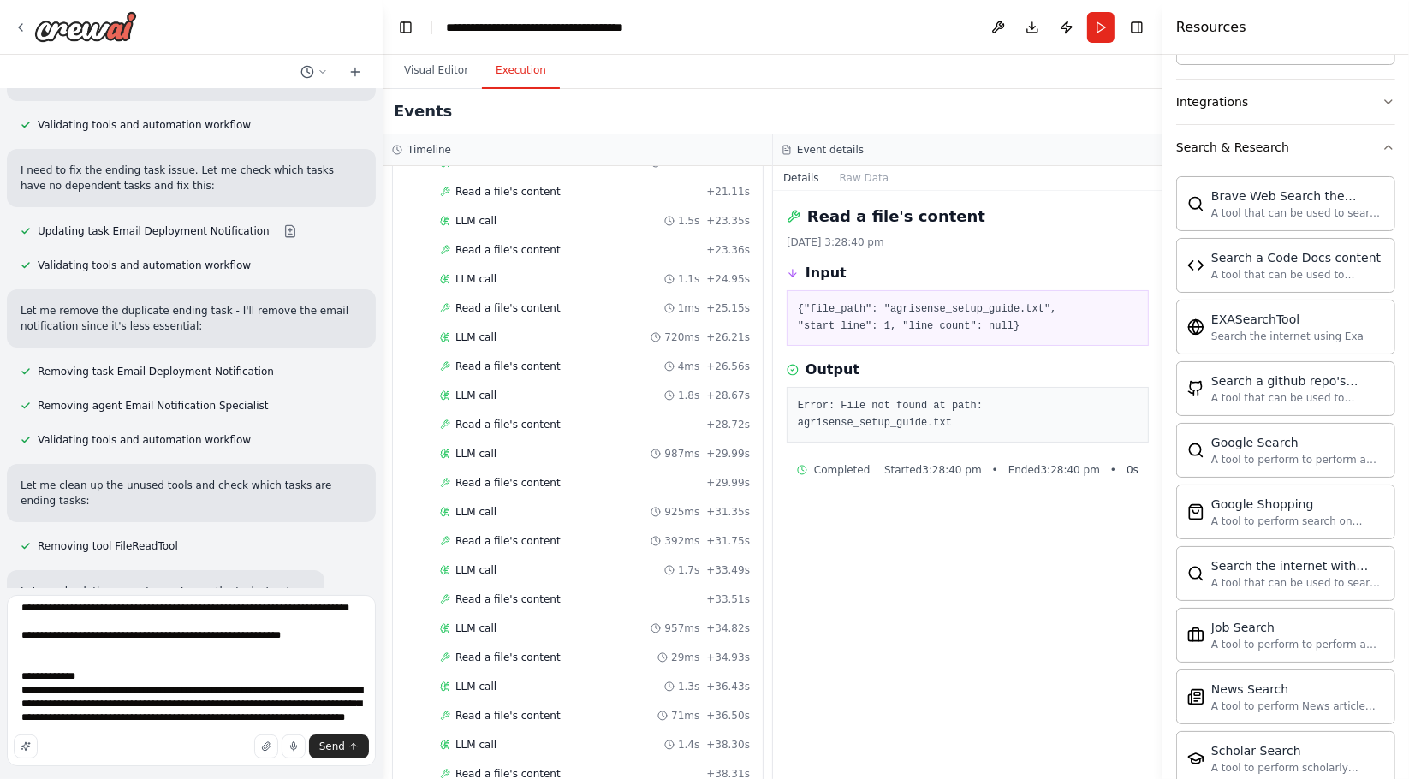
scroll to position [12201, 0]
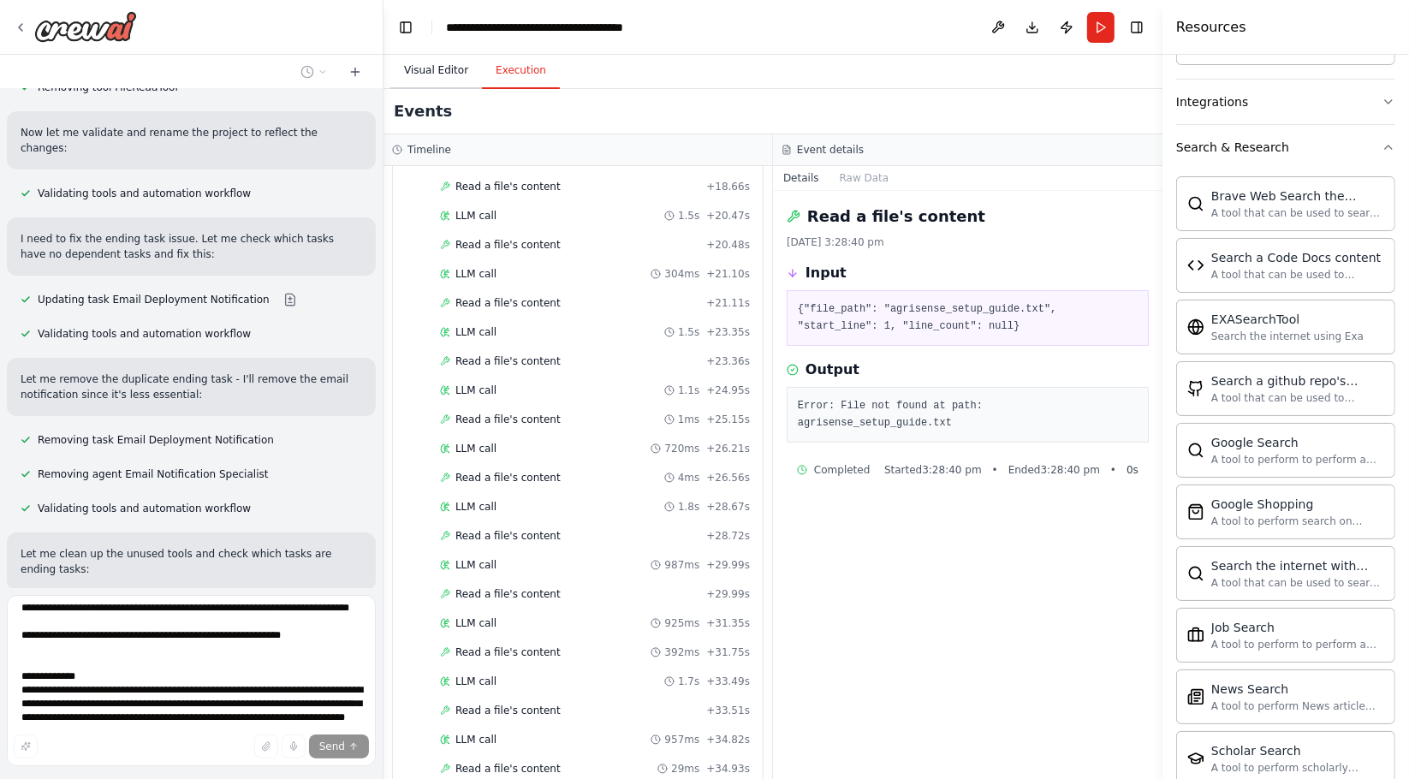
scroll to position [5679, 0]
click at [445, 62] on button "Visual Editor" at bounding box center [436, 71] width 92 height 36
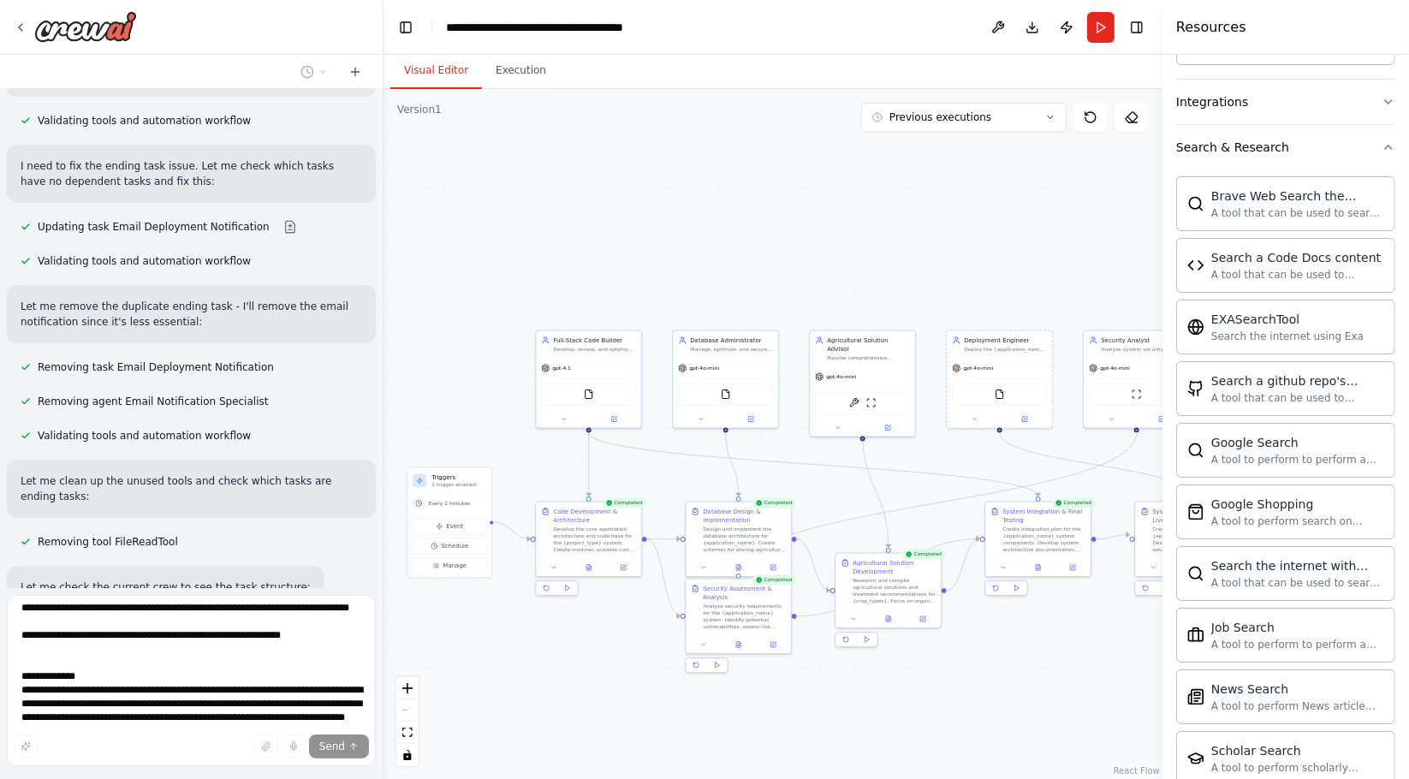
scroll to position [12244, 0]
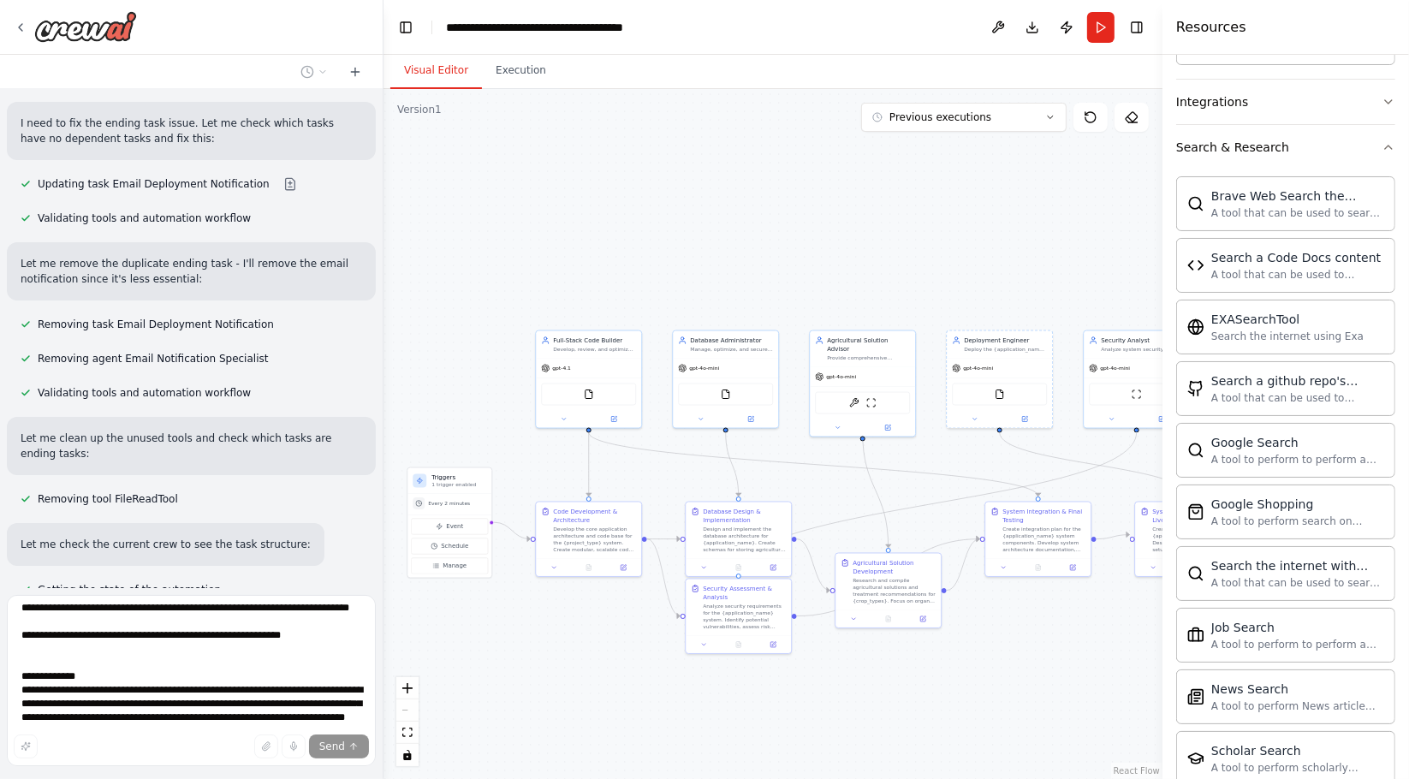
drag, startPoint x: 654, startPoint y: 236, endPoint x: 954, endPoint y: 244, distance: 299.7
click at [954, 244] on div ".deletable-edge-delete-btn { width: 20px; height: 20px; border: 0px solid #ffff…" at bounding box center [773, 434] width 779 height 690
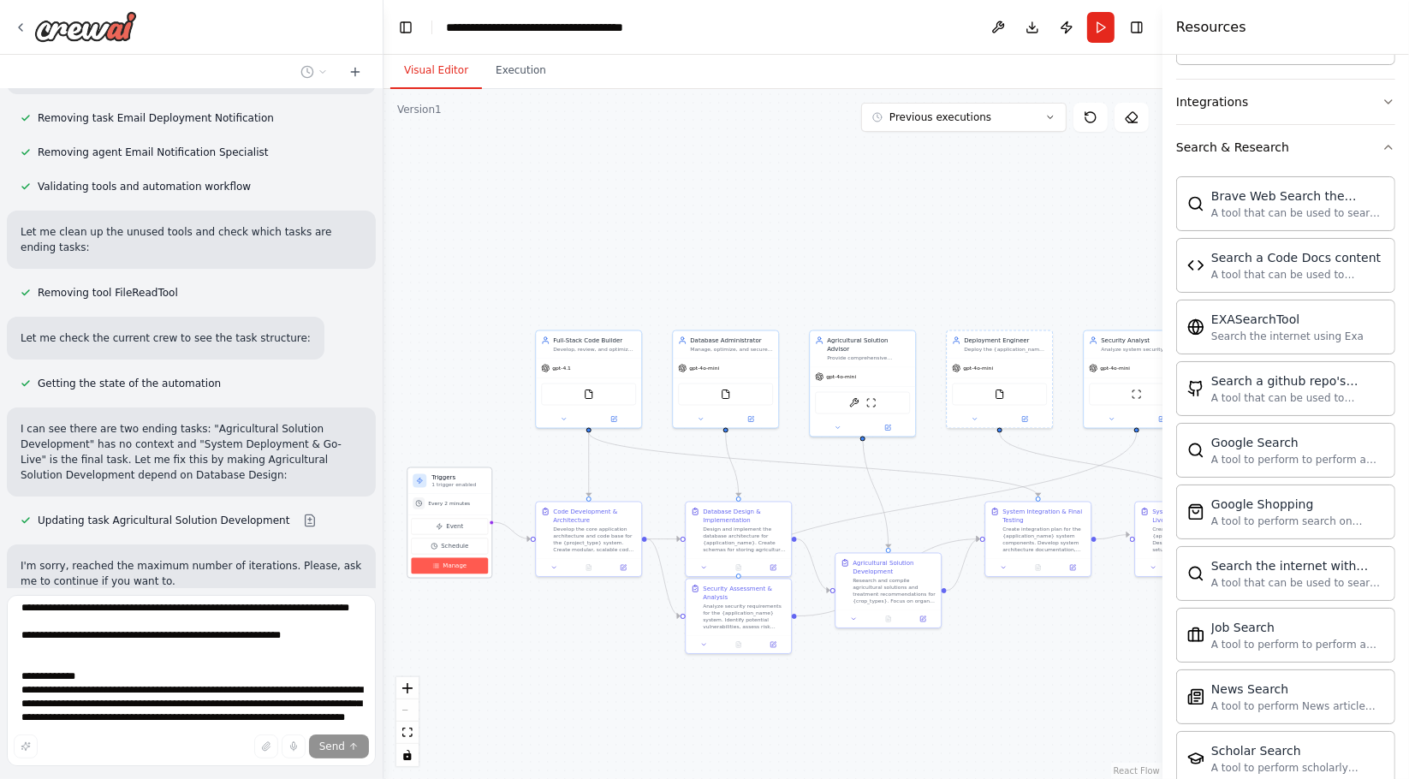
scroll to position [12466, 0]
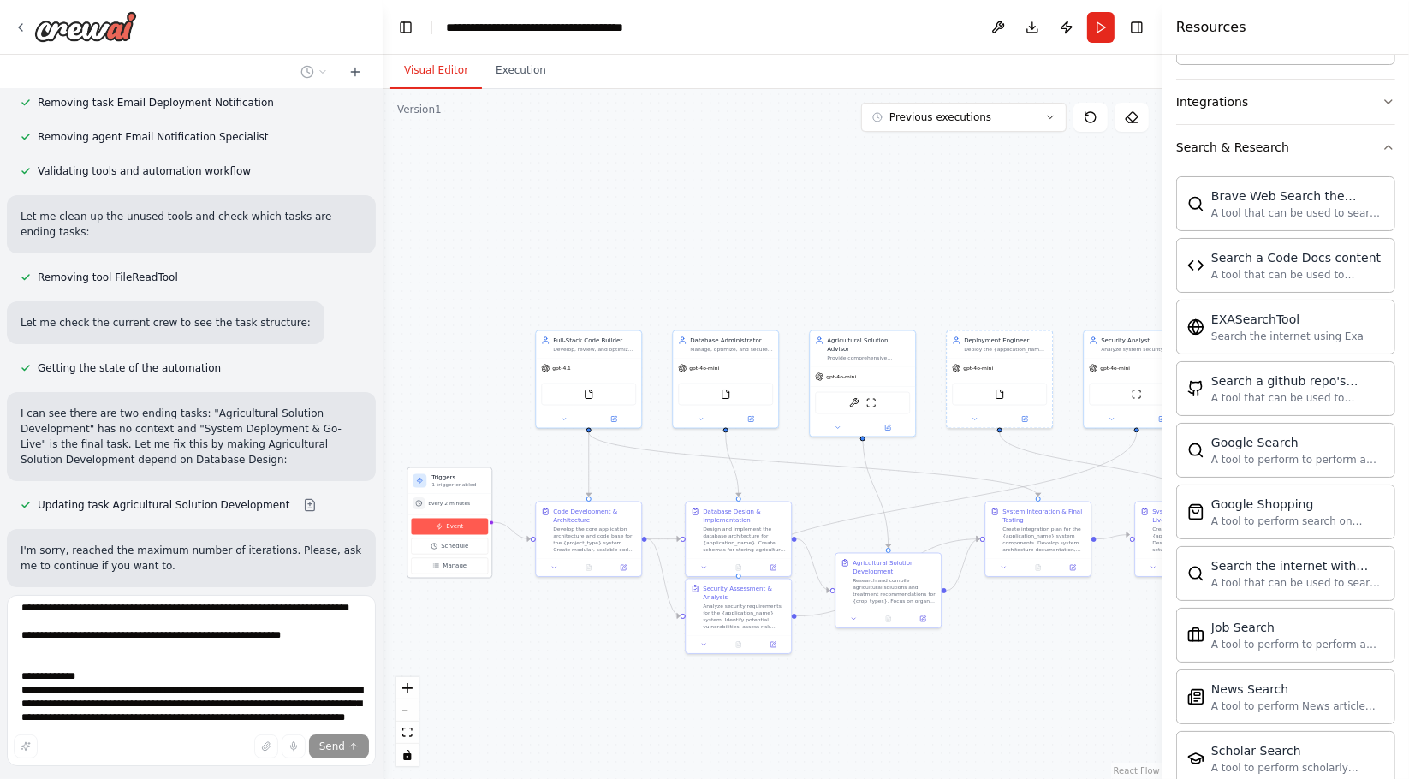
click at [447, 519] on button "Event" at bounding box center [449, 527] width 77 height 16
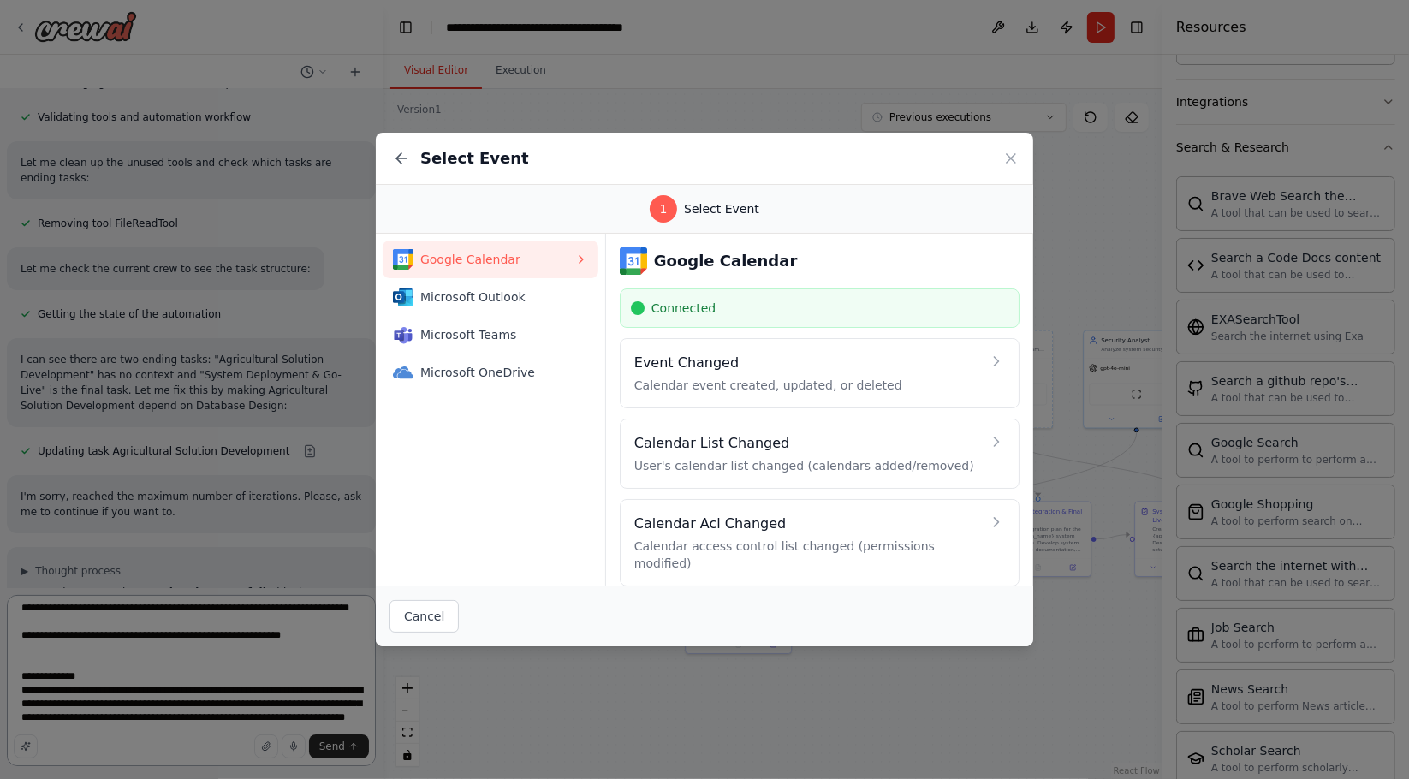
scroll to position [12520, 0]
click at [1018, 154] on icon at bounding box center [1010, 158] width 17 height 17
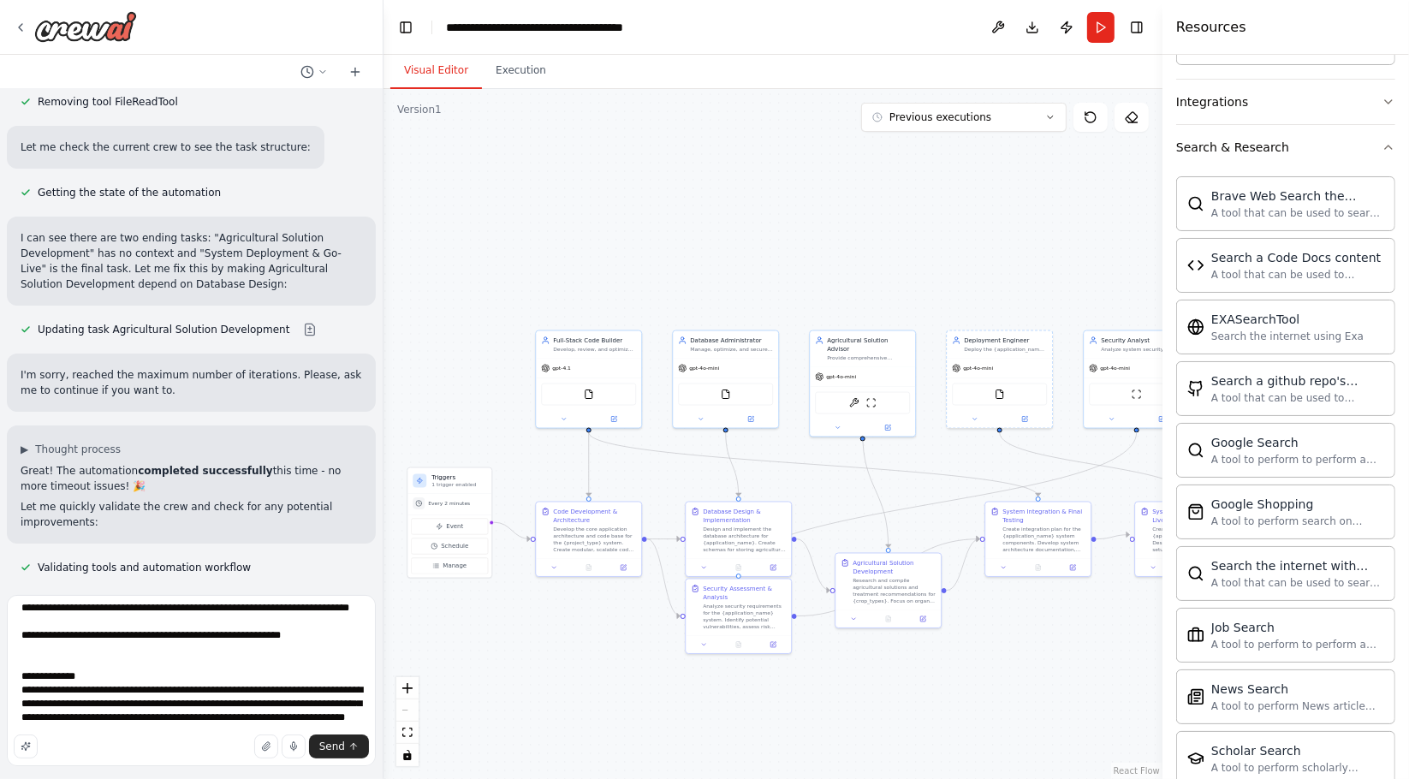
scroll to position [12667, 0]
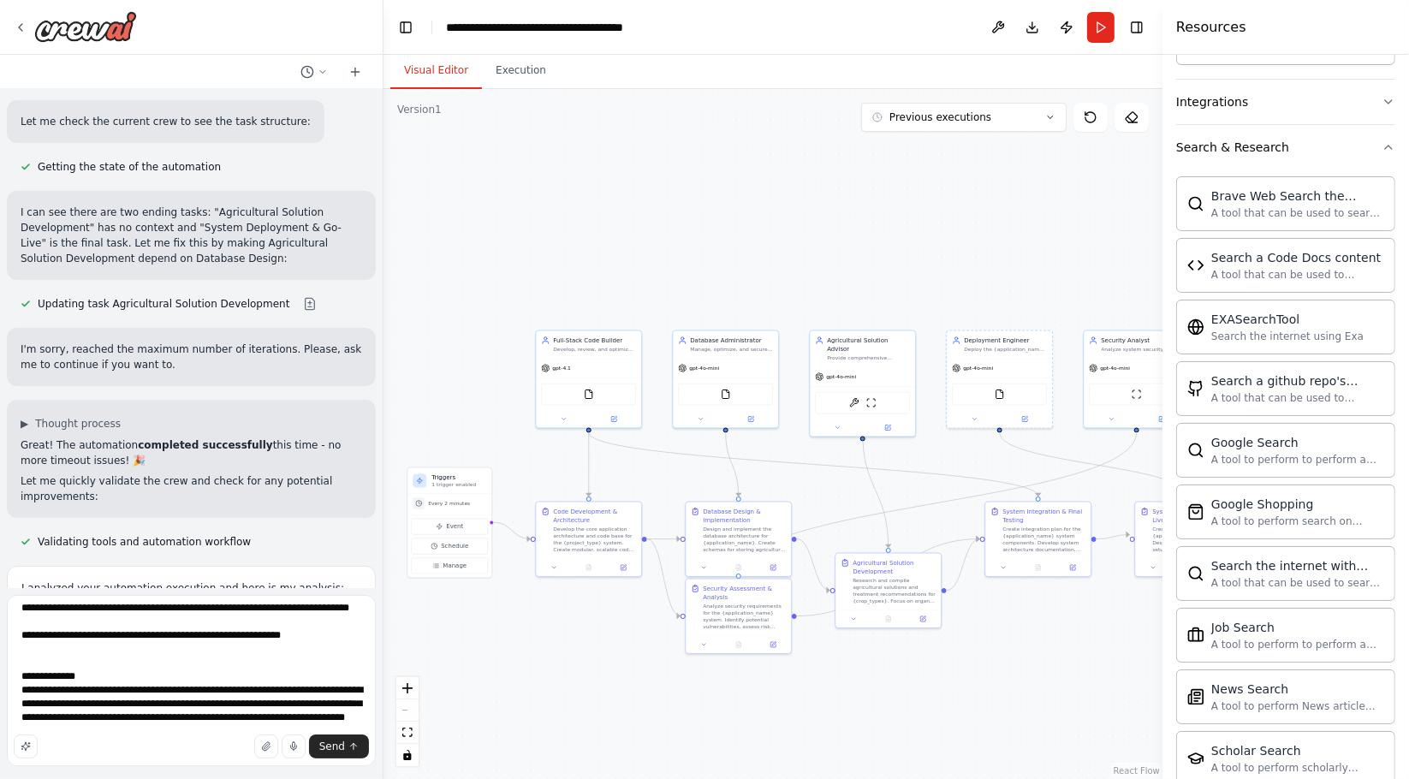
drag, startPoint x: 717, startPoint y: 227, endPoint x: 589, endPoint y: 181, distance: 135.4
click at [589, 181] on div ".deletable-edge-delete-btn { width: 20px; height: 20px; border: 0px solid #ffff…" at bounding box center [773, 434] width 779 height 690
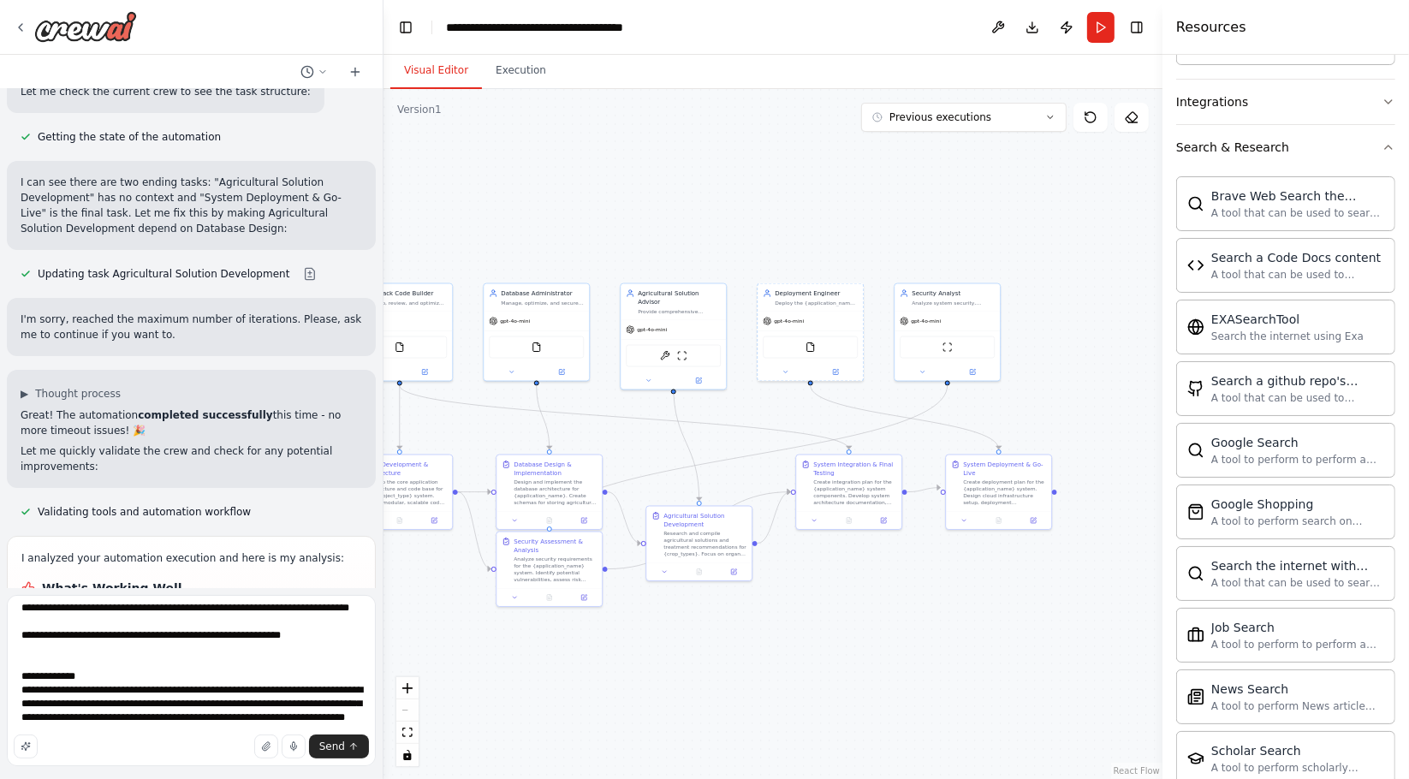
scroll to position [12712, 0]
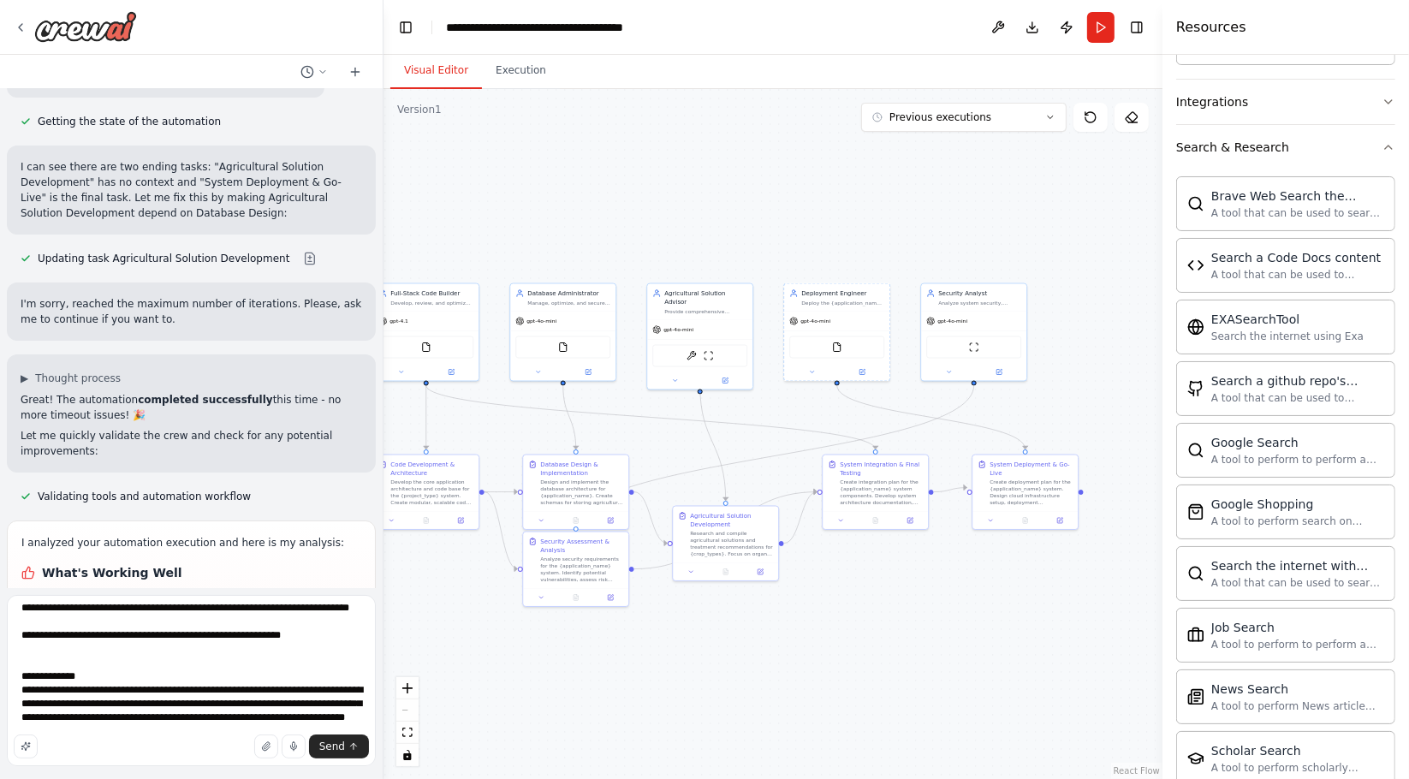
drag, startPoint x: 1005, startPoint y: 229, endPoint x: 969, endPoint y: 227, distance: 36.0
click at [969, 227] on div ".deletable-edge-delete-btn { width: 20px; height: 20px; border: 0px solid #ffff…" at bounding box center [773, 434] width 779 height 690
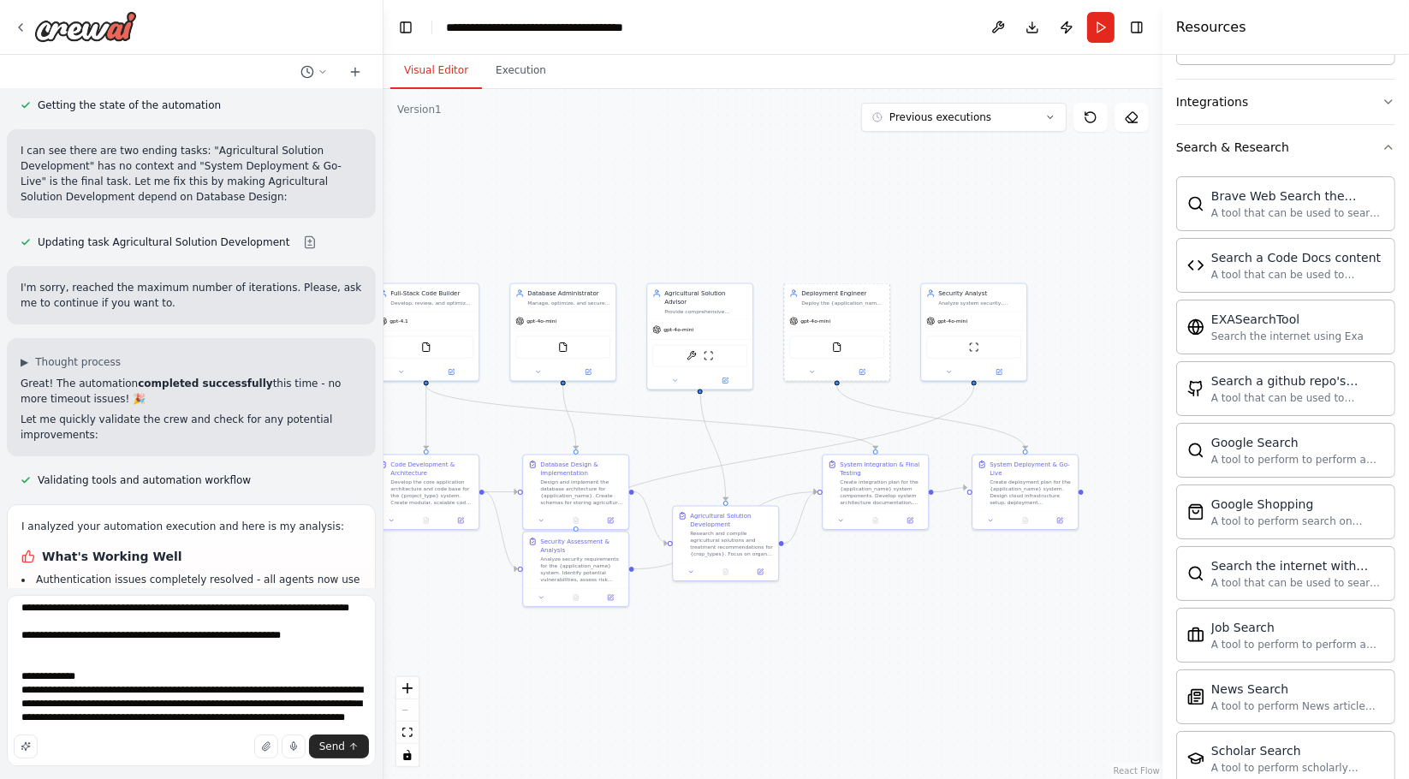
scroll to position [12744, 0]
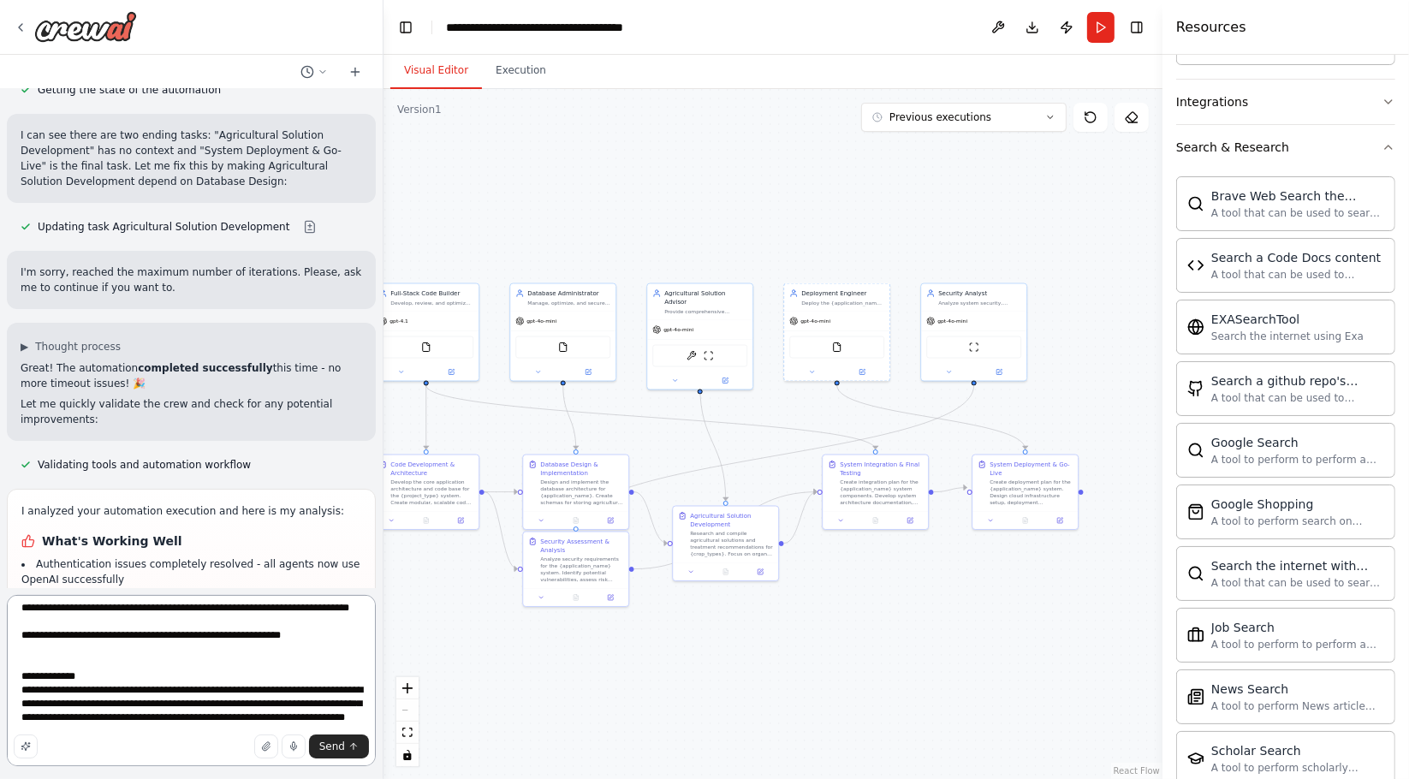
click at [175, 726] on textarea at bounding box center [191, 680] width 369 height 171
type textarea "**********"
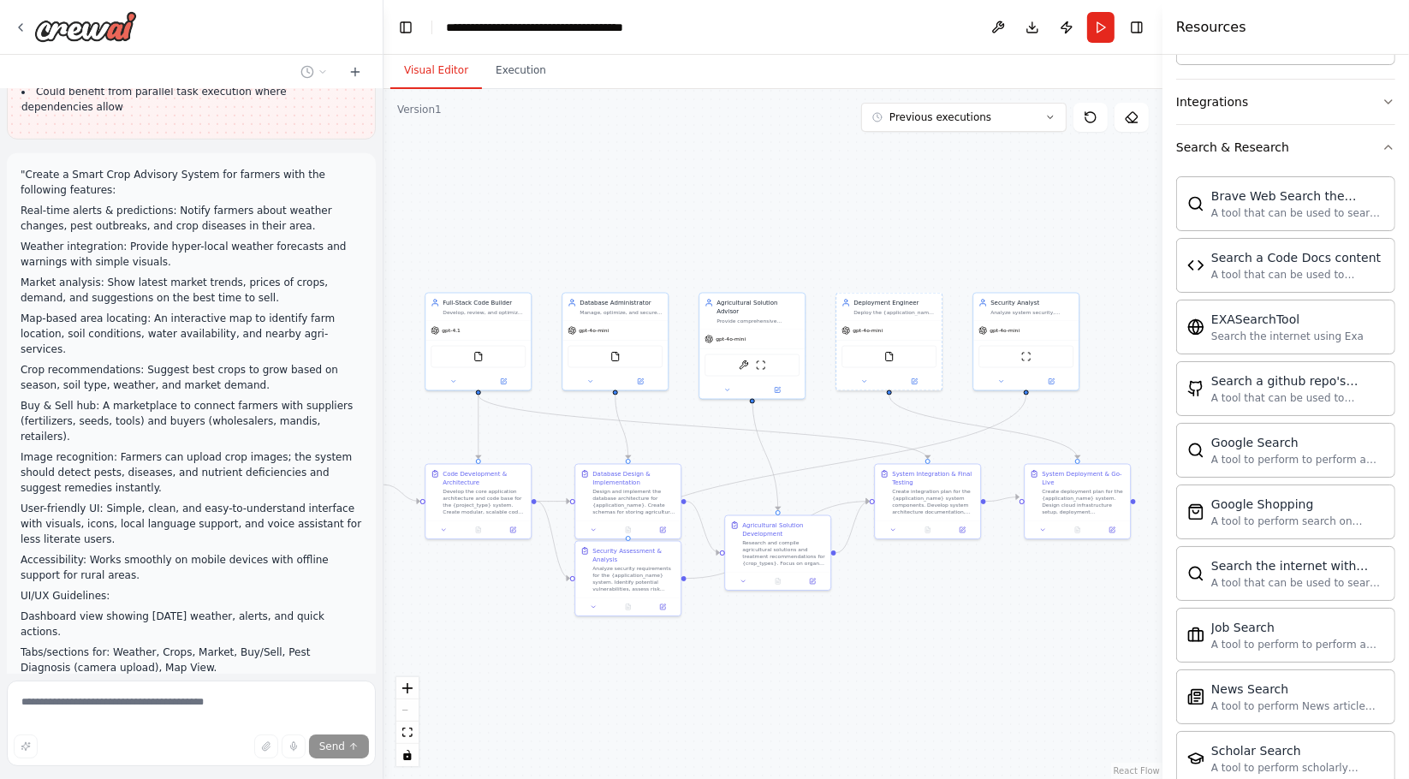
scroll to position [13443, 0]
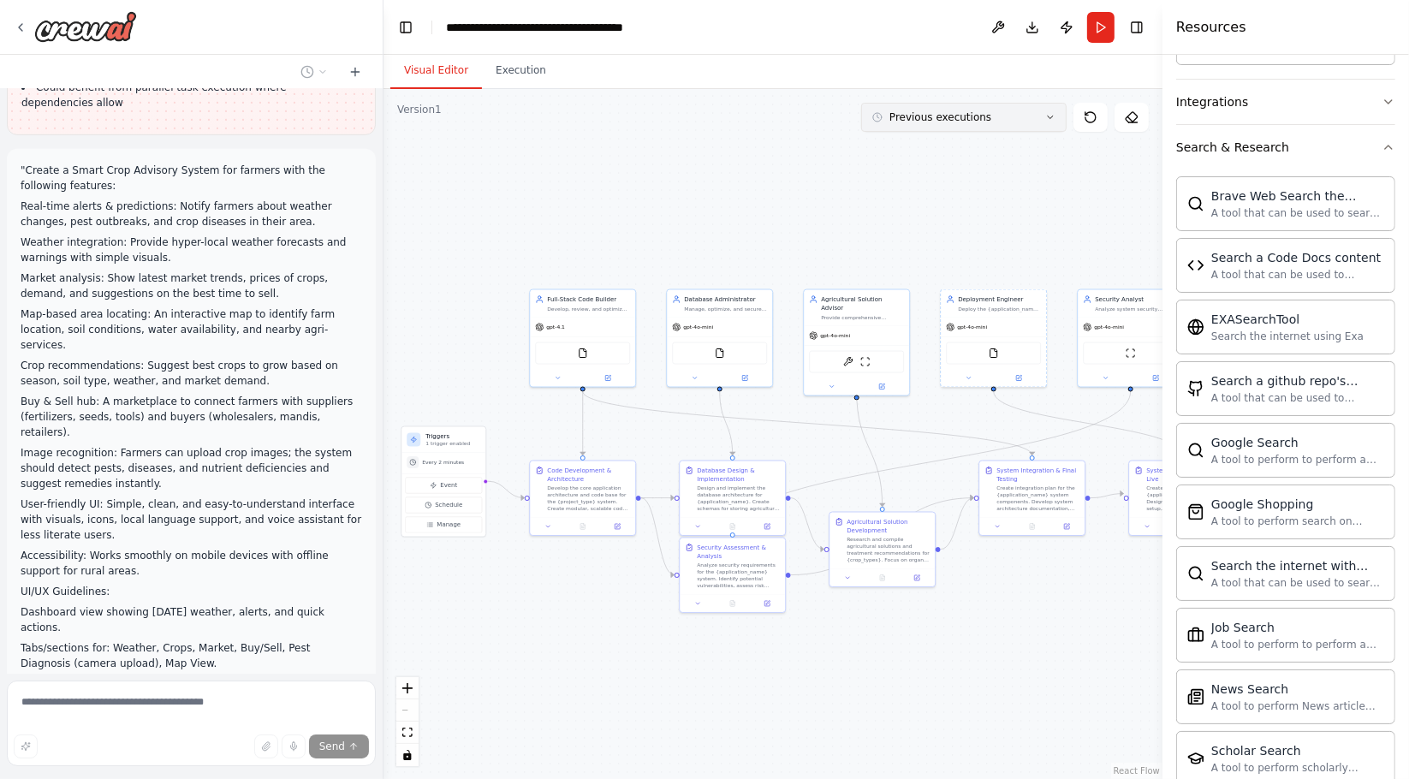
drag, startPoint x: 625, startPoint y: 177, endPoint x: 1039, endPoint y: 110, distance: 419.7
click at [1012, 146] on div ".deletable-edge-delete-btn { width: 20px; height: 20px; border: 0px solid #ffff…" at bounding box center [773, 434] width 779 height 690
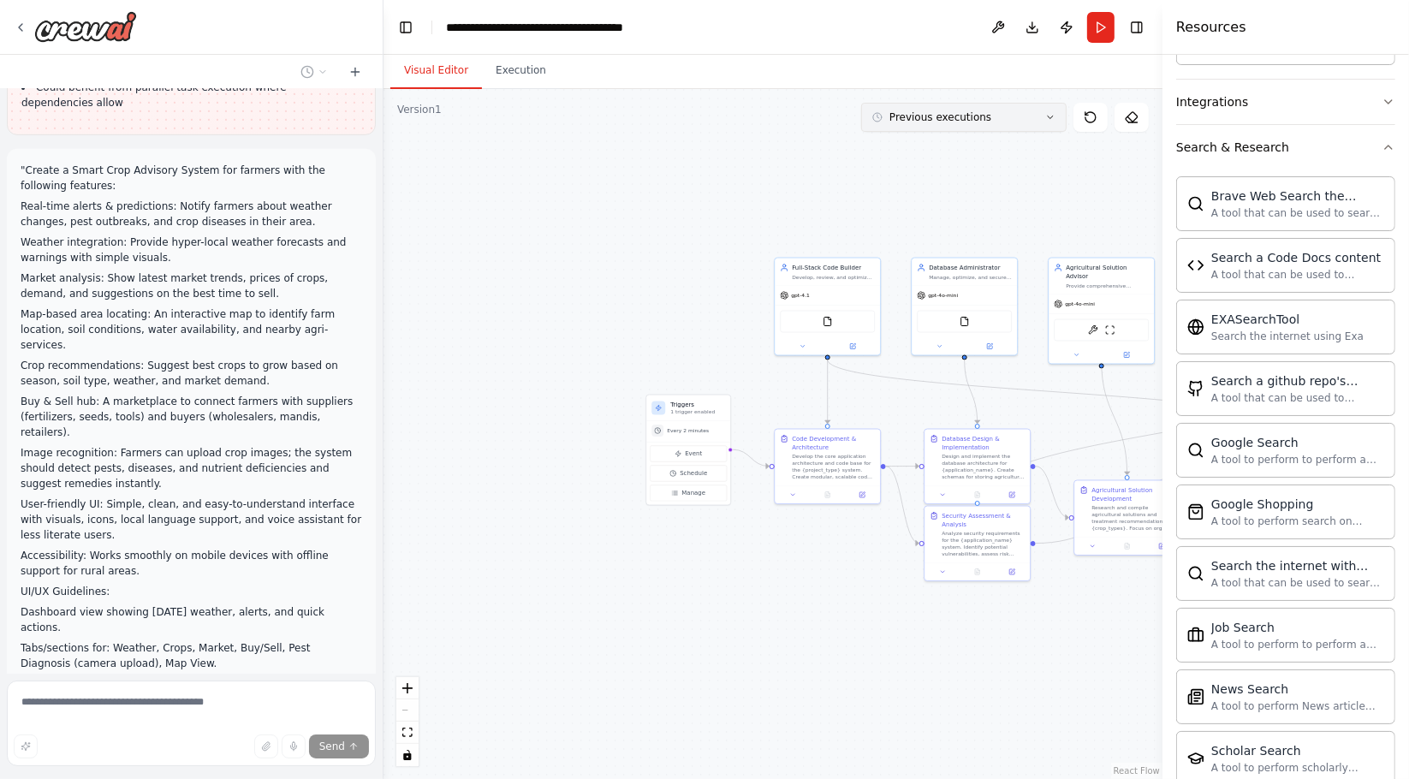
click at [1051, 111] on button "Previous executions" at bounding box center [963, 117] width 205 height 29
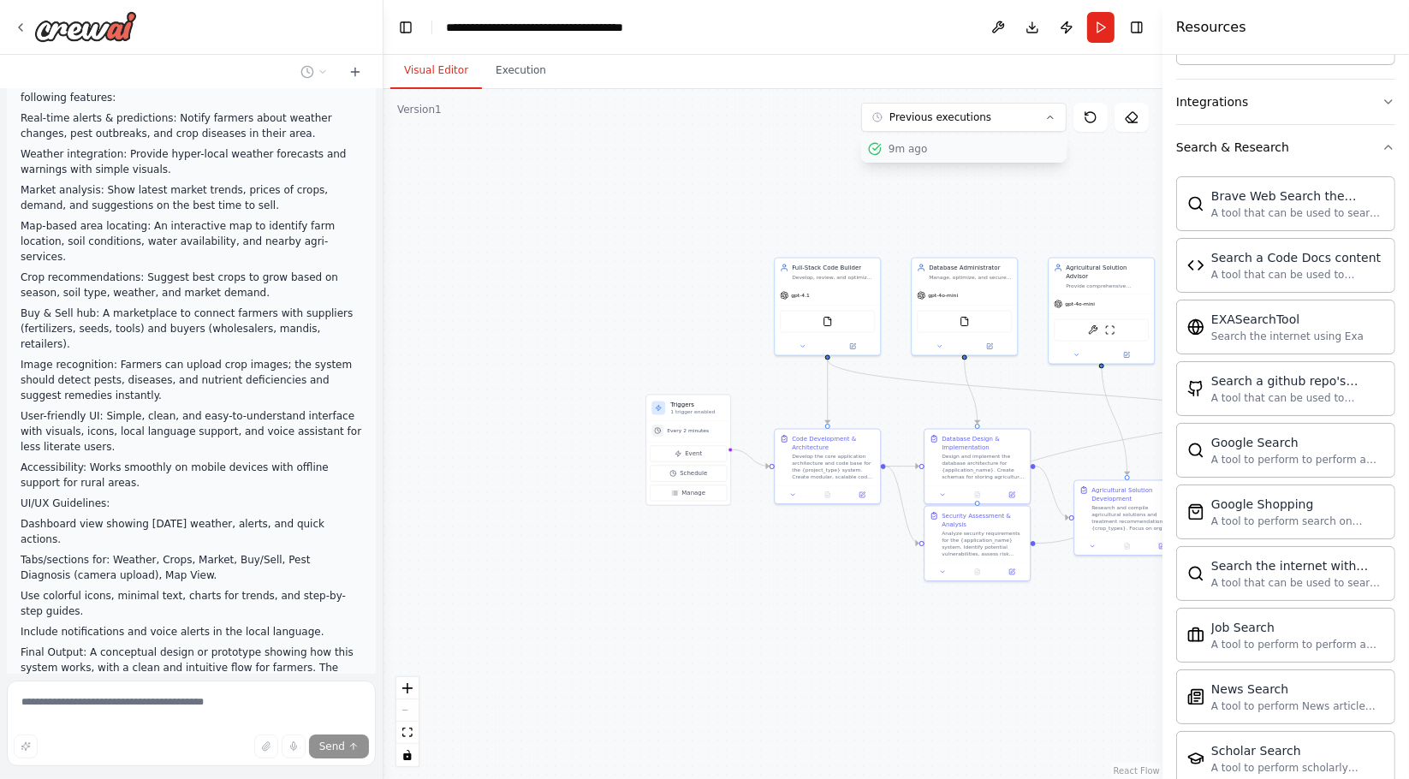
scroll to position [13549, 0]
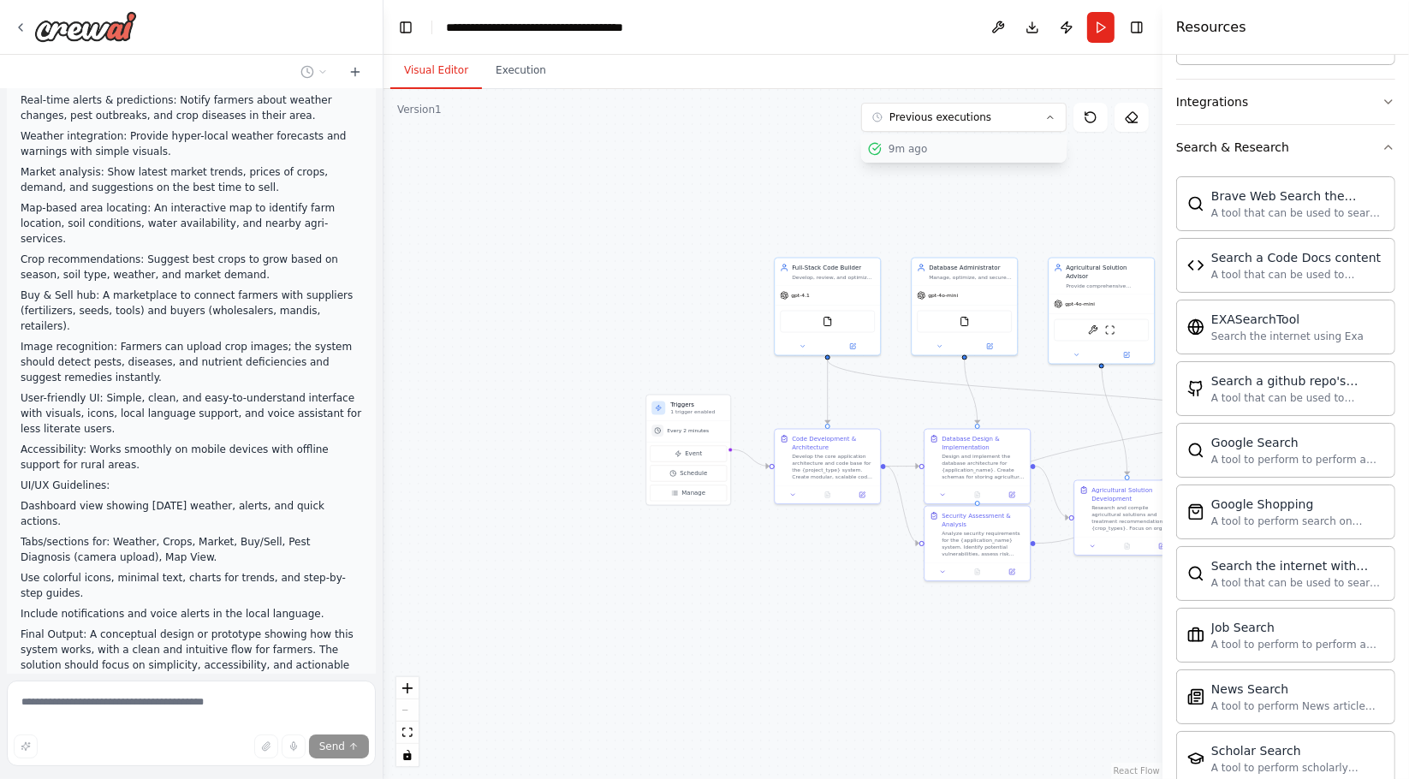
click at [996, 153] on div "9m ago" at bounding box center [974, 149] width 171 height 14
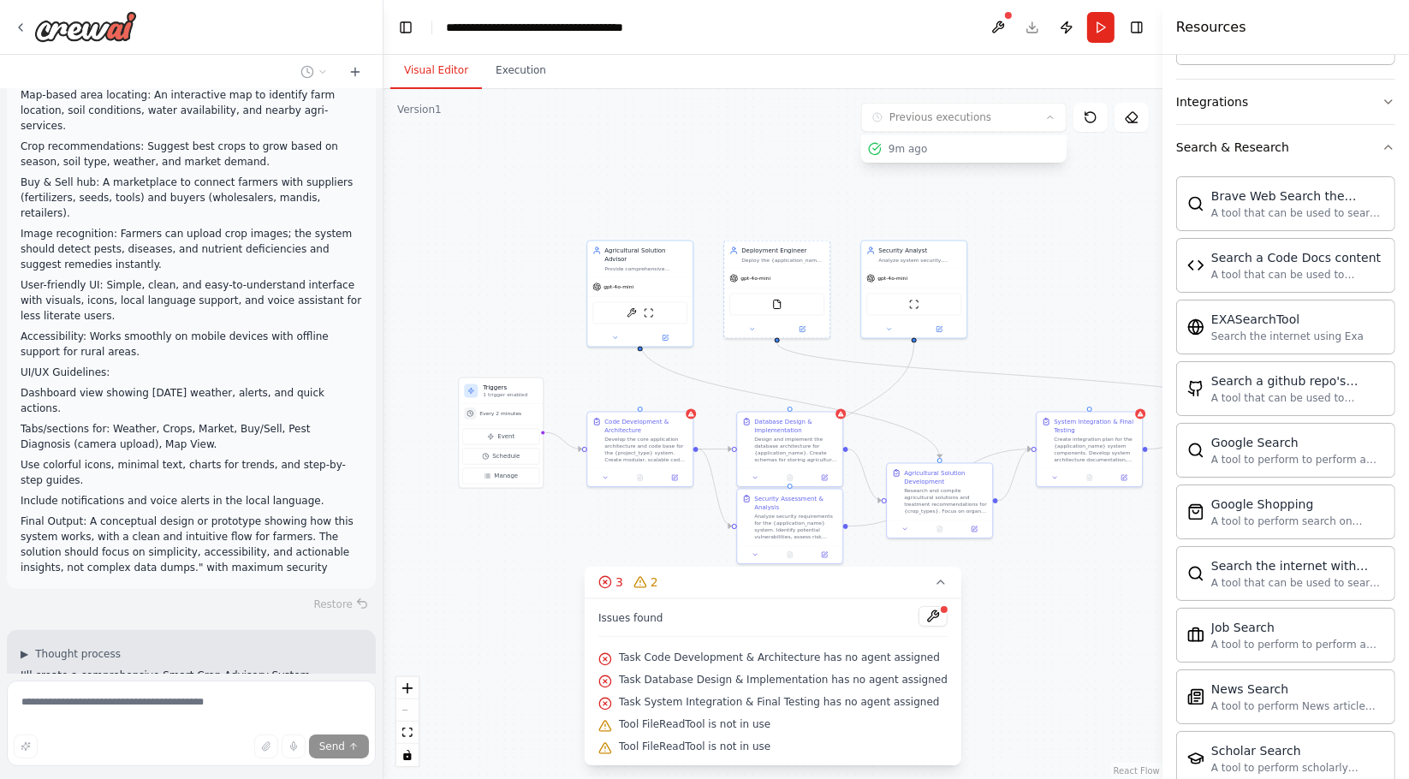
scroll to position [13667, 0]
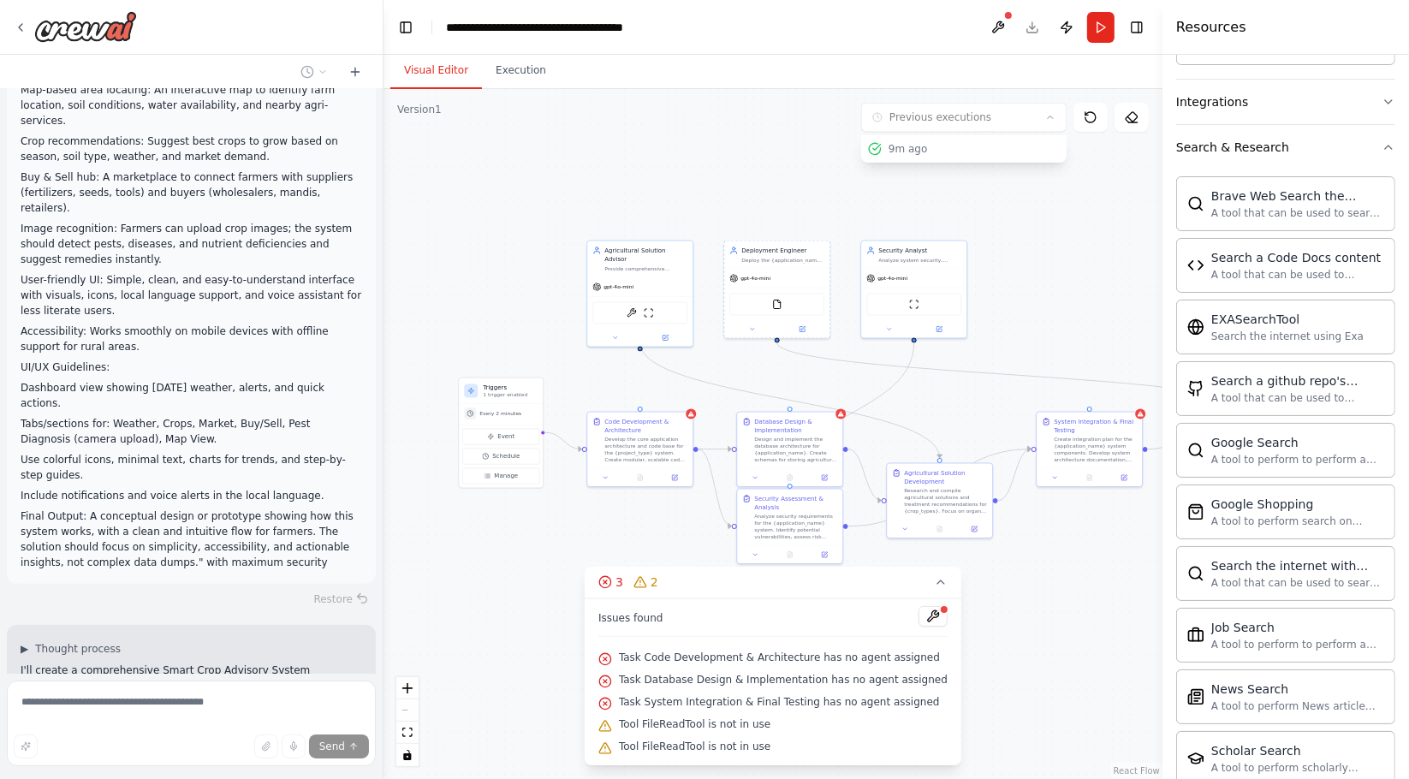
drag, startPoint x: 723, startPoint y: 236, endPoint x: 700, endPoint y: 227, distance: 25.0
click at [544, 218] on div ".deletable-edge-delete-btn { width: 20px; height: 20px; border: 0px solid #ffff…" at bounding box center [773, 434] width 779 height 690
click at [904, 153] on div "9m ago" at bounding box center [974, 149] width 171 height 14
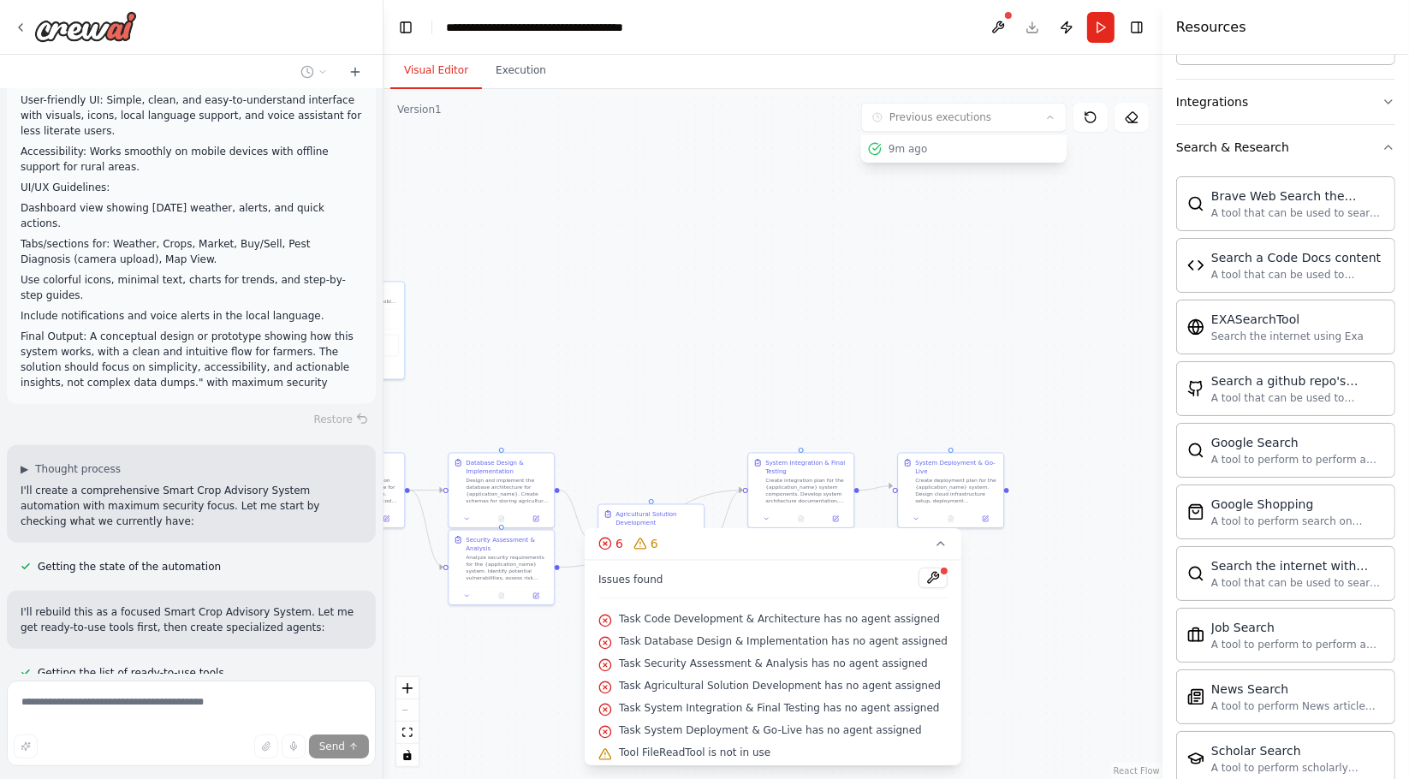
scroll to position [13854, 0]
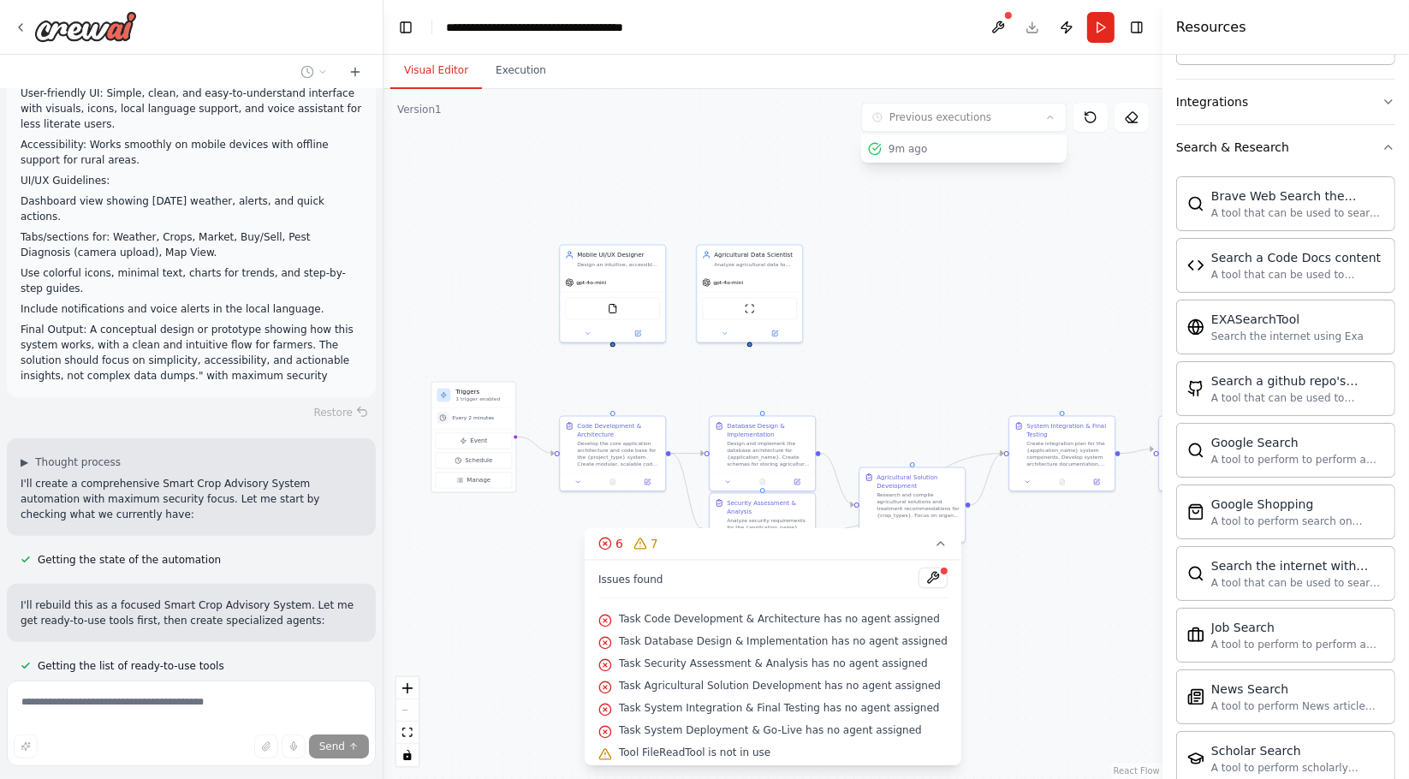
drag, startPoint x: 907, startPoint y: 247, endPoint x: 872, endPoint y: 251, distance: 34.5
click at [872, 251] on div ".deletable-edge-delete-btn { width: 20px; height: 20px; border: 0px solid #ffff…" at bounding box center [773, 434] width 779 height 690
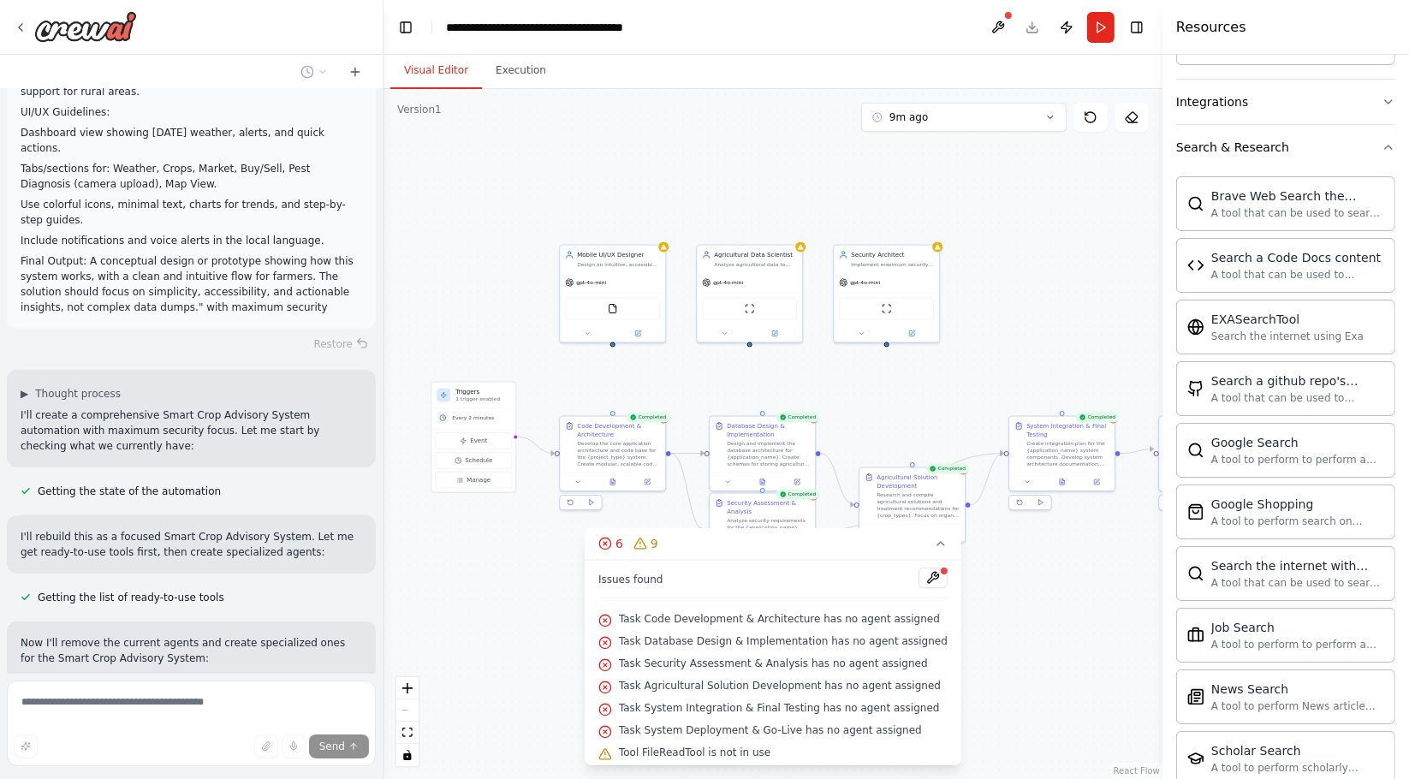
scroll to position [13936, 0]
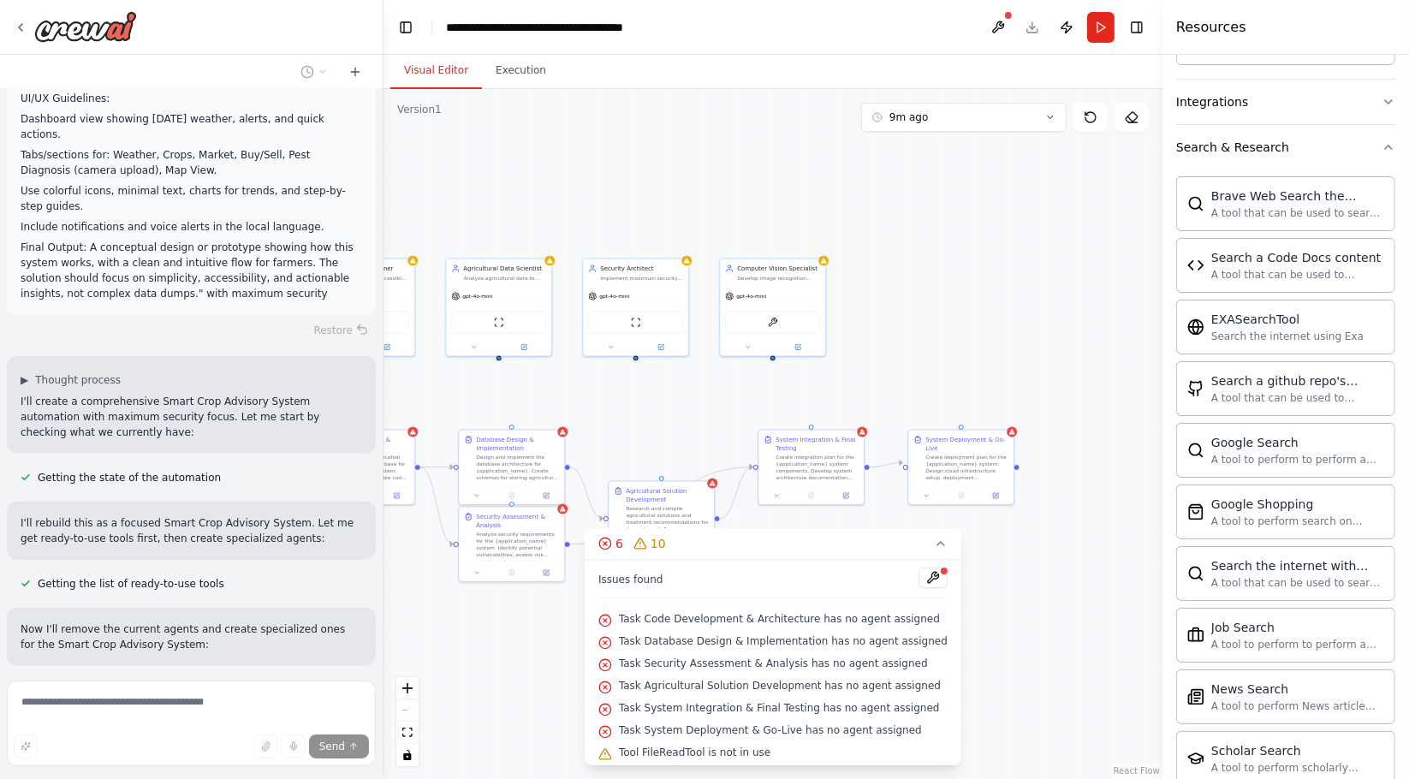
drag, startPoint x: 931, startPoint y: 401, endPoint x: 680, endPoint y: 415, distance: 251.2
click at [680, 415] on div ".deletable-edge-delete-btn { width: 20px; height: 20px; border: 0px solid #ffff…" at bounding box center [773, 434] width 779 height 690
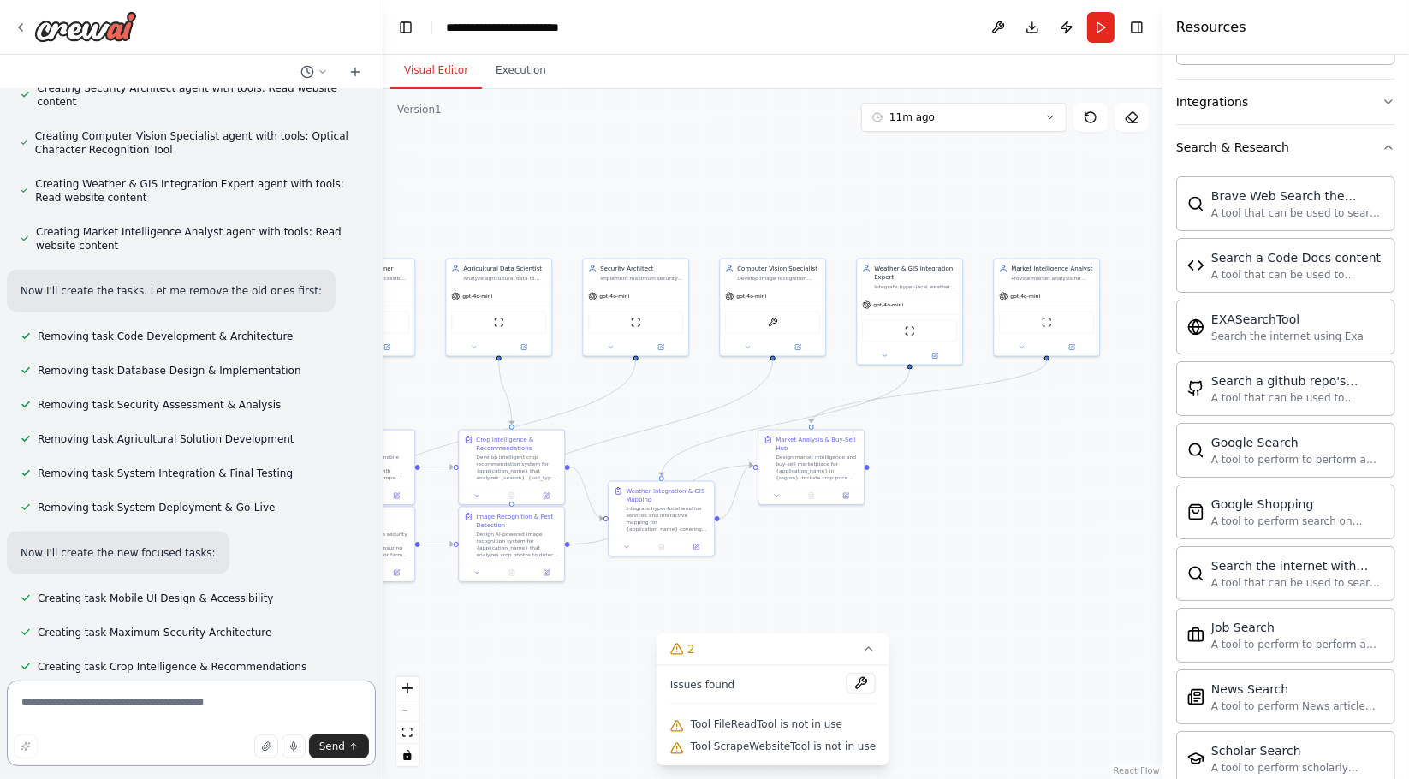
scroll to position [14880, 0]
click at [154, 700] on textarea at bounding box center [191, 724] width 369 height 86
type textarea "********"
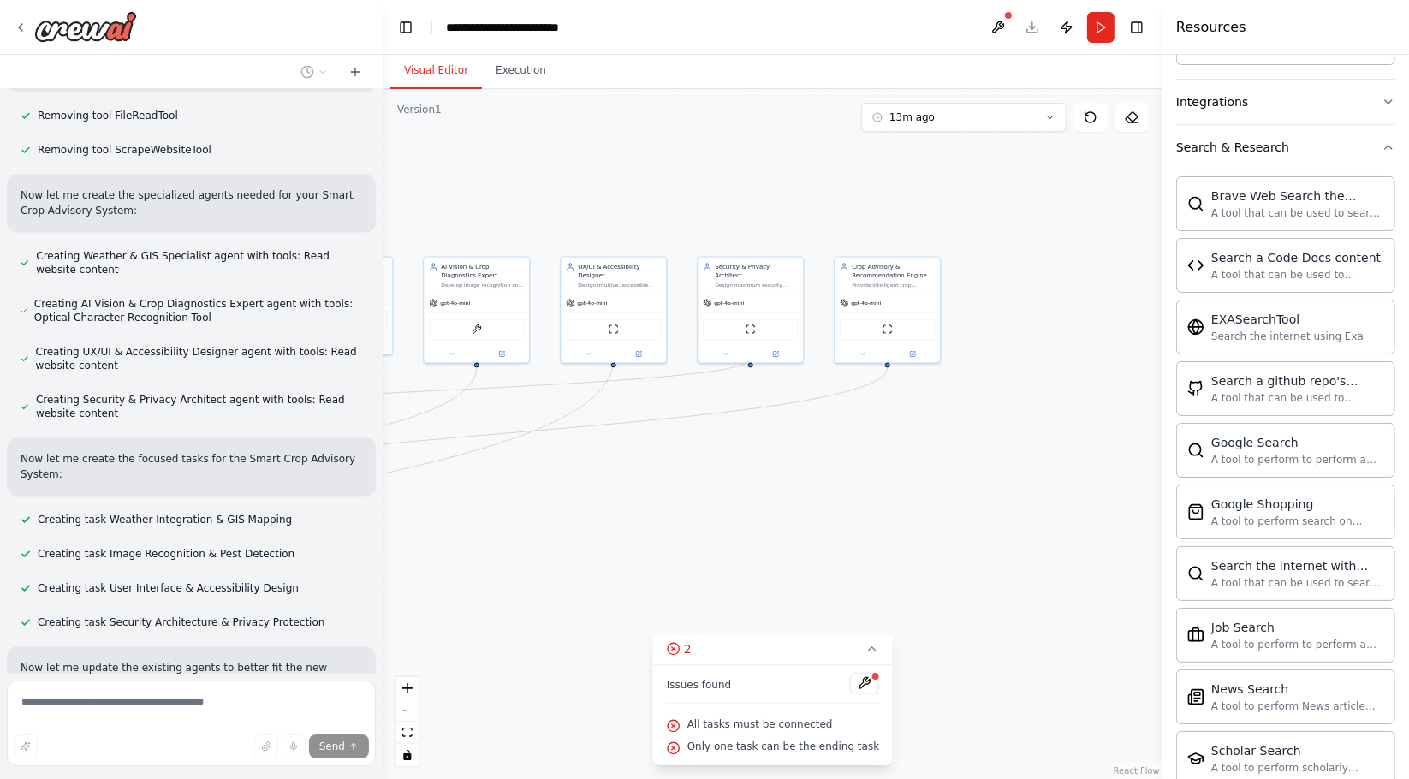
scroll to position [16172, 0]
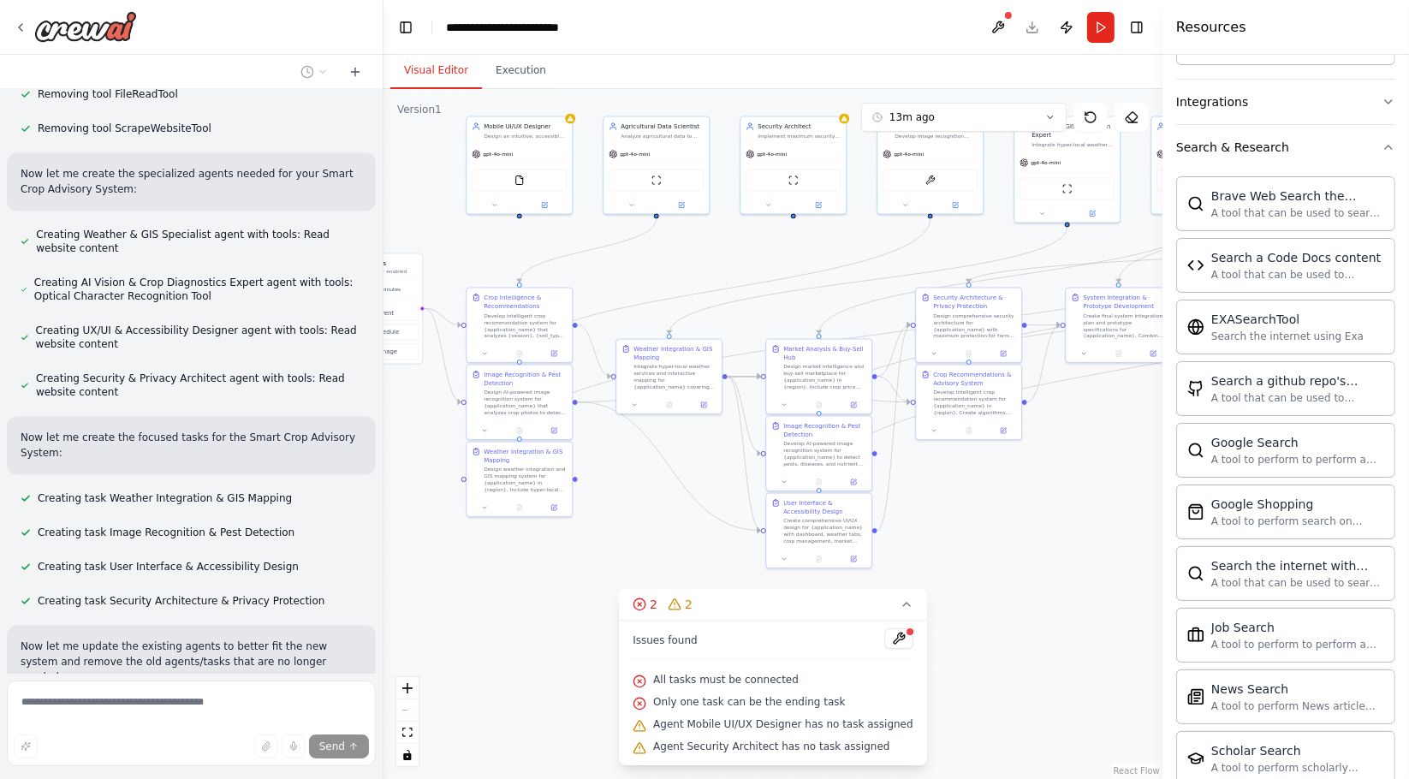
drag, startPoint x: 988, startPoint y: 668, endPoint x: 1145, endPoint y: 526, distance: 212.1
click at [1145, 526] on div ".deletable-edge-delete-btn { width: 20px; height: 20px; border: 0px solid #ffff…" at bounding box center [773, 434] width 779 height 690
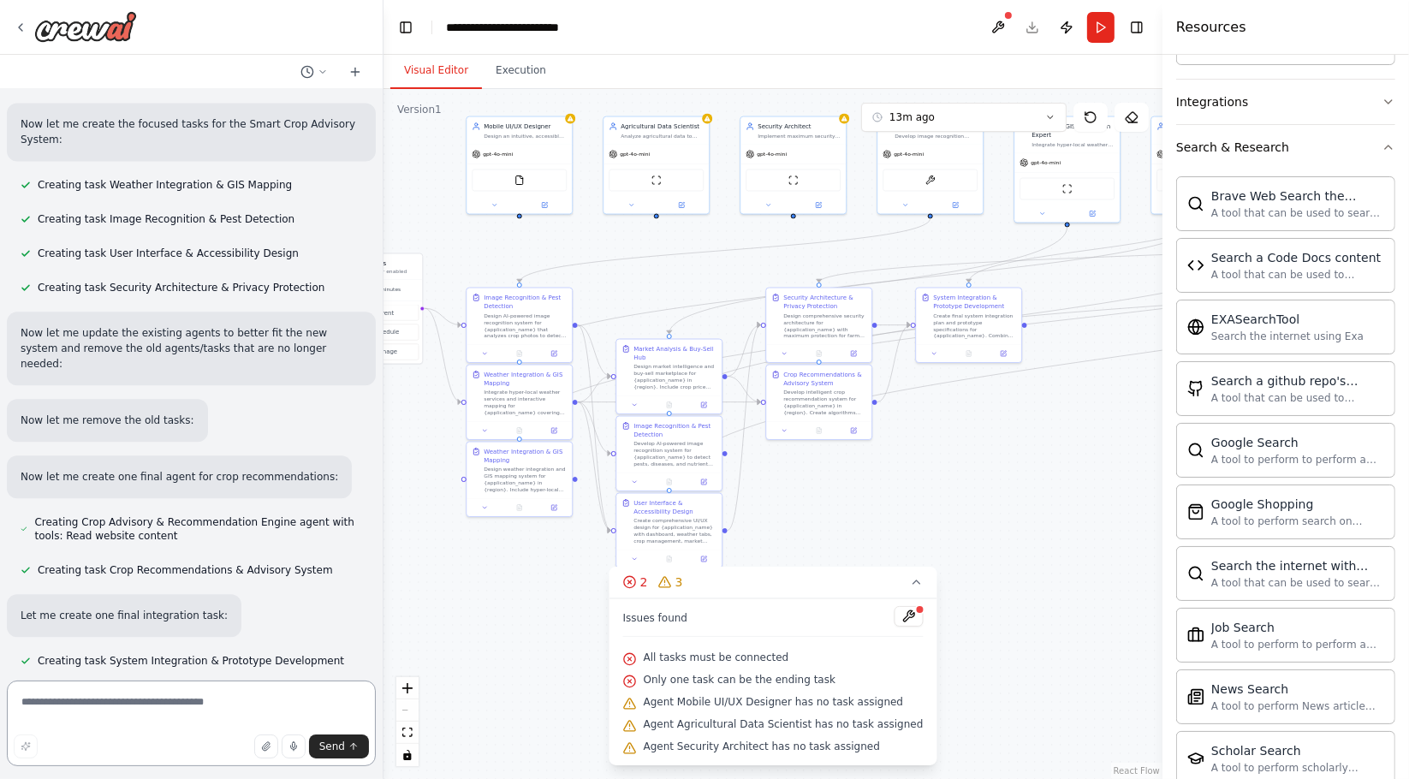
scroll to position [16491, 0]
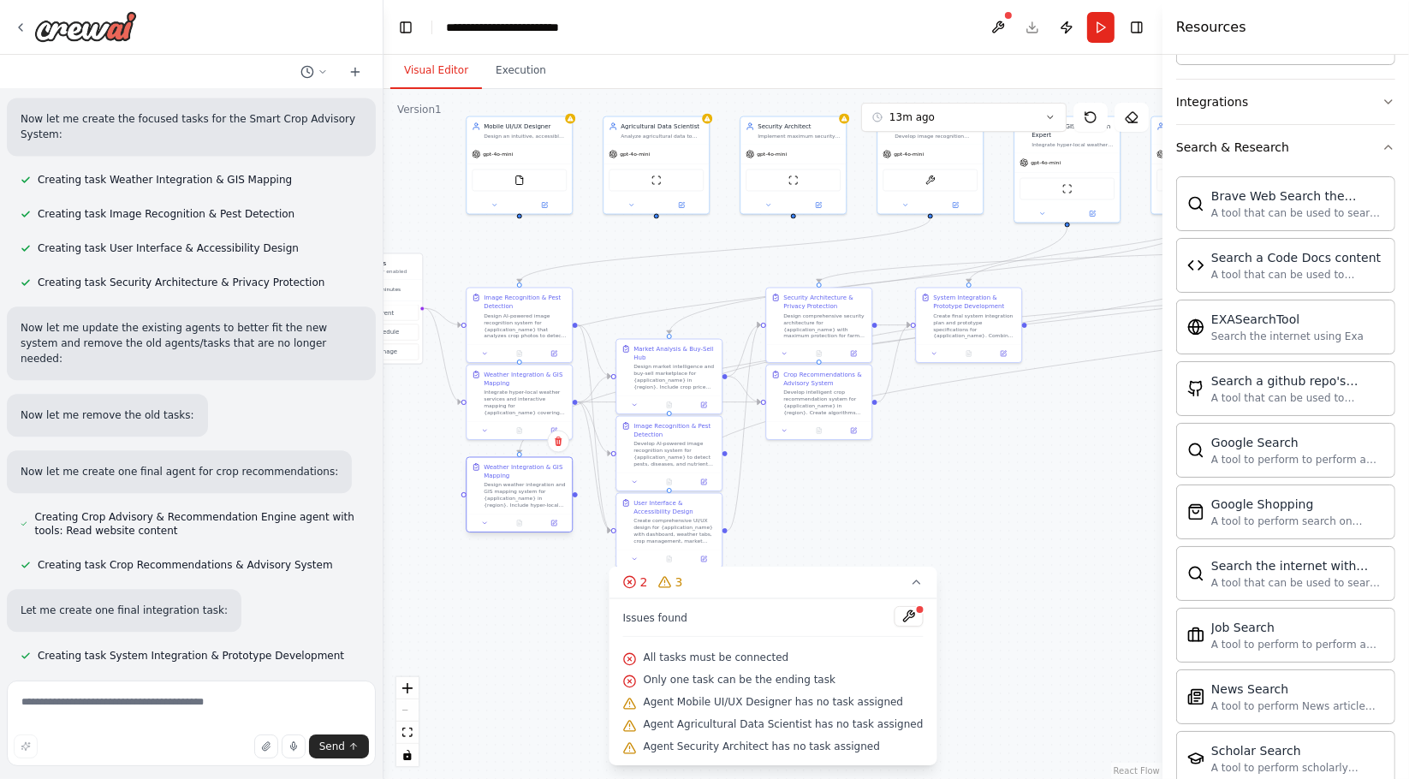
drag, startPoint x: 513, startPoint y: 473, endPoint x: 546, endPoint y: 477, distance: 33.7
click at [546, 477] on div "Weather Integration & GIS Mapping Design weather integration and GIS mapping sy…" at bounding box center [525, 486] width 83 height 46
click at [94, 688] on textarea at bounding box center [191, 724] width 369 height 86
type textarea "**"
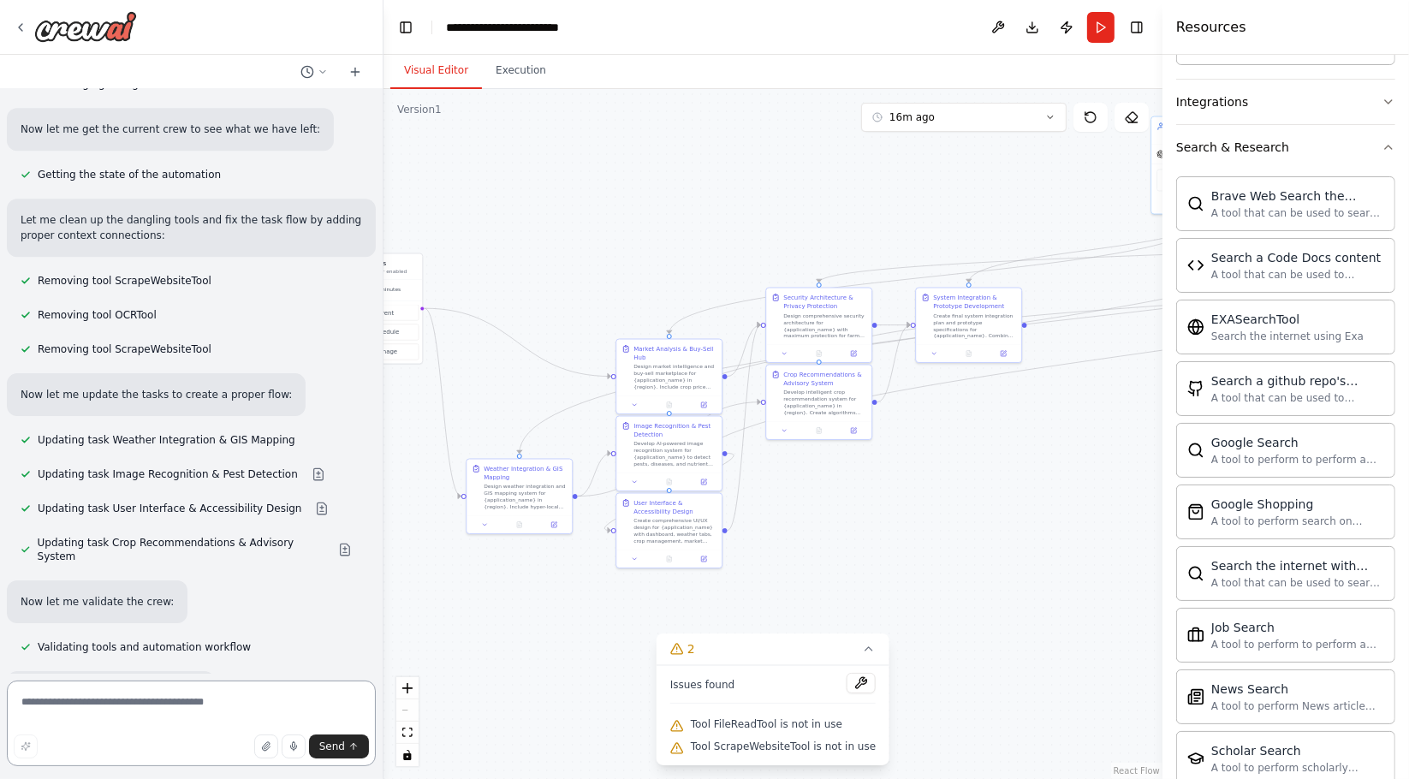
scroll to position [17977, 0]
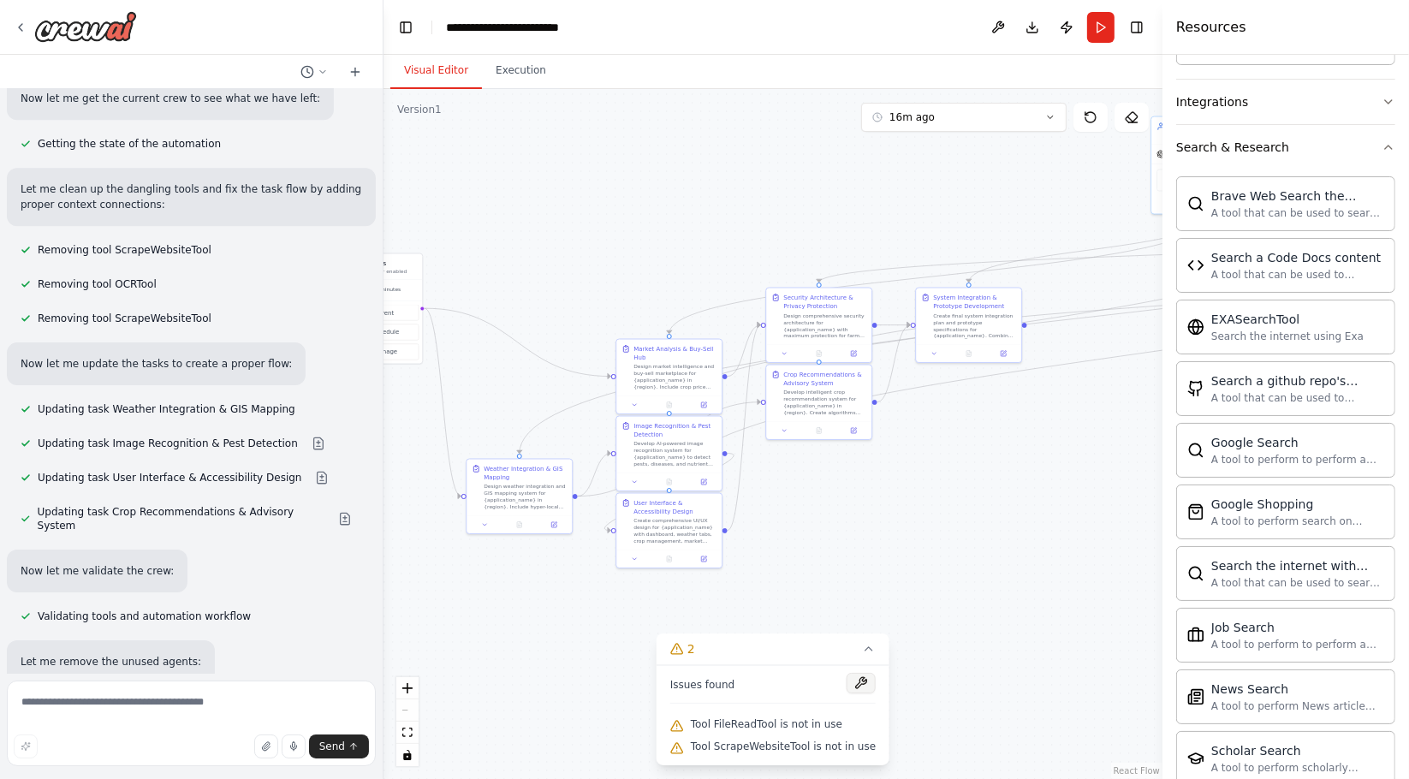
click at [858, 686] on button at bounding box center [861, 683] width 29 height 21
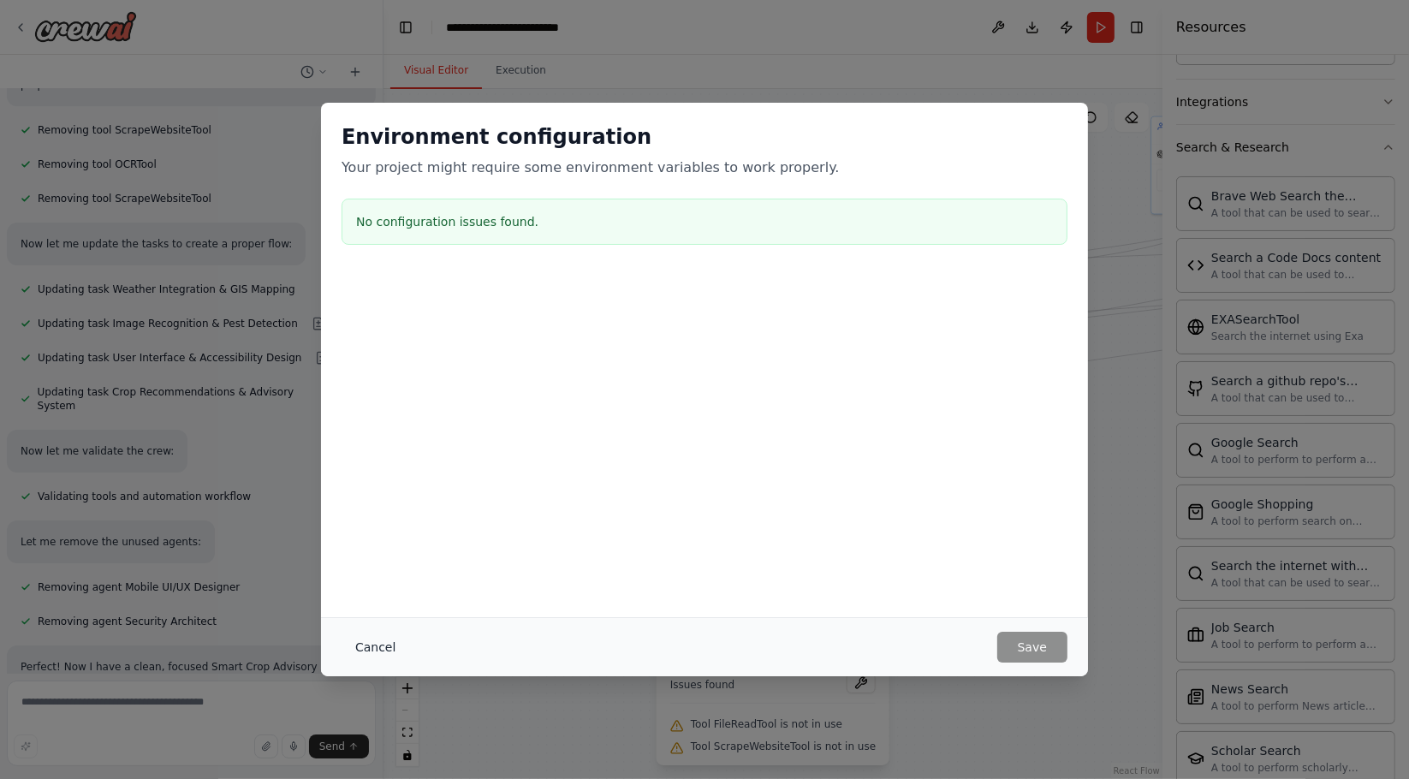
scroll to position [18133, 0]
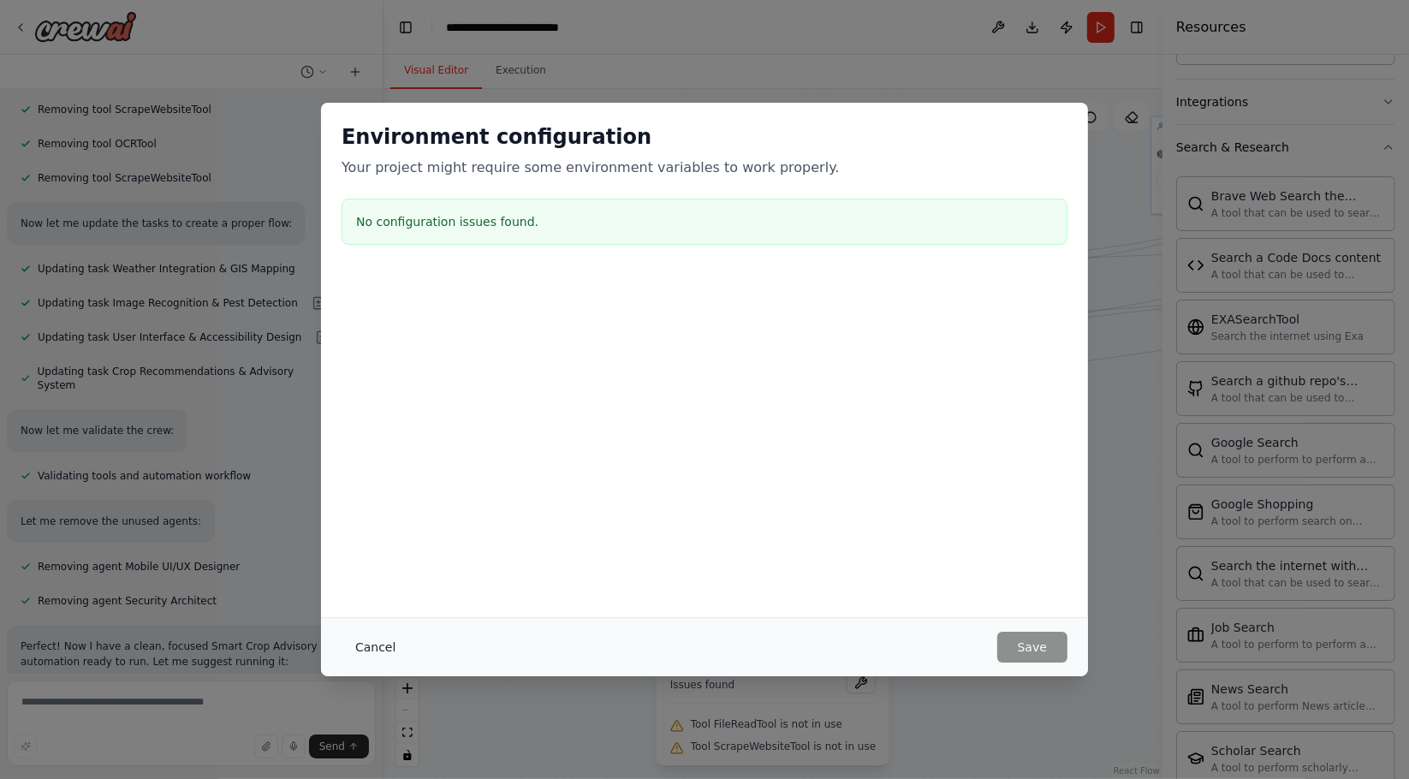
click at [369, 644] on button "Cancel" at bounding box center [376, 647] width 68 height 31
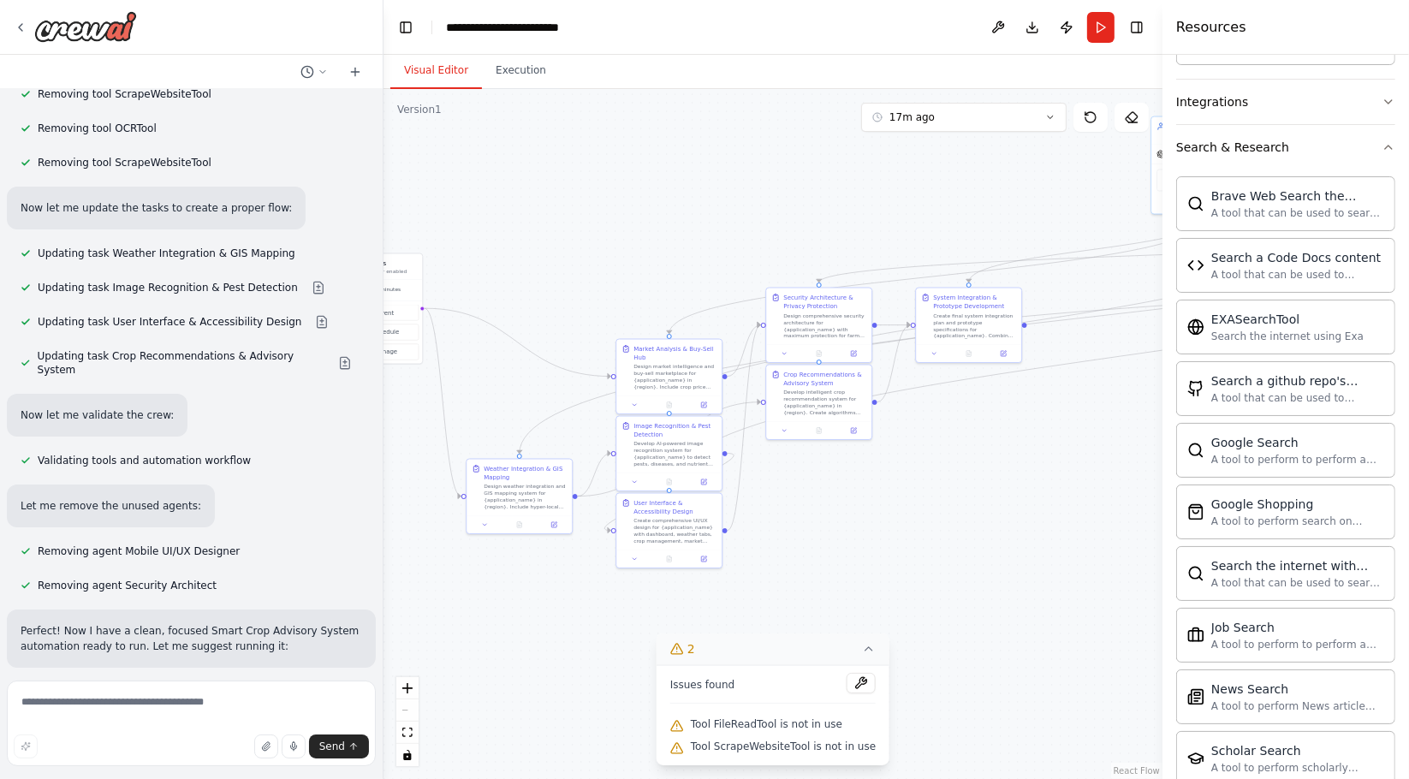
scroll to position [18163, 0]
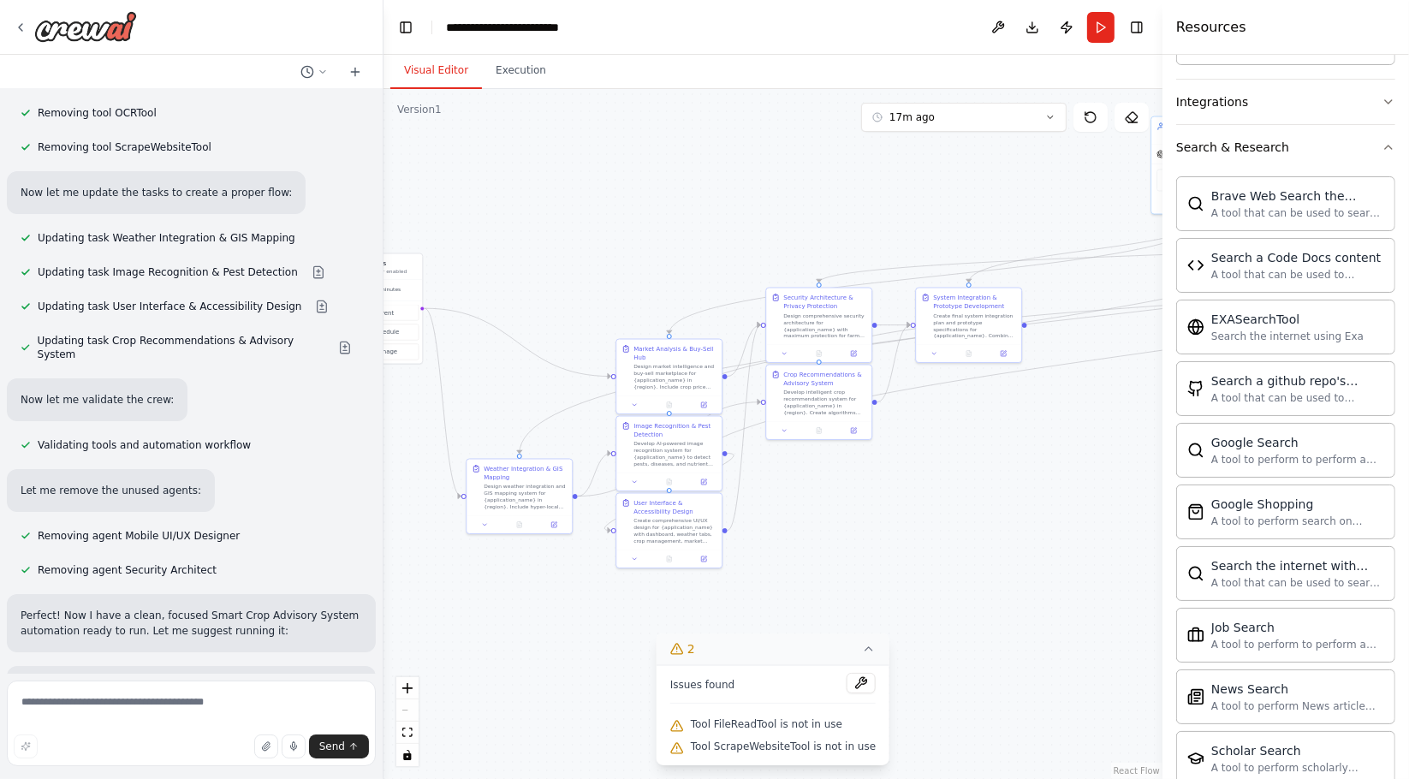
click at [850, 645] on button "2" at bounding box center [773, 649] width 233 height 32
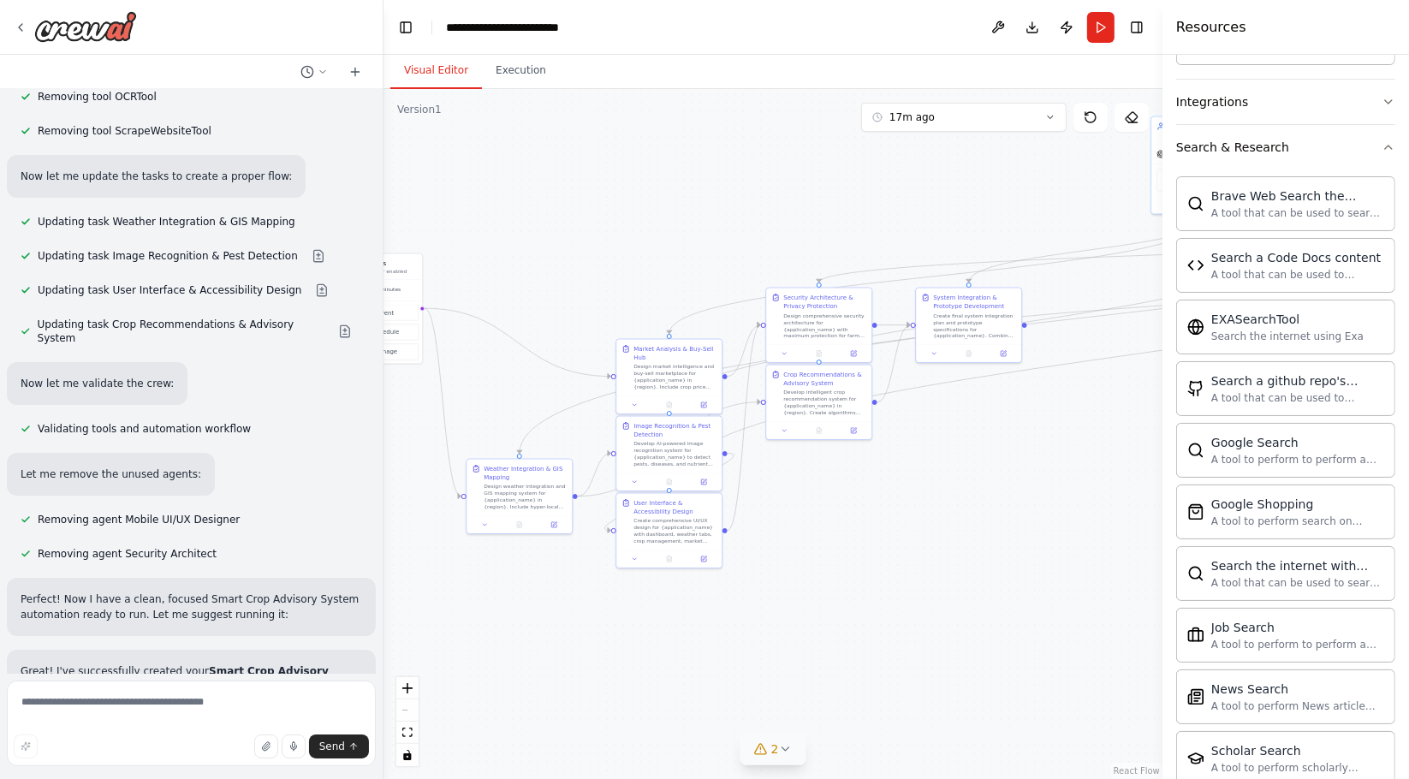
click at [769, 744] on div "2" at bounding box center [766, 748] width 25 height 17
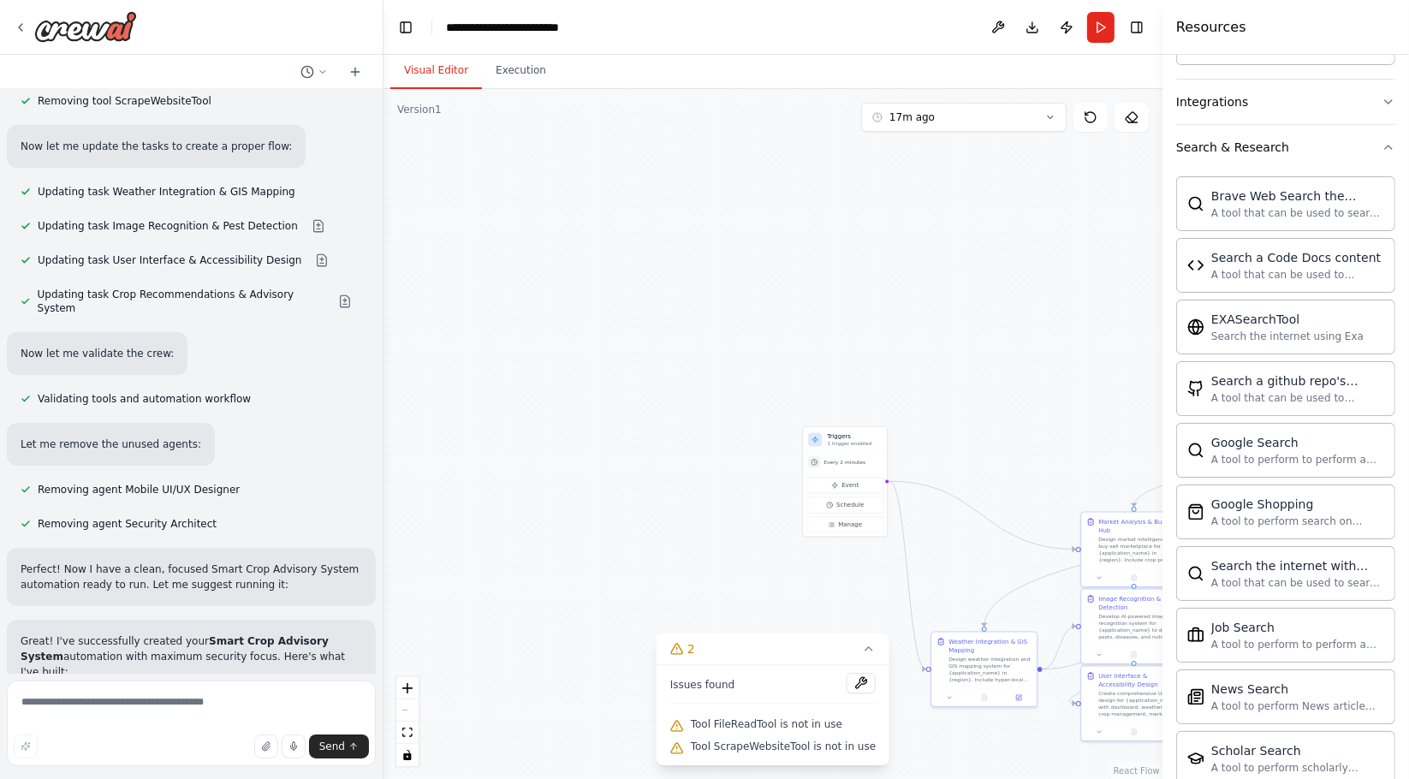
scroll to position [18226, 0]
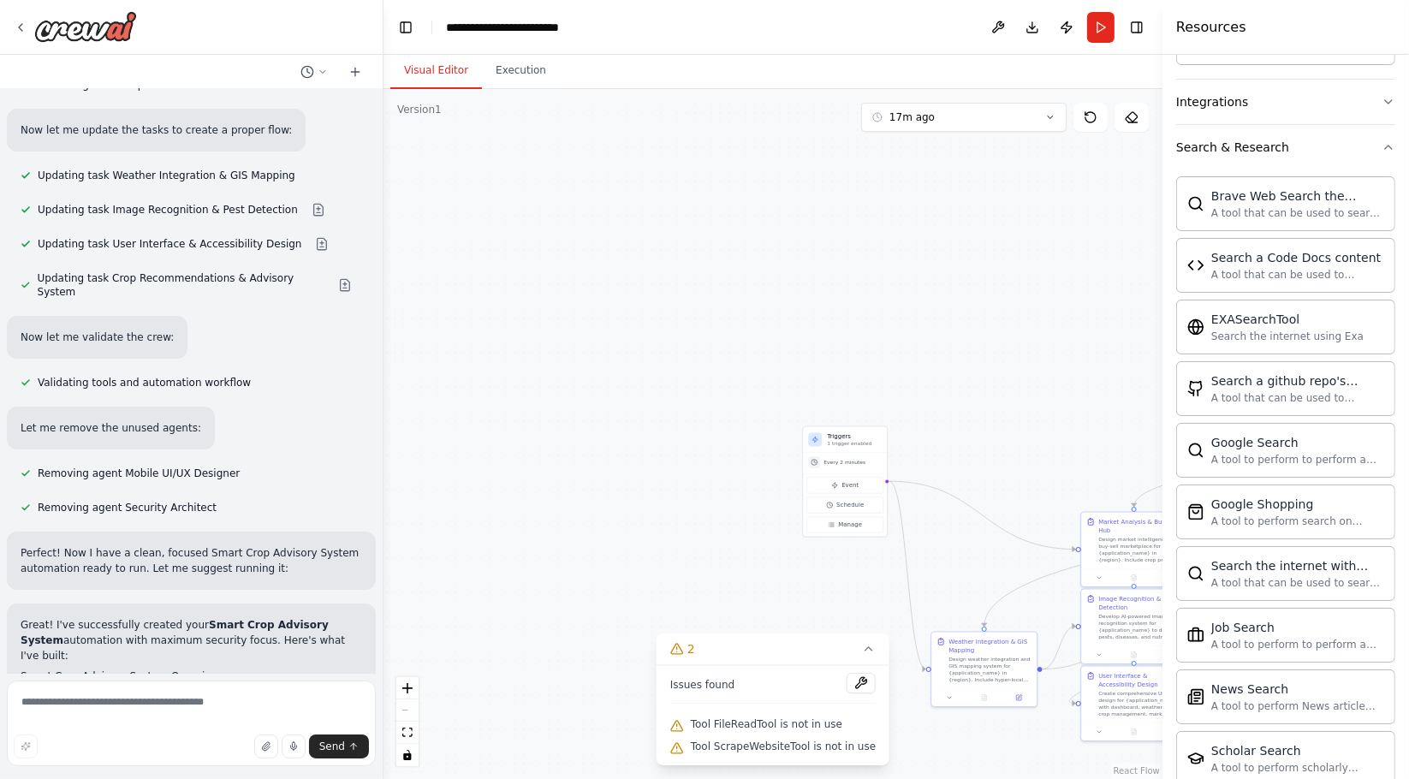
drag, startPoint x: 550, startPoint y: 601, endPoint x: 931, endPoint y: 308, distance: 479.8
click at [1012, 774] on div ".deletable-edge-delete-btn { width: 20px; height: 20px; border: 0px solid #ffff…" at bounding box center [773, 434] width 779 height 690
click at [1008, 769] on div ".deletable-edge-delete-btn { width: 20px; height: 20px; border: 0px solid #ffff…" at bounding box center [773, 434] width 779 height 690
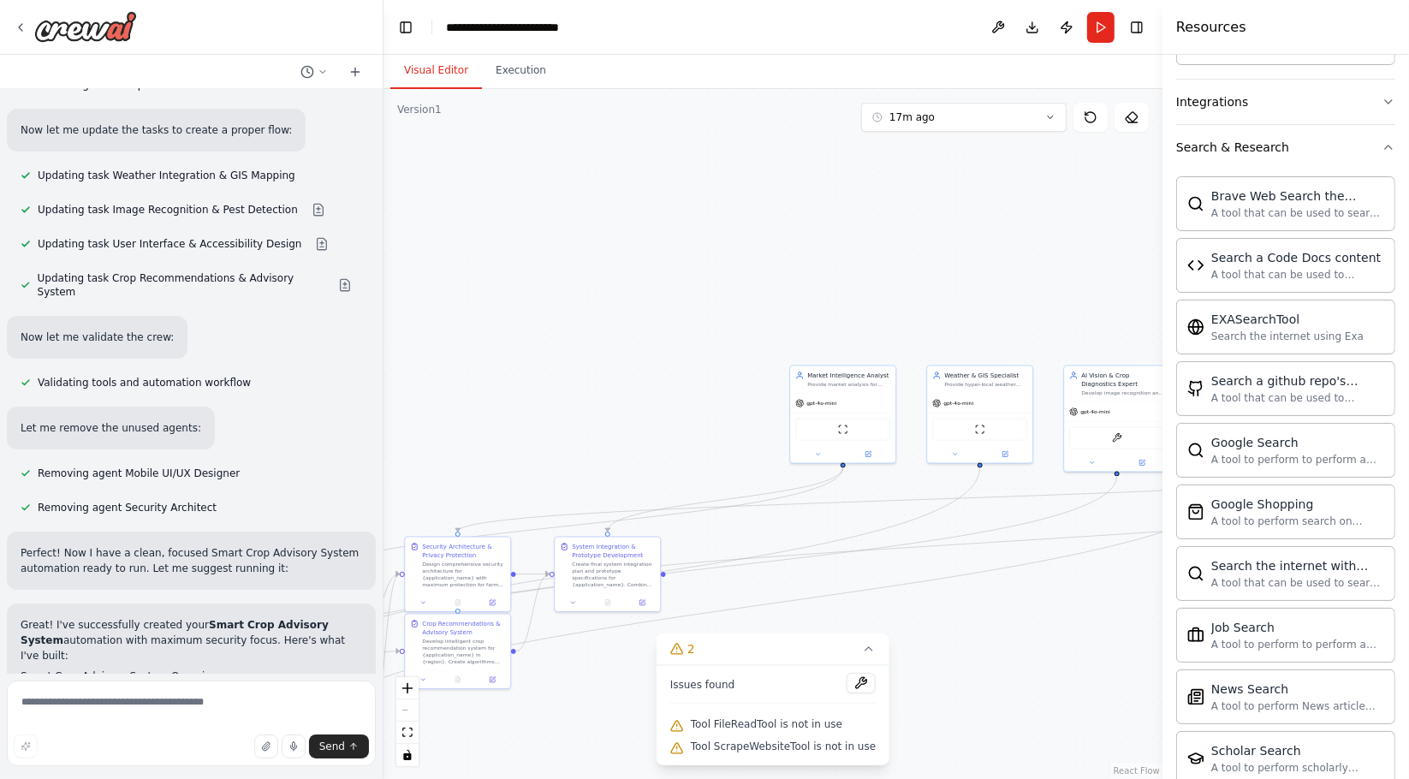
click at [98, 387] on div "Hello! I'm the CrewAI assistant. What kind of automation do you want to build? …" at bounding box center [704, 389] width 1409 height 779
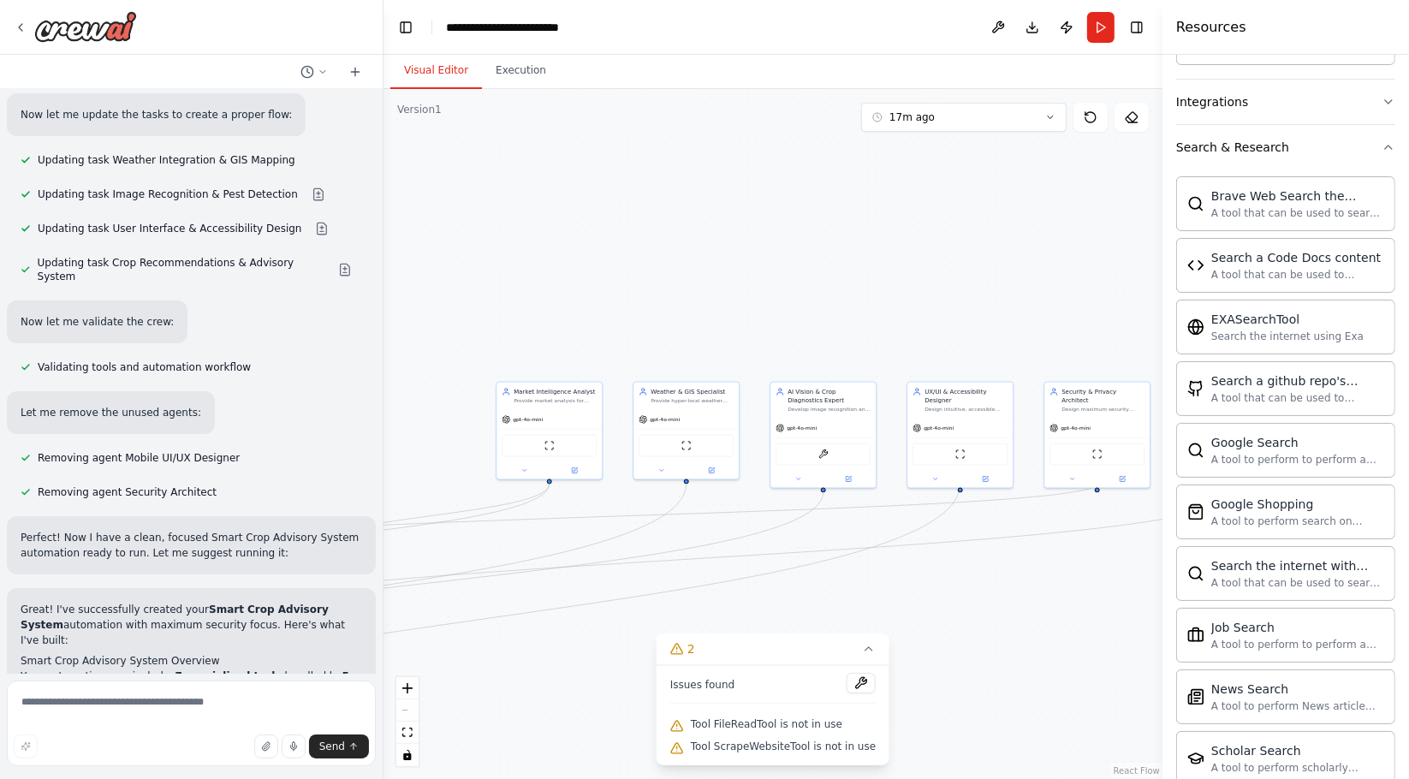
drag, startPoint x: 777, startPoint y: 230, endPoint x: 444, endPoint y: 247, distance: 333.4
click at [454, 248] on div ".deletable-edge-delete-btn { width: 20px; height: 20px; border: 0px solid #ffff…" at bounding box center [773, 434] width 779 height 690
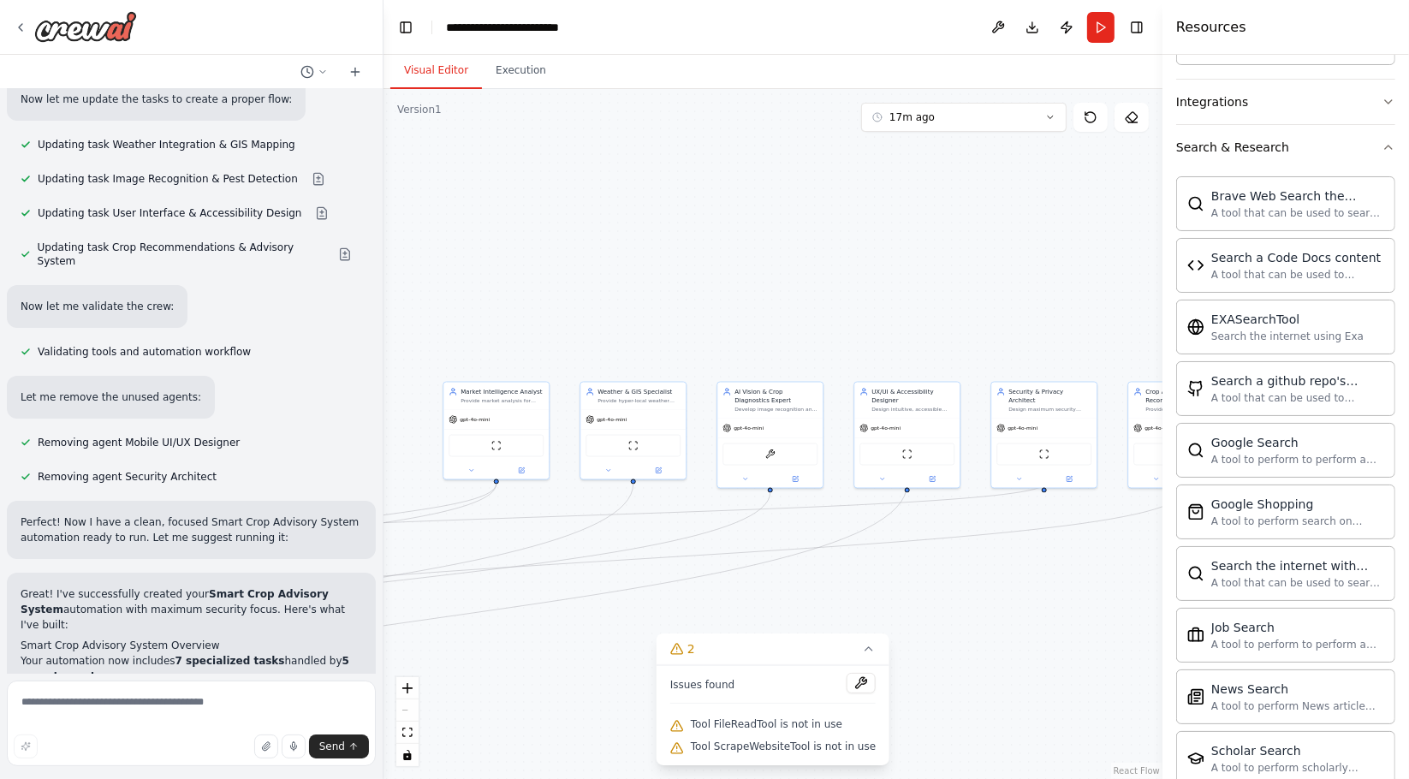
drag, startPoint x: 892, startPoint y: 245, endPoint x: 843, endPoint y: 245, distance: 48.8
click at [843, 245] on div ".deletable-edge-delete-btn { width: 20px; height: 20px; border: 0px solid #ffff…" at bounding box center [773, 434] width 779 height 690
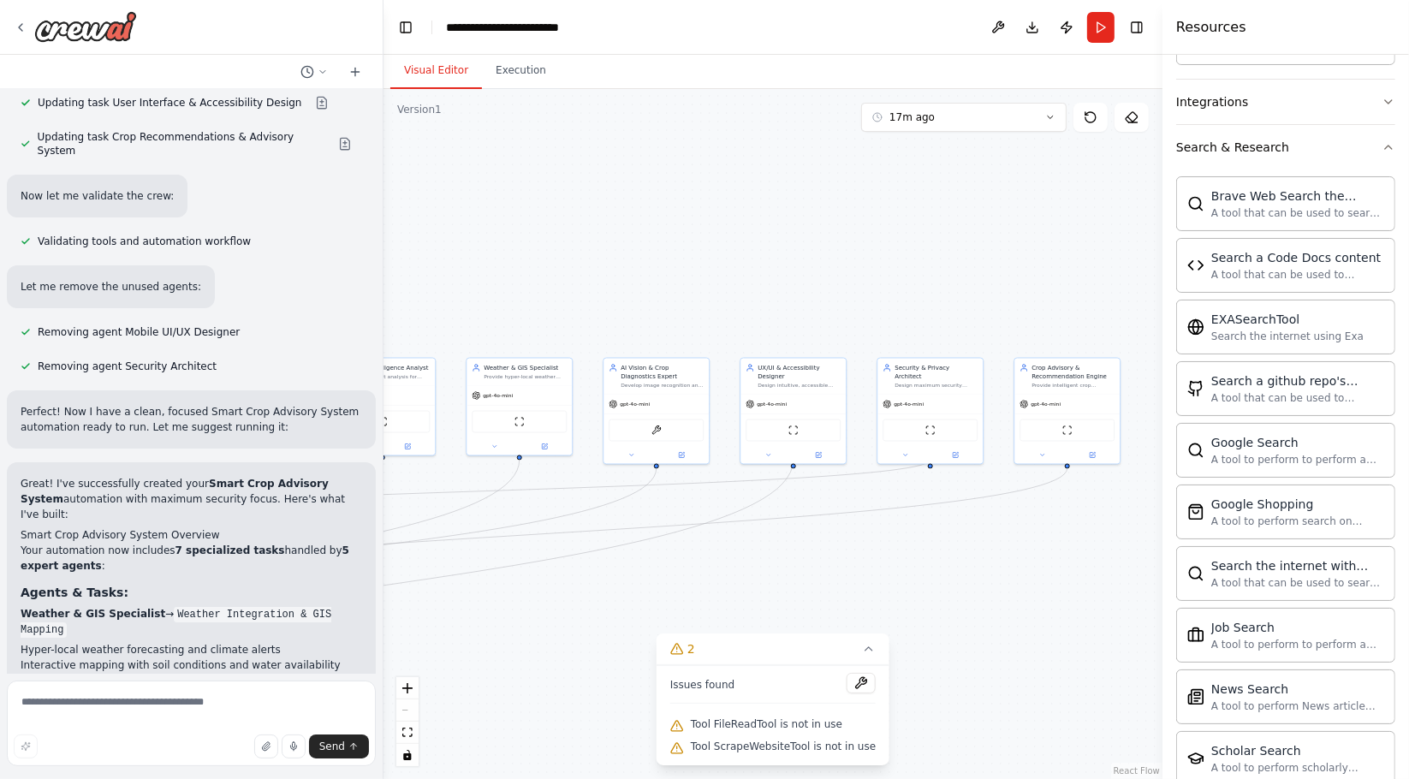
scroll to position [18397, 0]
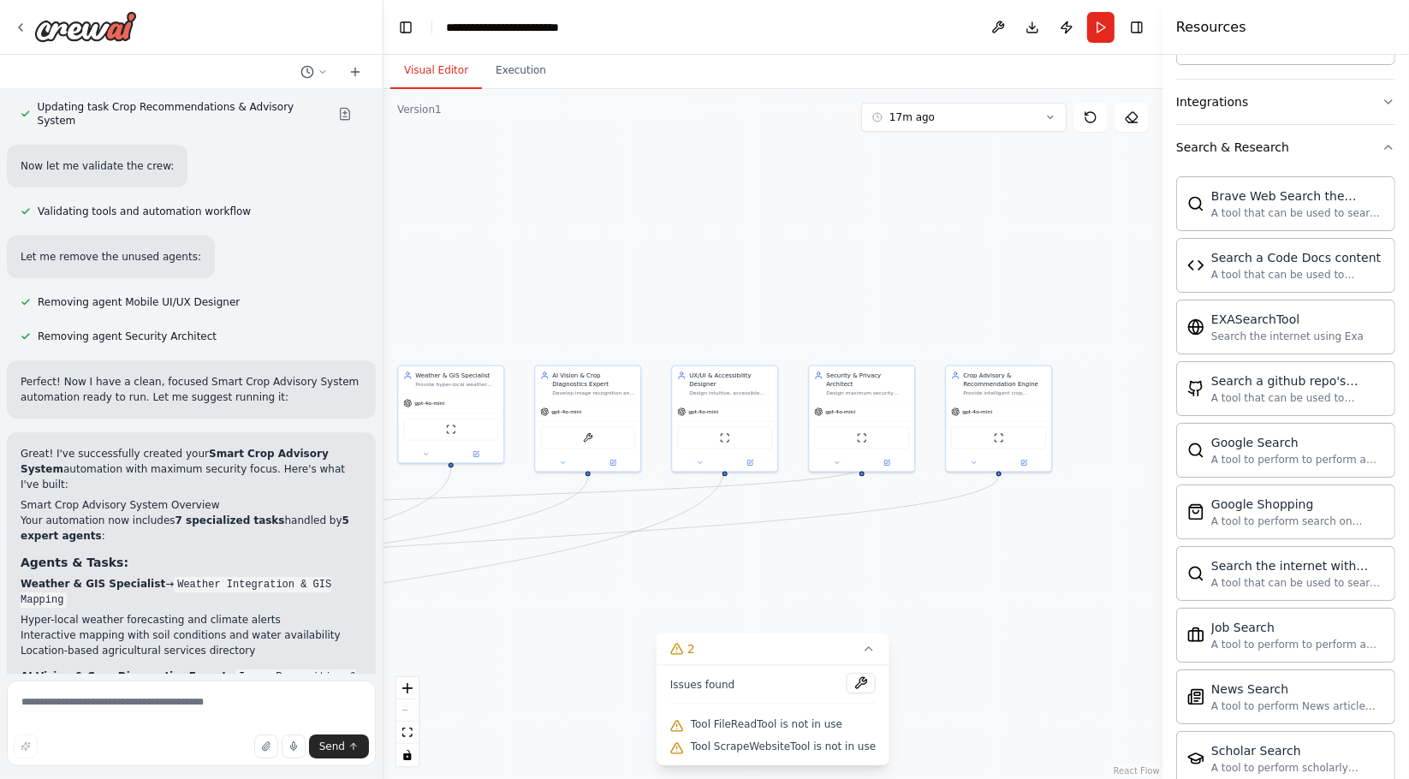
drag, startPoint x: 868, startPoint y: 303, endPoint x: 698, endPoint y: 287, distance: 171.1
click at [721, 287] on div ".deletable-edge-delete-btn { width: 20px; height: 20px; border: 0px solid #ffff…" at bounding box center [773, 434] width 779 height 690
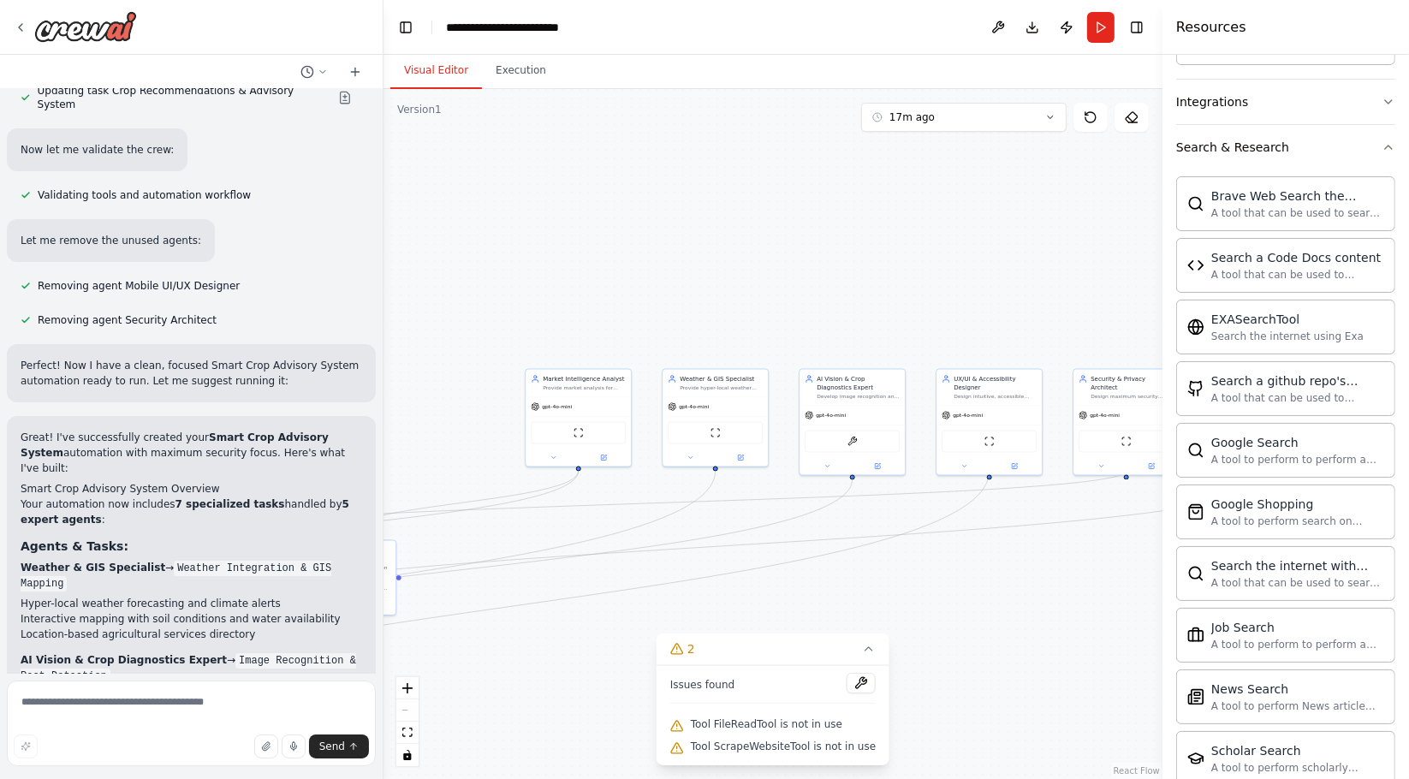
scroll to position [18429, 0]
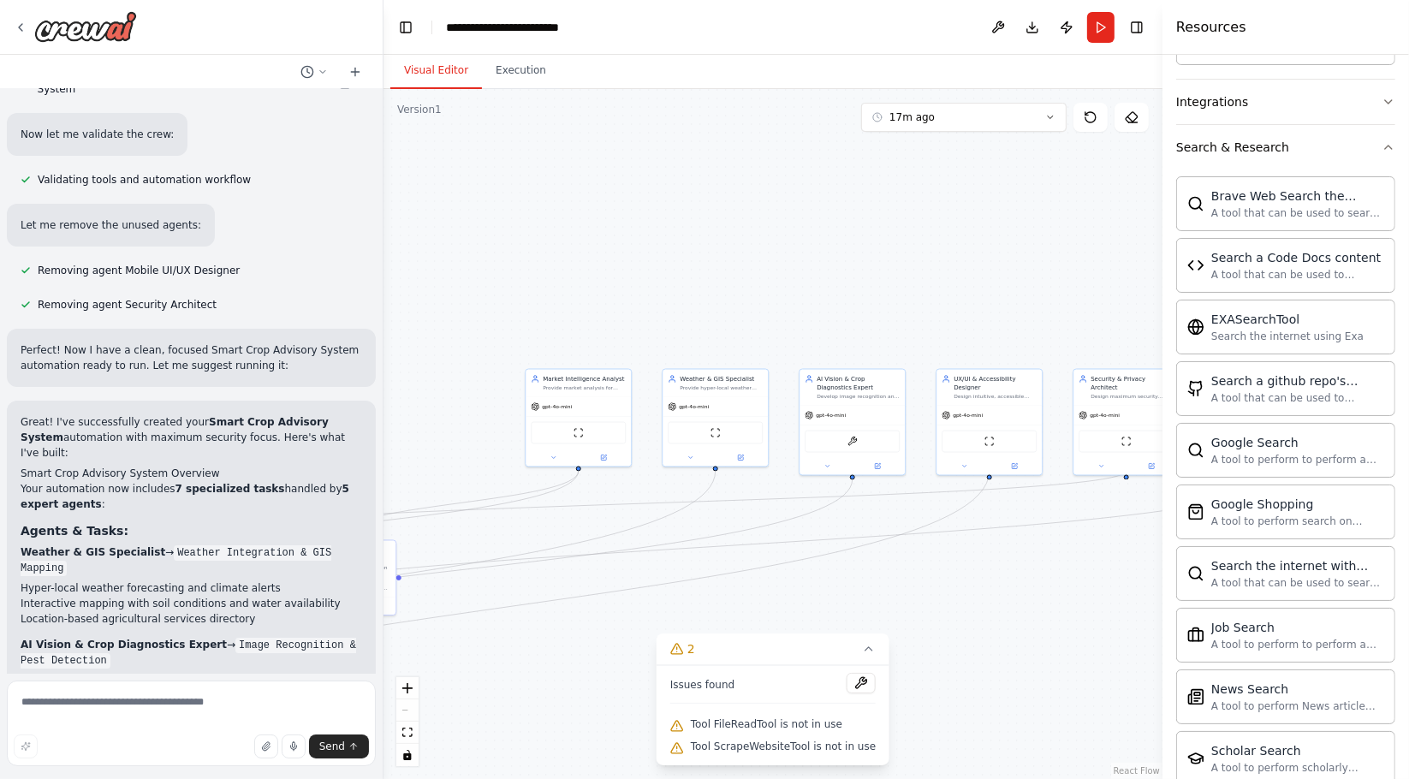
drag, startPoint x: 604, startPoint y: 288, endPoint x: 868, endPoint y: 291, distance: 264.5
click at [868, 291] on div ".deletable-edge-delete-btn { width: 20px; height: 20px; border: 0px solid #ffff…" at bounding box center [773, 434] width 779 height 690
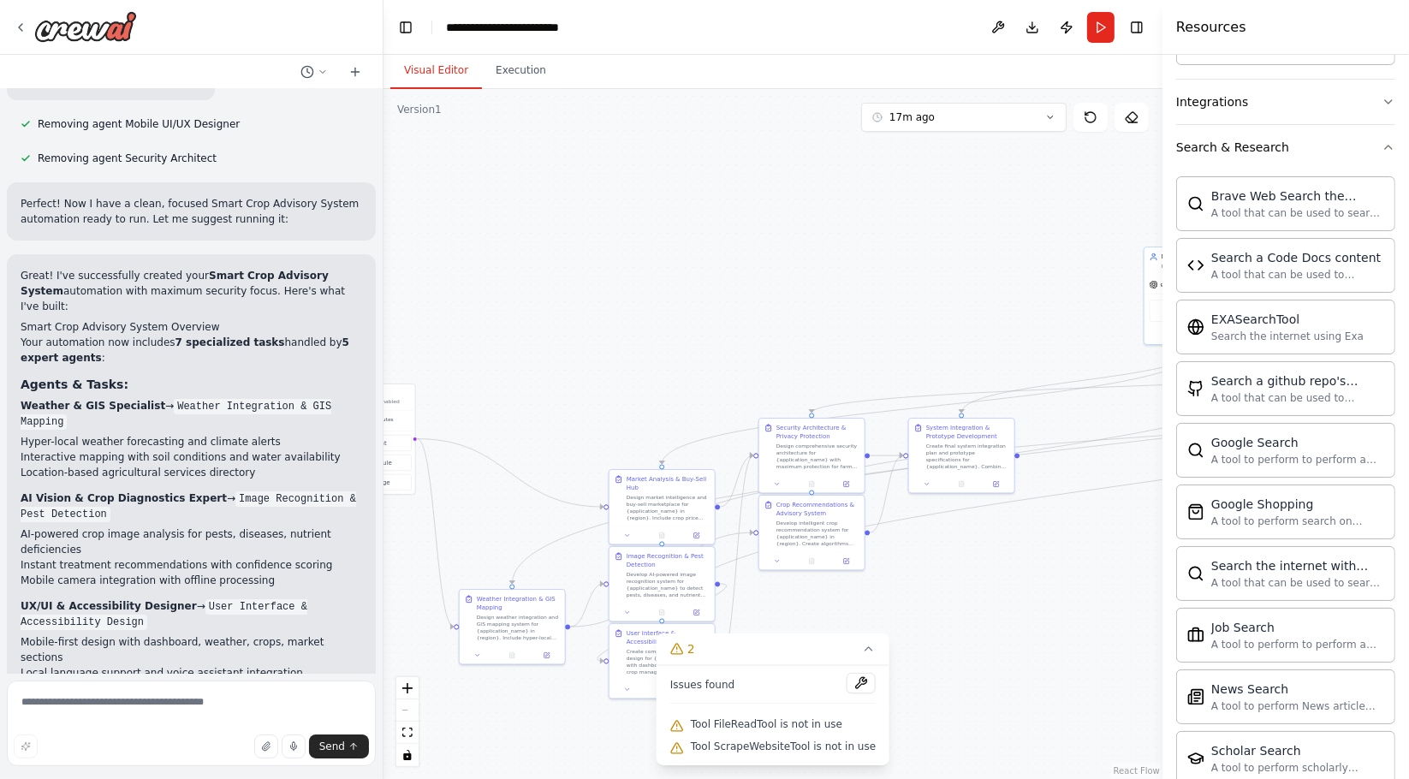
scroll to position [18590, 0]
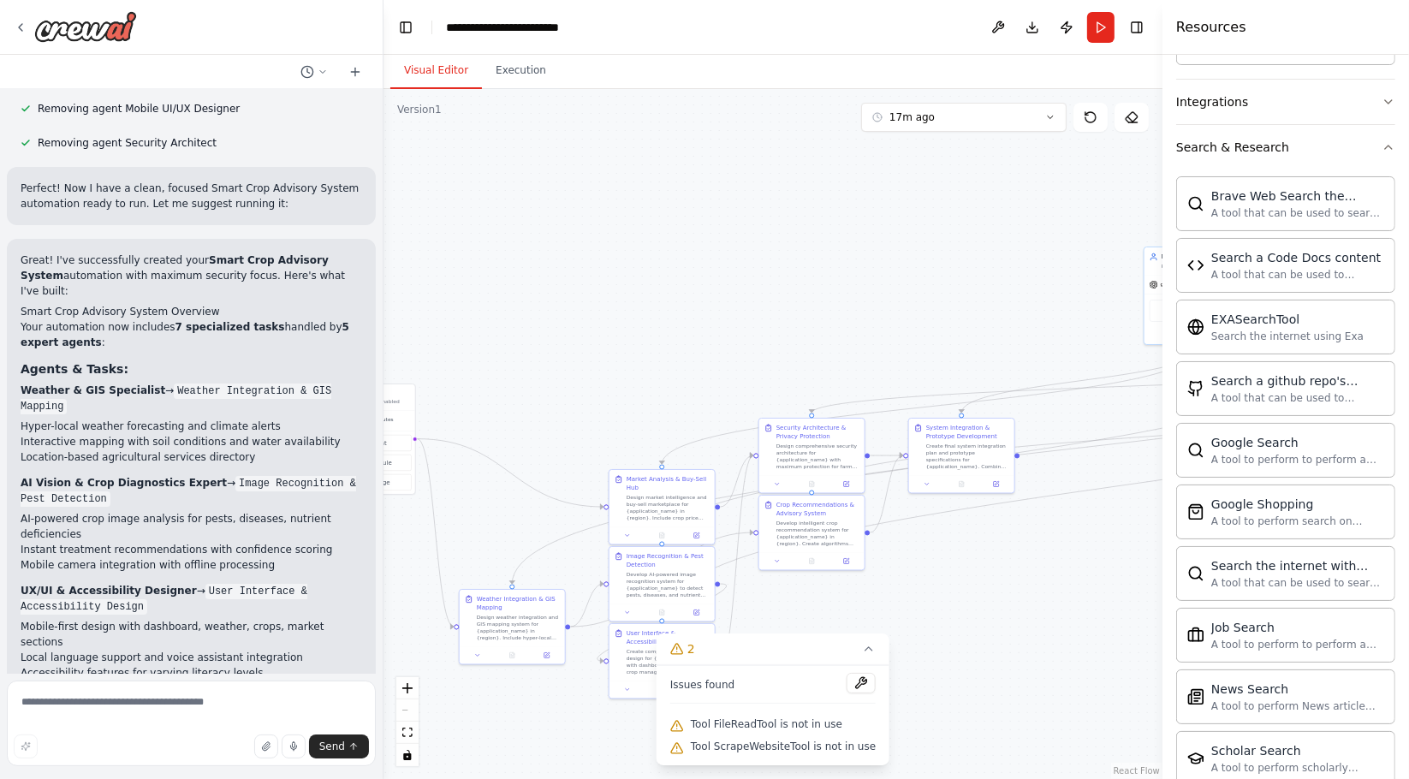
drag, startPoint x: 543, startPoint y: 291, endPoint x: 1162, endPoint y: 169, distance: 630.7
click at [1162, 169] on div "Hello! I'm the CrewAI assistant. What kind of automation do you want to build? …" at bounding box center [704, 389] width 1409 height 779
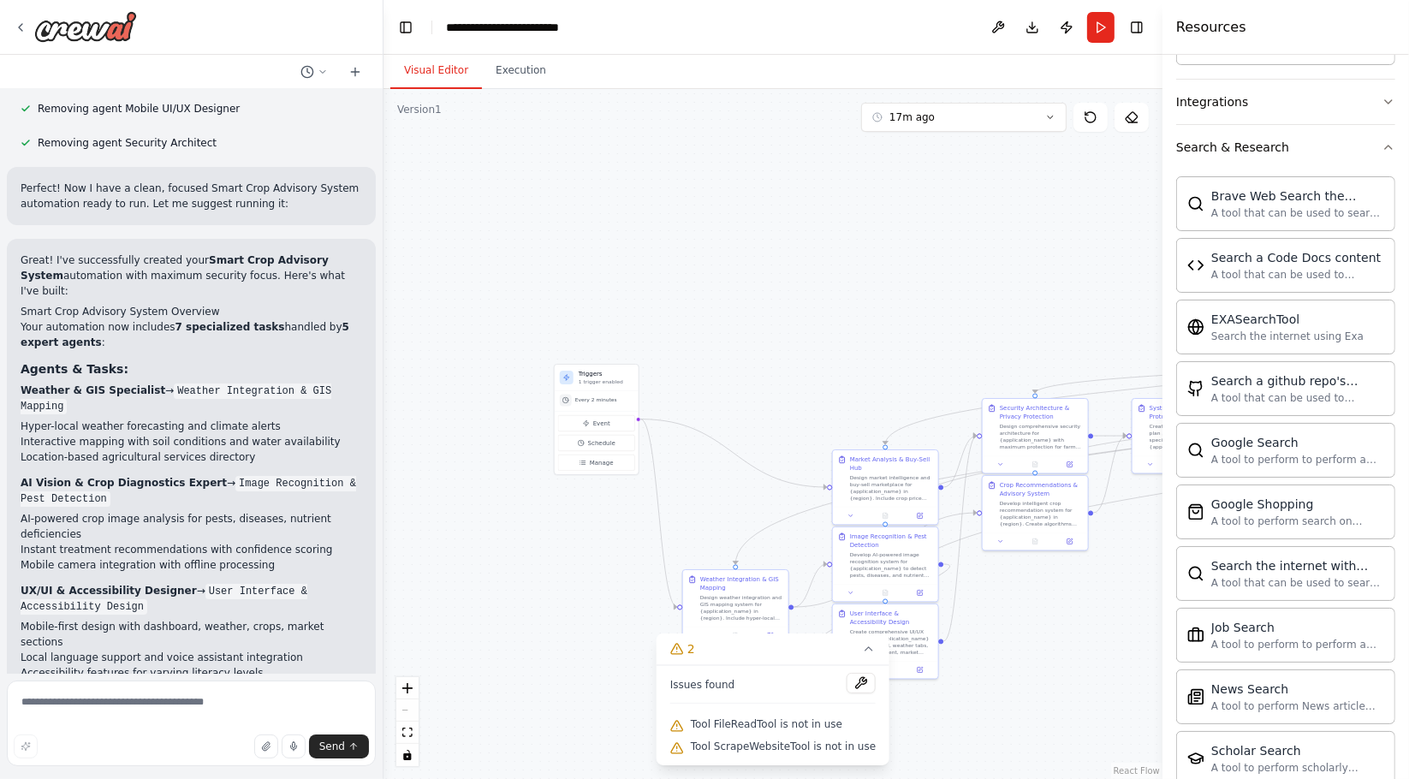
scroll to position [18606, 0]
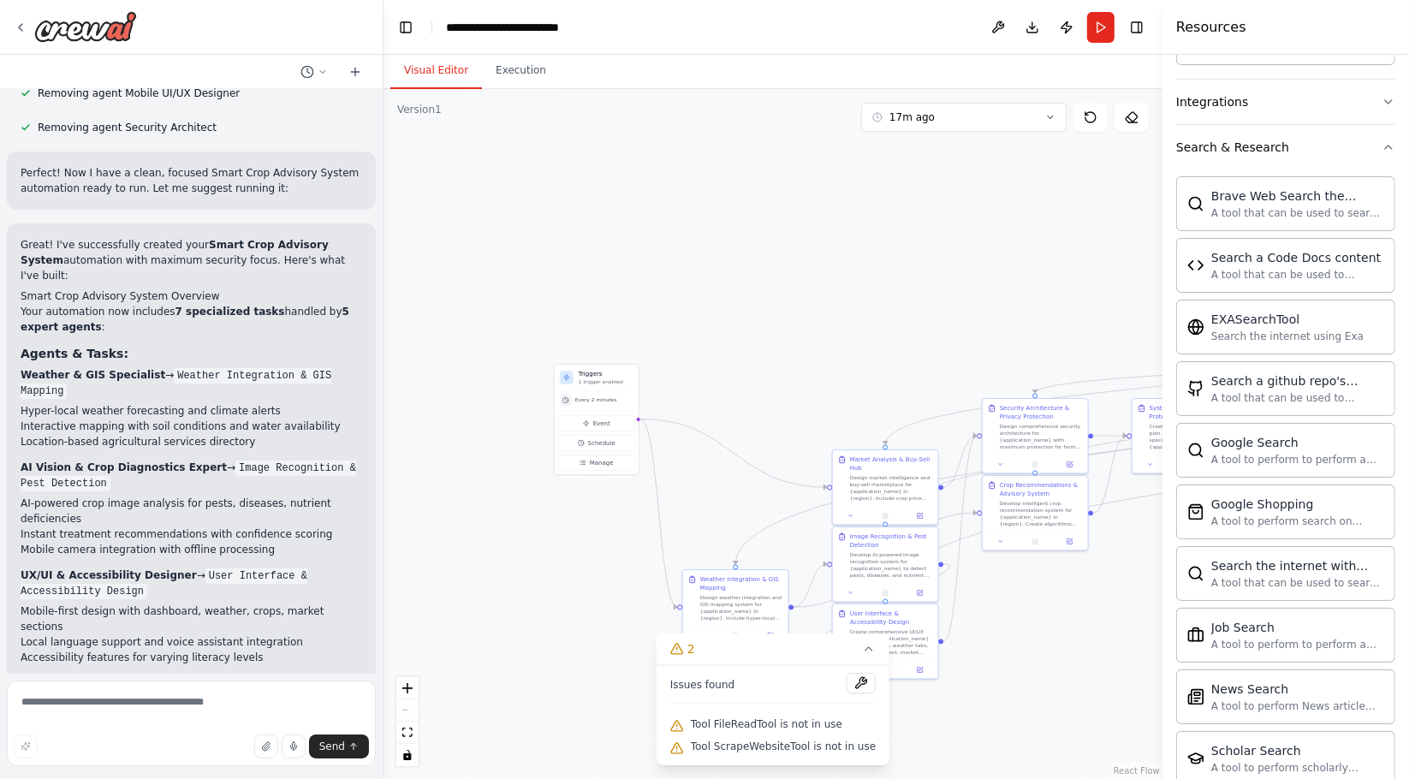
drag, startPoint x: 628, startPoint y: 333, endPoint x: 852, endPoint y: 315, distance: 224.1
click at [852, 315] on div ".deletable-edge-delete-btn { width: 20px; height: 20px; border: 0px solid #ffff…" at bounding box center [773, 434] width 779 height 690
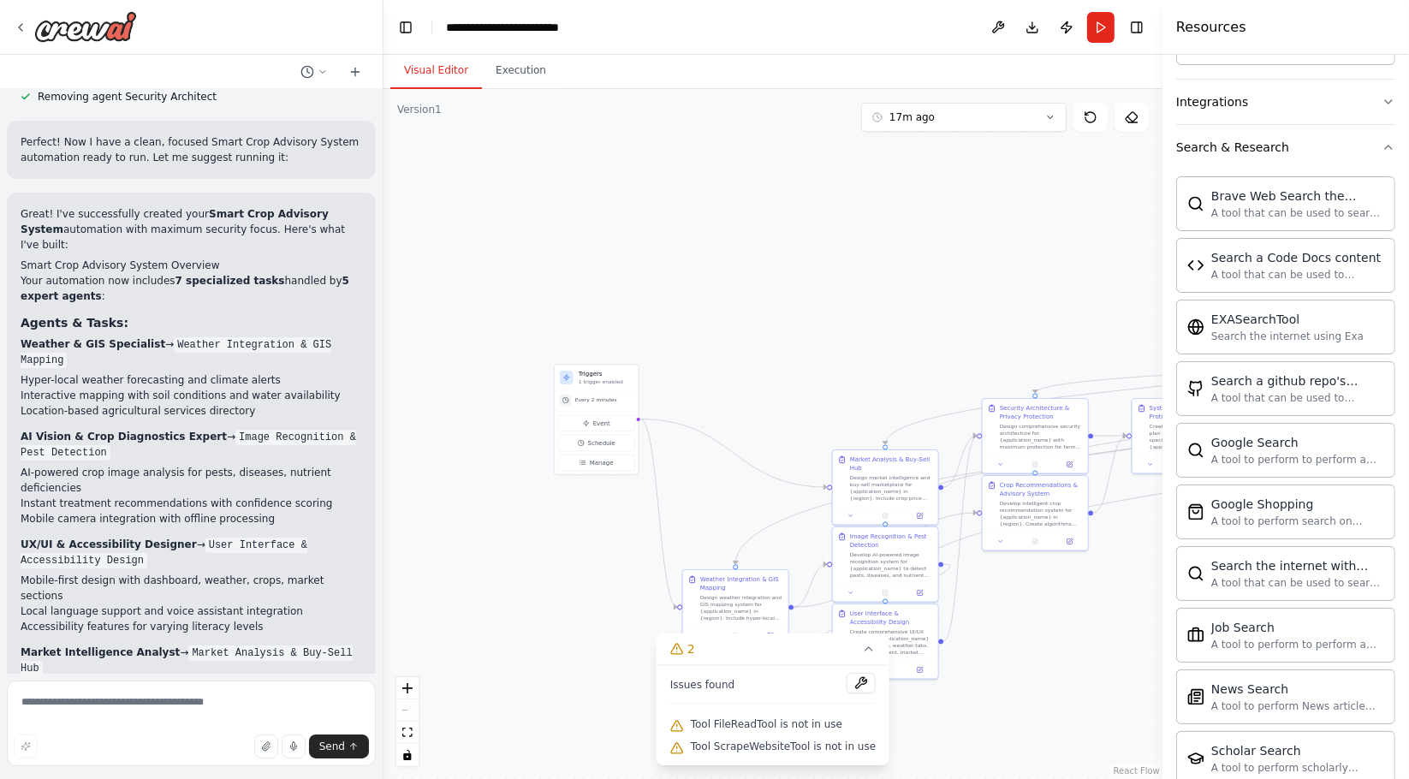
scroll to position [18652, 0]
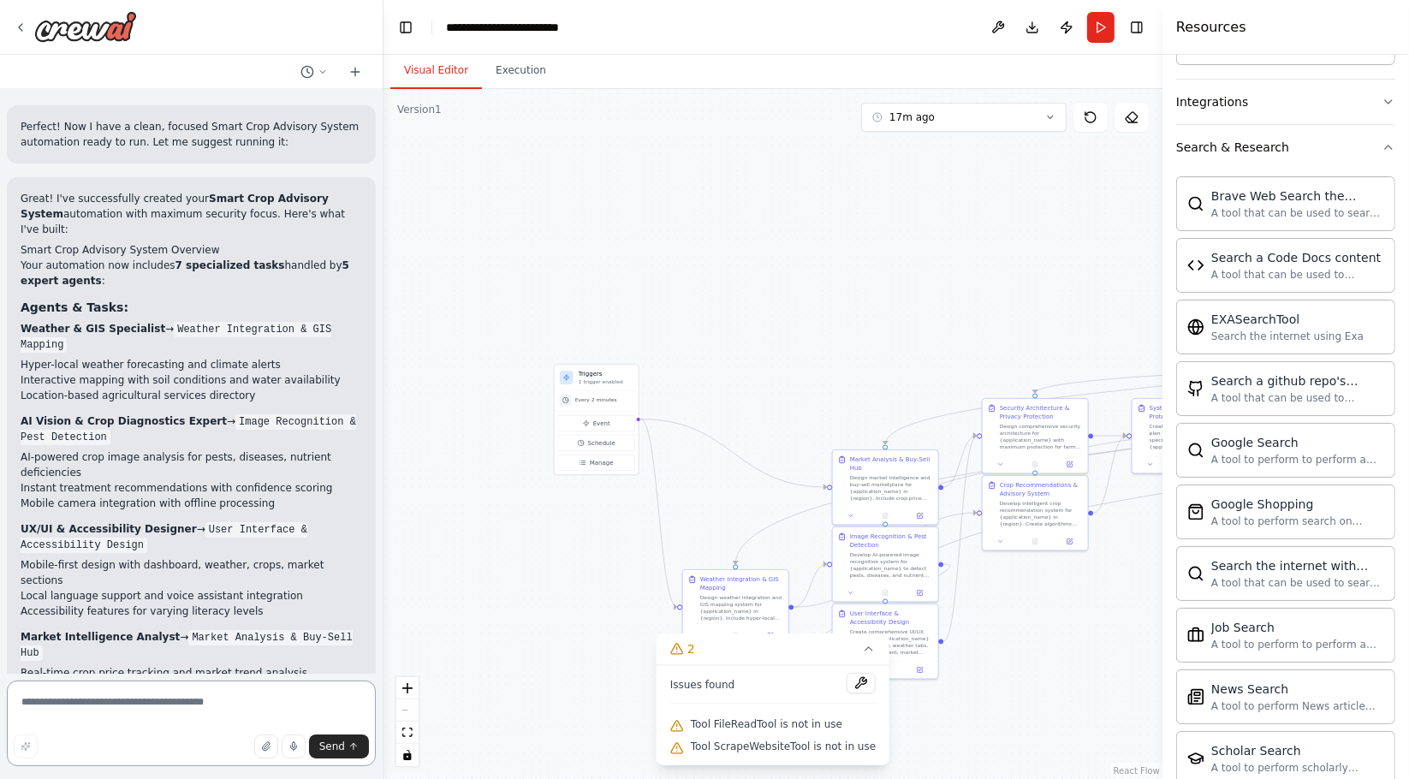
click at [49, 701] on textarea at bounding box center [191, 724] width 369 height 86
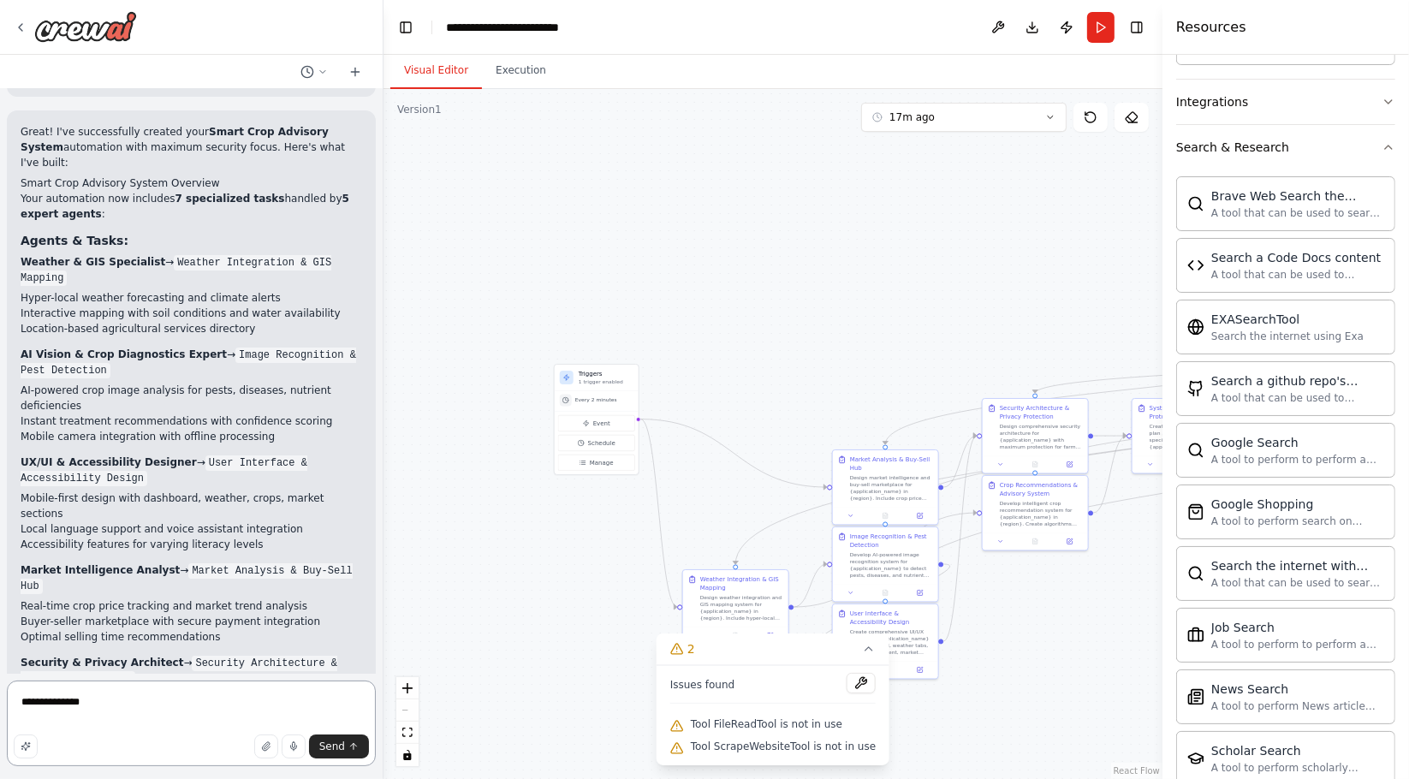
scroll to position [0, 0]
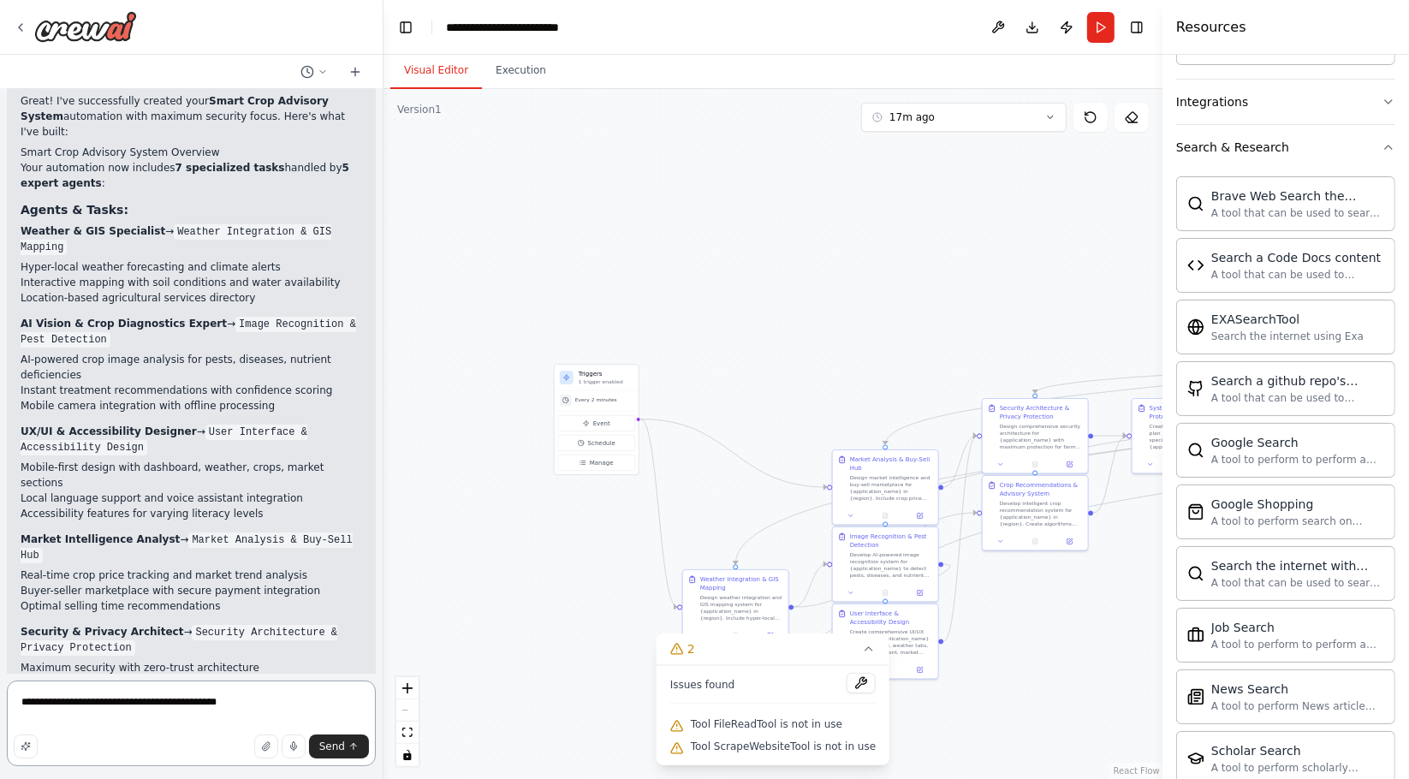
type textarea "**********"
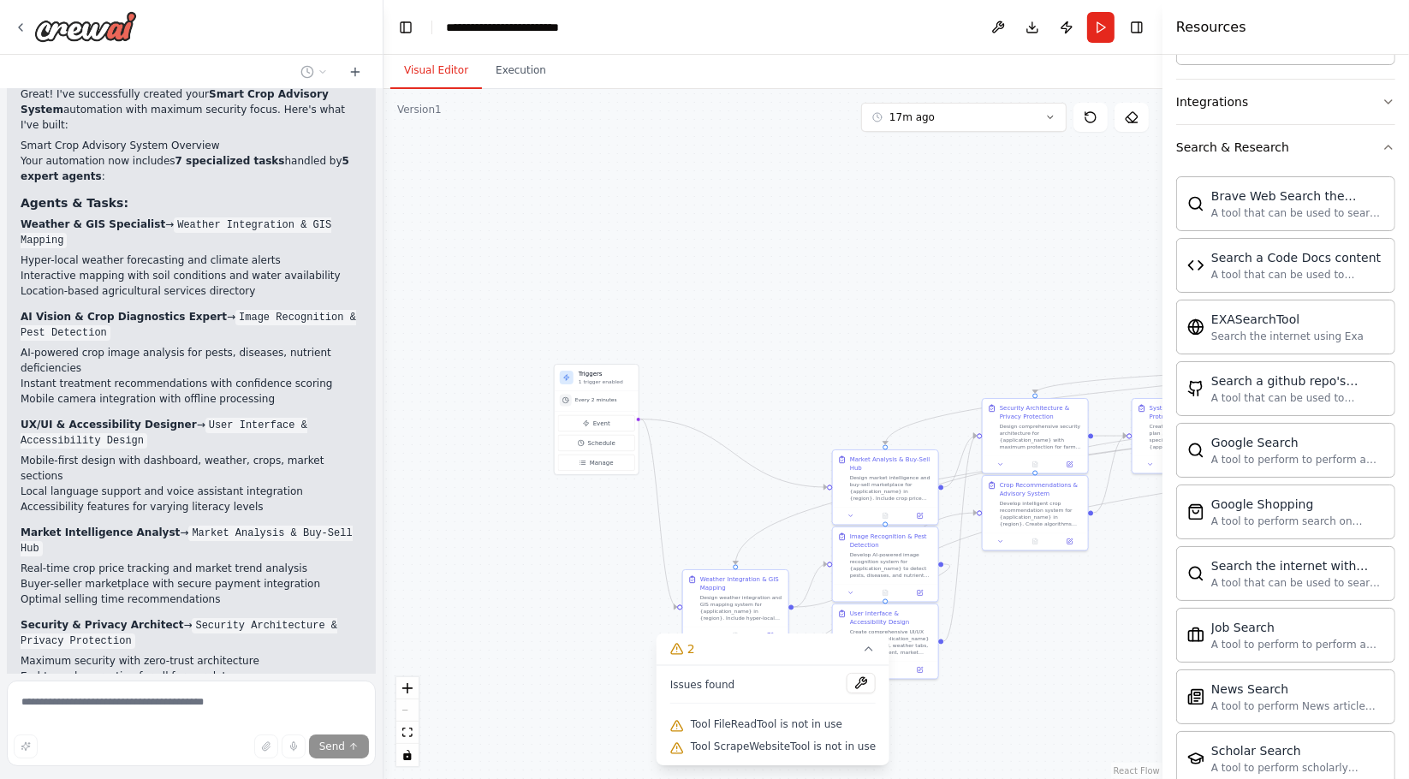
scroll to position [18762, 0]
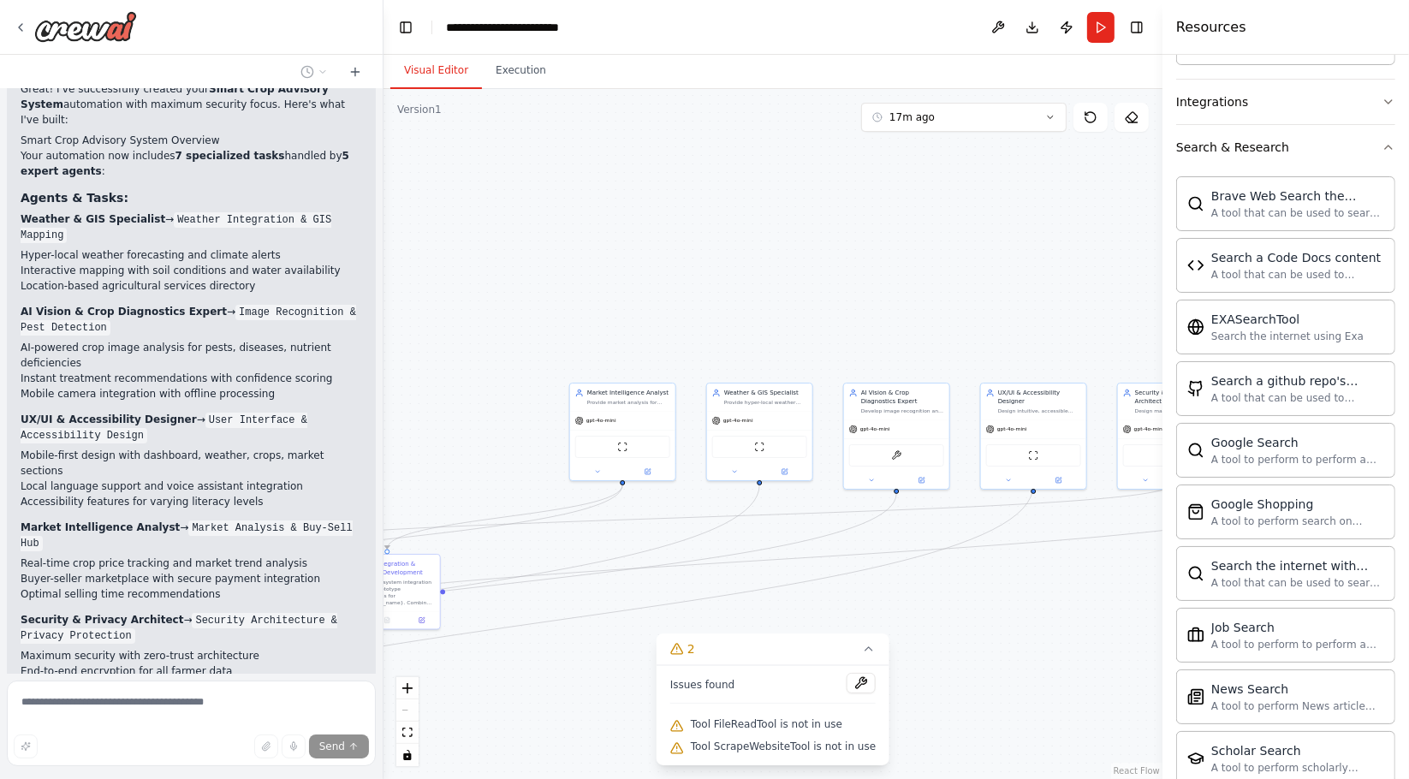
drag, startPoint x: 749, startPoint y: 268, endPoint x: -49, endPoint y: 424, distance: 812.9
click at [0, 424] on html "Hello! I'm the CrewAI assistant. What kind of automation do you want to build? …" at bounding box center [704, 389] width 1409 height 779
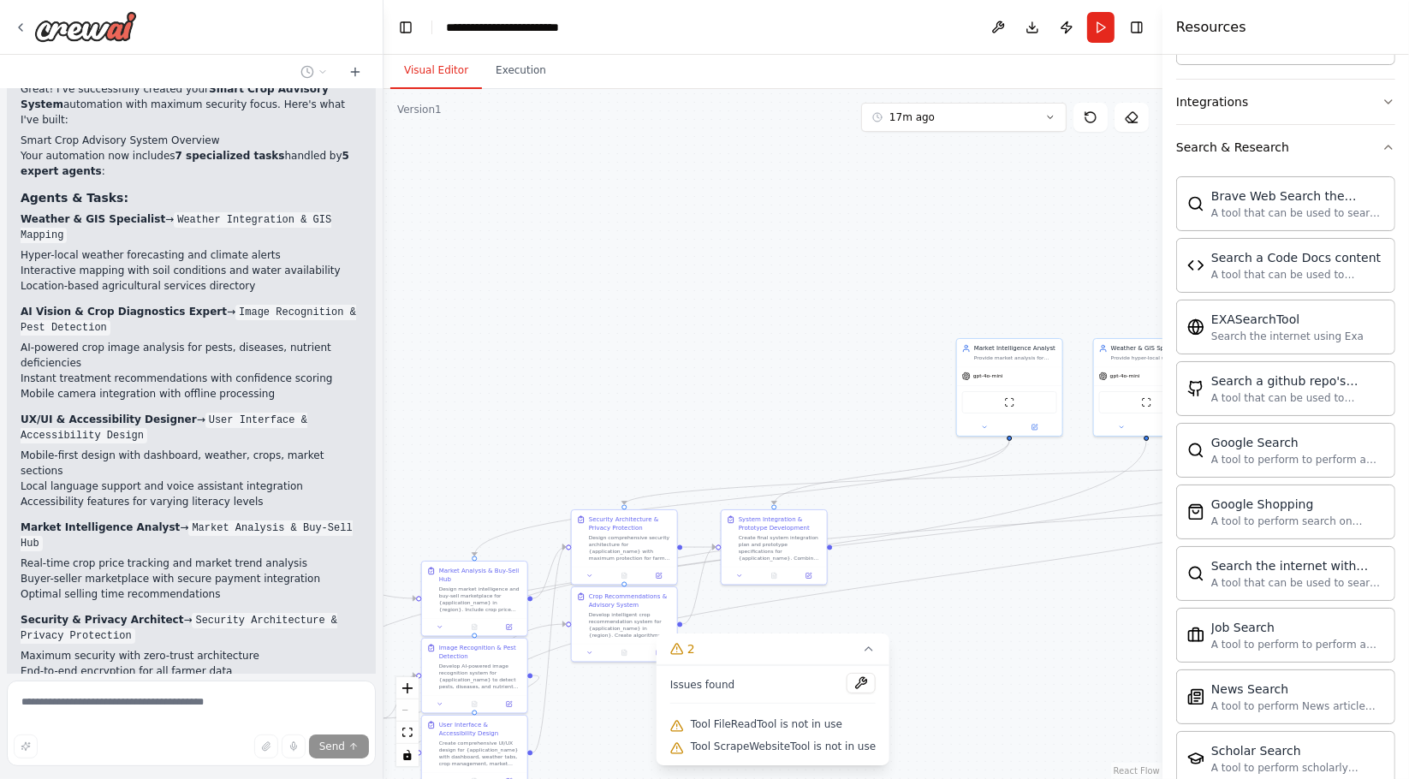
drag, startPoint x: 1008, startPoint y: 259, endPoint x: 1392, endPoint y: 193, distance: 390.0
click at [1408, 198] on html "Hello! I'm the CrewAI assistant. What kind of automation do you want to build? …" at bounding box center [704, 389] width 1409 height 779
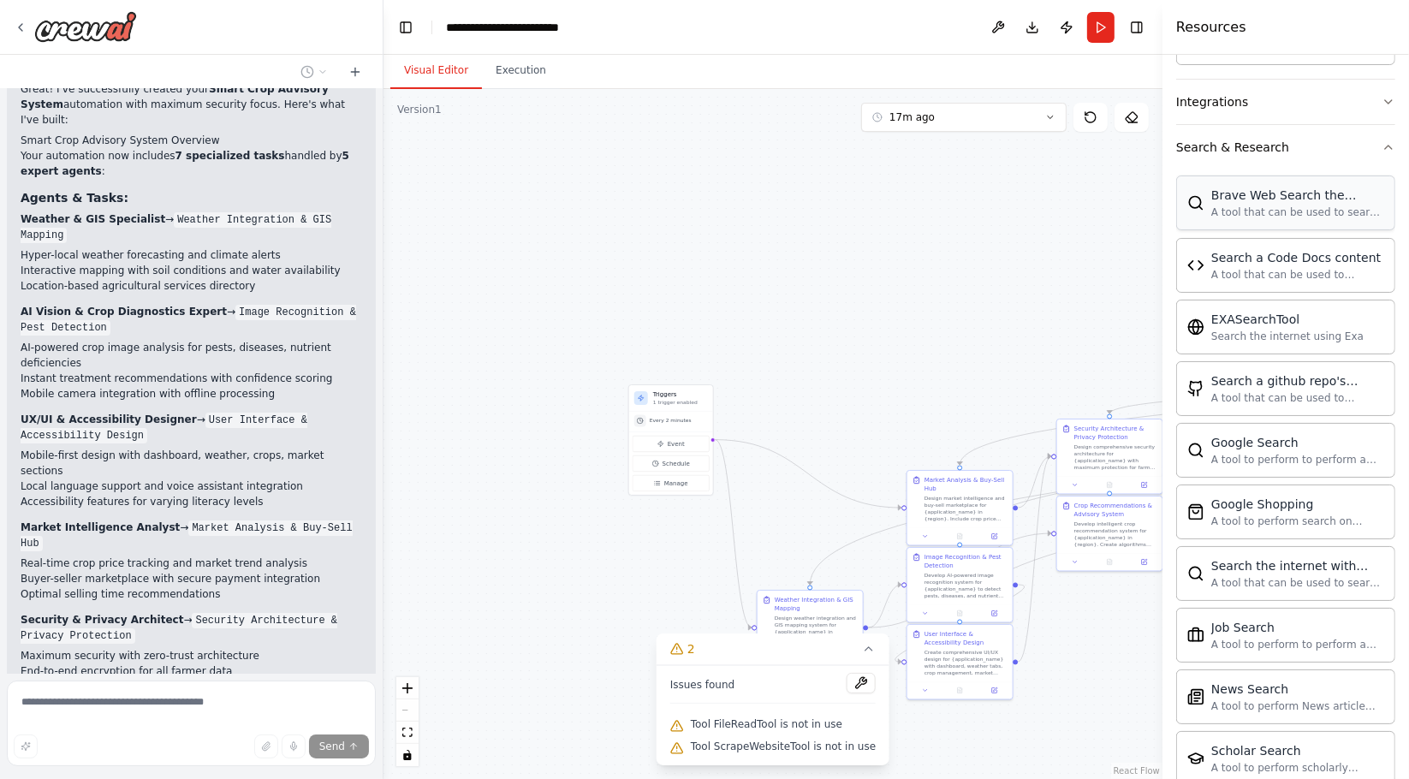
drag, startPoint x: 722, startPoint y: 294, endPoint x: 1188, endPoint y: 220, distance: 472.4
click at [1188, 220] on div "Hello! I'm the CrewAI assistant. What kind of automation do you want to build? …" at bounding box center [704, 389] width 1409 height 779
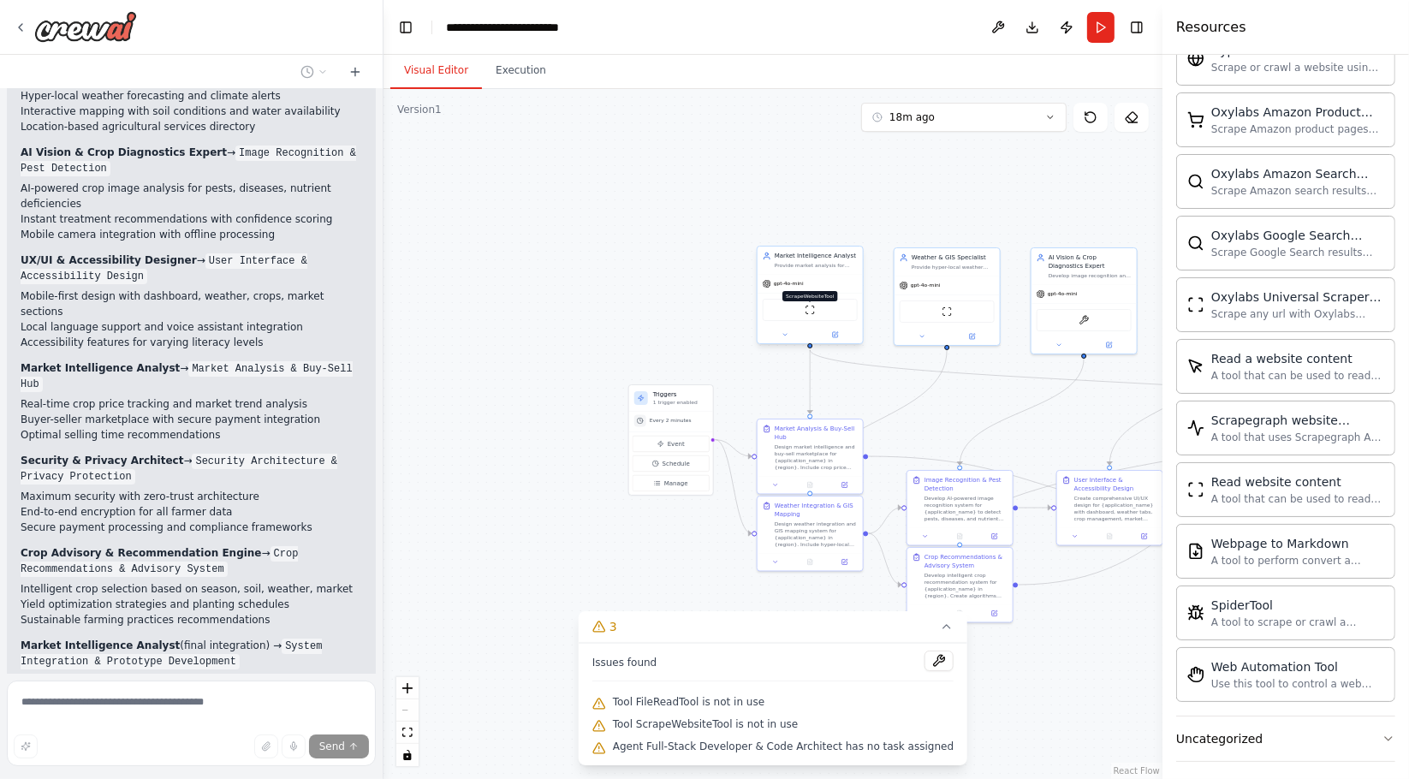
scroll to position [18969, 0]
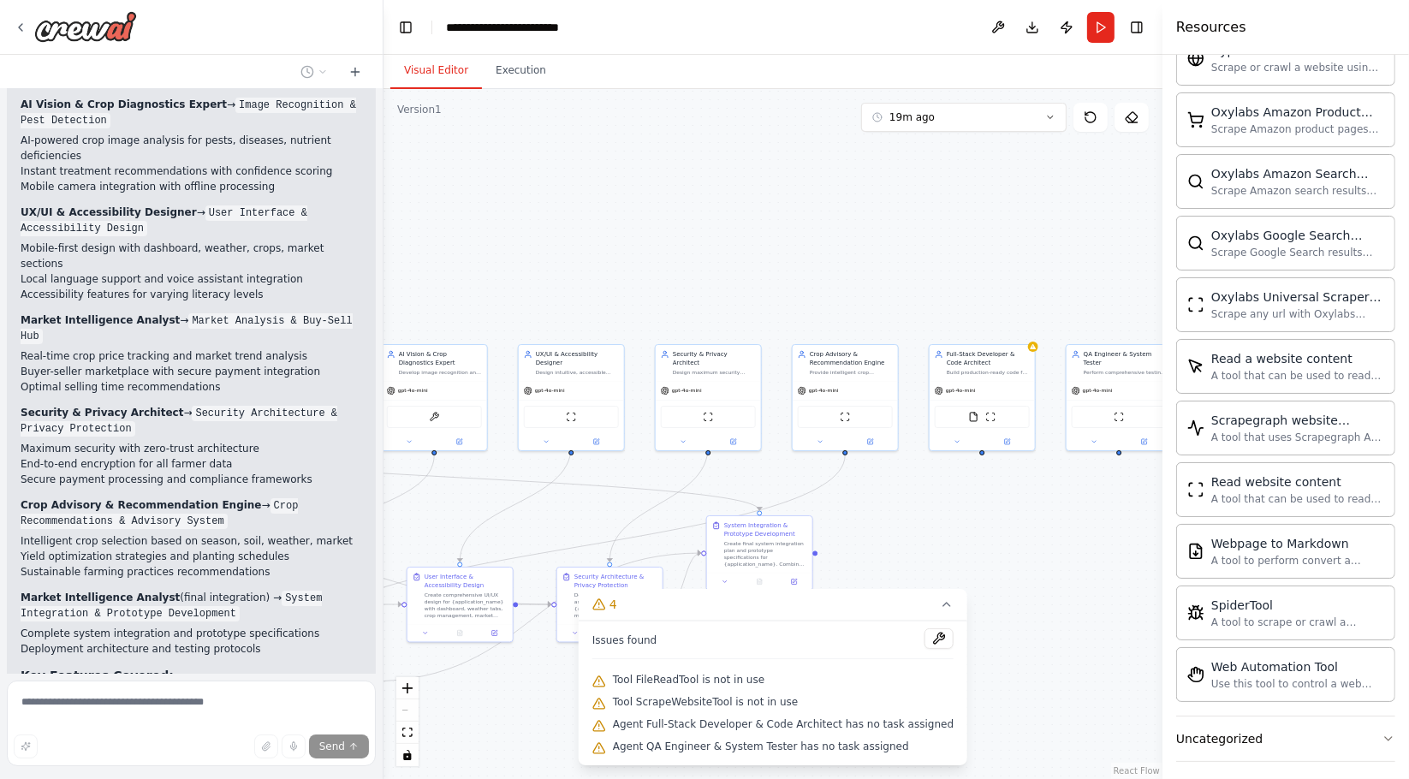
drag, startPoint x: 924, startPoint y: 194, endPoint x: 274, endPoint y: 291, distance: 656.9
click at [274, 291] on div "Hello! I'm the CrewAI assistant. What kind of automation do you want to build? …" at bounding box center [704, 389] width 1409 height 779
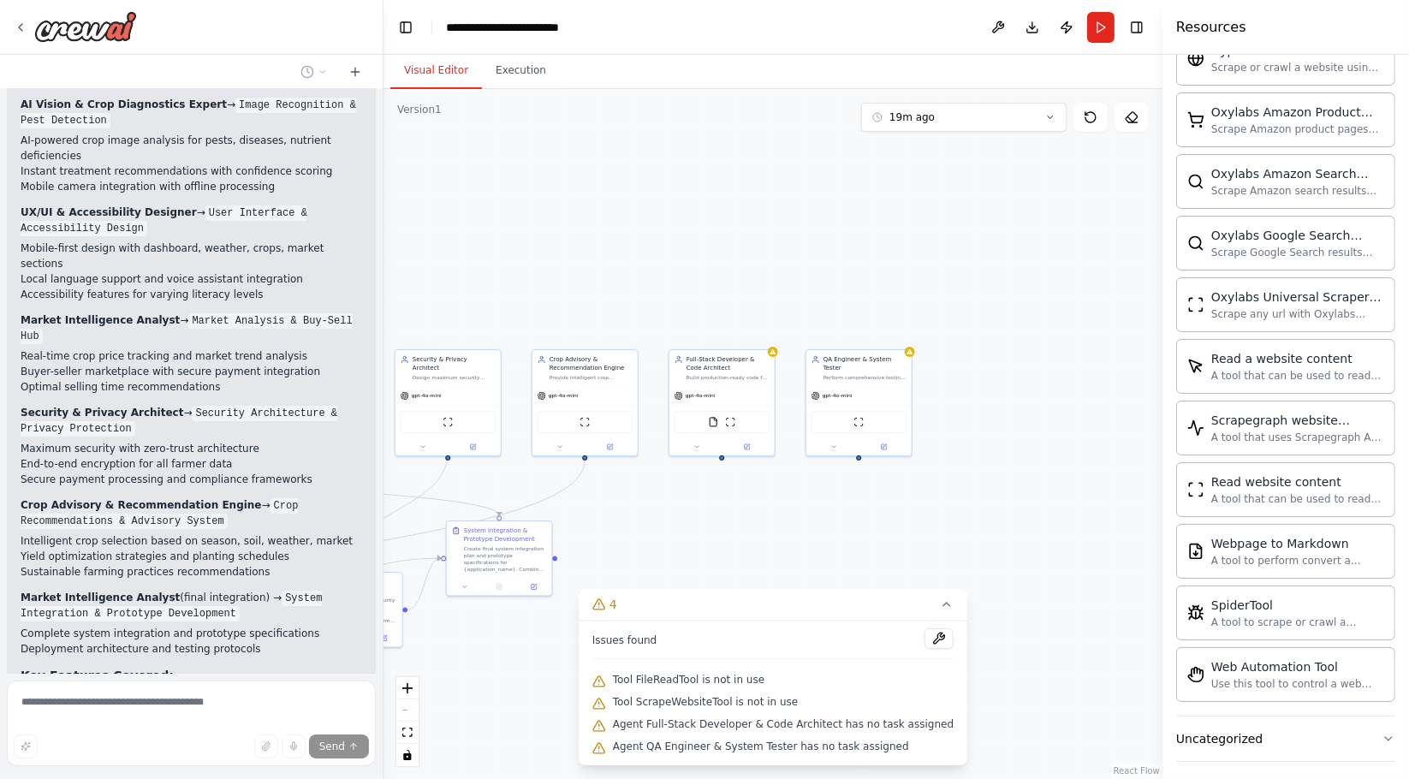
drag, startPoint x: 840, startPoint y: 248, endPoint x: 673, endPoint y: 247, distance: 166.9
click at [673, 247] on div ".deletable-edge-delete-btn { width: 20px; height: 20px; border: 0px solid #ffff…" at bounding box center [773, 434] width 779 height 690
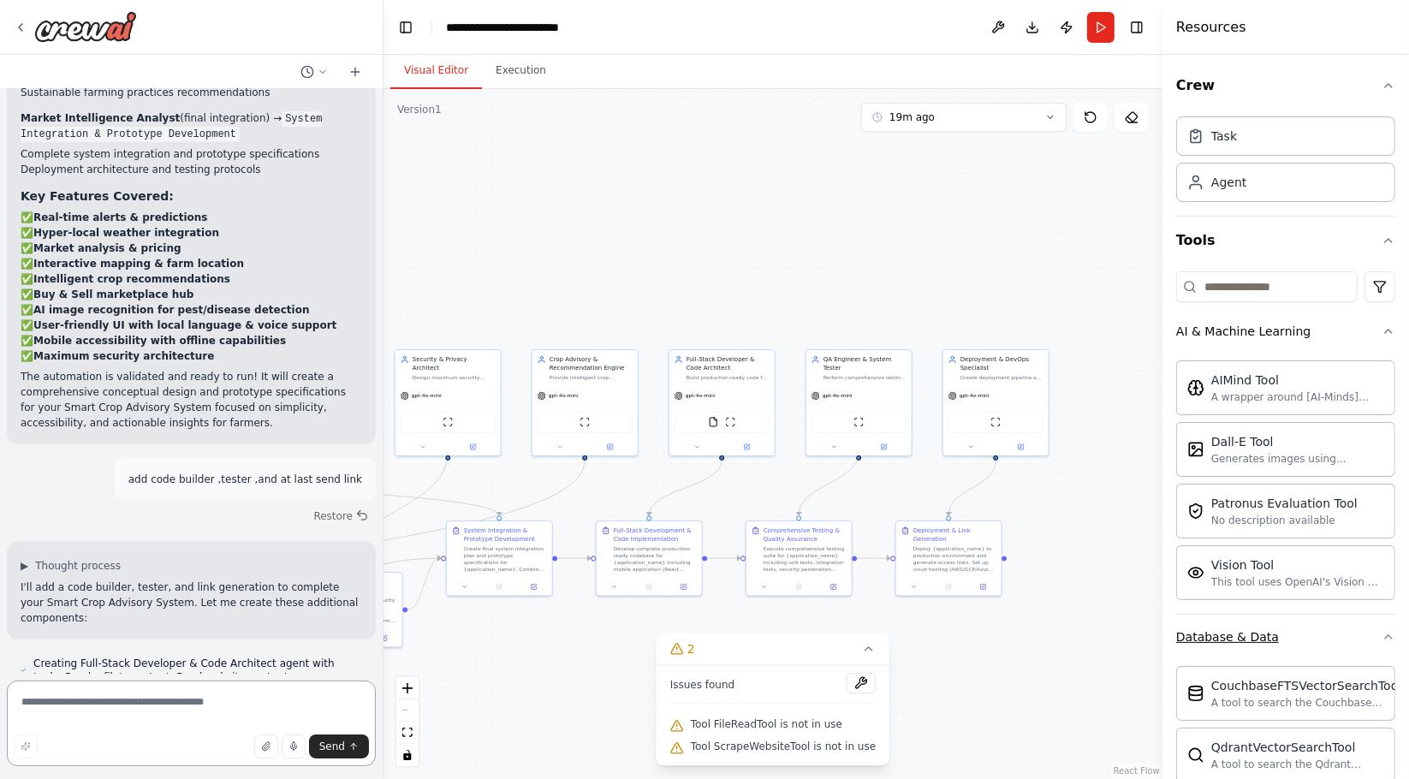
scroll to position [19452, 0]
click at [1189, 633] on div "Database & Data" at bounding box center [1227, 636] width 103 height 17
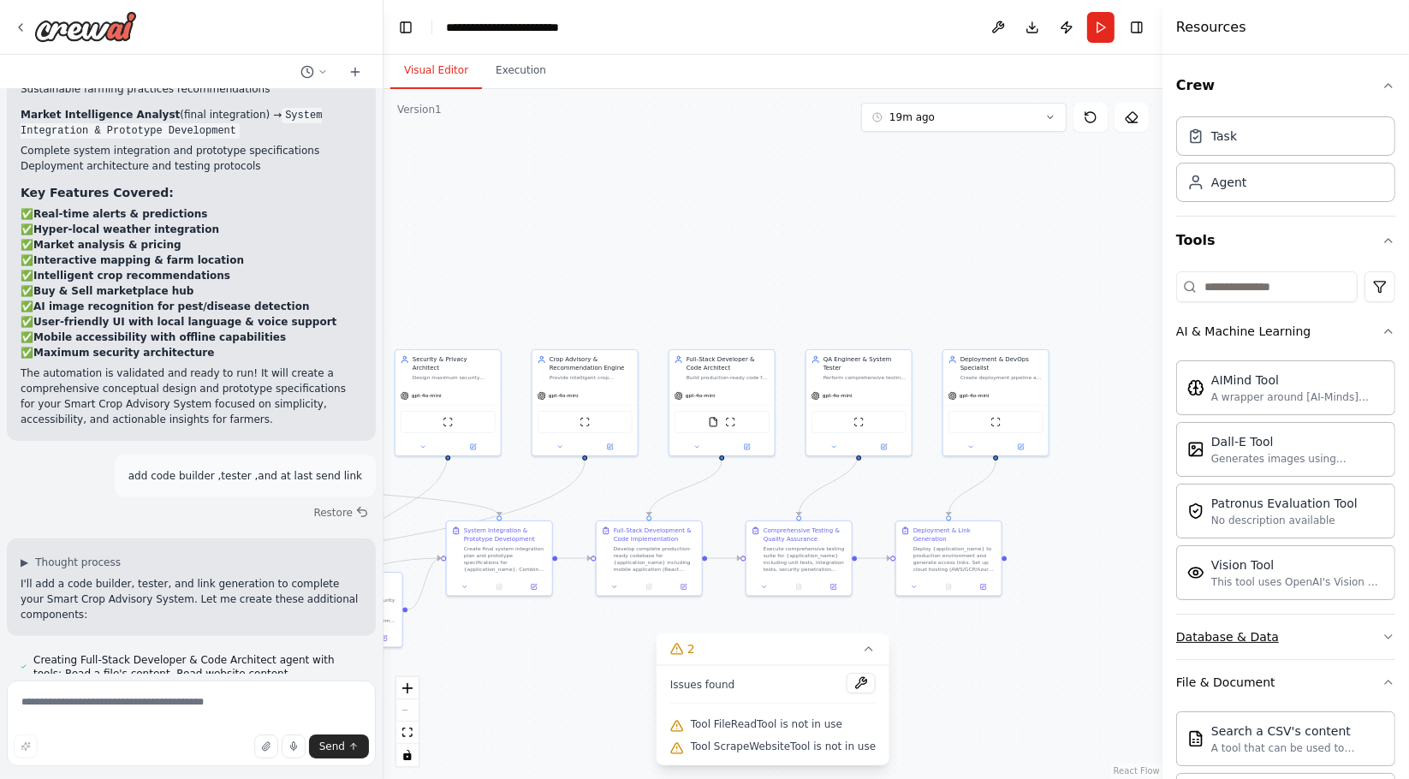
scroll to position [19467, 0]
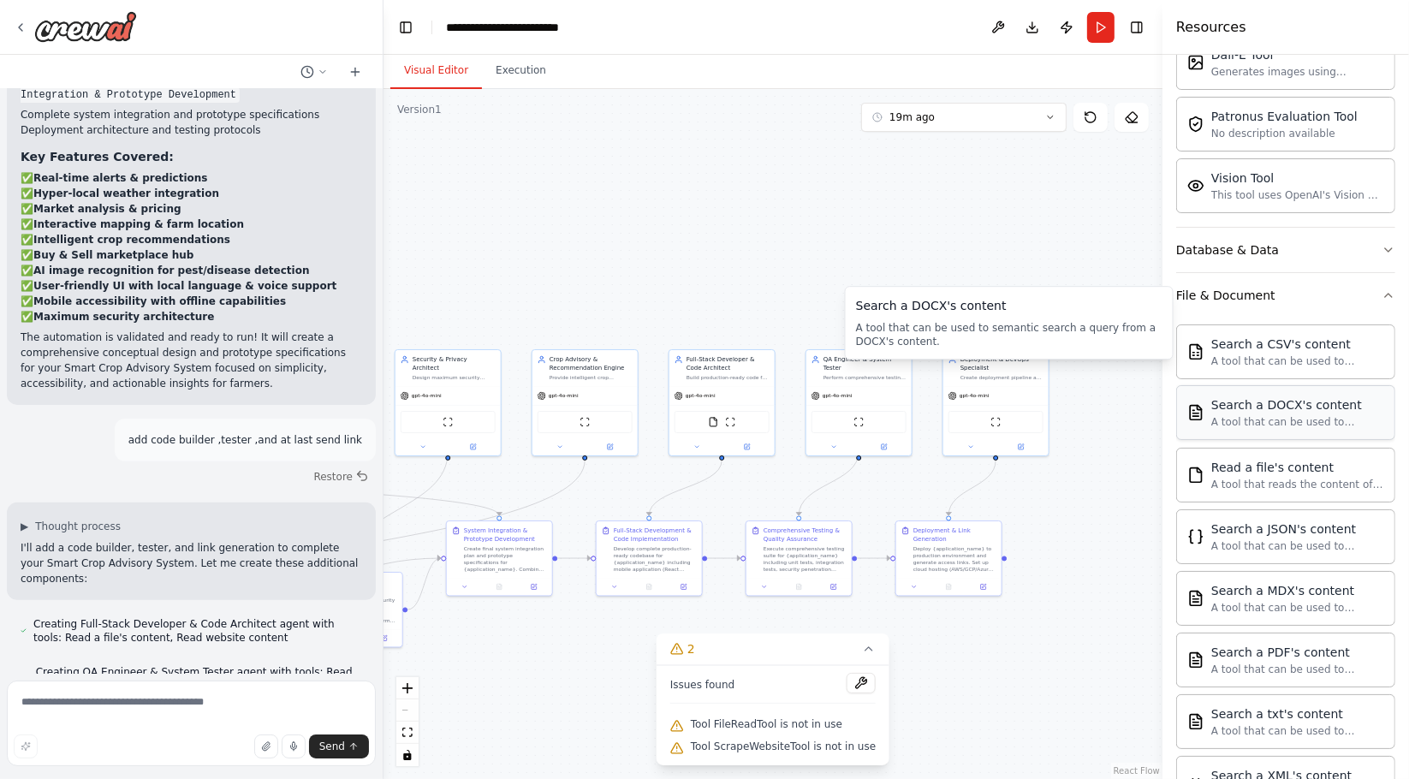
scroll to position [475, 0]
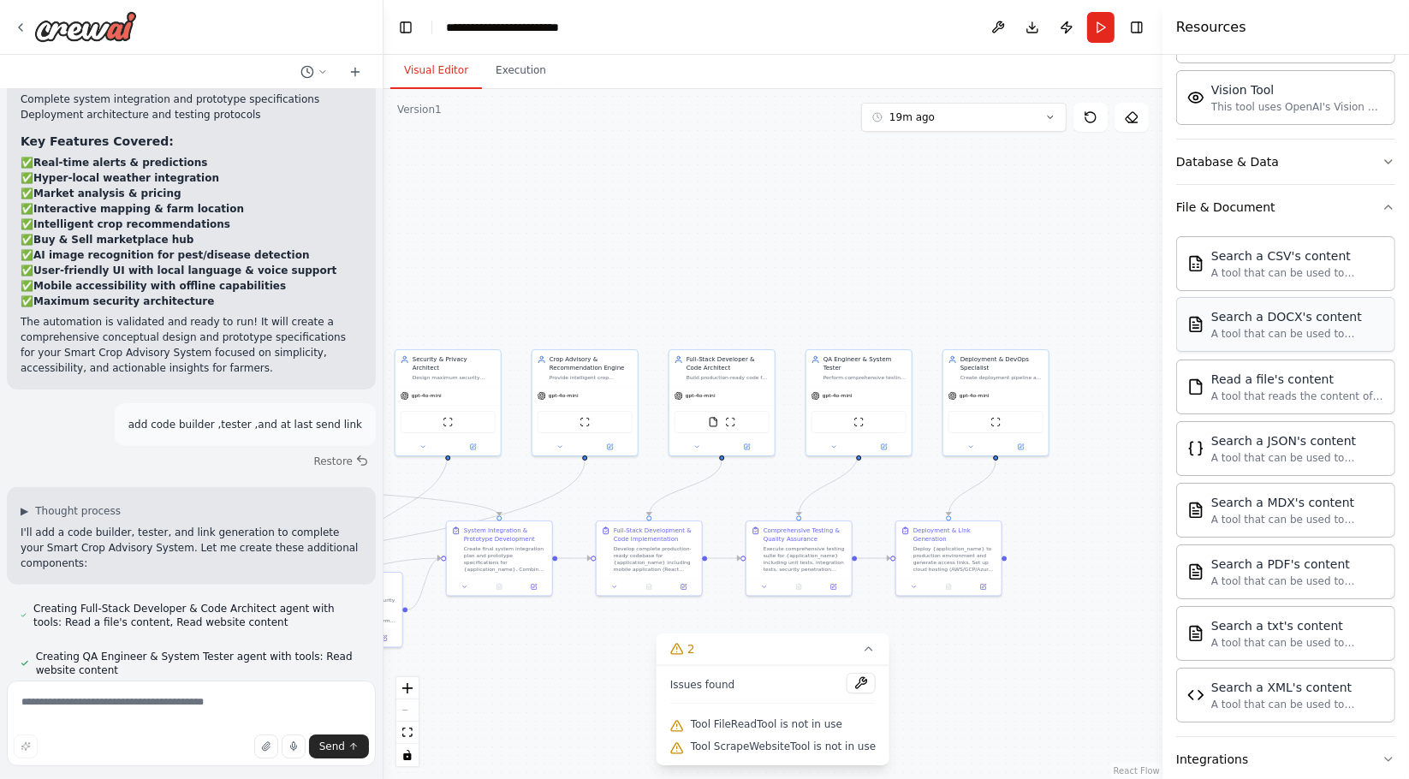
drag, startPoint x: 1221, startPoint y: 211, endPoint x: 1248, endPoint y: 301, distance: 94.0
click at [1222, 209] on div "File & Document" at bounding box center [1225, 207] width 99 height 17
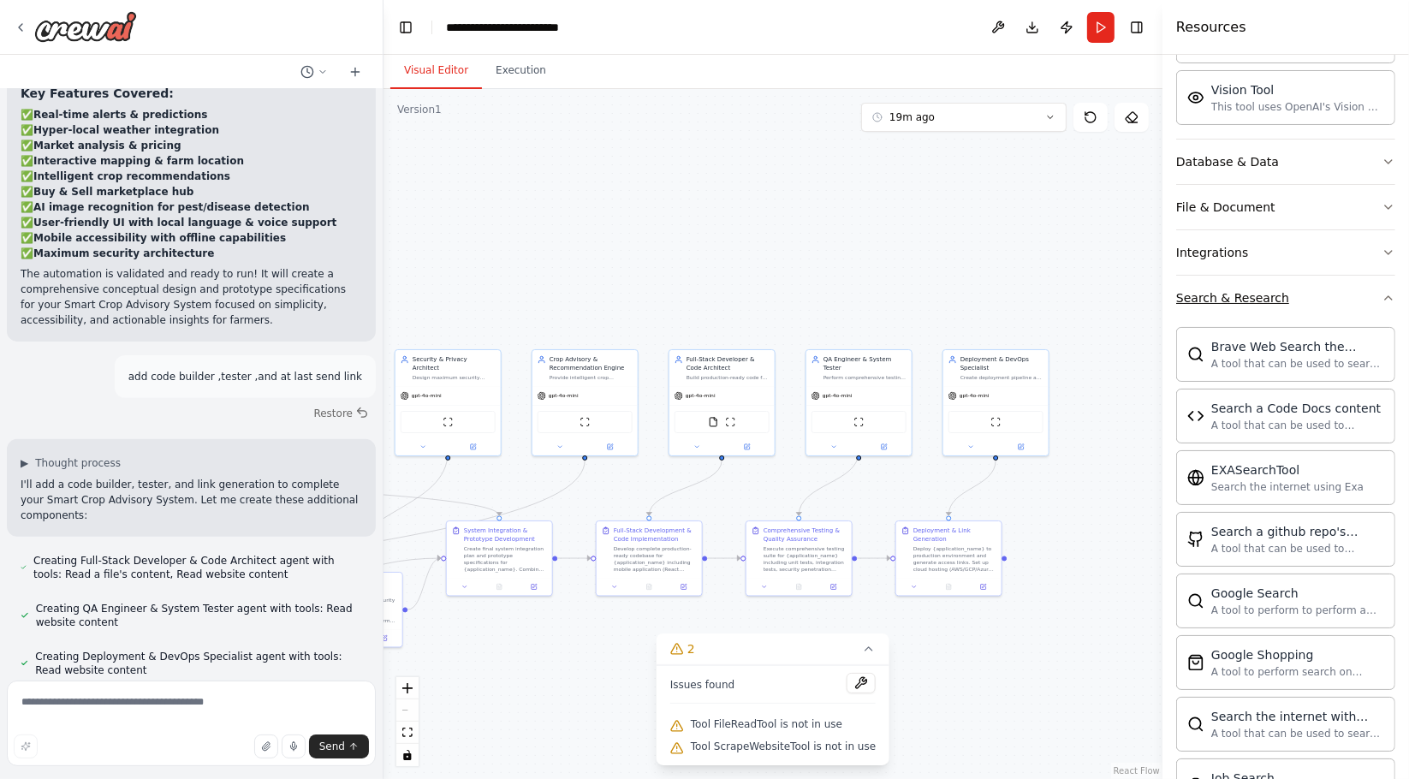
click at [1325, 307] on button "Search & Research" at bounding box center [1285, 298] width 219 height 45
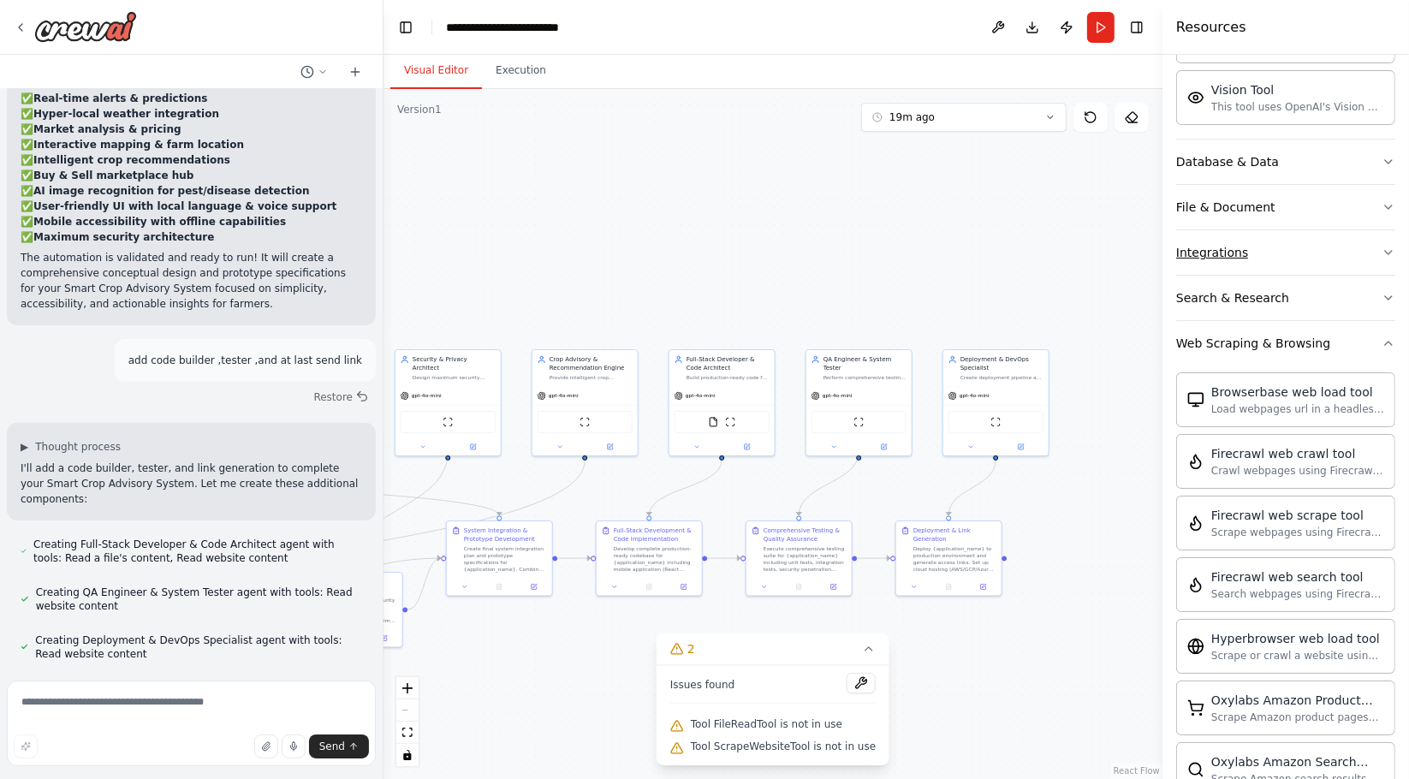
click at [1316, 259] on button "Integrations" at bounding box center [1285, 252] width 219 height 45
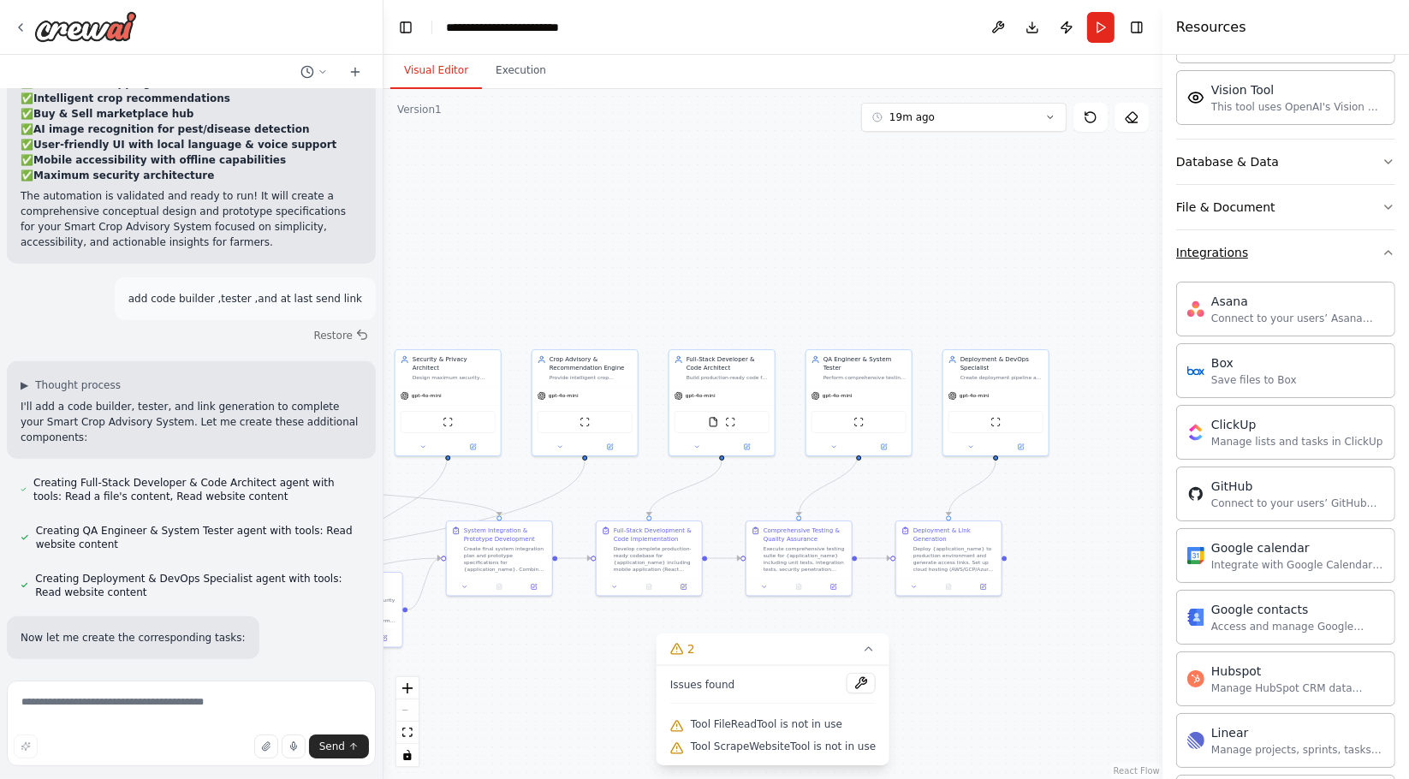
scroll to position [19644, 0]
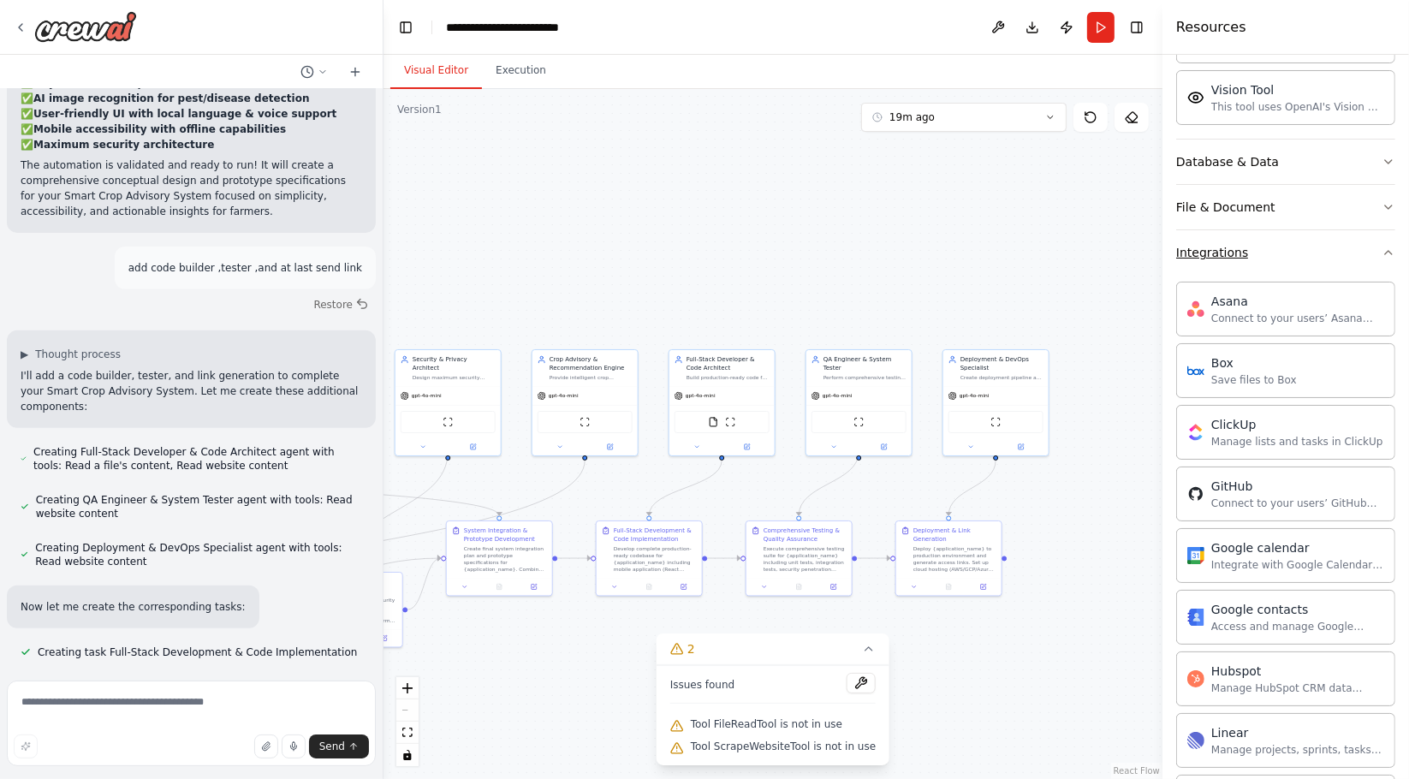
click at [1202, 247] on div "Integrations" at bounding box center [1212, 252] width 72 height 17
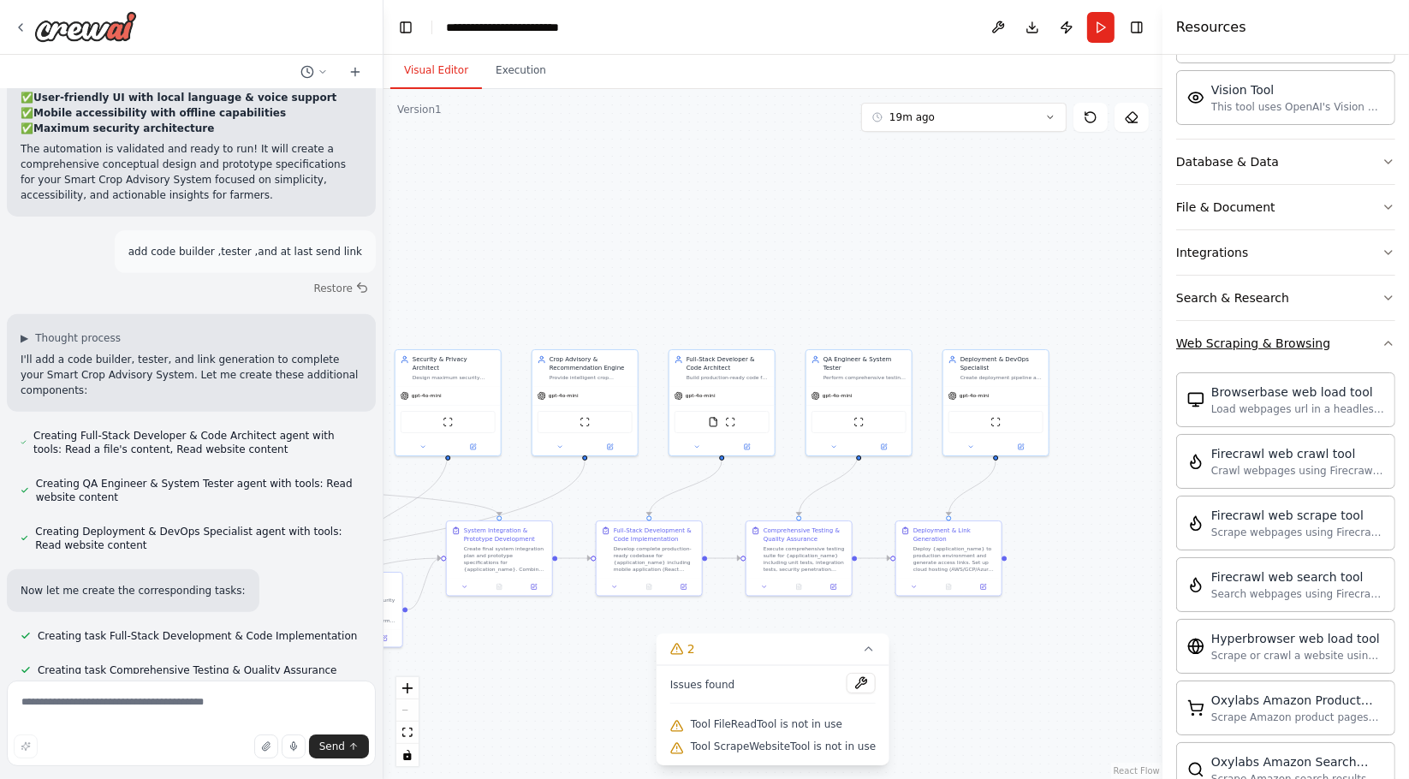
click at [1258, 330] on button "Web Scraping & Browsing" at bounding box center [1285, 343] width 219 height 45
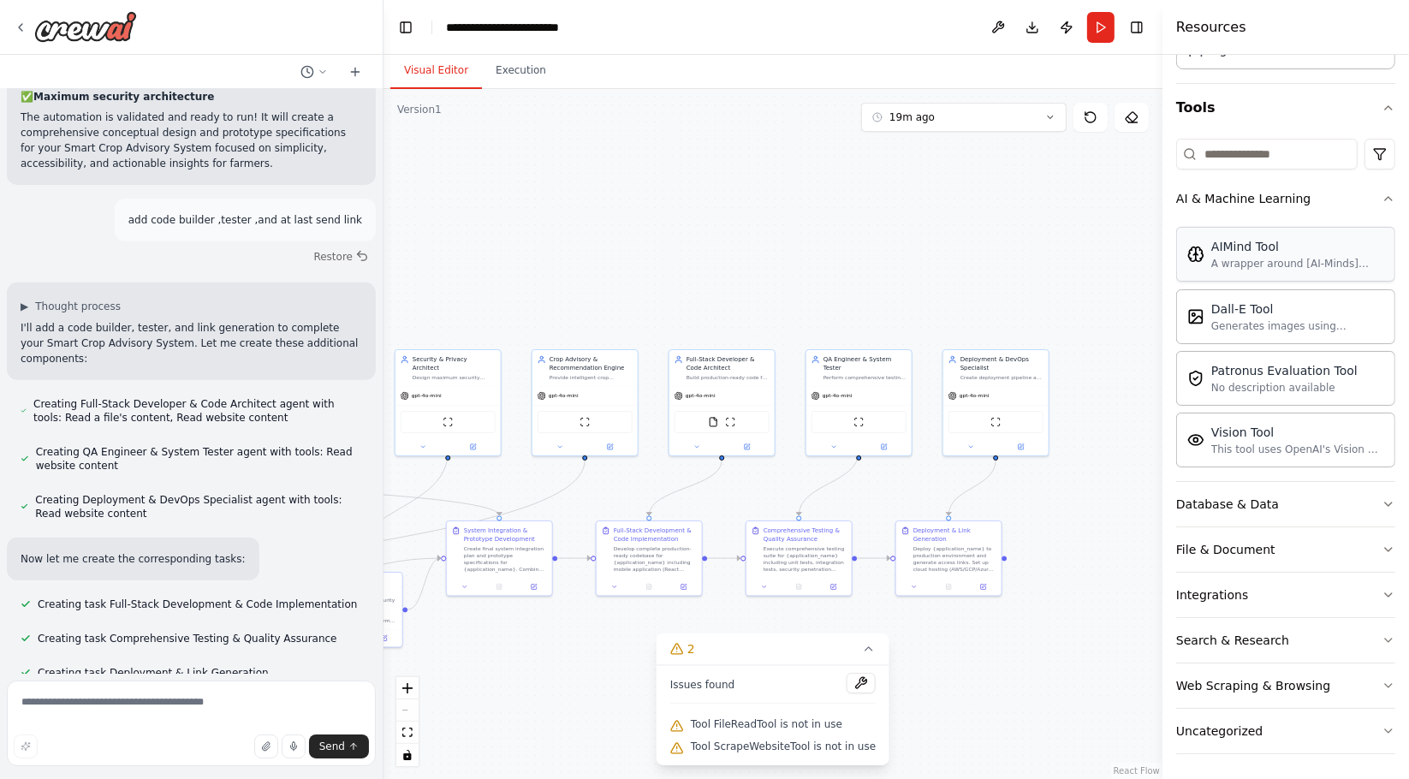
scroll to position [19723, 0]
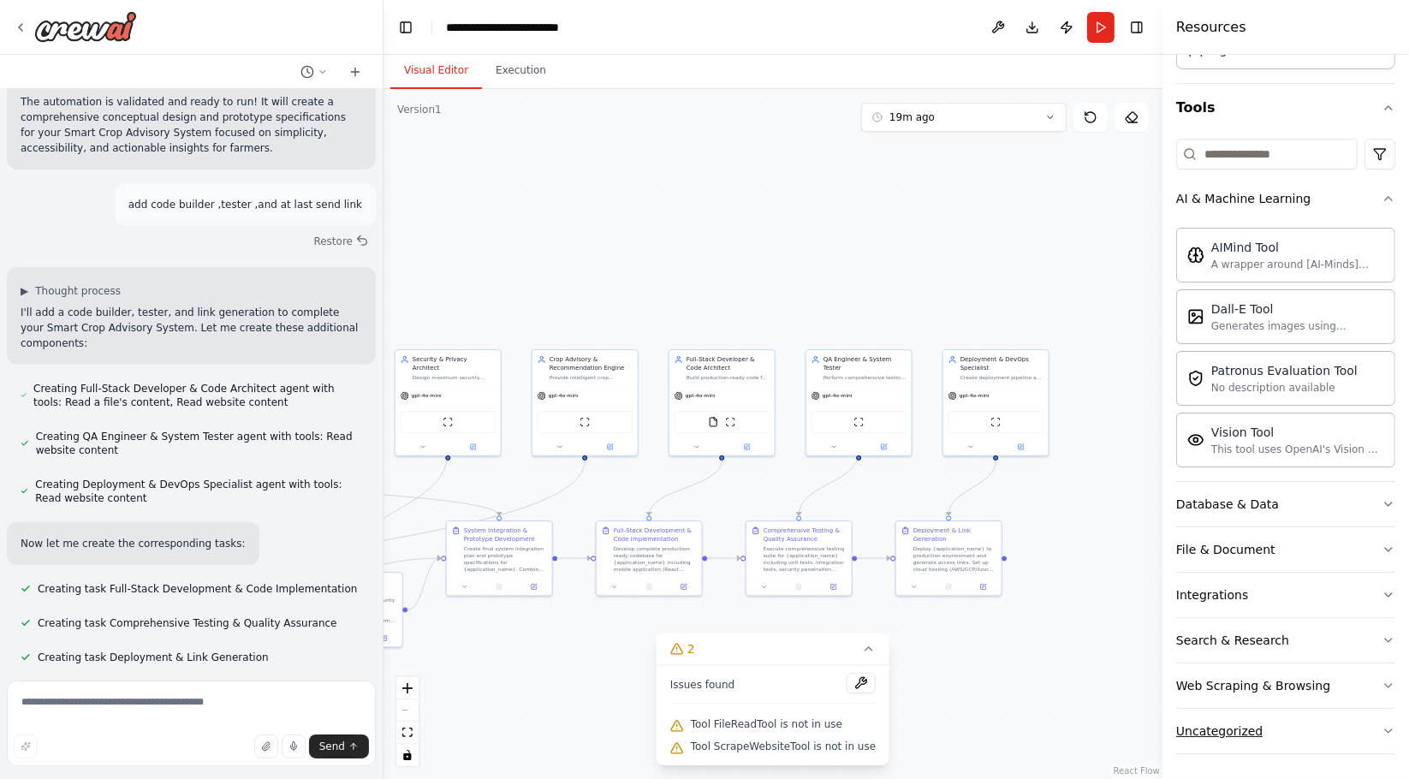
click at [1264, 746] on button "Uncategorized" at bounding box center [1285, 731] width 219 height 45
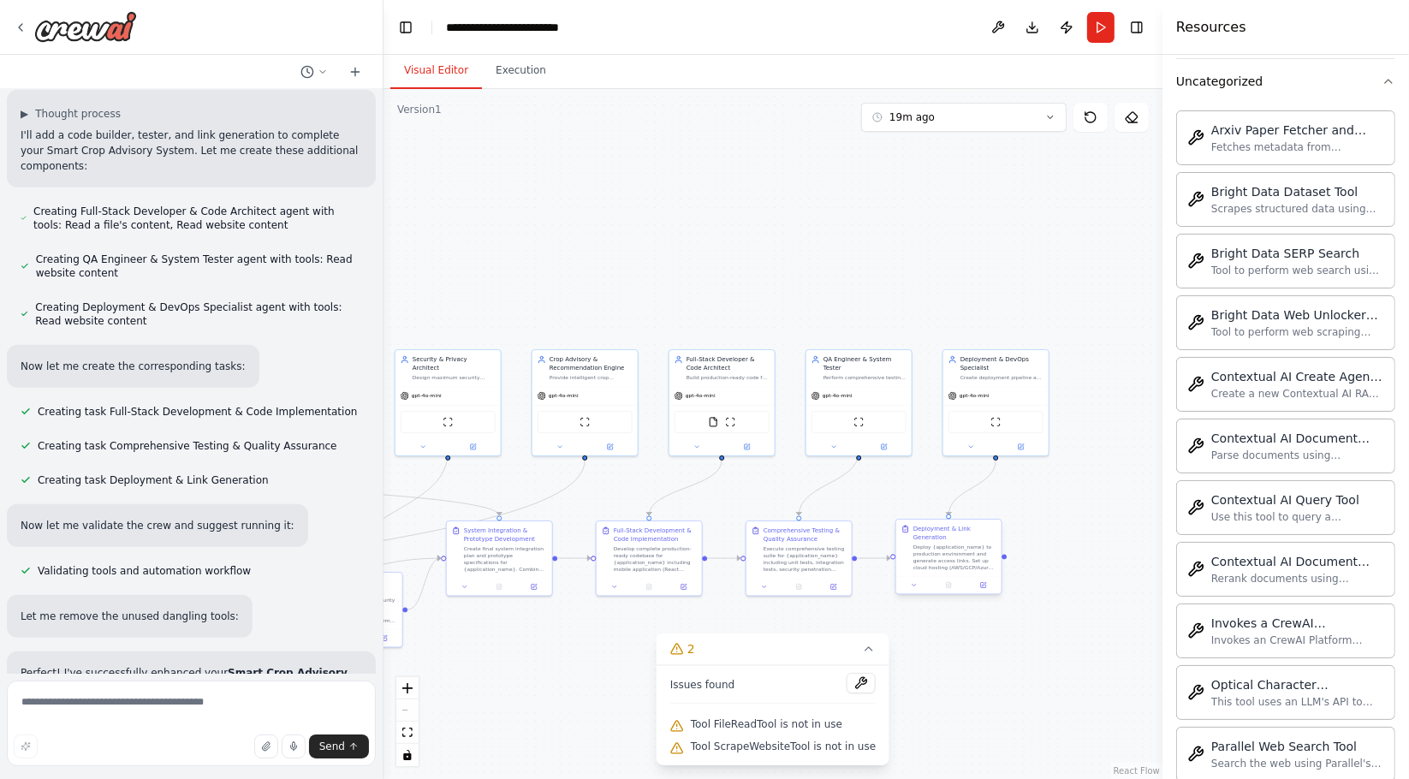
scroll to position [19915, 0]
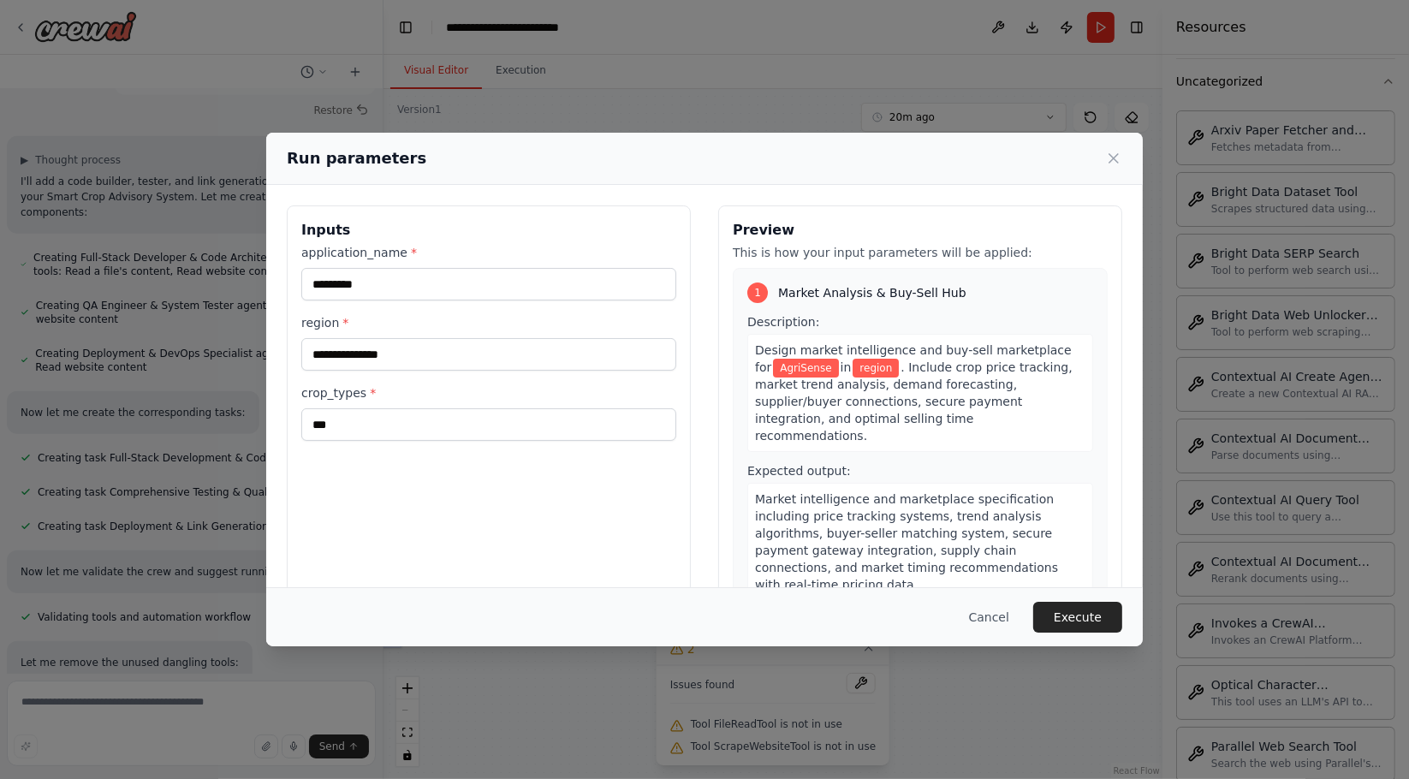
scroll to position [19869, 0]
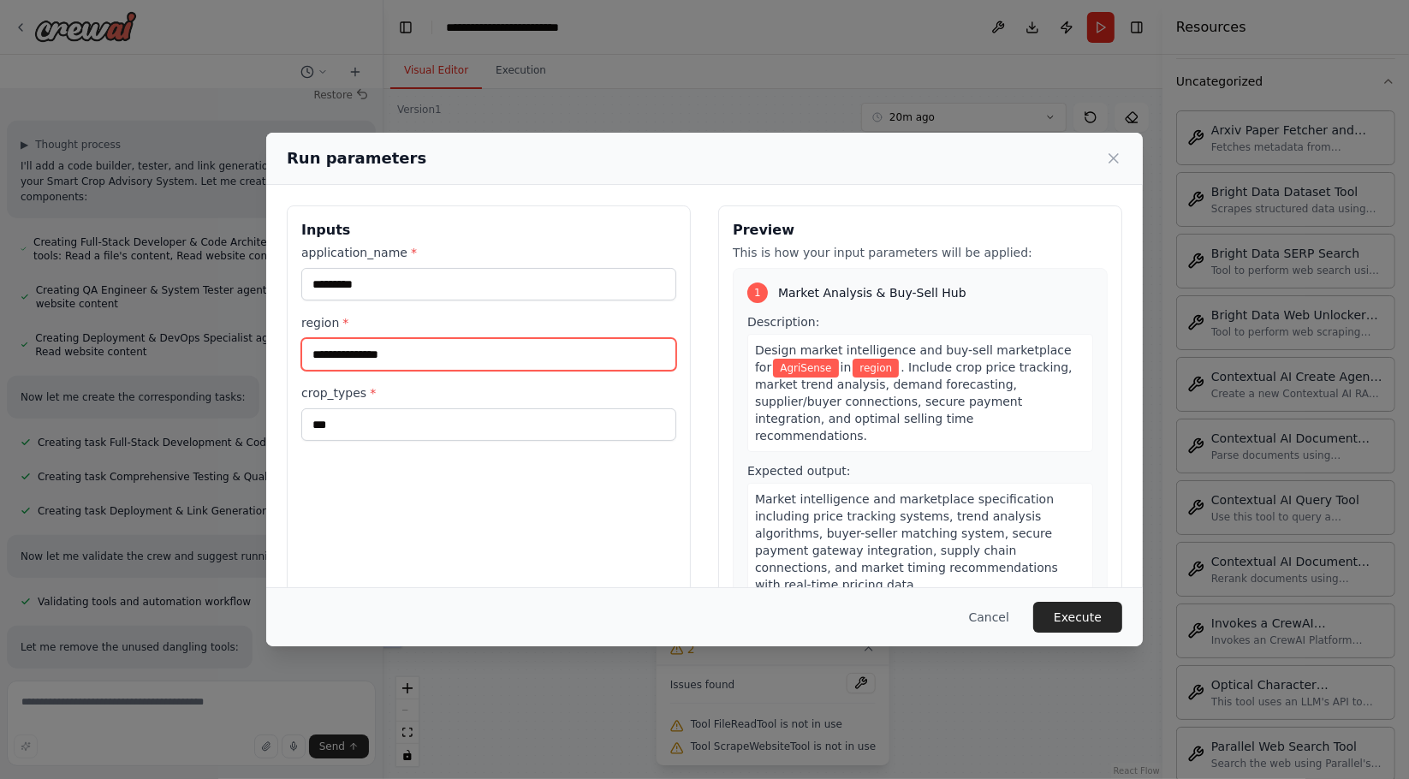
click at [371, 351] on input "region *" at bounding box center [488, 354] width 375 height 33
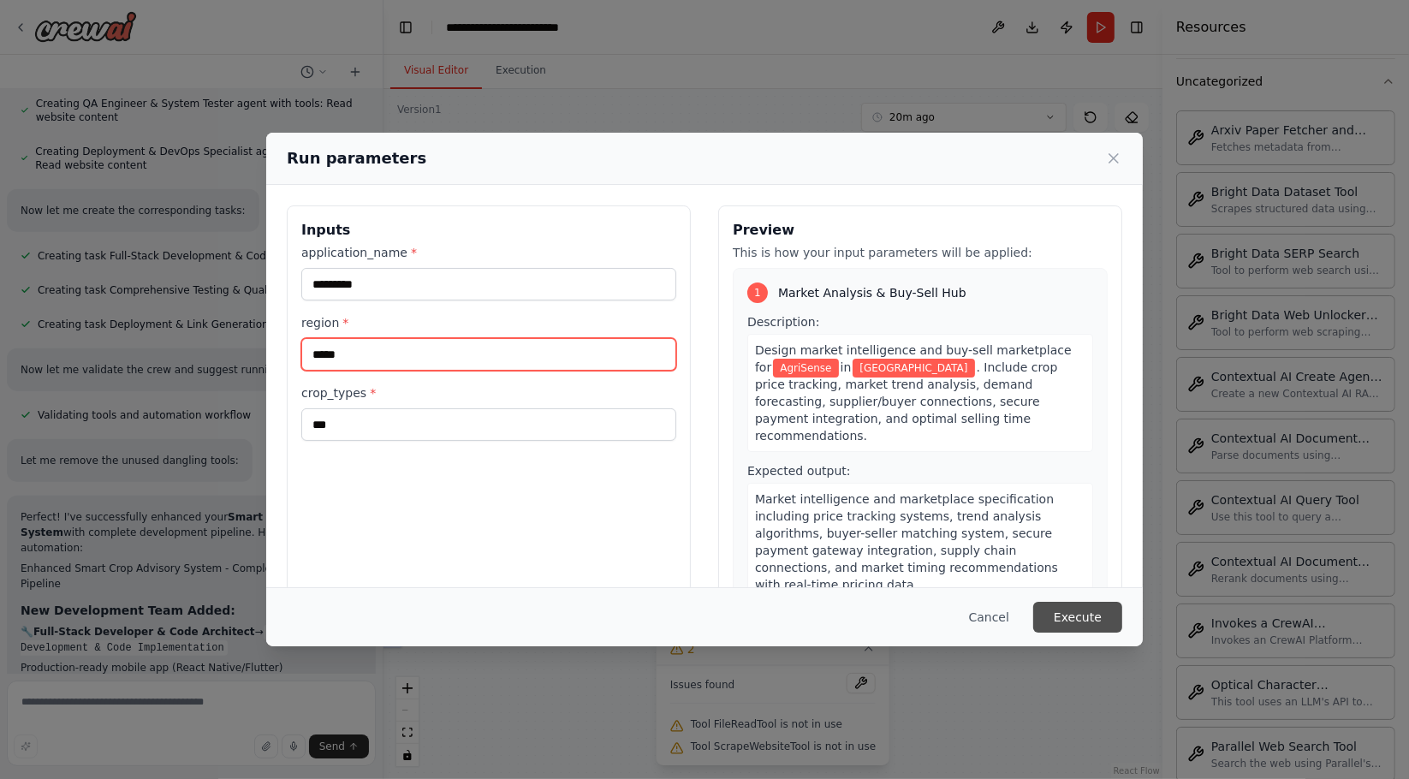
type input "*****"
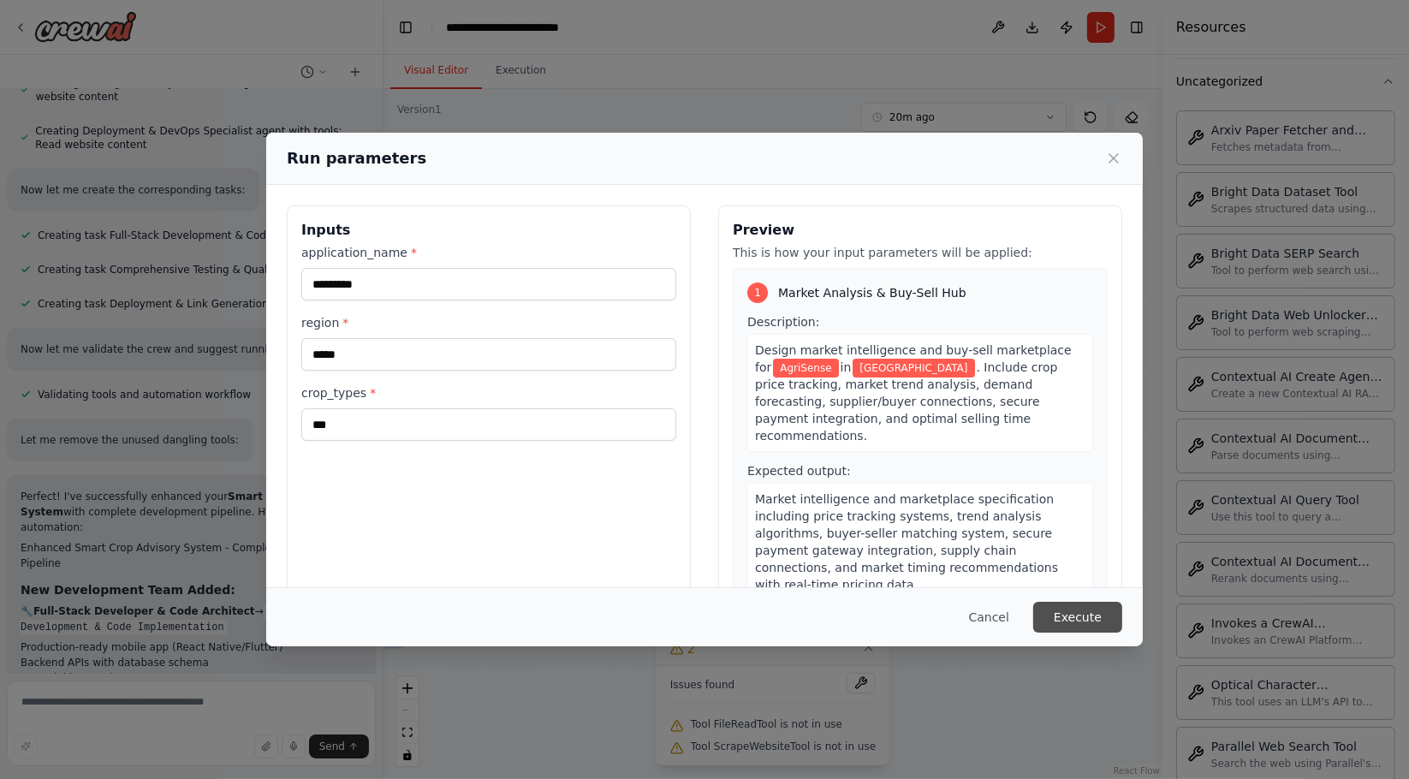
click at [1058, 616] on button "Execute" at bounding box center [1077, 617] width 89 height 31
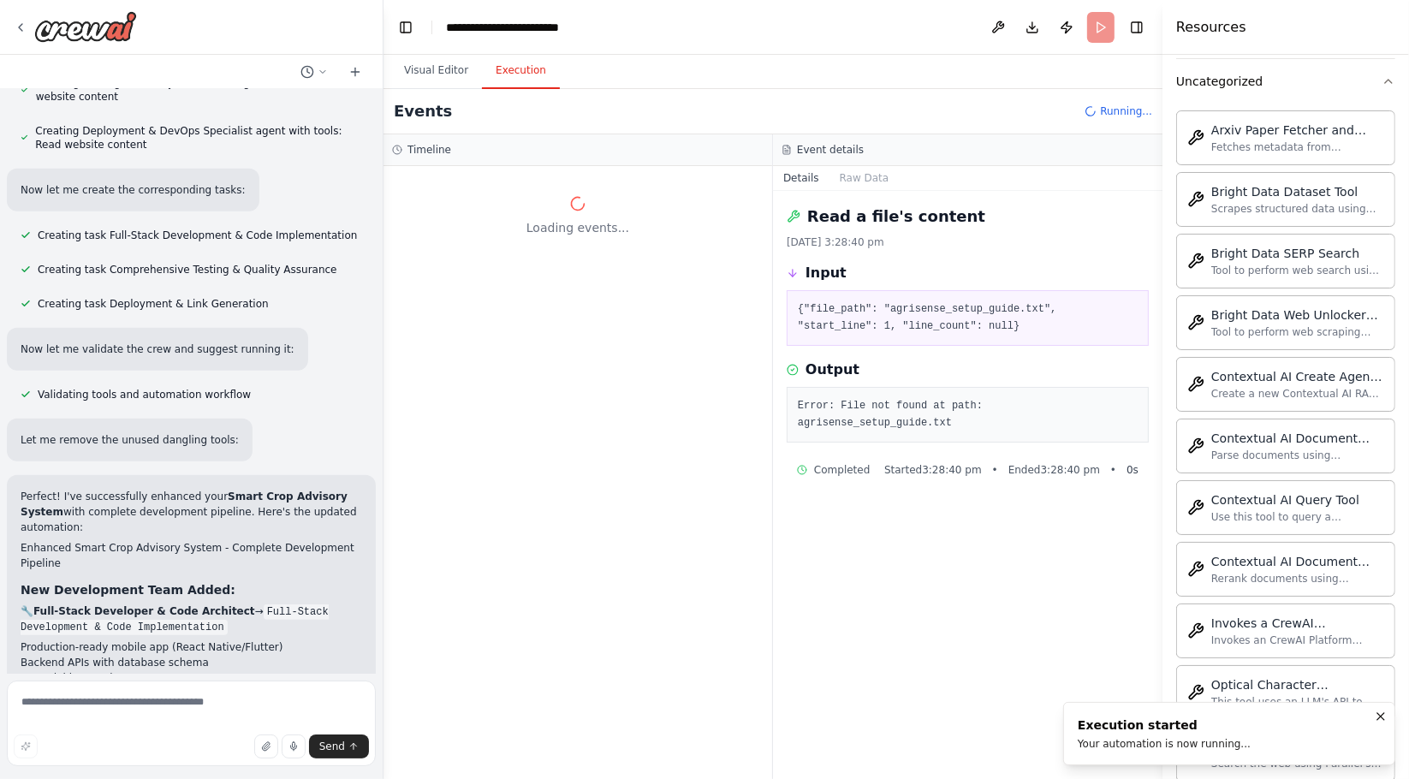
scroll to position [0, 0]
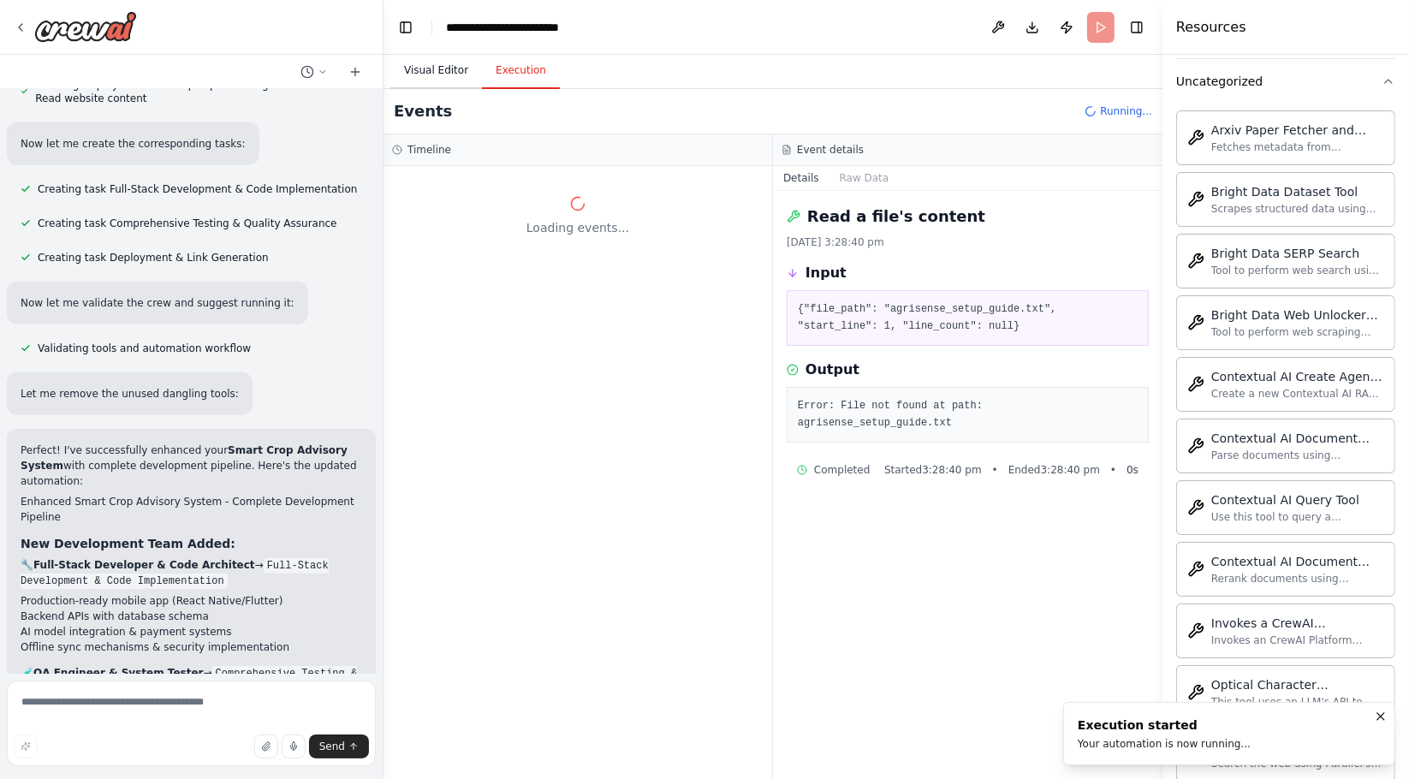
click at [443, 67] on button "Visual Editor" at bounding box center [436, 71] width 92 height 36
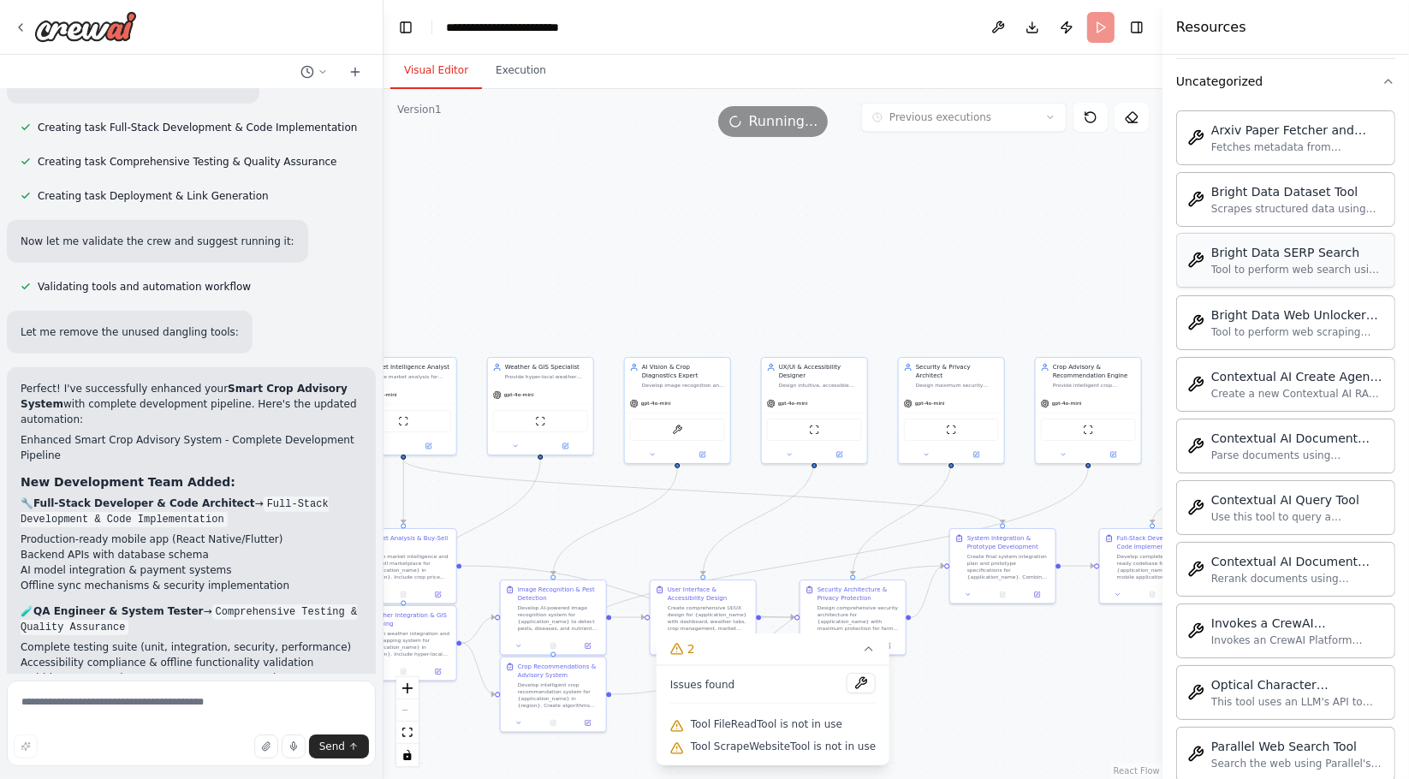
scroll to position [20200, 0]
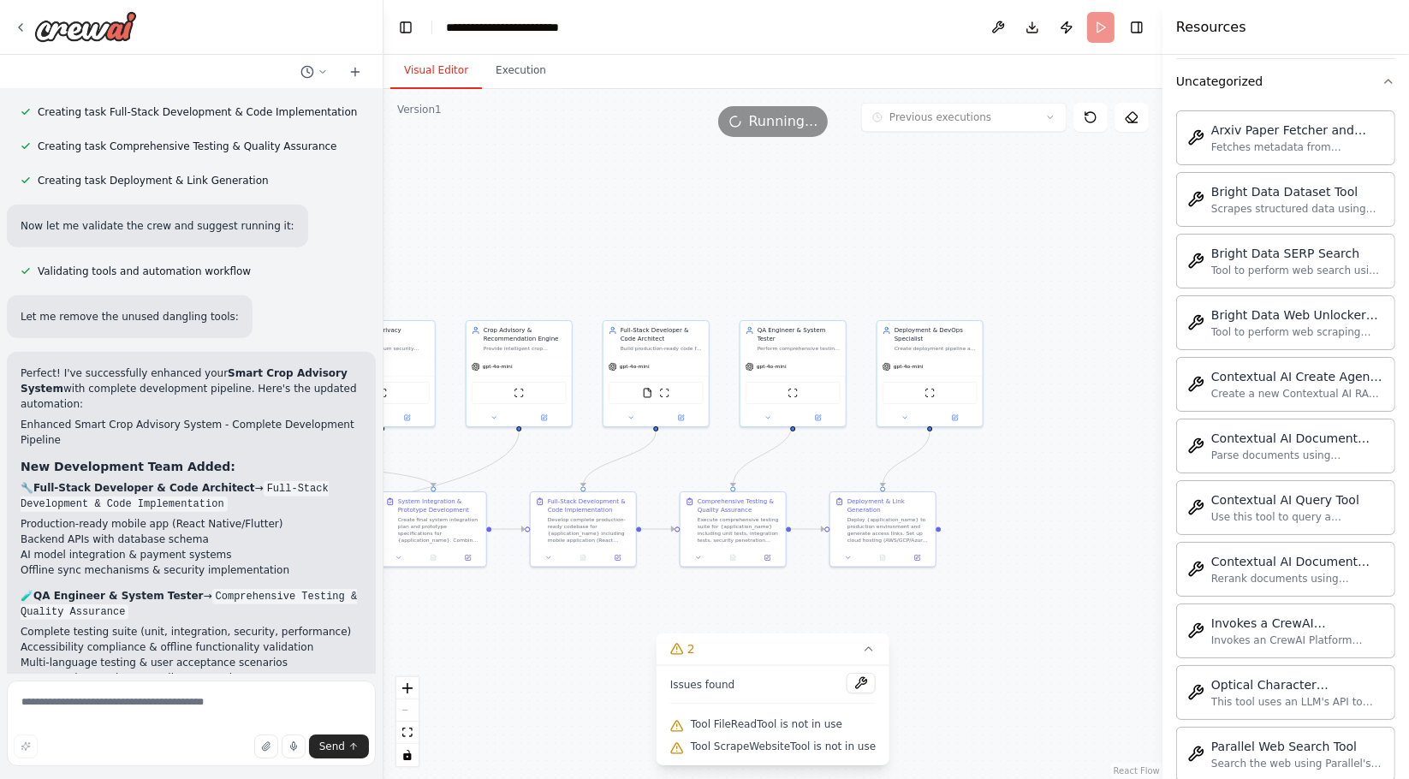
drag, startPoint x: 829, startPoint y: 285, endPoint x: 705, endPoint y: 256, distance: 127.5
click at [705, 256] on div ".deletable-edge-delete-btn { width: 20px; height: 20px; border: 0px solid #ffff…" at bounding box center [773, 434] width 779 height 690
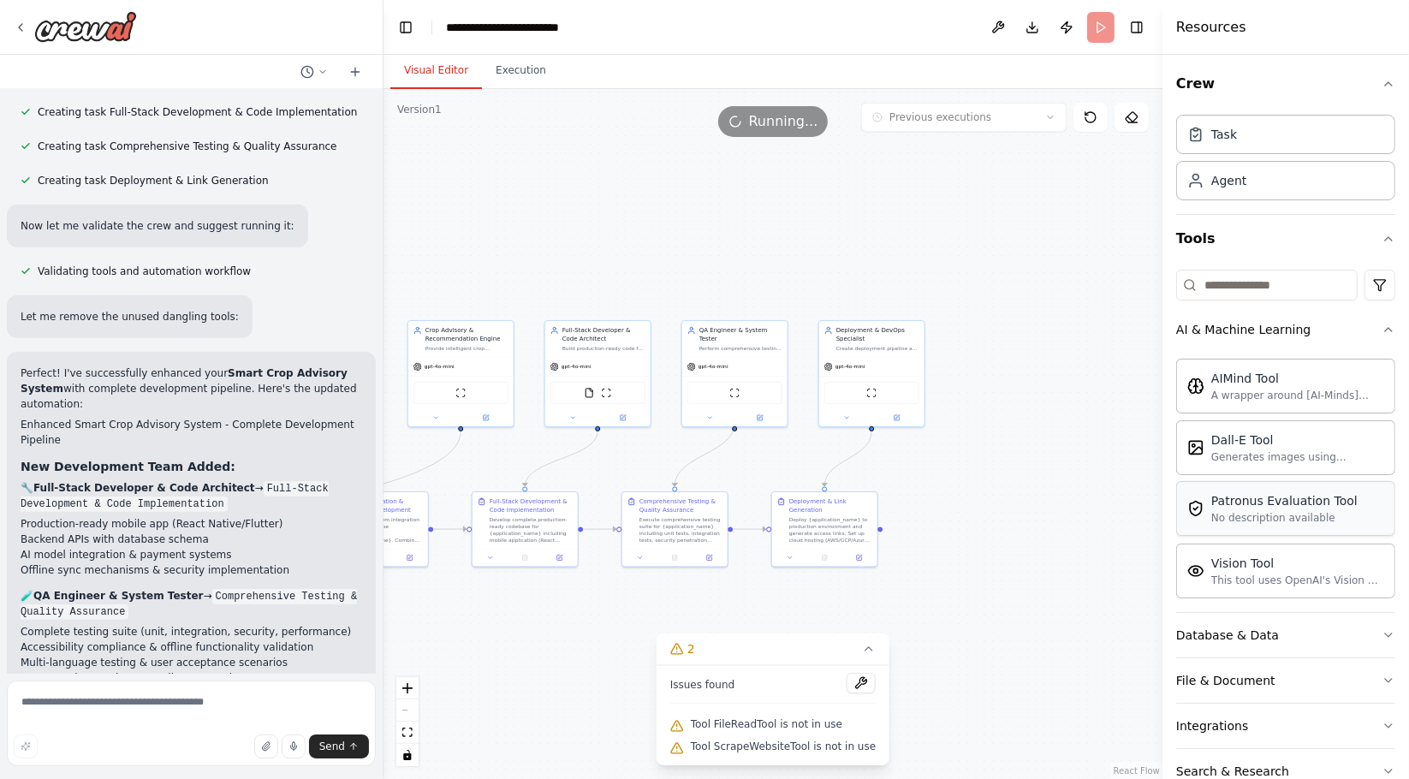
scroll to position [0, 0]
click at [1235, 640] on div "Database & Data" at bounding box center [1227, 636] width 103 height 17
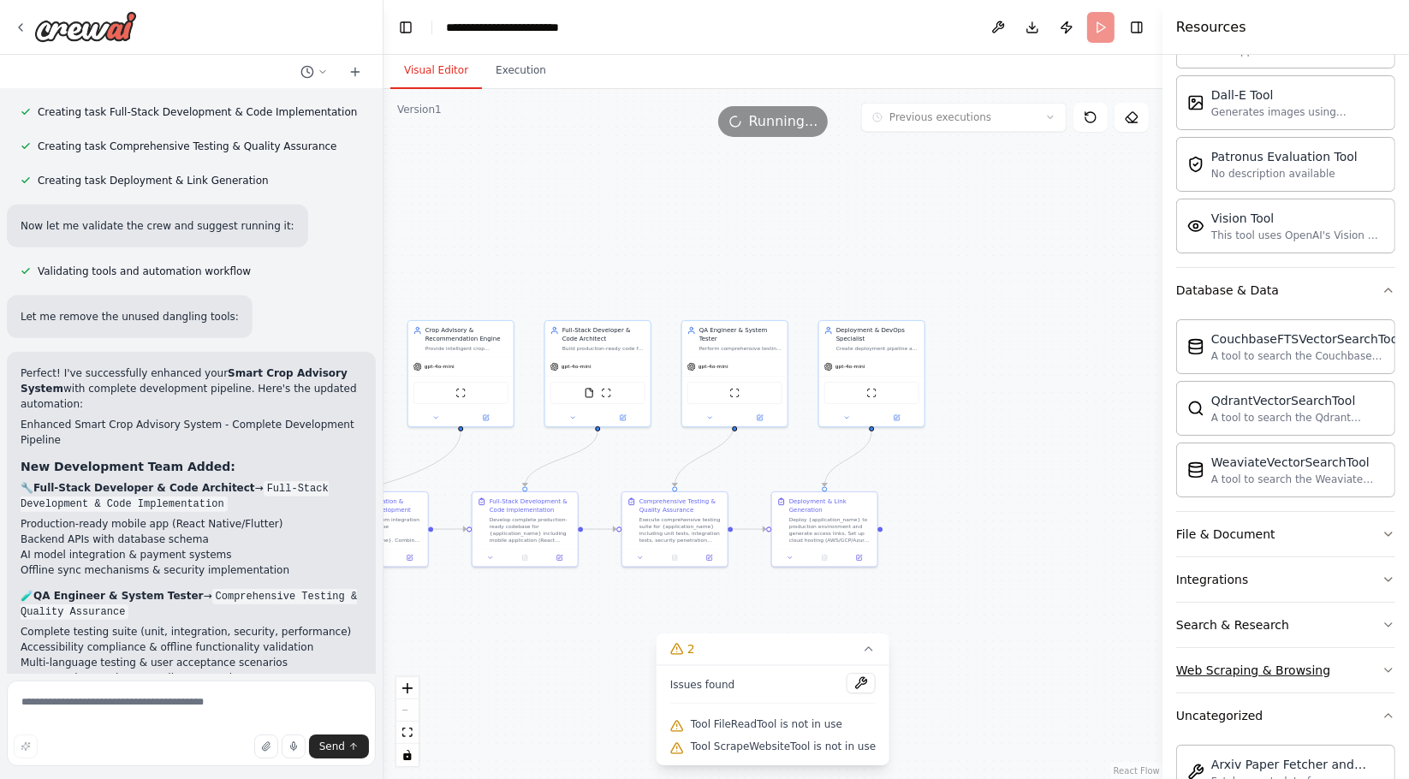
scroll to position [285, 0]
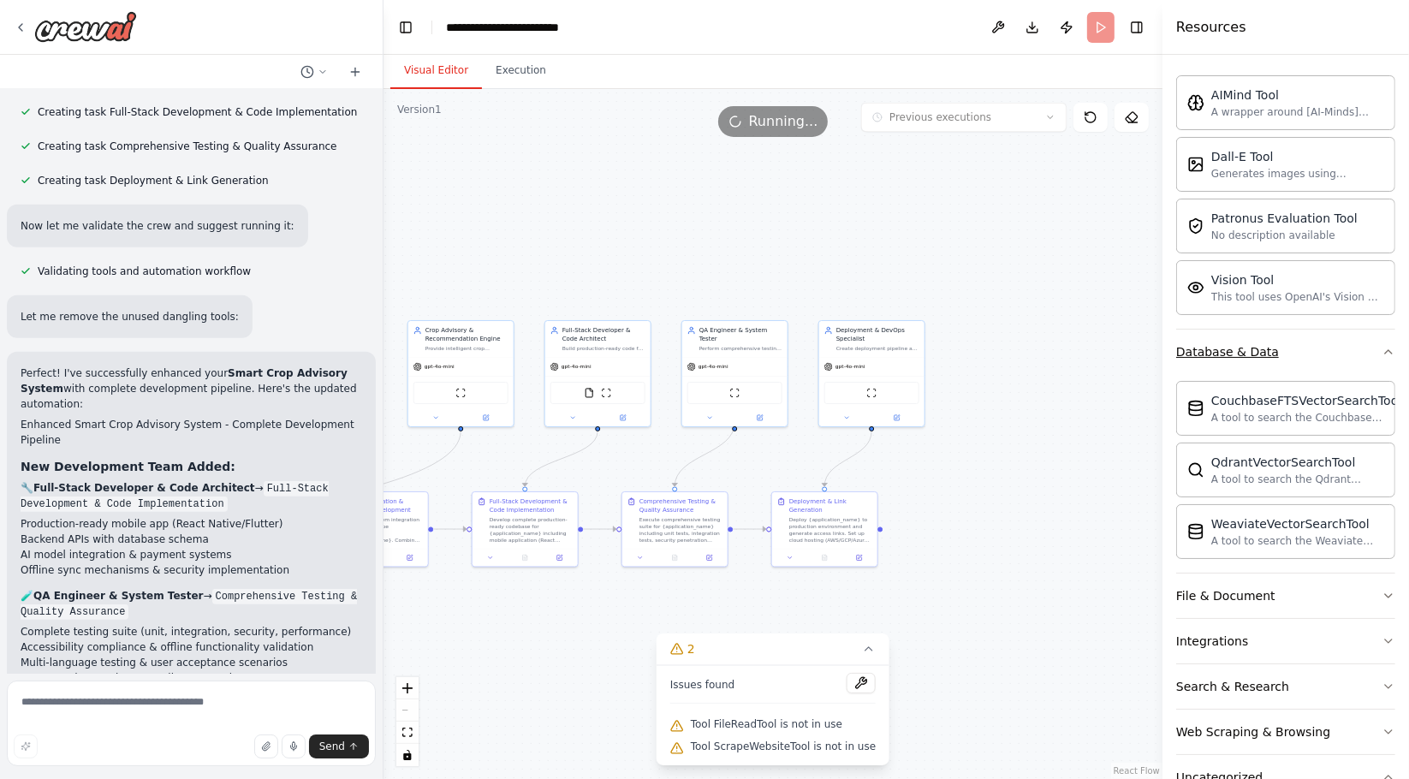
click at [1258, 364] on button "Database & Data" at bounding box center [1285, 352] width 219 height 45
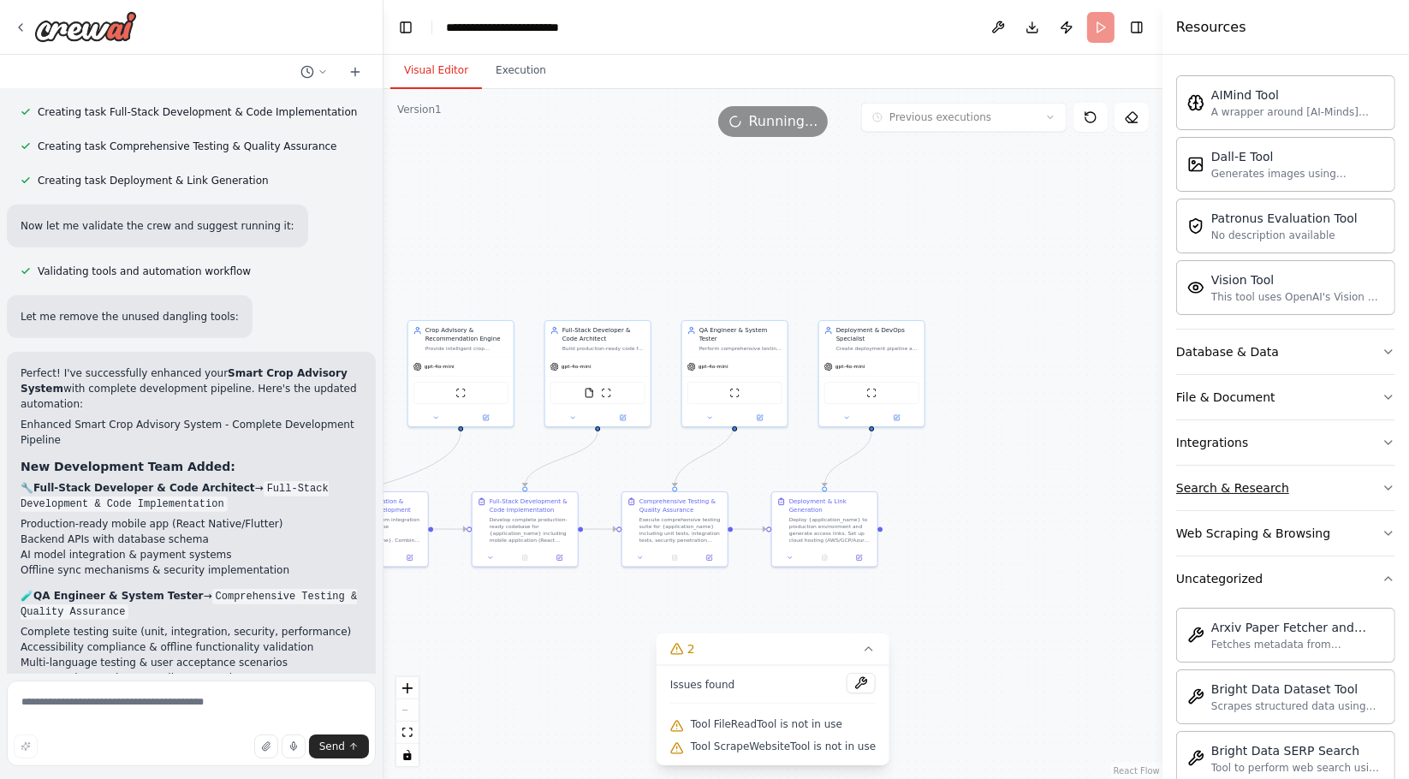
click at [1248, 486] on div "Search & Research" at bounding box center [1232, 487] width 113 height 17
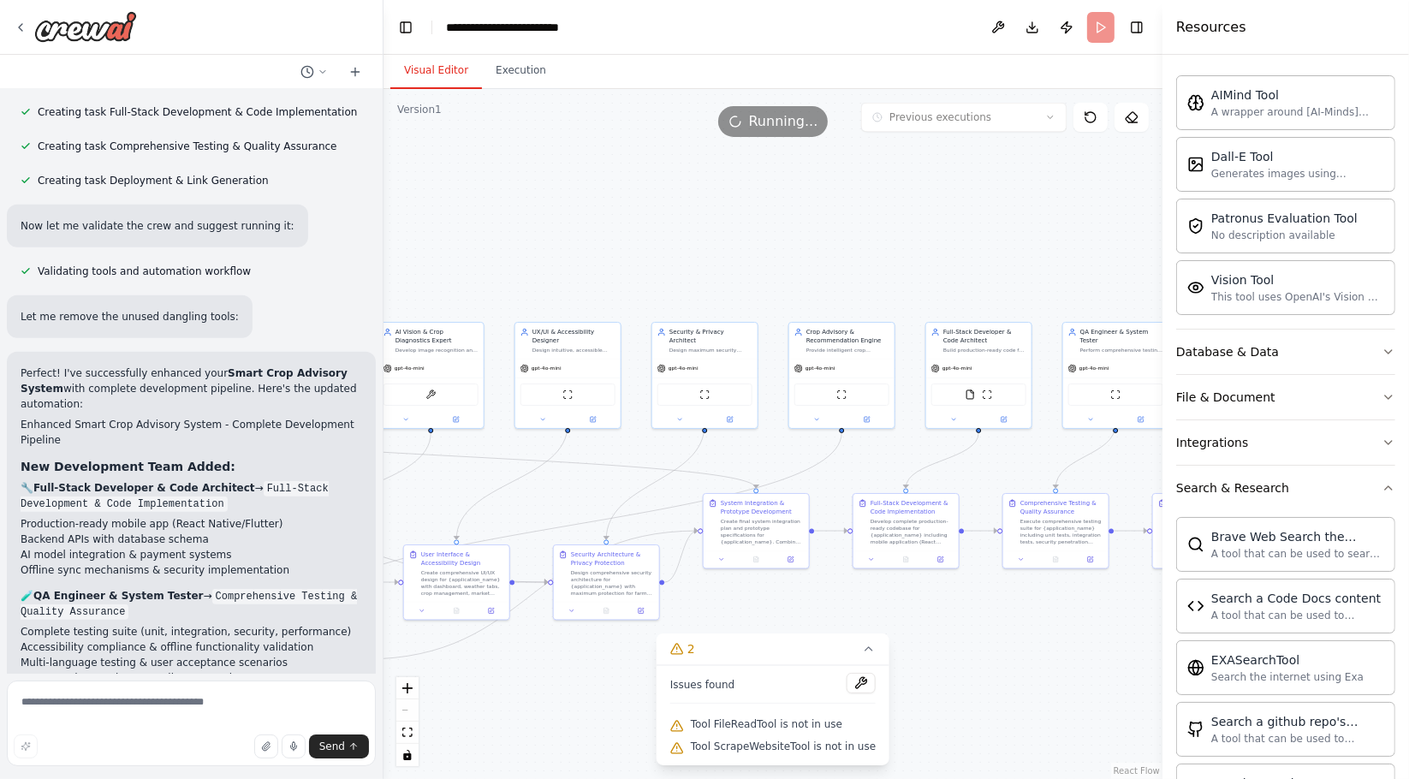
drag, startPoint x: 468, startPoint y: 259, endPoint x: 847, endPoint y: 260, distance: 378.4
click at [847, 260] on div ".deletable-edge-delete-btn { width: 20px; height: 20px; border: 0px solid #ffff…" at bounding box center [773, 434] width 779 height 690
click at [510, 89] on div ".deletable-edge-delete-btn { width: 20px; height: 20px; border: 0px solid #ffff…" at bounding box center [773, 434] width 779 height 690
click at [508, 71] on button "Execution" at bounding box center [521, 71] width 78 height 36
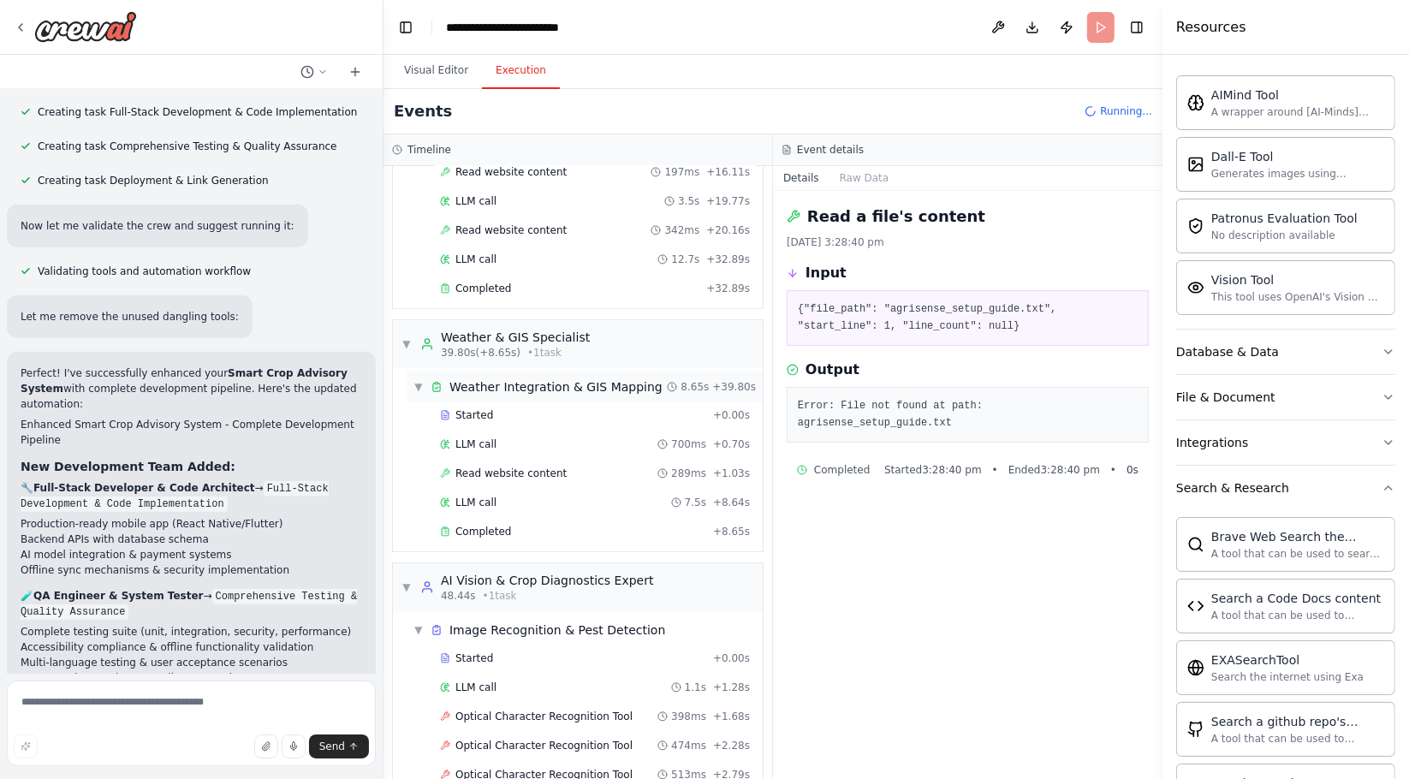
scroll to position [506, 0]
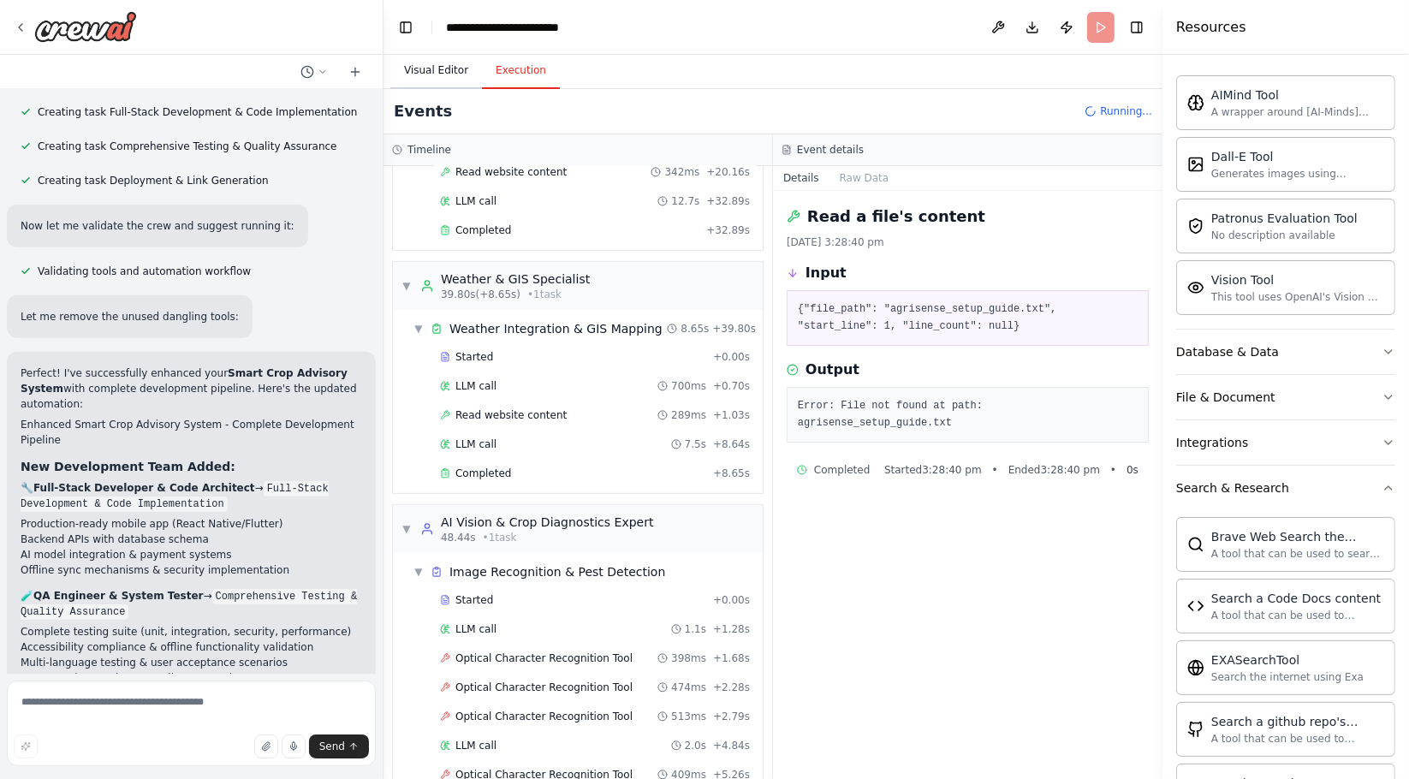
click at [454, 81] on button "Visual Editor" at bounding box center [436, 71] width 92 height 36
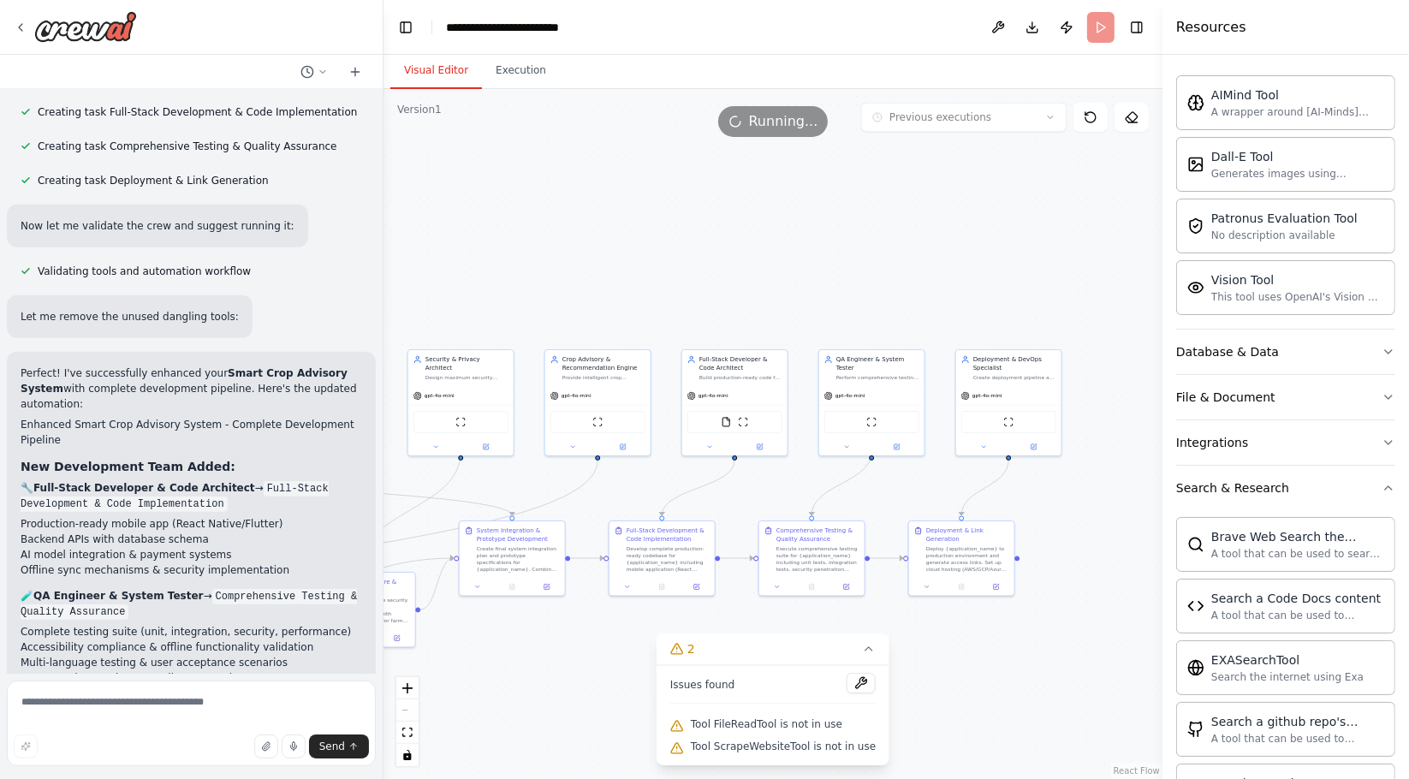
drag, startPoint x: 1022, startPoint y: 185, endPoint x: 641, endPoint y: 234, distance: 384.0
click at [495, 211] on div ".deletable-edge-delete-btn { width: 20px; height: 20px; border: 0px solid #ffff…" at bounding box center [773, 434] width 779 height 690
click at [1283, 439] on button "Integrations" at bounding box center [1285, 442] width 219 height 45
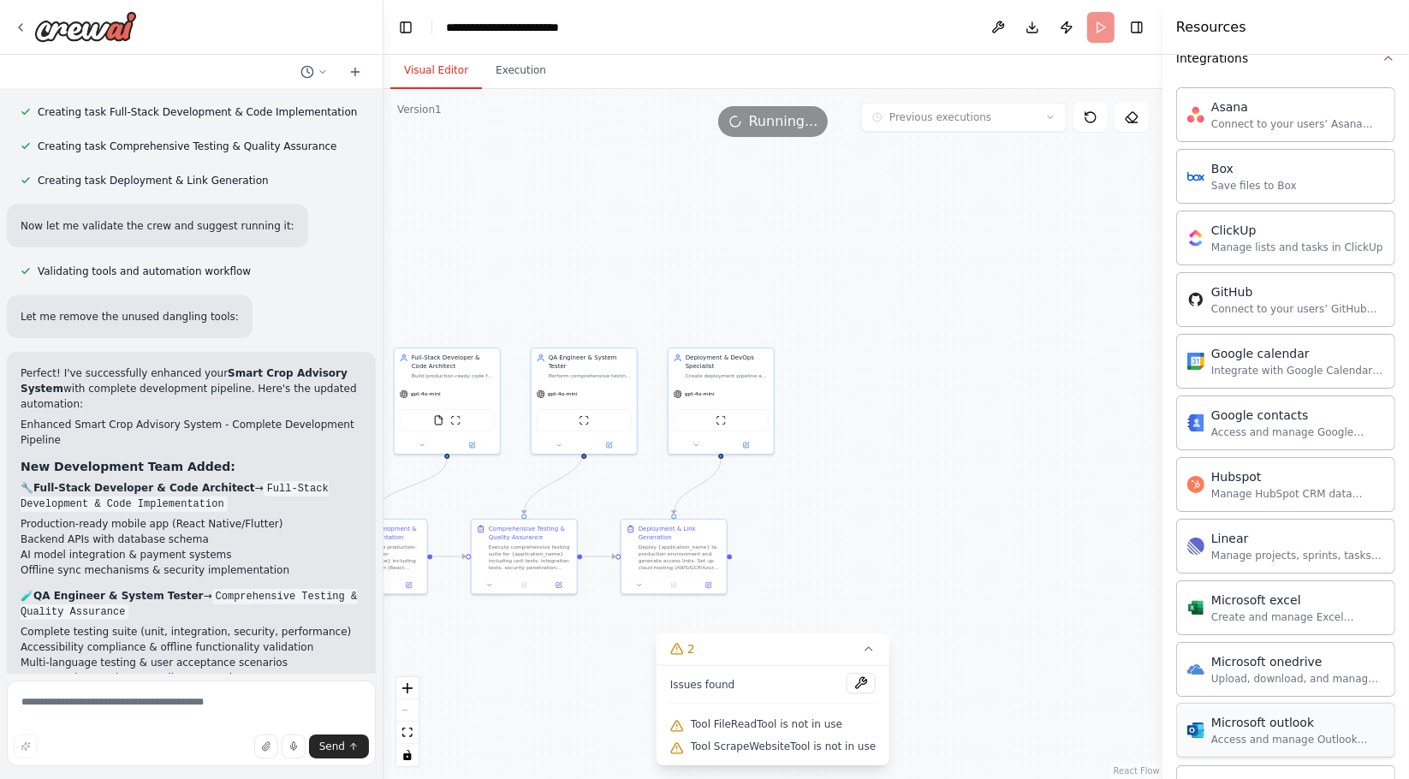
scroll to position [665, 0]
click at [520, 62] on button "Execution" at bounding box center [521, 71] width 78 height 36
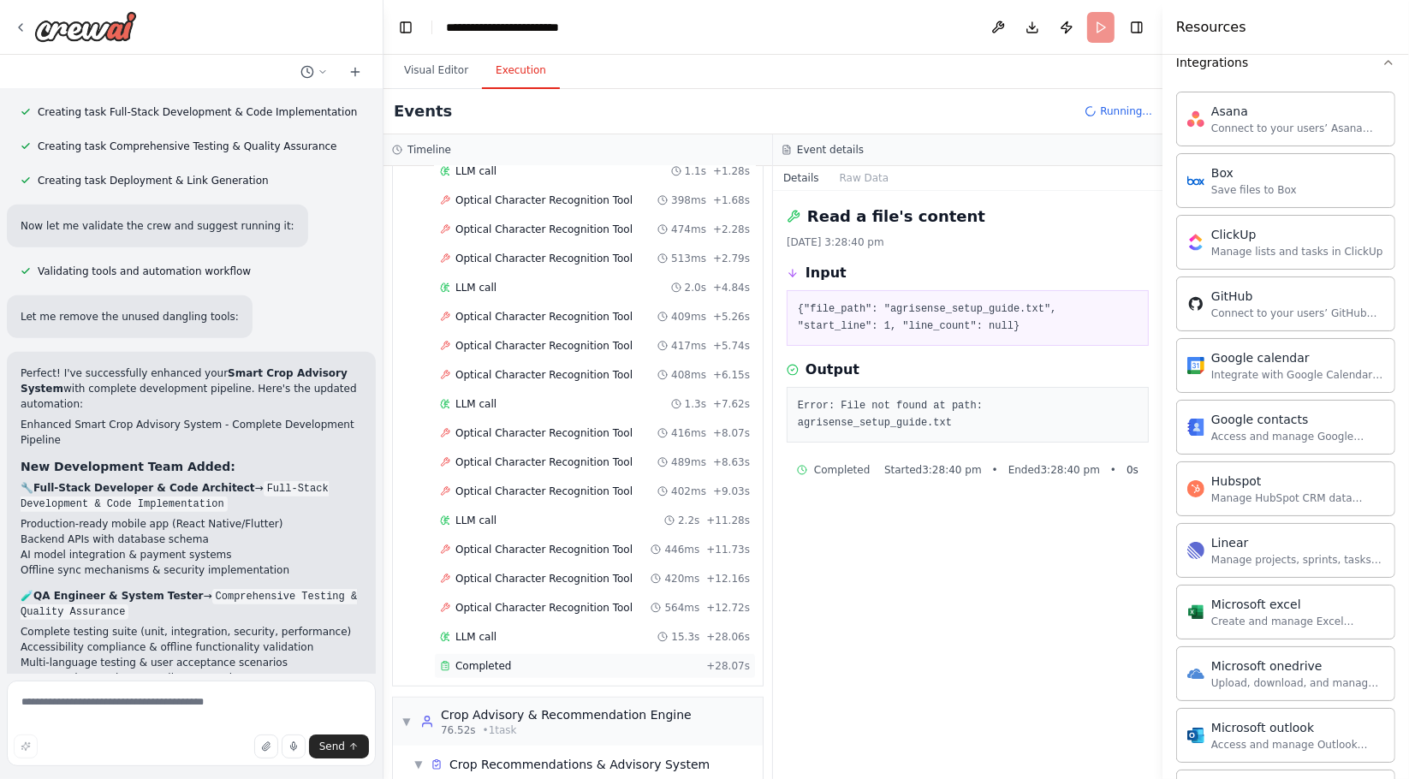
scroll to position [1066, 0]
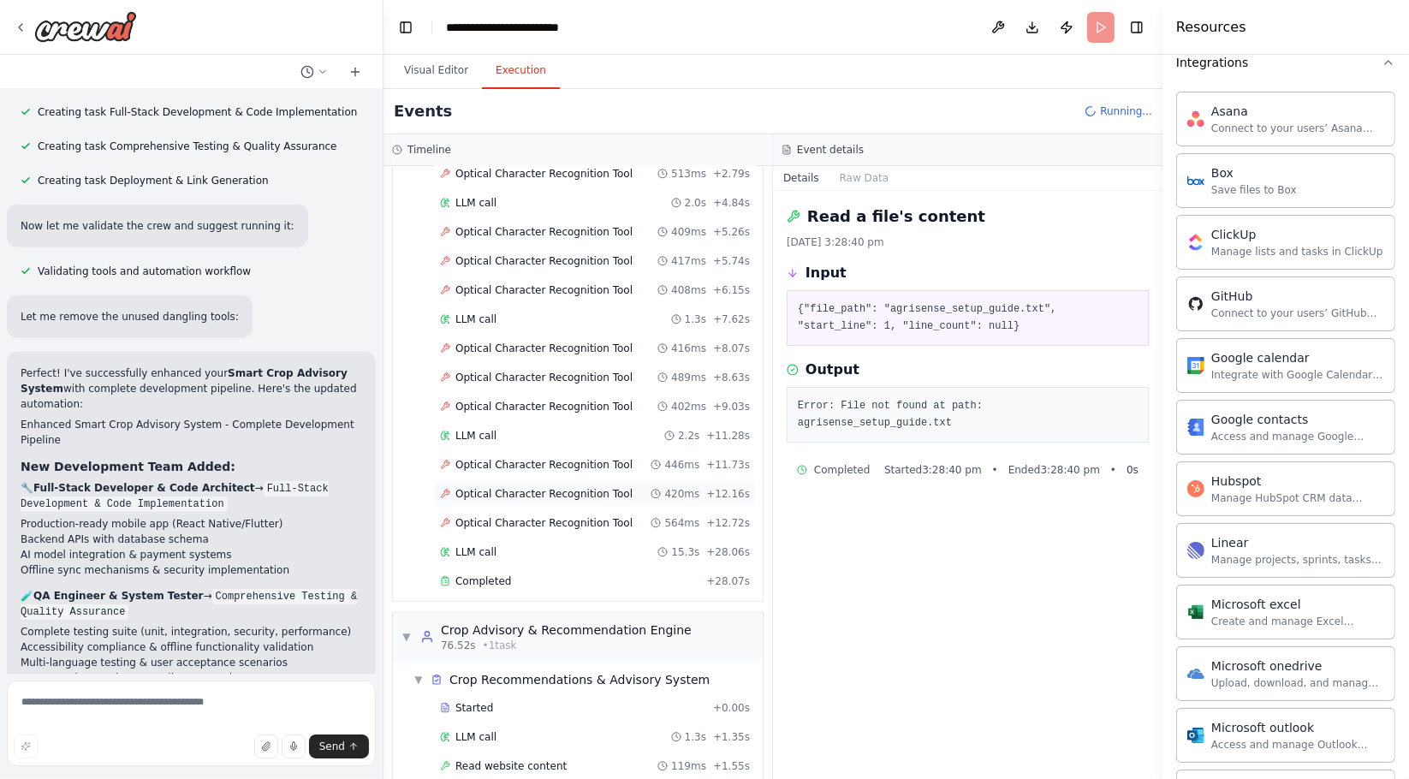
click at [492, 487] on span "Optical Character Recognition Tool" at bounding box center [543, 494] width 177 height 14
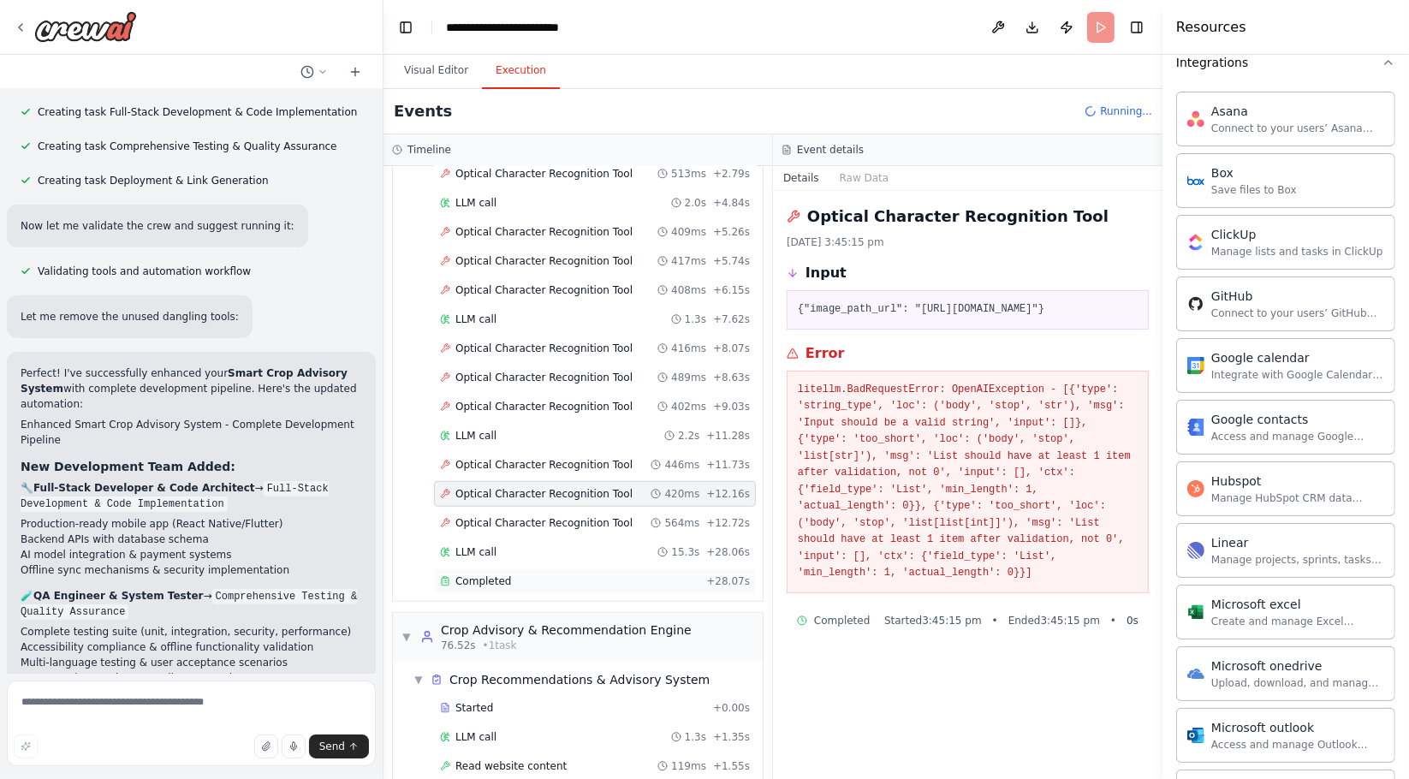
click at [489, 568] on div "Completed + 28.07s" at bounding box center [595, 581] width 322 height 26
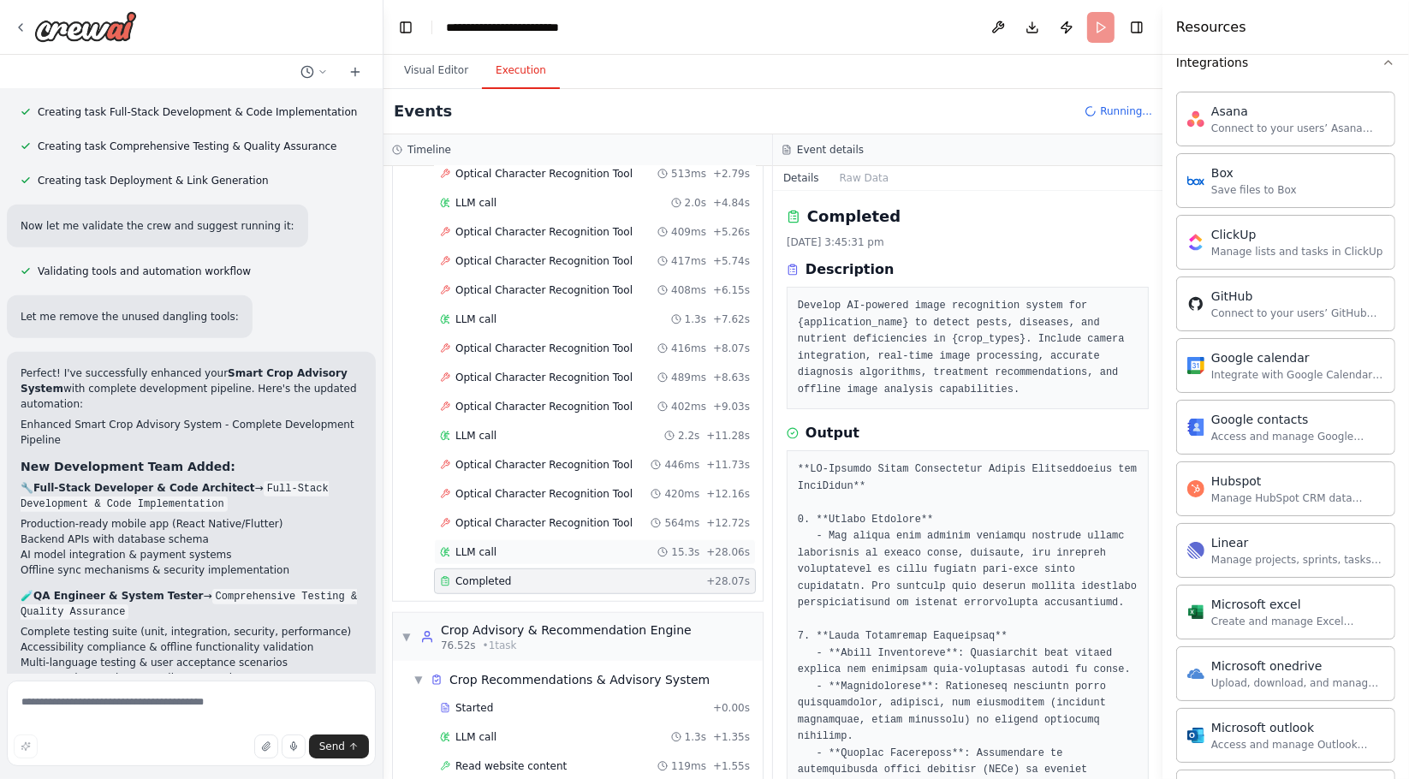
click at [483, 545] on span "LLM call" at bounding box center [475, 552] width 41 height 14
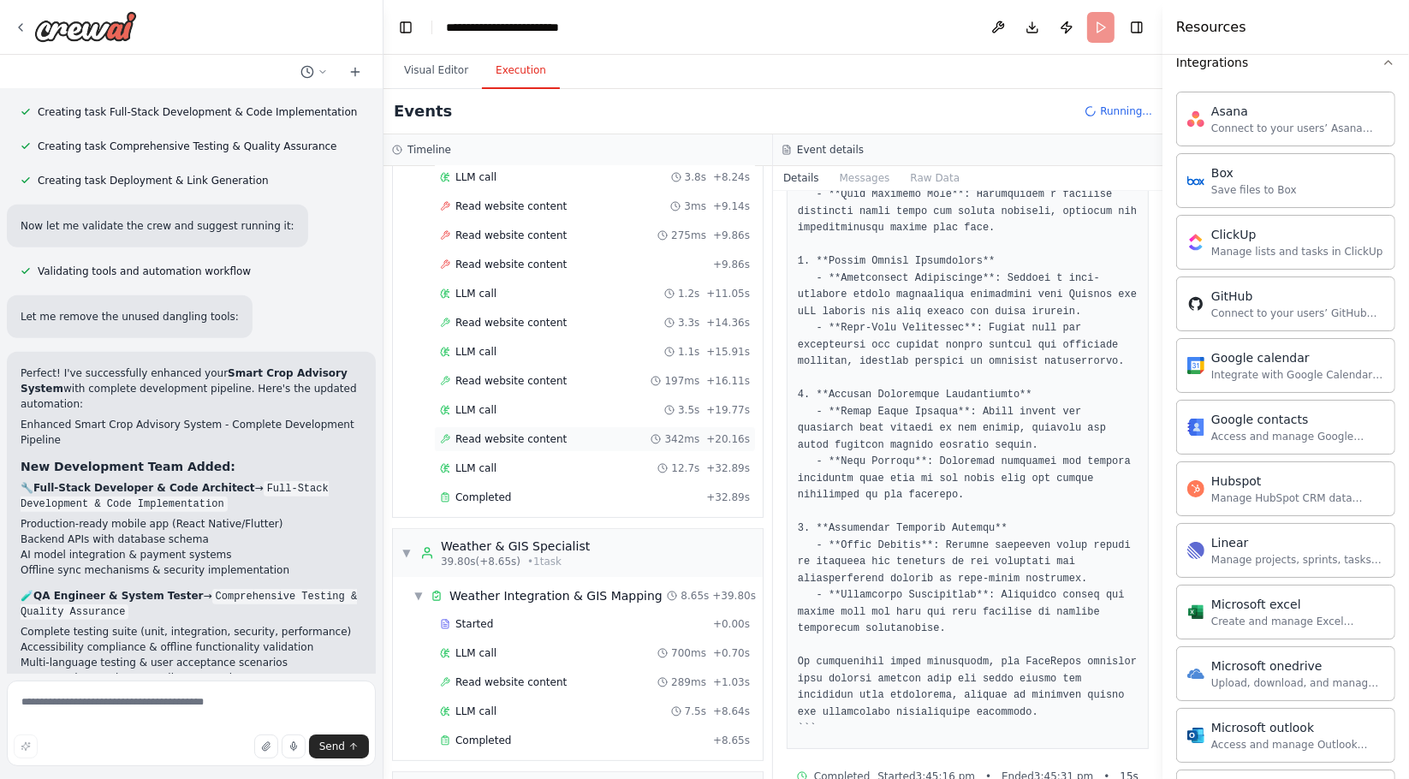
scroll to position [0, 0]
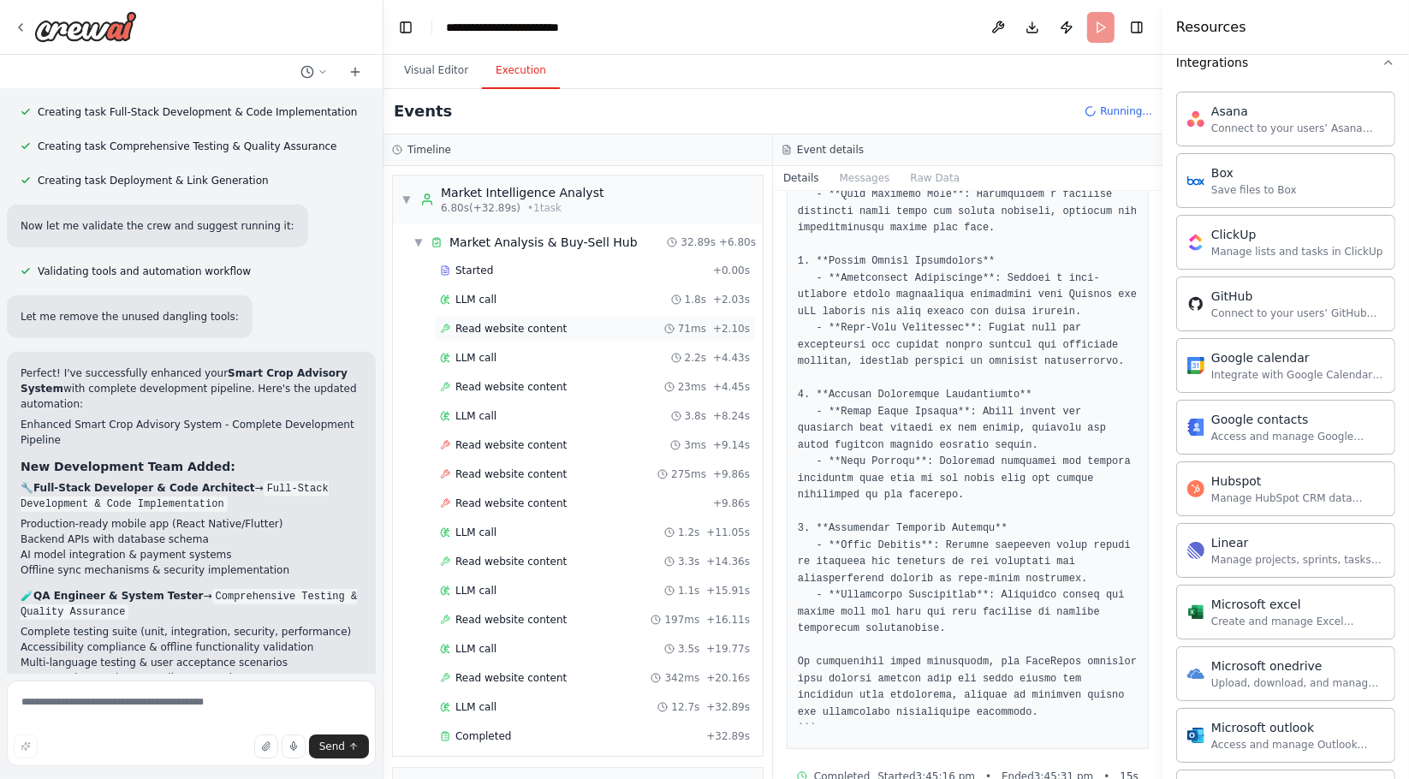
click at [505, 322] on span "Read website content" at bounding box center [510, 329] width 111 height 14
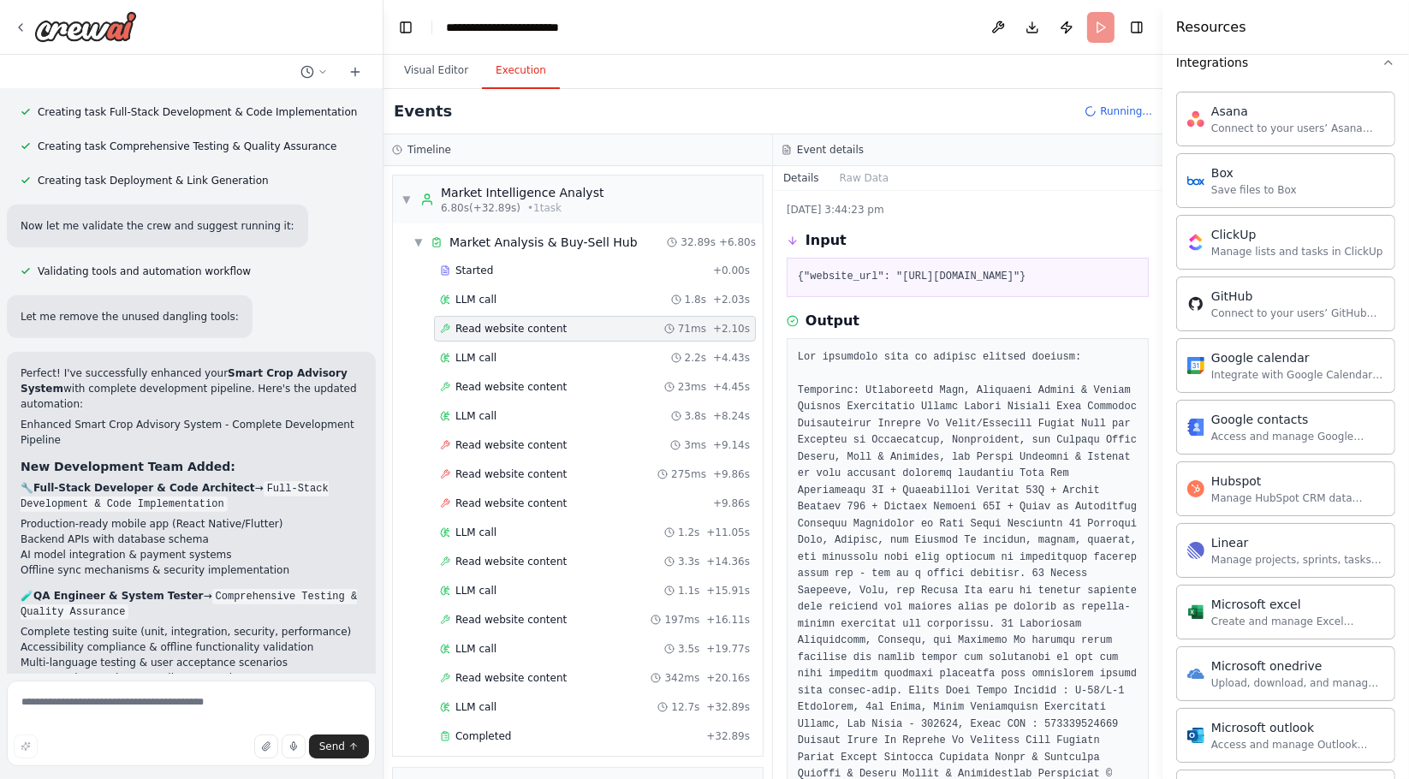
scroll to position [144, 0]
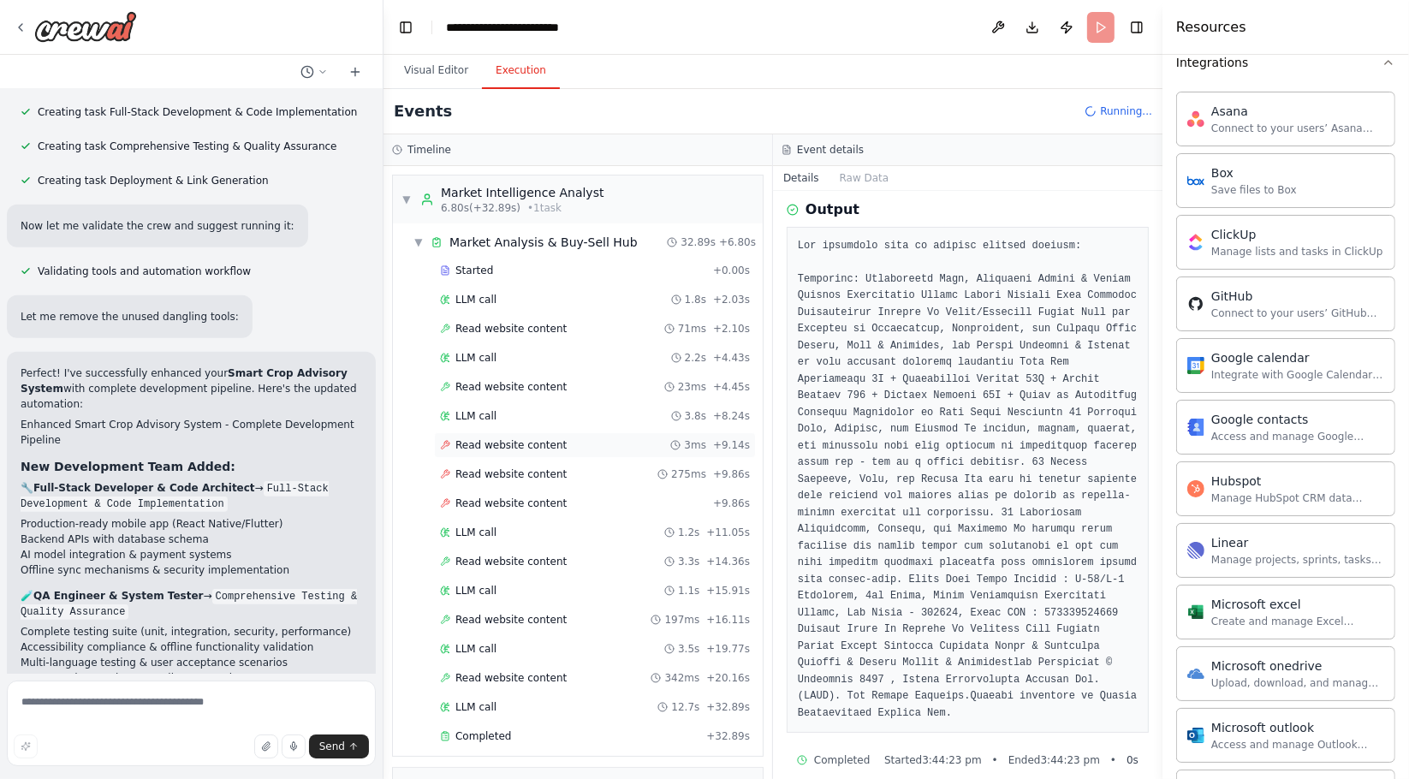
click at [506, 445] on span "Read website content" at bounding box center [510, 445] width 111 height 14
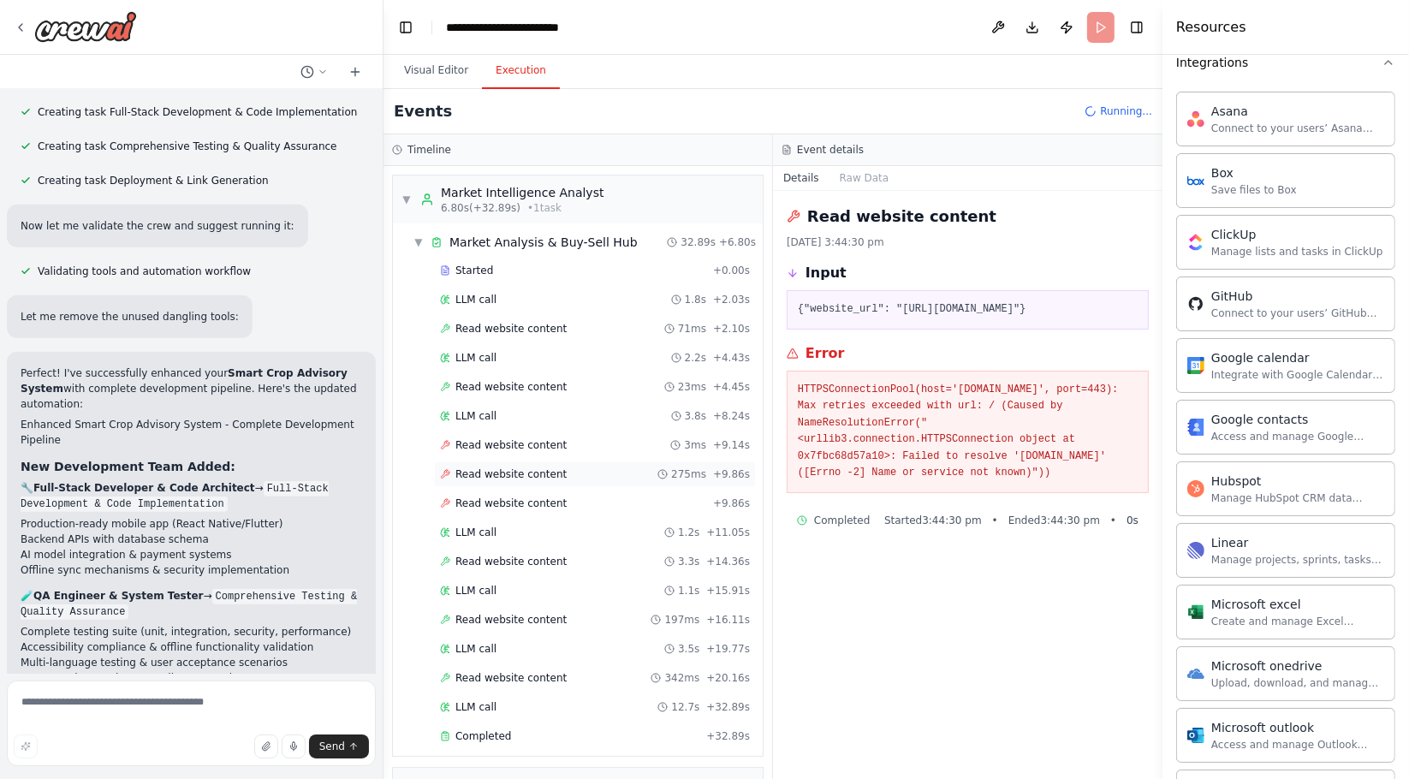
click at [480, 467] on span "Read website content" at bounding box center [510, 474] width 111 height 14
click at [475, 491] on div "Read website content + 9.86s" at bounding box center [595, 504] width 322 height 26
click at [468, 526] on span "LLM call" at bounding box center [475, 533] width 41 height 14
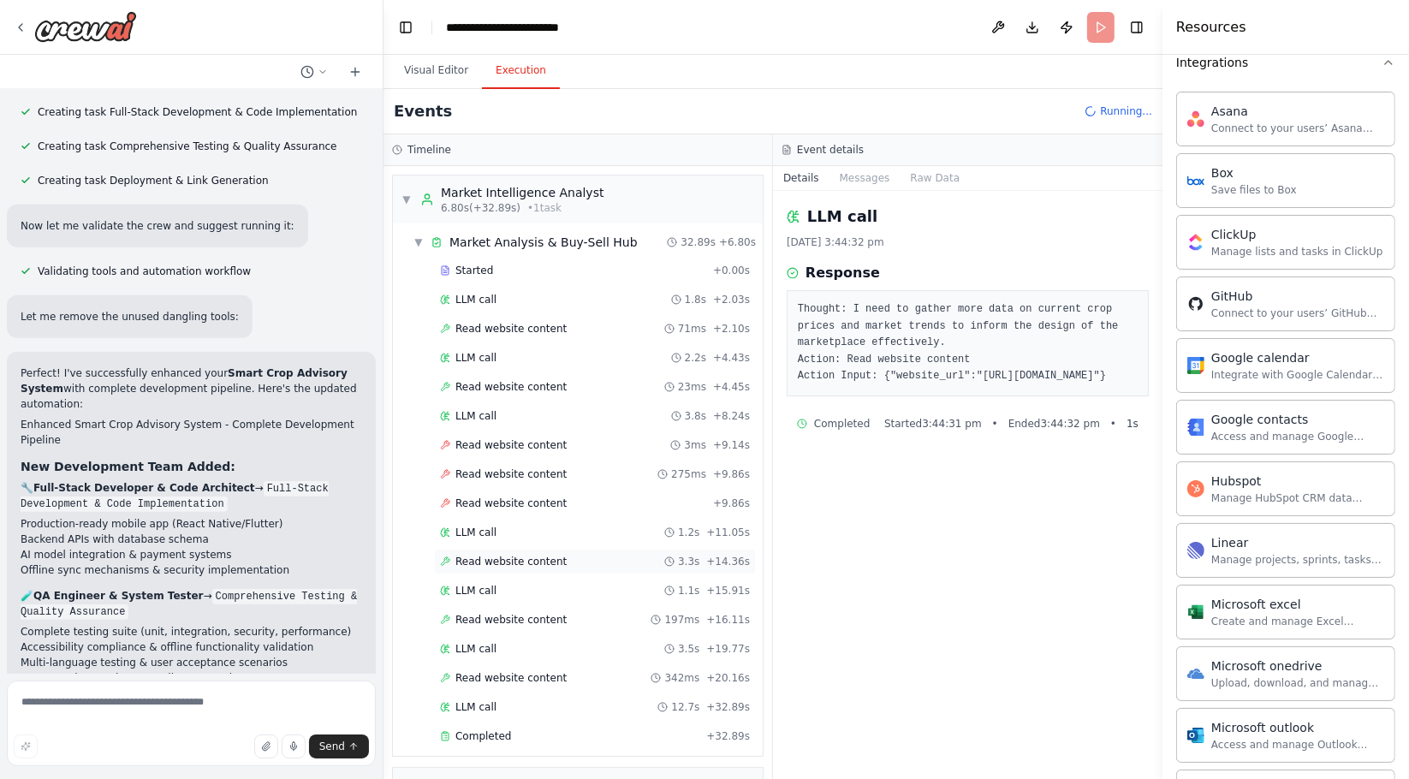
click at [455, 564] on span "Read website content" at bounding box center [510, 562] width 111 height 14
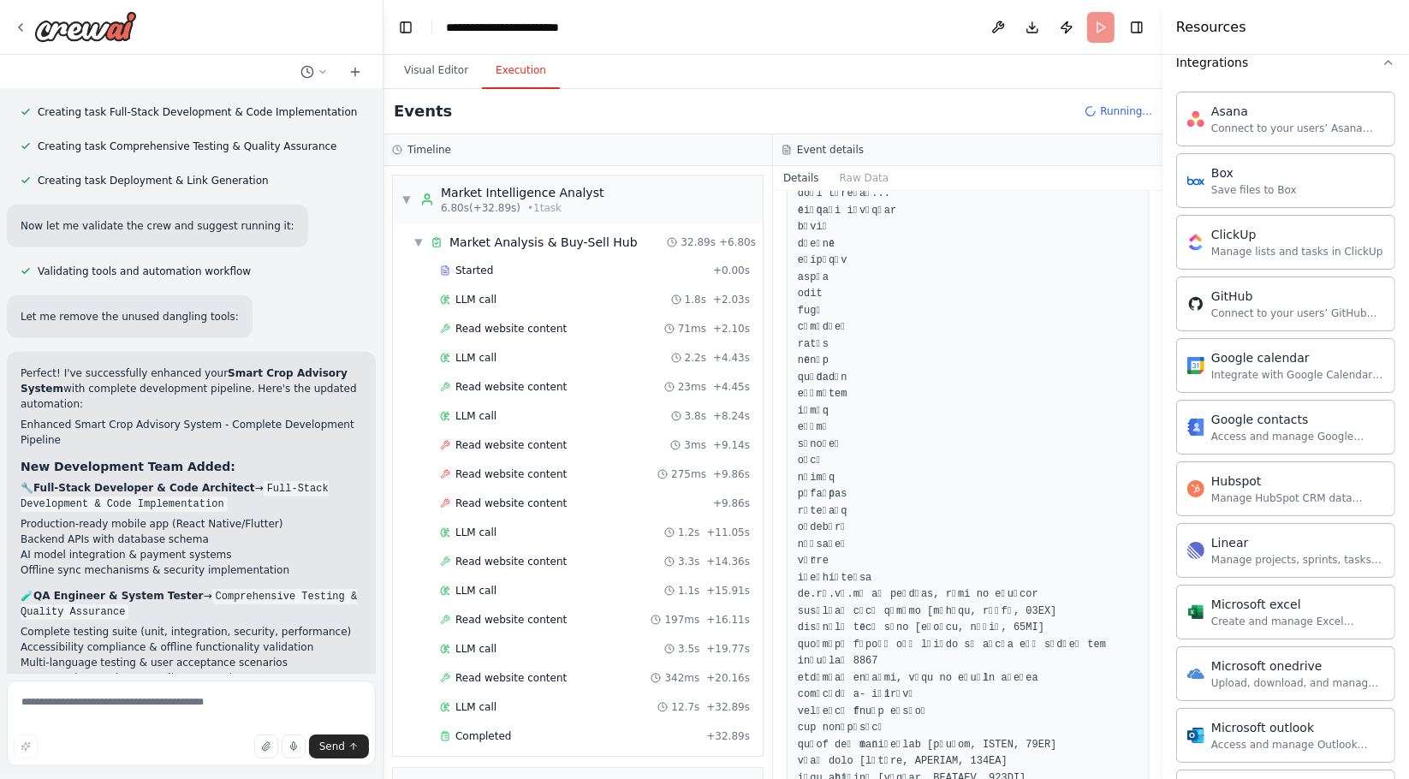
scroll to position [3709, 0]
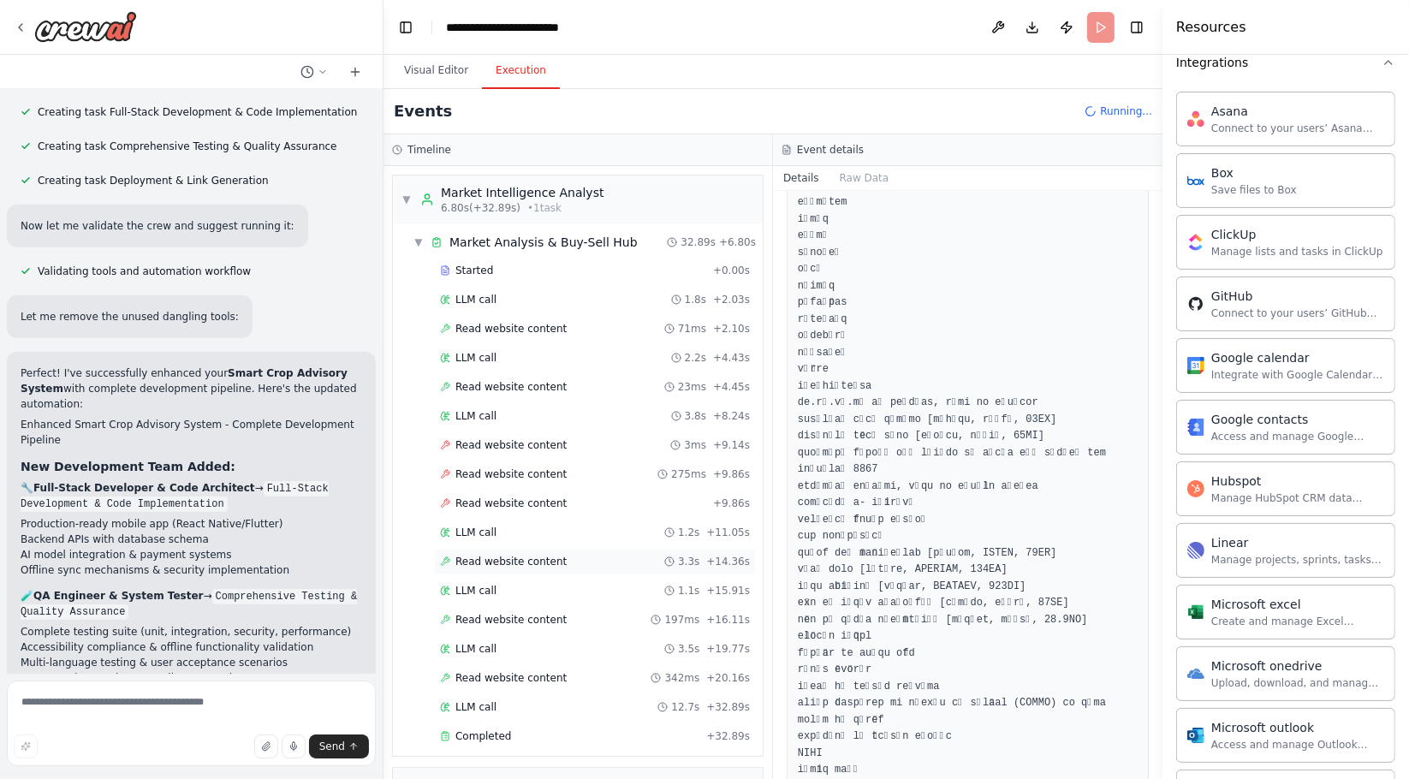
click at [483, 560] on span "Read website content" at bounding box center [510, 562] width 111 height 14
click at [473, 607] on div "Read website content 197ms + 16.11s" at bounding box center [595, 620] width 322 height 26
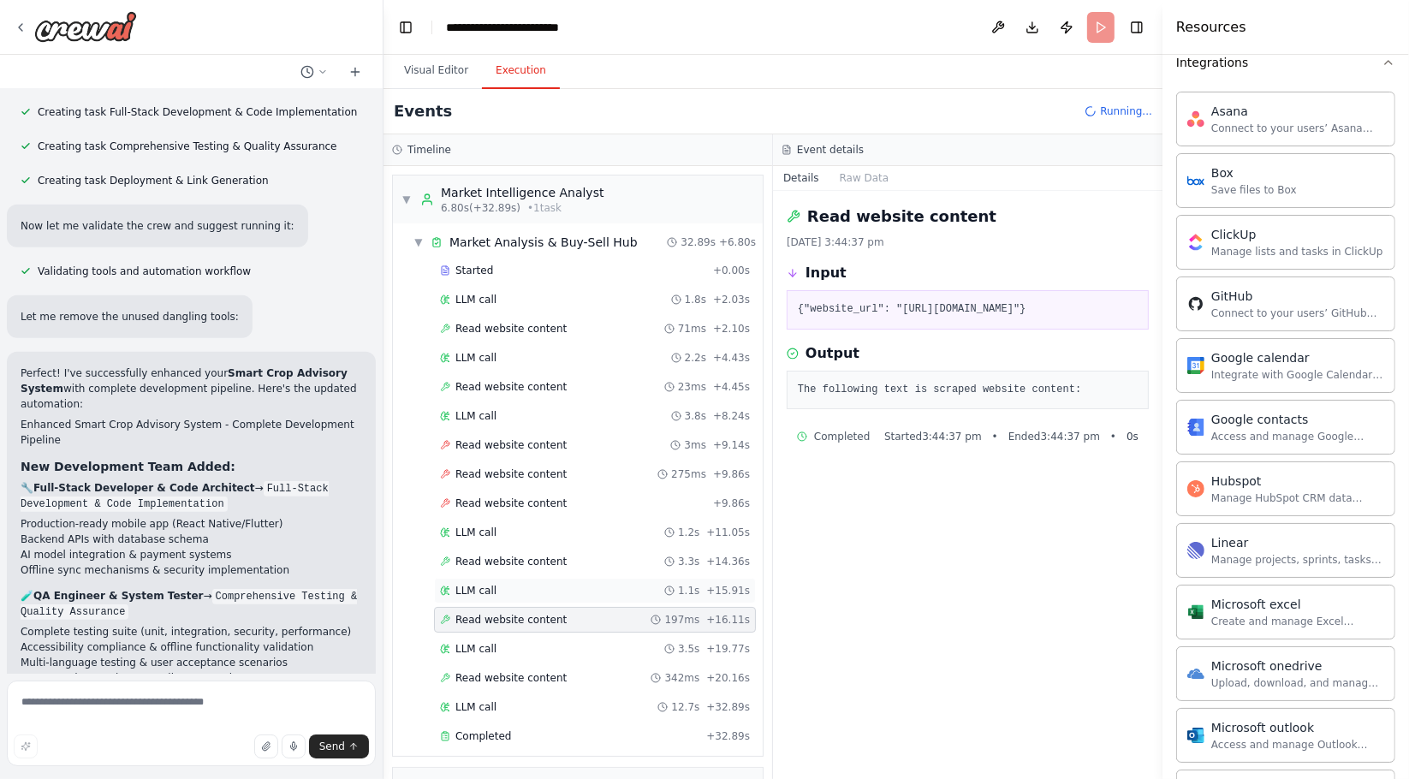
click at [476, 588] on span "LLM call" at bounding box center [475, 591] width 41 height 14
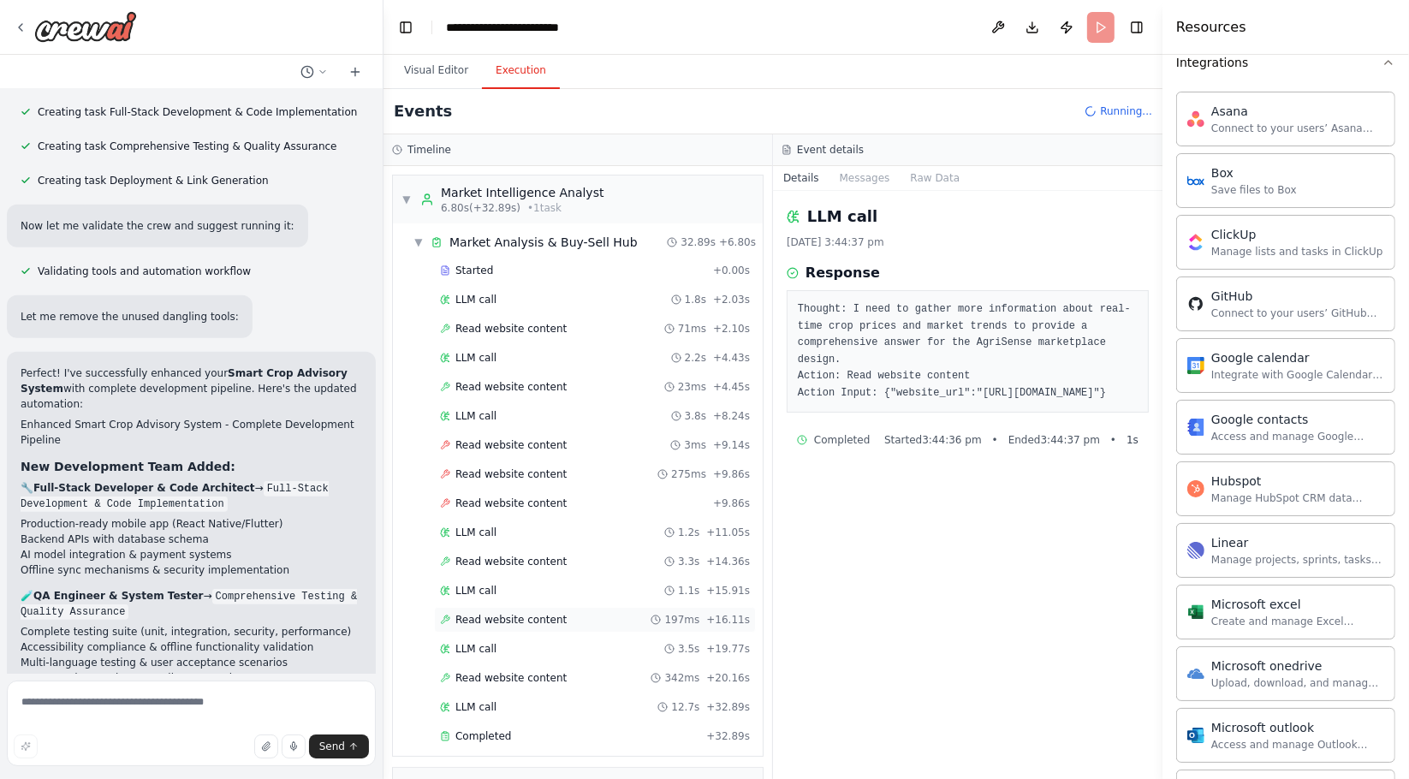
drag, startPoint x: 475, startPoint y: 612, endPoint x: 475, endPoint y: 622, distance: 10.3
click at [475, 622] on span "Read website content" at bounding box center [510, 620] width 111 height 14
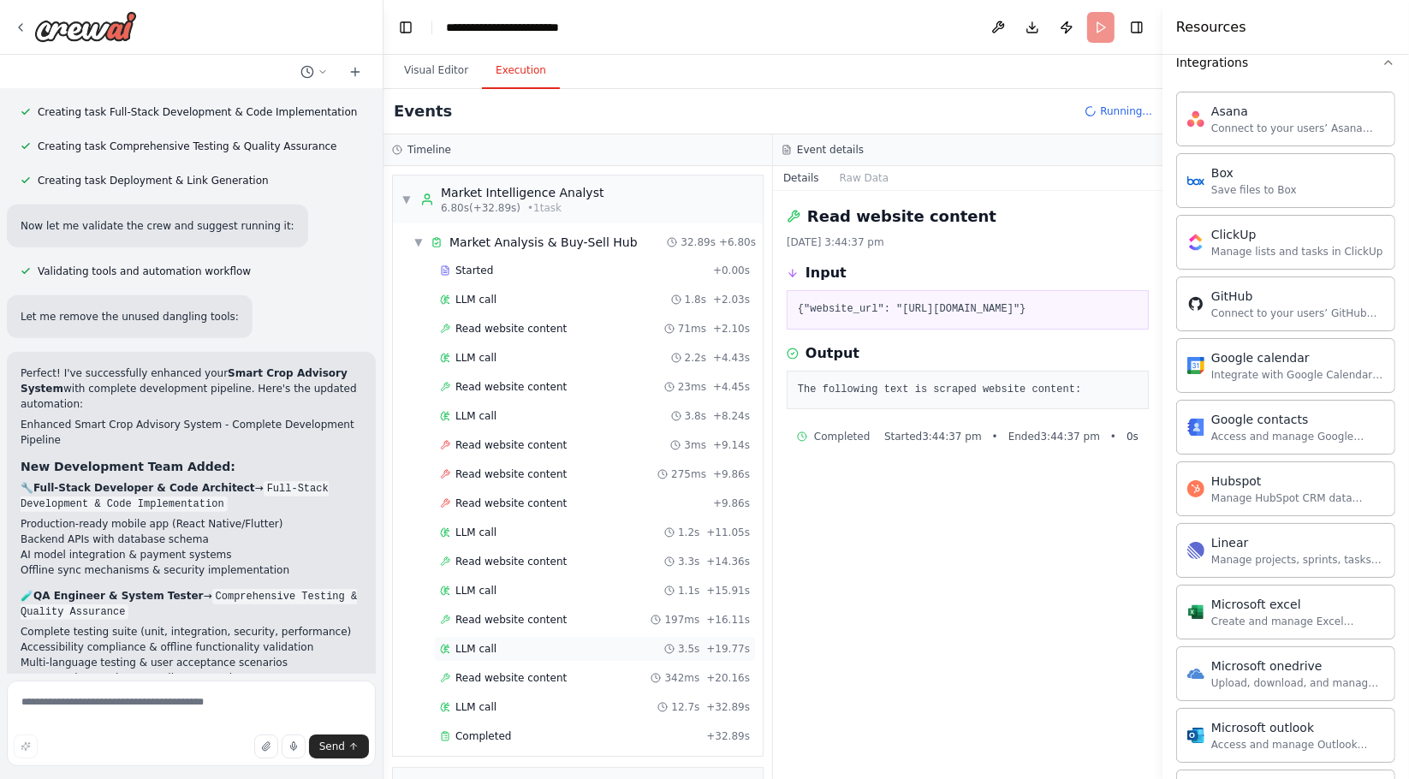
click at [475, 651] on span "LLM call" at bounding box center [475, 649] width 41 height 14
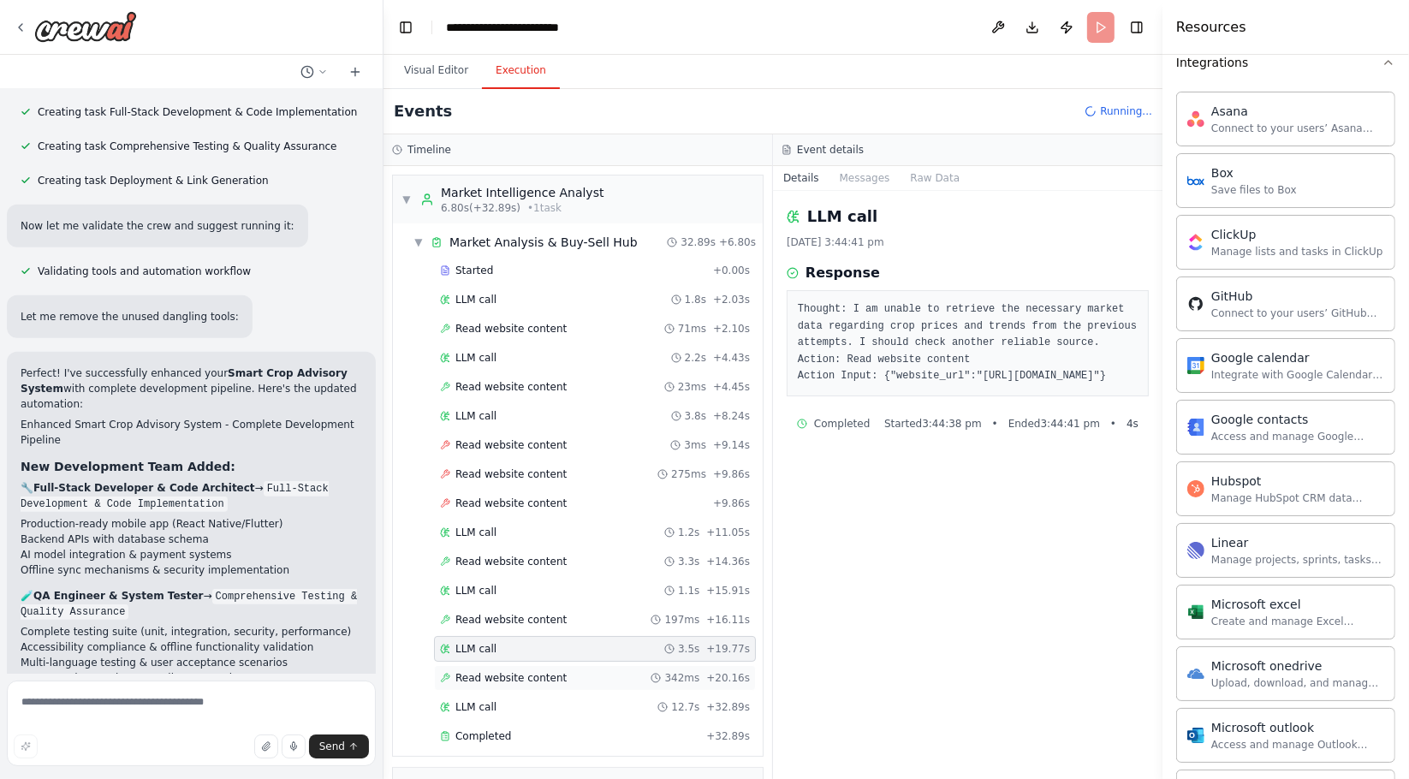
click at [473, 681] on span "Read website content" at bounding box center [510, 678] width 111 height 14
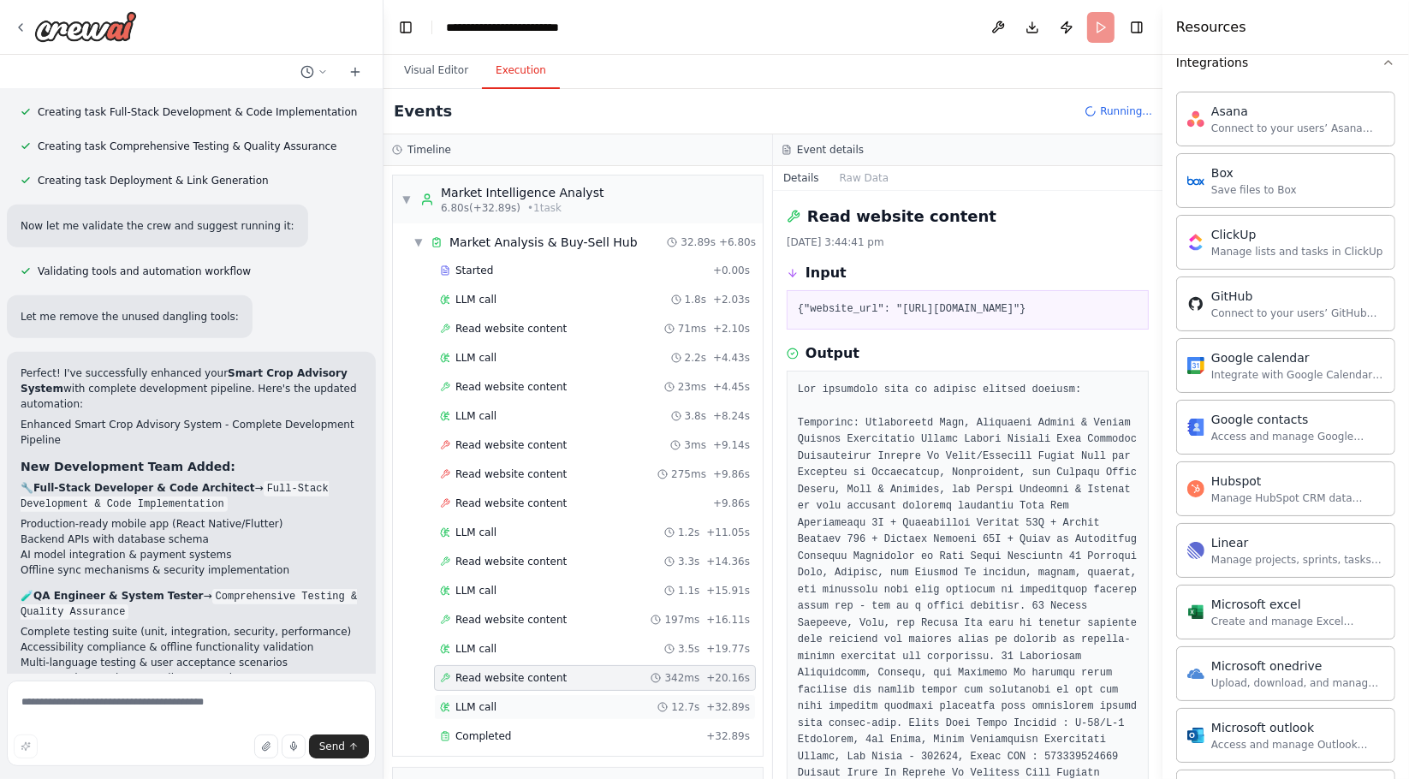
click at [472, 700] on span "LLM call" at bounding box center [475, 707] width 41 height 14
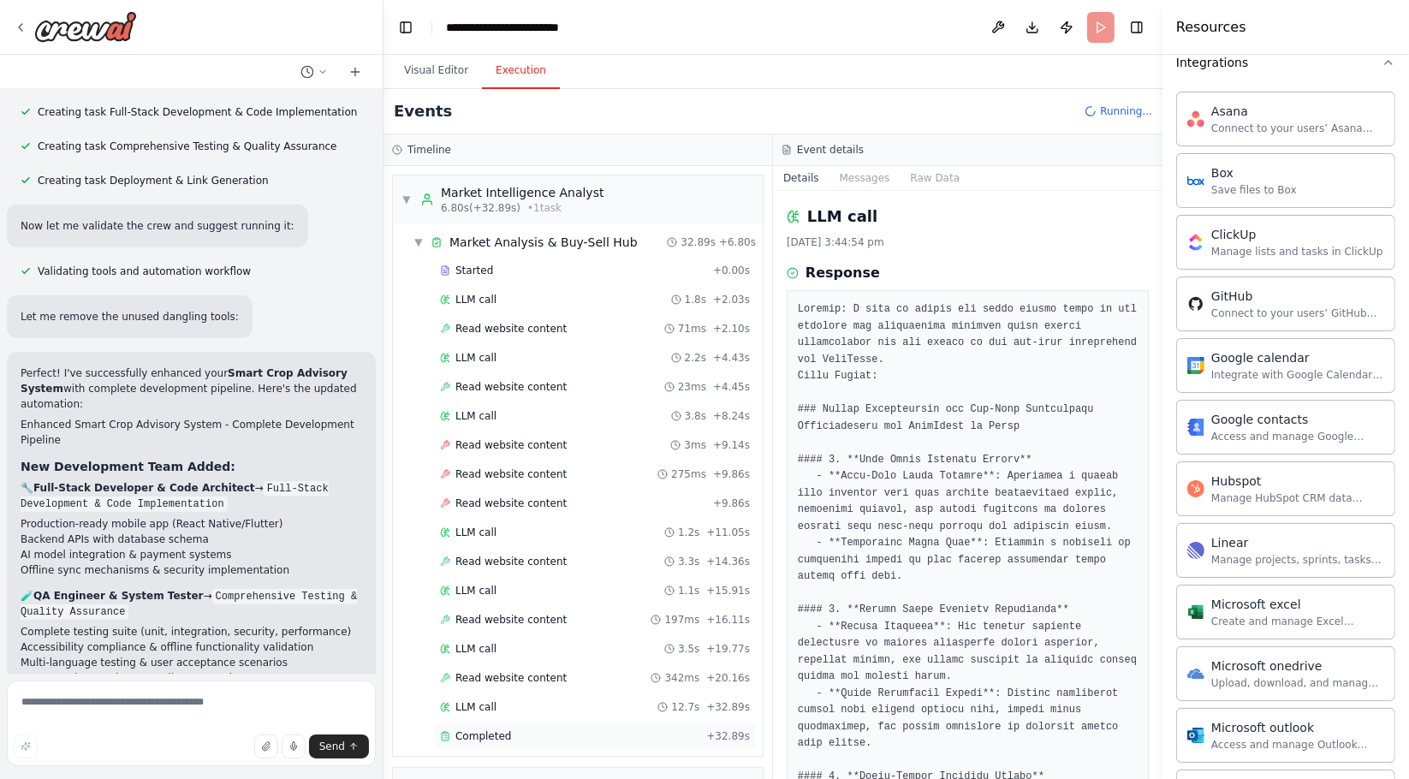
click at [467, 728] on div "Completed + 32.89s" at bounding box center [595, 736] width 322 height 26
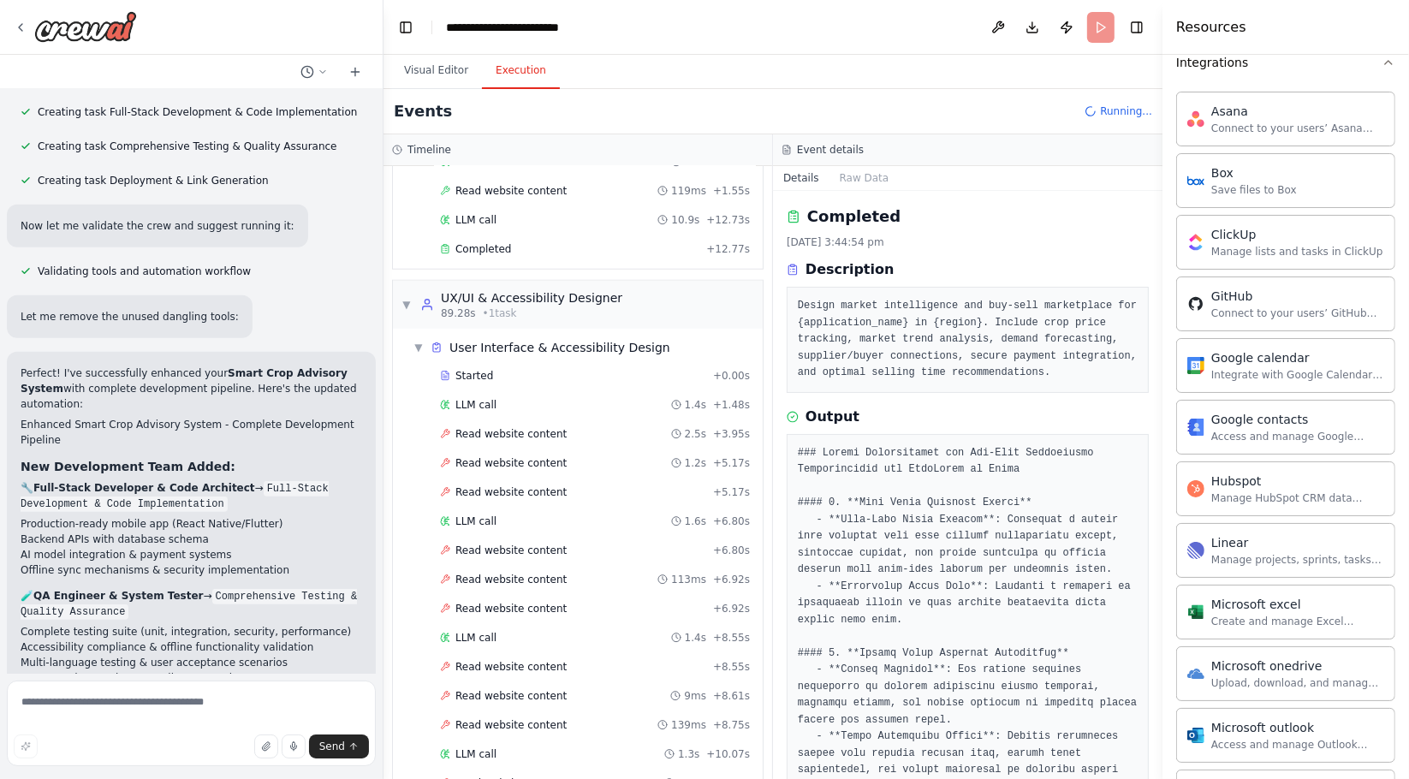
scroll to position [1712, 0]
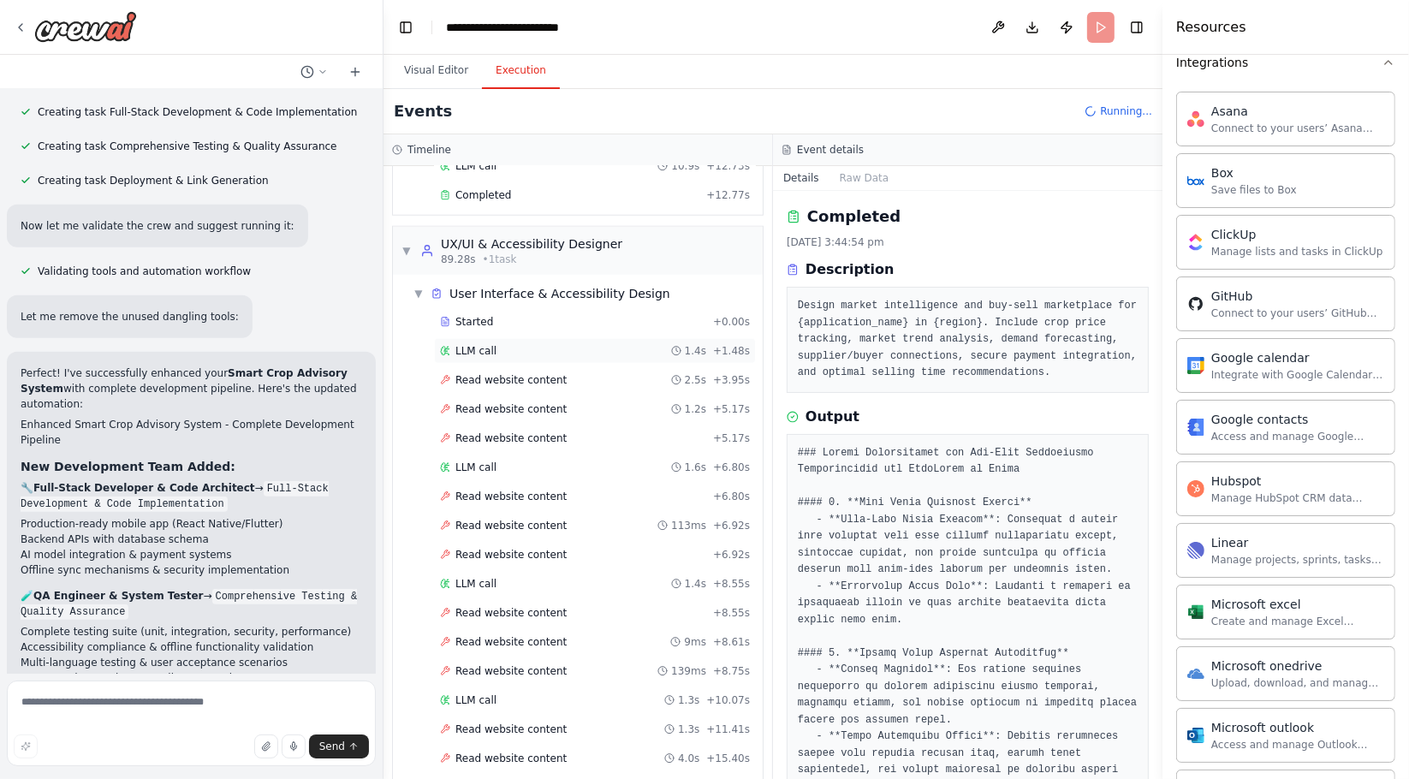
click at [529, 344] on div "LLM call 1.4s + 1.48s" at bounding box center [595, 351] width 310 height 14
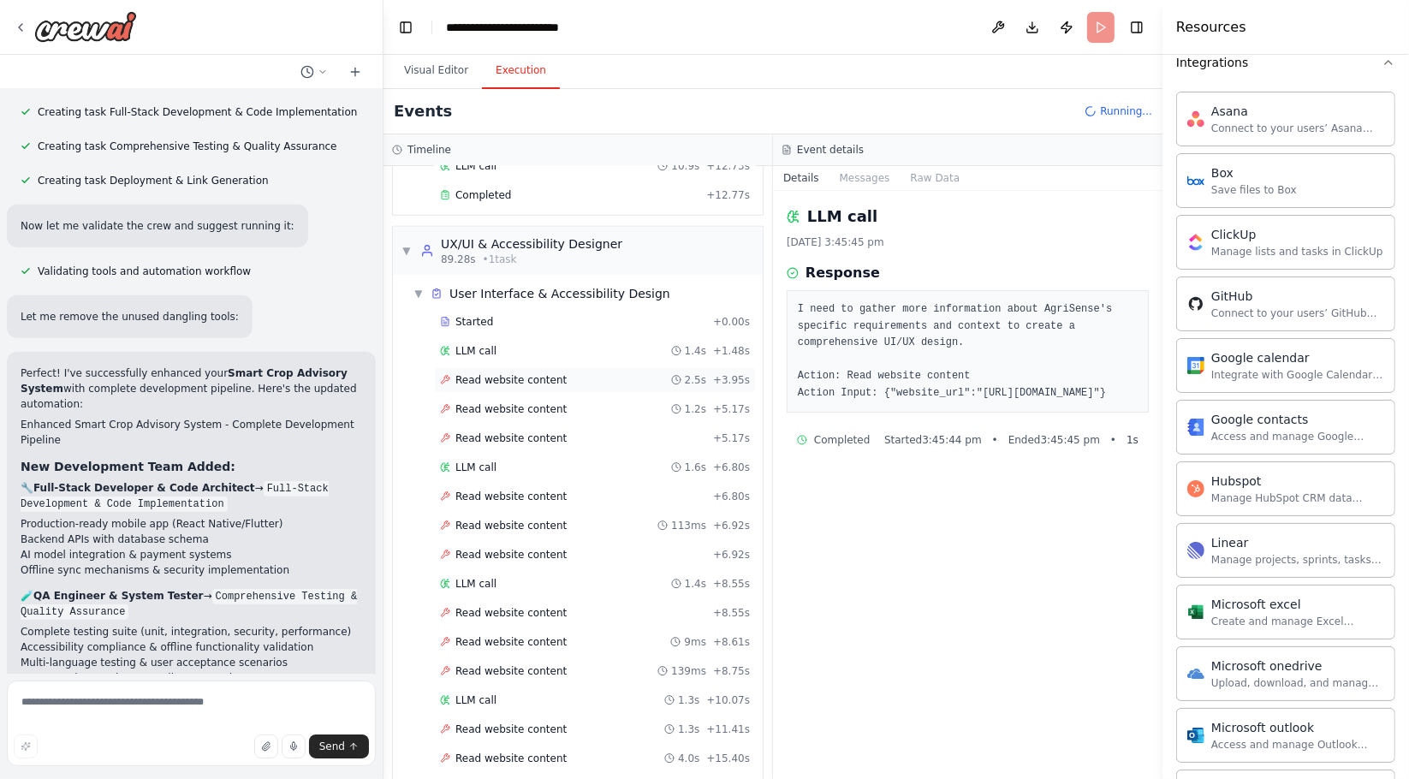
click at [517, 367] on div "Read website content 2.5s + 3.95s" at bounding box center [595, 380] width 322 height 26
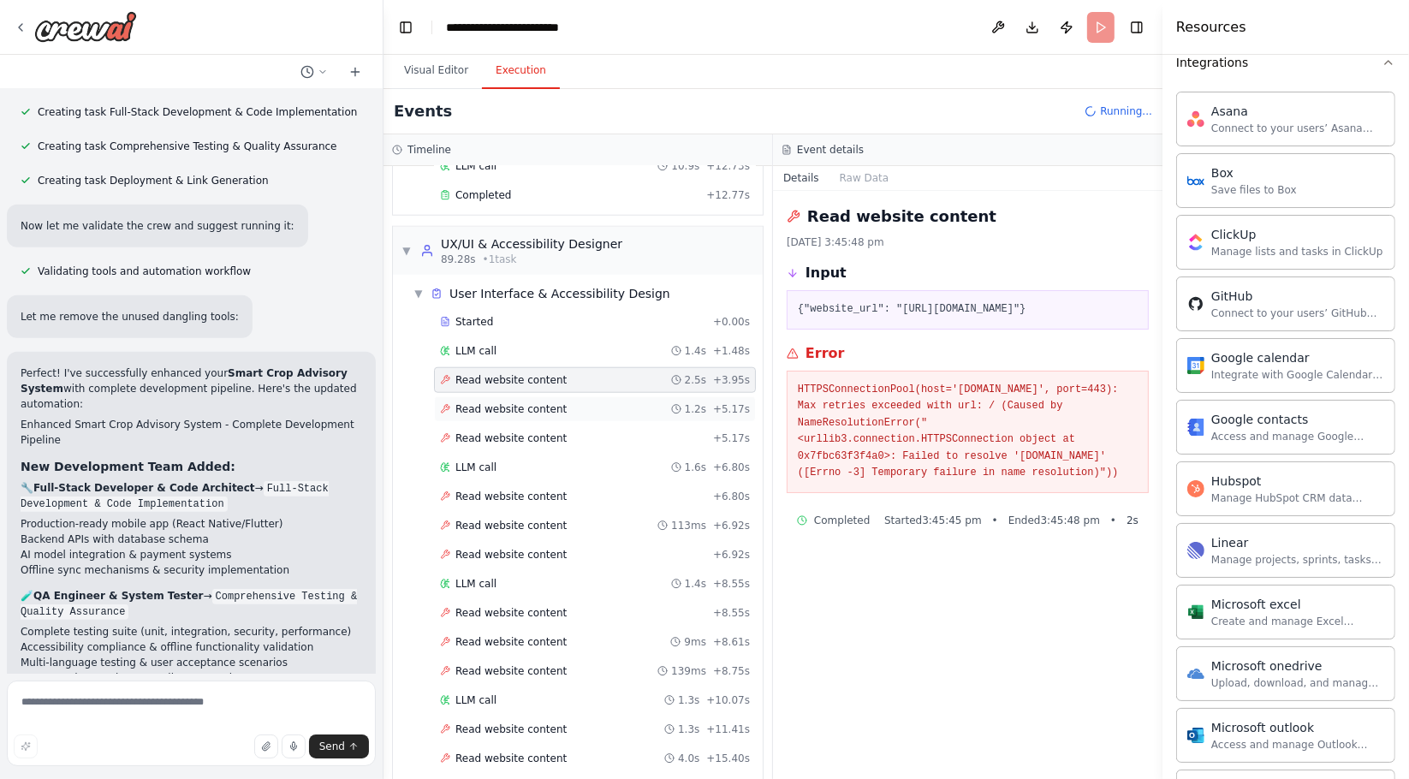
click at [511, 402] on span "Read website content" at bounding box center [510, 409] width 111 height 14
click at [507, 431] on span "Read website content" at bounding box center [510, 438] width 111 height 14
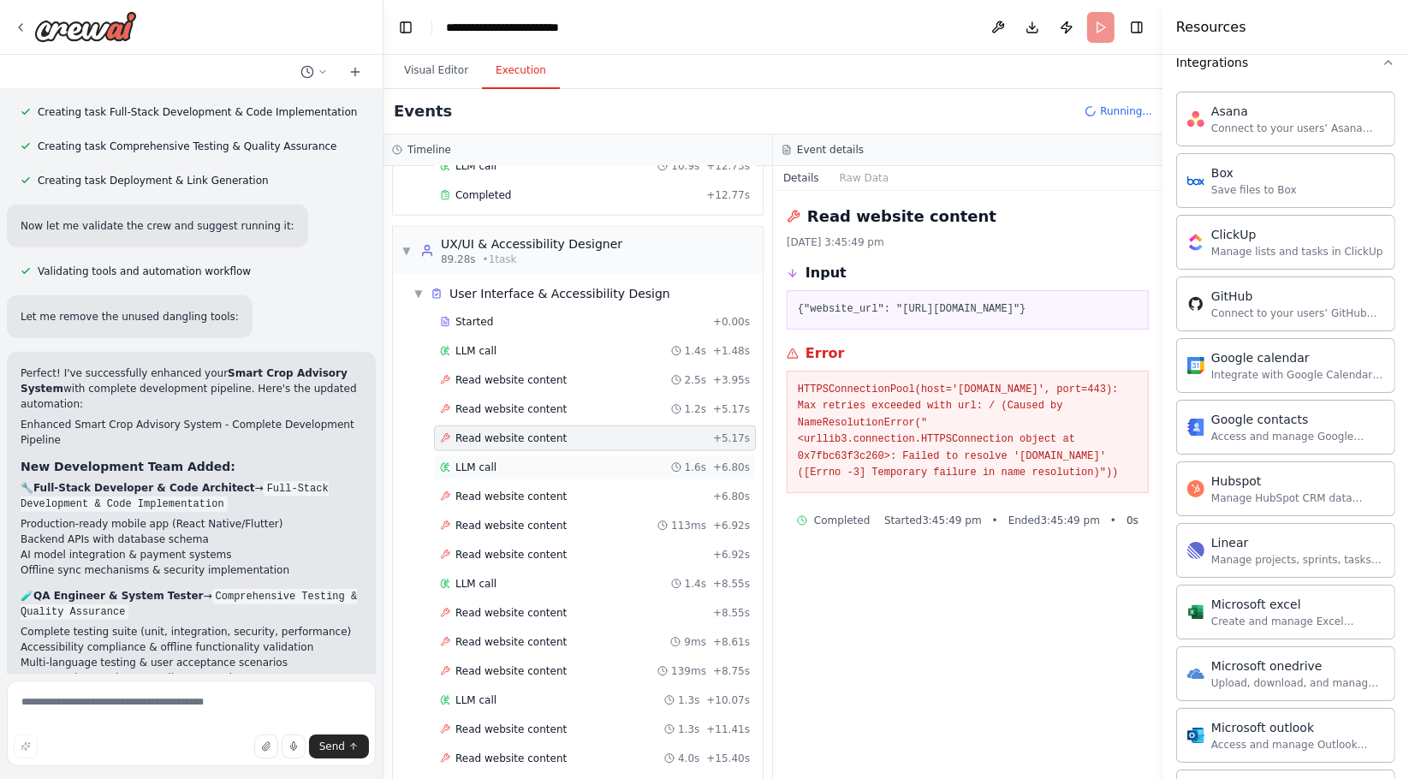
click at [502, 461] on div "LLM call 1.6s + 6.80s" at bounding box center [595, 468] width 310 height 14
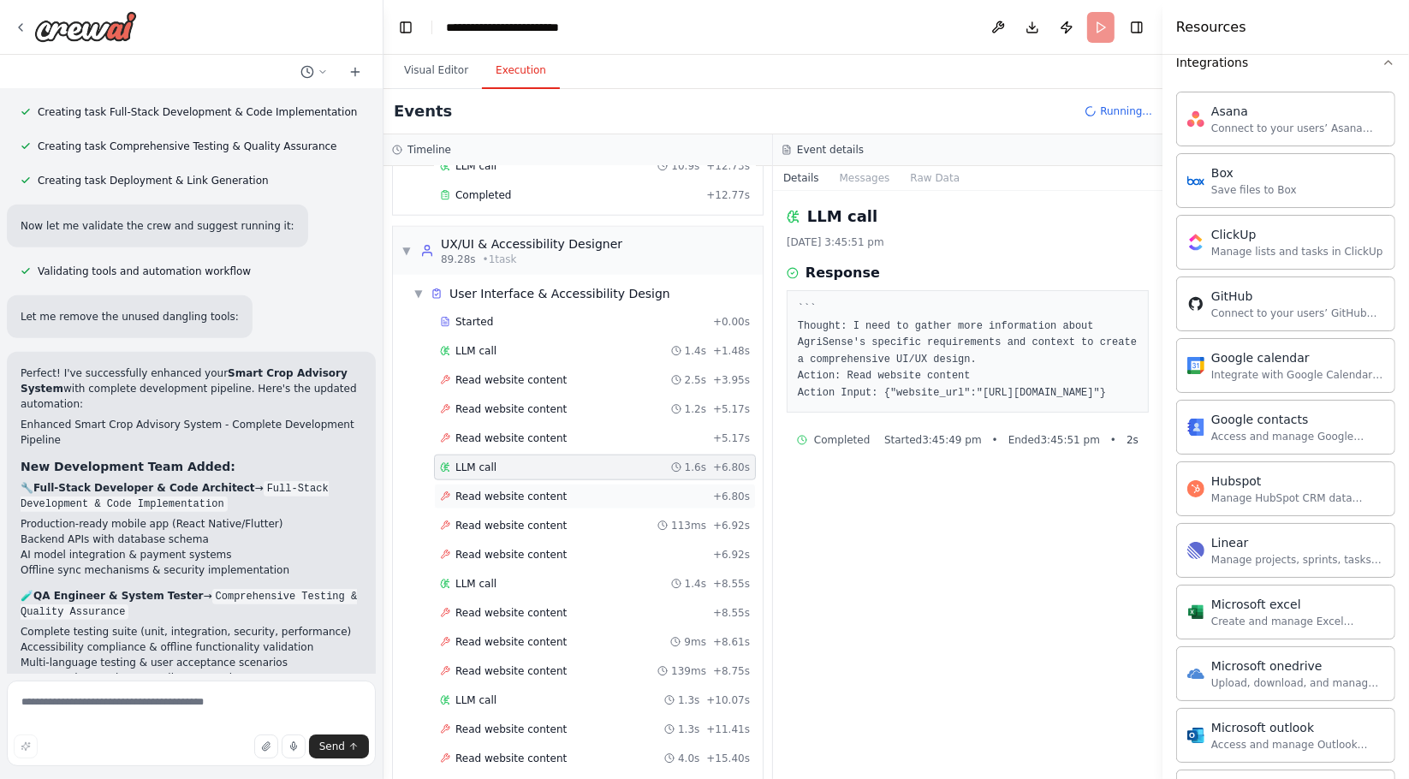
click at [494, 490] on span "Read website content" at bounding box center [510, 497] width 111 height 14
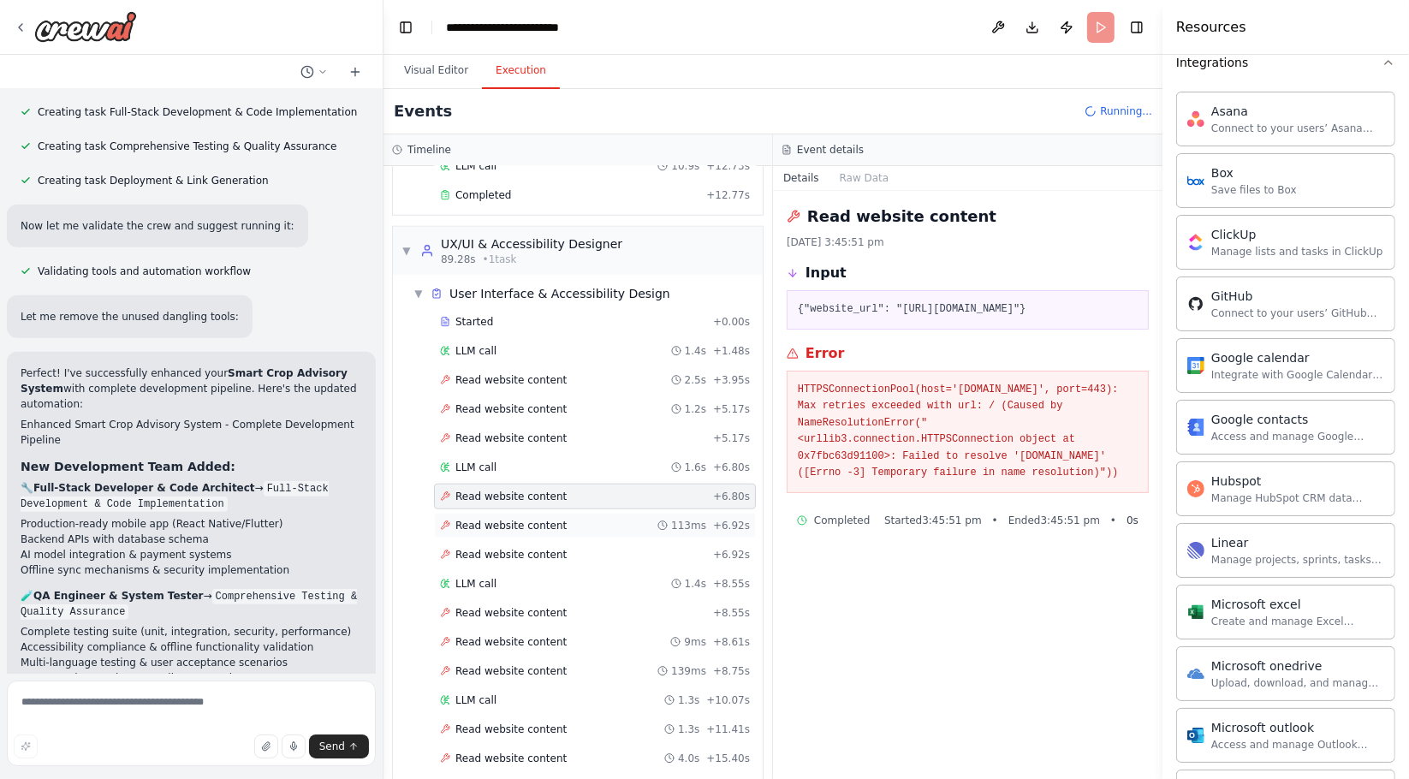
click at [487, 519] on span "Read website content" at bounding box center [510, 526] width 111 height 14
click at [476, 577] on span "LLM call" at bounding box center [475, 584] width 41 height 14
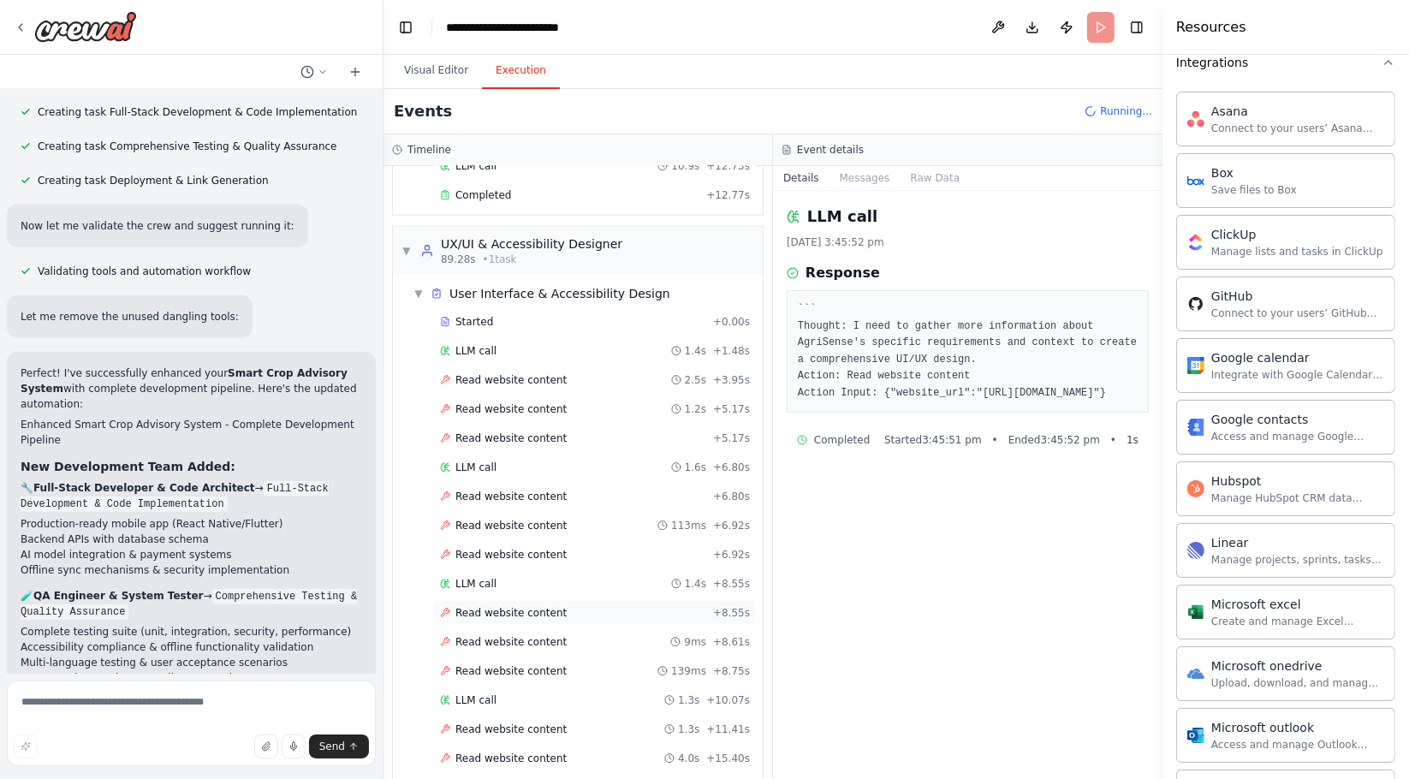
click at [470, 606] on span "Read website content" at bounding box center [510, 613] width 111 height 14
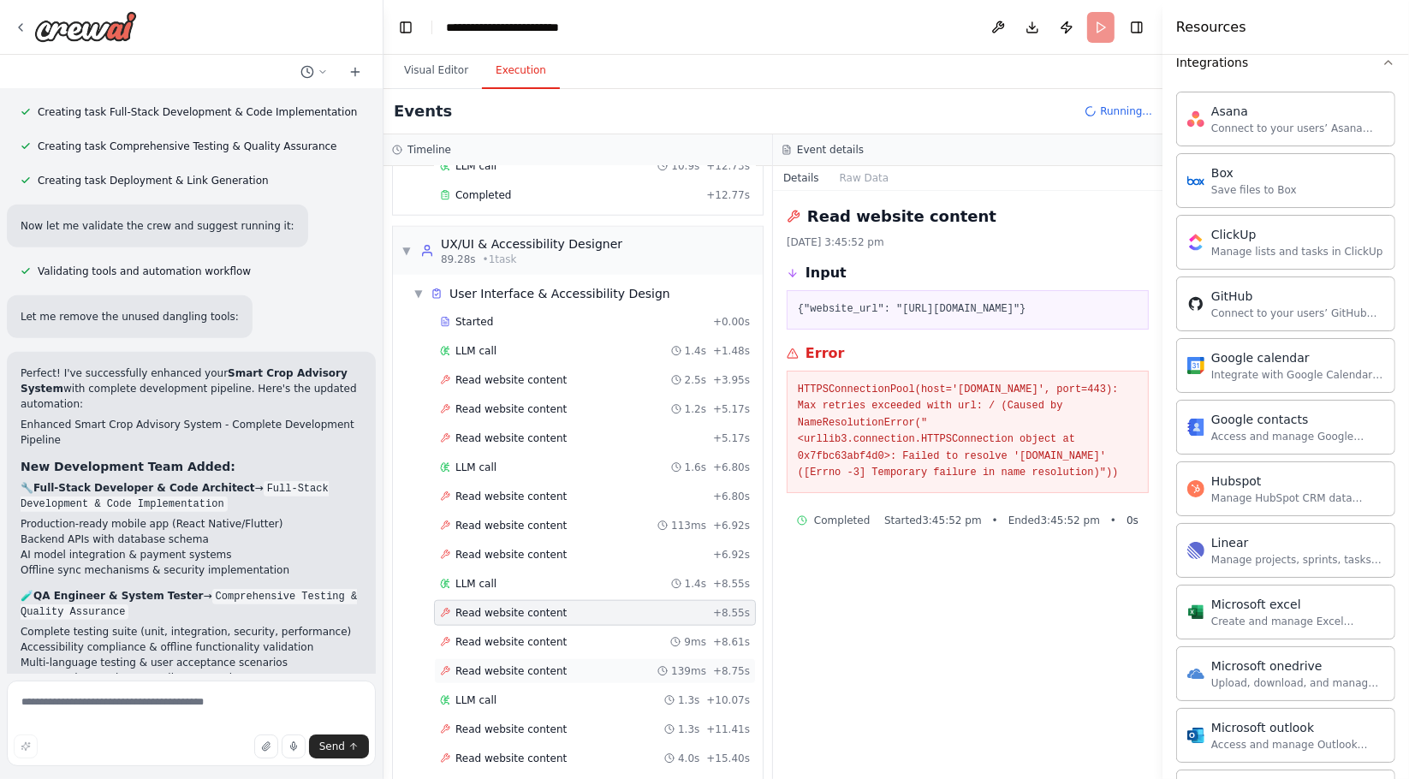
click at [461, 664] on span "Read website content" at bounding box center [510, 671] width 111 height 14
click at [454, 693] on div "LLM call" at bounding box center [468, 700] width 56 height 14
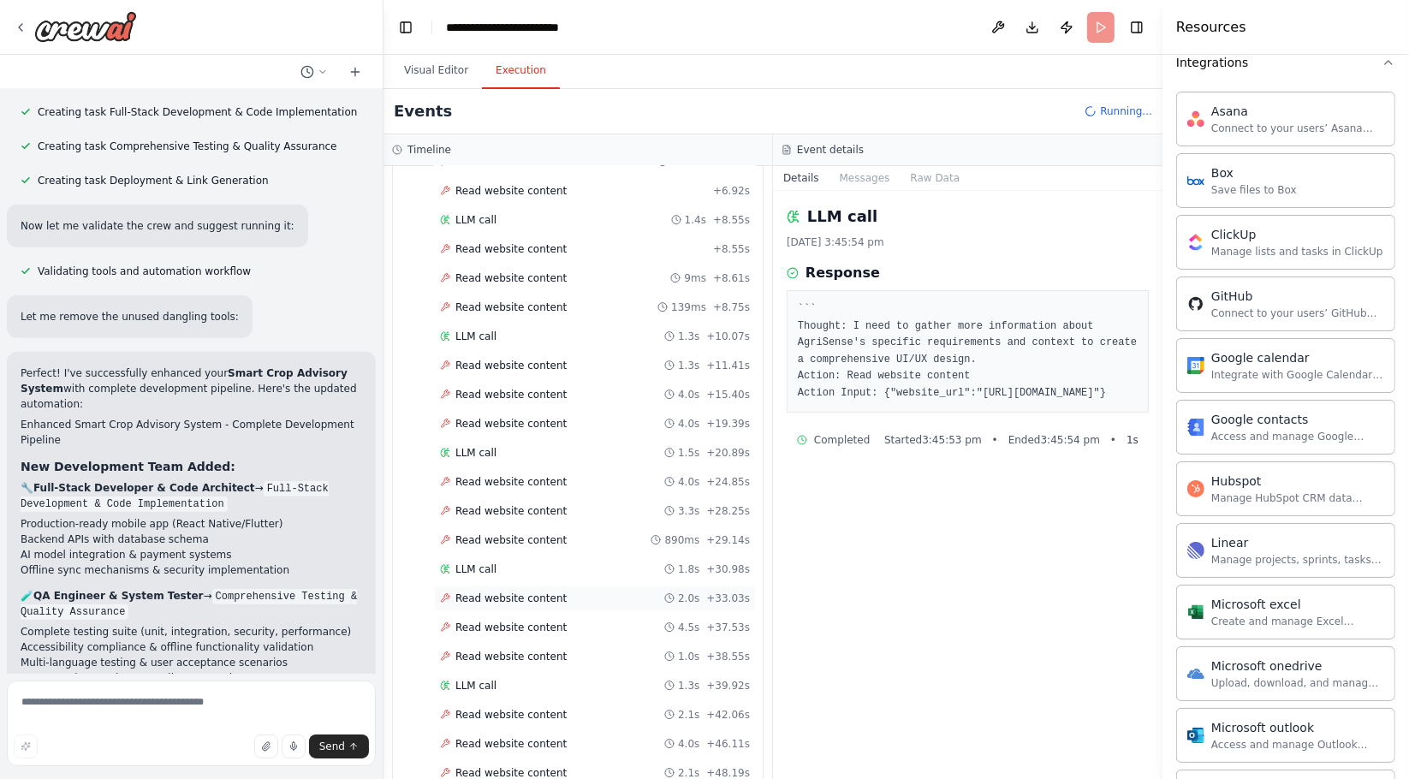
scroll to position [2105, 0]
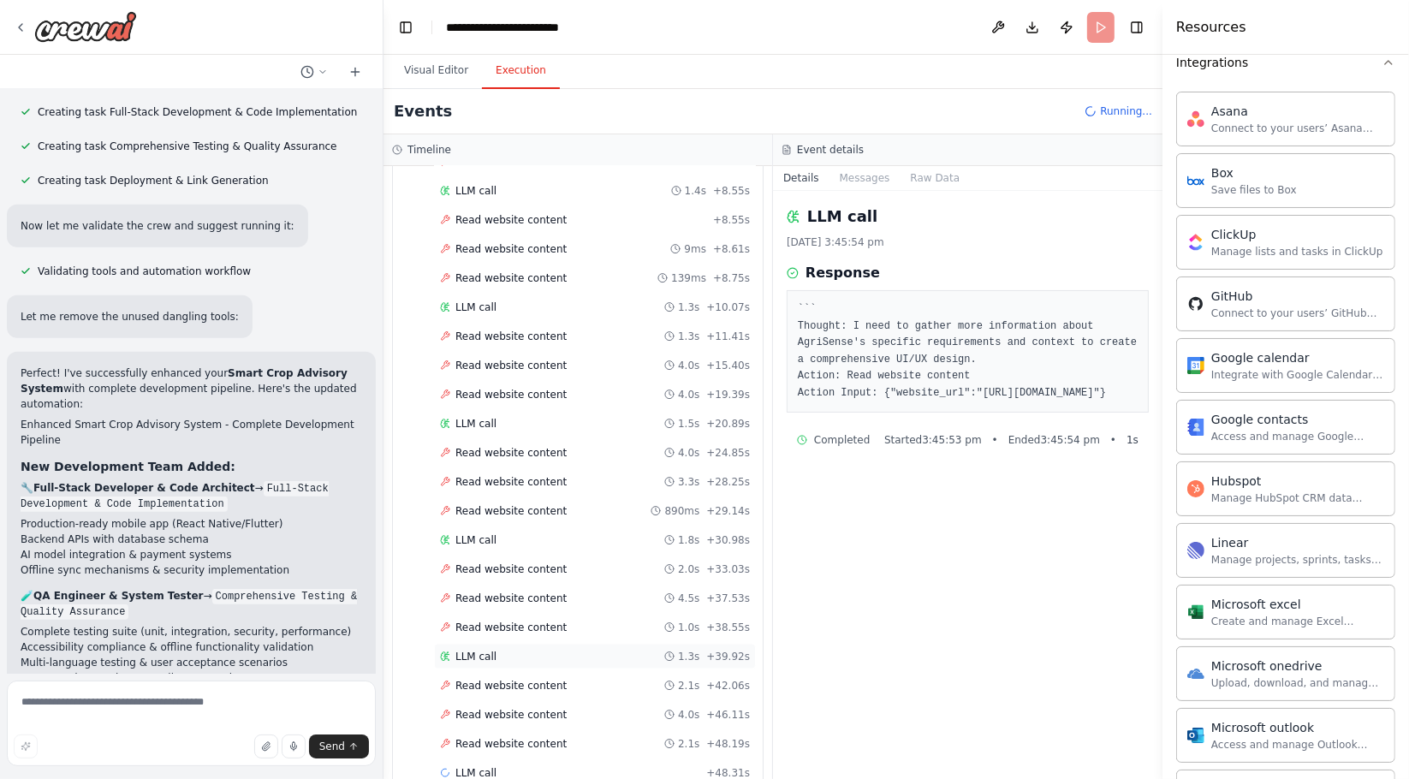
click at [455, 650] on span "LLM call" at bounding box center [475, 657] width 41 height 14
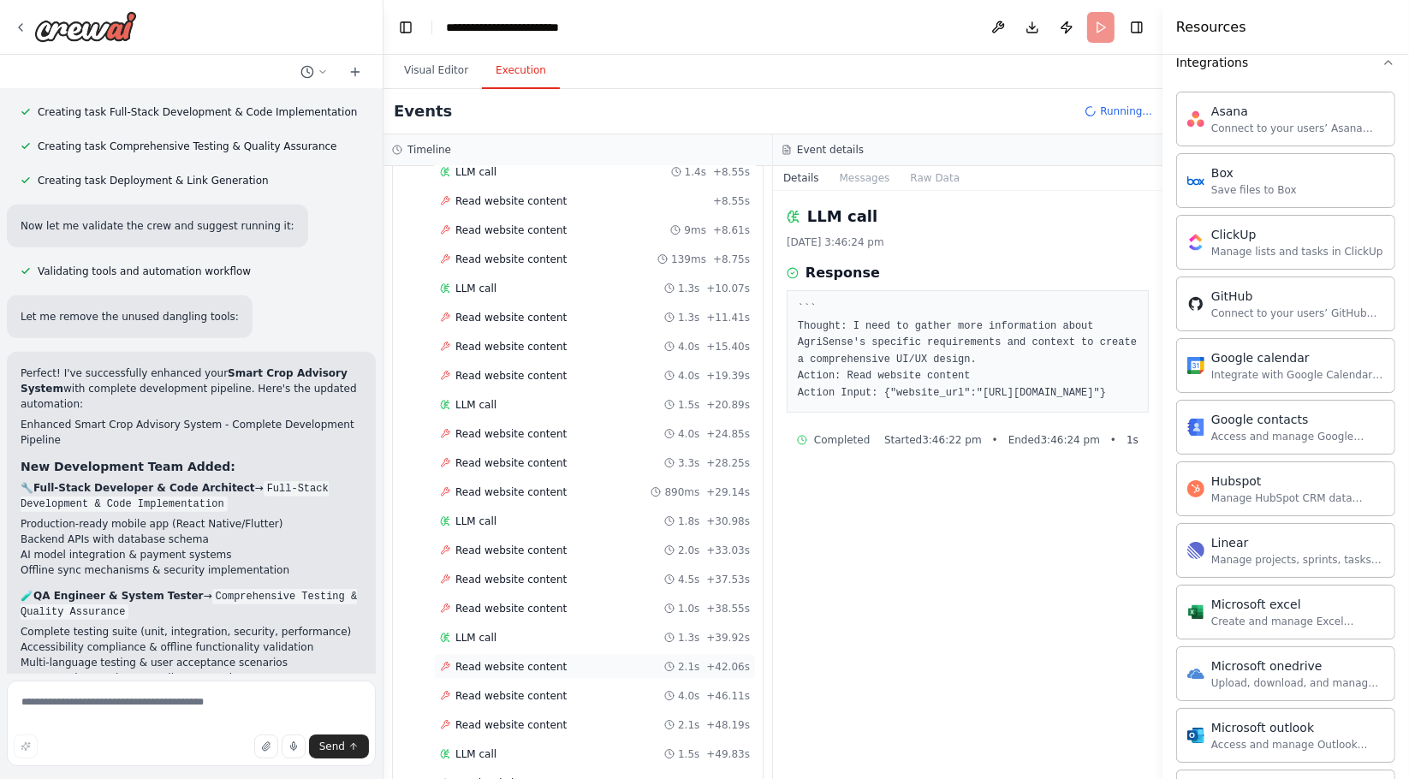
scroll to position [2134, 0]
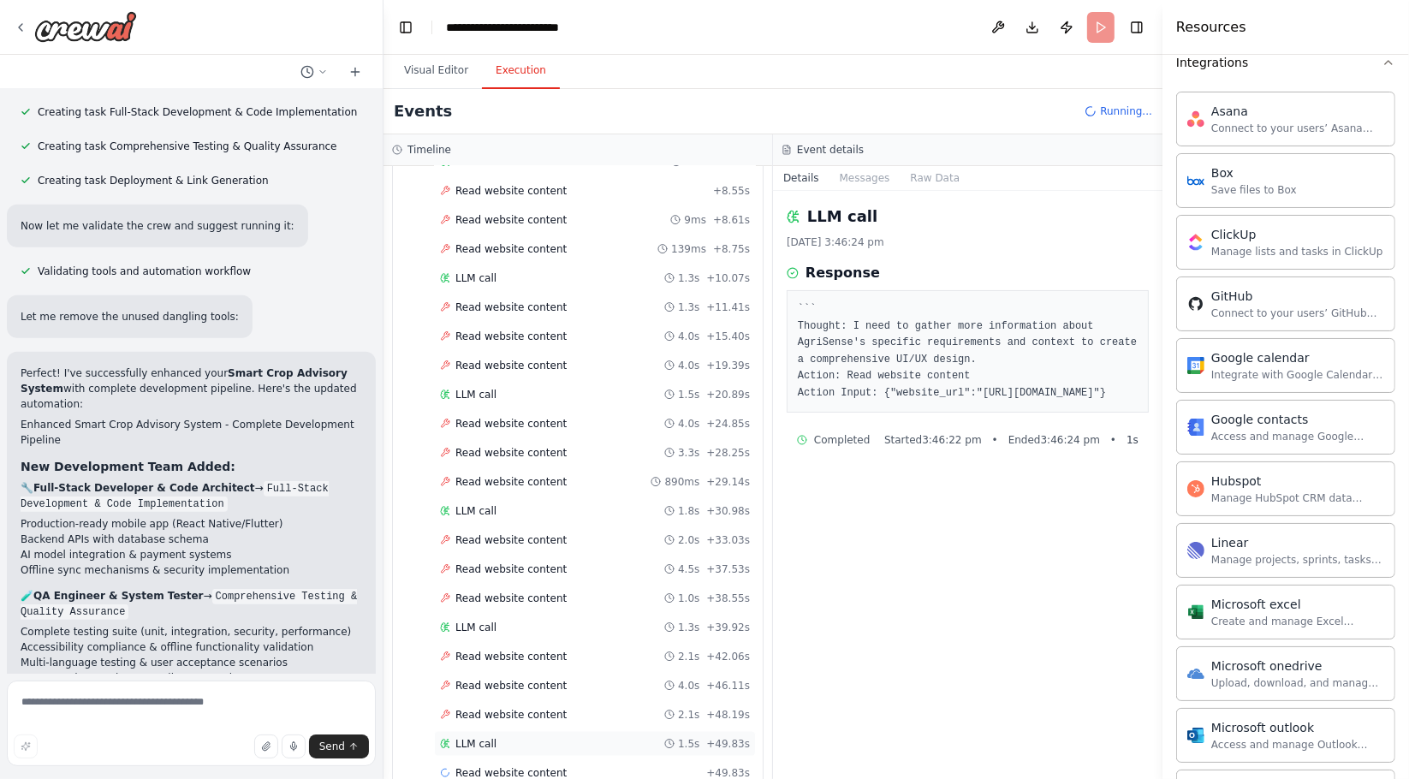
click at [447, 739] on icon at bounding box center [445, 744] width 10 height 10
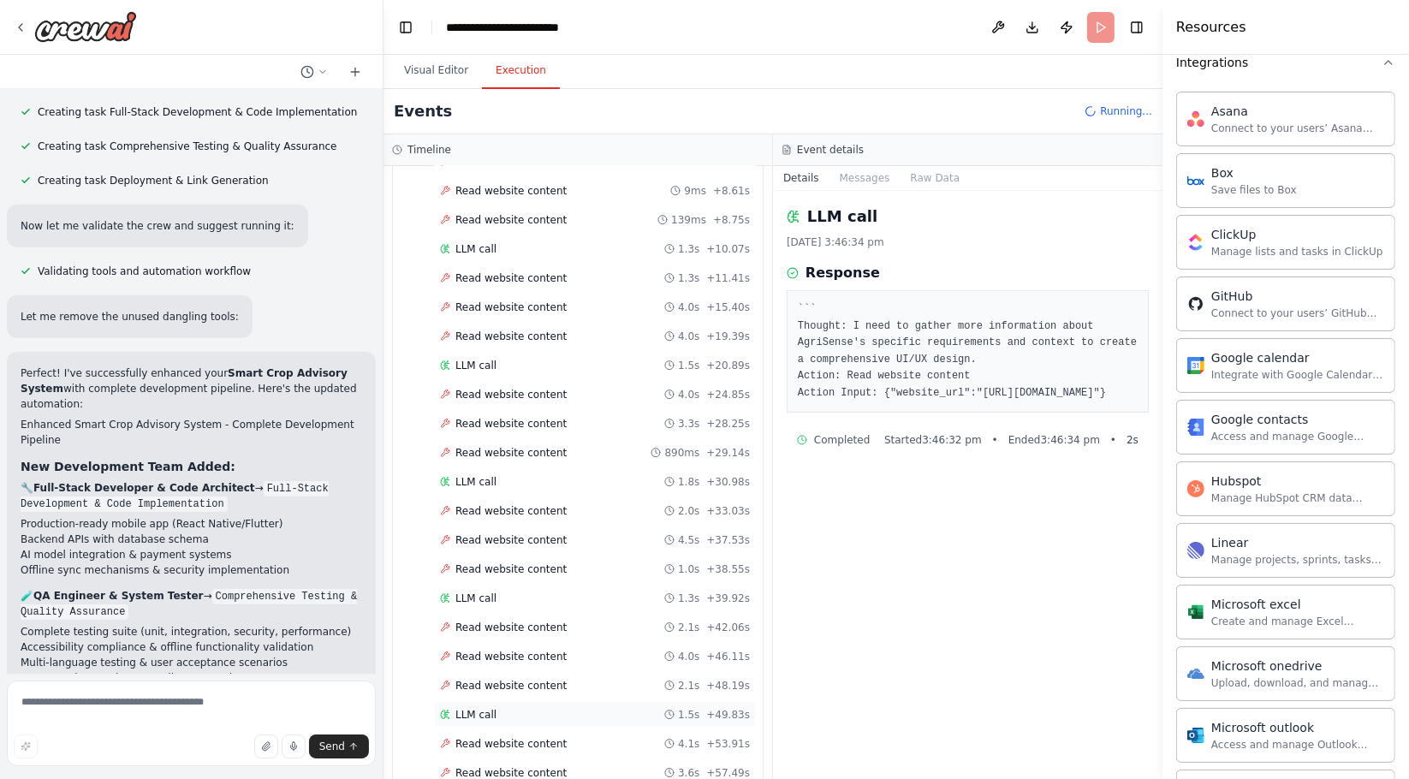
scroll to position [2191, 0]
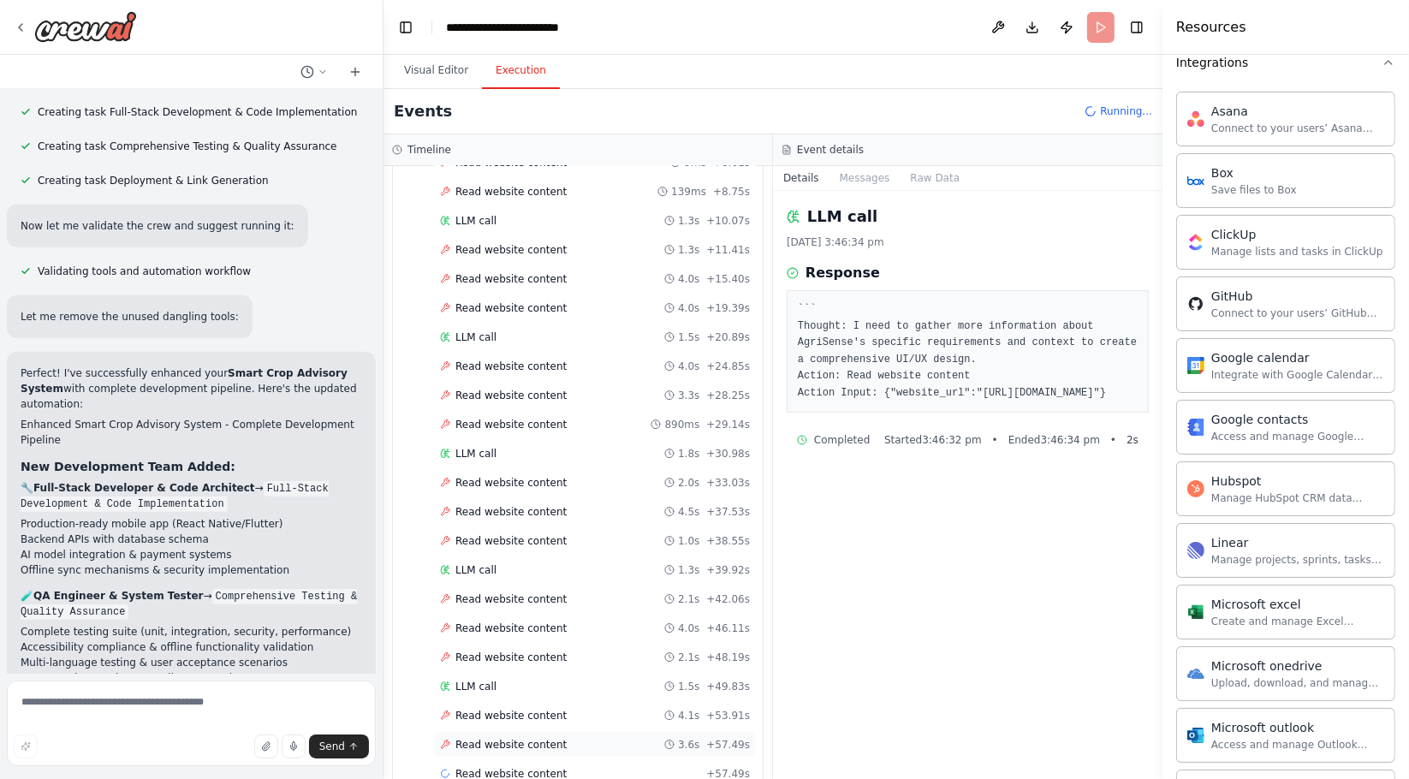
click at [443, 740] on icon at bounding box center [445, 745] width 10 height 10
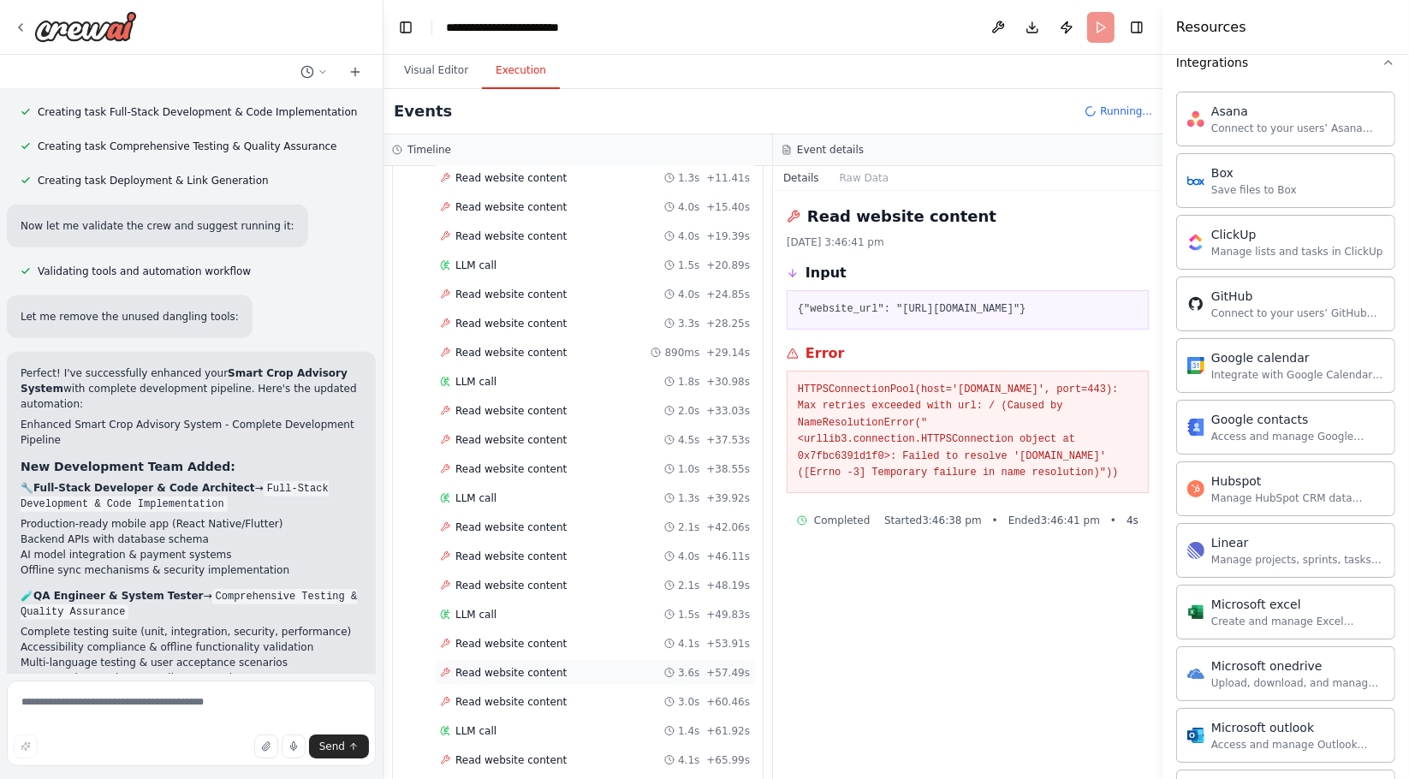
scroll to position [2279, 0]
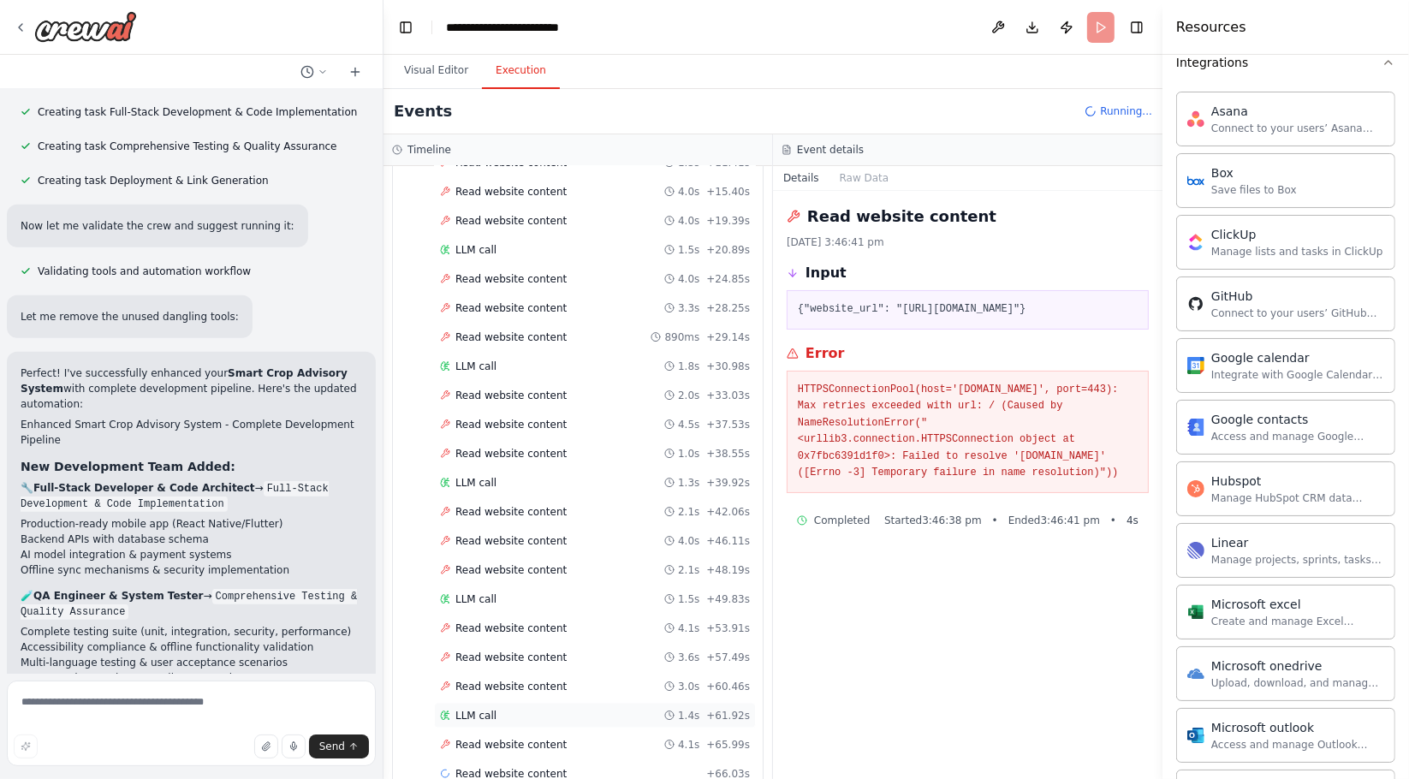
click at [485, 709] on span "LLM call" at bounding box center [475, 716] width 41 height 14
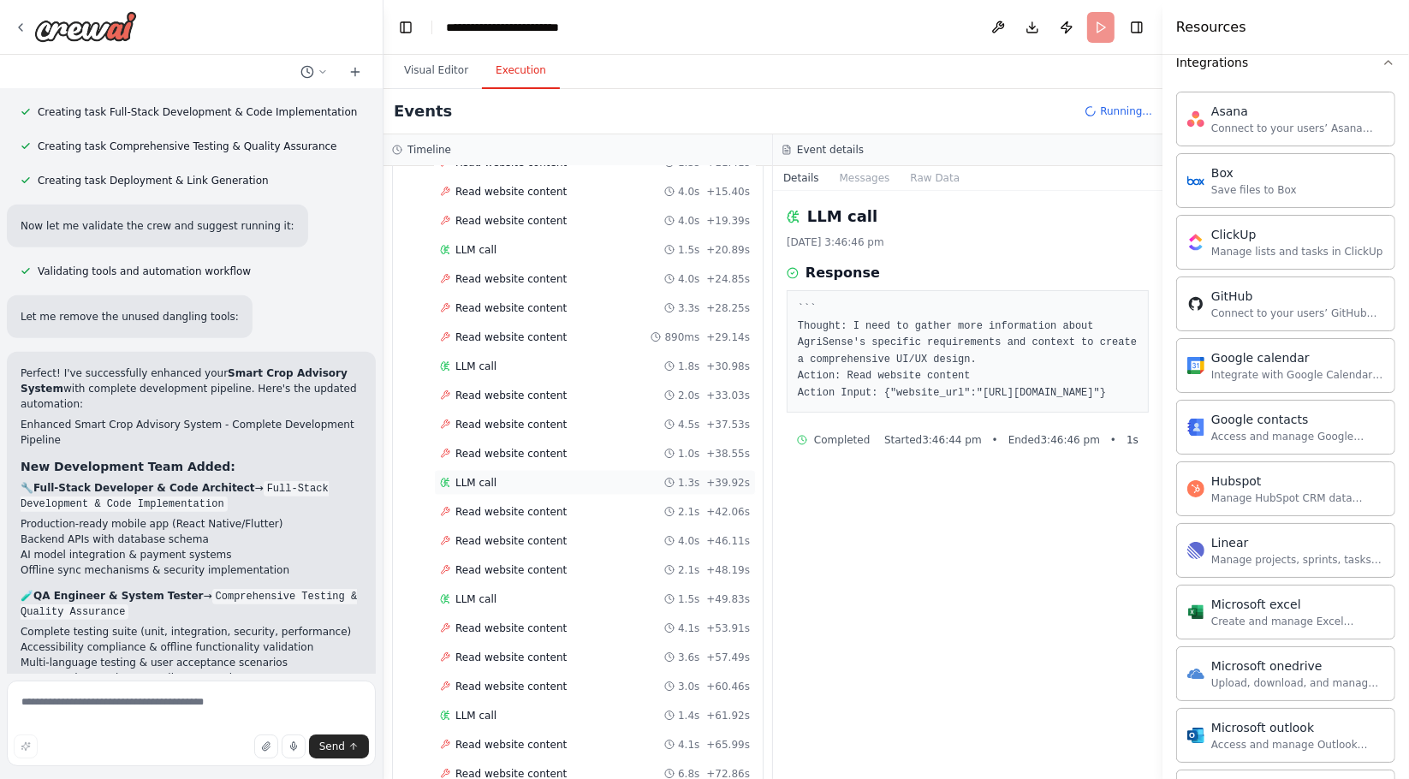
click at [517, 476] on div "LLM call 1.3s + 39.92s" at bounding box center [595, 483] width 310 height 14
click at [492, 586] on div "LLM call 1.5s + 49.83s" at bounding box center [595, 599] width 322 height 26
click at [492, 703] on div "LLM call 1.4s + 61.92s" at bounding box center [595, 716] width 322 height 26
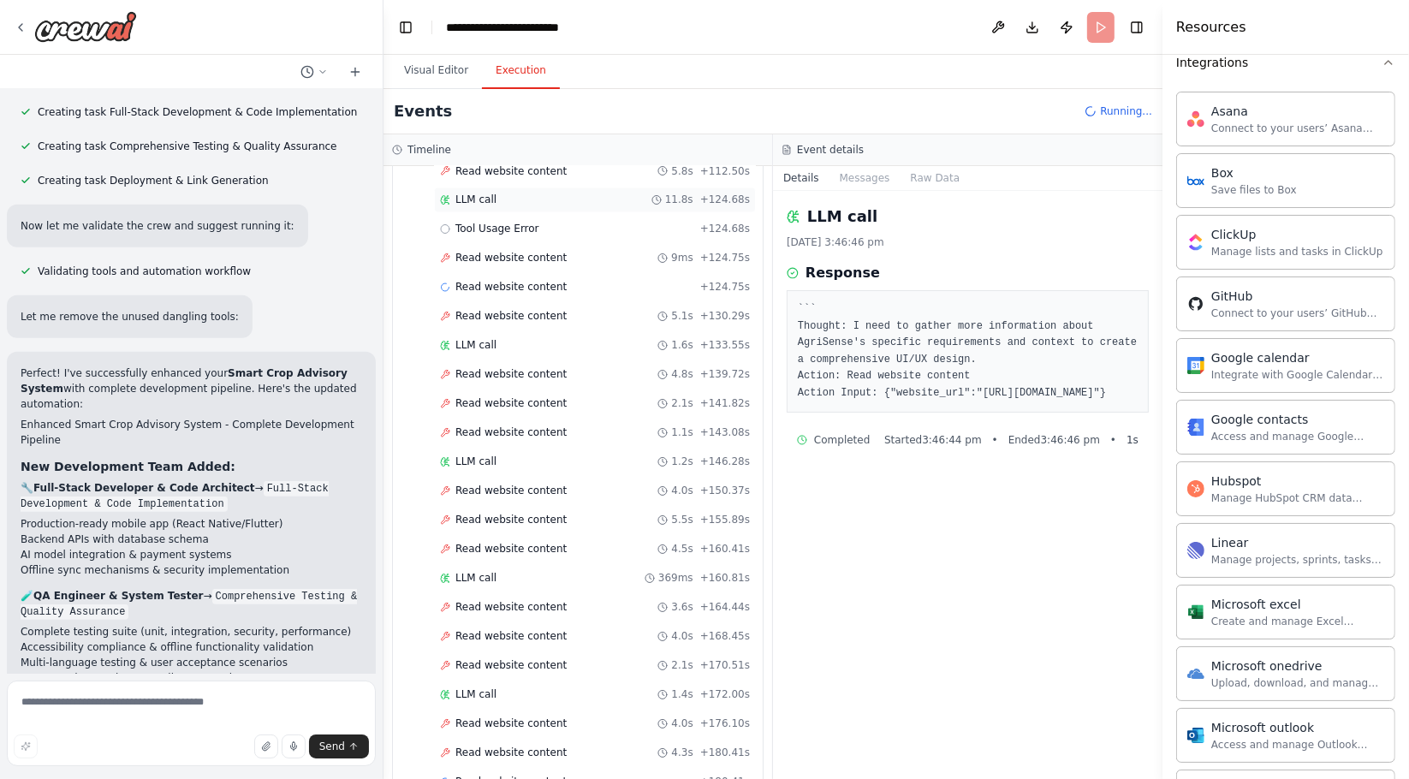
scroll to position [3146, 0]
click at [494, 680] on div "LLM call 1.4s + 172.00s" at bounding box center [595, 693] width 322 height 26
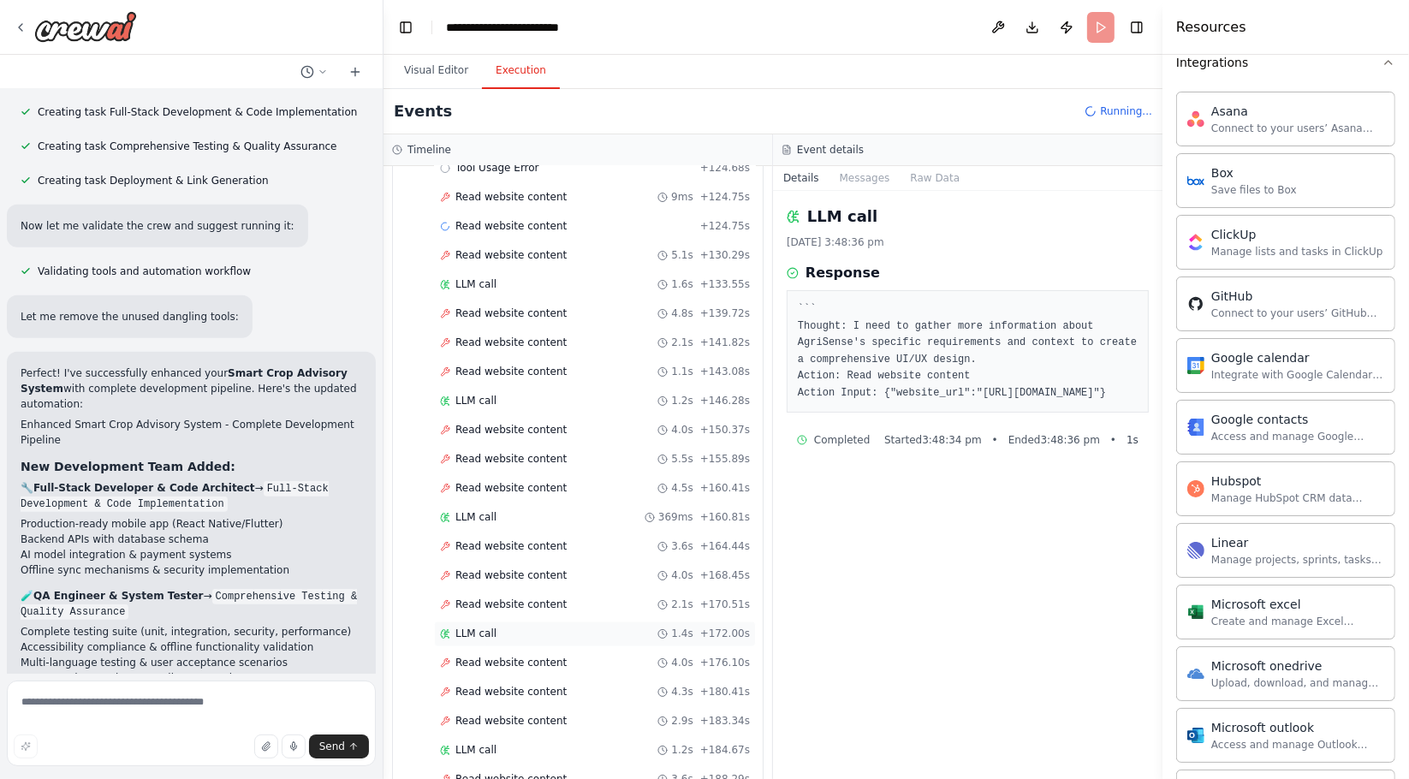
scroll to position [3232, 0]
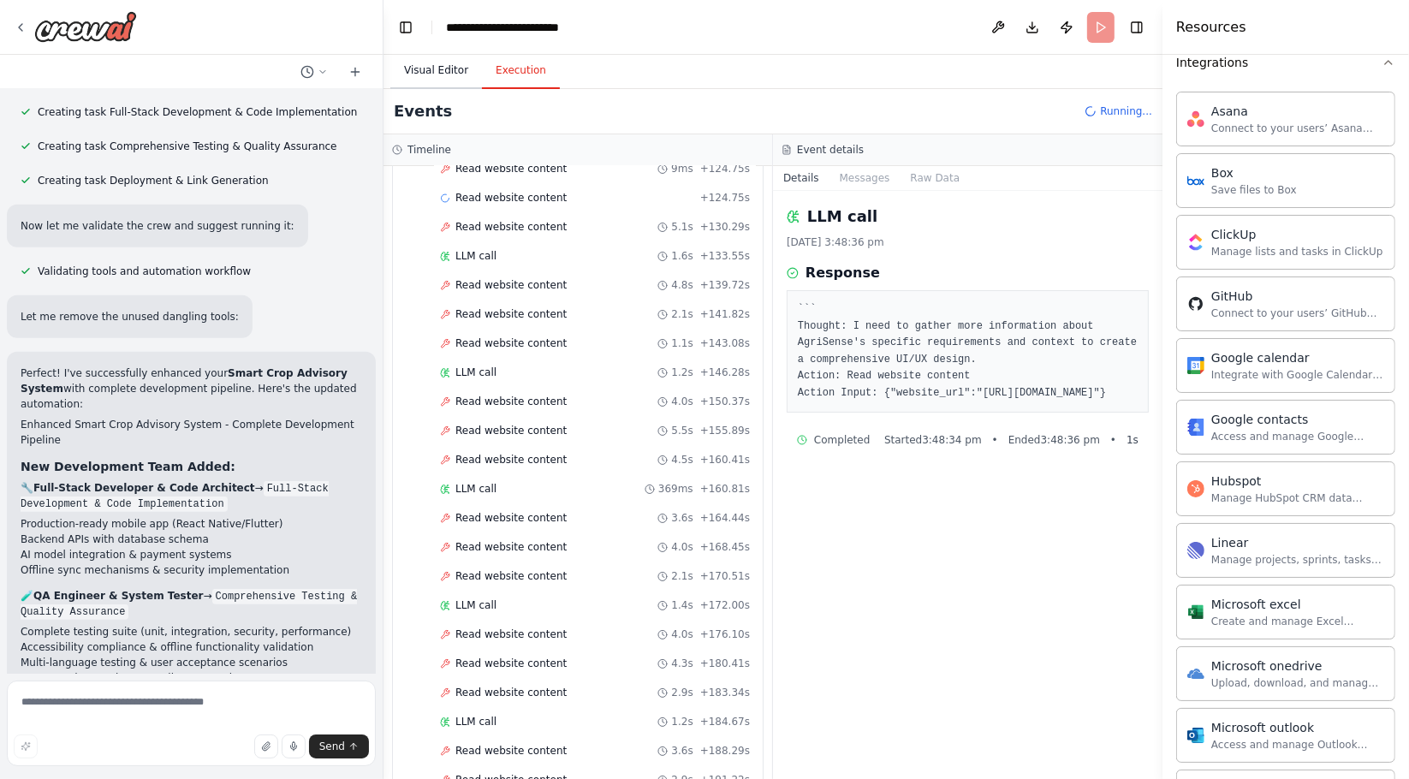
click at [433, 73] on button "Visual Editor" at bounding box center [436, 71] width 92 height 36
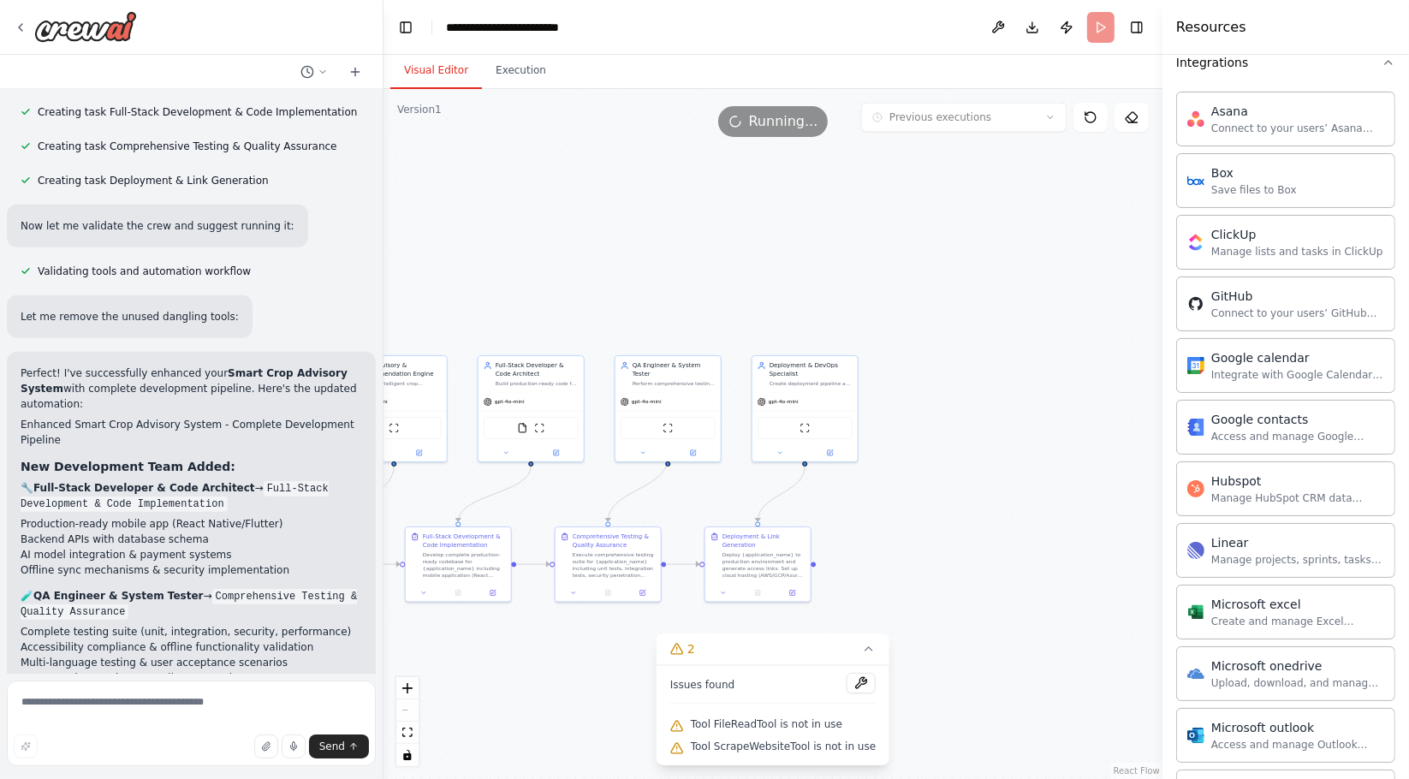
drag, startPoint x: 684, startPoint y: 281, endPoint x: 514, endPoint y: 250, distance: 172.3
click at [741, 253] on div ".deletable-edge-delete-btn { width: 20px; height: 20px; border: 0px solid #ffff…" at bounding box center [773, 434] width 779 height 690
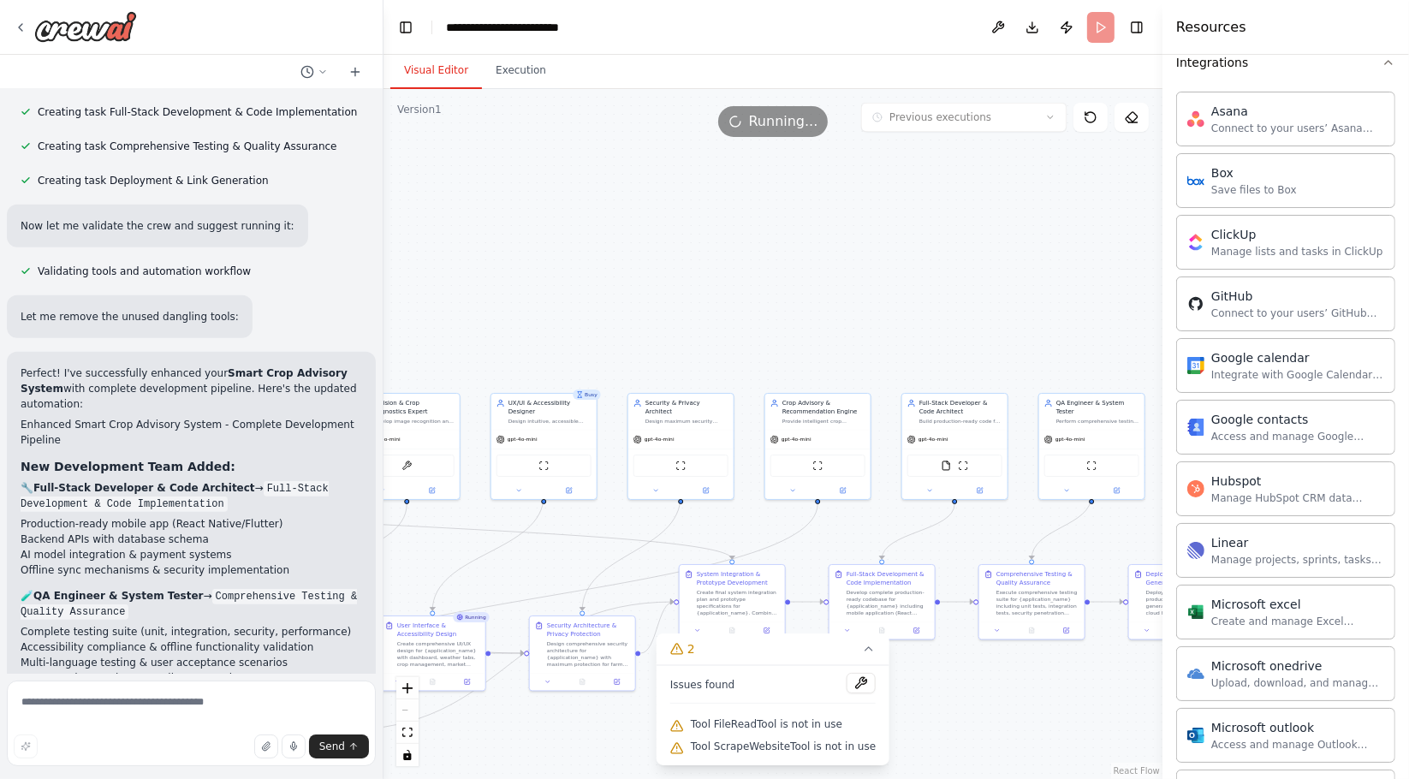
drag, startPoint x: 778, startPoint y: 329, endPoint x: 964, endPoint y: 348, distance: 186.7
click at [964, 348] on div ".deletable-edge-delete-btn { width: 20px; height: 20px; border: 0px solid #ffff…" at bounding box center [773, 434] width 779 height 690
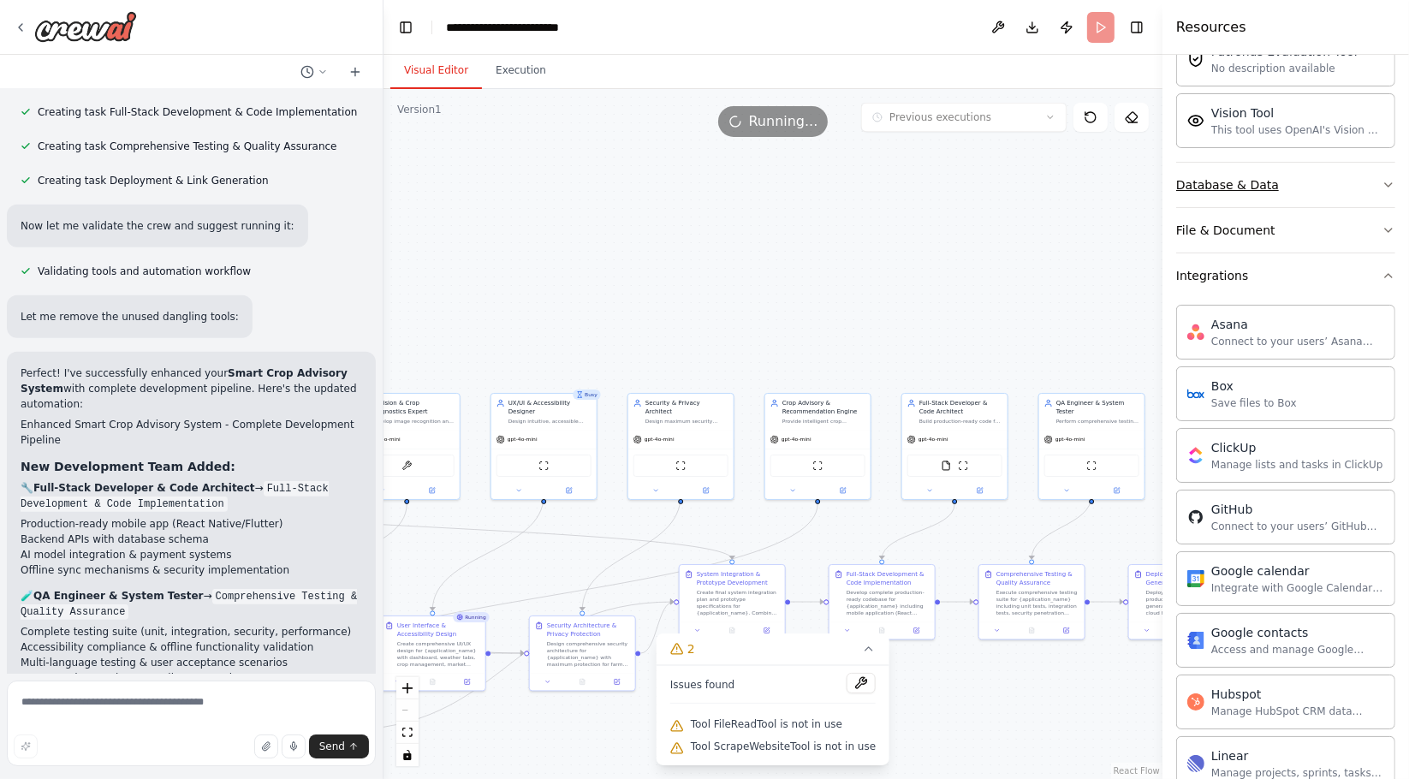
scroll to position [285, 0]
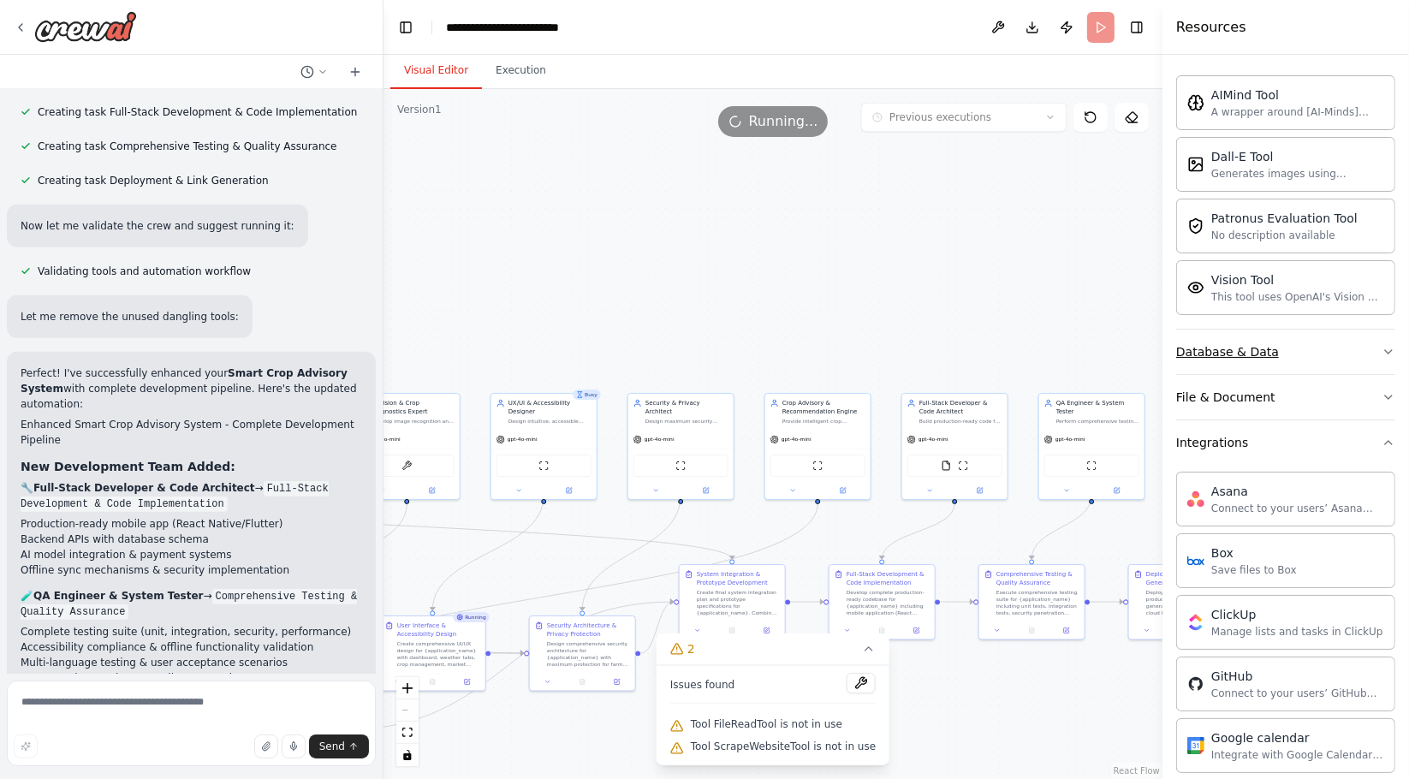
click at [1294, 443] on button "Integrations" at bounding box center [1285, 442] width 219 height 45
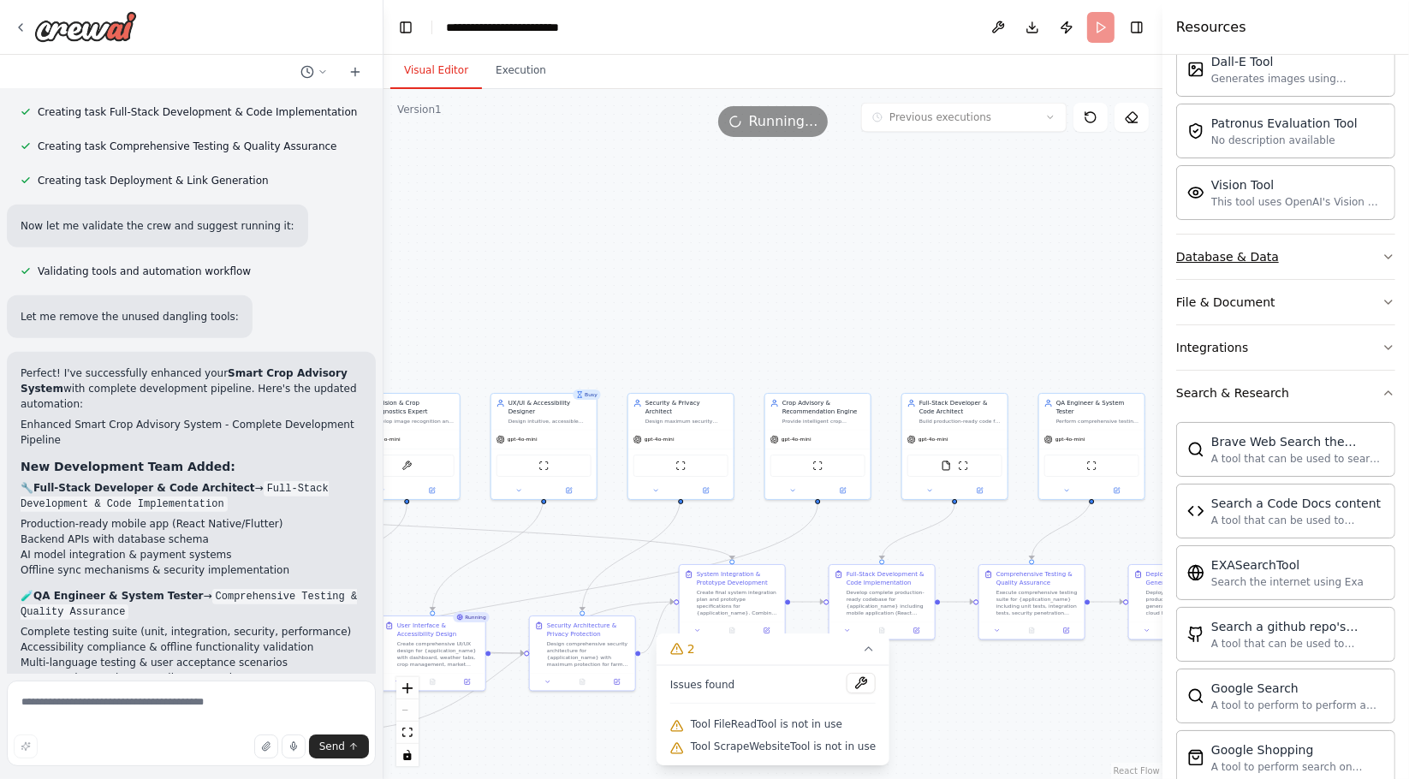
scroll to position [475, 0]
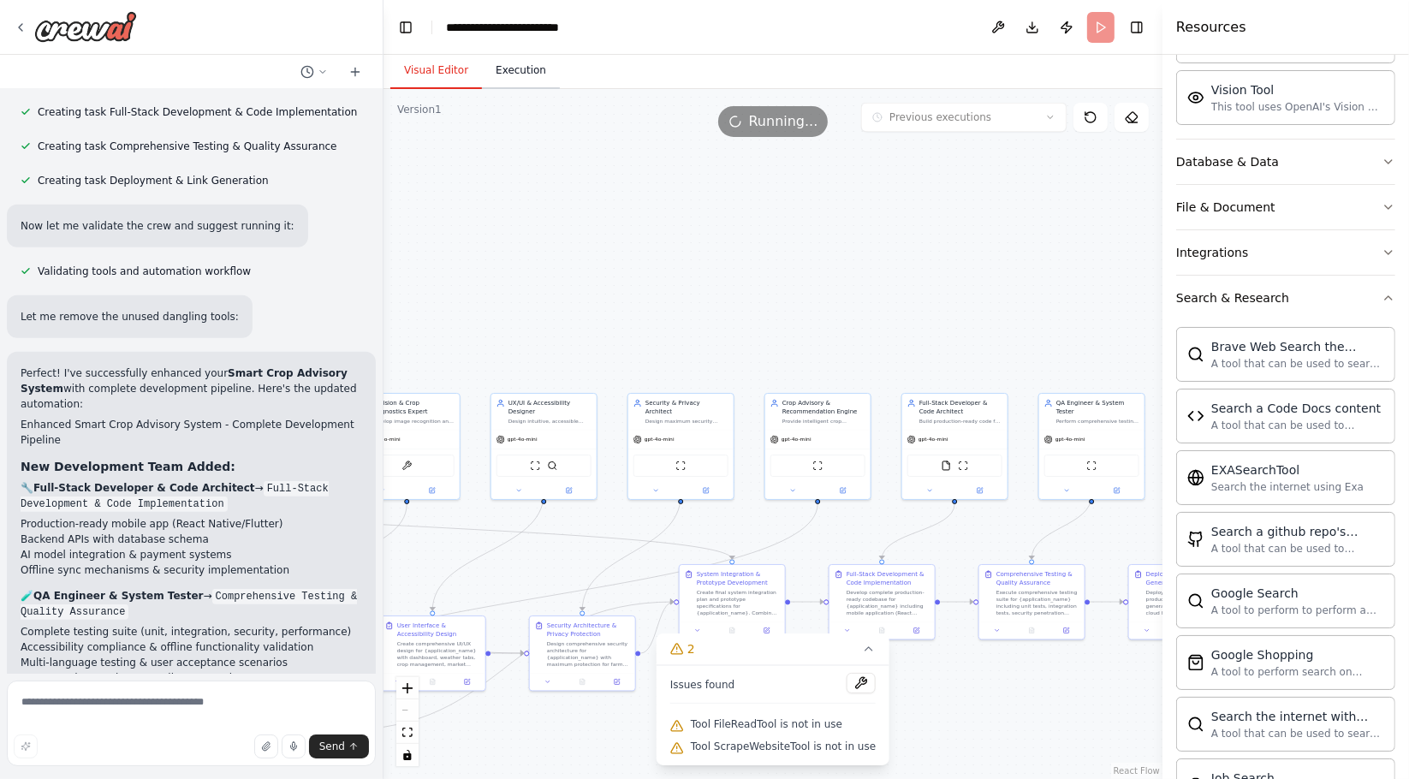
click at [509, 62] on button "Execution" at bounding box center [521, 71] width 78 height 36
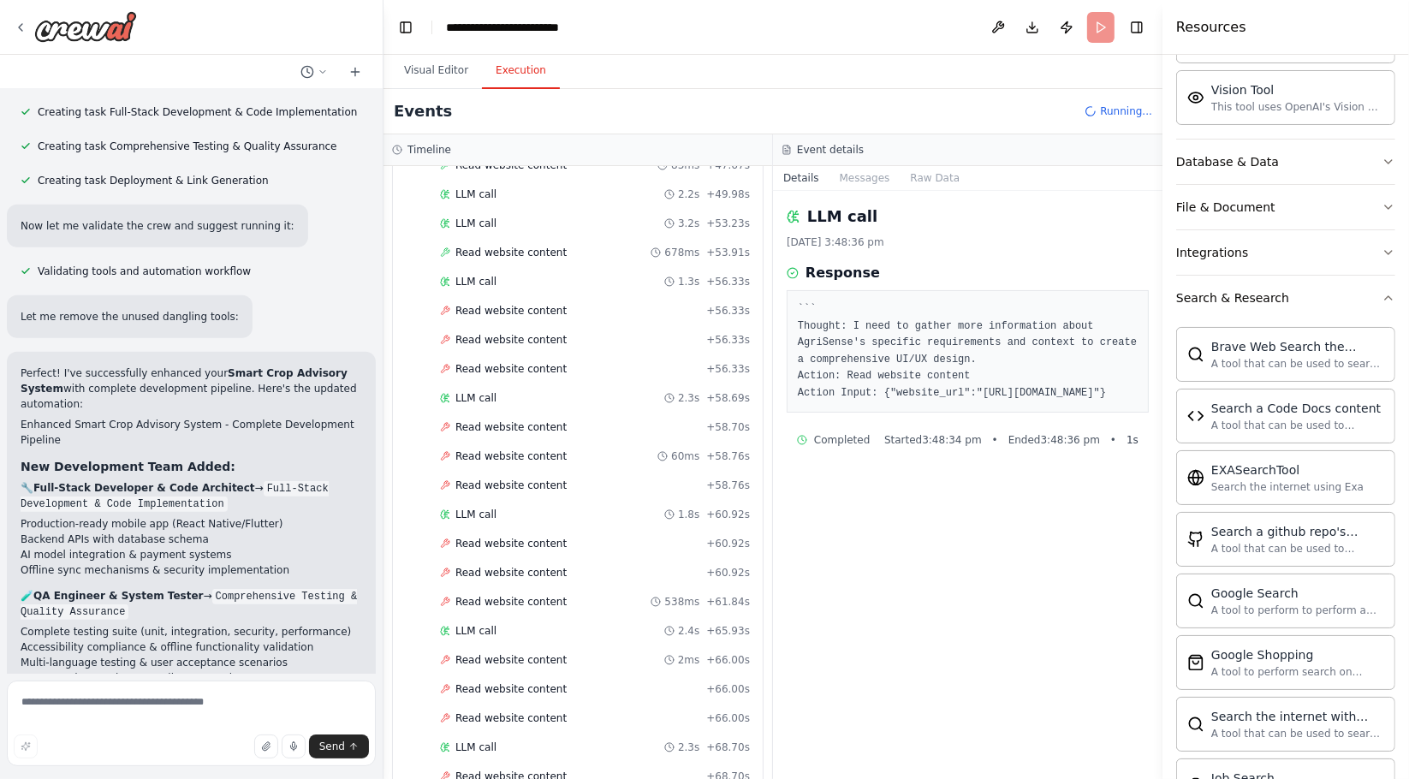
scroll to position [7903, 0]
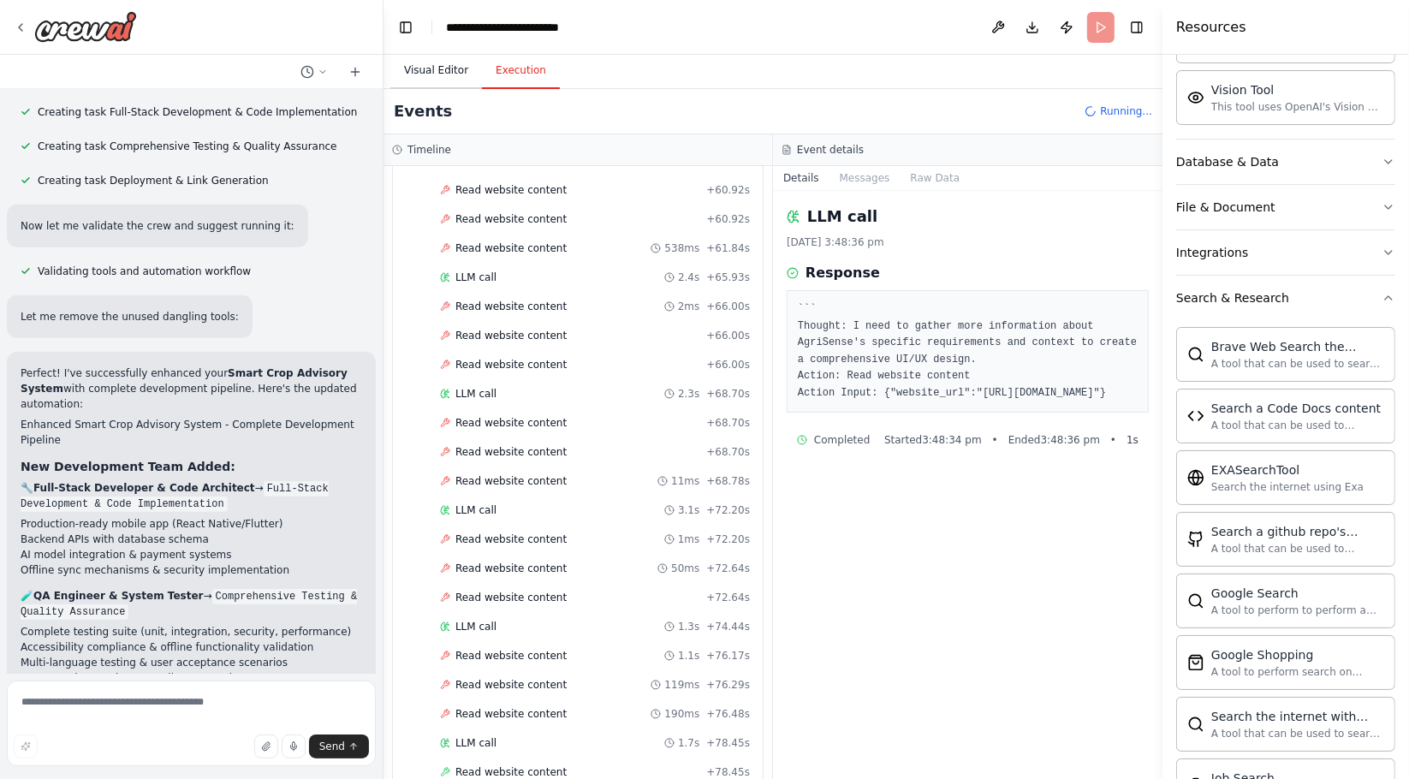
click at [427, 74] on button "Visual Editor" at bounding box center [436, 71] width 92 height 36
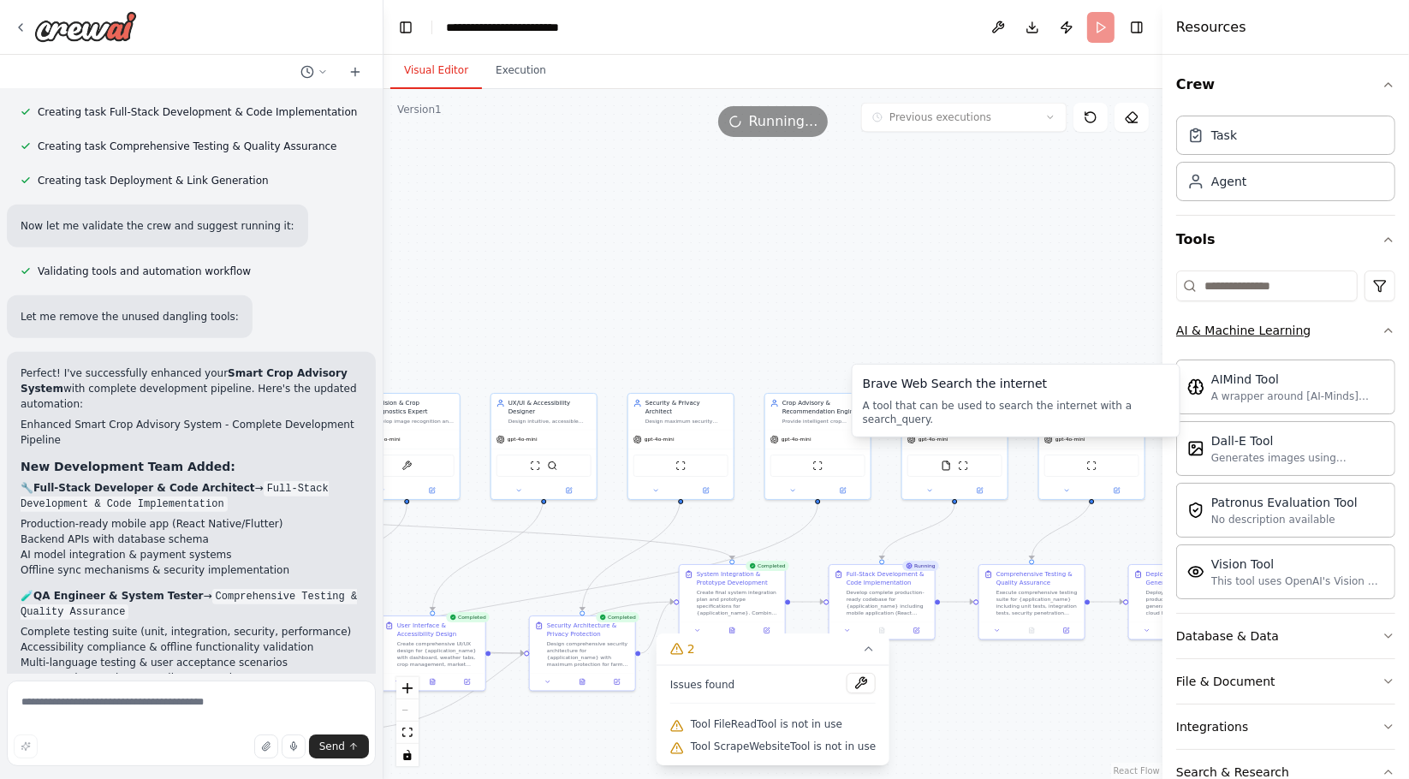
scroll to position [0, 0]
click at [847, 675] on button at bounding box center [861, 683] width 29 height 21
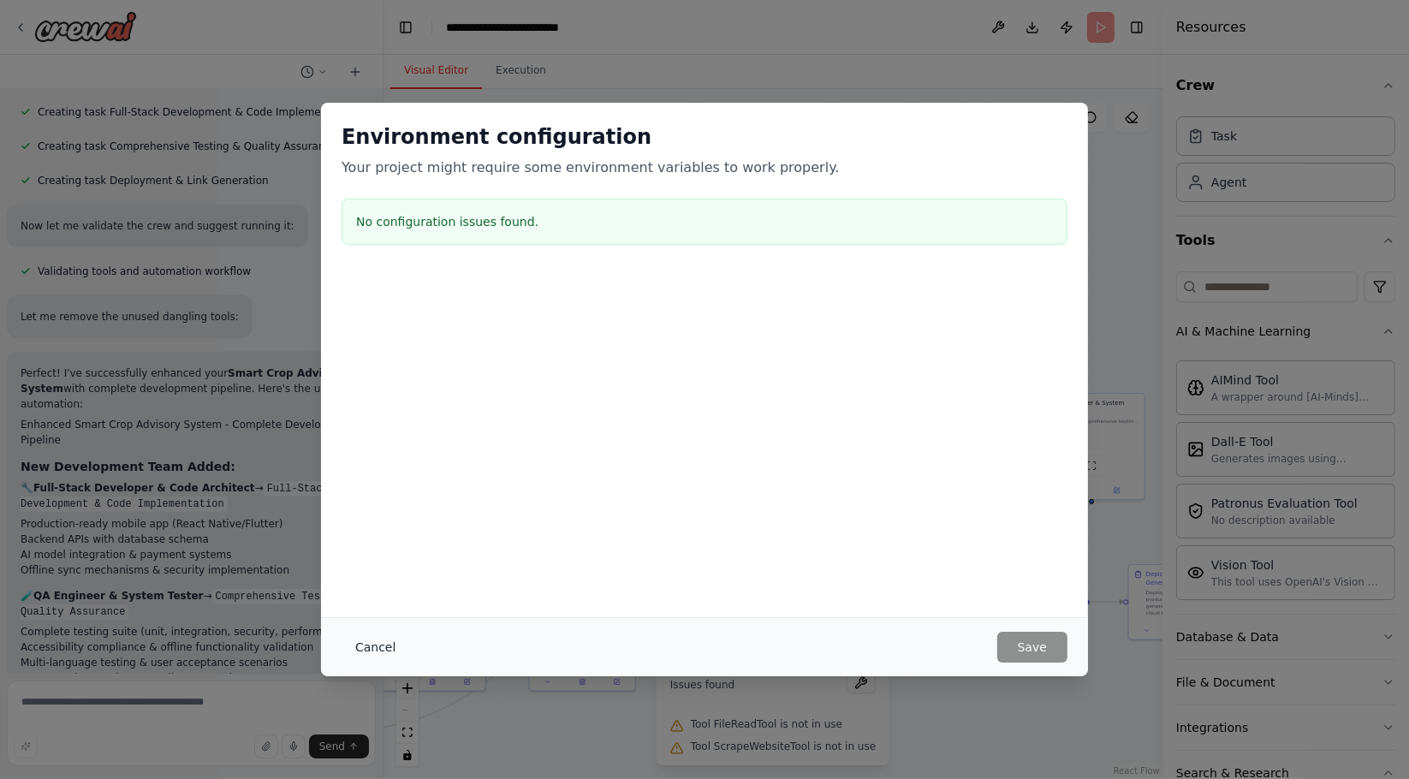
click at [356, 640] on button "Cancel" at bounding box center [376, 647] width 68 height 31
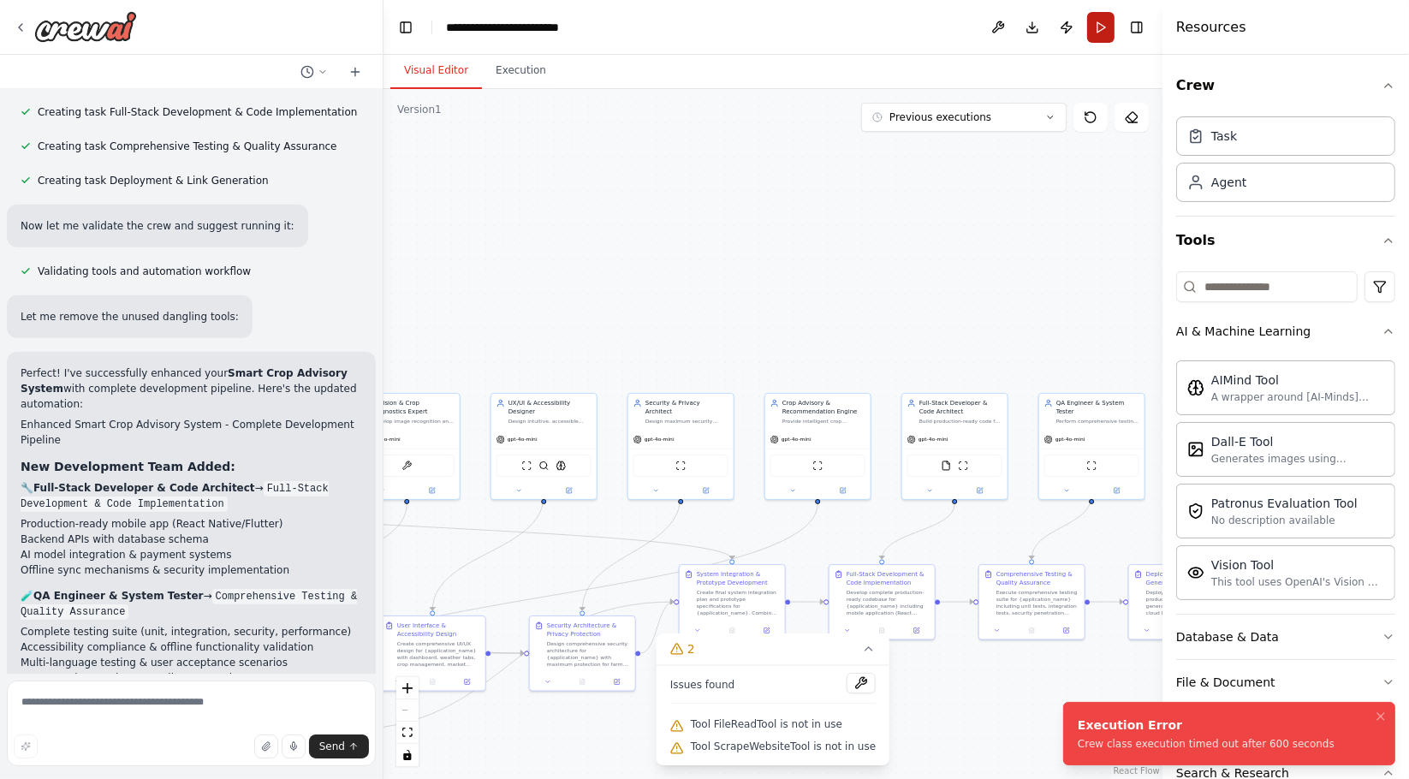
click at [1099, 22] on button "Run" at bounding box center [1100, 27] width 27 height 31
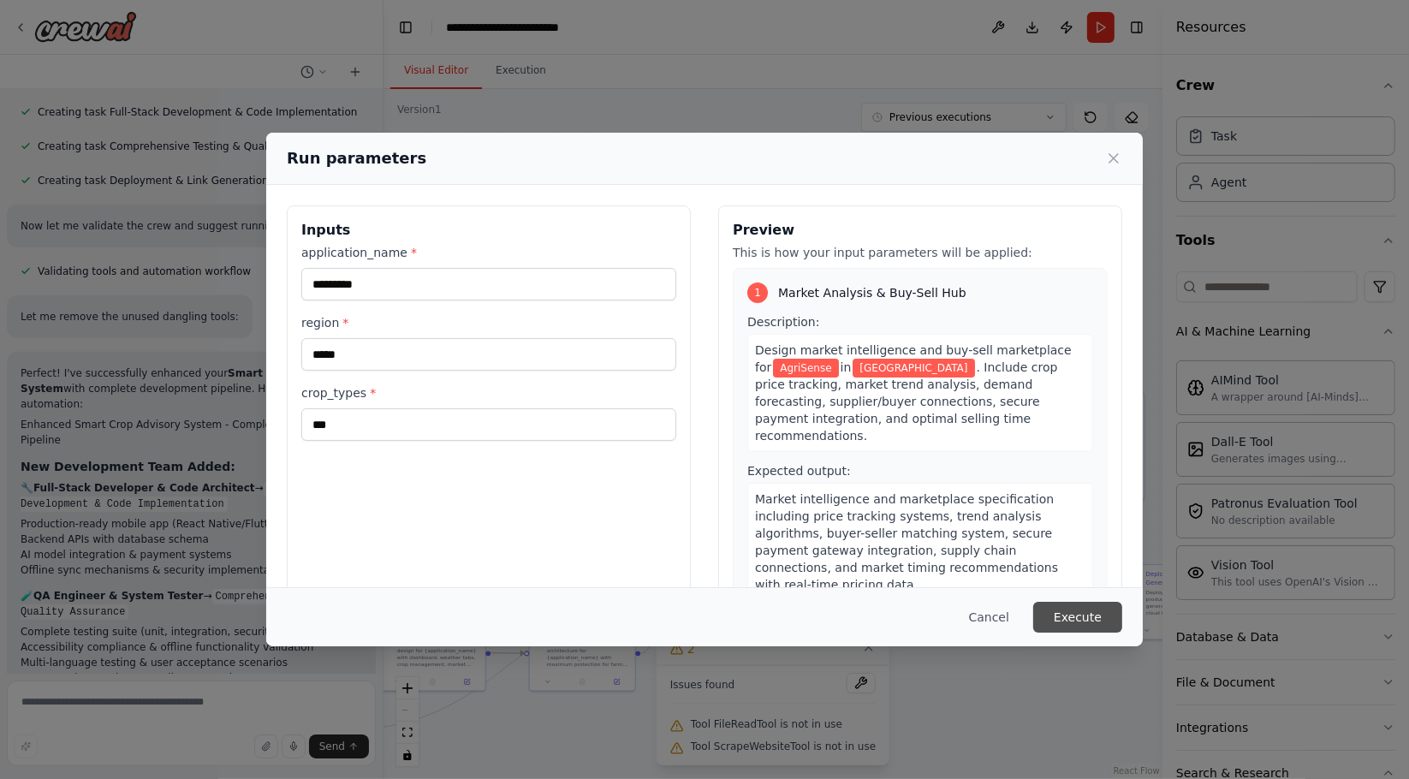
click at [1083, 619] on button "Execute" at bounding box center [1077, 617] width 89 height 31
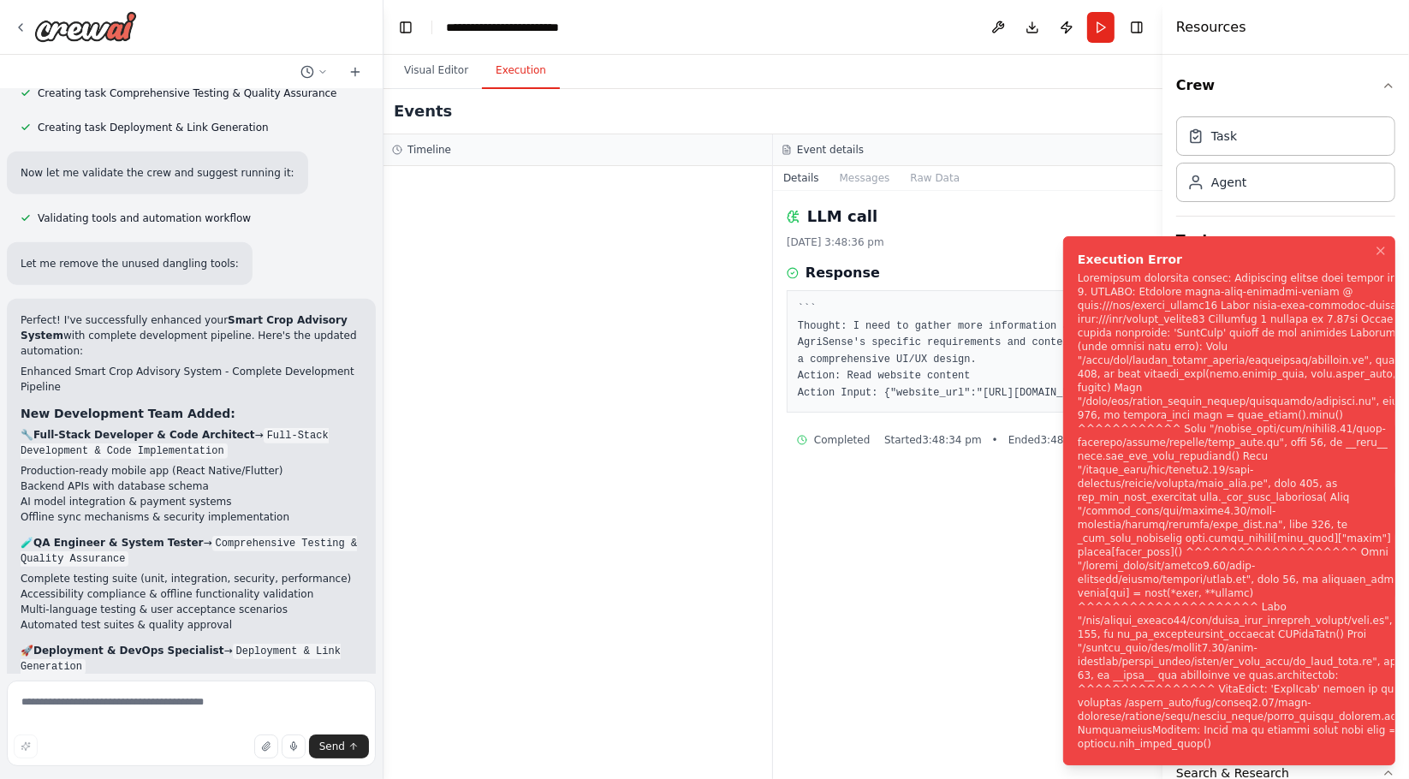
scroll to position [20339, 0]
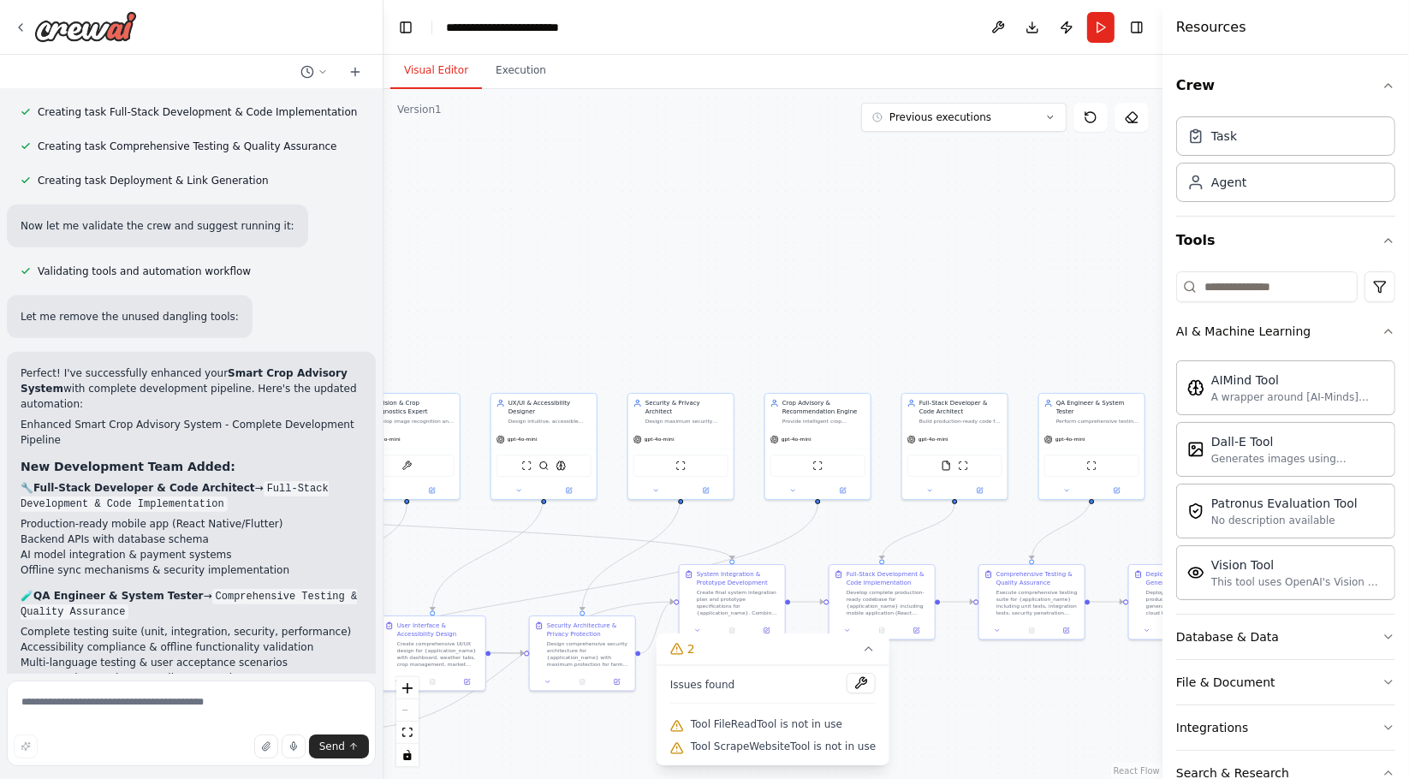
click at [437, 82] on button "Visual Editor" at bounding box center [436, 71] width 92 height 36
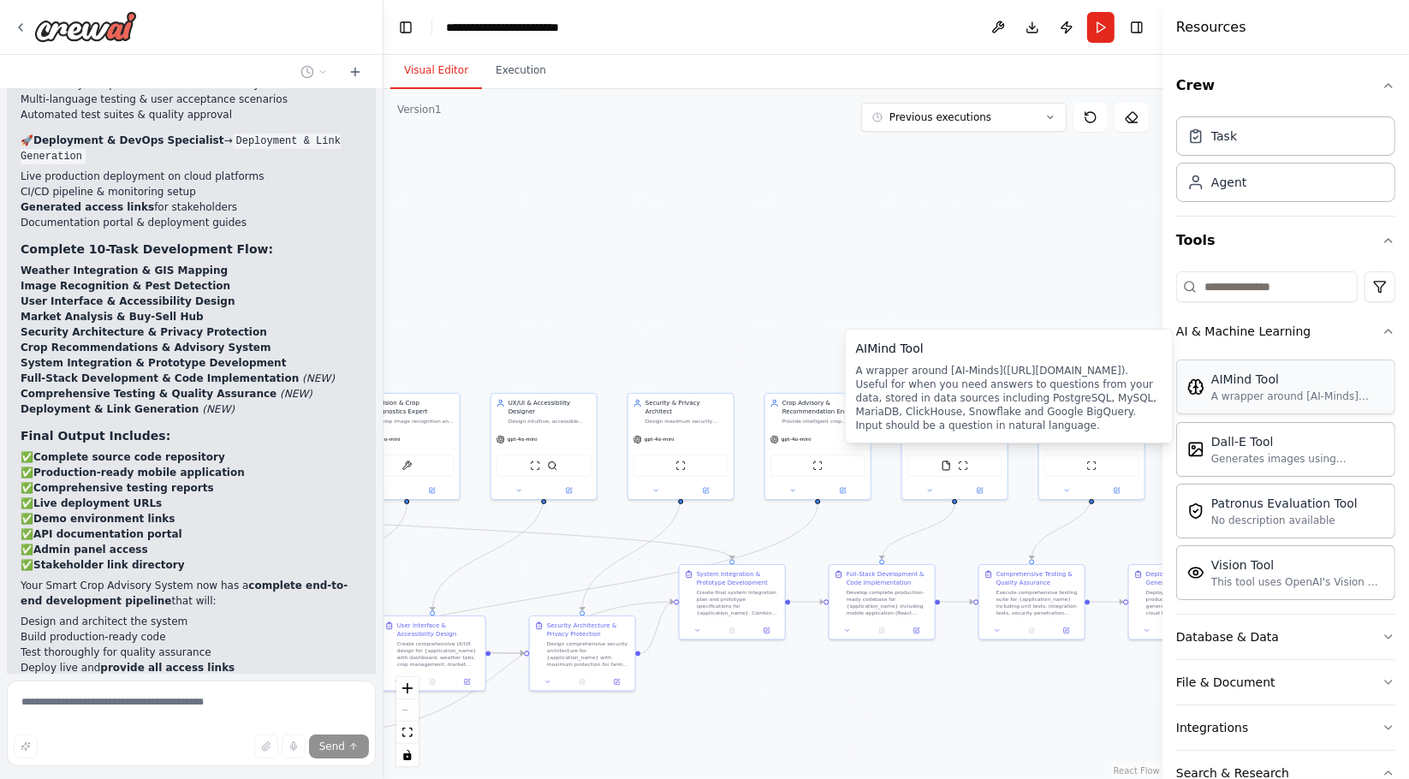
scroll to position [20764, 0]
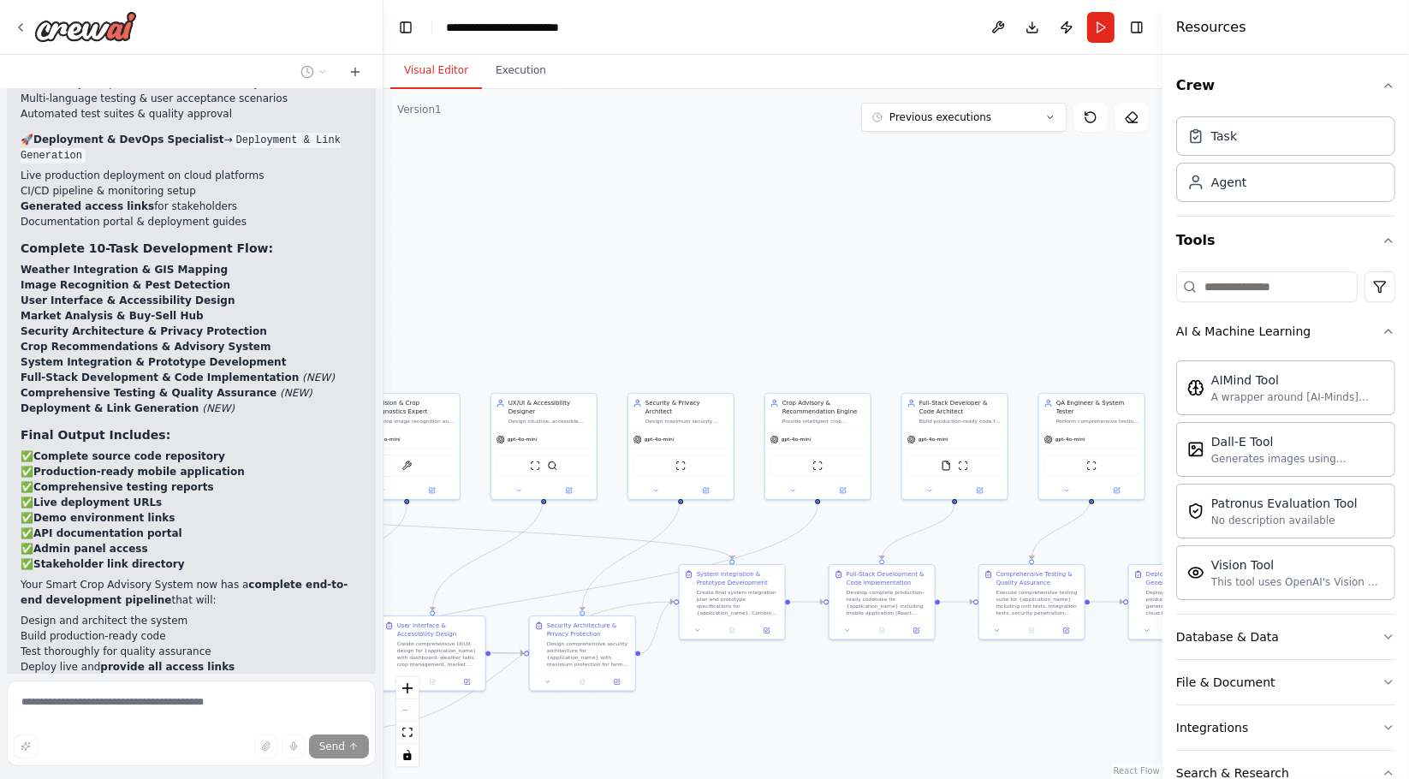
drag, startPoint x: 1225, startPoint y: 401, endPoint x: 1041, endPoint y: 323, distance: 200.2
drag, startPoint x: 1041, startPoint y: 323, endPoint x: 966, endPoint y: 291, distance: 80.9
click at [966, 291] on div ".deletable-edge-delete-btn { width: 20px; height: 20px; border: 0px solid #ffff…" at bounding box center [773, 434] width 779 height 690
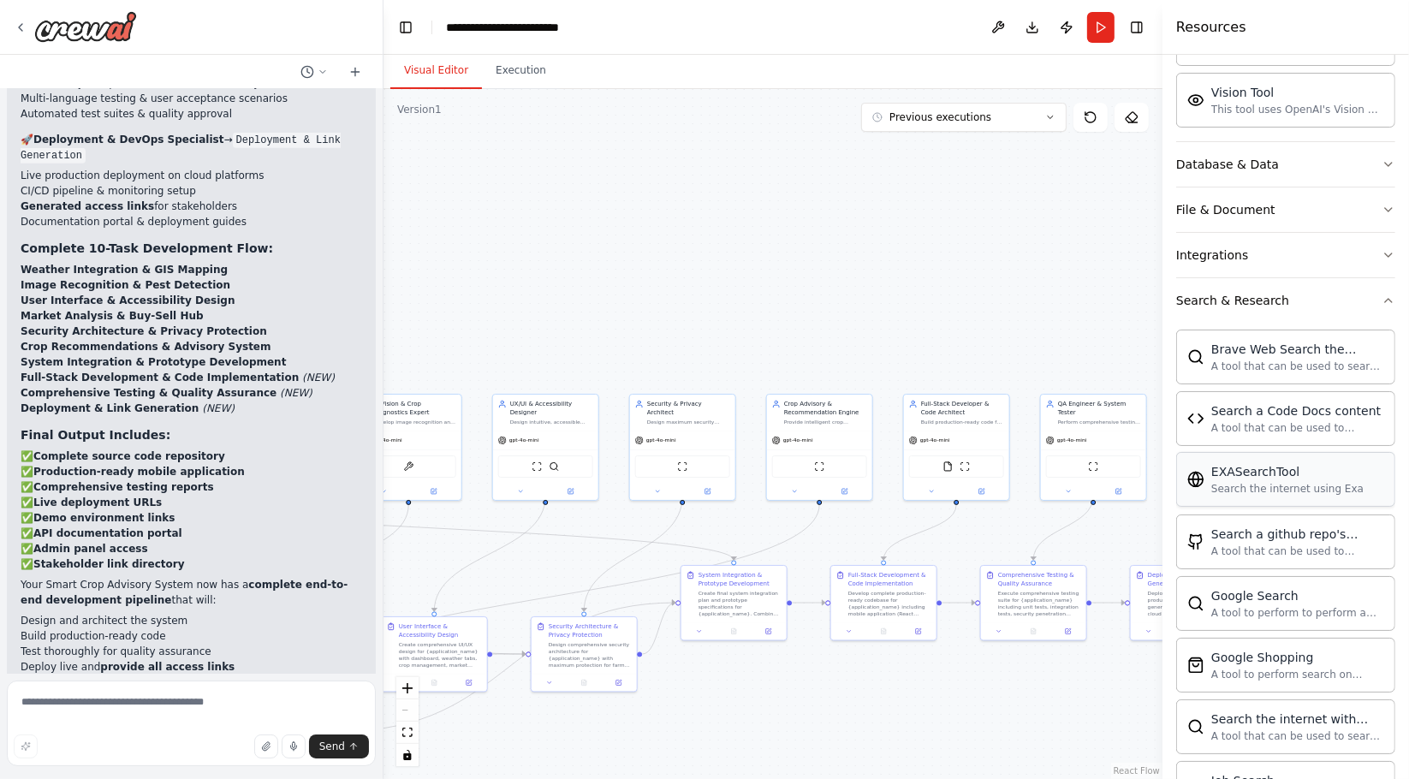
scroll to position [475, 0]
click at [1226, 425] on div "A tool that can be used to semantic search a query from a Code Docs content." at bounding box center [1297, 425] width 173 height 14
click at [1222, 408] on div "Search a Code Docs content" at bounding box center [1297, 407] width 173 height 17
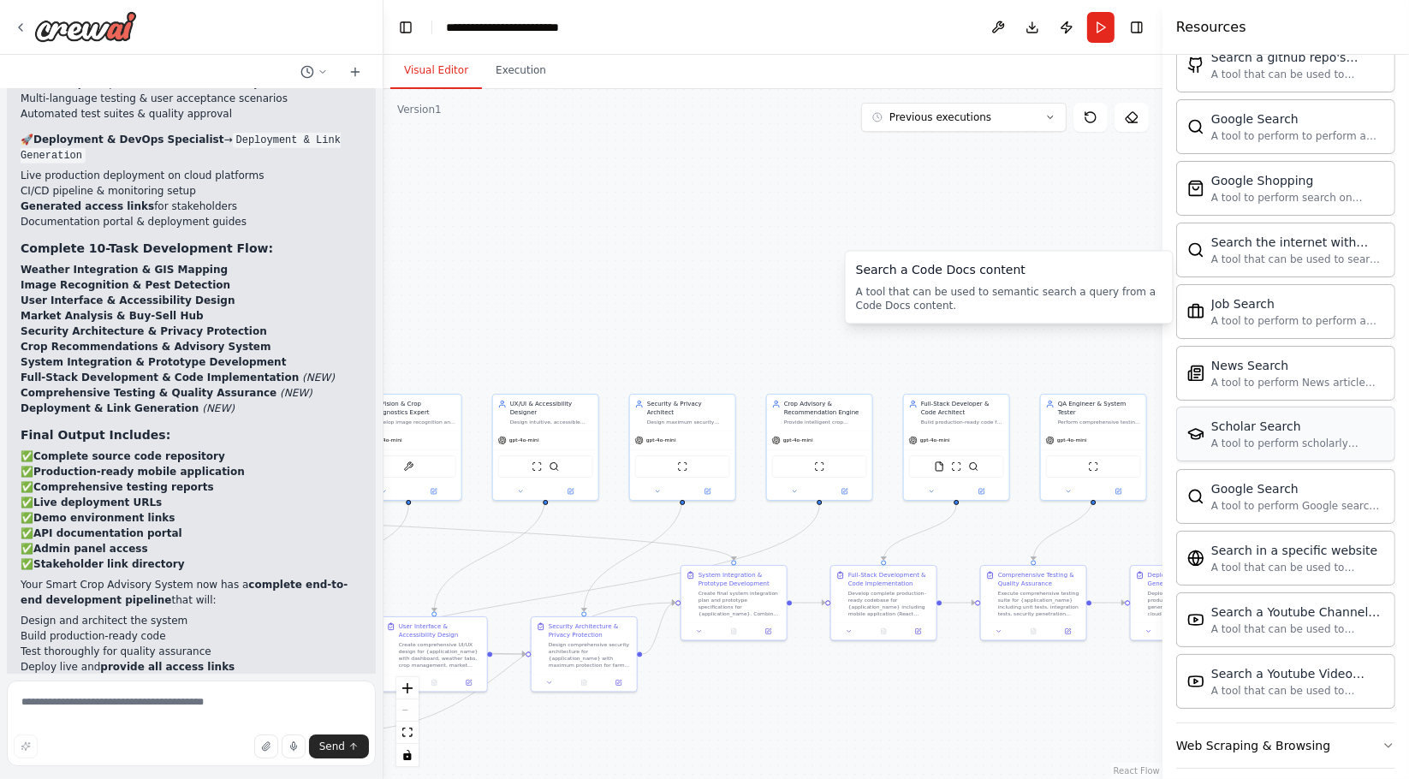
scroll to position [951, 0]
drag, startPoint x: 659, startPoint y: 274, endPoint x: 699, endPoint y: 271, distance: 40.3
click at [699, 271] on div ".deletable-edge-delete-btn { width: 20px; height: 20px; border: 0px solid #ffff…" at bounding box center [773, 434] width 779 height 690
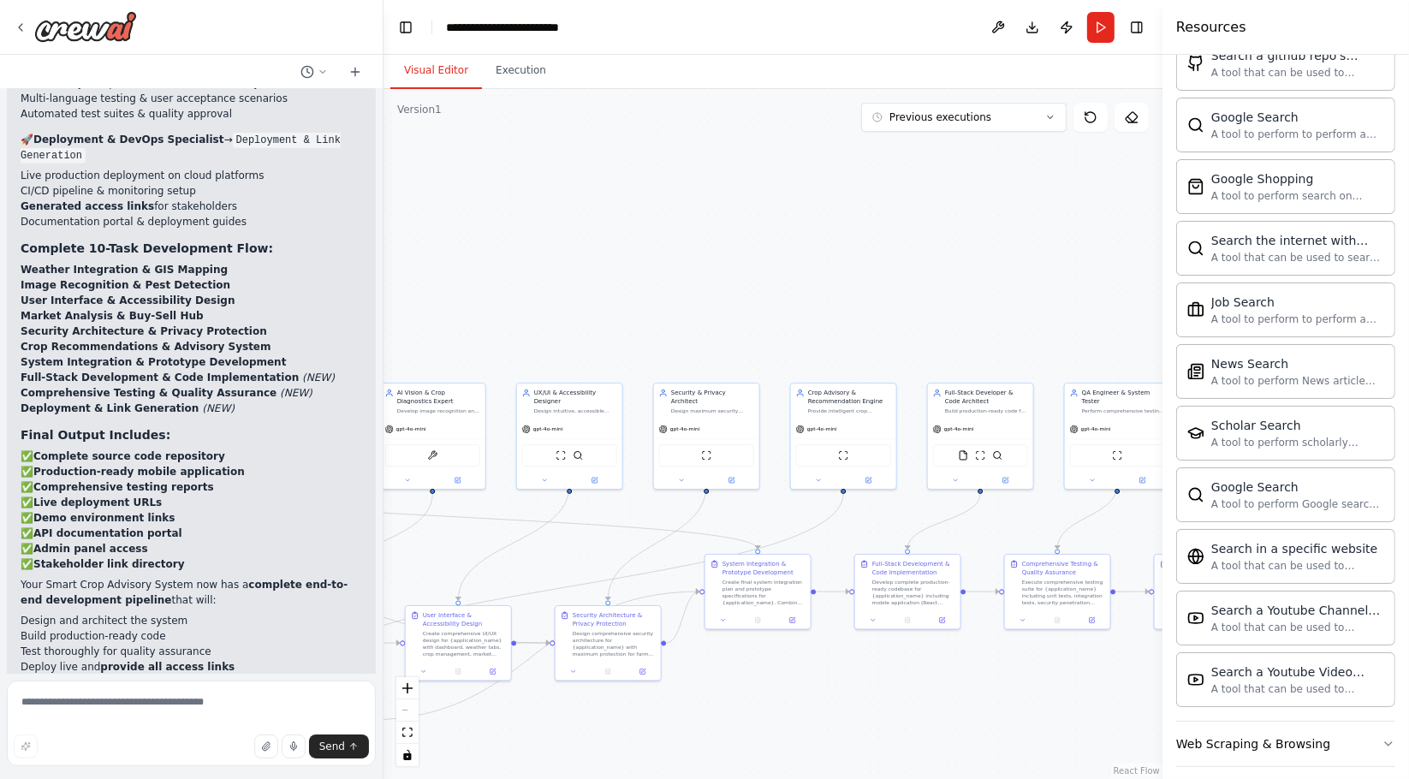
drag, startPoint x: 699, startPoint y: 271, endPoint x: 682, endPoint y: 261, distance: 20.0
click at [682, 261] on div ".deletable-edge-delete-btn { width: 20px; height: 20px; border: 0px solid #ffff…" at bounding box center [773, 434] width 779 height 690
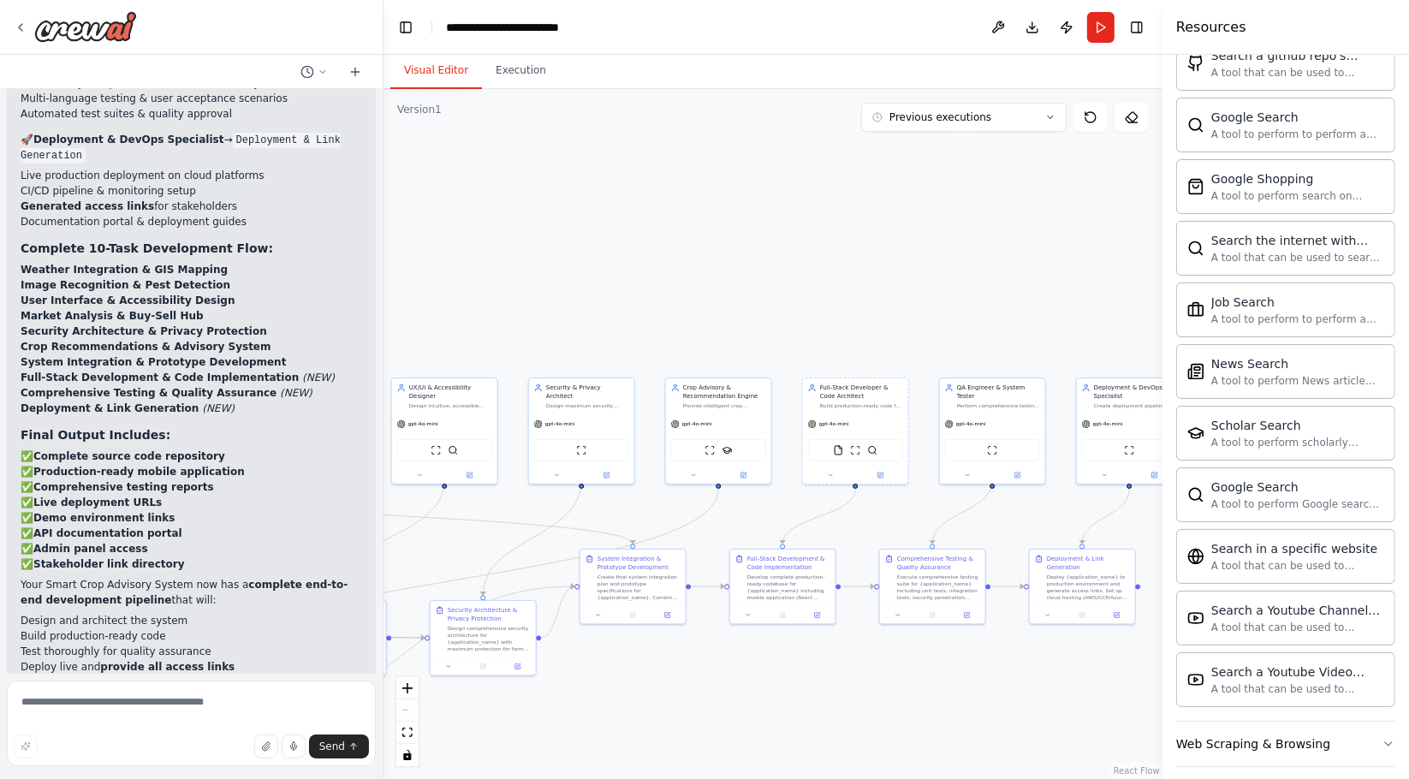
click at [883, 254] on div ".deletable-edge-delete-btn { width: 20px; height: 20px; border: 0px solid #ffff…" at bounding box center [773, 434] width 779 height 690
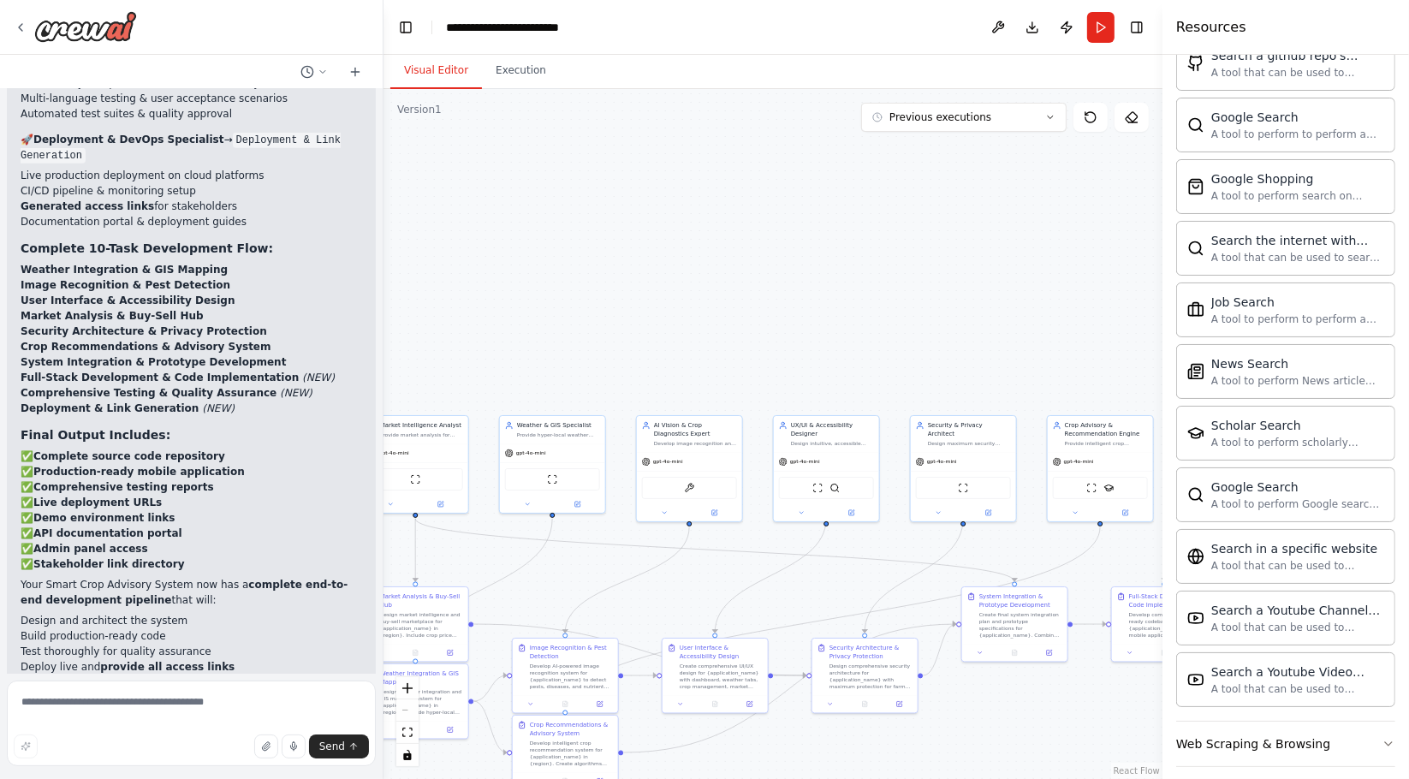
drag, startPoint x: 913, startPoint y: 318, endPoint x: 1152, endPoint y: 336, distance: 239.5
click at [1152, 336] on div ".deletable-edge-delete-btn { width: 20px; height: 20px; border: 0px solid #ffff…" at bounding box center [773, 434] width 779 height 690
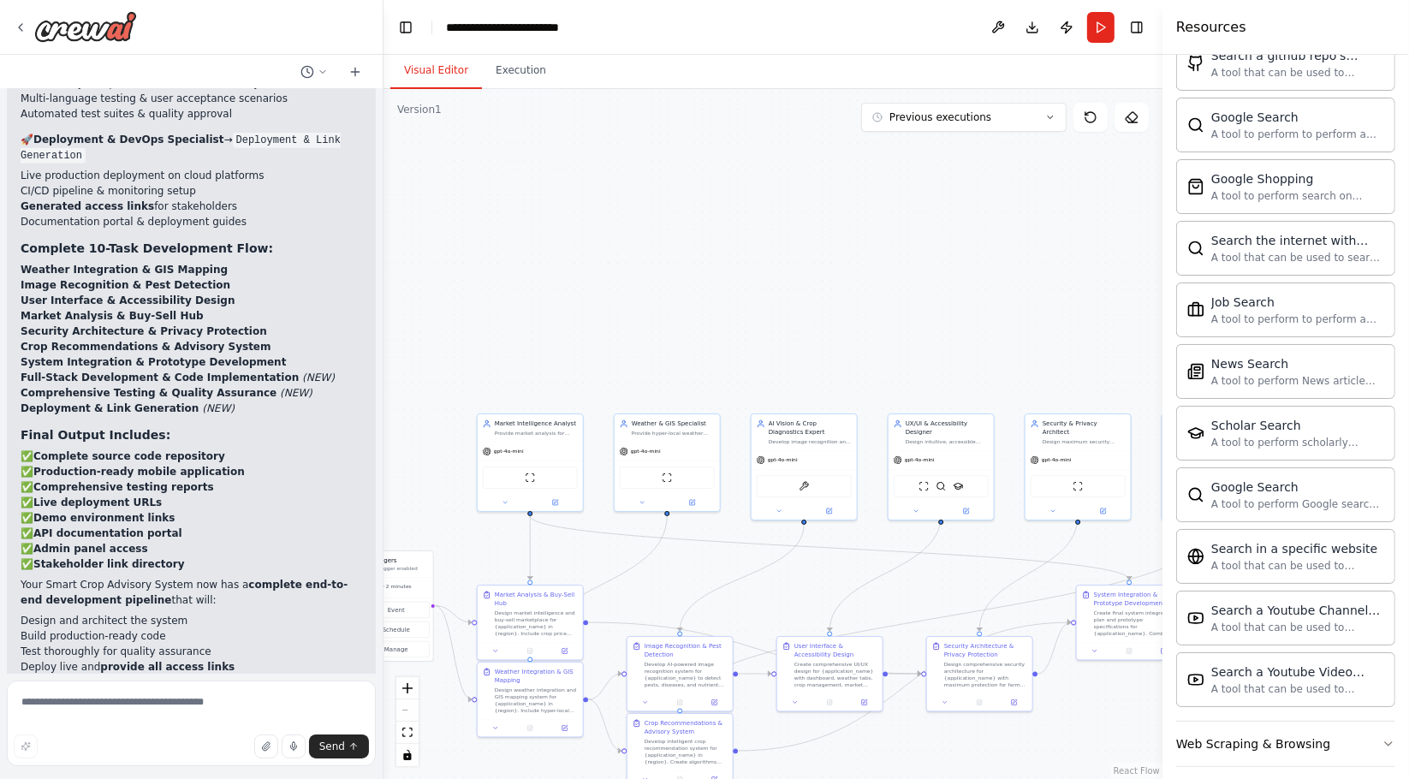
drag, startPoint x: 981, startPoint y: 379, endPoint x: 1096, endPoint y: 378, distance: 114.7
click at [1096, 378] on div ".deletable-edge-delete-btn { width: 20px; height: 20px; border: 0px solid #ffff…" at bounding box center [773, 434] width 779 height 690
click at [268, 706] on textarea at bounding box center [191, 724] width 369 height 86
click at [986, 27] on button at bounding box center [997, 27] width 27 height 31
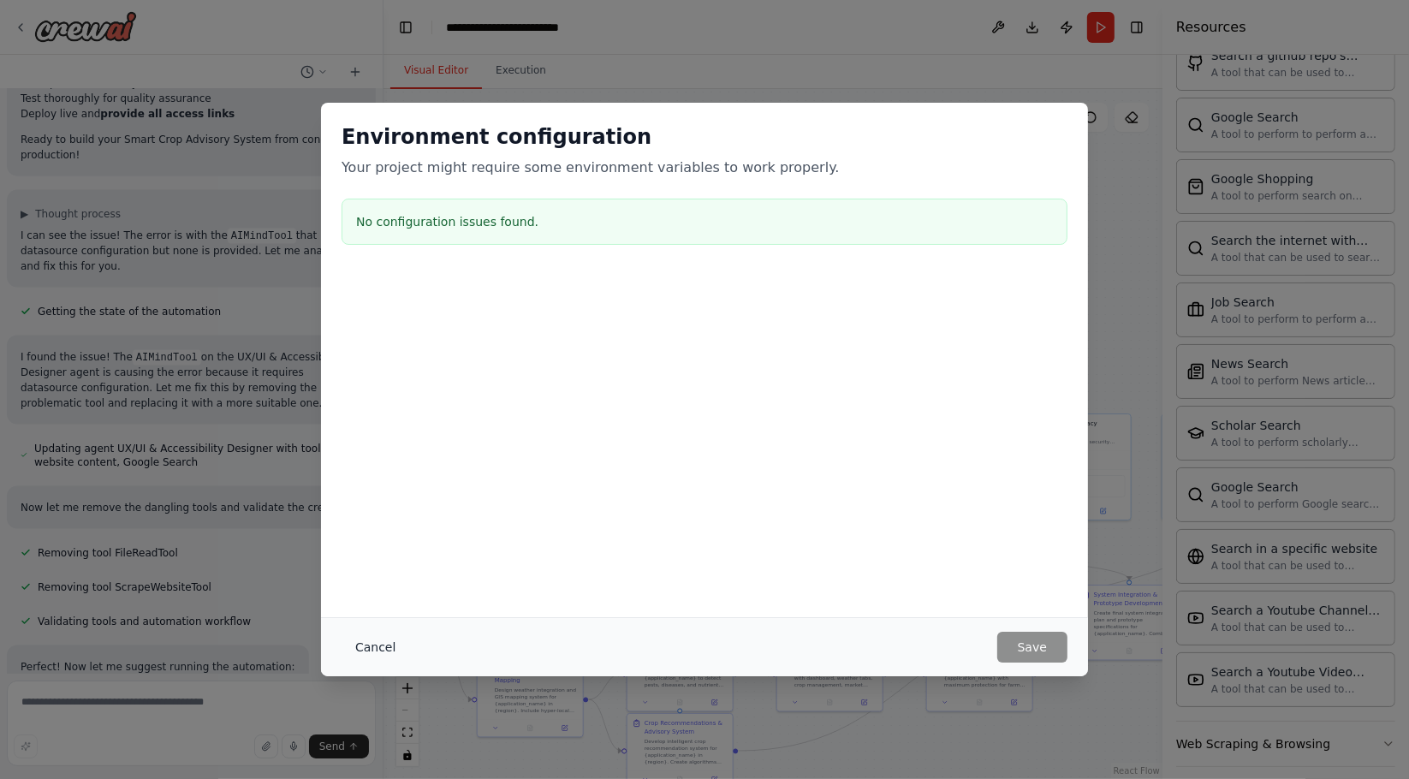
click at [392, 642] on button "Cancel" at bounding box center [376, 647] width 68 height 31
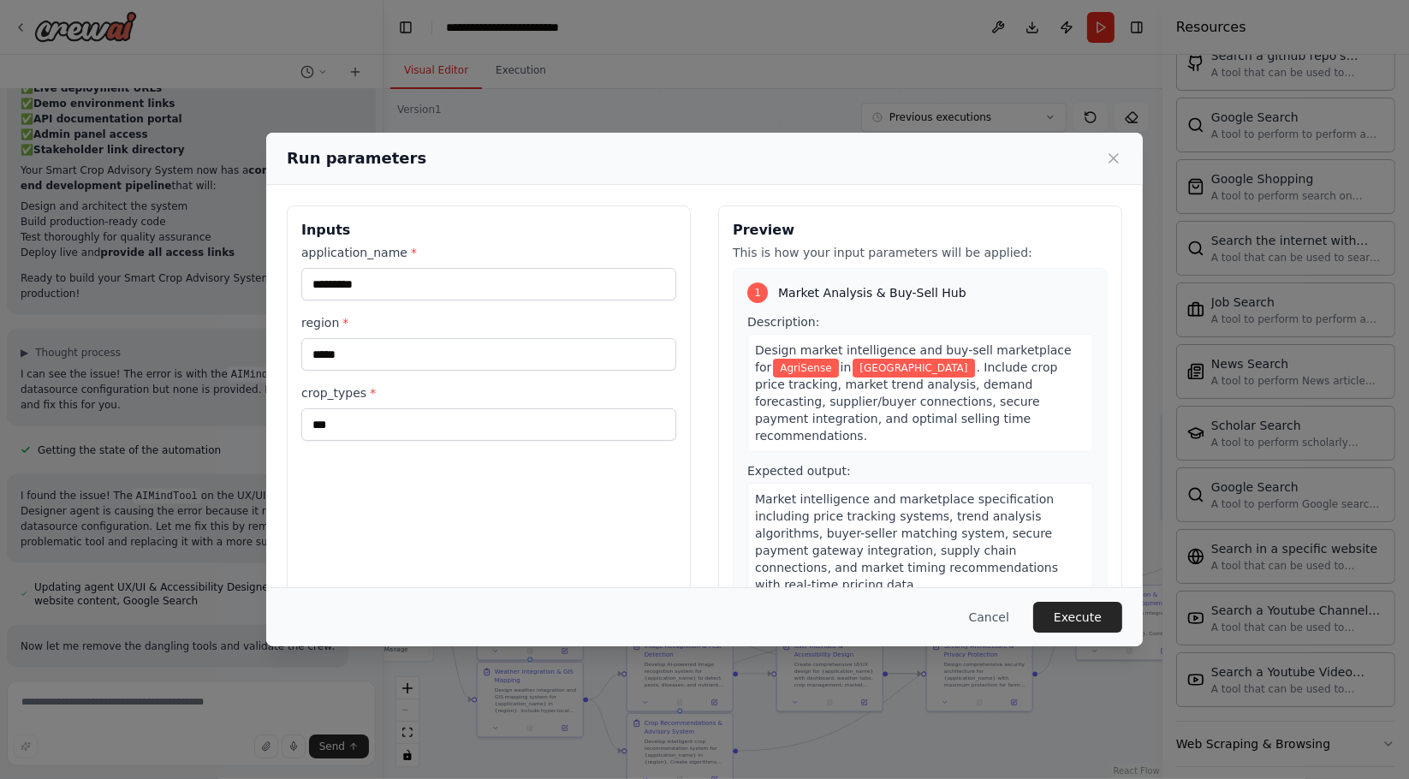
click at [1056, 622] on button "Execute" at bounding box center [1077, 617] width 89 height 31
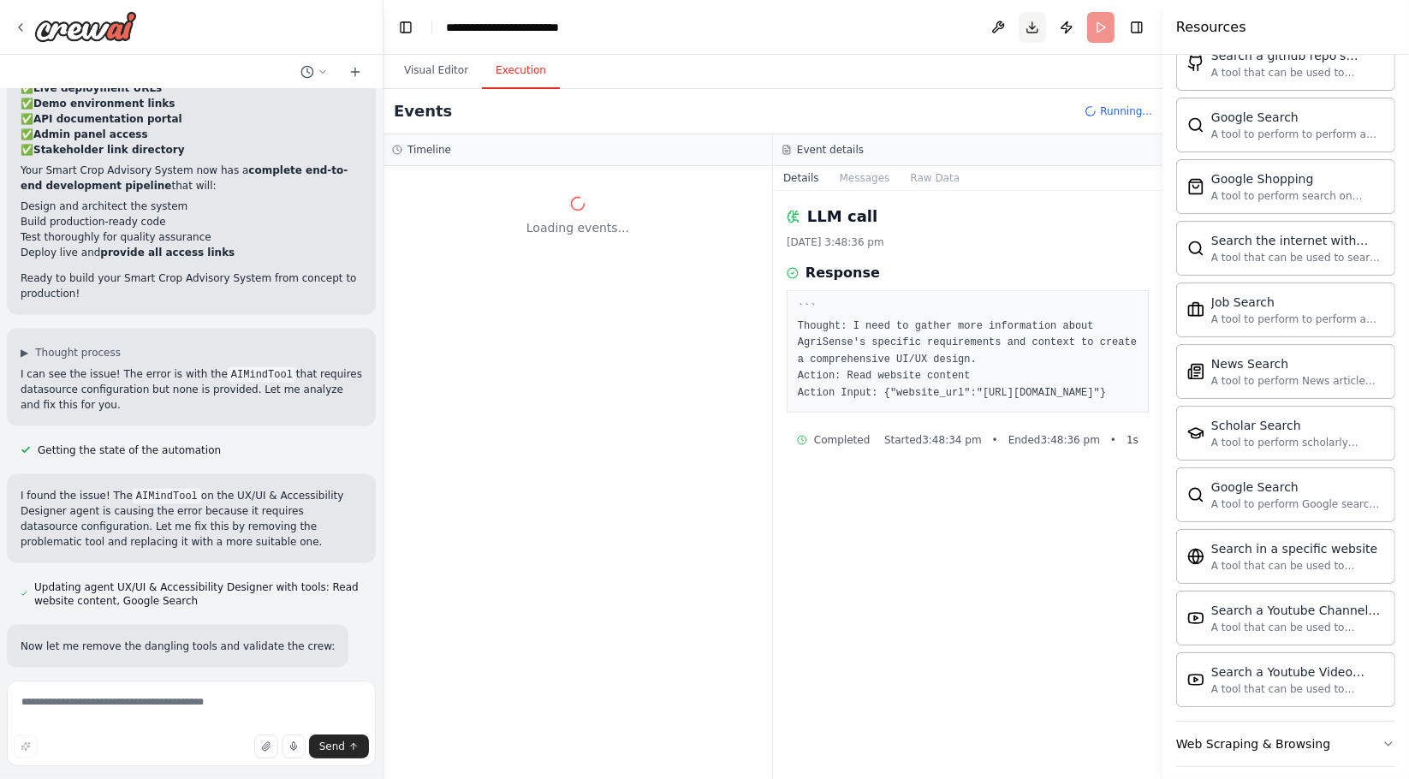
click at [1027, 29] on button "Download" at bounding box center [1032, 27] width 27 height 31
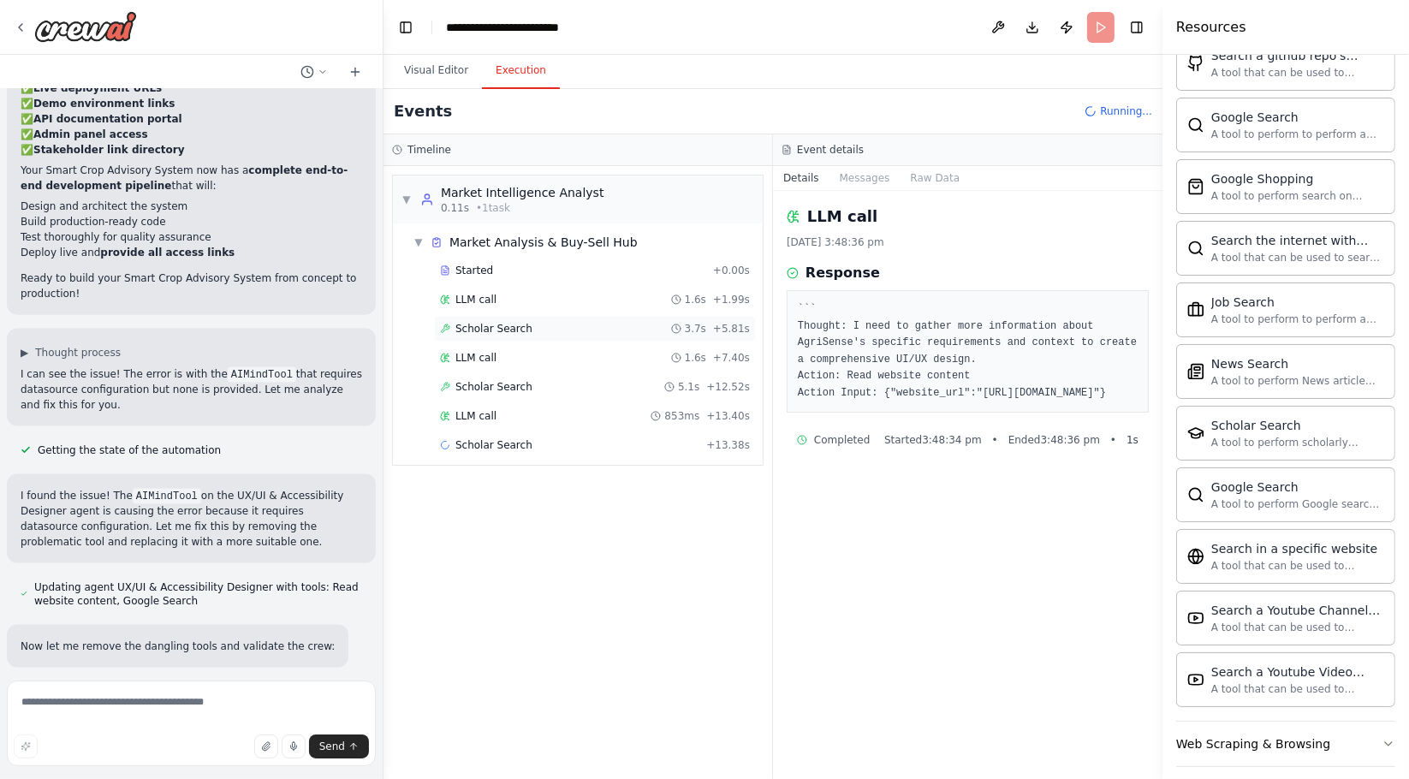
click at [565, 334] on div "Scholar Search 3.7s + 5.81s" at bounding box center [595, 329] width 310 height 14
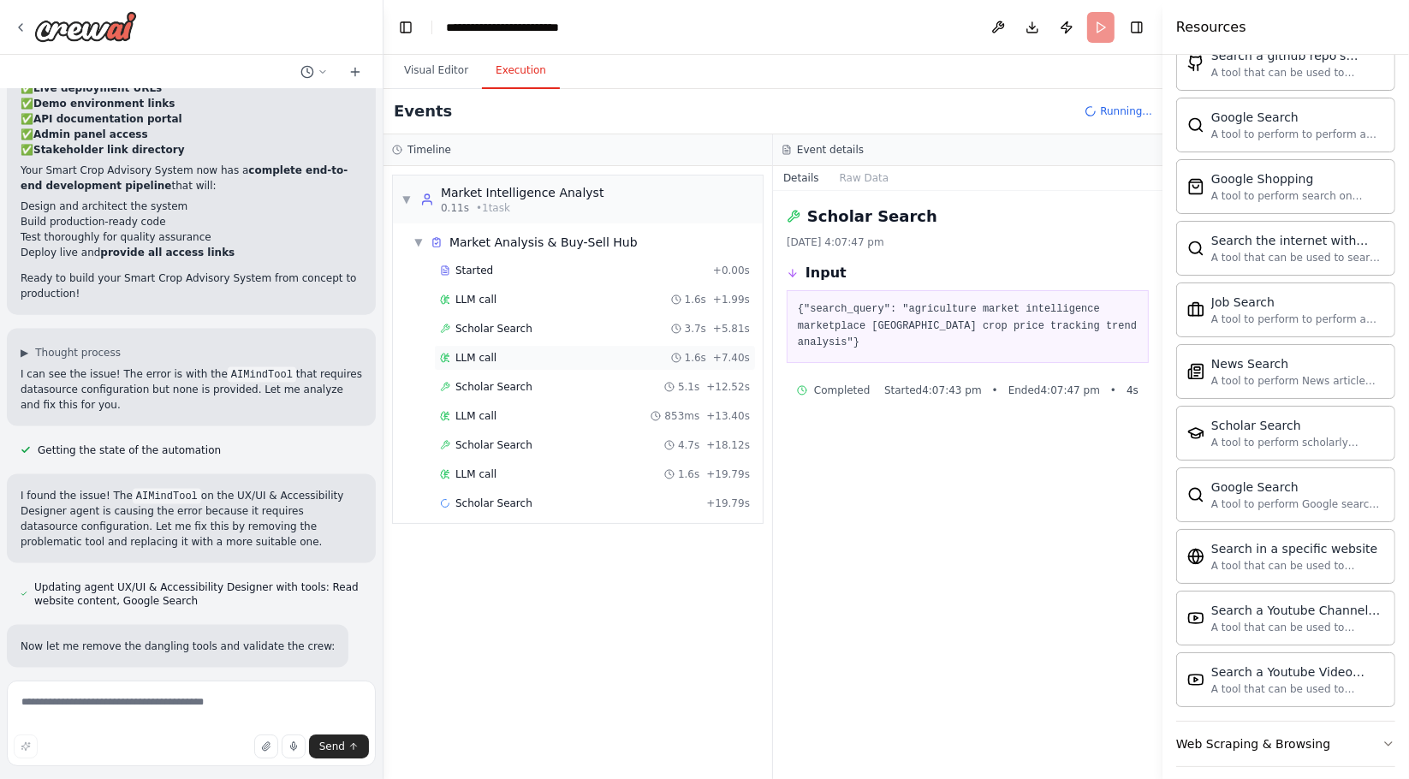
click at [567, 354] on div "LLM call 1.6s + 7.40s" at bounding box center [595, 358] width 310 height 14
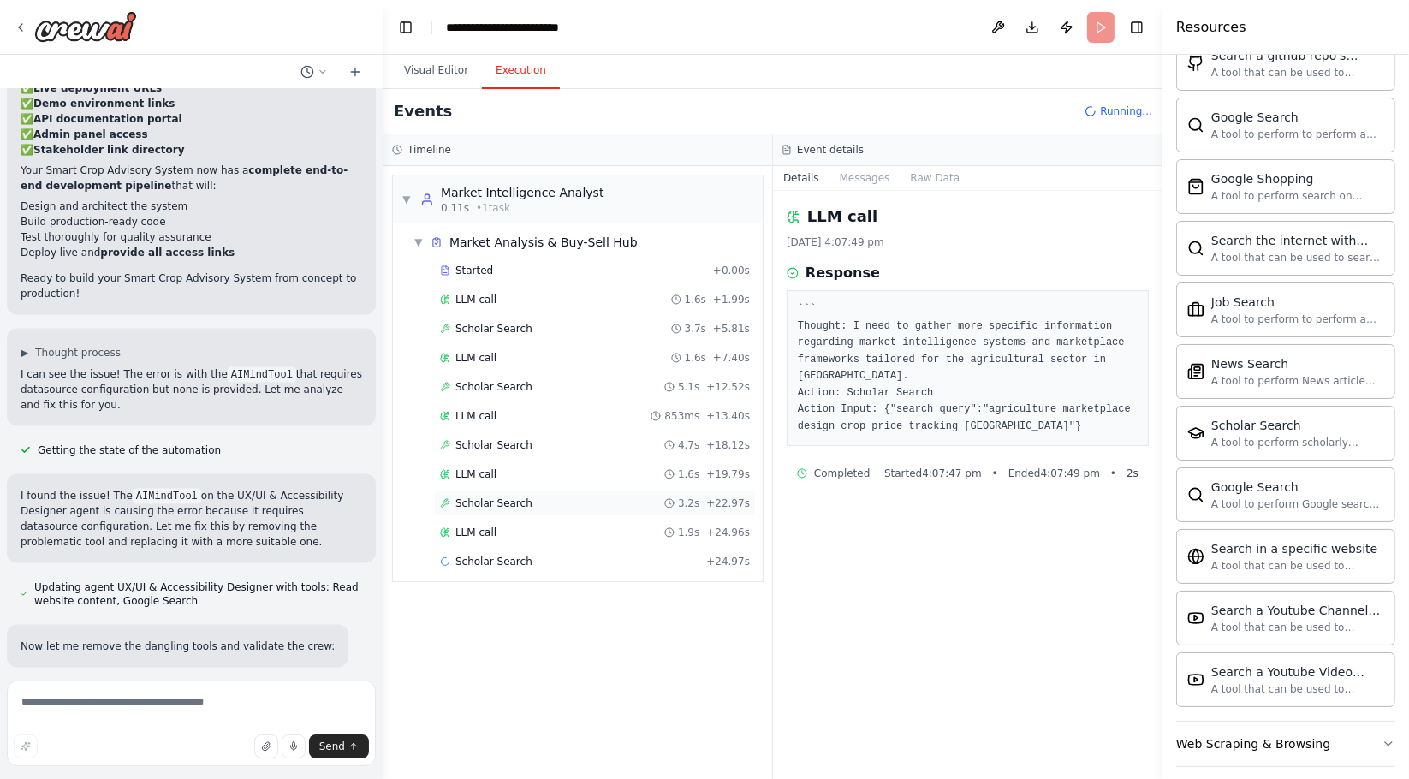
click at [530, 492] on div "Scholar Search 3.2s + 22.97s" at bounding box center [595, 504] width 322 height 26
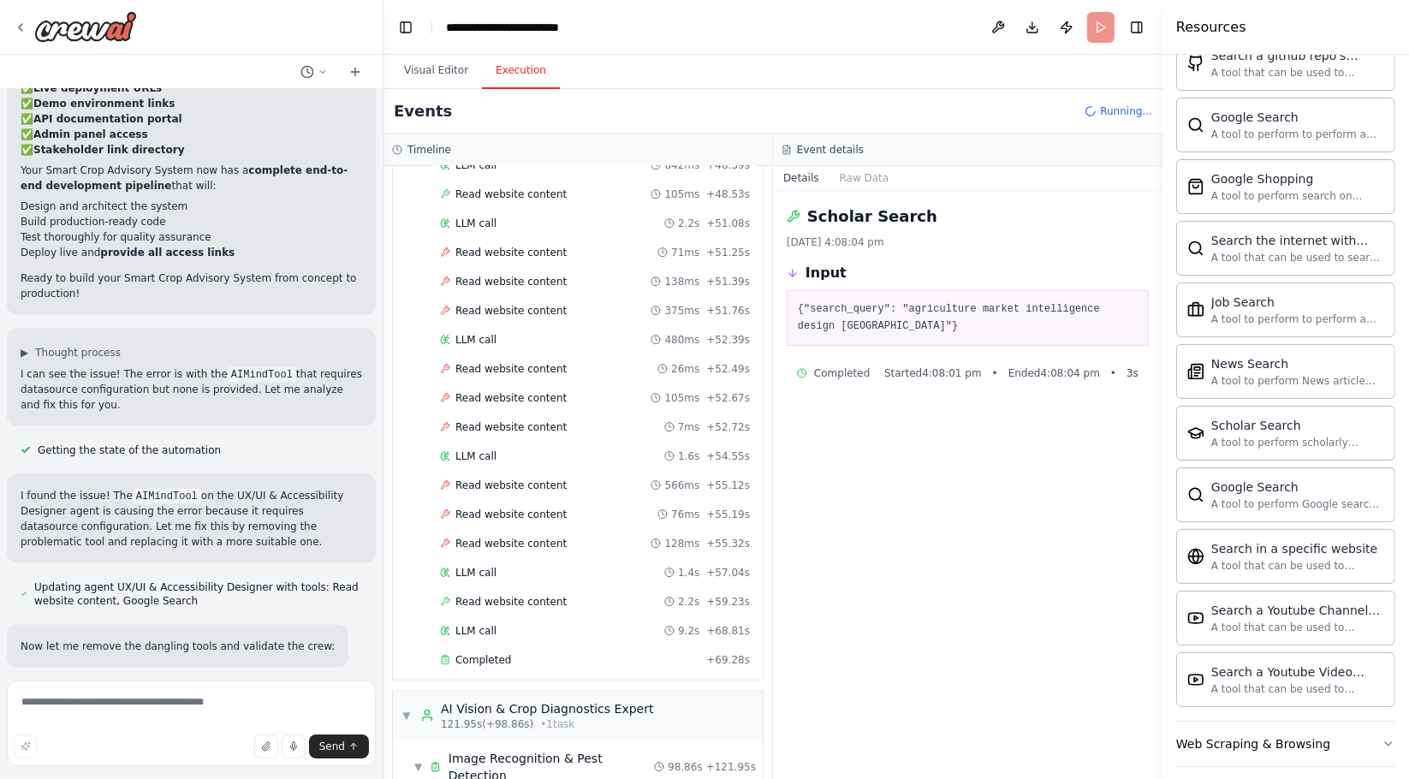
scroll to position [1849, 0]
click at [513, 596] on span "Read website content" at bounding box center [510, 603] width 111 height 14
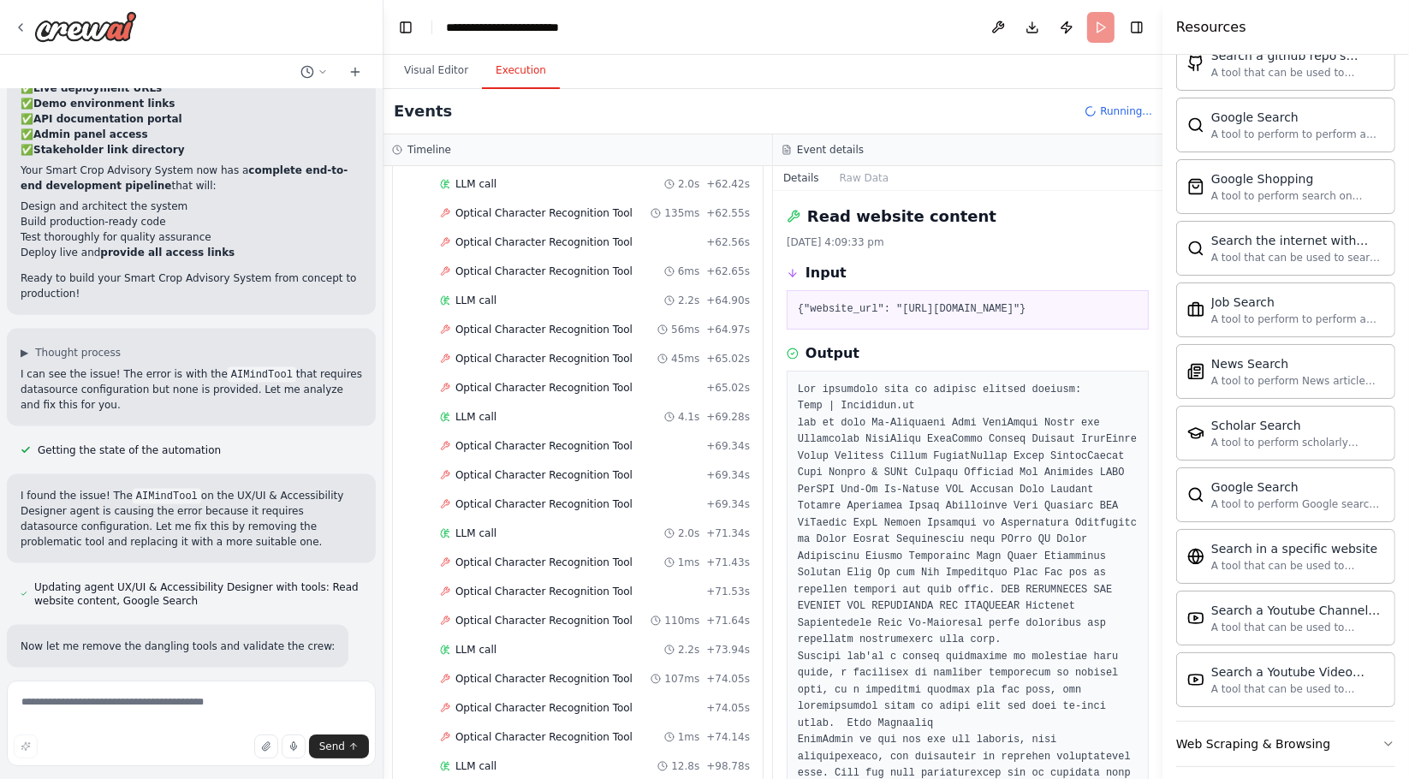
scroll to position [5369, 0]
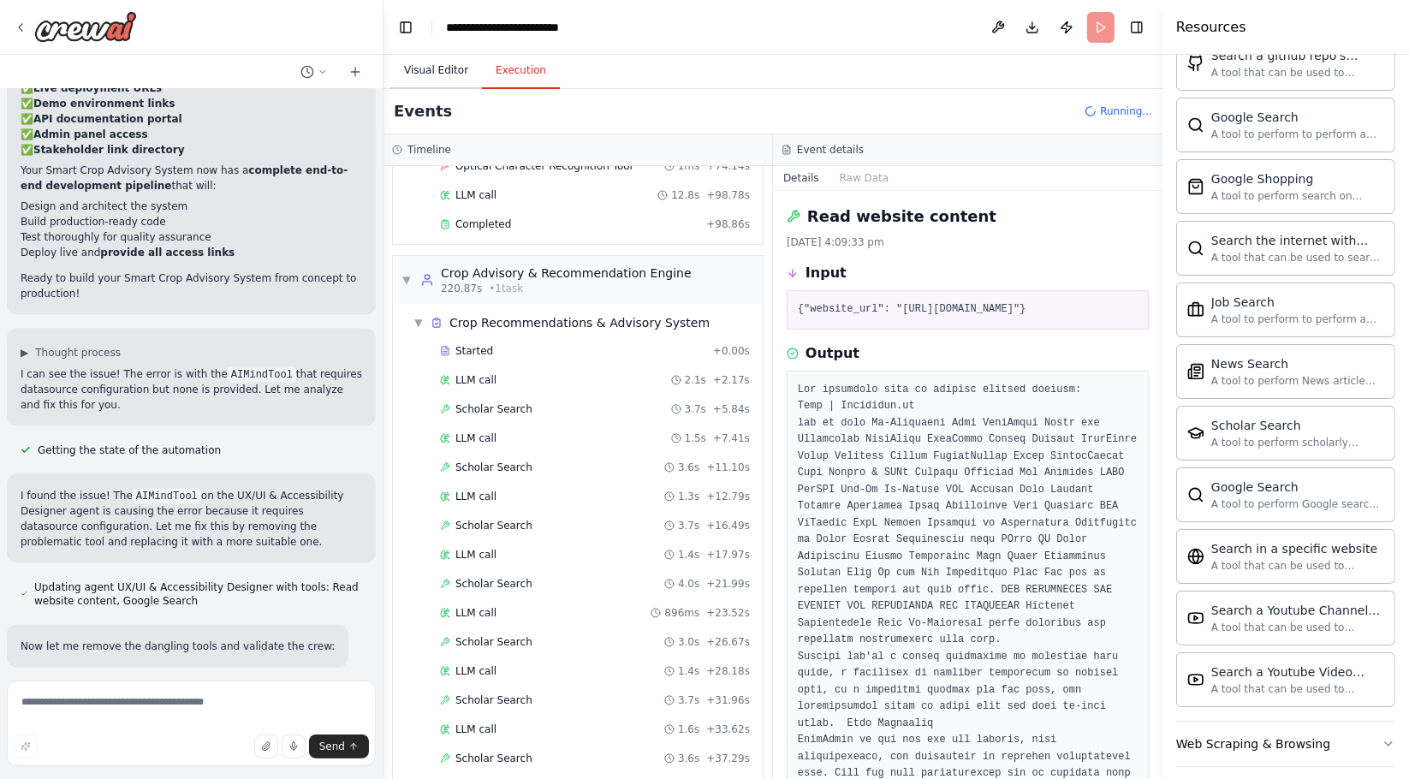
click at [436, 62] on button "Visual Editor" at bounding box center [436, 71] width 92 height 36
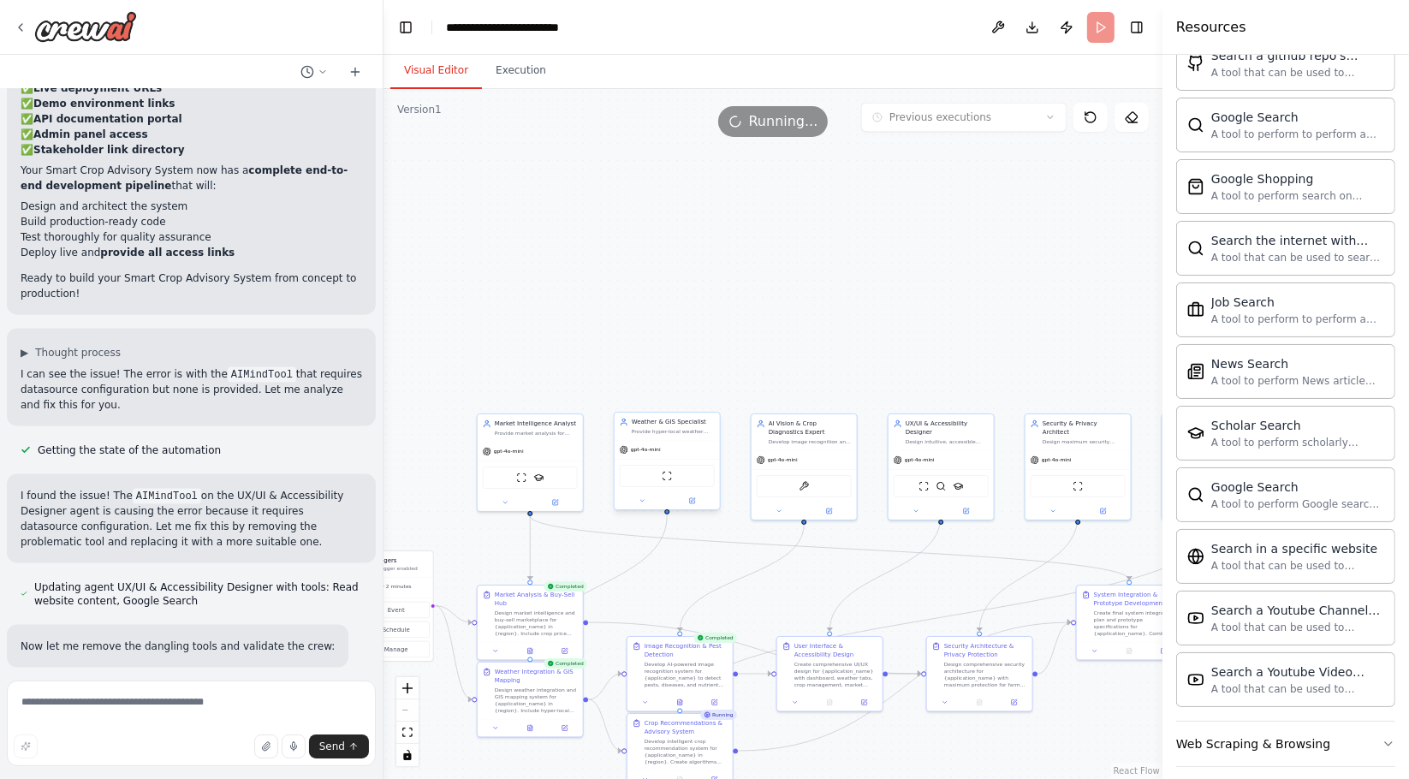
click at [693, 312] on div ".deletable-edge-delete-btn { width: 20px; height: 20px; border: 0px solid #ffff…" at bounding box center [773, 434] width 779 height 690
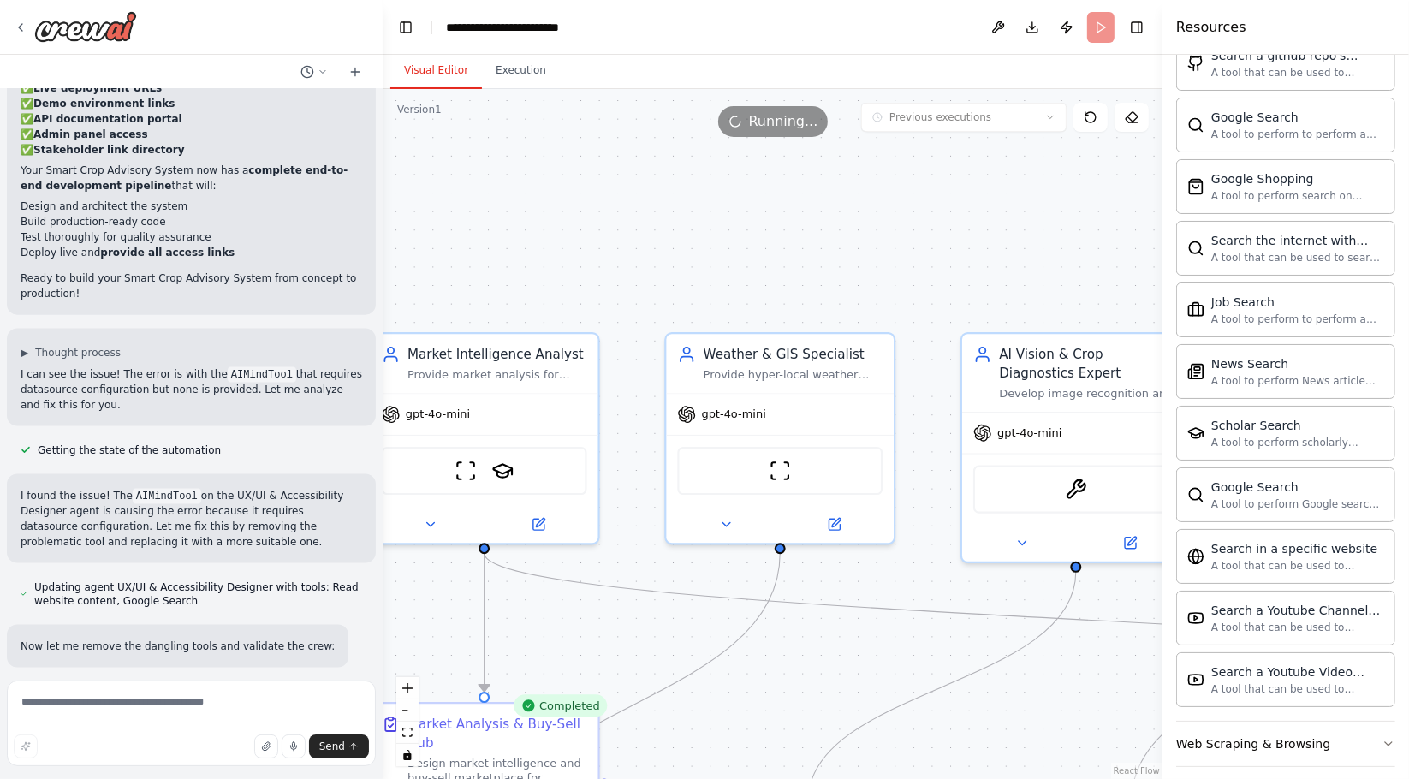
drag, startPoint x: 848, startPoint y: 329, endPoint x: 757, endPoint y: 239, distance: 128.3
click at [757, 239] on div ".deletable-edge-delete-btn { width: 20px; height: 20px; border: 0px solid #ffff…" at bounding box center [773, 434] width 779 height 690
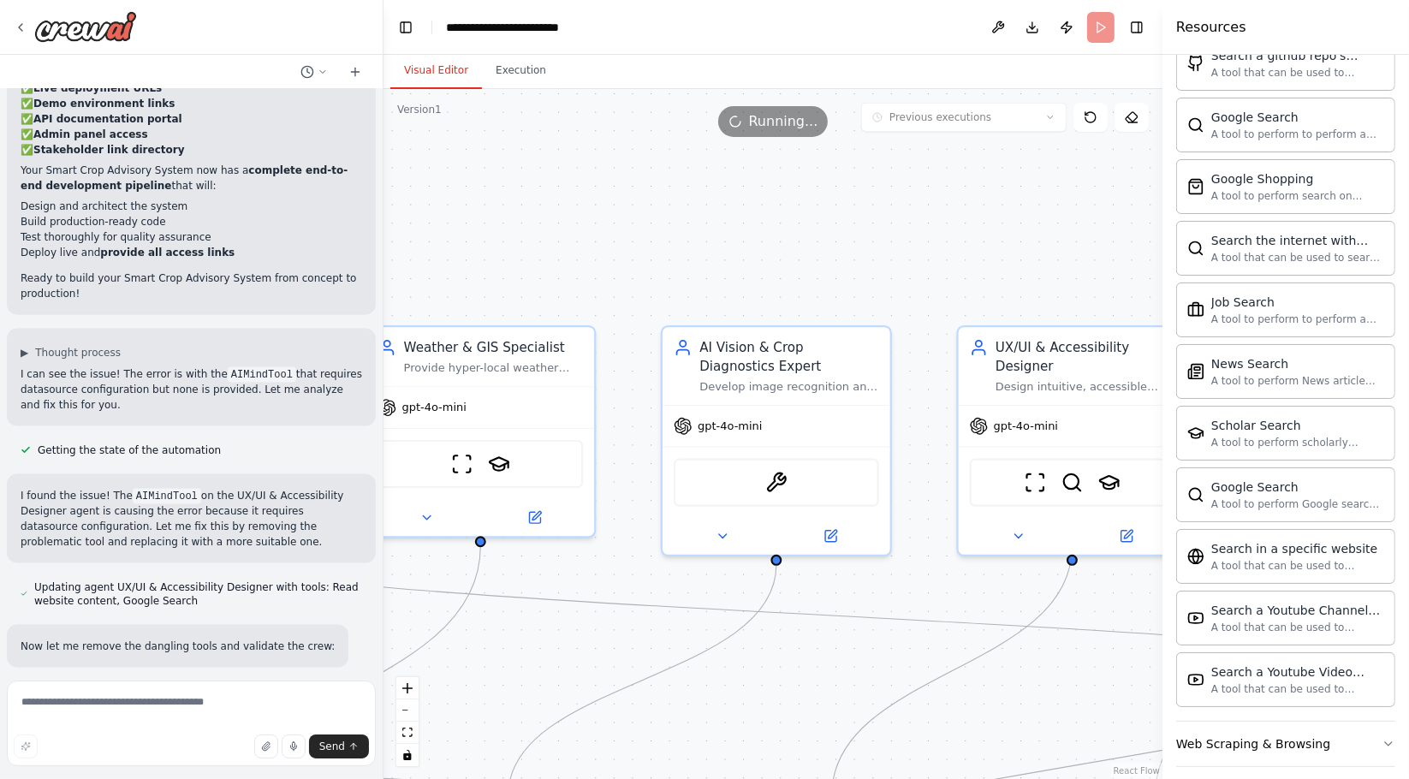
drag, startPoint x: 1007, startPoint y: 288, endPoint x: 709, endPoint y: 281, distance: 298.0
click at [709, 281] on div ".deletable-edge-delete-btn { width: 20px; height: 20px; border: 0px solid #ffff…" at bounding box center [773, 434] width 779 height 690
drag, startPoint x: 1061, startPoint y: 279, endPoint x: 913, endPoint y: 282, distance: 147.3
click at [913, 282] on div ".deletable-edge-delete-btn { width: 20px; height: 20px; border: 0px solid #ffff…" at bounding box center [773, 434] width 779 height 690
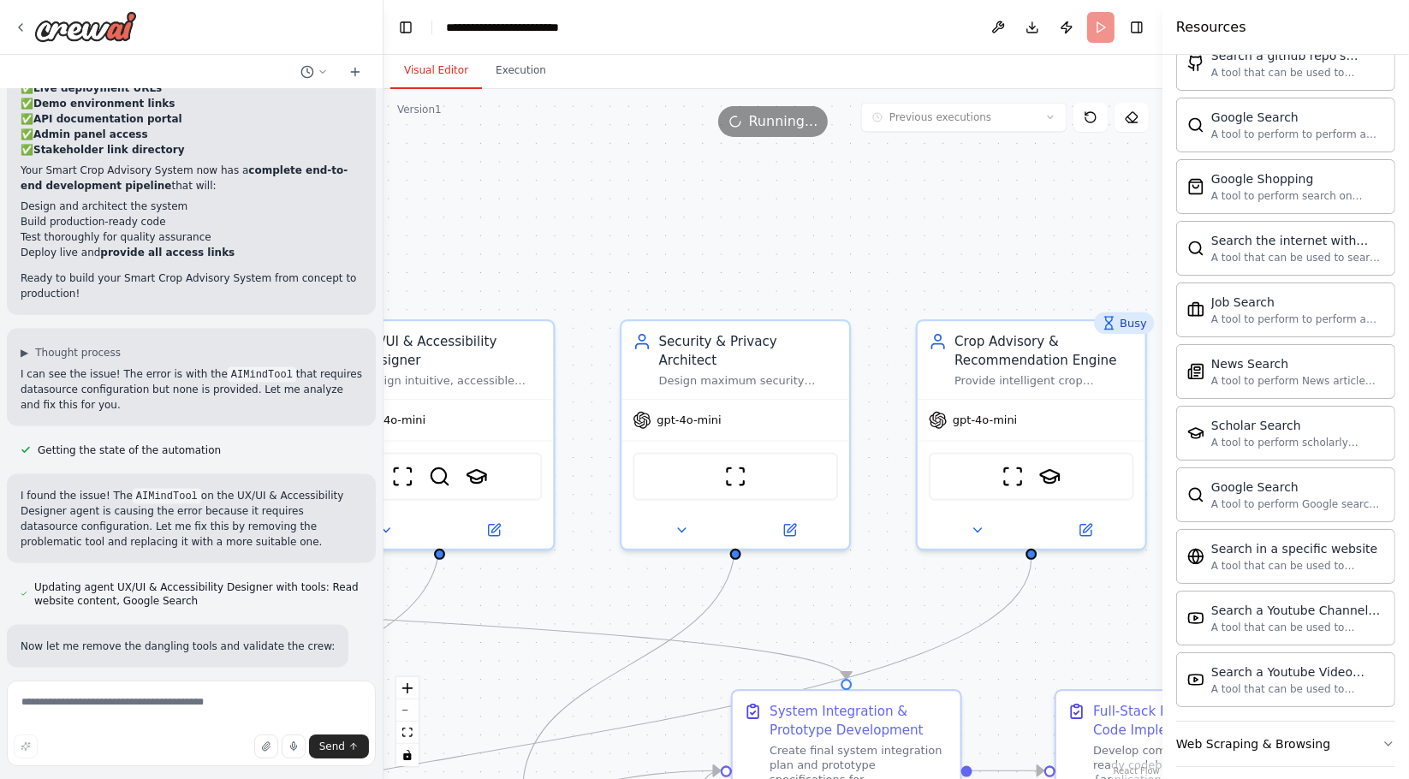
drag, startPoint x: 911, startPoint y: 286, endPoint x: 478, endPoint y: 271, distance: 433.4
click at [478, 271] on div ".deletable-edge-delete-btn { width: 20px; height: 20px; border: 0px solid #ffff…" at bounding box center [773, 434] width 779 height 690
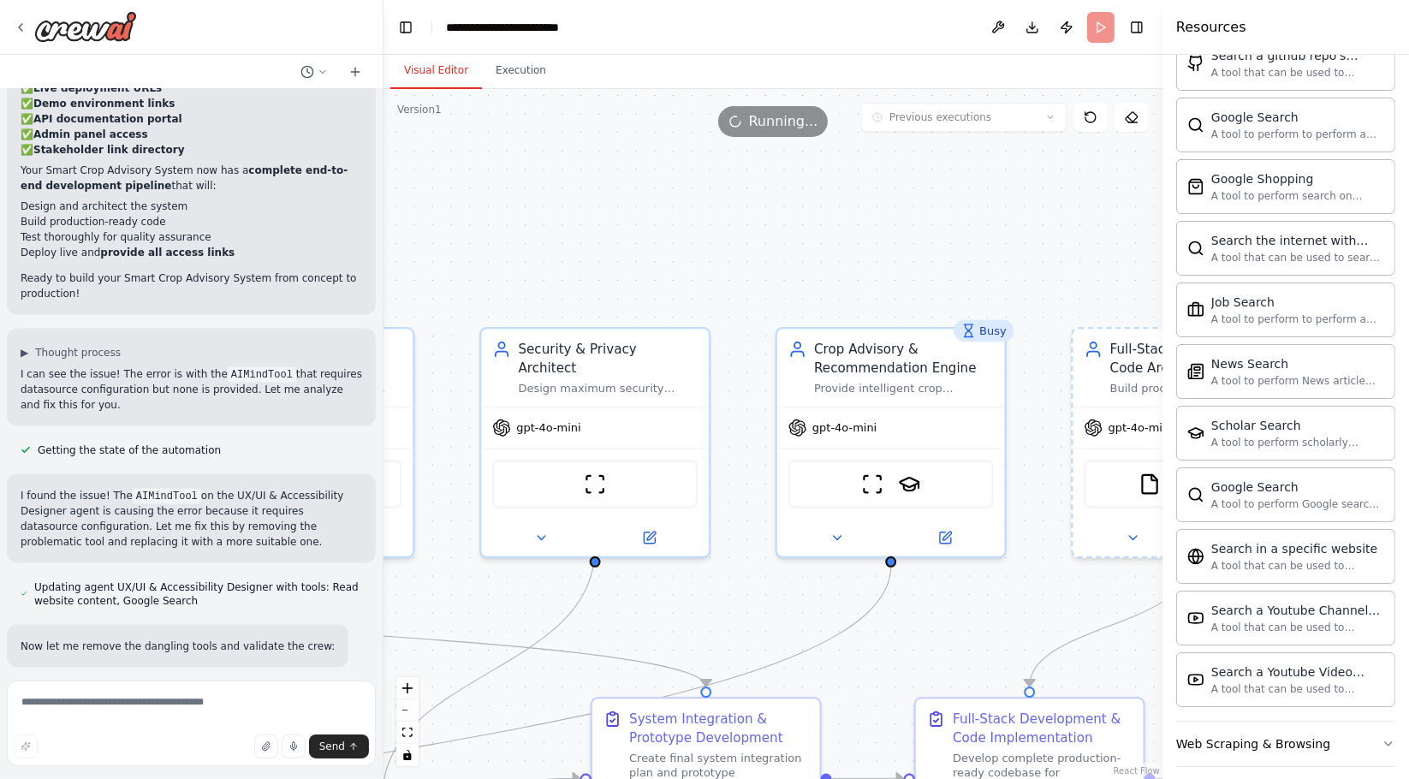
drag, startPoint x: 813, startPoint y: 267, endPoint x: 681, endPoint y: 278, distance: 133.2
click at [672, 276] on div ".deletable-edge-delete-btn { width: 20px; height: 20px; border: 0px solid #ffff…" at bounding box center [773, 434] width 779 height 690
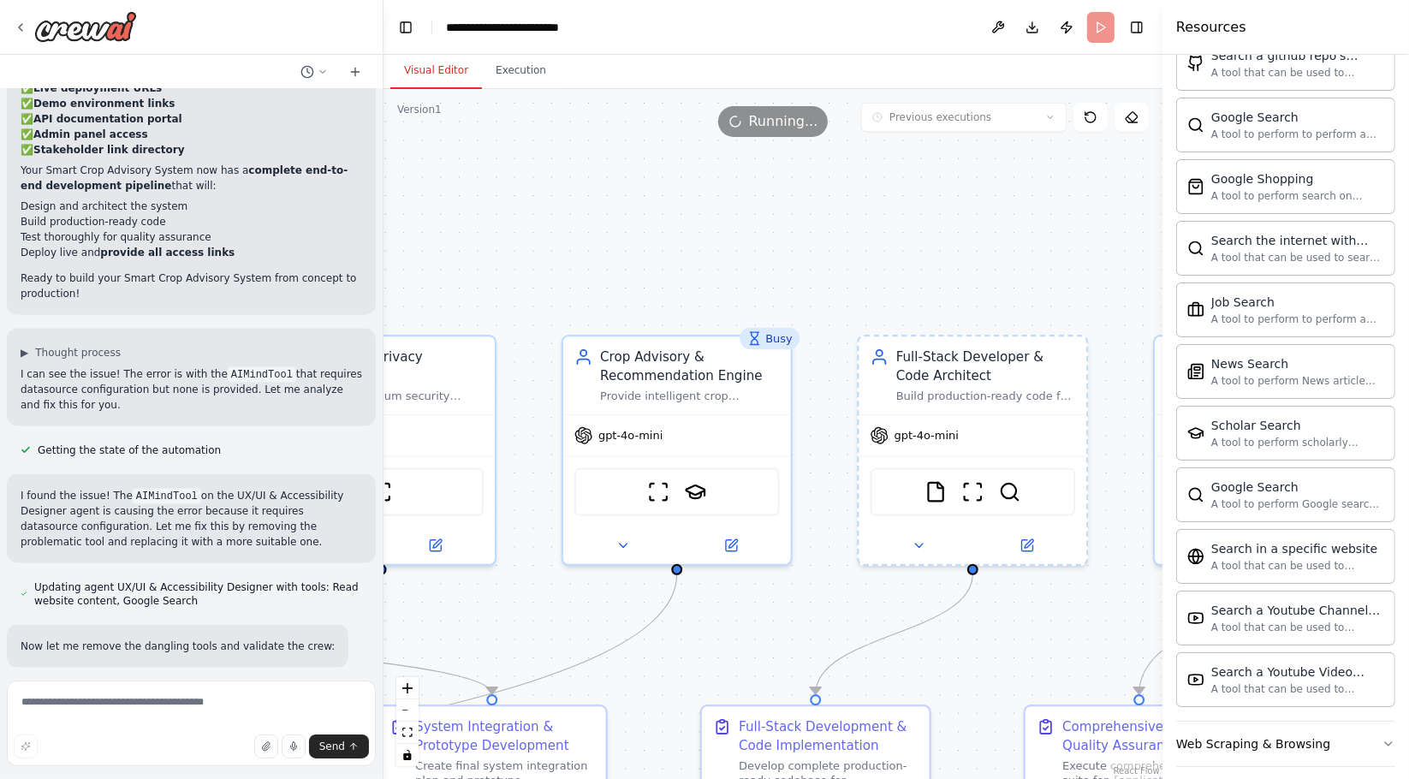
drag, startPoint x: 845, startPoint y: 288, endPoint x: 674, endPoint y: 252, distance: 174.9
click at [632, 290] on div ".deletable-edge-delete-btn { width: 20px; height: 20px; border: 0px solid #ffff…" at bounding box center [773, 434] width 779 height 690
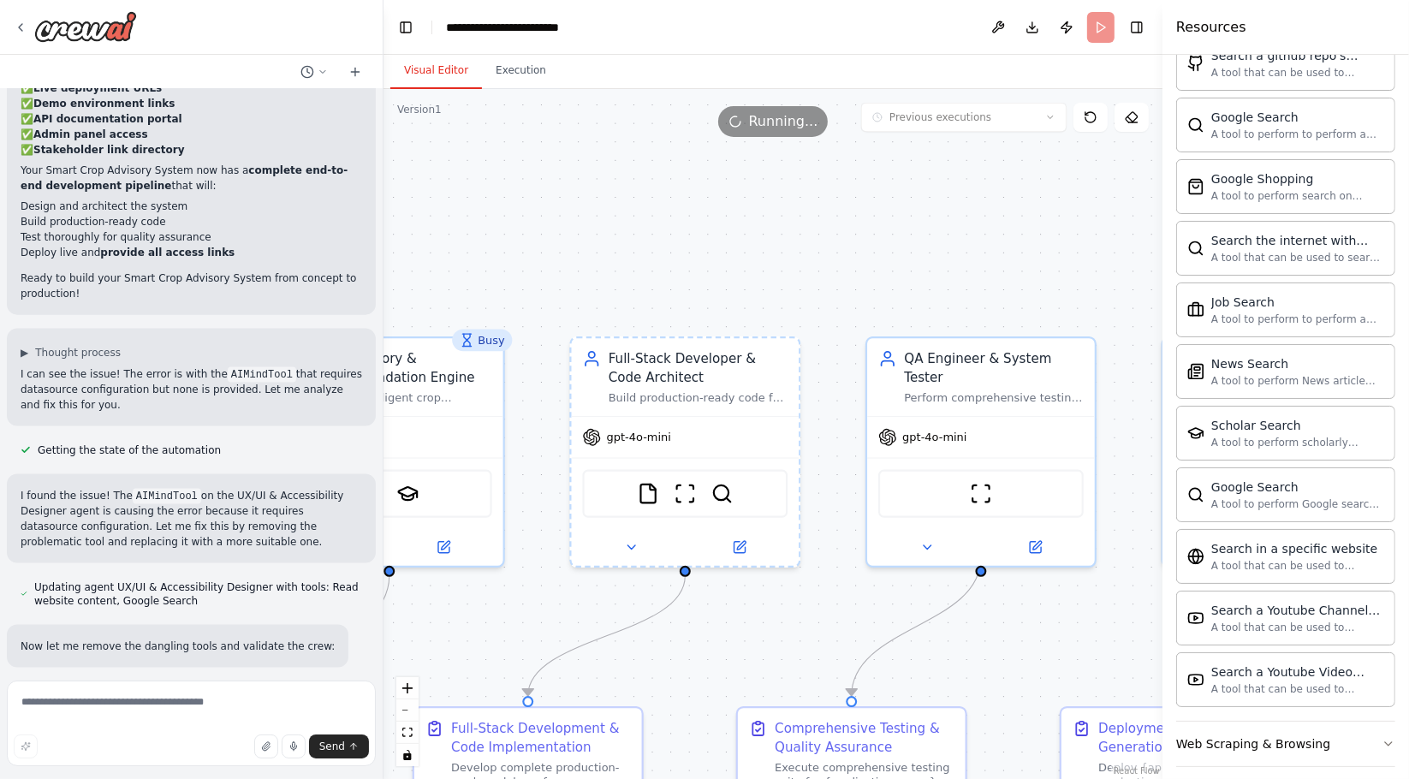
drag, startPoint x: 990, startPoint y: 295, endPoint x: 695, endPoint y: 289, distance: 295.4
click at [695, 289] on div ".deletable-edge-delete-btn { width: 20px; height: 20px; border: 0px solid #ffff…" at bounding box center [773, 434] width 779 height 690
click at [506, 77] on button "Execution" at bounding box center [521, 71] width 78 height 36
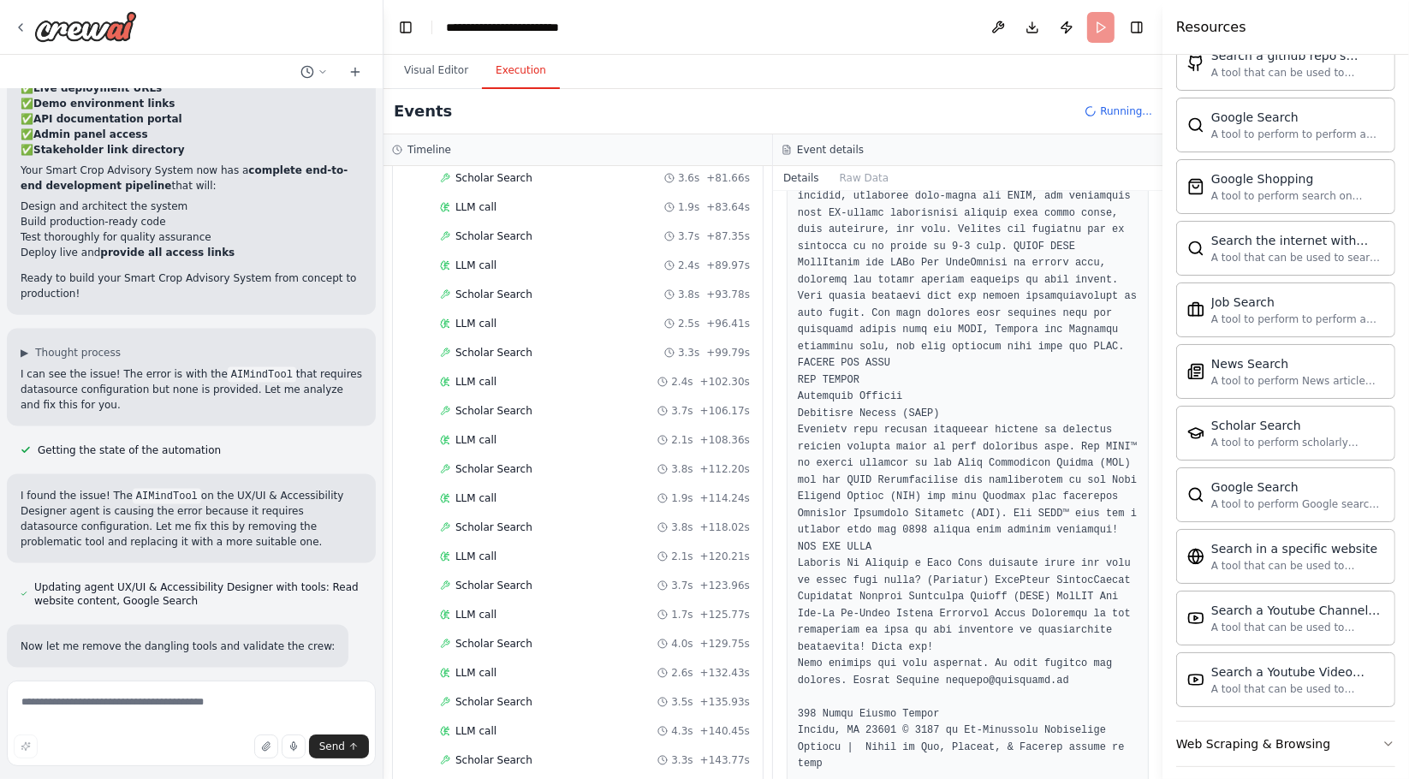
scroll to position [1212, 0]
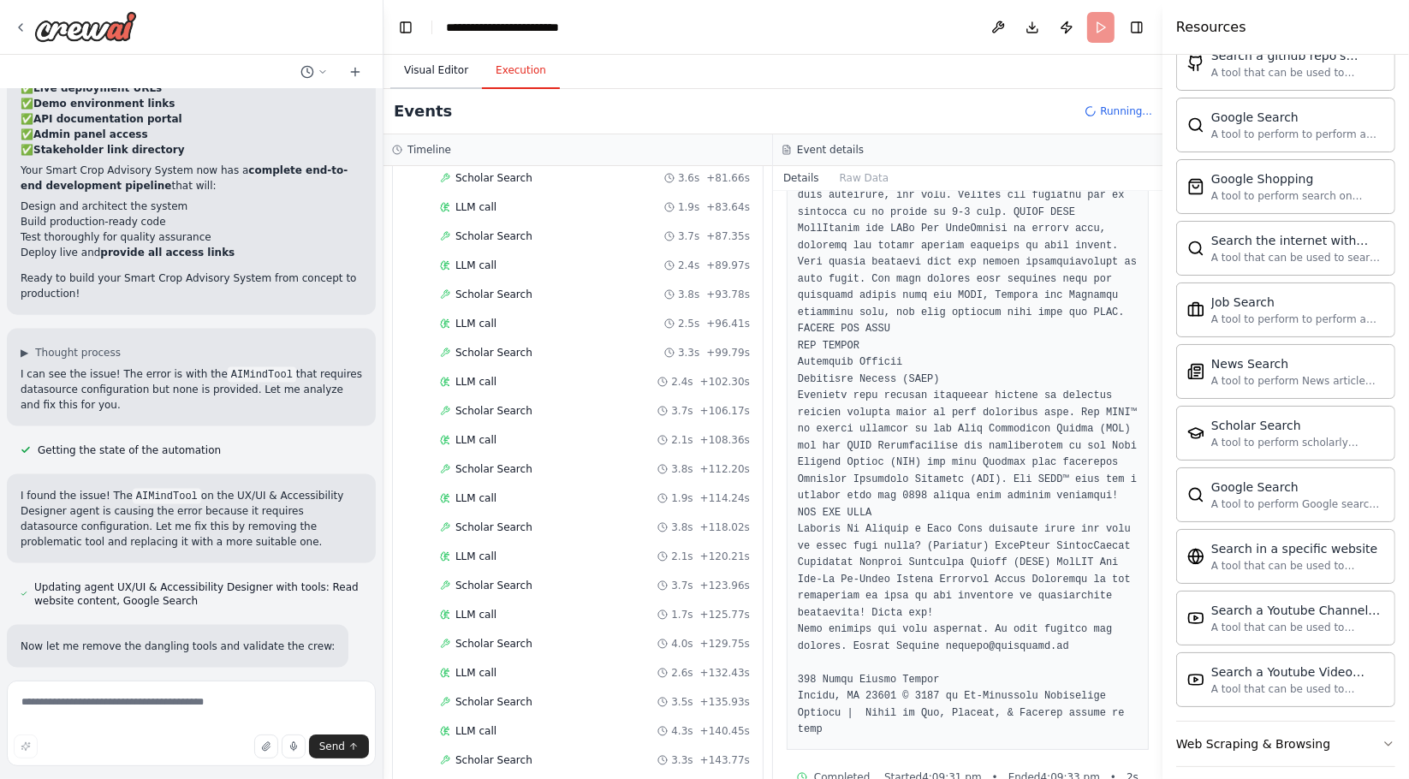
click at [419, 63] on button "Visual Editor" at bounding box center [436, 71] width 92 height 36
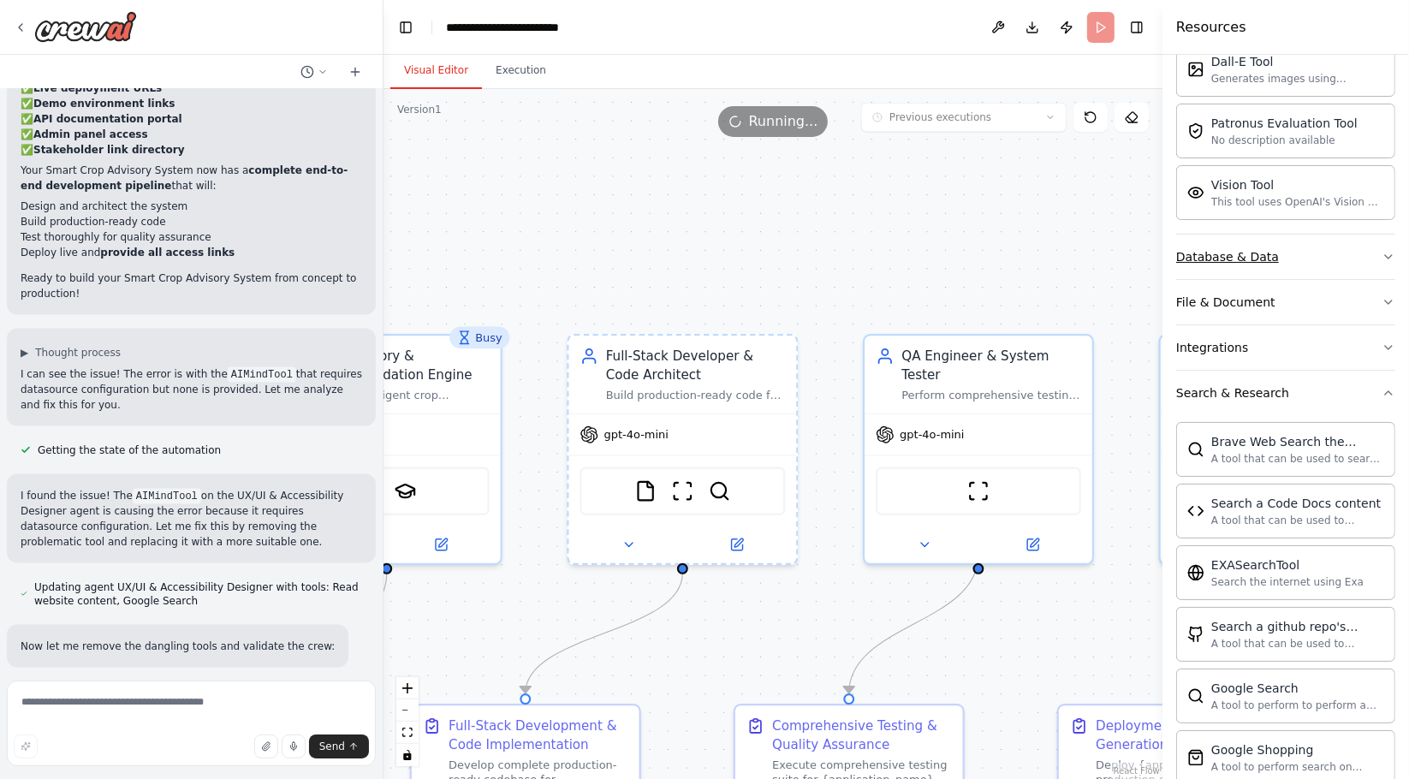
scroll to position [285, 0]
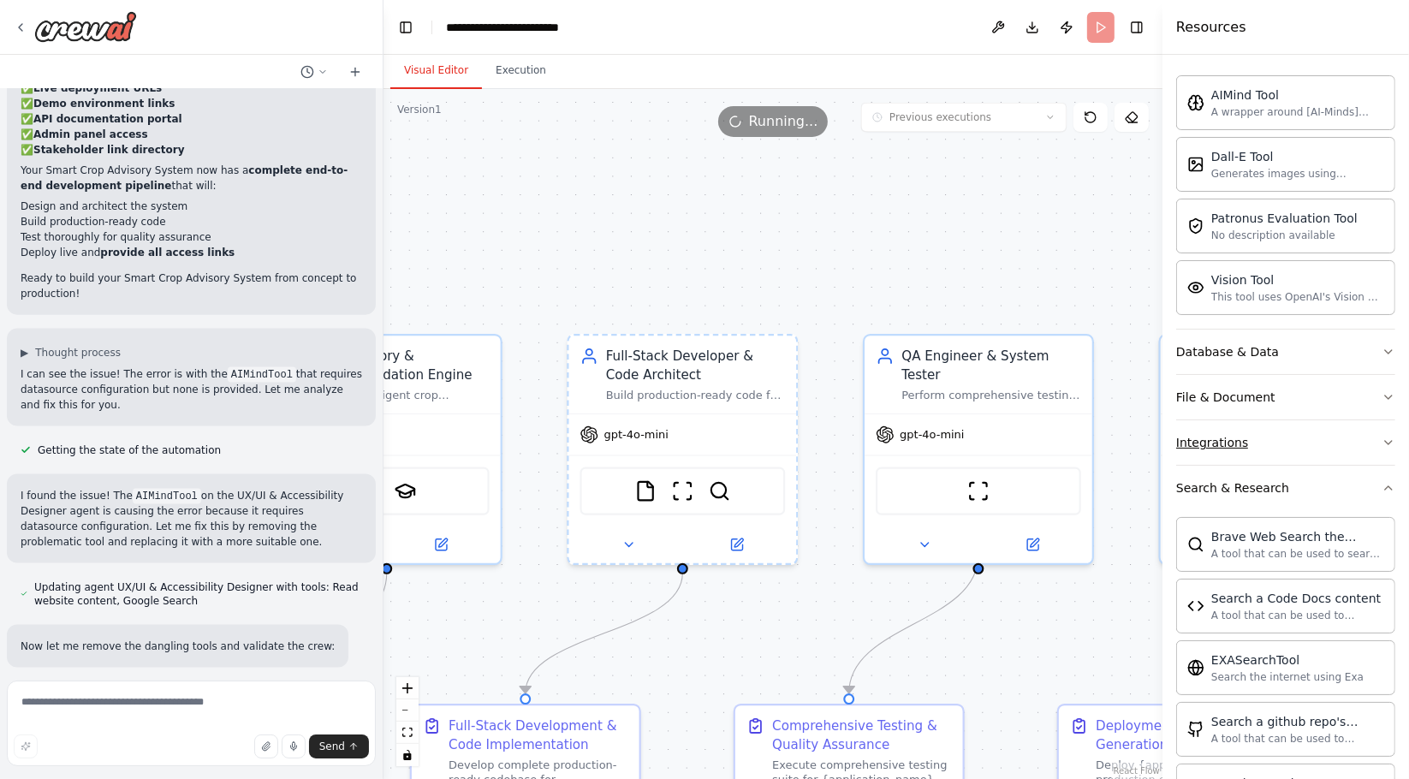
click at [1271, 438] on button "Integrations" at bounding box center [1285, 442] width 219 height 45
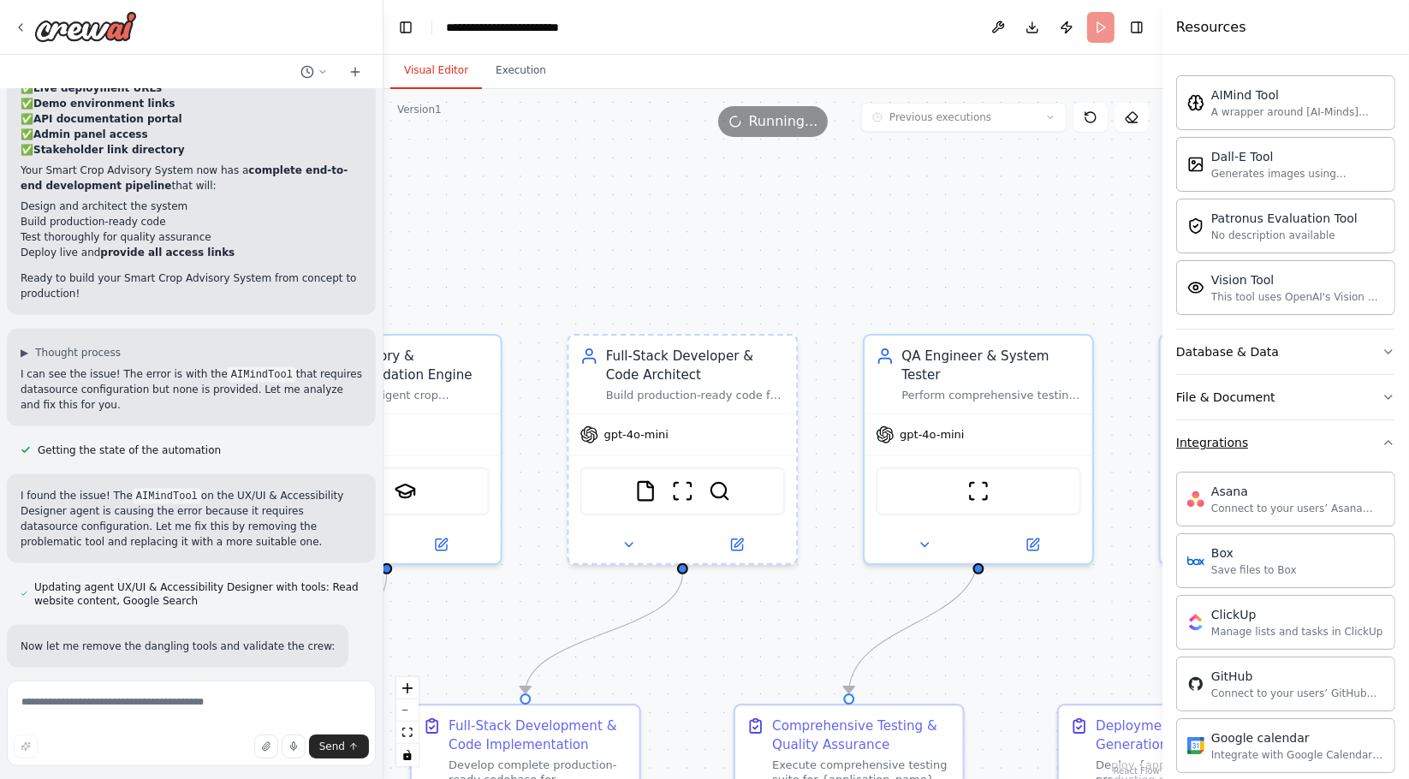
click at [1271, 437] on button "Integrations" at bounding box center [1285, 442] width 219 height 45
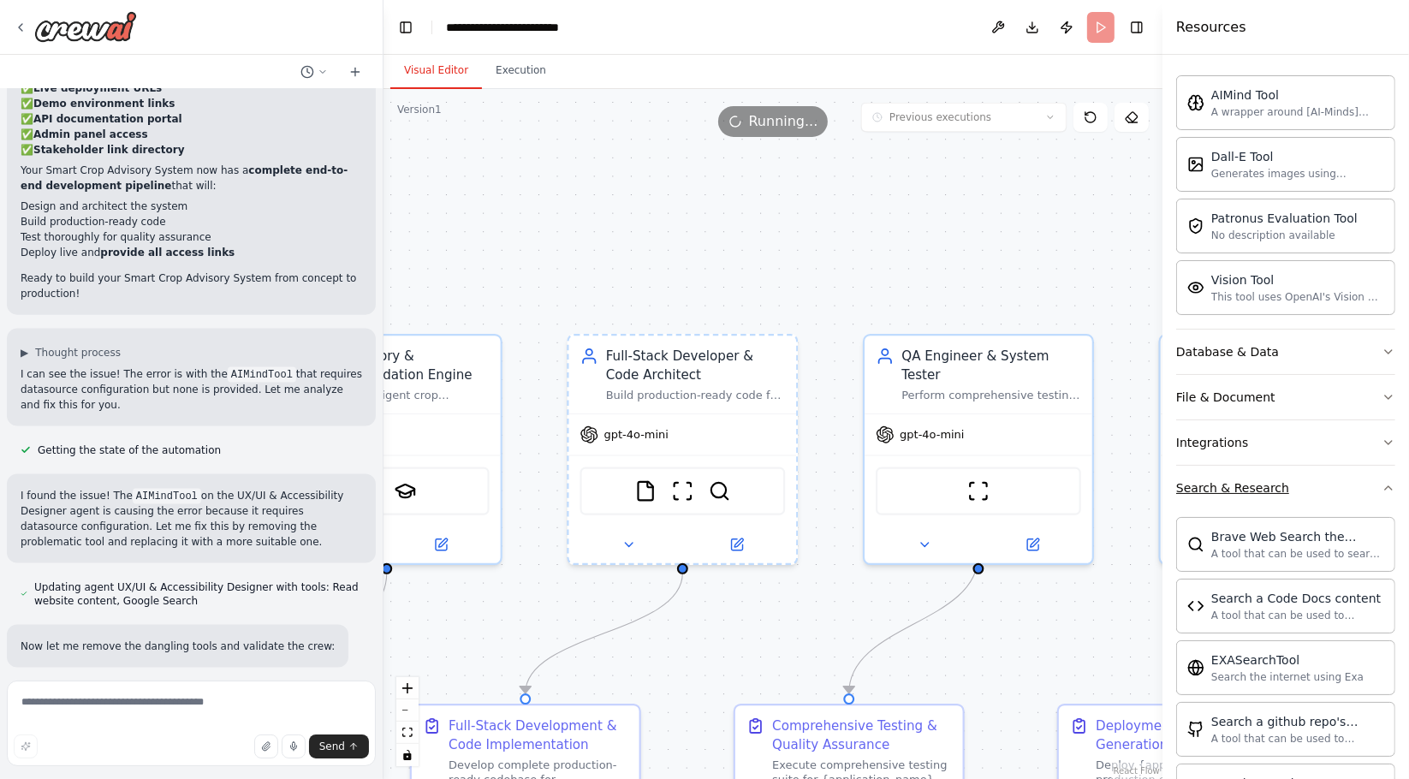
click at [1278, 480] on button "Search & Research" at bounding box center [1285, 488] width 219 height 45
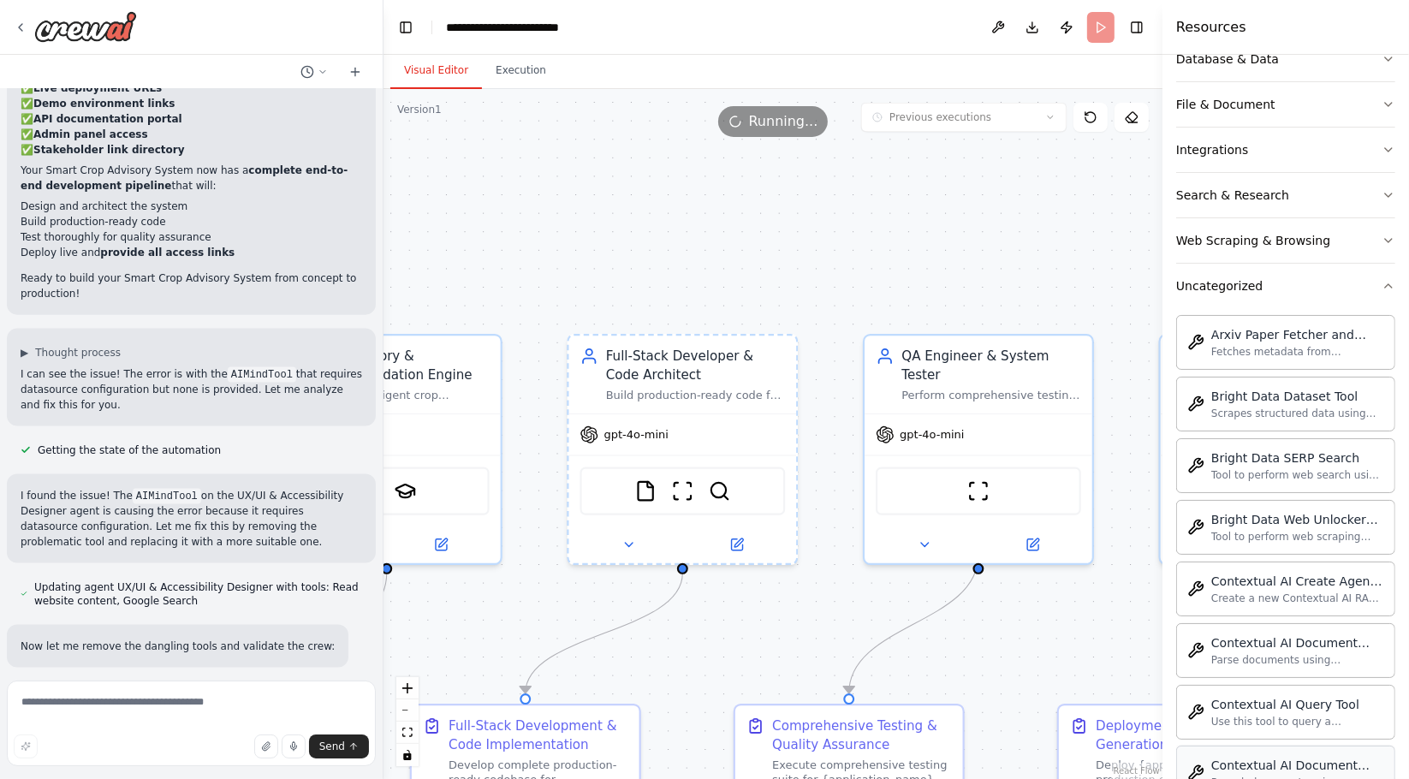
scroll to position [570, 0]
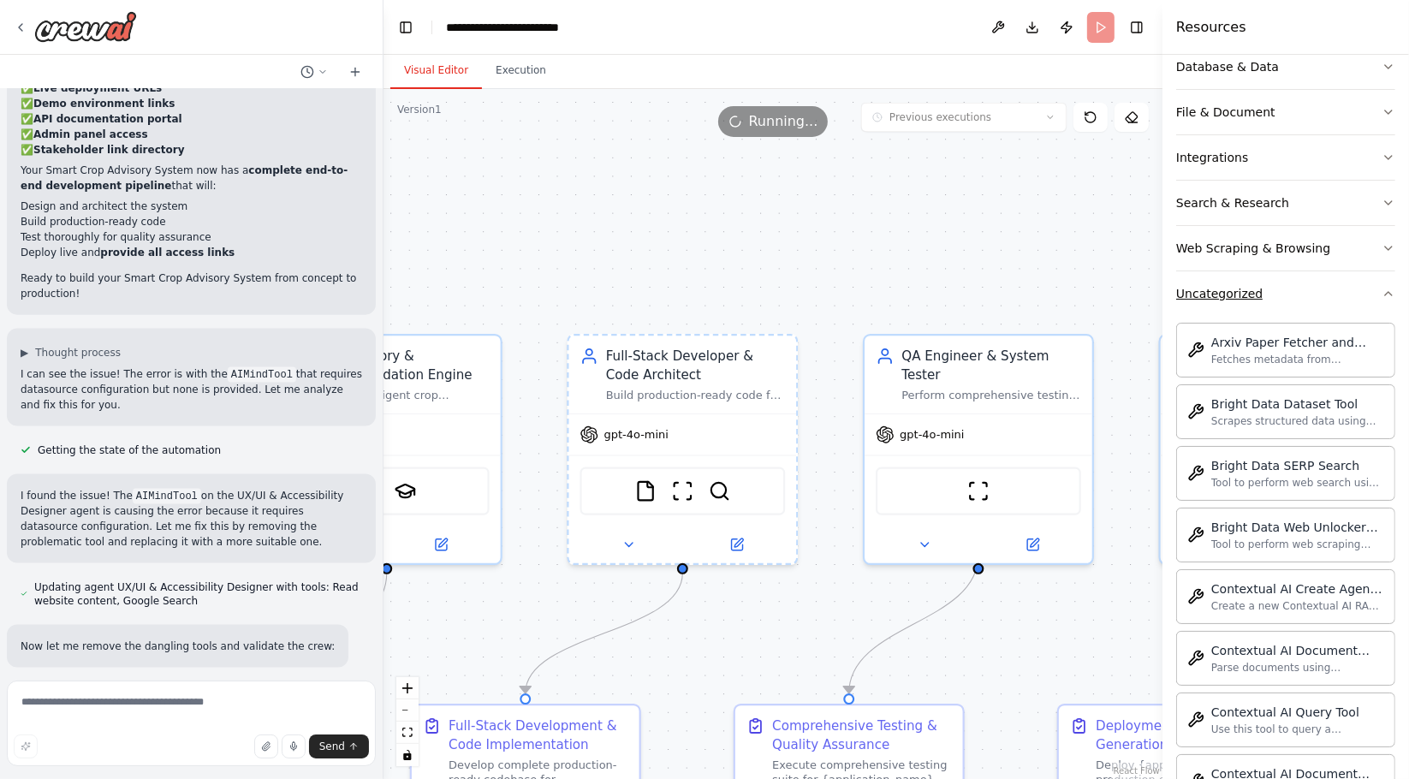
click at [1266, 311] on button "Uncategorized" at bounding box center [1285, 293] width 219 height 45
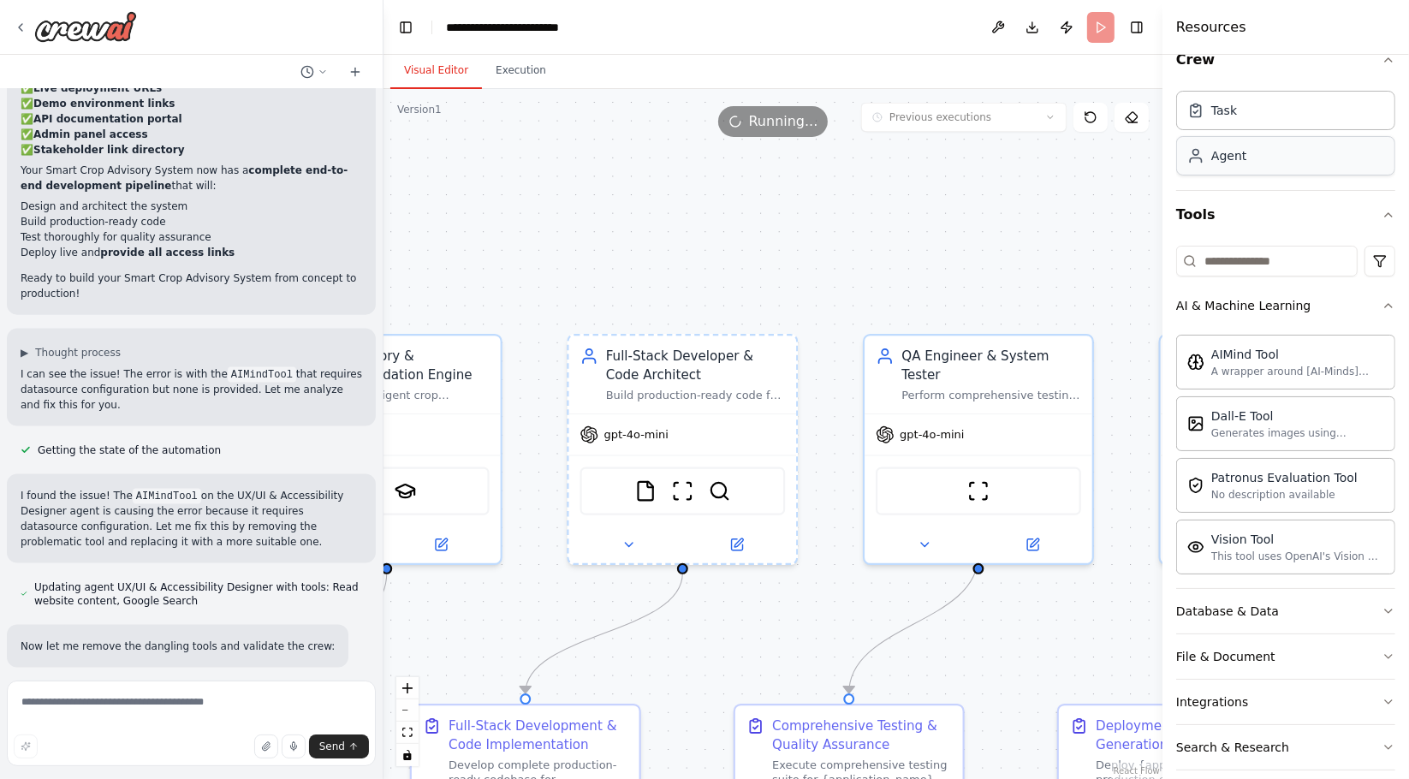
scroll to position [0, 0]
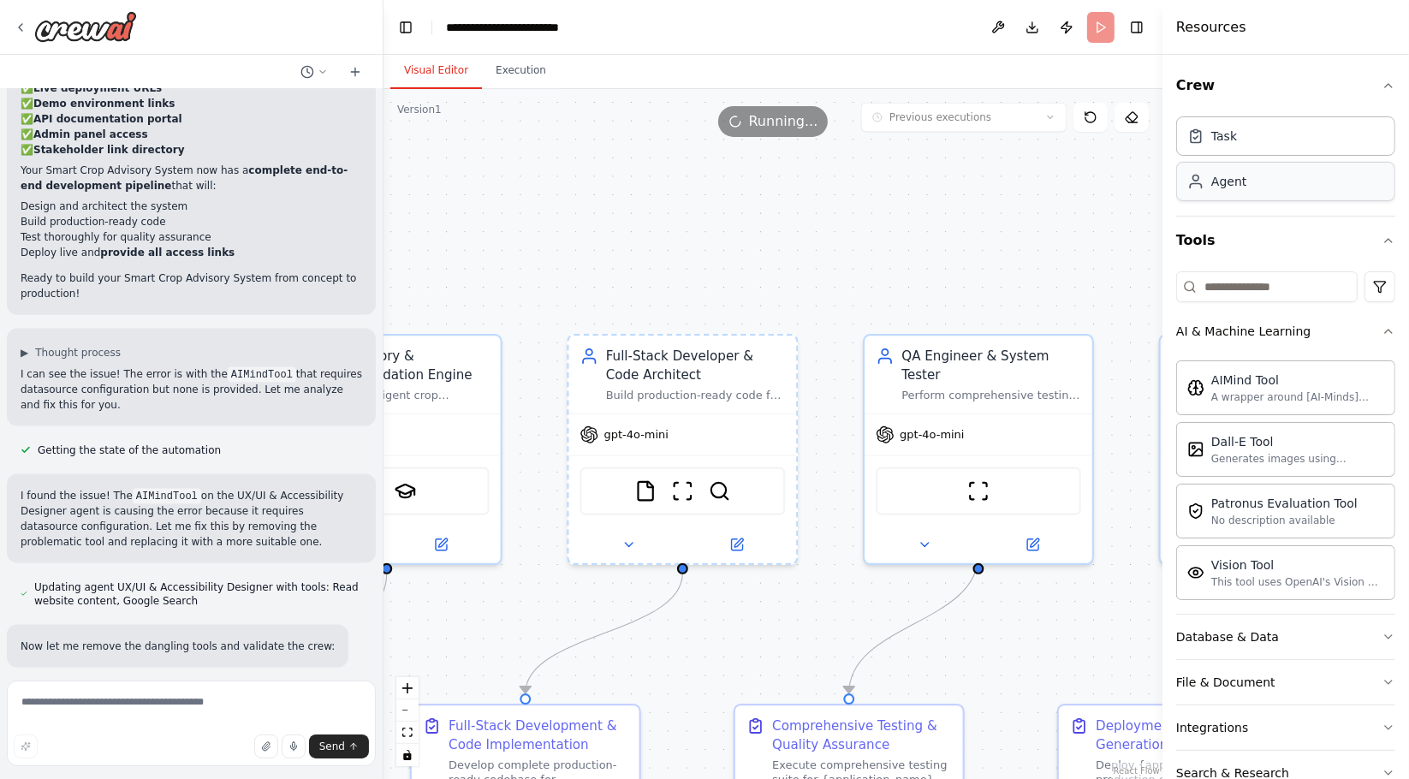
click at [1240, 158] on div "Task Agent" at bounding box center [1285, 156] width 219 height 92
click at [1234, 291] on input at bounding box center [1266, 286] width 181 height 31
click at [1209, 286] on input at bounding box center [1266, 286] width 181 height 31
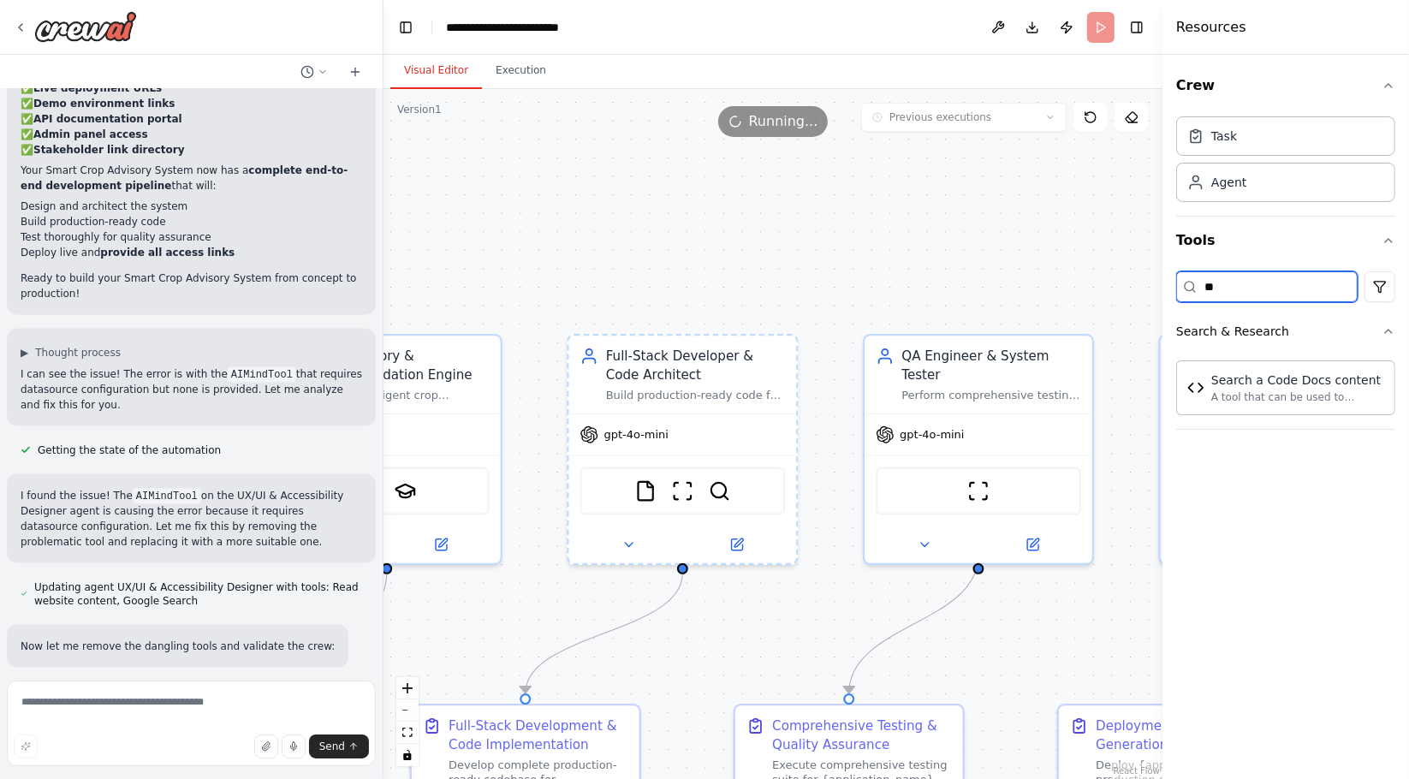
type input "*"
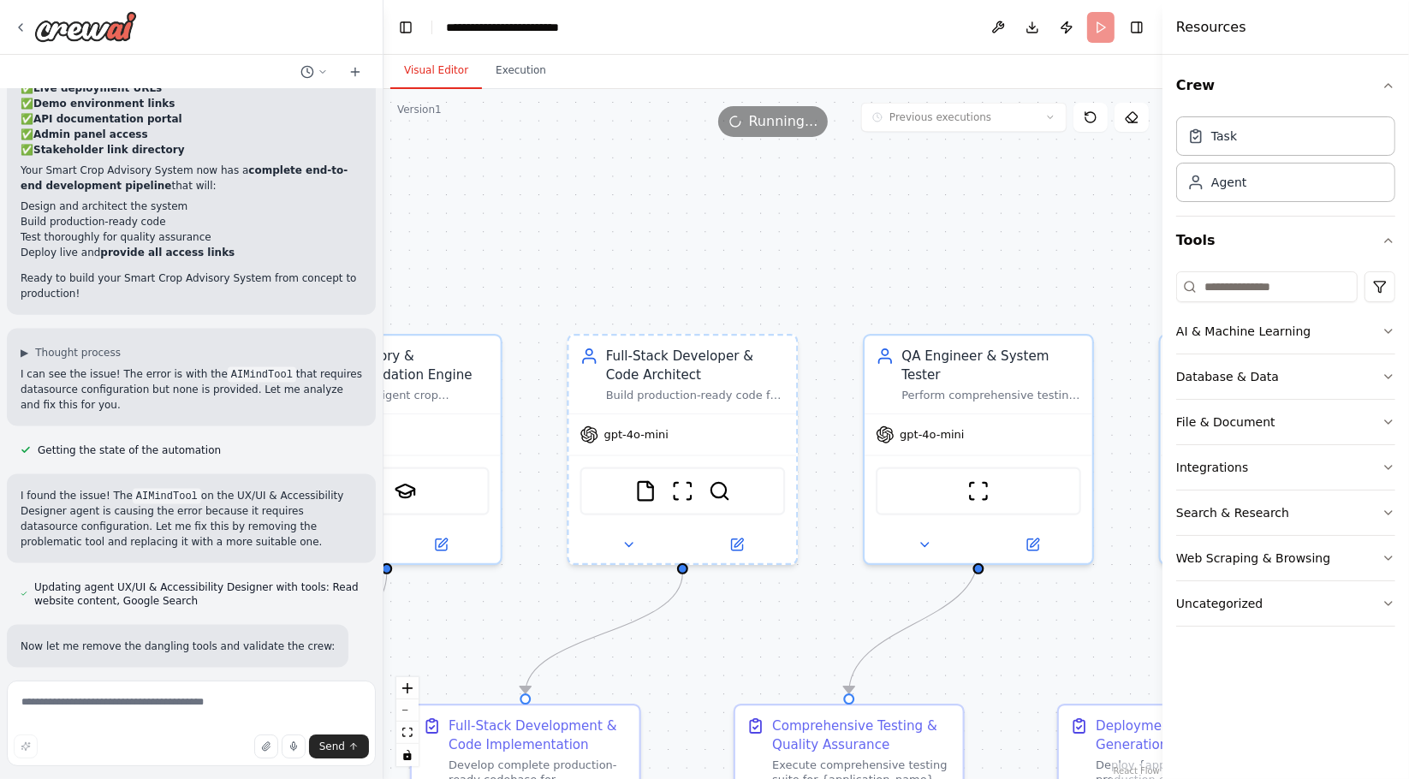
click at [969, 242] on div ".deletable-edge-delete-btn { width: 20px; height: 20px; border: 0px solid #ffff…" at bounding box center [773, 434] width 779 height 690
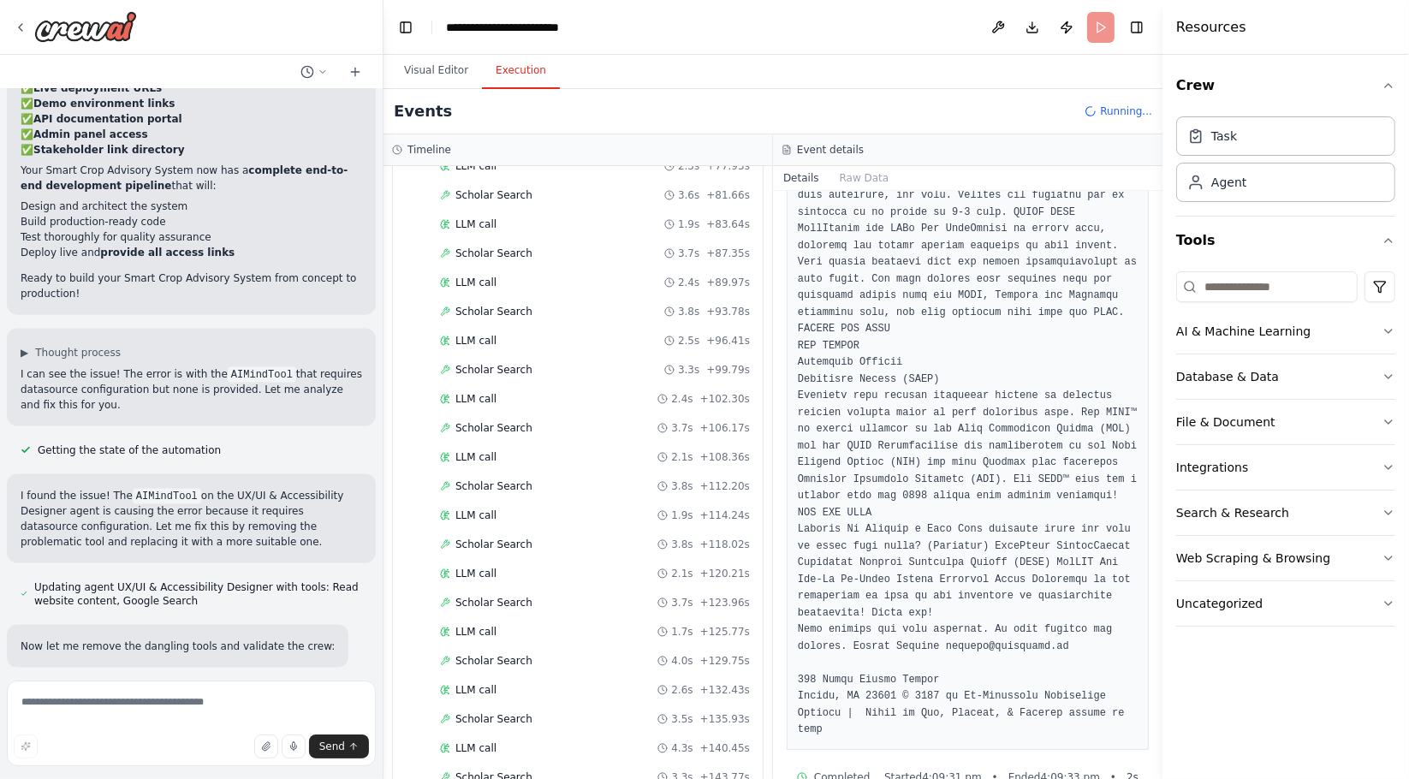
click at [502, 80] on button "Execution" at bounding box center [521, 71] width 78 height 36
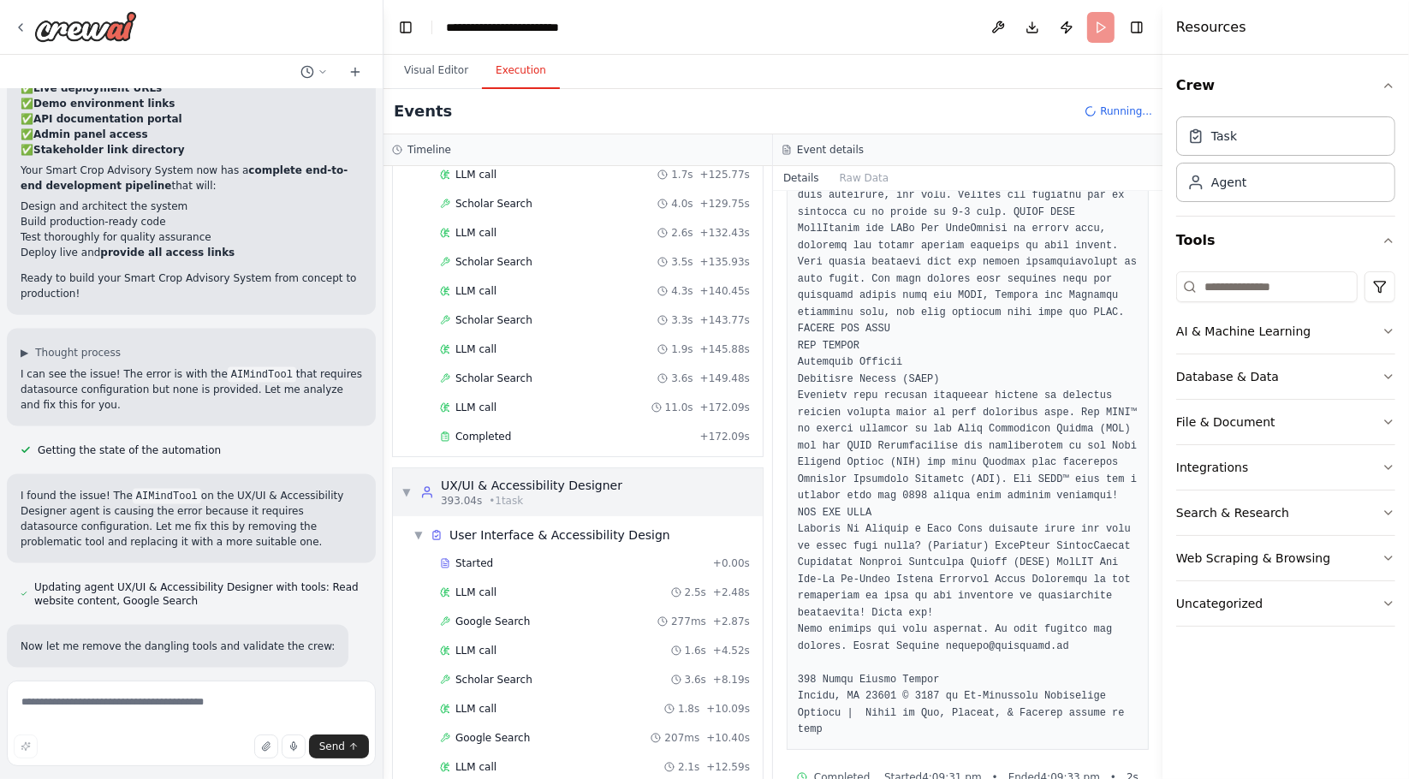
scroll to position [6818, 0]
click at [420, 62] on button "Visual Editor" at bounding box center [436, 71] width 92 height 36
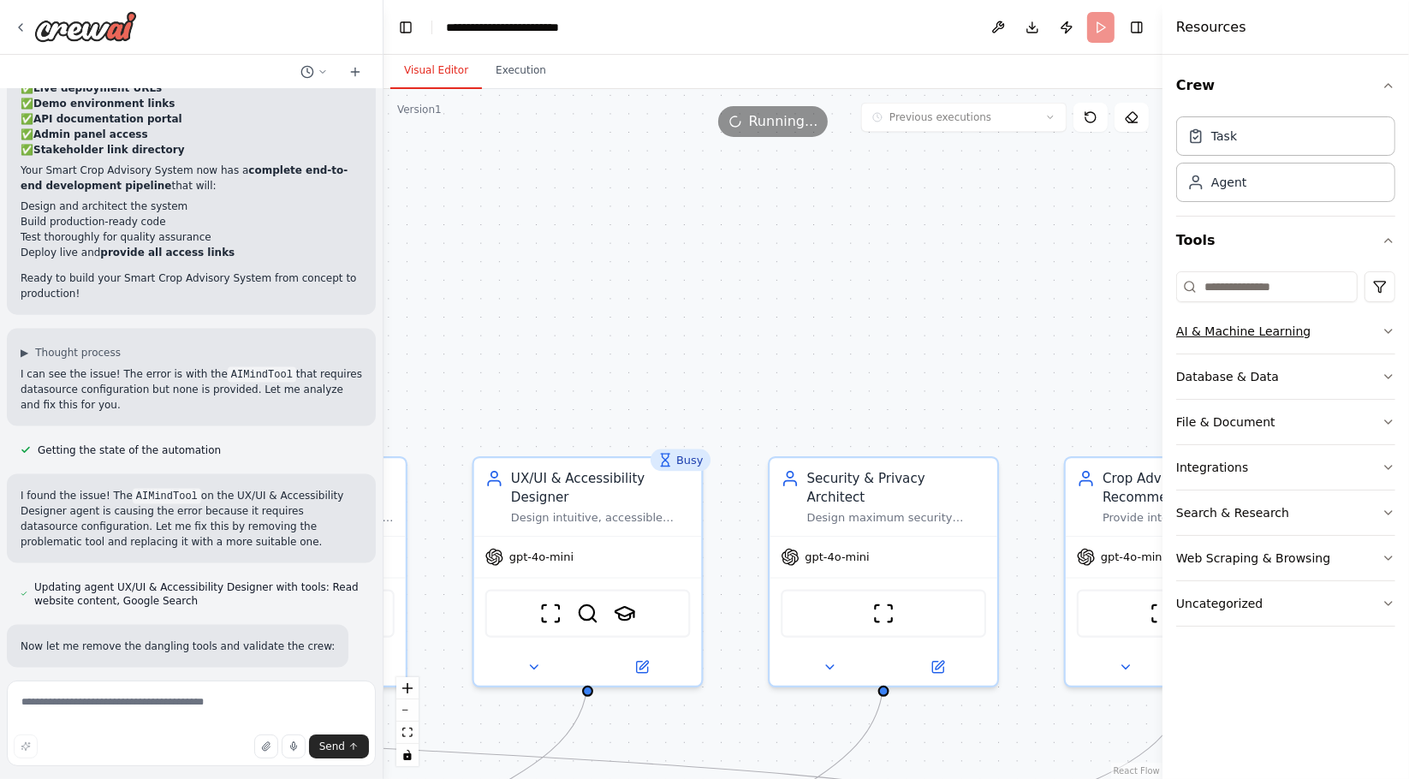
drag, startPoint x: 673, startPoint y: 214, endPoint x: 1385, endPoint y: 312, distance: 718.9
click at [1385, 312] on div "Hello! I'm the CrewAI assistant. What kind of automation do you want to build? …" at bounding box center [704, 389] width 1409 height 779
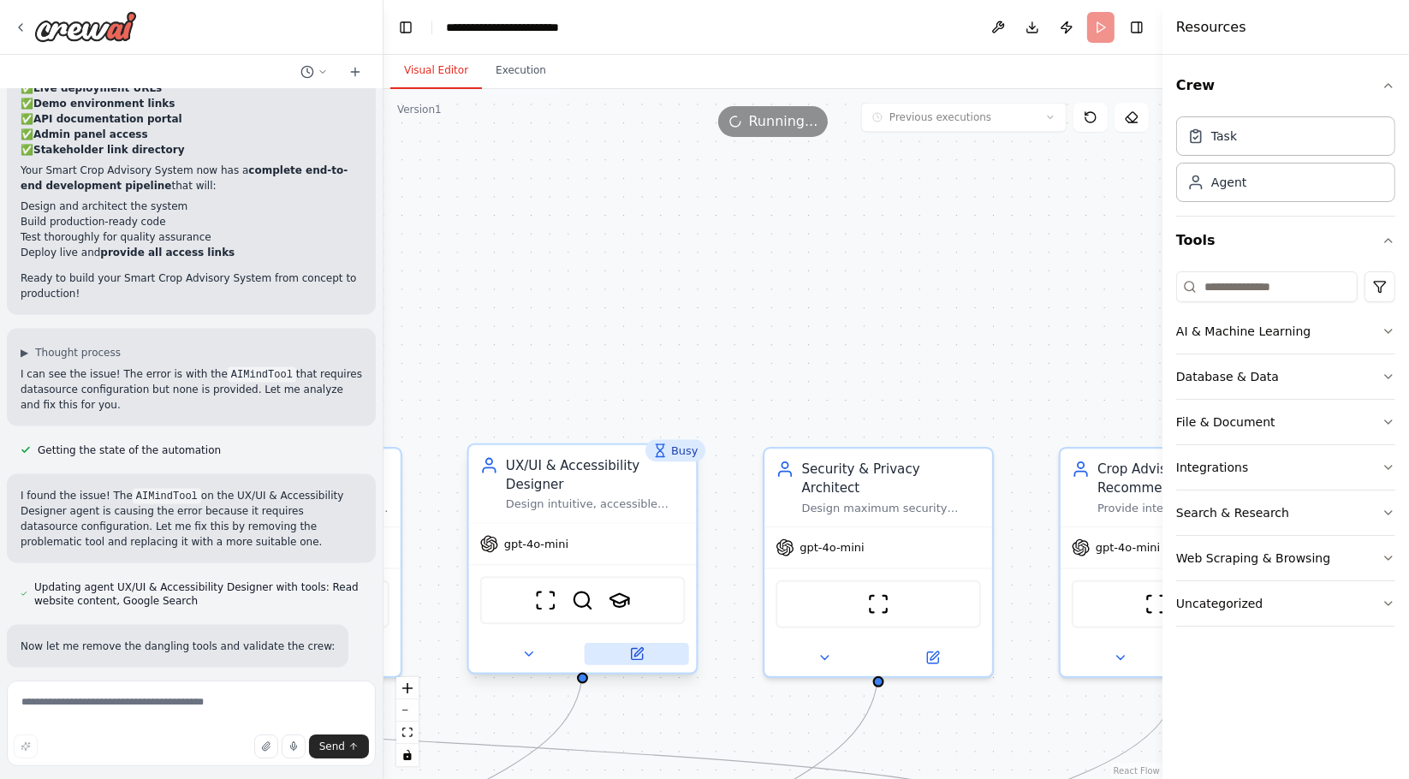
click at [658, 643] on button at bounding box center [637, 654] width 104 height 22
click at [505, 68] on button "Execution" at bounding box center [521, 71] width 78 height 36
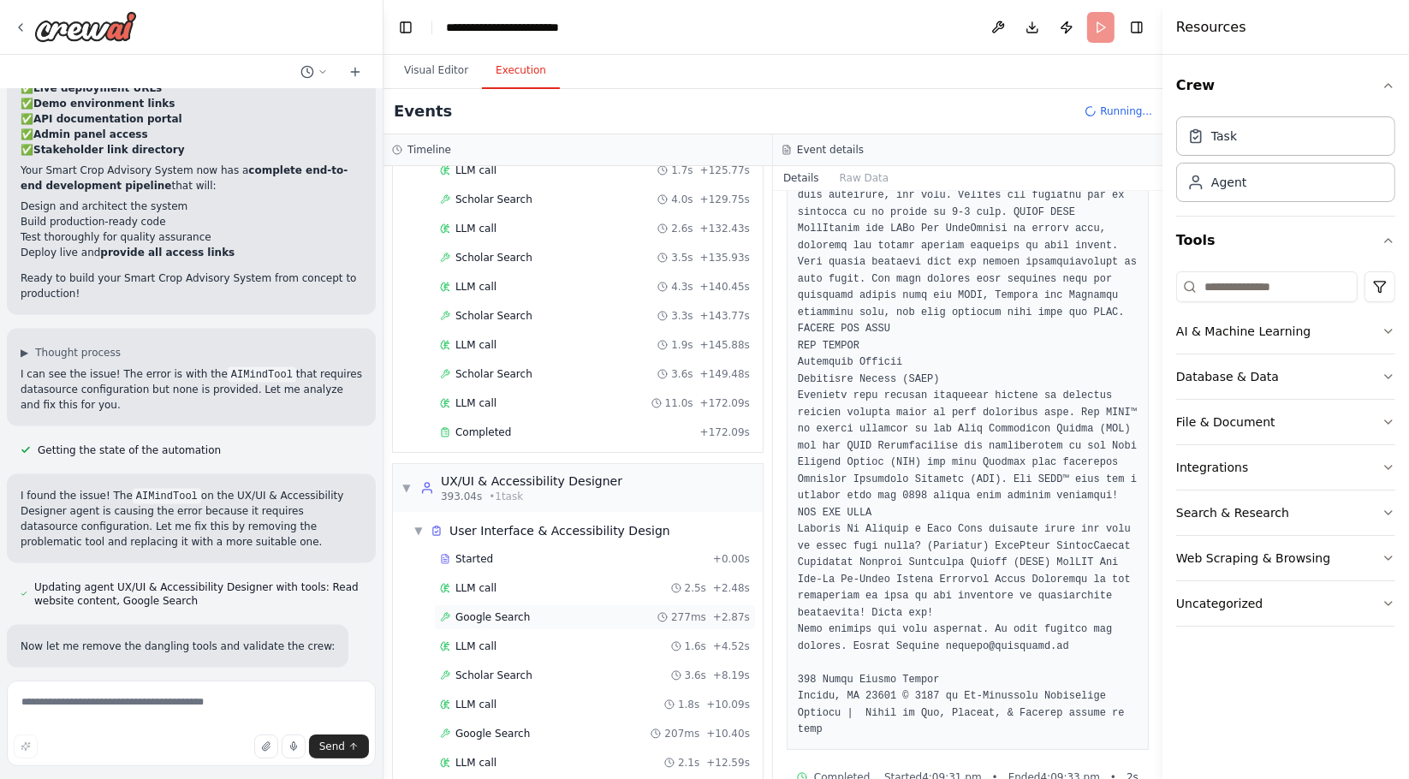
click at [518, 604] on div "Google Search 277ms + 2.87s" at bounding box center [595, 617] width 322 height 26
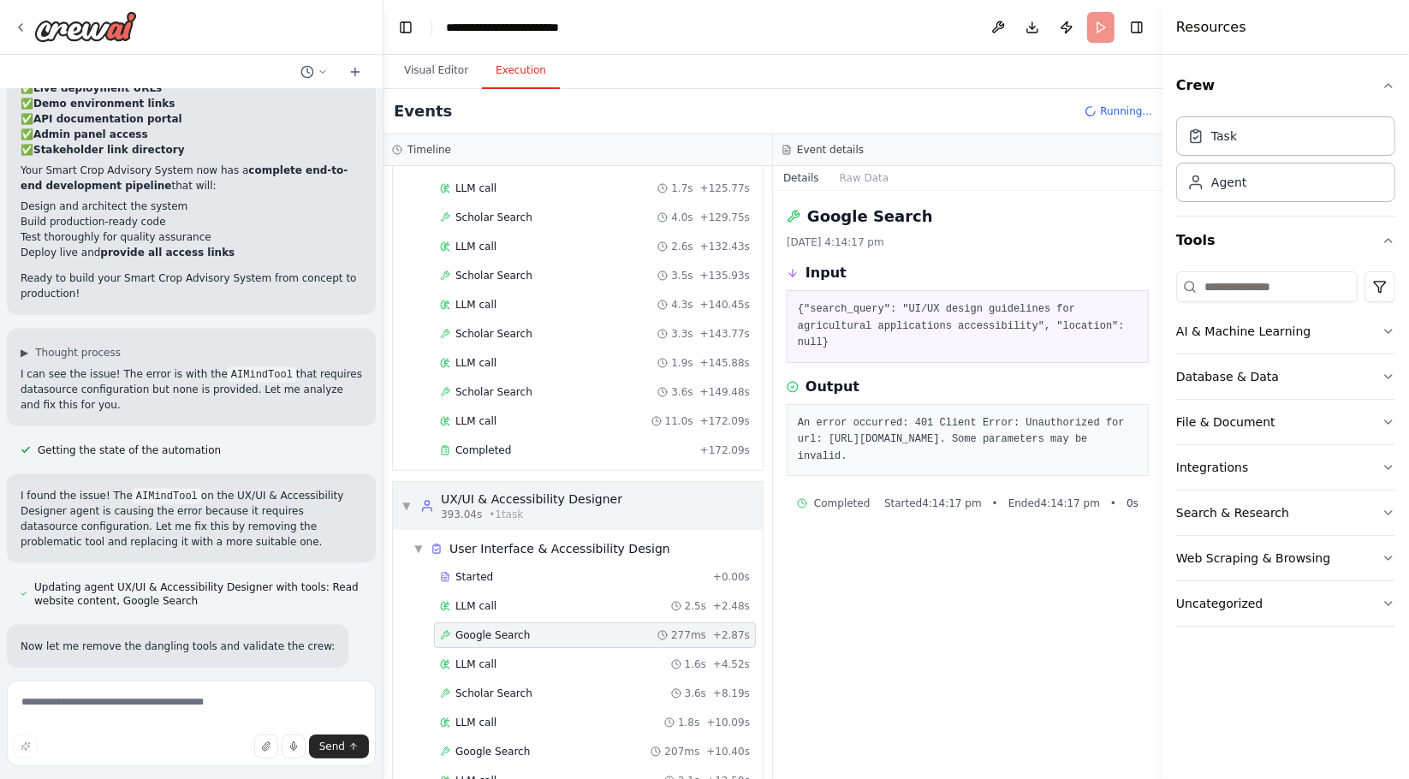
scroll to position [6801, 0]
click at [1111, 490] on div "Completed Started 4:14:17 pm • Ended 4:14:17 pm • 0 s" at bounding box center [968, 503] width 362 height 27
click at [433, 81] on button "Visual Editor" at bounding box center [436, 71] width 92 height 36
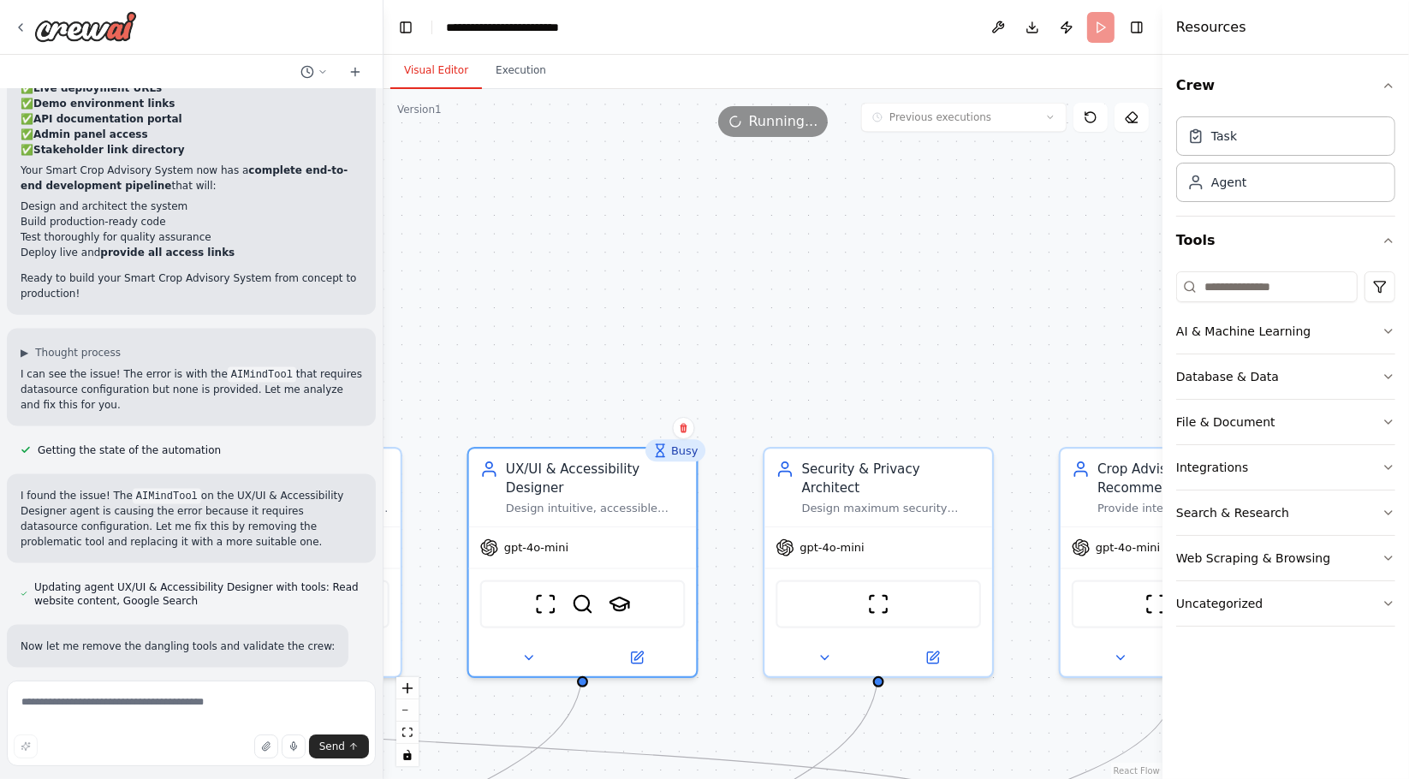
click at [503, 68] on button "Execution" at bounding box center [521, 71] width 78 height 36
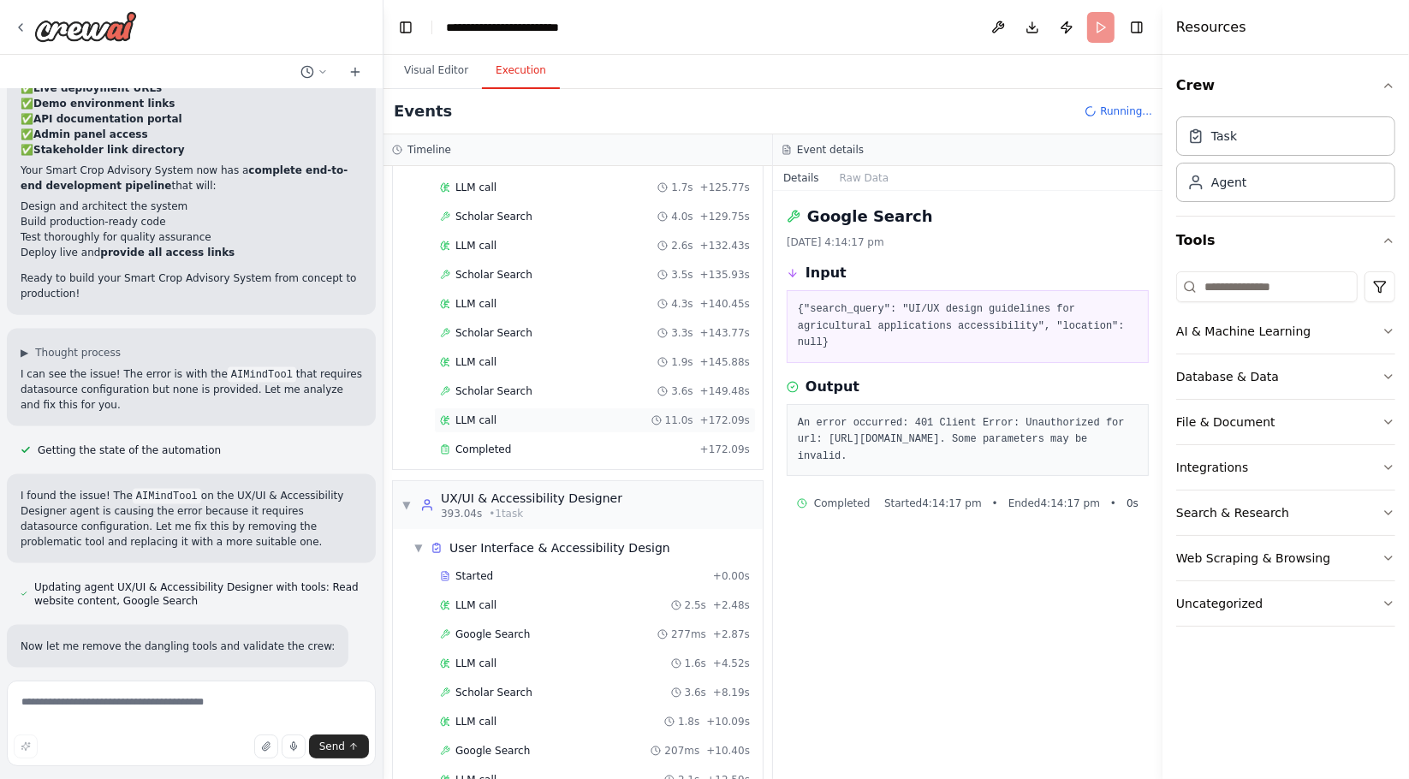
click at [550, 407] on div "LLM call 11.0s + 172.09s" at bounding box center [595, 420] width 322 height 26
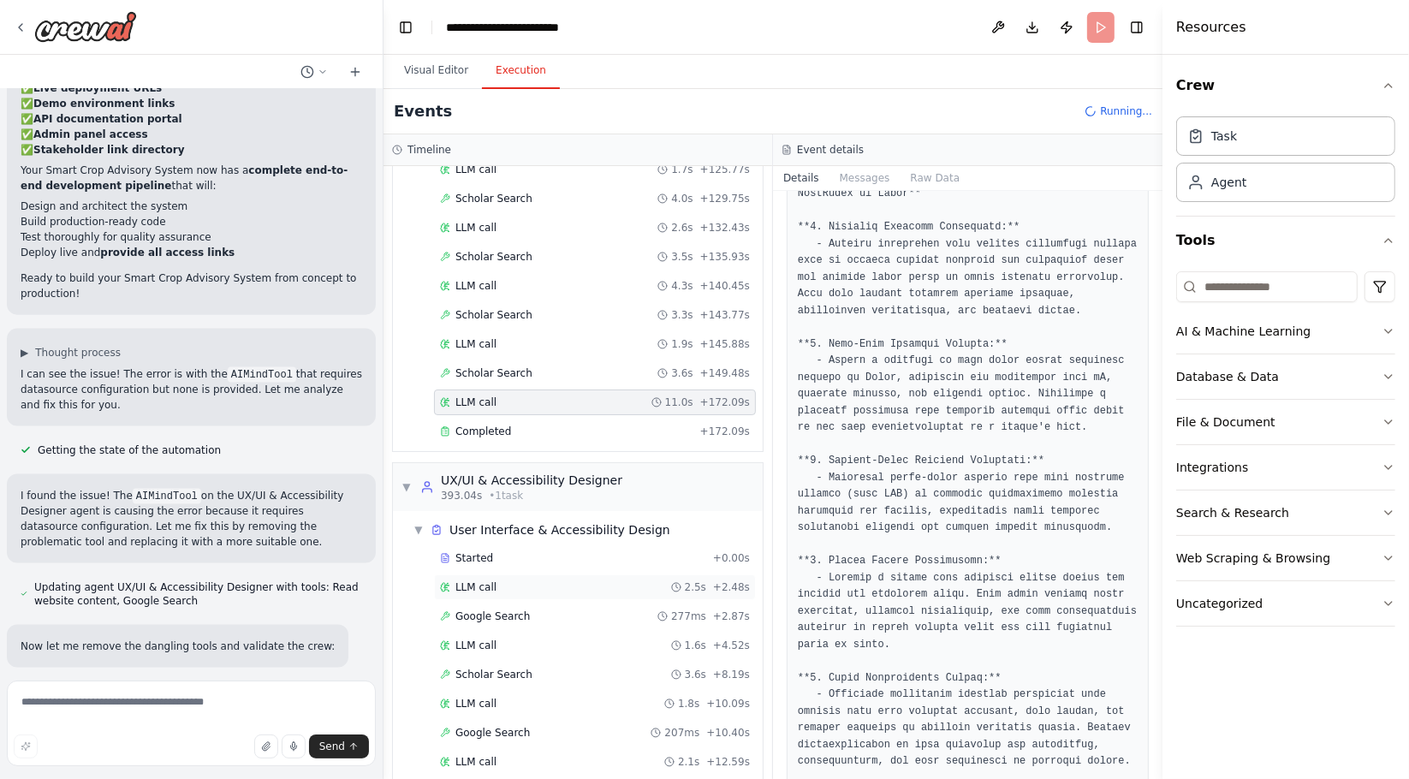
scroll to position [190, 0]
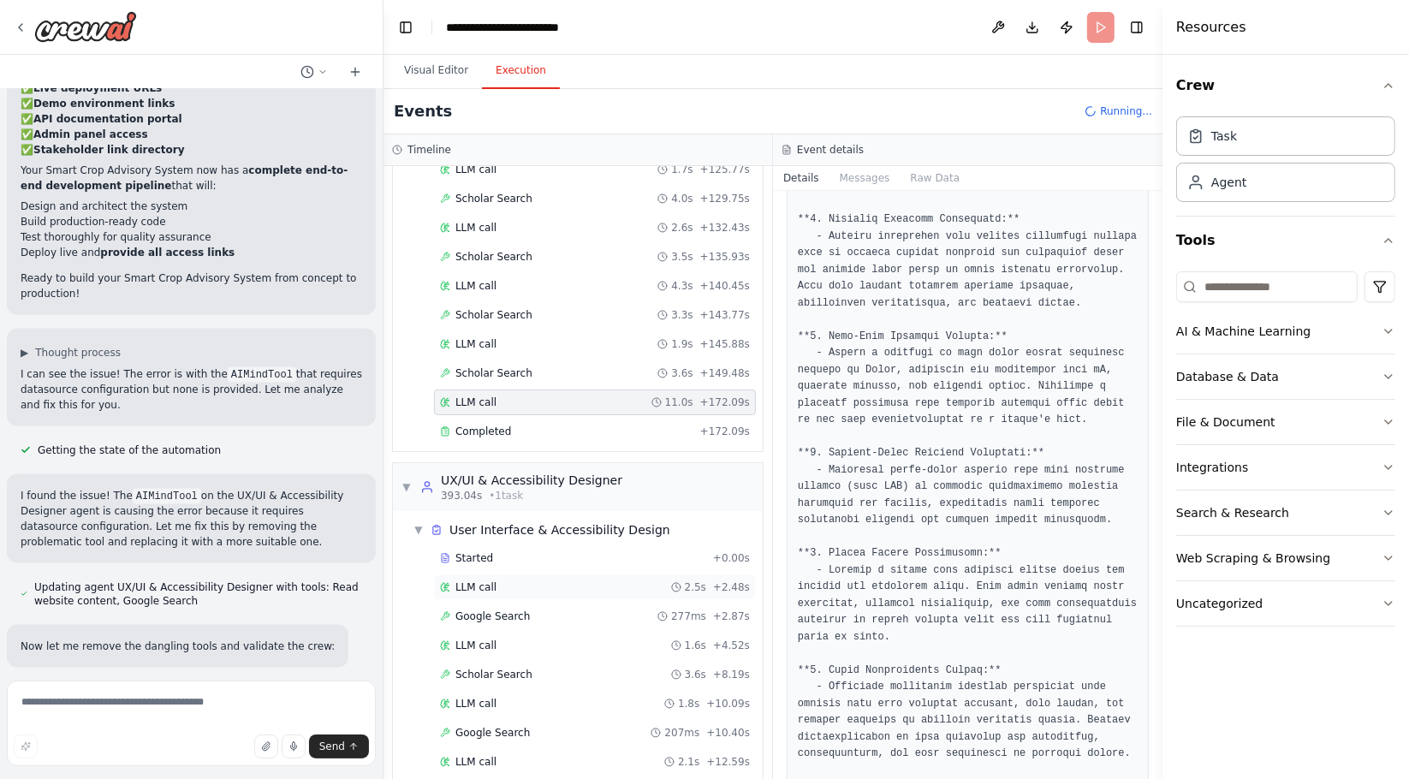
click at [545, 574] on div "LLM call 2.5s + 2.48s" at bounding box center [595, 587] width 322 height 26
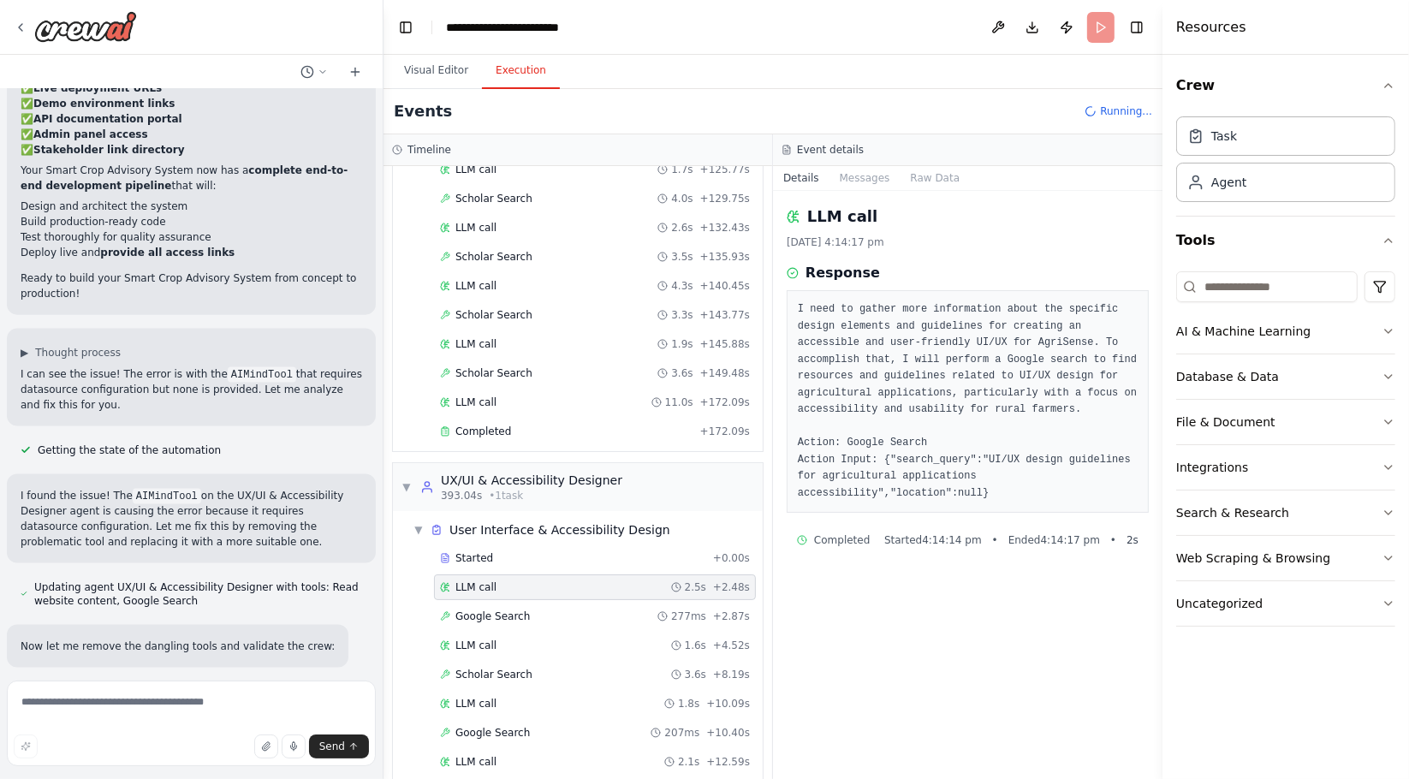
scroll to position [0, 0]
click at [611, 609] on div "Google Search 277ms + 2.87s" at bounding box center [595, 616] width 310 height 14
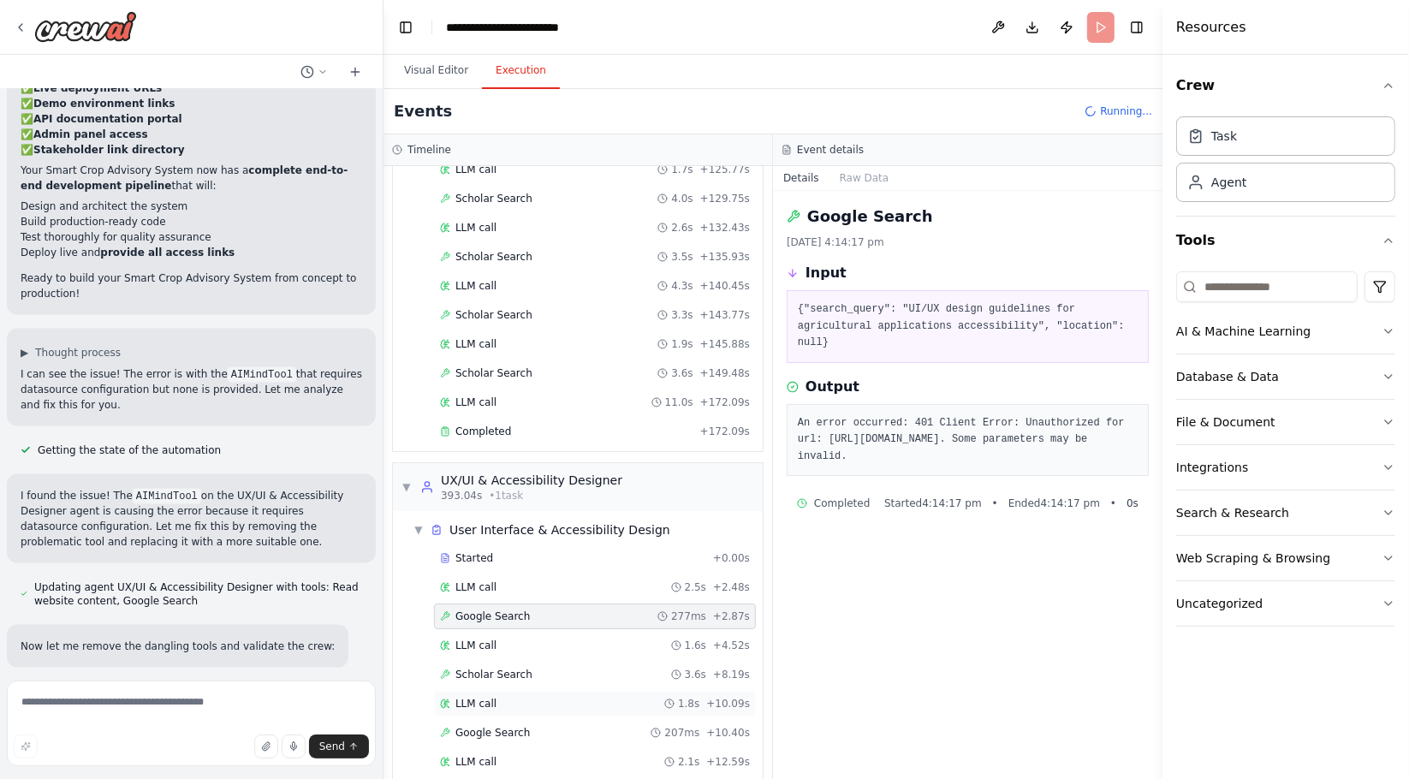
scroll to position [6830, 0]
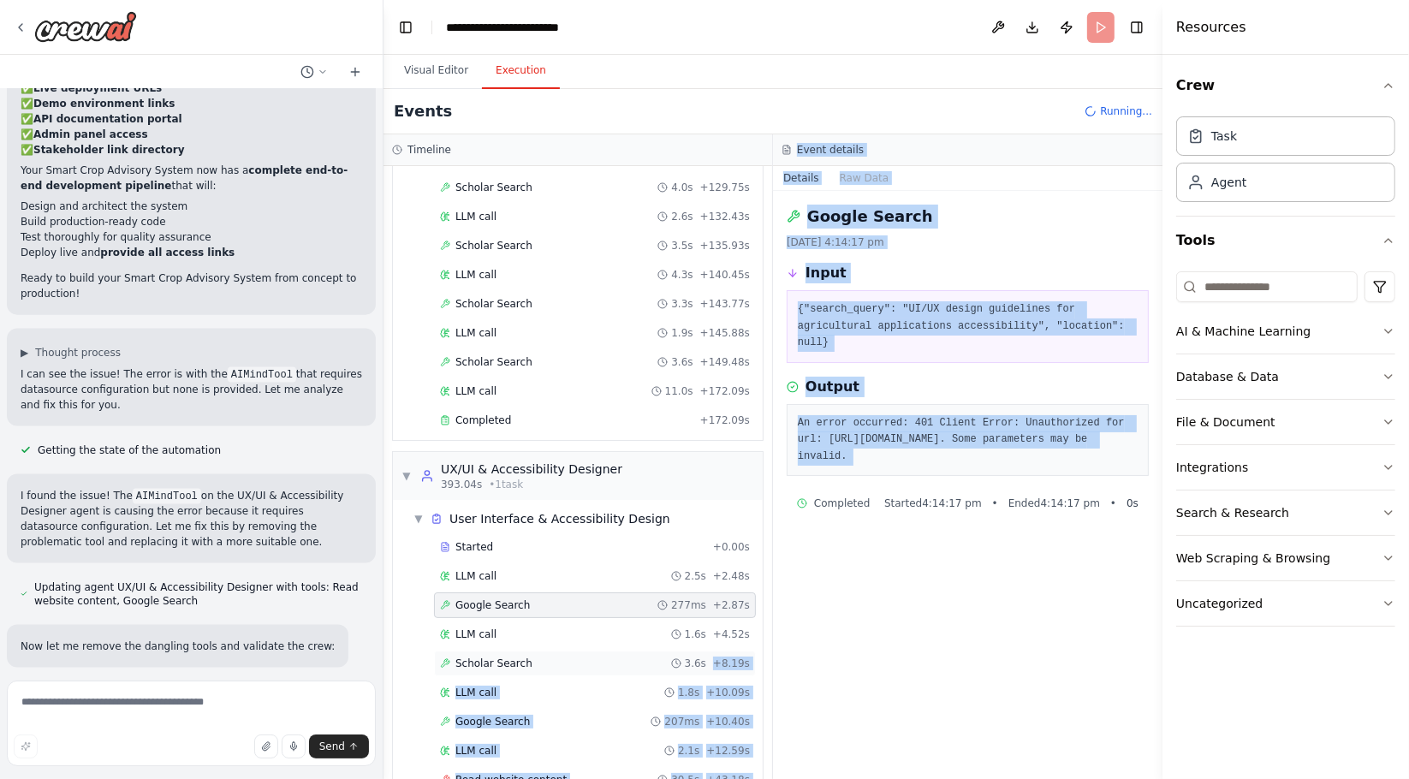
drag, startPoint x: 1104, startPoint y: 555, endPoint x: 1016, endPoint y: 556, distance: 88.2
click at [1018, 556] on div "Timeline ▼ Market Intelligence Analyst 0.11s (+52.56s) • 1 task ▼ Market Analys…" at bounding box center [773, 456] width 779 height 645
drag, startPoint x: 1016, startPoint y: 556, endPoint x: 1104, endPoint y: 641, distance: 122.9
click at [1104, 641] on div "Google Search 6/10/2025, 4:14:17 pm Input {"search_query": "UI/UX design guidel…" at bounding box center [967, 485] width 389 height 588
click at [756, 563] on div "LLM call 2.5s + 2.48s" at bounding box center [595, 576] width 322 height 26
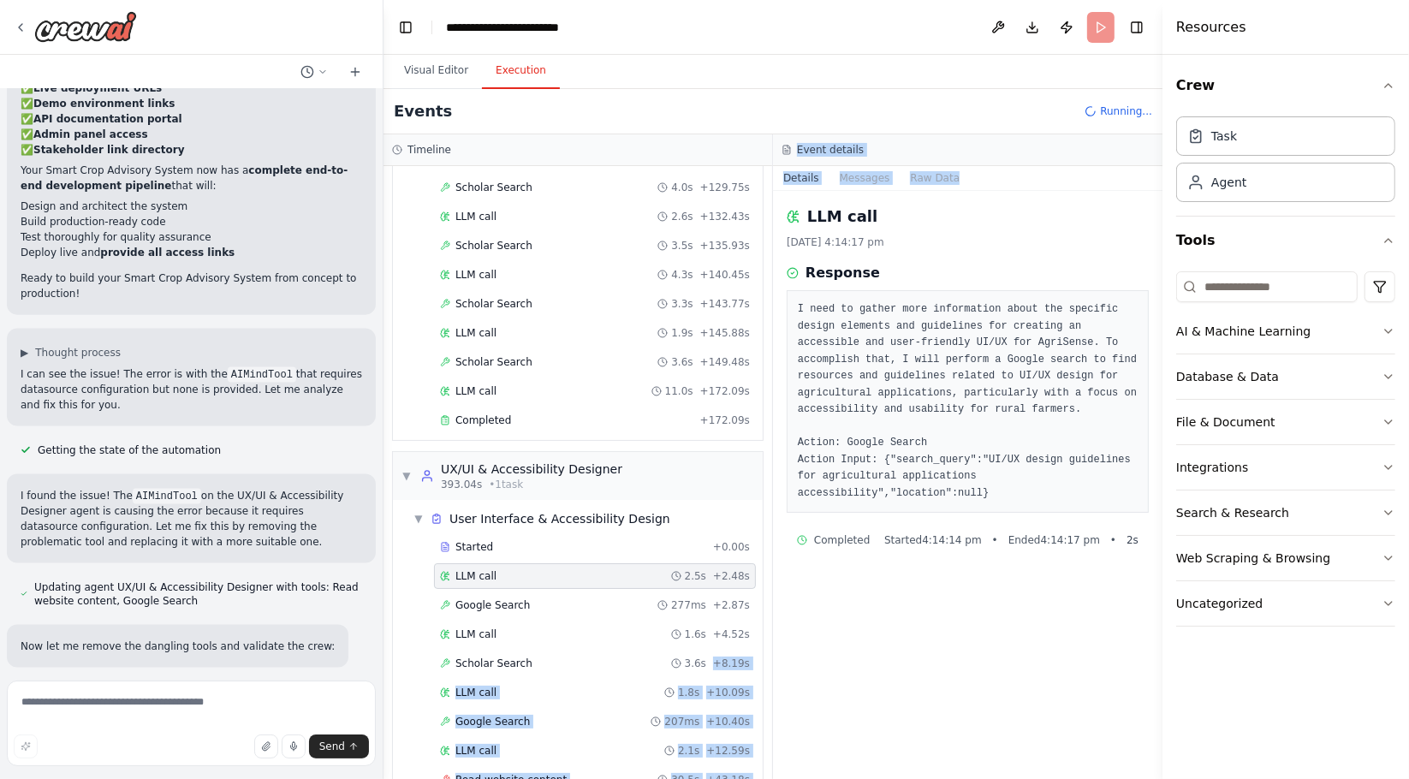
scroll to position [6847, 0]
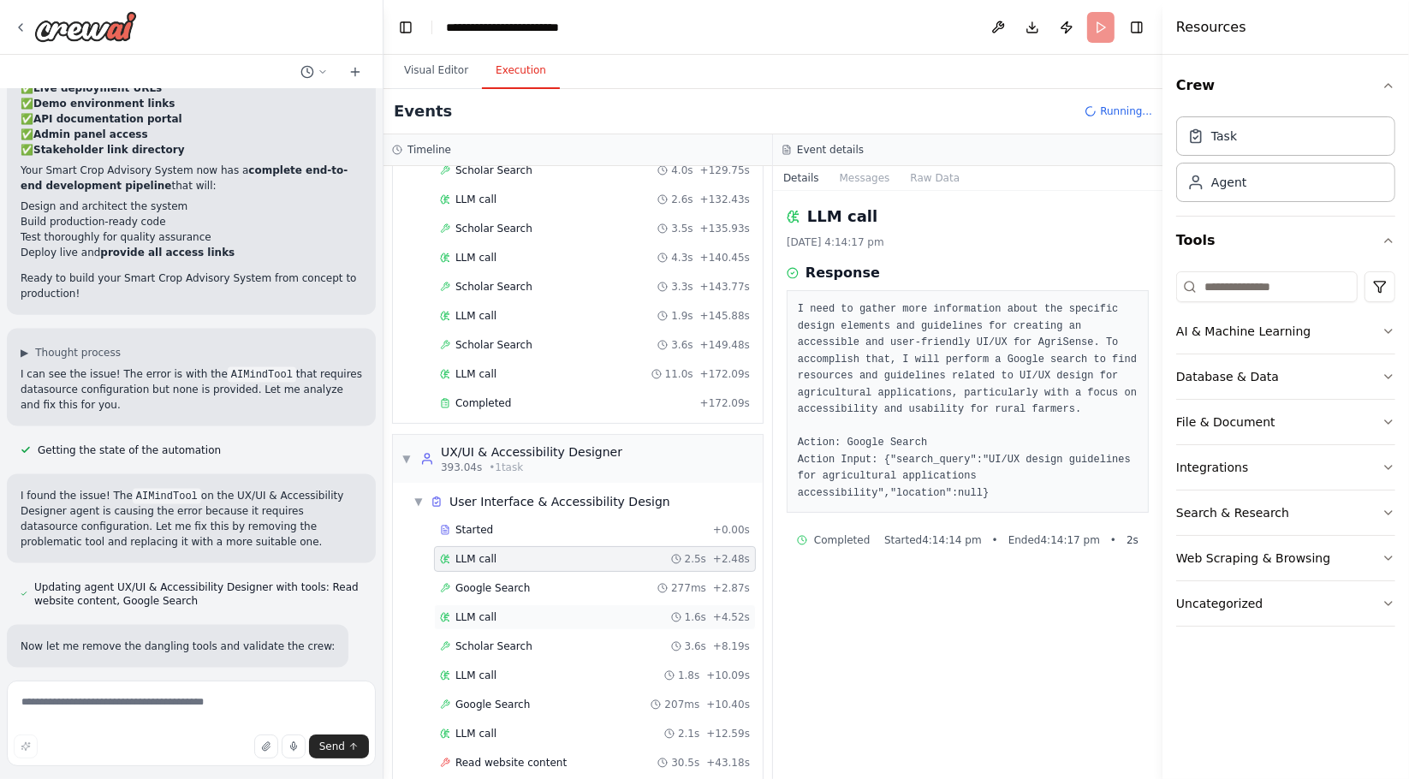
click at [687, 610] on span "1.6s" at bounding box center [695, 617] width 21 height 14
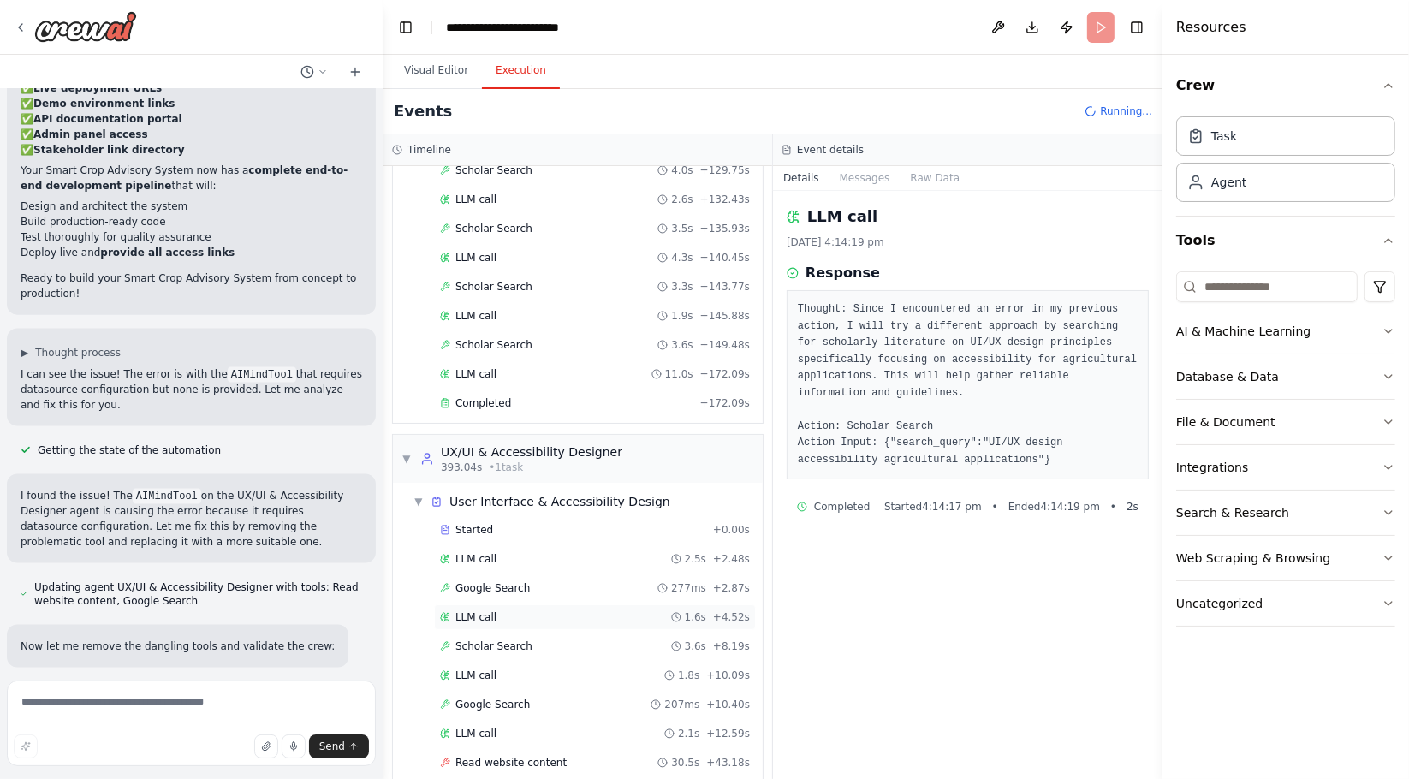
scroll to position [6848, 0]
click at [687, 639] on span "3.6s" at bounding box center [695, 646] width 21 height 14
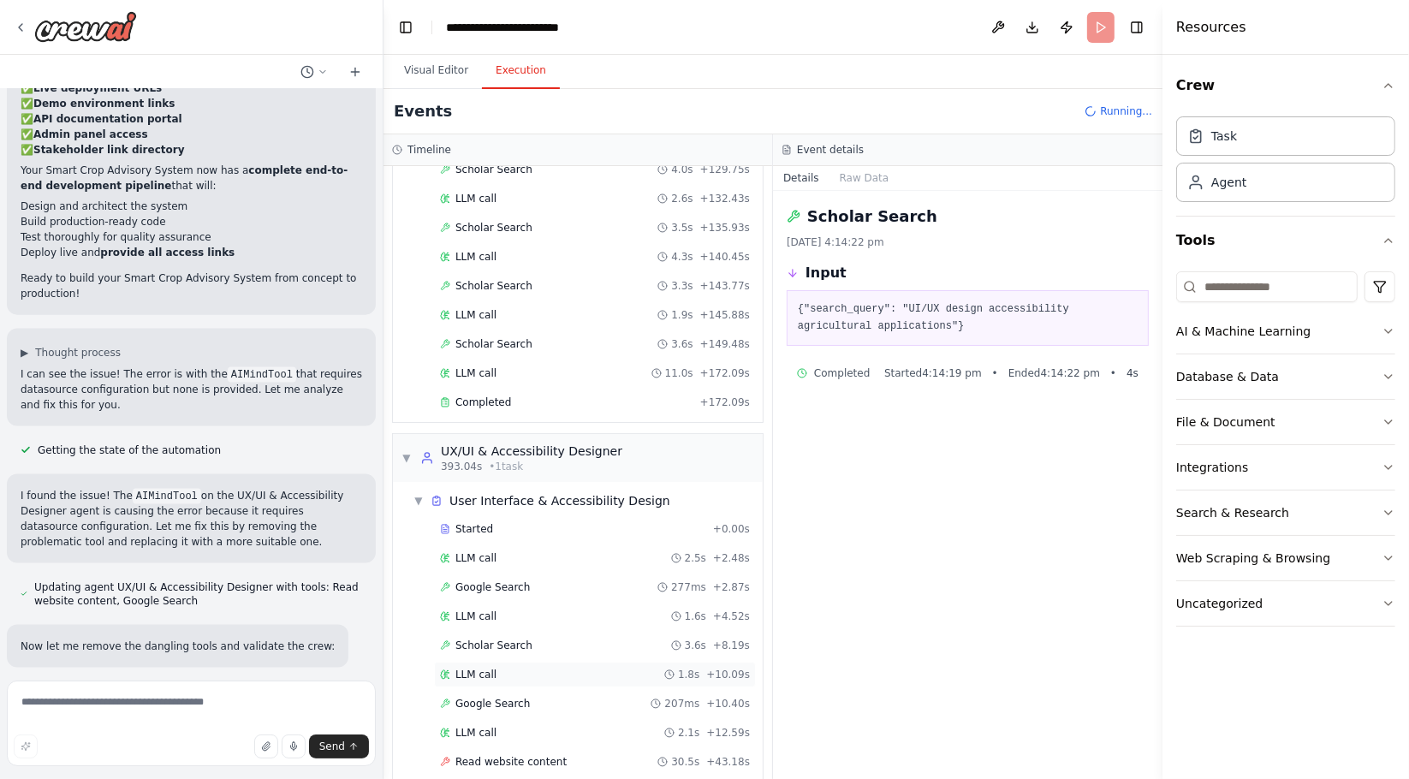
click at [690, 668] on span "1.8s" at bounding box center [688, 675] width 21 height 14
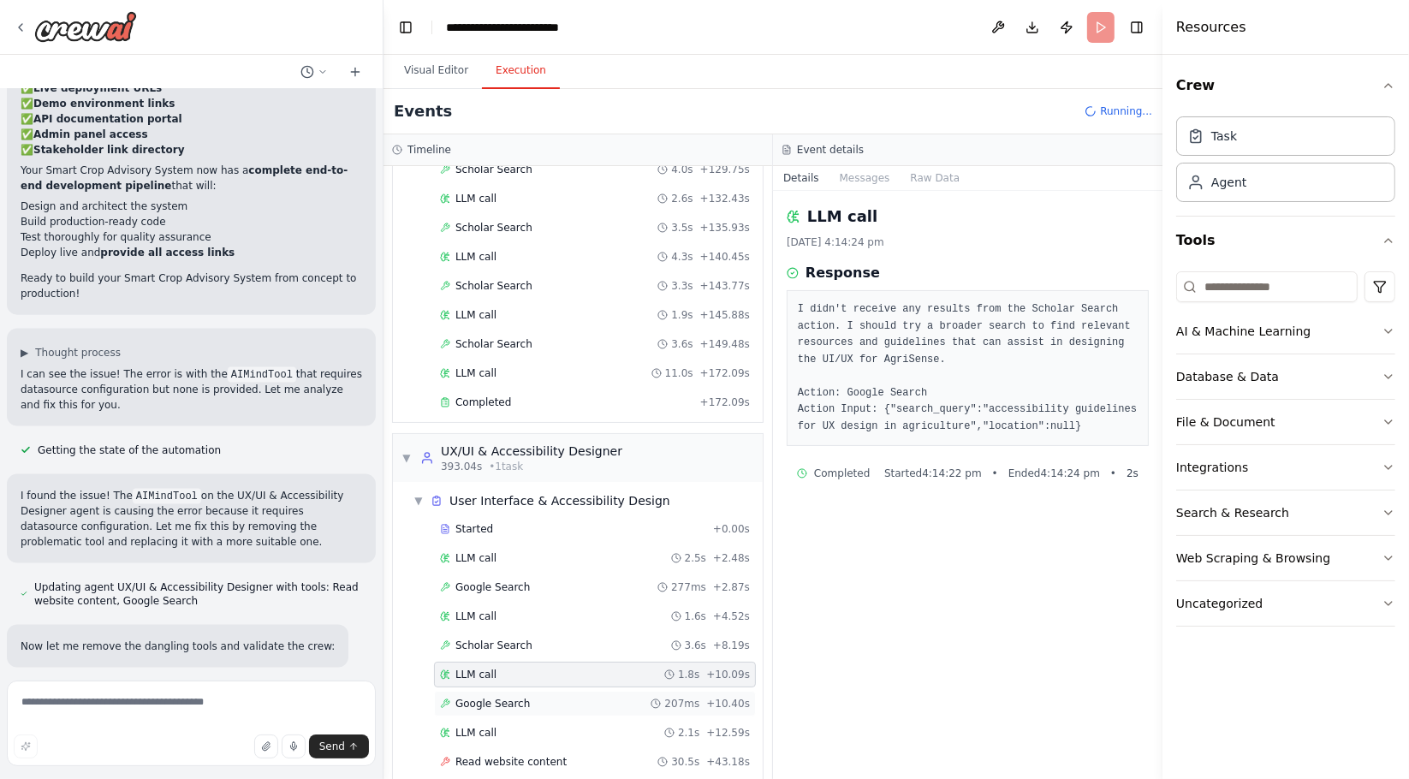
click at [684, 691] on div "Google Search 207ms + 10.40s" at bounding box center [595, 704] width 322 height 26
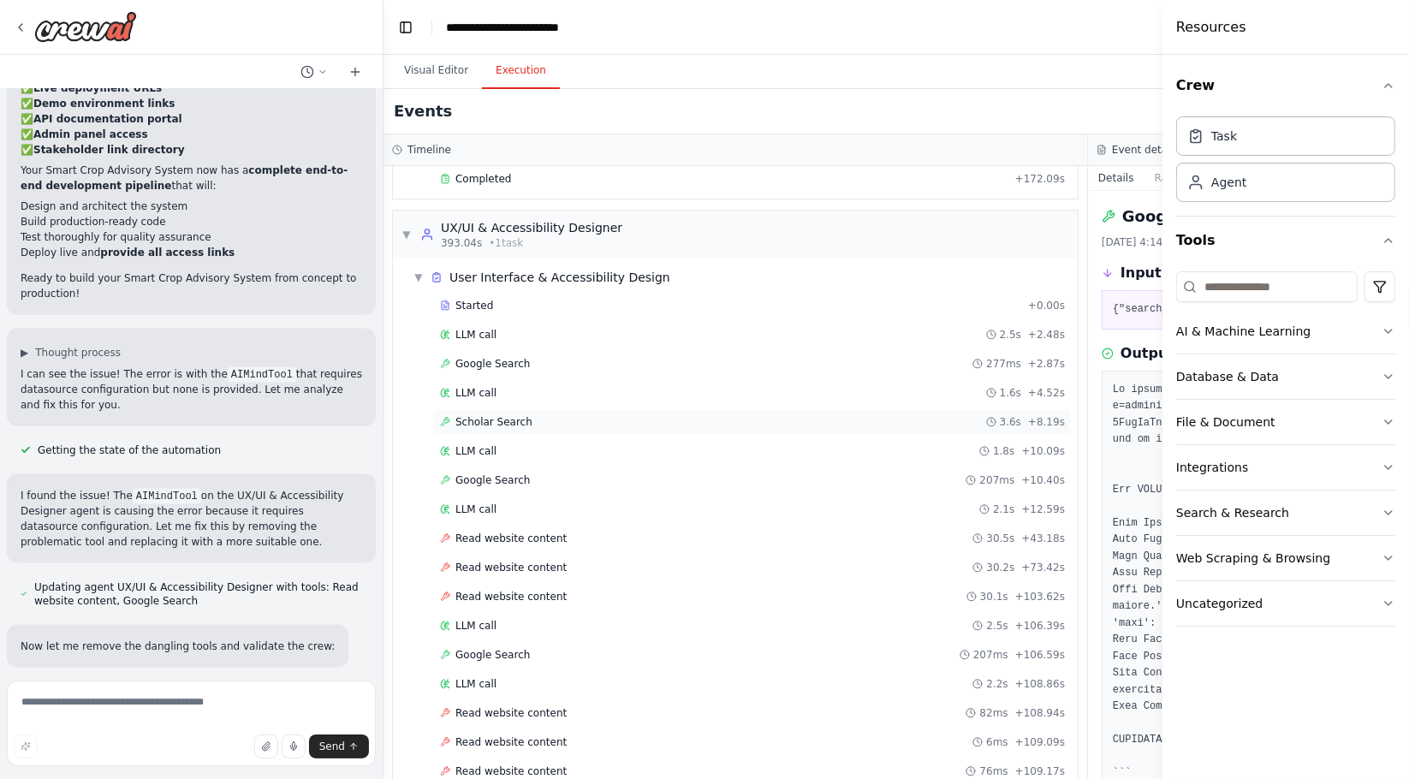
scroll to position [7091, 0]
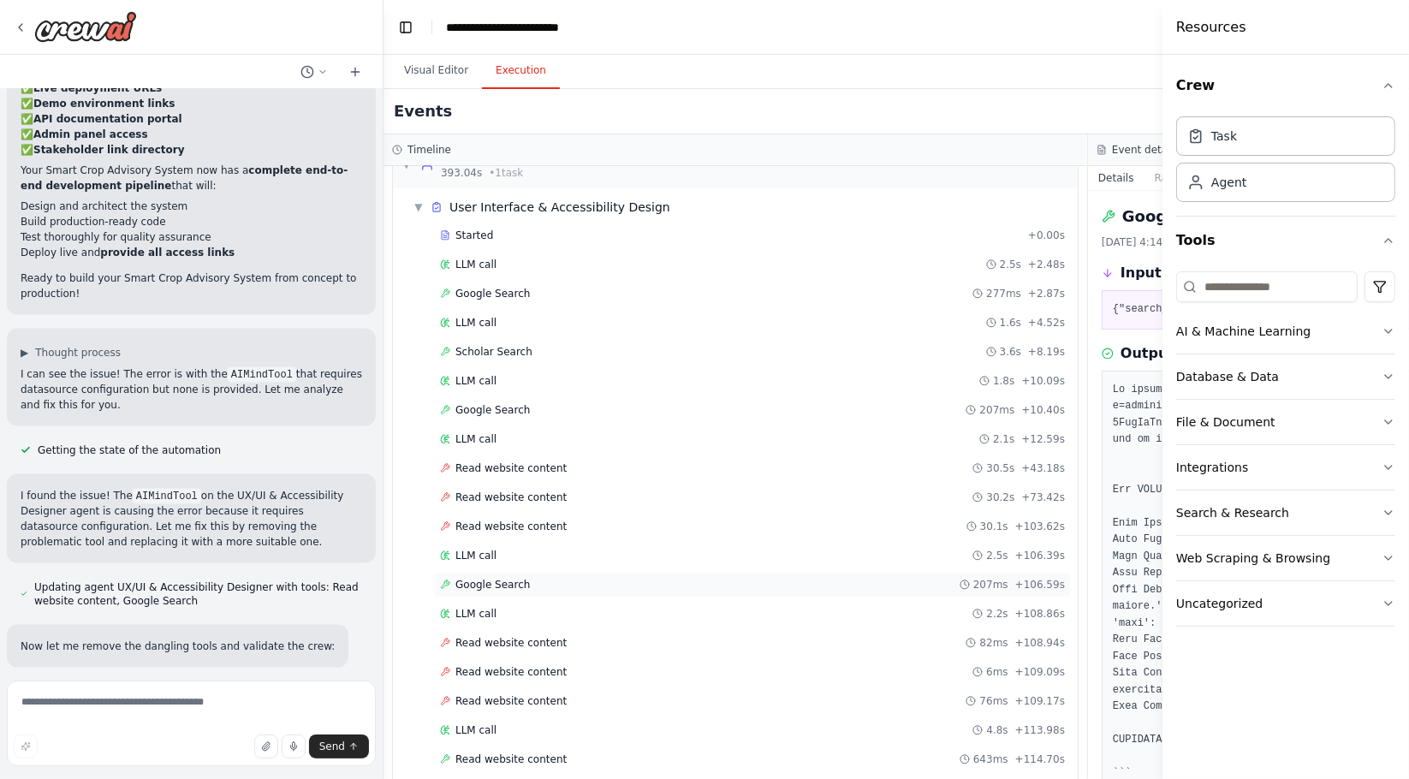
click at [590, 572] on div "Google Search 207ms + 106.59s" at bounding box center [752, 585] width 637 height 26
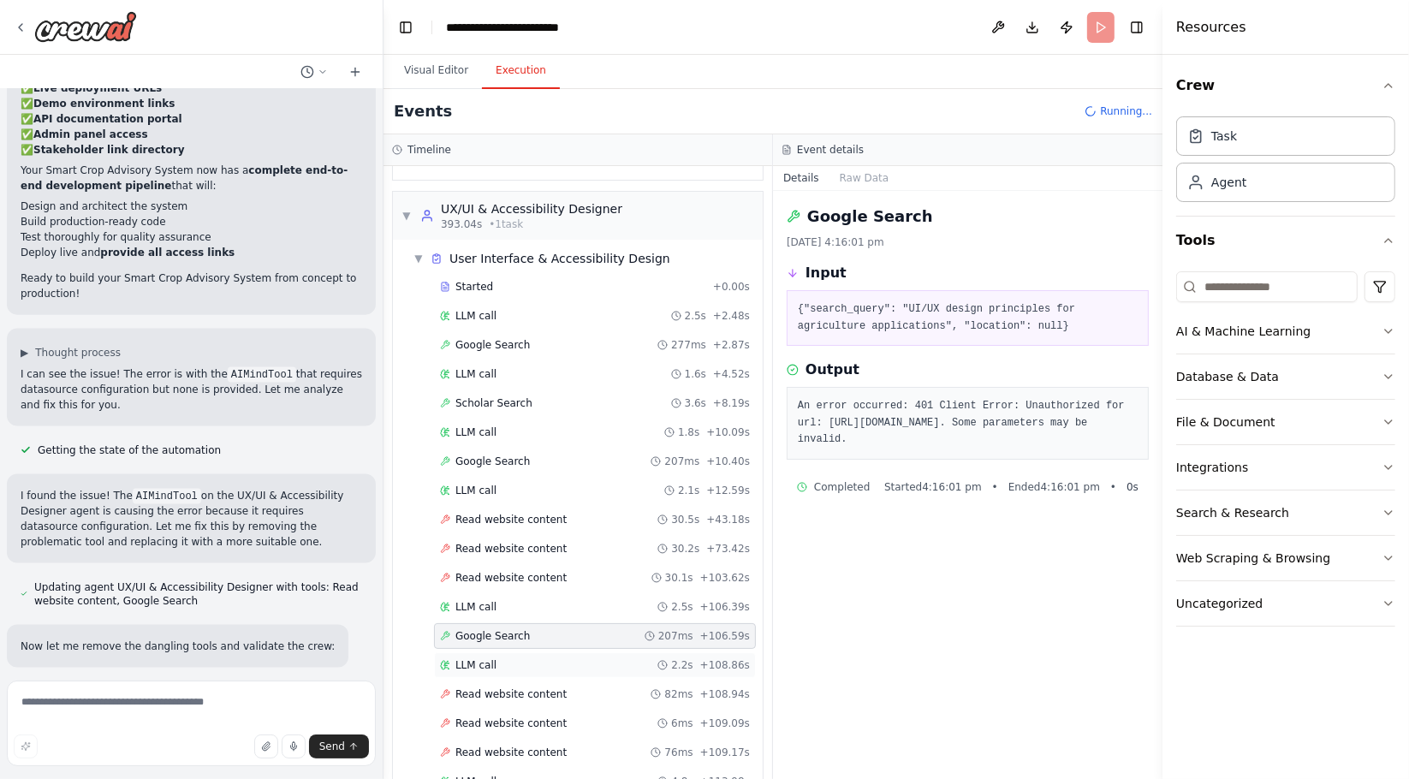
click at [594, 658] on div "LLM call 2.2s + 108.86s" at bounding box center [595, 665] width 310 height 14
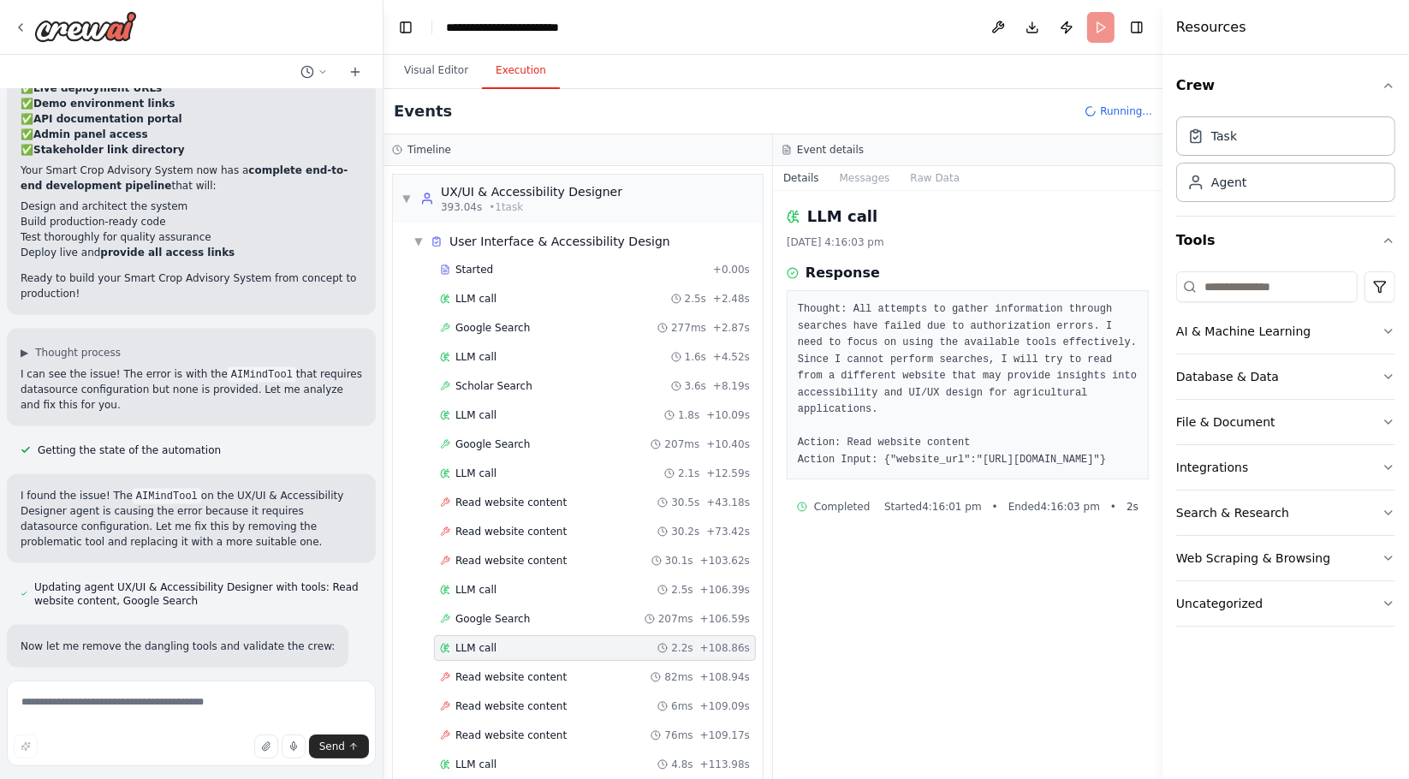
click at [532, 778] on span "Read website content" at bounding box center [510, 794] width 111 height 14
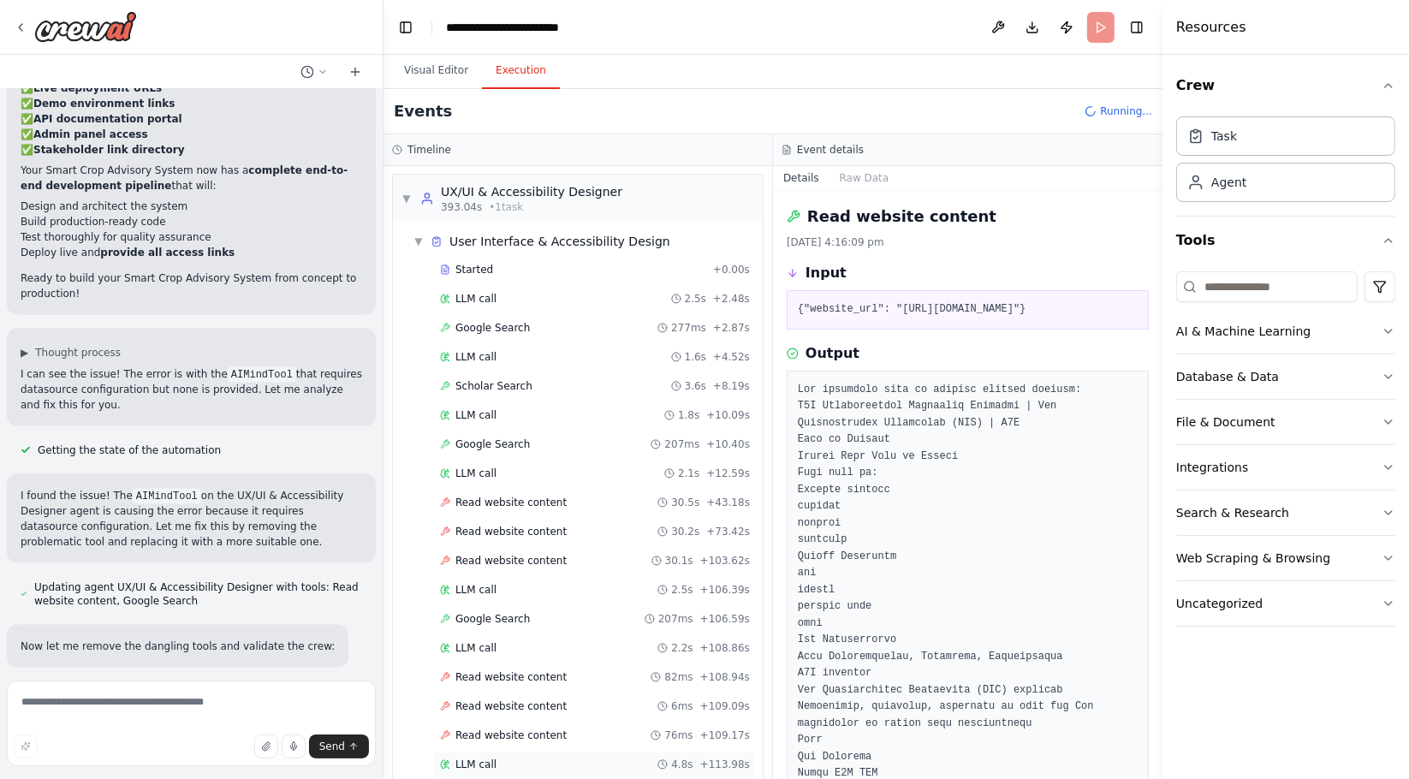
click at [529, 752] on div "LLM call 4.8s + 113.98s" at bounding box center [595, 765] width 322 height 26
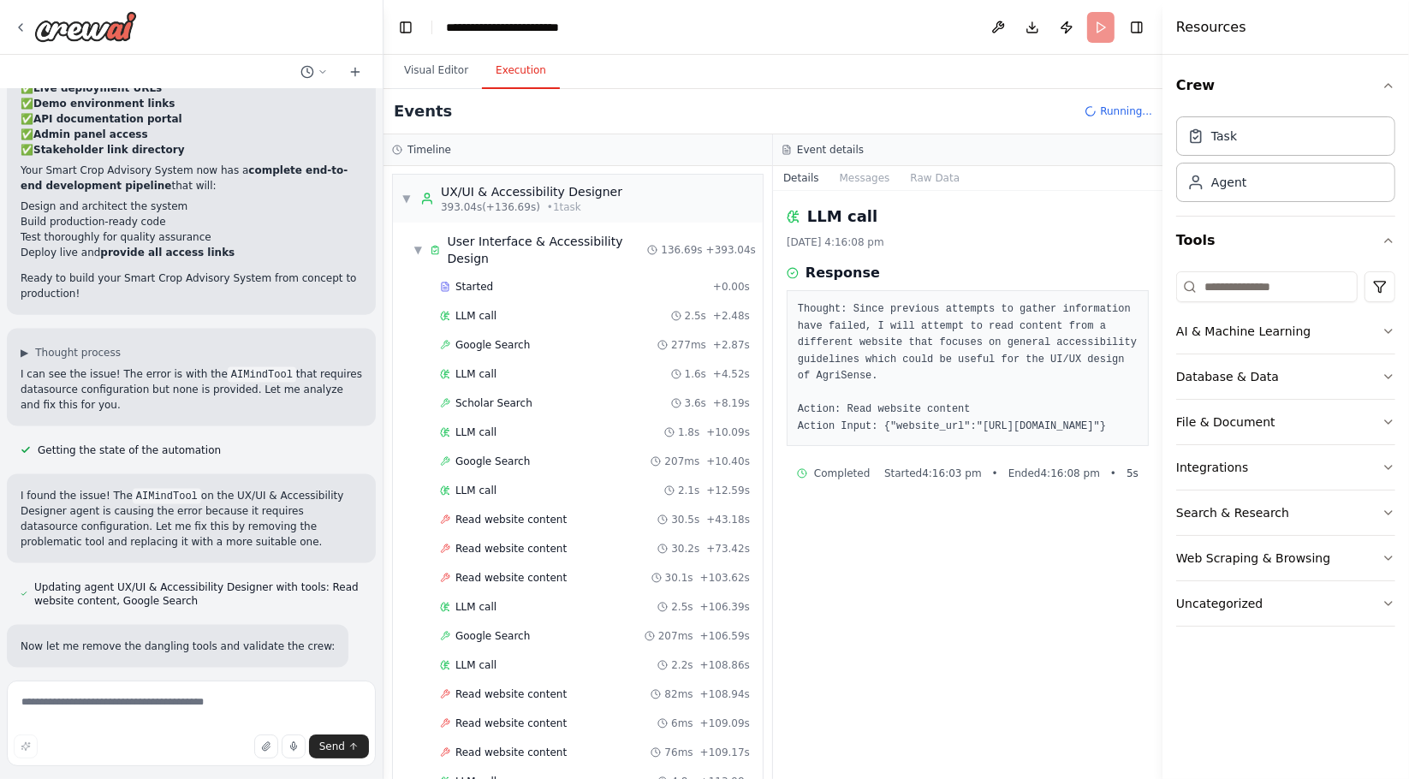
scroll to position [7109, 0]
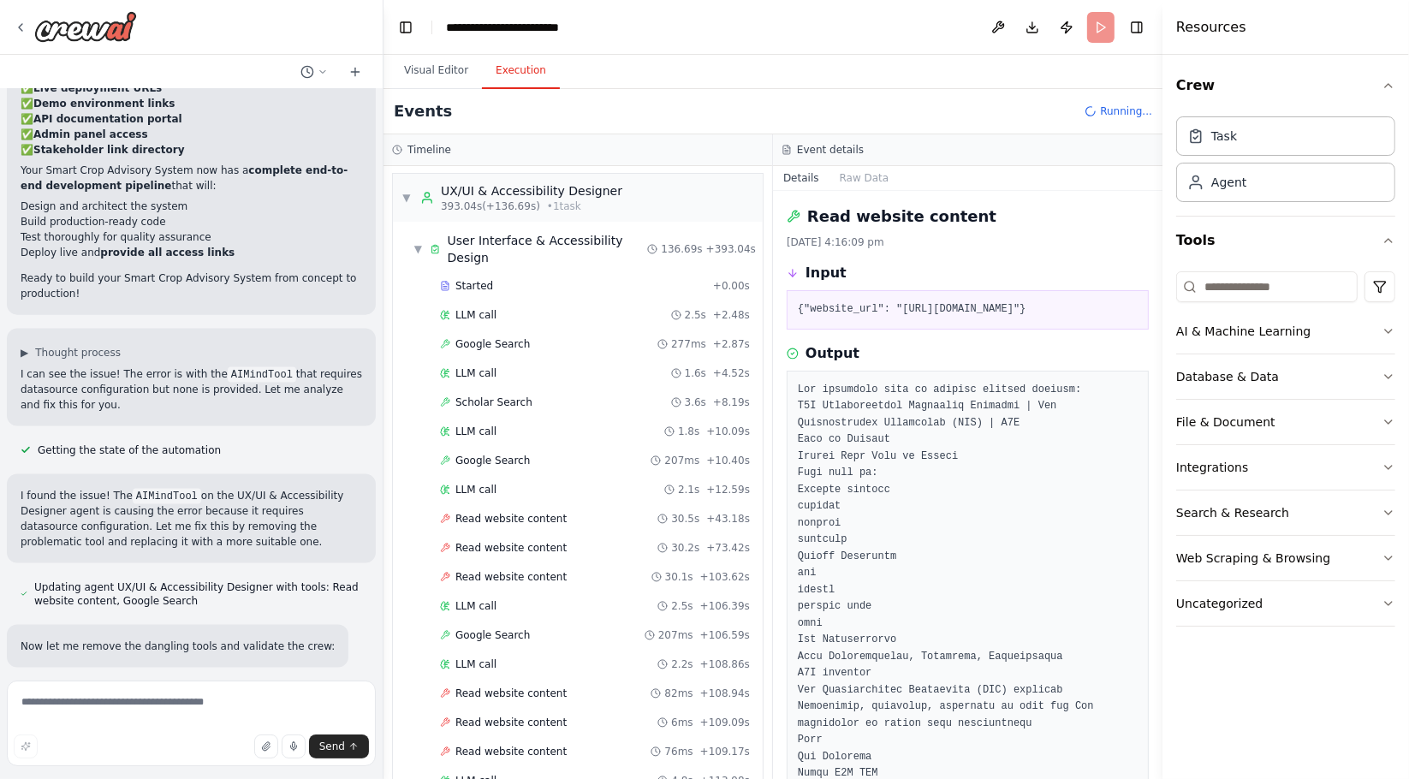
click at [529, 696] on div "Started + 0.00s LLM call 2.5s + 2.48s Google Search 277ms + 2.87s LLM call 1.6s…" at bounding box center [585, 578] width 356 height 611
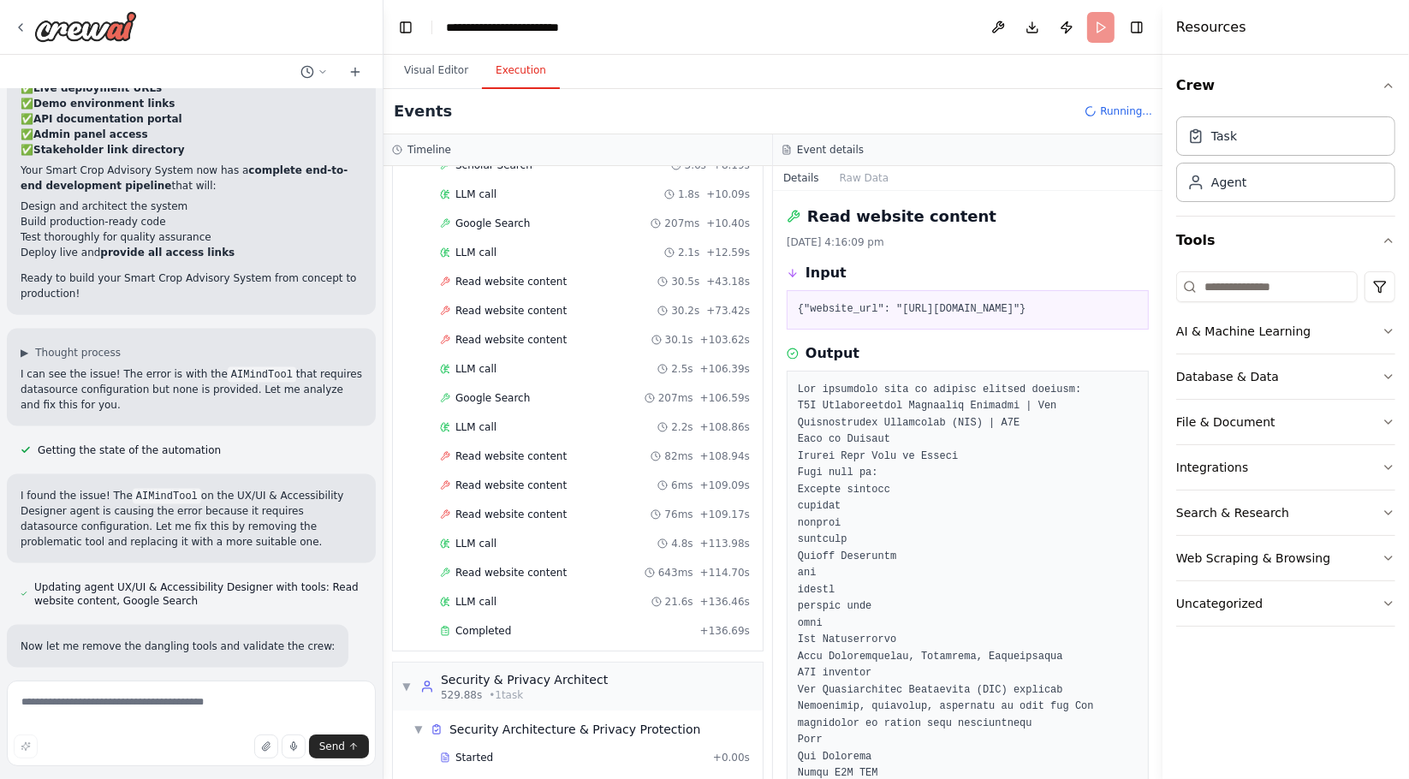
scroll to position [7349, 0]
click at [568, 592] on div "LLM call 21.6s + 136.46s" at bounding box center [595, 599] width 310 height 14
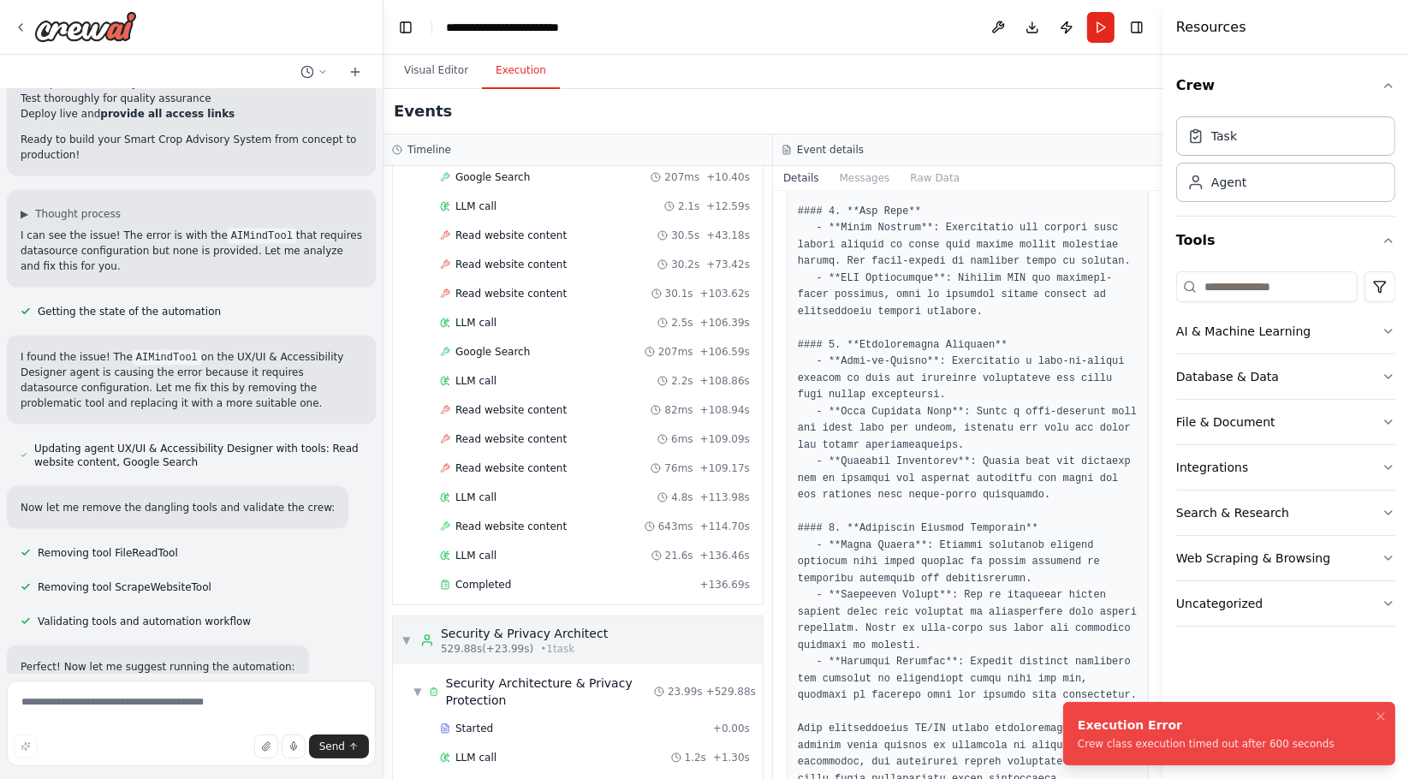
scroll to position [7889, 0]
